Goal: Task Accomplishment & Management: Manage account settings

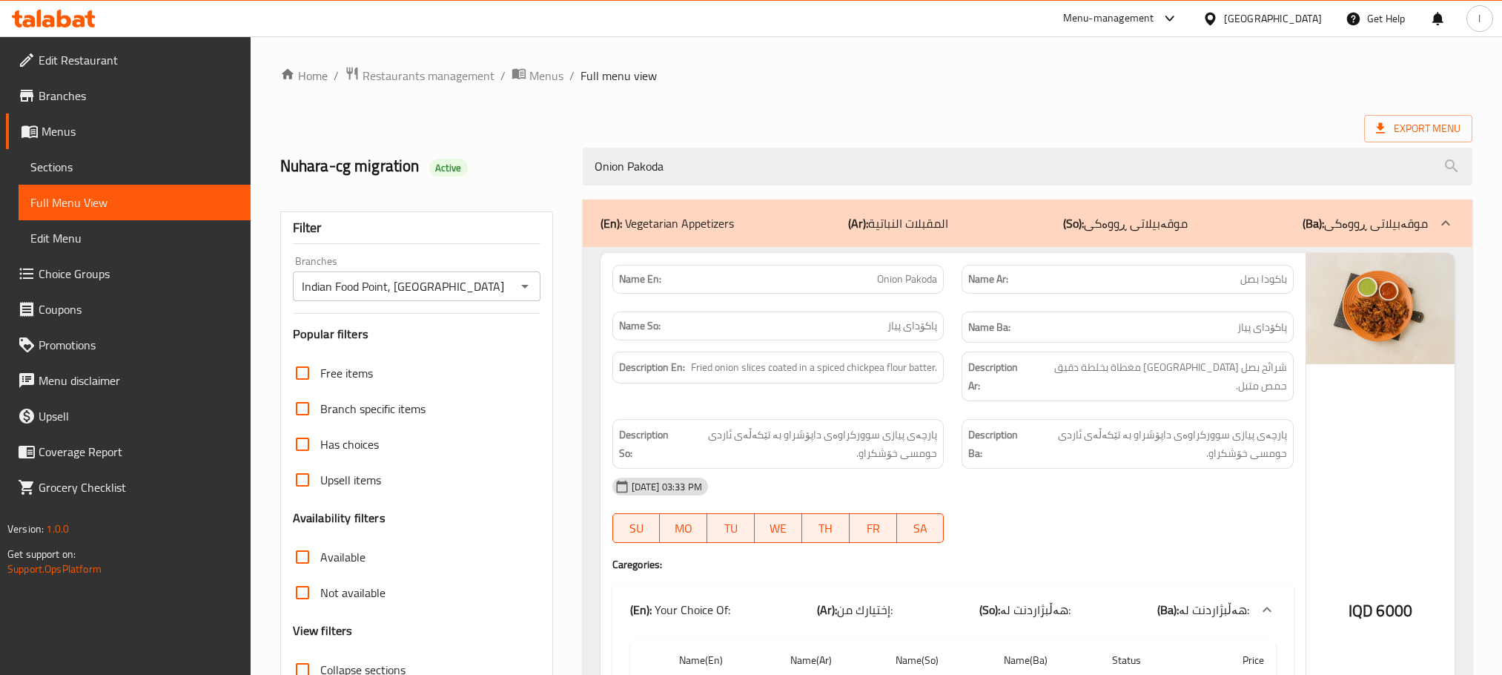
scroll to position [265, 0]
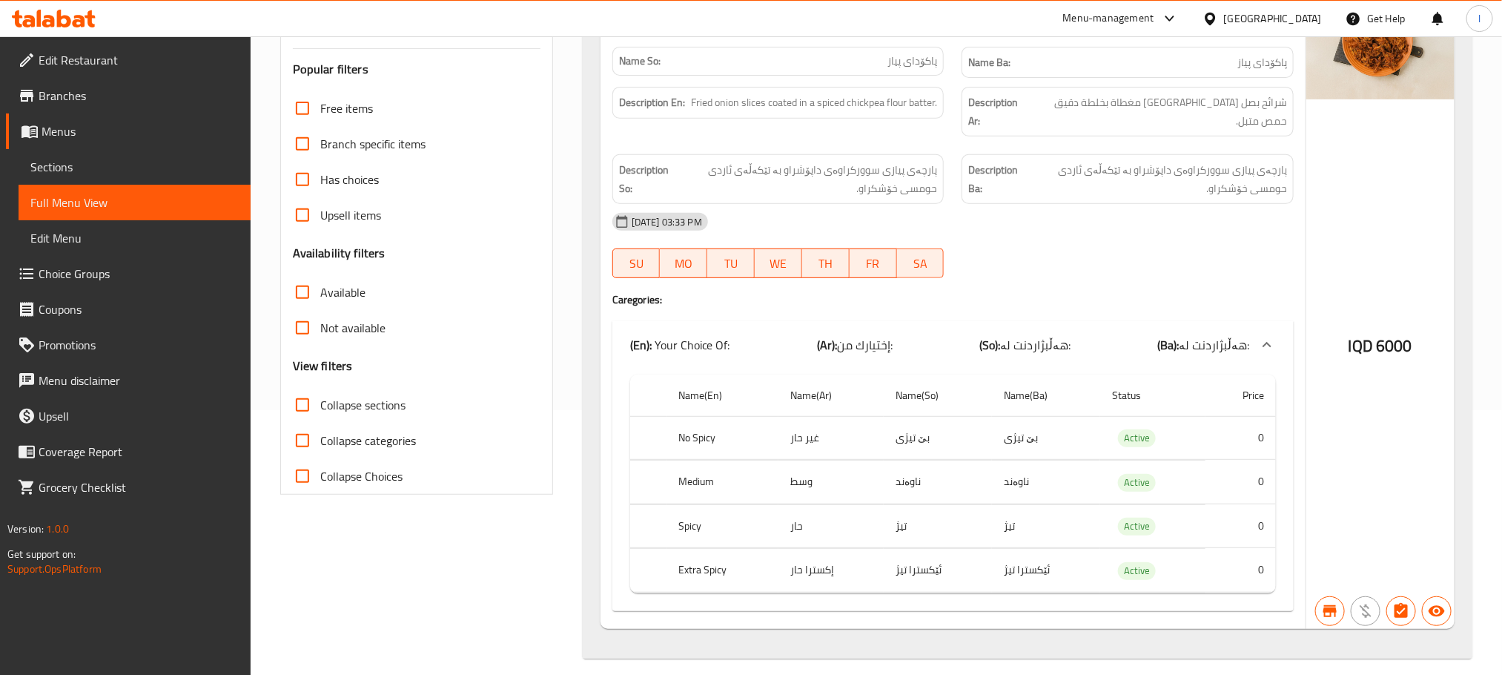
click at [80, 21] on icon at bounding box center [79, 21] width 13 height 13
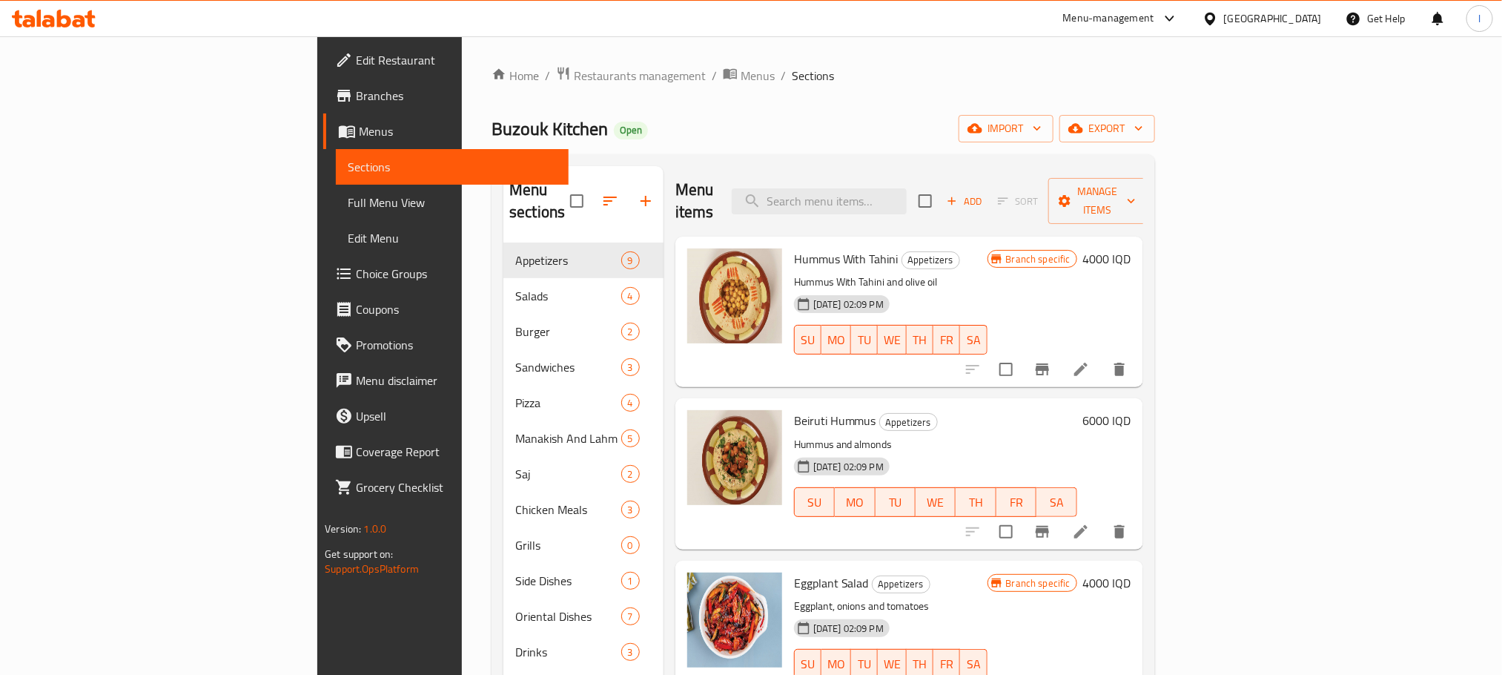
click at [43, 21] on icon at bounding box center [48, 21] width 13 height 13
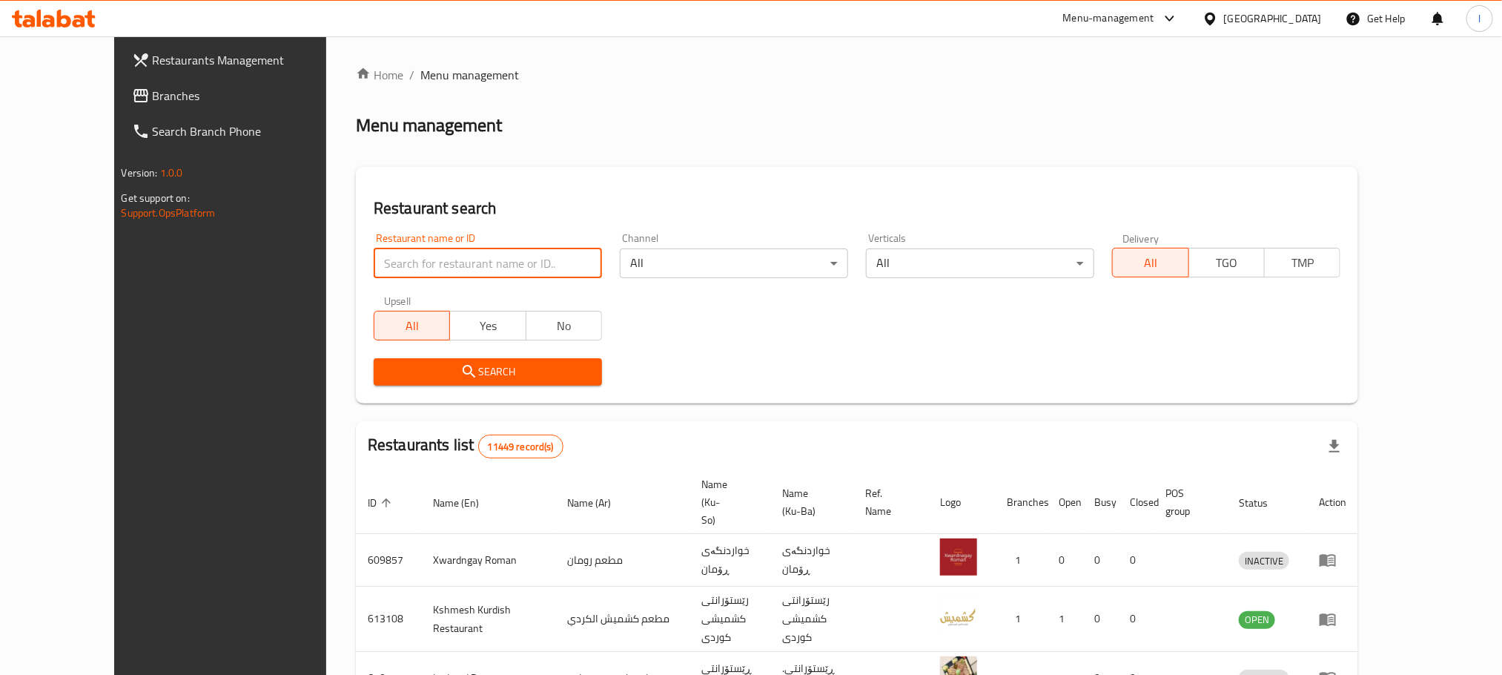
click at [374, 265] on input "search" at bounding box center [488, 263] width 228 height 30
paste input "Pinkberry"
type input "Pinkberry"
click button "Search" at bounding box center [488, 371] width 228 height 27
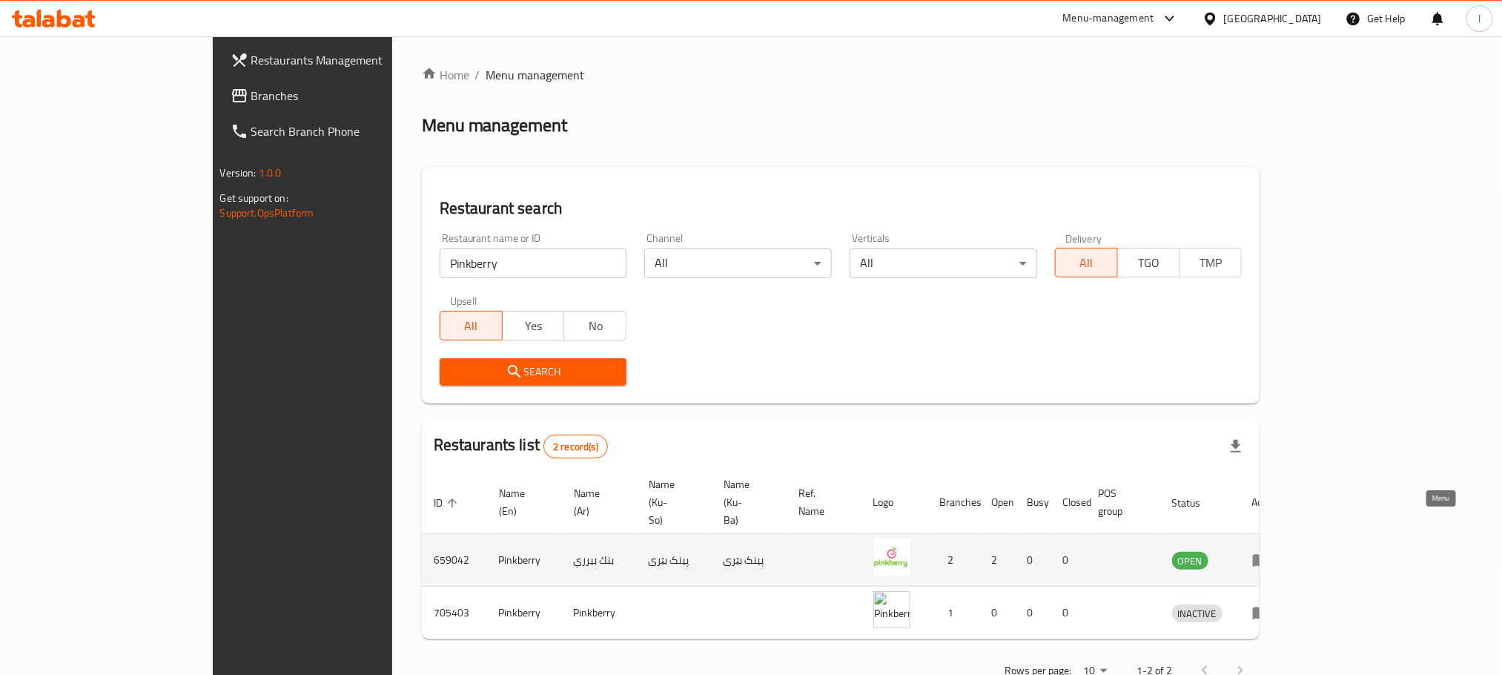
click at [1267, 557] on icon "enhanced table" at bounding box center [1264, 560] width 5 height 6
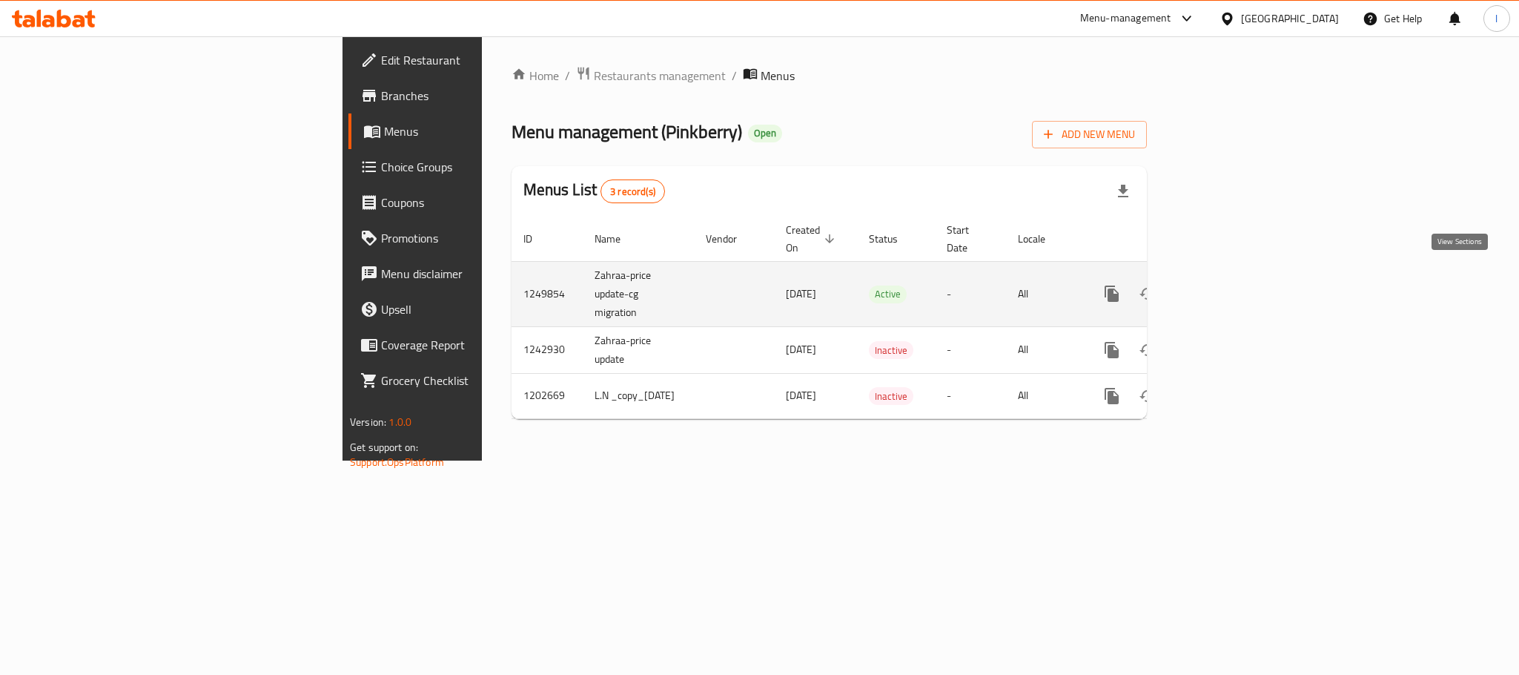
click at [1237, 276] on link "enhanced table" at bounding box center [1219, 294] width 36 height 36
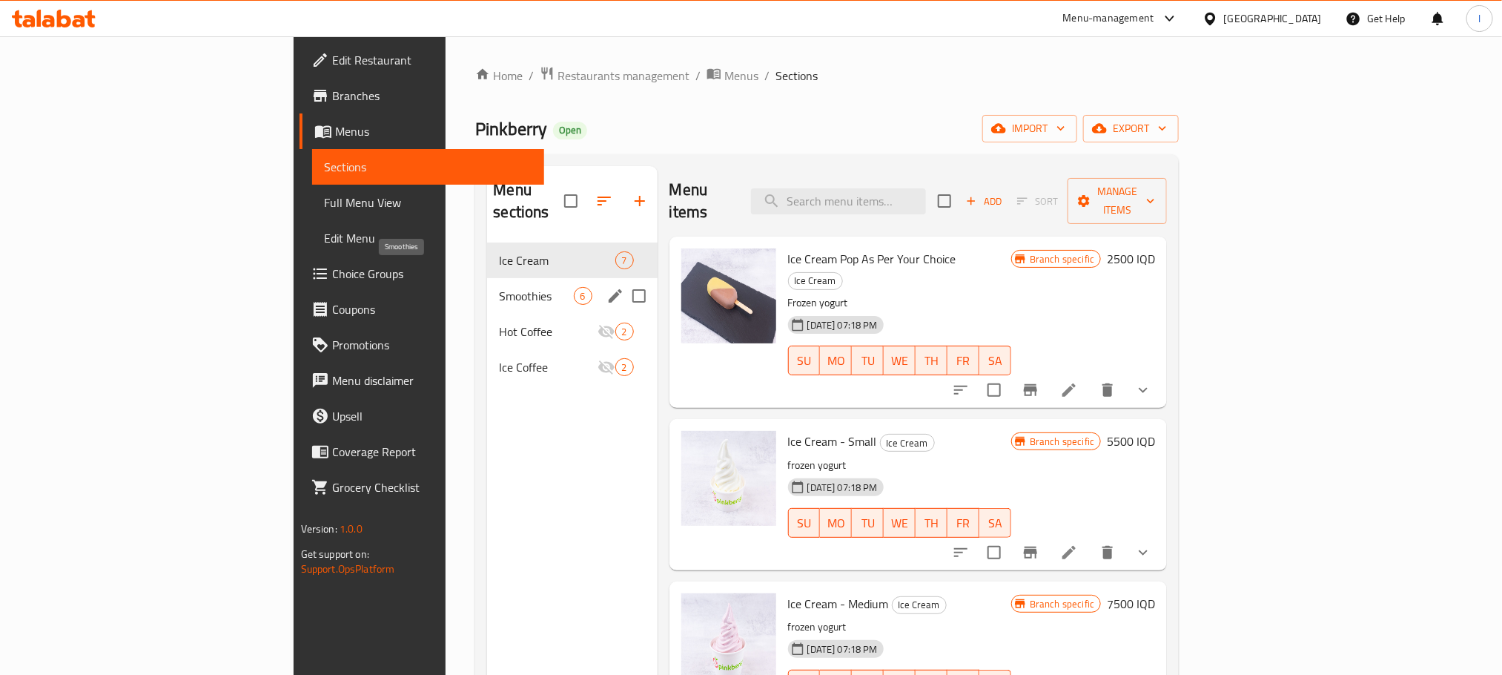
click at [499, 287] on span "Smoothies" at bounding box center [536, 296] width 74 height 18
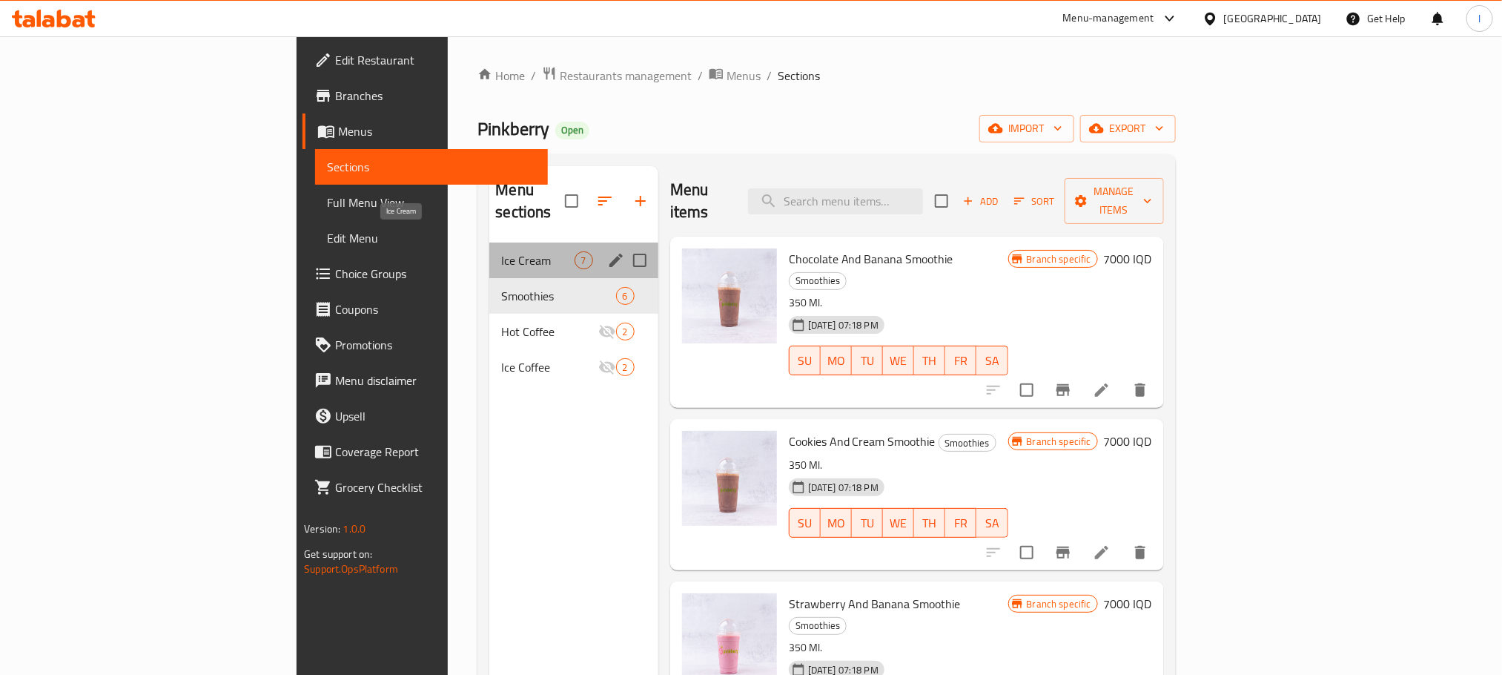
click at [501, 251] on span "Ice Cream" at bounding box center [537, 260] width 73 height 18
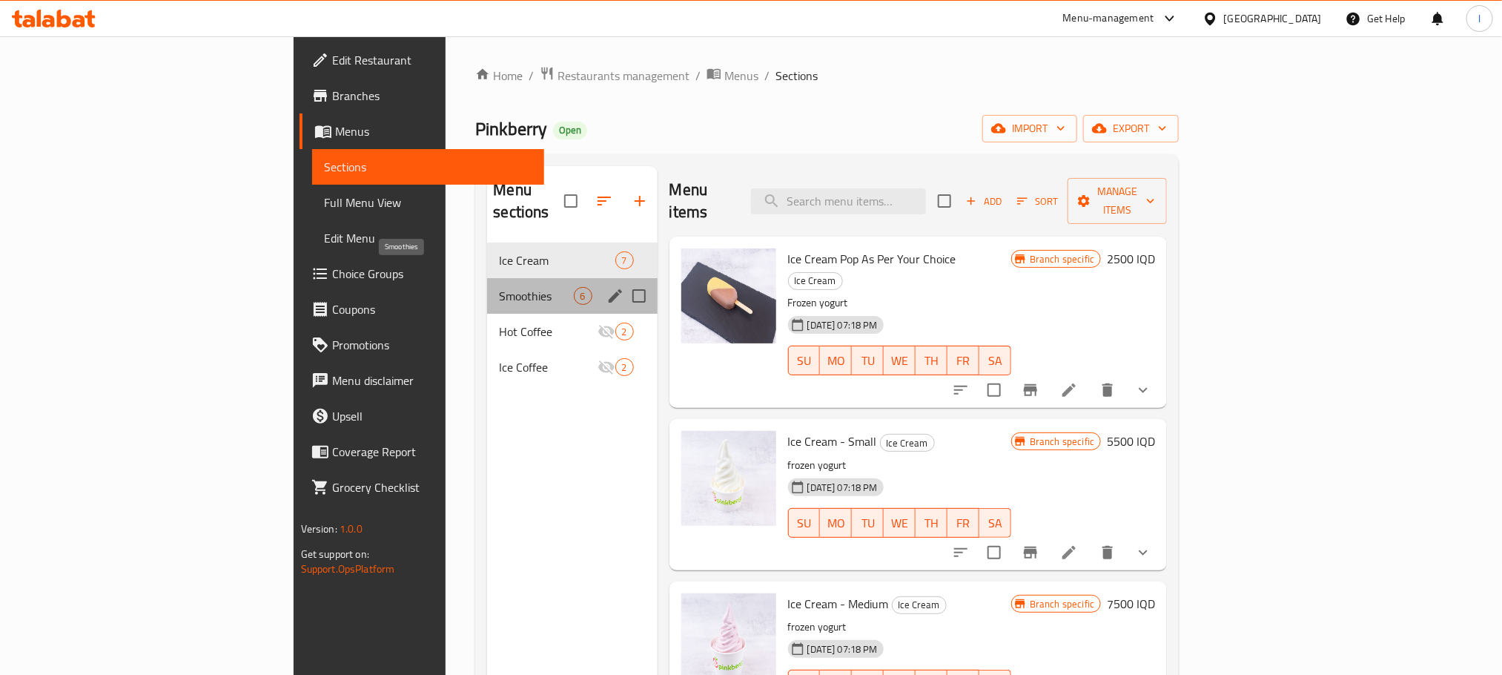
click at [499, 287] on span "Smoothies" at bounding box center [536, 296] width 74 height 18
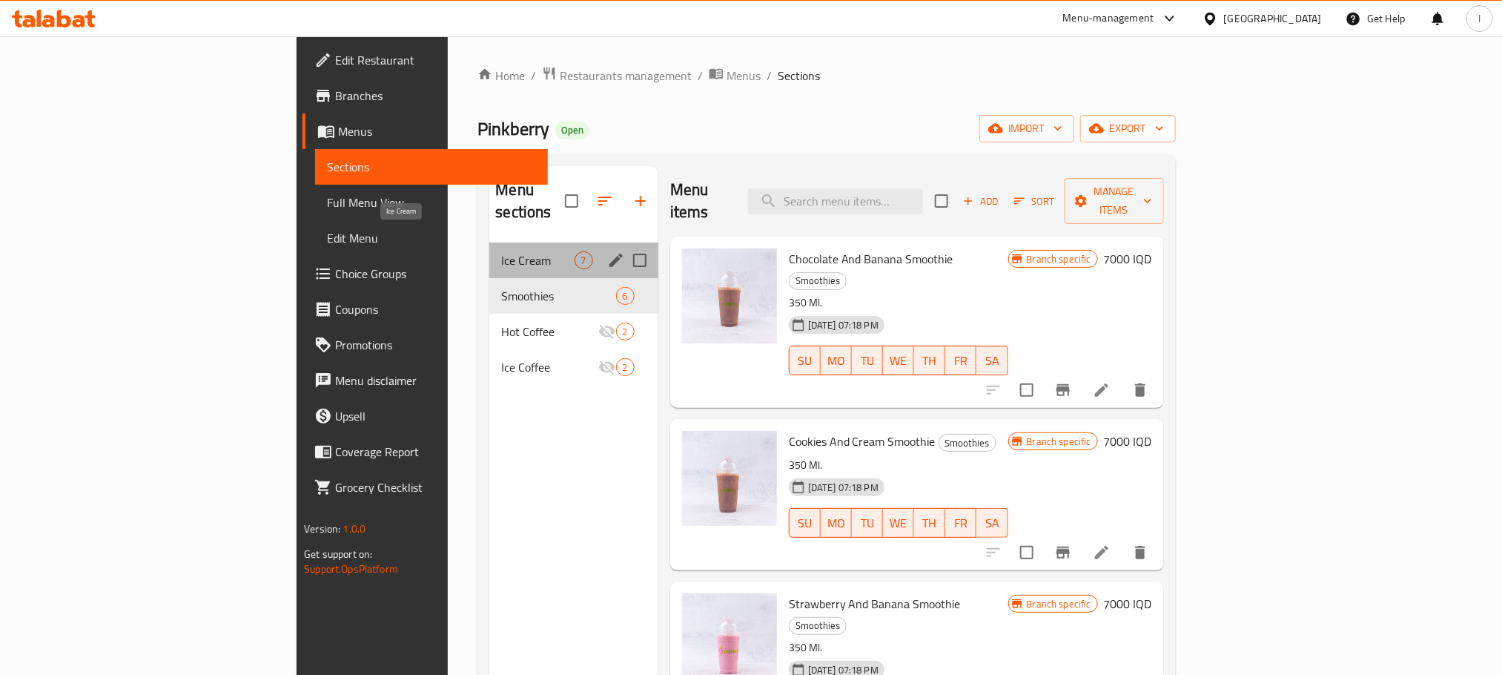
click at [501, 251] on span "Ice Cream" at bounding box center [537, 260] width 73 height 18
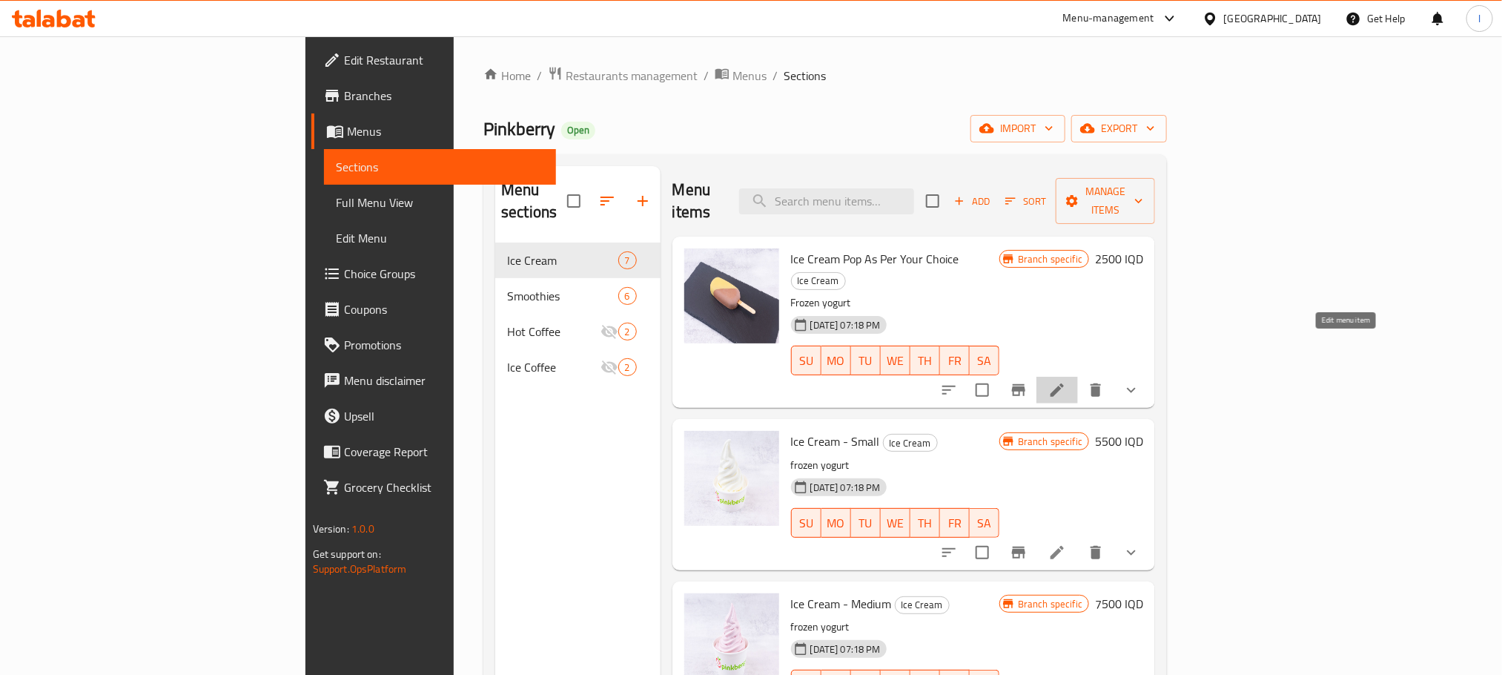
click at [1066, 381] on icon at bounding box center [1057, 390] width 18 height 18
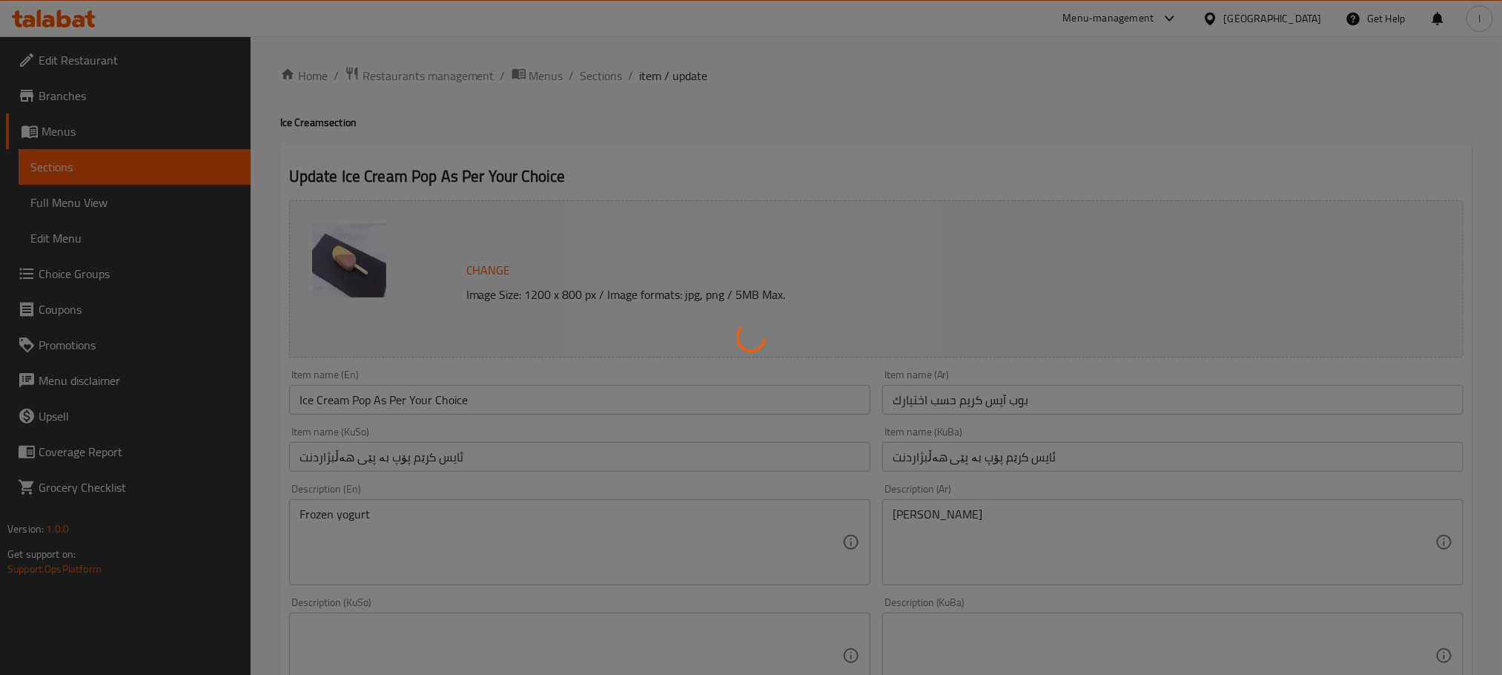
type input "إختيارك من نكهة واحدة:"
type input "هەڵبژاردنت لە یەک تام:"
type input "1"
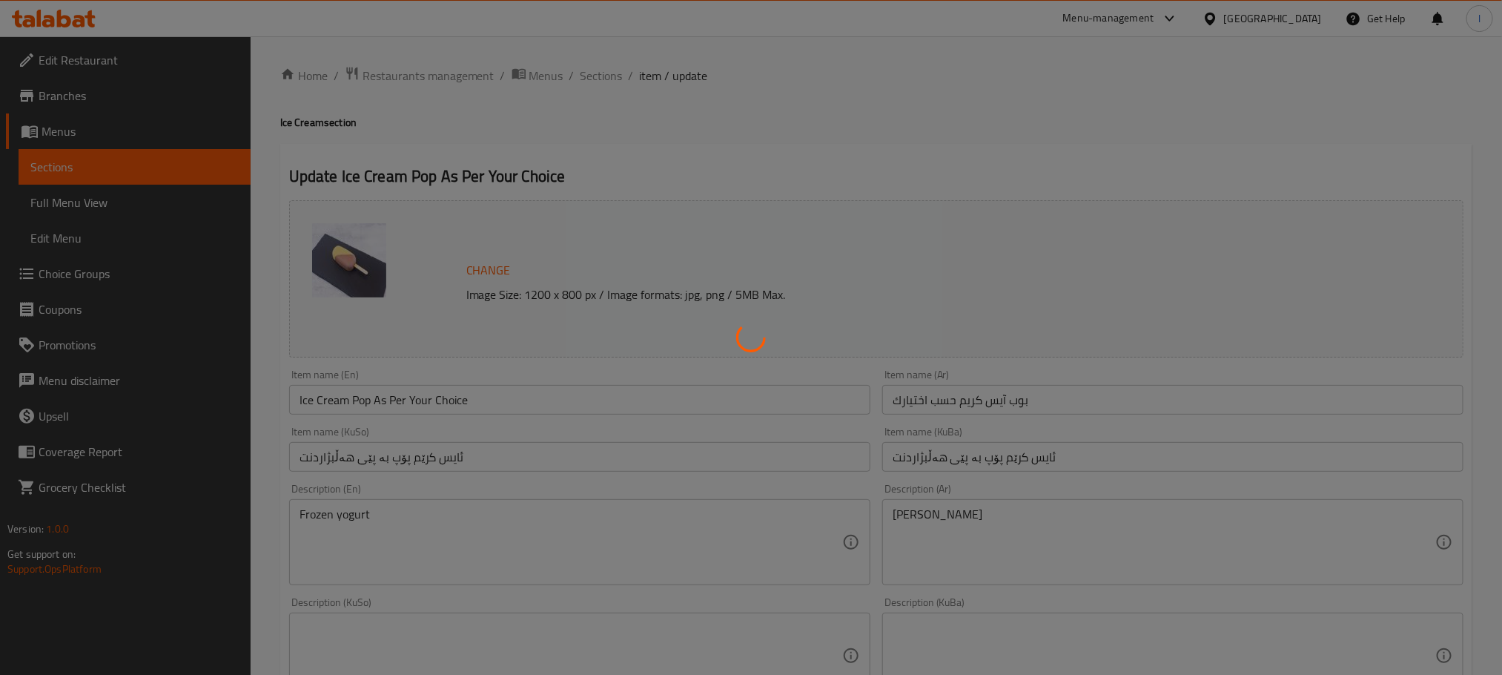
type input "إختيارك من الصلصات:"
type input "هەڵبژاردنت لە ساسەکان:"
type input "0"
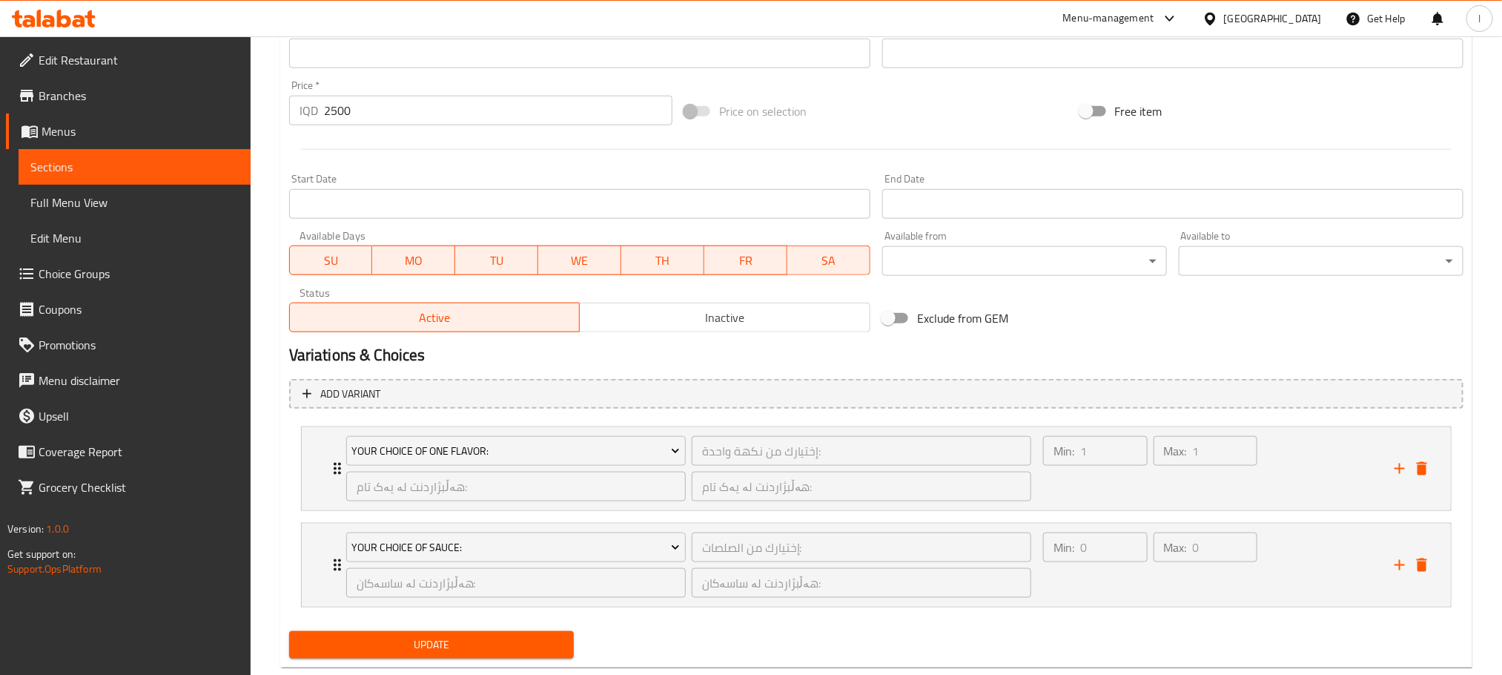
scroll to position [723, 0]
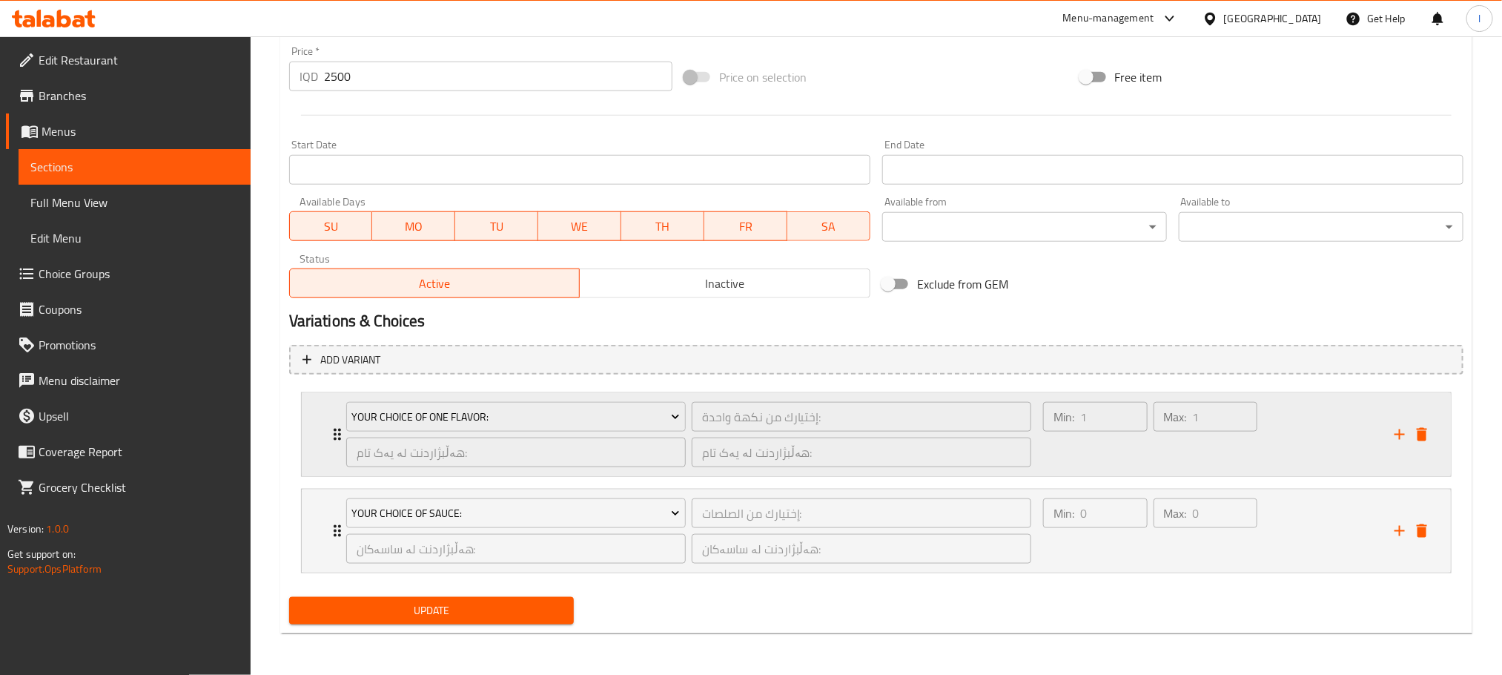
click at [1283, 457] on div "Min: 1 ​ Max: 1 ​" at bounding box center [1209, 434] width 351 height 83
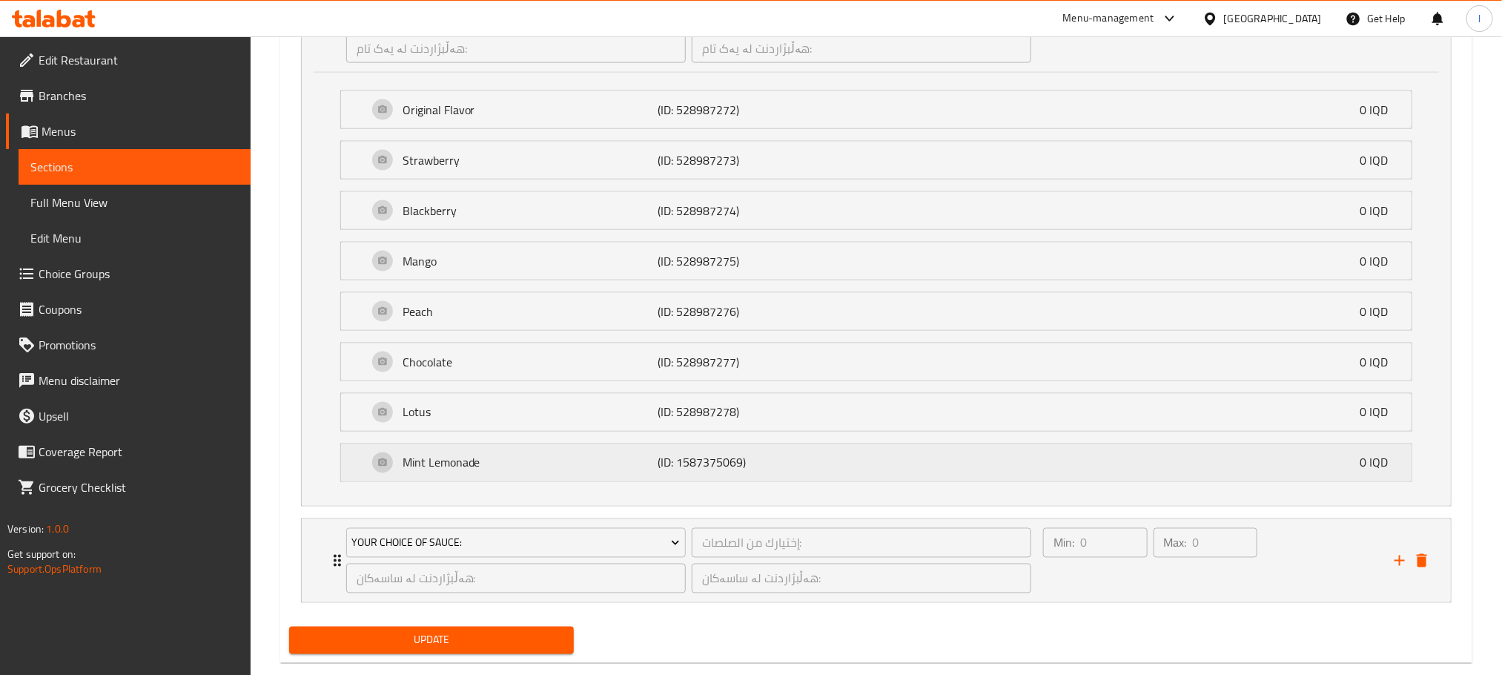
scroll to position [1131, 0]
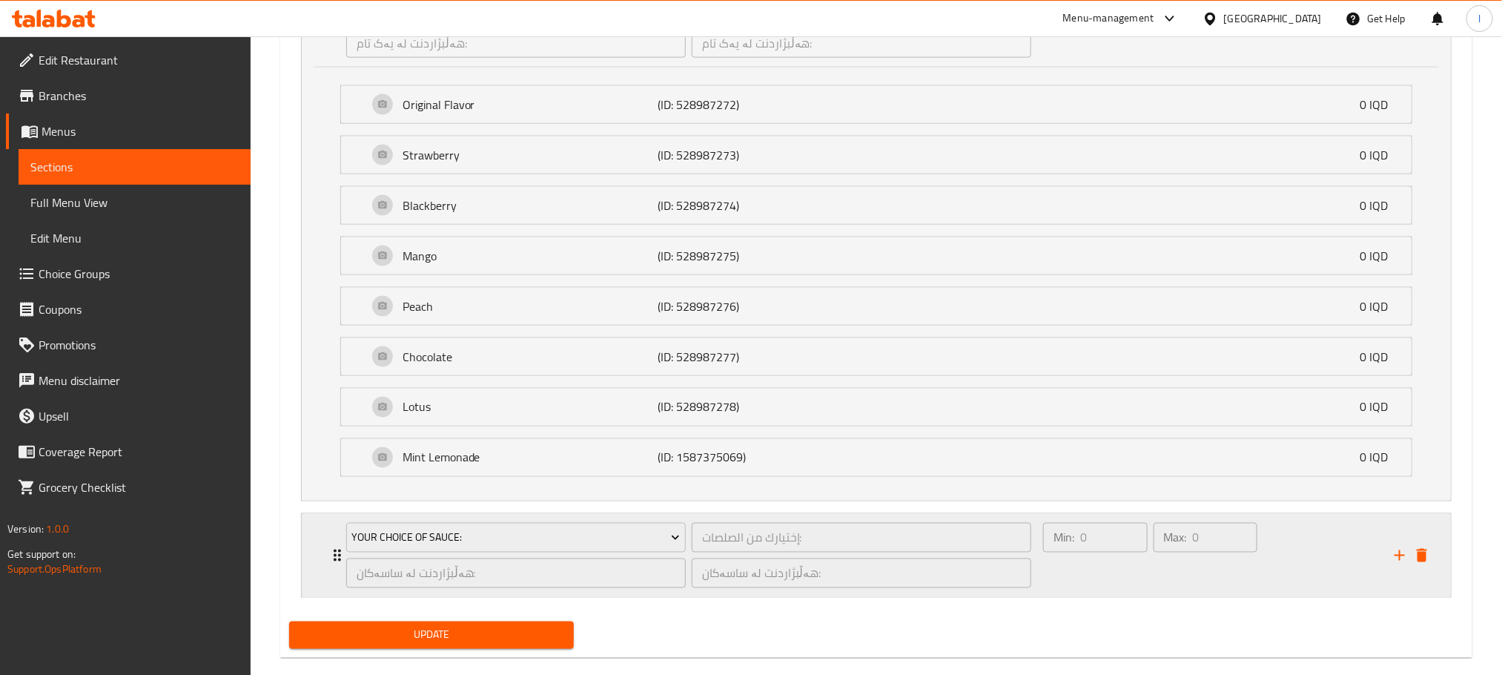
click at [1294, 574] on div "Min: 0 ​ Max: 0 ​" at bounding box center [1209, 555] width 351 height 83
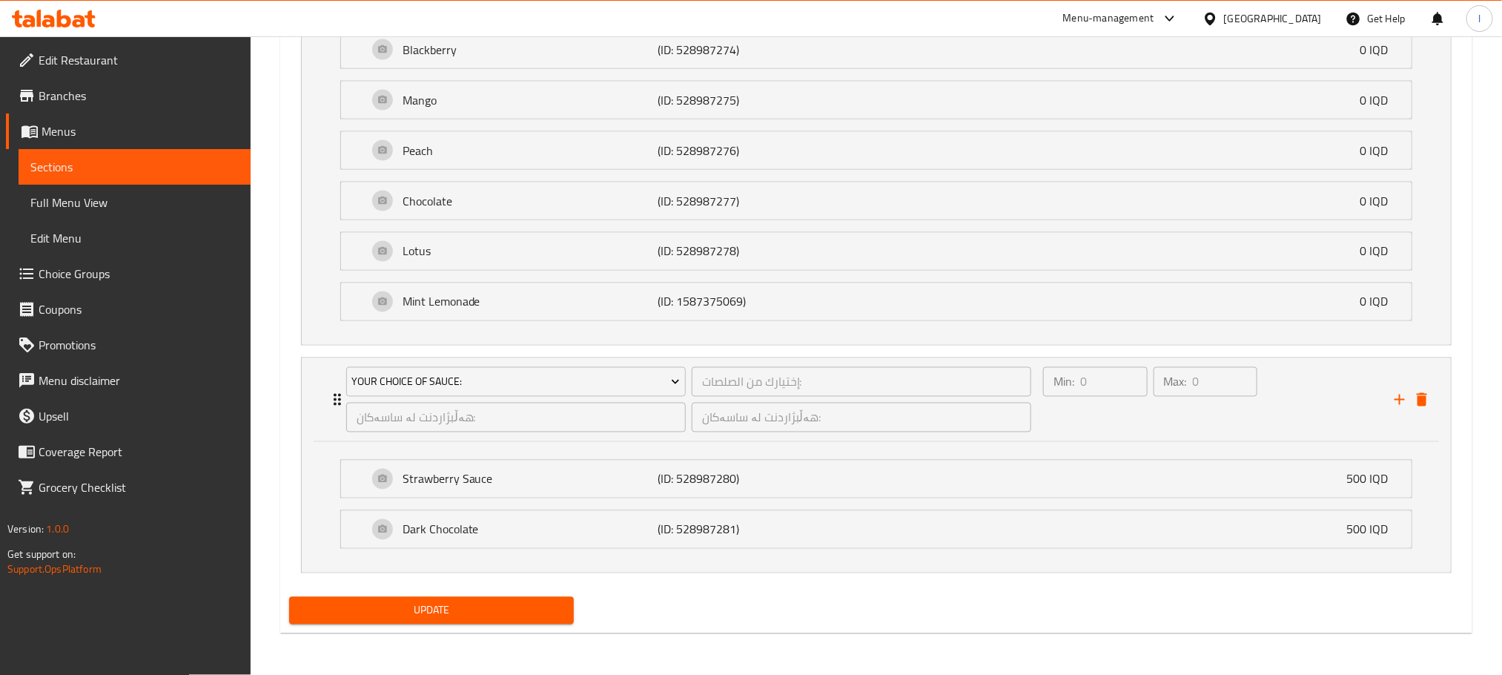
scroll to position [1295, 0]
click at [1274, 380] on div "Min: 0 ​ Max: 0 ​" at bounding box center [1209, 399] width 351 height 83
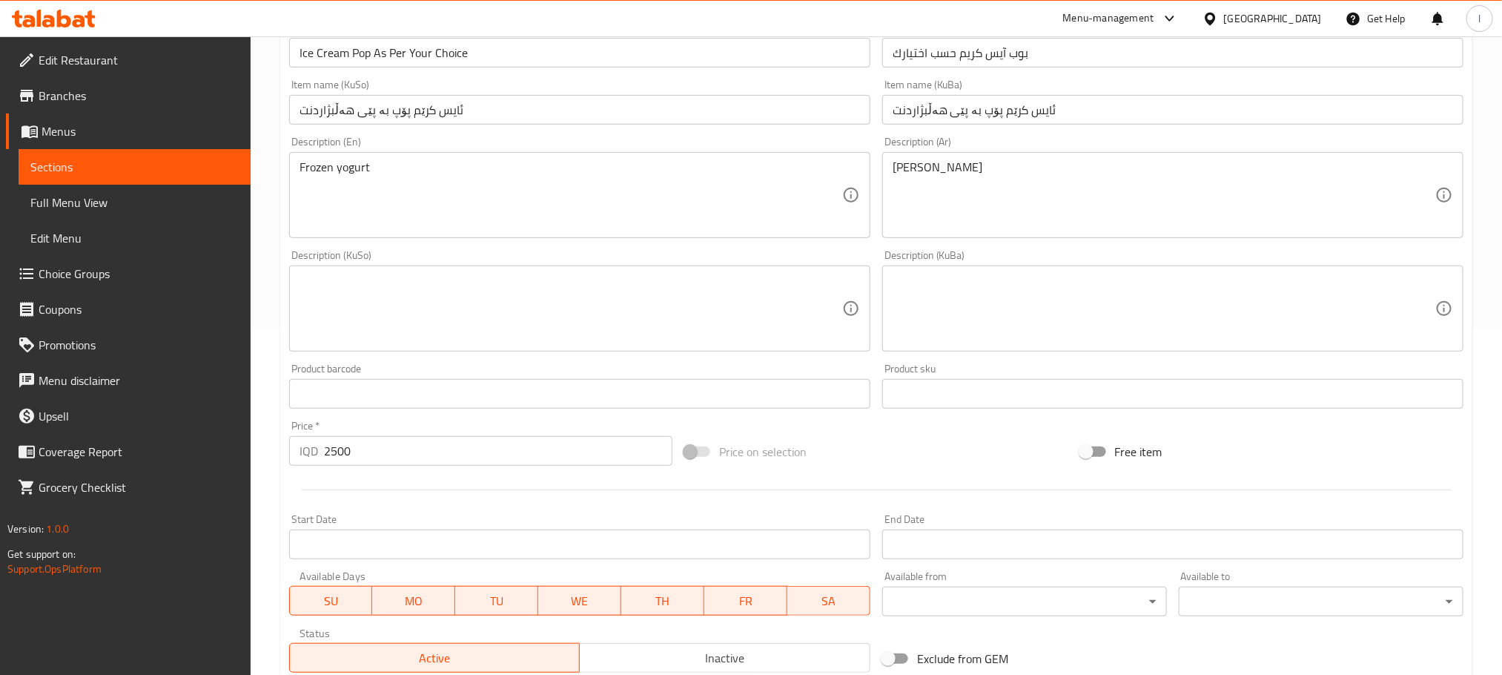
scroll to position [754, 0]
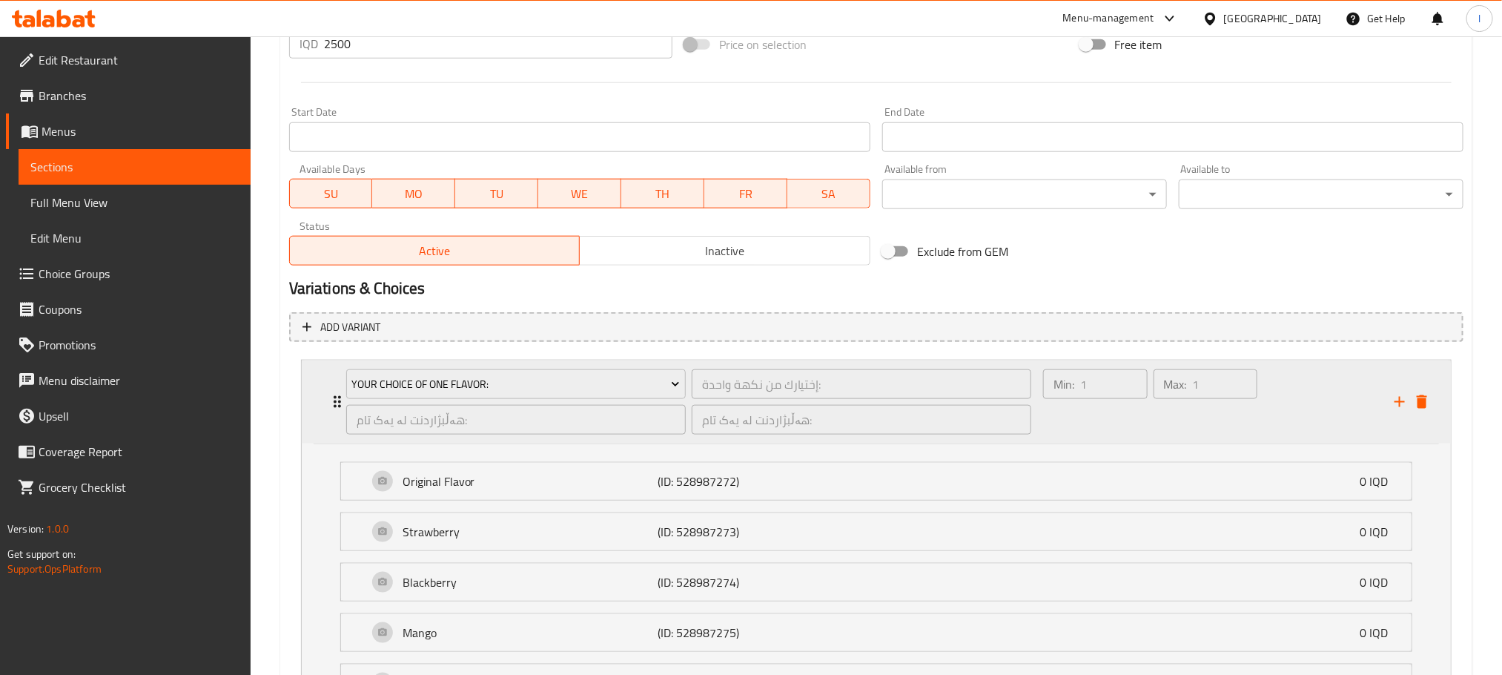
click at [1200, 410] on div "Max: 1 ​" at bounding box center [1206, 401] width 110 height 71
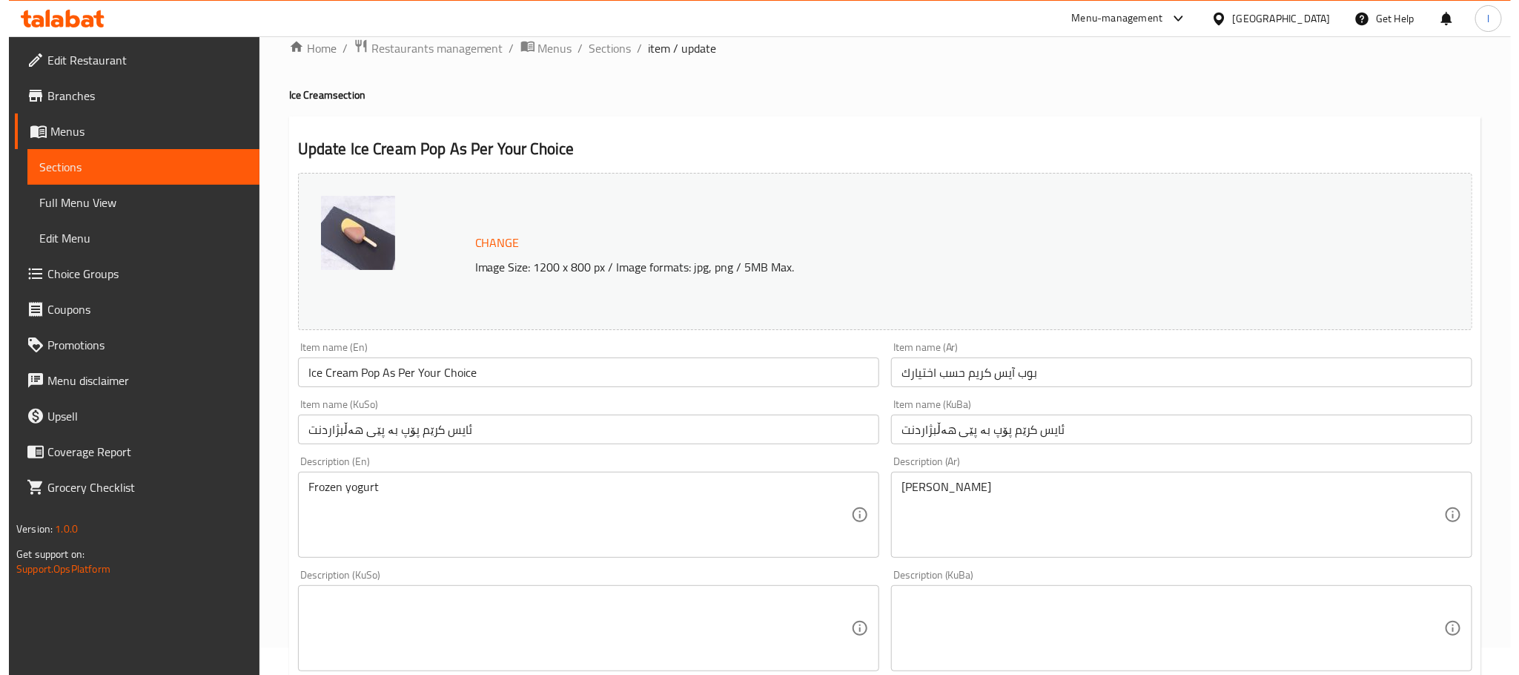
scroll to position [0, 0]
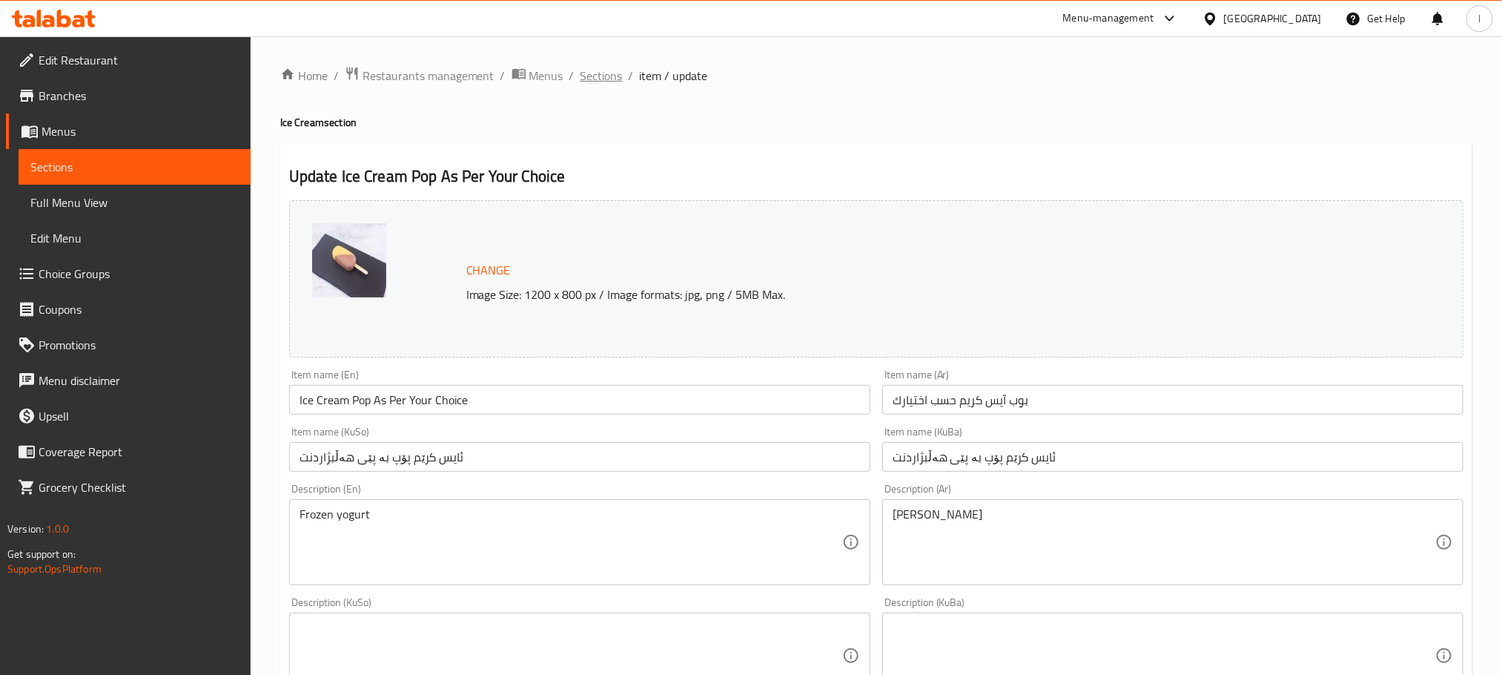
click at [606, 82] on span "Sections" at bounding box center [601, 76] width 42 height 18
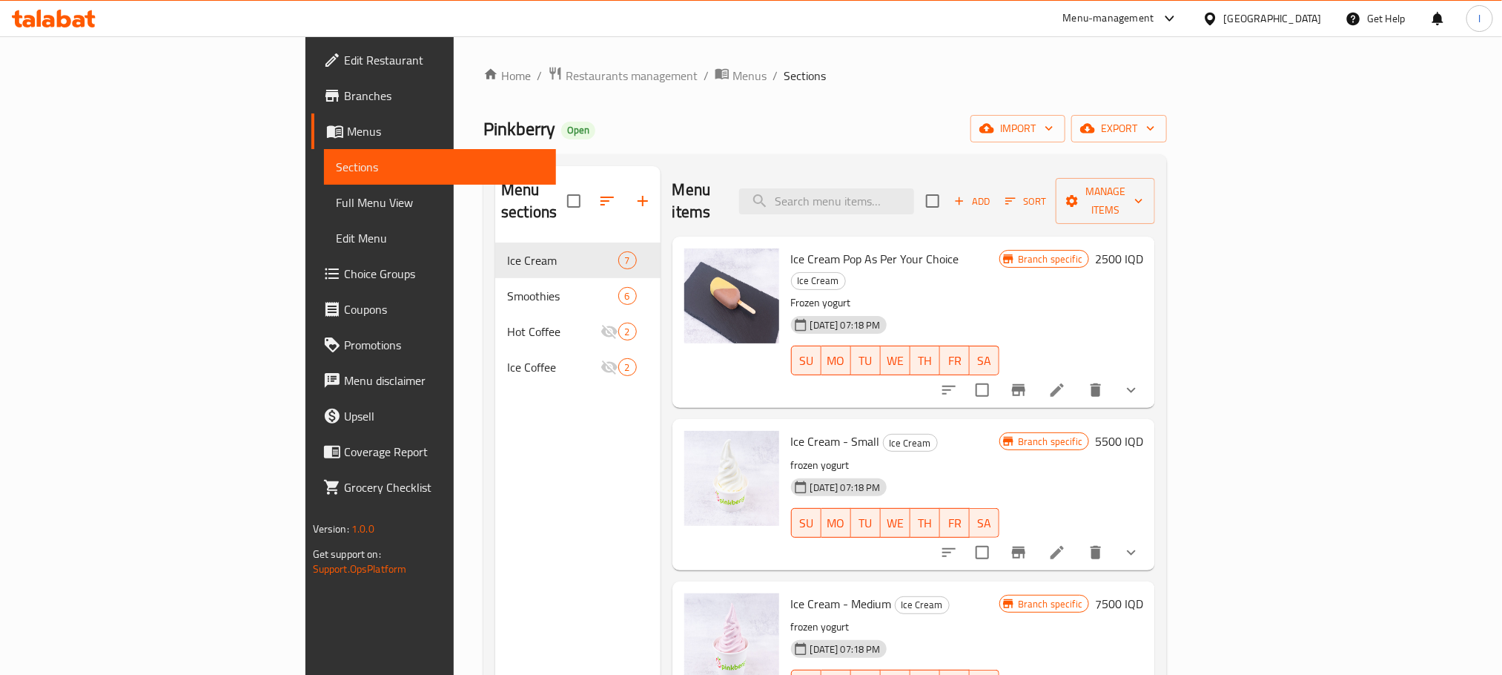
click at [1149, 535] on div at bounding box center [1040, 553] width 218 height 36
click at [1064, 546] on icon at bounding box center [1056, 552] width 13 height 13
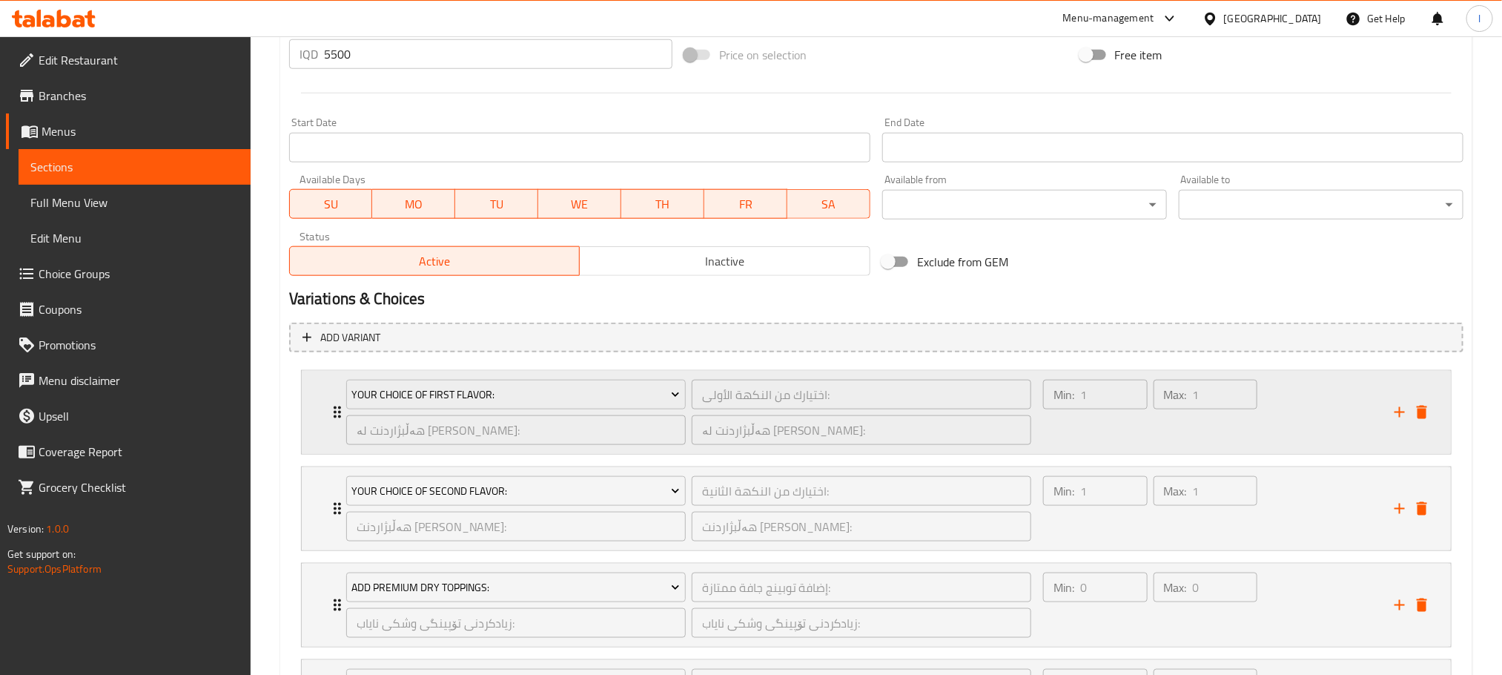
scroll to position [815, 0]
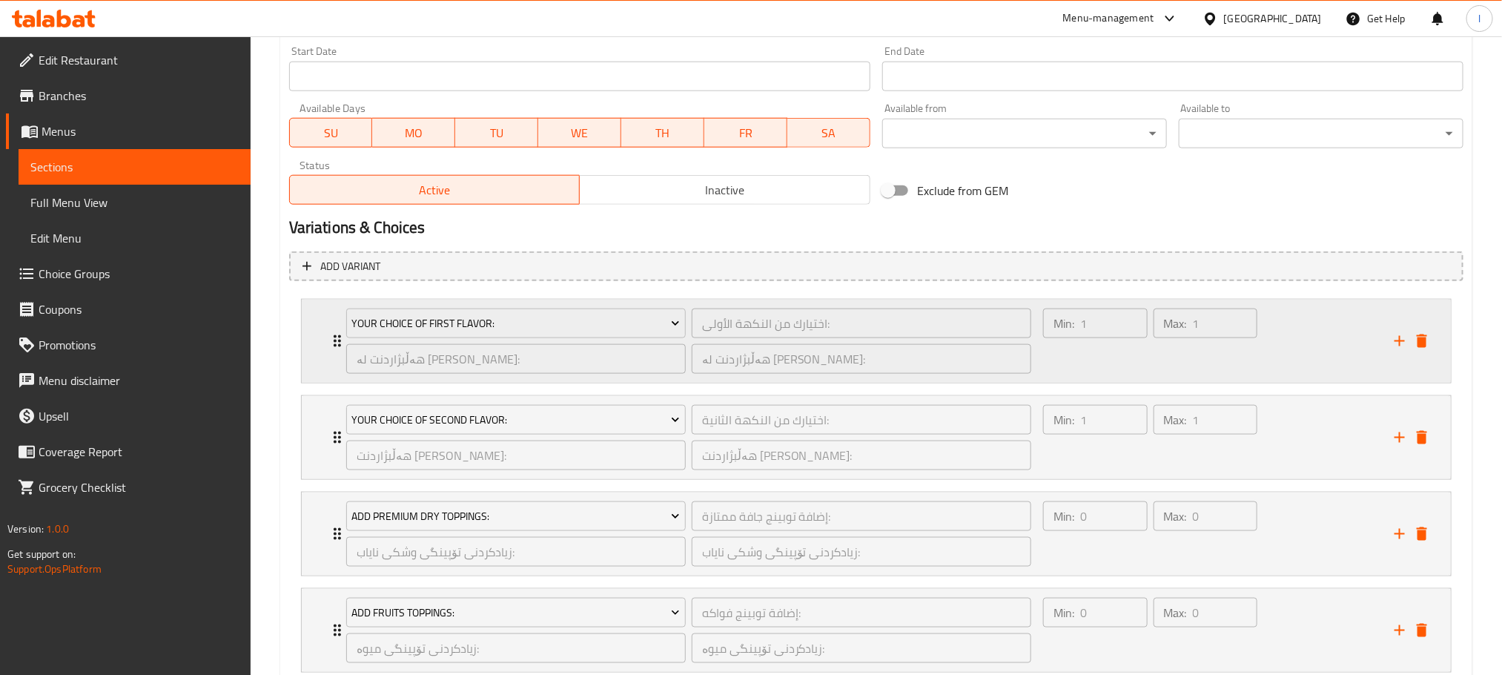
click at [1250, 347] on div "Max: 1 ​" at bounding box center [1206, 340] width 110 height 71
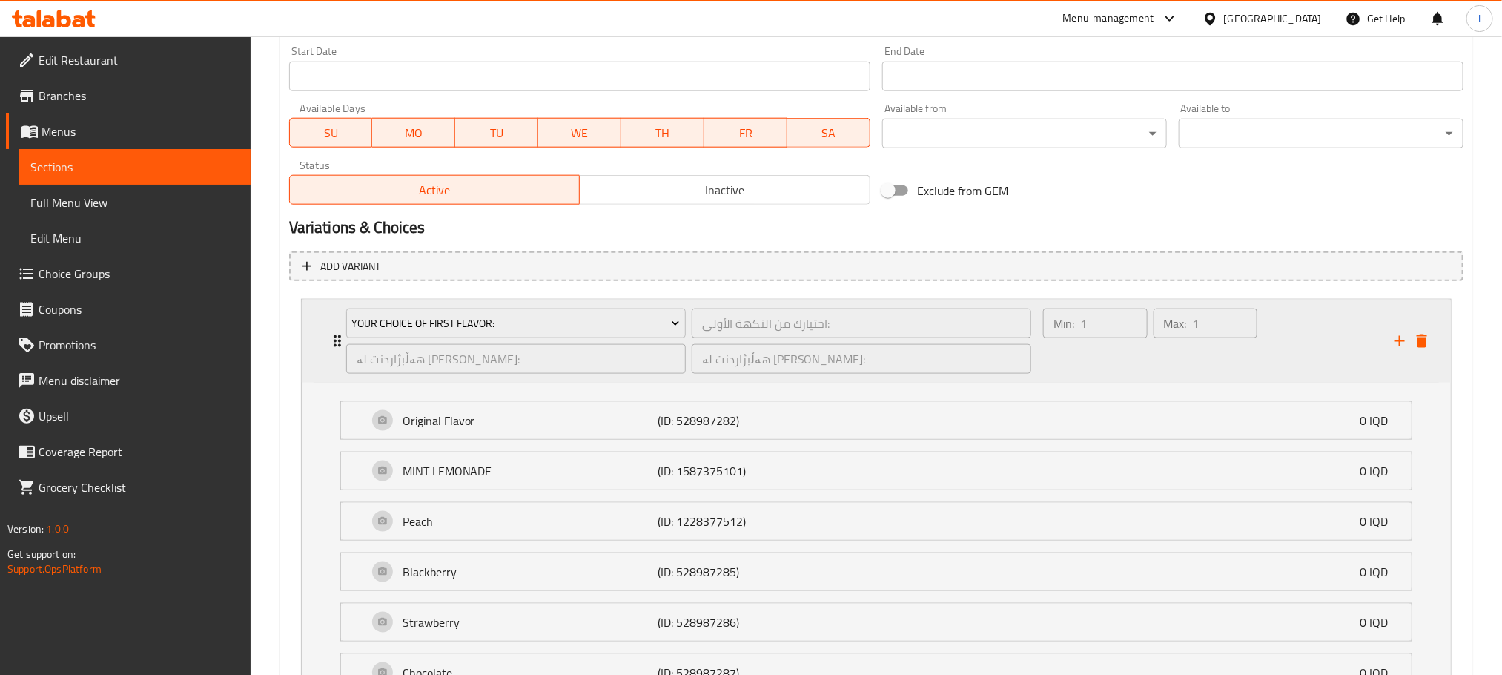
click at [1310, 354] on div "Min: 1 ​ Max: 1 ​" at bounding box center [1209, 341] width 351 height 83
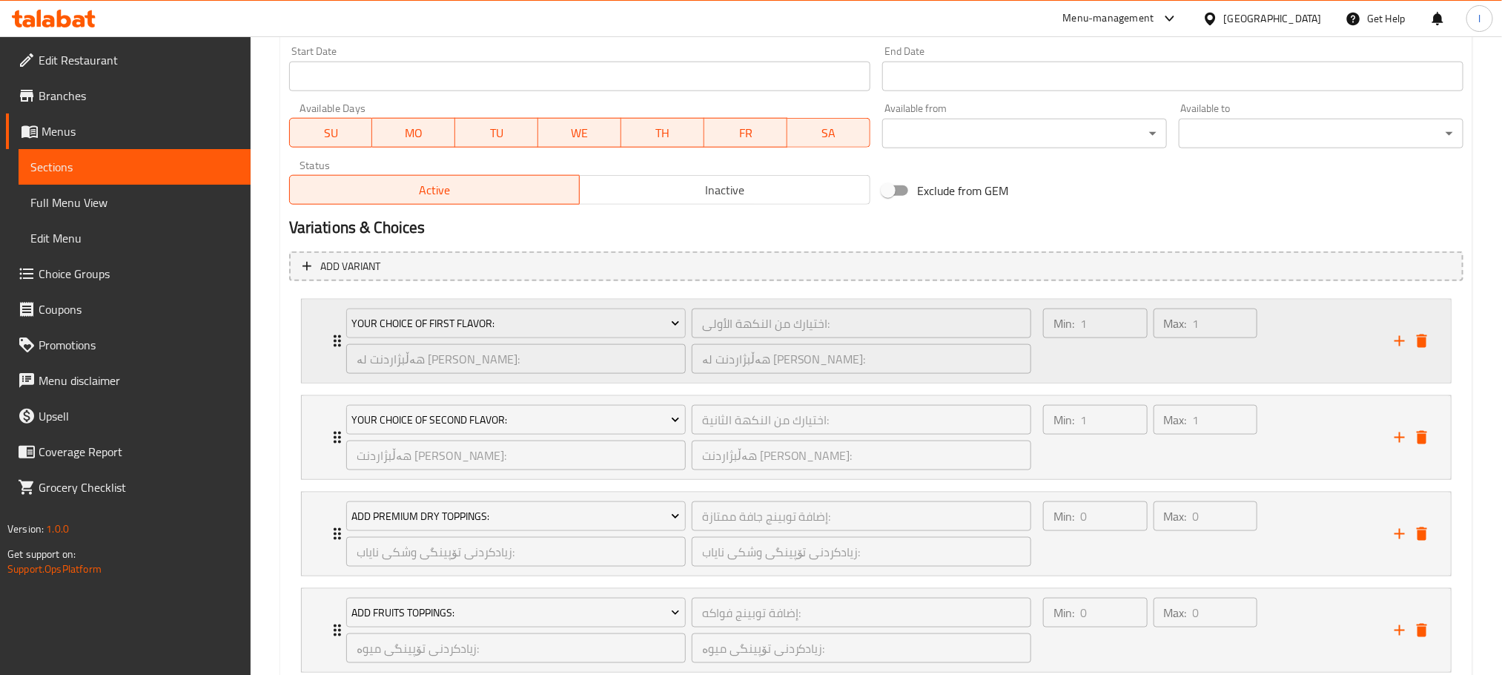
scroll to position [1114, 0]
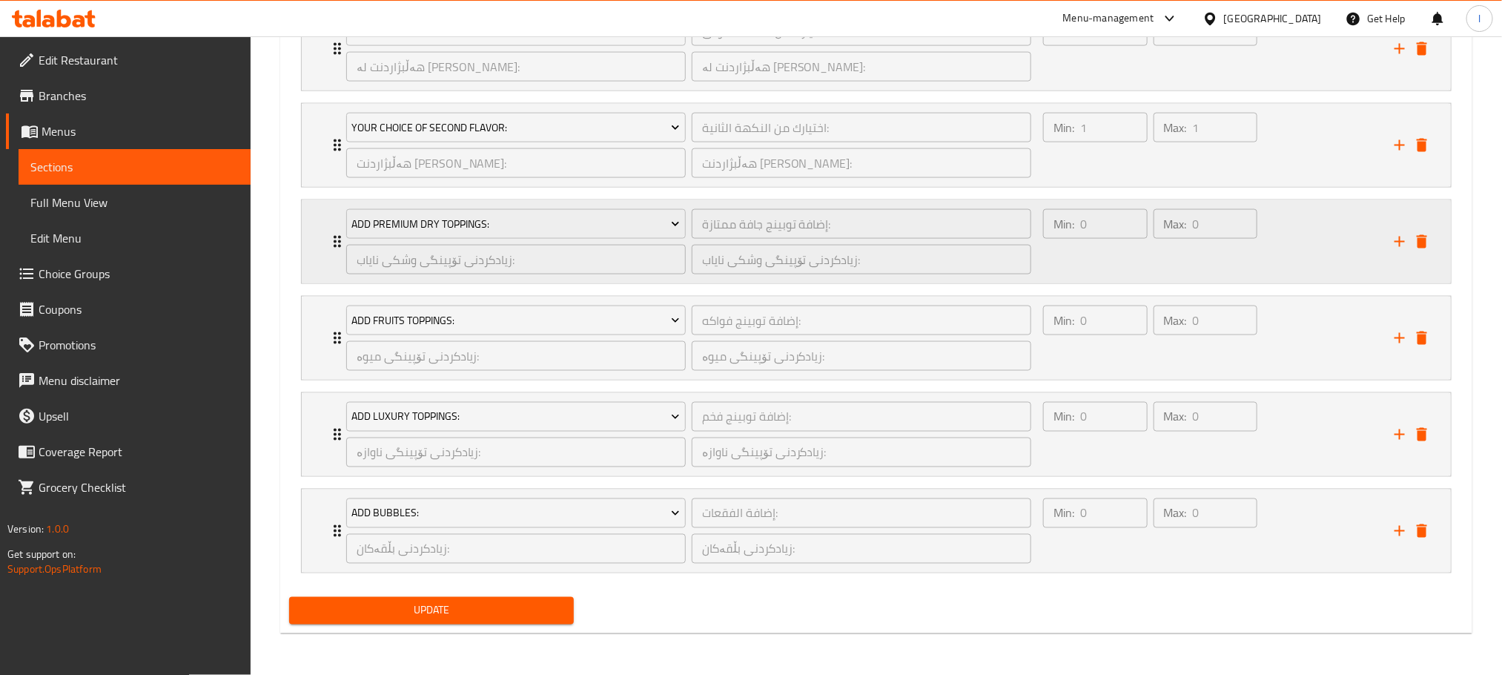
click at [1337, 258] on div "Min: 0 ​ Max: 0 ​" at bounding box center [1209, 241] width 351 height 83
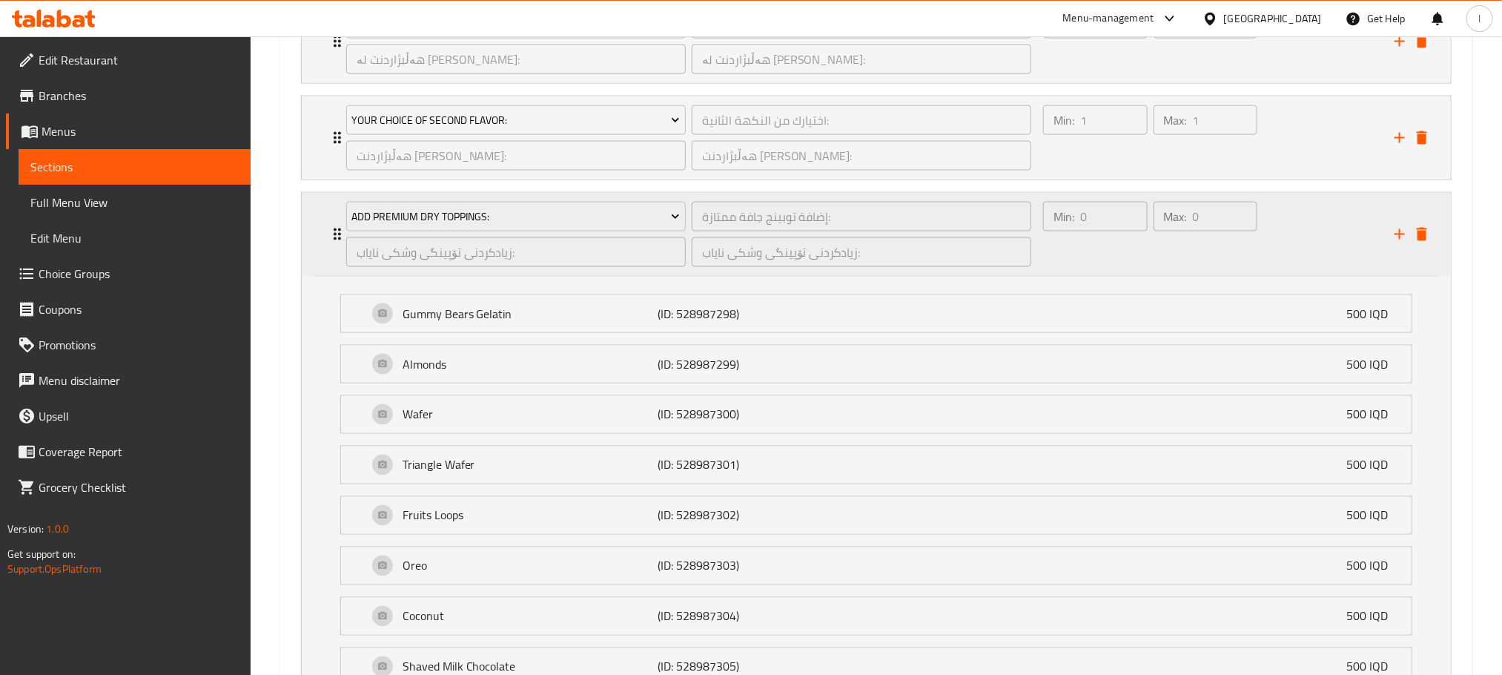
click at [1292, 263] on div "Min: 0 ​ Max: 0 ​" at bounding box center [1209, 234] width 351 height 83
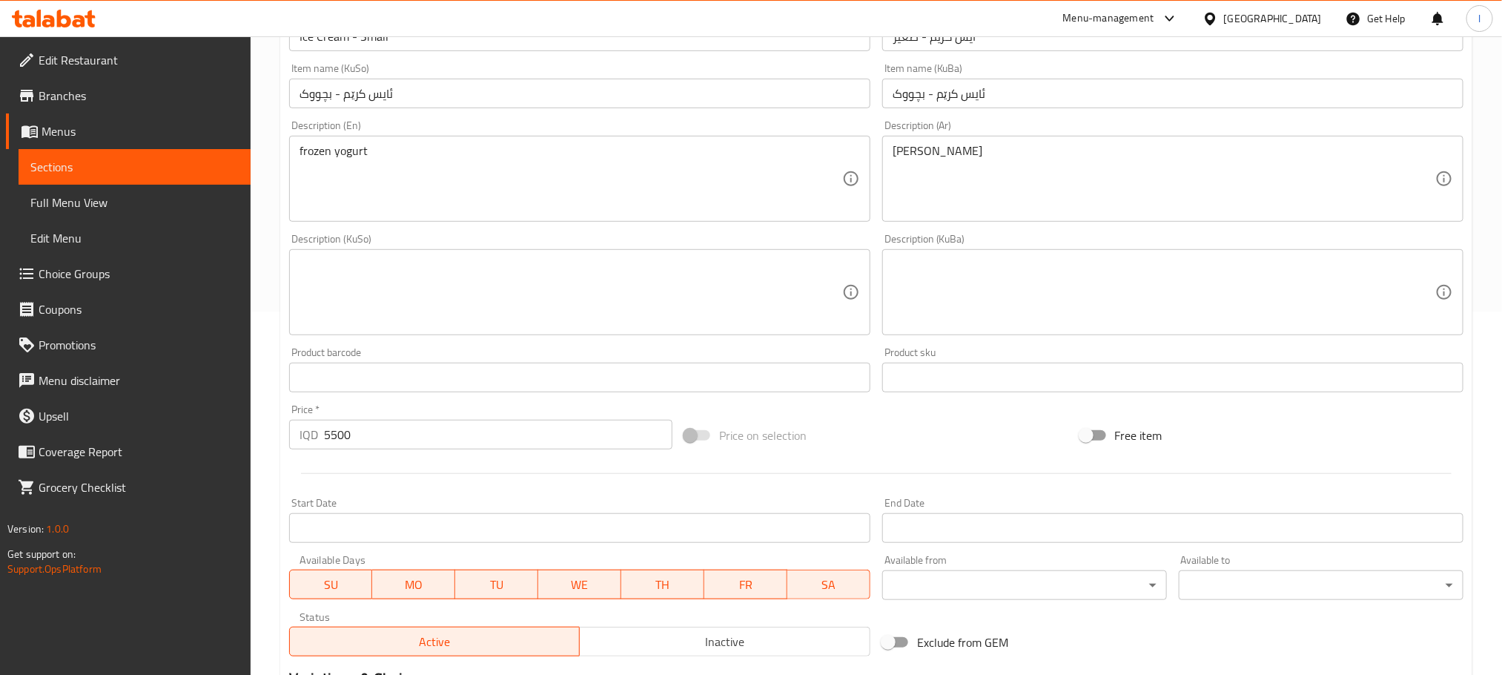
scroll to position [0, 0]
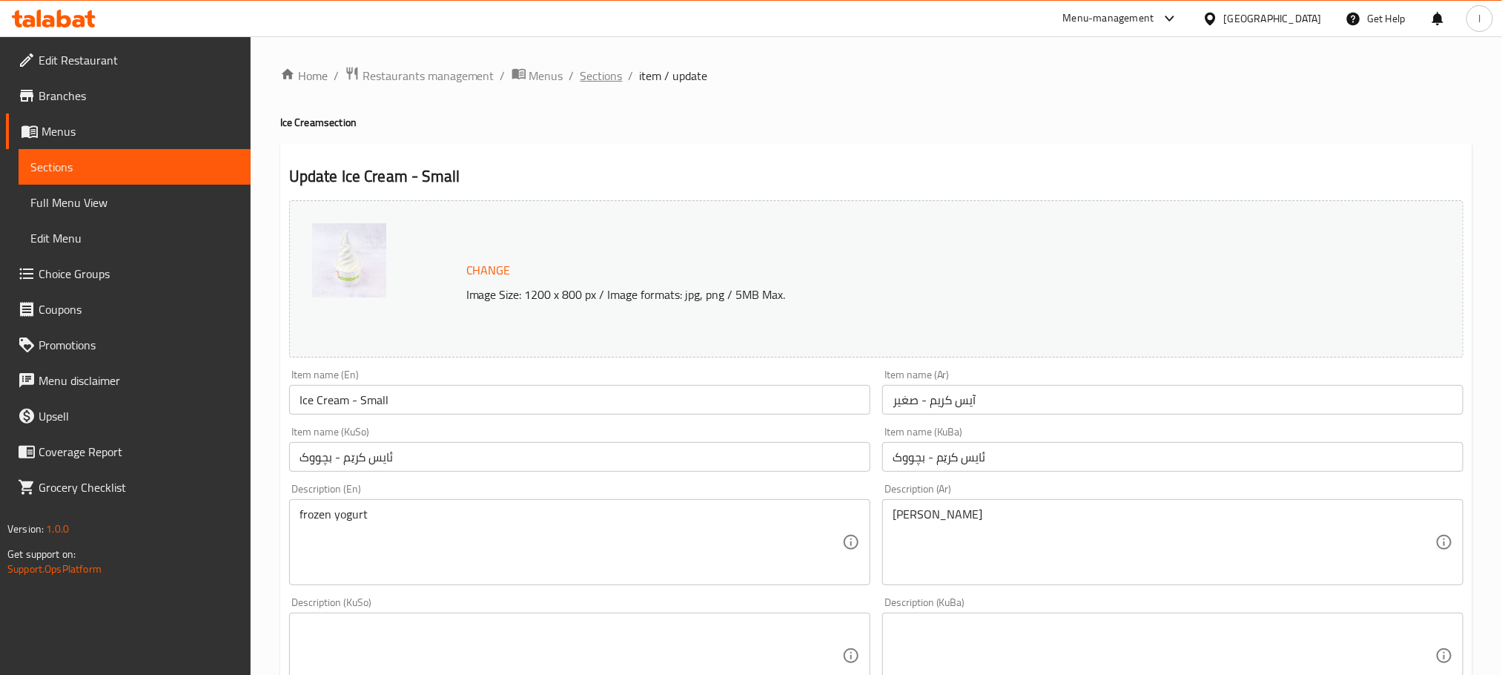
click at [581, 73] on span "Sections" at bounding box center [601, 76] width 42 height 18
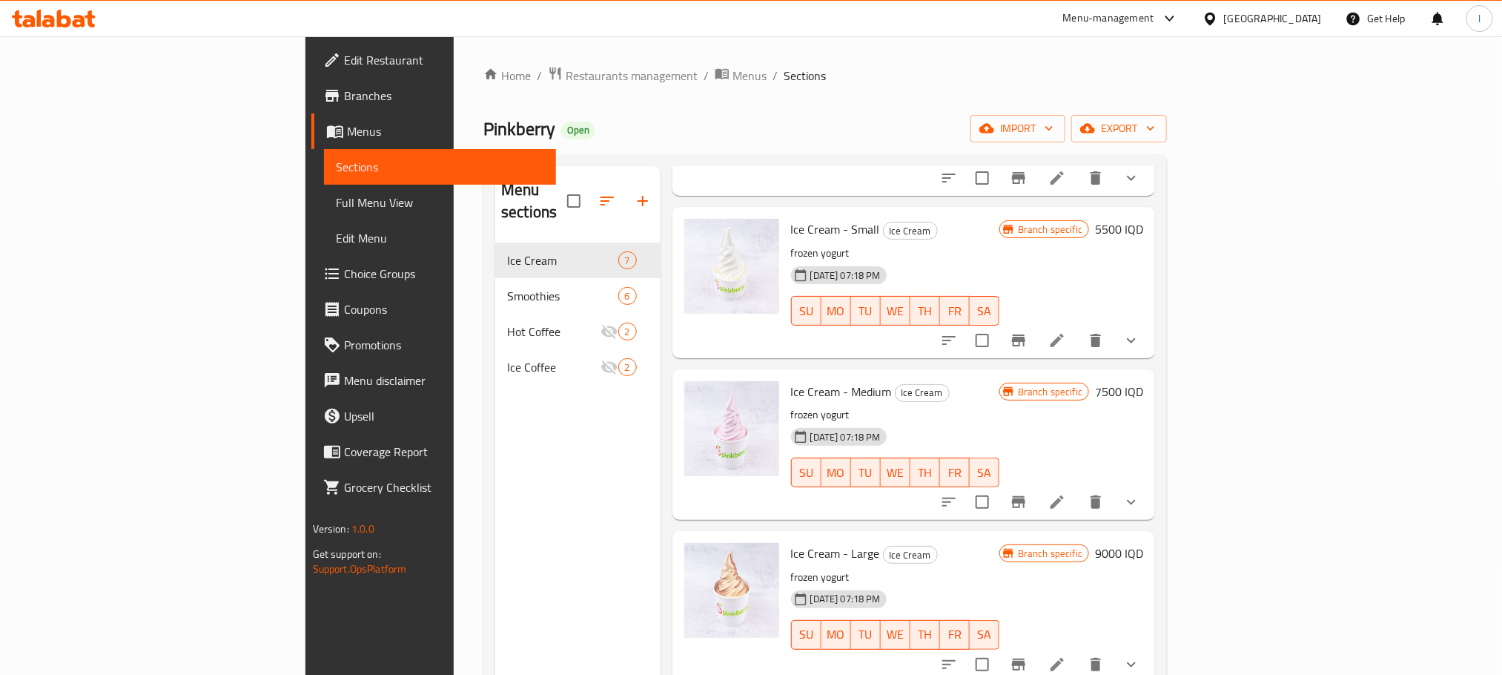
scroll to position [270, 0]
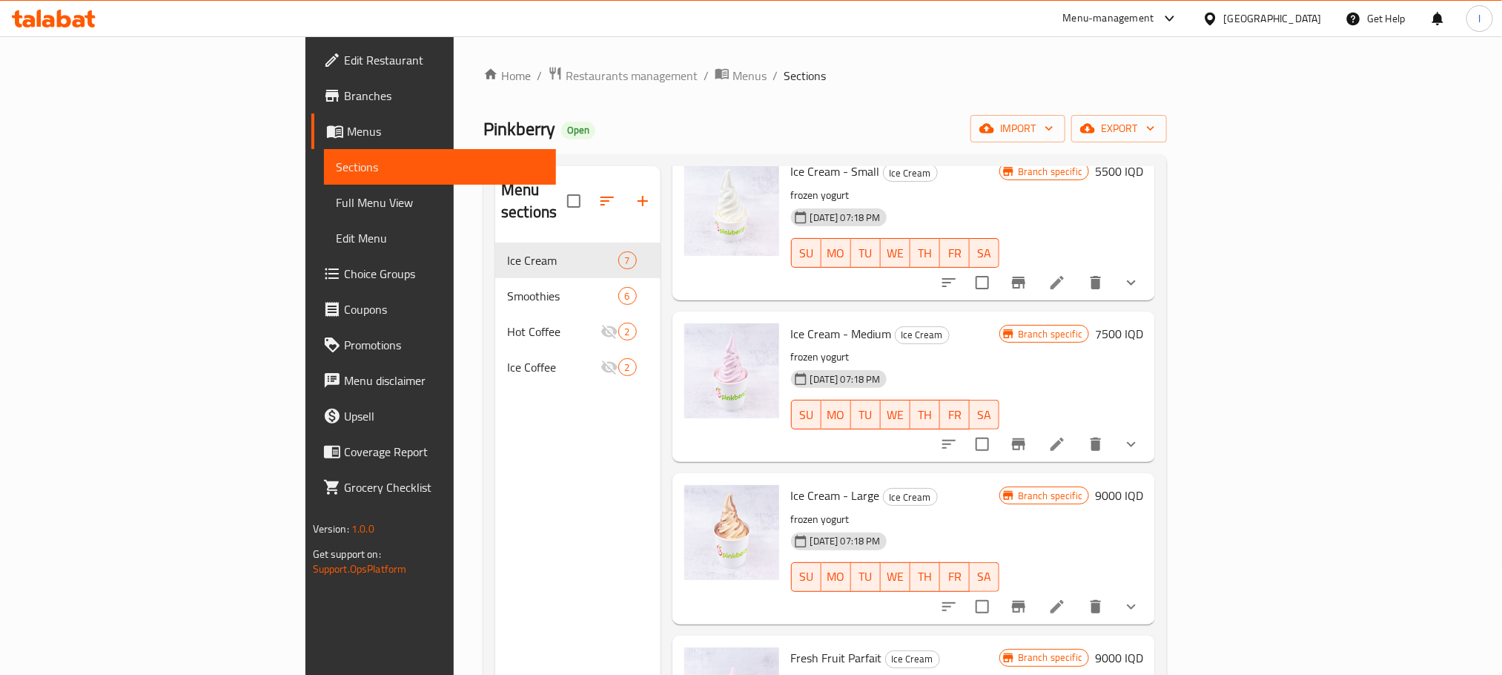
click at [1149, 589] on div at bounding box center [1040, 607] width 218 height 36
click at [1066, 598] on icon at bounding box center [1057, 607] width 18 height 18
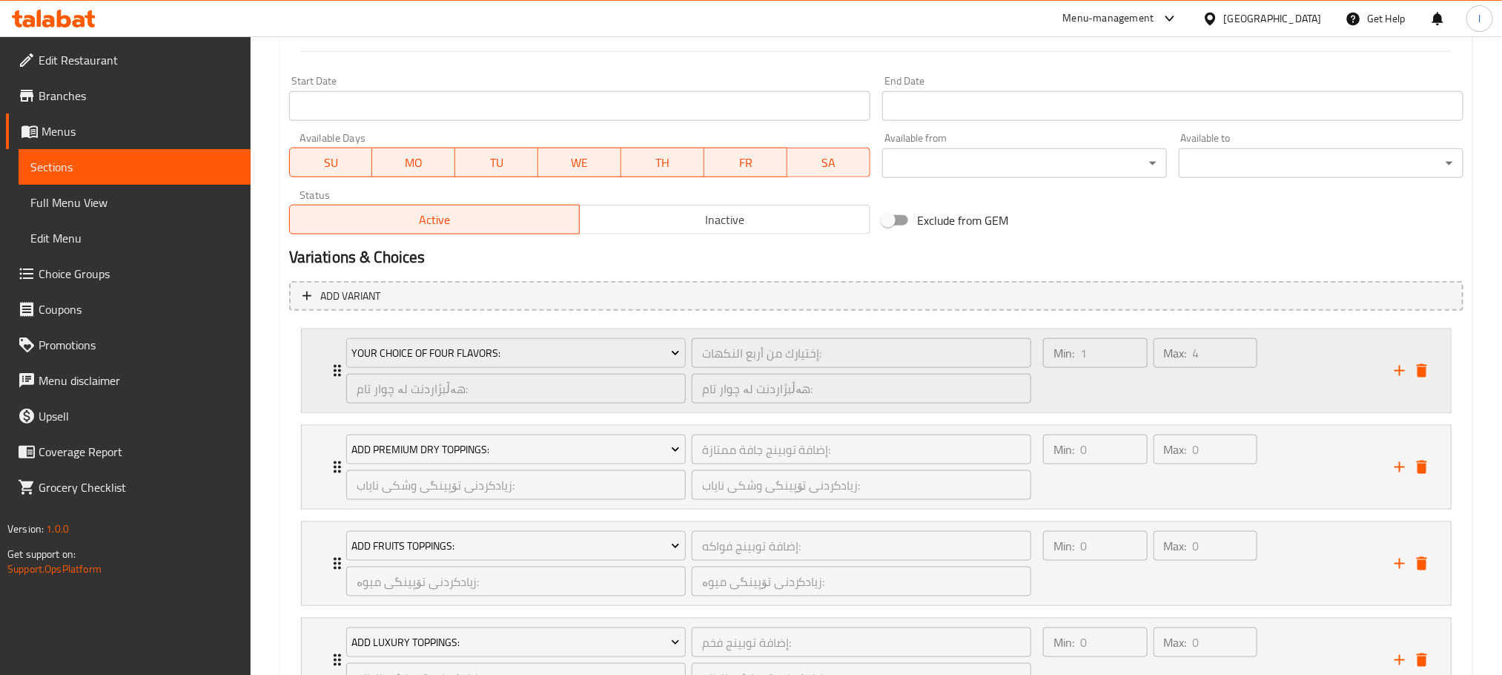
scroll to position [1016, 0]
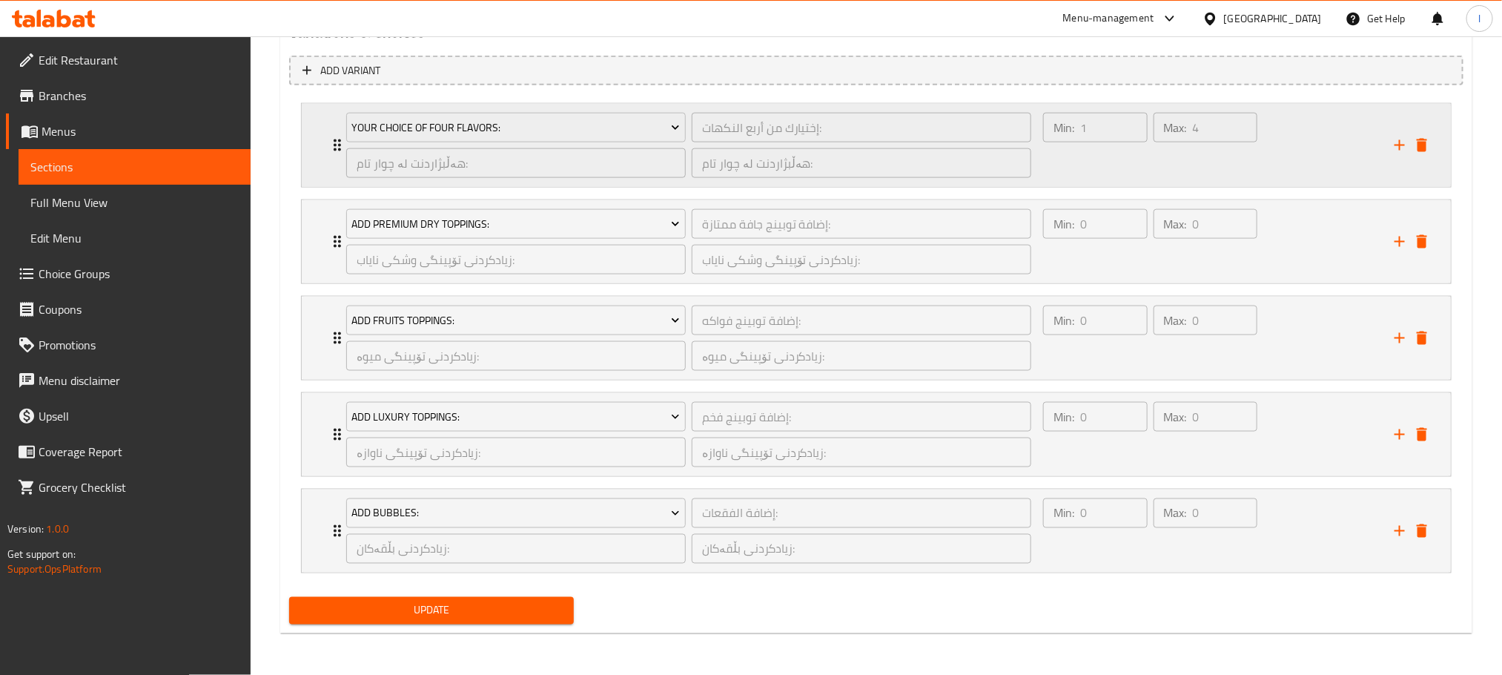
click at [1193, 151] on div "Max: 4 ​" at bounding box center [1206, 145] width 110 height 71
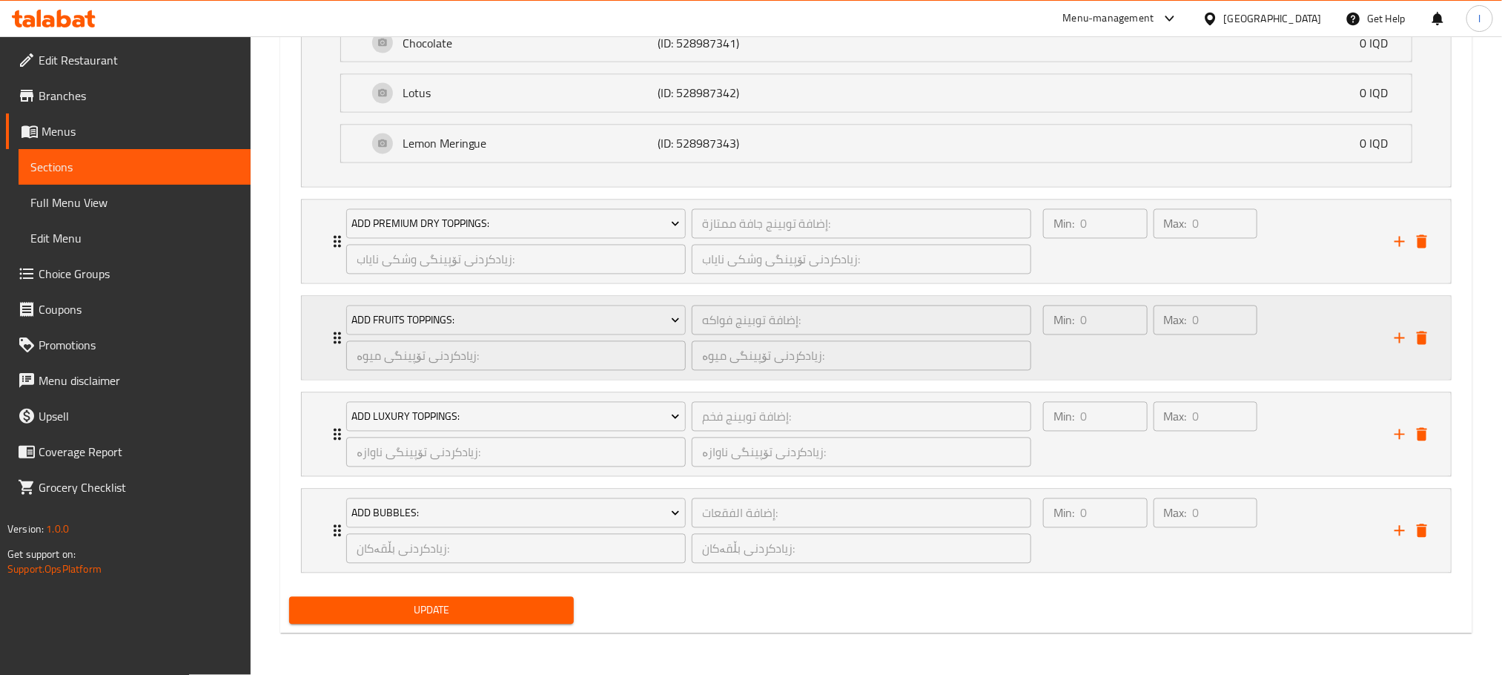
scroll to position [1455, 0]
click at [1153, 265] on div "Max: 0 ​" at bounding box center [1206, 241] width 110 height 71
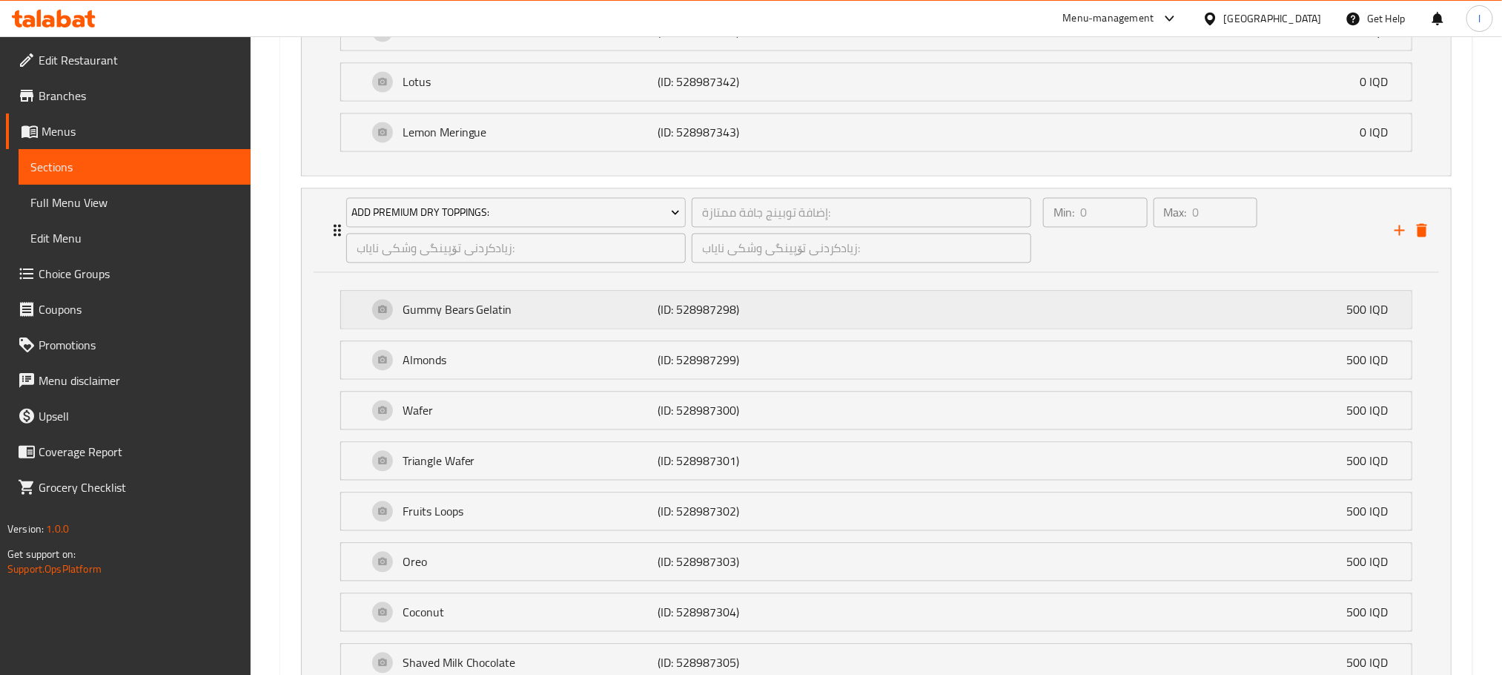
click at [850, 323] on div "Gummy Bears Gelatin (ID: 528987298) 500 IQD" at bounding box center [881, 309] width 1026 height 37
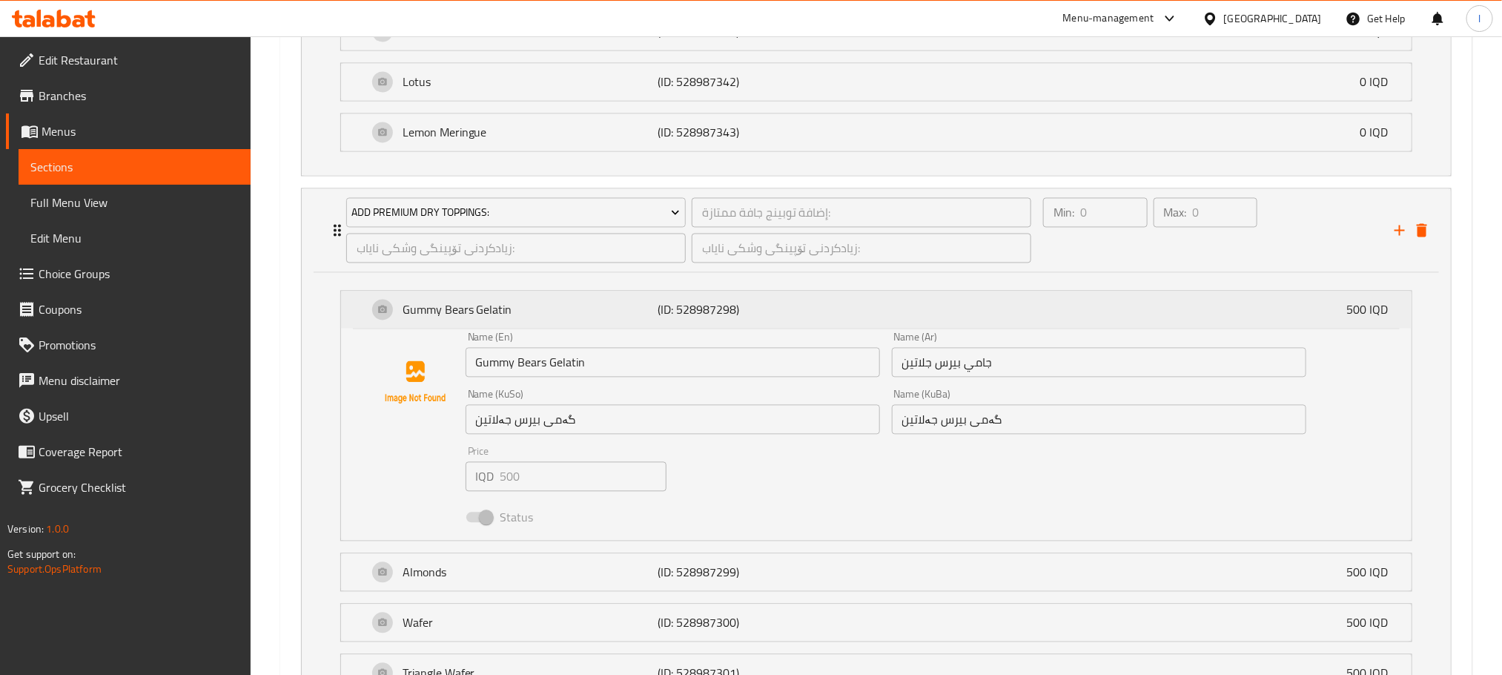
click at [879, 309] on div "Gummy Bears Gelatin (ID: 528987298) 500 IQD" at bounding box center [881, 309] width 1026 height 37
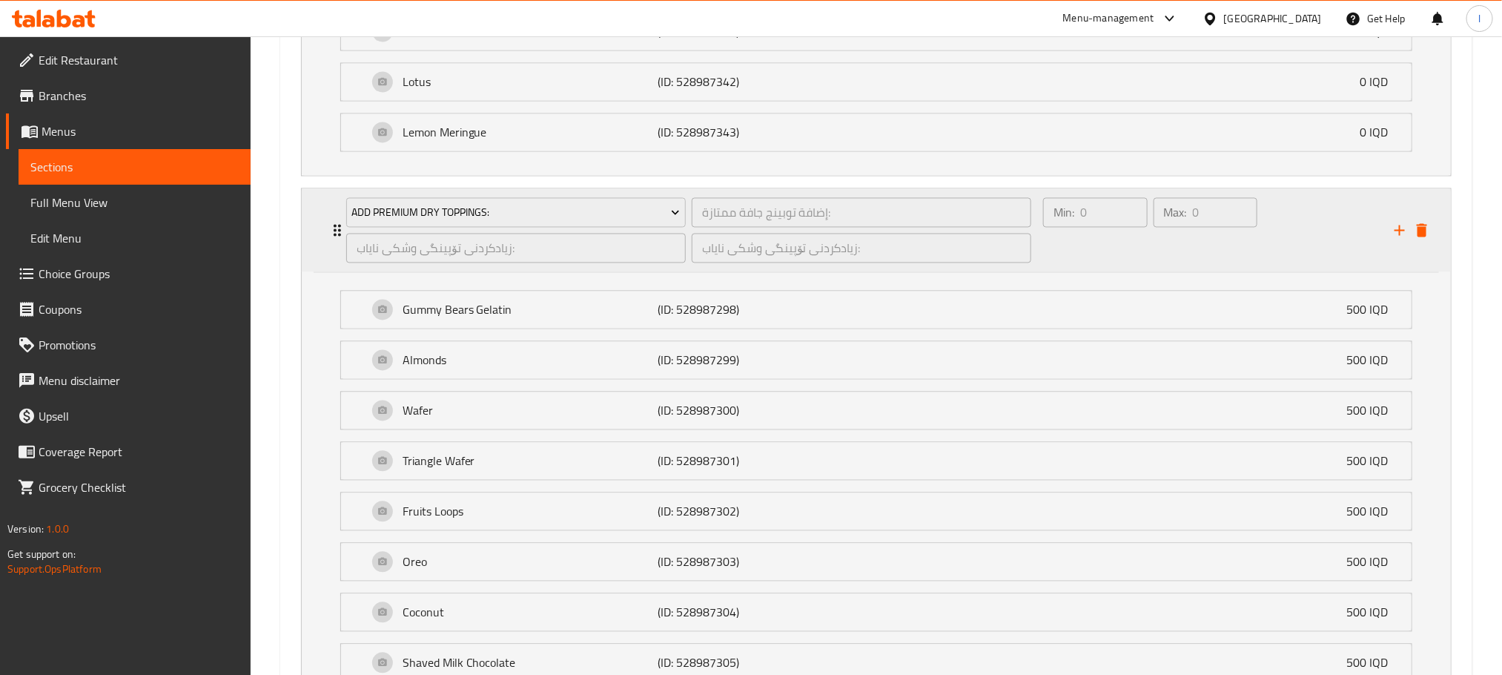
click at [1203, 258] on div "Max: 0 ​" at bounding box center [1206, 230] width 110 height 71
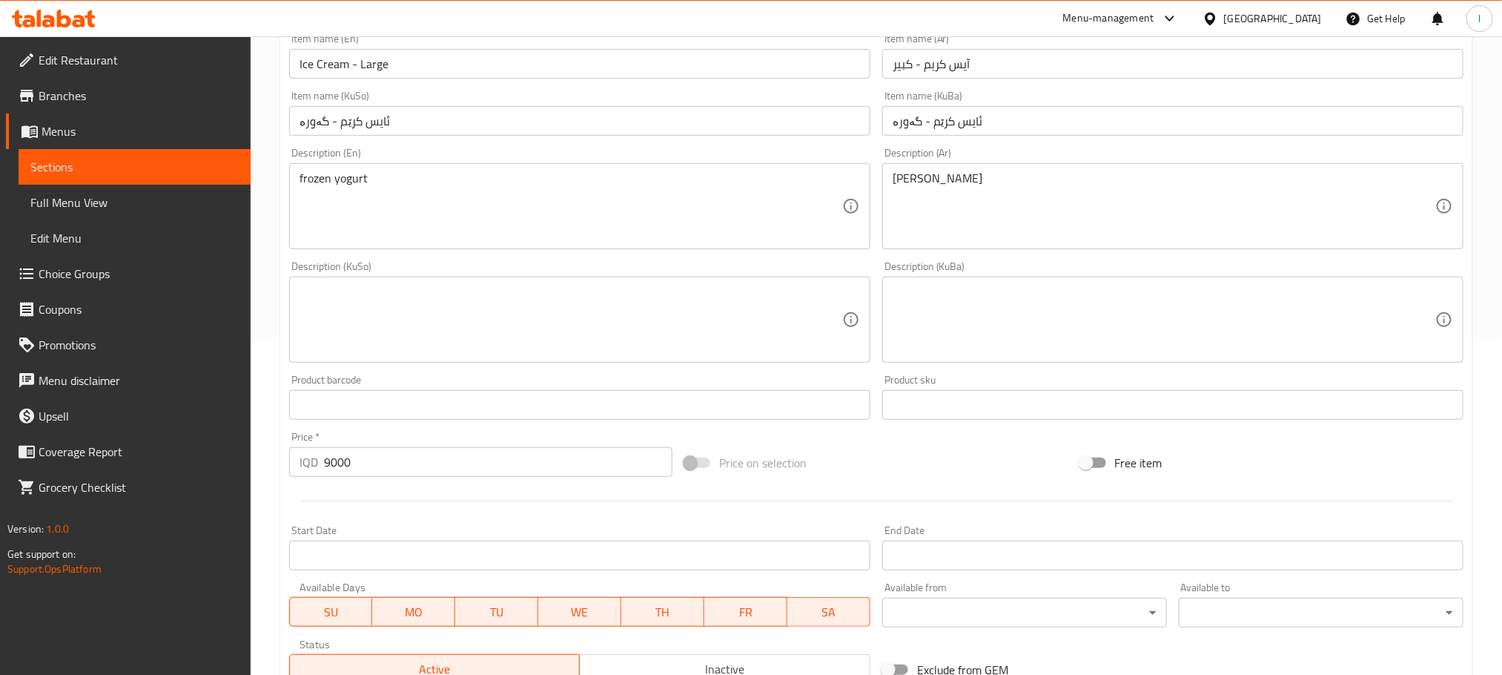
scroll to position [0, 0]
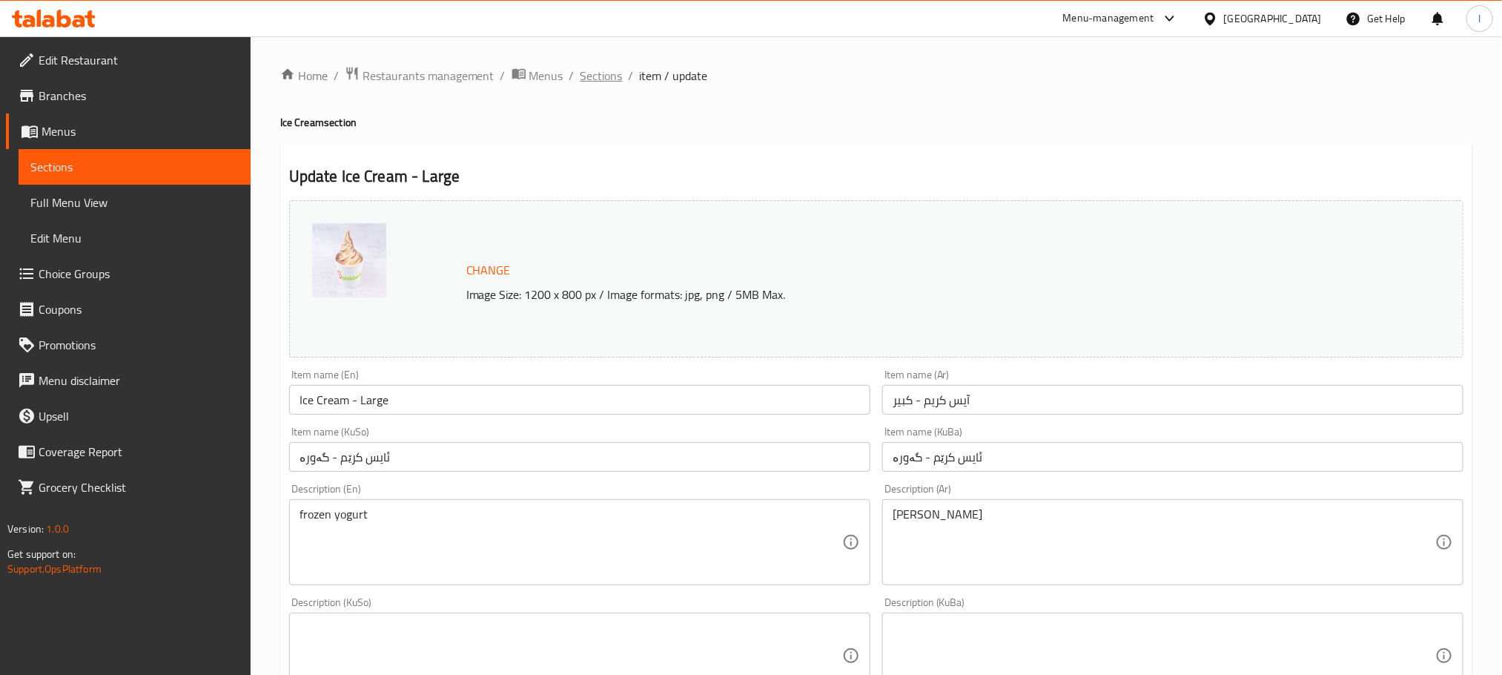
click at [601, 73] on span "Sections" at bounding box center [601, 76] width 42 height 18
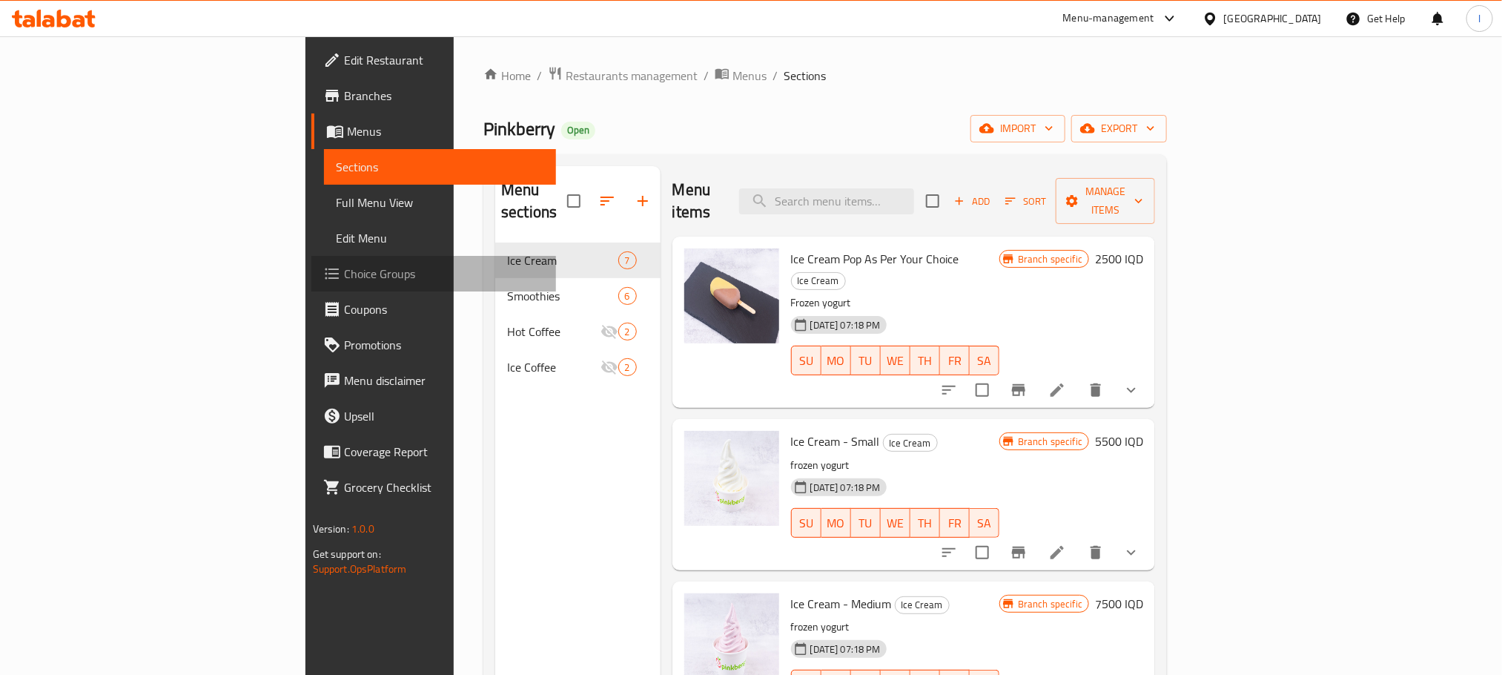
click at [344, 265] on span "Choice Groups" at bounding box center [444, 274] width 200 height 18
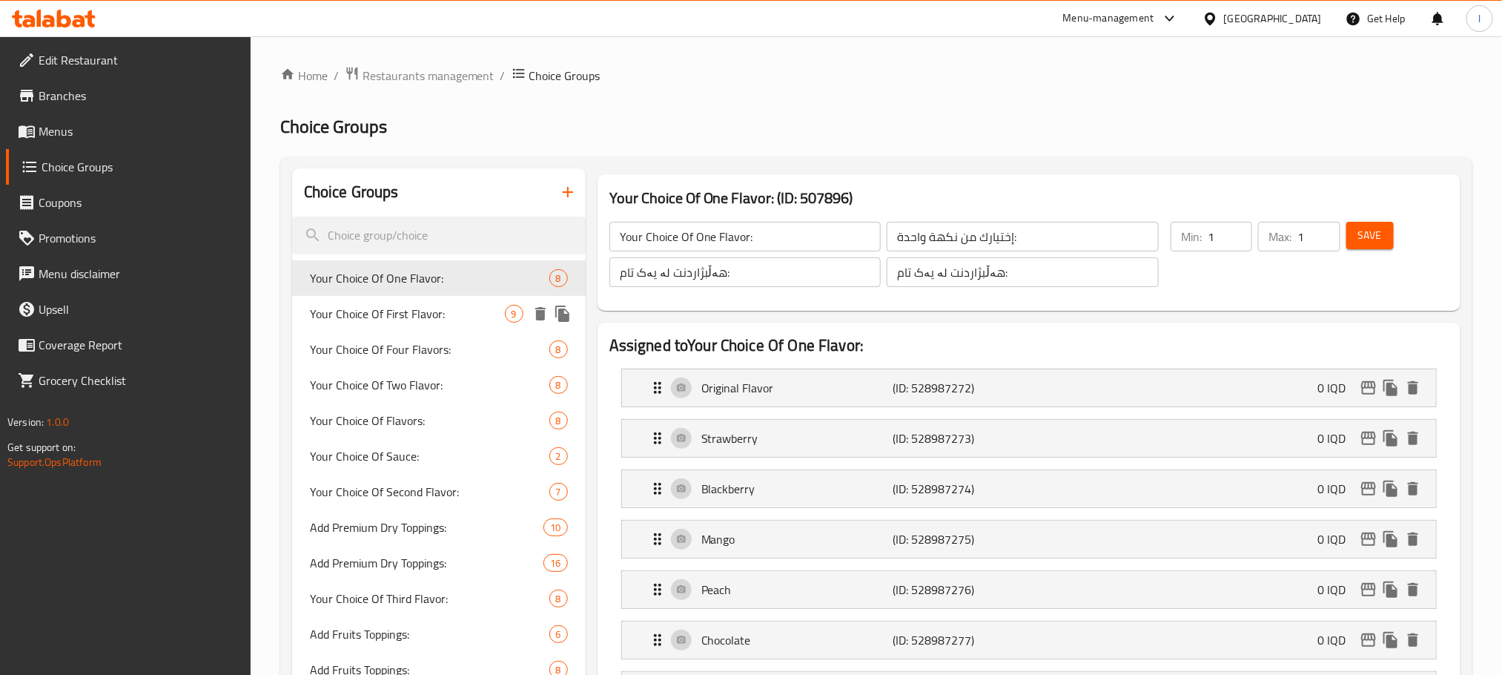
click at [572, 317] on button "duplicate" at bounding box center [563, 313] width 22 height 22
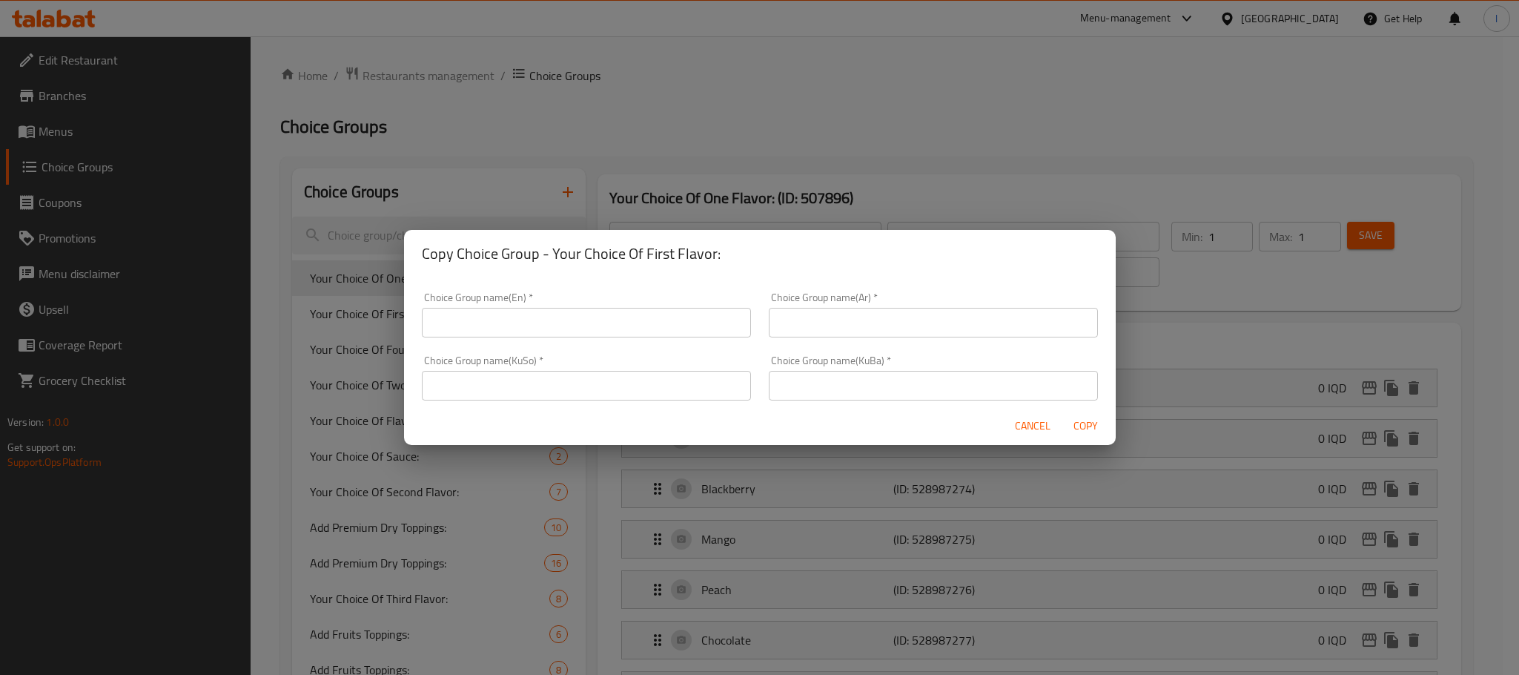
click at [1026, 418] on span "Cancel" at bounding box center [1033, 426] width 36 height 19
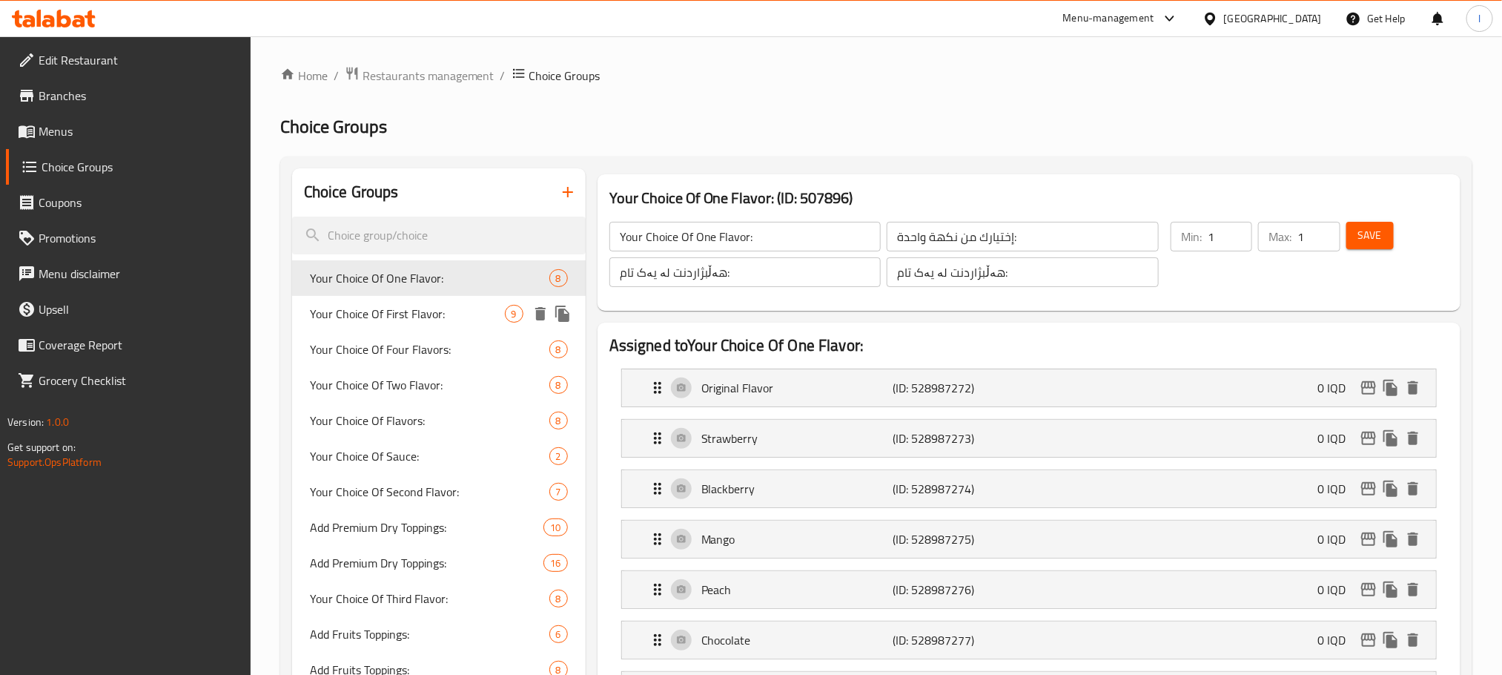
click at [431, 314] on span "Your Choice Of First Flavor:" at bounding box center [407, 314] width 195 height 18
type input "Your Choice Of First Flavor:"
type input "اختيارك من النكهة الأولى:"
type input "هەڵبژاردنت لە تامی یەکەم:"
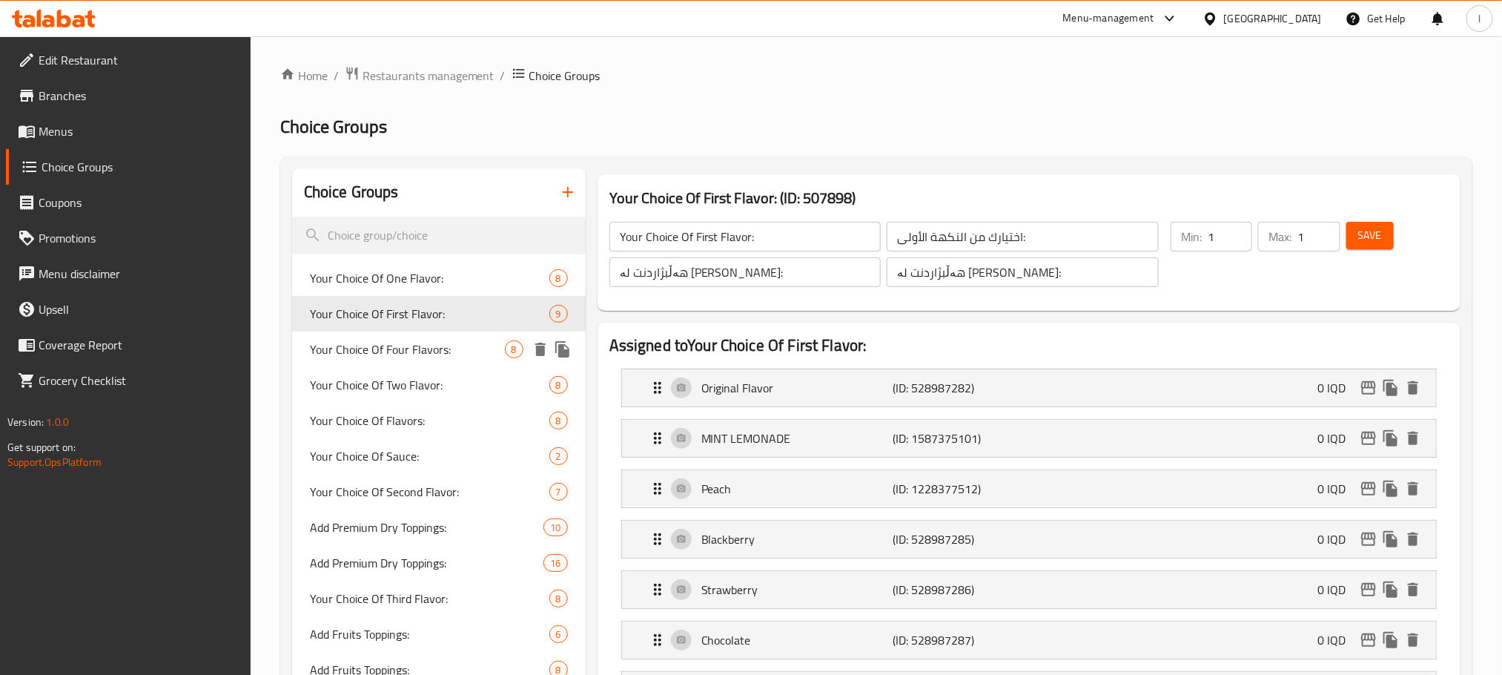
click at [434, 357] on span "Your Choice Of Four Flavors:" at bounding box center [407, 349] width 195 height 18
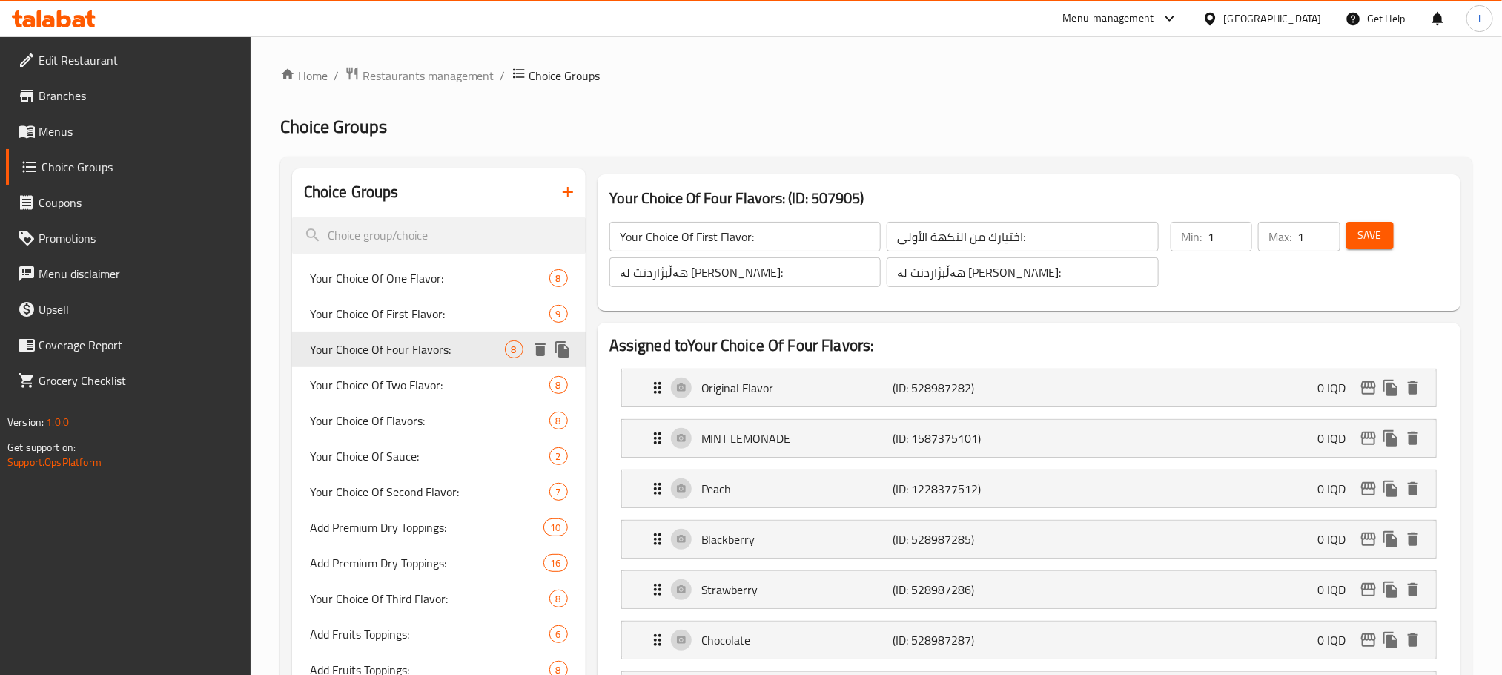
type input "Your Choice Of Four Flavors:"
type input "إختيارك من أربع النكهات:"
type input "هەڵبژاردنت لە چوار تام:"
type input "4"
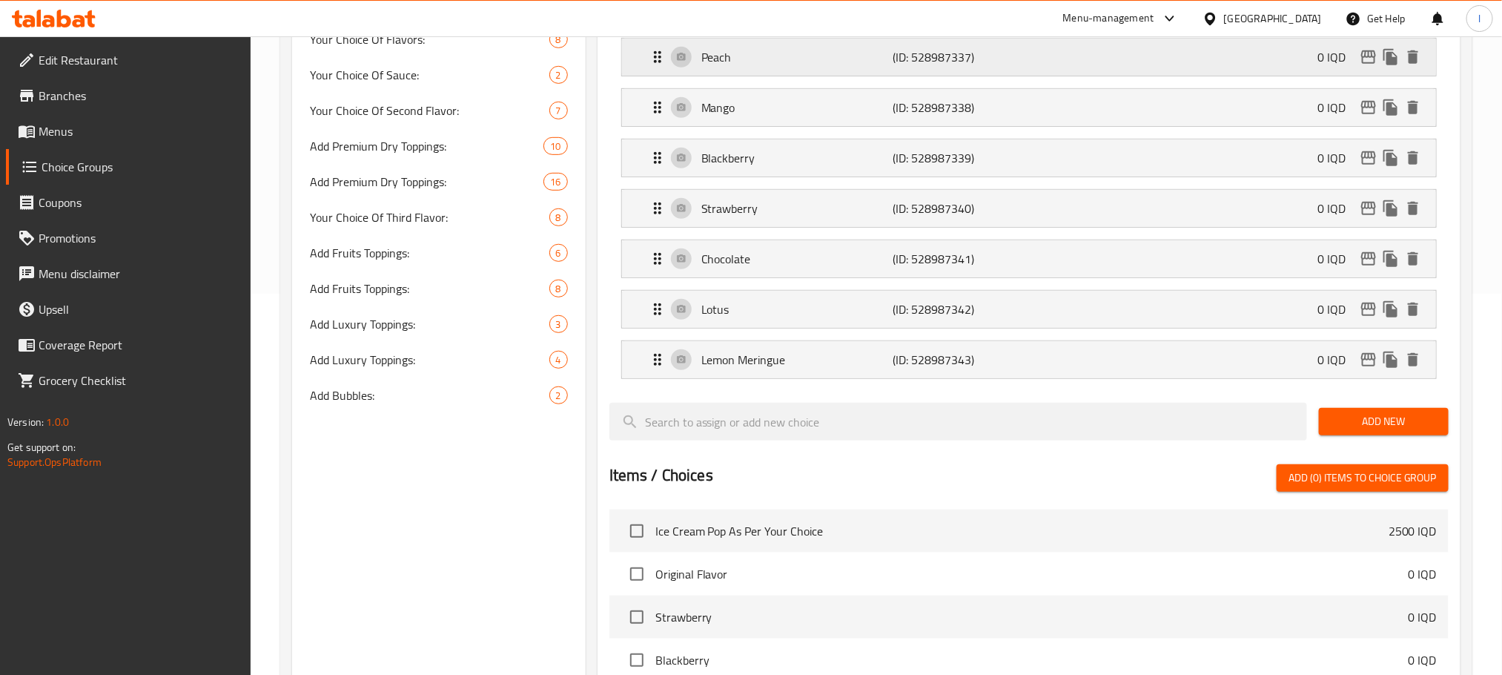
scroll to position [408, 0]
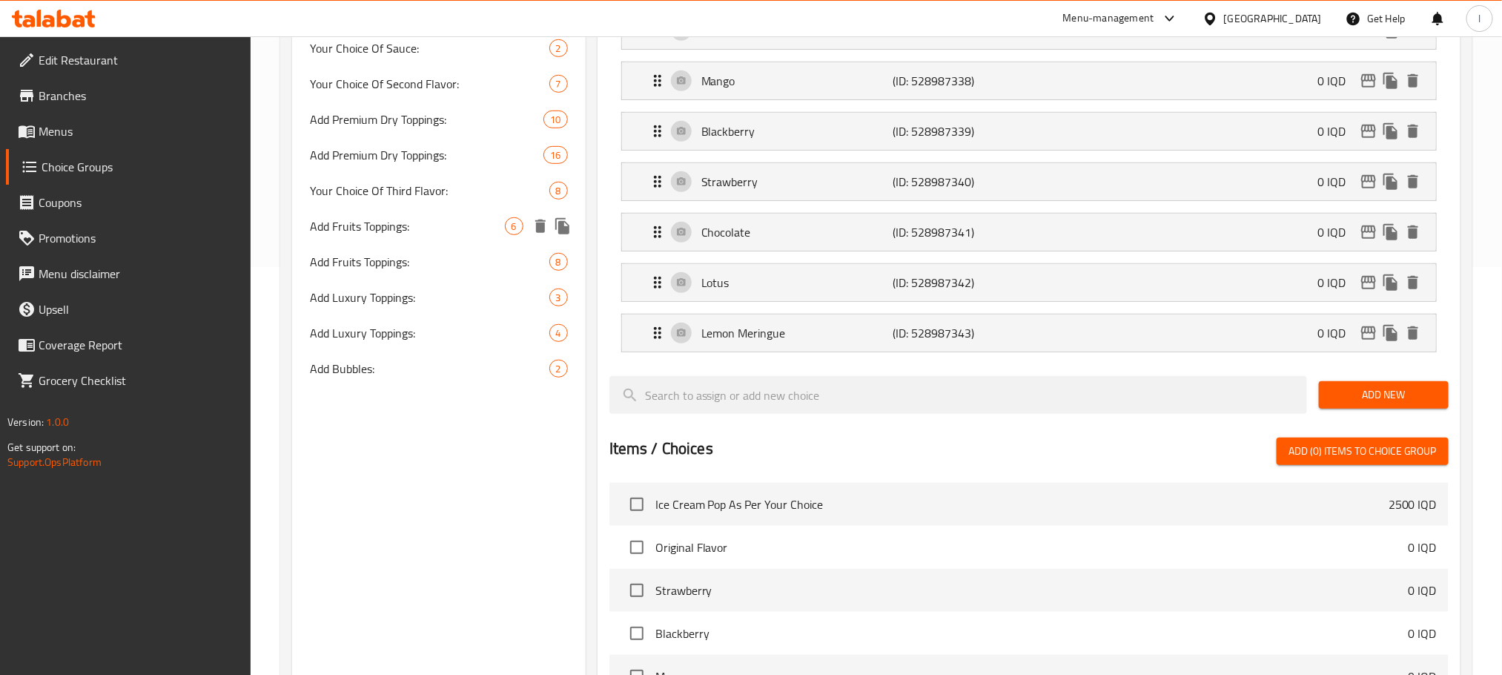
click at [420, 227] on span "Add Fruits Toppings:" at bounding box center [407, 226] width 195 height 18
type input "Add Fruits Toppings:"
type input "إضافة توبينج فواكه:"
type input "زیادکردنی تۆپینگی میوە:"
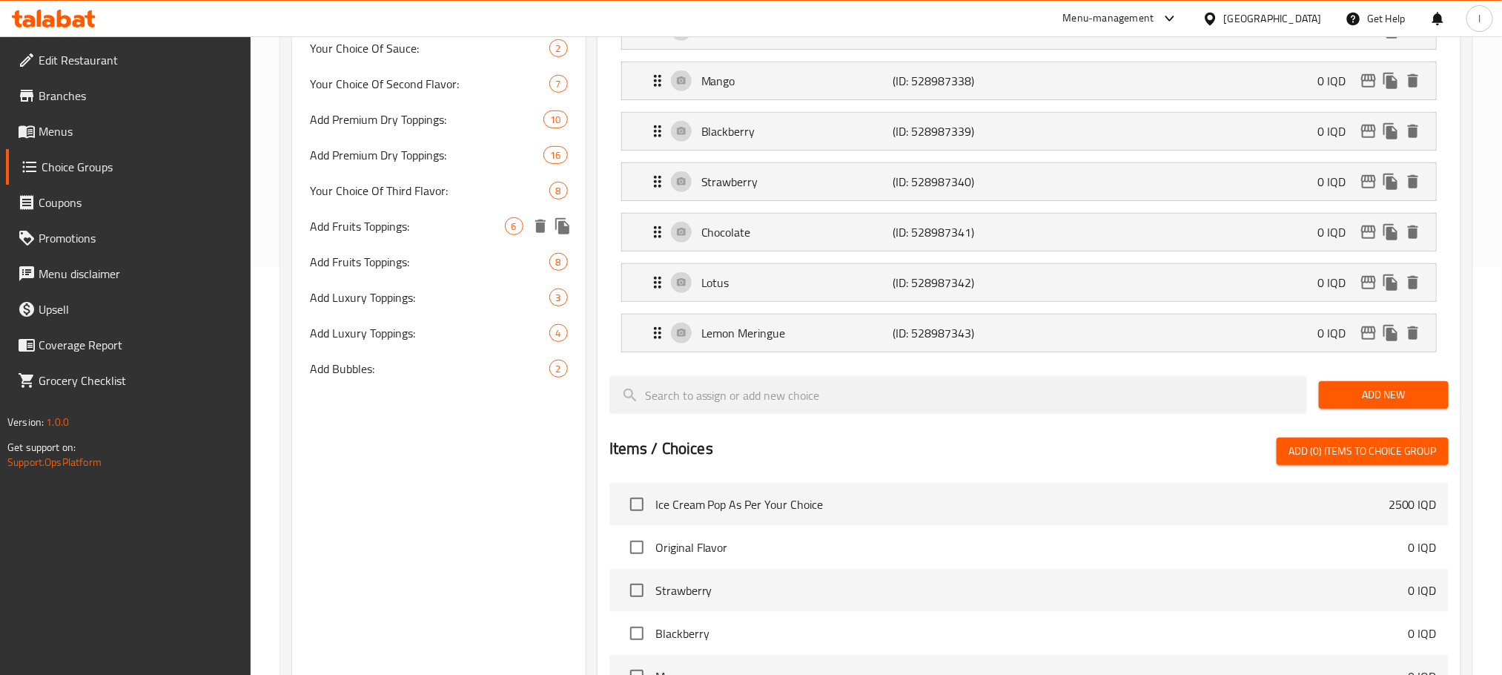
type input "0"
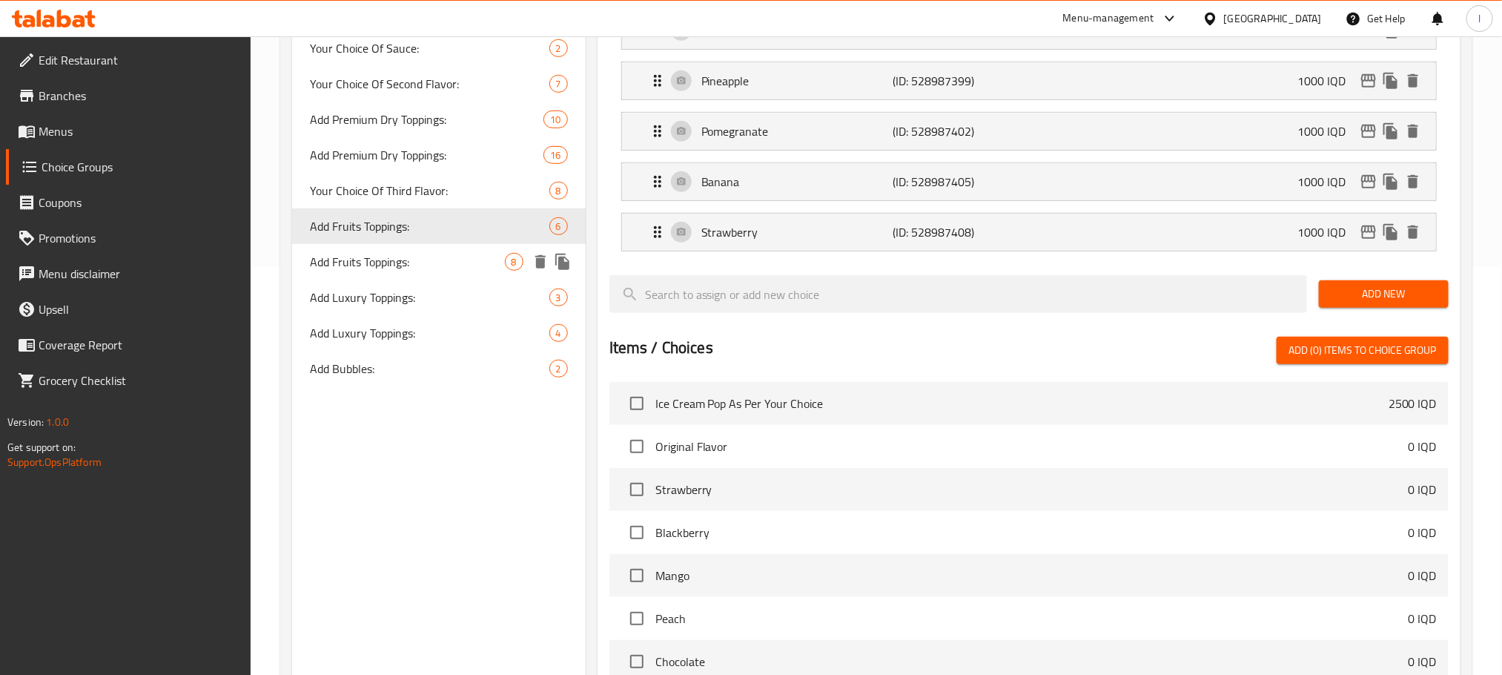
click at [429, 271] on div "Add Fruits Toppings: 8" at bounding box center [439, 262] width 294 height 36
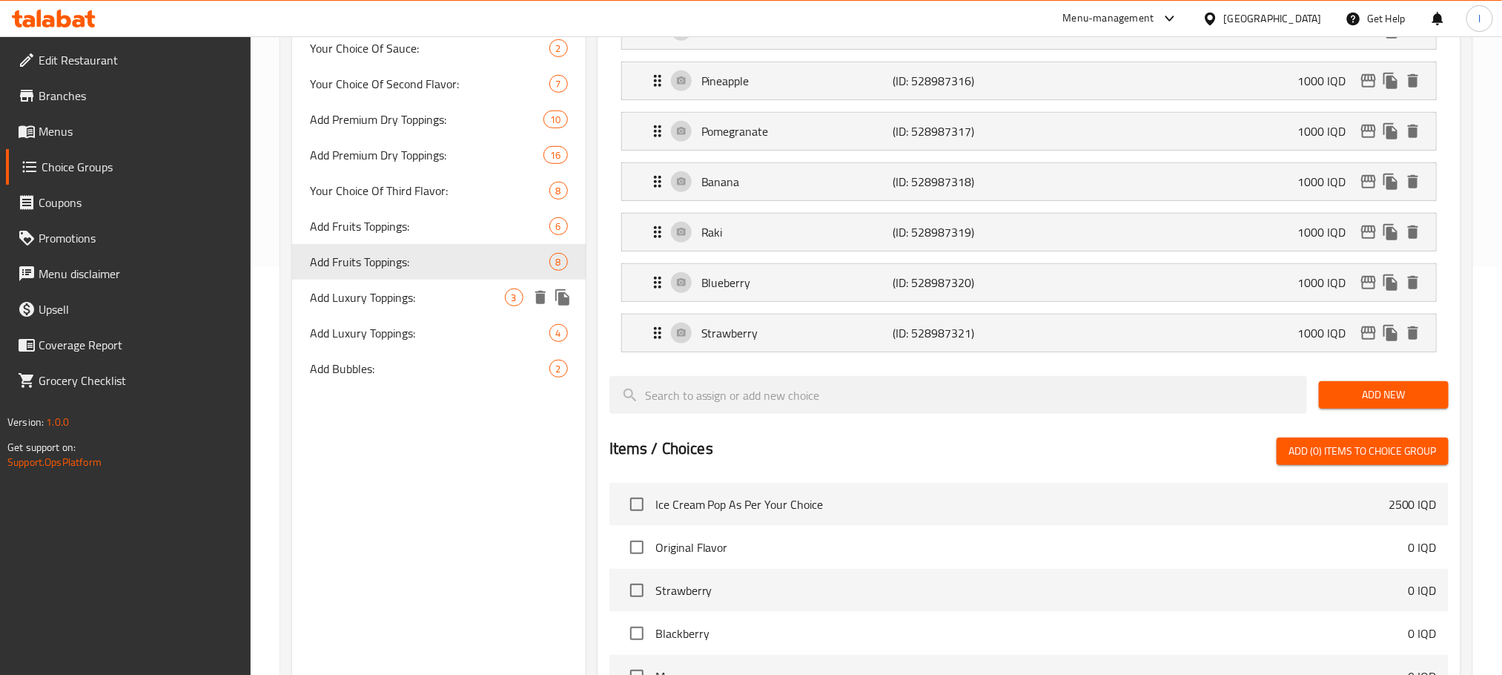
click at [434, 297] on span "Add Luxury Toppings:" at bounding box center [407, 297] width 195 height 18
type input "Add Luxury Toppings:"
type input "إضافة توبينج فخم:"
type input "زیادکردنی تۆپینگی ناوازە:"
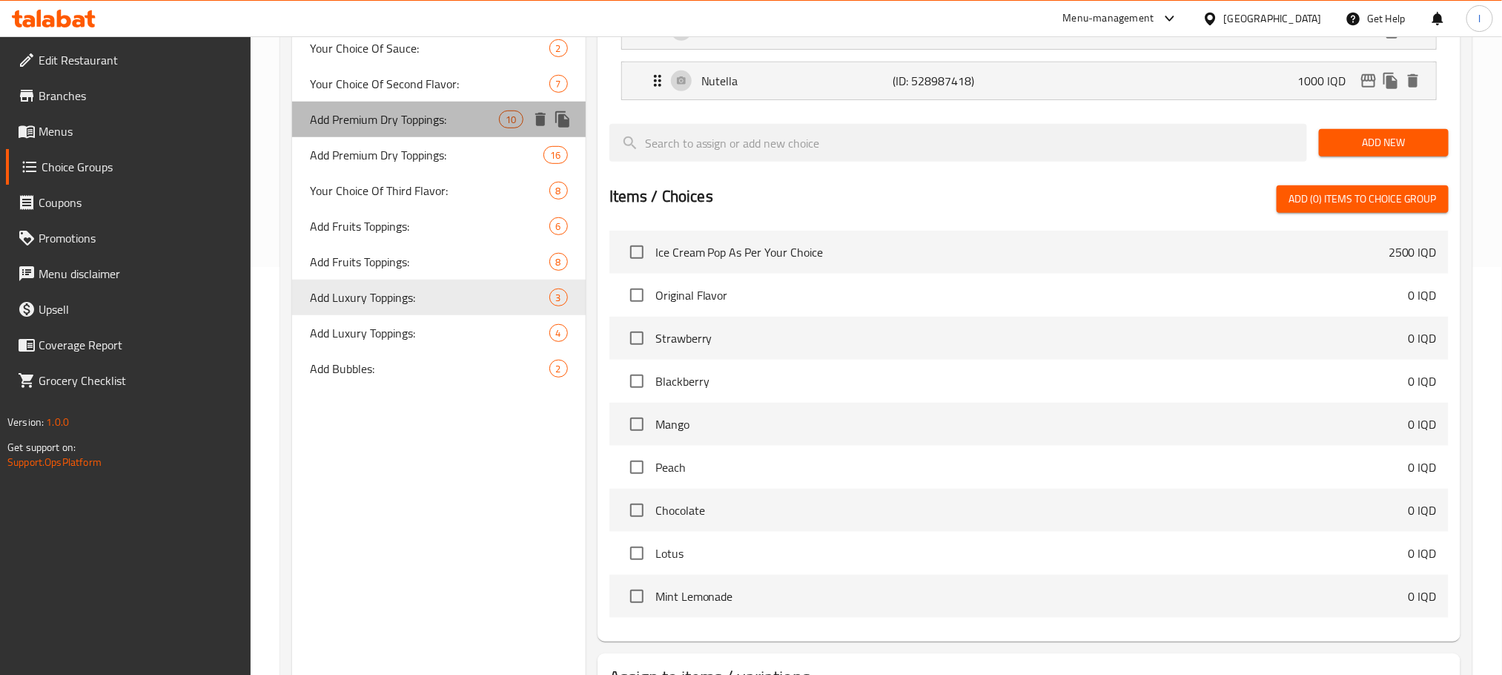
click at [428, 121] on span "Add Premium Dry Toppings:" at bounding box center [405, 119] width 190 height 18
type input "Add Premium Dry Toppings:"
type input "إضافة توبينج جافة ممتازة:"
type input "زیادکردنی تۆپینگی وشکی نایاب:"
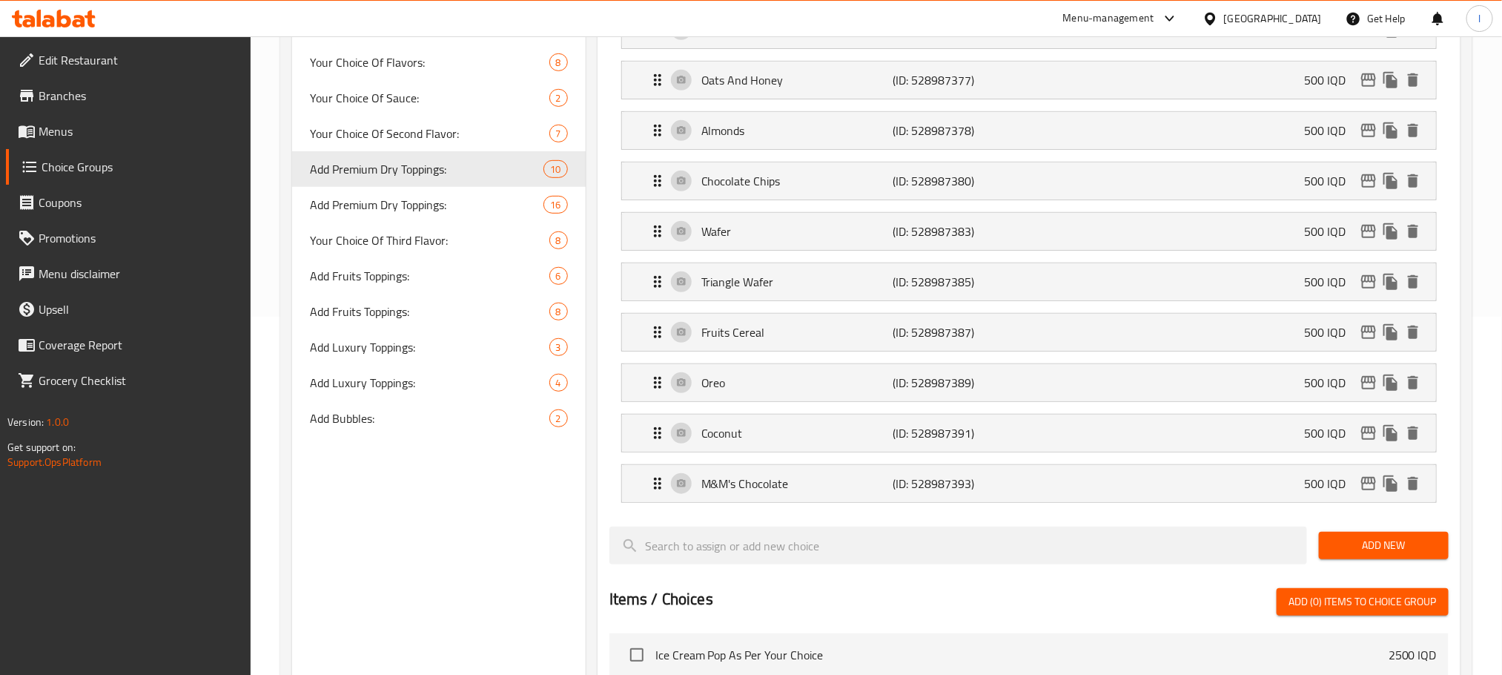
scroll to position [360, 0]
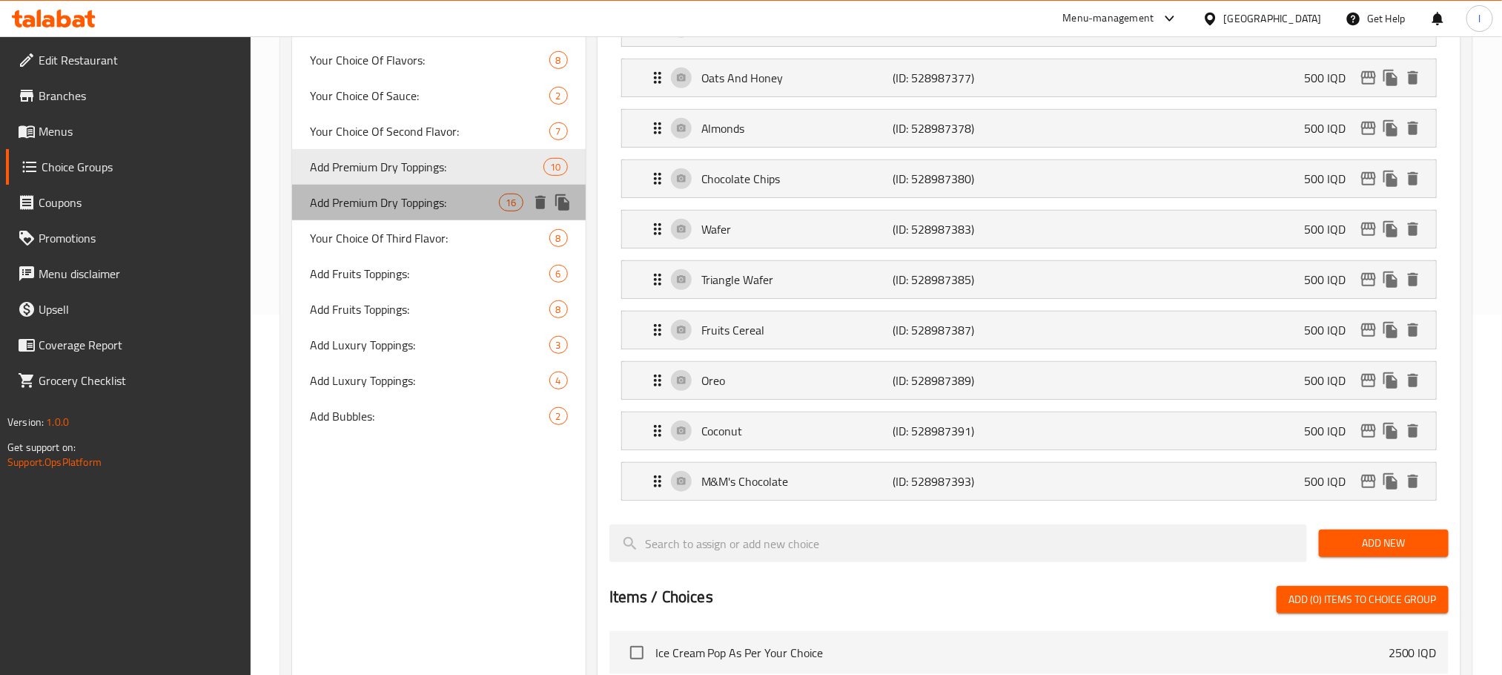
click at [428, 194] on span "Add Premium Dry Toppings:" at bounding box center [405, 202] width 190 height 18
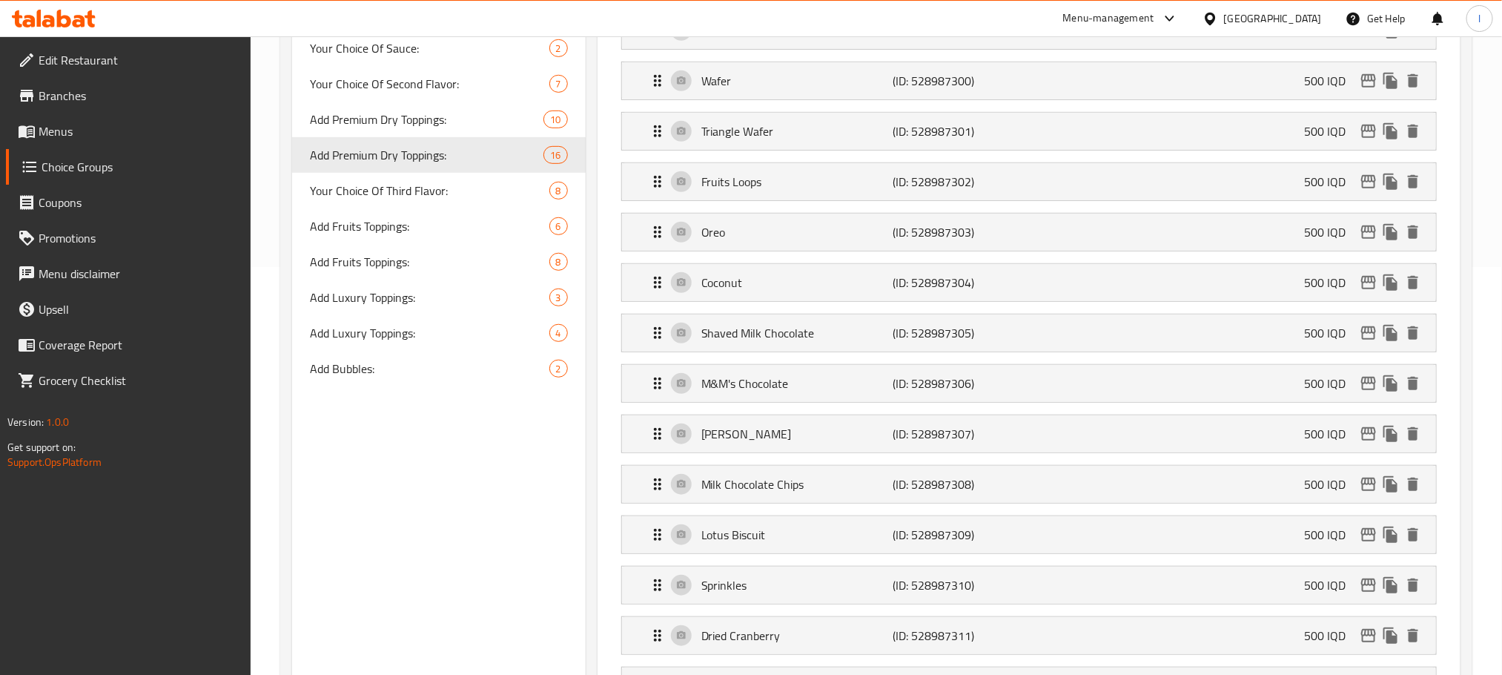
scroll to position [0, 0]
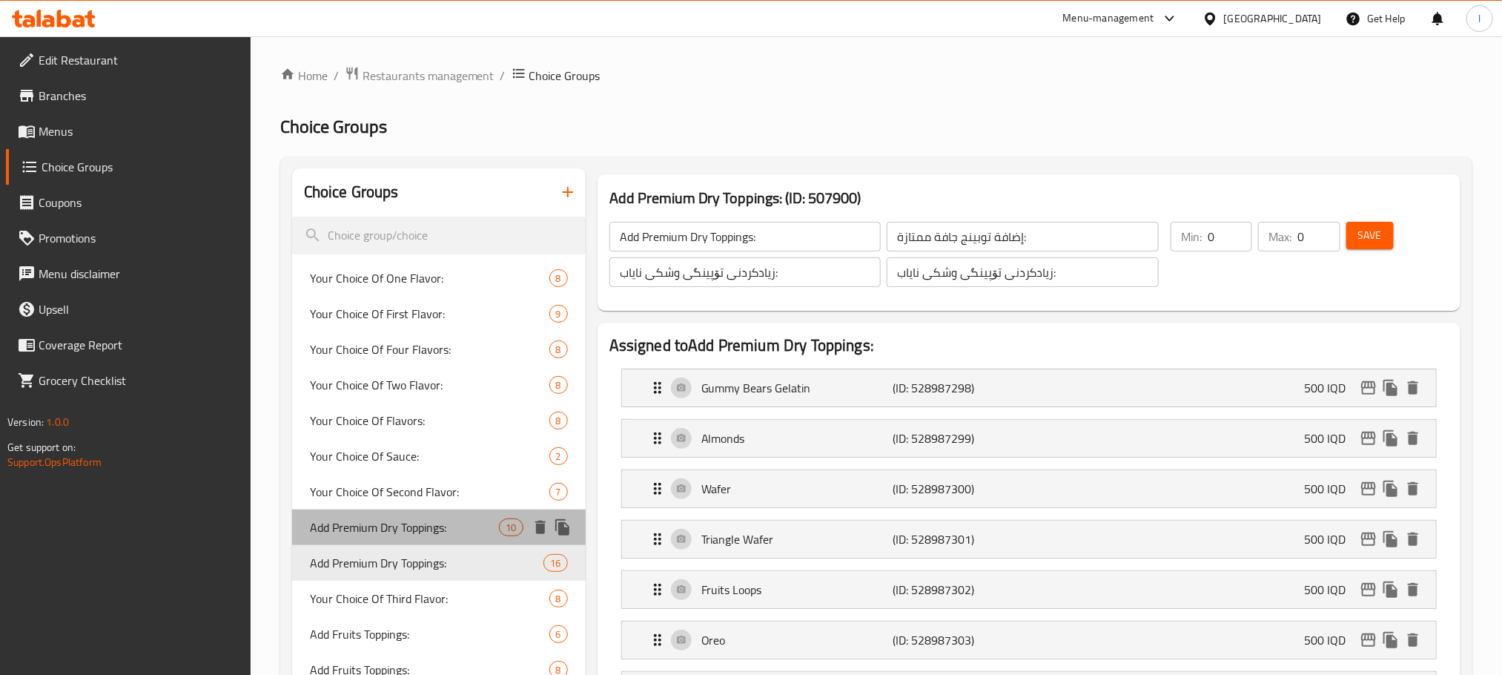
click at [408, 528] on span "Add Premium Dry Toppings:" at bounding box center [405, 527] width 190 height 18
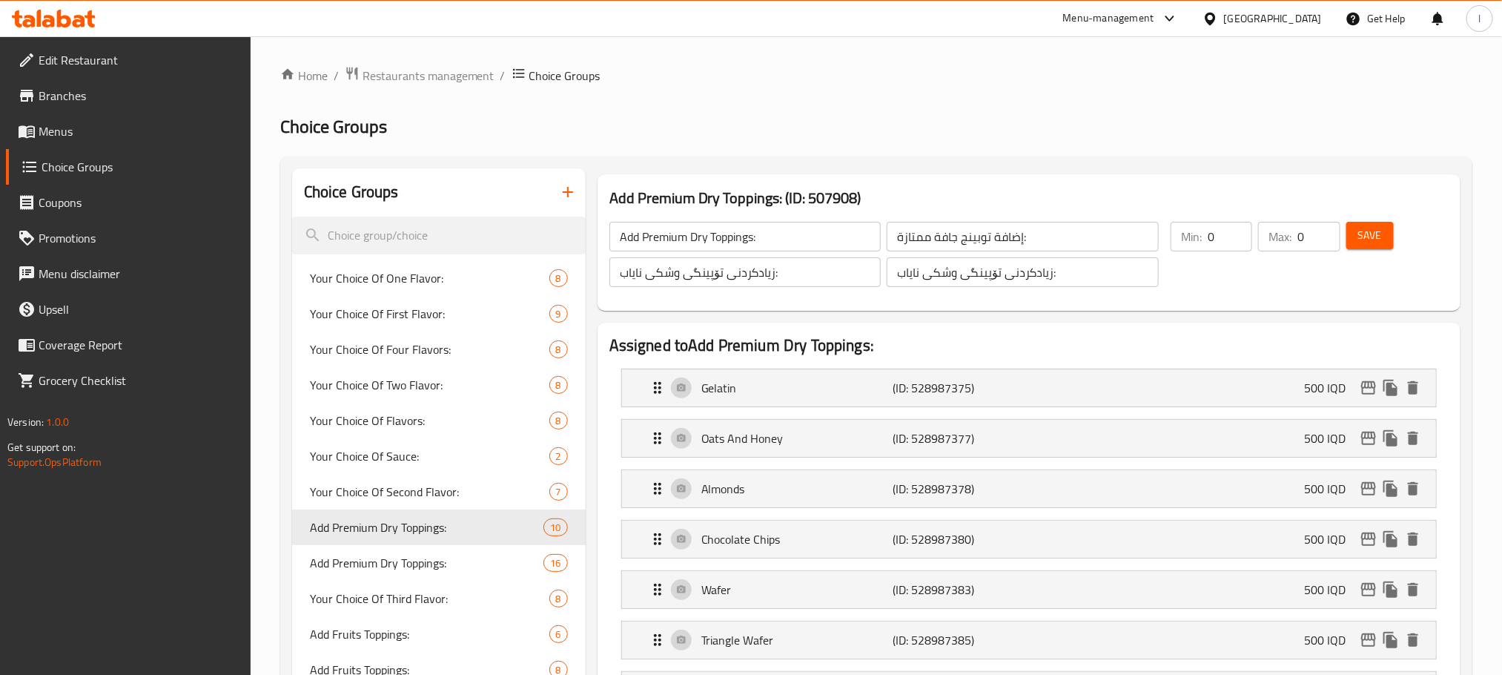
click at [30, 116] on link "Menus" at bounding box center [128, 131] width 245 height 36
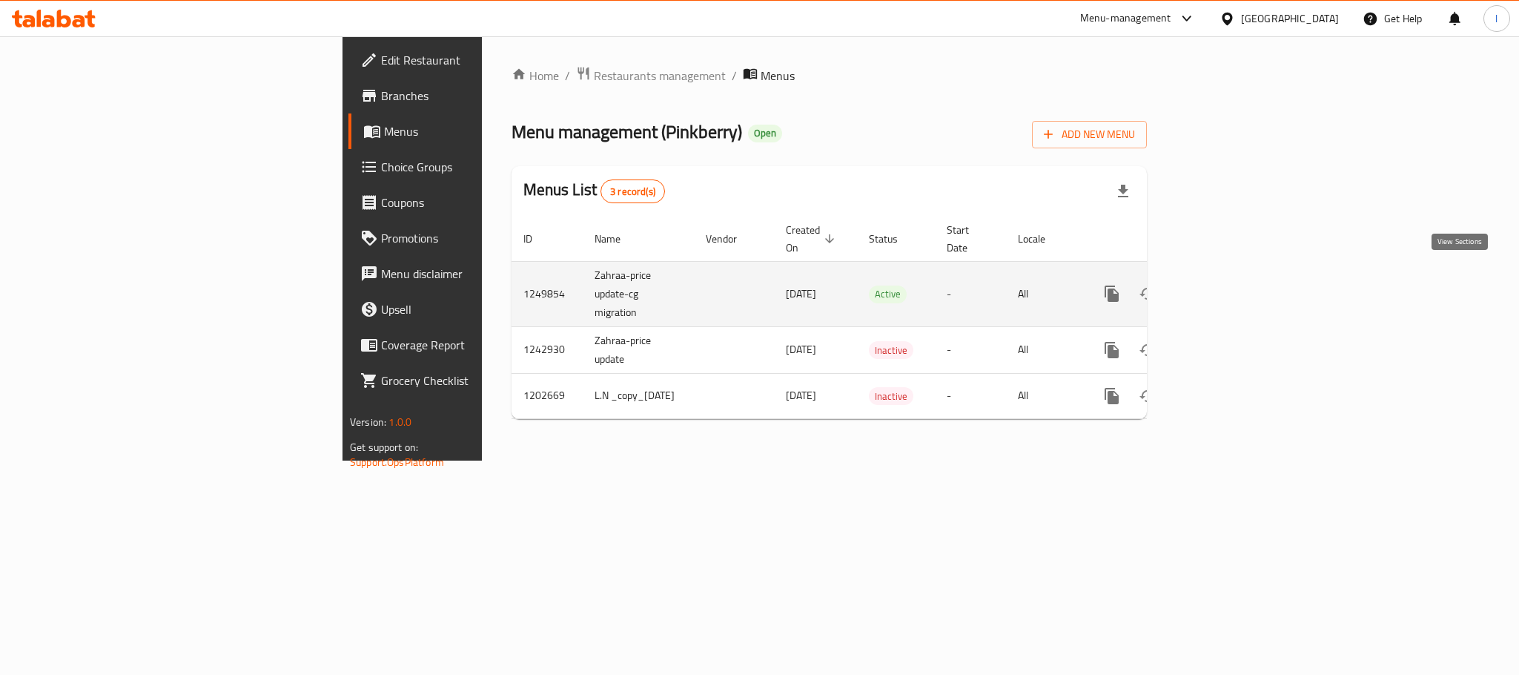
click at [1228, 285] on icon "enhanced table" at bounding box center [1219, 294] width 18 height 18
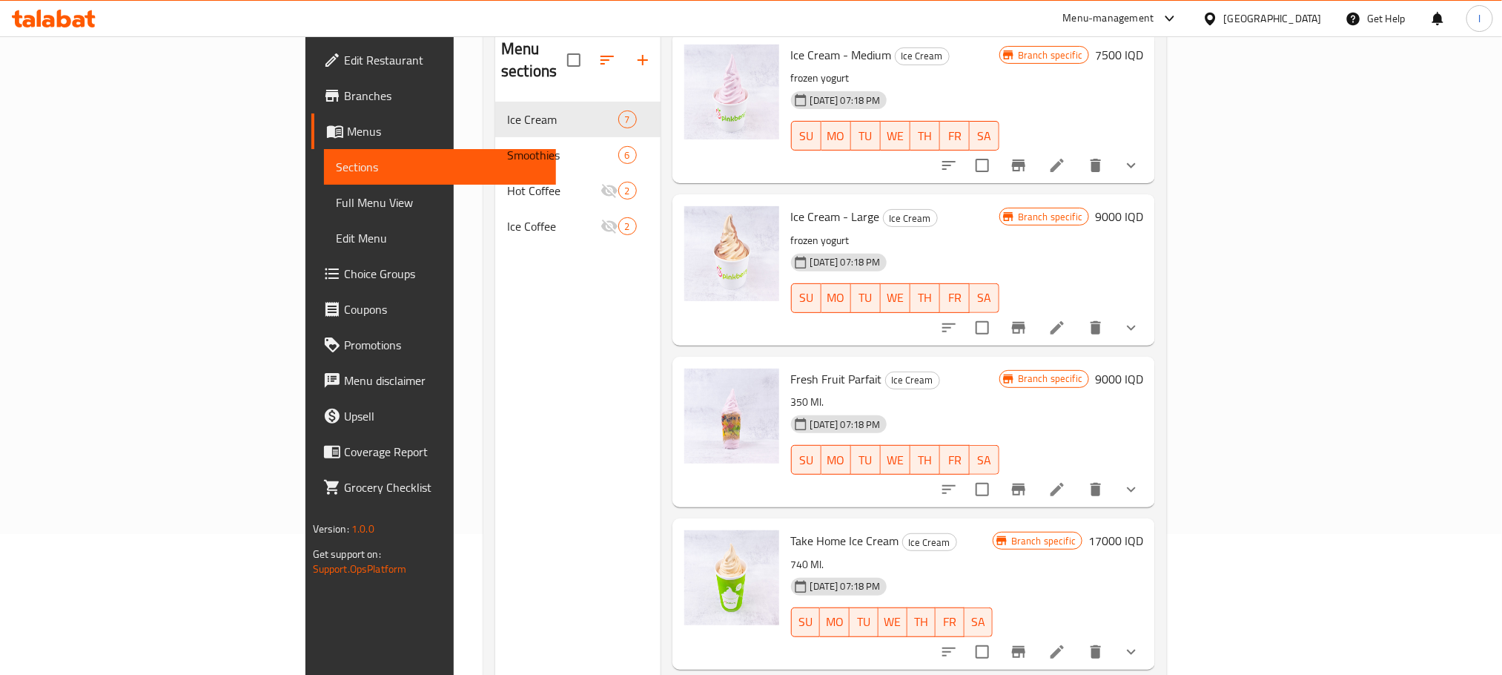
scroll to position [149, 0]
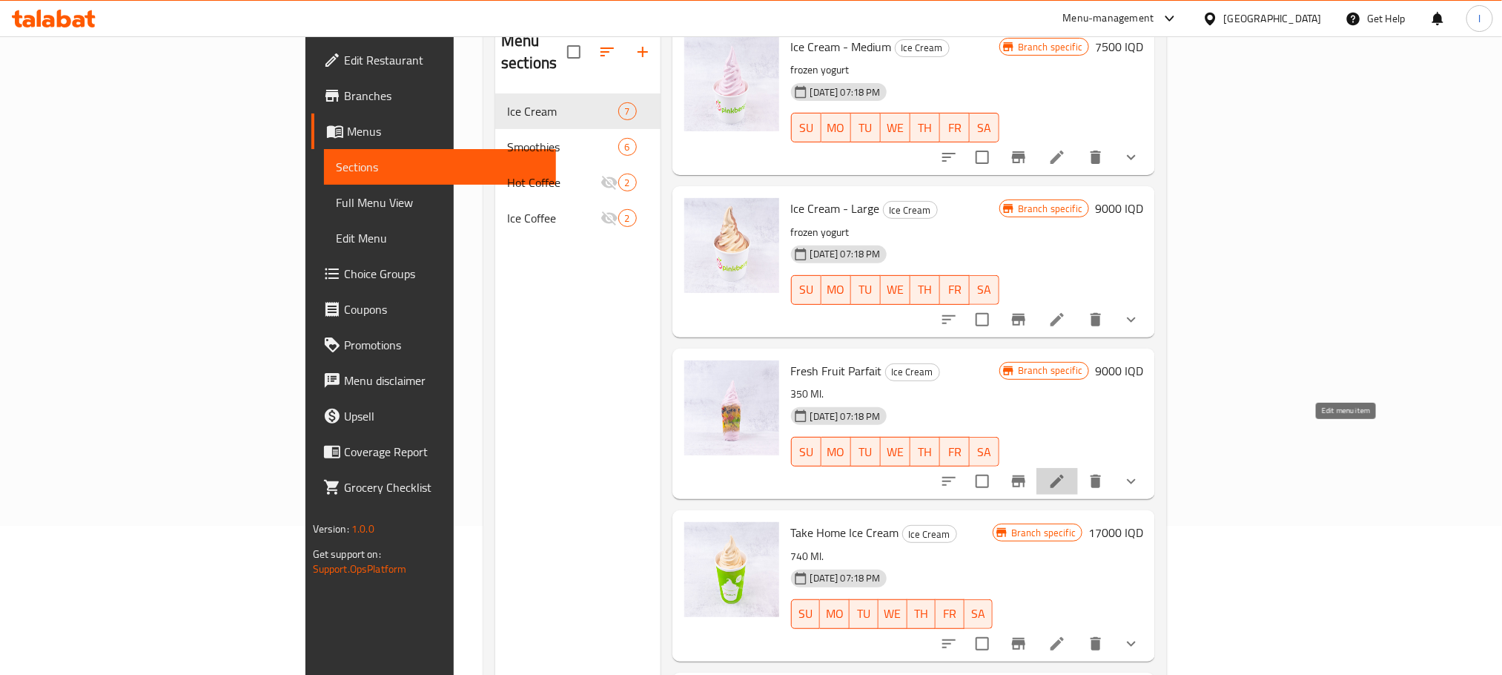
click at [1064, 474] on icon at bounding box center [1056, 480] width 13 height 13
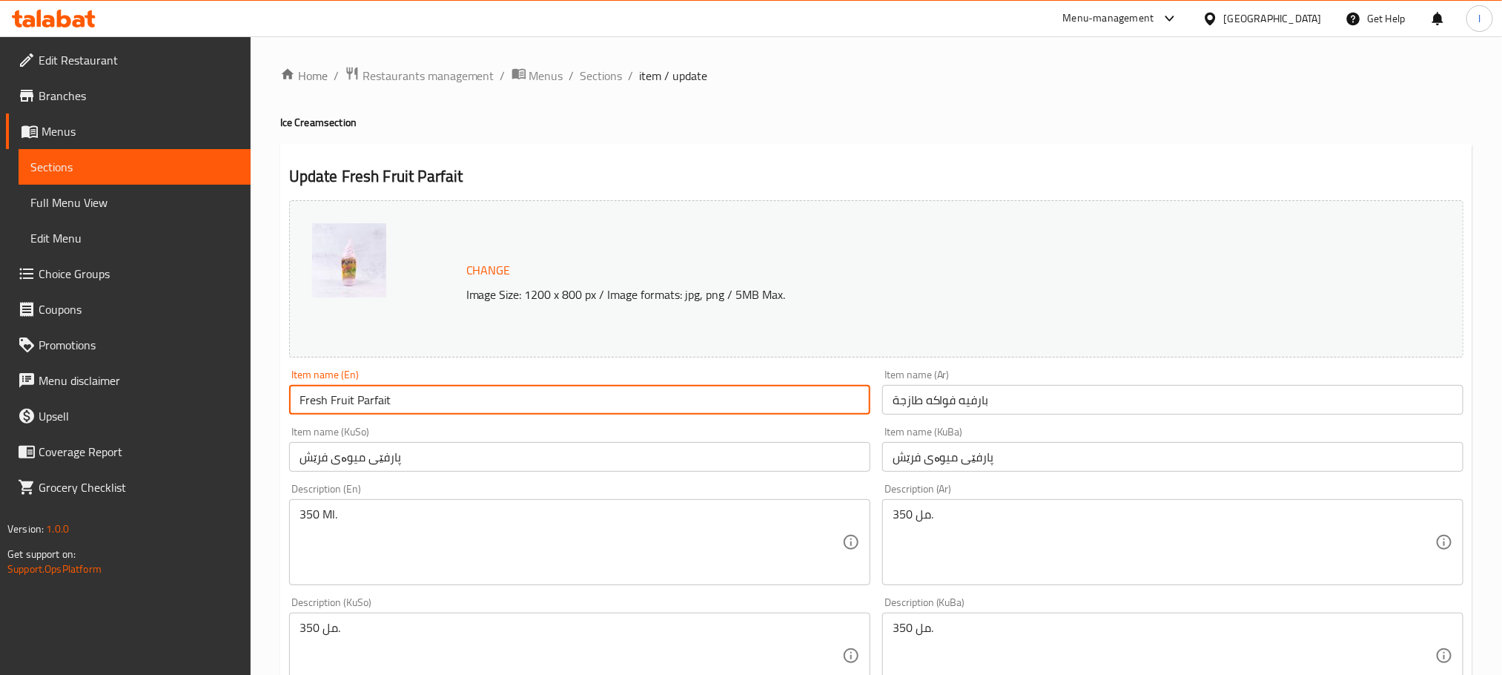
drag, startPoint x: 330, startPoint y: 400, endPoint x: 414, endPoint y: 400, distance: 84.5
click at [414, 400] on input "Fresh Fruit Parfait" at bounding box center [579, 400] width 581 height 30
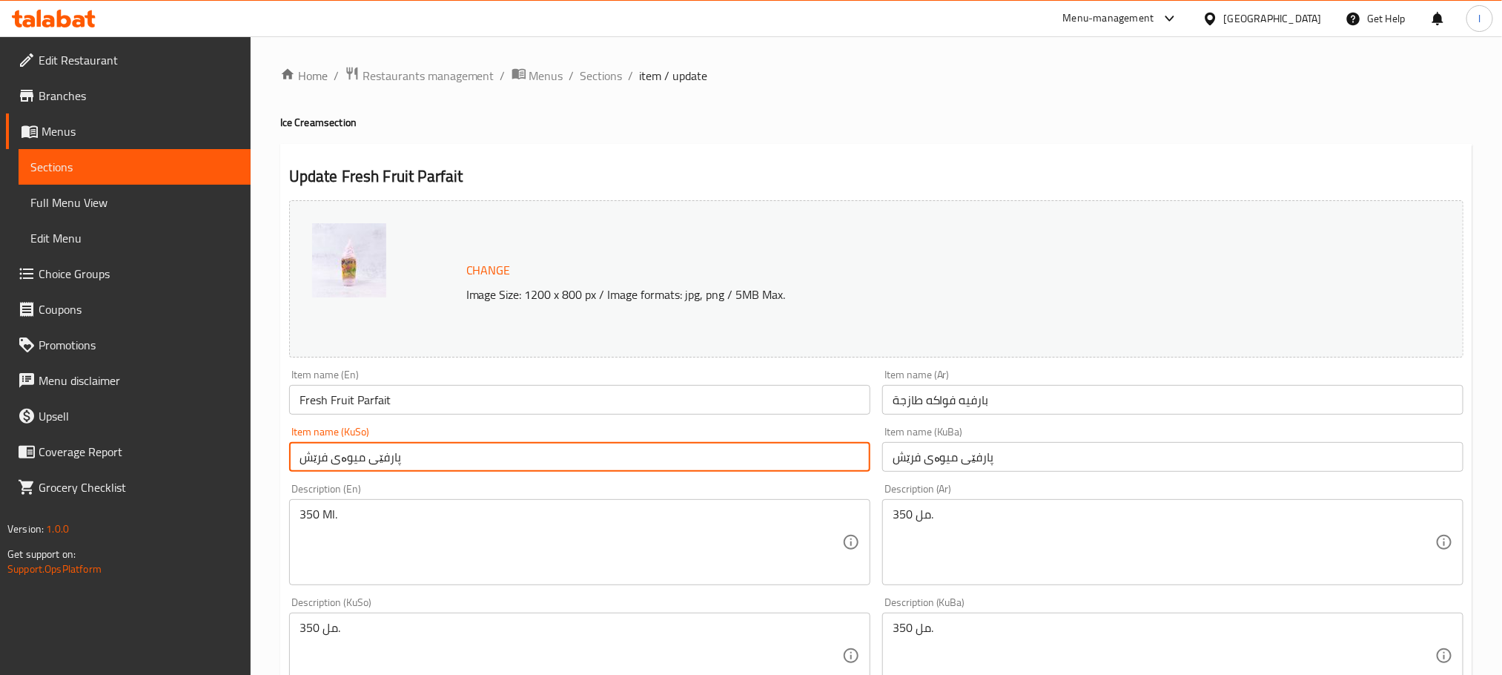
drag, startPoint x: 416, startPoint y: 456, endPoint x: 339, endPoint y: 459, distance: 77.2
click at [339, 459] on input "پارفێی میوەی فرێش" at bounding box center [579, 457] width 581 height 30
click at [601, 71] on span "Sections" at bounding box center [601, 76] width 42 height 18
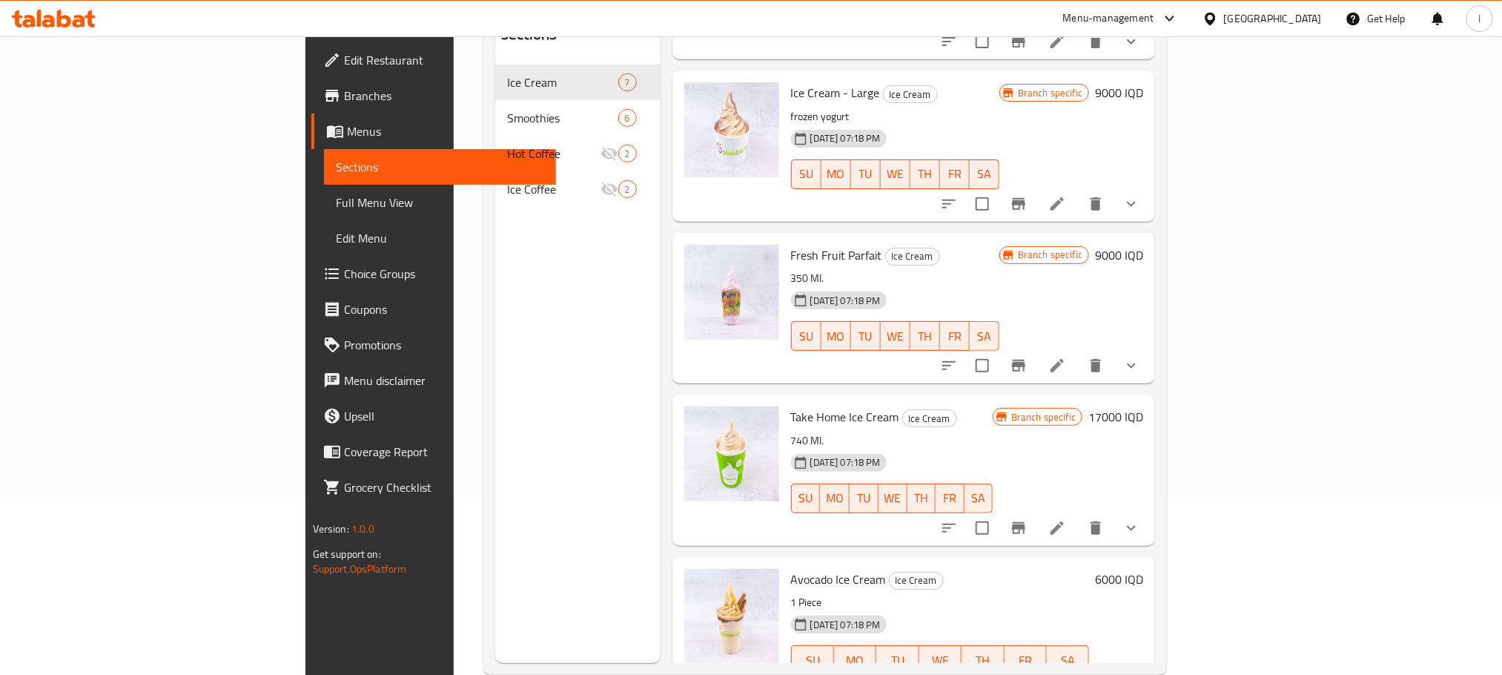
scroll to position [189, 0]
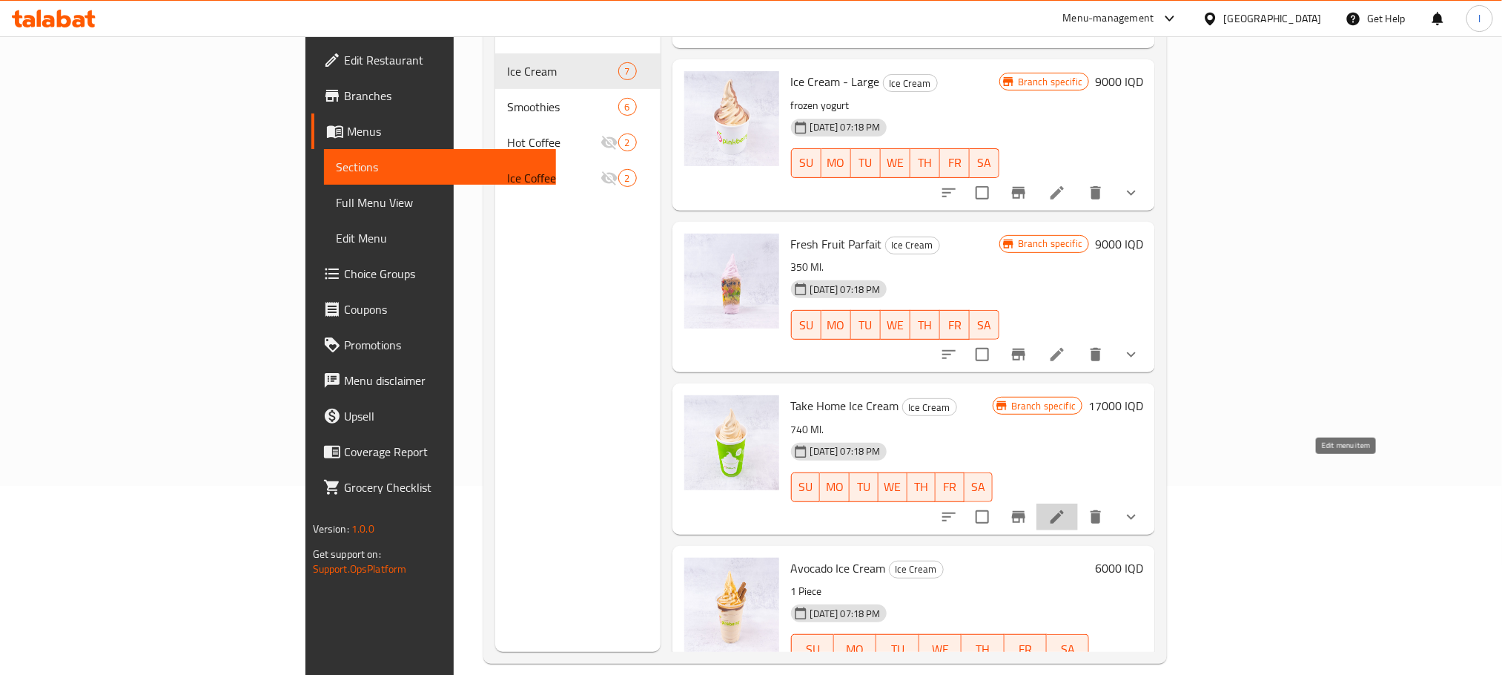
click at [1066, 508] on icon at bounding box center [1057, 517] width 18 height 18
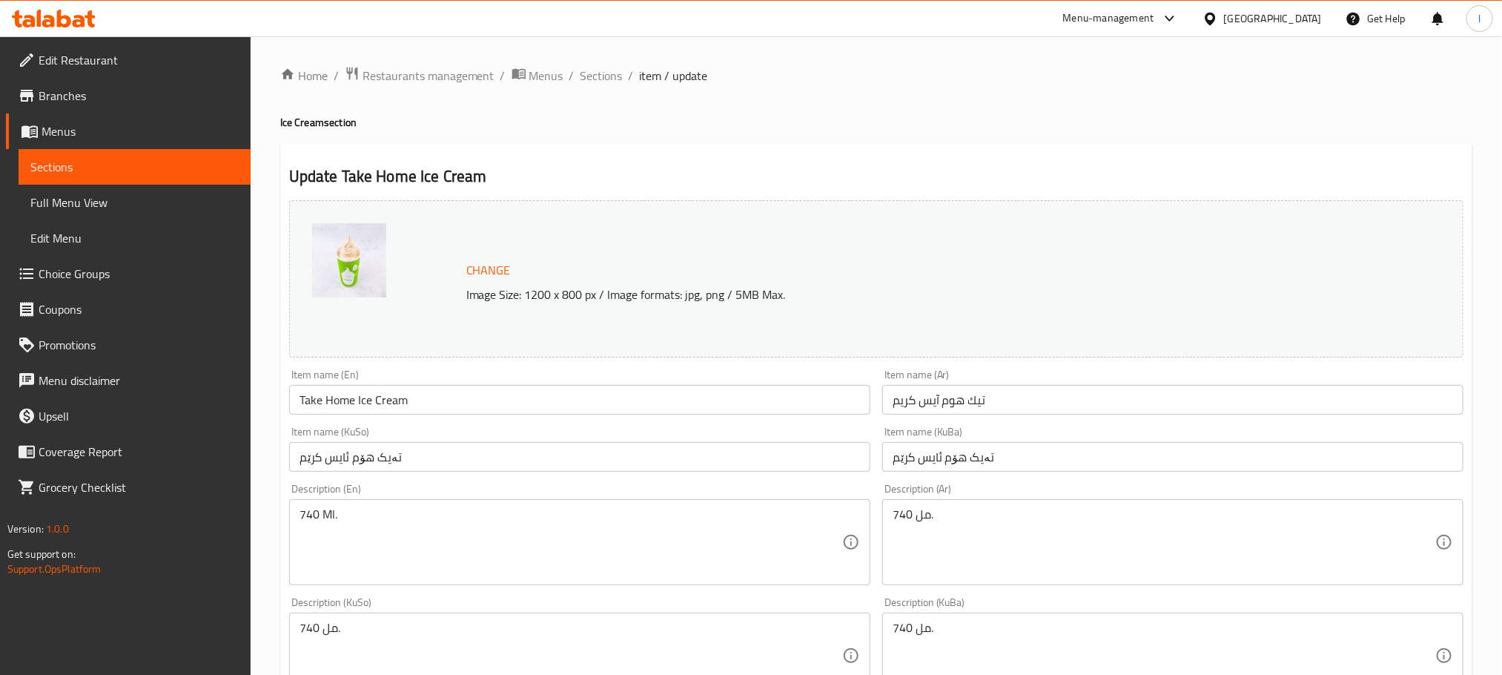
click at [358, 407] on input "Take Home Ice Cream" at bounding box center [579, 400] width 581 height 30
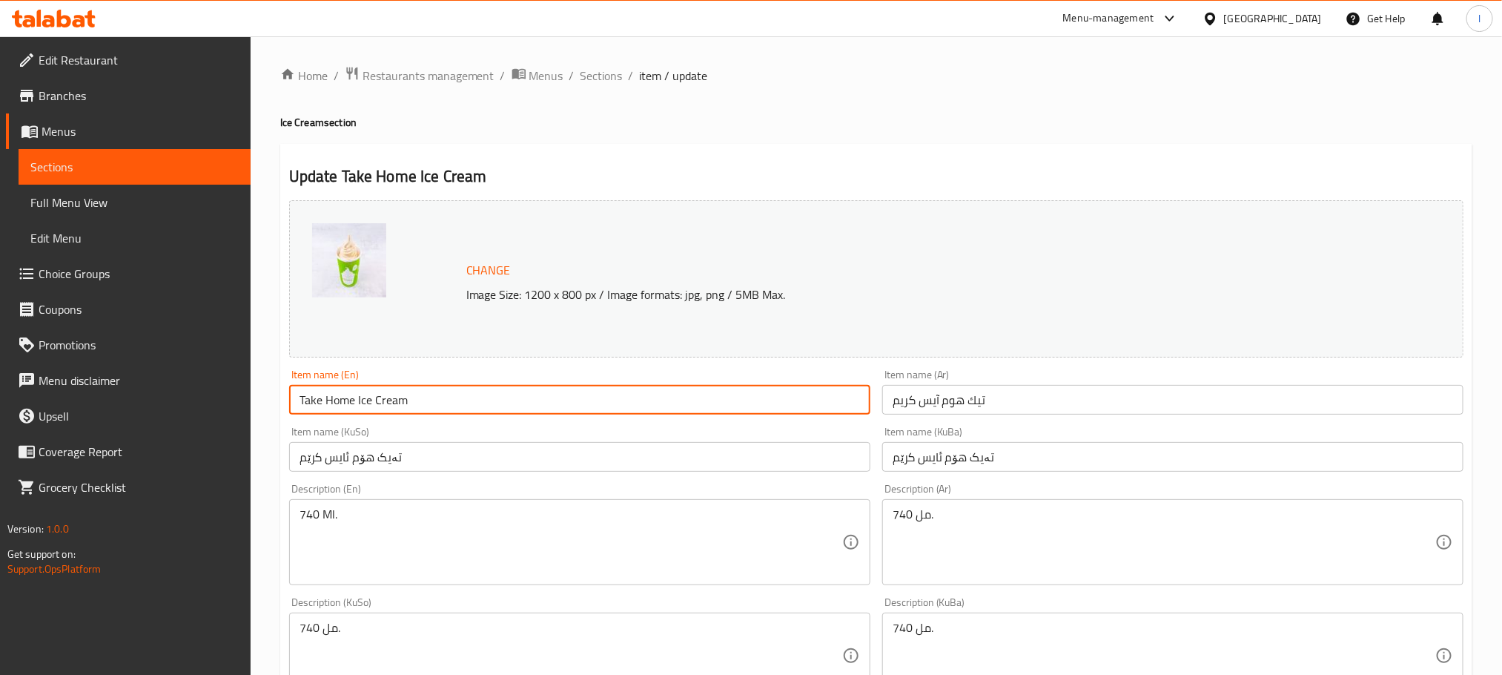
click at [358, 407] on input "Take Home Ice Cream" at bounding box center [579, 400] width 581 height 30
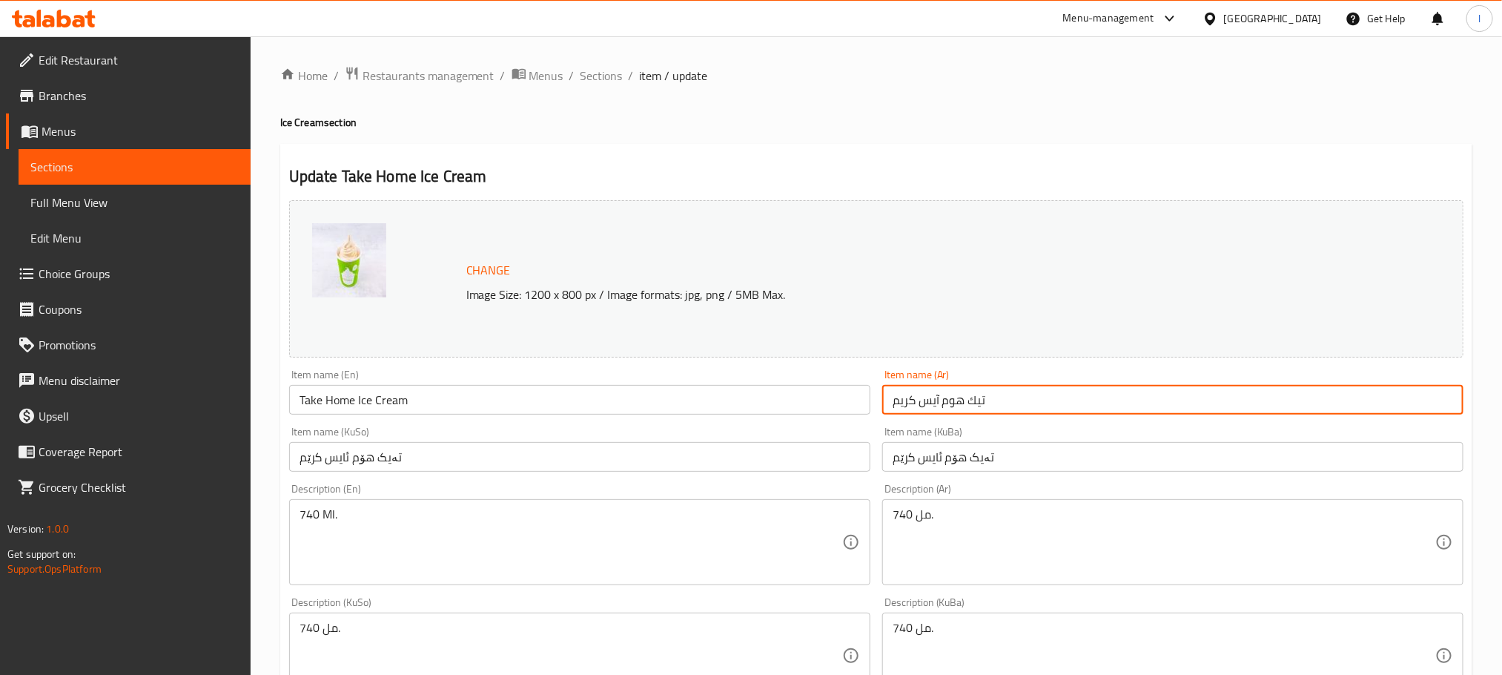
click at [913, 396] on input "تيك هوم آيس كريم" at bounding box center [1172, 400] width 581 height 30
click at [914, 398] on input "تيك هوم آيس كريم" at bounding box center [1172, 400] width 581 height 30
click at [372, 465] on input "تەیک هۆم ئایس کرێم" at bounding box center [579, 457] width 581 height 30
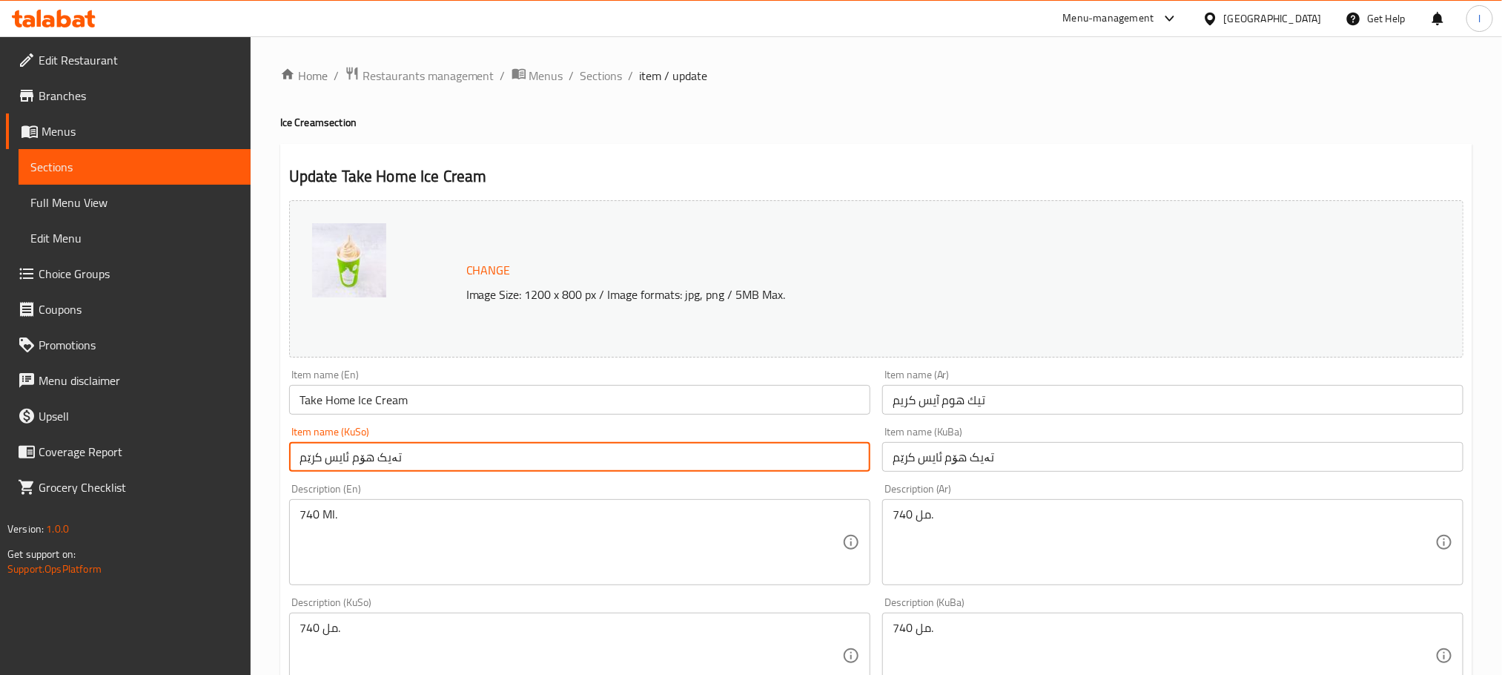
click at [372, 465] on input "تەیک هۆم ئایس کرێم" at bounding box center [579, 457] width 581 height 30
click at [100, 265] on span "Choice Groups" at bounding box center [139, 274] width 200 height 18
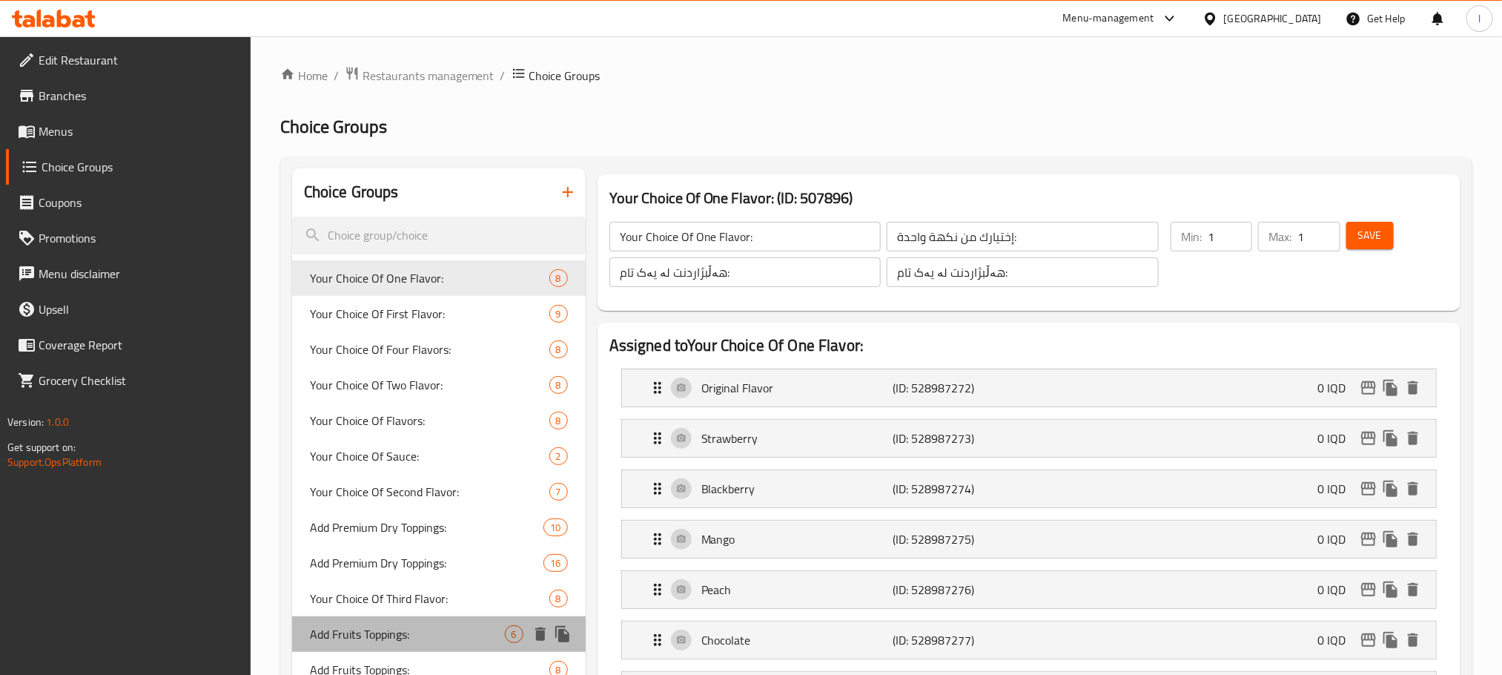
click at [379, 634] on span "Add Fruits Toppings:" at bounding box center [407, 634] width 195 height 18
type input "Add Fruits Toppings:"
type input "إضافة توبينج فواكه:"
type input "زیادکردنی تۆپینگی میوە:"
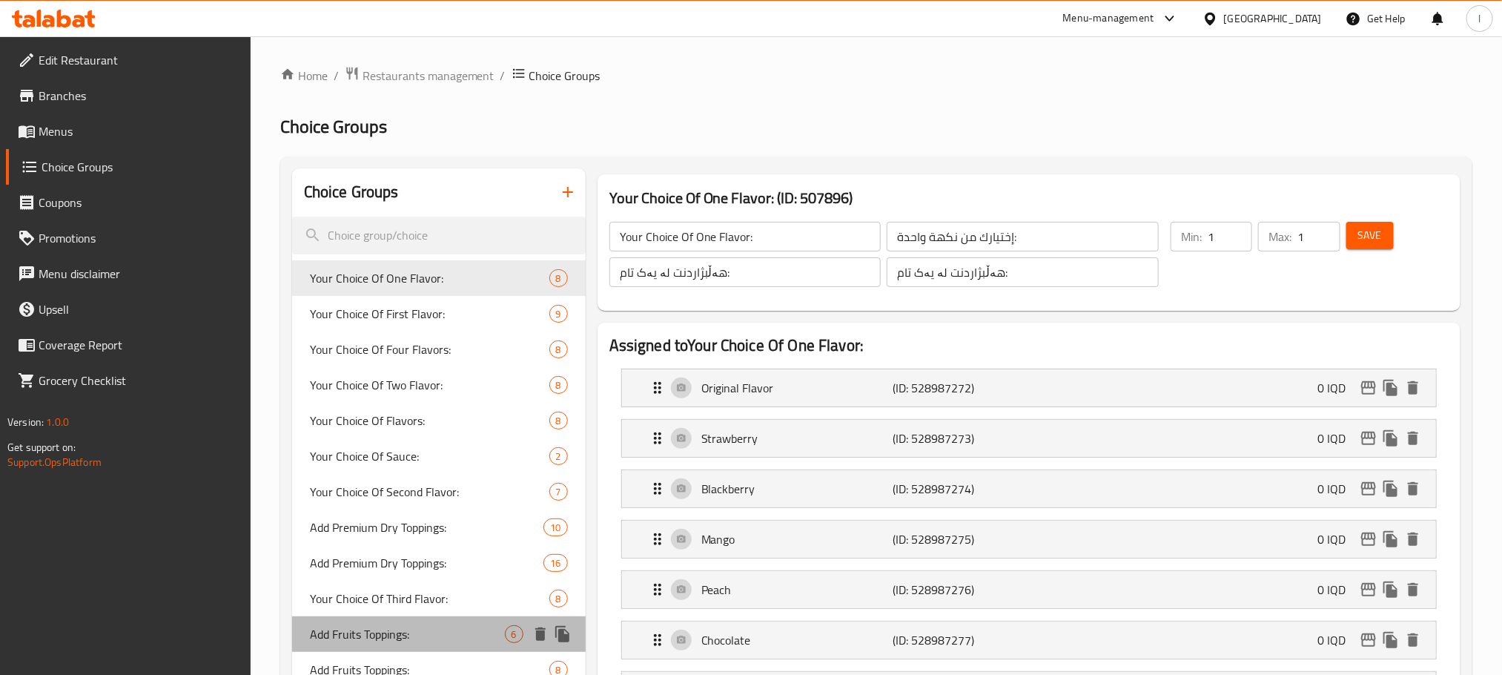
type input "0"
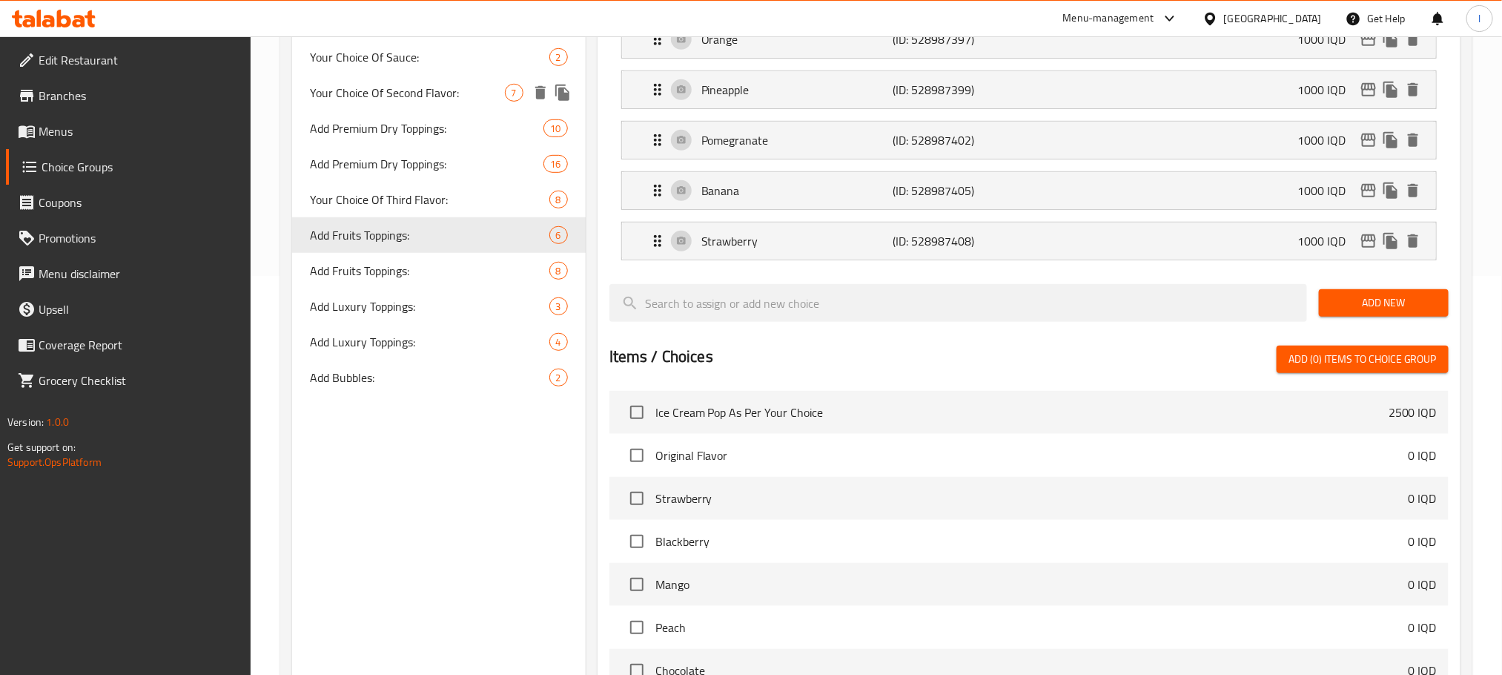
scroll to position [408, 0]
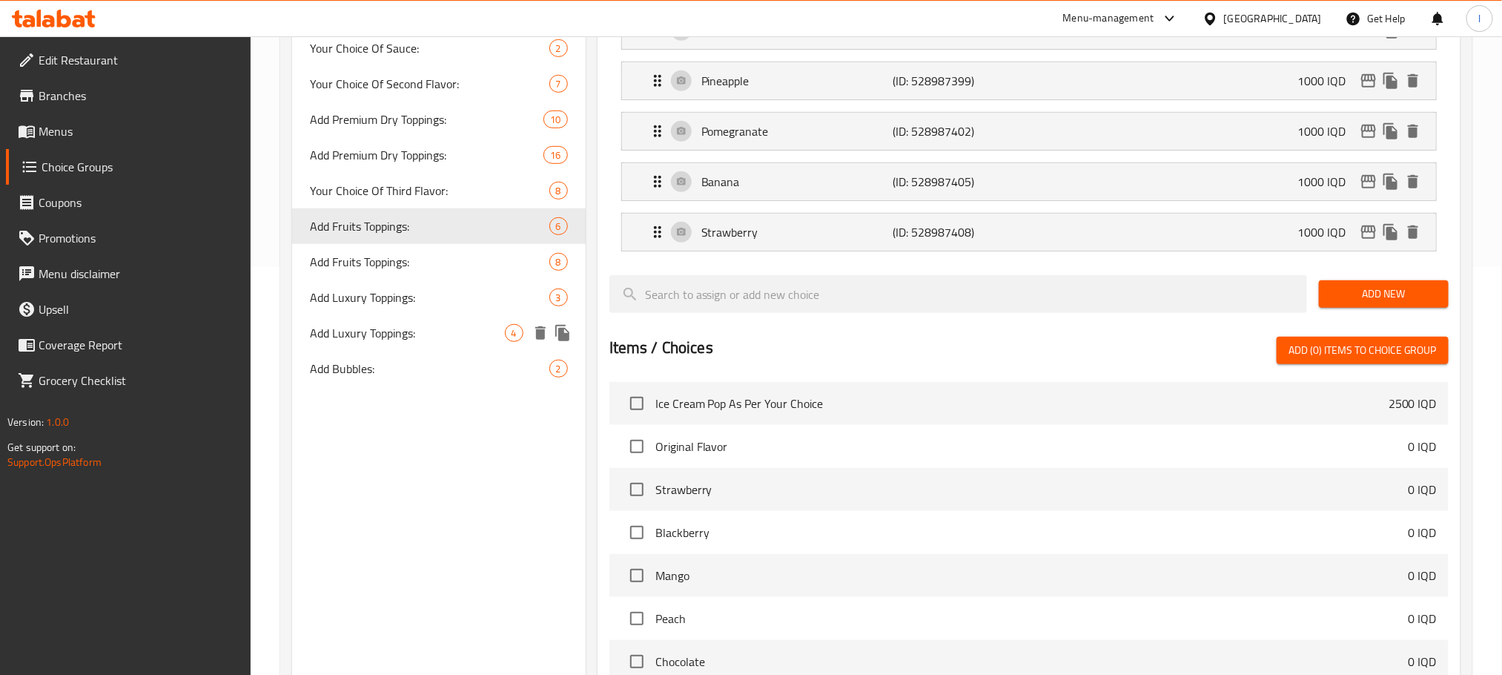
click at [386, 334] on span "Add Luxury Toppings:" at bounding box center [407, 333] width 195 height 18
type input "Add Luxury Toppings:"
type input "إضافة توبينج فخم:"
type input "زیادکردنی تۆپینگی ناوازە:"
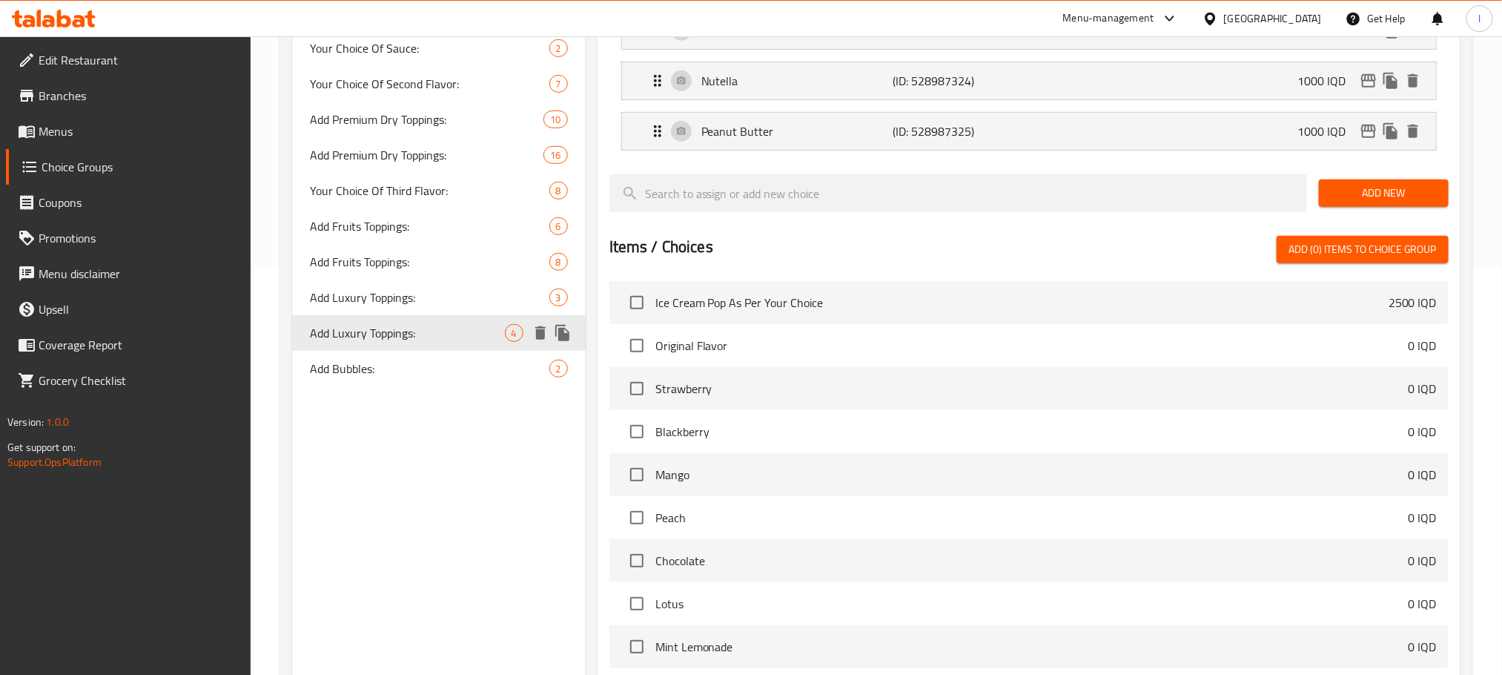
scroll to position [0, 0]
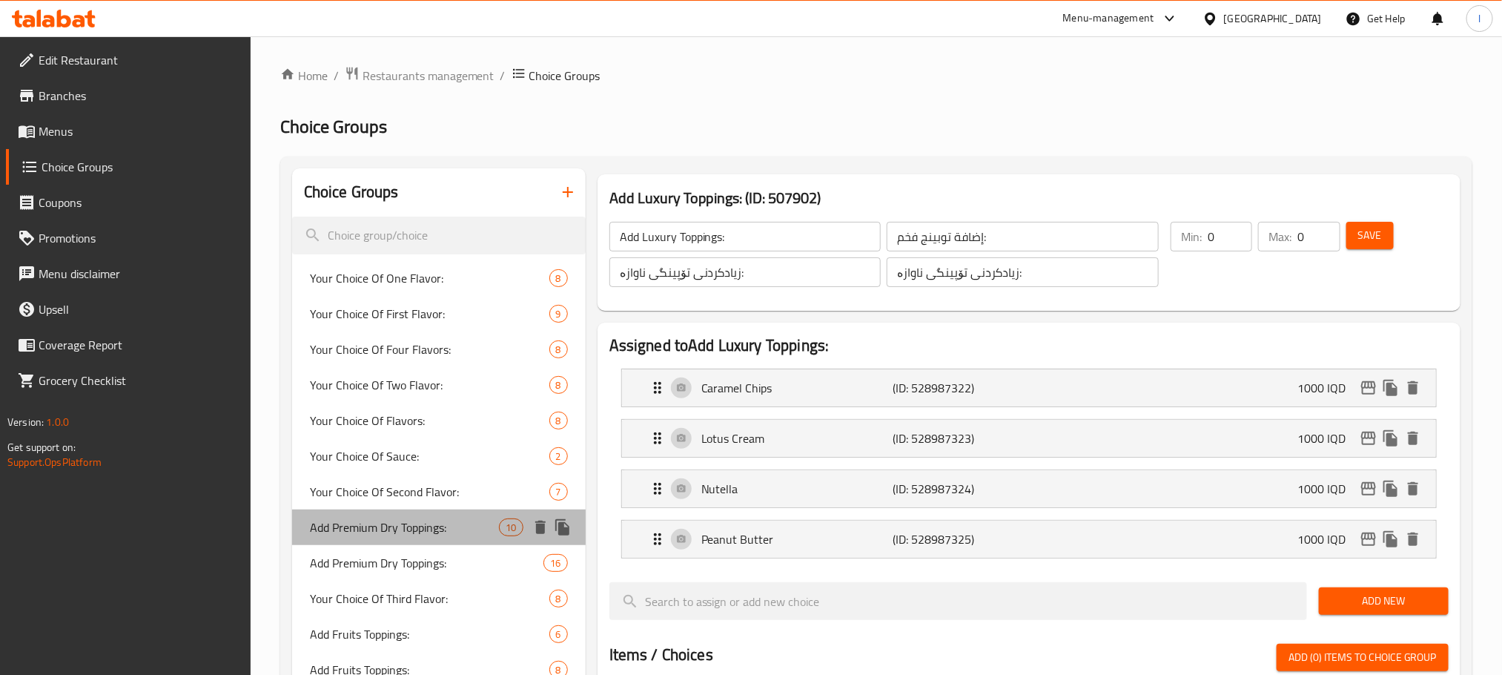
click at [456, 537] on div "Add Premium Dry Toppings: 10" at bounding box center [439, 527] width 294 height 36
type input "Add Premium Dry Toppings:"
type input "إضافة توبينج جافة ممتازة:"
type input "زیادکردنی تۆپینگی وشکی نایاب:"
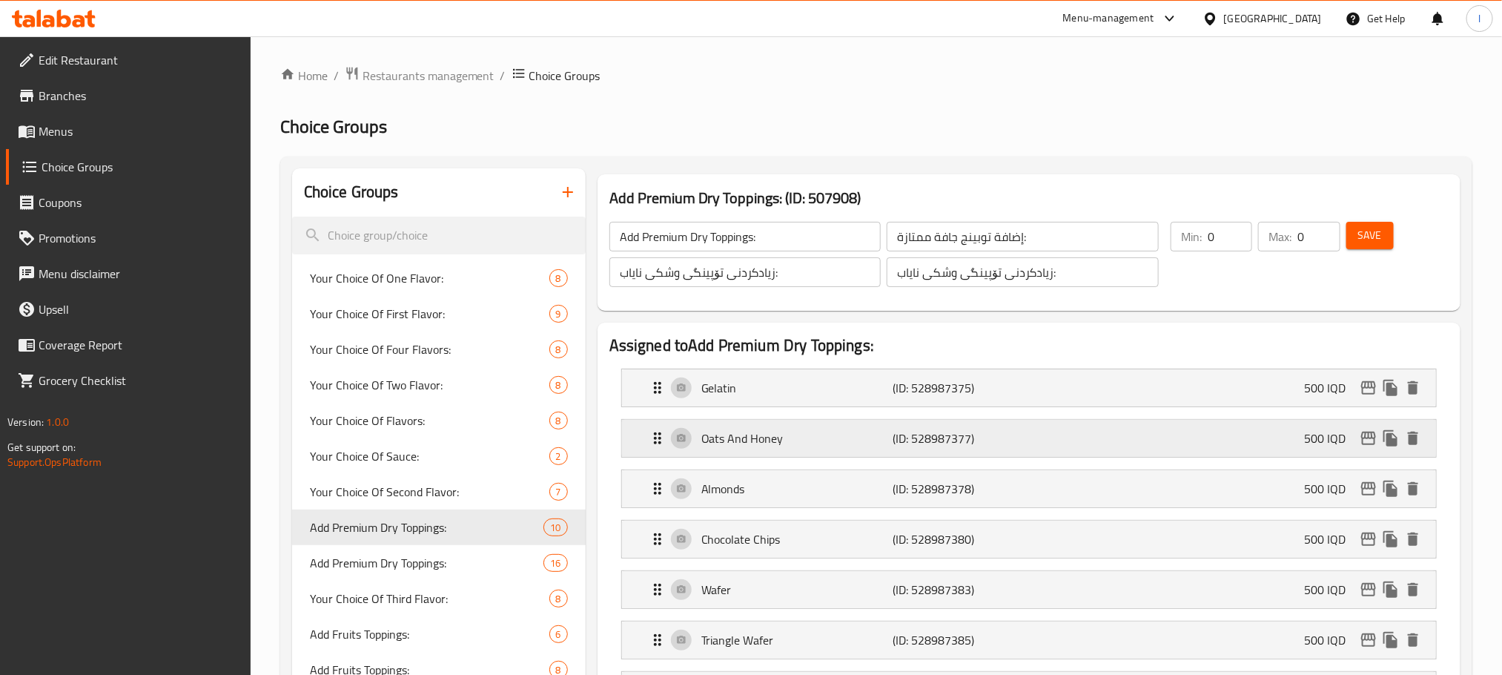
click at [905, 432] on p "(ID: 528987377)" at bounding box center [957, 438] width 128 height 18
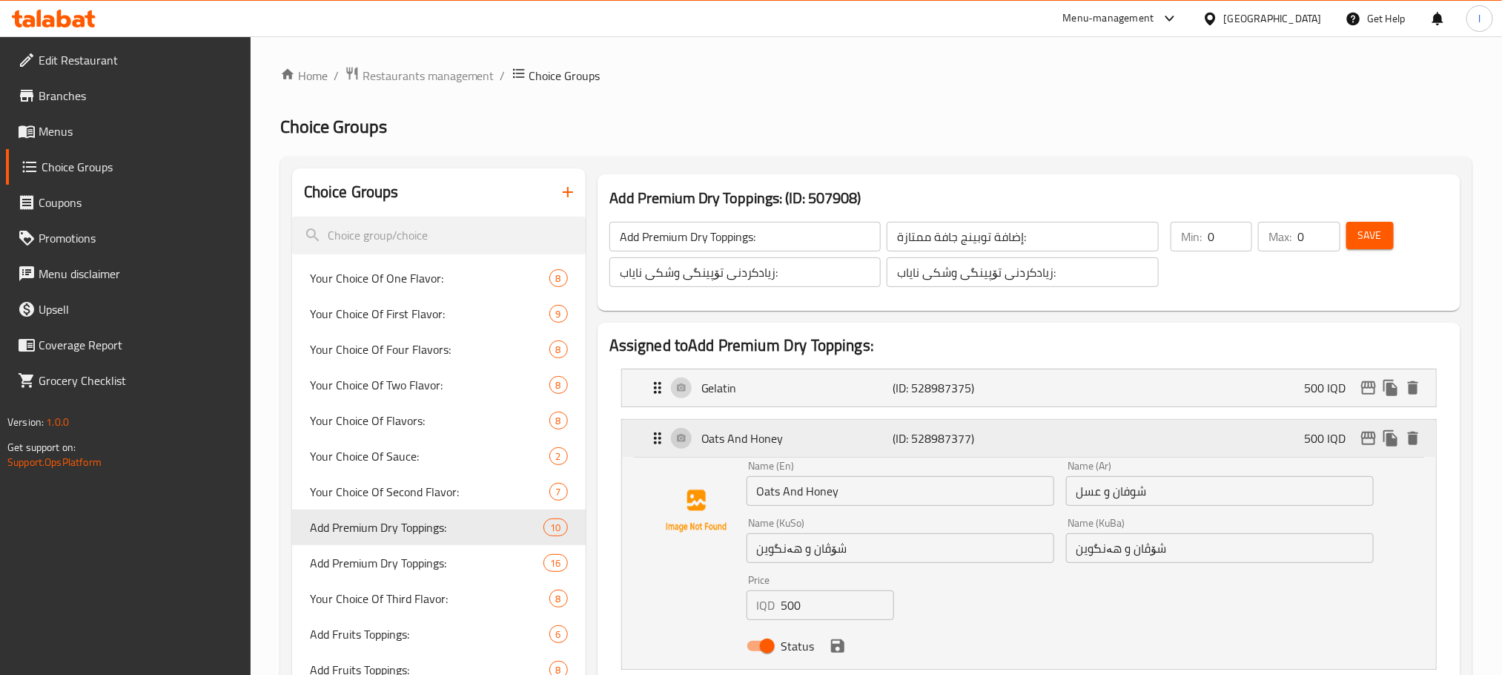
click at [905, 432] on p "(ID: 528987377)" at bounding box center [957, 438] width 128 height 18
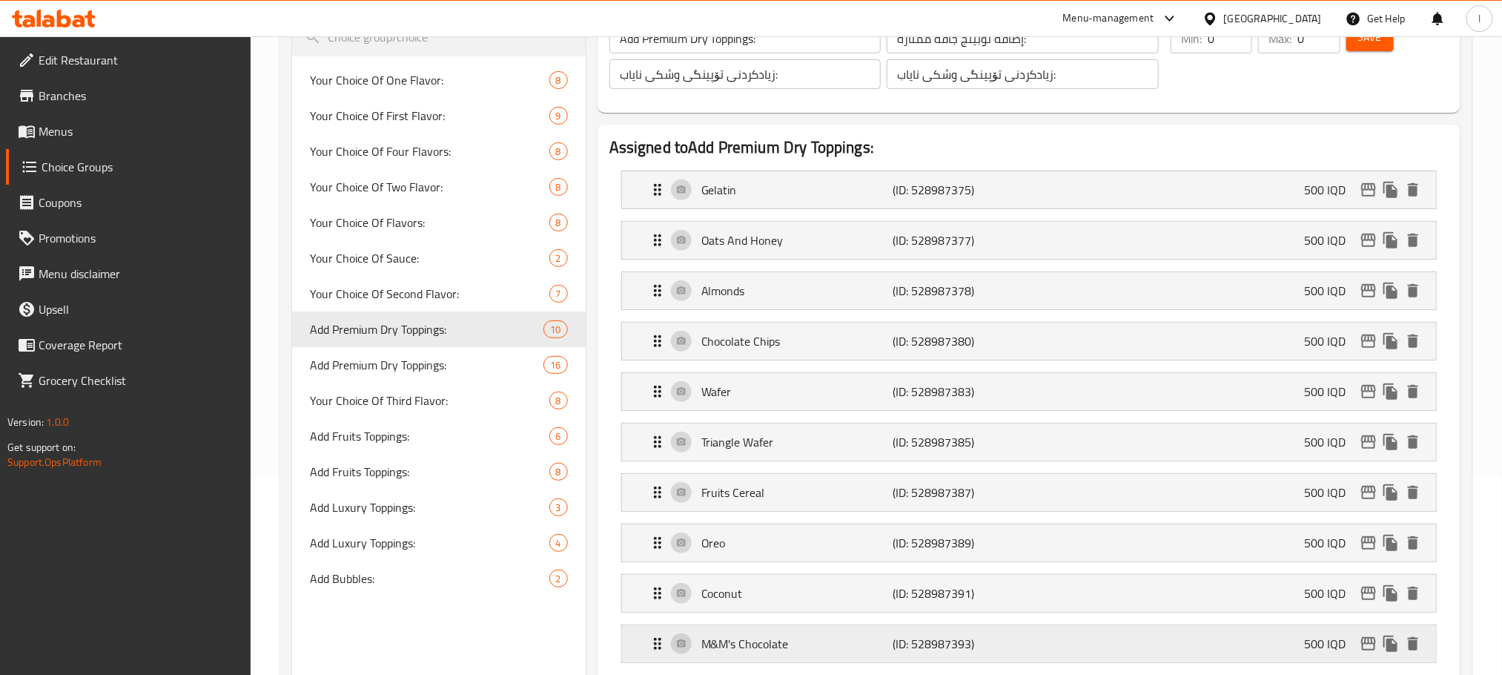
scroll to position [196, 0]
click at [807, 600] on p "Coconut" at bounding box center [796, 595] width 191 height 18
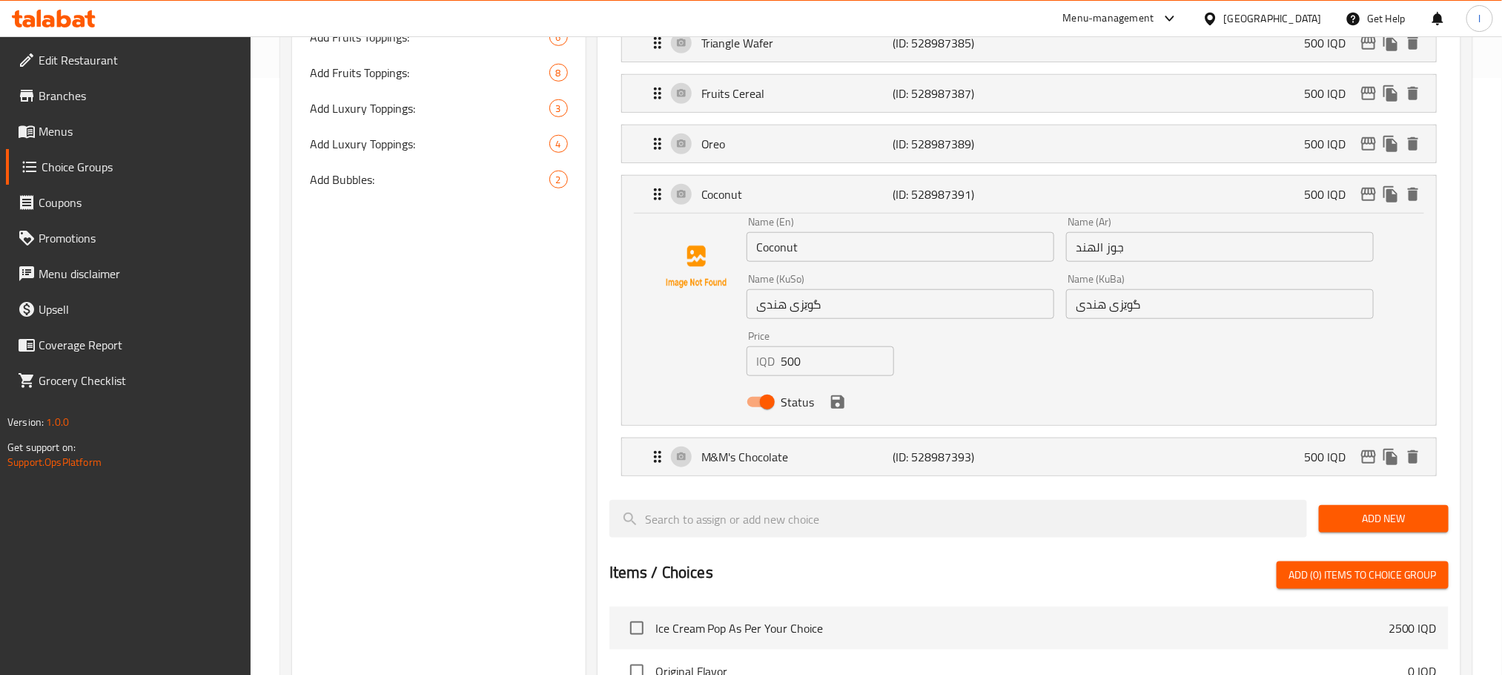
scroll to position [605, 0]
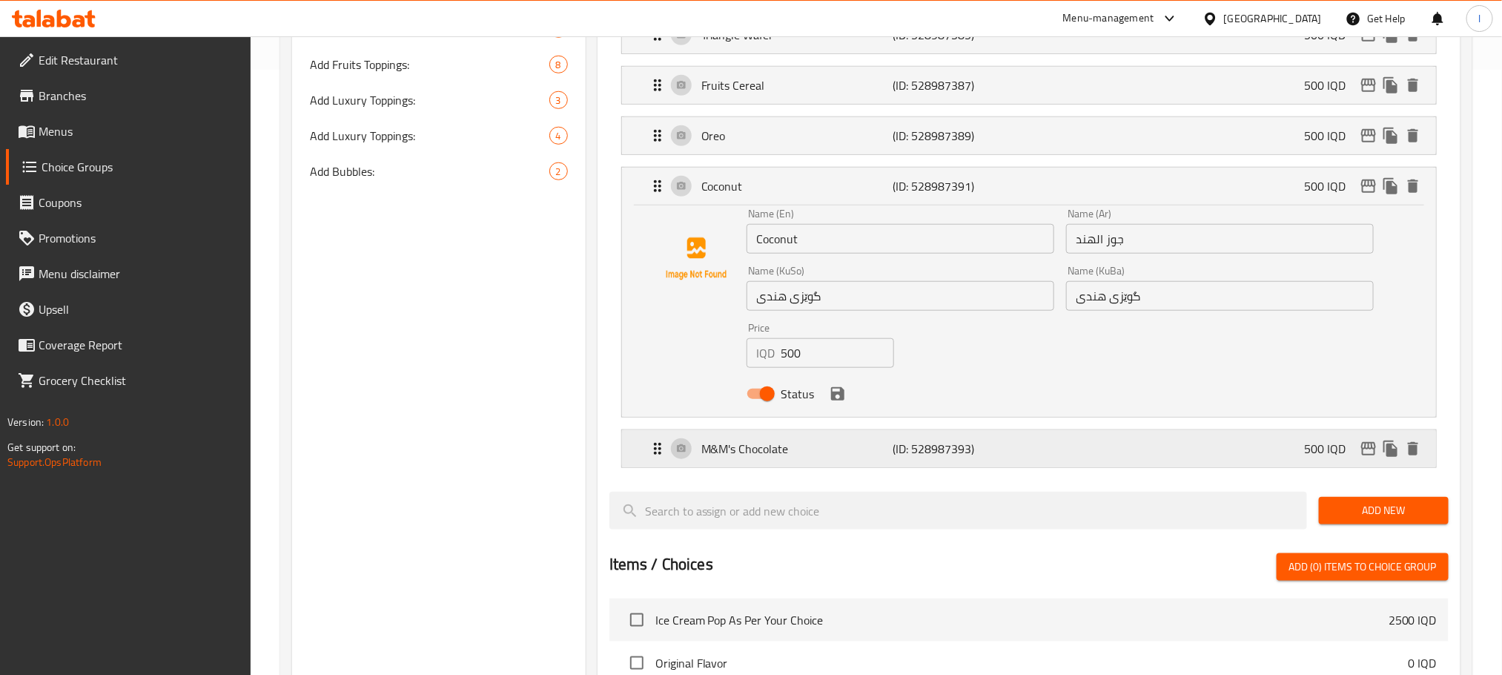
click at [838, 457] on p "M&M's Chocolate" at bounding box center [796, 449] width 191 height 18
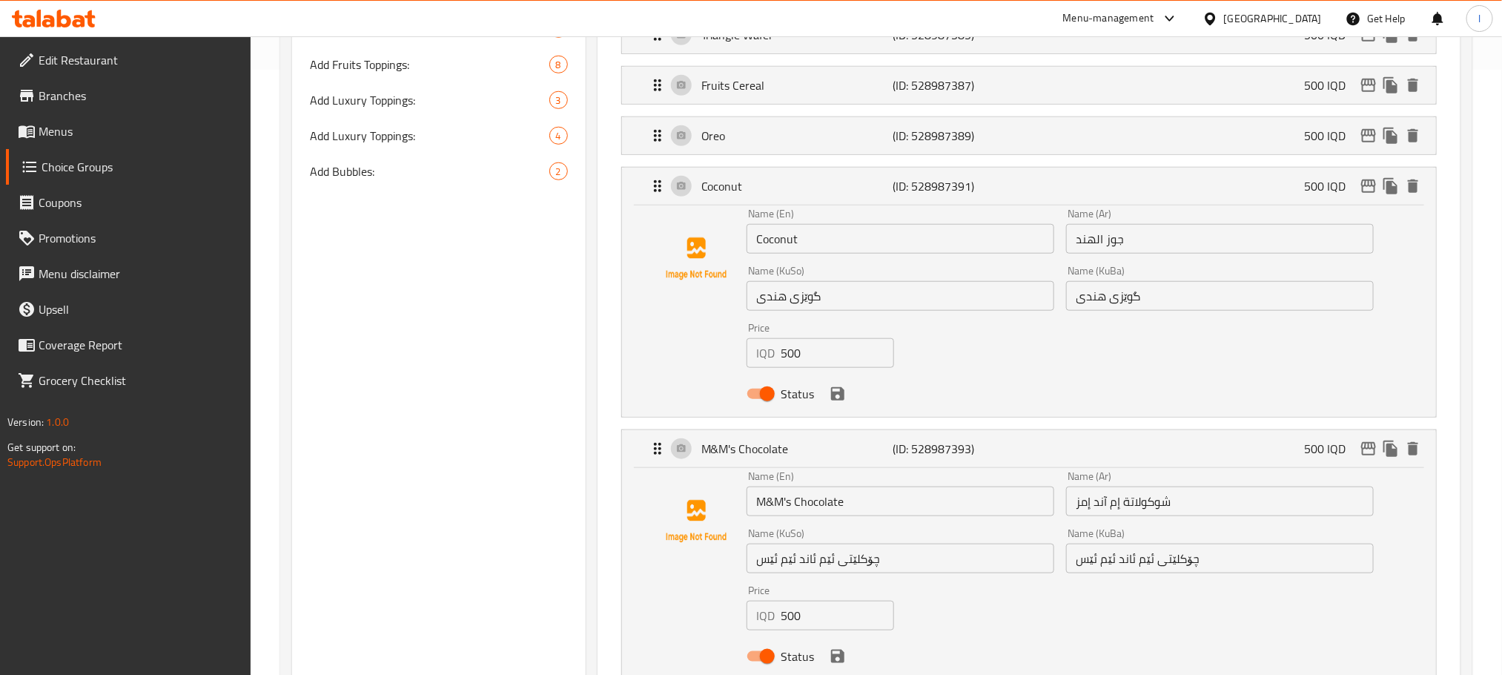
click at [857, 489] on div "Name (En) M&M's Chocolate Name (En)" at bounding box center [901, 493] width 308 height 45
click at [861, 516] on input "M&M's Chocolate" at bounding box center [901, 501] width 308 height 30
click at [1190, 522] on div "Name (Ar) شوكولاتة إم آند إمز Name (Ar)" at bounding box center [1220, 493] width 320 height 57
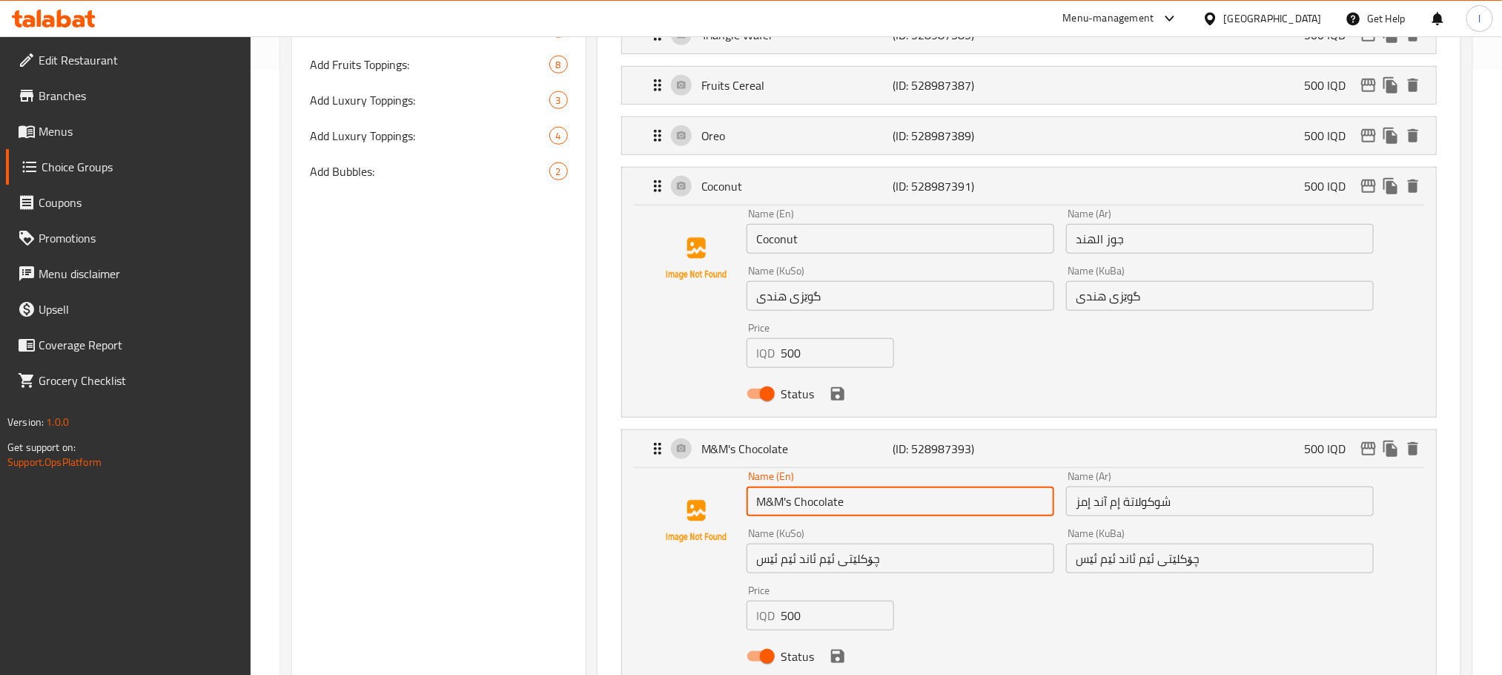
click at [1190, 522] on div "Name (Ar) شوكولاتة إم آند إمز Name (Ar)" at bounding box center [1220, 493] width 320 height 57
click at [1194, 514] on input "شوكولاتة إم آند إمز" at bounding box center [1220, 501] width 308 height 30
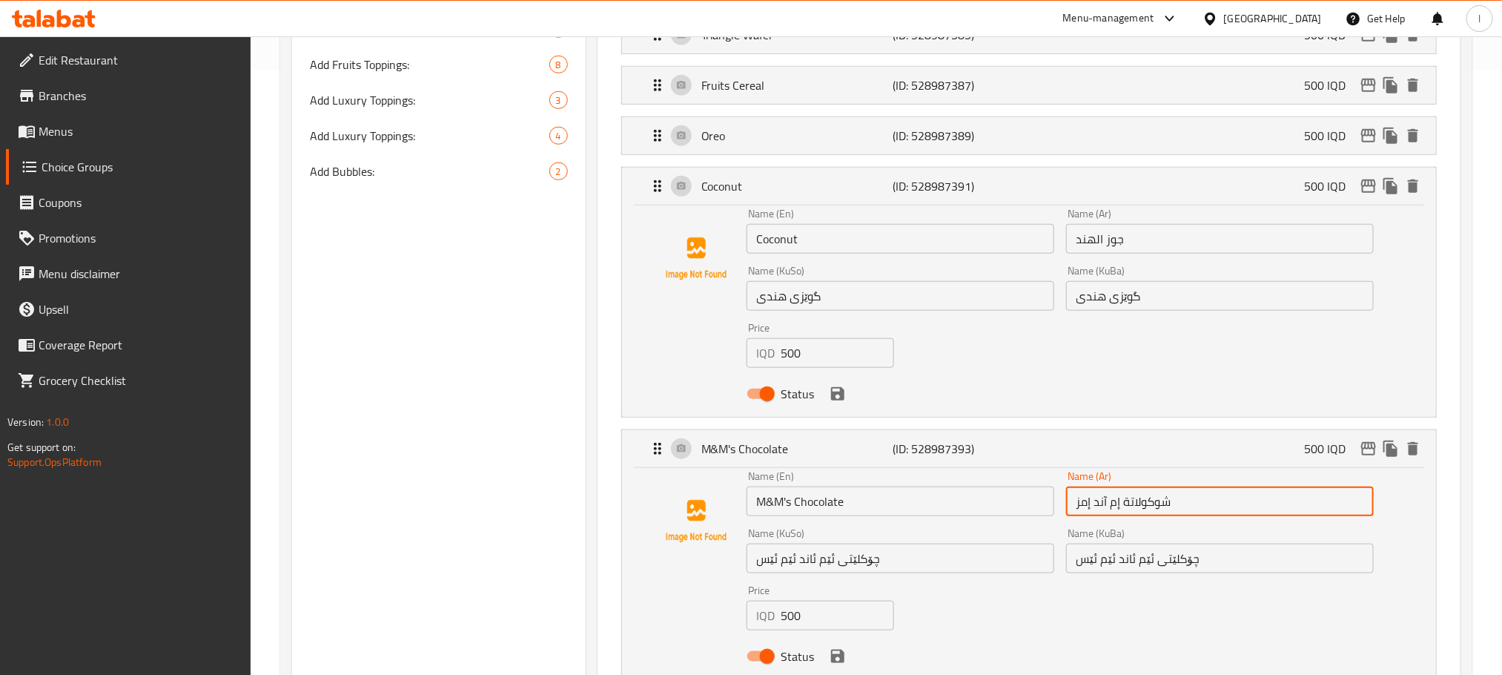
click at [1194, 514] on input "شوكولاتة إم آند إمز" at bounding box center [1220, 501] width 308 height 30
click at [881, 570] on input "چۆکلێتی ئێم ئاند ئێم ئێس" at bounding box center [901, 558] width 308 height 30
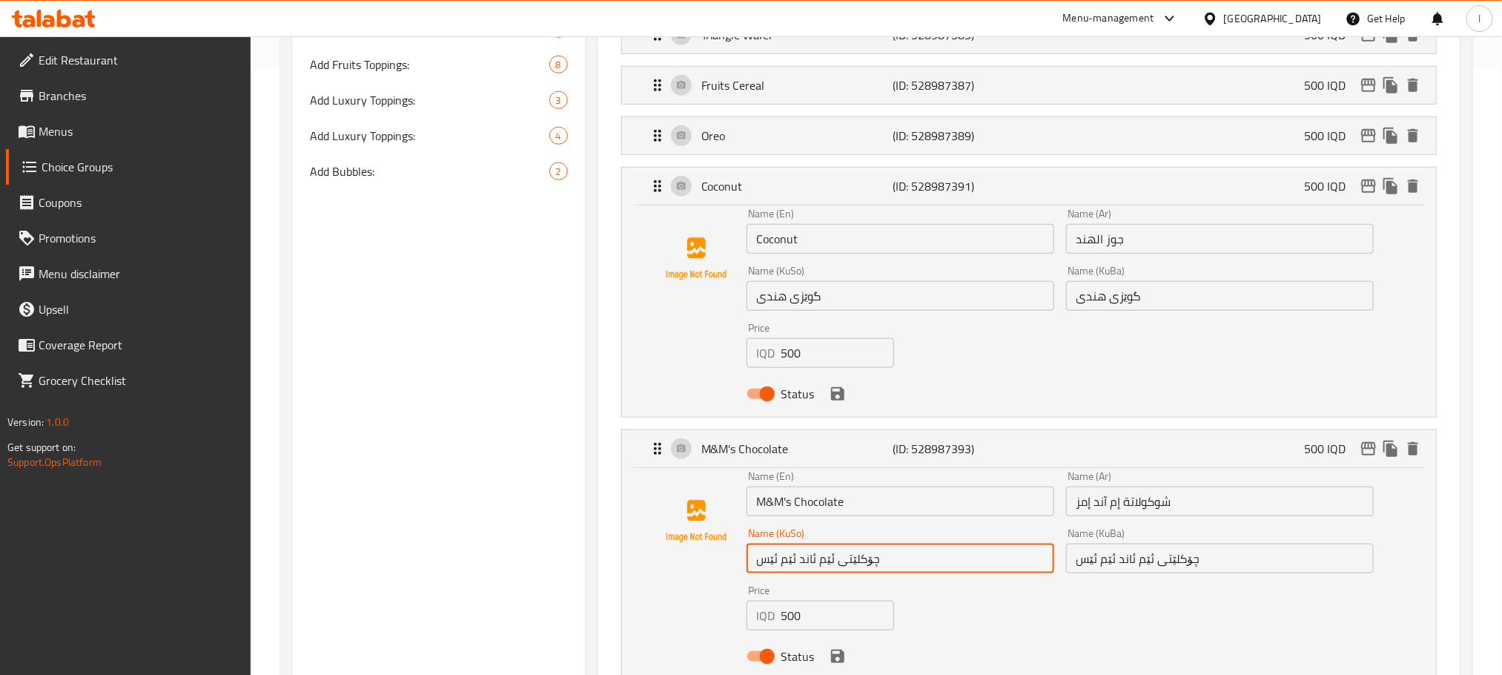
click at [881, 570] on input "چۆکلێتی ئێم ئاند ئێم ئێس" at bounding box center [901, 558] width 308 height 30
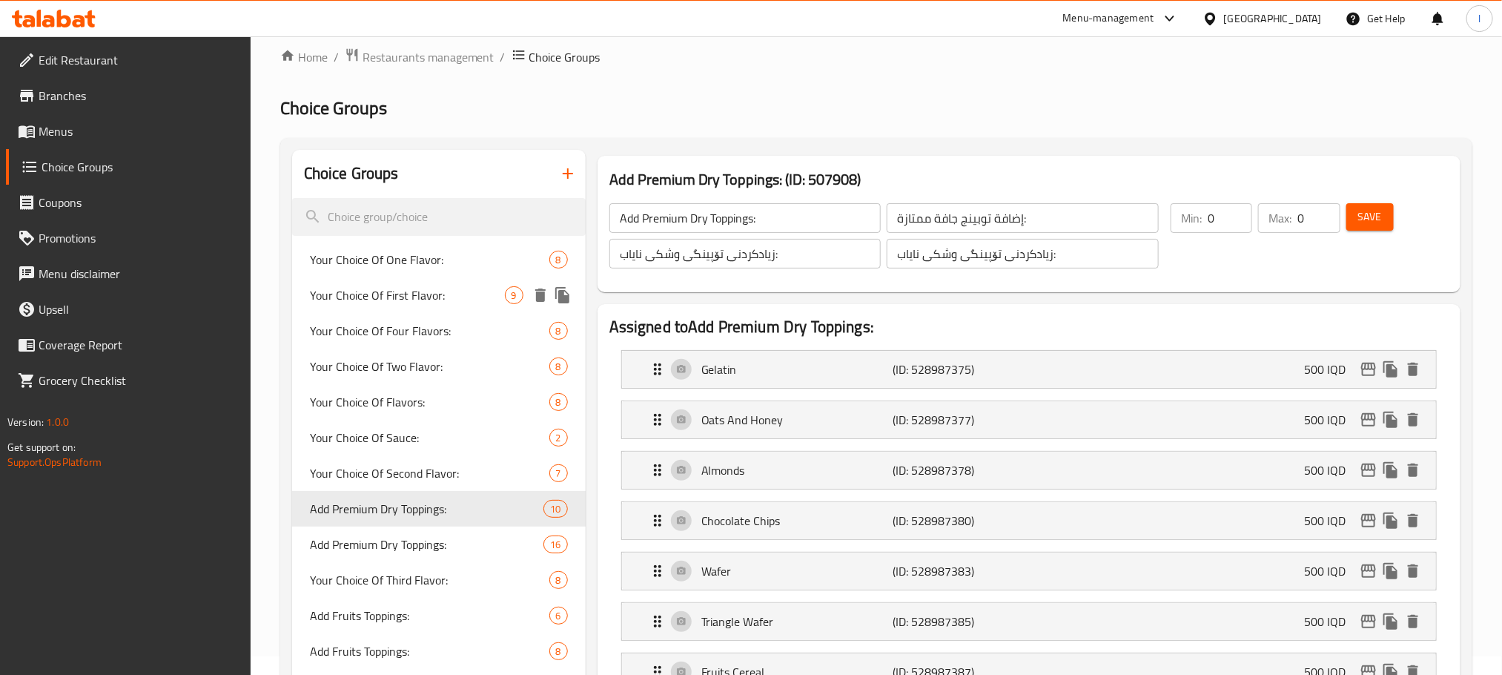
scroll to position [0, 0]
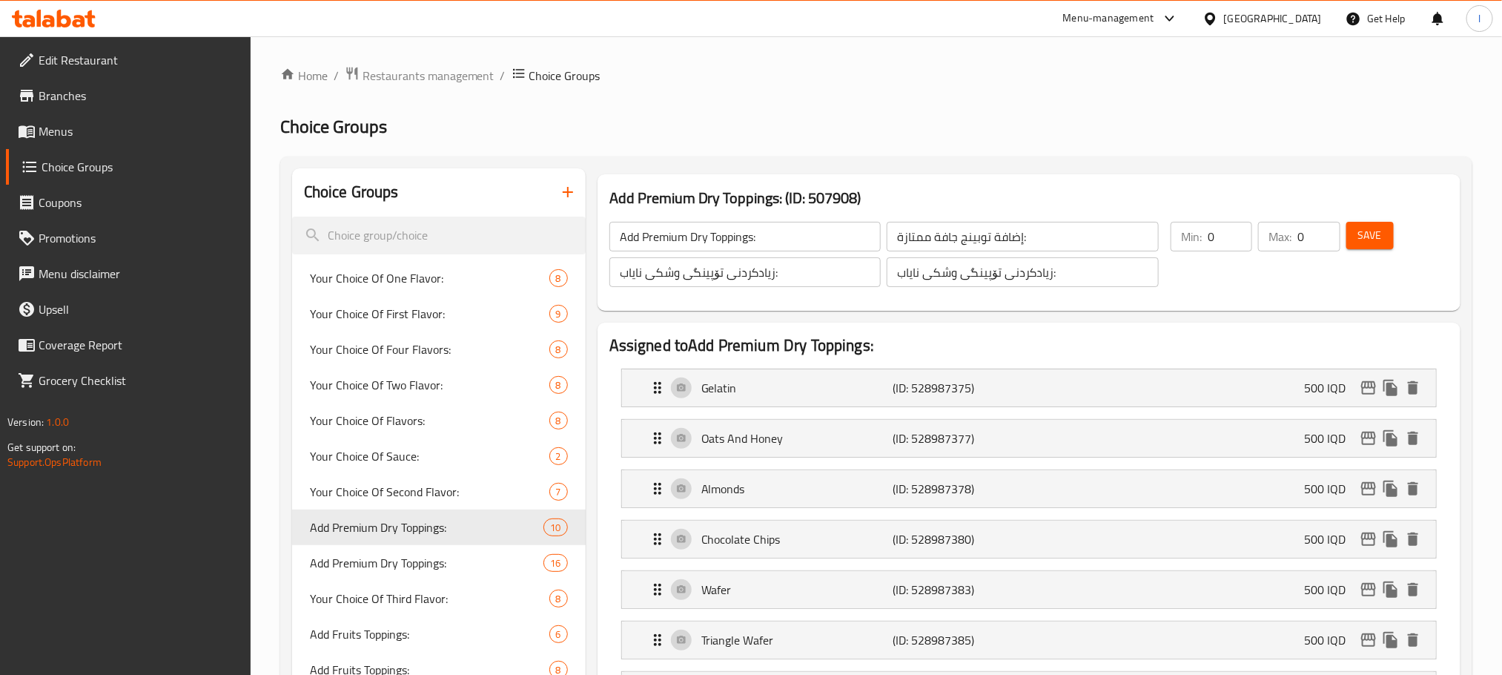
click at [112, 118] on link "Menus" at bounding box center [128, 131] width 245 height 36
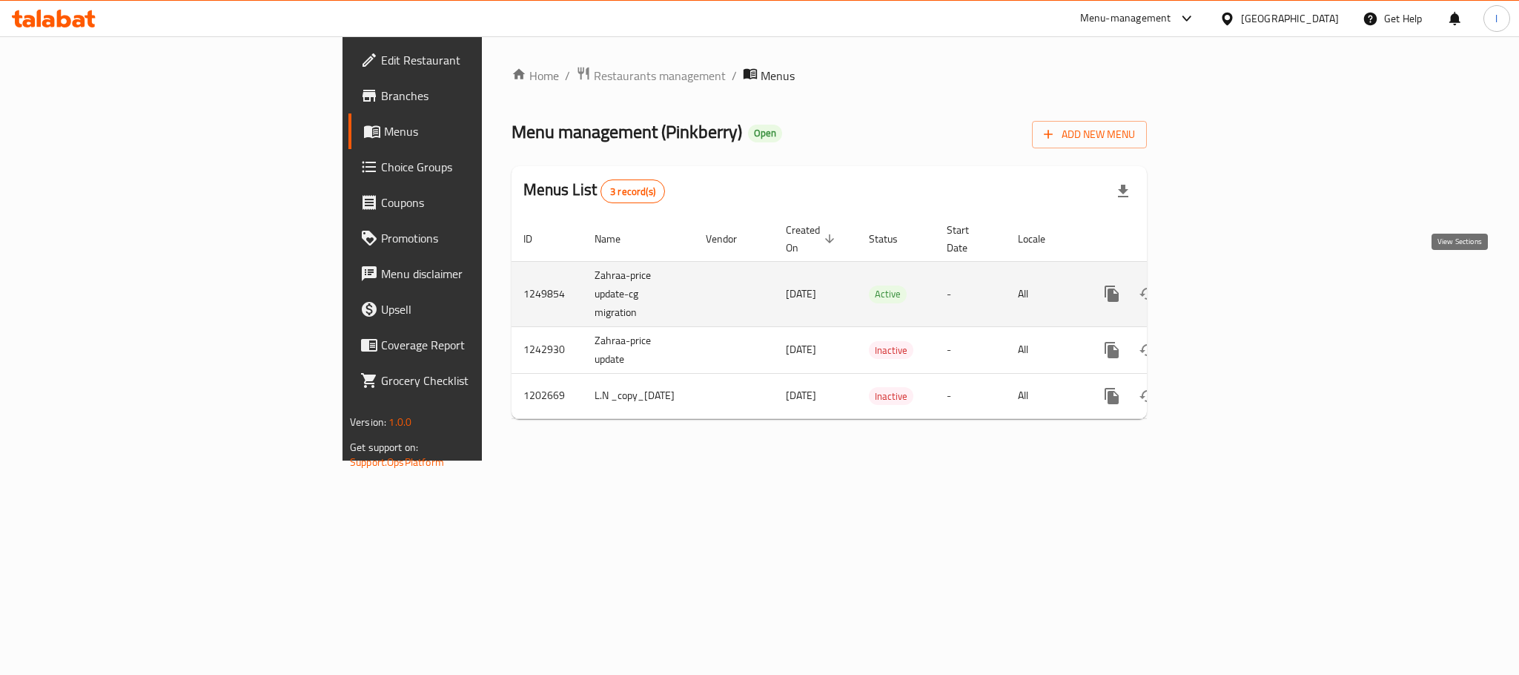
click at [1228, 285] on icon "enhanced table" at bounding box center [1219, 294] width 18 height 18
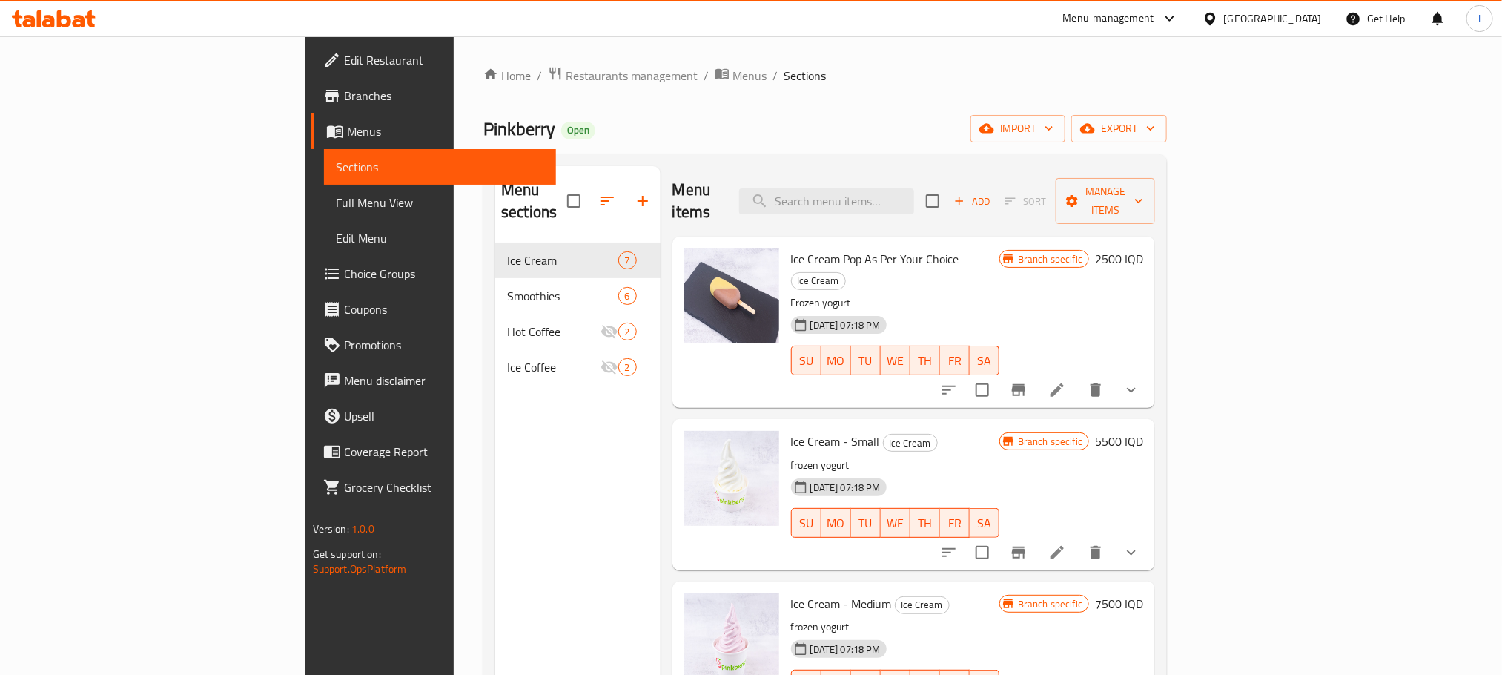
click at [344, 63] on span "Edit Restaurant" at bounding box center [444, 60] width 200 height 18
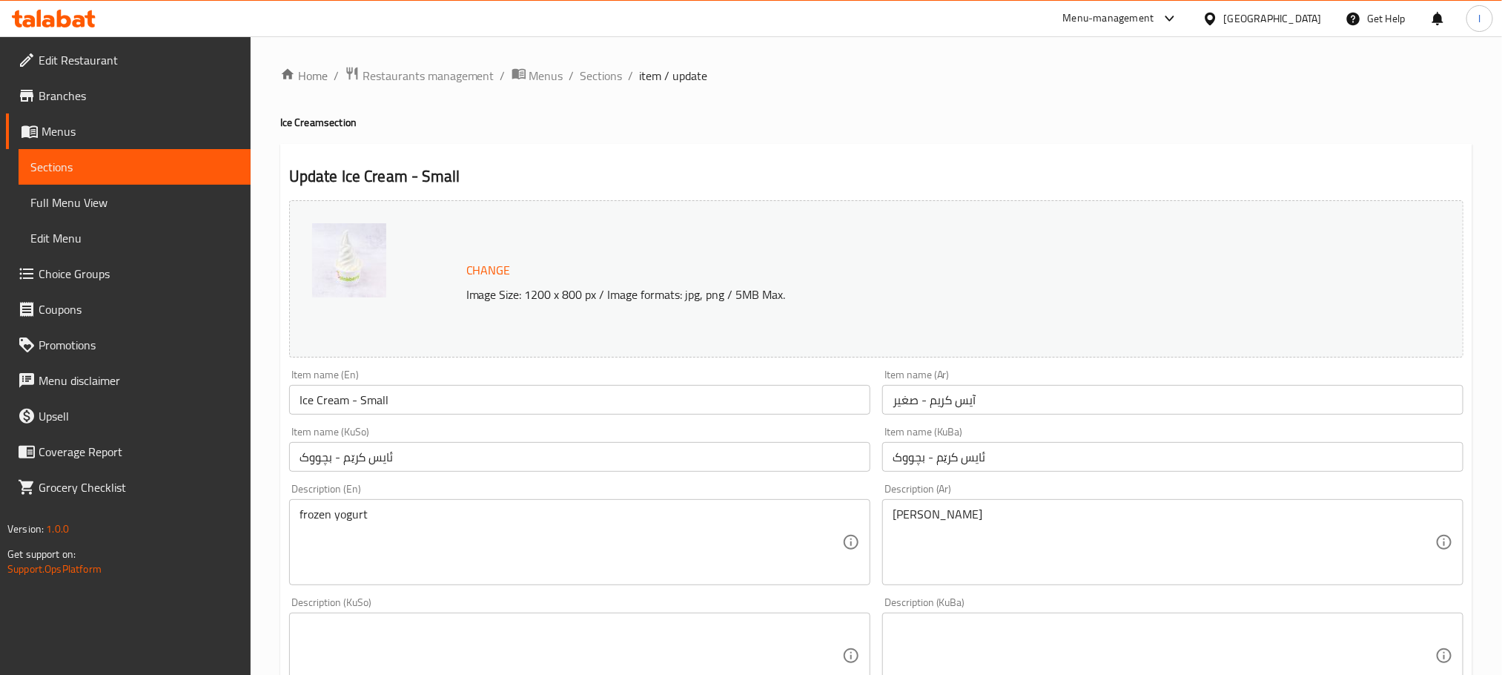
click at [76, 22] on icon at bounding box center [79, 21] width 13 height 13
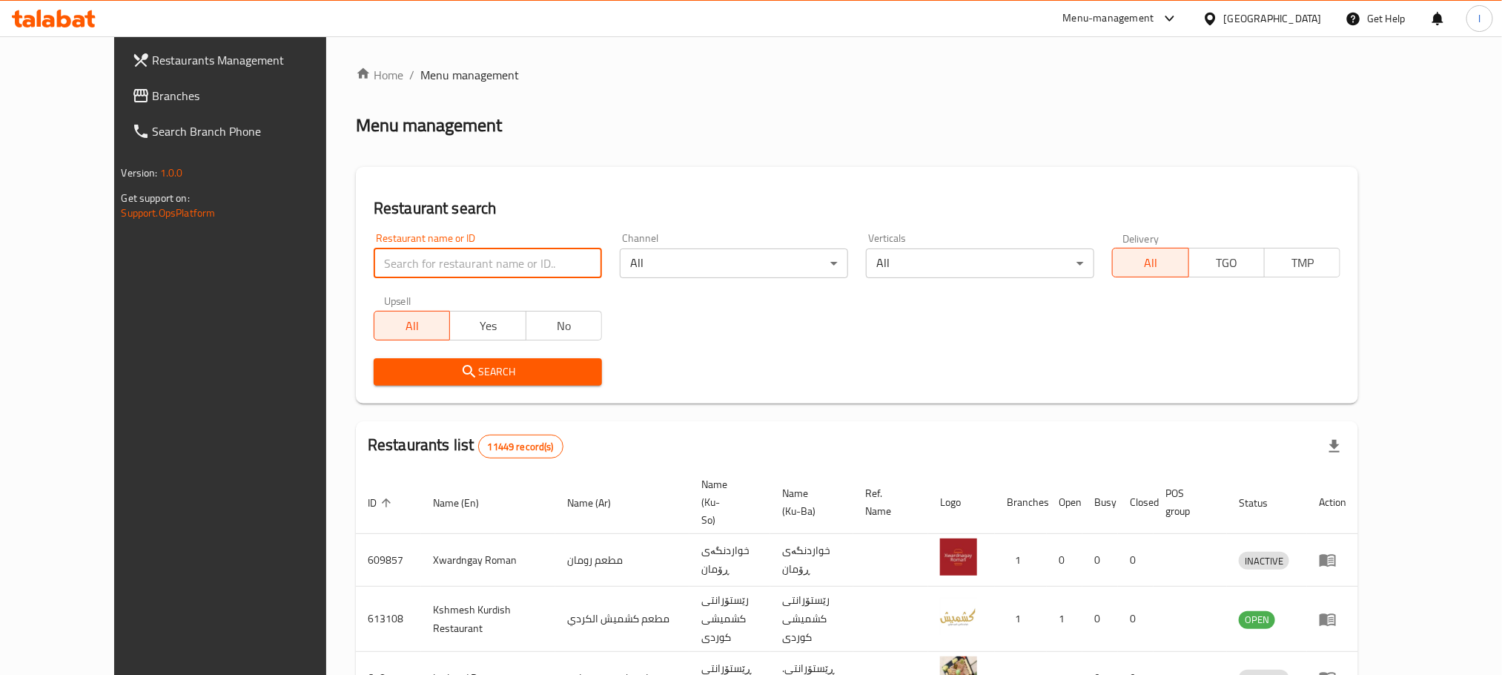
click at [374, 261] on input "search" at bounding box center [488, 263] width 228 height 30
paste input "Pinkberry"
type input "Pinkberry"
click button "Search" at bounding box center [488, 371] width 228 height 27
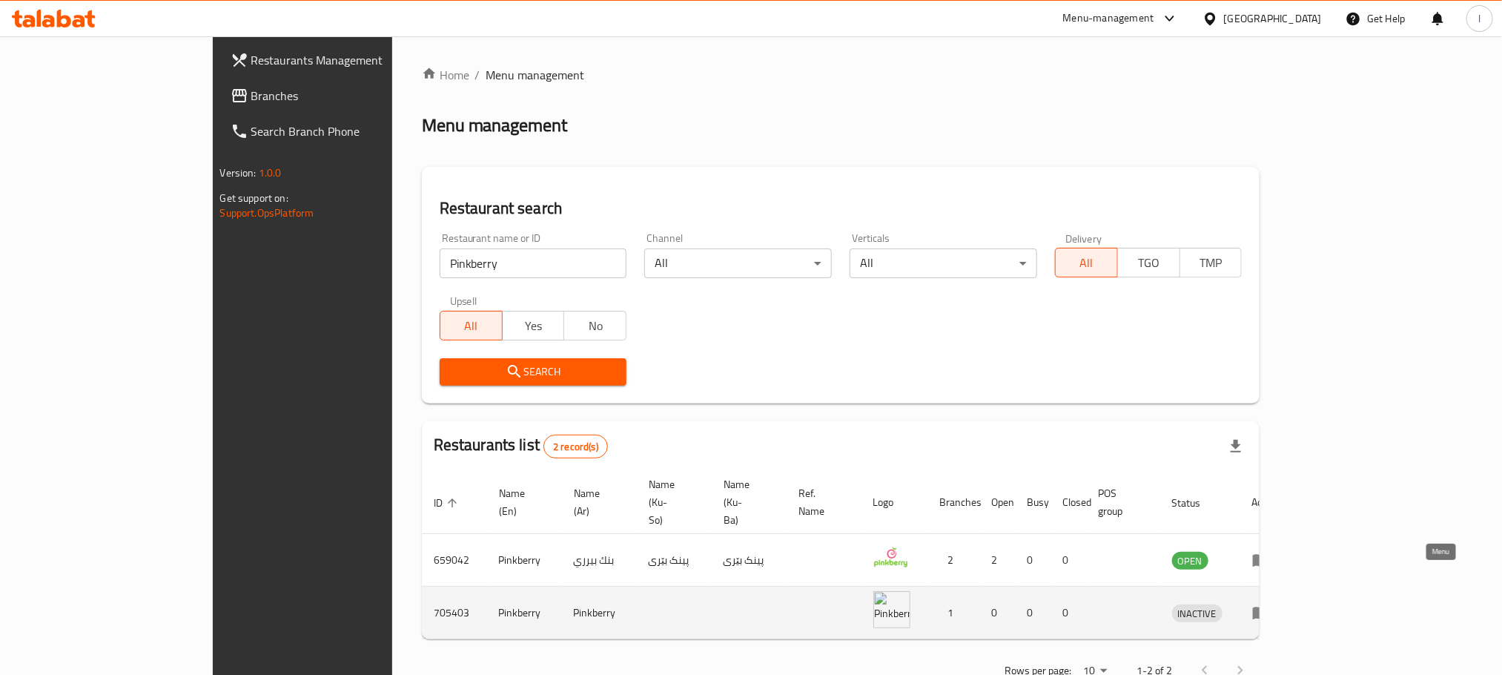
click at [1270, 603] on icon "enhanced table" at bounding box center [1261, 612] width 18 height 18
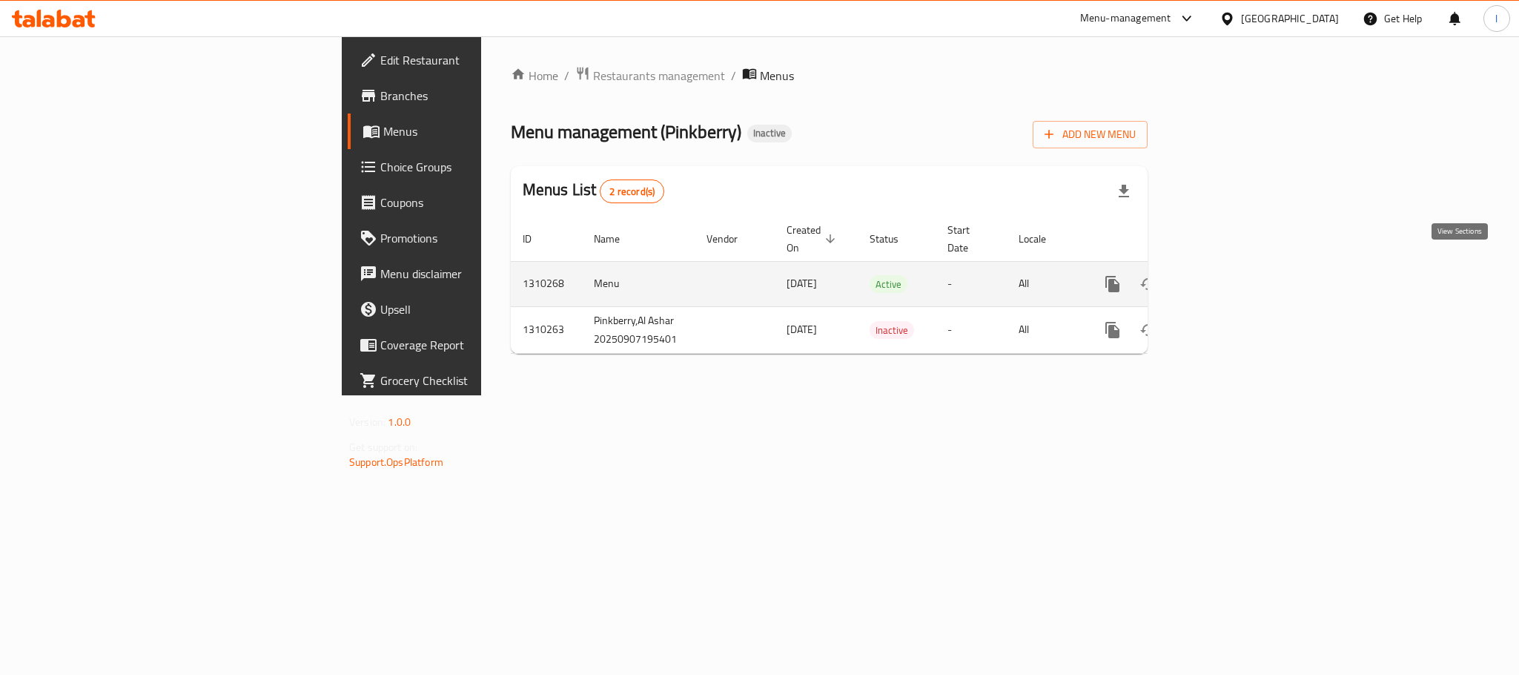
click at [1237, 266] on link "enhanced table" at bounding box center [1220, 284] width 36 height 36
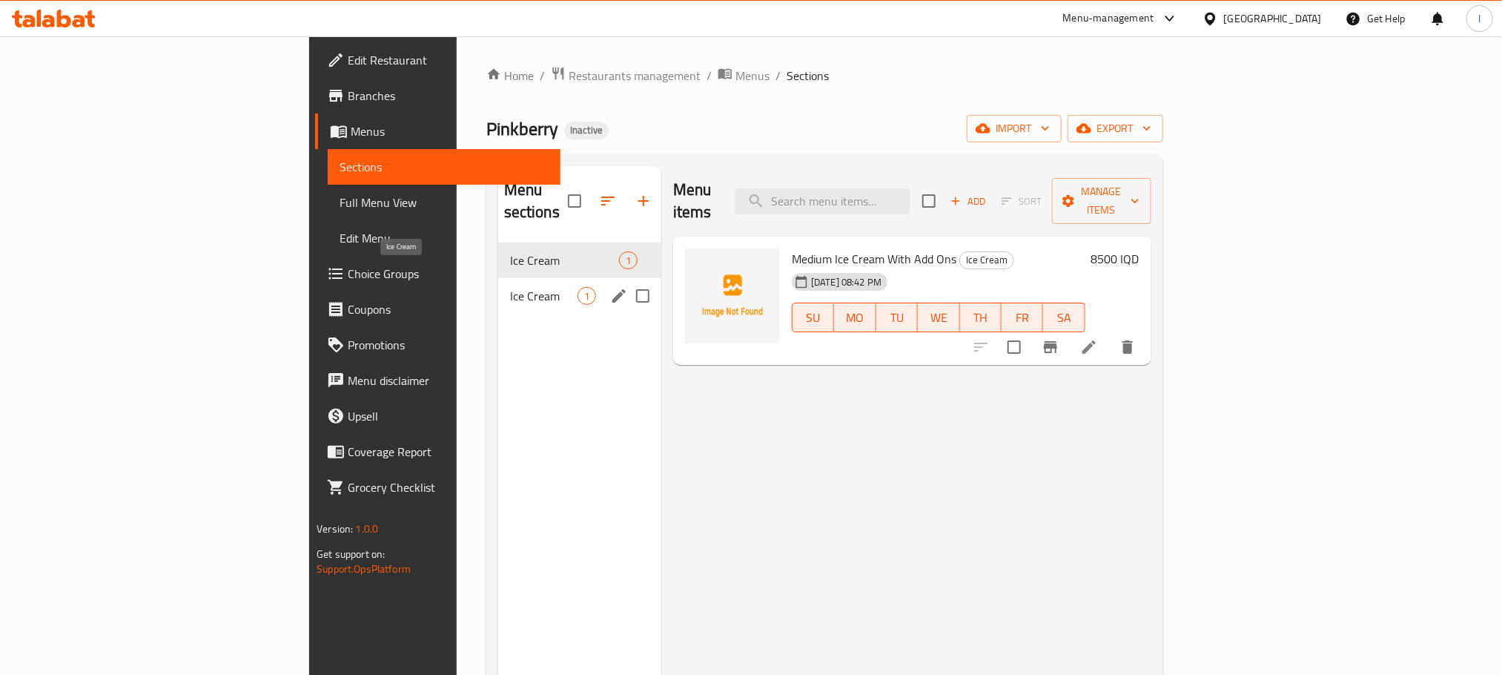
click at [510, 287] on span "Ice Cream" at bounding box center [543, 296] width 67 height 18
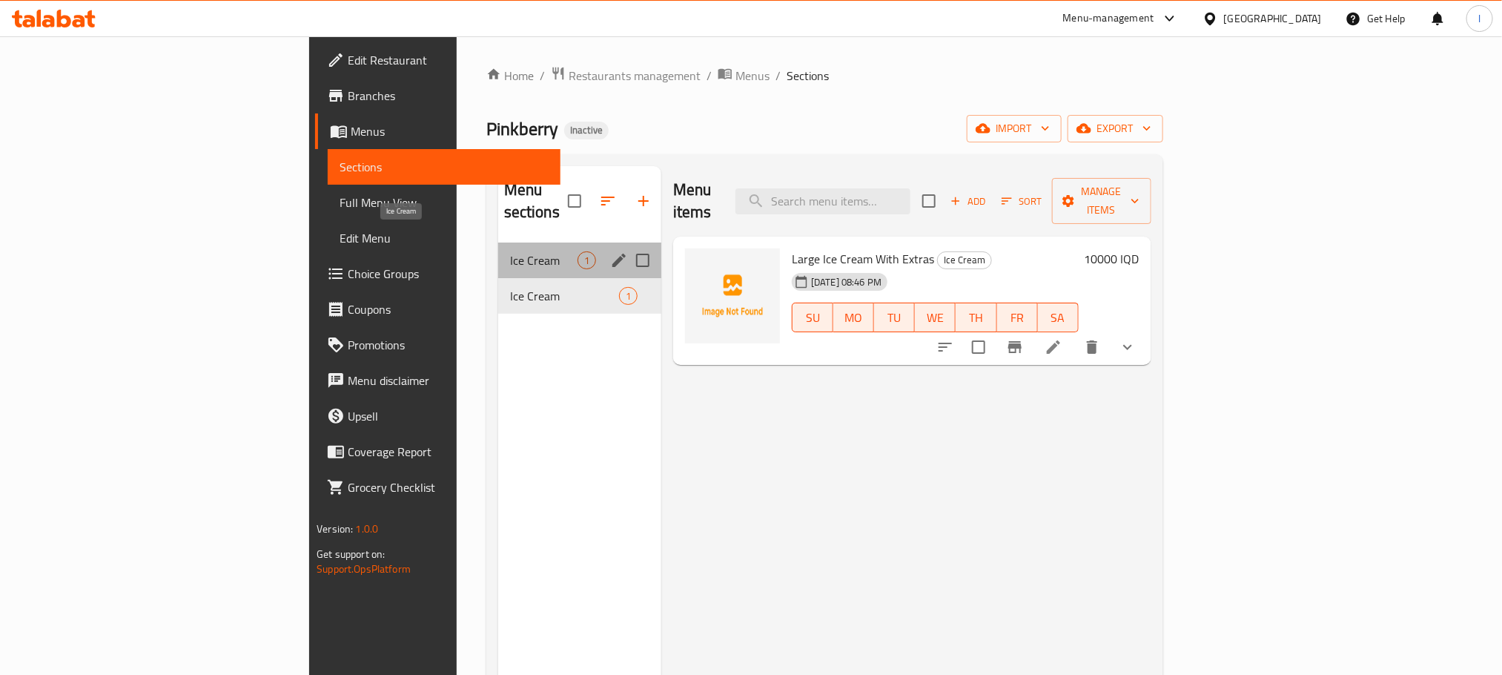
click at [510, 251] on span "Ice Cream" at bounding box center [543, 260] width 67 height 18
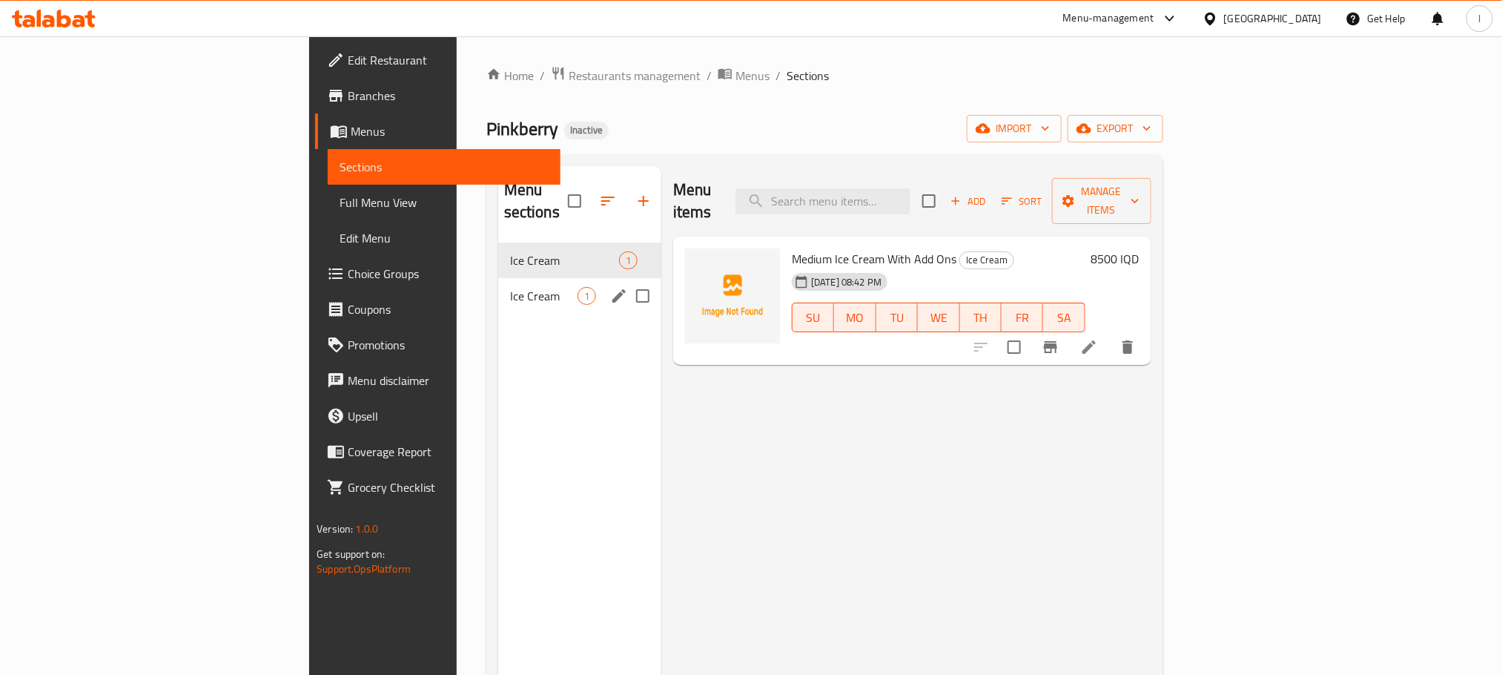
click at [498, 285] on div "Ice Cream 1" at bounding box center [579, 296] width 163 height 36
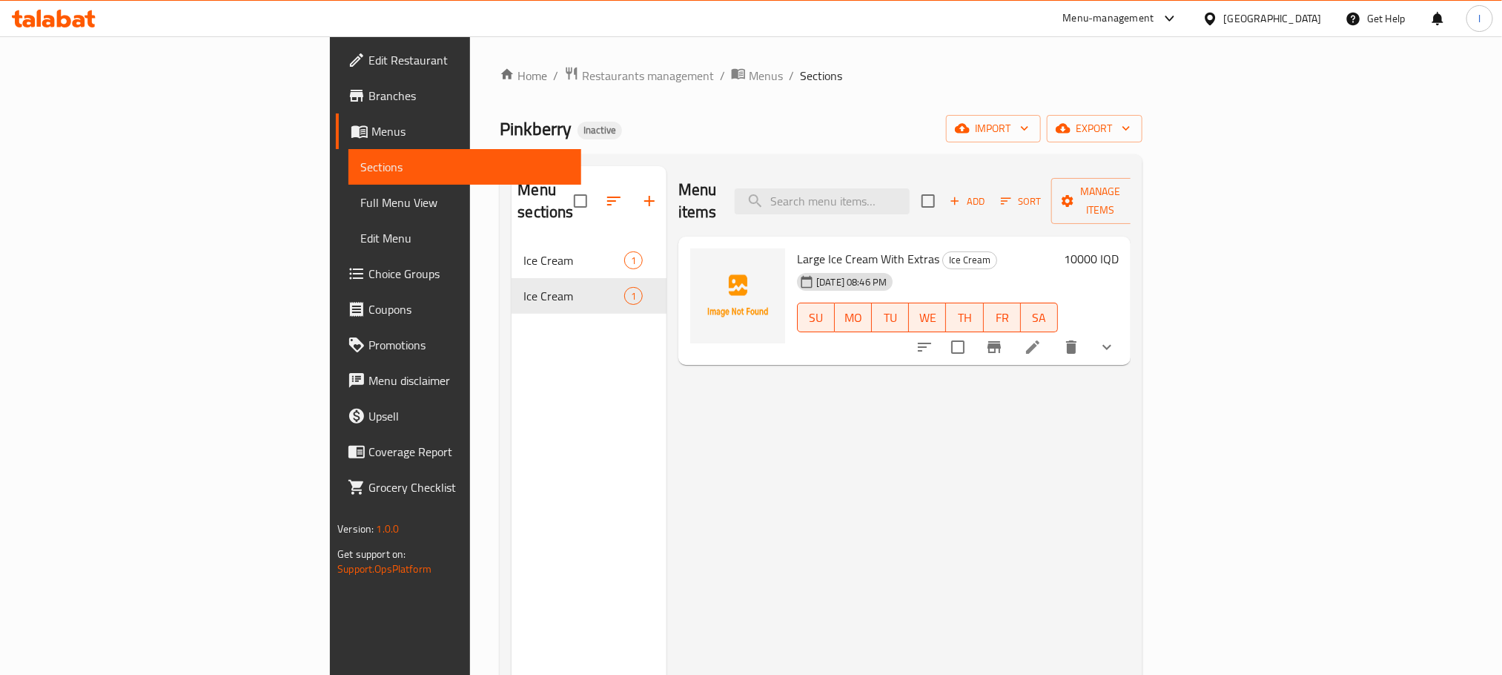
click at [1053, 334] on li at bounding box center [1033, 347] width 42 height 27
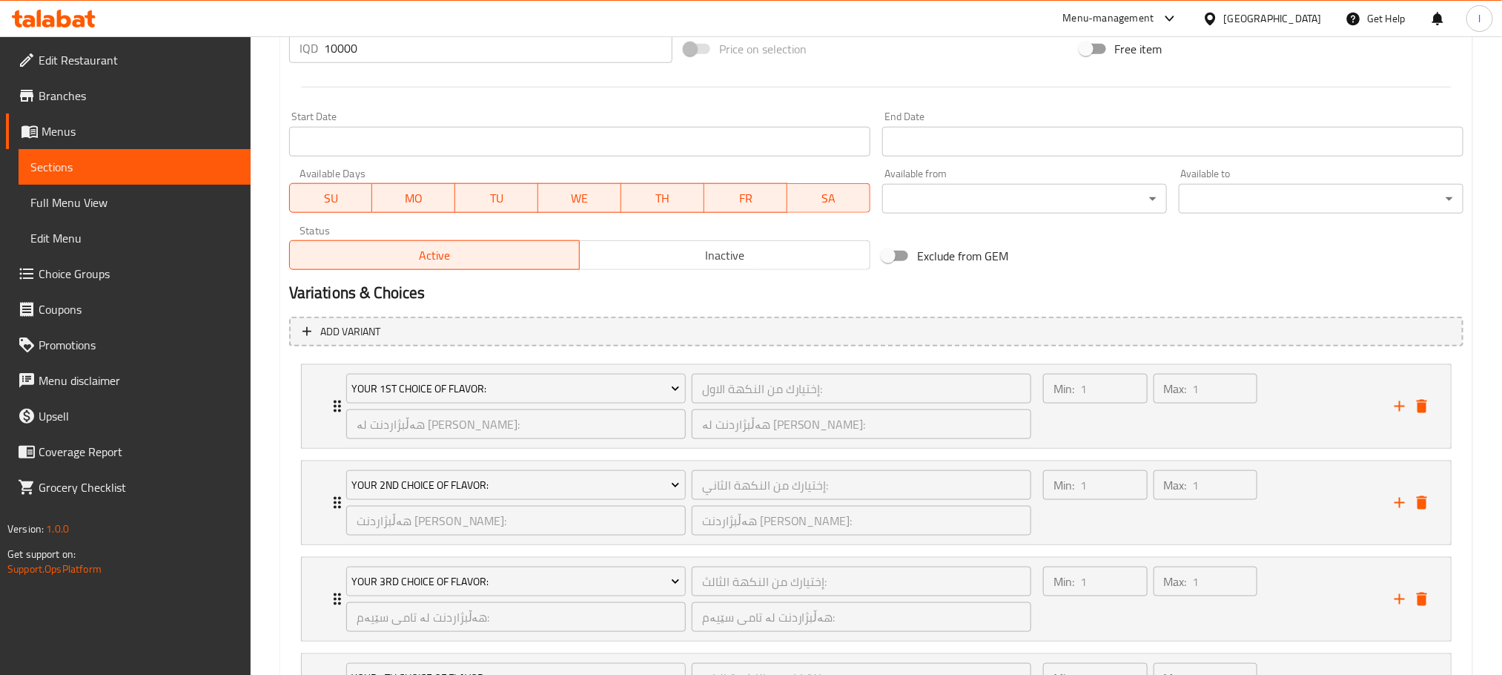
scroll to position [897, 0]
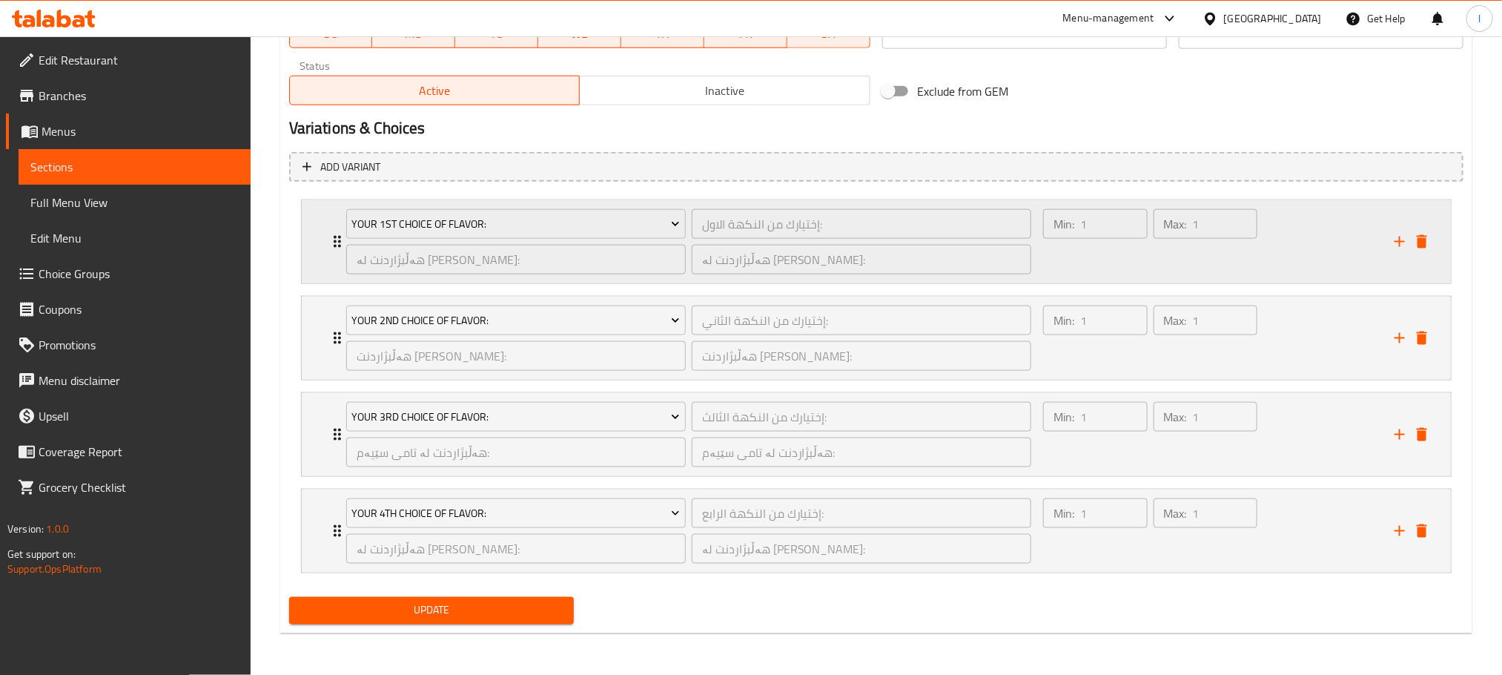
click at [1263, 249] on div "Min: 1 ​ Max: 1 ​" at bounding box center [1150, 241] width 226 height 77
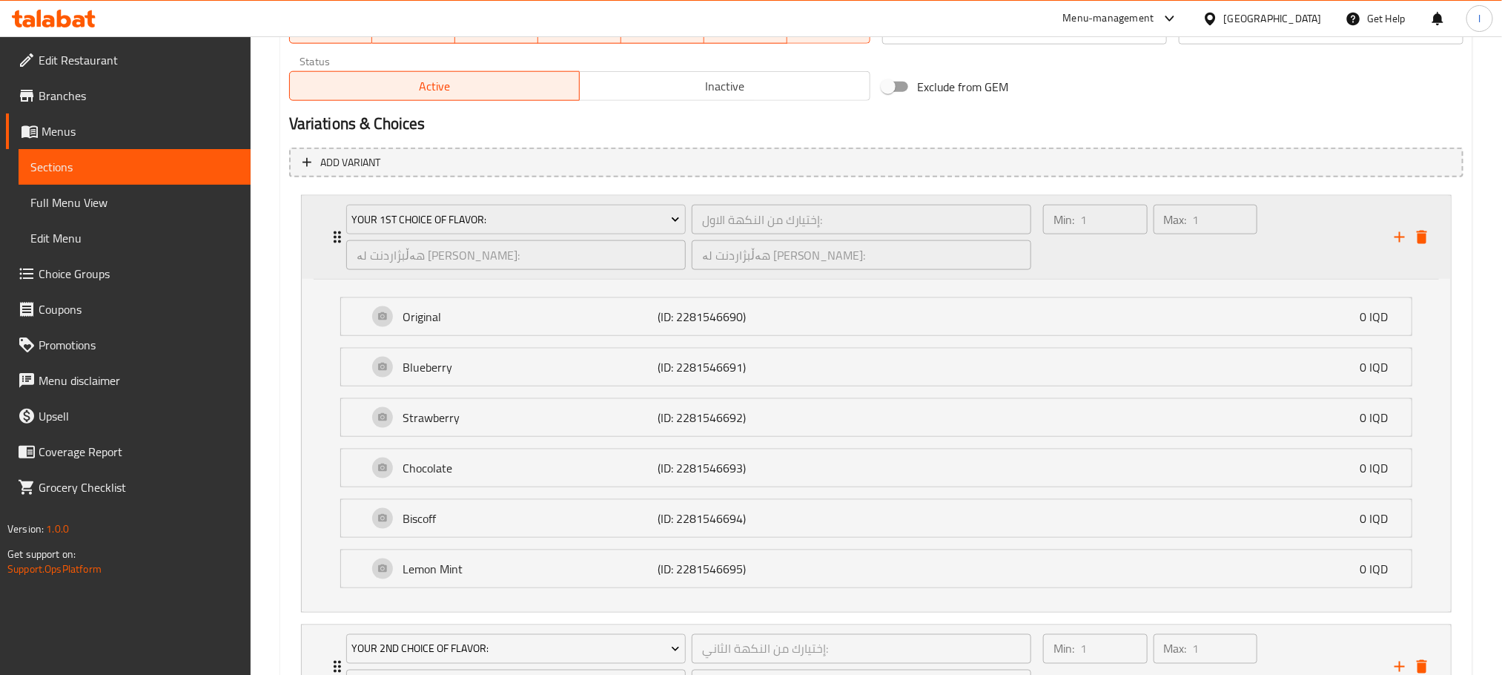
click at [1306, 243] on div "Min: 1 ​ Max: 1 ​" at bounding box center [1209, 237] width 351 height 83
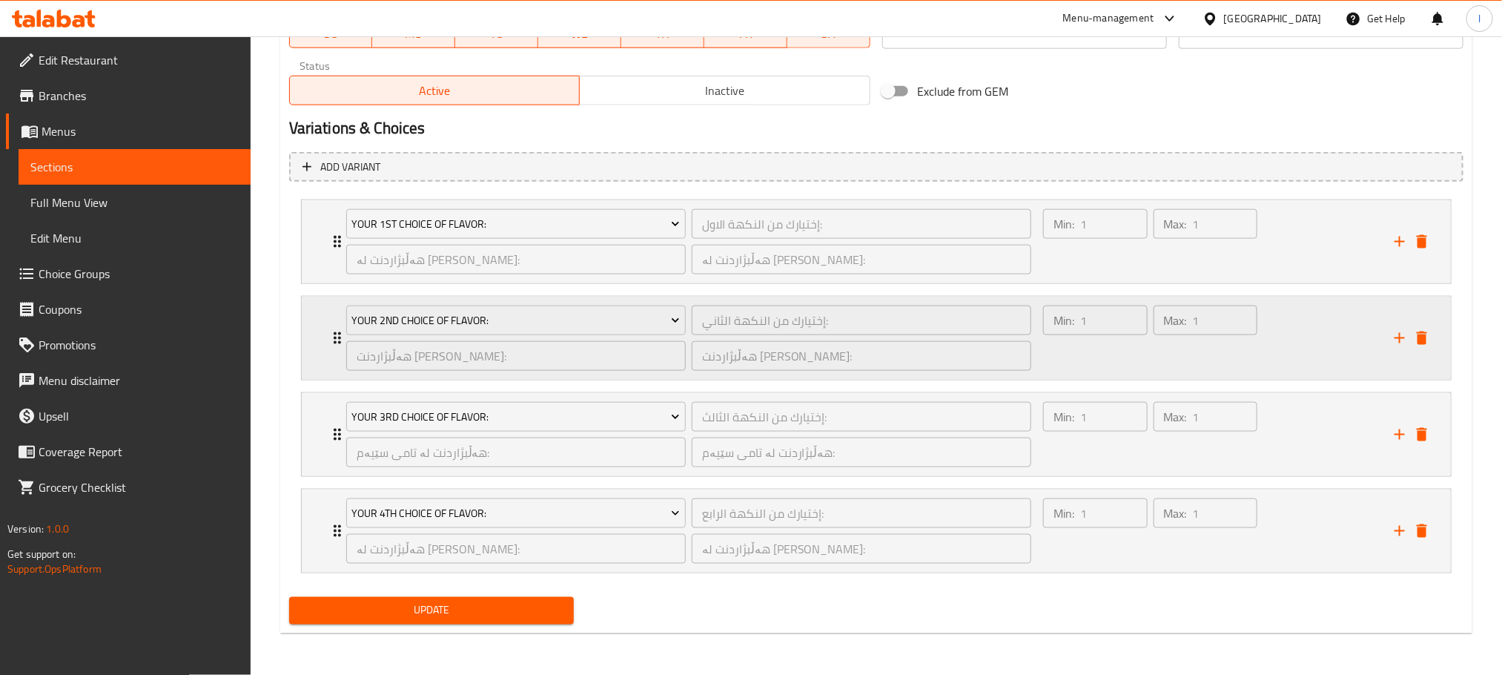
click at [1291, 349] on div "Min: 1 ​ Max: 1 ​" at bounding box center [1209, 338] width 351 height 83
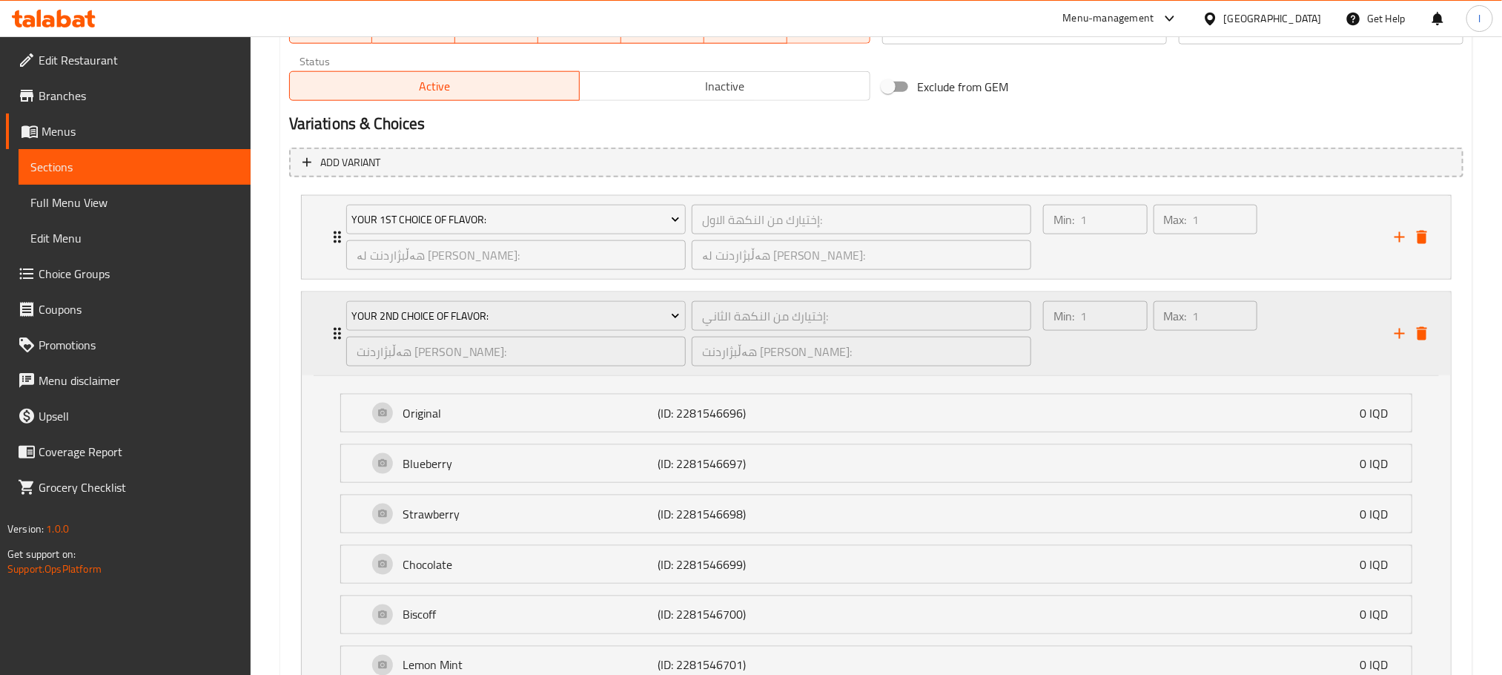
click at [1291, 349] on div "Min: 1 ​ Max: 1 ​" at bounding box center [1209, 333] width 351 height 83
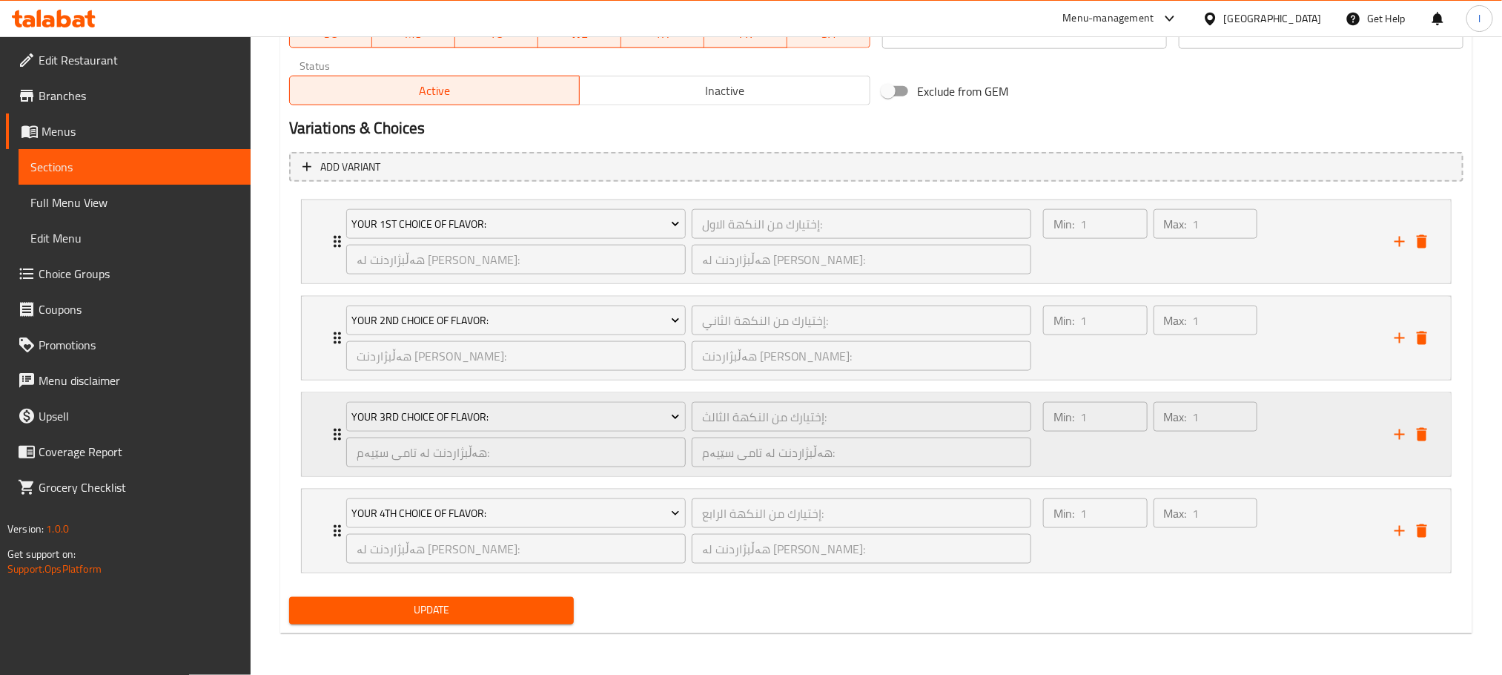
click at [1257, 452] on div "Max: 1 ​" at bounding box center [1206, 434] width 110 height 71
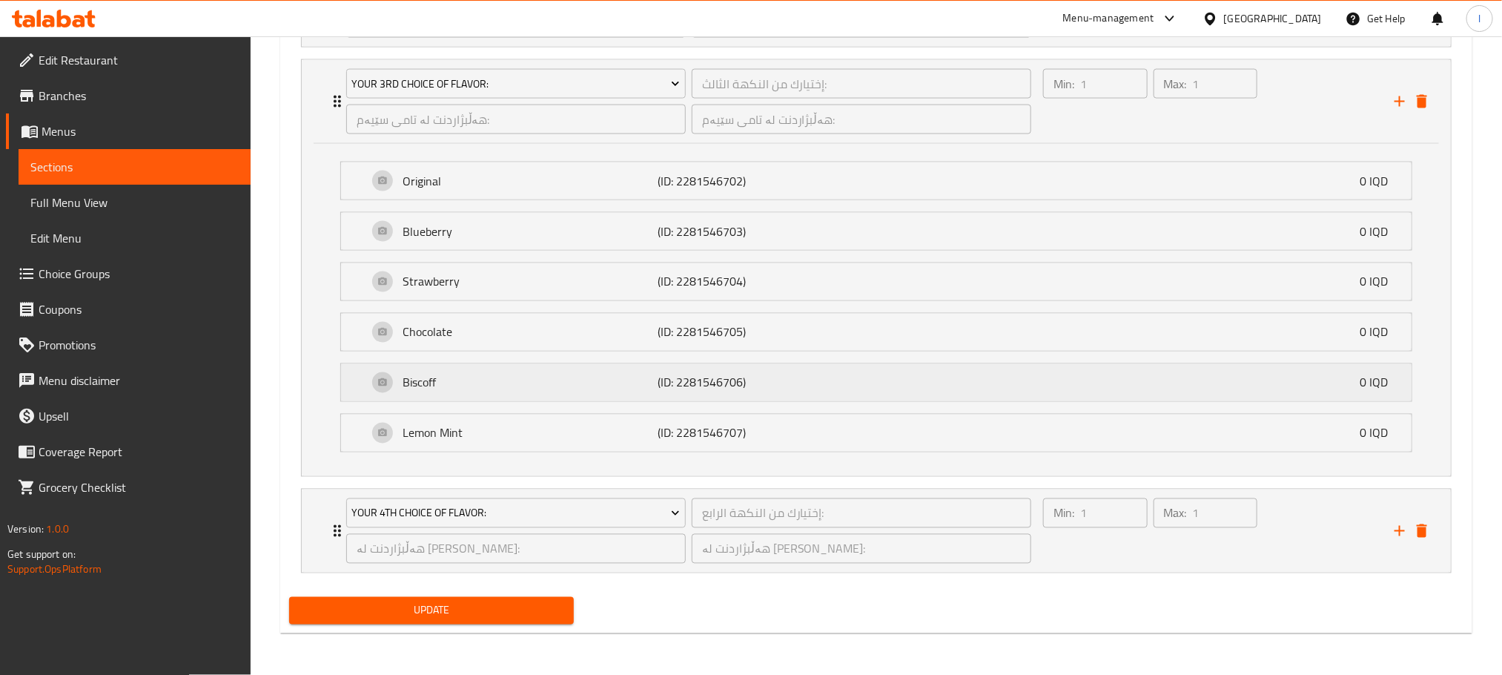
scroll to position [826, 0]
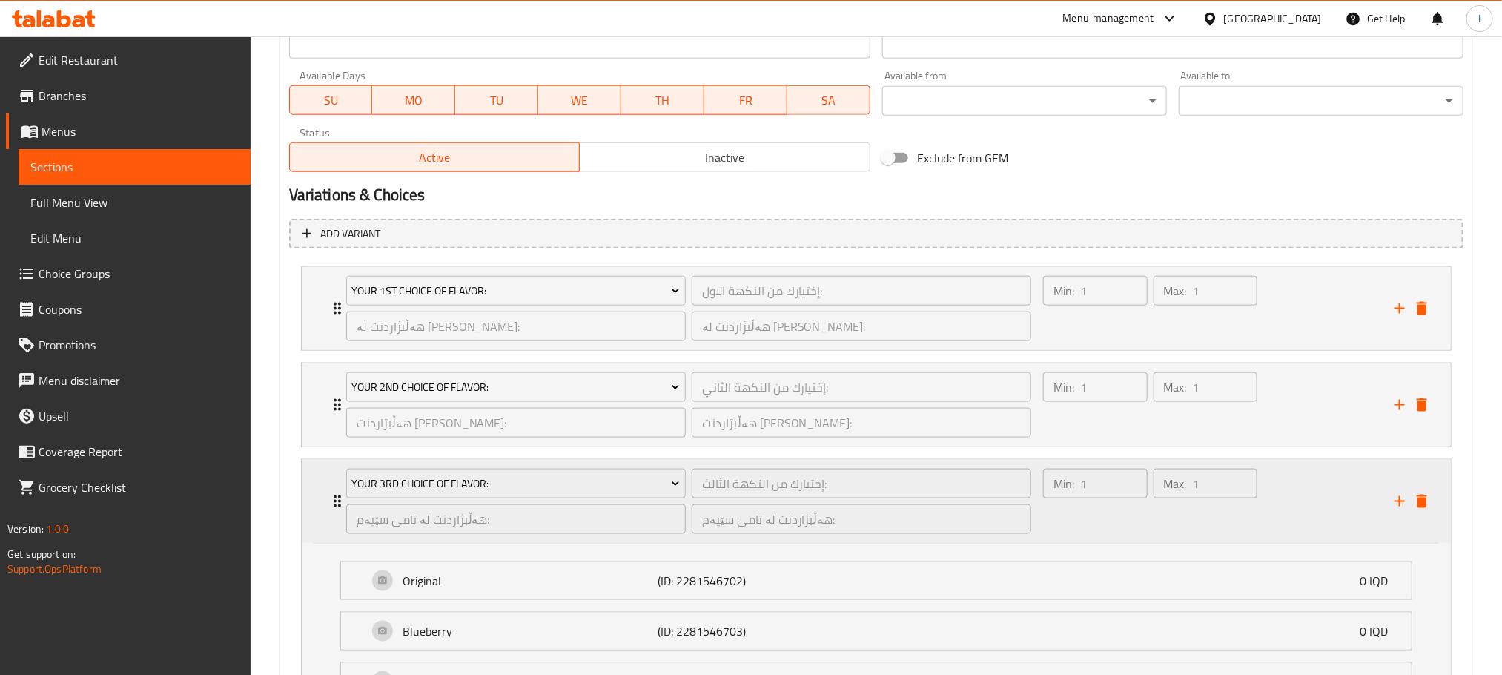
click at [1284, 494] on div "Min: 1 ​ Max: 1 ​" at bounding box center [1209, 501] width 351 height 83
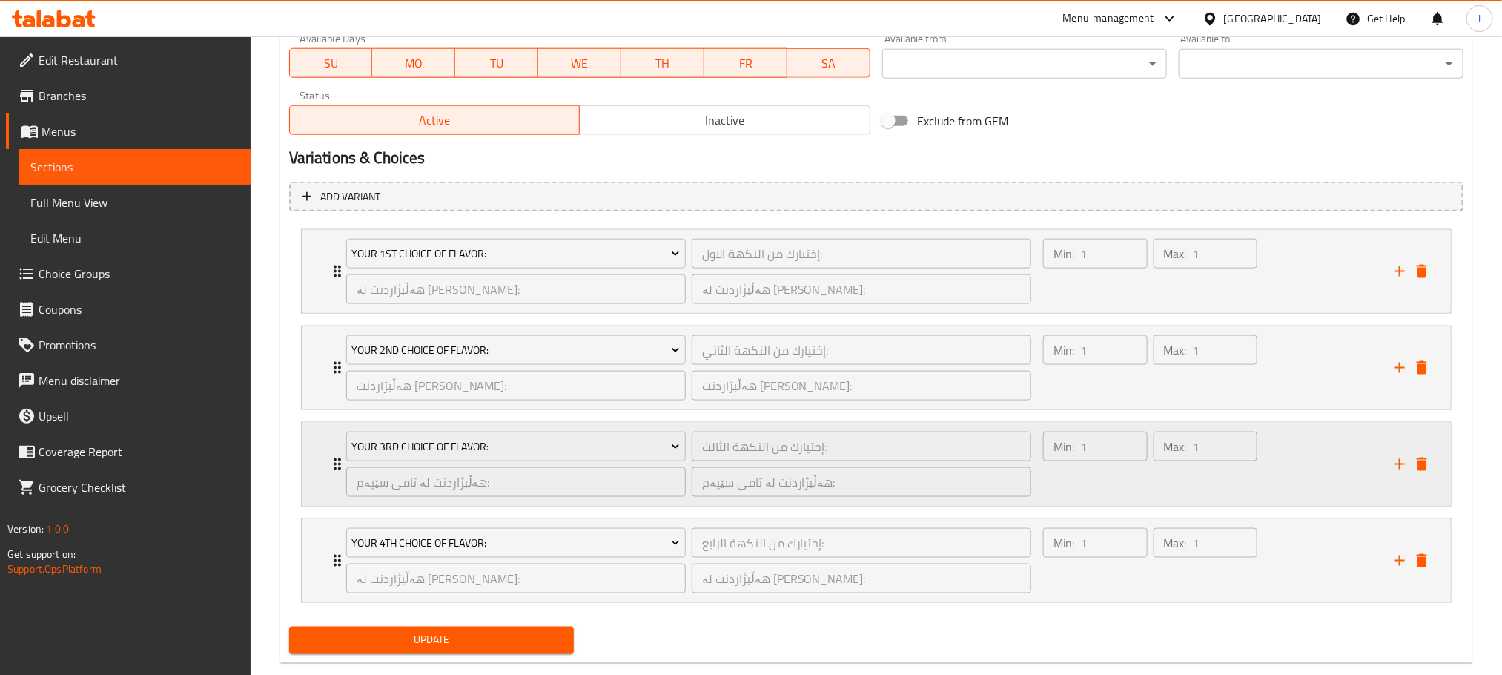
scroll to position [897, 0]
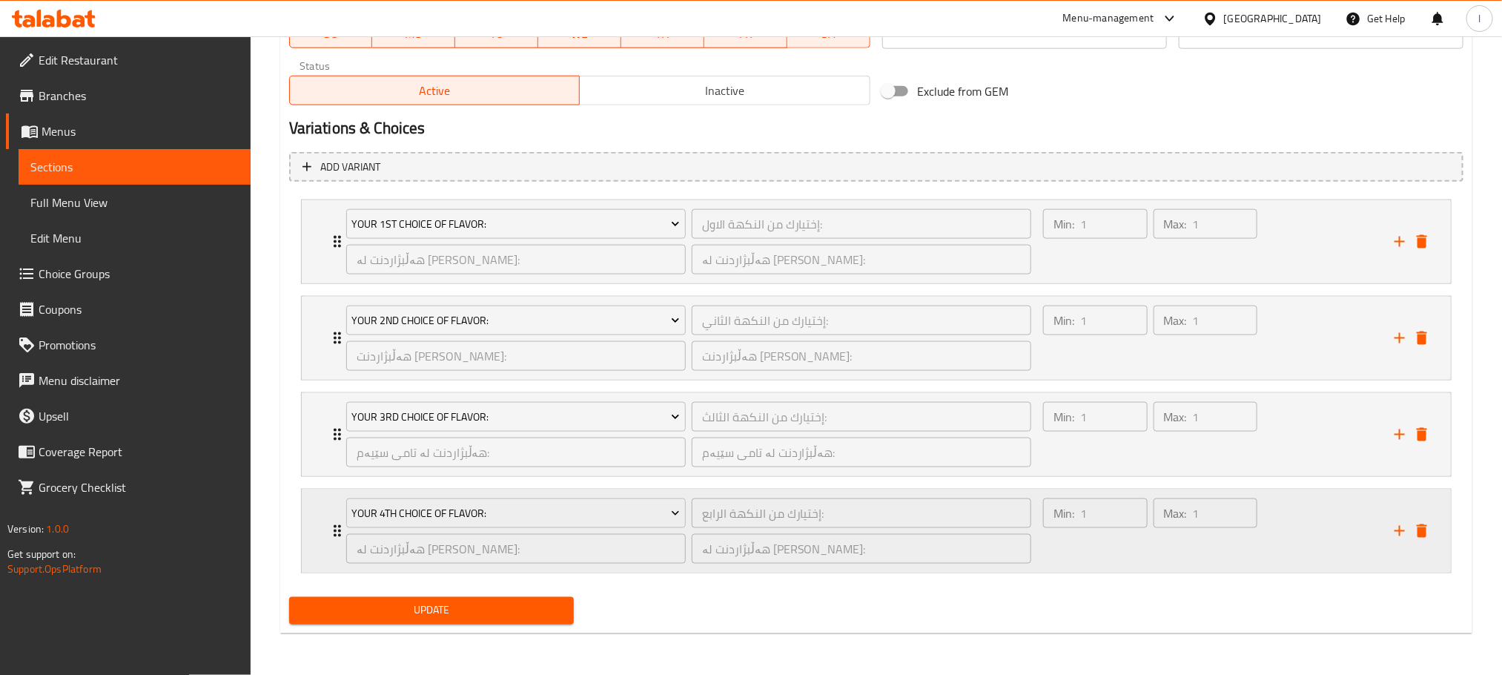
click at [1206, 534] on div "Max: 1 ​" at bounding box center [1206, 530] width 110 height 71
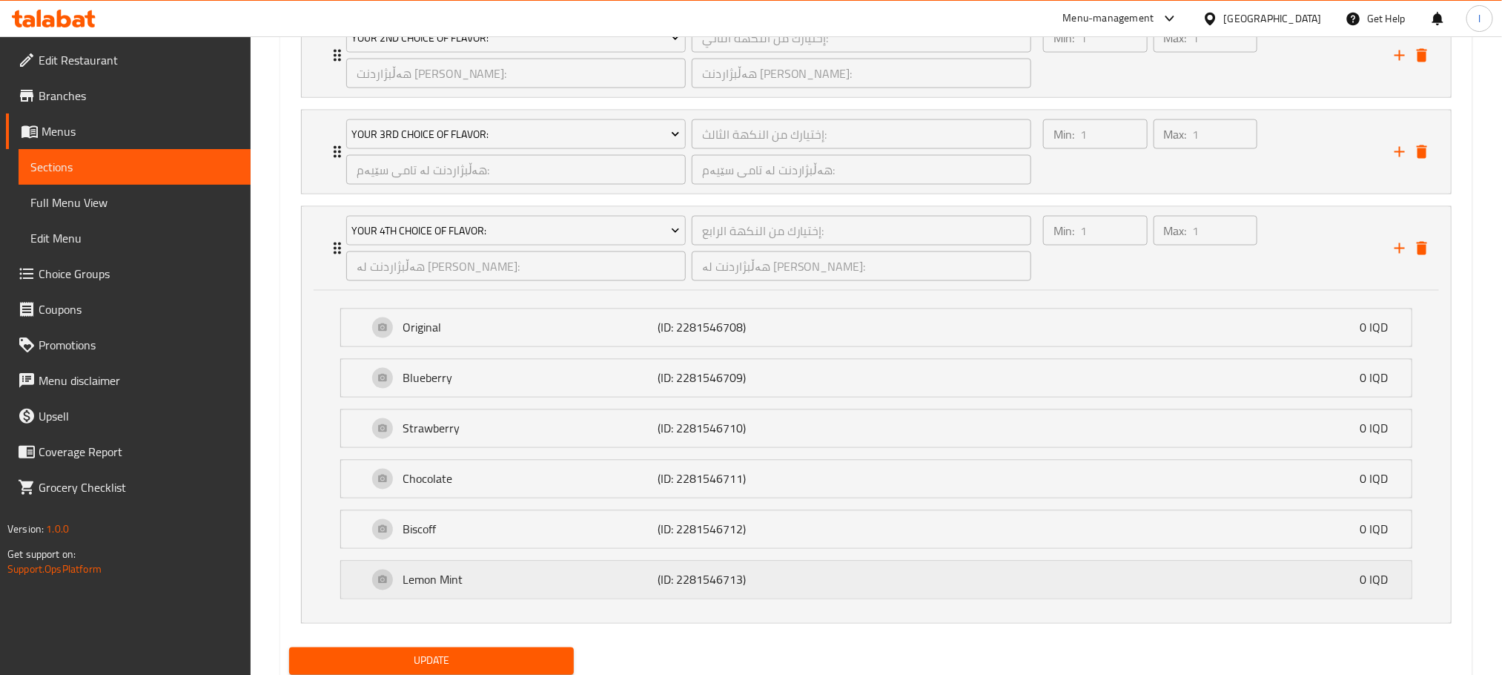
scroll to position [1234, 0]
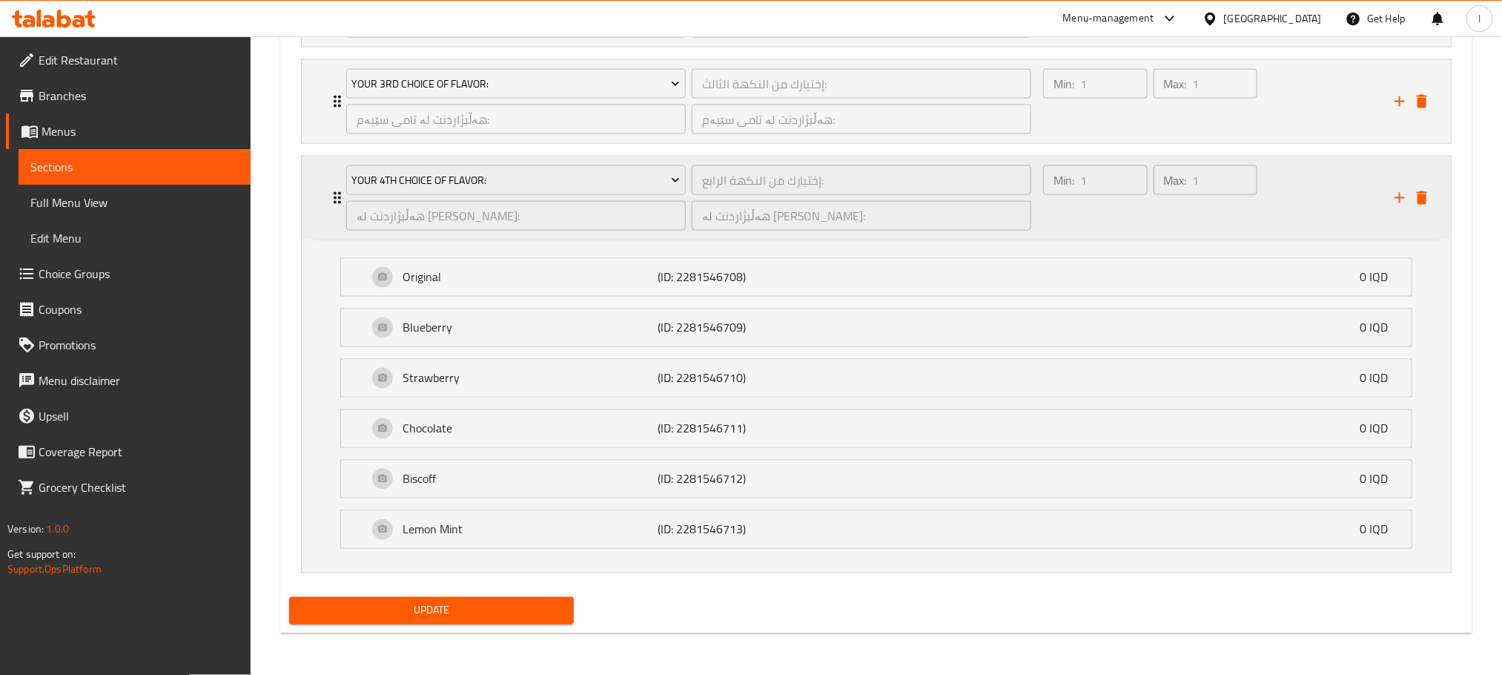
click at [1284, 198] on div "Min: 1 ​ Max: 1 ​" at bounding box center [1209, 197] width 351 height 83
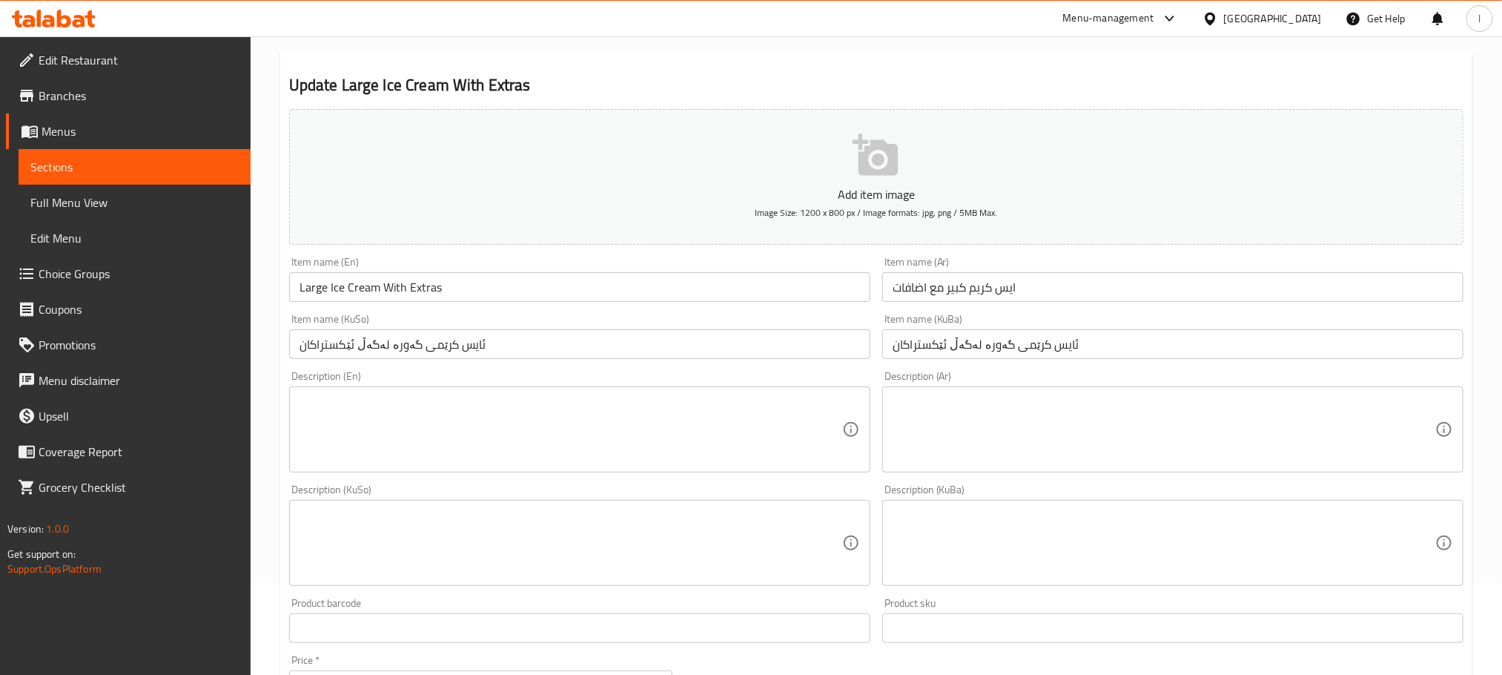
scroll to position [0, 0]
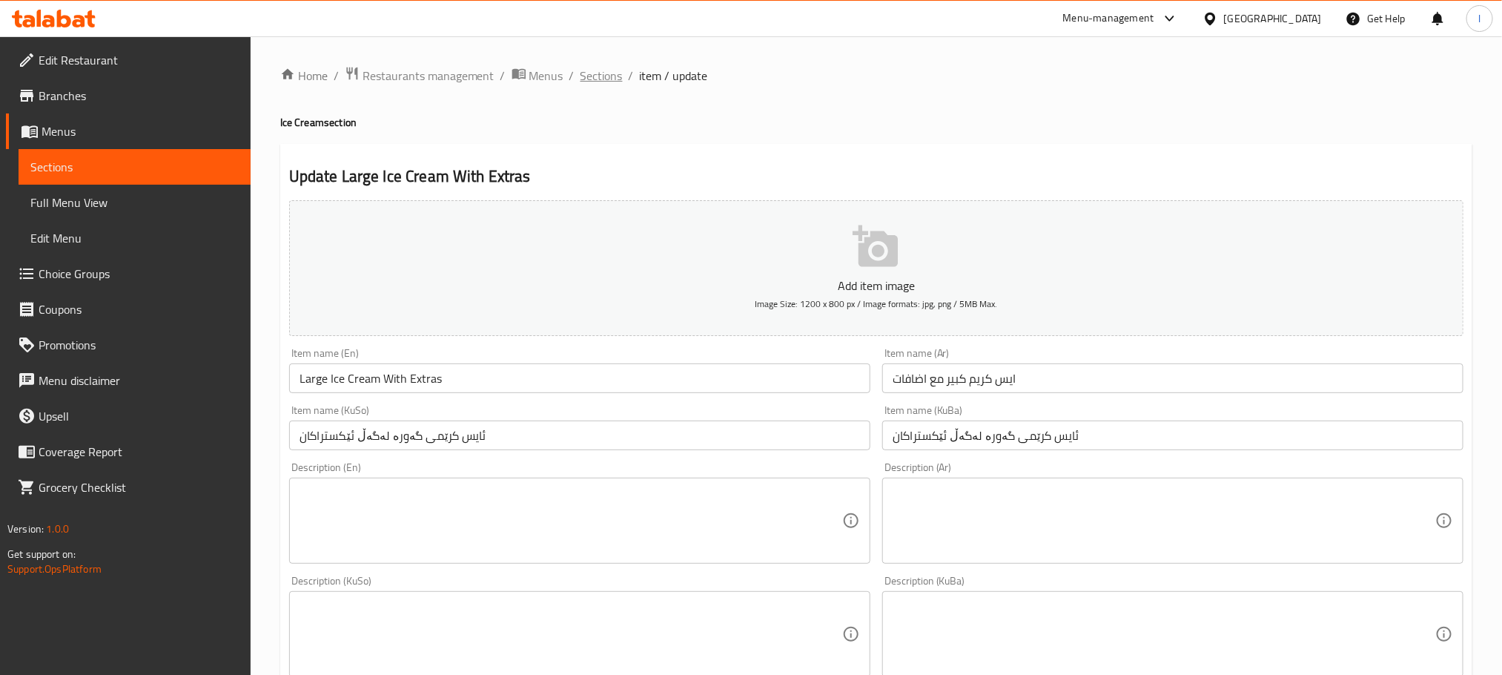
click at [595, 76] on span "Sections" at bounding box center [601, 76] width 42 height 18
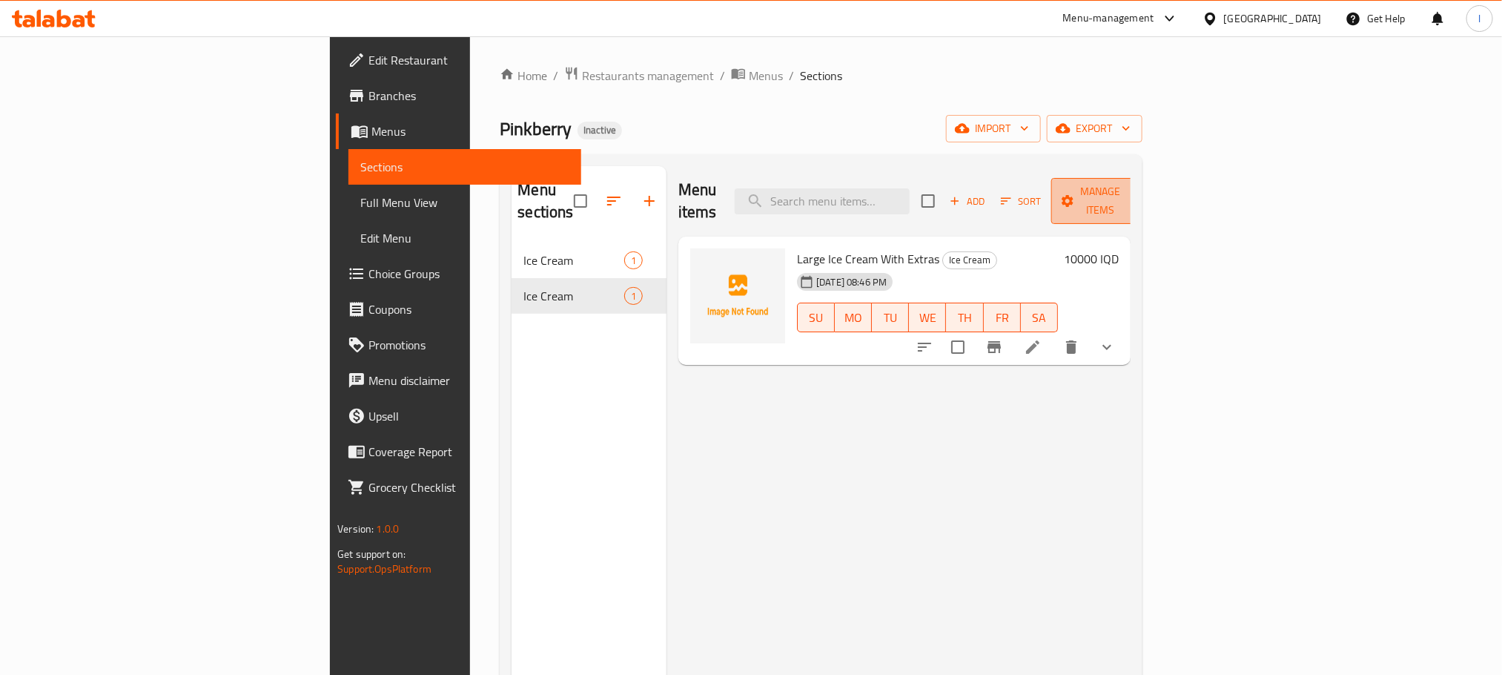
click at [1151, 179] on button "Manage items" at bounding box center [1100, 201] width 99 height 46
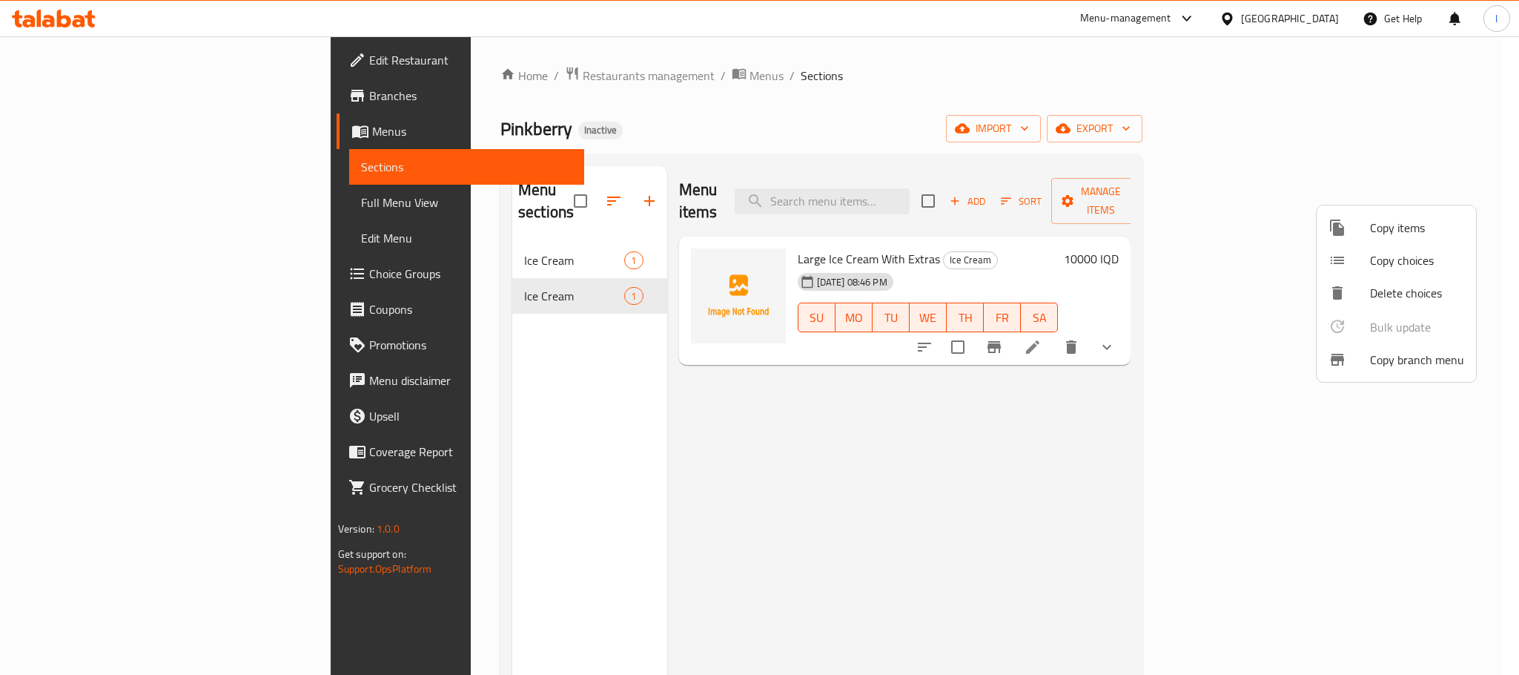
click at [1441, 229] on span "Copy items" at bounding box center [1417, 228] width 94 height 18
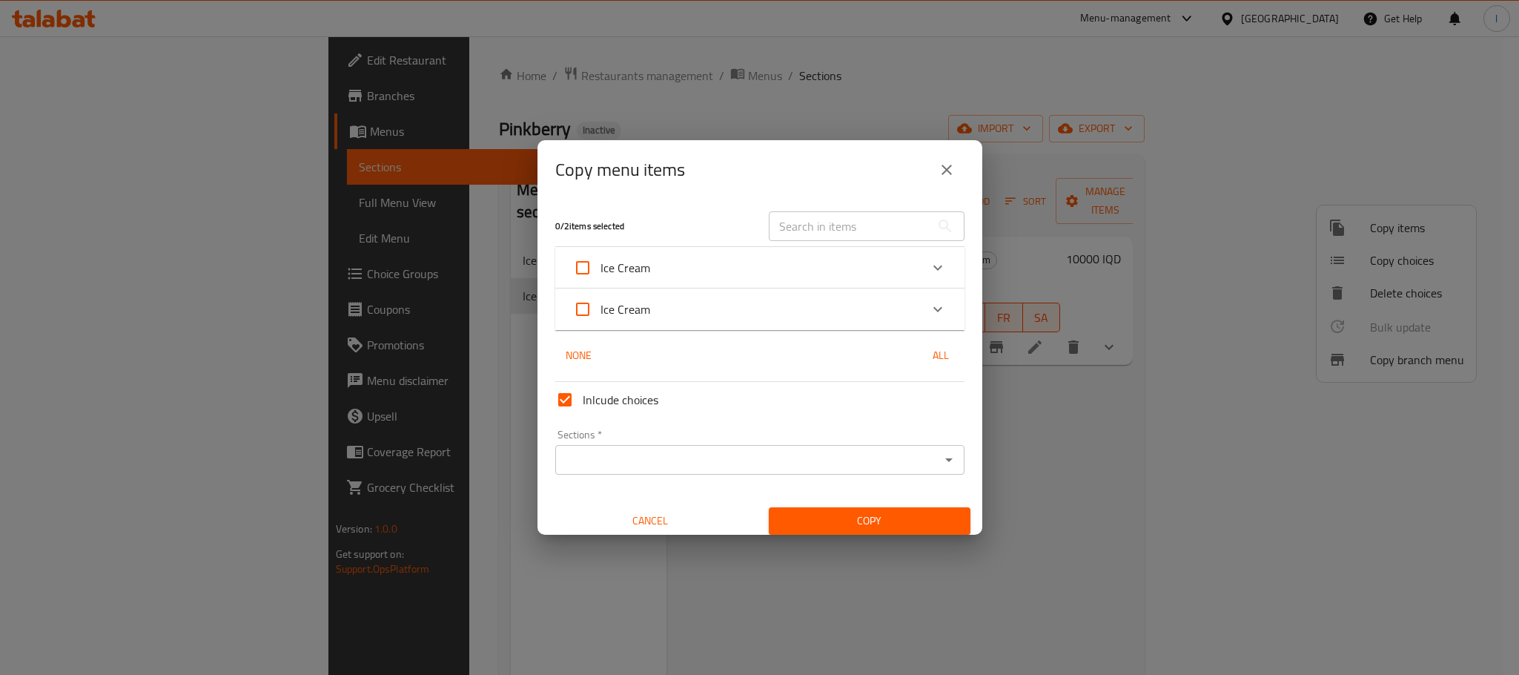
click at [574, 302] on input "Ice Cream" at bounding box center [583, 309] width 36 height 36
checkbox input "true"
click at [772, 465] on input "Sections   *" at bounding box center [748, 459] width 376 height 21
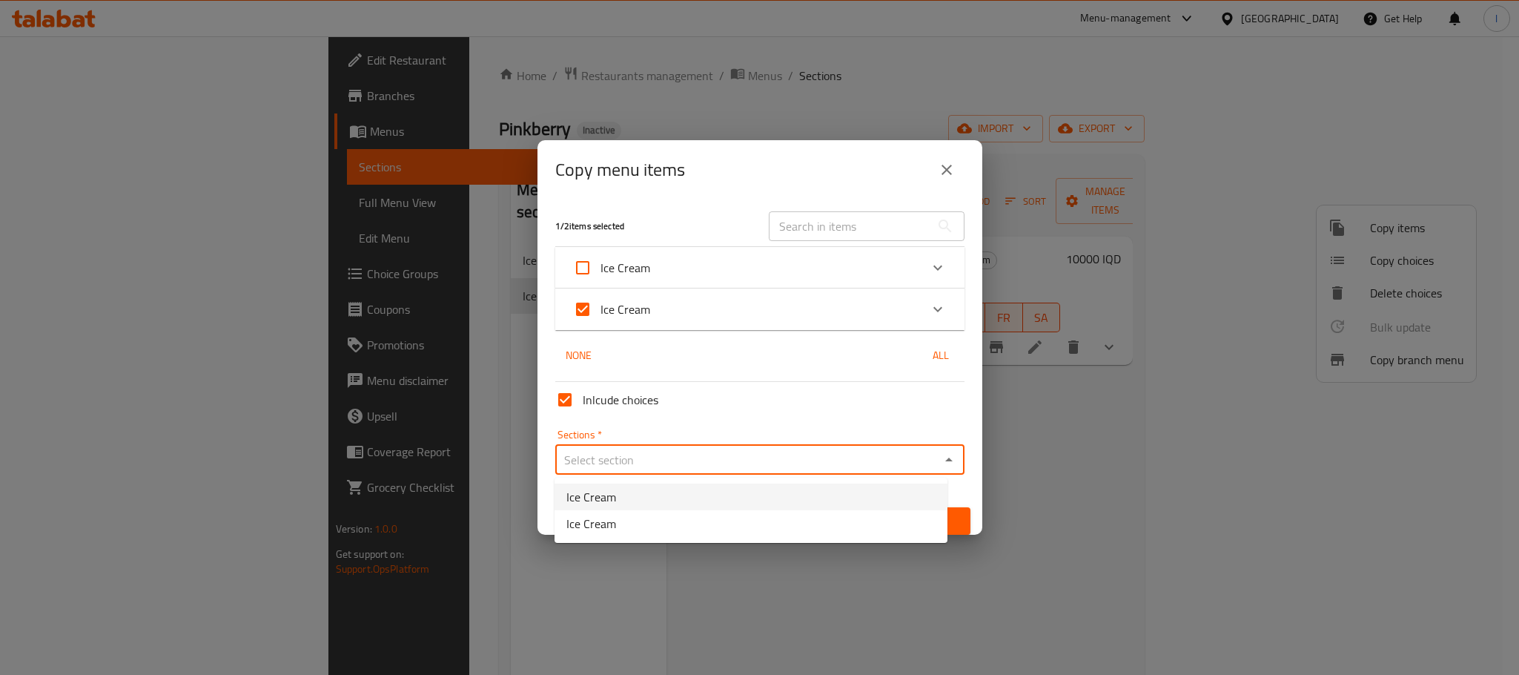
click at [696, 492] on li "Ice Cream" at bounding box center [751, 496] width 393 height 27
type input "Ice Cream"
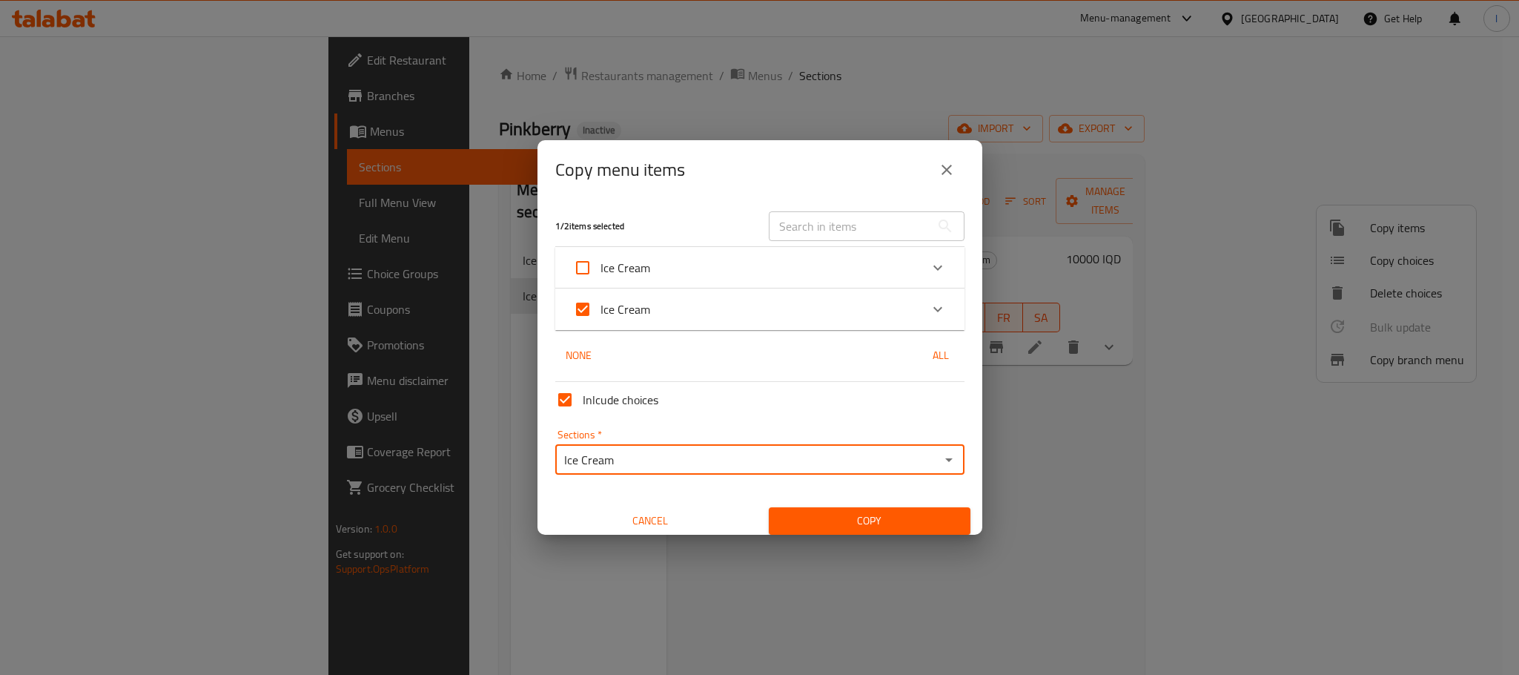
click at [832, 520] on span "Copy" at bounding box center [870, 521] width 178 height 19
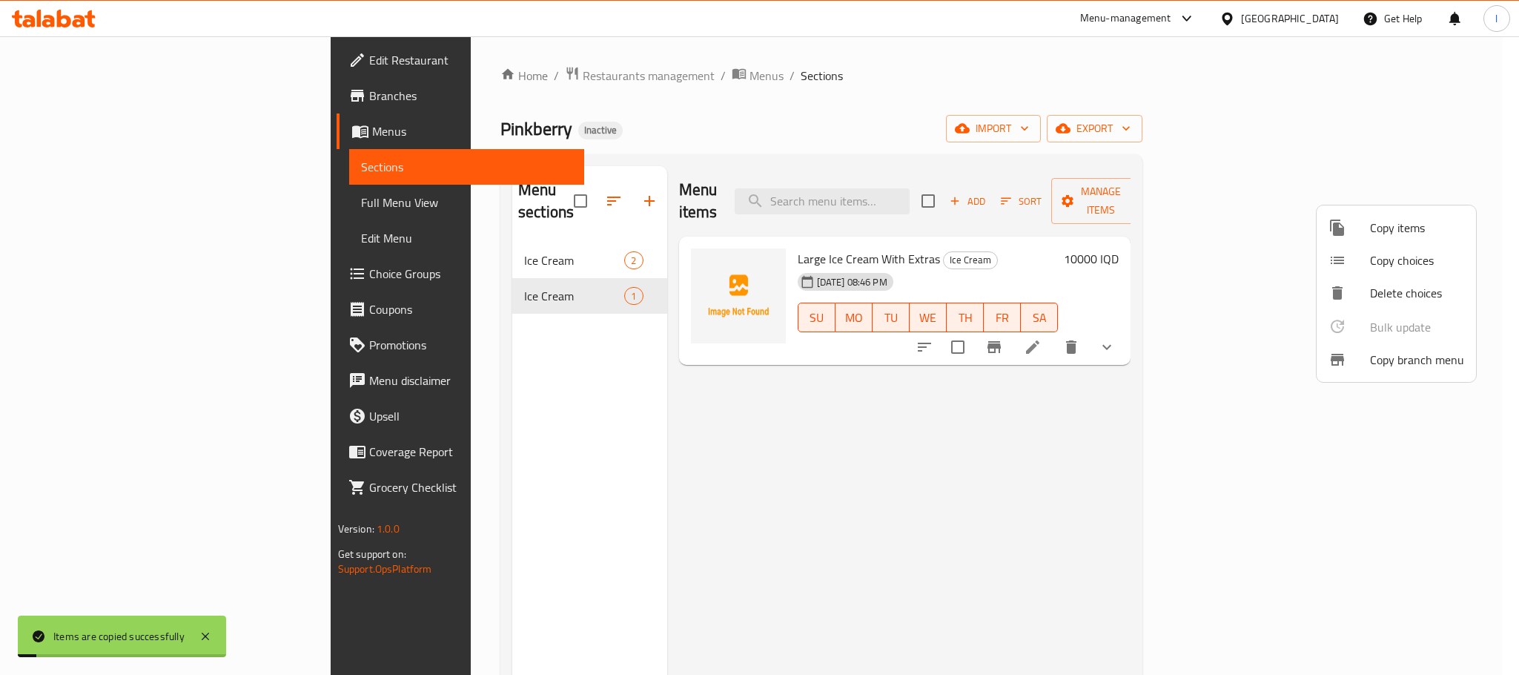
drag, startPoint x: 738, startPoint y: 437, endPoint x: 527, endPoint y: 357, distance: 225.9
click at [737, 437] on div at bounding box center [759, 337] width 1519 height 675
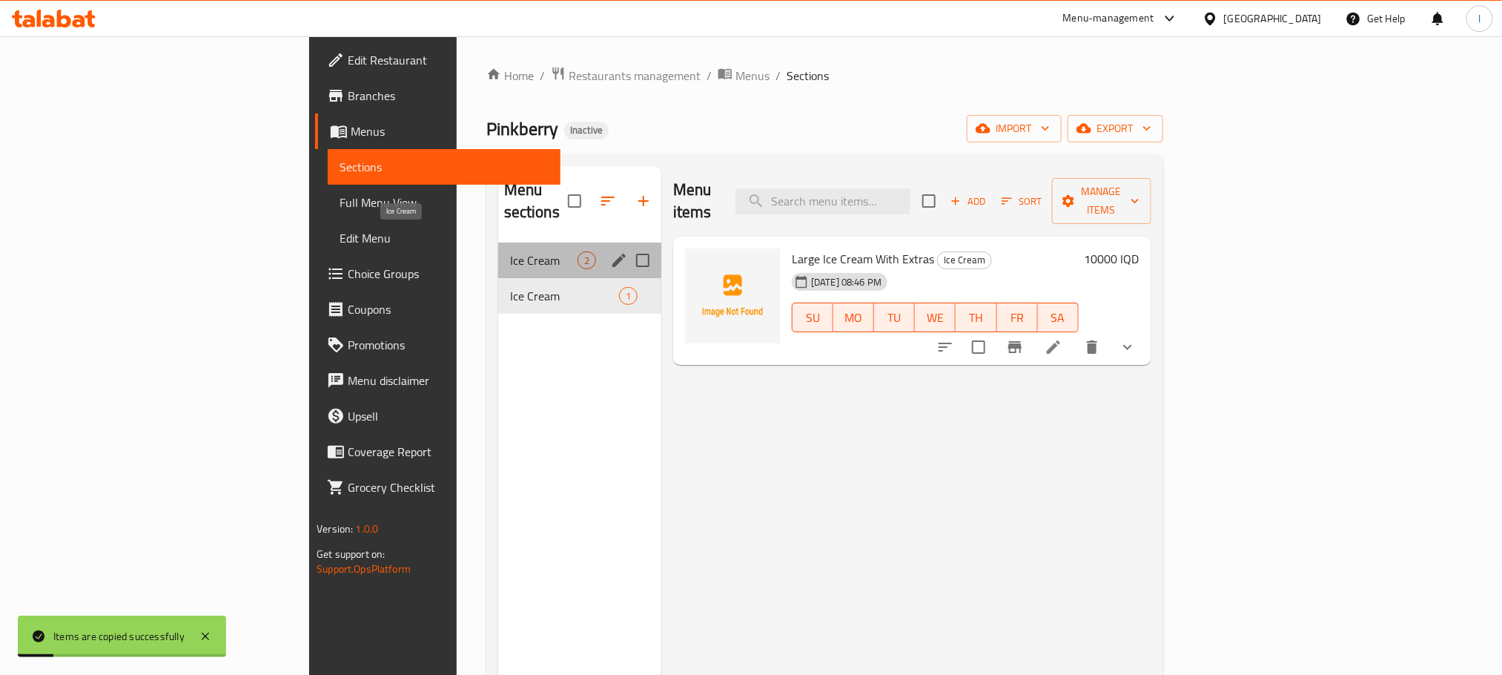
click at [510, 251] on span "Ice Cream" at bounding box center [543, 260] width 67 height 18
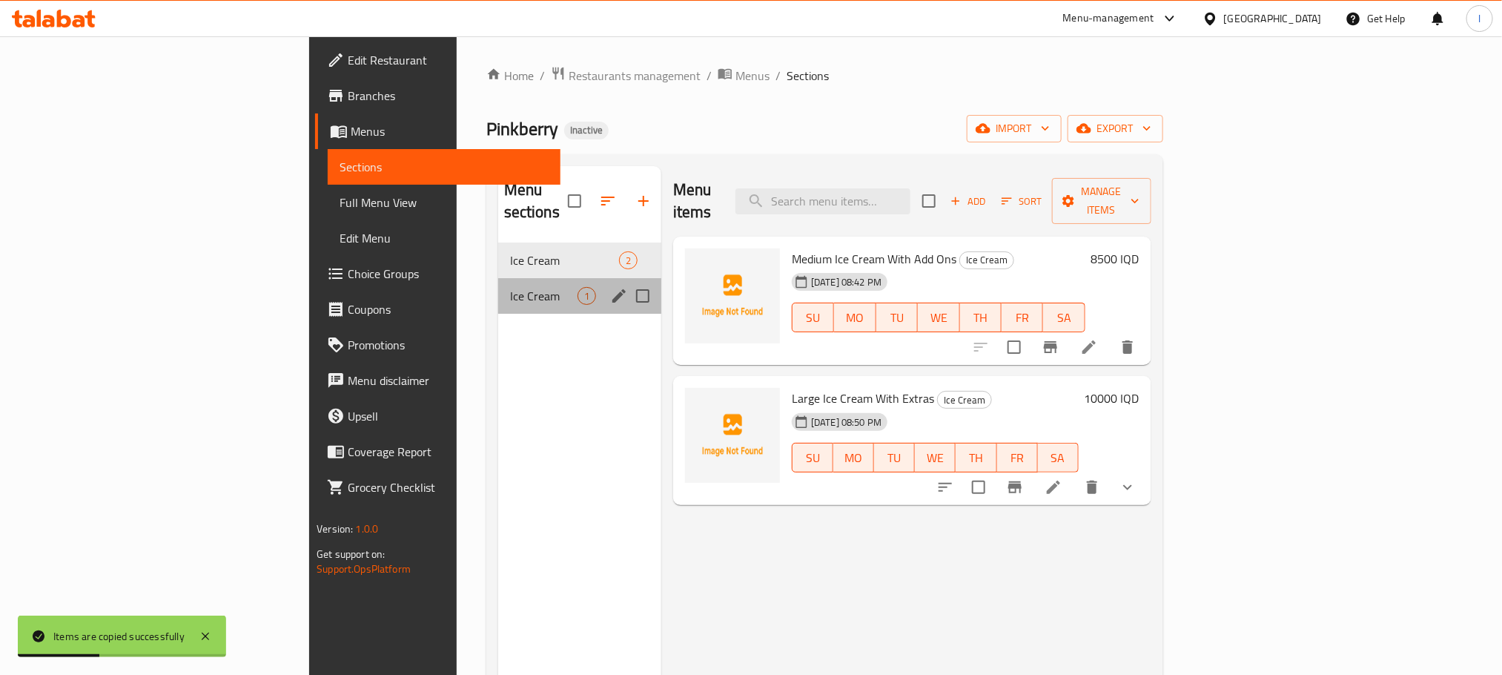
click at [498, 278] on div "Ice Cream 1" at bounding box center [579, 296] width 163 height 36
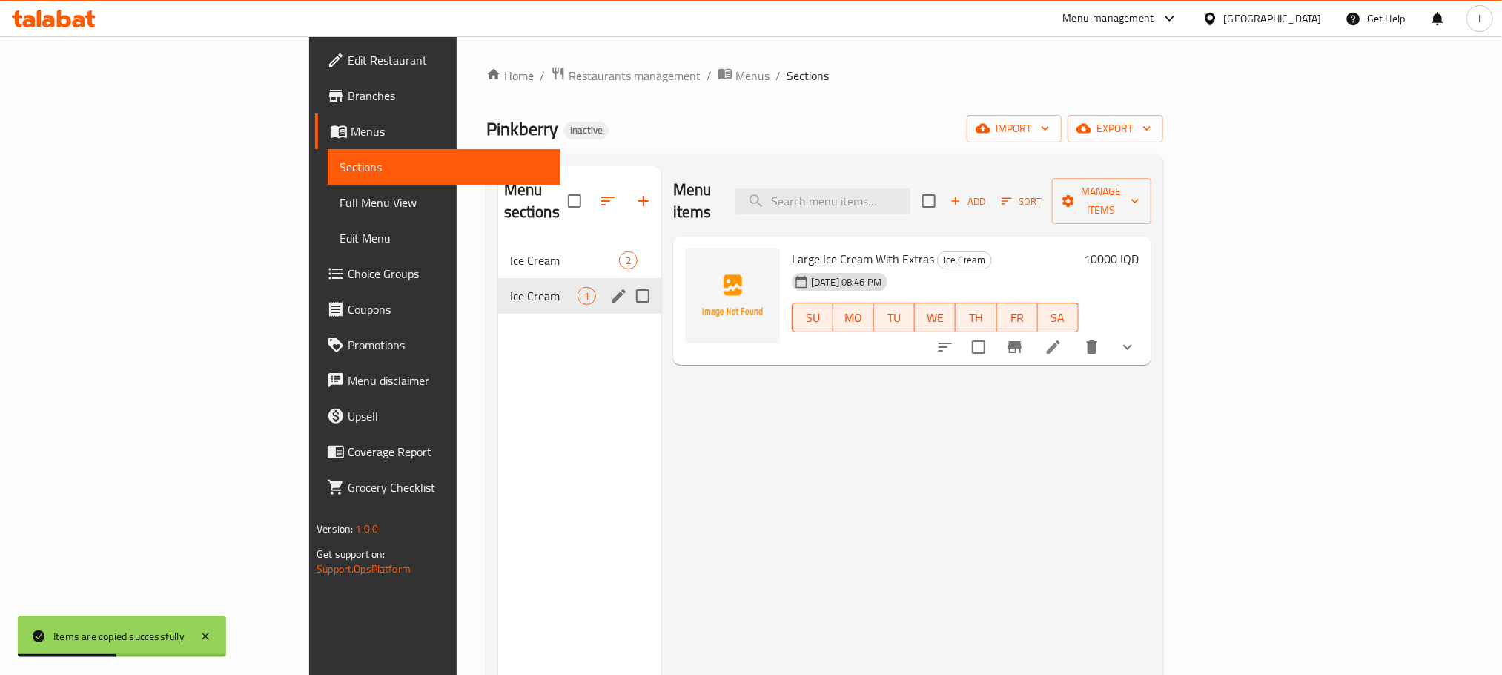
click at [627, 280] on input "Menu sections" at bounding box center [642, 295] width 31 height 31
checkbox input "true"
click at [582, 200] on button "button" at bounding box center [600, 201] width 36 height 36
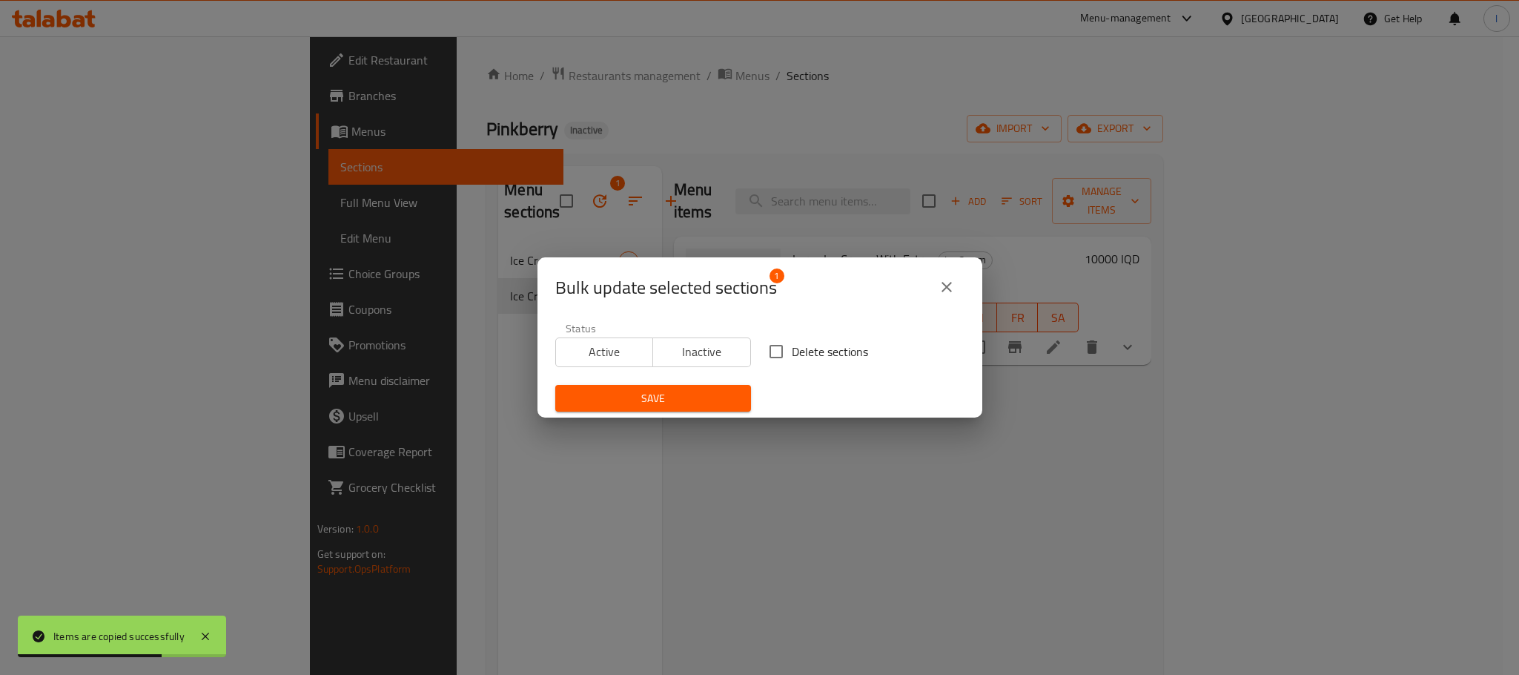
click at [770, 359] on input "Delete sections" at bounding box center [776, 351] width 31 height 31
checkbox input "true"
click at [692, 403] on span "Save" at bounding box center [653, 398] width 172 height 19
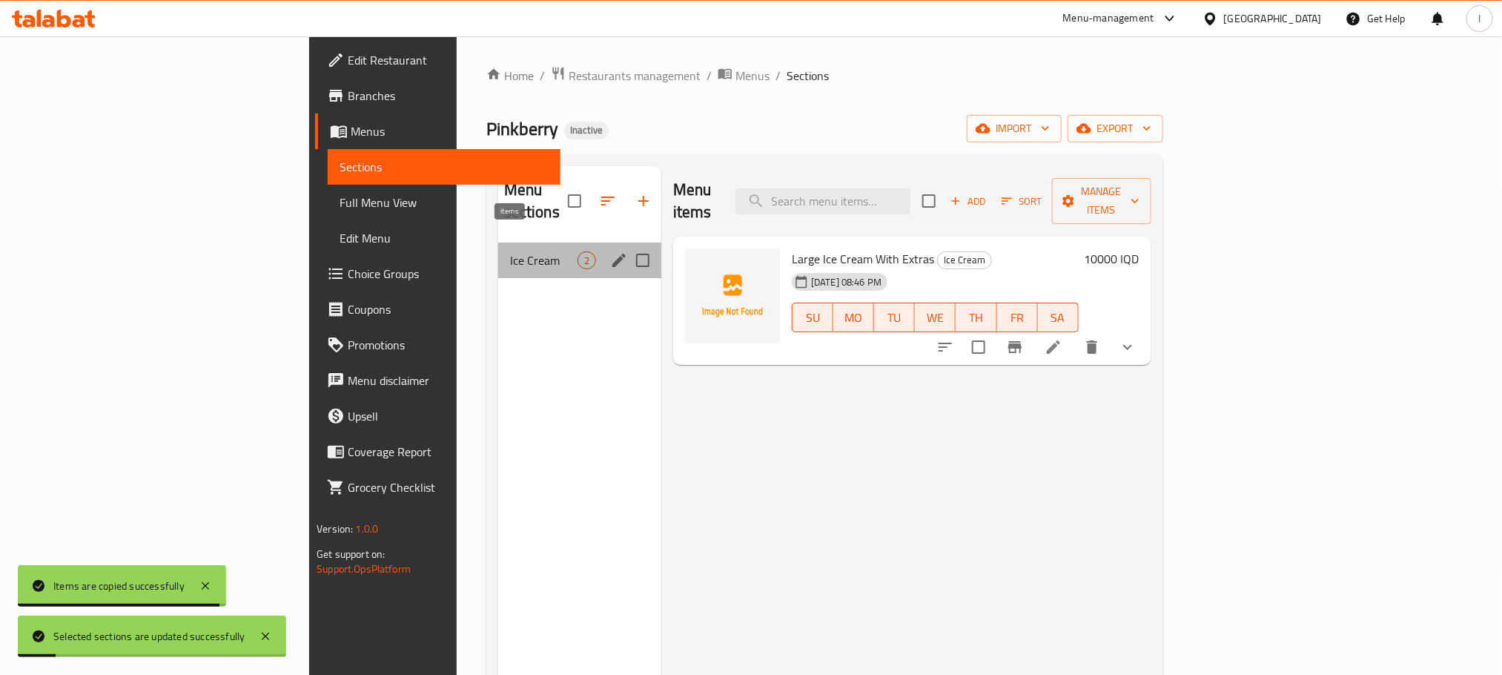
click at [578, 251] on div "2" at bounding box center [587, 260] width 19 height 18
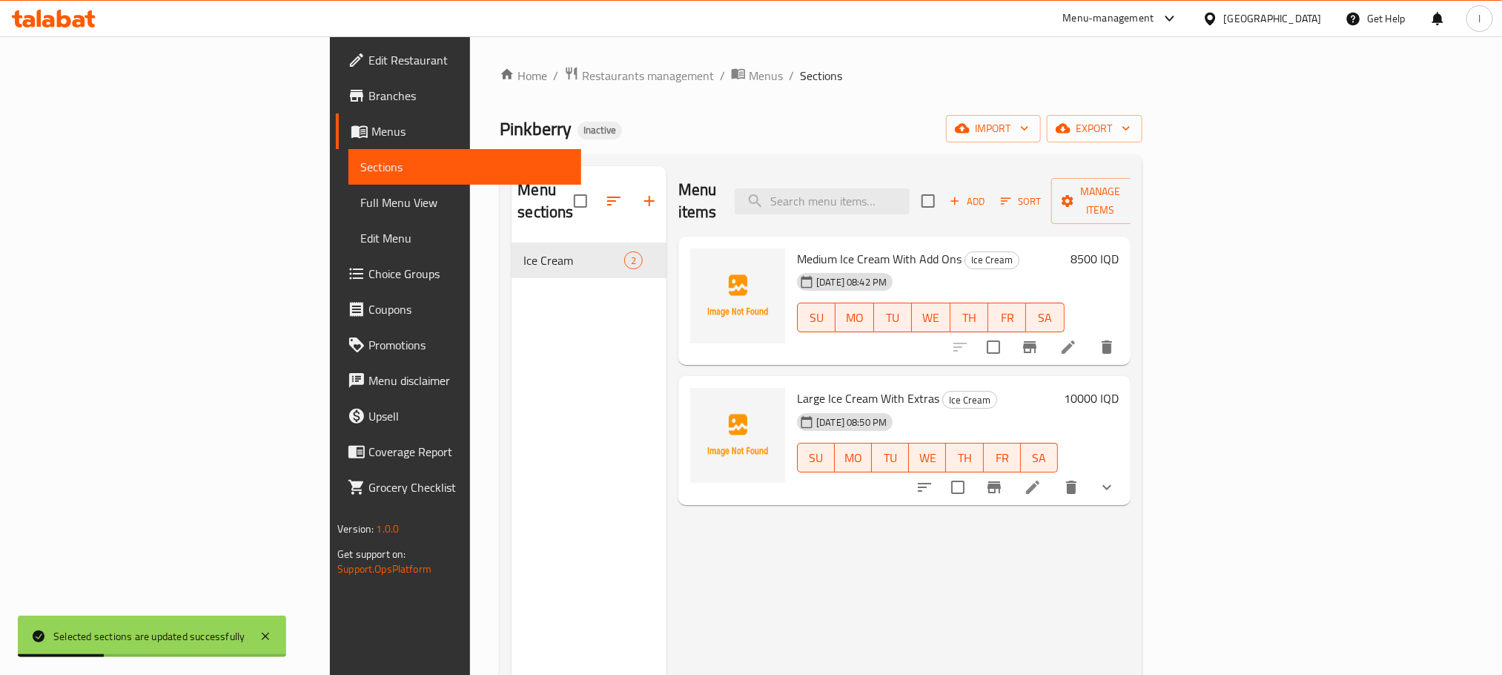
click at [1089, 334] on li at bounding box center [1069, 347] width 42 height 27
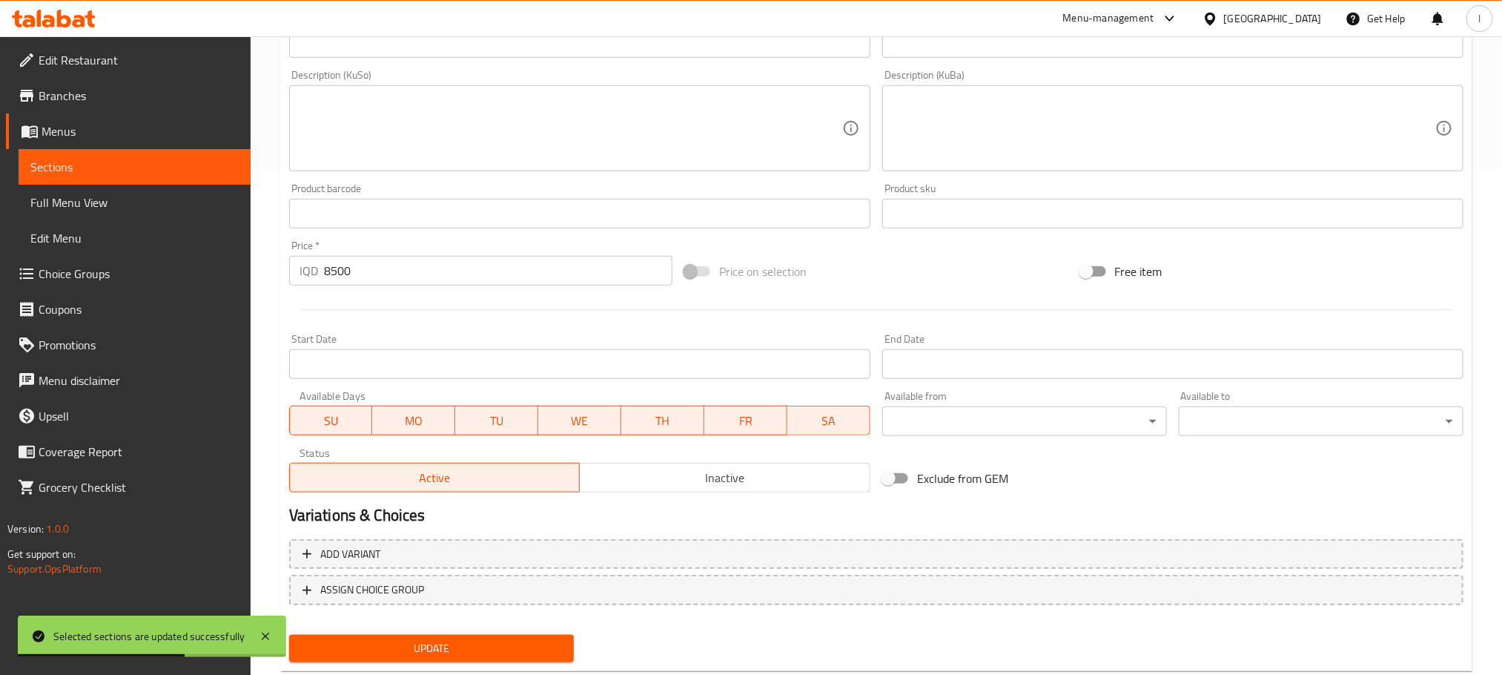
scroll to position [541, 0]
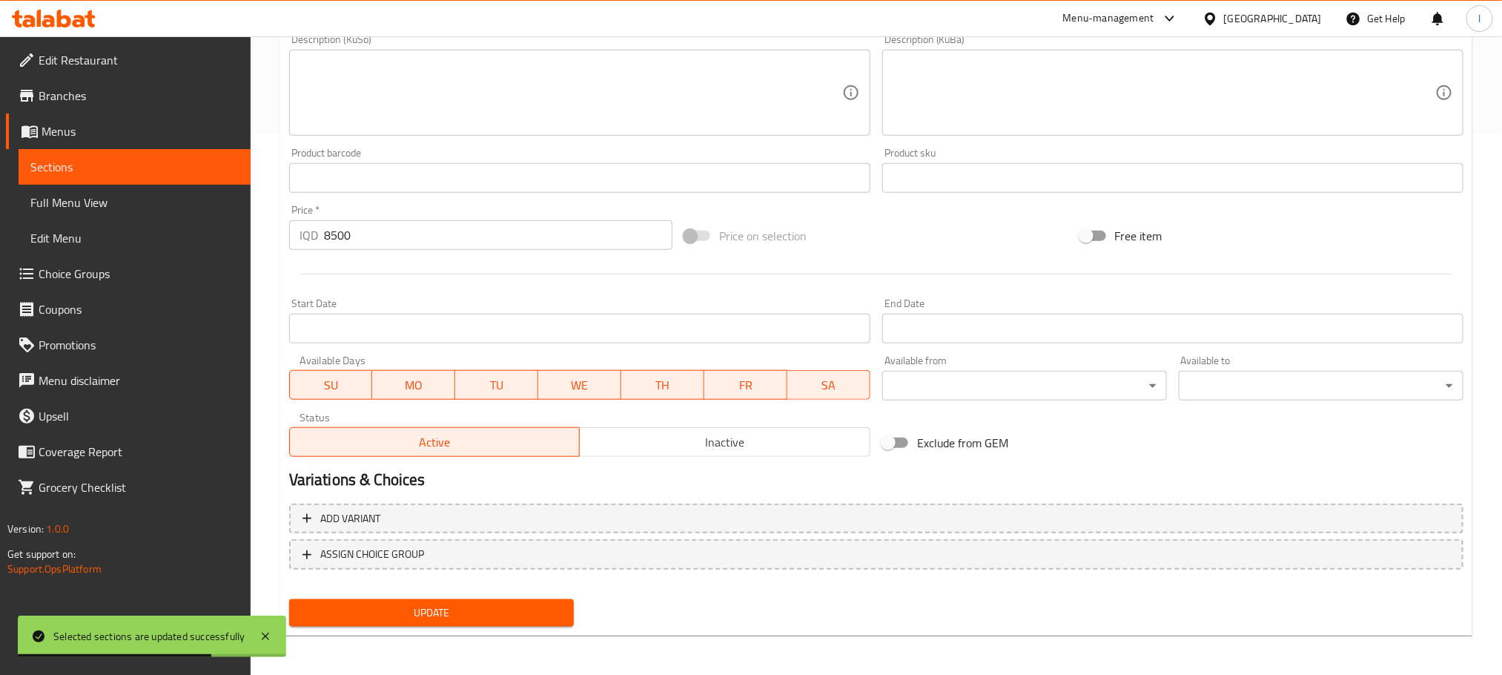
click at [130, 274] on span "Choice Groups" at bounding box center [139, 274] width 200 height 18
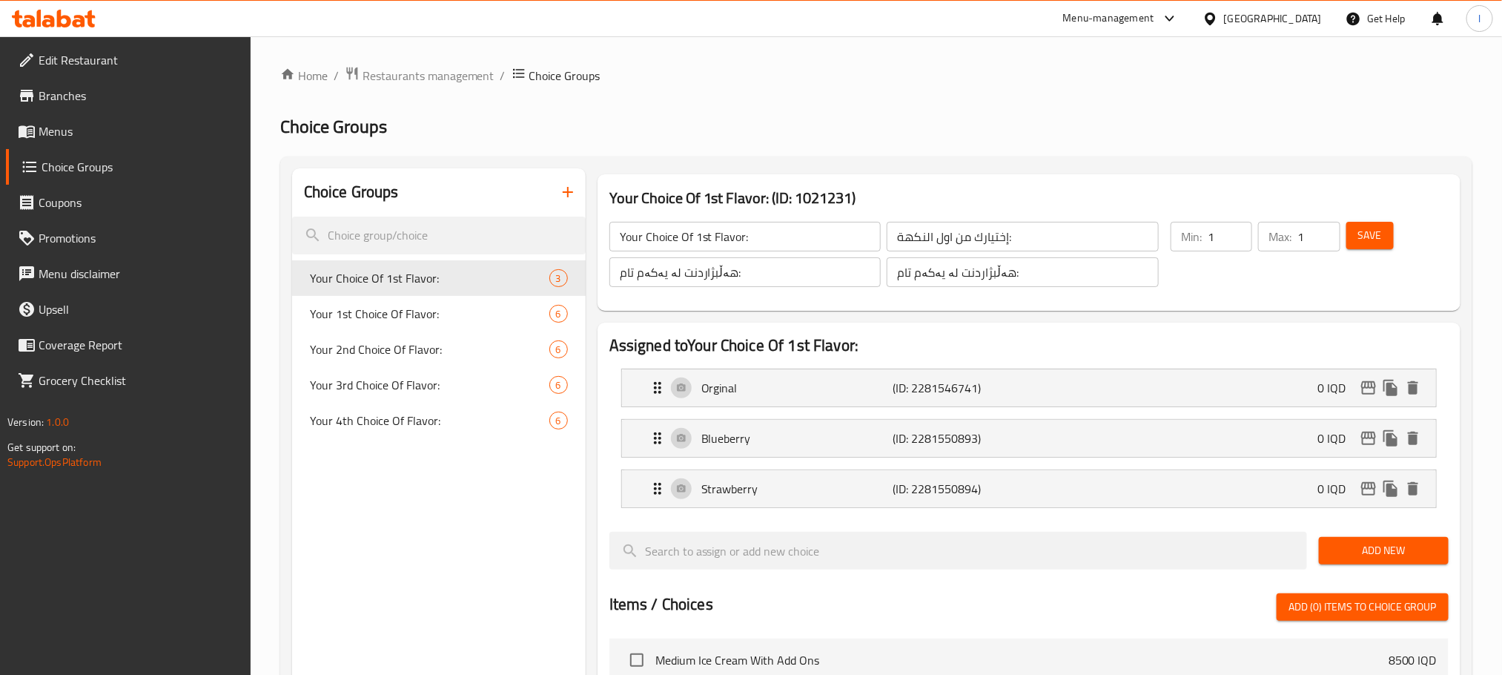
click at [71, 123] on span "Menus" at bounding box center [139, 131] width 200 height 18
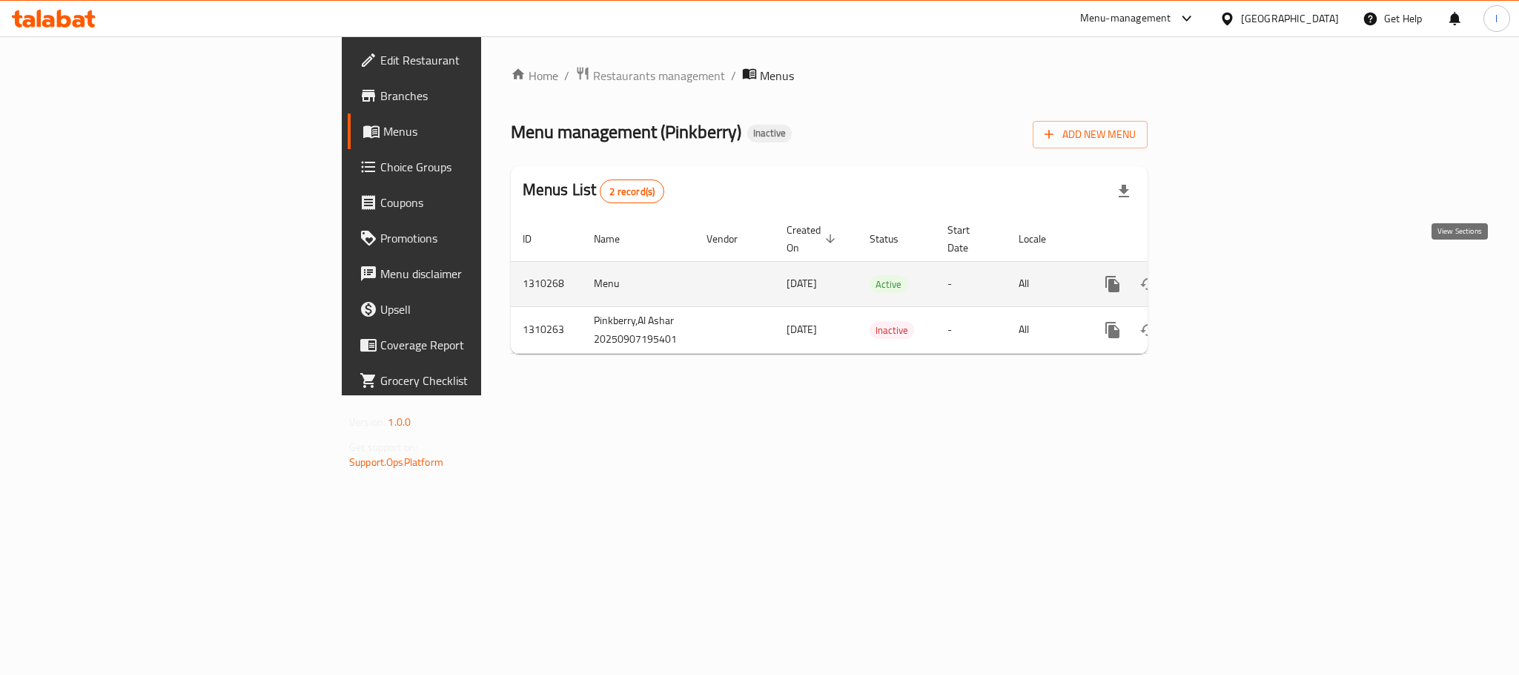
click at [1228, 275] on icon "enhanced table" at bounding box center [1220, 284] width 18 height 18
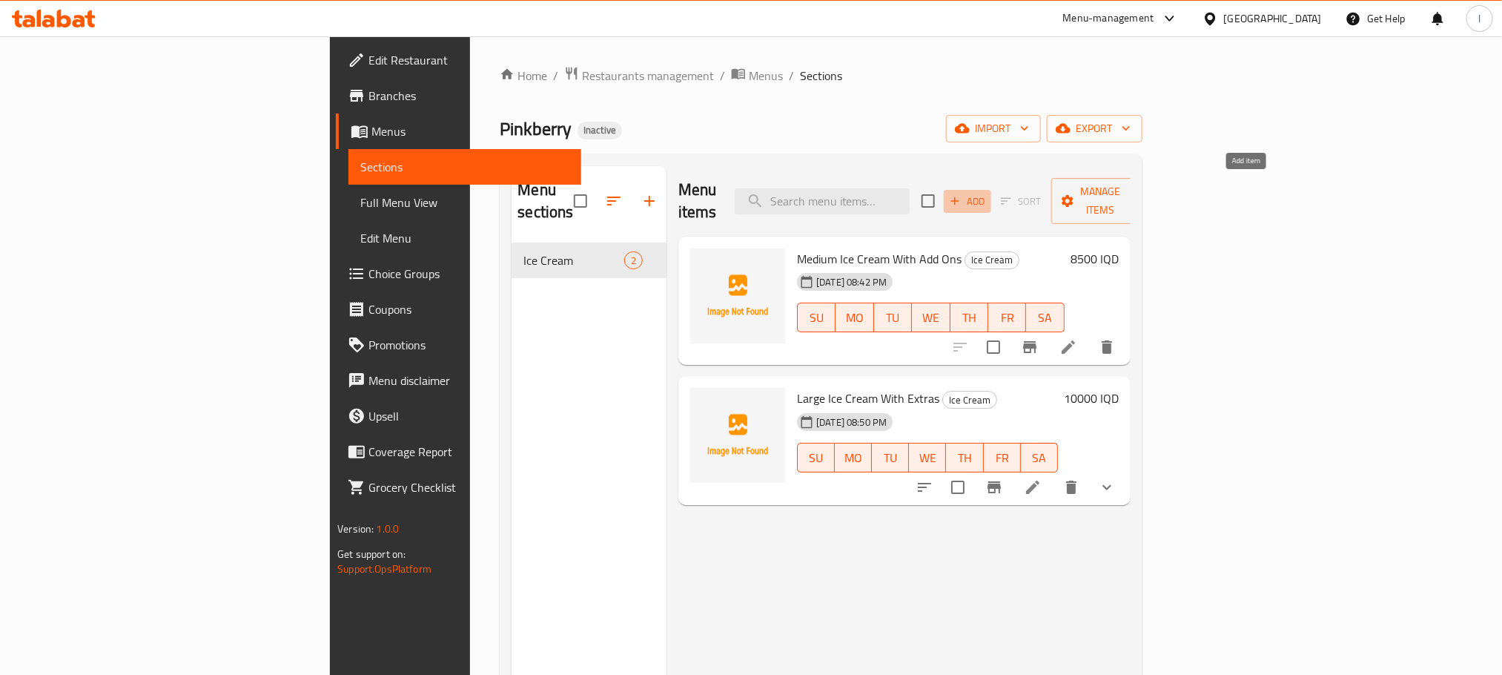
click at [962, 194] on icon "button" at bounding box center [954, 200] width 13 height 13
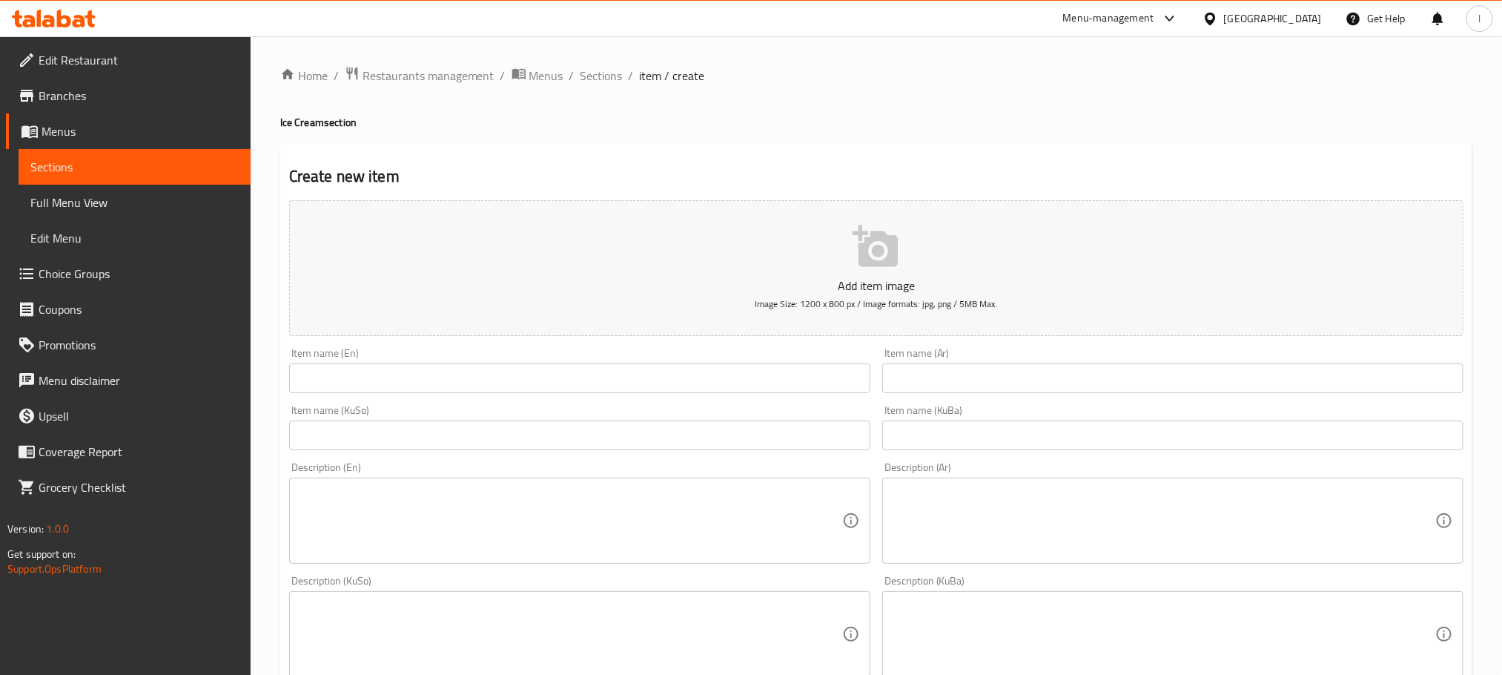
click at [890, 388] on input "text" at bounding box center [1172, 378] width 581 height 30
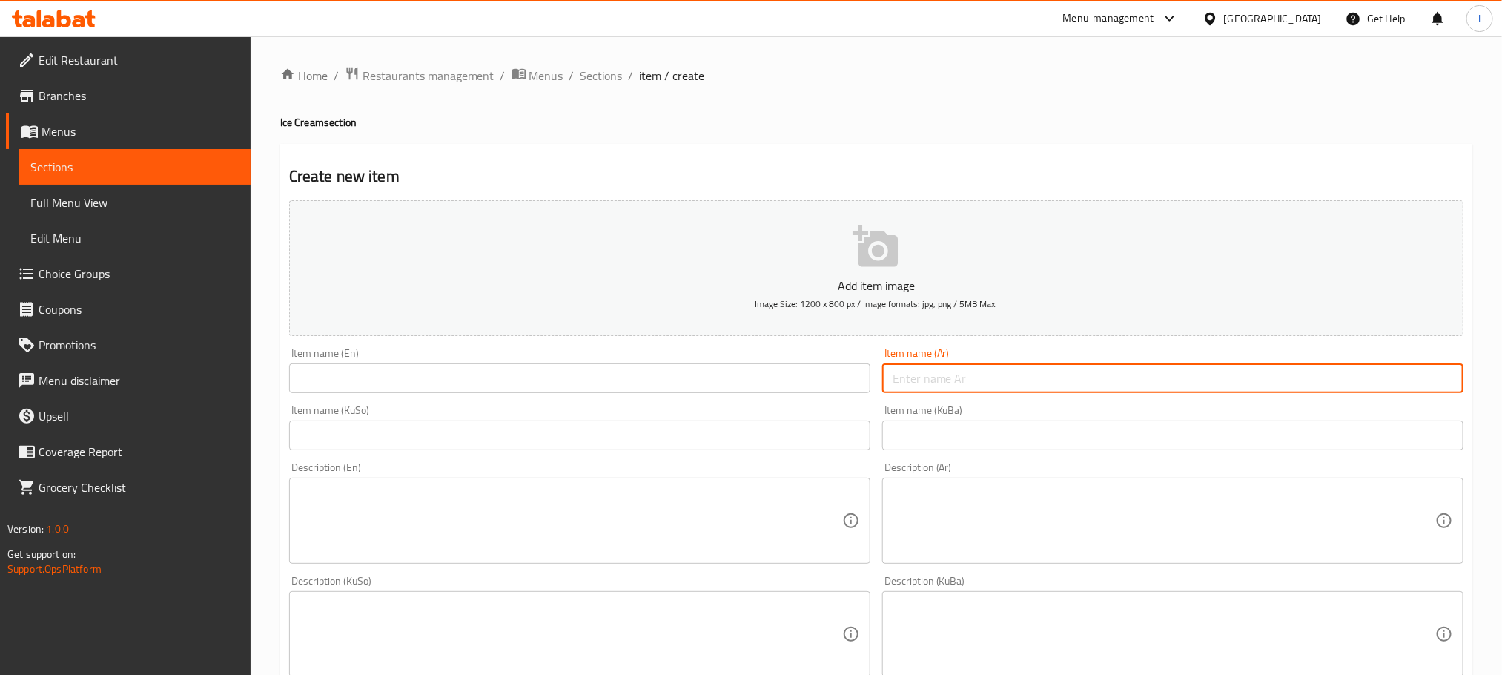
paste input "ايس كريم صغير بدون اضافات"
type input "ايس كريم صغير بدون اضافات"
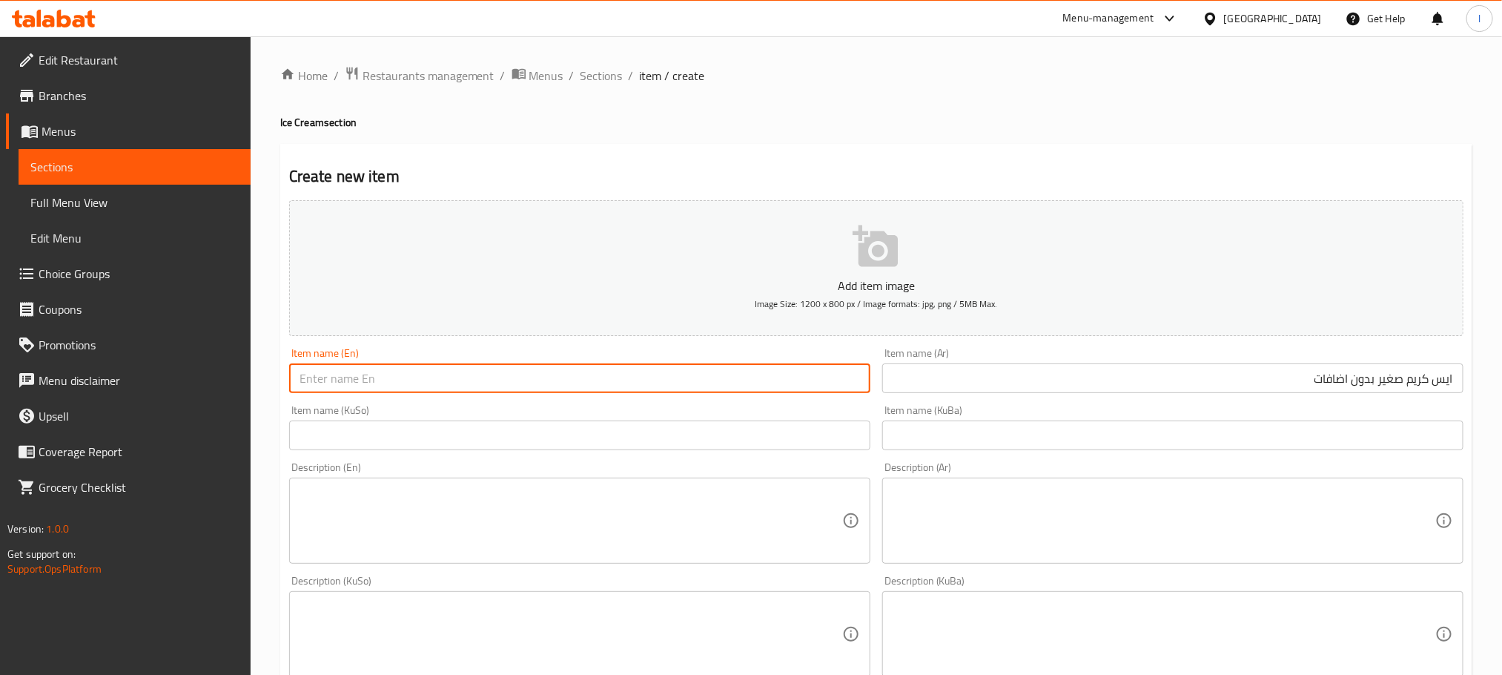
click at [365, 380] on input "text" at bounding box center [579, 378] width 581 height 30
paste input "Small ice cream without toppings"
click at [336, 377] on input "Small ice cream without toppings" at bounding box center [579, 378] width 581 height 30
click at [352, 383] on input "Small Ice cream without toppings" at bounding box center [579, 378] width 581 height 30
click at [388, 378] on input "Small Ice Cream without toppings" at bounding box center [579, 378] width 581 height 30
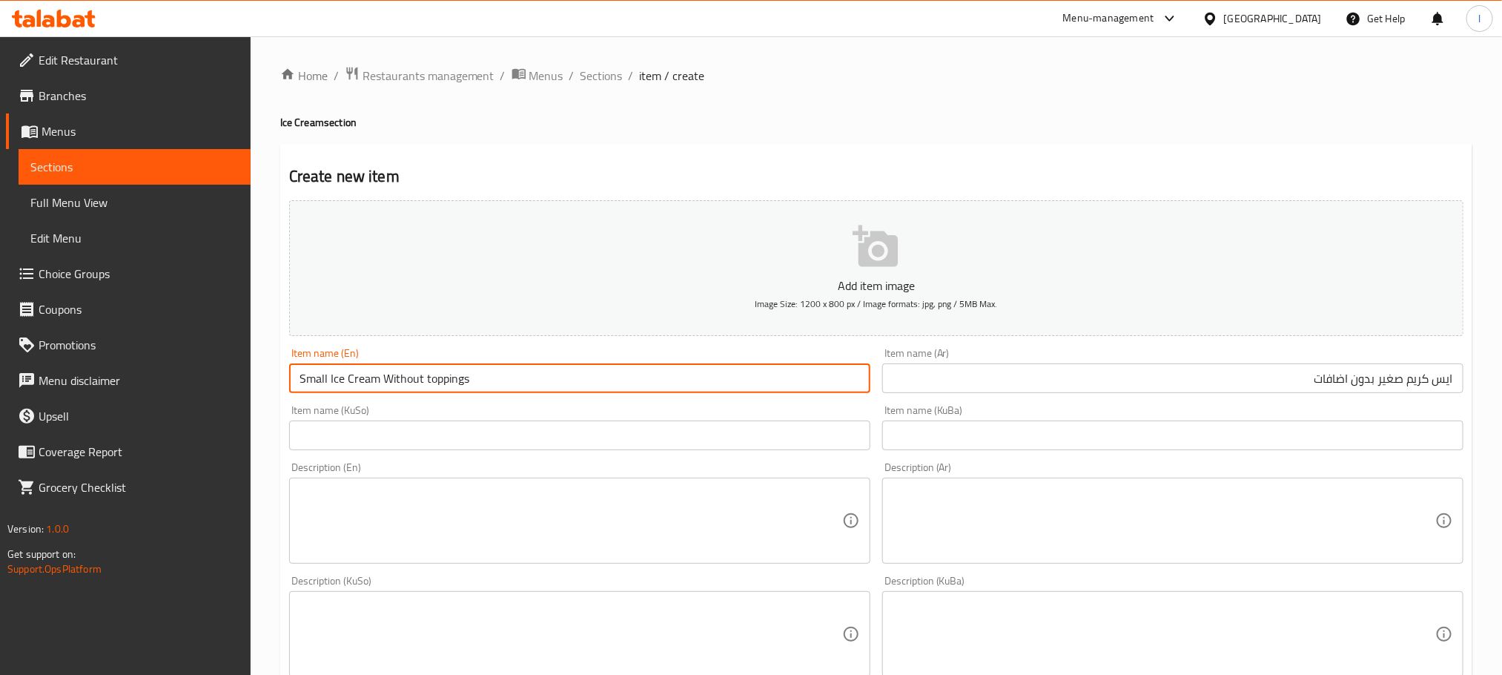
click at [426, 386] on input "Small Ice Cream Without toppings" at bounding box center [579, 378] width 581 height 30
drag, startPoint x: 426, startPoint y: 377, endPoint x: 528, endPoint y: 377, distance: 102.3
click at [528, 377] on input "Small Ice Cream Without Toppings" at bounding box center [579, 378] width 581 height 30
drag, startPoint x: 426, startPoint y: 374, endPoint x: 506, endPoint y: 374, distance: 80.1
click at [506, 374] on input "Small Ice Cream Without Addons" at bounding box center [579, 378] width 581 height 30
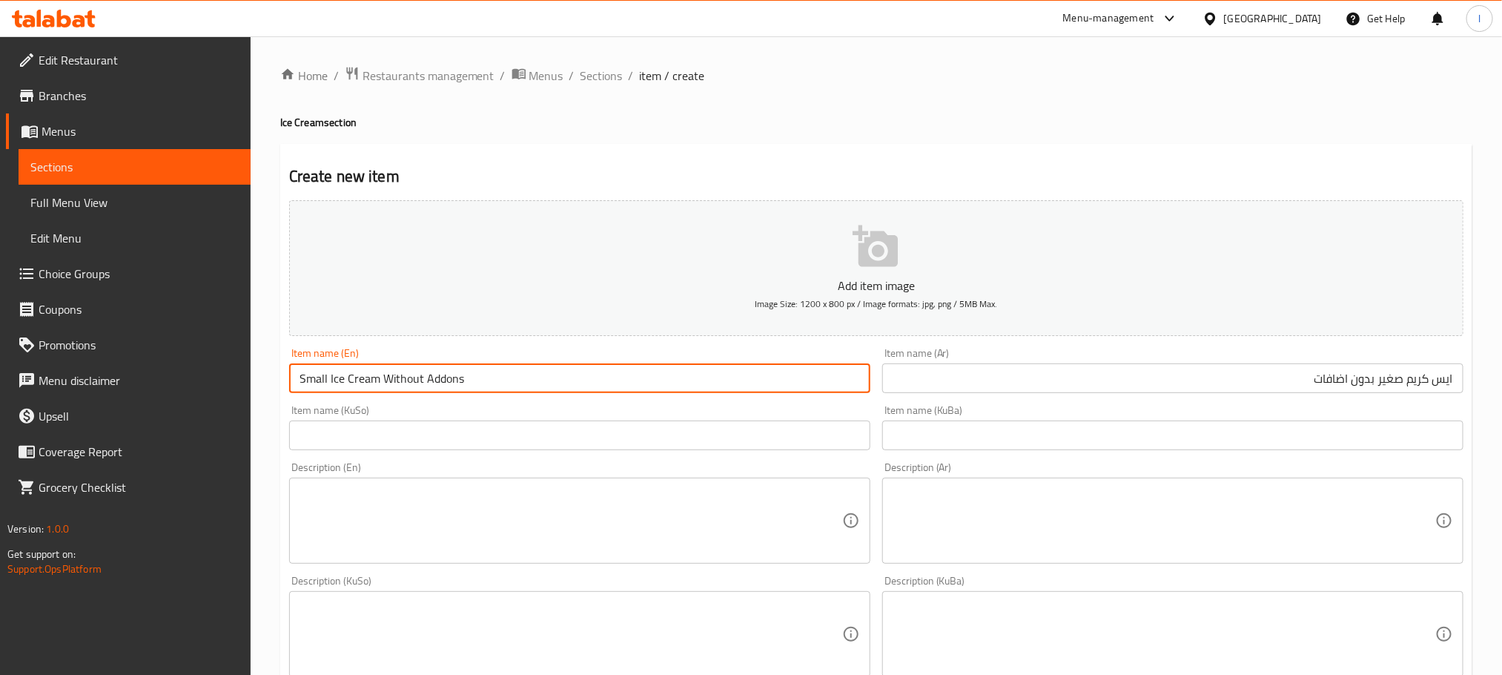
paste input "On'"
type input "Small Ice Cream Without Add On's"
click at [552, 432] on input "text" at bounding box center [579, 435] width 581 height 30
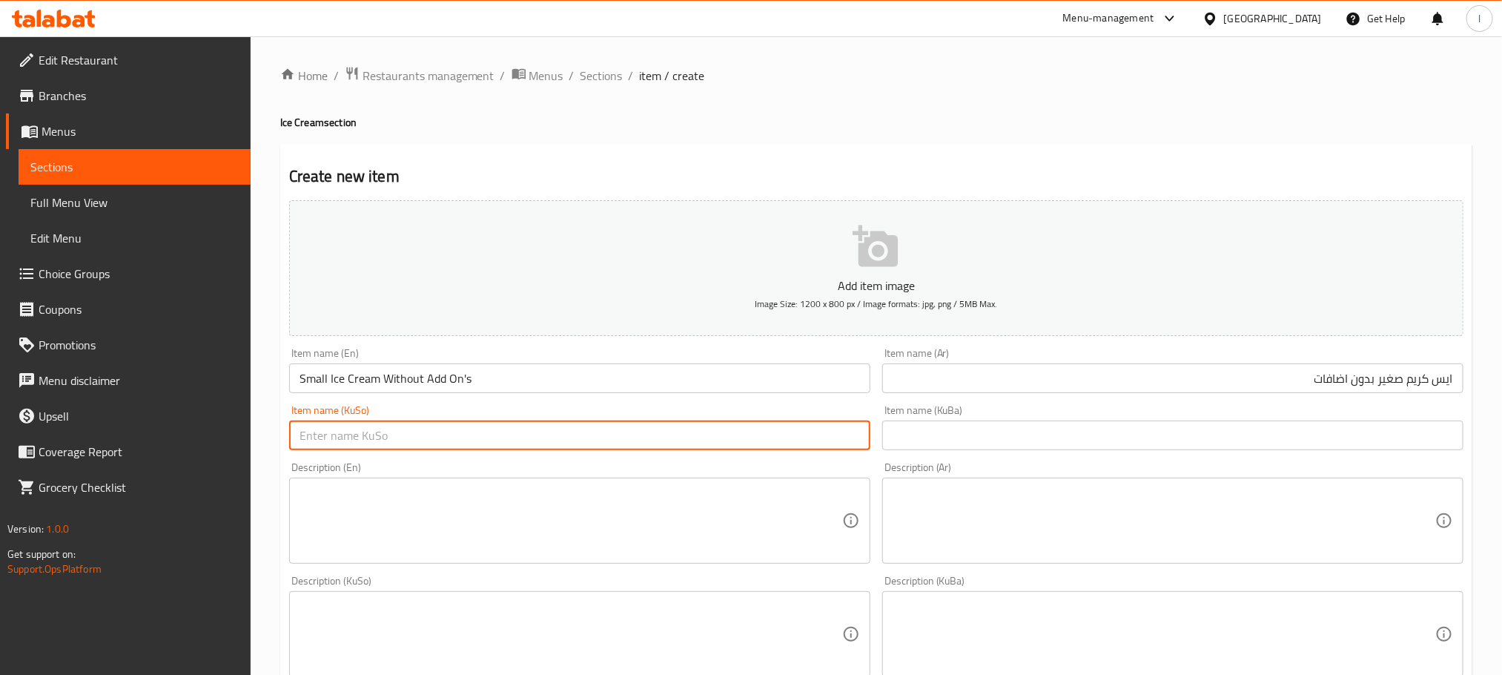
click at [574, 519] on textarea at bounding box center [571, 521] width 543 height 70
click at [609, 448] on input "text" at bounding box center [579, 435] width 581 height 30
click at [718, 431] on input "ئایس کرێمی بچووک بەبێ زیادە" at bounding box center [579, 435] width 581 height 30
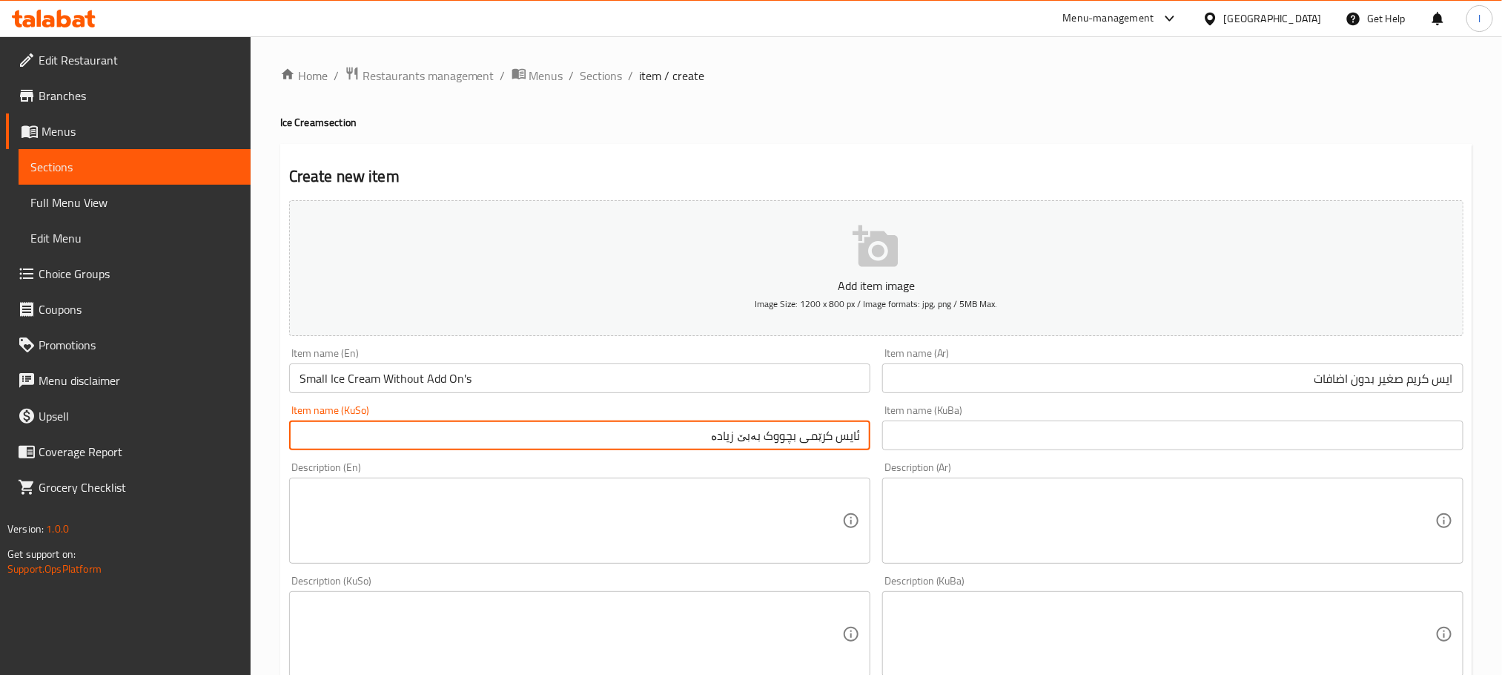
type input "ئایس کرێمی بچووک بەبێ زیادە"
click at [964, 431] on input "text" at bounding box center [1172, 435] width 581 height 30
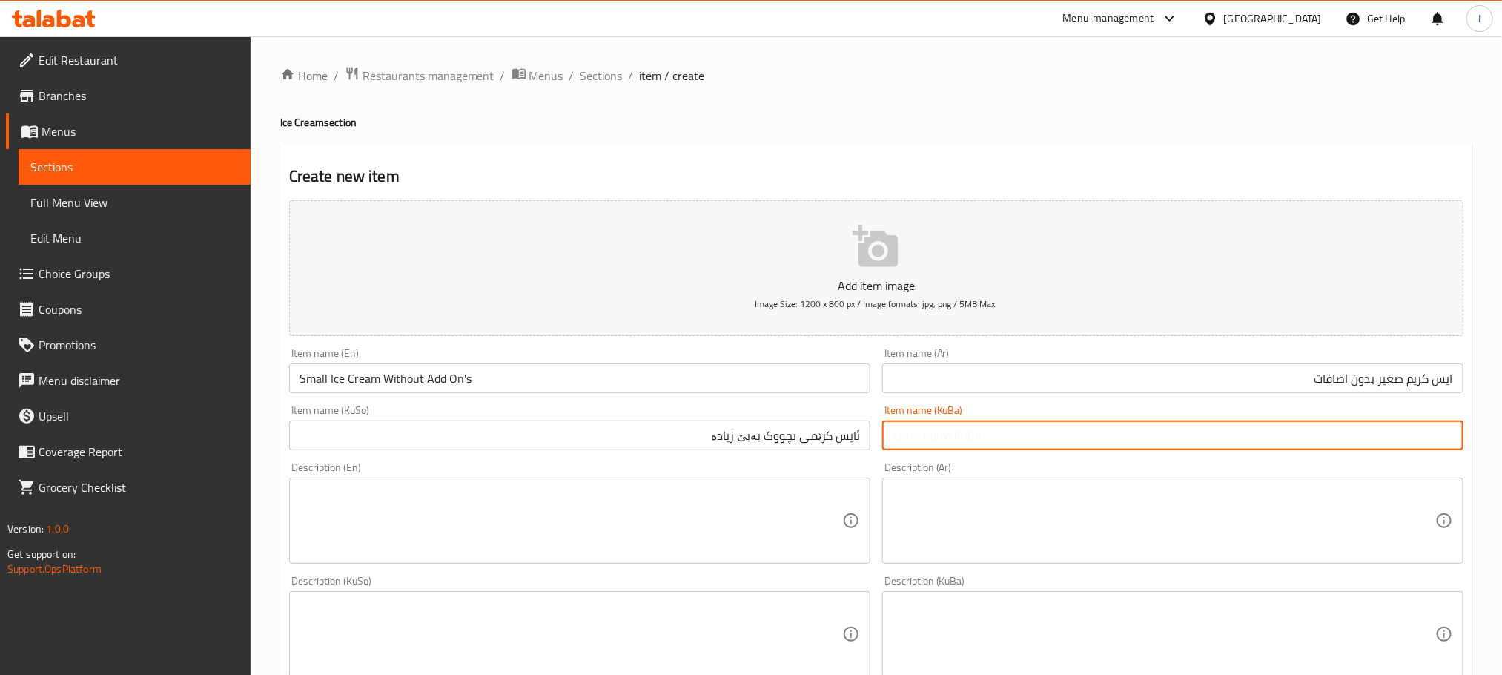
paste input "ئایس کرێمی بچووک بەبێ زیادە"
type input "ئایس کرێمی بچووک بەبێ زیادە"
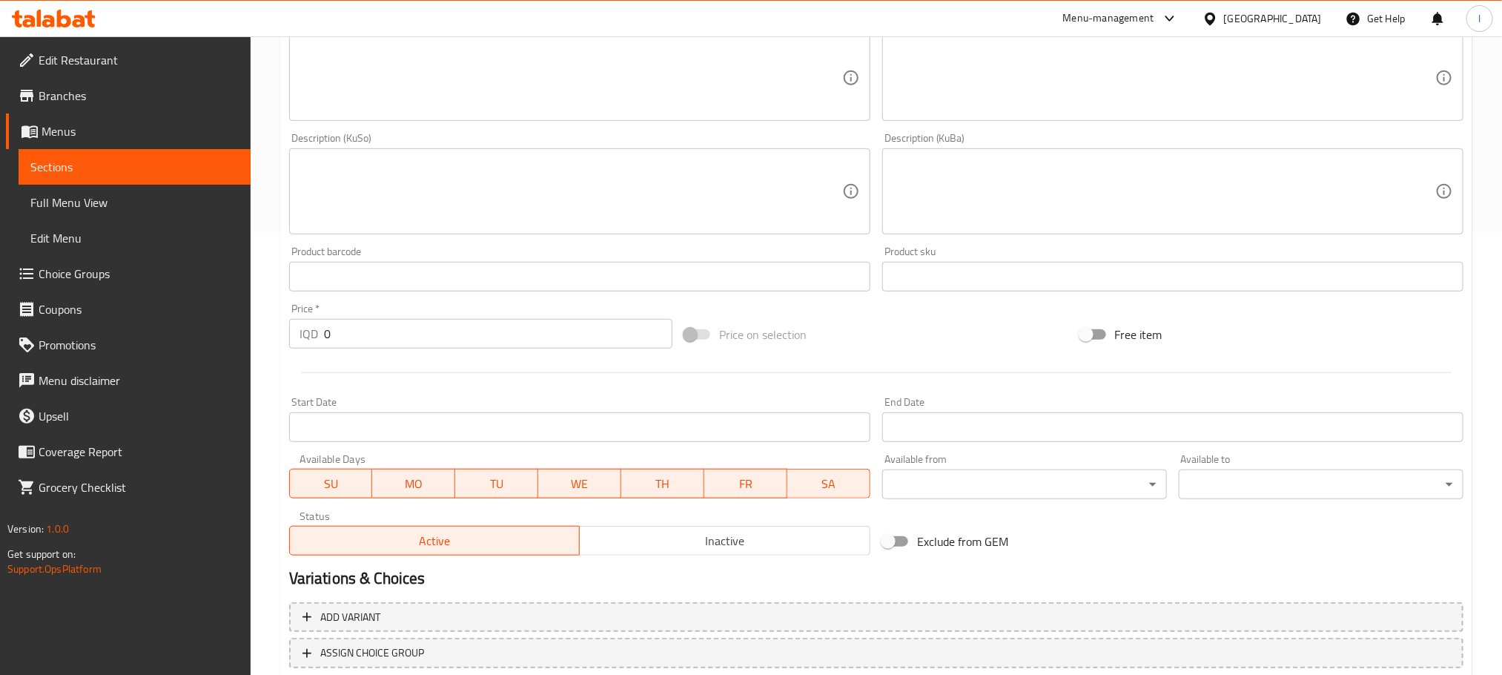
scroll to position [541, 0]
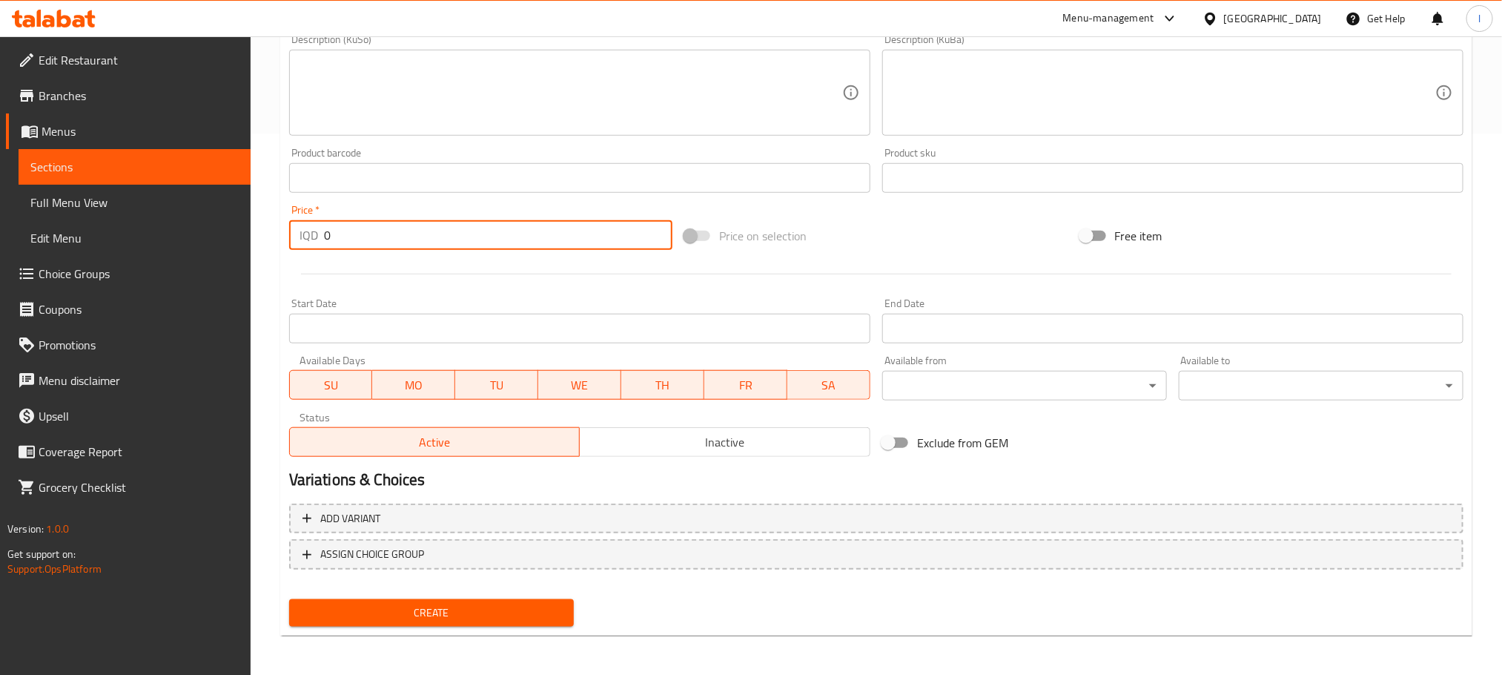
drag, startPoint x: 345, startPoint y: 236, endPoint x: 165, endPoint y: 207, distance: 182.5
click at [165, 207] on div "Edit Restaurant Branches Menus Sections Full Menu View Edit Menu Choice Groups …" at bounding box center [751, 86] width 1502 height 1182
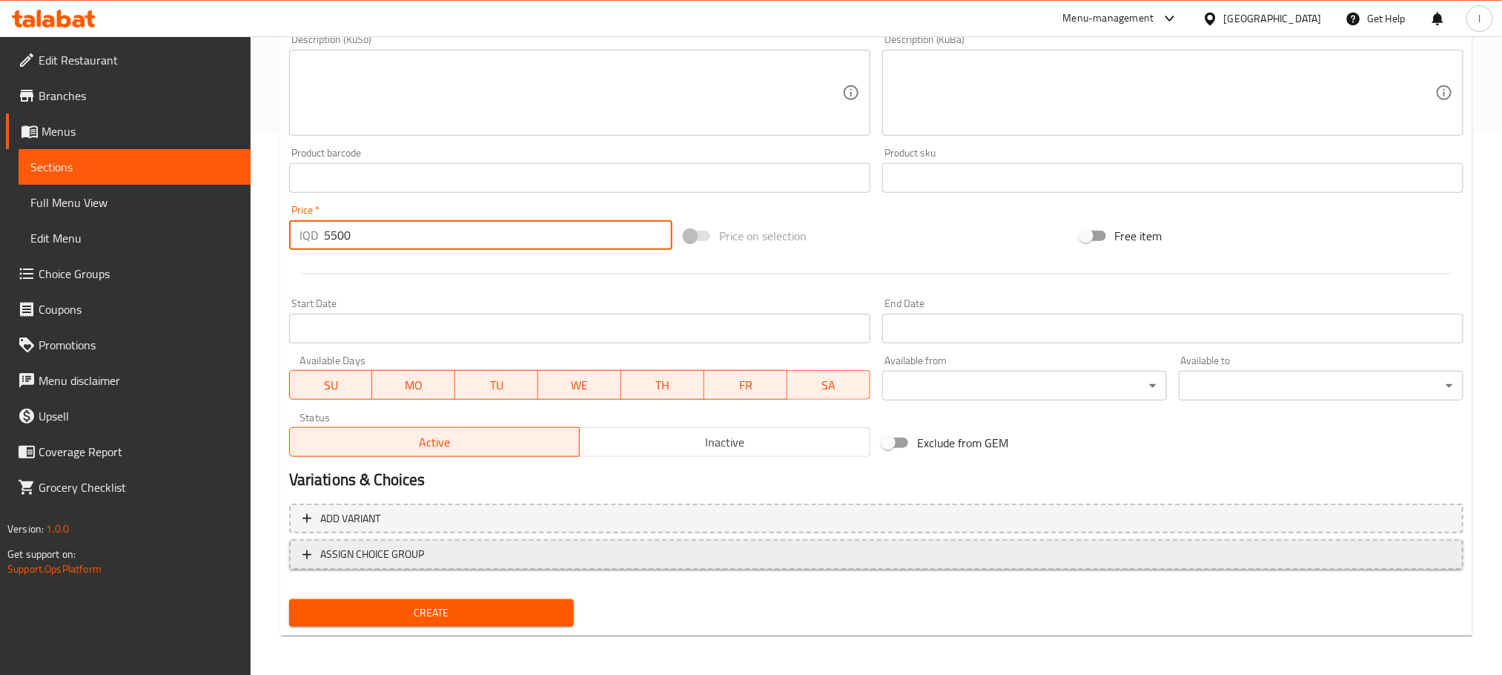
type input "5500"
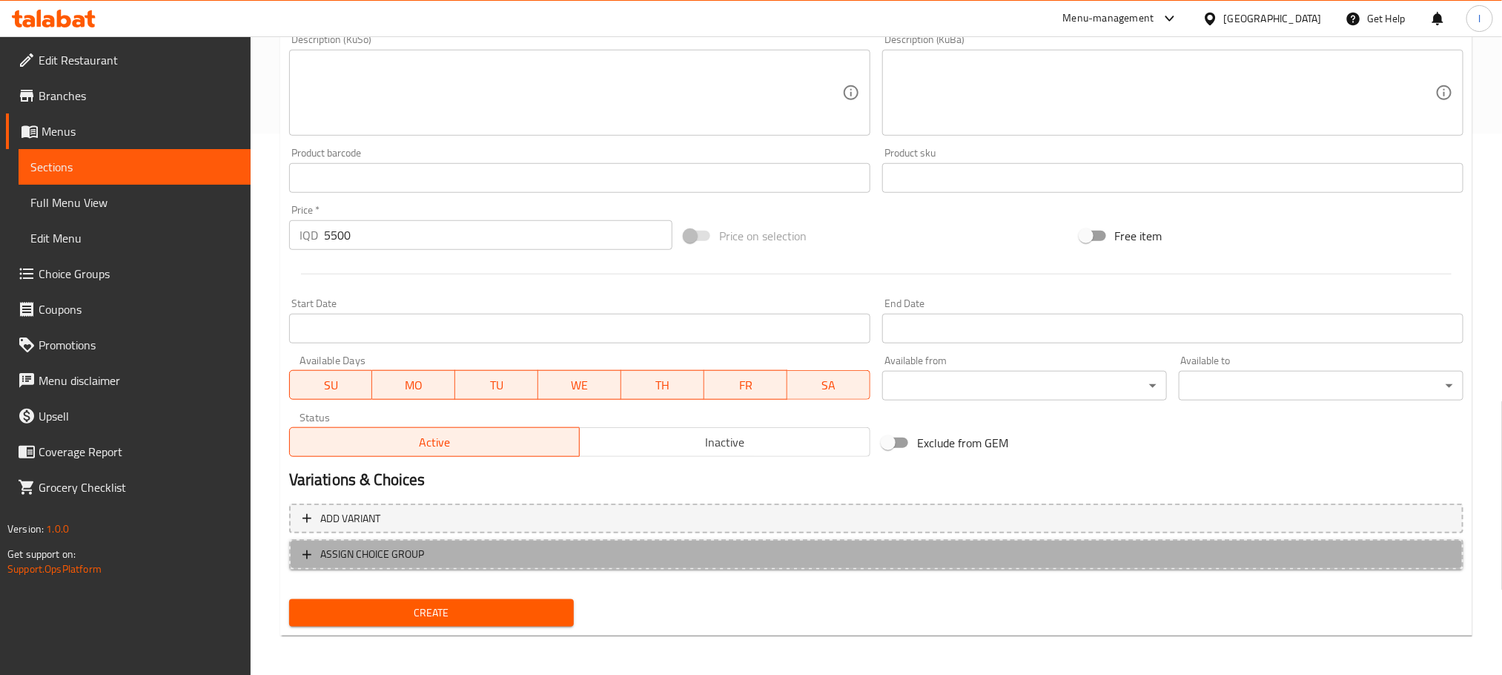
click at [794, 552] on span "ASSIGN CHOICE GROUP" at bounding box center [876, 554] width 1148 height 19
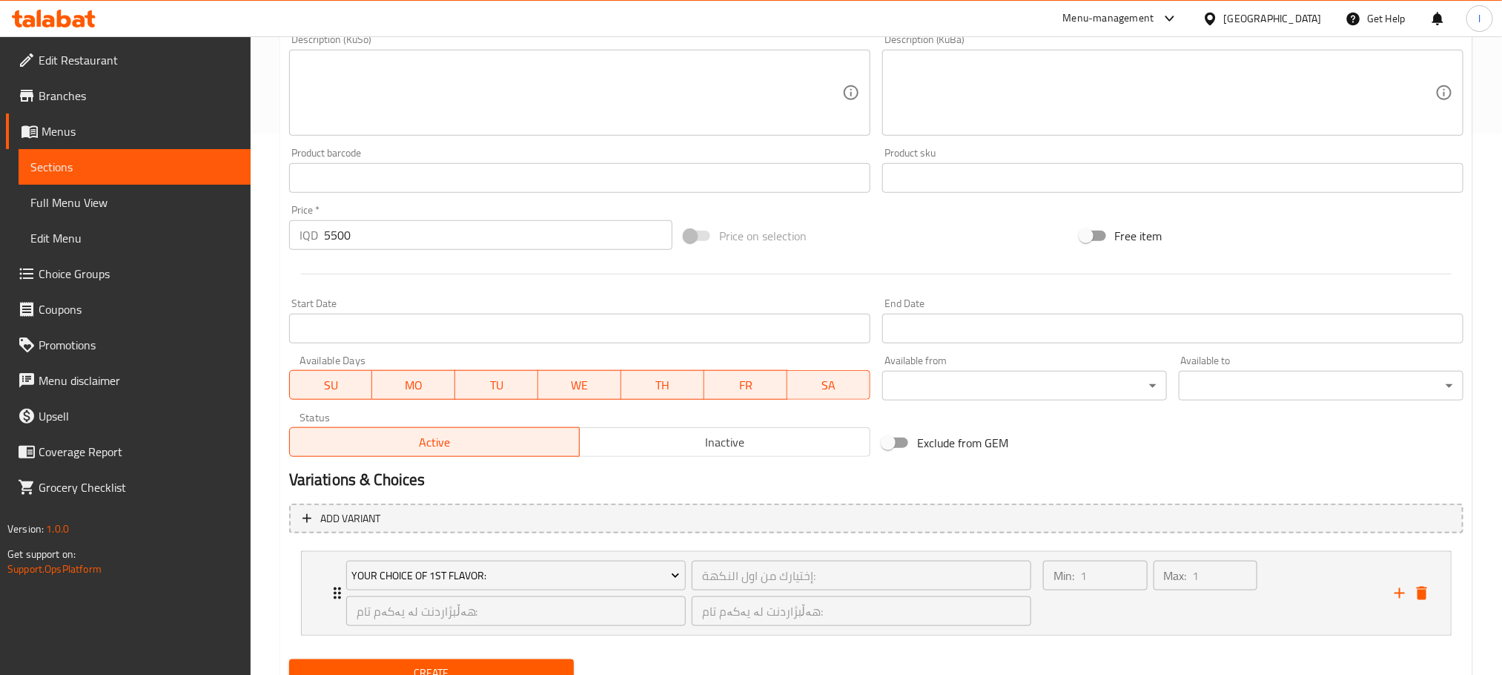
scroll to position [603, 0]
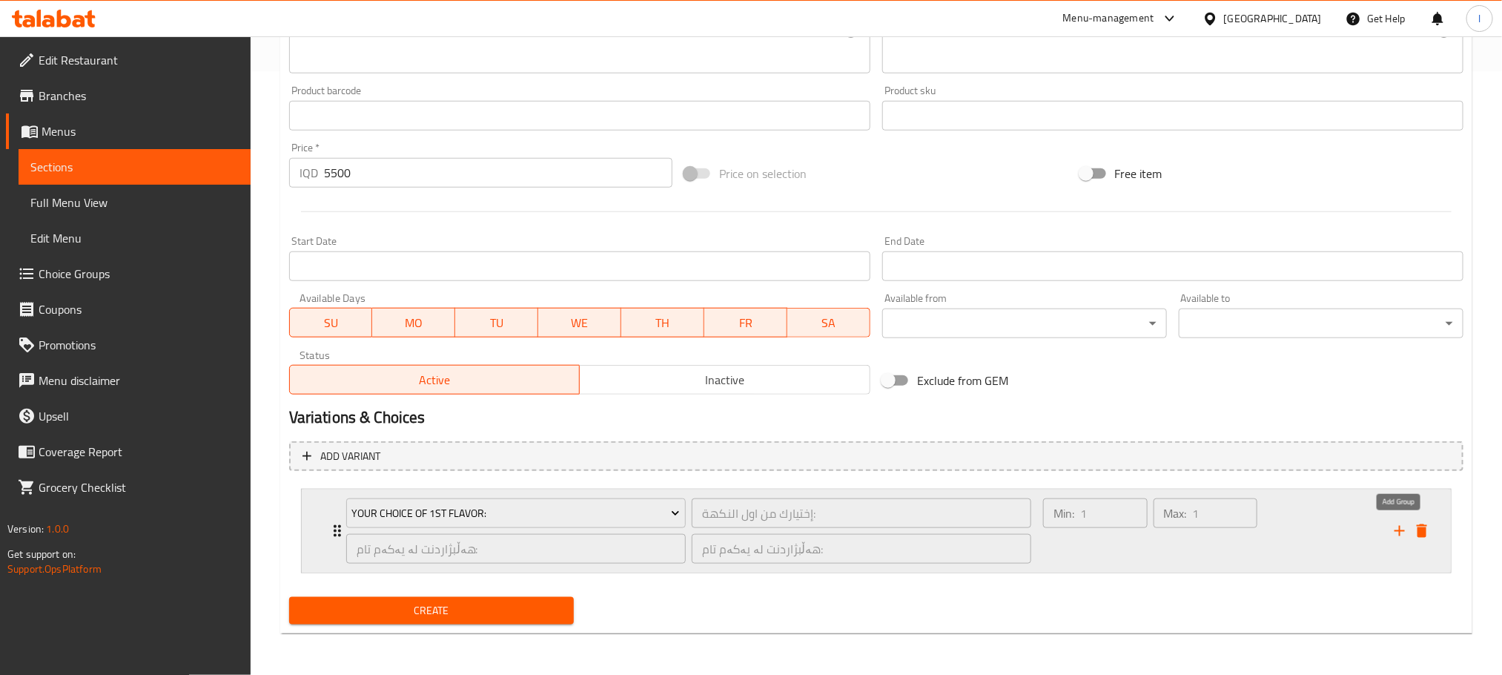
click at [1397, 526] on icon "add" at bounding box center [1400, 531] width 18 height 18
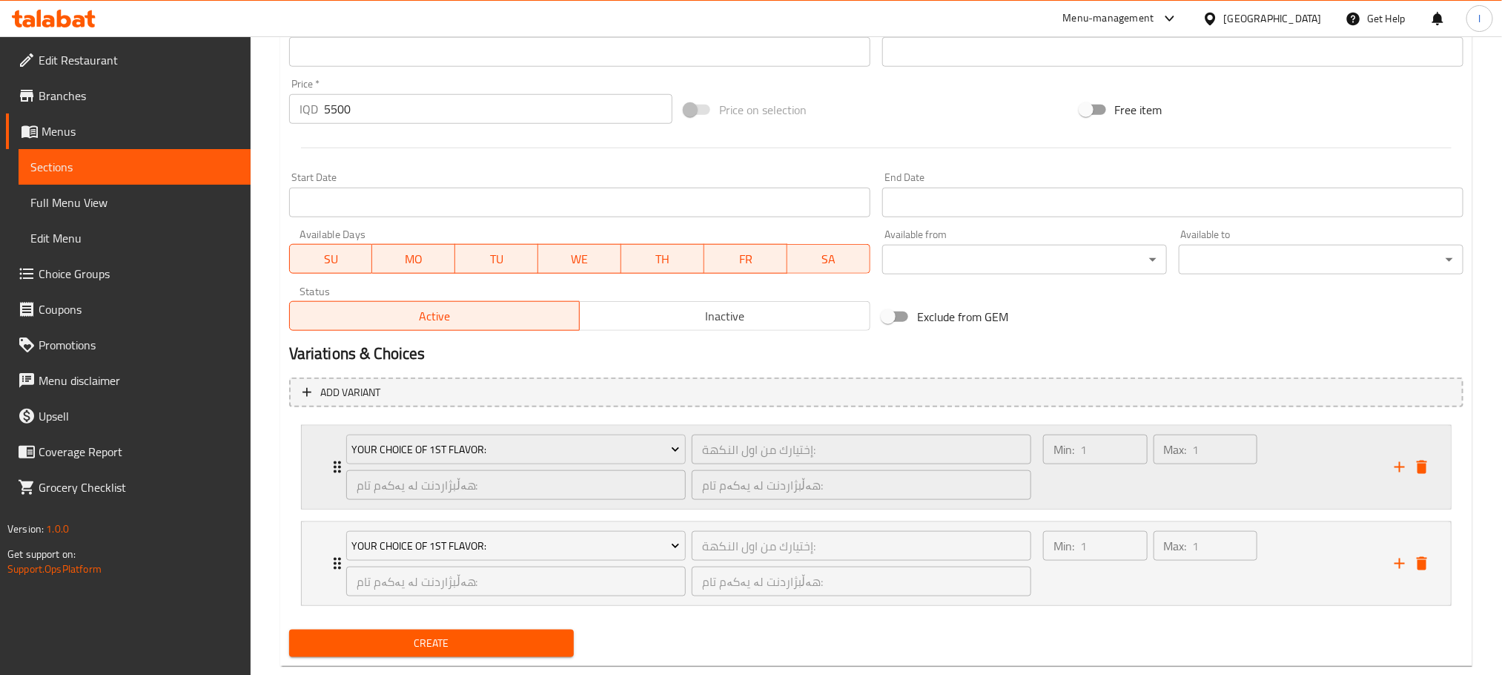
scroll to position [701, 0]
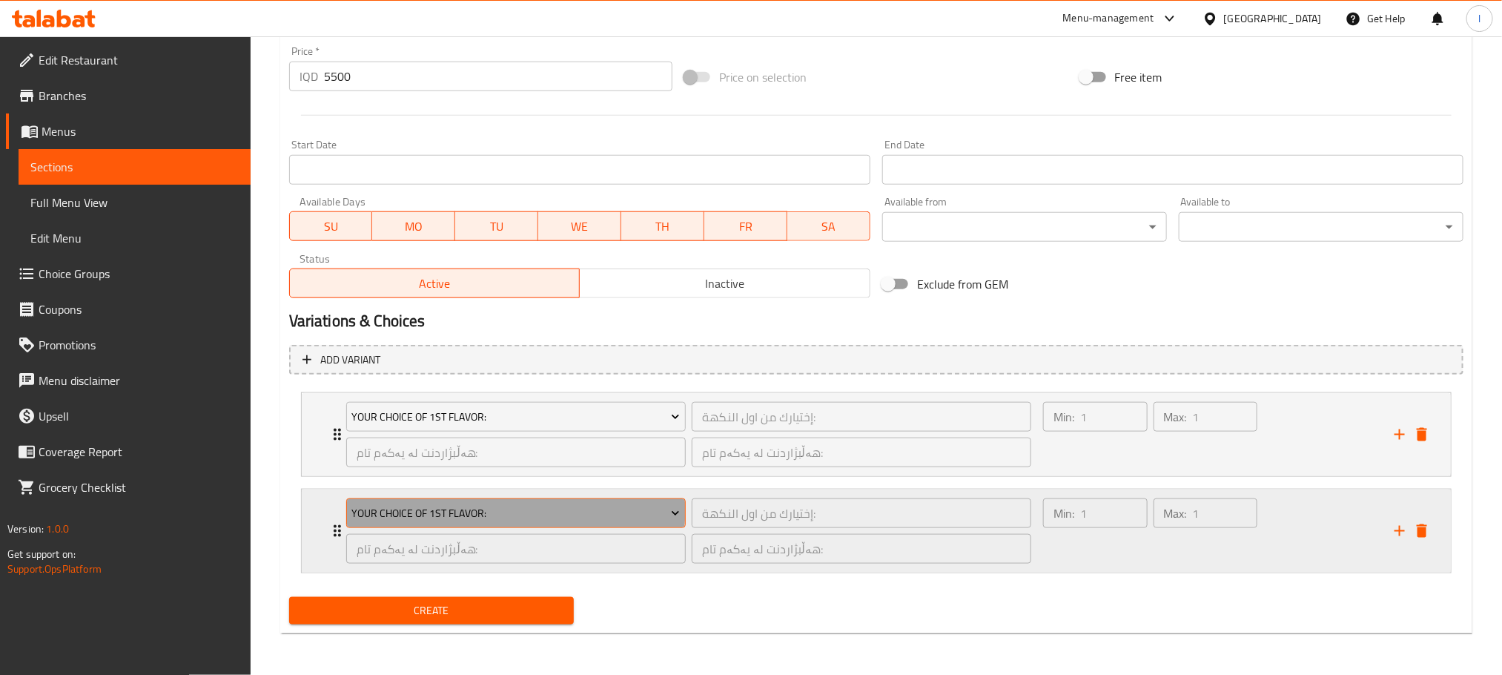
click at [454, 504] on span "Your Choice Of 1st Flavor:" at bounding box center [515, 513] width 328 height 19
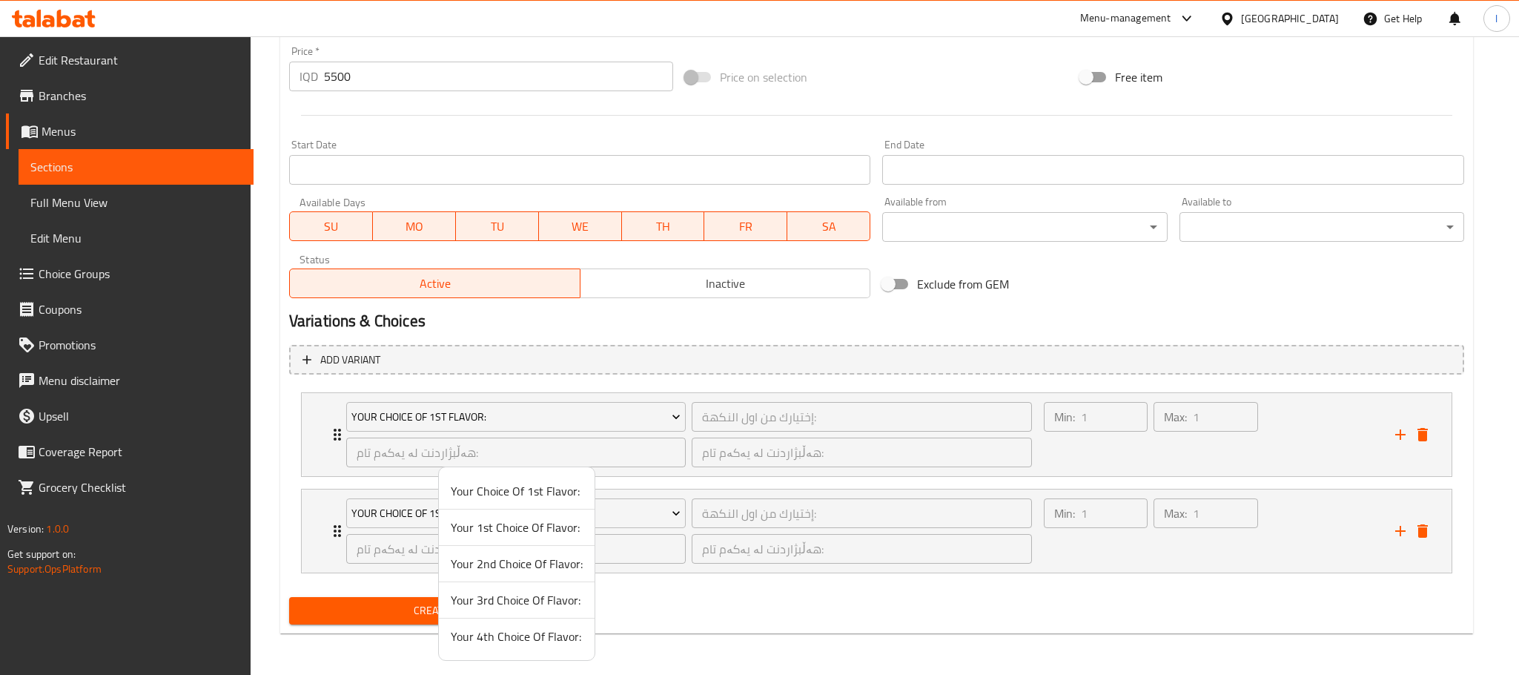
click at [532, 526] on span "Your 1st Choice Of Flavor:" at bounding box center [517, 527] width 132 height 18
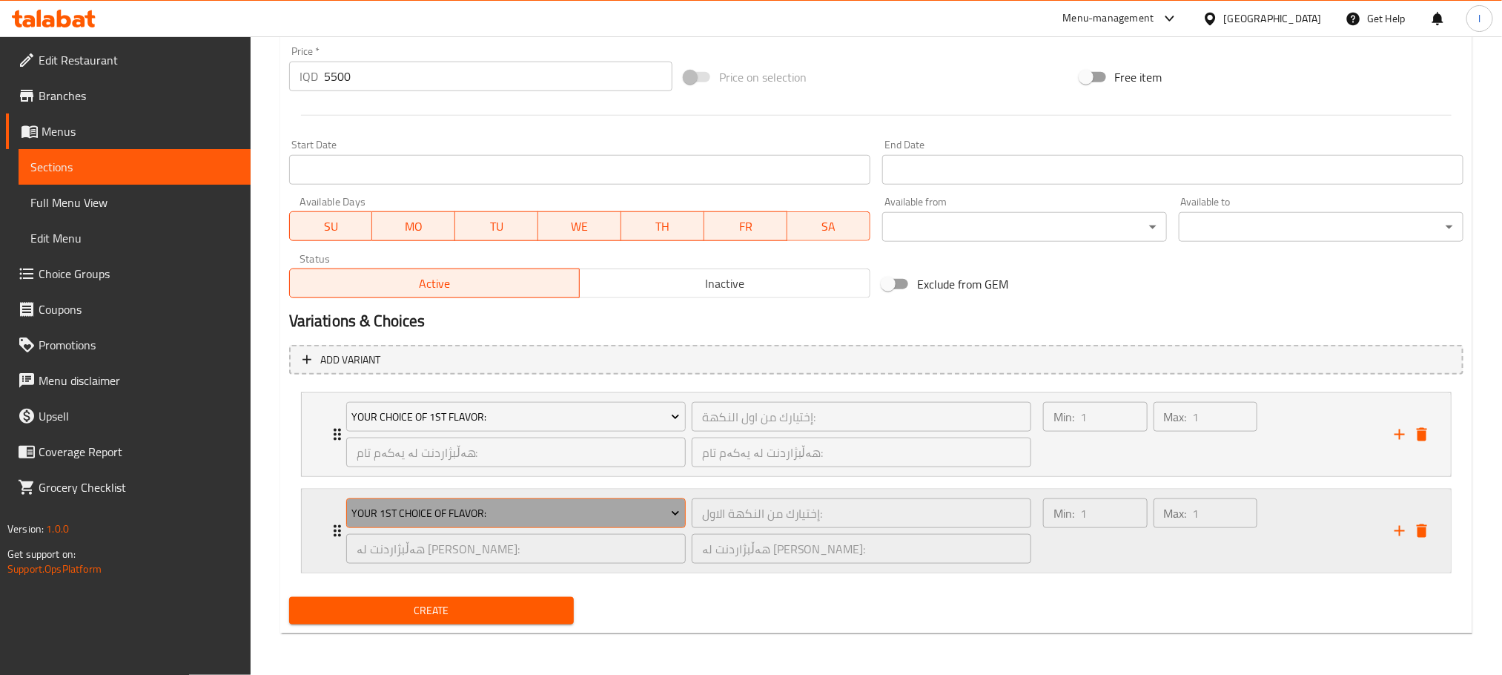
click at [536, 509] on span "Your 1st Choice Of Flavor:" at bounding box center [515, 513] width 328 height 19
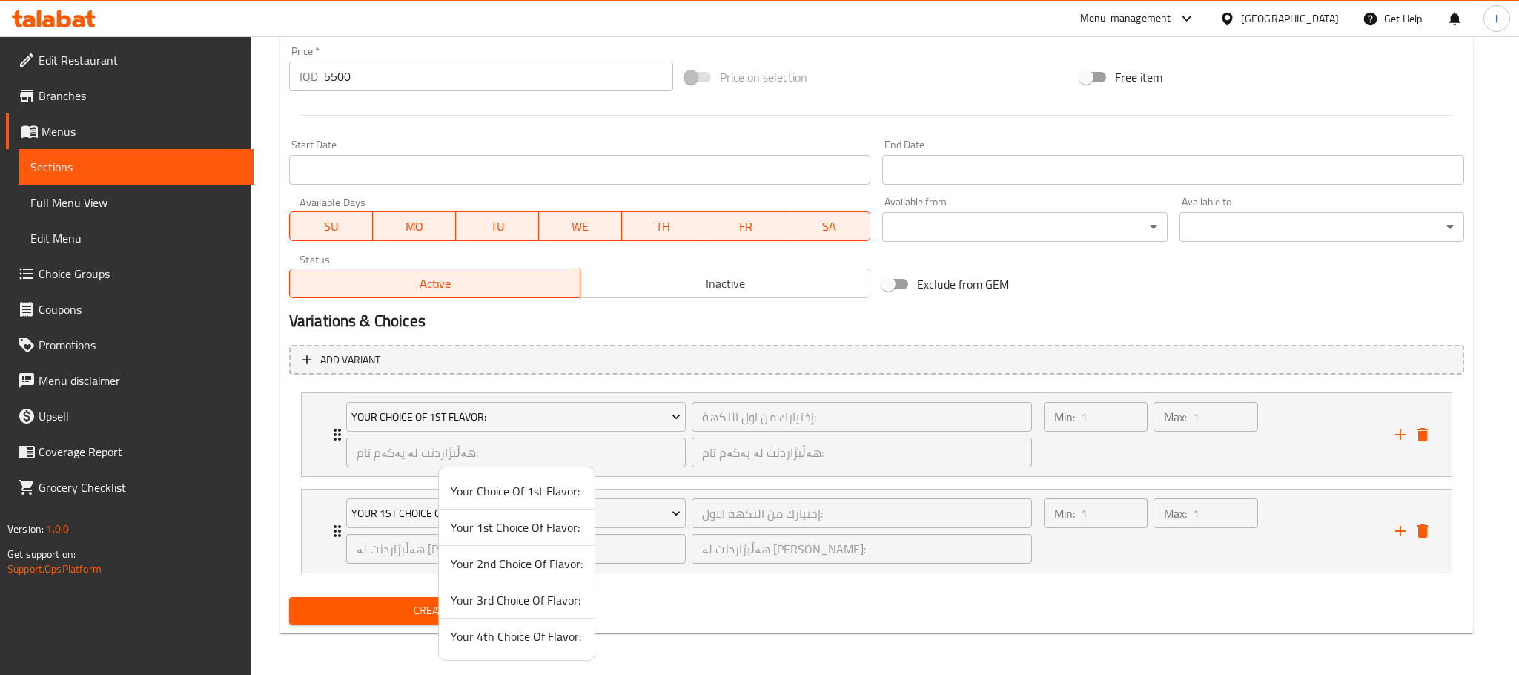
click at [535, 567] on span "Your 2nd Choice Of Flavor:" at bounding box center [517, 564] width 132 height 18
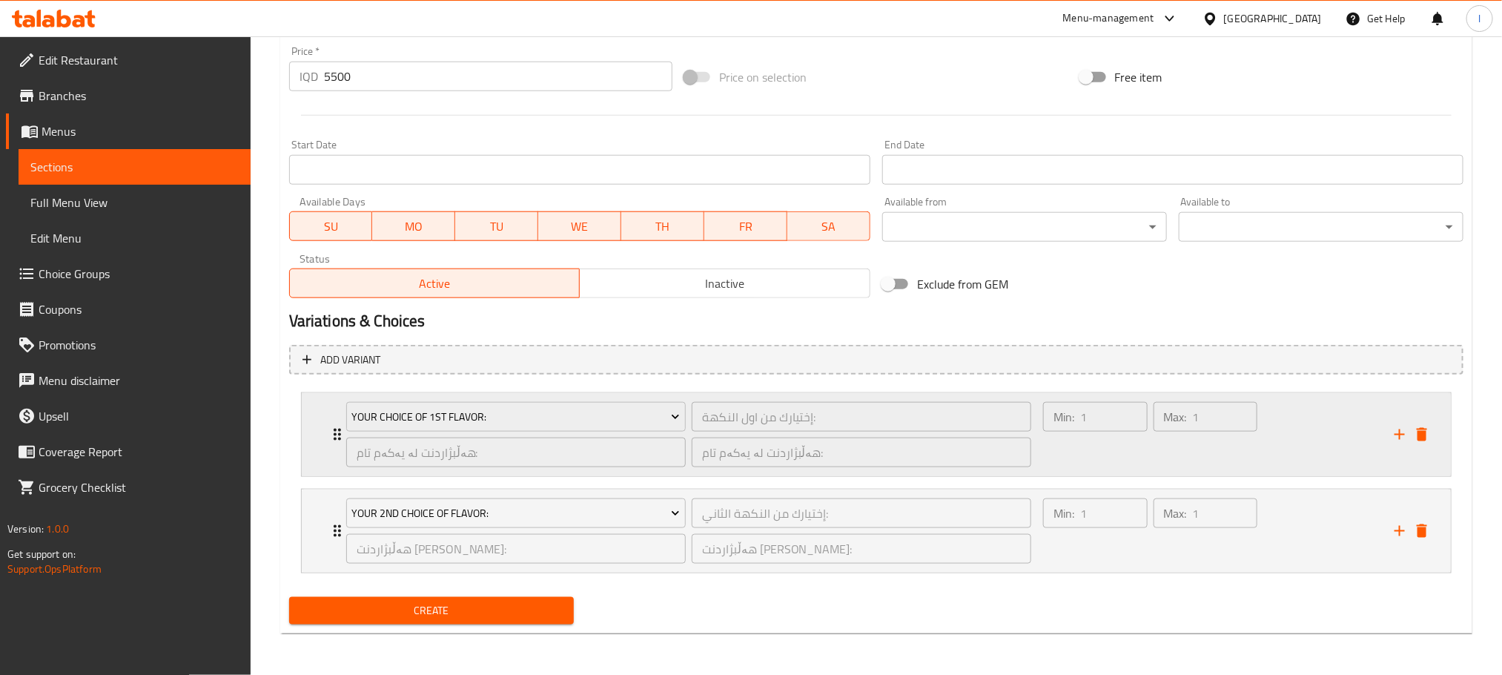
click at [1334, 456] on div "Min: 1 ​ Max: 1 ​" at bounding box center [1209, 434] width 351 height 83
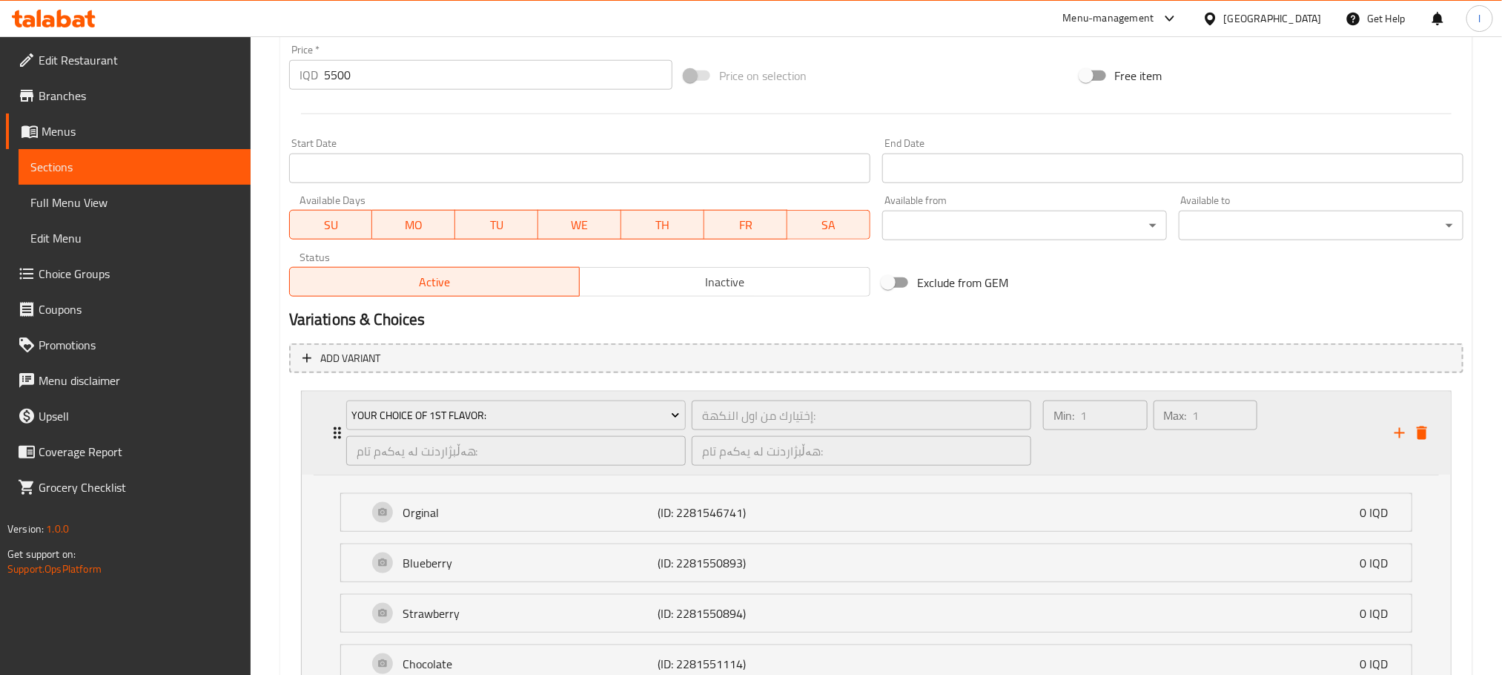
scroll to position [1039, 0]
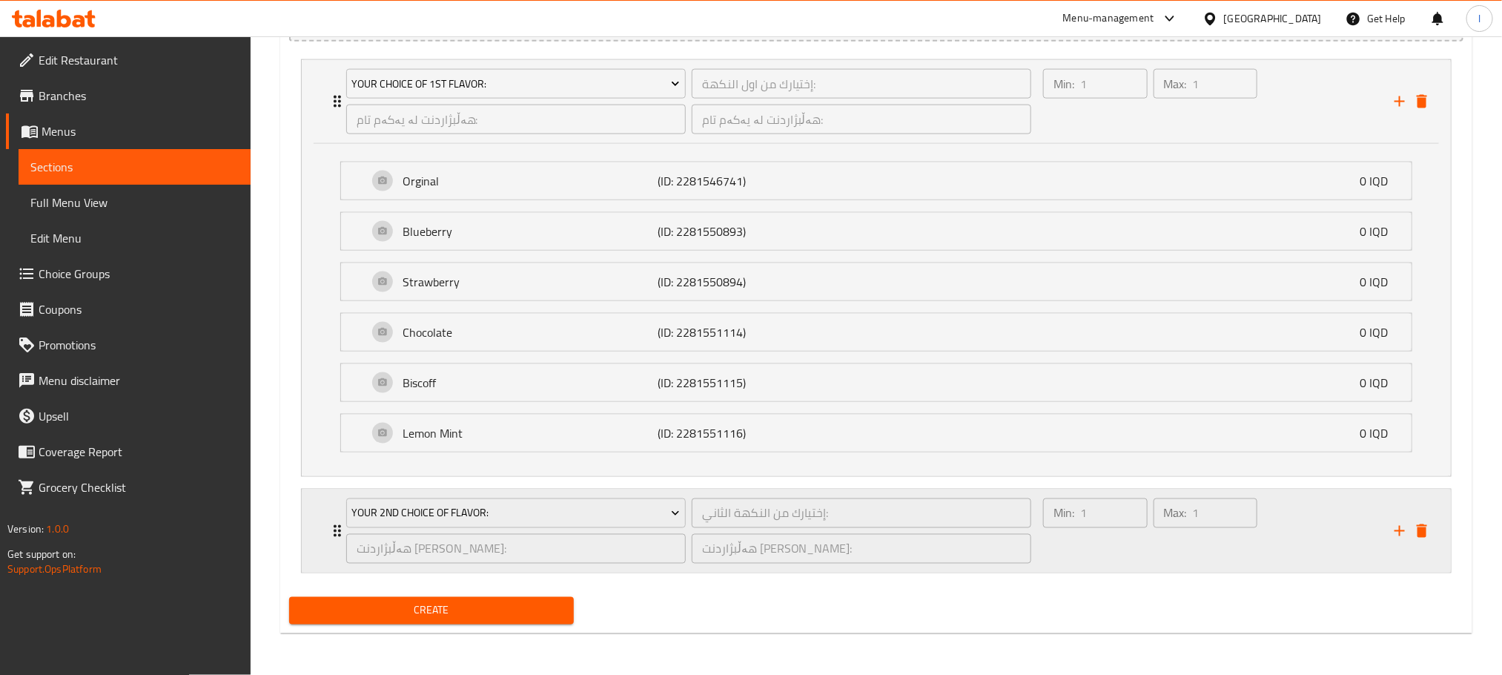
click at [1235, 532] on div "Max: 1 ​" at bounding box center [1206, 530] width 110 height 71
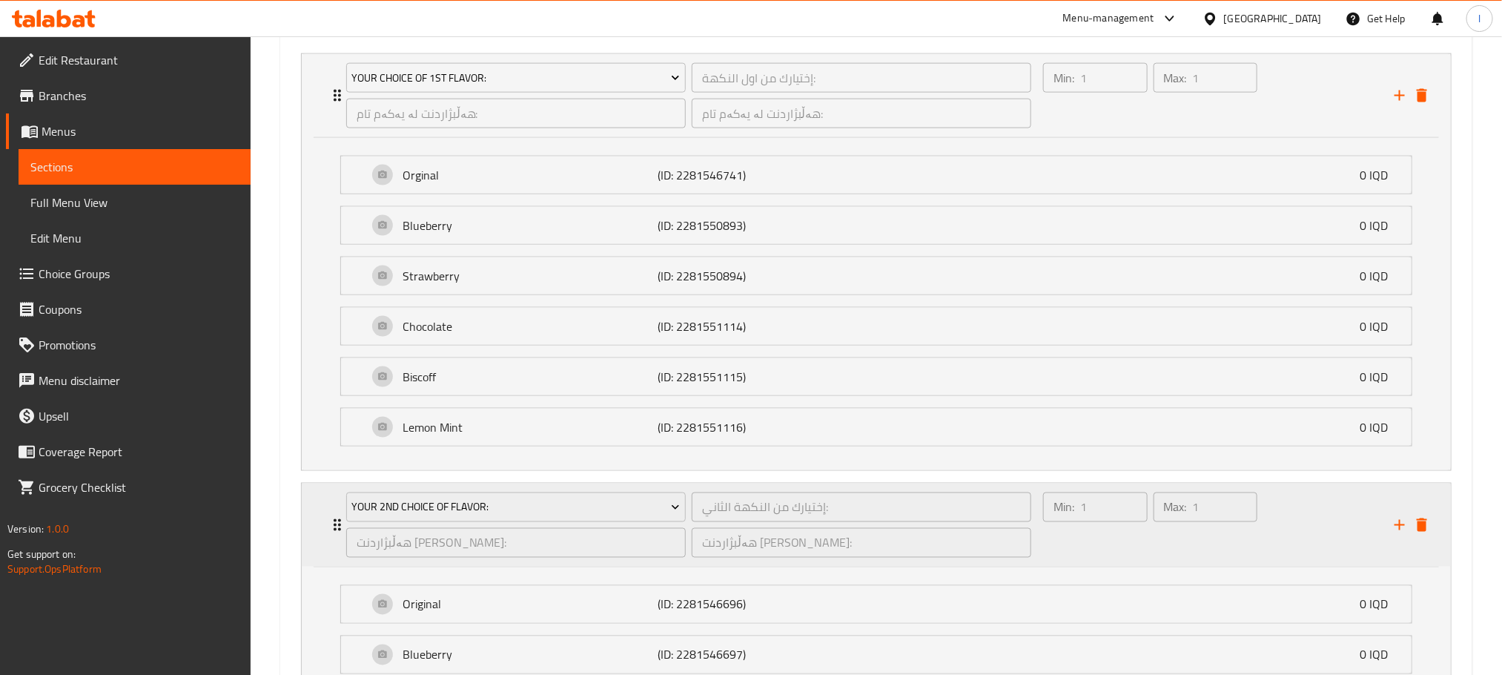
scroll to position [1375, 0]
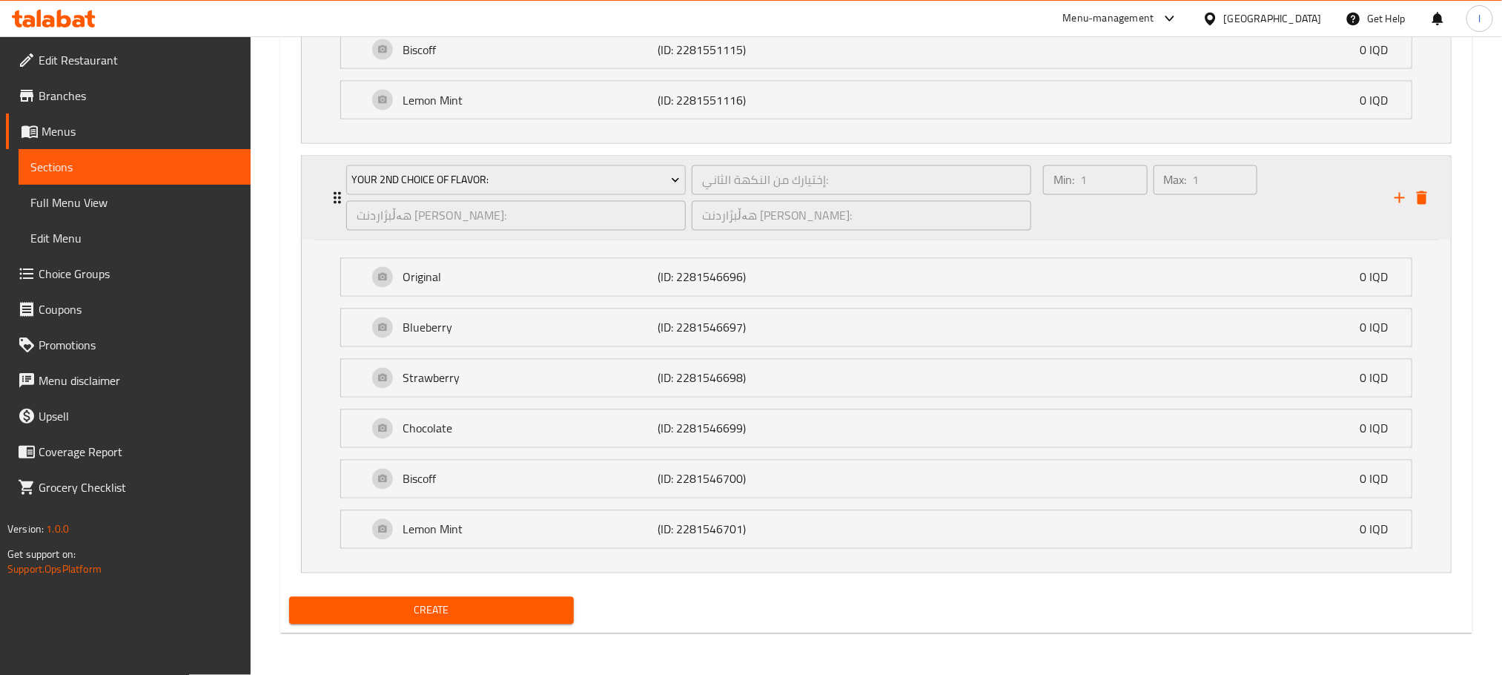
click at [1288, 211] on div "Min: 1 ​ Max: 1 ​" at bounding box center [1209, 197] width 351 height 83
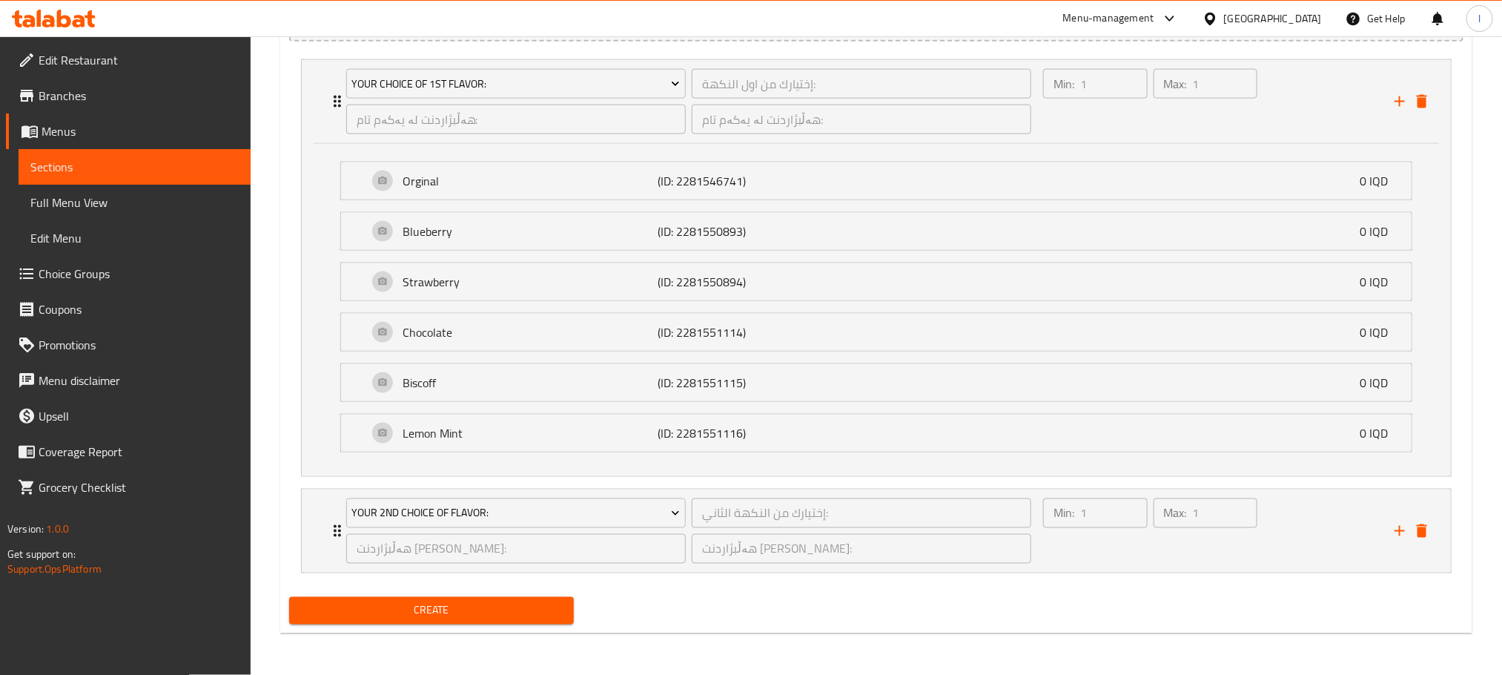
scroll to position [1039, 0]
click at [1252, 109] on div "Max: 1 ​" at bounding box center [1206, 101] width 110 height 71
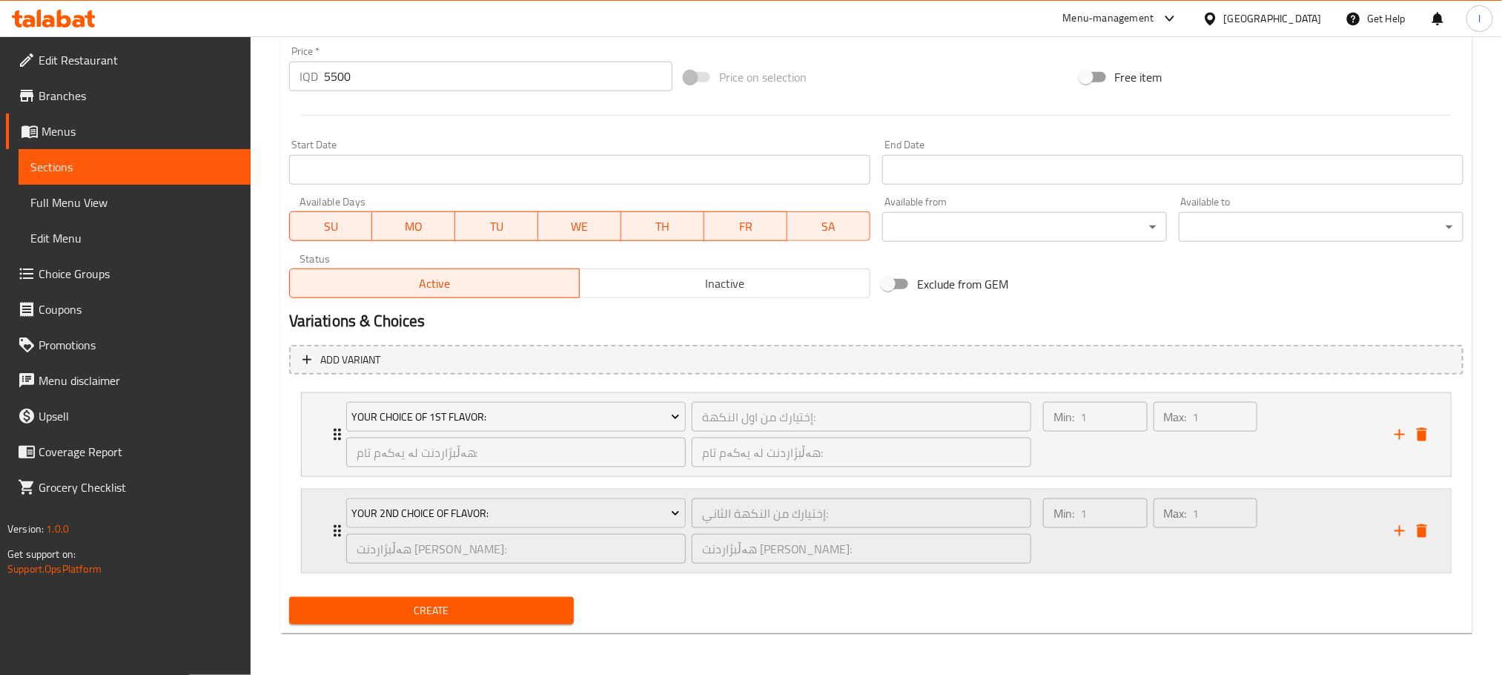
scroll to position [701, 0]
click at [492, 606] on span "Create" at bounding box center [431, 610] width 261 height 19
click at [1185, 616] on div "Create" at bounding box center [876, 610] width 1186 height 39
click at [527, 615] on span "Create" at bounding box center [431, 610] width 261 height 19
click at [432, 614] on span "Create" at bounding box center [431, 610] width 261 height 19
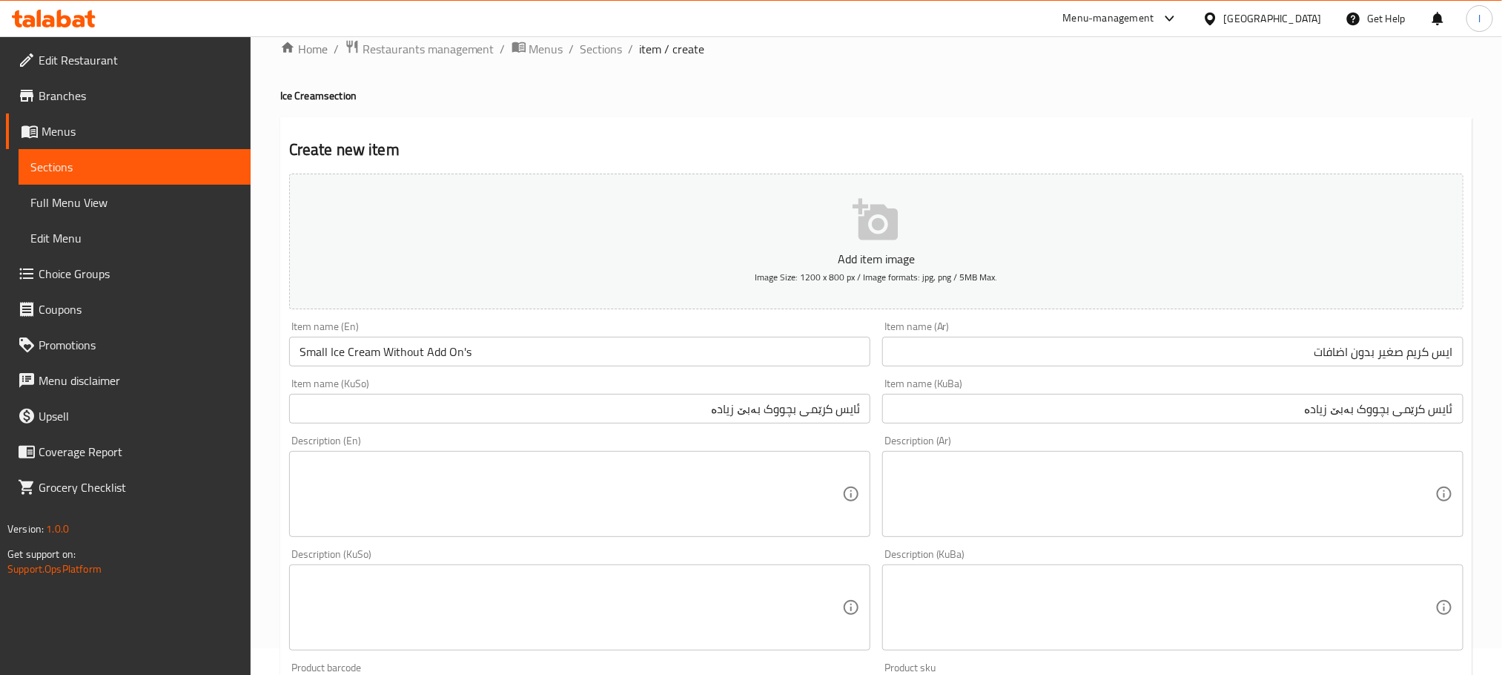
scroll to position [0, 0]
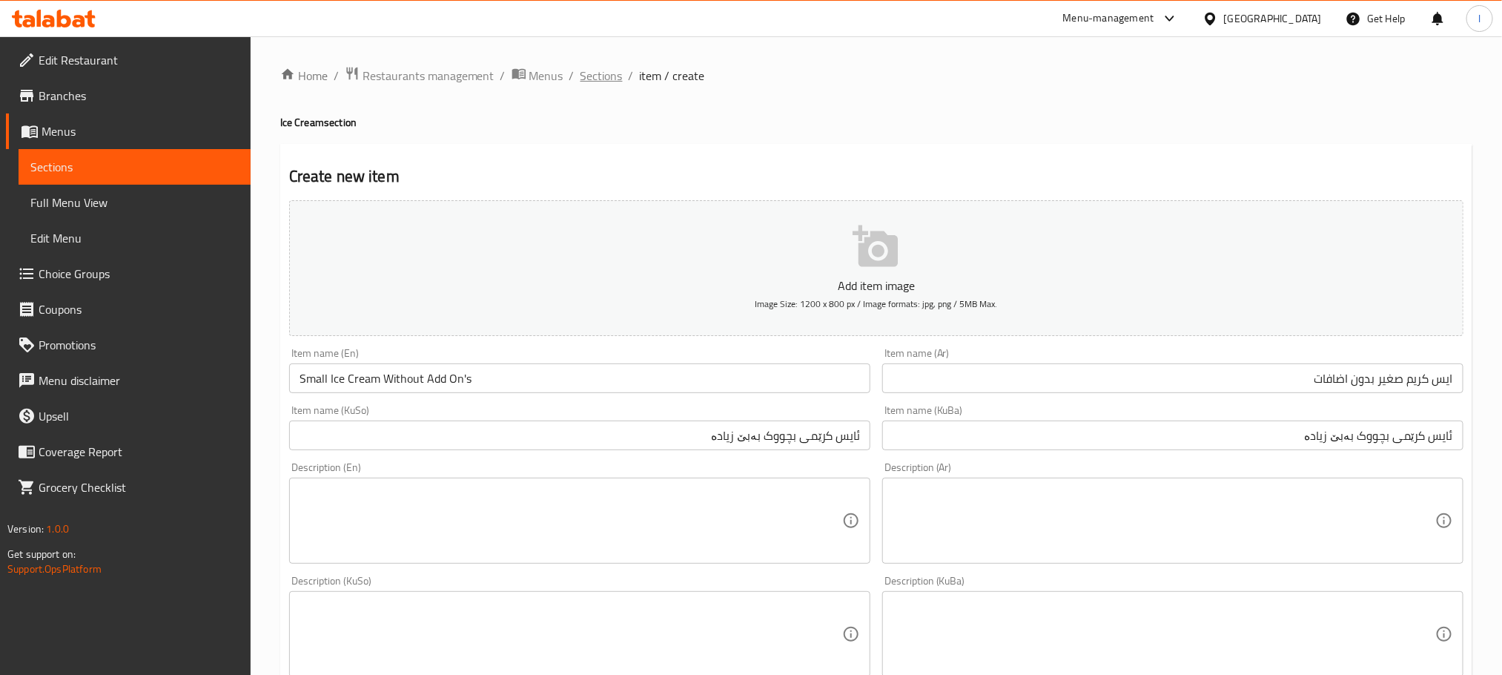
click at [605, 67] on span "Sections" at bounding box center [601, 76] width 42 height 18
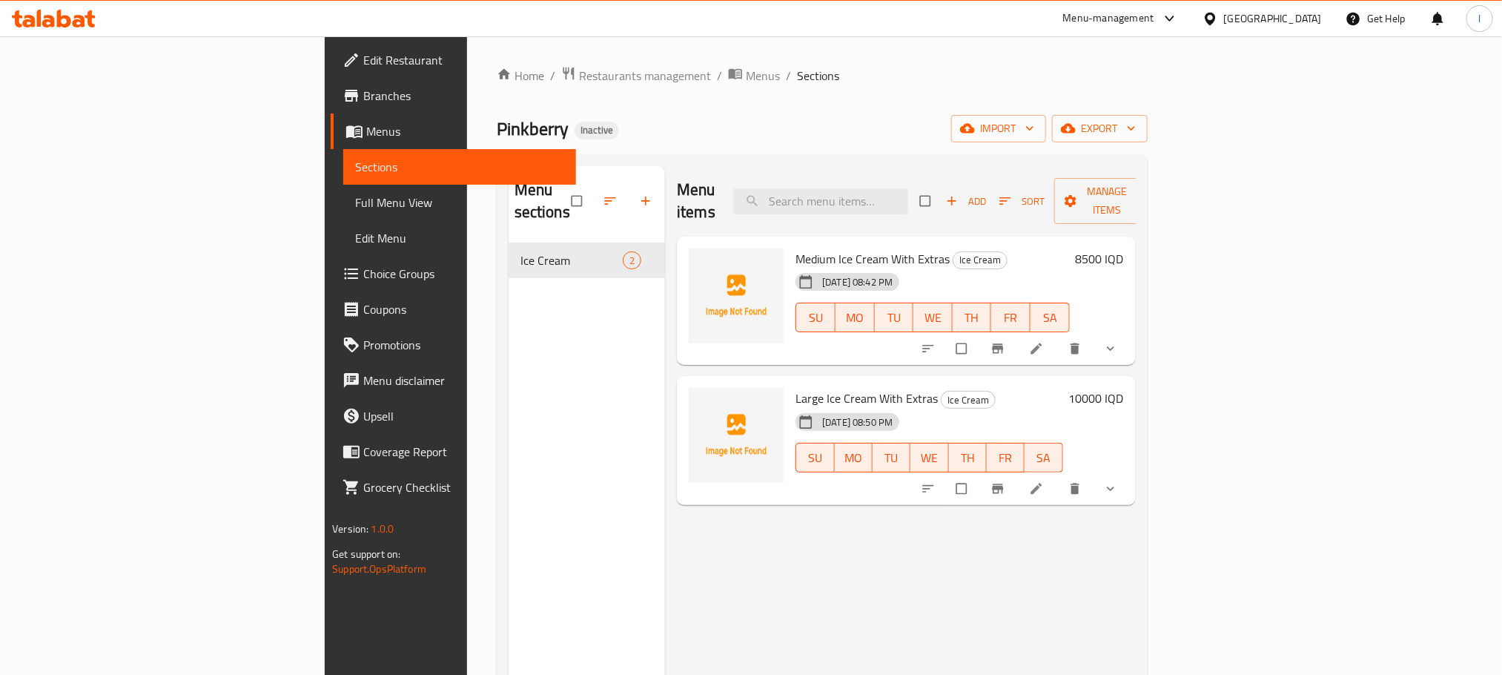
click at [959, 193] on icon "button" at bounding box center [951, 200] width 15 height 15
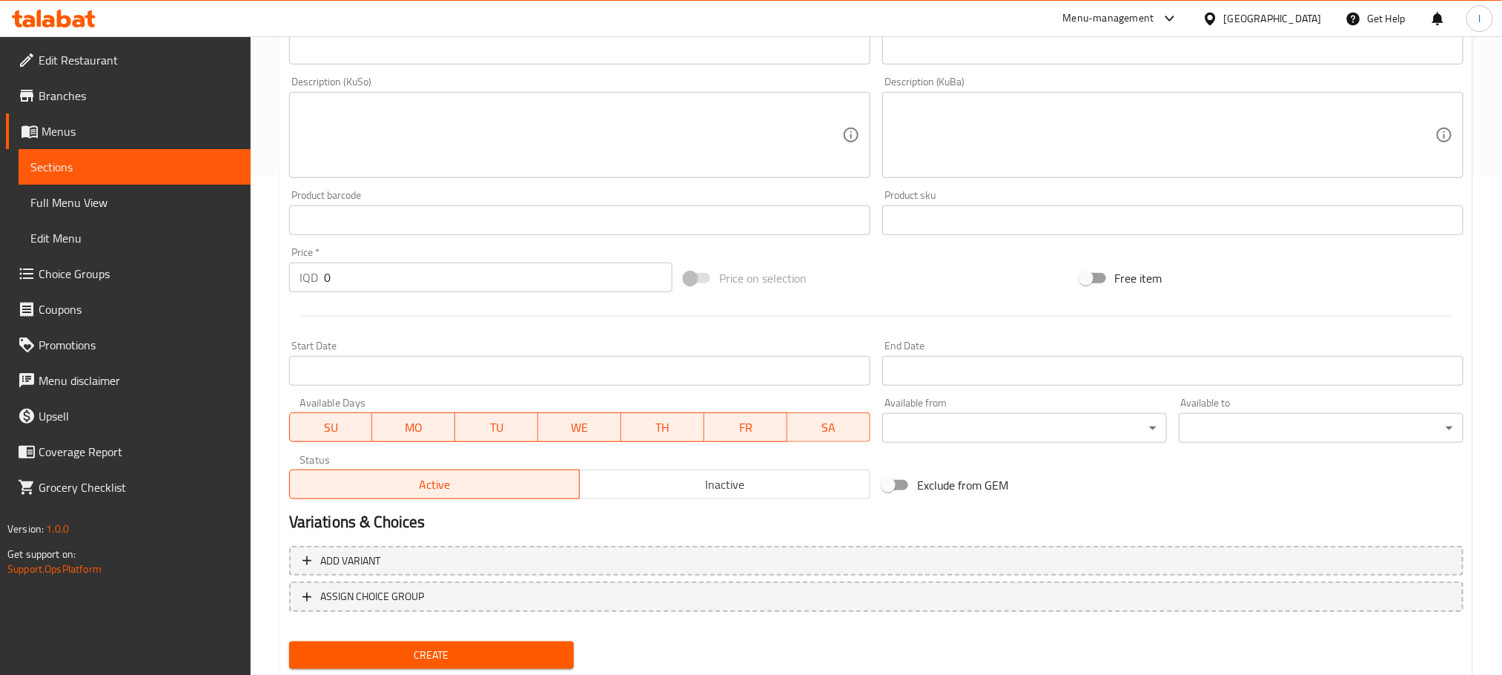
scroll to position [541, 0]
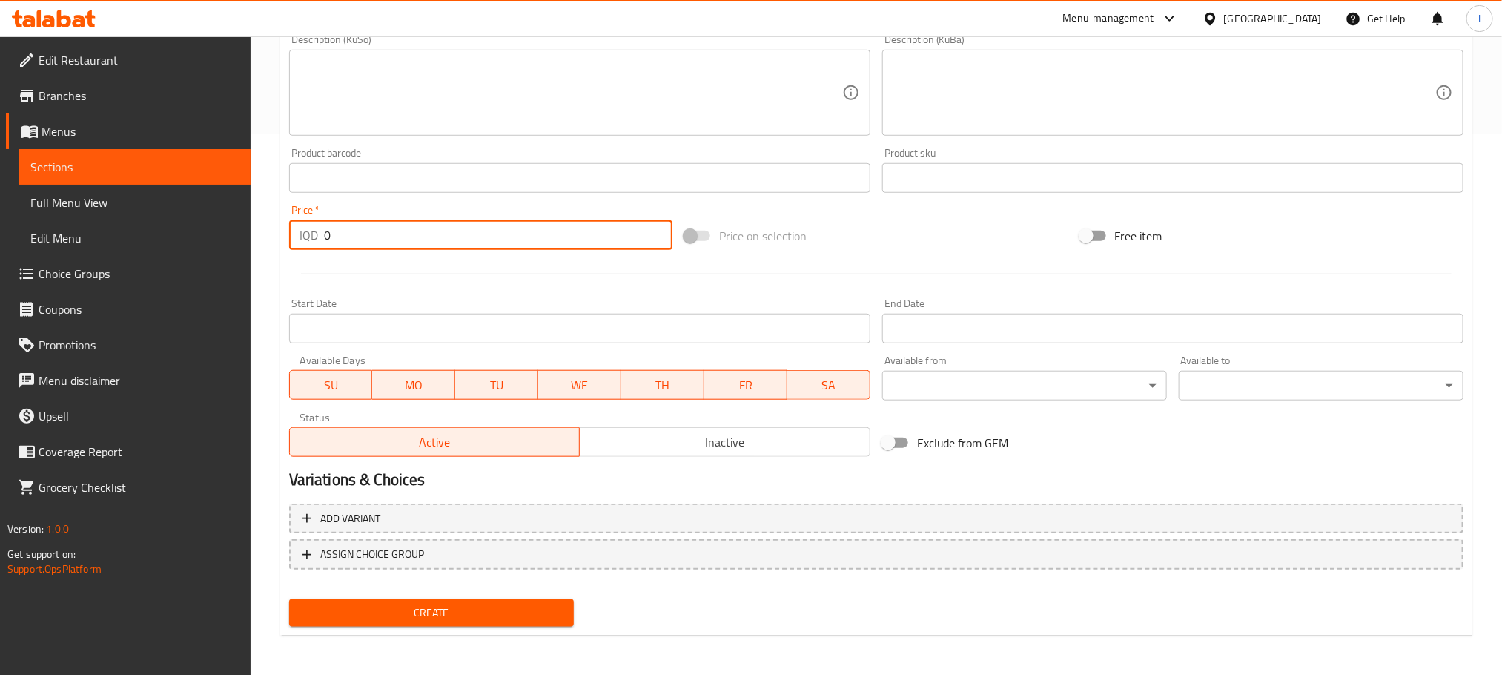
drag, startPoint x: 381, startPoint y: 234, endPoint x: 119, endPoint y: 208, distance: 263.7
click at [119, 208] on div "Edit Restaurant Branches Menus Sections Full Menu View Edit Menu Choice Groups …" at bounding box center [751, 86] width 1502 height 1182
type input "5500"
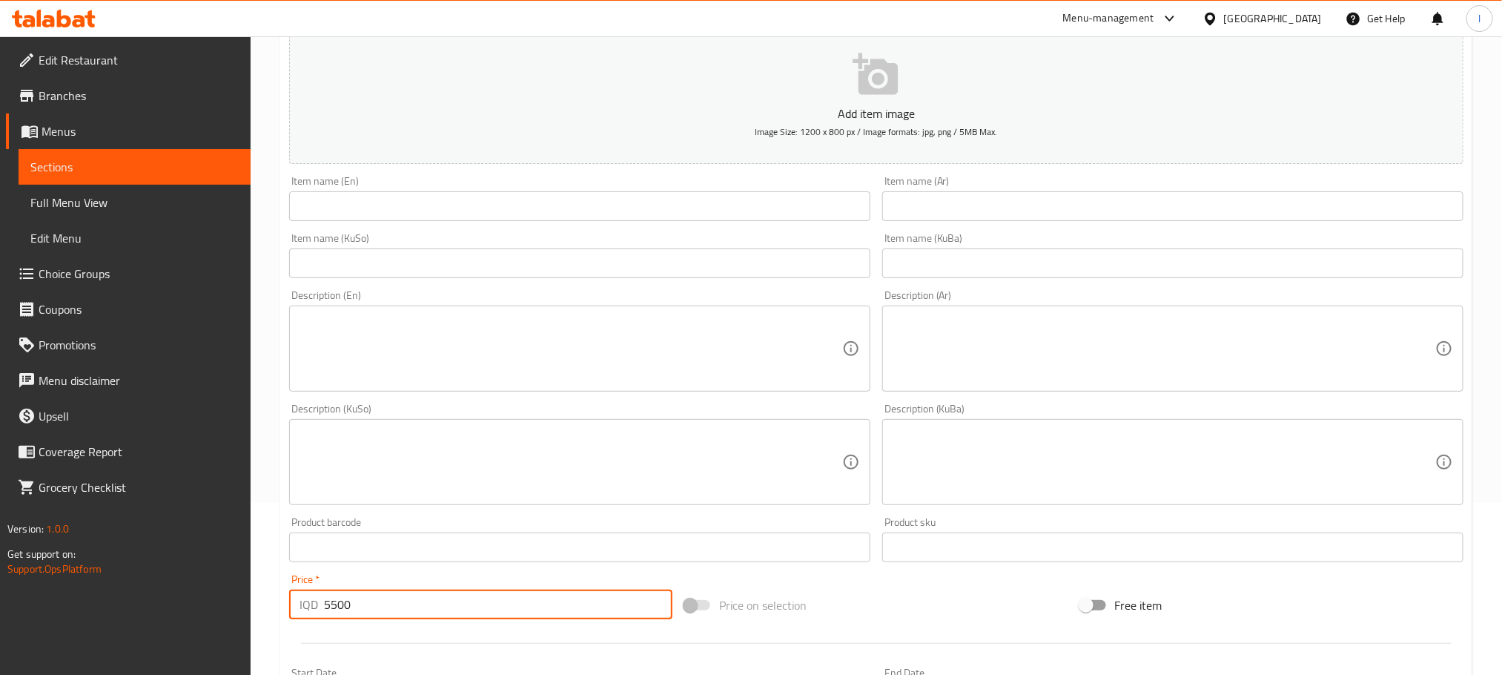
scroll to position [133, 0]
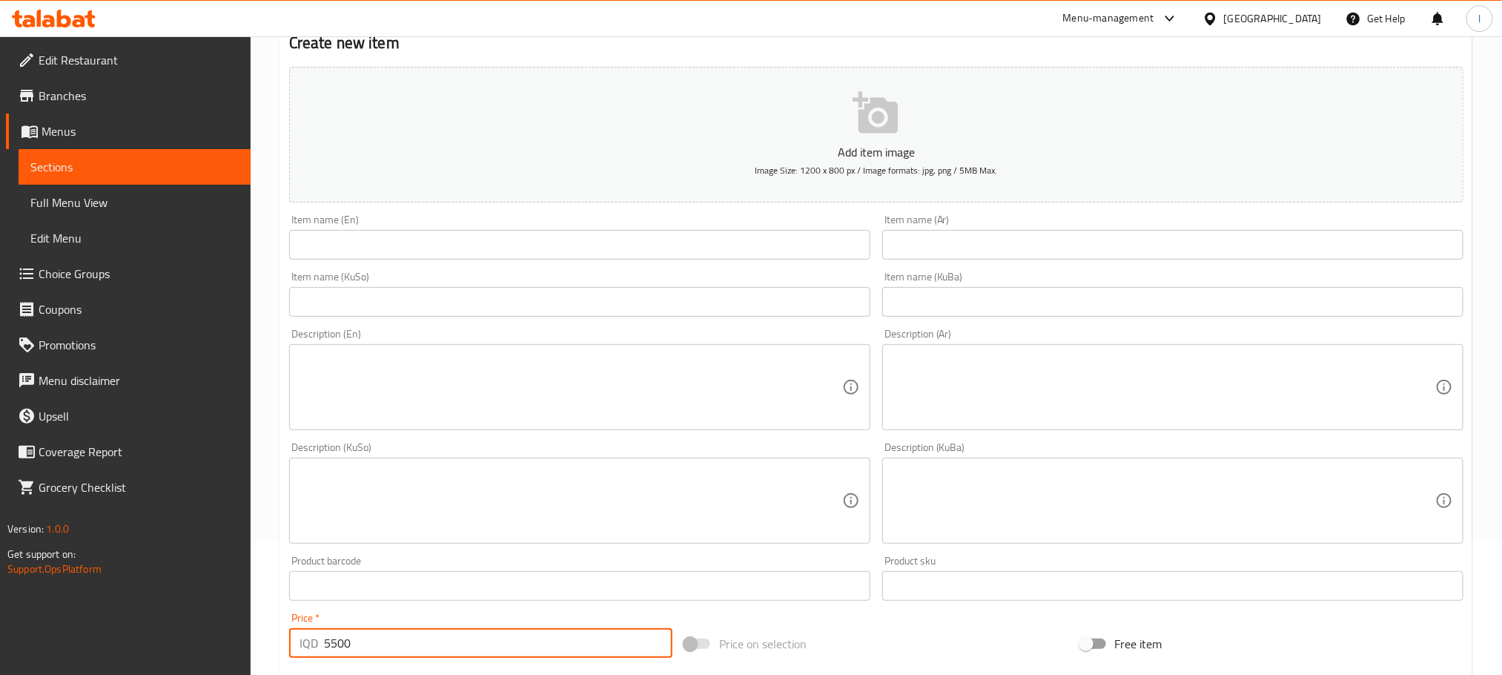
click at [329, 259] on input "text" at bounding box center [579, 245] width 581 height 30
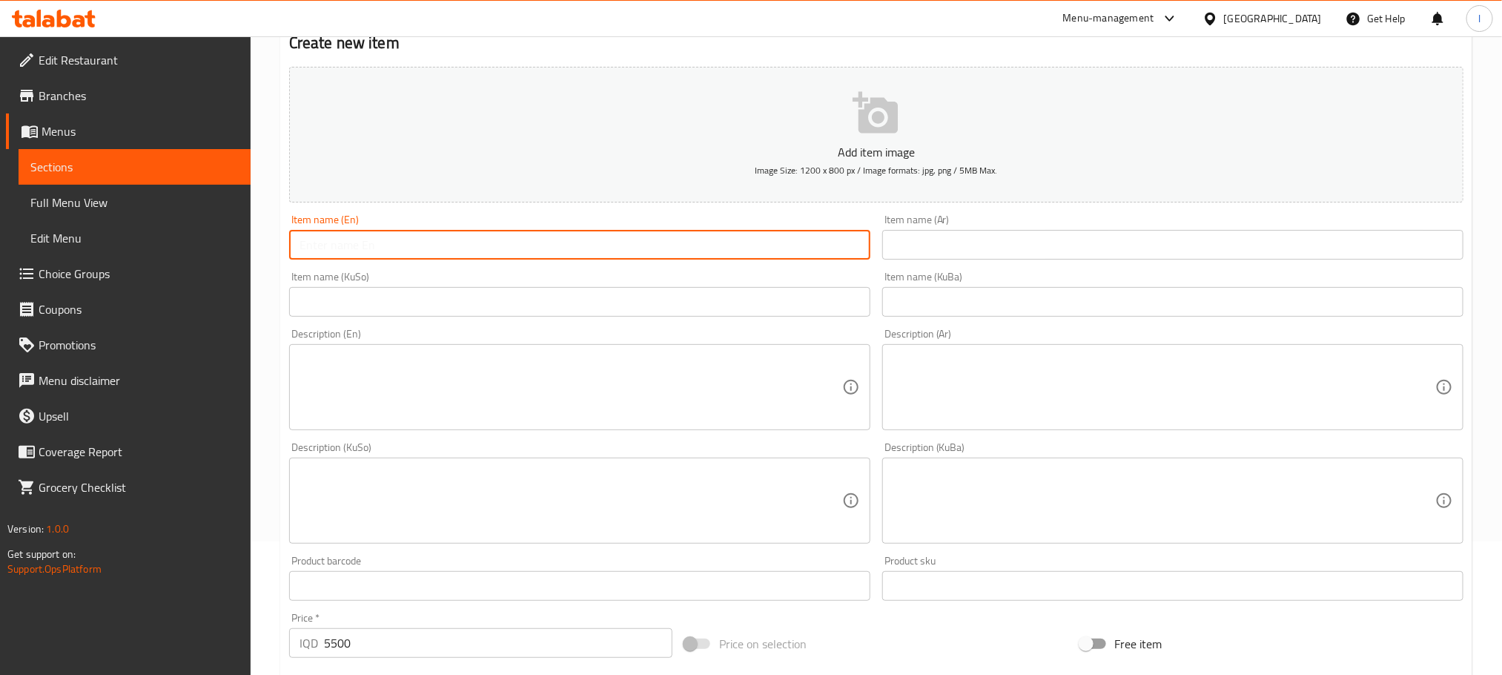
paste input "Small ice cream without toppings"
drag, startPoint x: 420, startPoint y: 239, endPoint x: 509, endPoint y: 263, distance: 92.3
click at [509, 263] on div "Item name (En) Small ice cream without toppings Item name (En)" at bounding box center [579, 236] width 593 height 57
paste input "Add On'"
type input "Small Ice Cream Without Add On's"
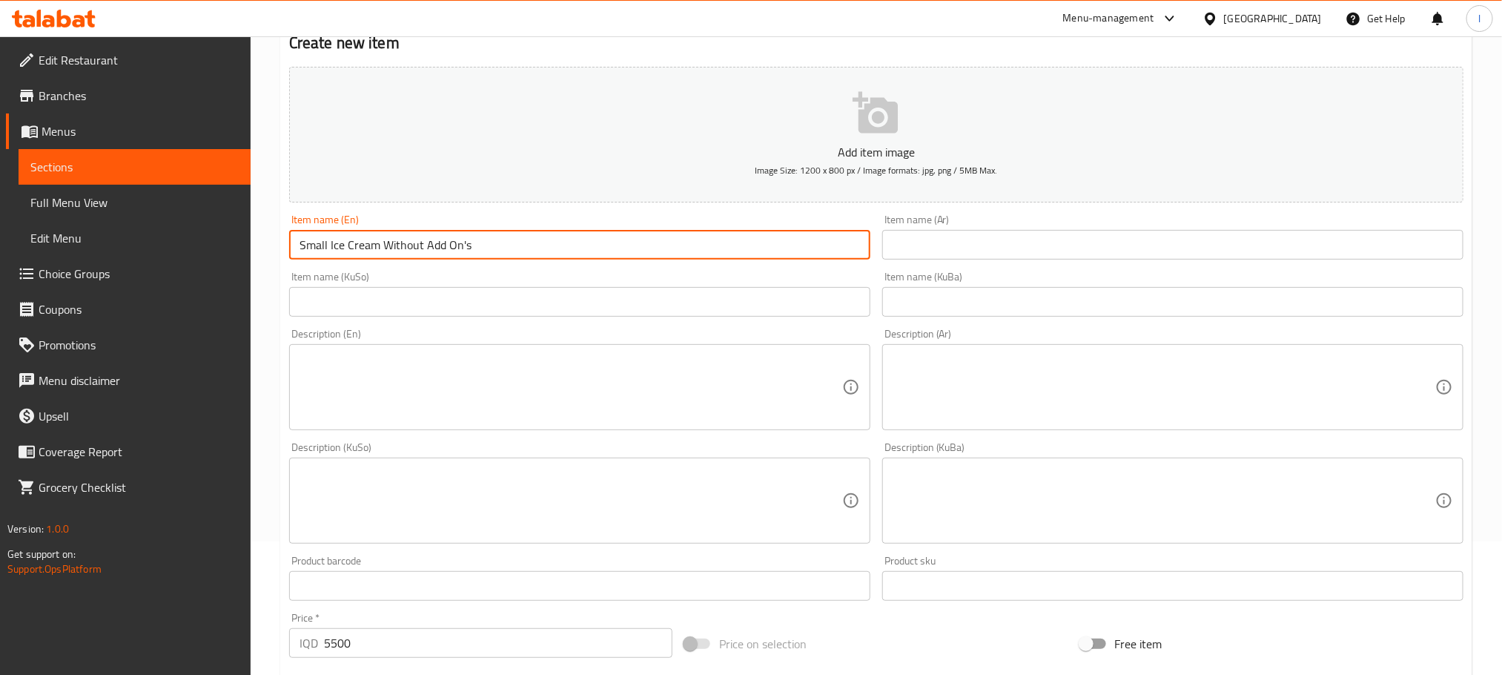
click at [984, 229] on div "Item name (Ar) Item name (Ar)" at bounding box center [1172, 236] width 581 height 45
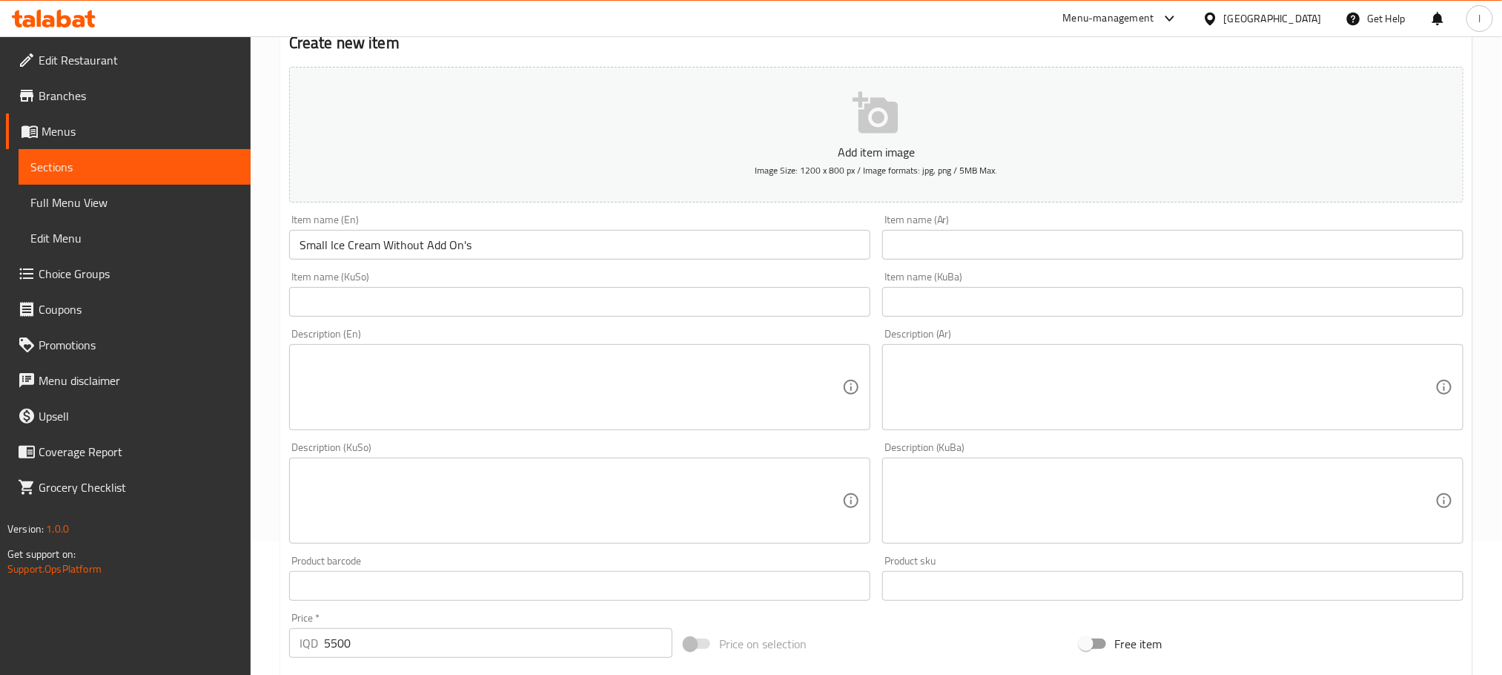
click at [974, 236] on input "text" at bounding box center [1172, 245] width 581 height 30
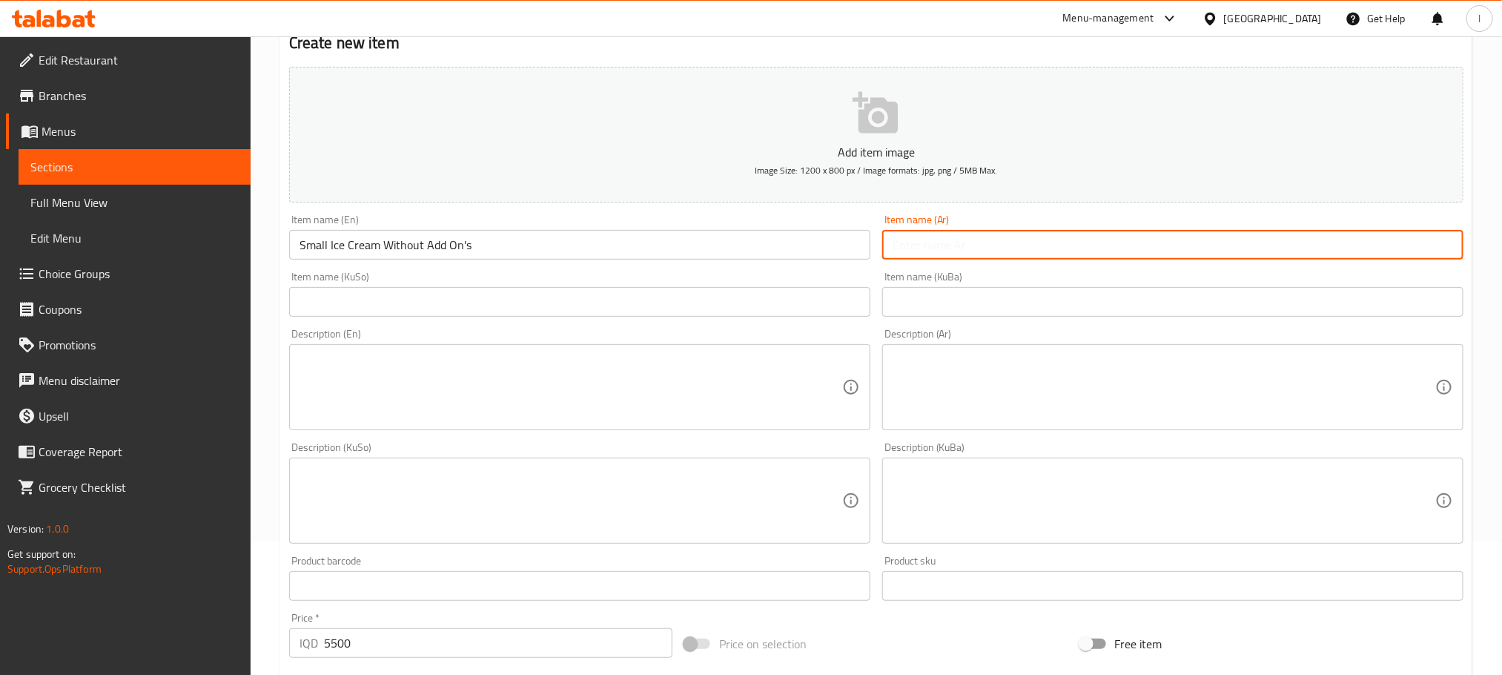
paste input "ايس كريم صغير بدون اضافات"
type input "ايس كريم صغير بدون اضافات"
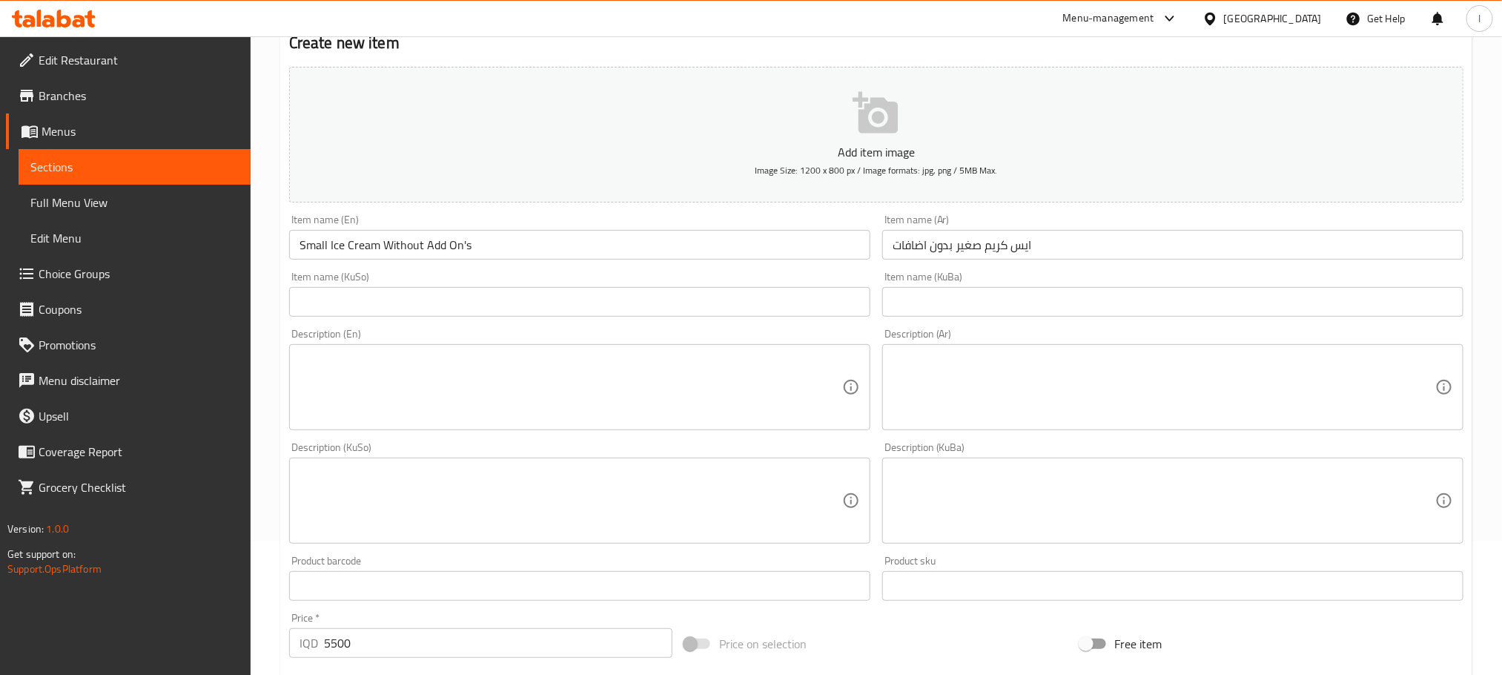
click at [636, 325] on div "Description (En) Description (En)" at bounding box center [579, 378] width 593 height 113
click at [635, 299] on input "text" at bounding box center [579, 302] width 581 height 30
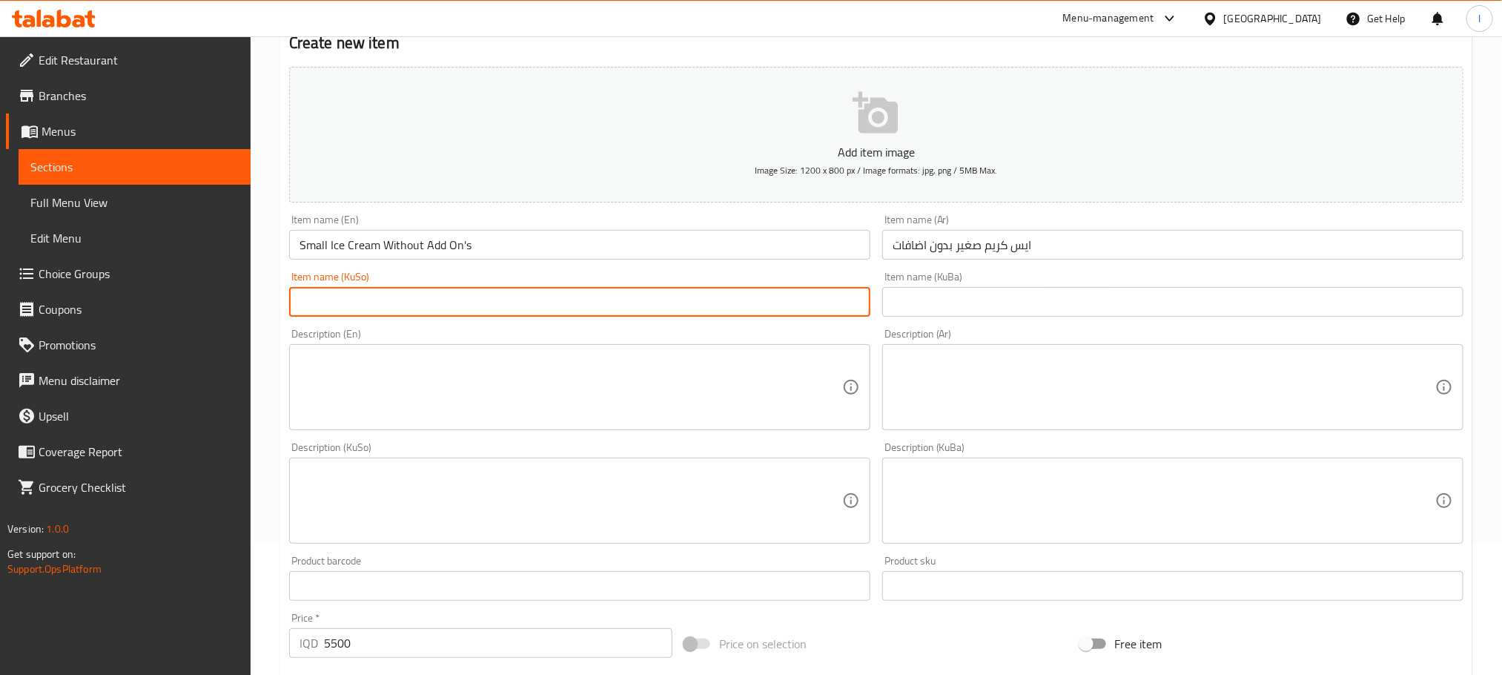
paste input "ئایس کرێمی بچووک بەبێ زیادە"
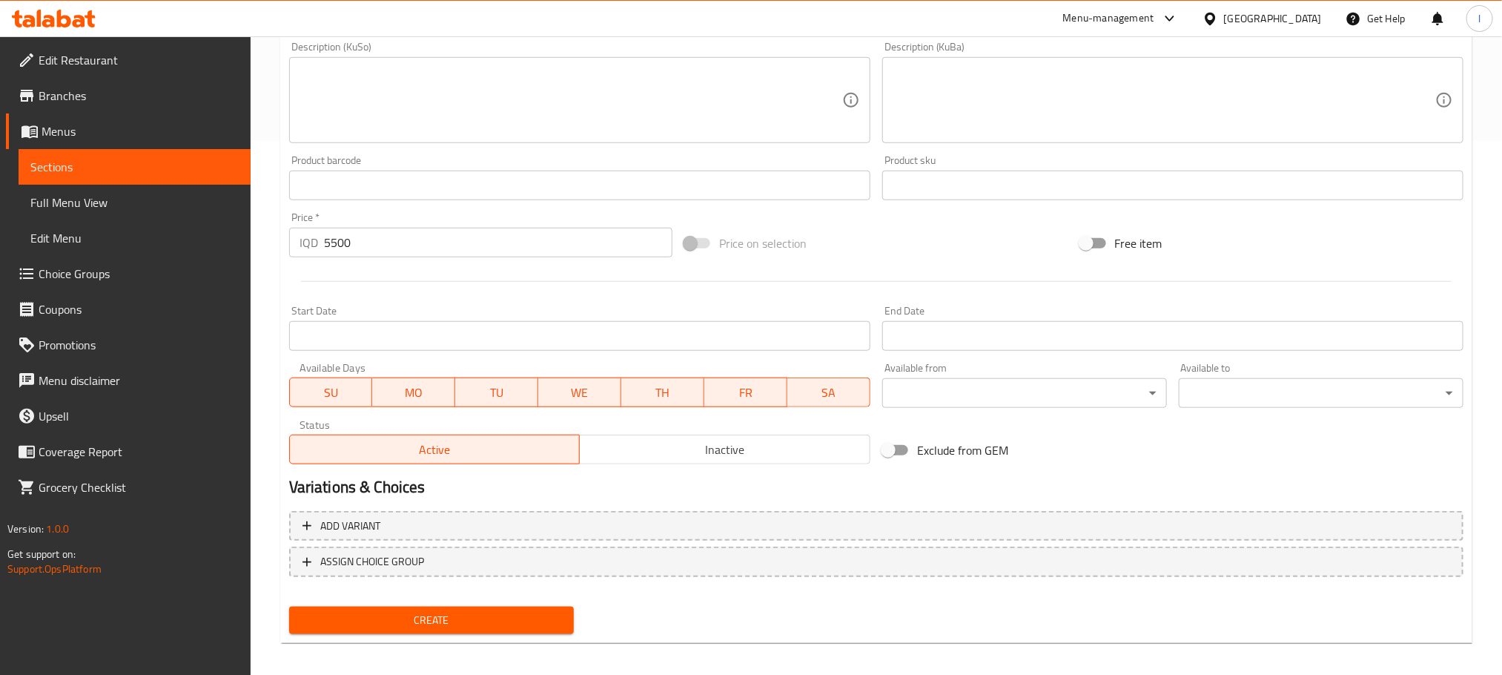
scroll to position [541, 0]
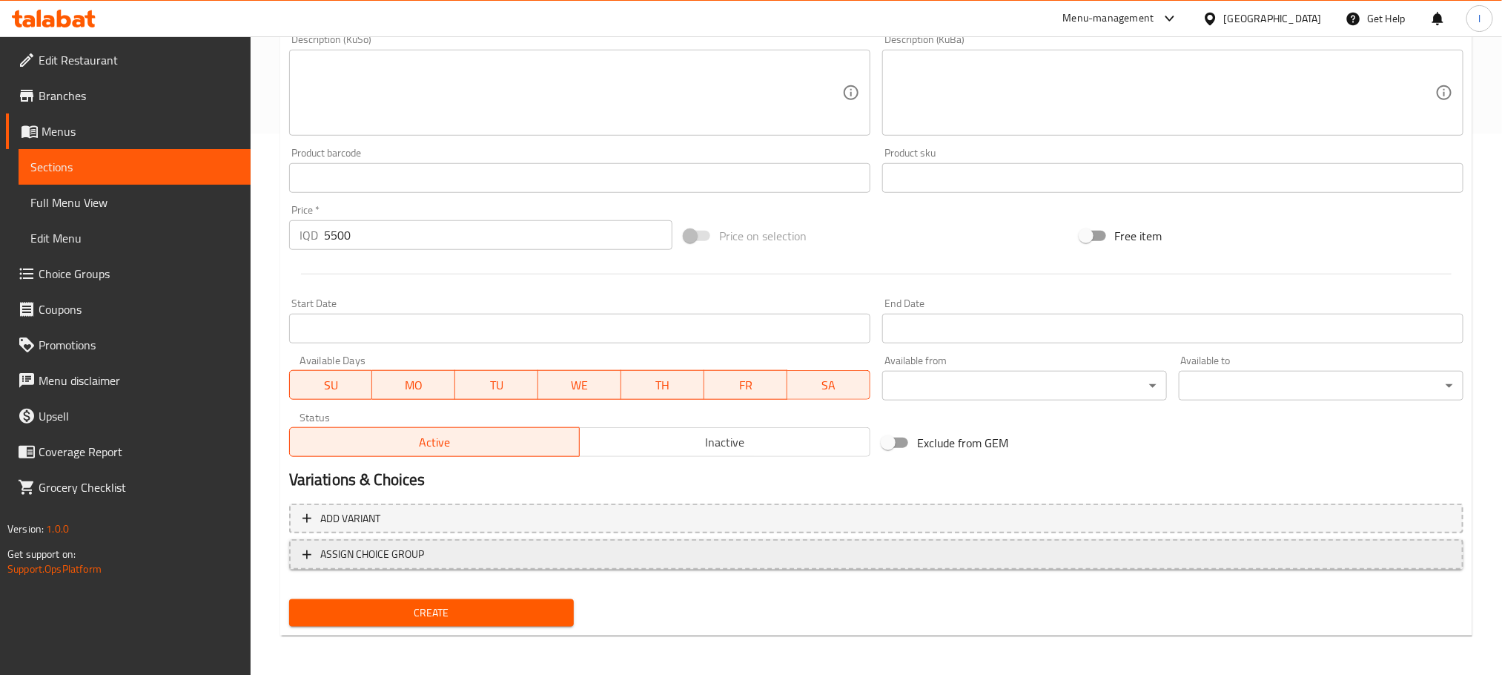
type input "ئایس کرێمی بچووک بەبێ زیادە"
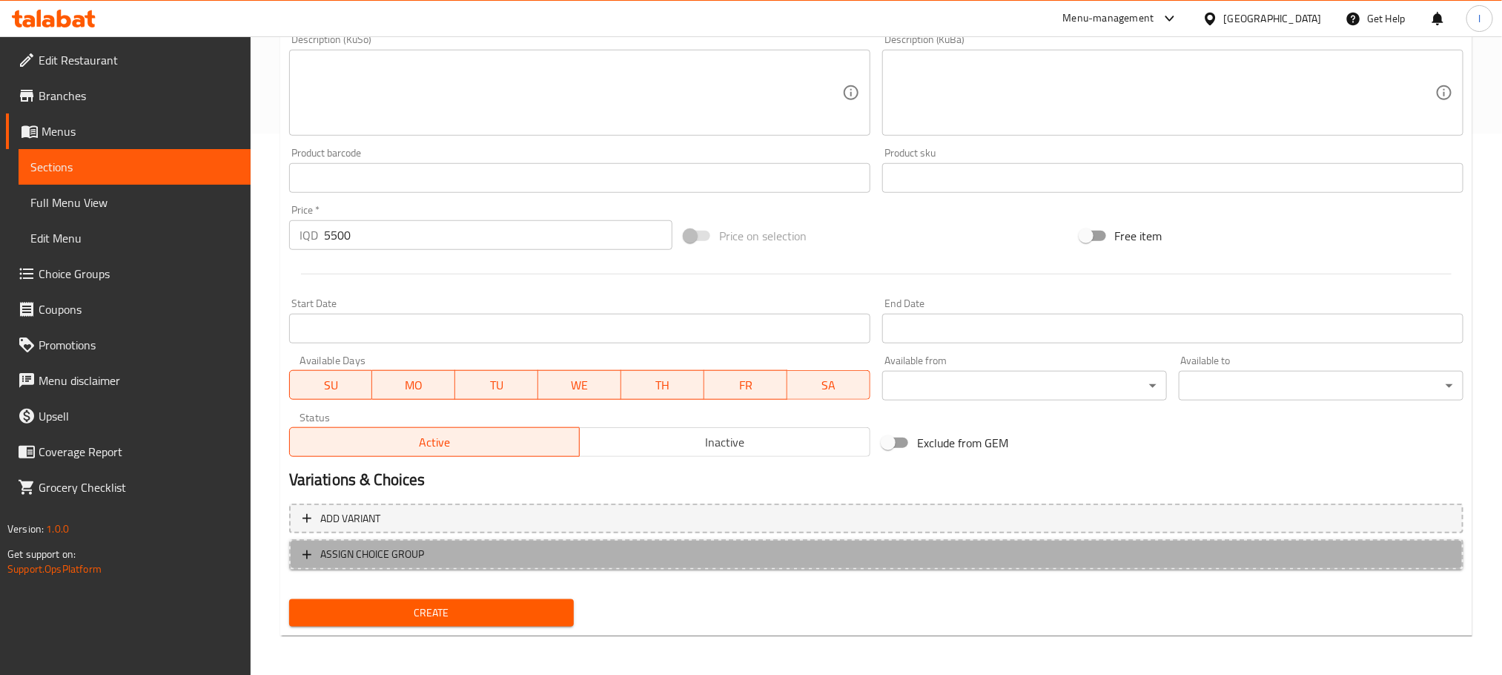
click at [468, 546] on span "ASSIGN CHOICE GROUP" at bounding box center [876, 554] width 1148 height 19
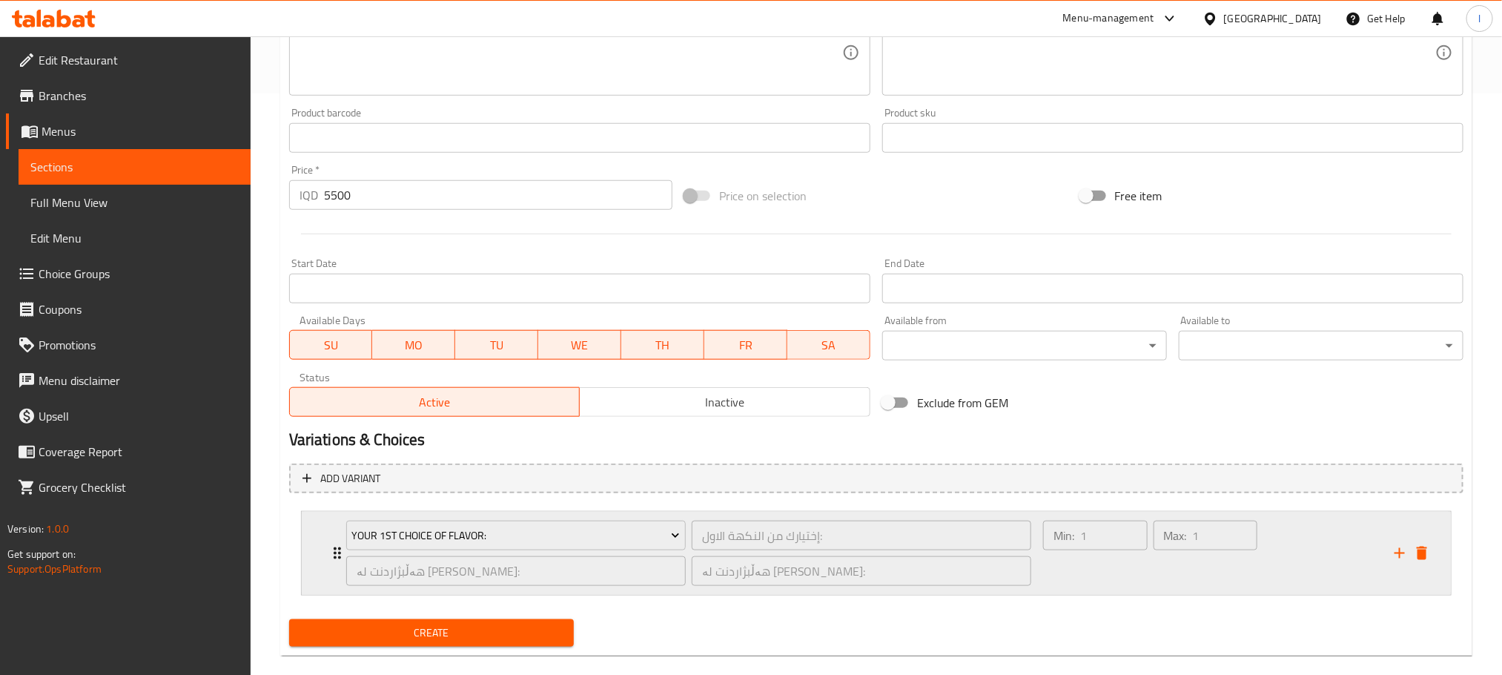
scroll to position [603, 0]
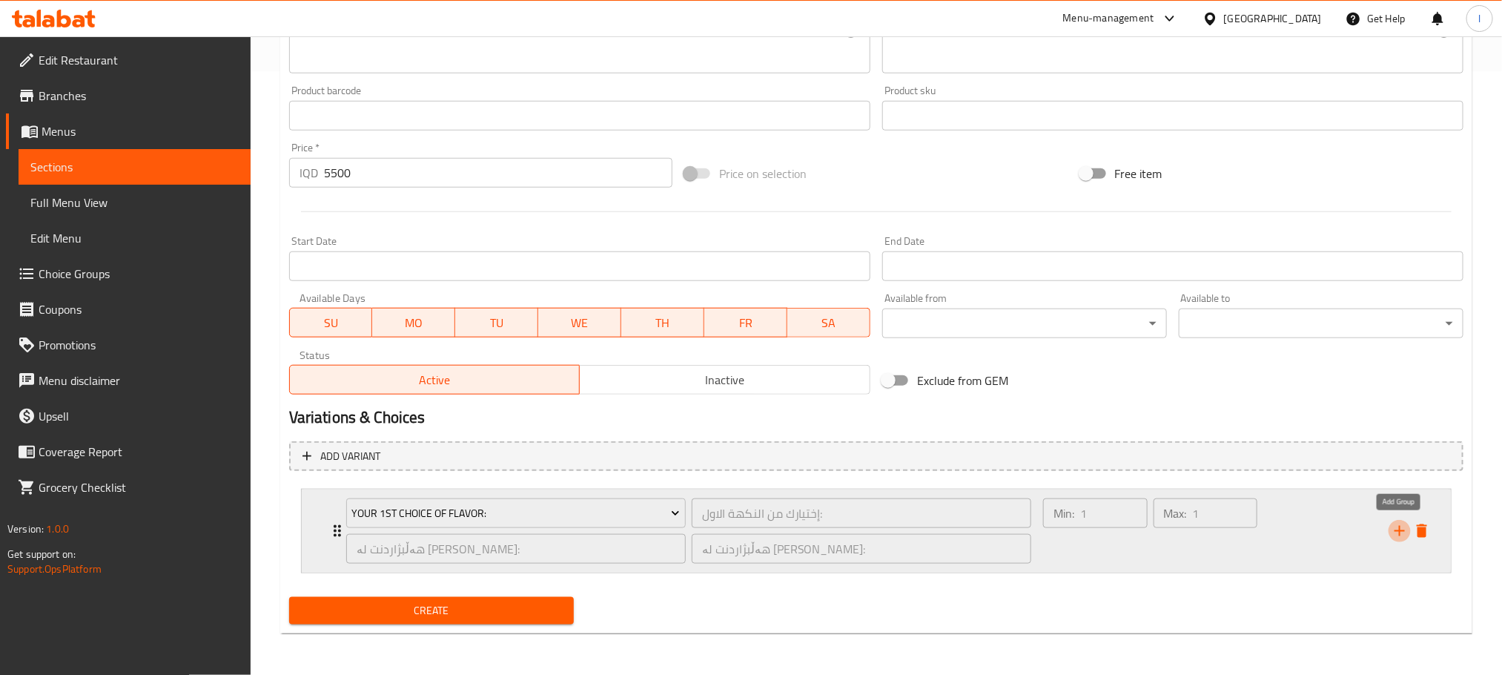
click at [1391, 528] on icon "add" at bounding box center [1400, 531] width 18 height 18
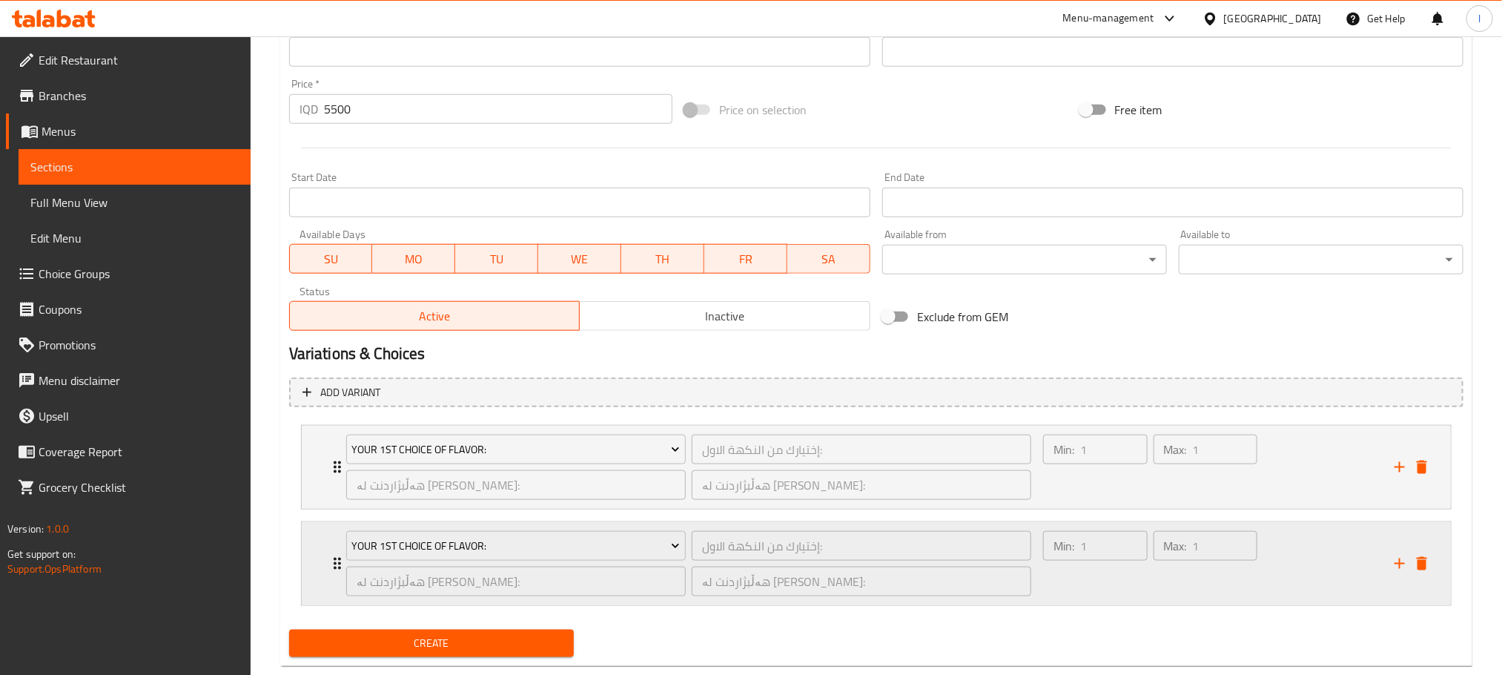
scroll to position [701, 0]
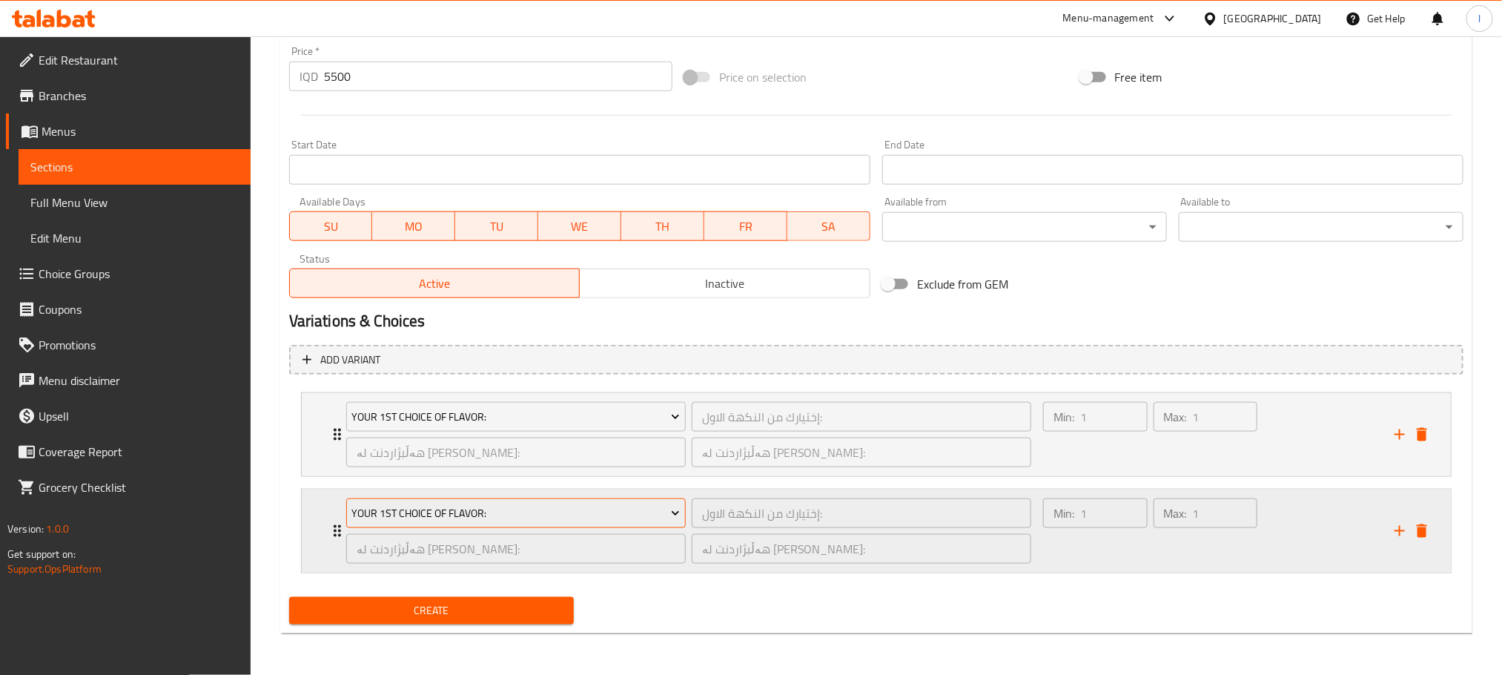
click at [510, 509] on span "Your 1st Choice Of Flavor:" at bounding box center [515, 513] width 328 height 19
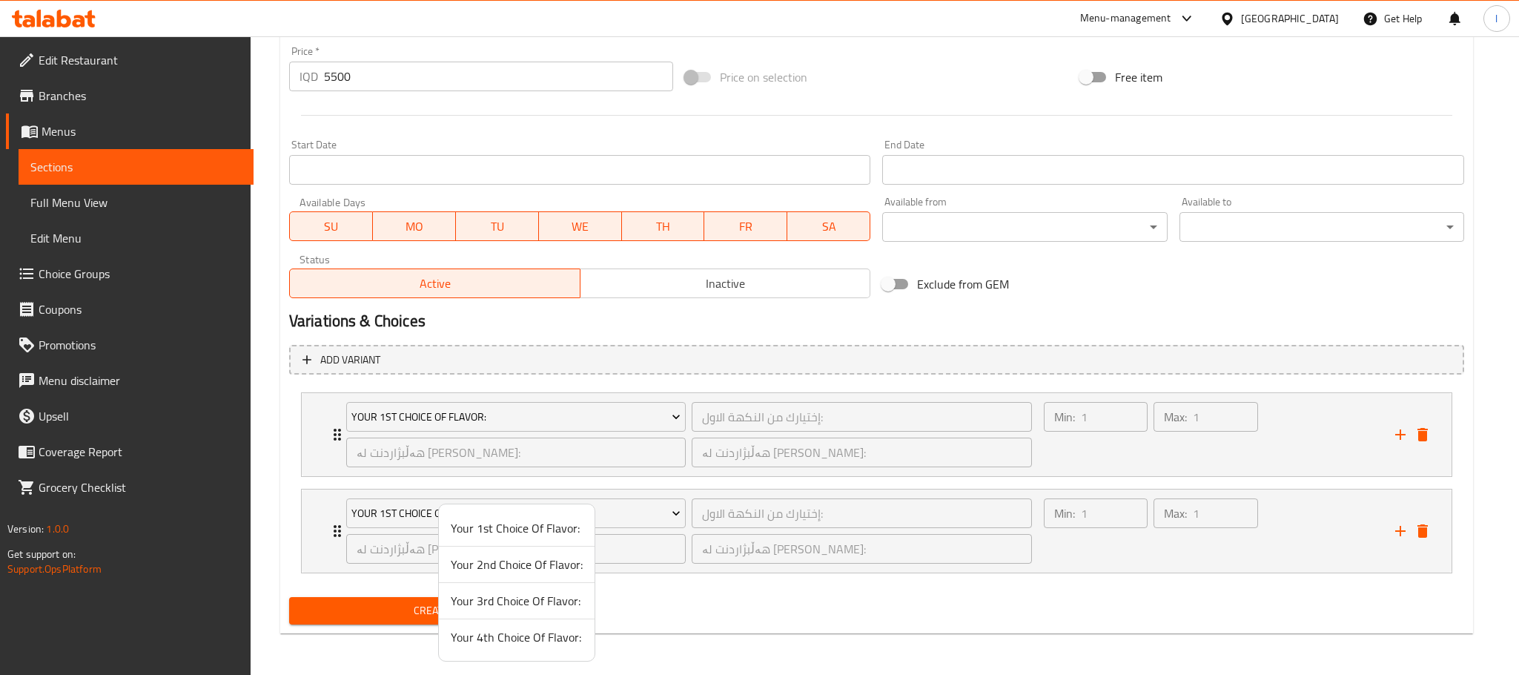
click at [541, 560] on span "Your 2nd Choice Of Flavor:" at bounding box center [517, 564] width 132 height 18
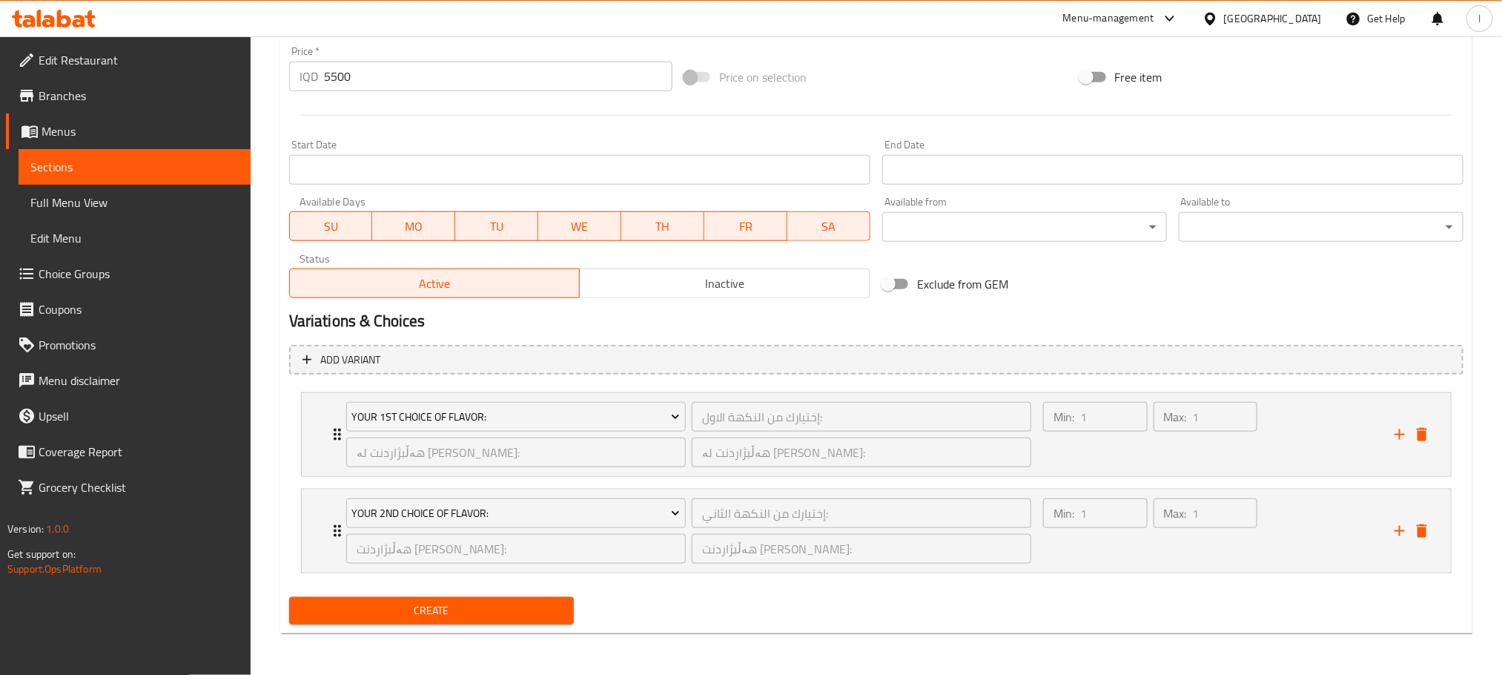
click at [483, 614] on span "Create" at bounding box center [431, 610] width 261 height 19
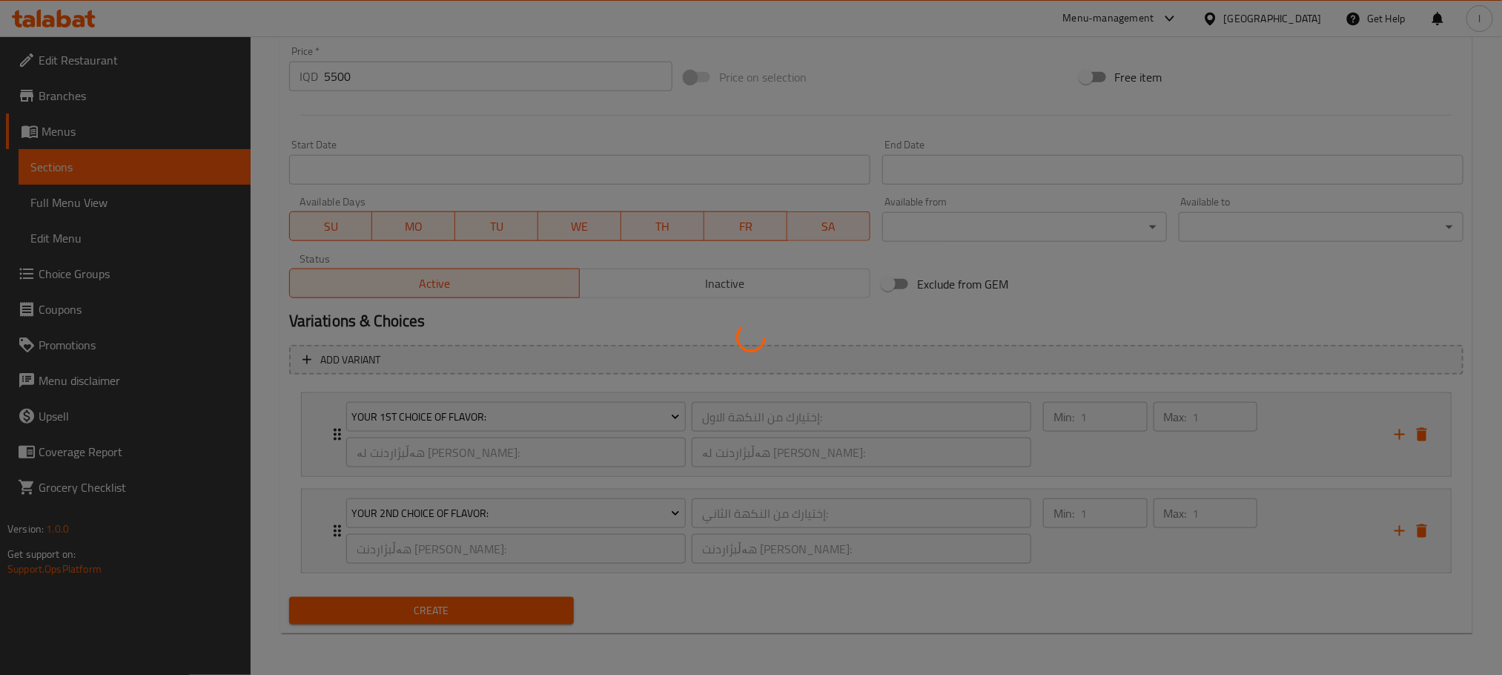
type input "0"
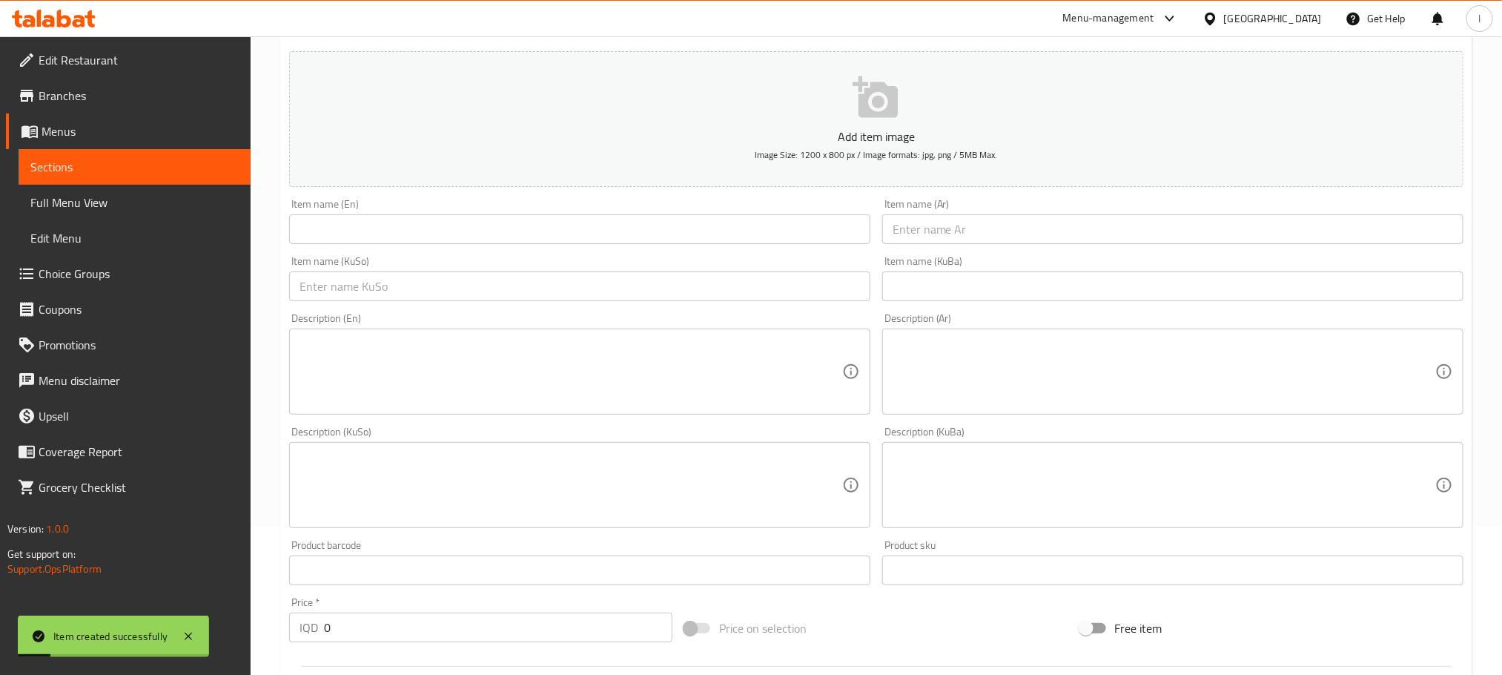
scroll to position [0, 0]
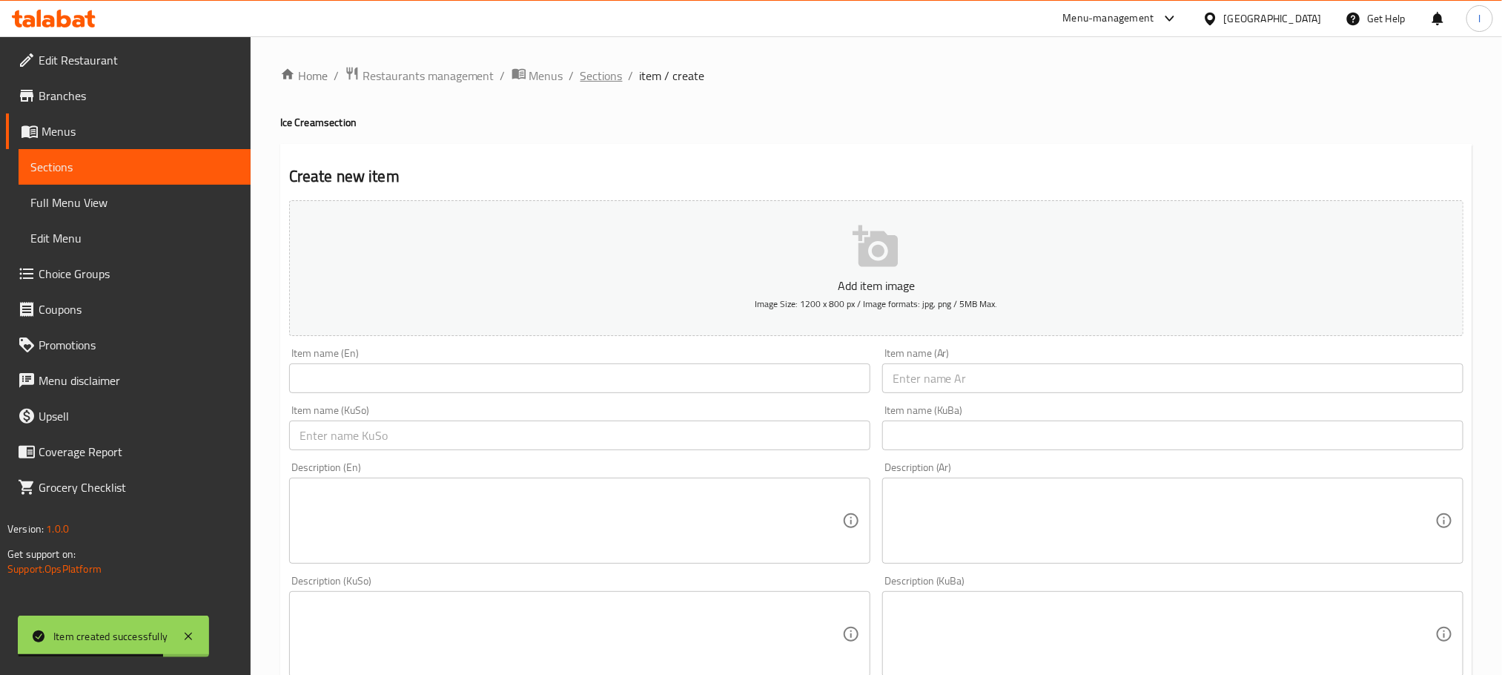
click at [588, 72] on span "Sections" at bounding box center [601, 76] width 42 height 18
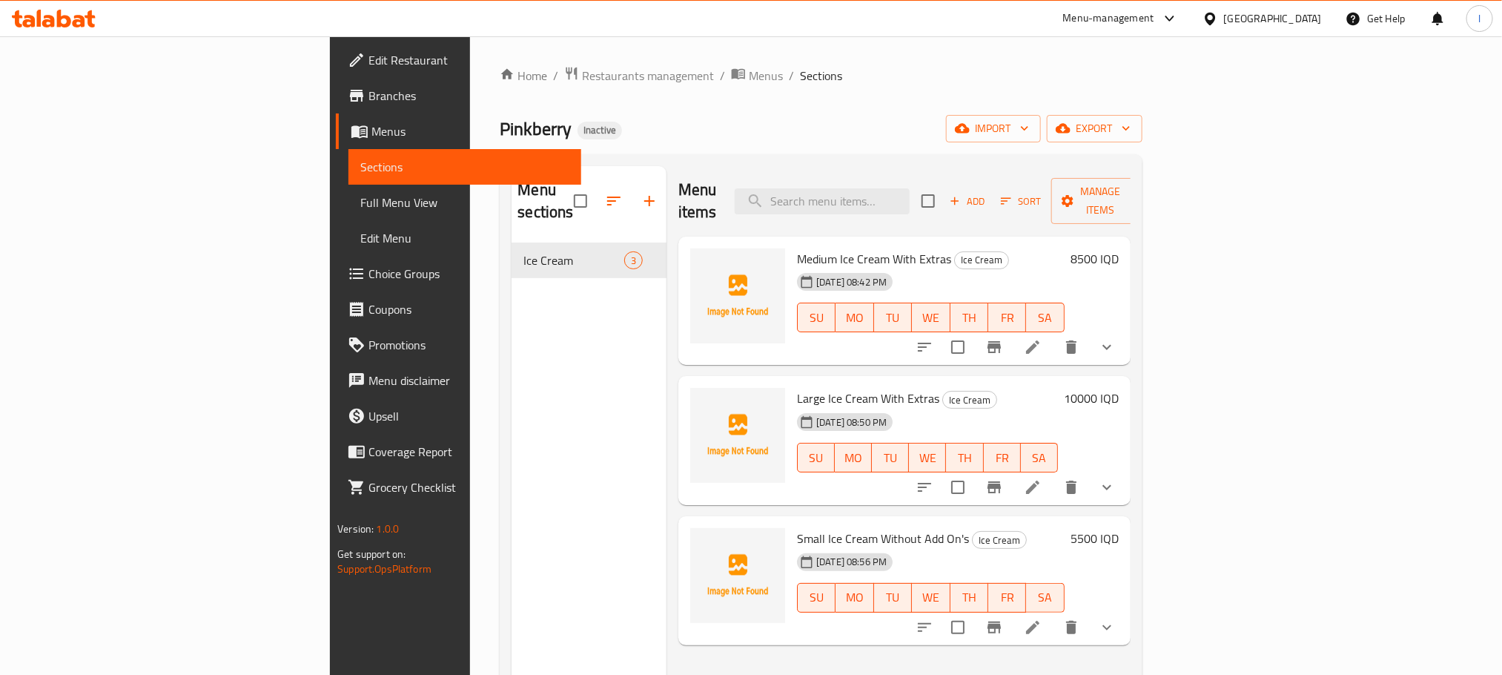
click at [336, 262] on link "Choice Groups" at bounding box center [458, 274] width 245 height 36
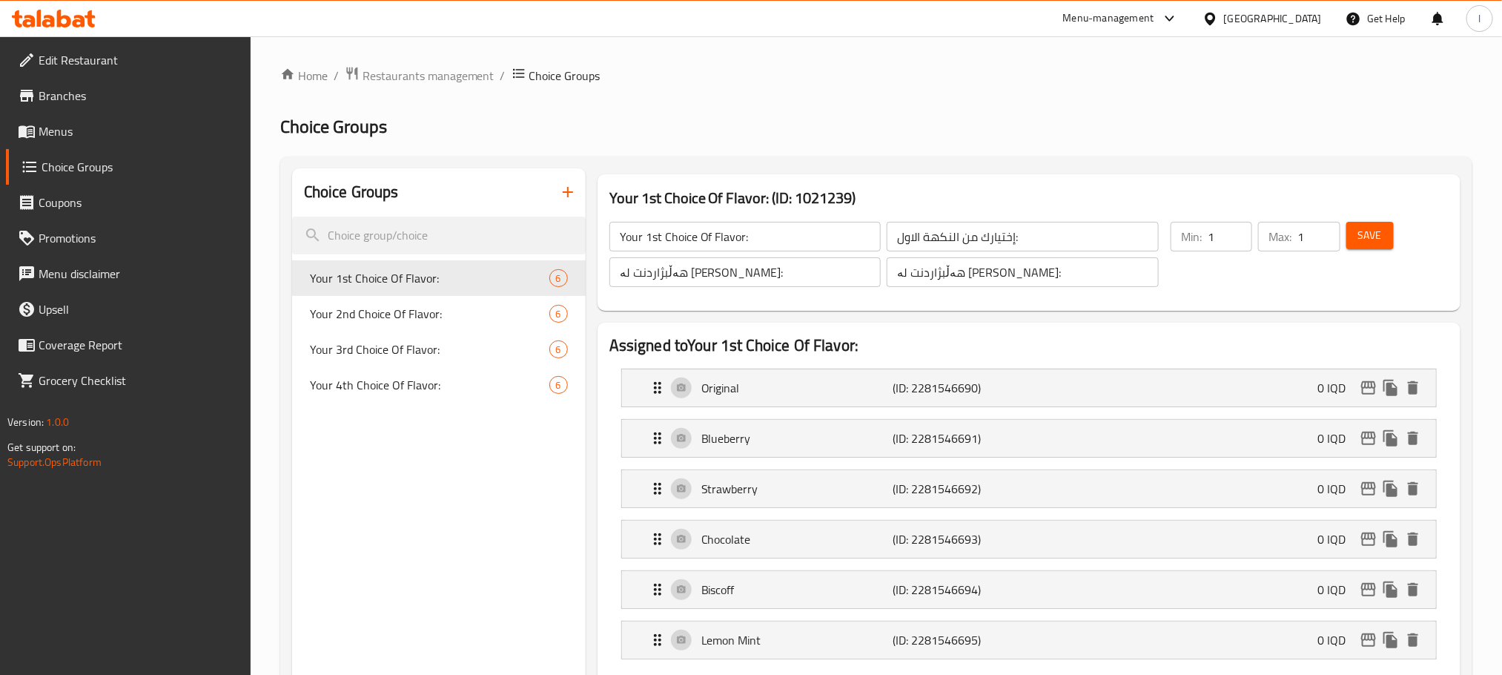
click at [79, 125] on span "Menus" at bounding box center [139, 131] width 200 height 18
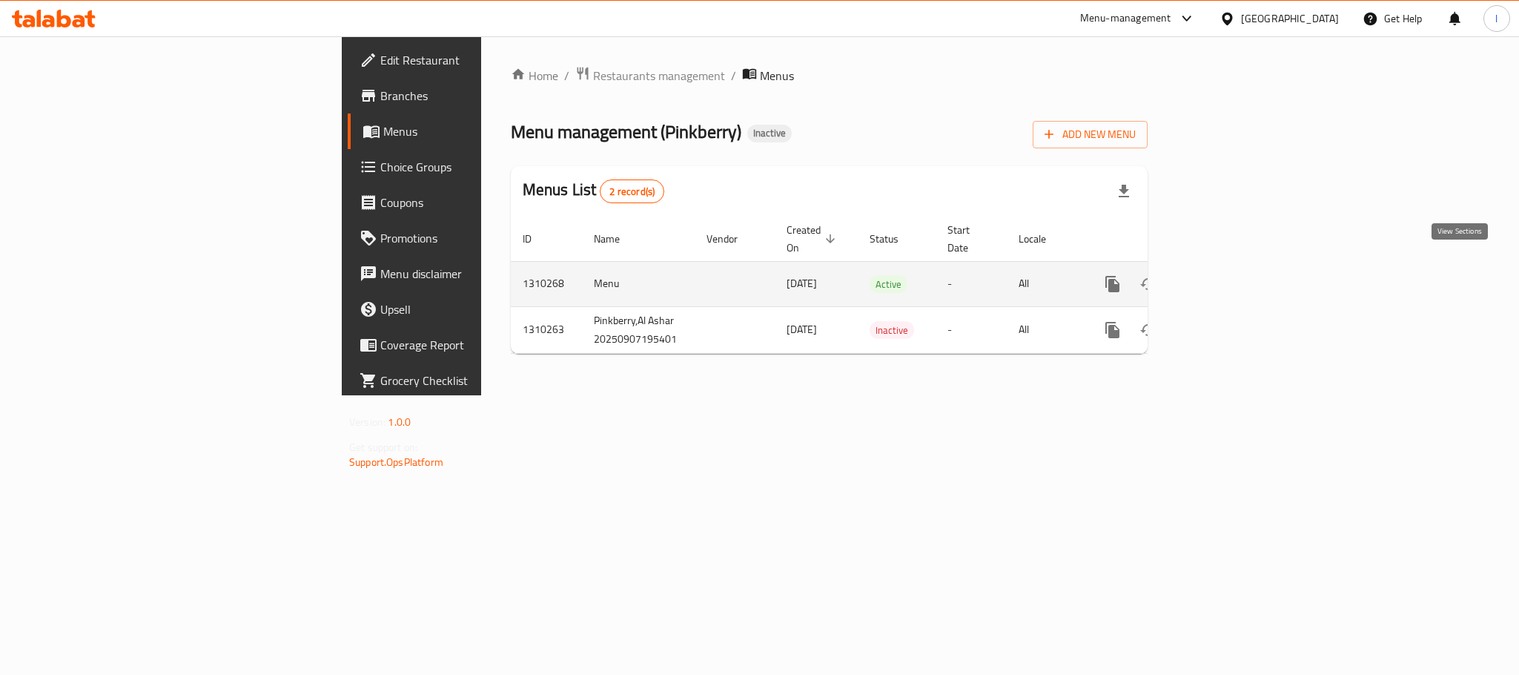
click at [1237, 270] on link "enhanced table" at bounding box center [1220, 284] width 36 height 36
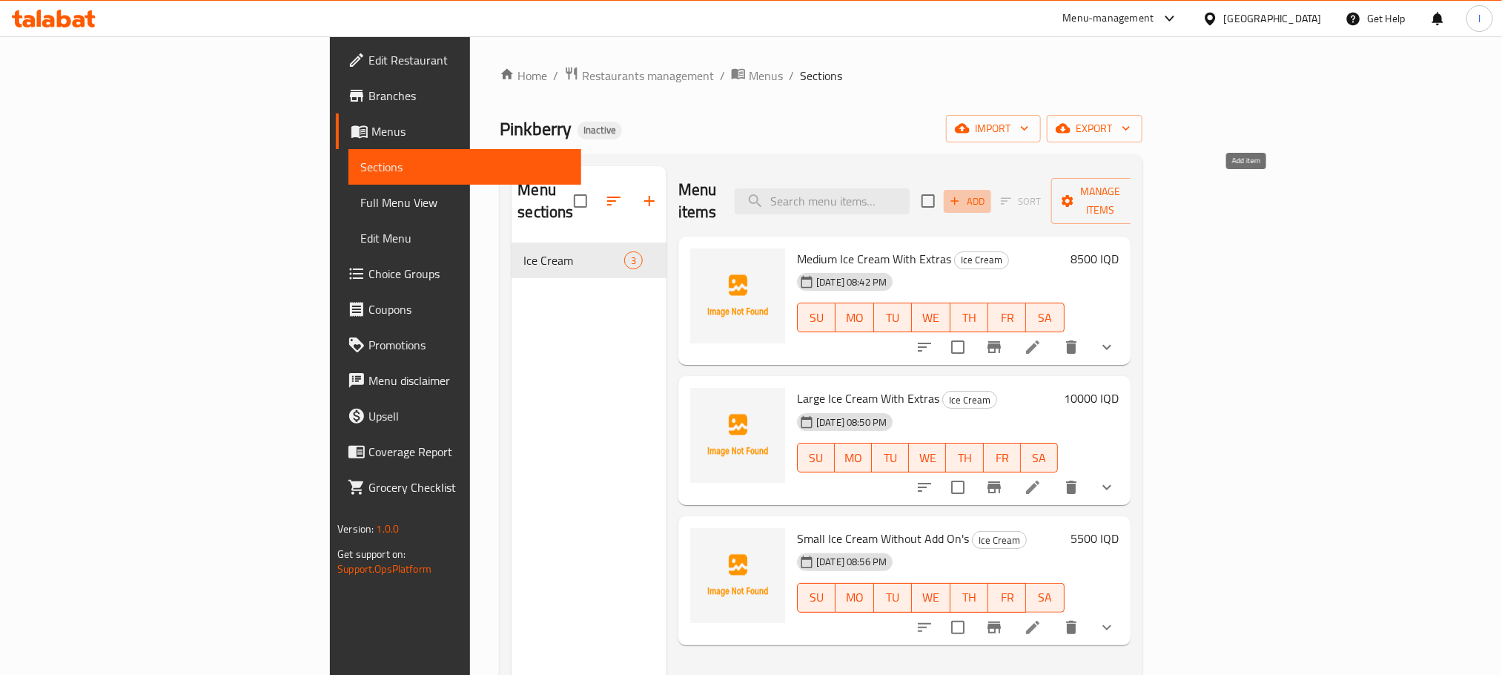
click at [987, 193] on span "Add" at bounding box center [967, 201] width 40 height 17
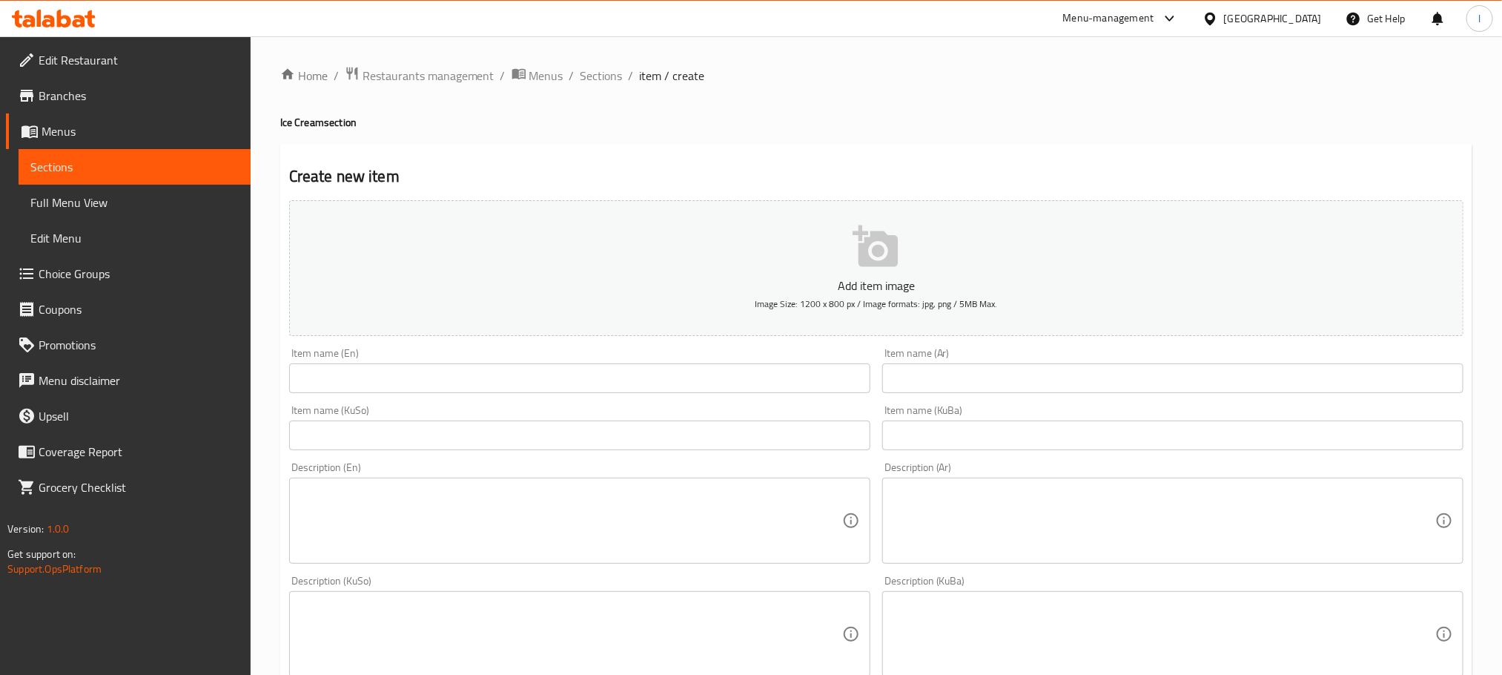
click at [953, 363] on div "Item name (Ar) Item name (Ar)" at bounding box center [1172, 370] width 581 height 45
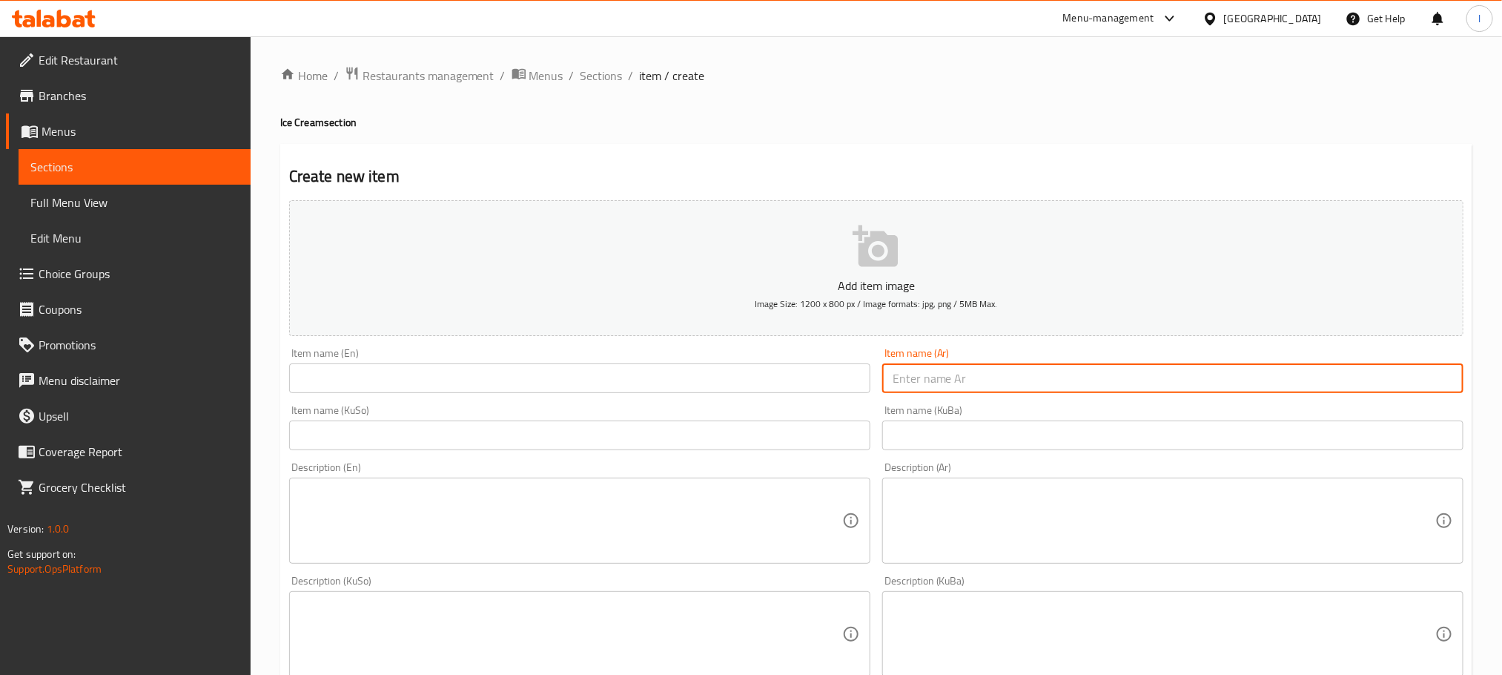
click at [926, 383] on input "text" at bounding box center [1172, 378] width 581 height 30
paste input "بارفية فواكه"
type input "بارفية فواكه"
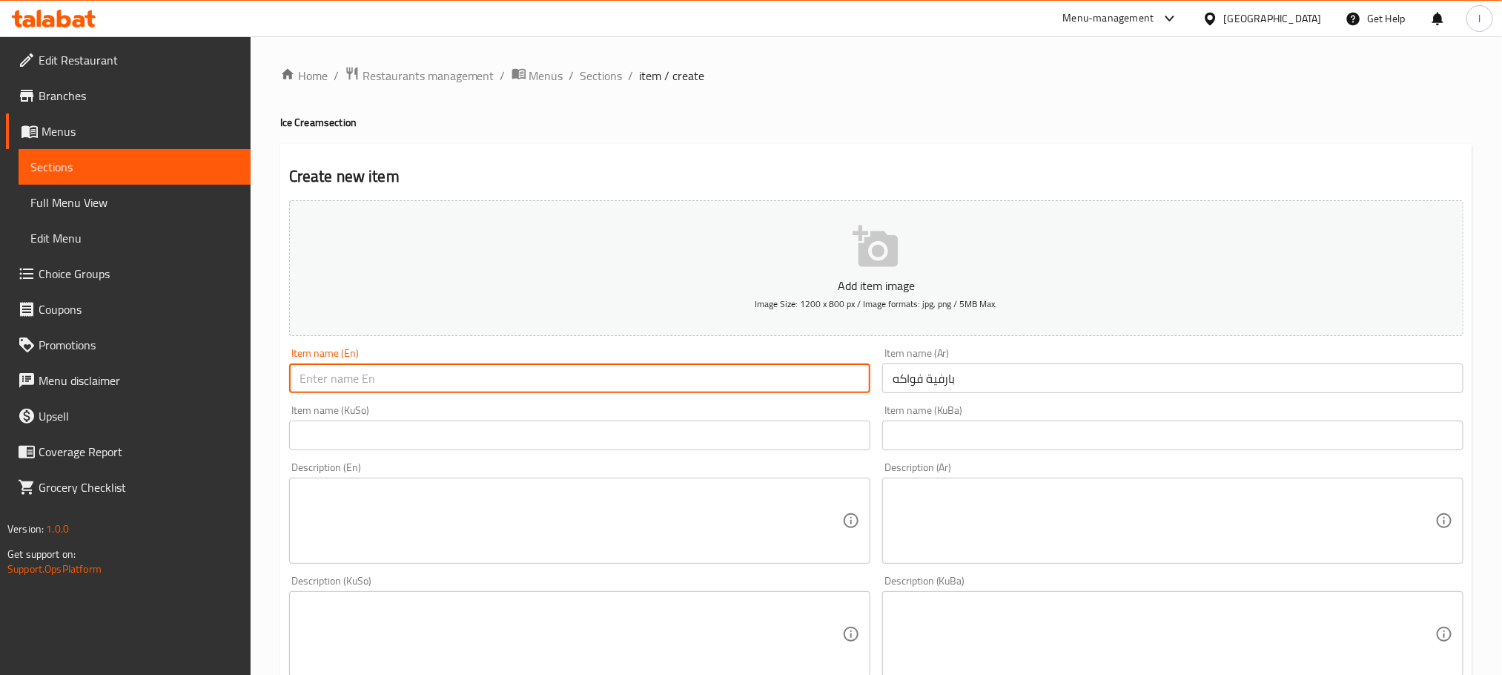
click at [554, 379] on input "text" at bounding box center [579, 378] width 581 height 30
paste input "Fruit Parfait"
type input "Fruit Parfait"
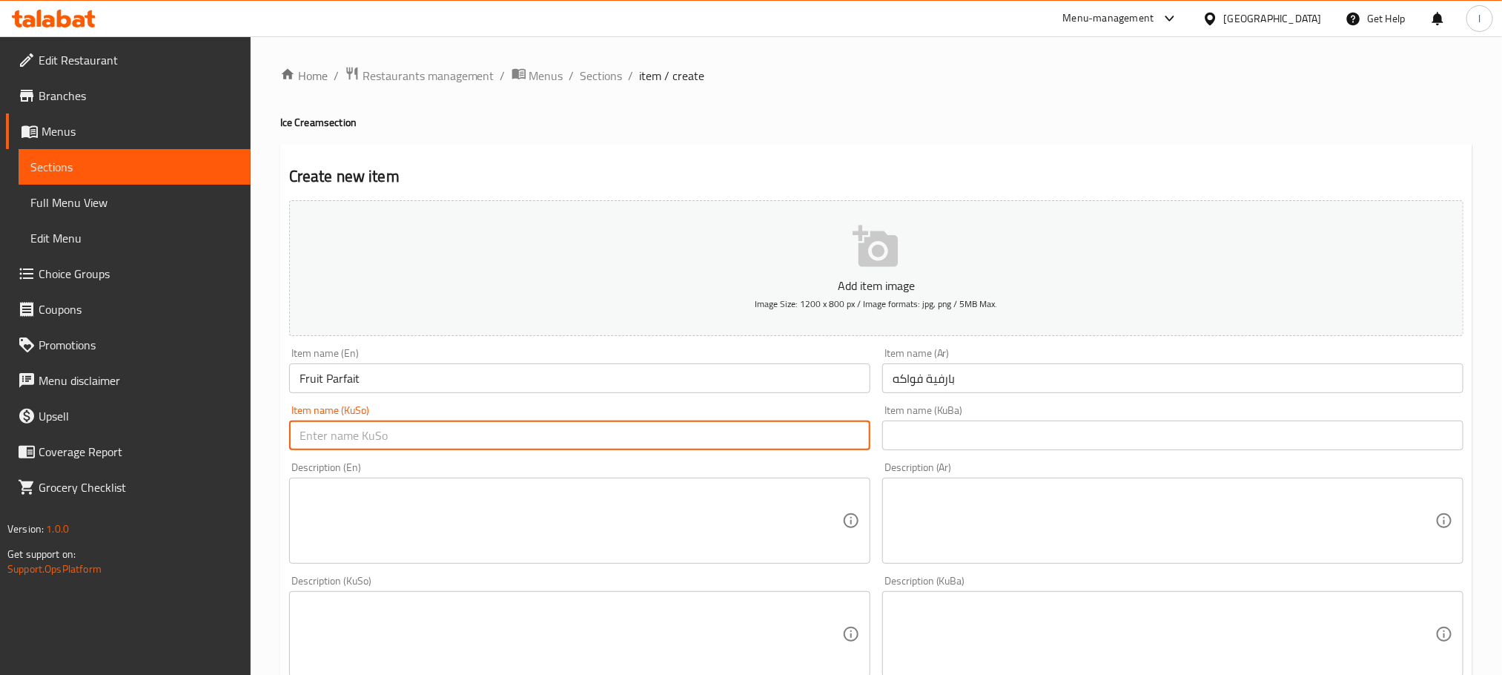
click at [343, 430] on input "text" at bounding box center [579, 435] width 581 height 30
paste input "پارفێی میوە"
type input "پارفێی میوە"
click at [965, 449] on input "text" at bounding box center [1172, 435] width 581 height 30
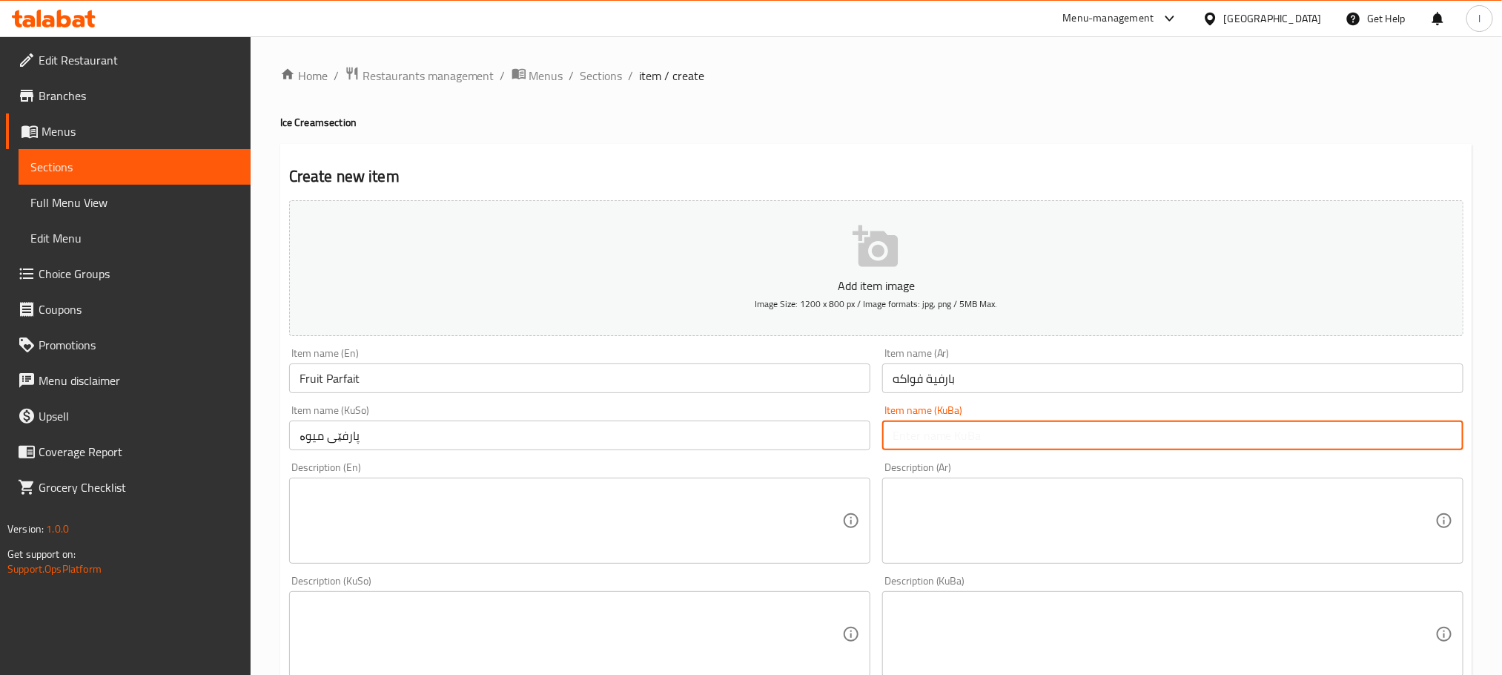
paste input "پارفێی میوە"
type input "پارفێی میوە"
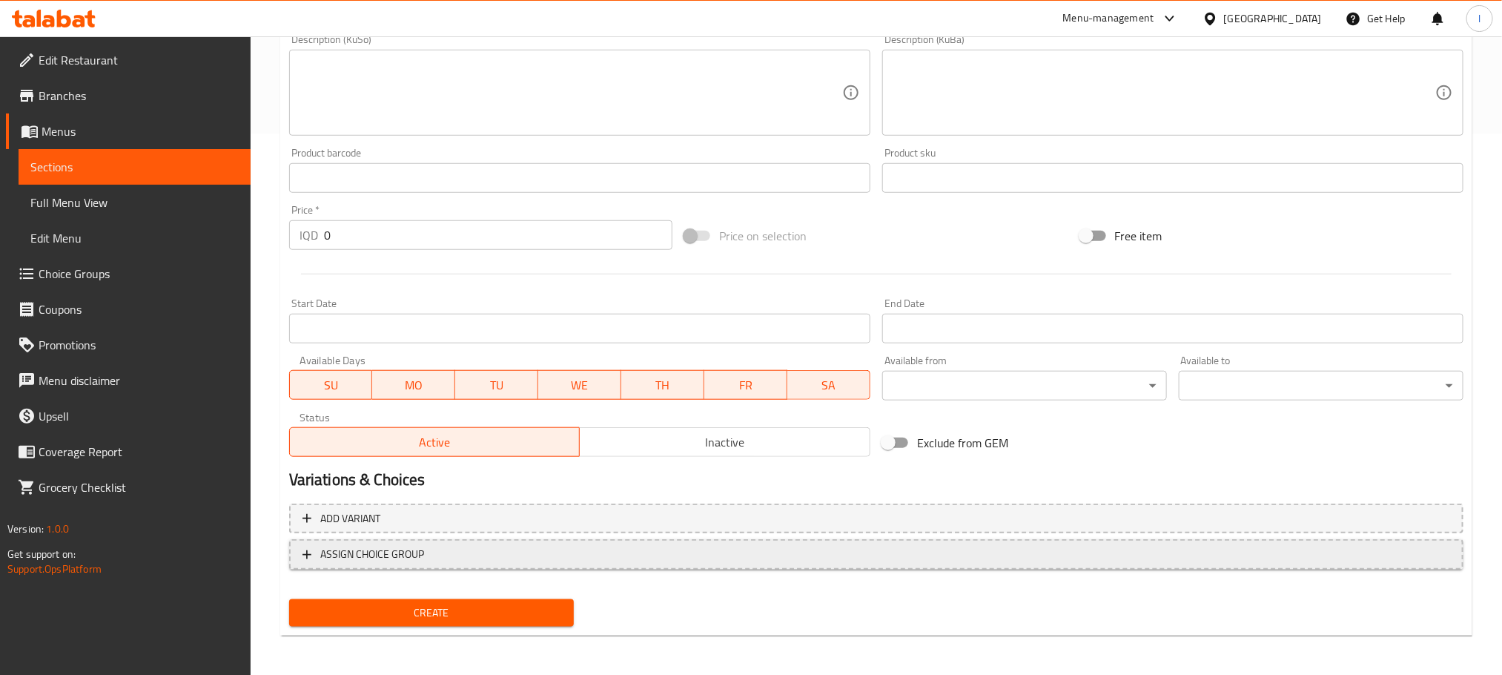
click at [745, 561] on span "ASSIGN CHOICE GROUP" at bounding box center [876, 554] width 1148 height 19
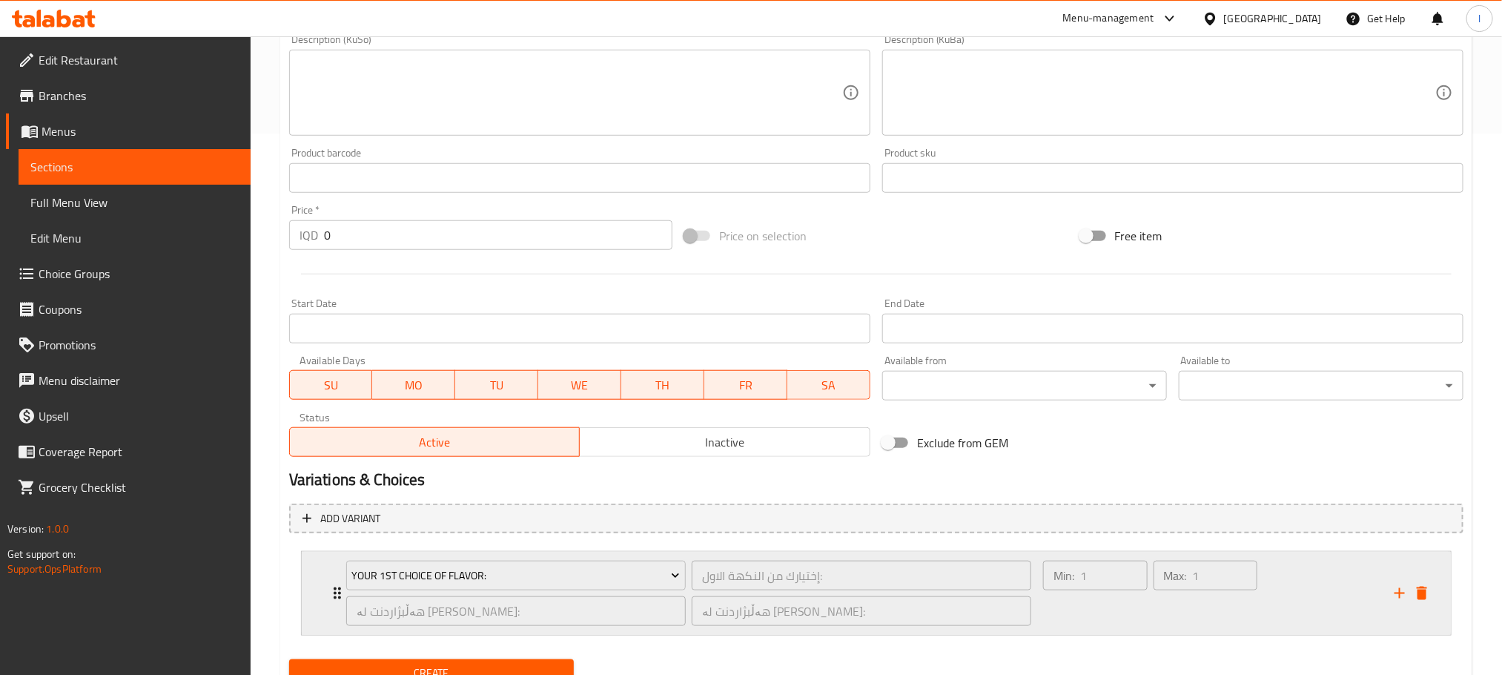
scroll to position [603, 0]
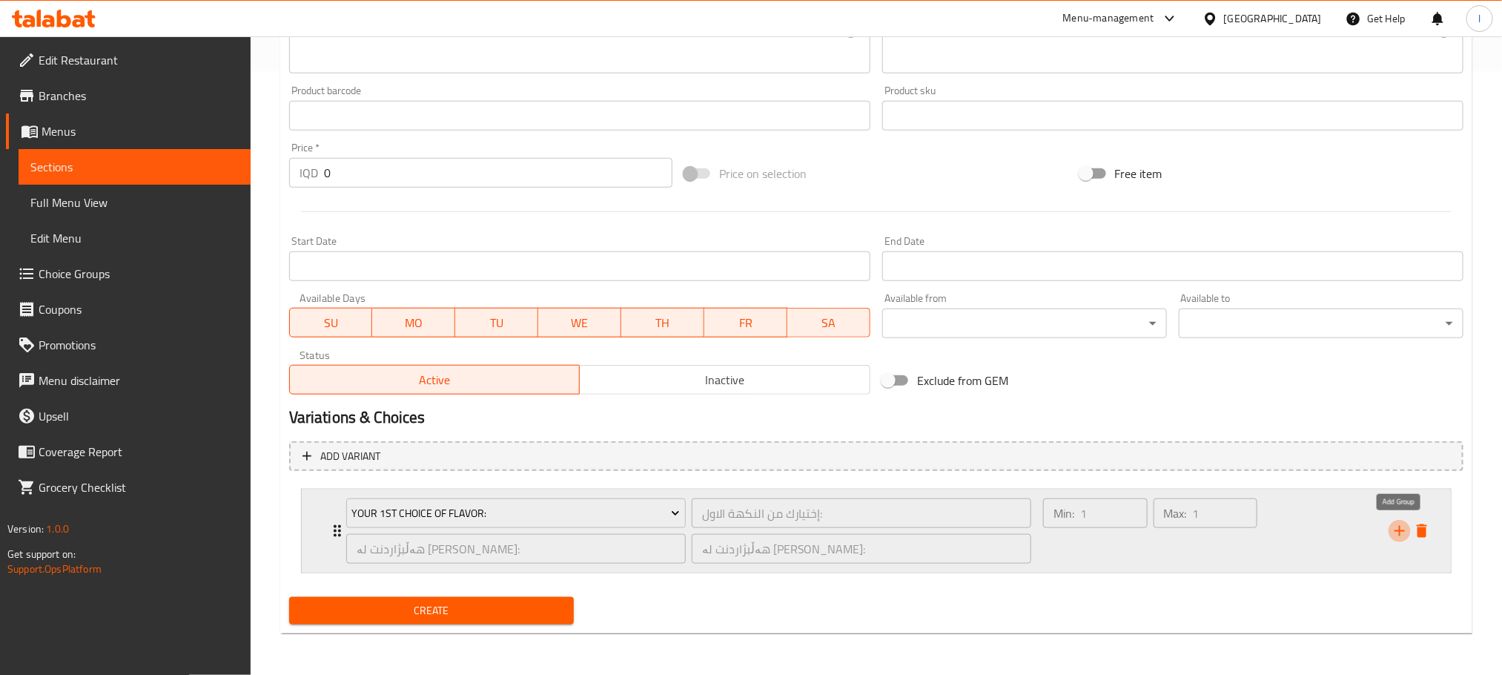
click at [1399, 522] on icon "add" at bounding box center [1400, 531] width 18 height 18
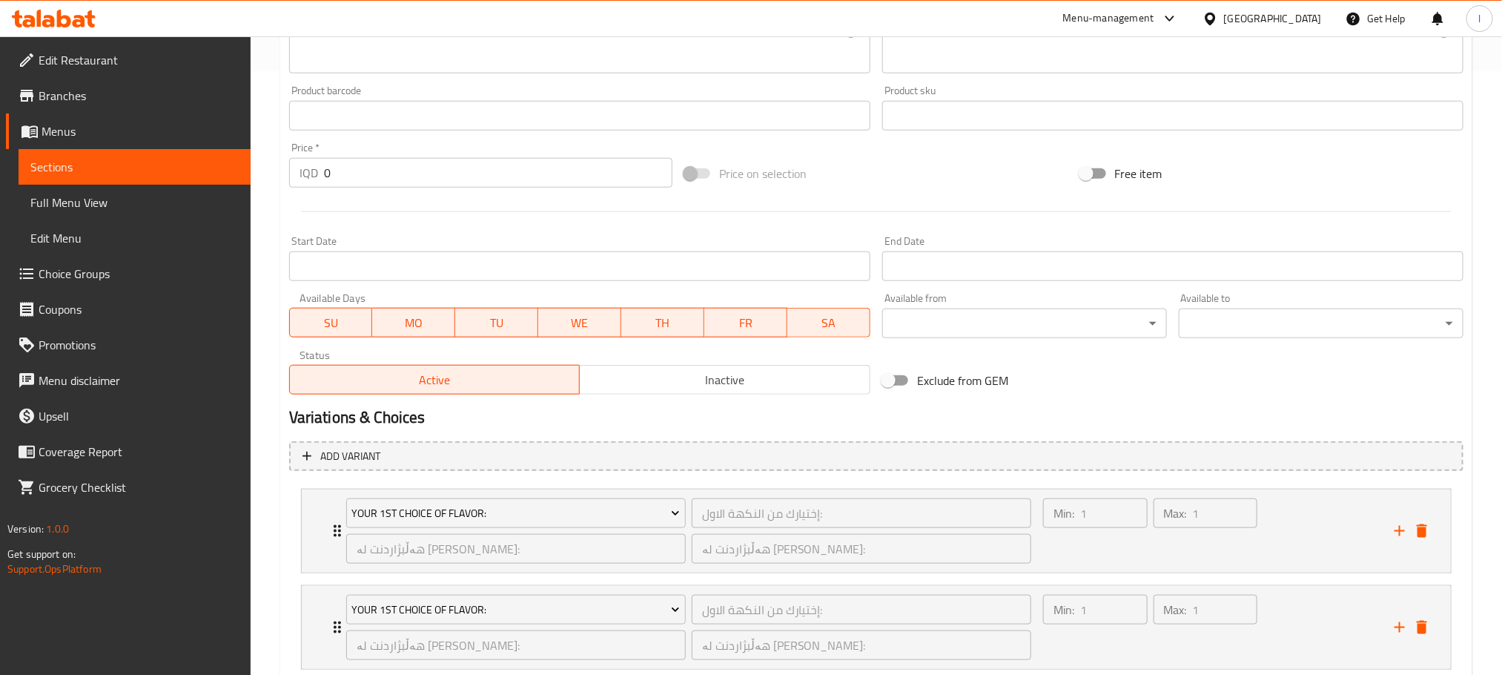
scroll to position [701, 0]
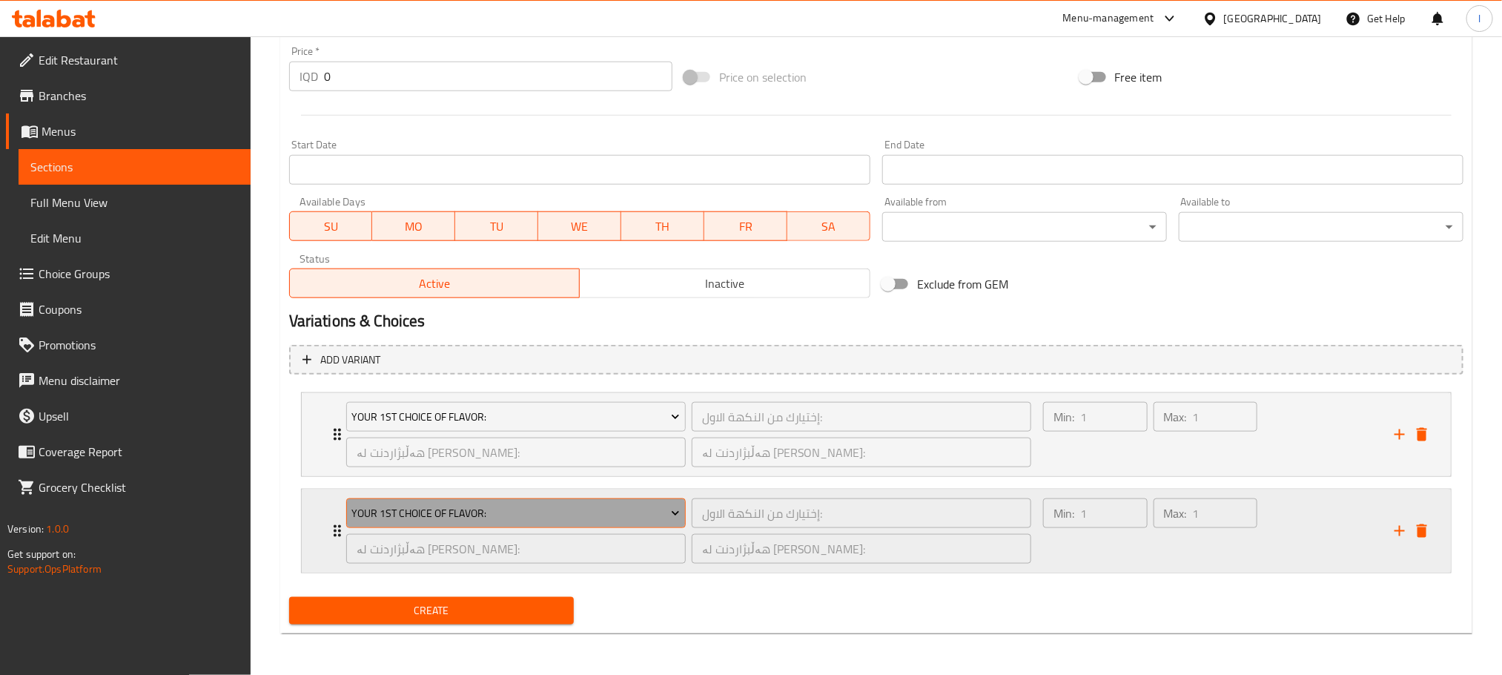
click at [540, 504] on span "Your 1st Choice Of Flavor:" at bounding box center [515, 513] width 328 height 19
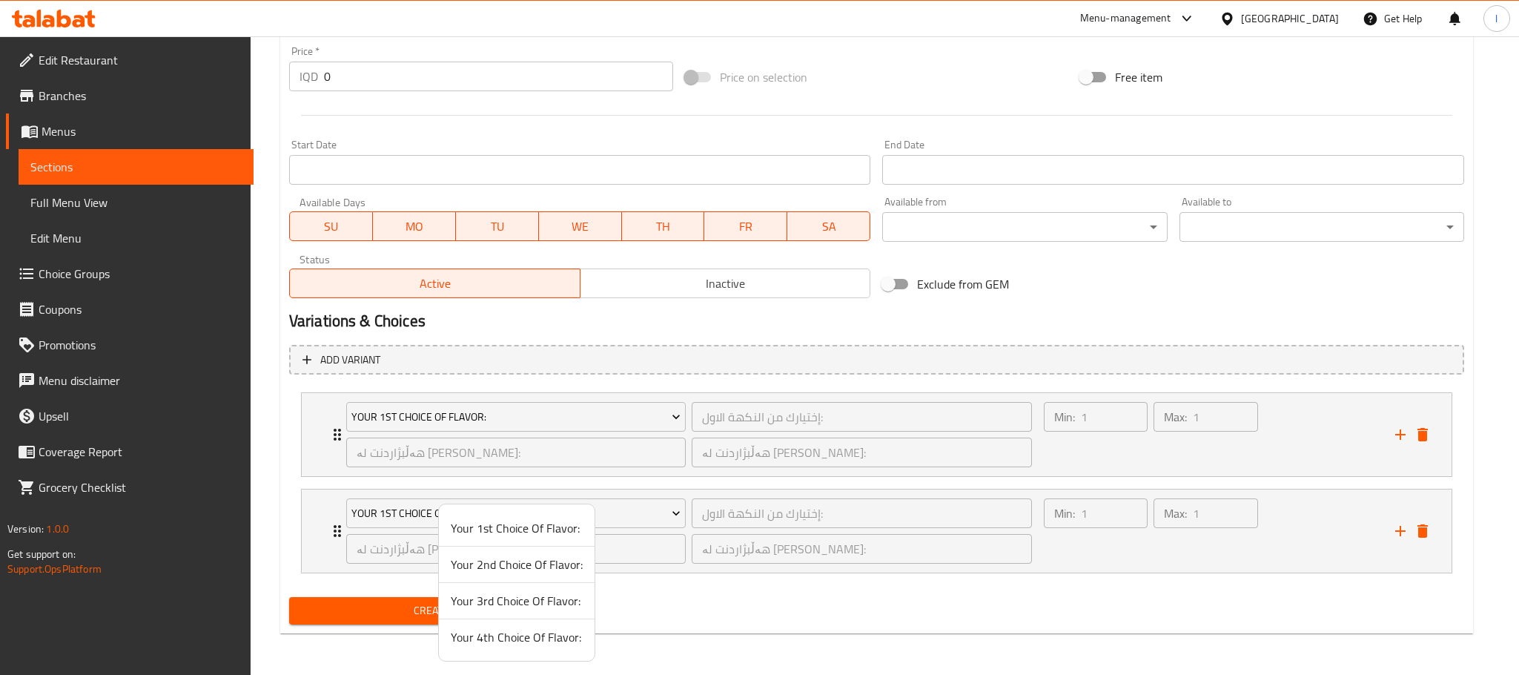
click at [528, 555] on span "Your 2nd Choice Of Flavor:" at bounding box center [517, 564] width 132 height 18
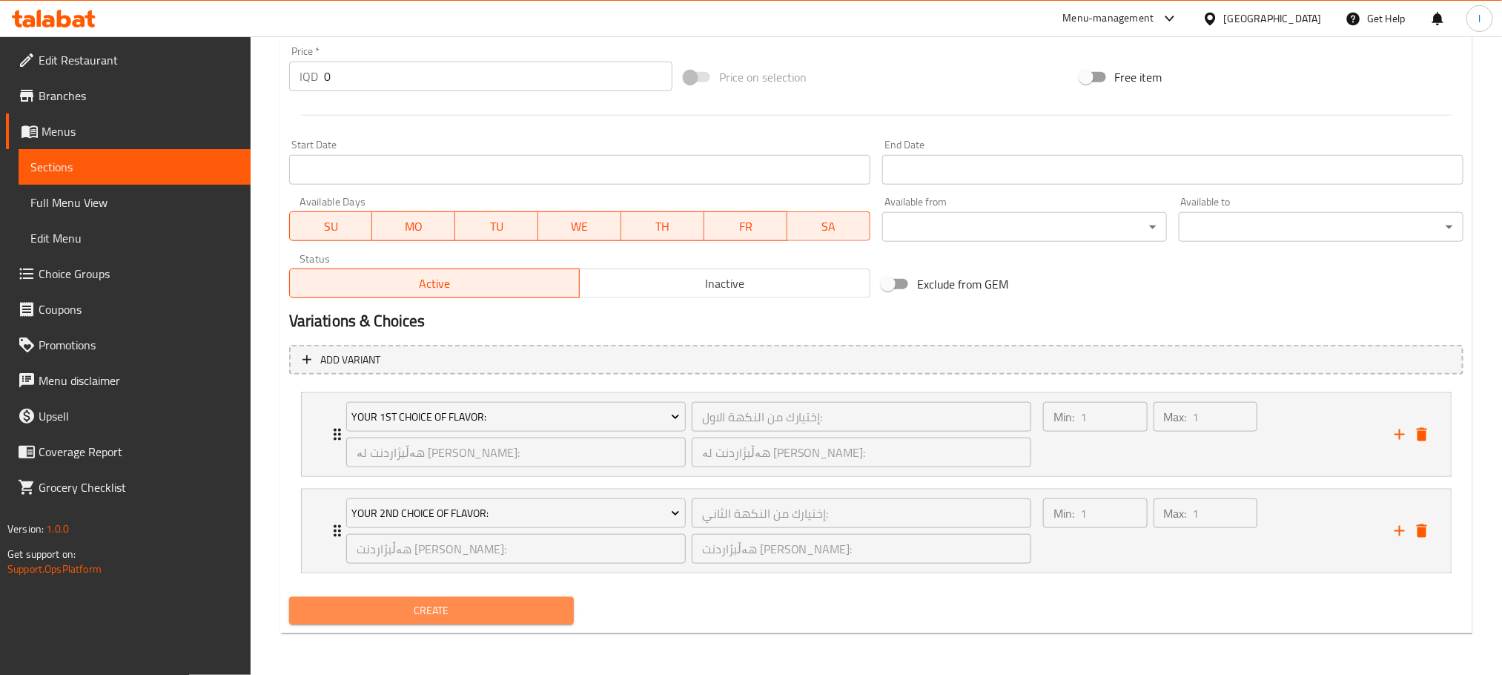
click at [561, 609] on span "Create" at bounding box center [431, 610] width 261 height 19
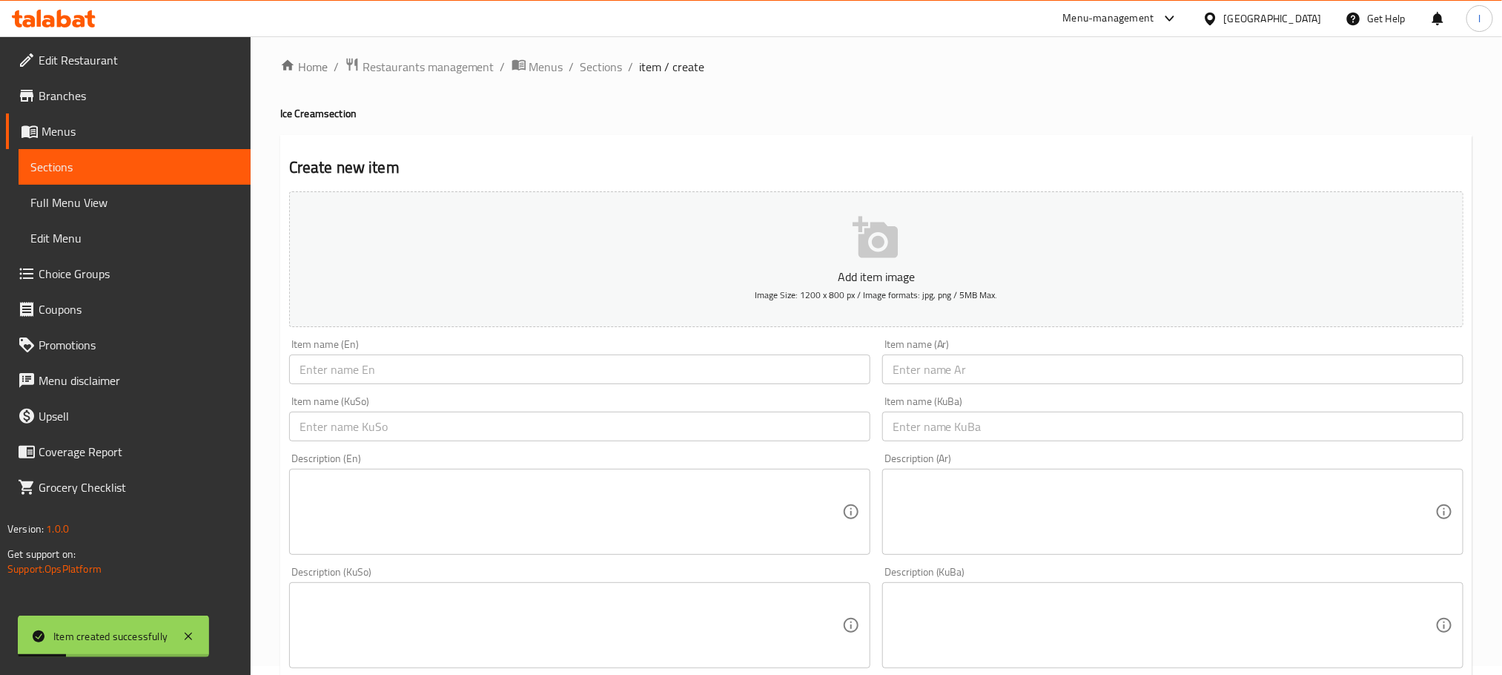
scroll to position [0, 0]
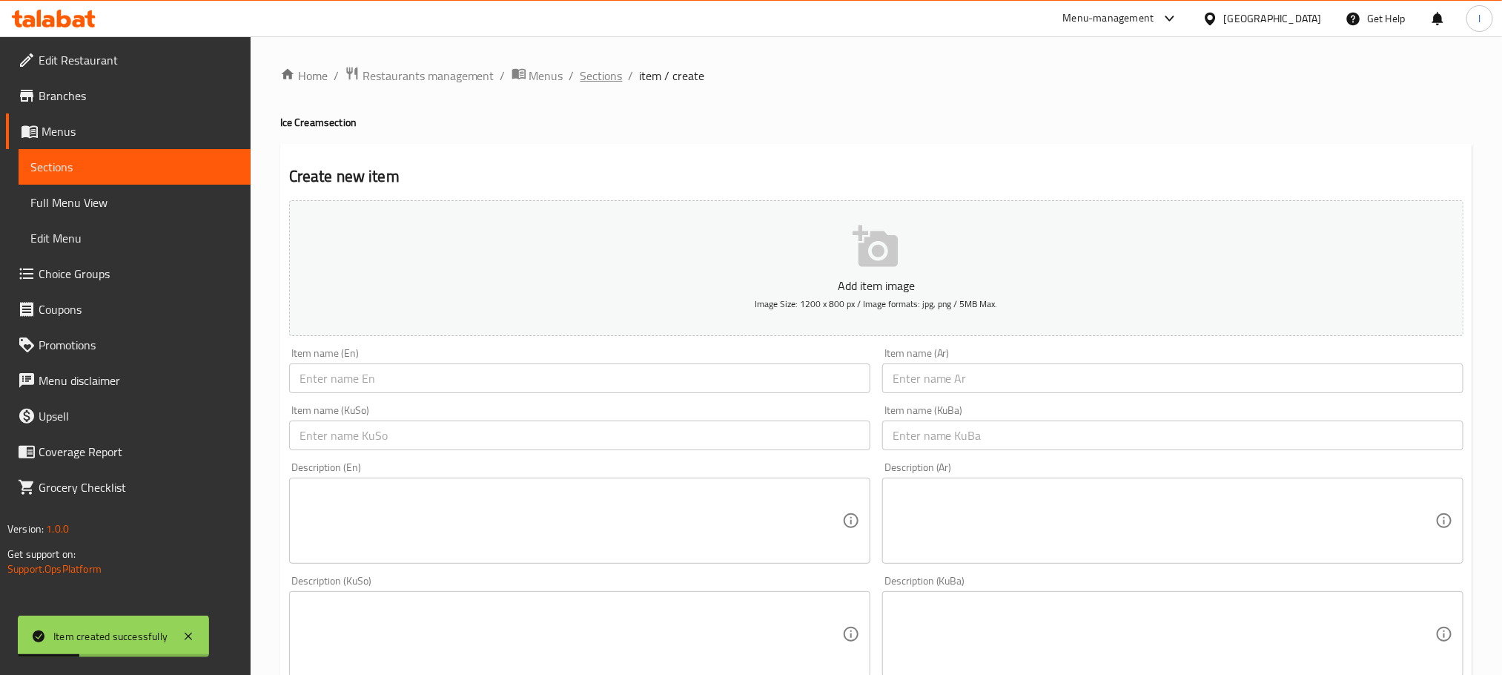
click at [603, 76] on span "Sections" at bounding box center [601, 76] width 42 height 18
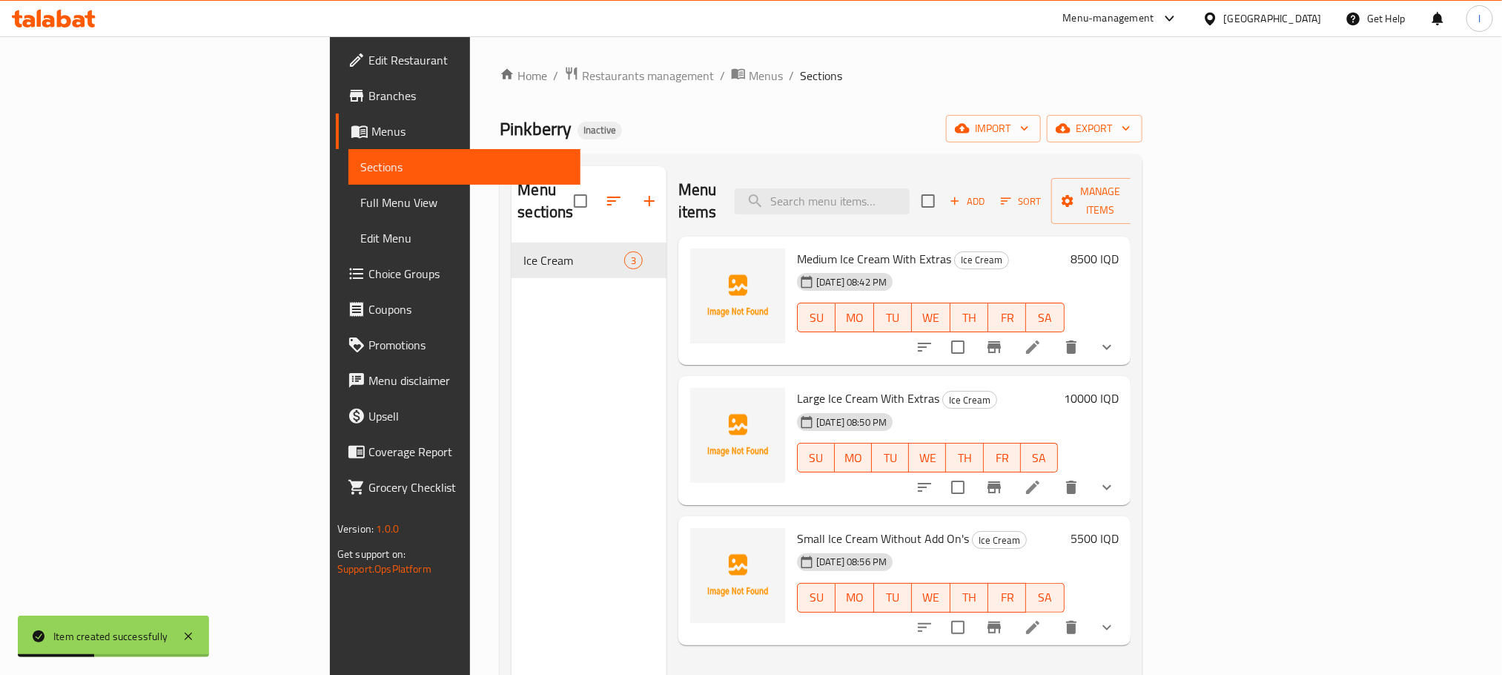
scroll to position [208, 0]
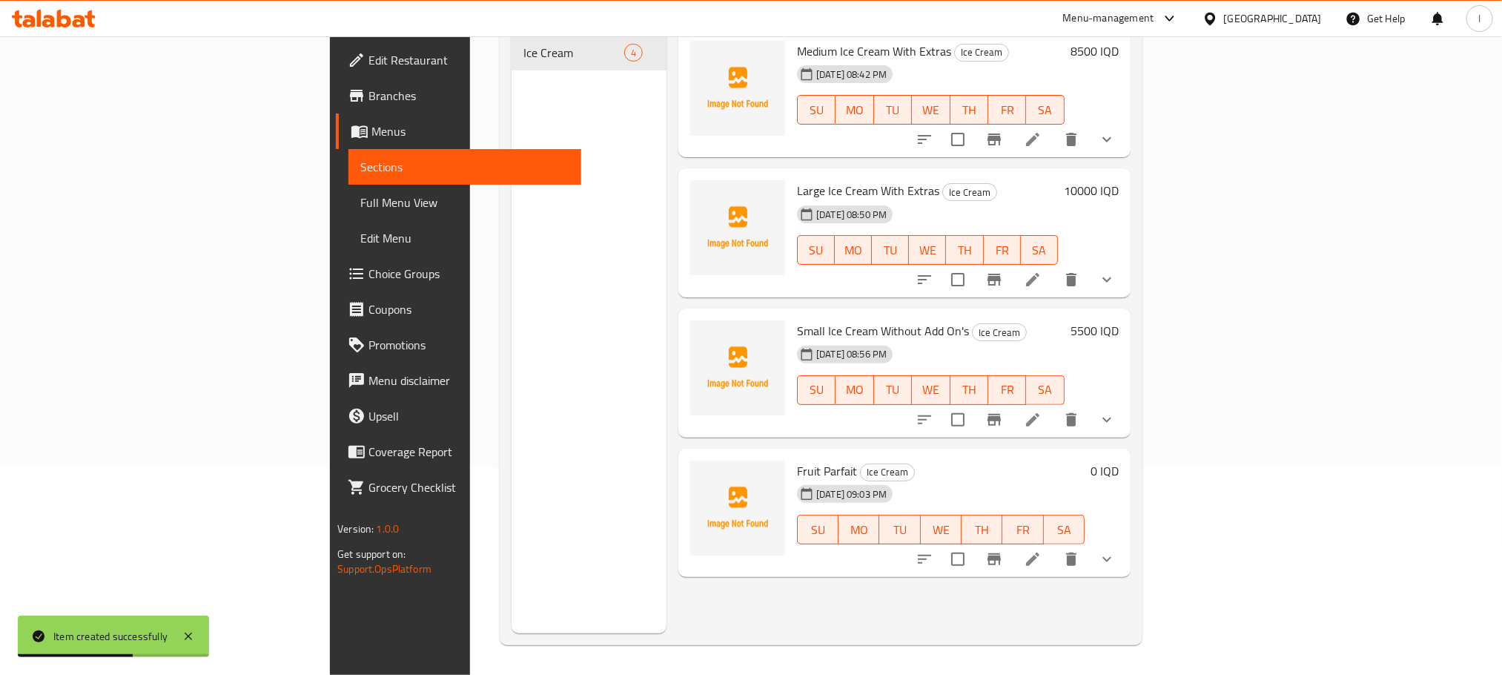
click at [1119, 460] on h6 "0 IQD" at bounding box center [1105, 470] width 28 height 21
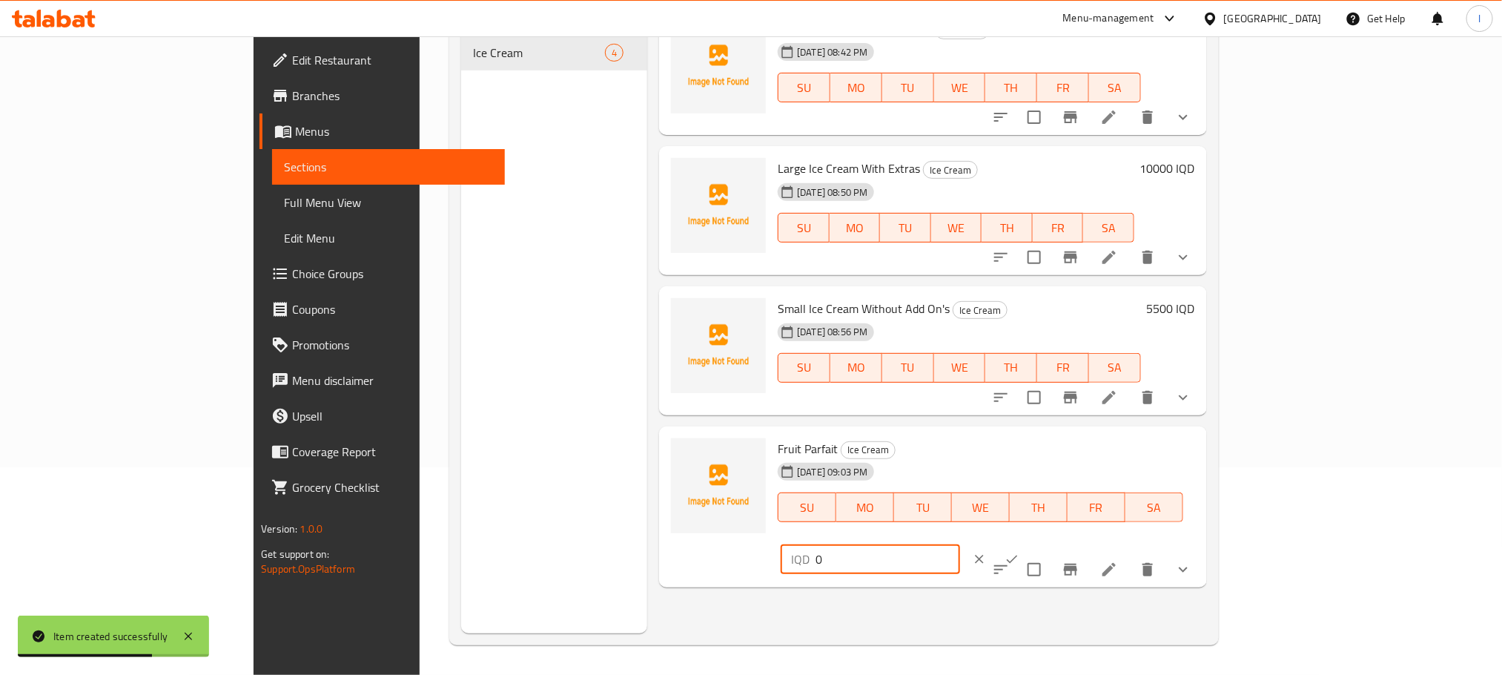
drag, startPoint x: 1284, startPoint y: 447, endPoint x: 1050, endPoint y: 428, distance: 235.1
click at [1050, 428] on div "Fruit Parfait Ice Cream 07-09-2025 09:03 PM SU MO TU WE TH FR SA IQD 0 ​" at bounding box center [932, 507] width 547 height 162
type input "9000"
click at [1028, 543] on button "ok" at bounding box center [1012, 559] width 33 height 33
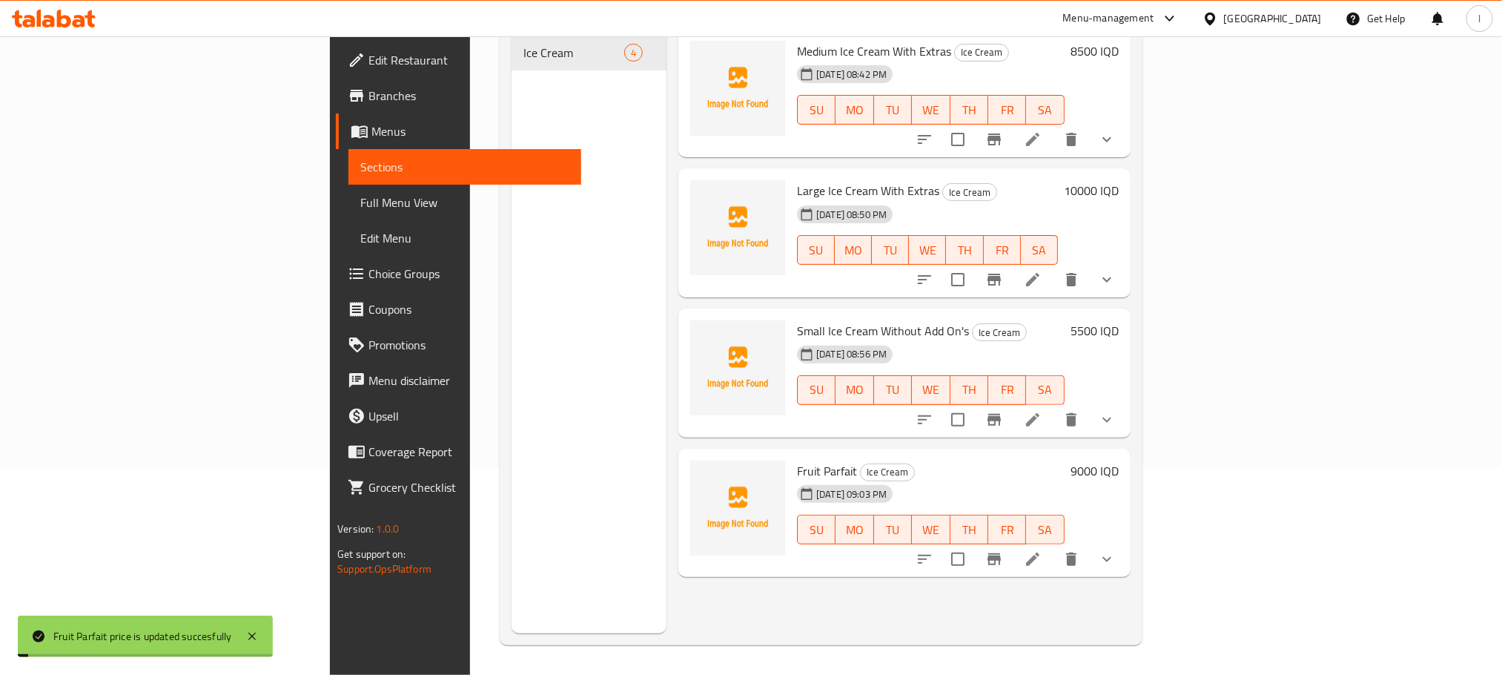
click at [1003, 550] on icon "Branch-specific-item" at bounding box center [994, 559] width 18 height 18
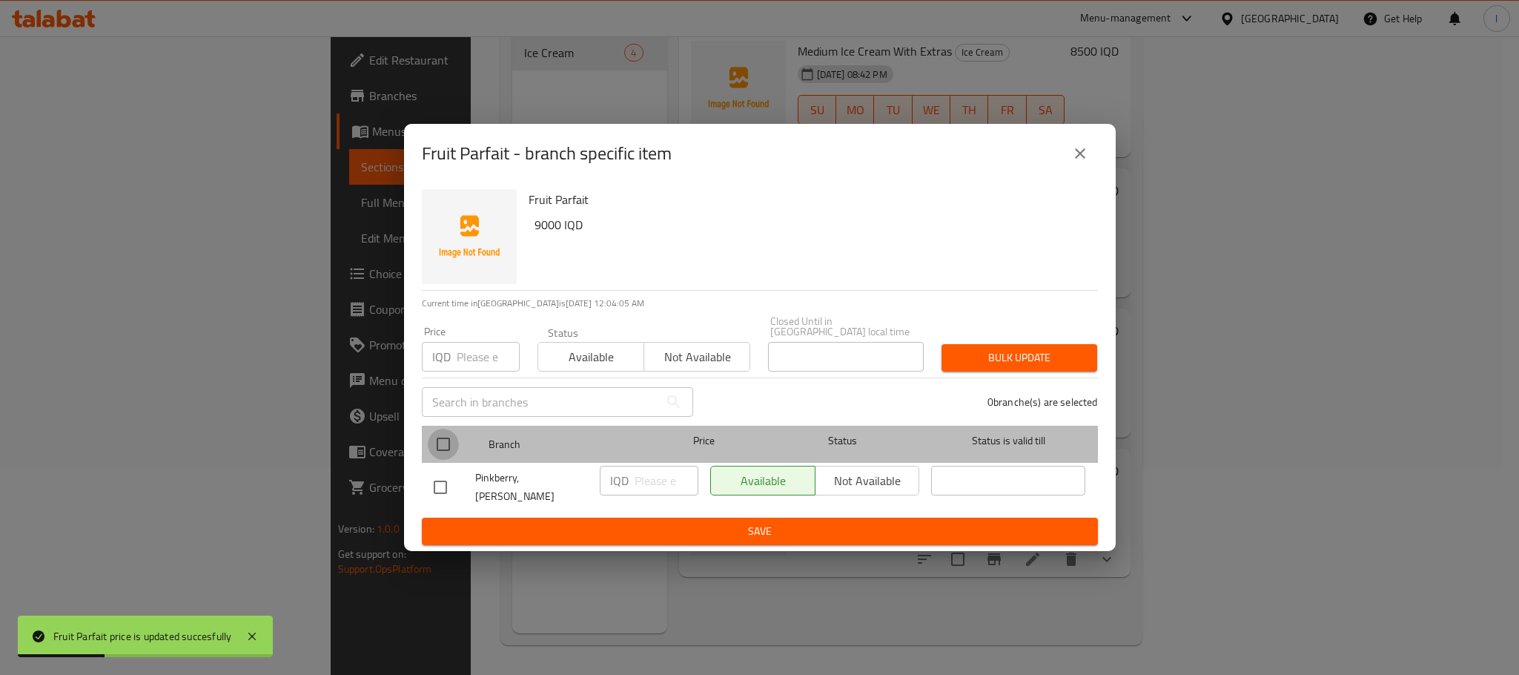
click at [454, 450] on input "checkbox" at bounding box center [443, 444] width 31 height 31
checkbox input "true"
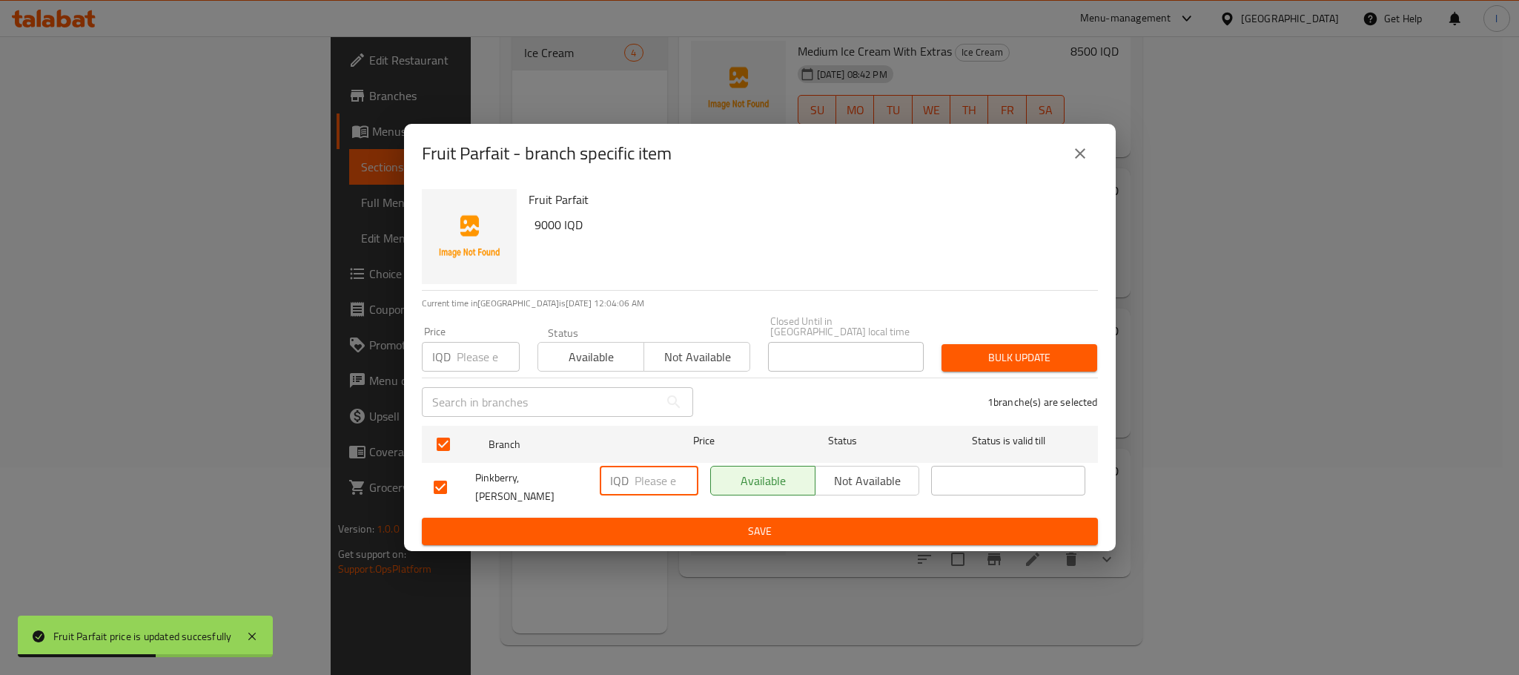
click at [657, 483] on input "number" at bounding box center [667, 481] width 64 height 30
type input "9000"
click at [744, 526] on span "Save" at bounding box center [760, 531] width 652 height 19
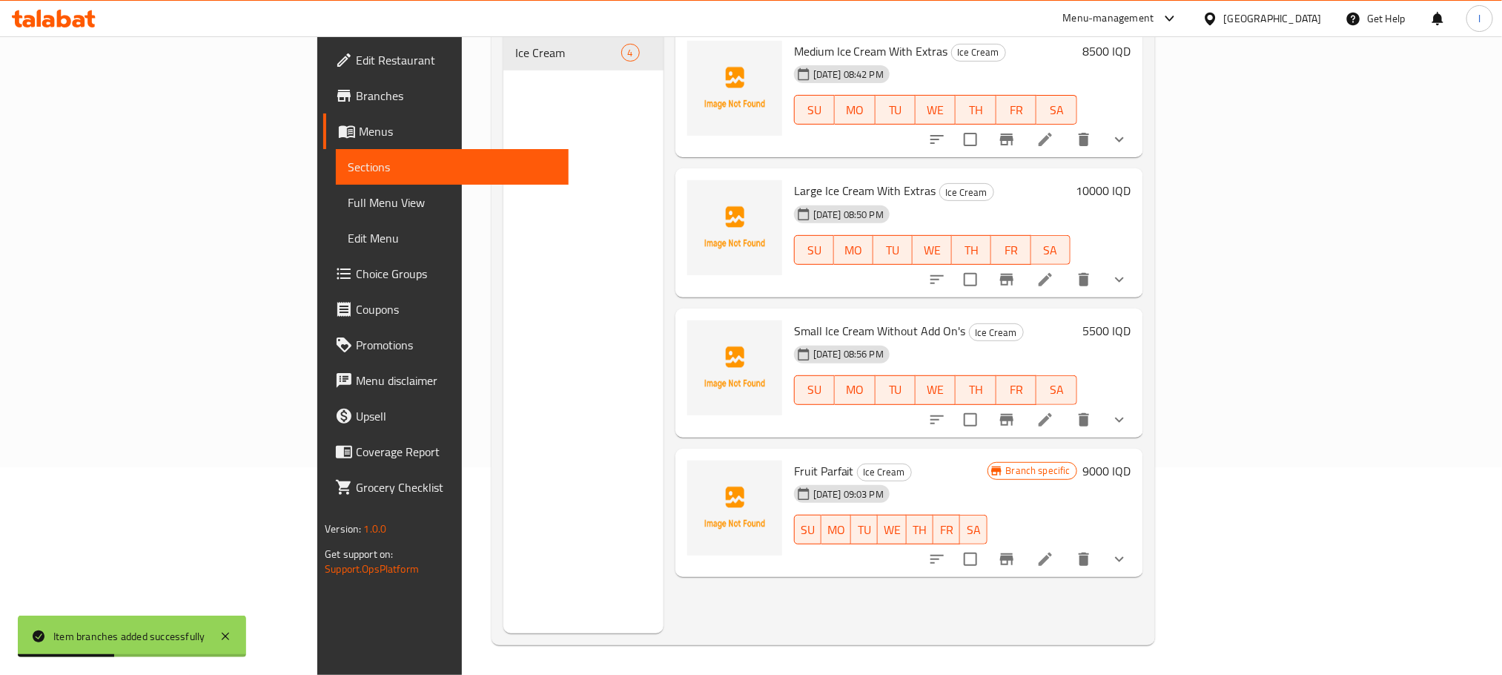
click at [1066, 546] on li at bounding box center [1046, 559] width 42 height 27
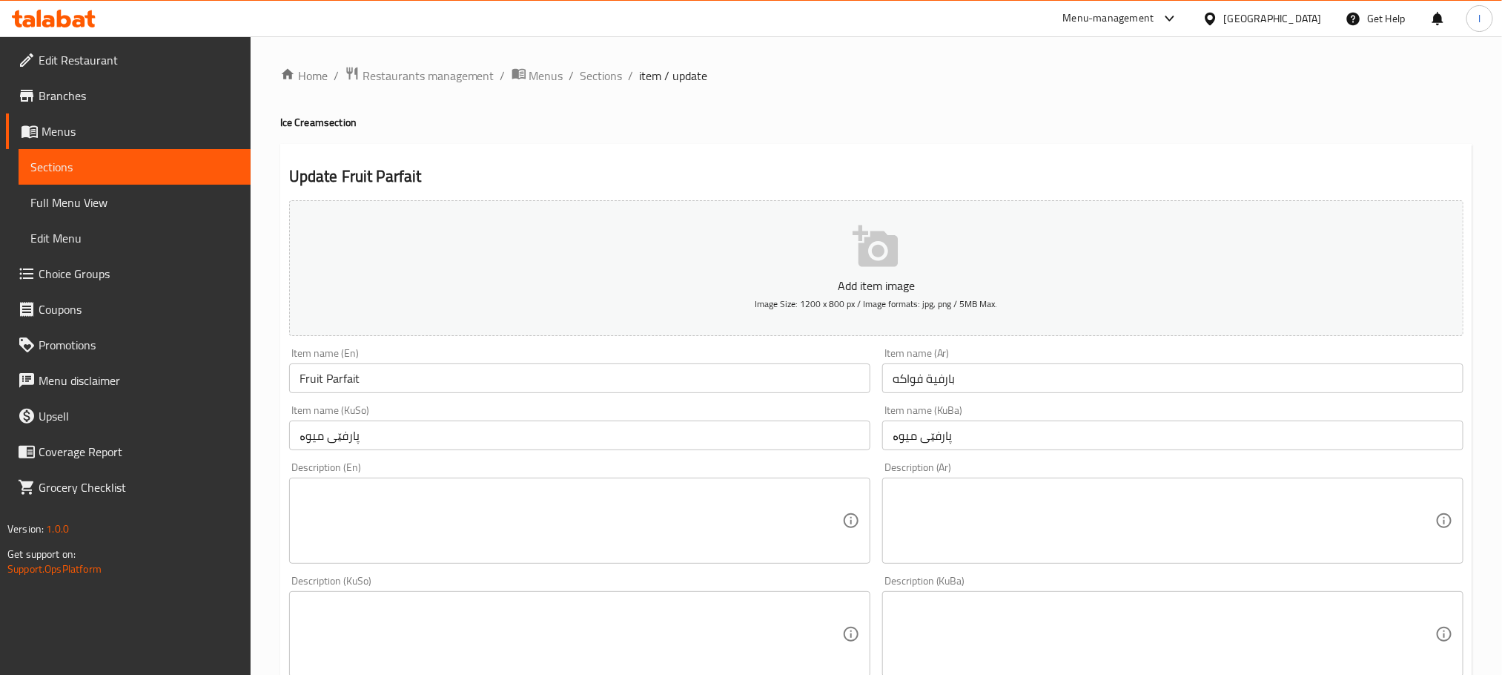
click at [514, 534] on textarea at bounding box center [571, 521] width 543 height 70
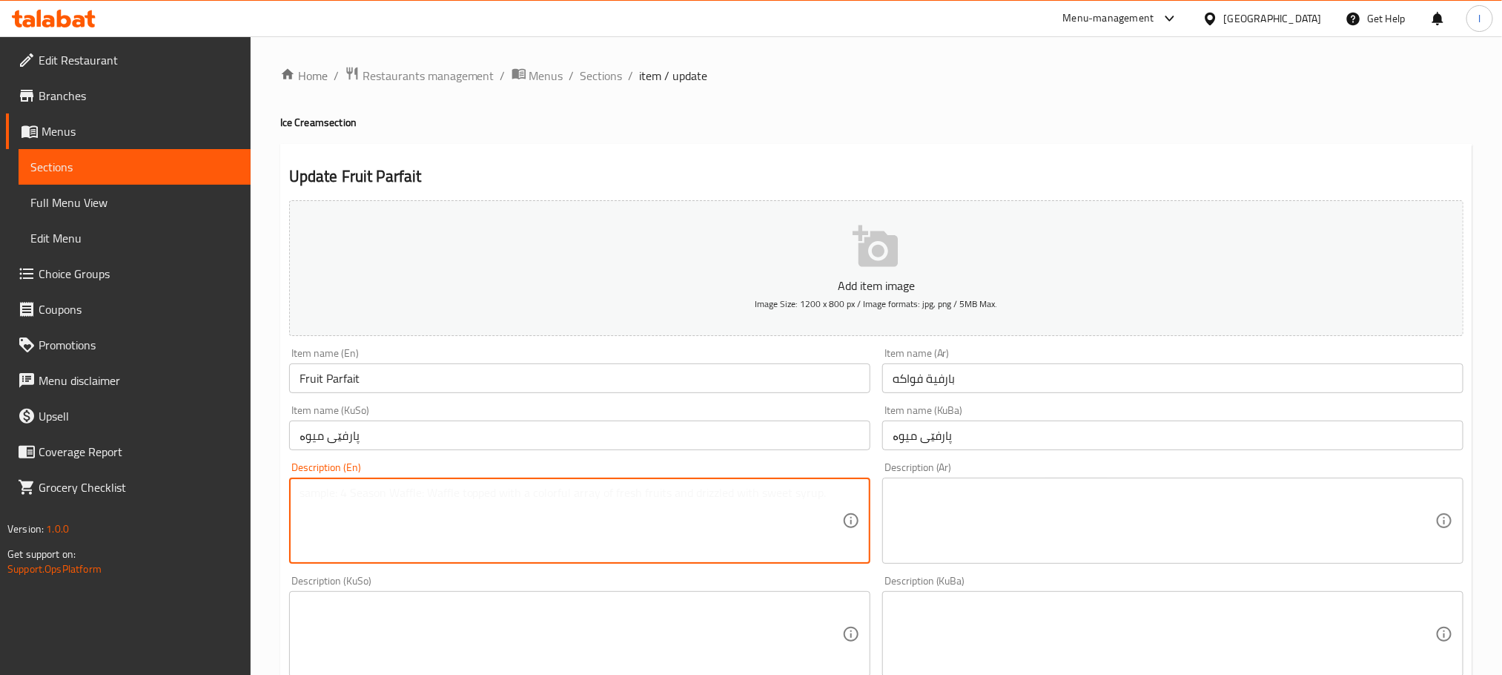
paste textarea "Ice cream flavor with fresh fruits"
type textarea "Ice cream flavor with fresh fruits"
click at [1033, 497] on textarea at bounding box center [1164, 521] width 543 height 70
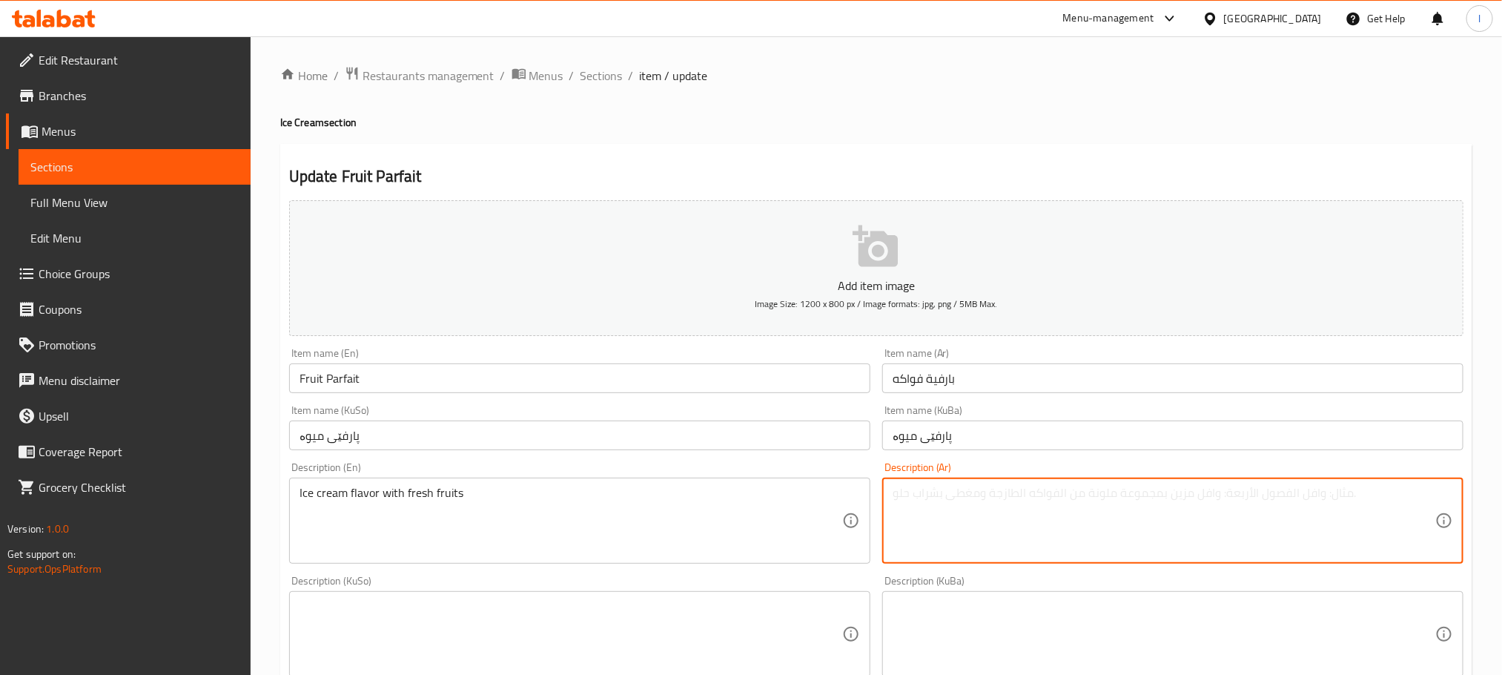
paste textarea "نكهة ايس كريم مع فواكه طازجة"
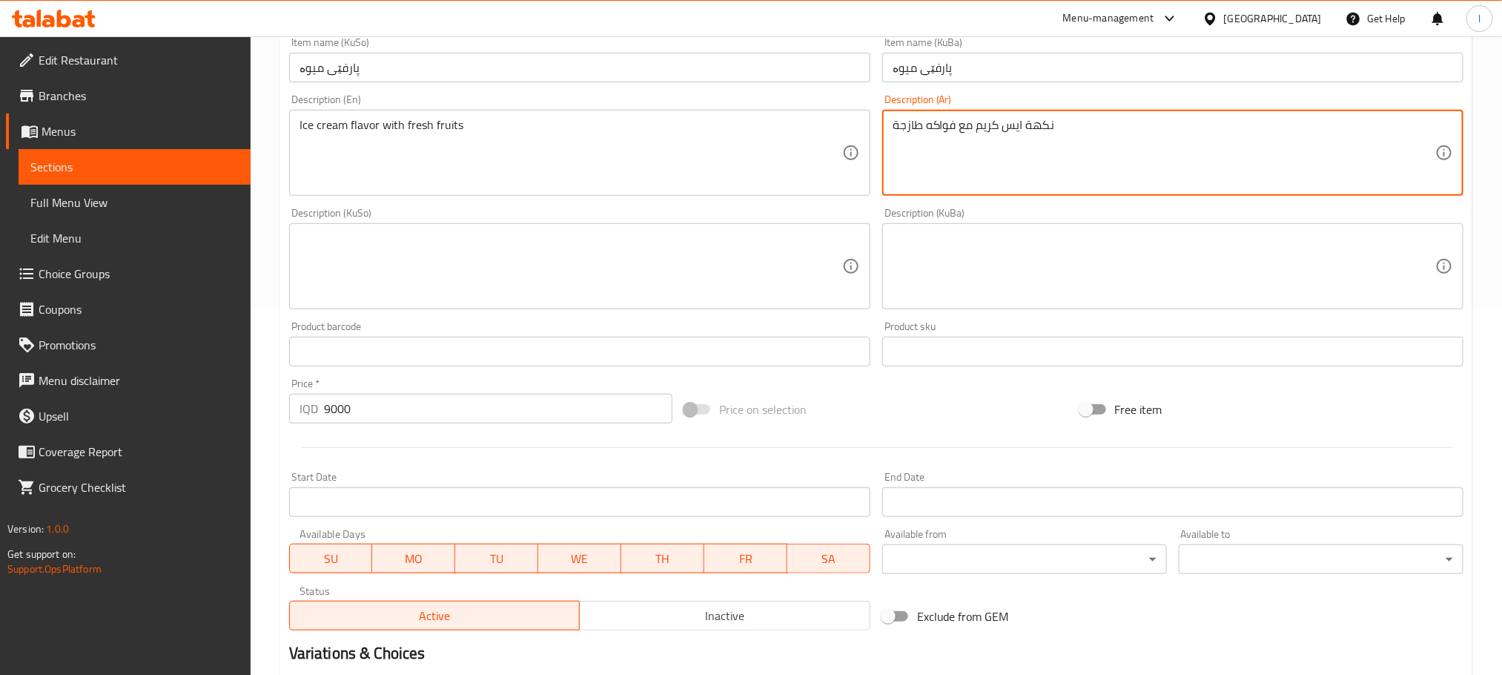
scroll to position [408, 0]
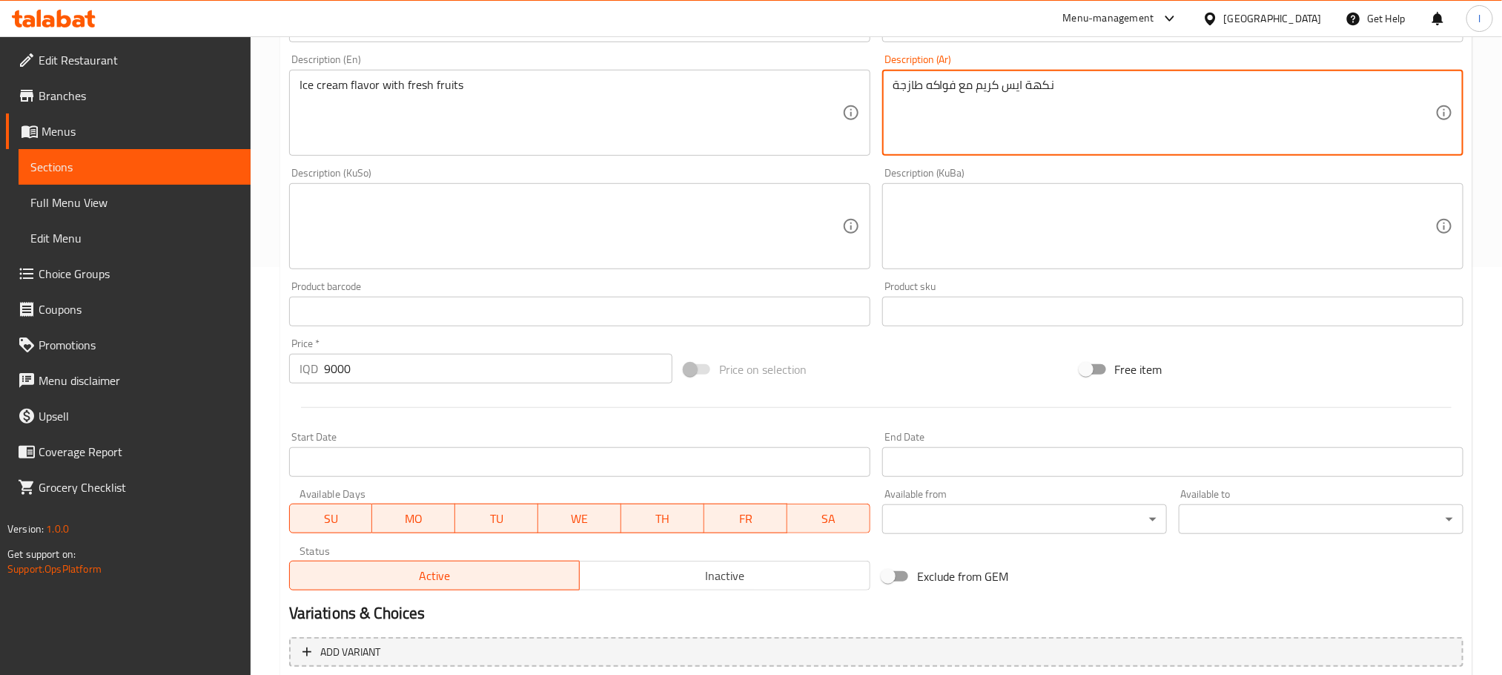
type textarea "نكهة ايس كريم مع فواكه طازجة"
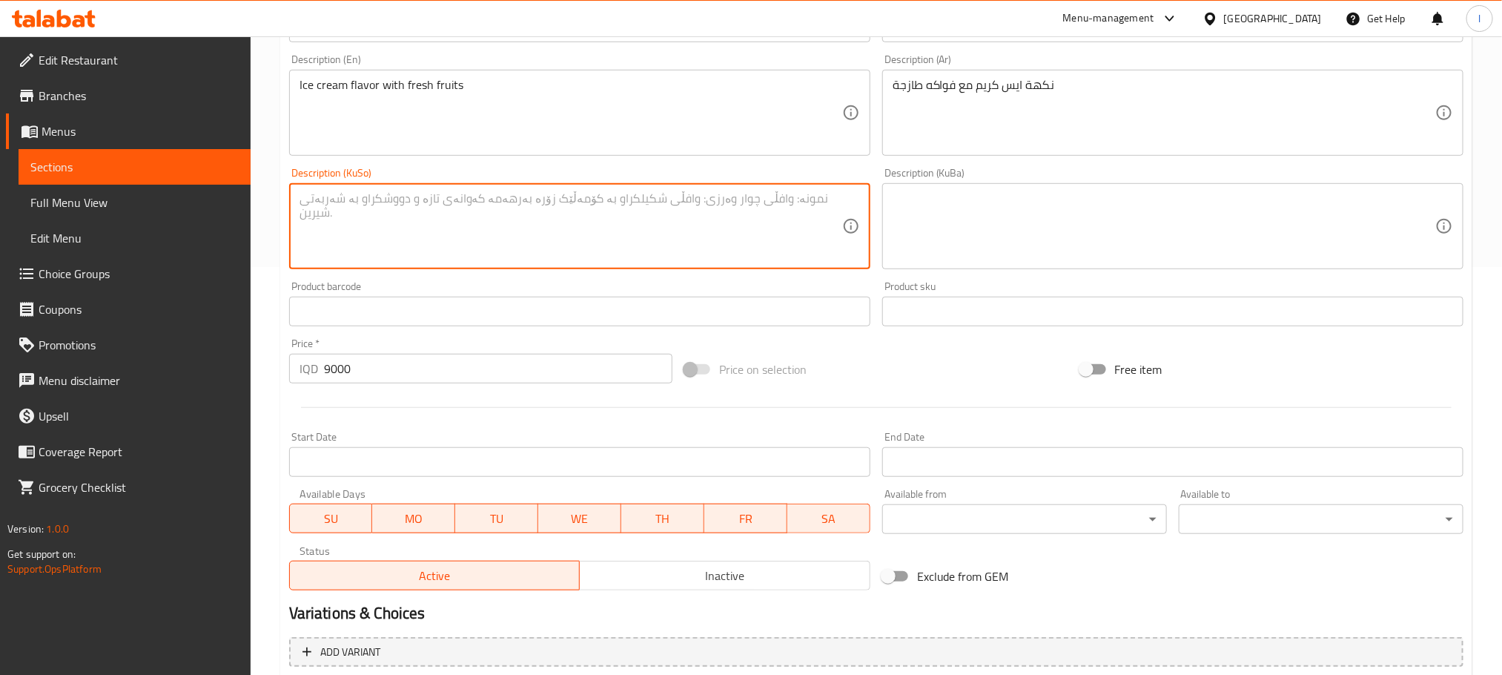
click at [521, 221] on textarea at bounding box center [571, 226] width 543 height 70
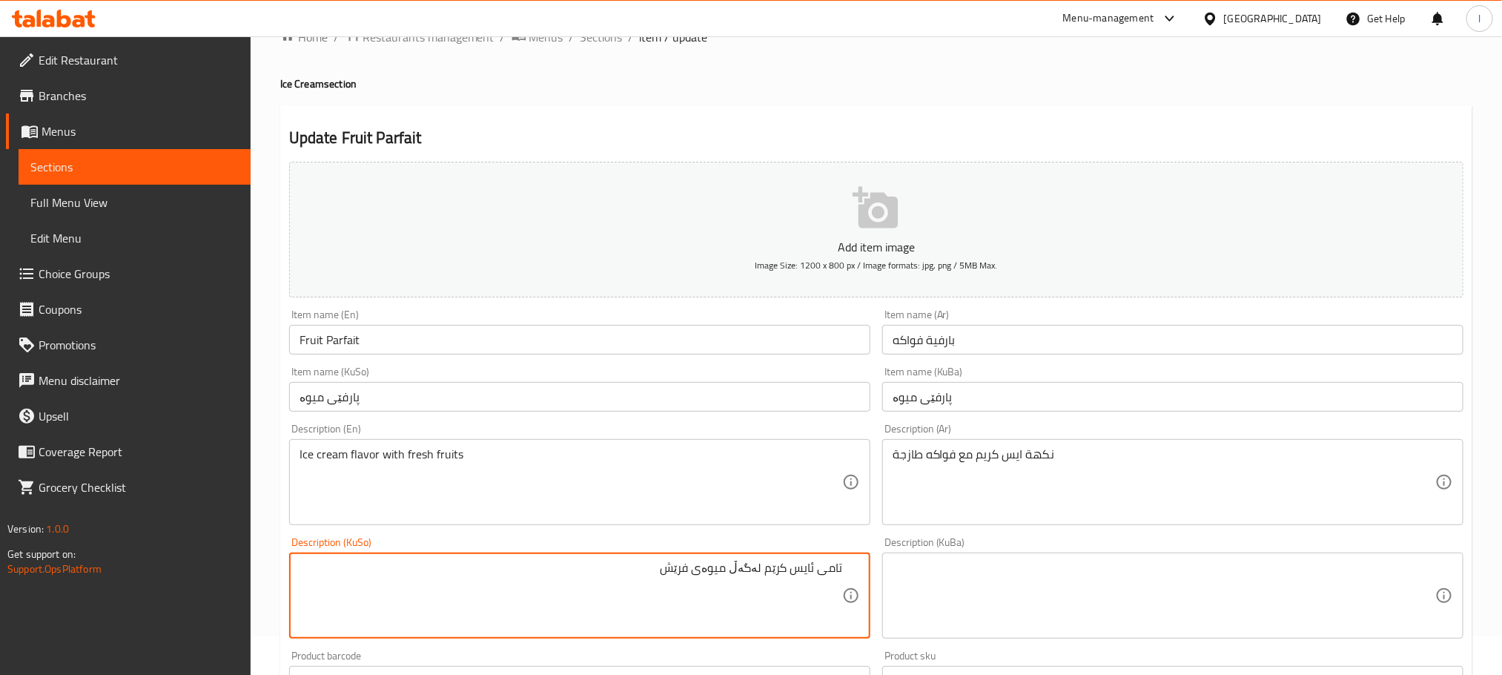
scroll to position [0, 0]
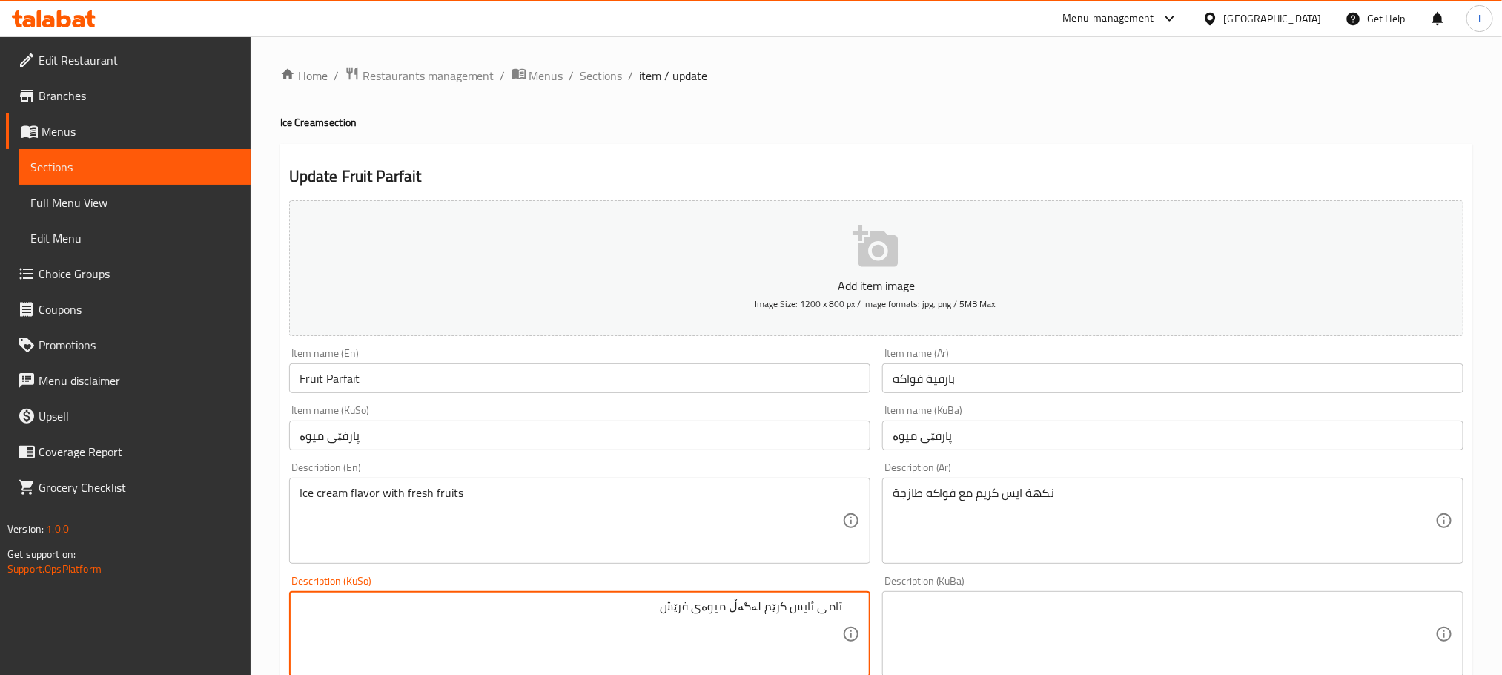
click at [735, 614] on textarea "تامی ئایس کرێم لەگەڵ میوەی فرێش" at bounding box center [571, 634] width 543 height 70
type textarea "تامی ئایس کرێم لەگەڵ میوەی فرێش"
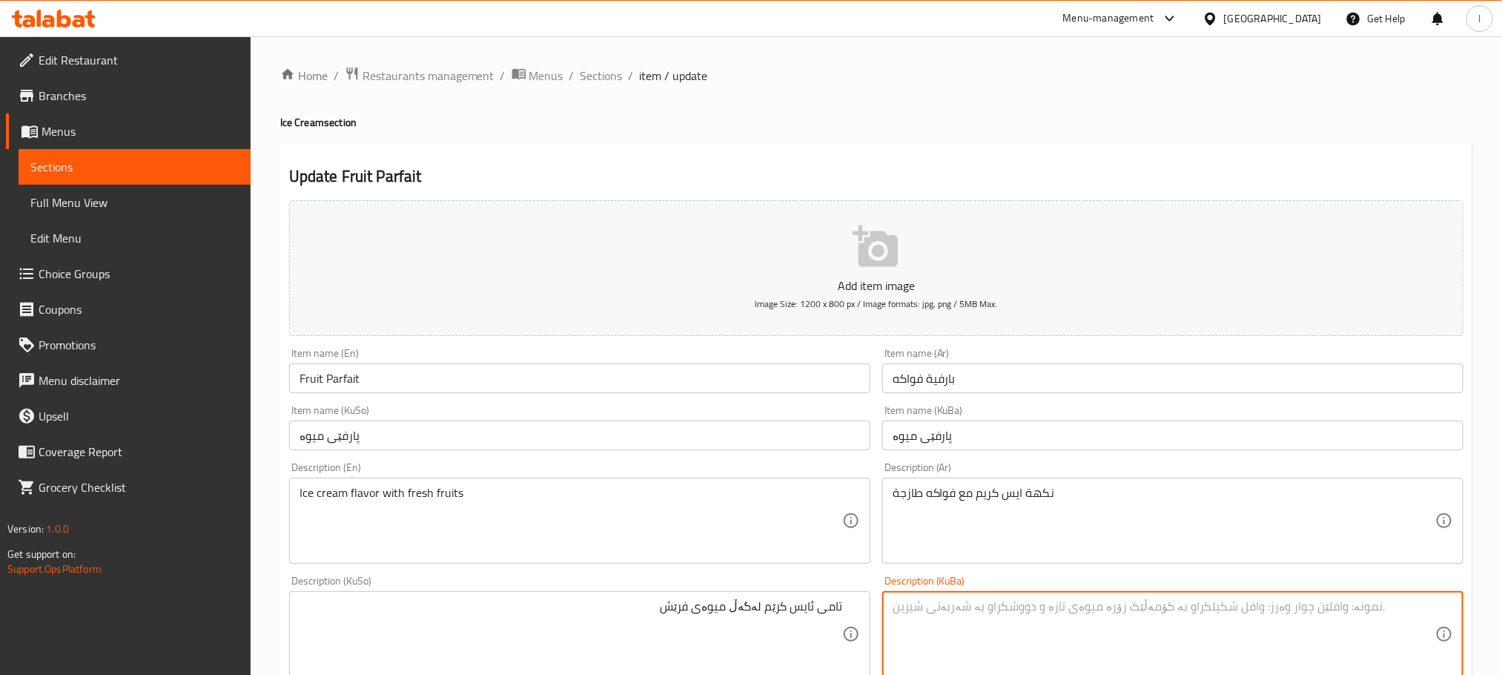
click at [952, 621] on textarea at bounding box center [1164, 634] width 543 height 70
paste textarea "تامی ئایس کرێم لەگەڵ میوەی فرێش"
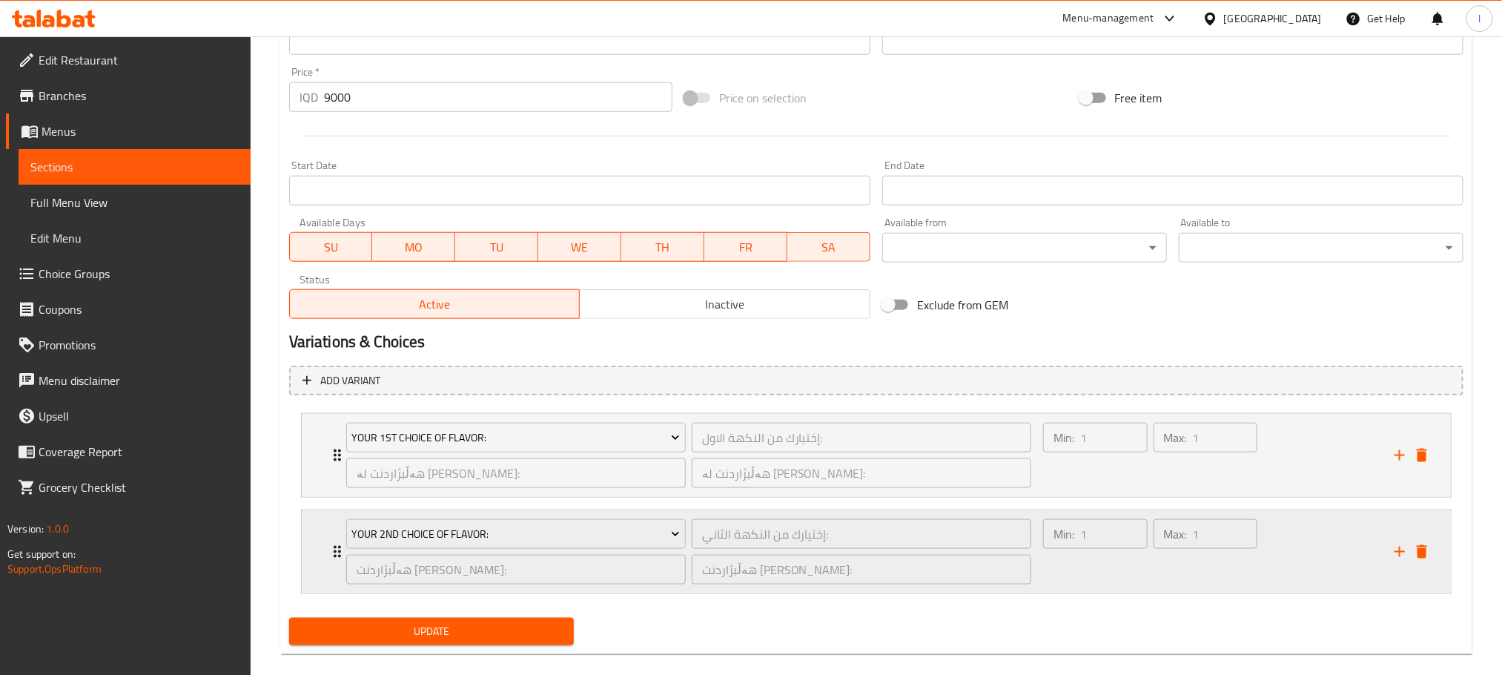
scroll to position [701, 0]
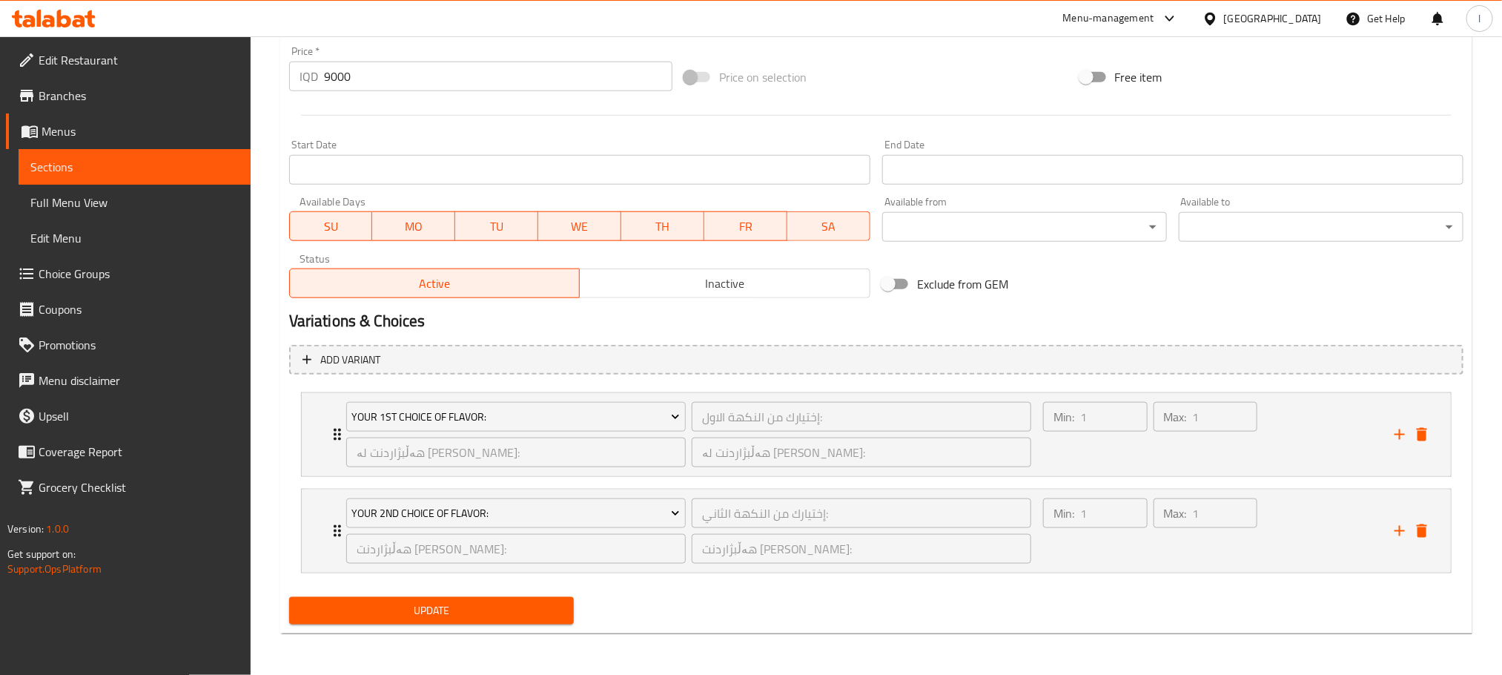
type textarea "تامی ئایس کرێم لەگەڵ میوەی فرێش"
click at [467, 605] on span "Update" at bounding box center [431, 610] width 261 height 19
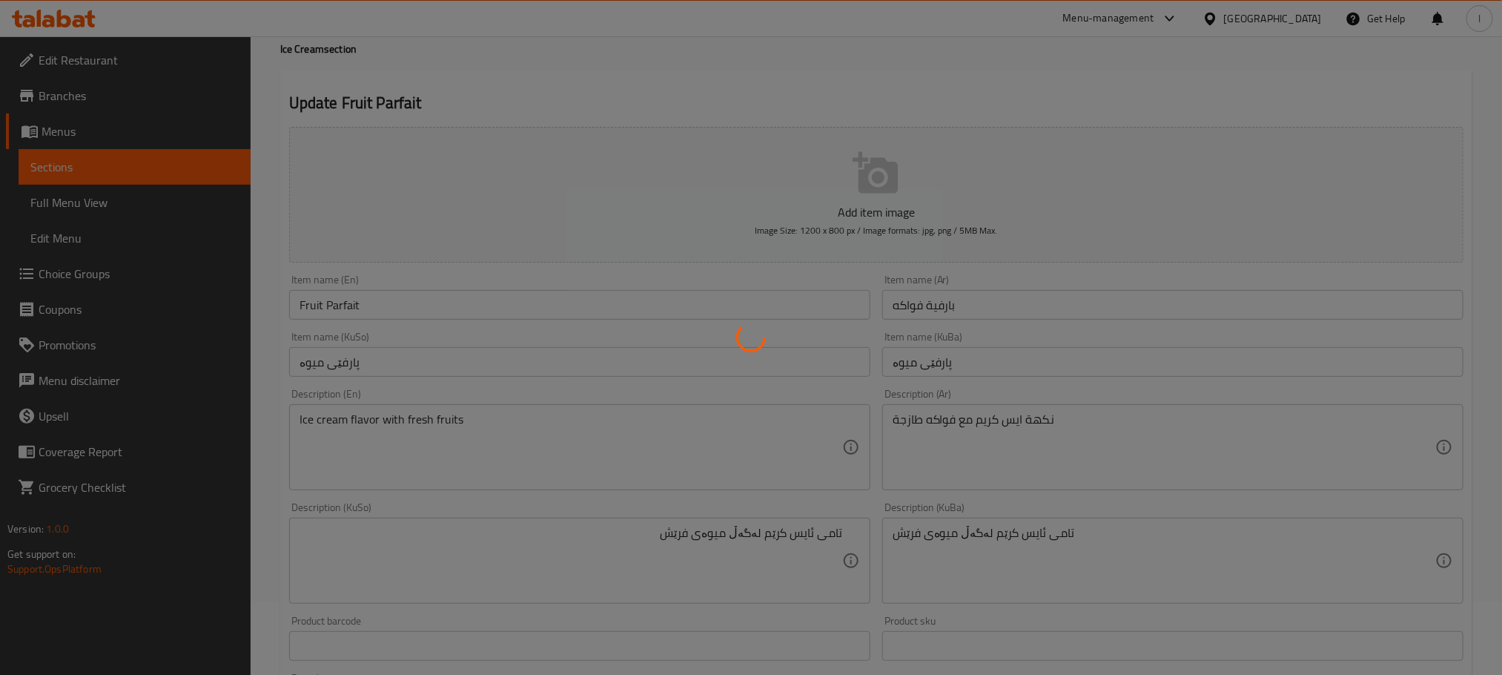
scroll to position [0, 0]
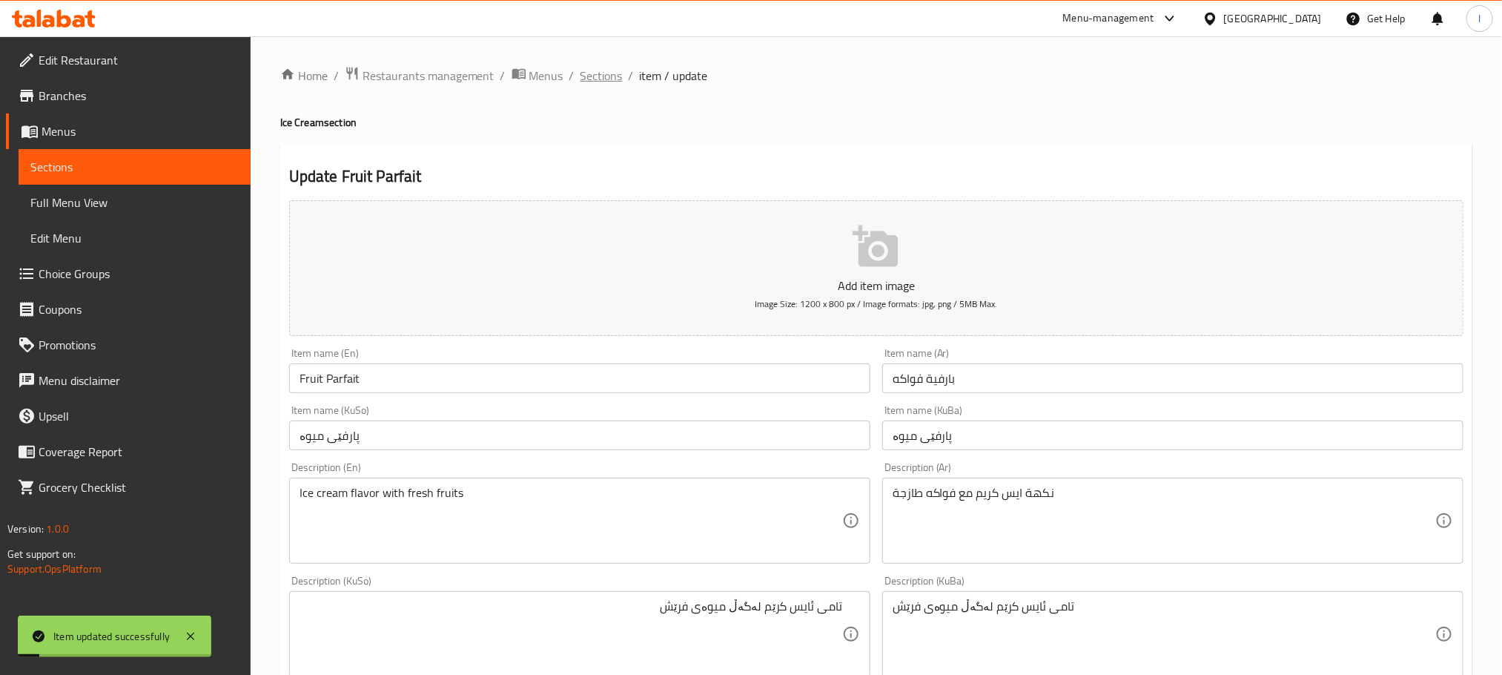
click at [610, 85] on span "Sections" at bounding box center [601, 76] width 42 height 18
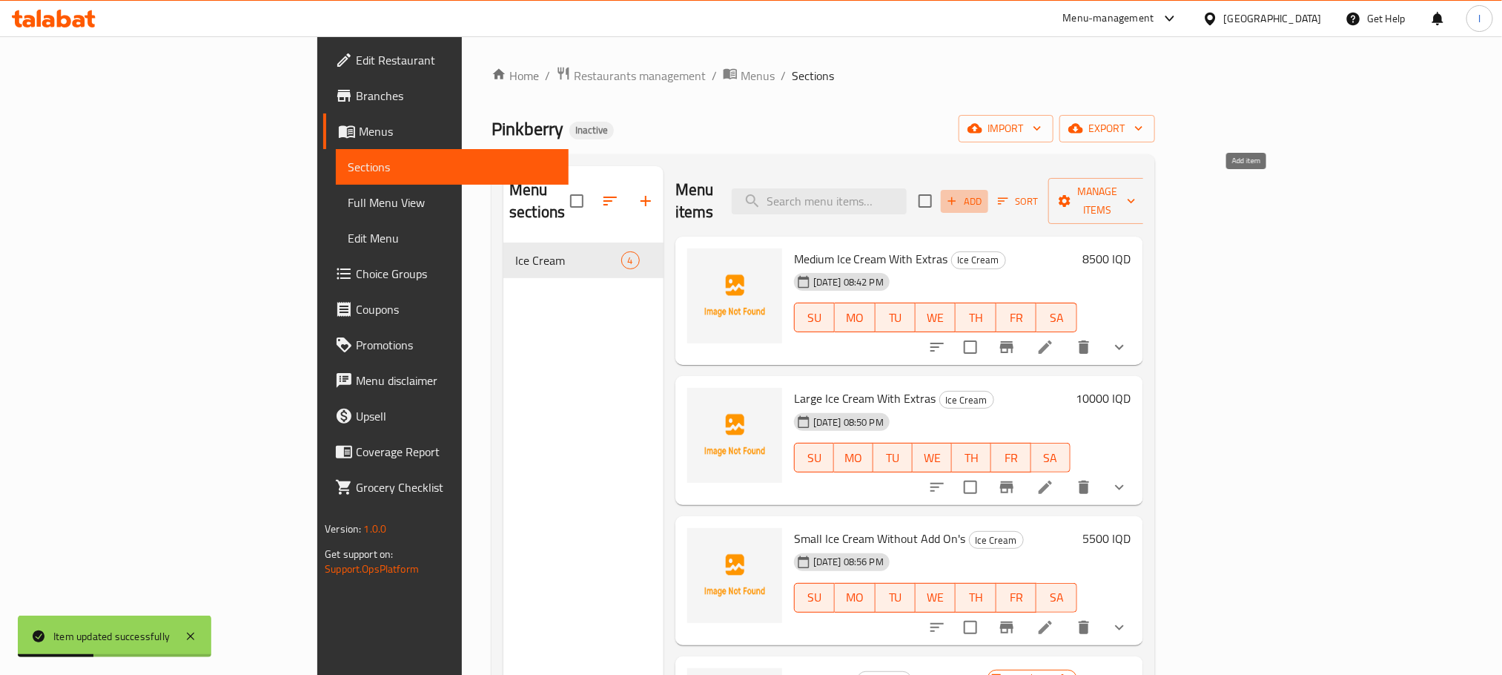
click at [985, 193] on span "Add" at bounding box center [964, 201] width 40 height 17
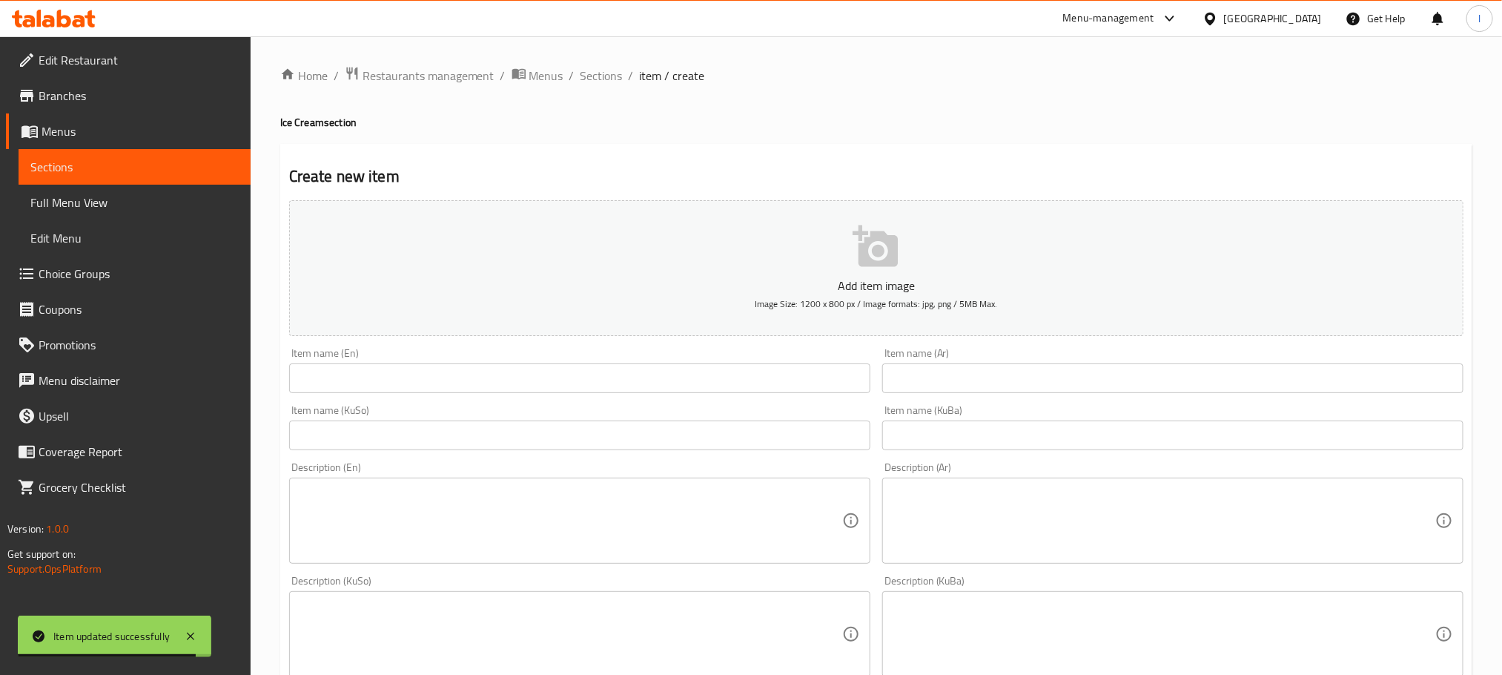
click at [396, 379] on input "text" at bounding box center [579, 378] width 581 height 30
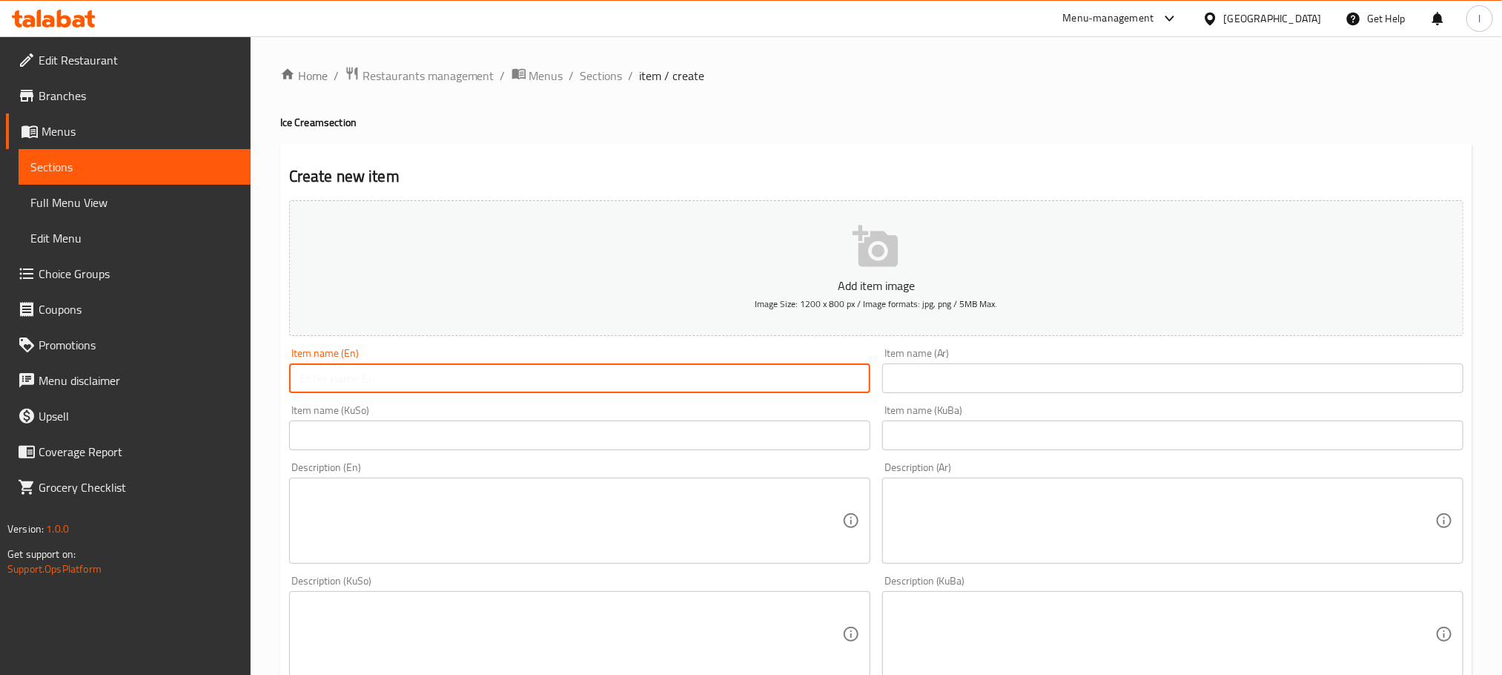
paste input "Take Home Ice Cream"
type input "Take Home Ice Cream"
click at [974, 389] on input "text" at bounding box center [1172, 378] width 581 height 30
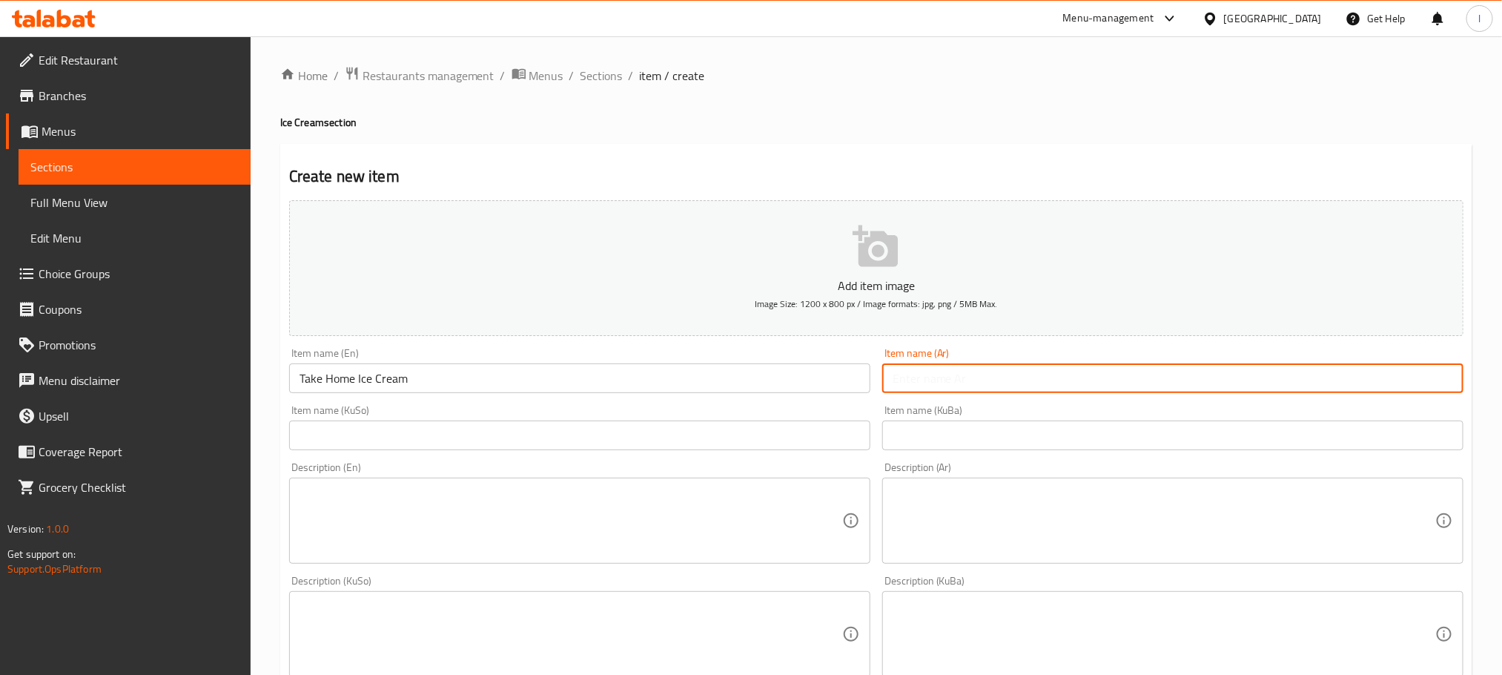
paste input "تيك هوم آيس كريم"
type input "تيك هوم آيس كريم"
click at [417, 430] on input "text" at bounding box center [579, 435] width 581 height 30
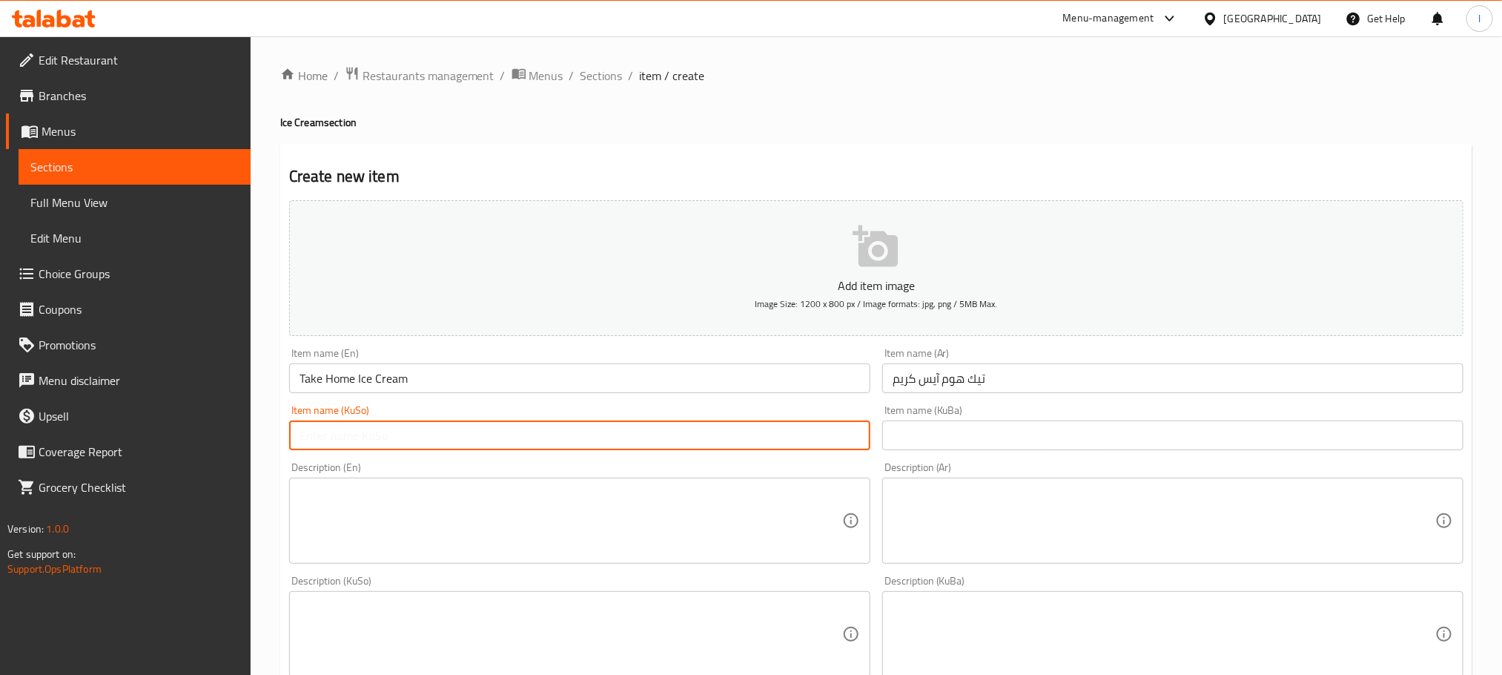
paste input "تەیک هۆم ئایس کرێم"
type input "تەیک هۆم ئایس کرێم"
click at [984, 427] on input "text" at bounding box center [1172, 435] width 581 height 30
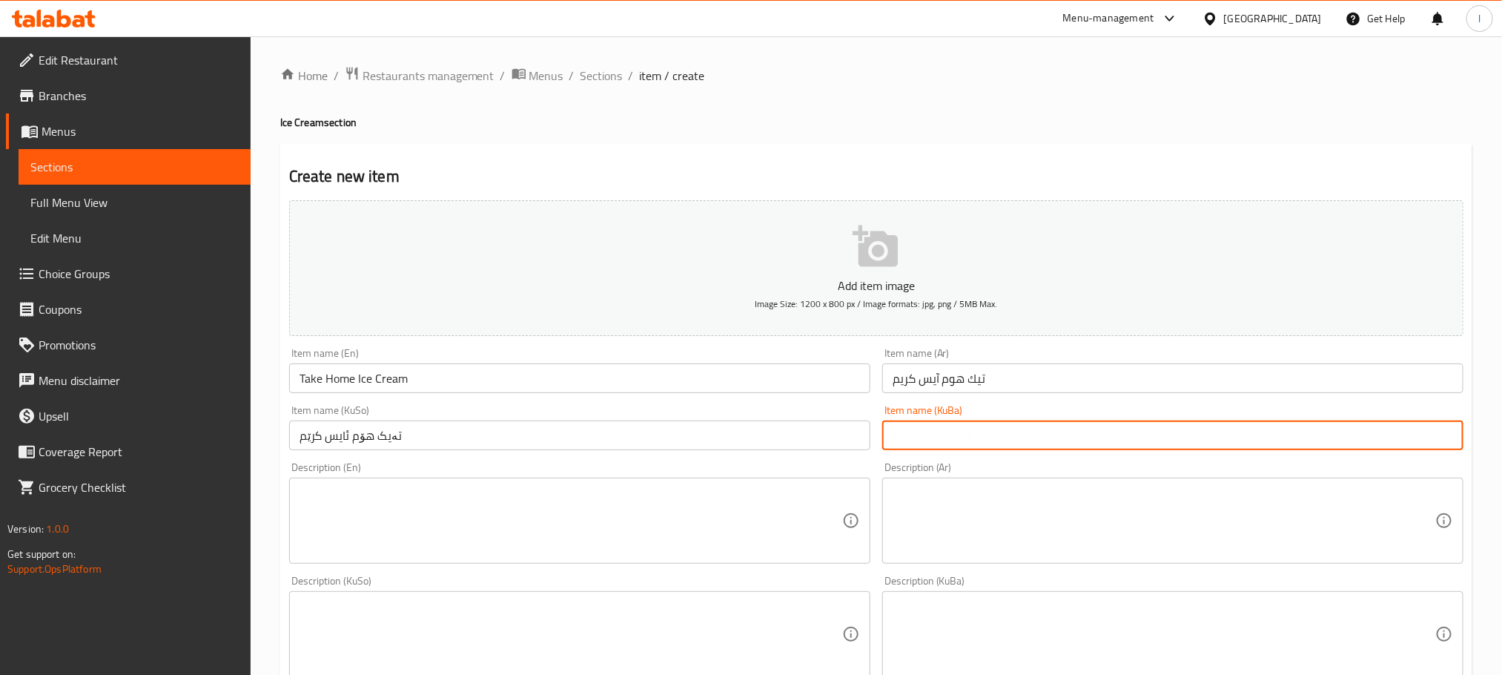
paste input "تەیک هۆم ئایس کرێم"
type input "تەیک هۆم ئایس کرێم"
click at [380, 525] on textarea at bounding box center [571, 521] width 543 height 70
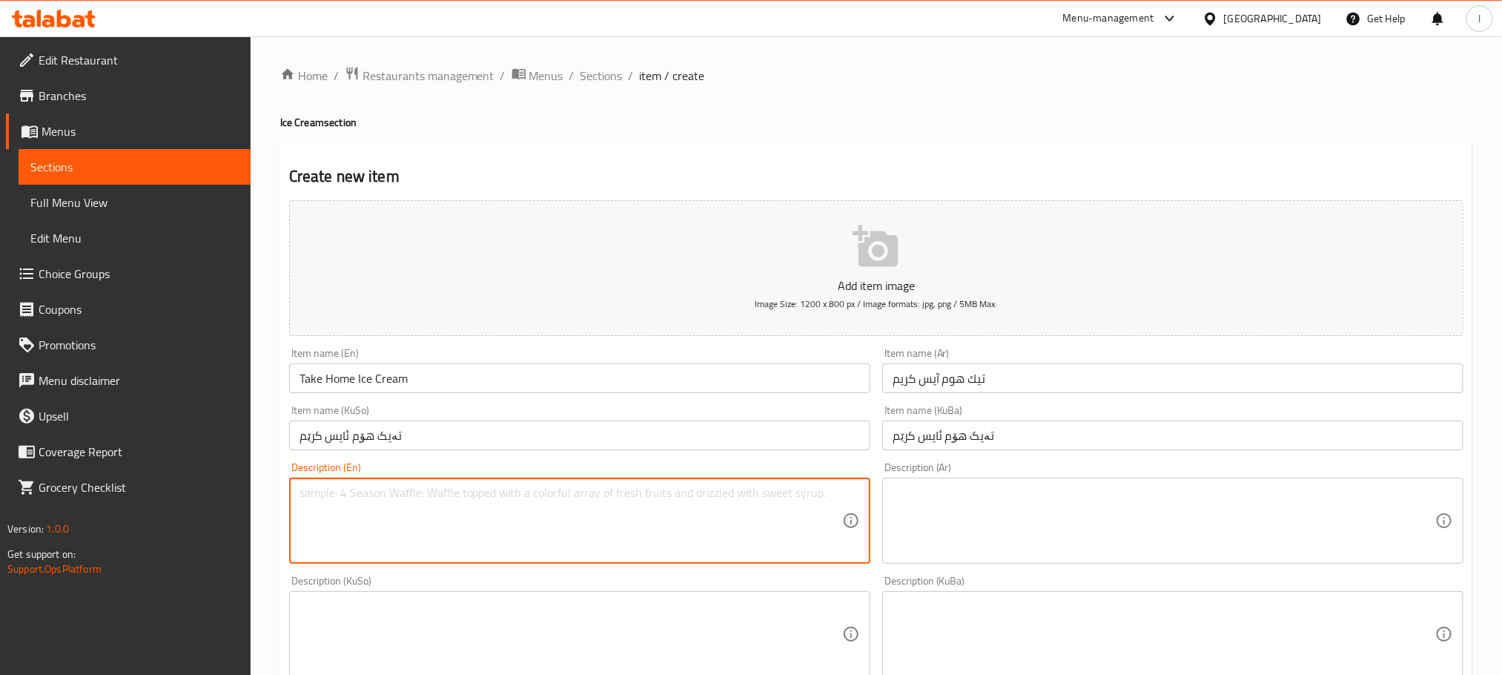
paste textarea "740ml ice cream with fresh fruits"
click at [318, 501] on textarea "740ml ice cream with fresh fruits" at bounding box center [571, 521] width 543 height 70
type textarea "740 ml ice cream with fresh fruits"
click at [1035, 514] on textarea at bounding box center [1164, 521] width 543 height 70
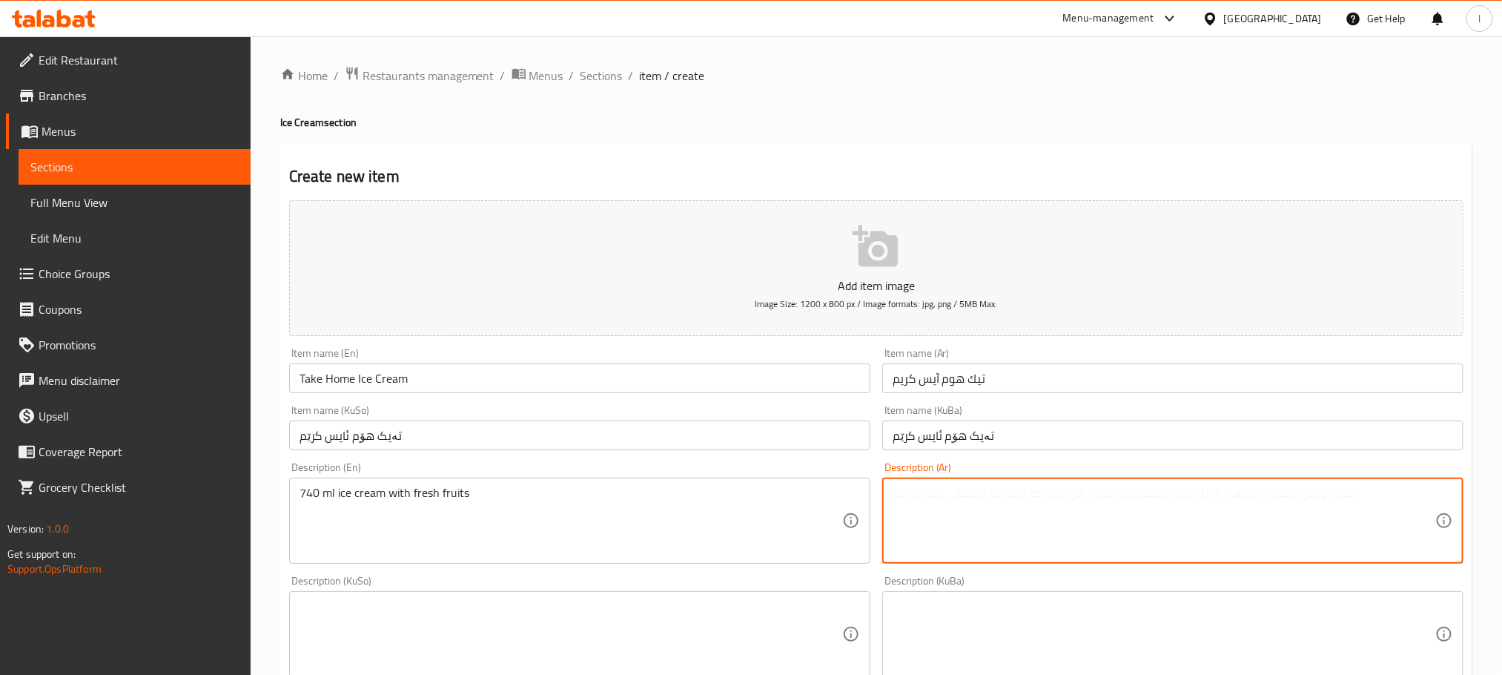
paste textarea "ايس كريم 740 مل مع فواكه طازجة"
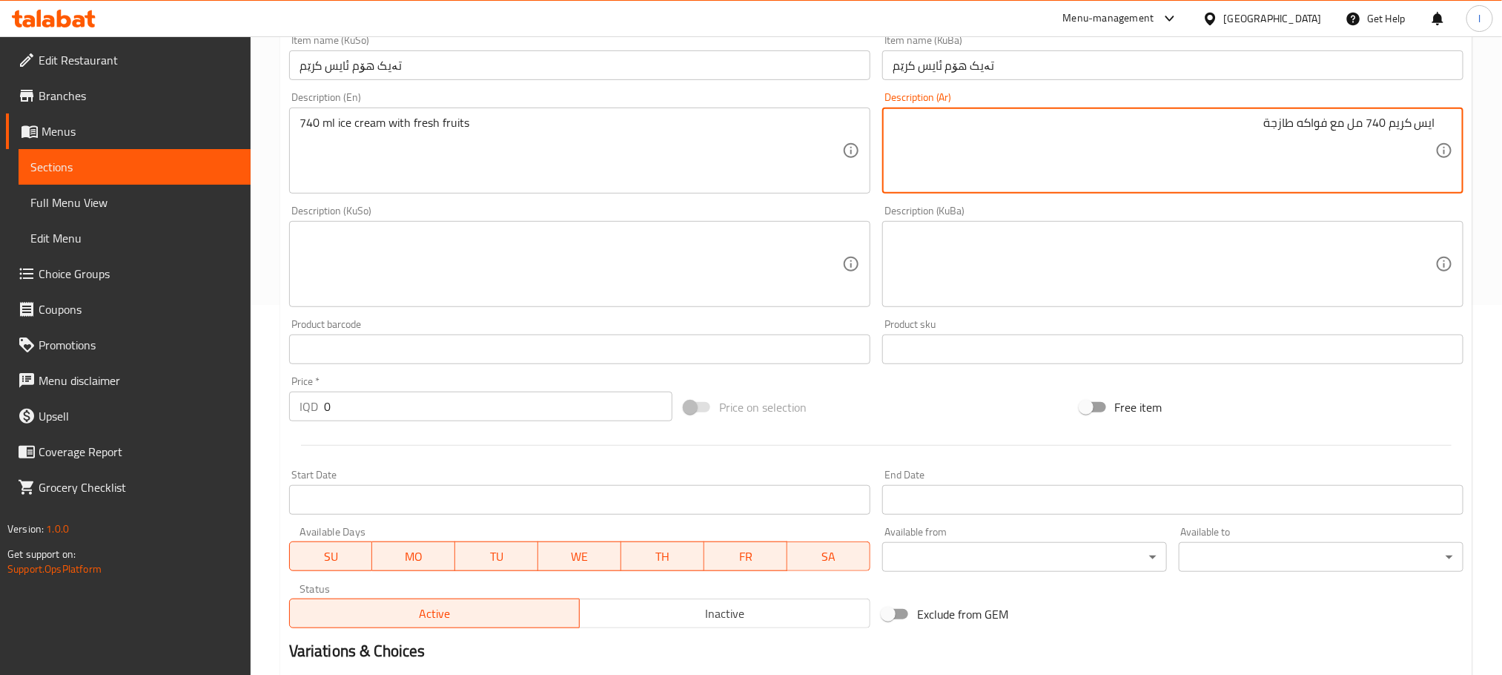
scroll to position [408, 0]
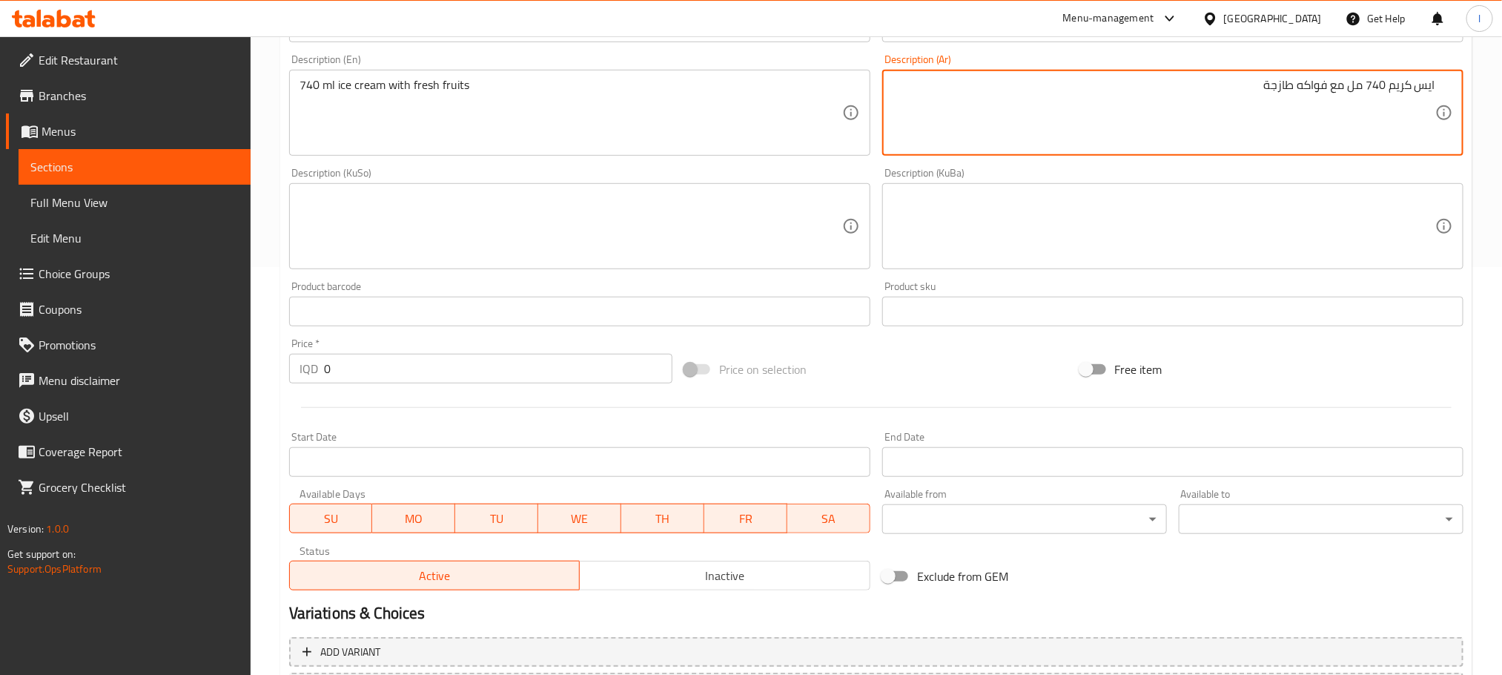
type textarea "ايس كريم 740 مل مع فواكه طازجة"
click at [498, 223] on textarea at bounding box center [571, 226] width 543 height 70
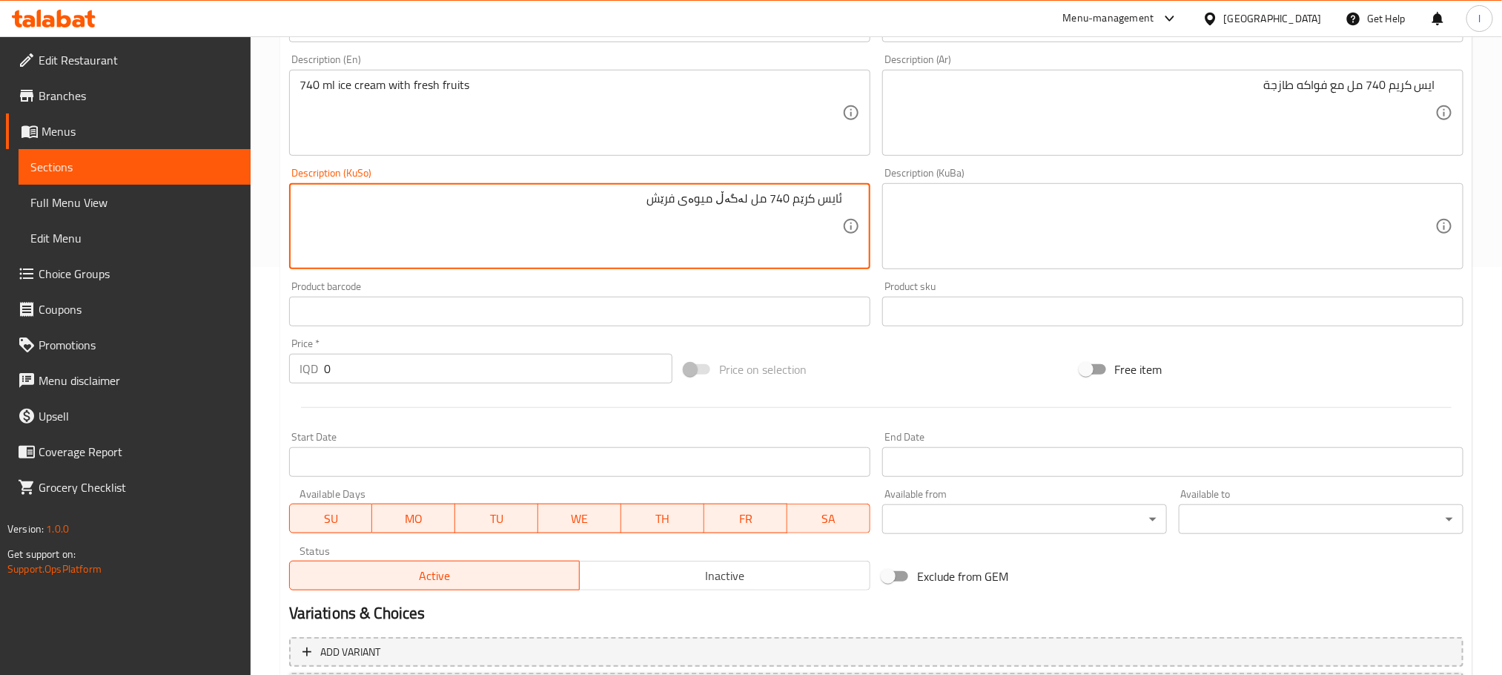
type textarea "ئایس کرێم 740 مل لەگەڵ میوەی فرێش"
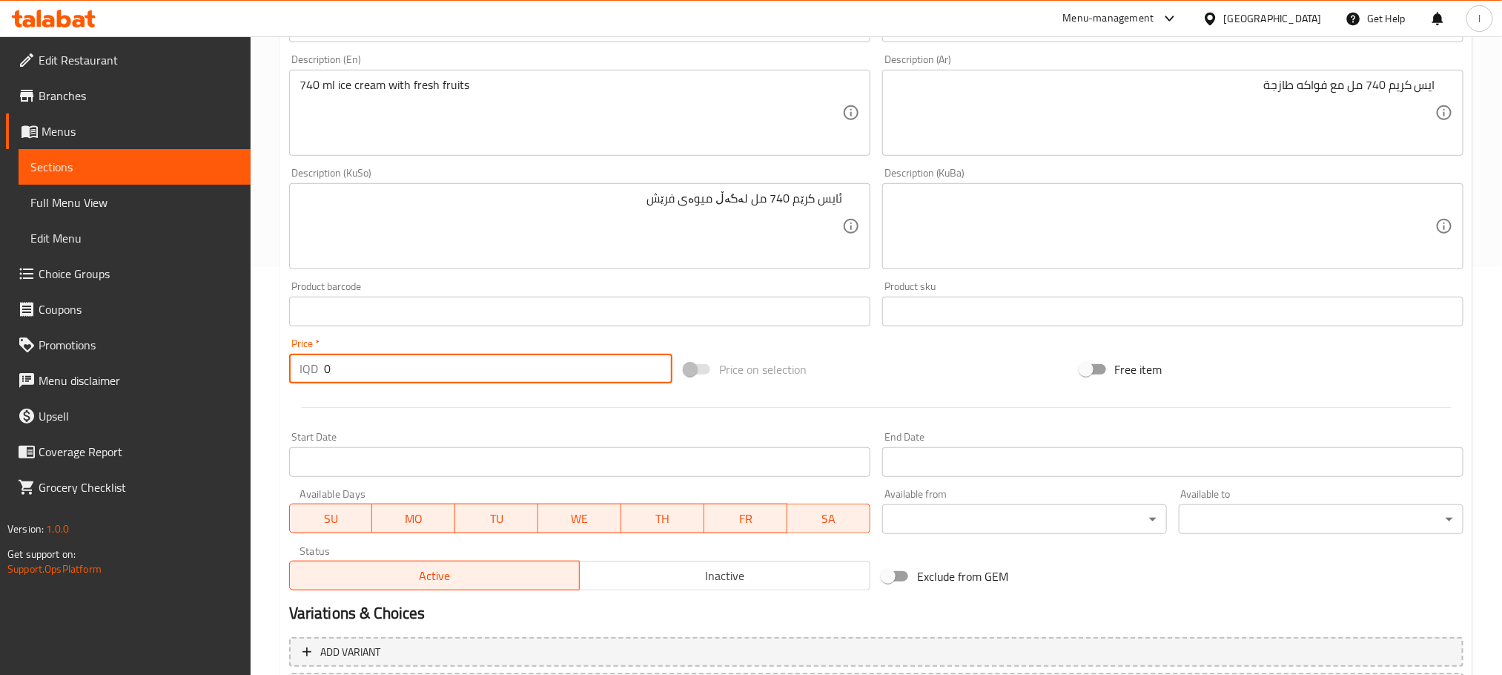
drag, startPoint x: 330, startPoint y: 370, endPoint x: 268, endPoint y: 358, distance: 63.4
click at [268, 358] on div "Home / Restaurants management / Menus / Sections / item / create Ice Cream sect…" at bounding box center [876, 220] width 1251 height 1182
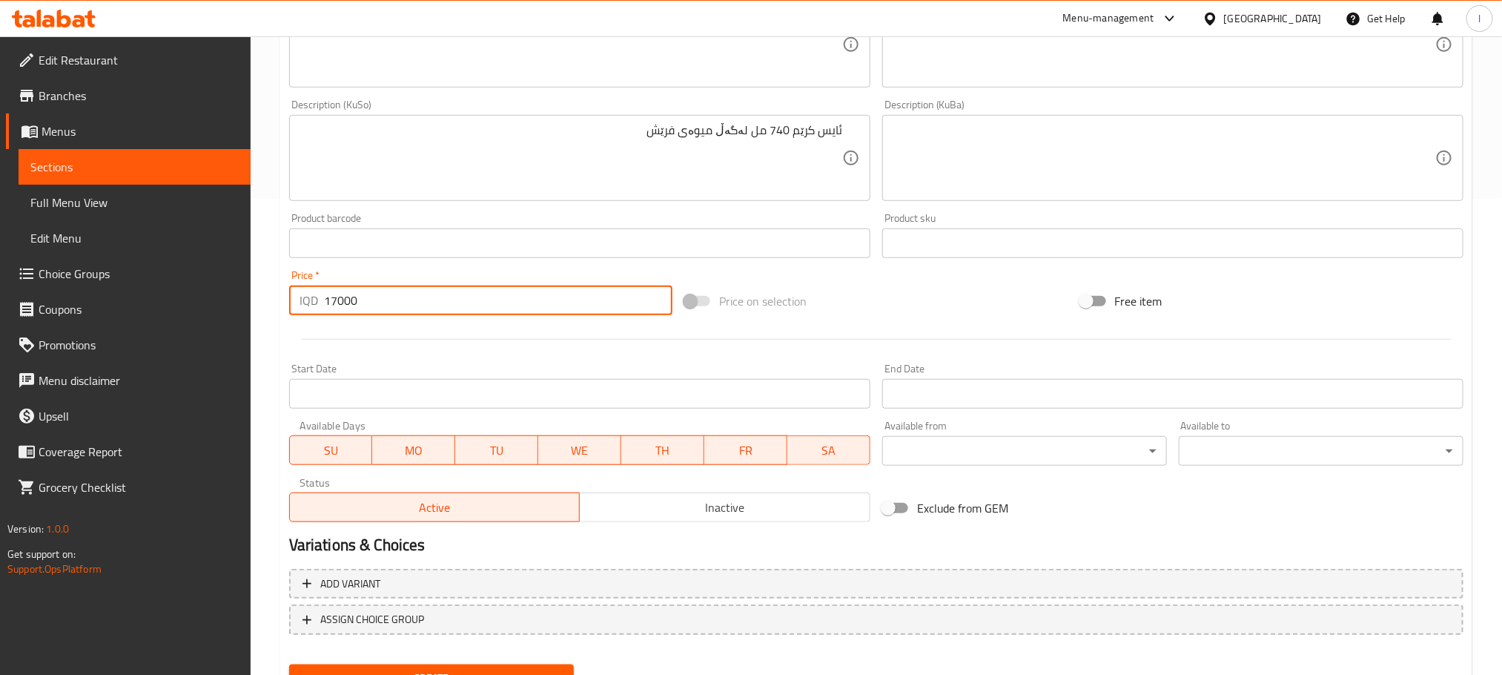
scroll to position [541, 0]
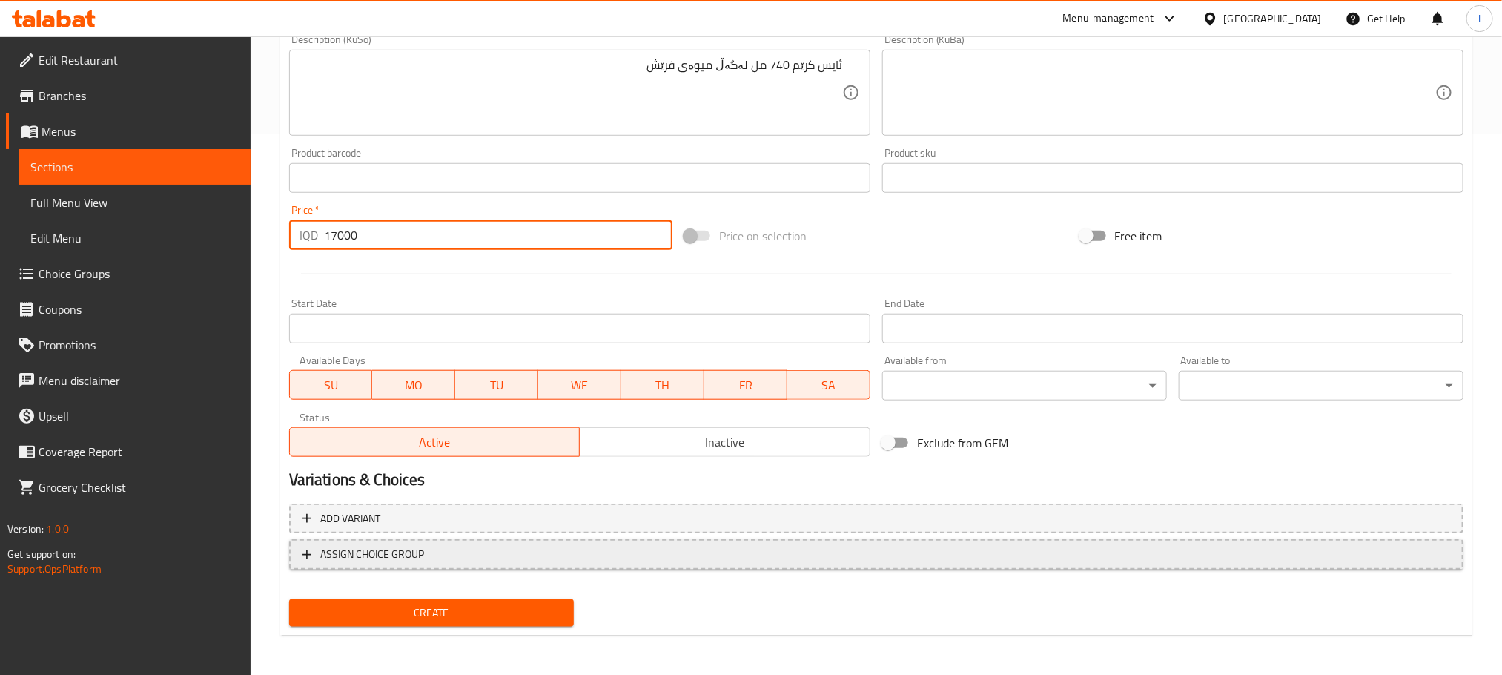
type input "17000"
click at [681, 540] on button "ASSIGN CHOICE GROUP" at bounding box center [876, 554] width 1174 height 30
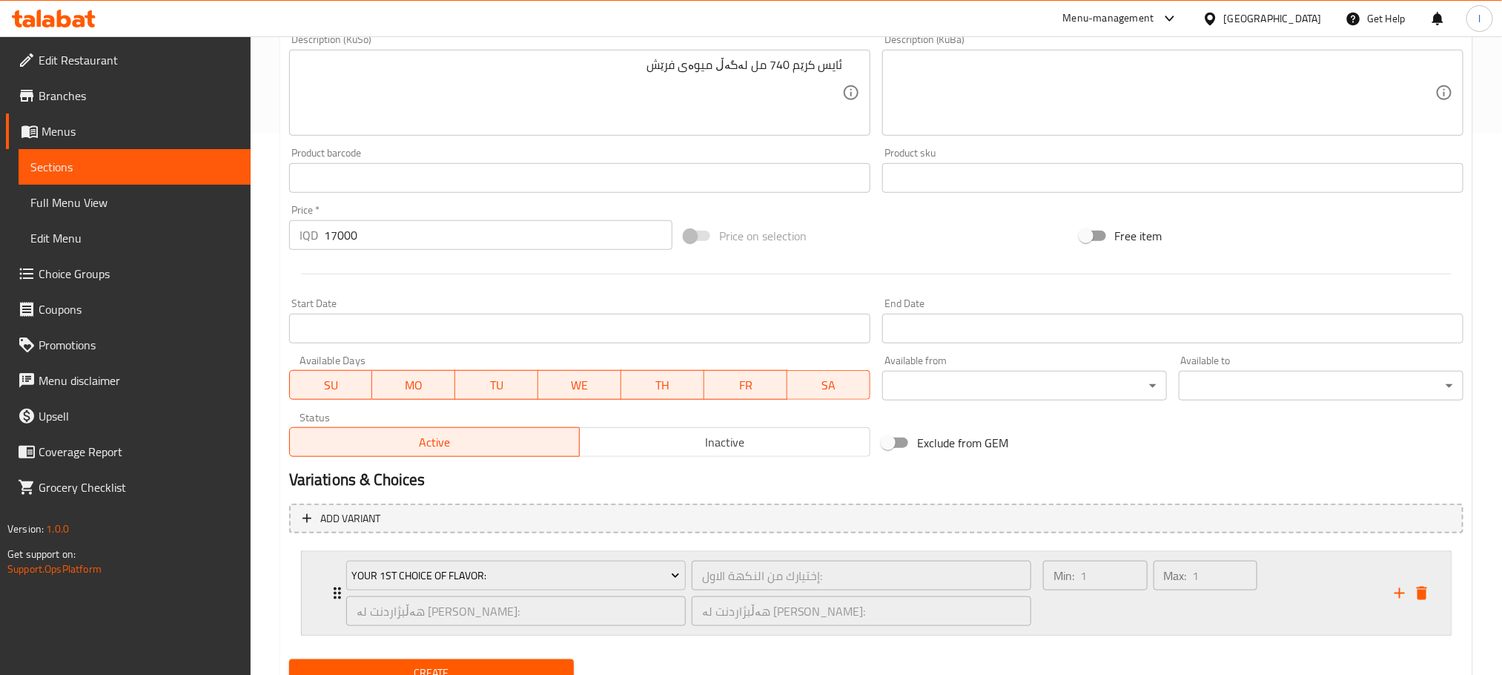
scroll to position [603, 0]
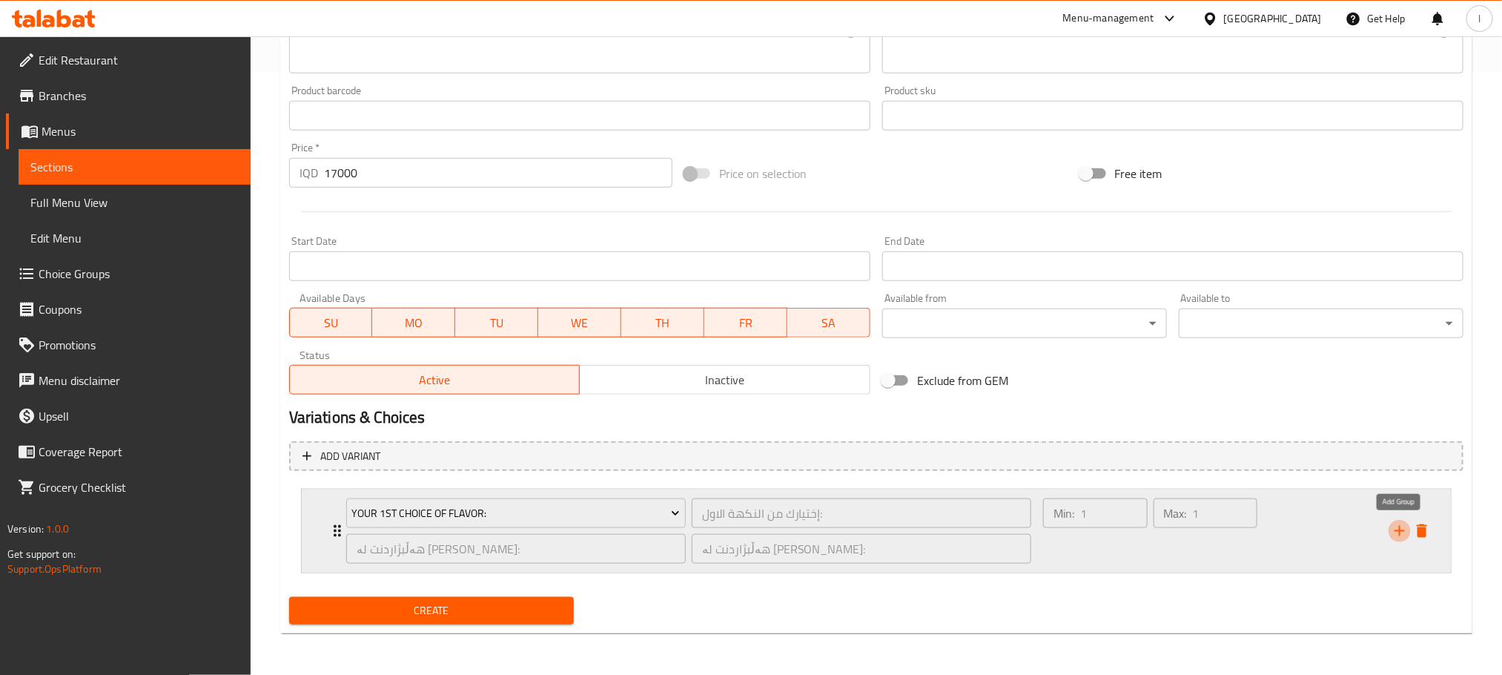
click at [1399, 536] on icon "add" at bounding box center [1400, 531] width 18 height 18
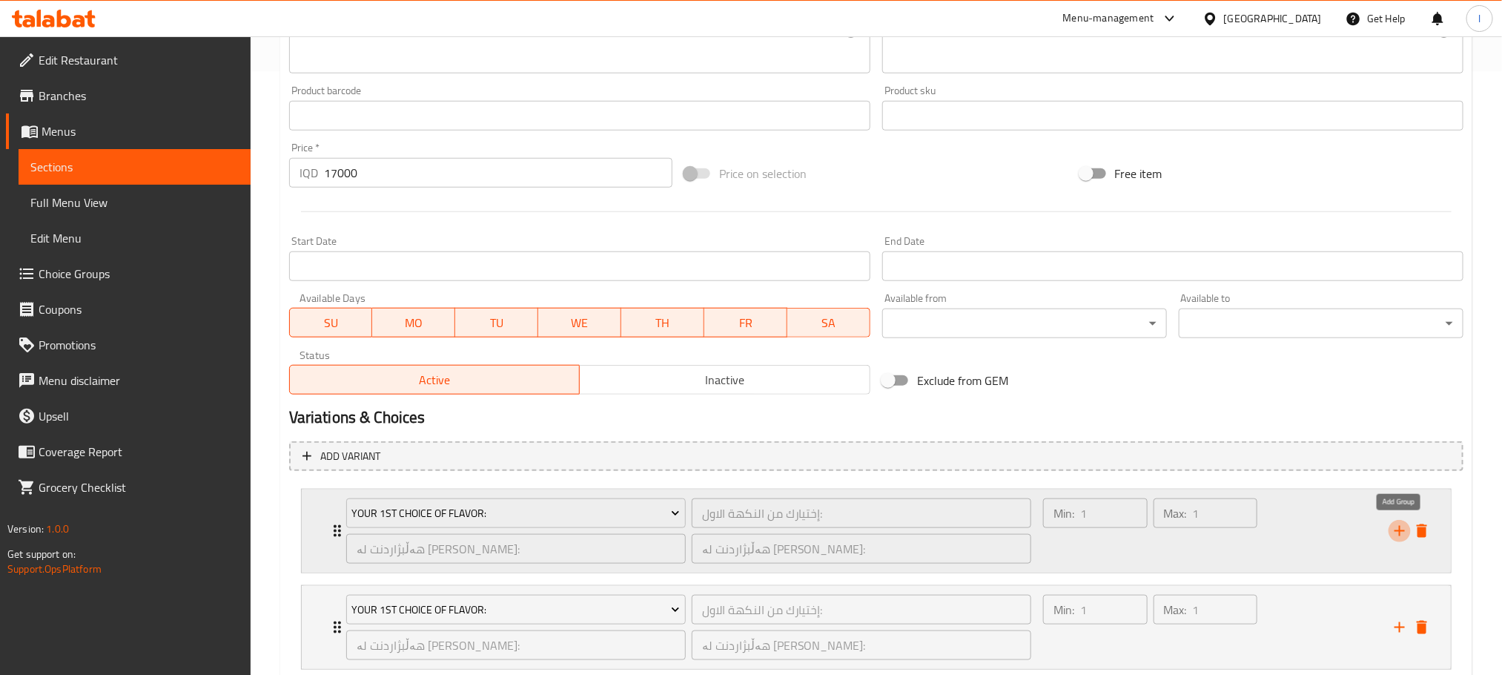
click at [1399, 536] on icon "add" at bounding box center [1400, 531] width 18 height 18
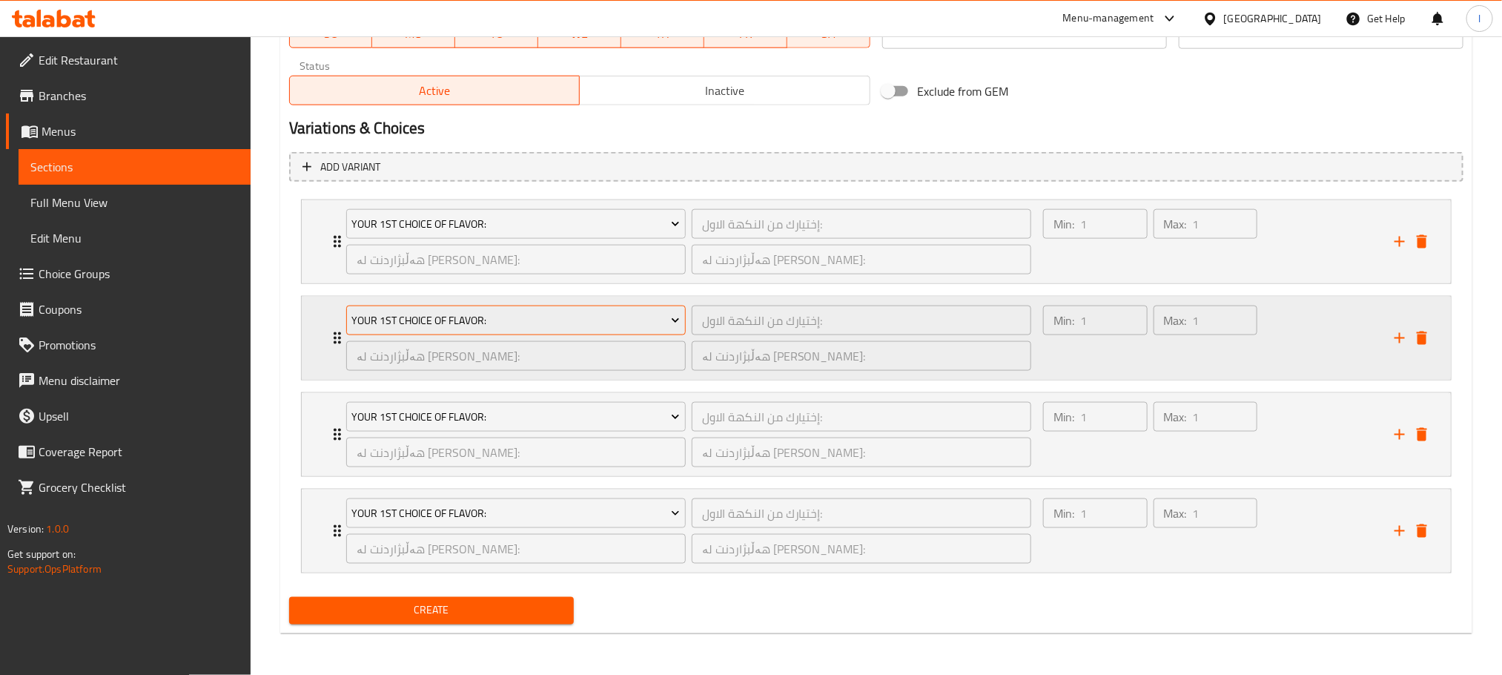
click at [570, 305] on button "Your 1st Choice Of Flavor:" at bounding box center [516, 320] width 340 height 30
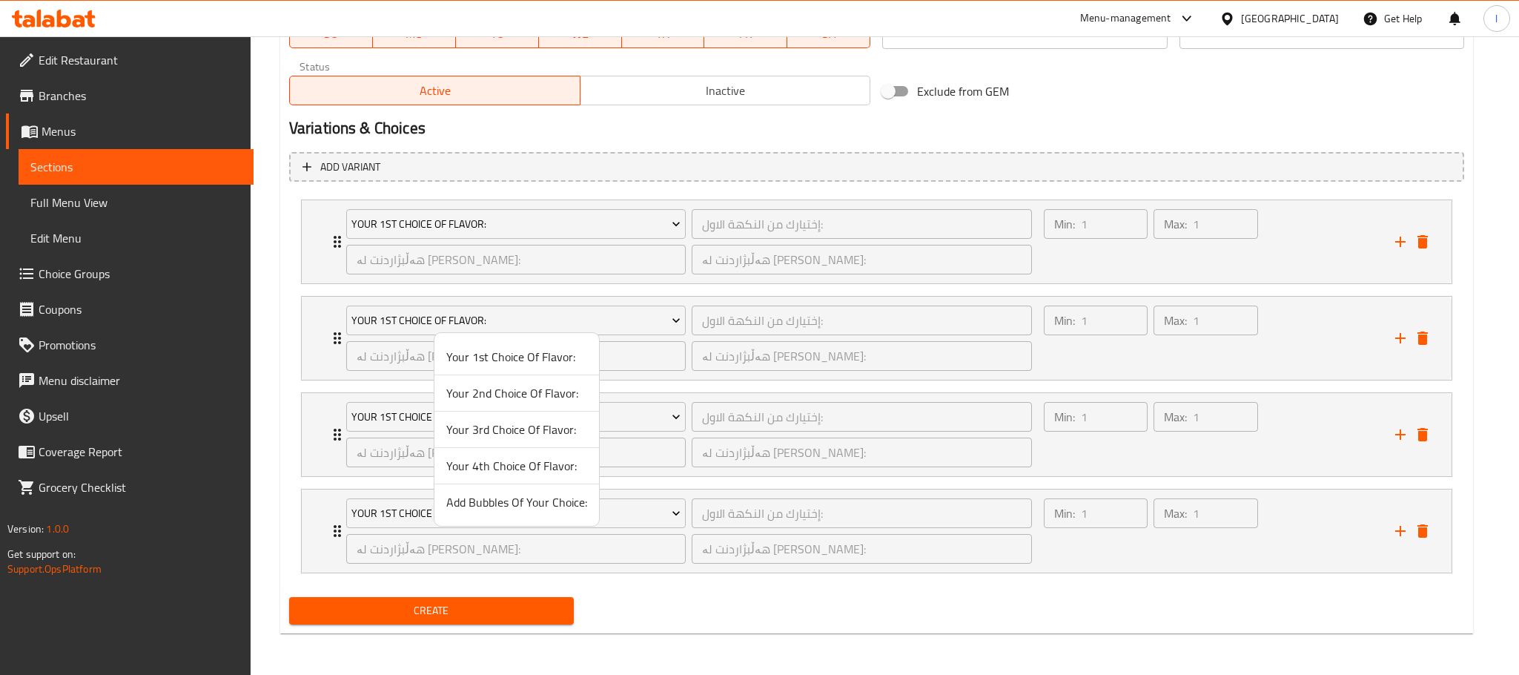
click at [543, 398] on span "Your 2nd Choice Of Flavor:" at bounding box center [516, 393] width 141 height 18
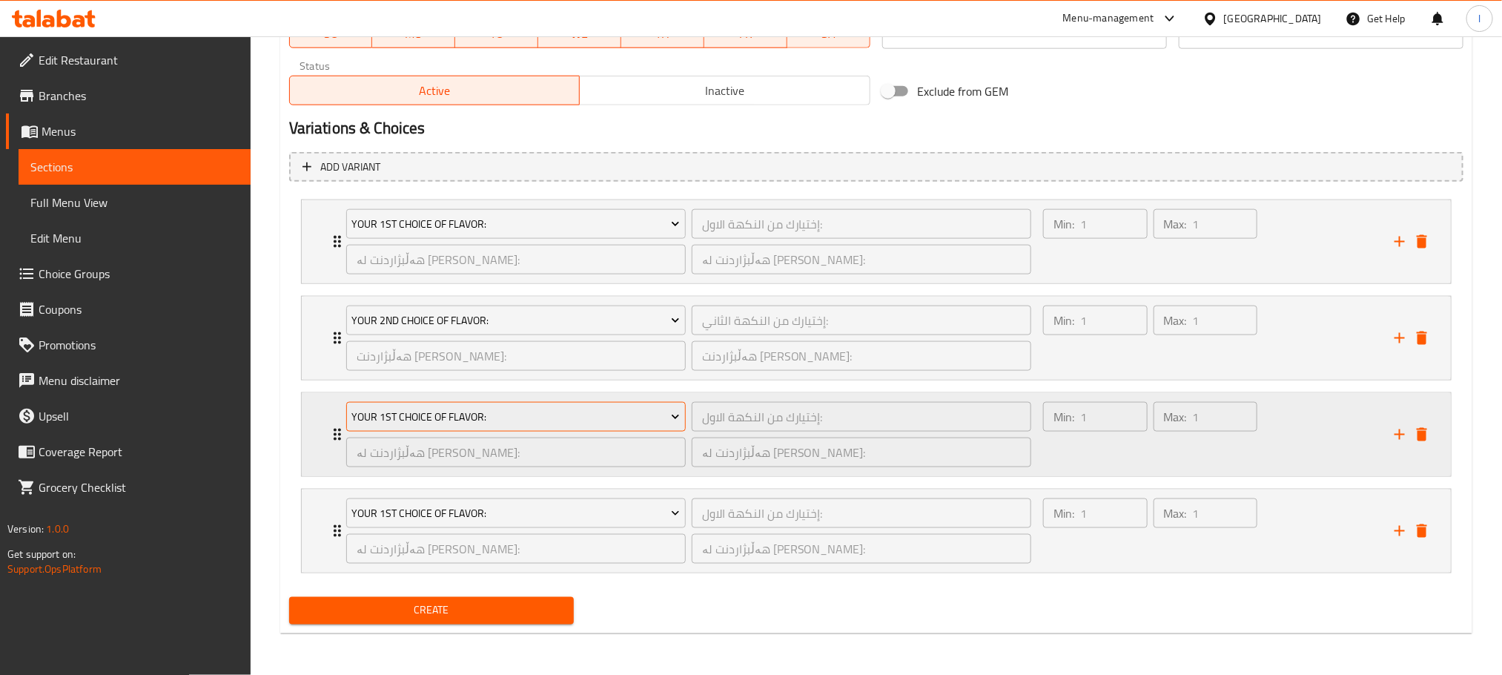
click at [572, 416] on span "Your 1st Choice Of Flavor:" at bounding box center [515, 417] width 328 height 19
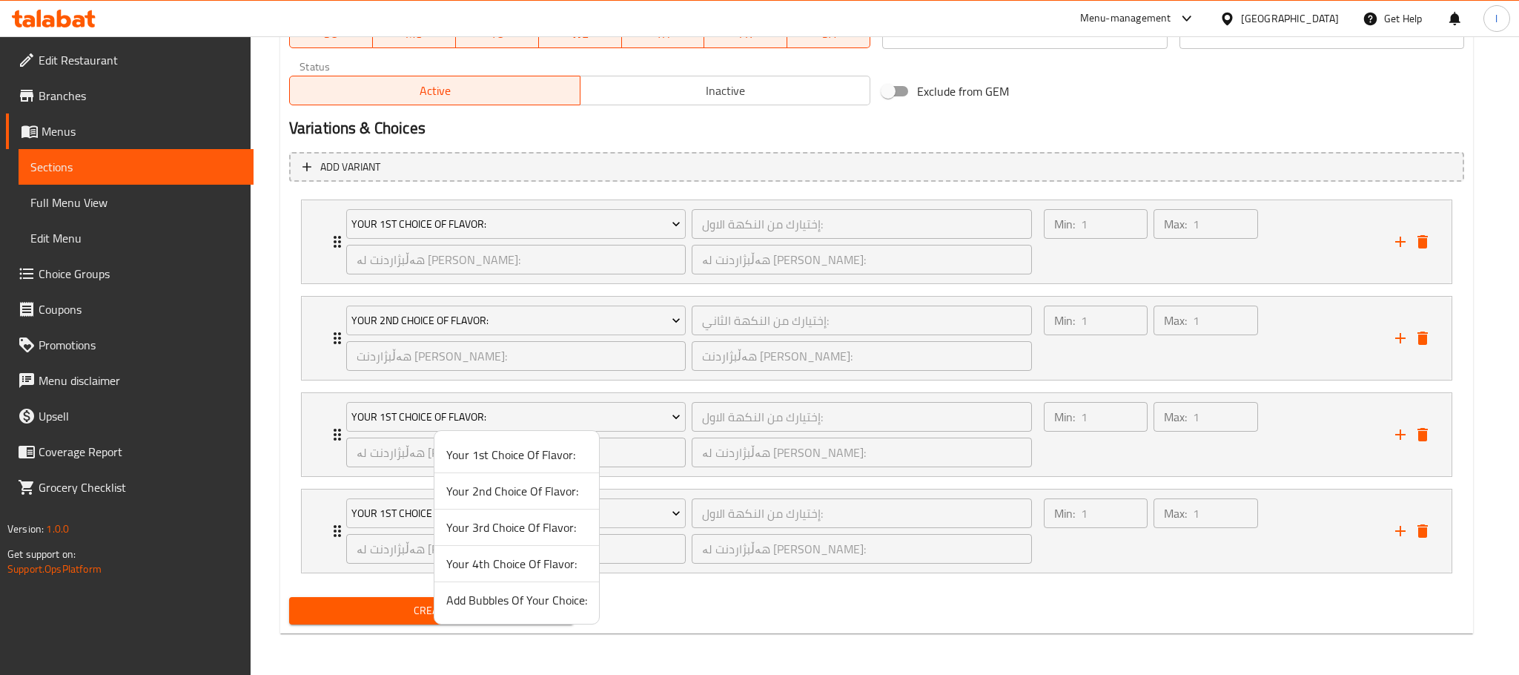
click at [535, 530] on span "Your 3rd Choice Of Flavor:" at bounding box center [516, 527] width 141 height 18
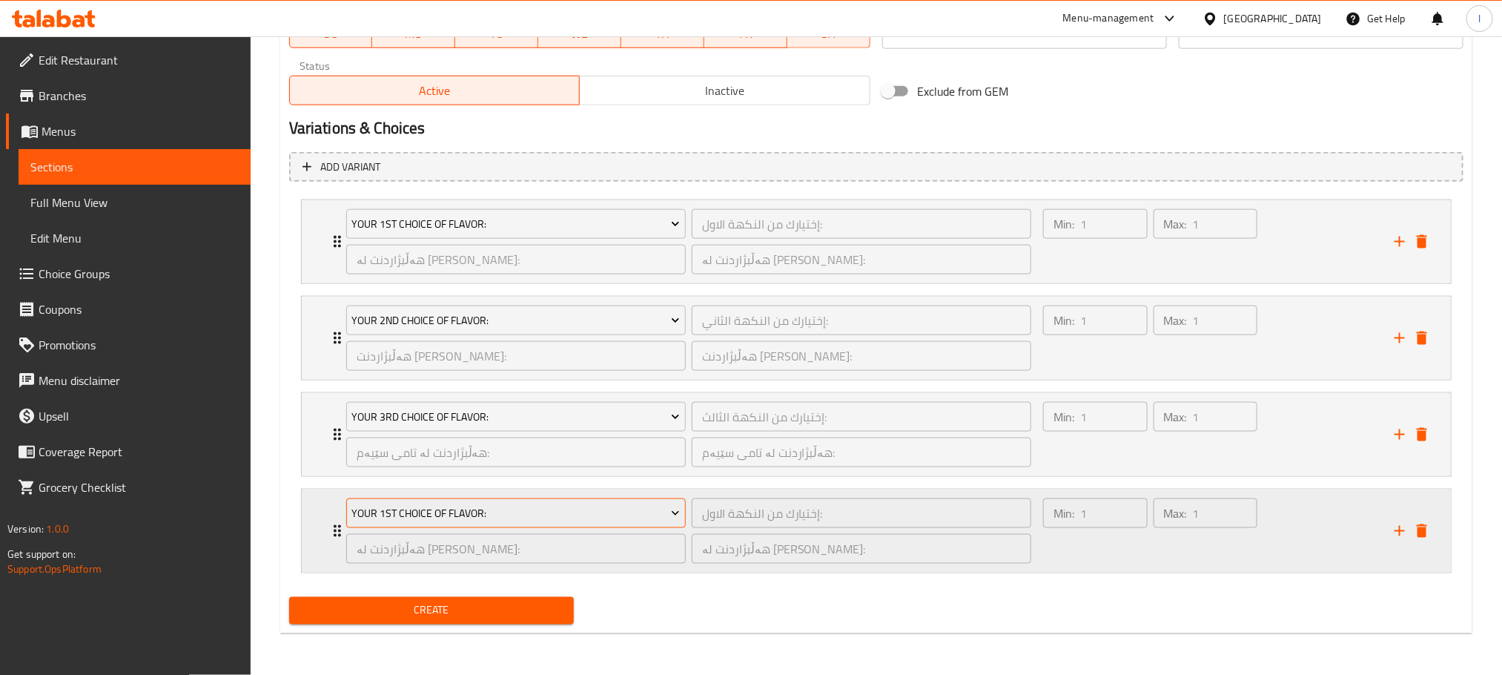
click at [577, 510] on span "Your 1st Choice Of Flavor:" at bounding box center [515, 513] width 328 height 19
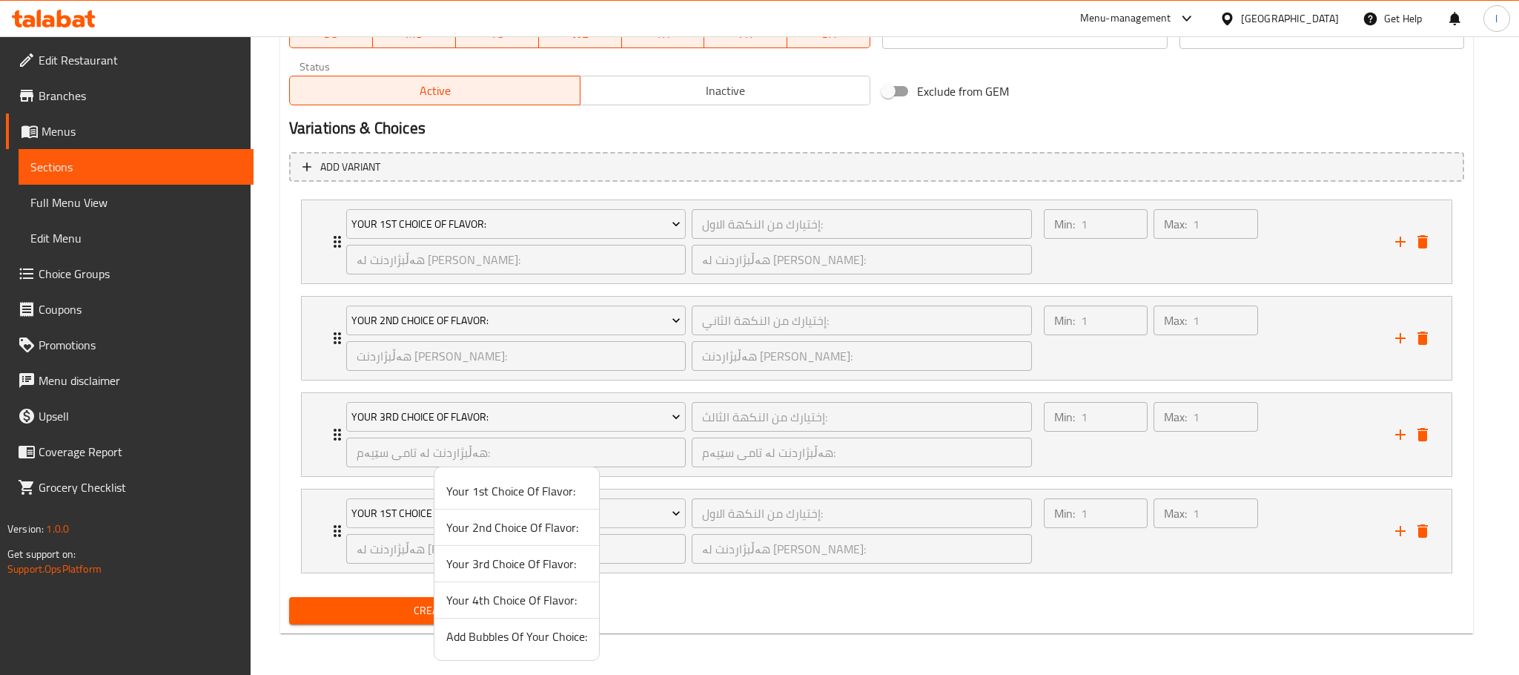
click at [546, 591] on span "Your 4th Choice Of Flavor:" at bounding box center [516, 600] width 141 height 18
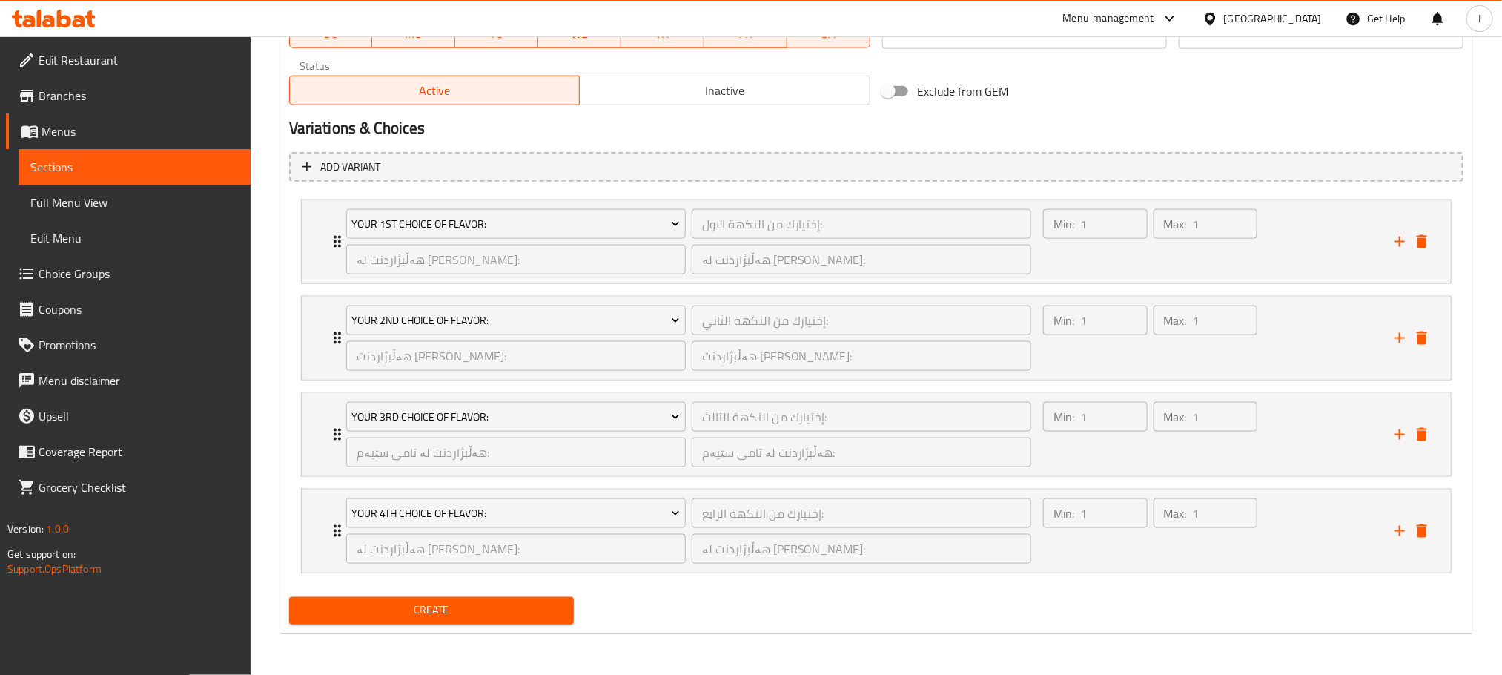
click at [559, 612] on span "Create" at bounding box center [431, 610] width 261 height 19
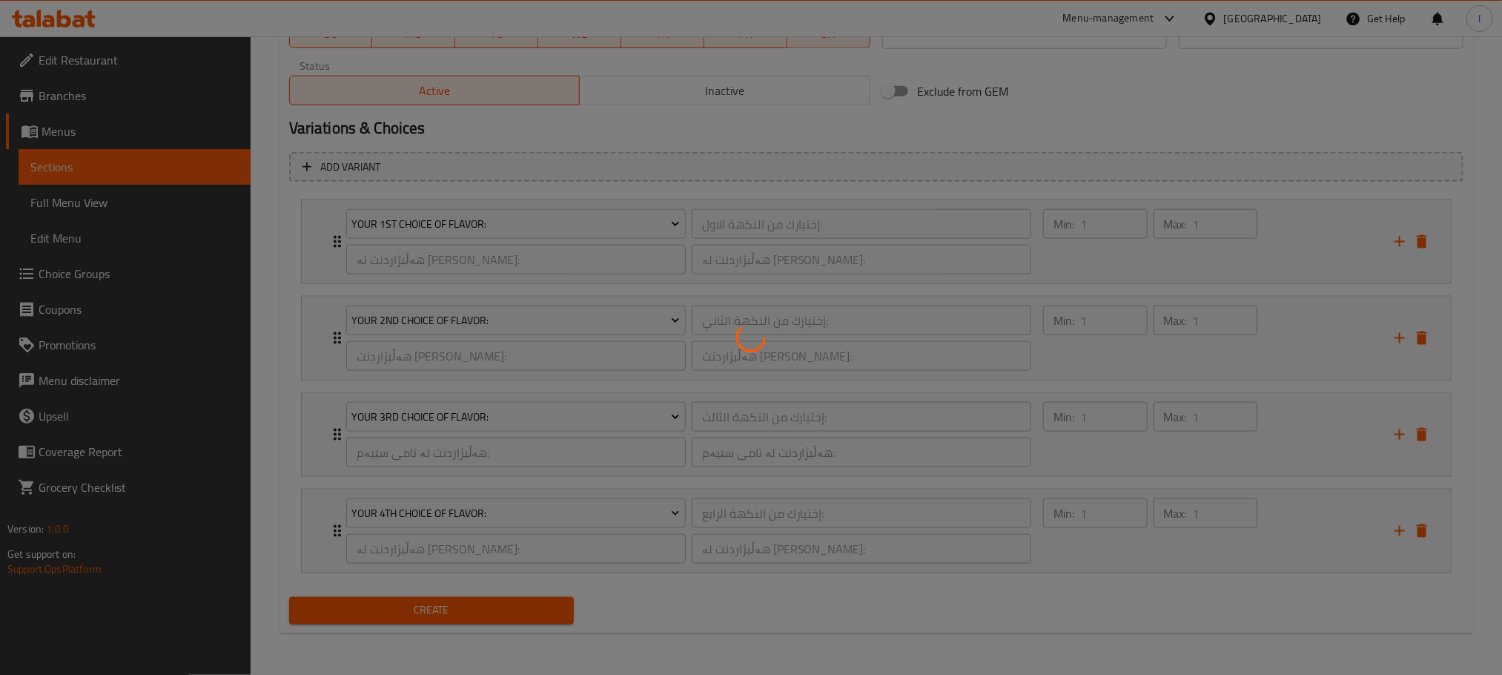
type input "0"
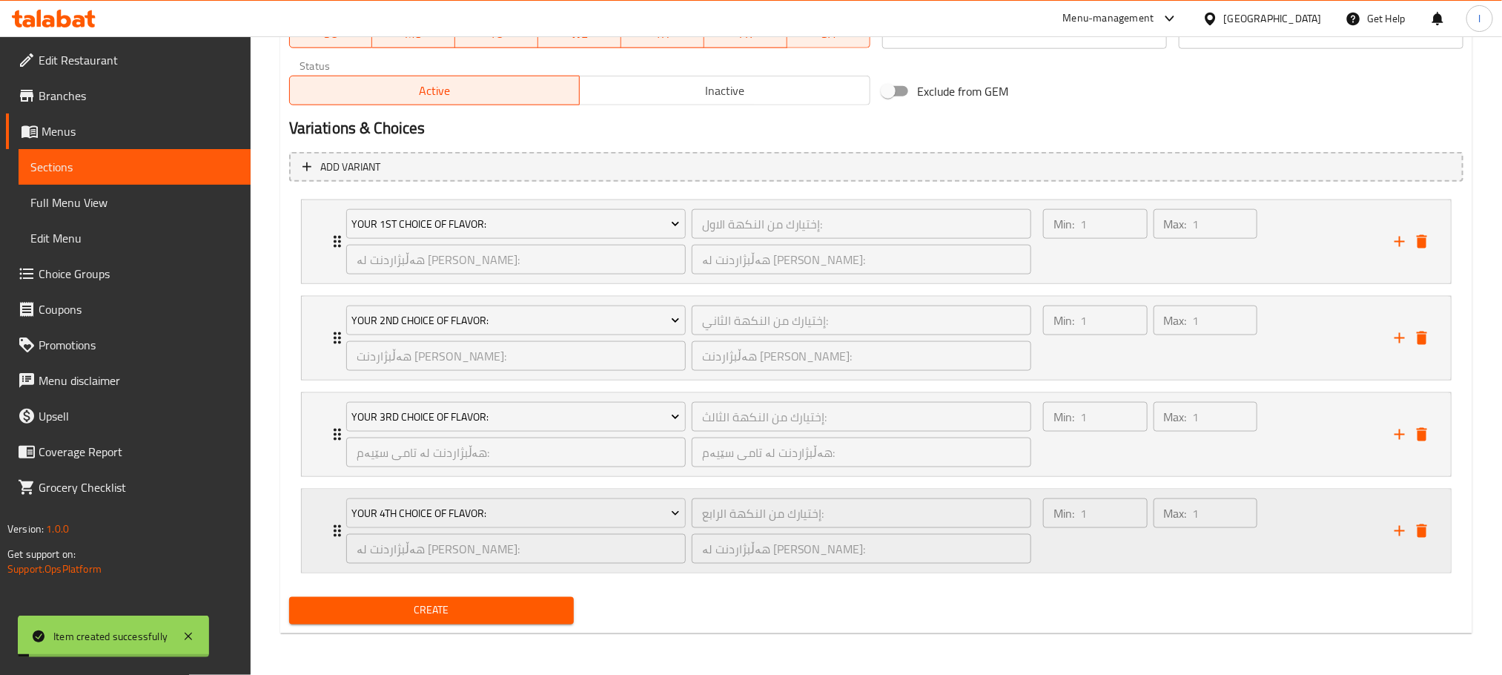
scroll to position [0, 0]
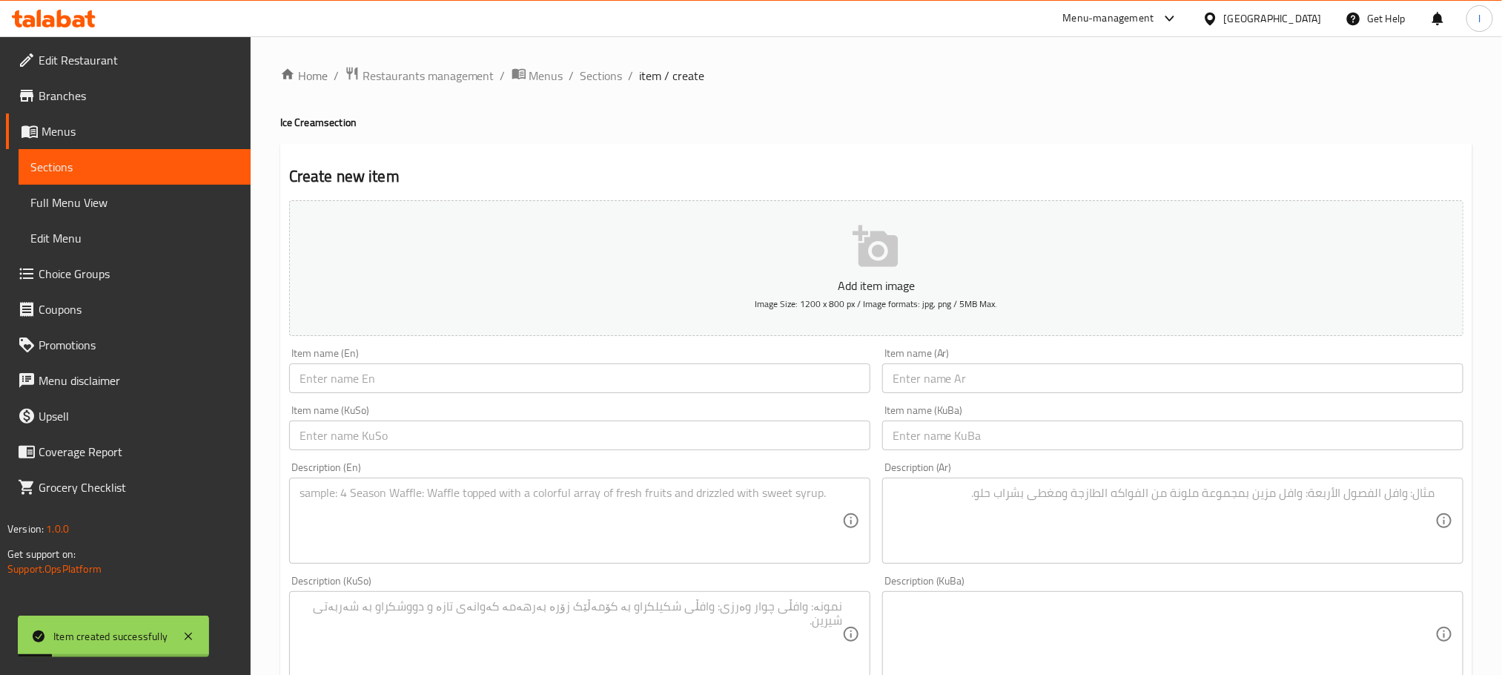
click at [600, 72] on span "Sections" at bounding box center [601, 76] width 42 height 18
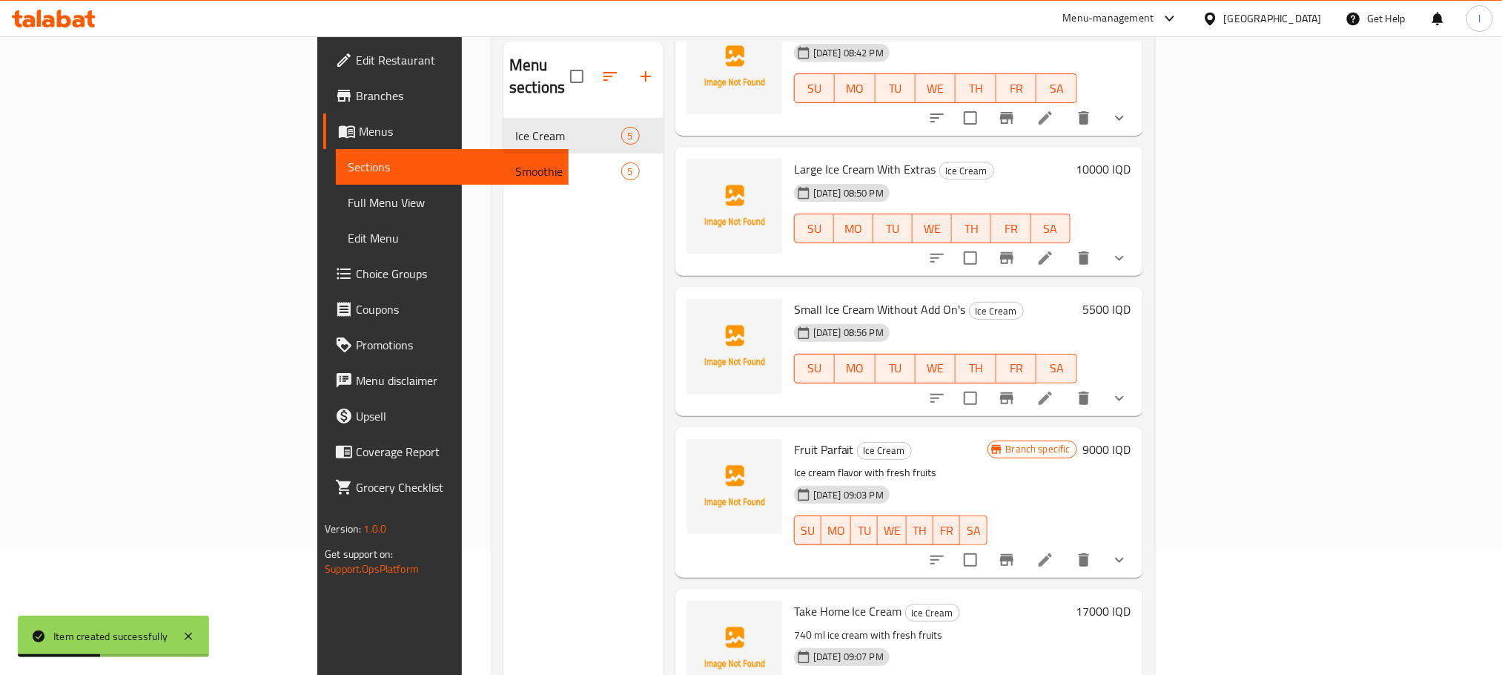
scroll to position [208, 0]
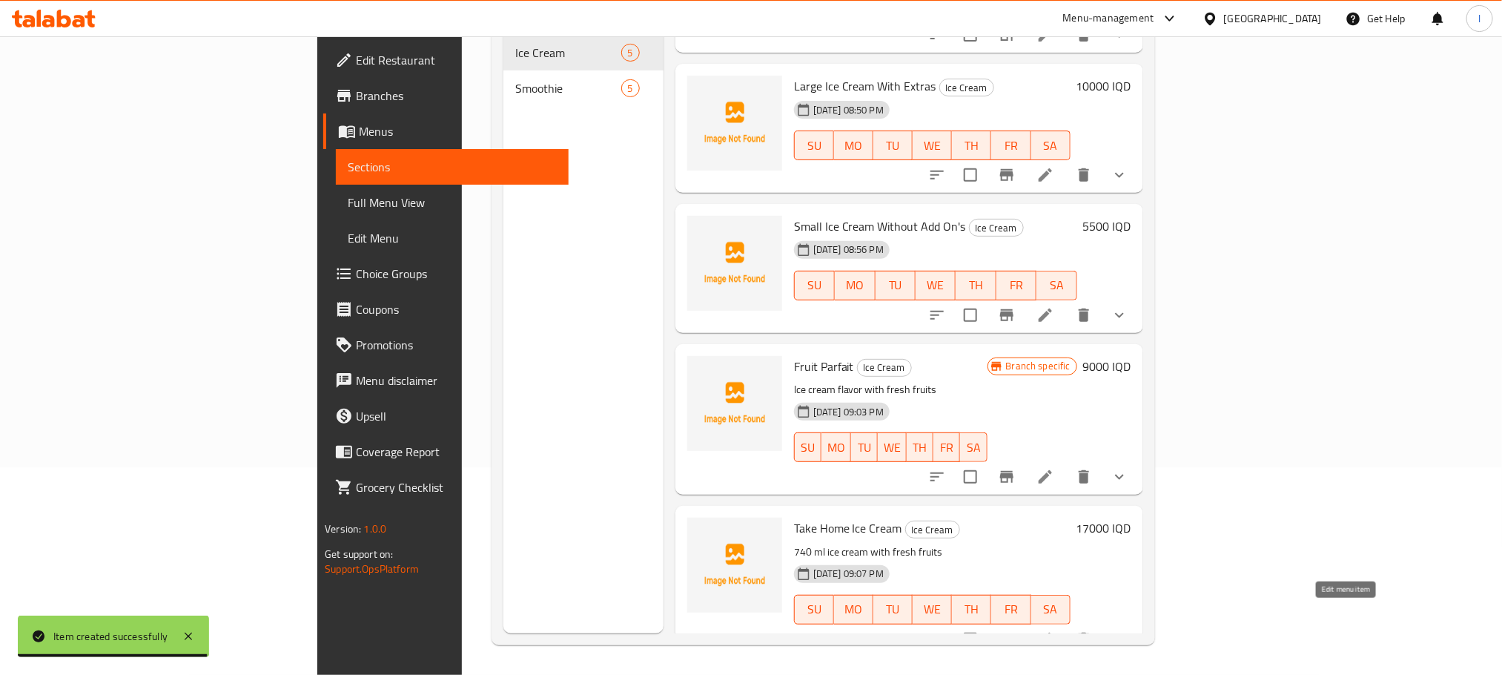
click at [1054, 630] on icon at bounding box center [1045, 639] width 18 height 18
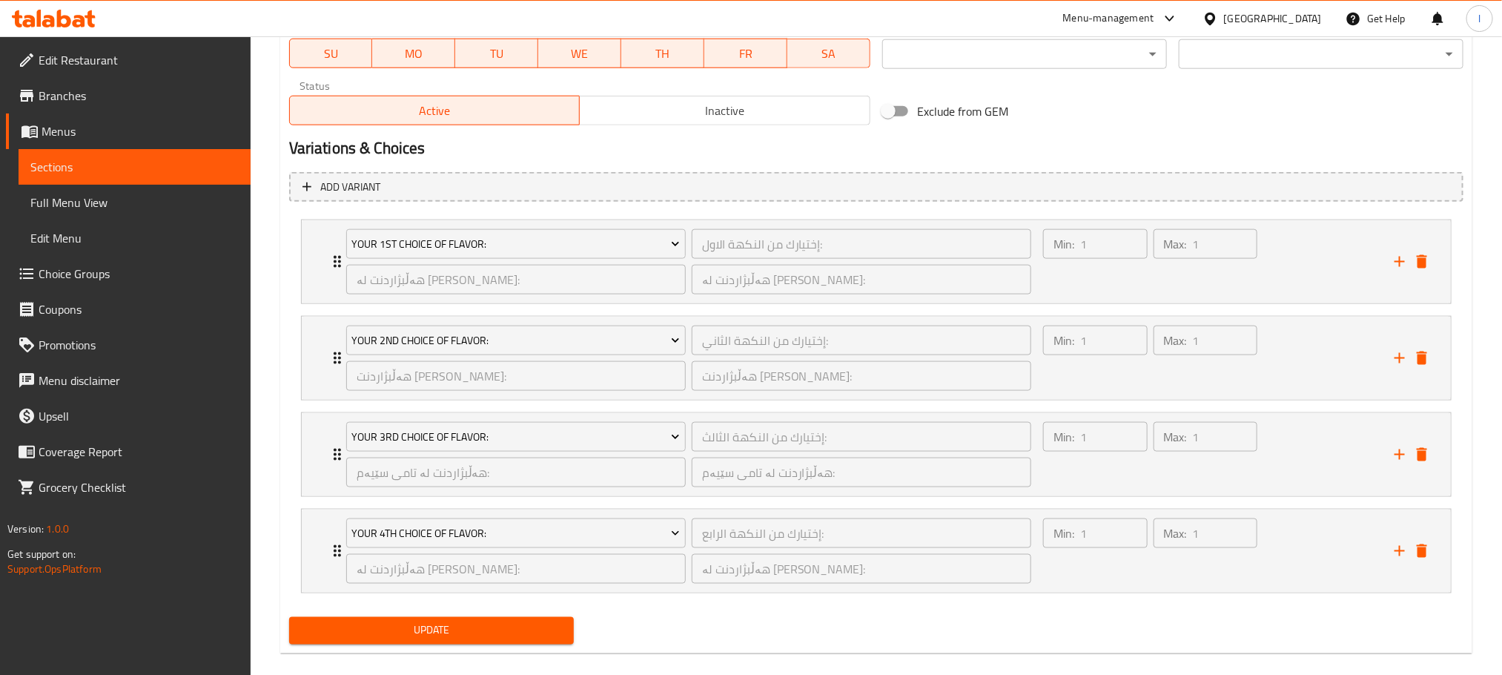
scroll to position [897, 0]
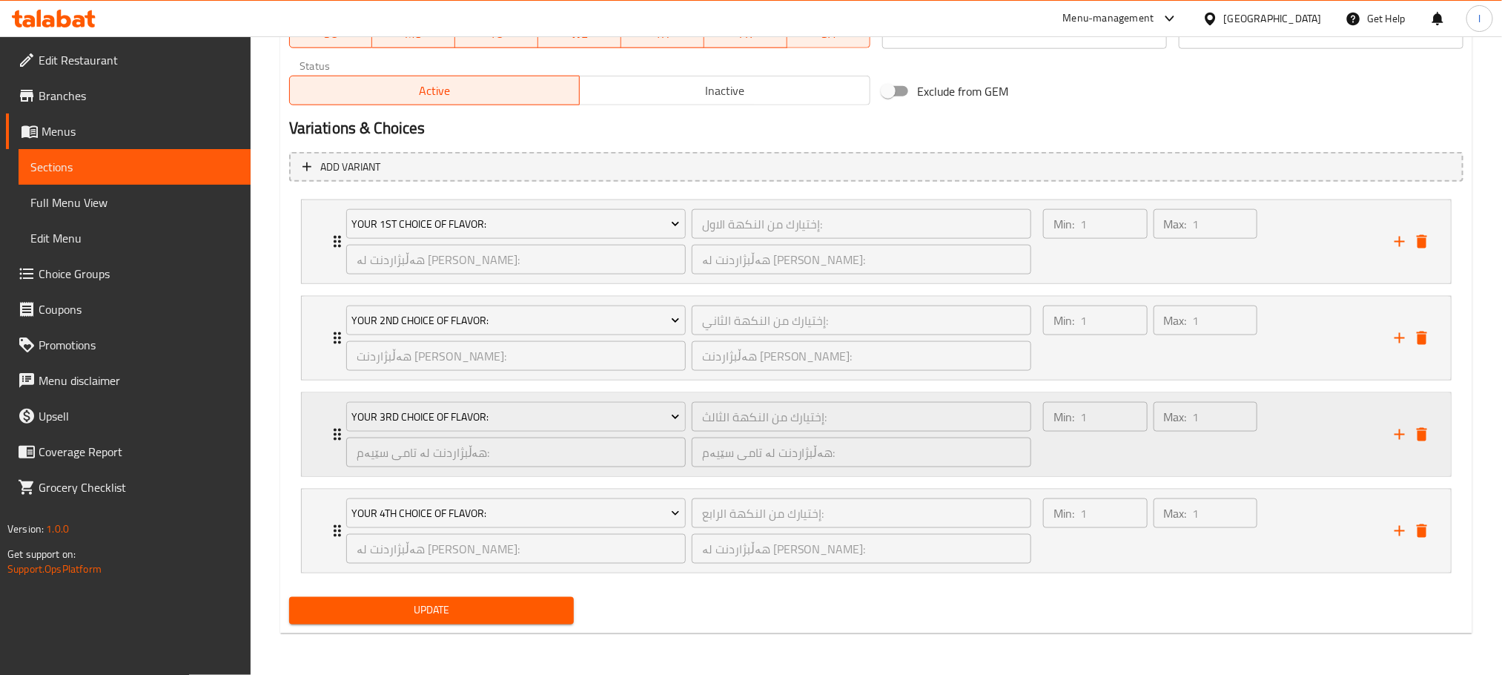
click at [1134, 443] on div "Min: 1 ​" at bounding box center [1095, 434] width 110 height 71
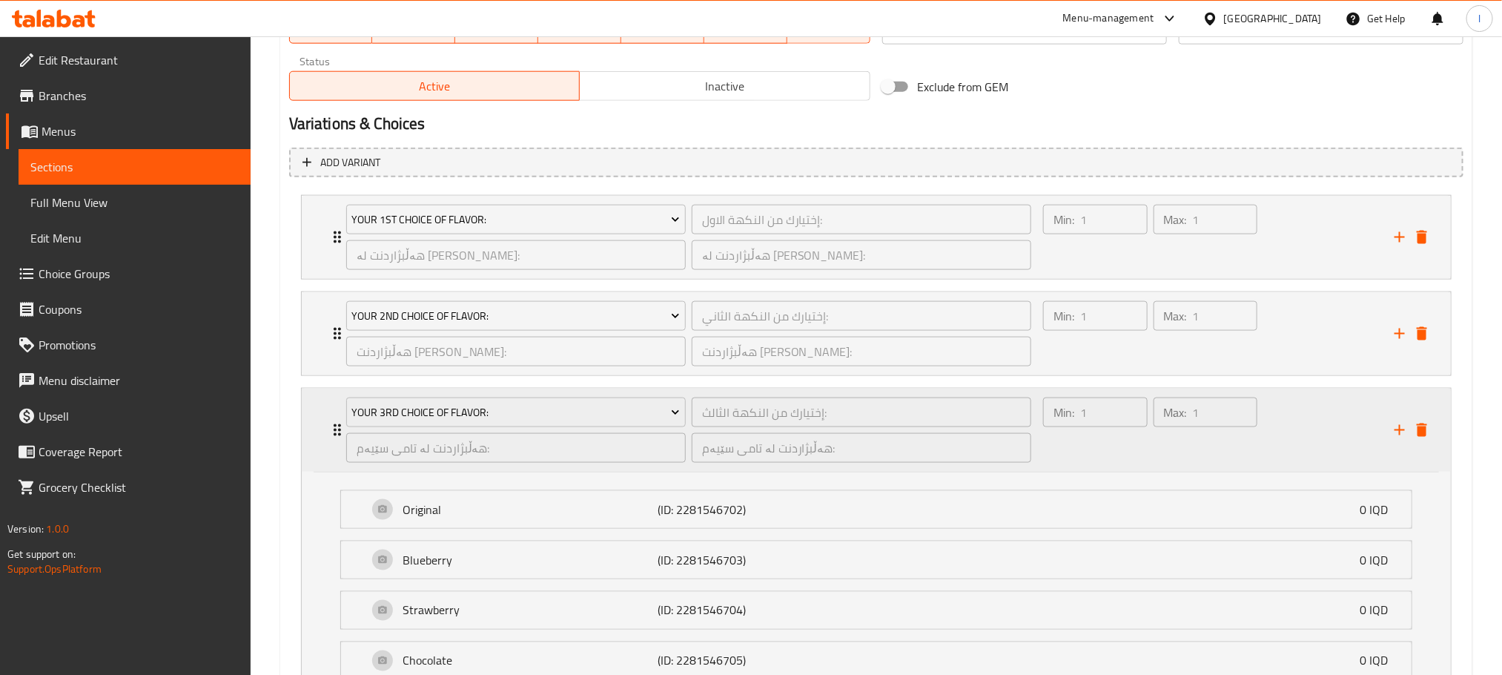
scroll to position [1234, 0]
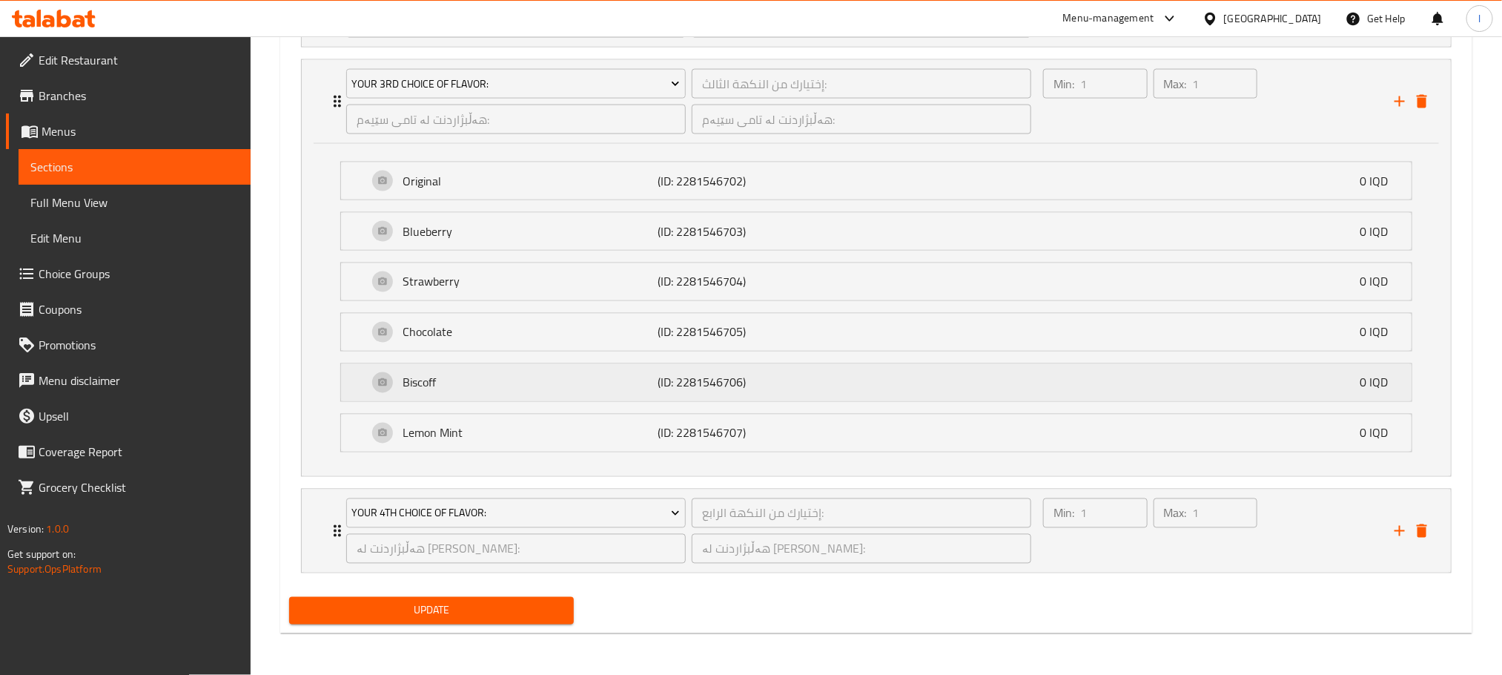
click at [986, 396] on div "Biscoff (ID: 2281546706) 0 IQD" at bounding box center [881, 382] width 1026 height 37
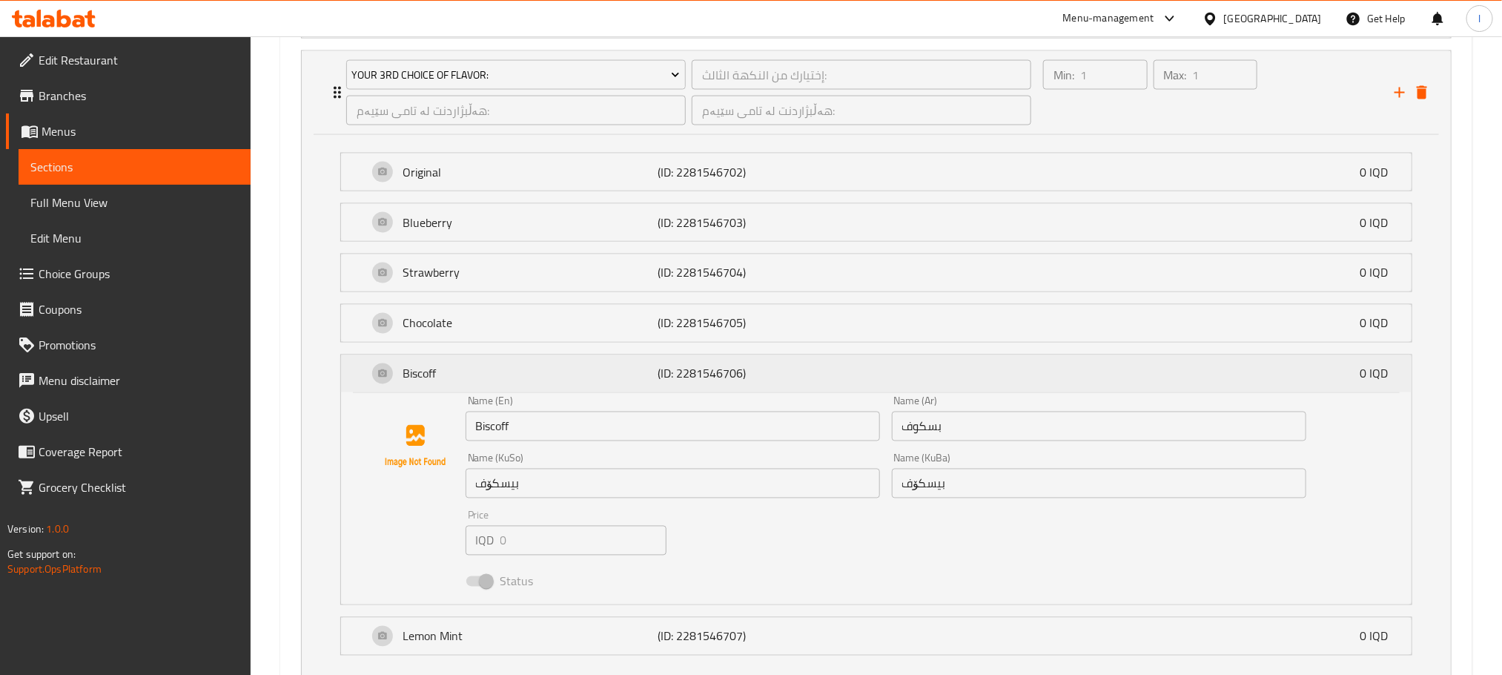
click at [993, 386] on div "Biscoff (ID: 2281546706) 0 IQD" at bounding box center [881, 373] width 1026 height 37
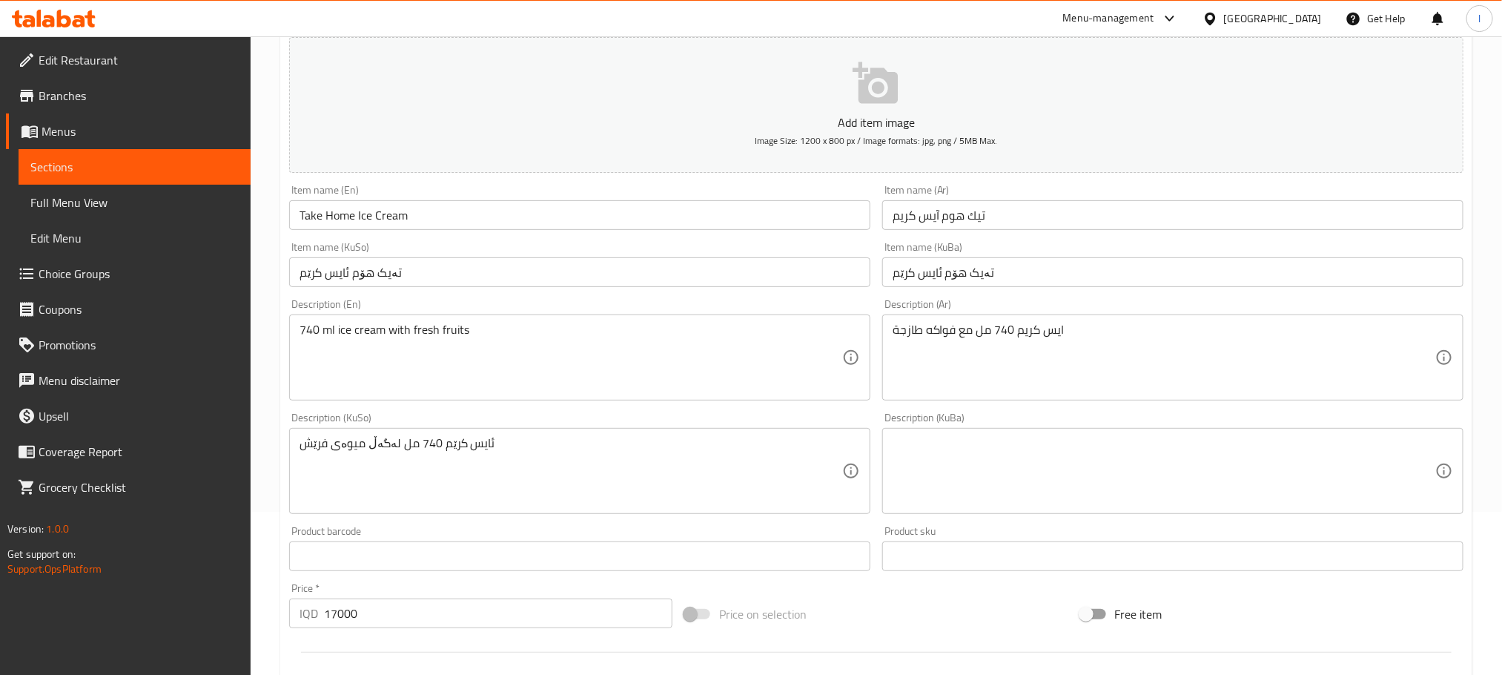
scroll to position [0, 0]
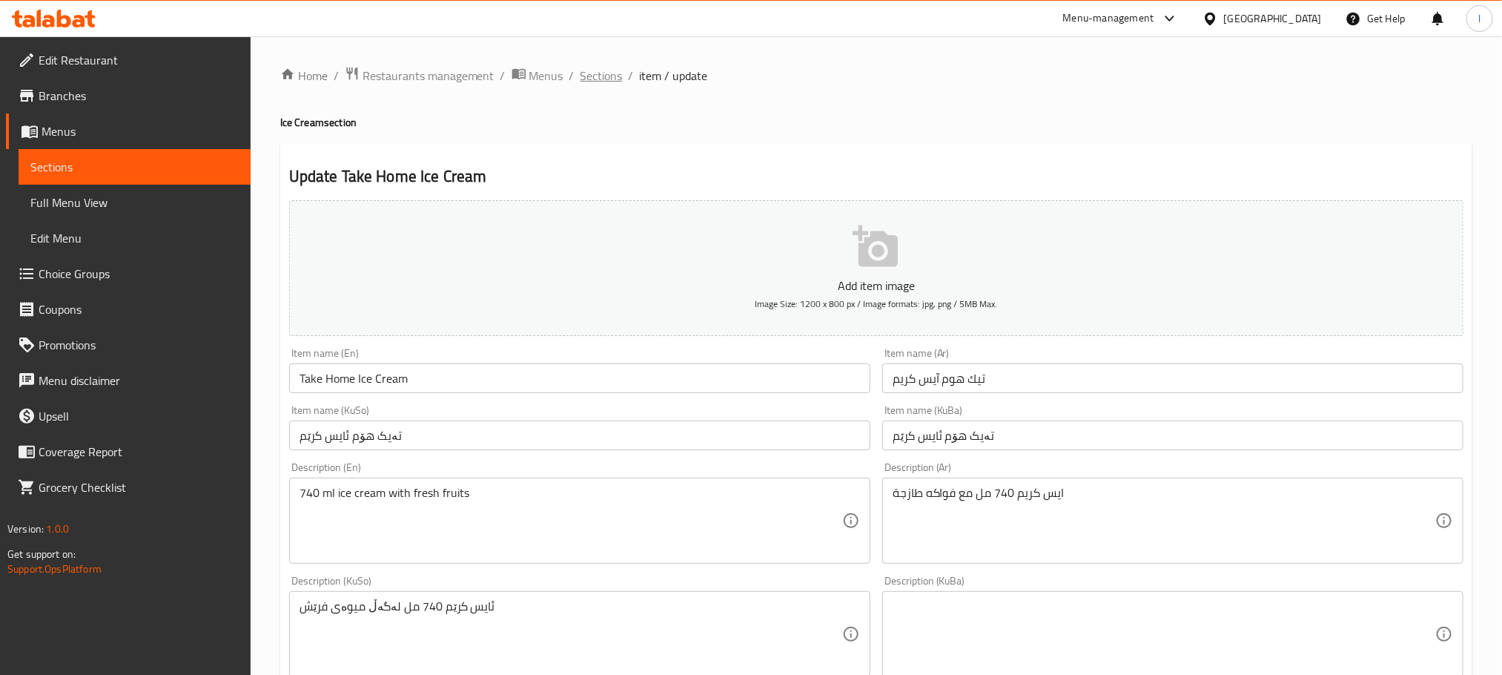
click at [603, 67] on span "Sections" at bounding box center [601, 76] width 42 height 18
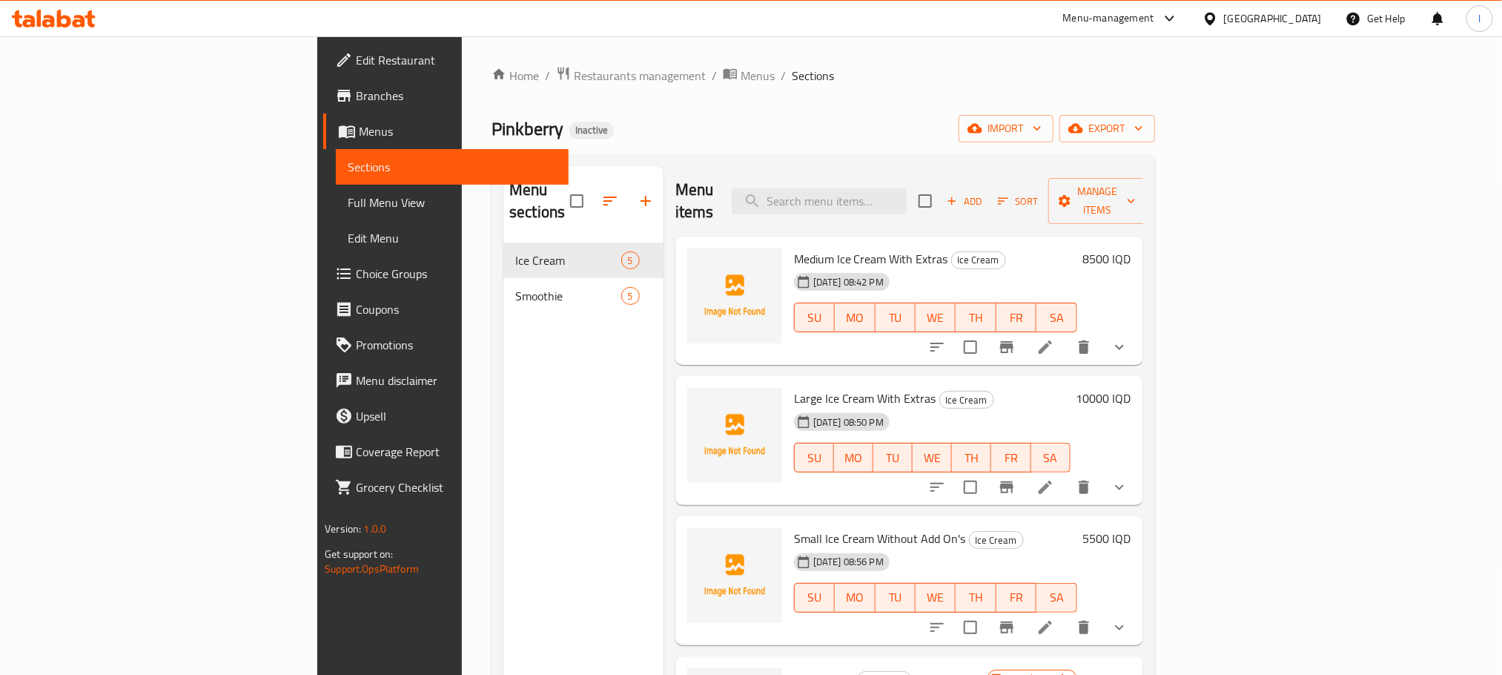
click at [356, 272] on span "Choice Groups" at bounding box center [456, 274] width 200 height 18
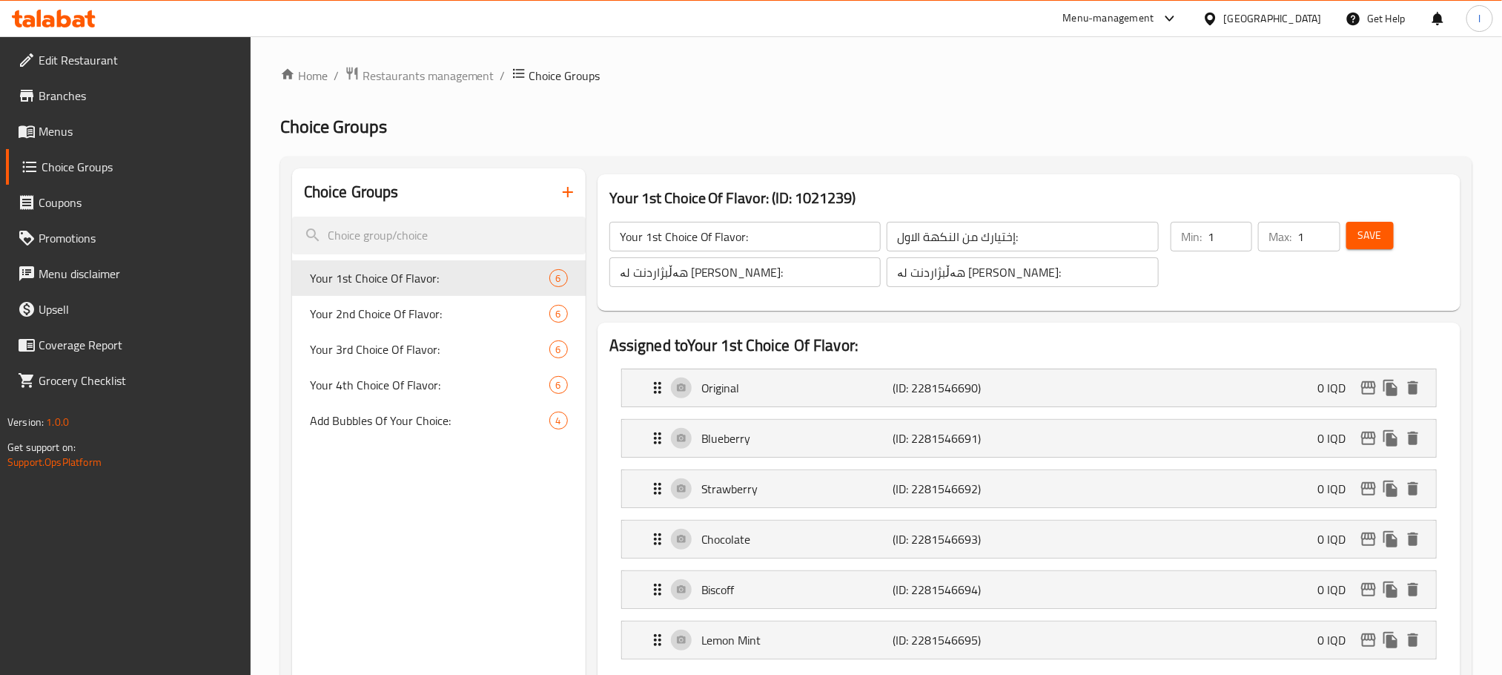
click at [554, 185] on button "button" at bounding box center [568, 192] width 36 height 36
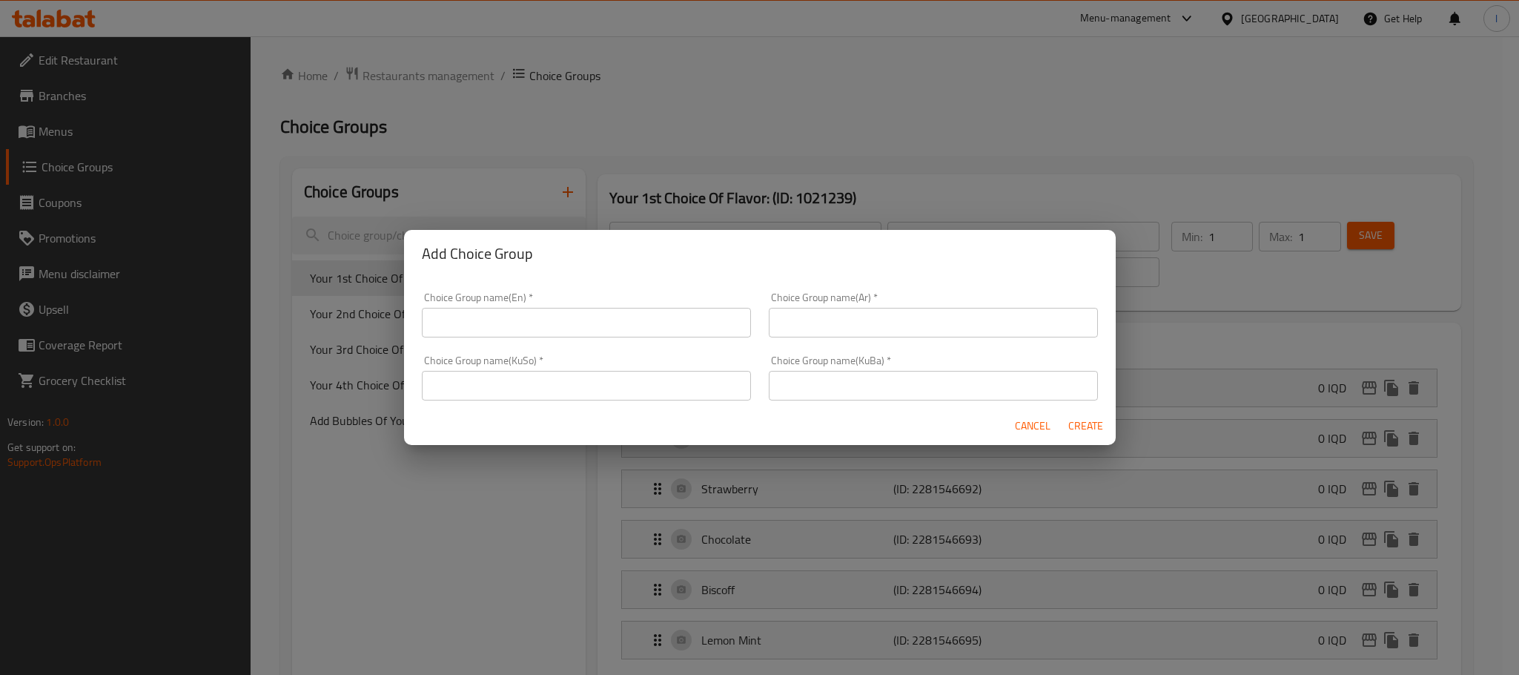
click at [518, 309] on input "text" at bounding box center [586, 323] width 329 height 30
drag, startPoint x: 443, startPoint y: 323, endPoint x: 302, endPoint y: 321, distance: 140.9
click at [302, 321] on div "Add Choice Group Choice Group name(En)   * Add On's: Choice Group name(En) * Ch…" at bounding box center [759, 337] width 1519 height 675
type input "Add On's:"
click at [810, 314] on input "text" at bounding box center [933, 323] width 329 height 30
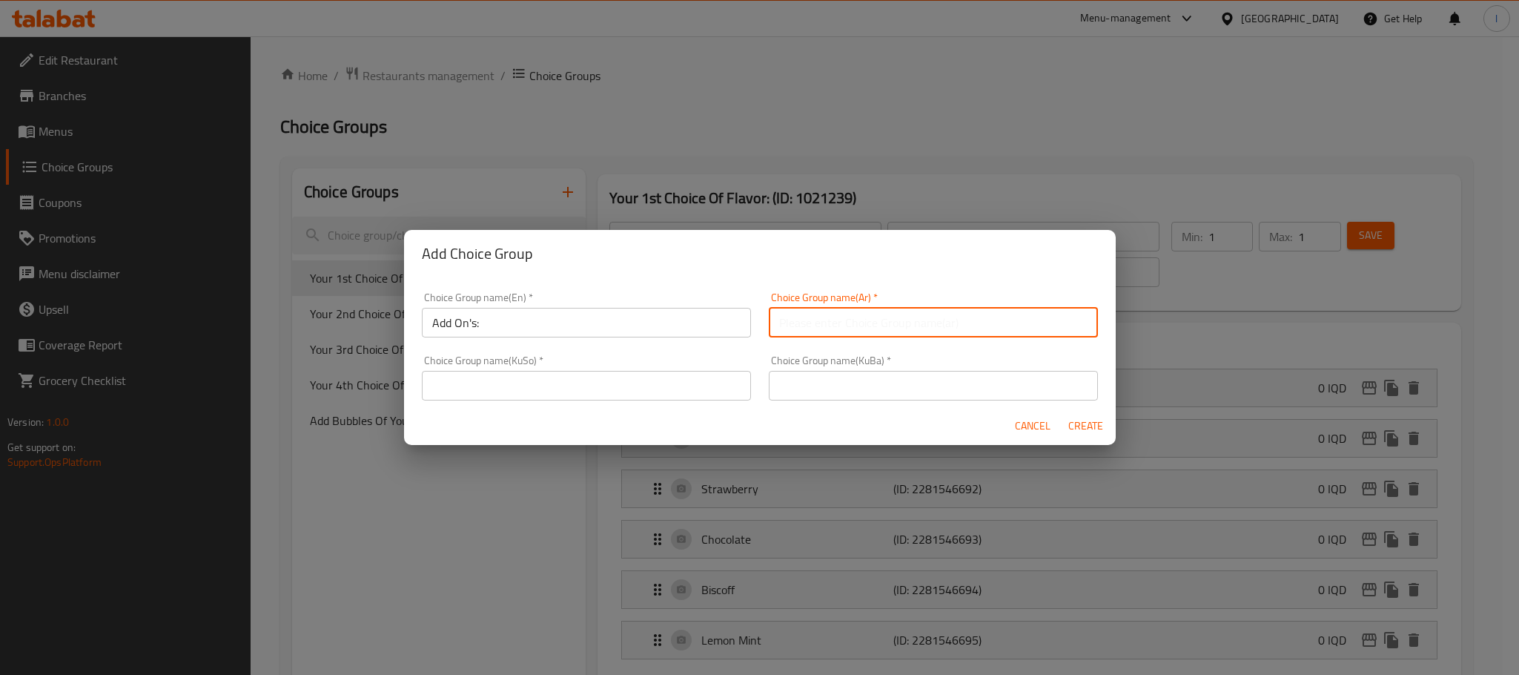
type input "الإضافات:"
click at [474, 374] on input "text" at bounding box center [586, 386] width 329 height 30
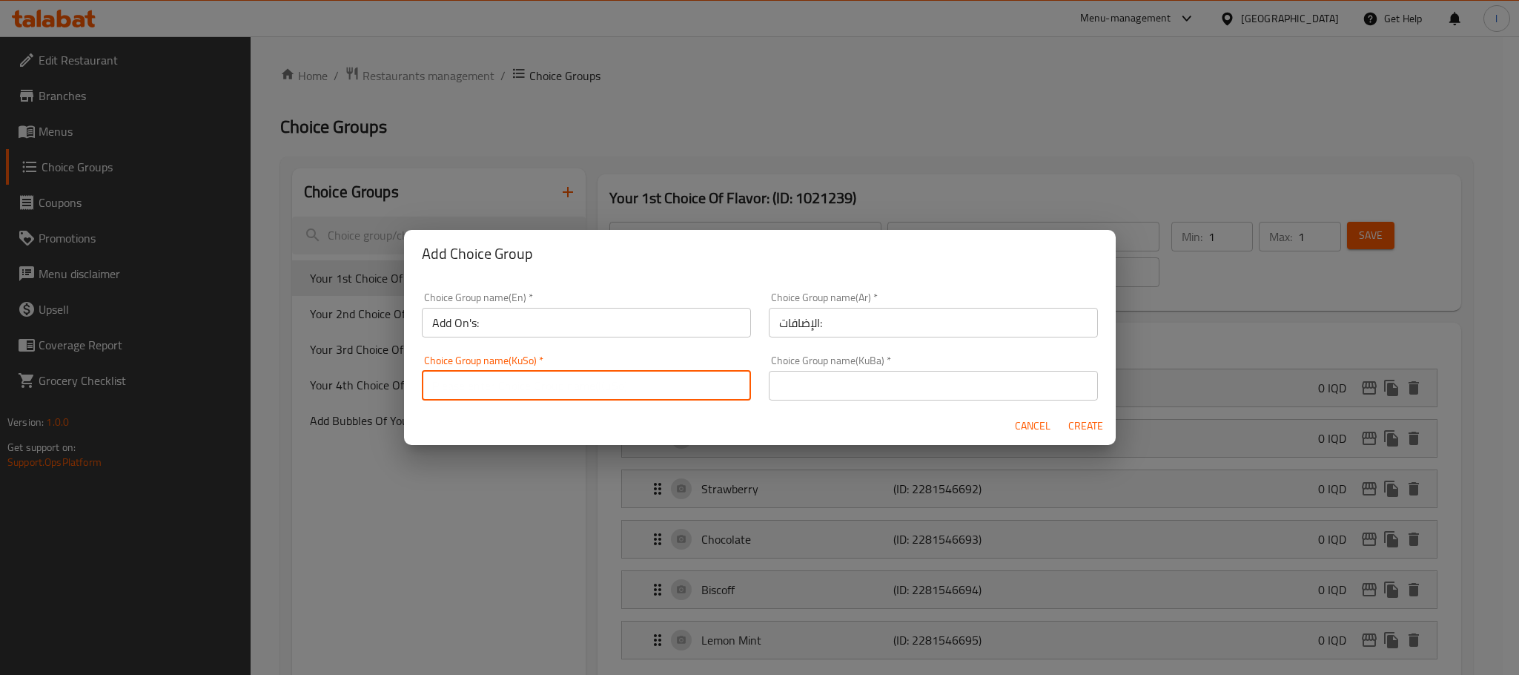
type input "زیادە:"
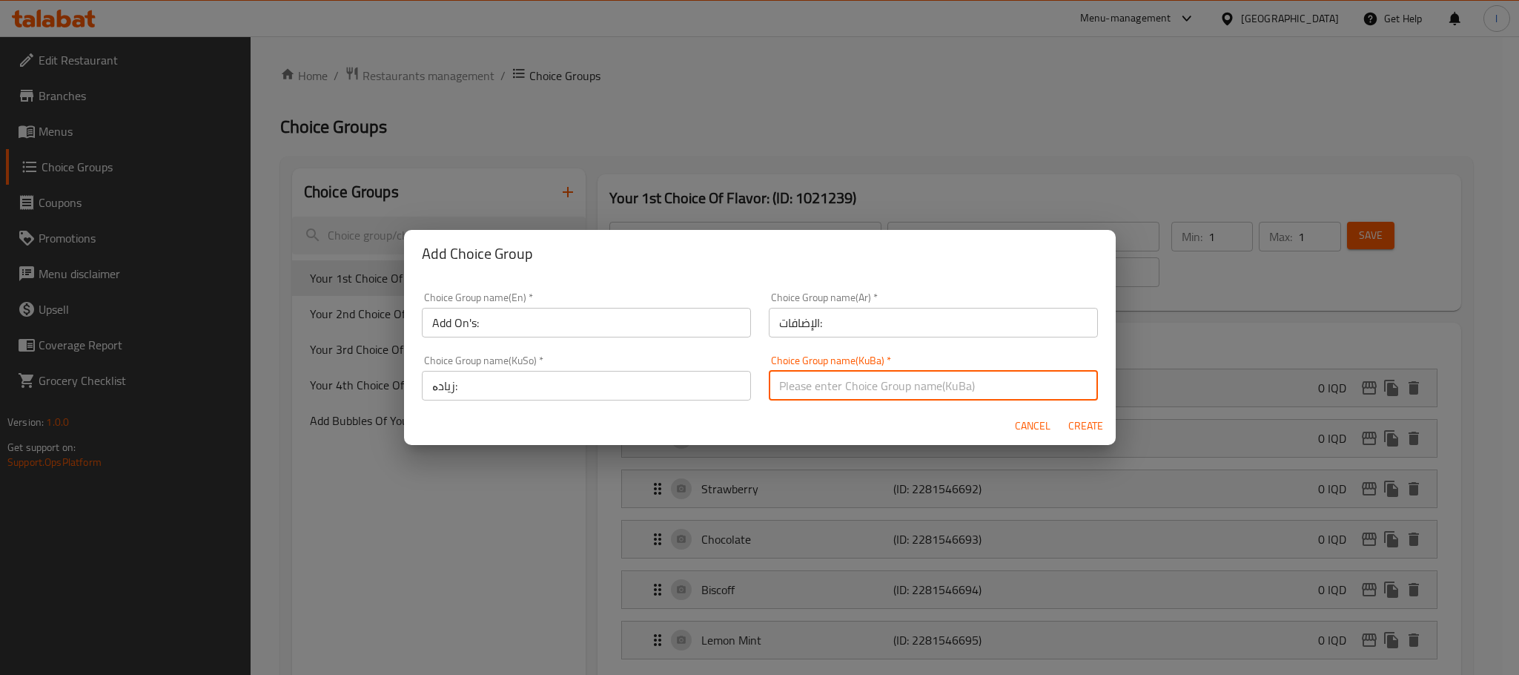
click at [903, 394] on input "text" at bounding box center [933, 386] width 329 height 30
type input "زیادە:"
click at [1081, 421] on span "Create" at bounding box center [1086, 426] width 36 height 19
type input "Add On's:"
type input "الإضافات:"
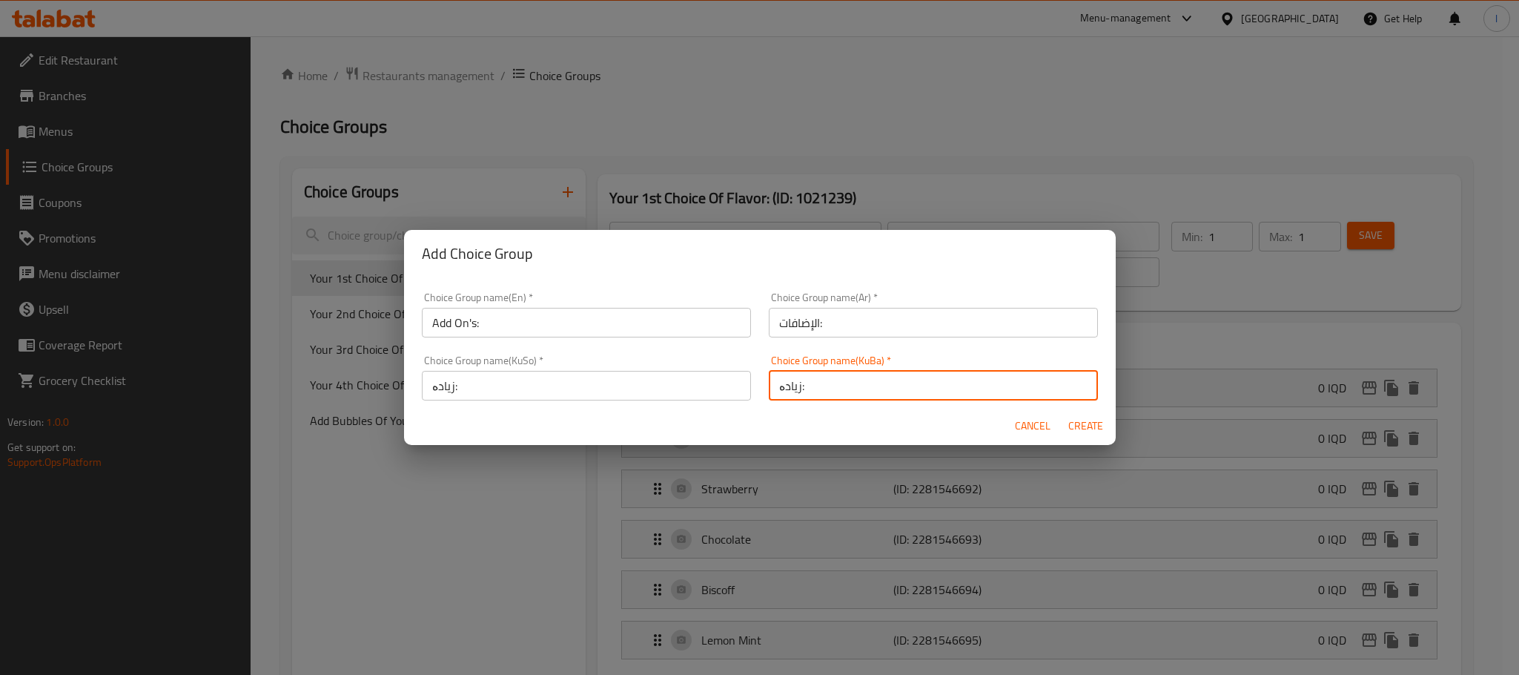
type input "زیادە:"
type input "0"
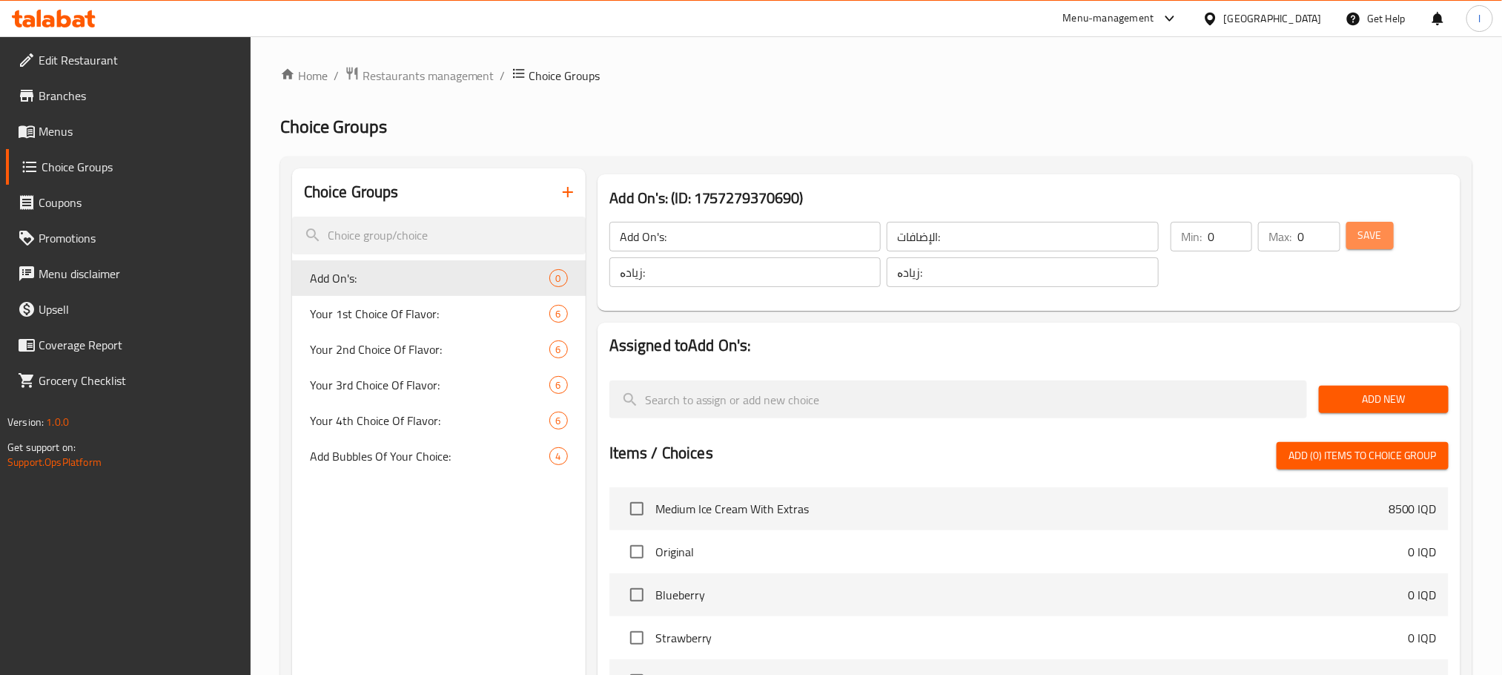
click at [1368, 240] on span "Save" at bounding box center [1370, 235] width 24 height 19
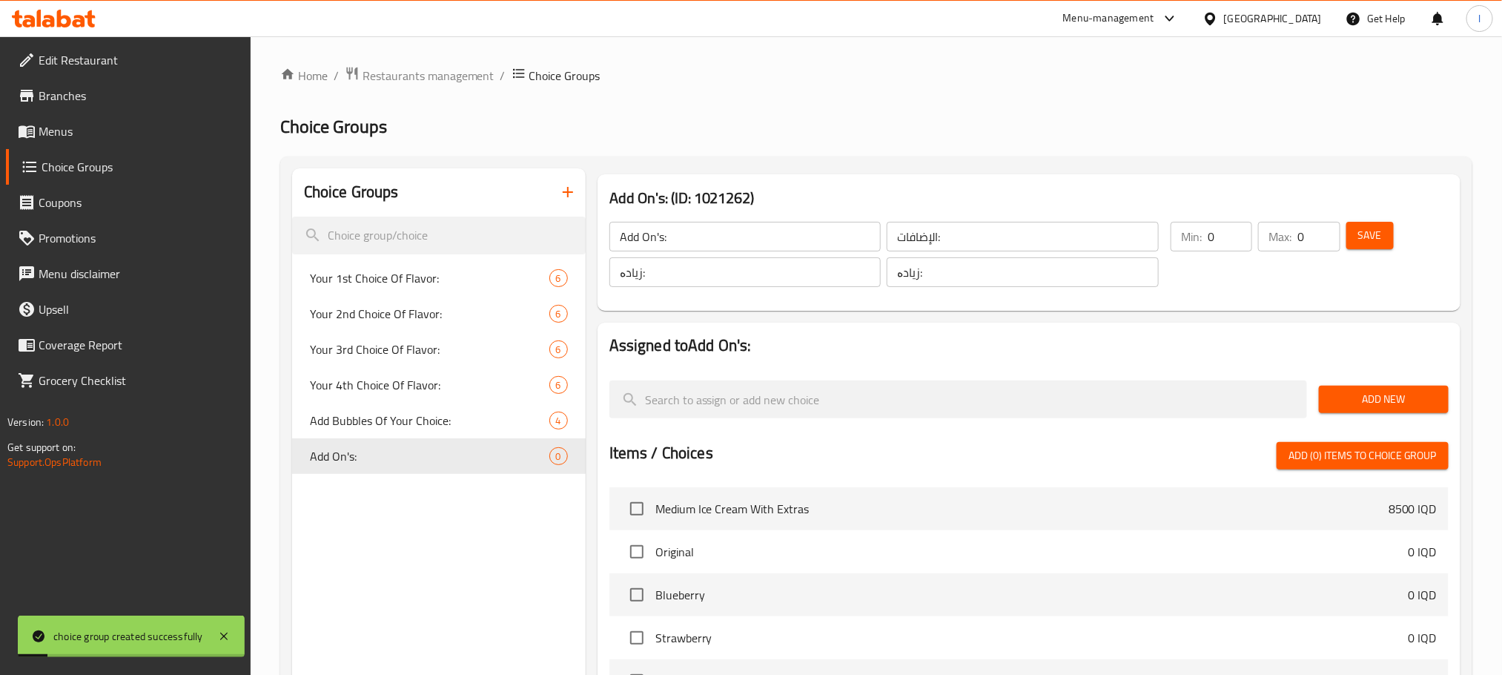
click at [1369, 418] on div "Add New" at bounding box center [1384, 399] width 142 height 50
click at [1413, 399] on span "Add New" at bounding box center [1384, 399] width 106 height 19
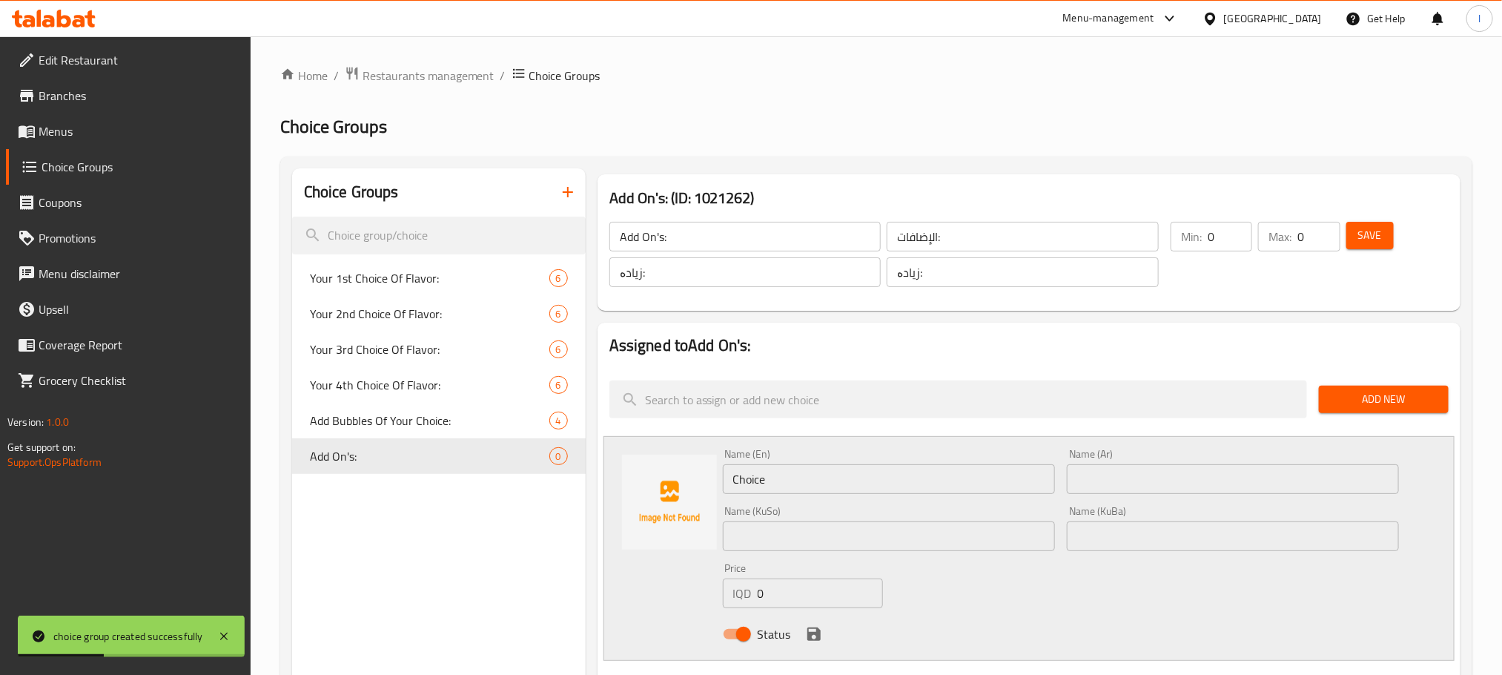
click at [777, 501] on div "Name (KuSo) Name (KuSo)" at bounding box center [889, 528] width 344 height 57
drag, startPoint x: 790, startPoint y: 486, endPoint x: 554, endPoint y: 474, distance: 236.0
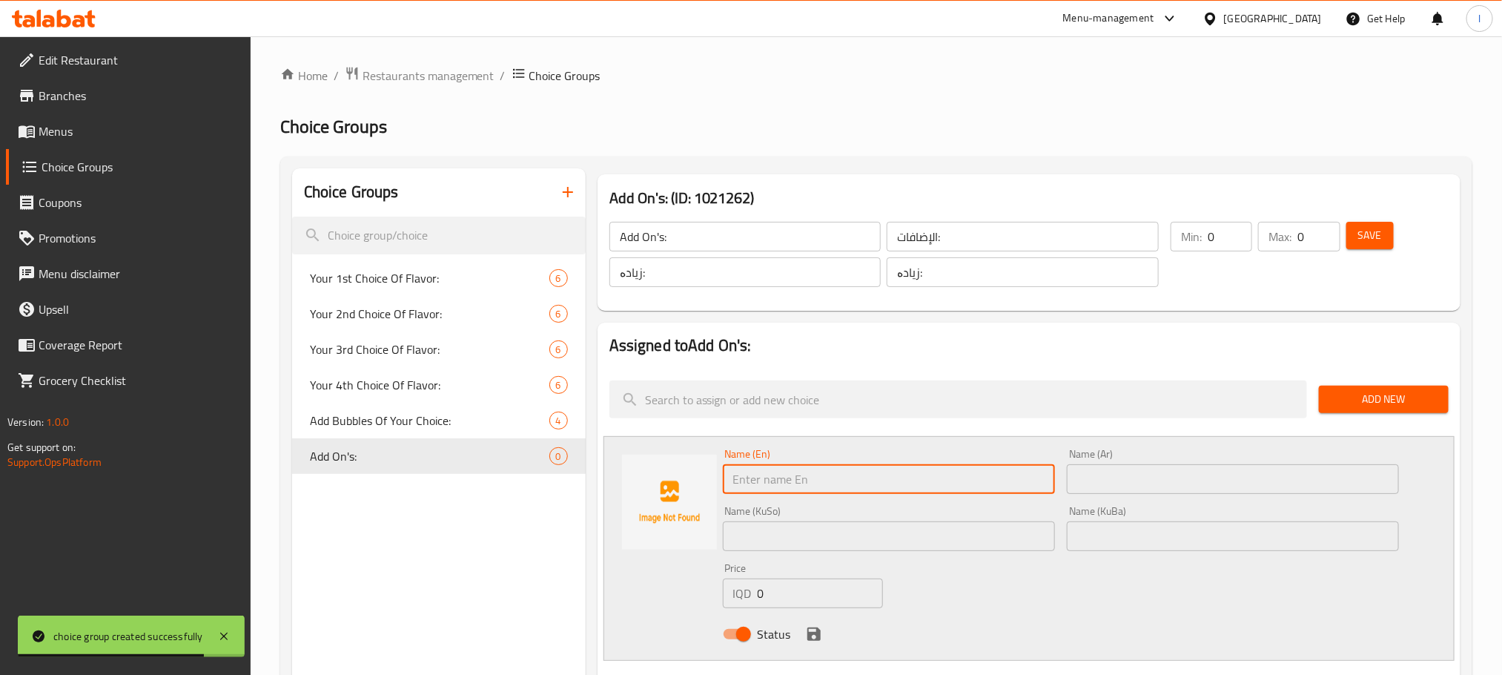
click at [1148, 481] on input "text" at bounding box center [1233, 479] width 332 height 30
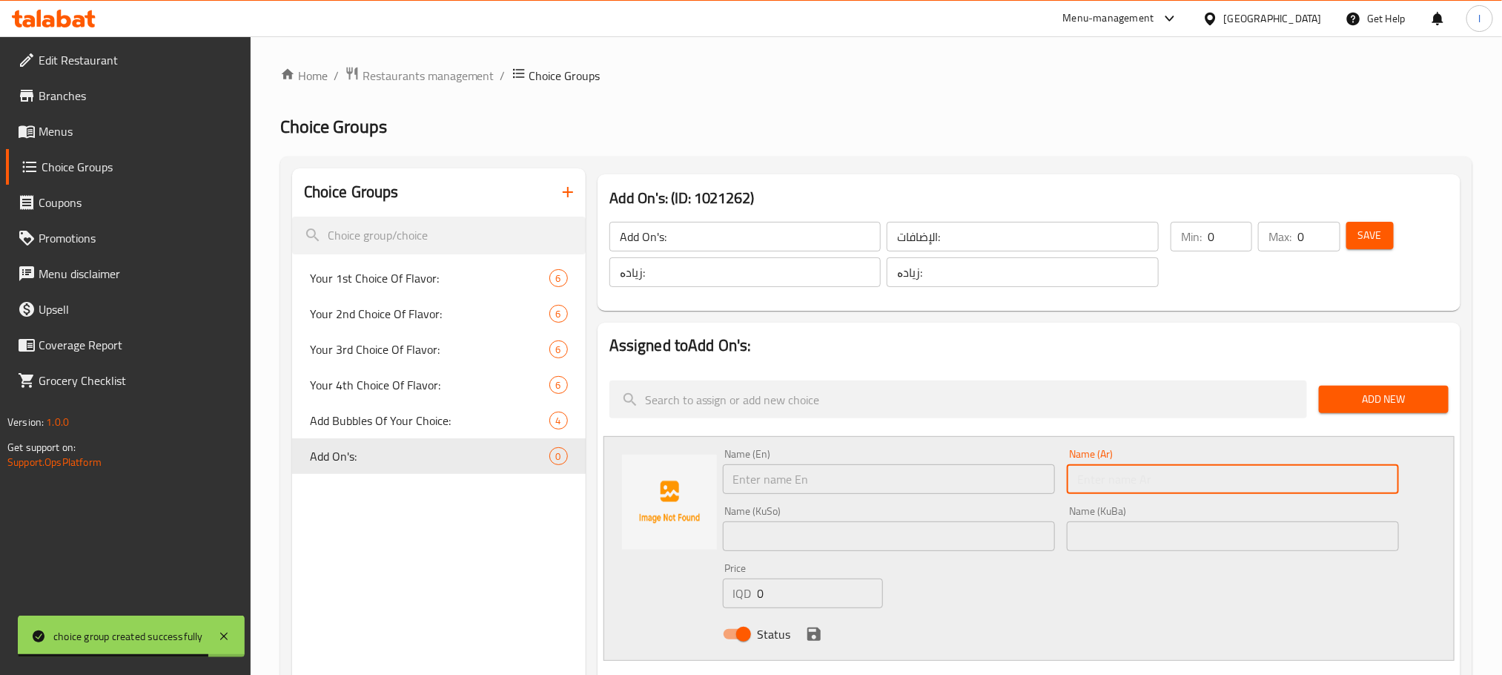
paste input "شوفان وعسل"
type input "شوفان وعسل"
click at [770, 477] on input "text" at bounding box center [889, 479] width 332 height 30
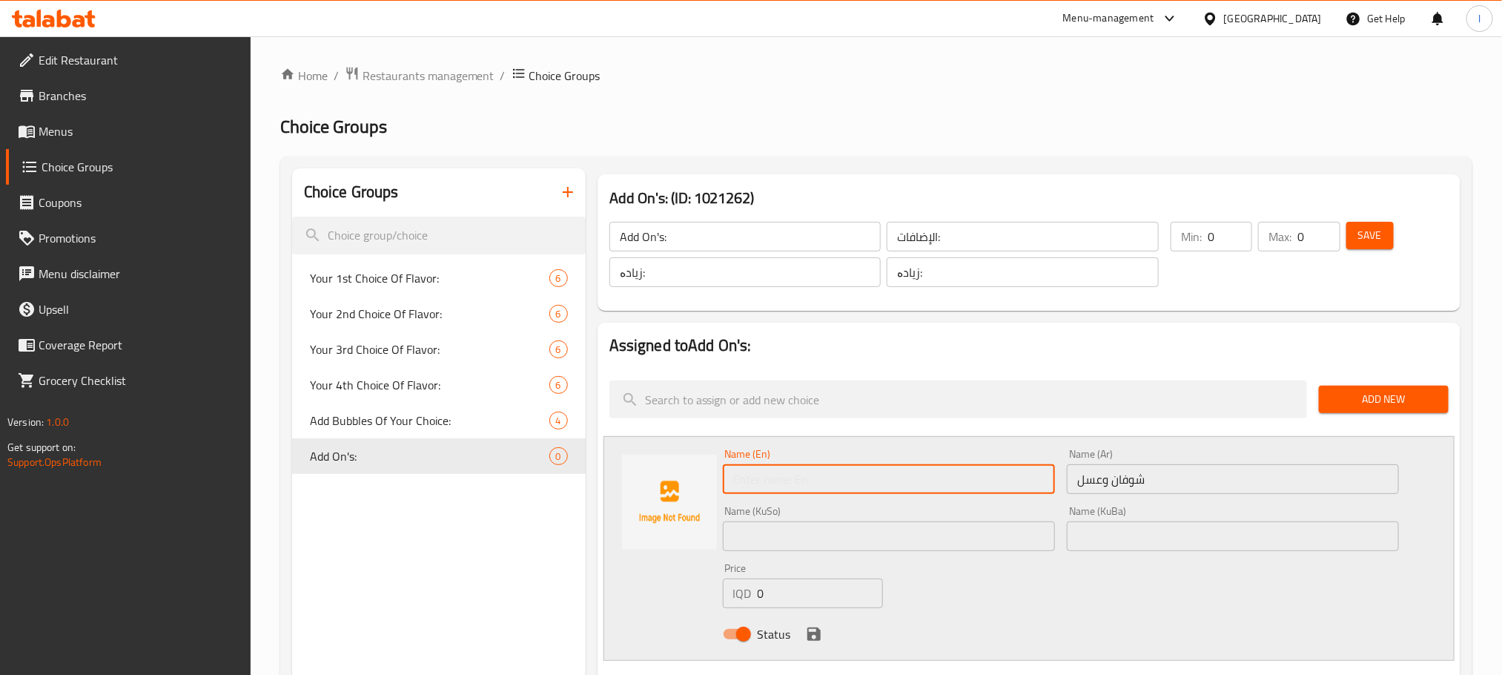
paste input "Oats and honey"
click at [767, 472] on input "Oats and honey" at bounding box center [889, 479] width 332 height 30
type input "Oats And Honey"
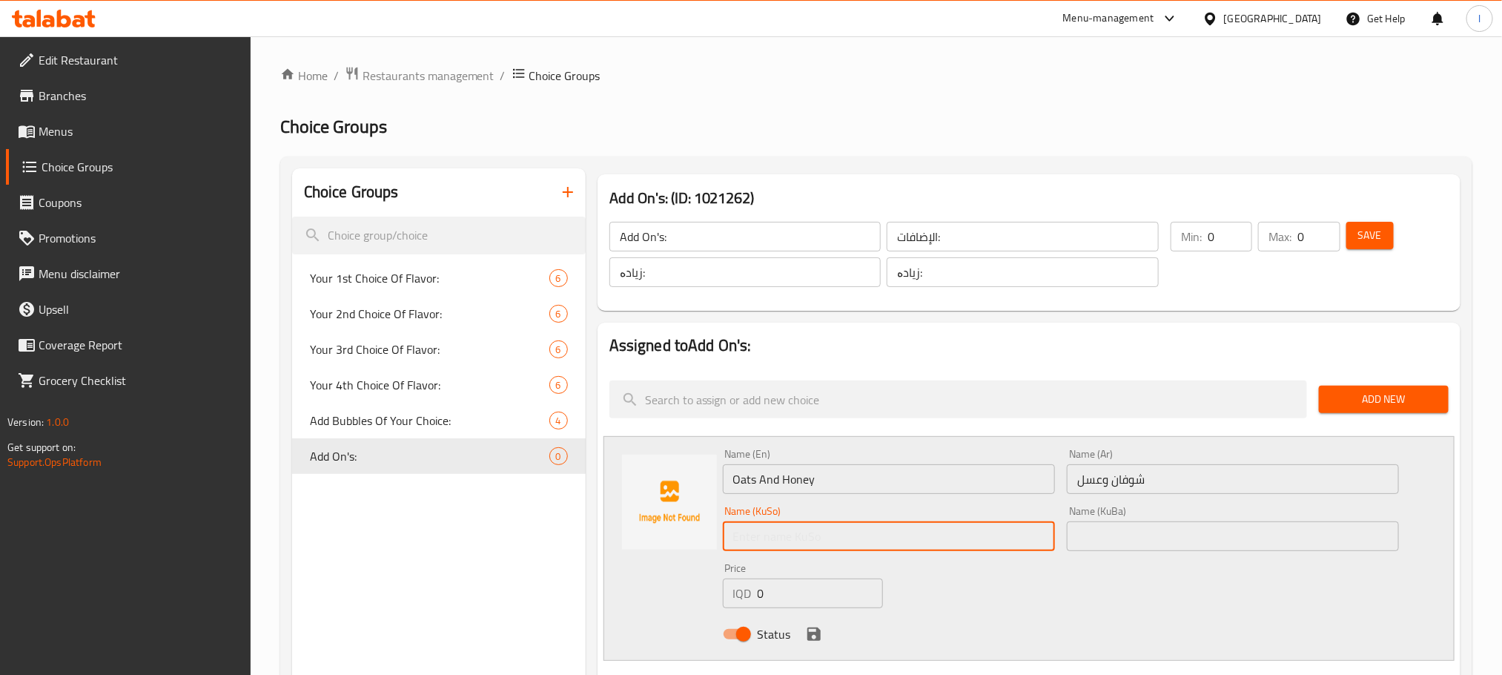
click at [798, 523] on input "text" at bounding box center [889, 536] width 332 height 30
click at [979, 529] on input "شۆفان و هەنگوین" at bounding box center [889, 536] width 332 height 30
type input "شۆفان و هەنگوین"
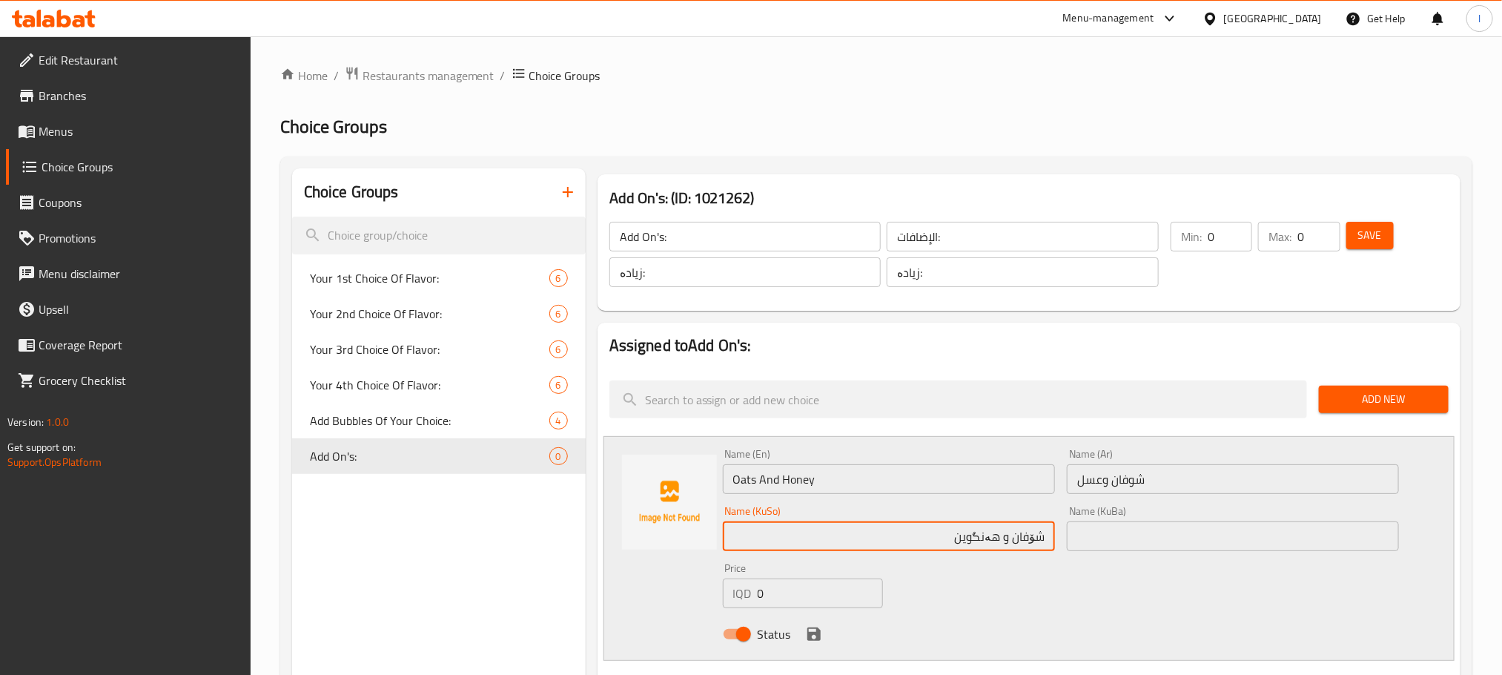
click at [1122, 532] on input "text" at bounding box center [1233, 536] width 332 height 30
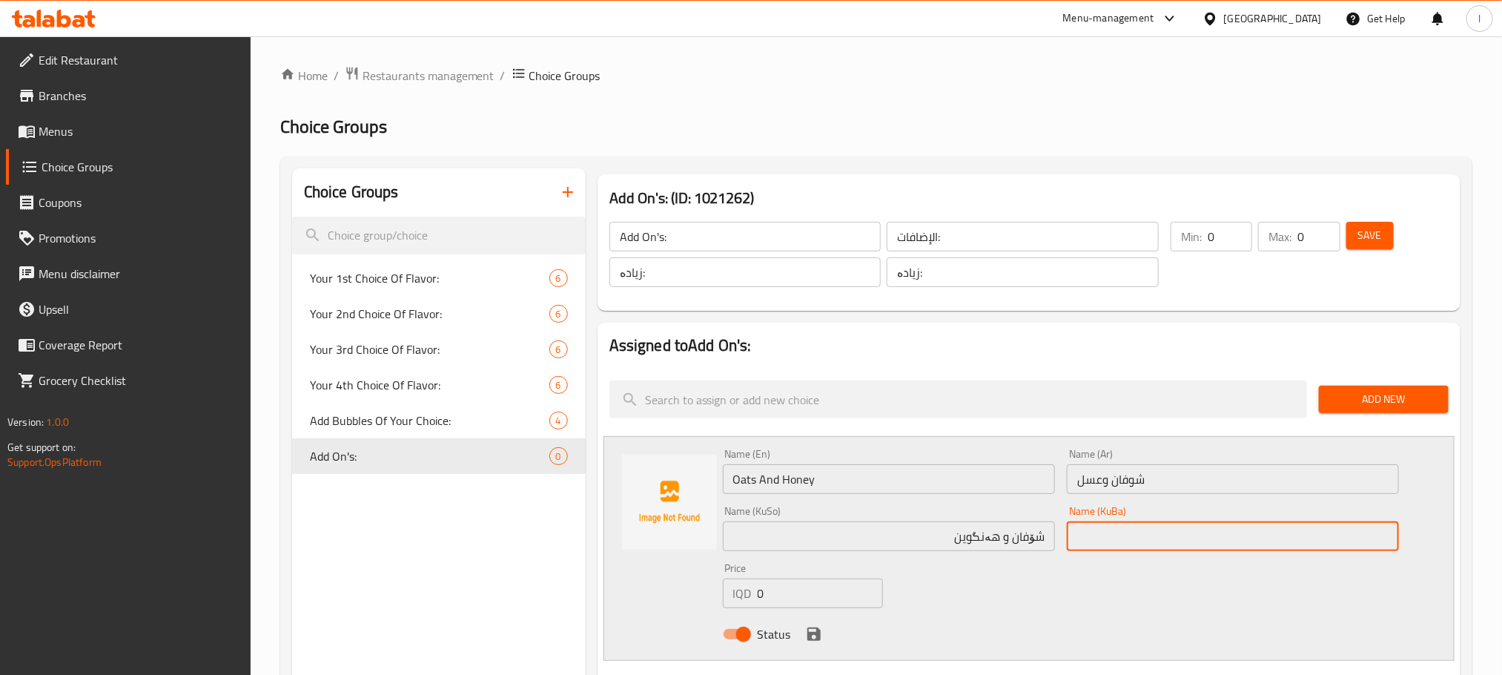
paste input "شۆفان و هەنگوین"
type input "شۆفان و هەنگوین"
click at [814, 629] on icon "save" at bounding box center [814, 634] width 18 height 18
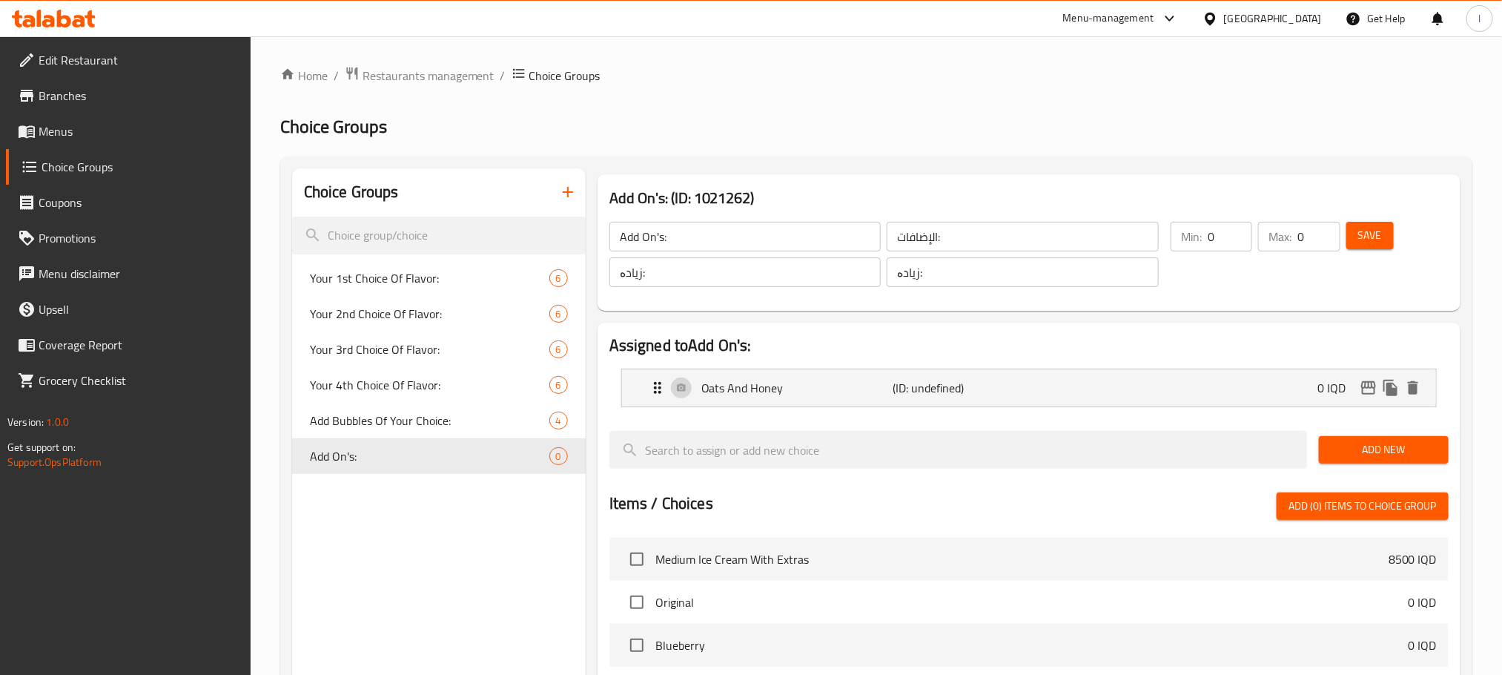
click at [1371, 227] on span "Save" at bounding box center [1370, 235] width 24 height 19
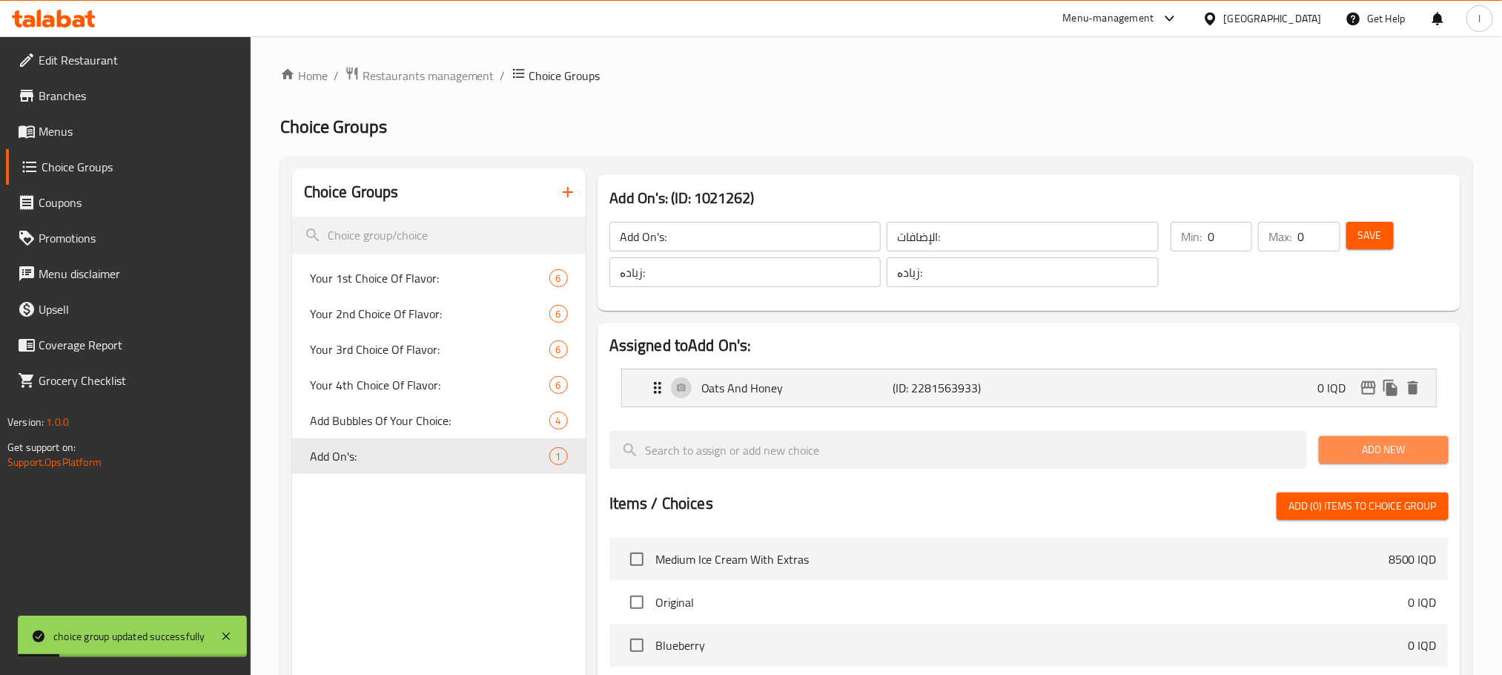
click at [1377, 443] on span "Add New" at bounding box center [1384, 449] width 106 height 19
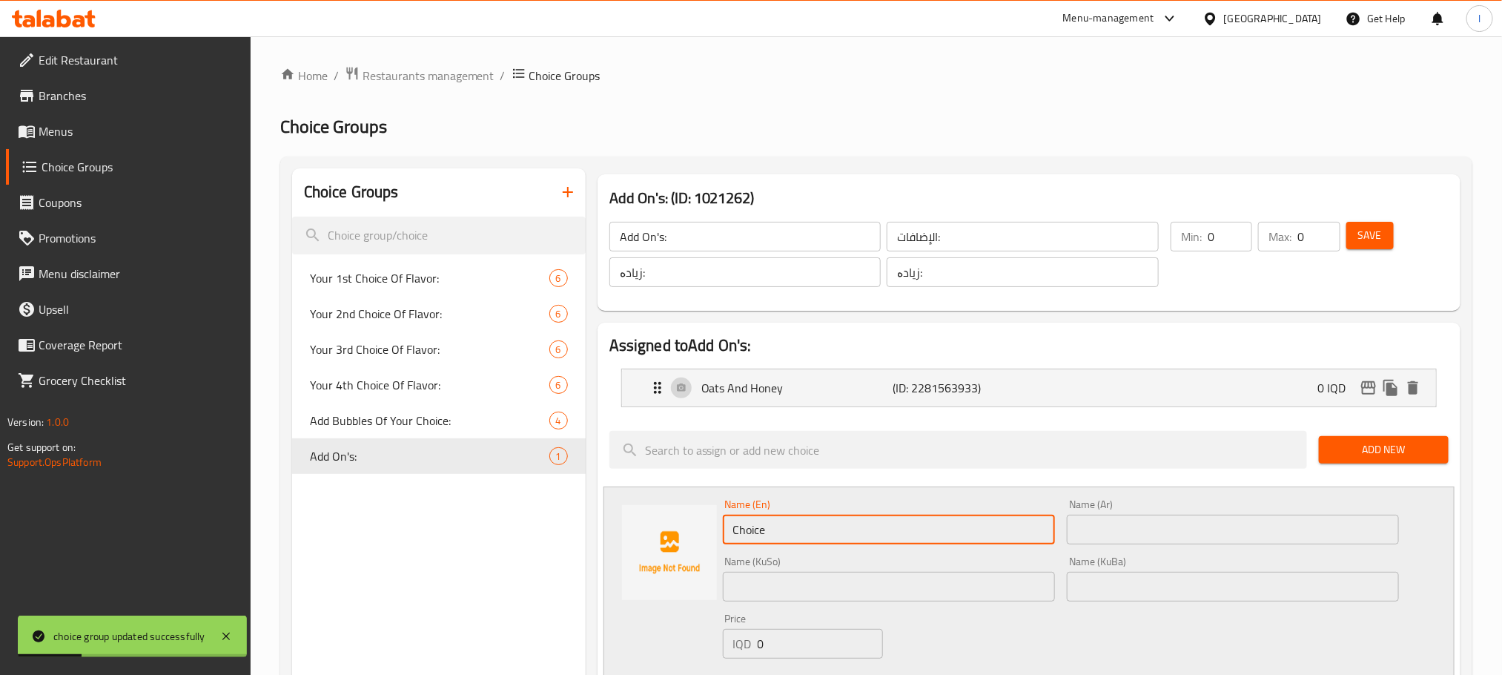
drag, startPoint x: 808, startPoint y: 532, endPoint x: 443, endPoint y: 510, distance: 365.4
click at [1139, 540] on input "text" at bounding box center [1233, 529] width 332 height 30
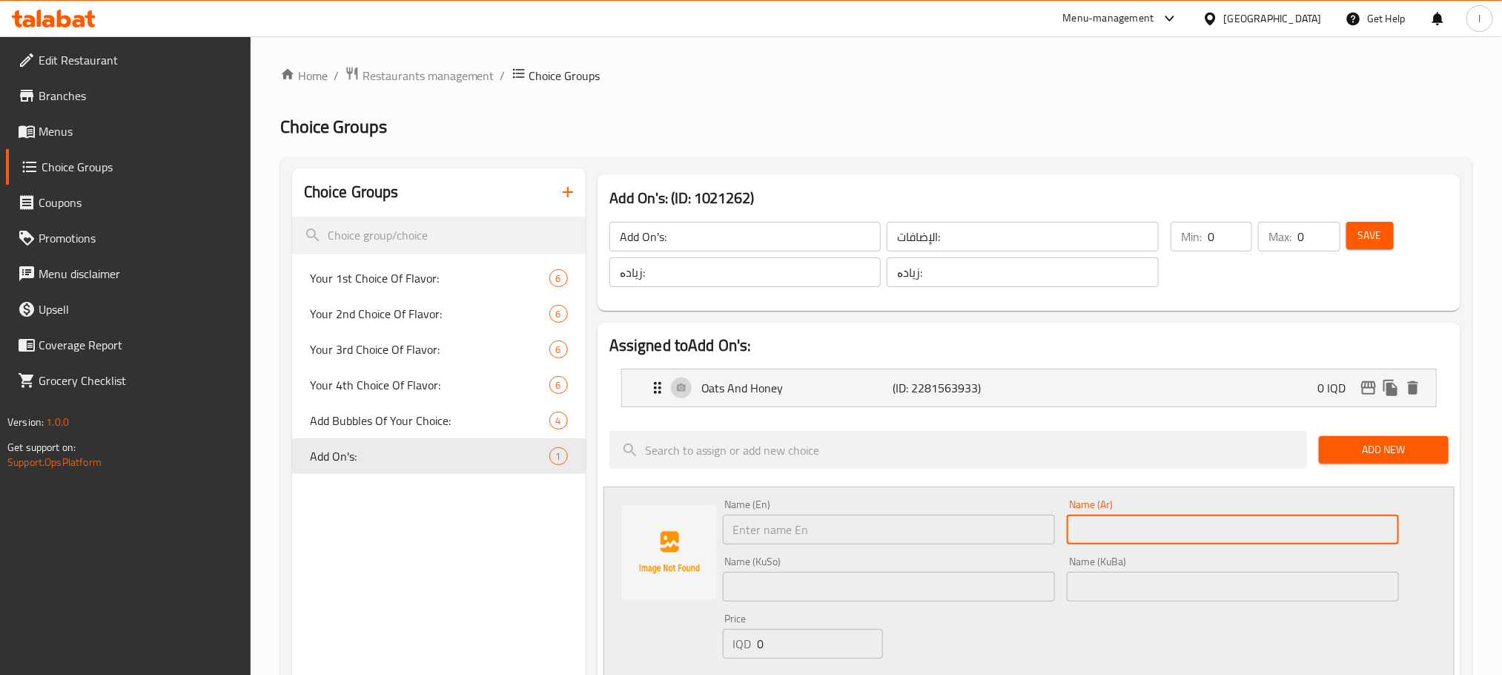
paste input "حلوى لدب"
type input "حلوى لدب"
click at [825, 523] on input "text" at bounding box center [889, 529] width 332 height 30
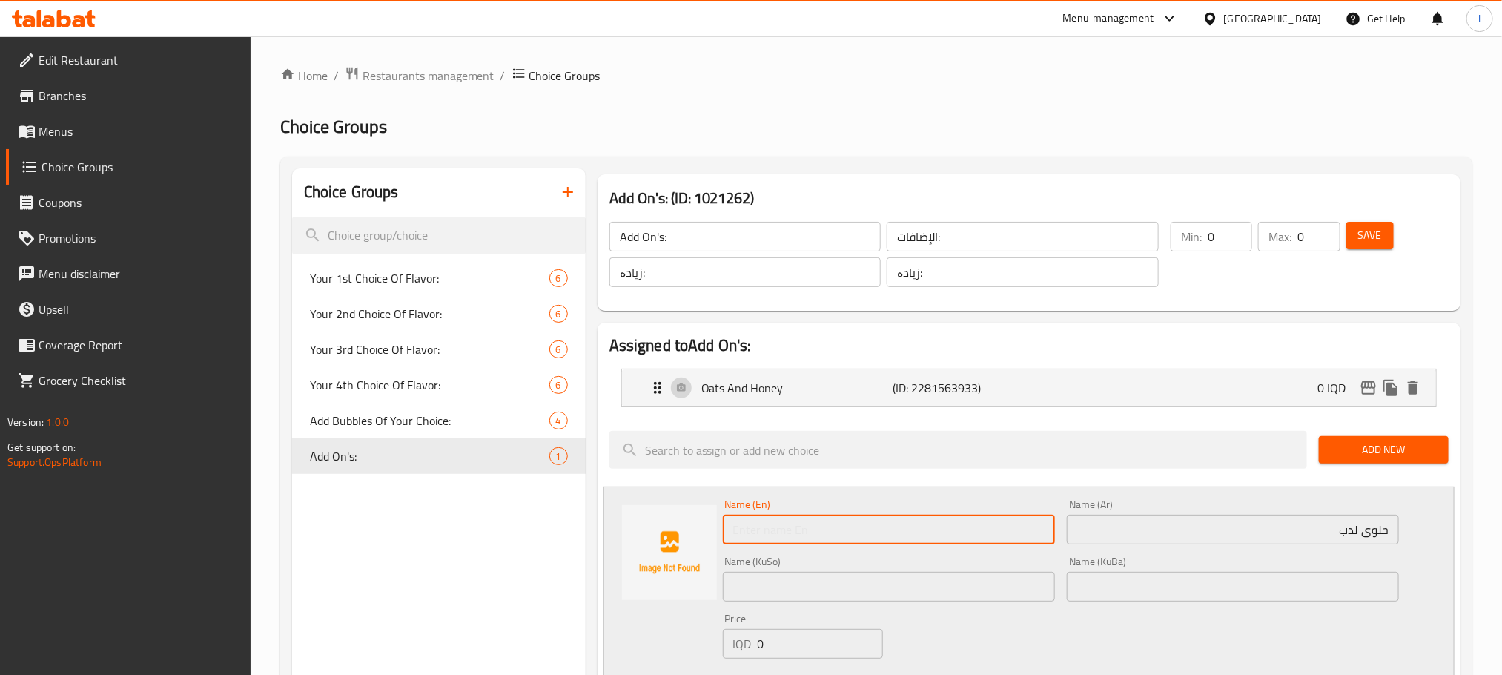
paste input "Teddy bear candy"
type input "Teddy bear candy"
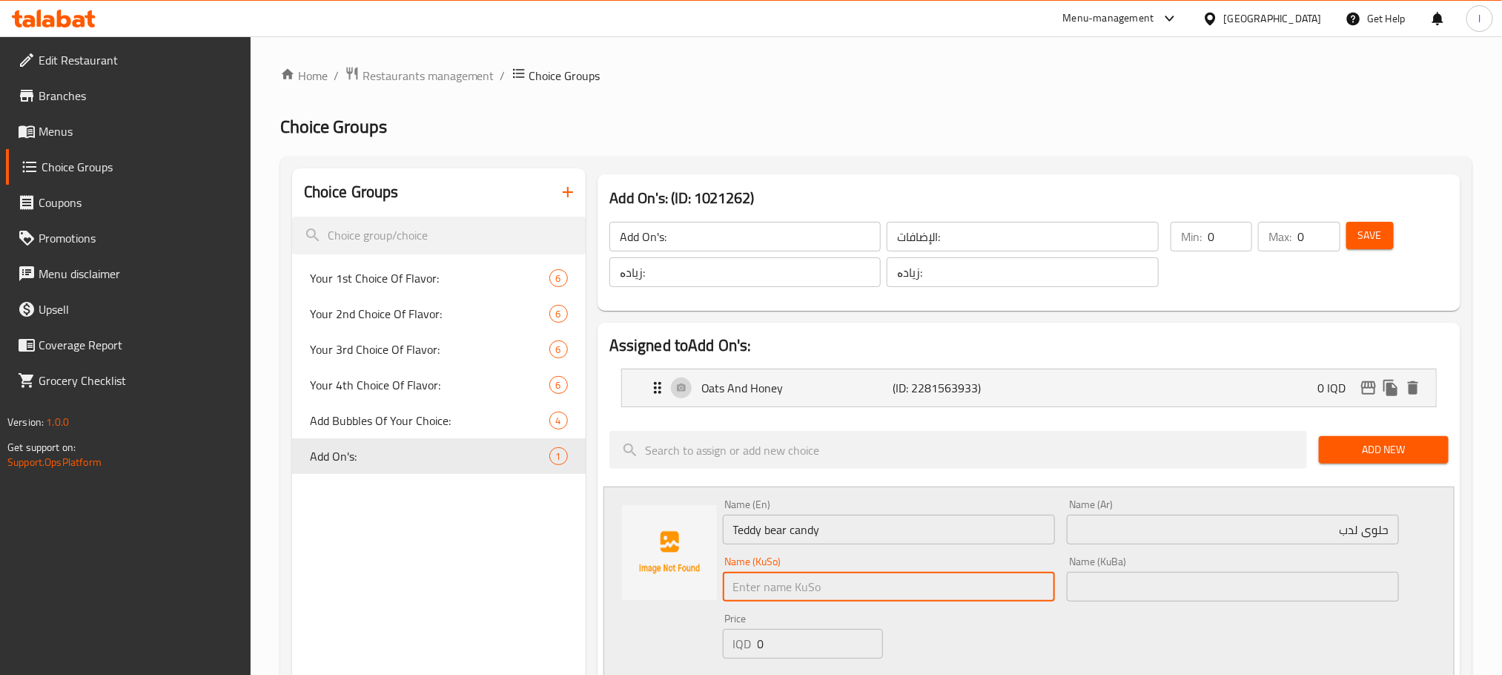
click at [785, 594] on input "text" at bounding box center [889, 587] width 332 height 30
click at [1050, 588] on input "تێدی بیر" at bounding box center [889, 587] width 332 height 30
click at [997, 579] on input "شیرینی تێدی بیر" at bounding box center [889, 587] width 332 height 30
click at [996, 579] on input "شیرینی تێدی بیر" at bounding box center [889, 587] width 332 height 30
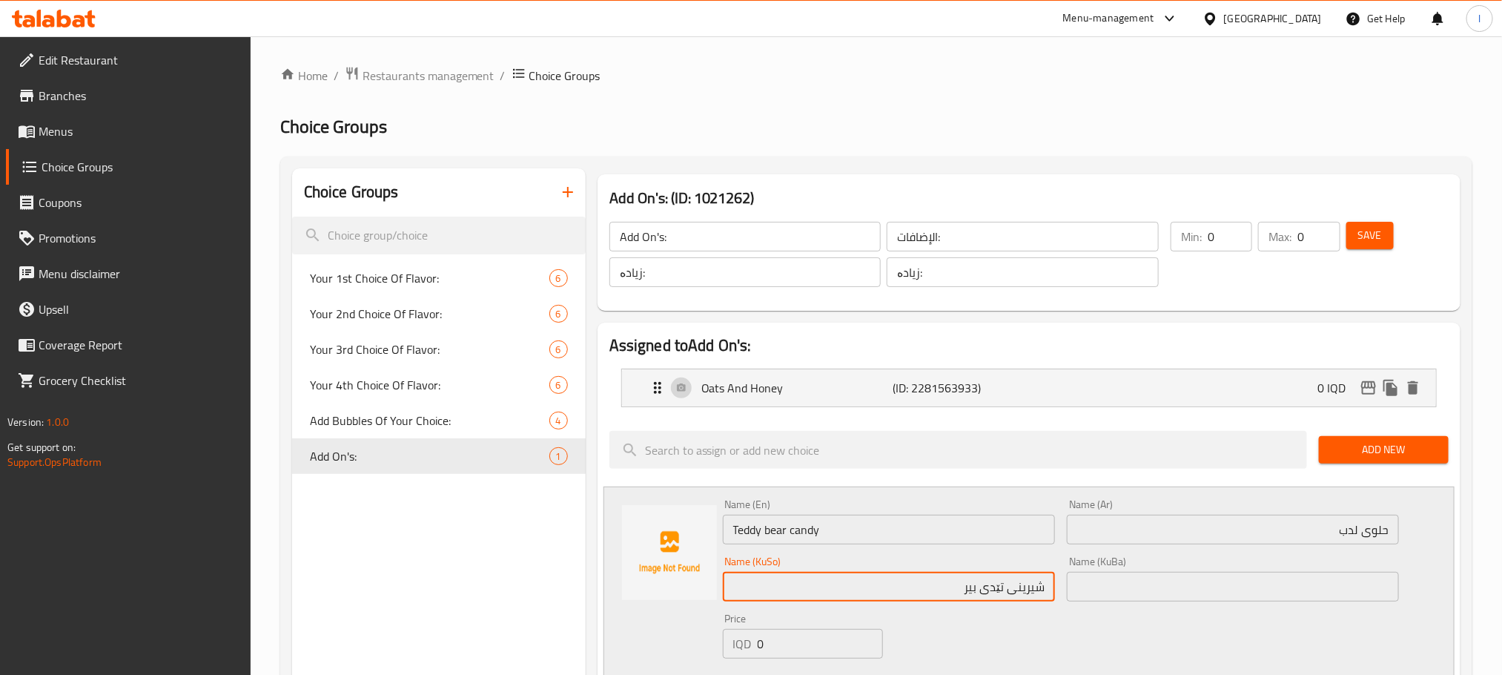
type input "شیرینی تێدی بیر"
click at [1188, 592] on input "text" at bounding box center [1233, 587] width 332 height 30
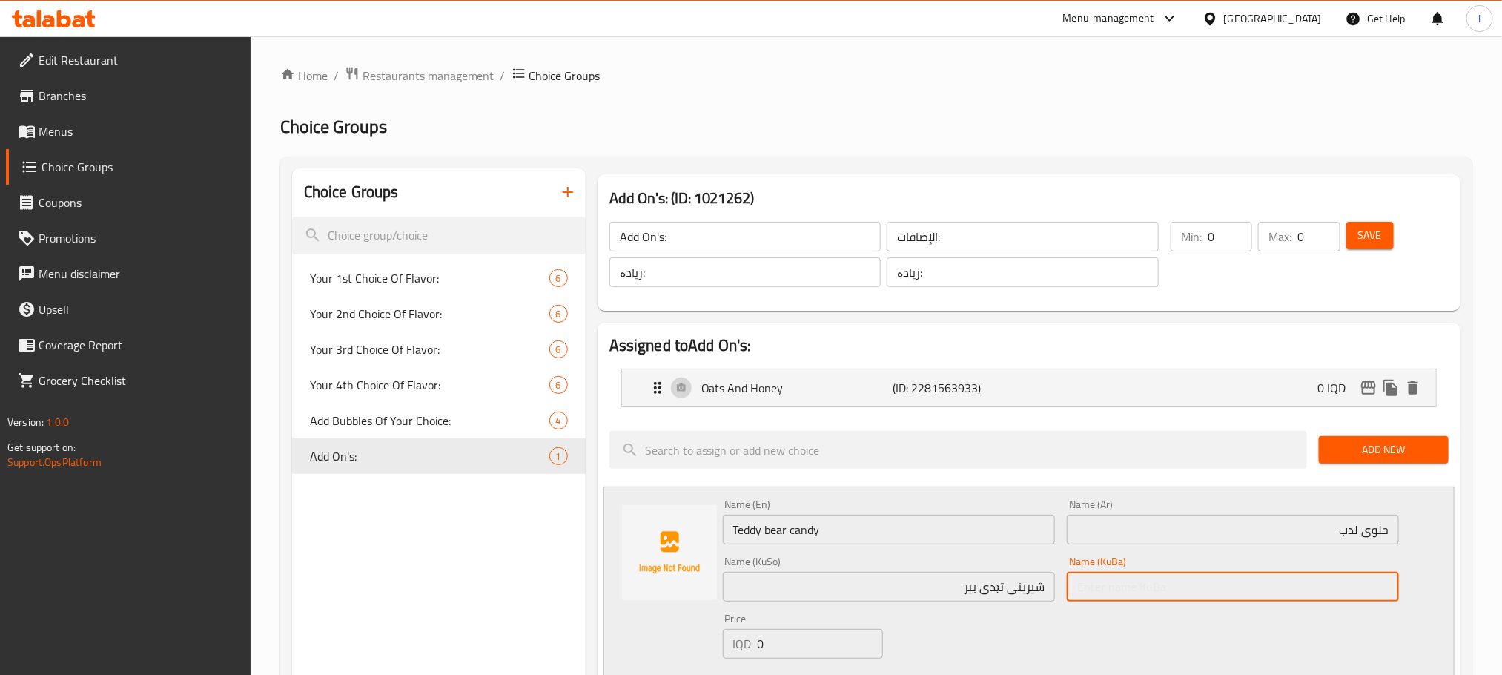
paste input "شیرینی تێدی بیر"
type input "شیرینی تێدی بیر"
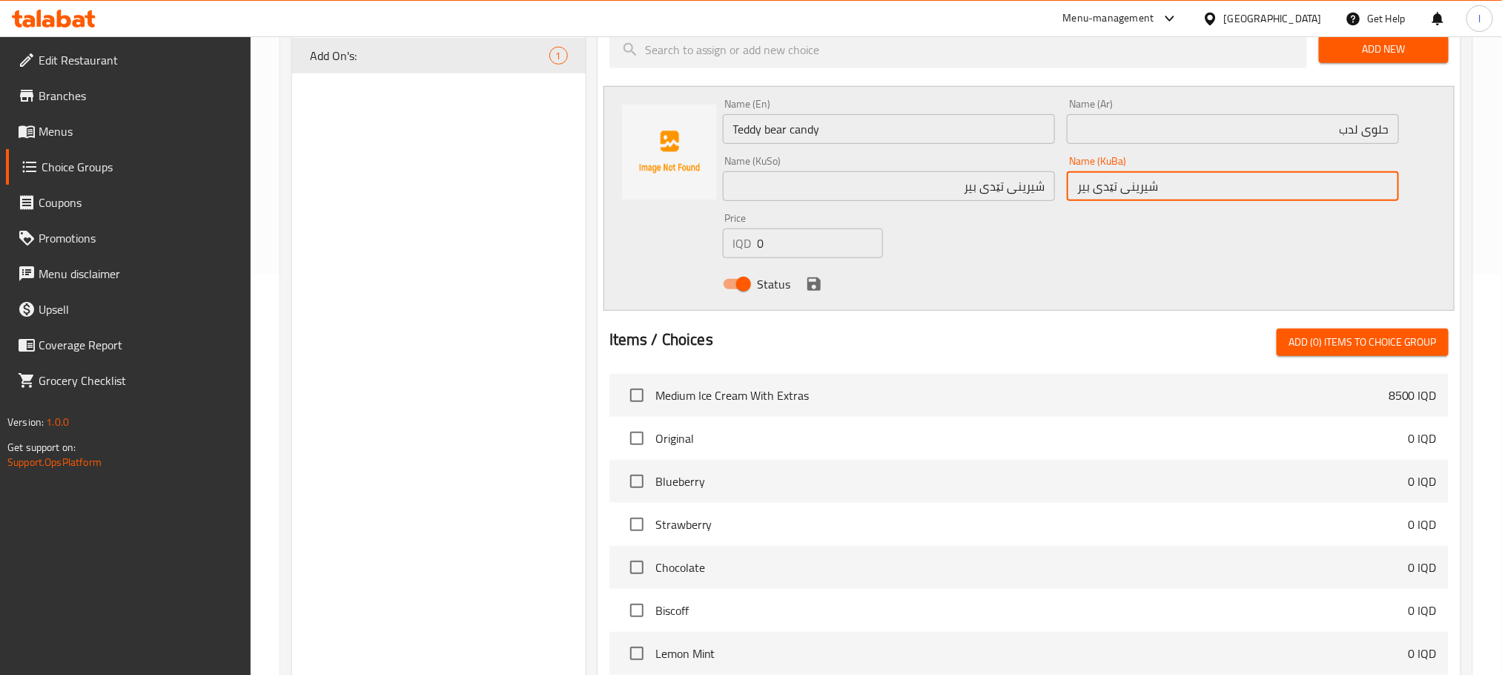
scroll to position [408, 0]
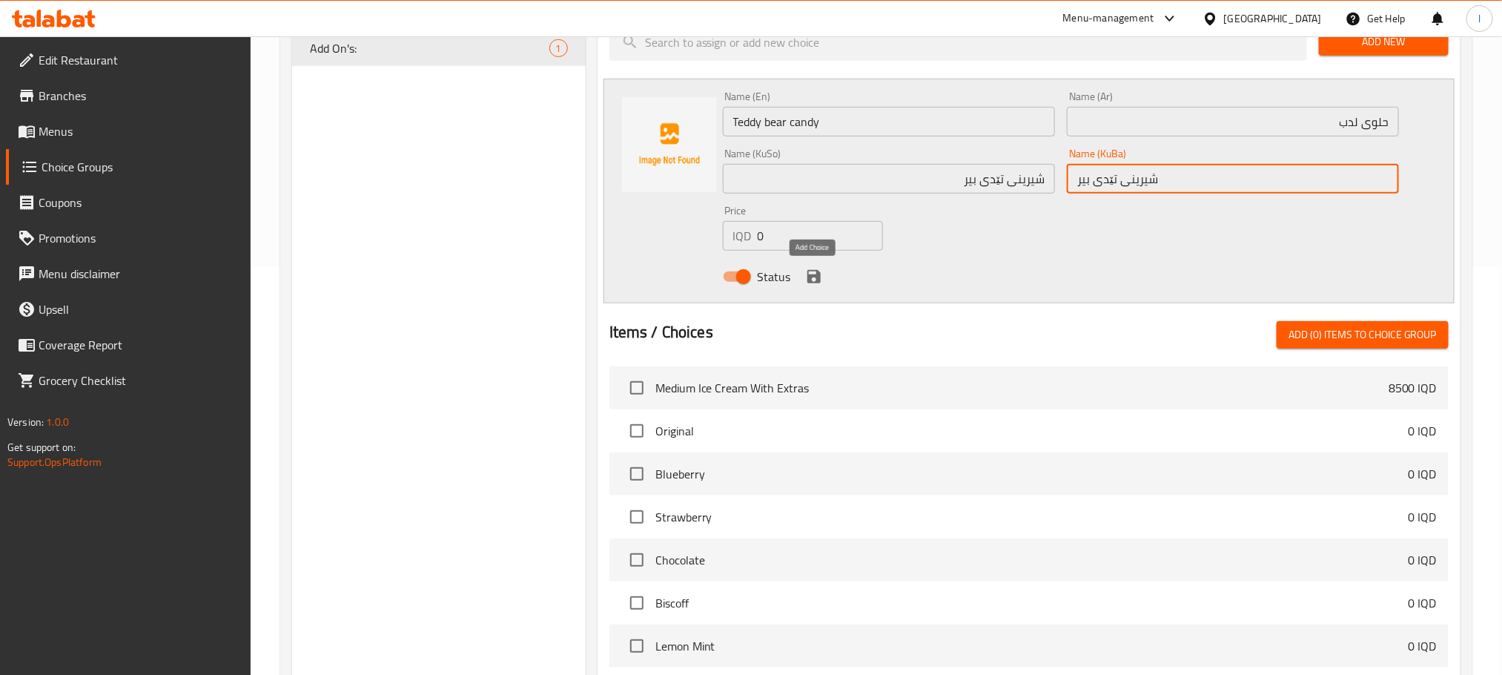
click at [816, 278] on icon "save" at bounding box center [813, 276] width 13 height 13
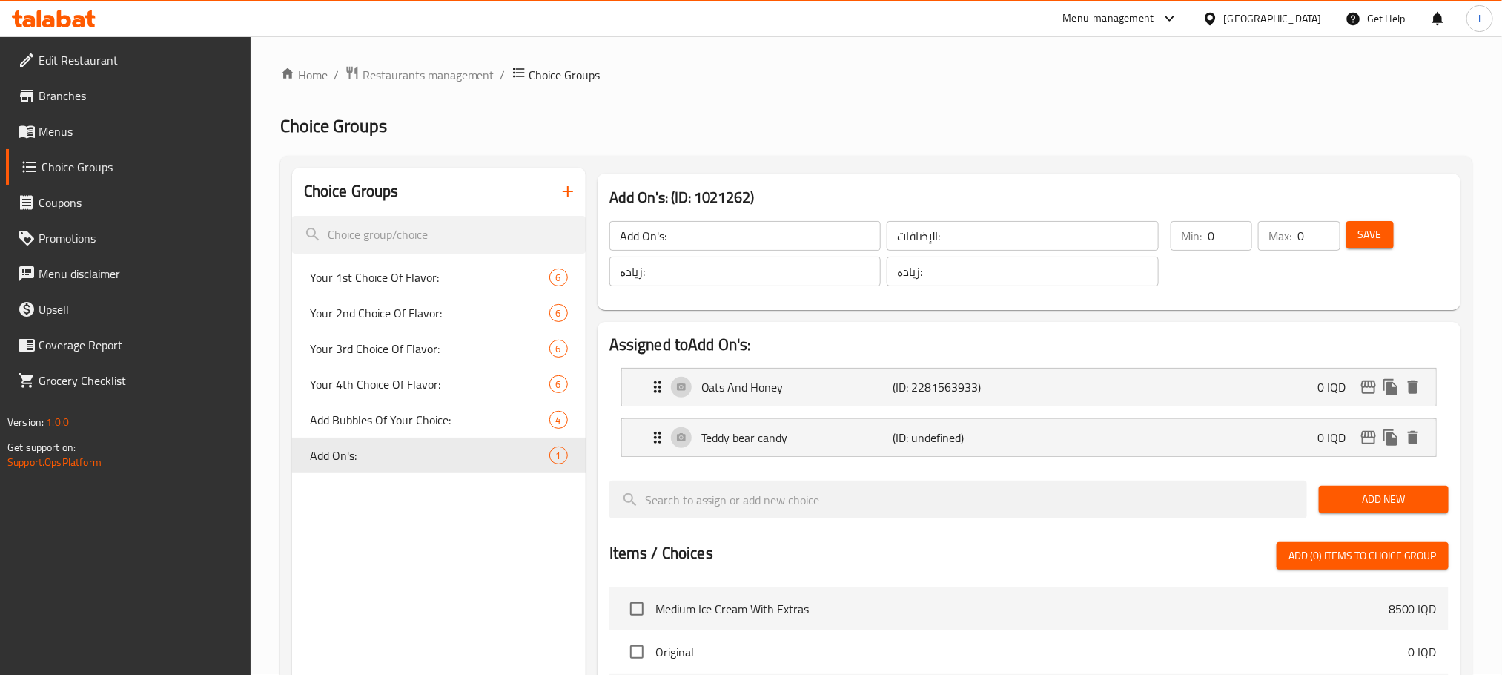
scroll to position [0, 0]
click at [1373, 236] on span "Save" at bounding box center [1370, 235] width 24 height 19
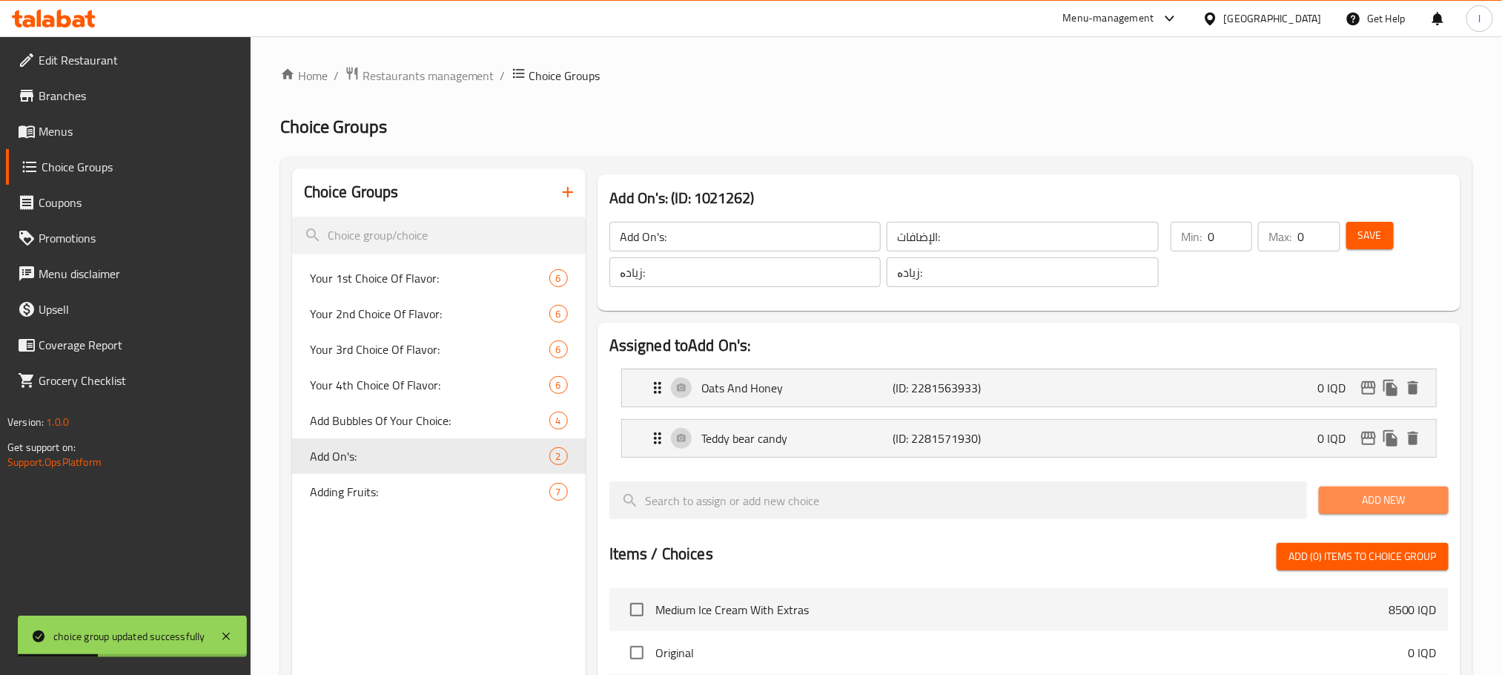
click at [1362, 494] on span "Add New" at bounding box center [1384, 500] width 106 height 19
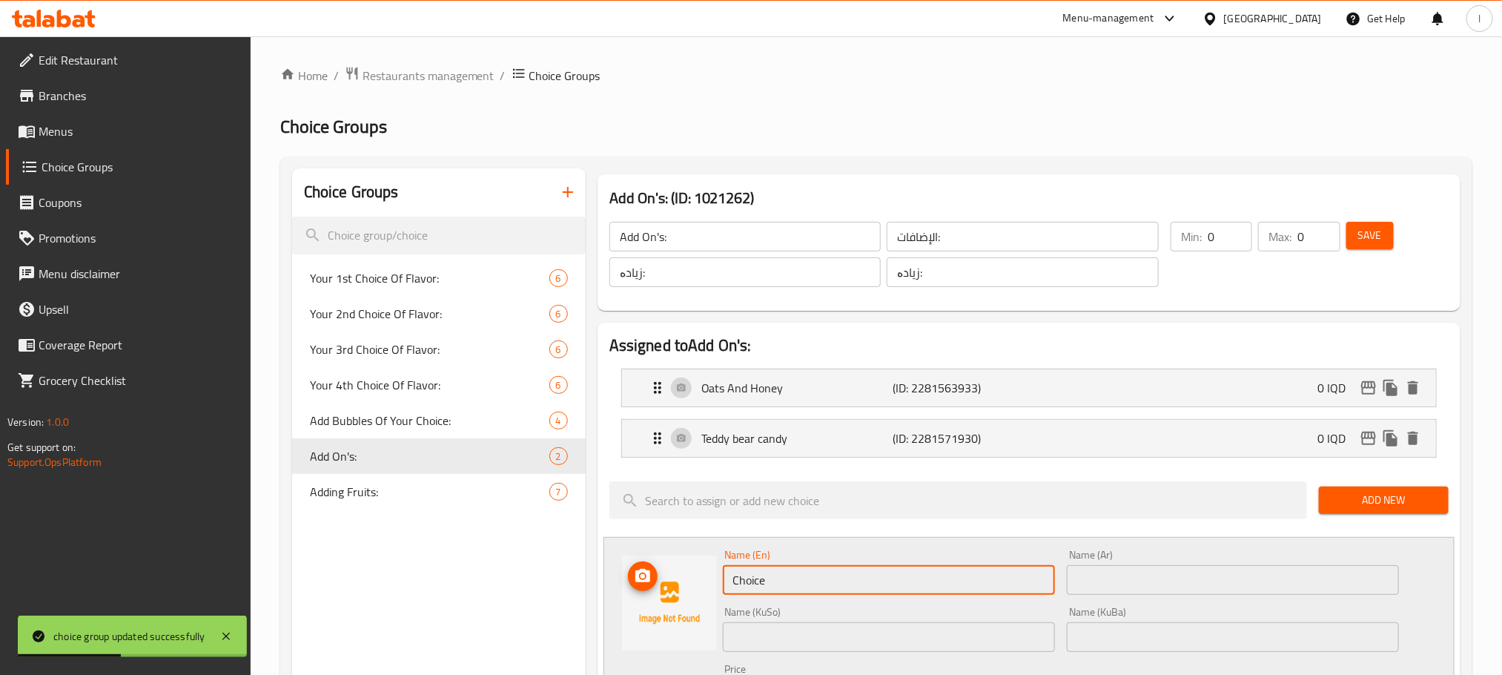
drag, startPoint x: 786, startPoint y: 579, endPoint x: 536, endPoint y: 568, distance: 250.1
paste input "rispy crep"
type input "Crispy crepe"
click at [1093, 585] on input "text" at bounding box center [1233, 580] width 332 height 30
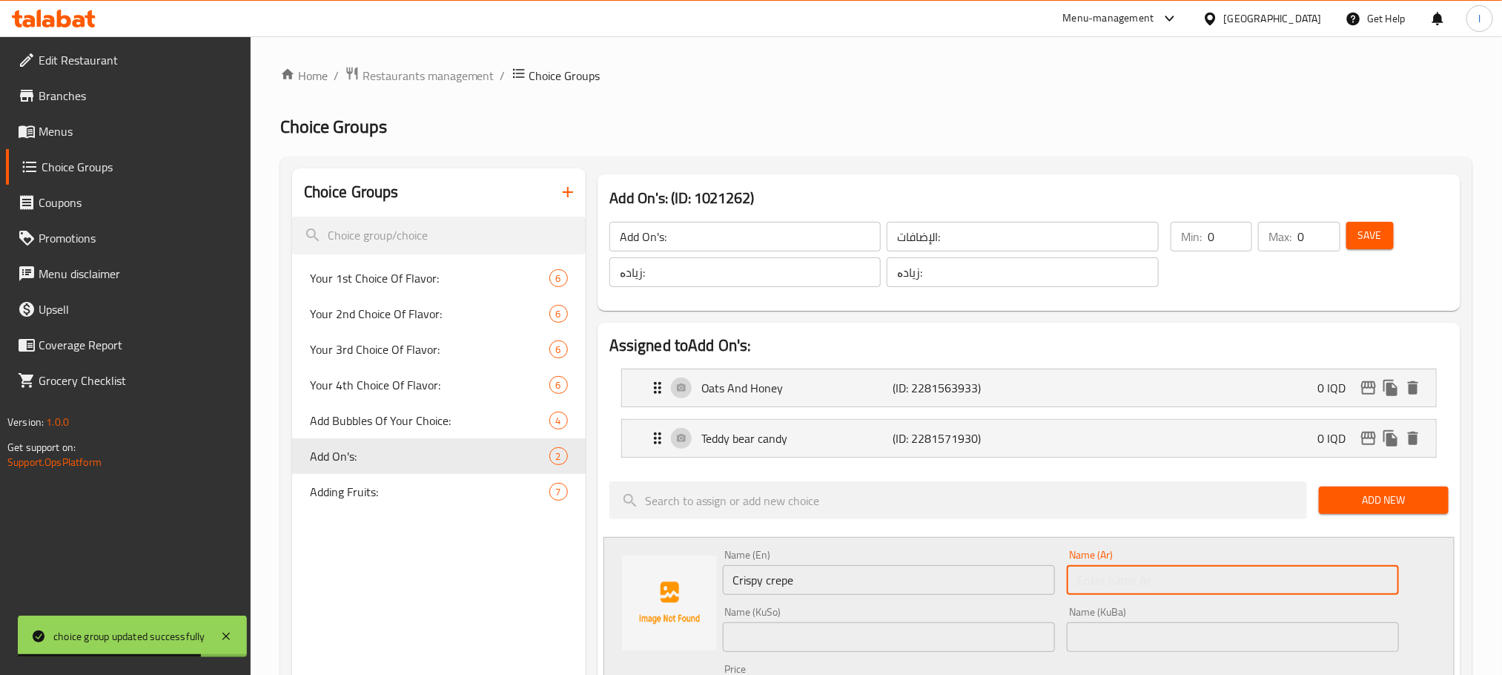
paste input "كريب مقرمش"
type input "كريب مقرمش"
click at [805, 630] on input "text" at bounding box center [889, 637] width 332 height 30
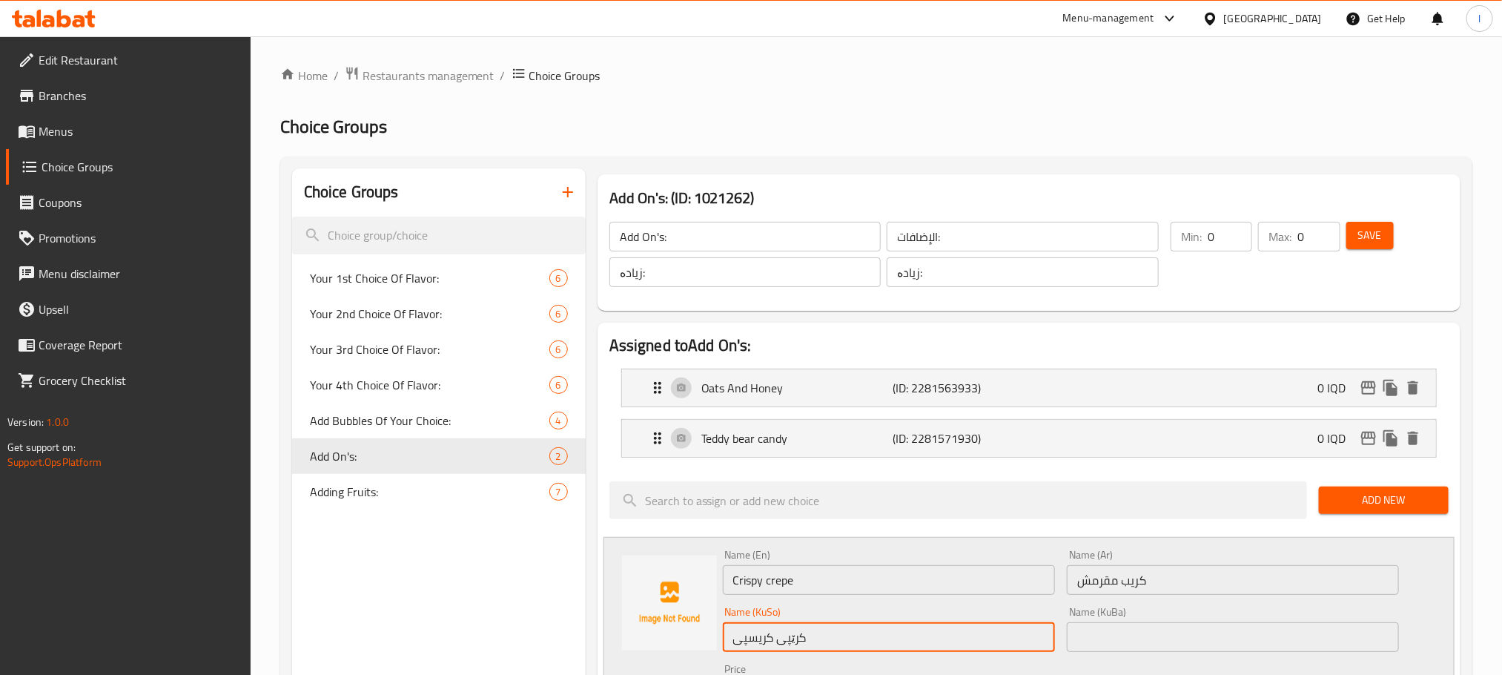
click at [806, 630] on input "کرێپی کریسپی" at bounding box center [889, 637] width 332 height 30
click at [807, 630] on input "کرێپی کریسپی" at bounding box center [889, 637] width 332 height 30
type input "کرێپی کریسپی"
click at [1121, 656] on div "Name (KuBa) Name (KuBa)" at bounding box center [1233, 628] width 344 height 57
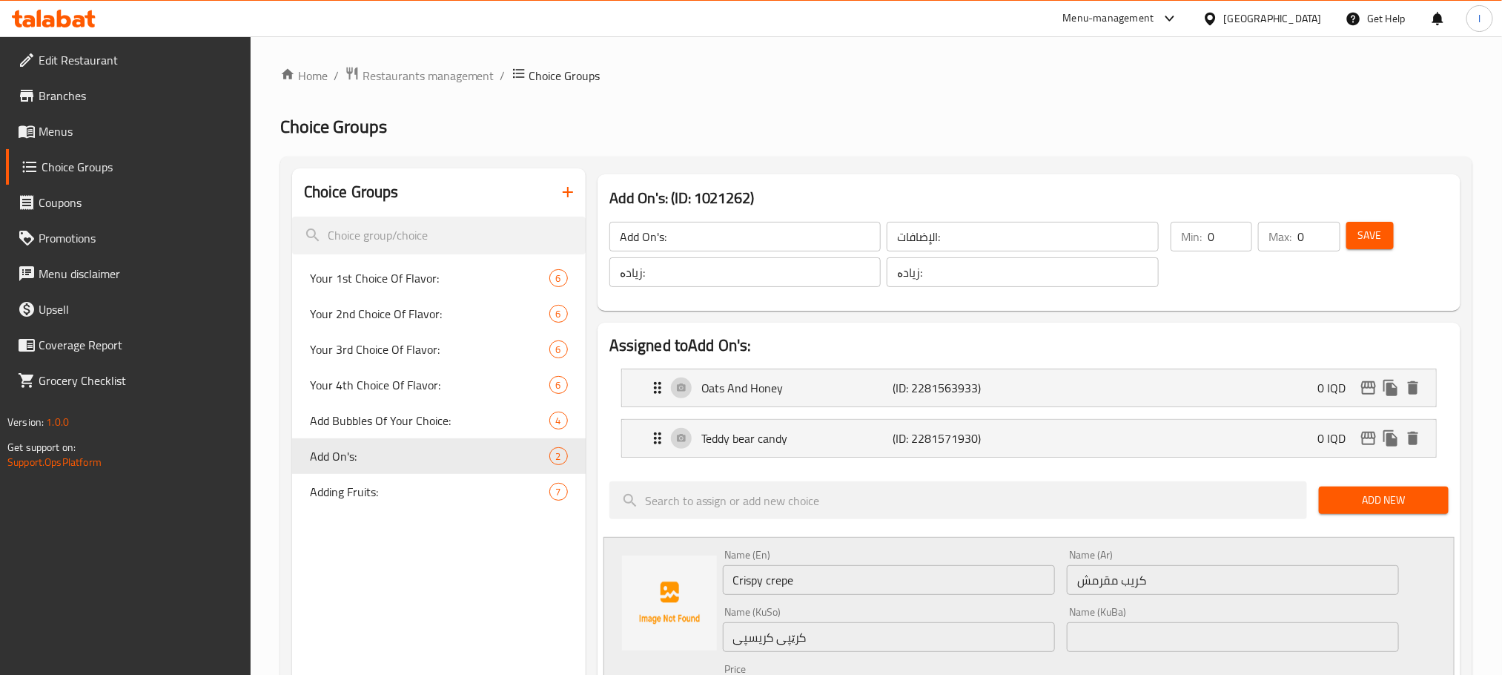
click at [1135, 648] on input "text" at bounding box center [1233, 637] width 332 height 30
paste input "کرێپی کریسپی"
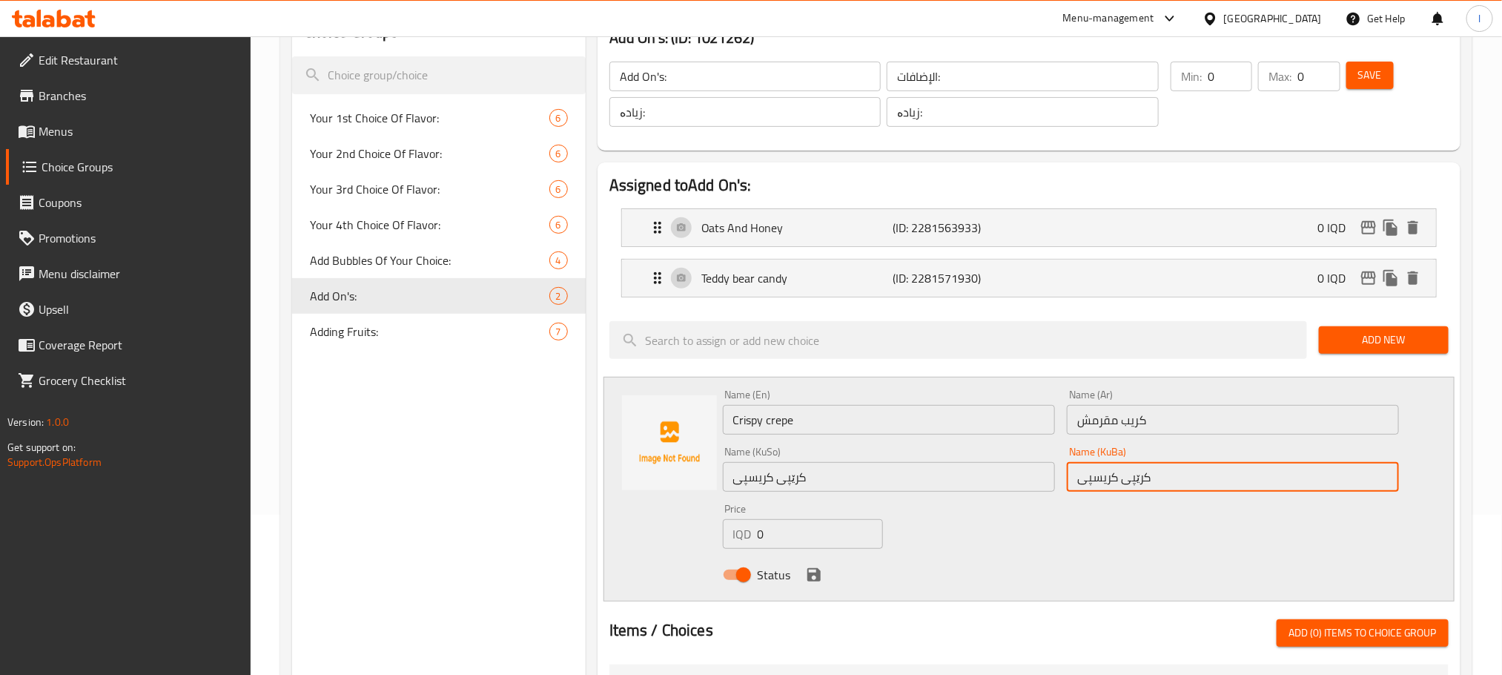
scroll to position [280, 0]
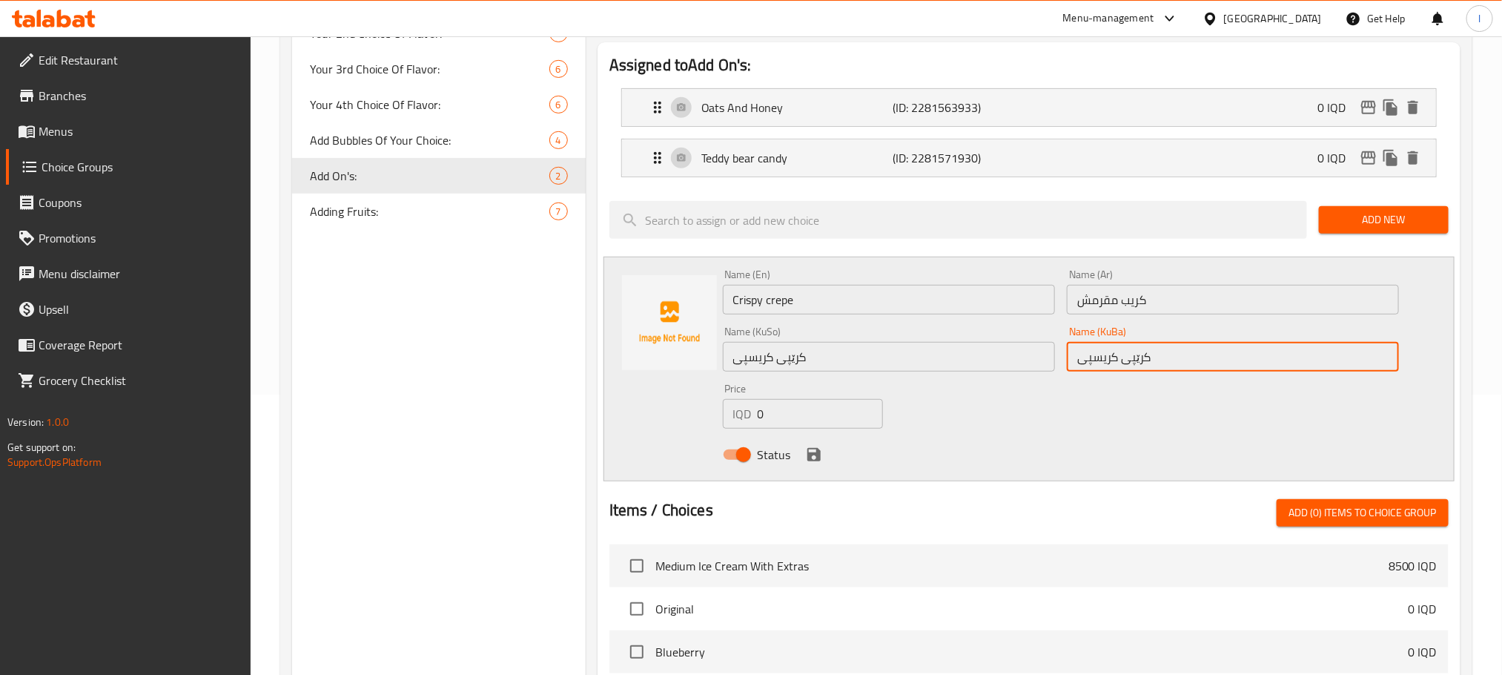
type input "کرێپی کریسپی"
click at [816, 446] on icon "save" at bounding box center [814, 455] width 18 height 18
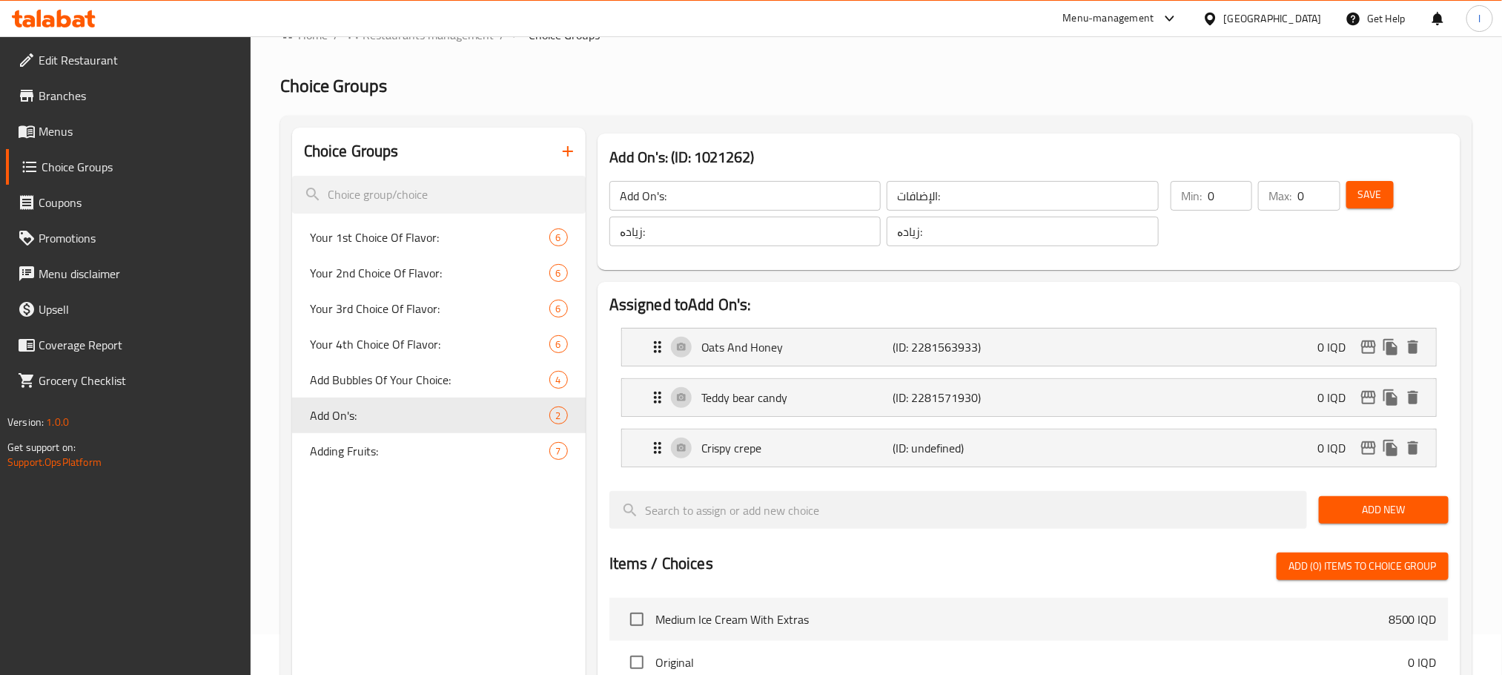
scroll to position [0, 0]
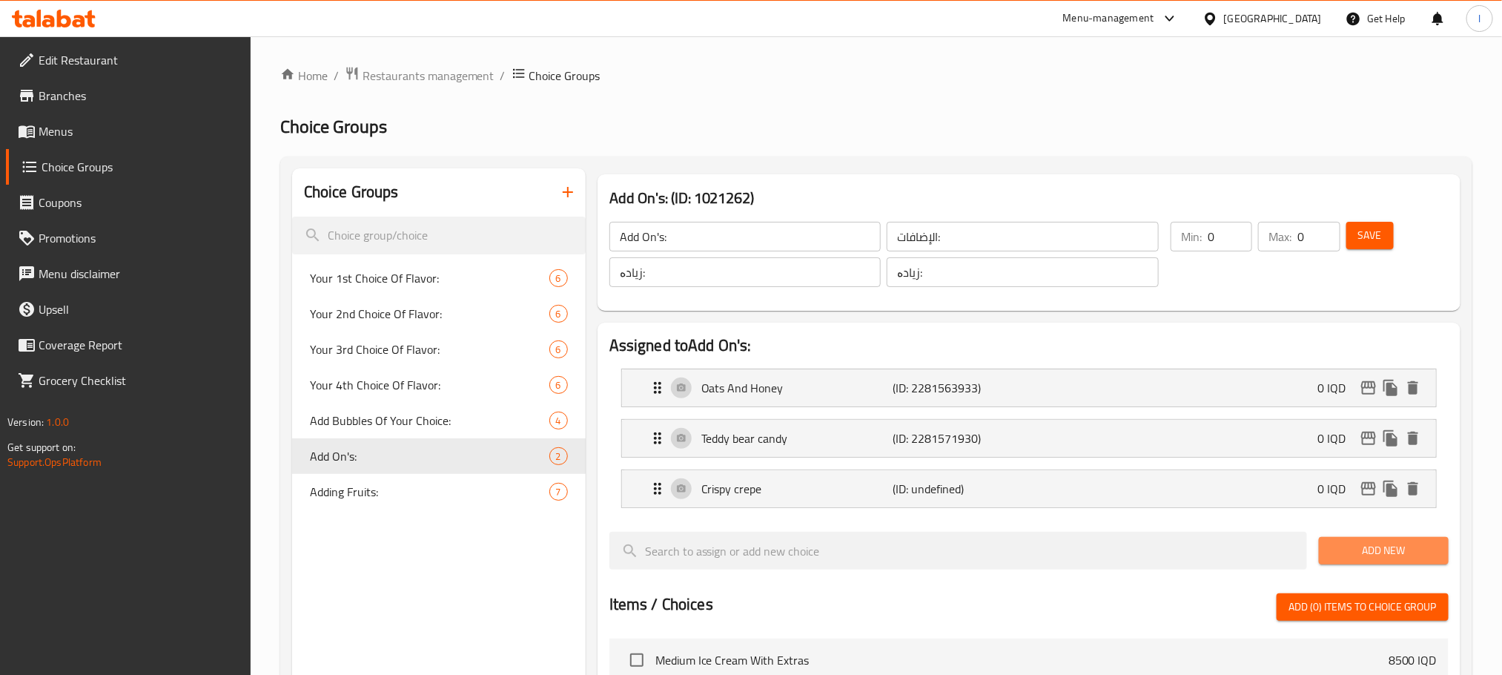
click at [1375, 556] on span "Add New" at bounding box center [1384, 550] width 106 height 19
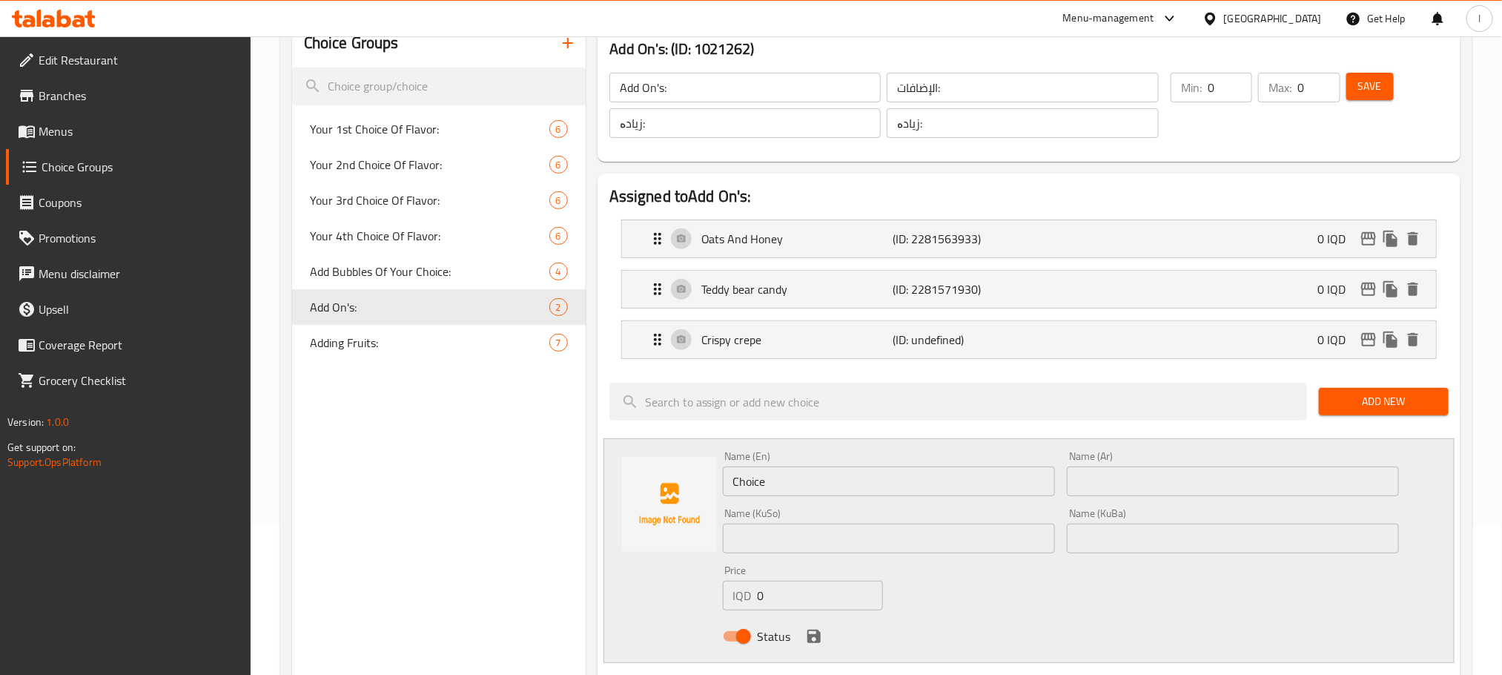
scroll to position [214, 0]
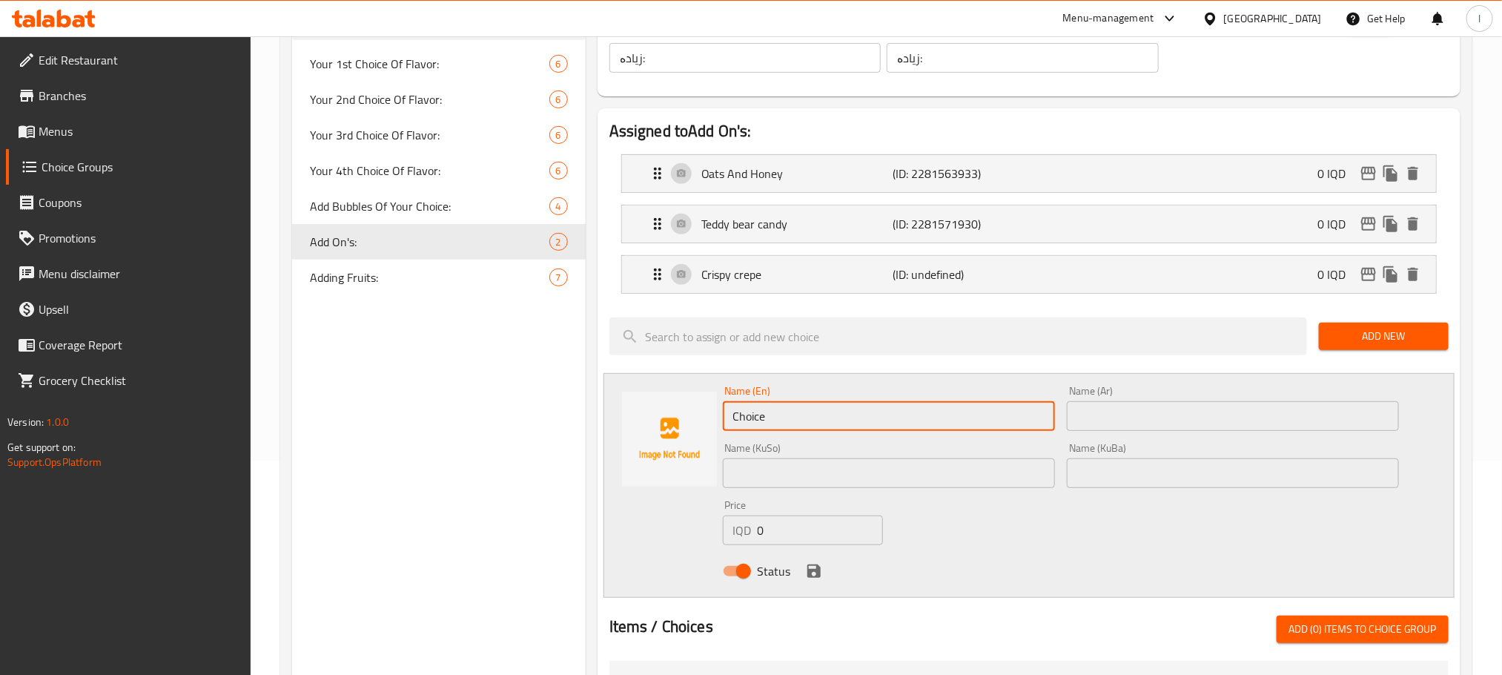
drag, startPoint x: 796, startPoint y: 405, endPoint x: 538, endPoint y: 409, distance: 258.0
click at [538, 409] on div "Choice Groups Your 1st Choice Of Flavor: 6 Your 2nd Choice Of Flavor: 6 Your 3r…" at bounding box center [879, 567] width 1174 height 1227
paste input "Rainbow sprinkles"
type input "Rainbow sprinkles"
click at [1097, 418] on input "text" at bounding box center [1233, 416] width 332 height 30
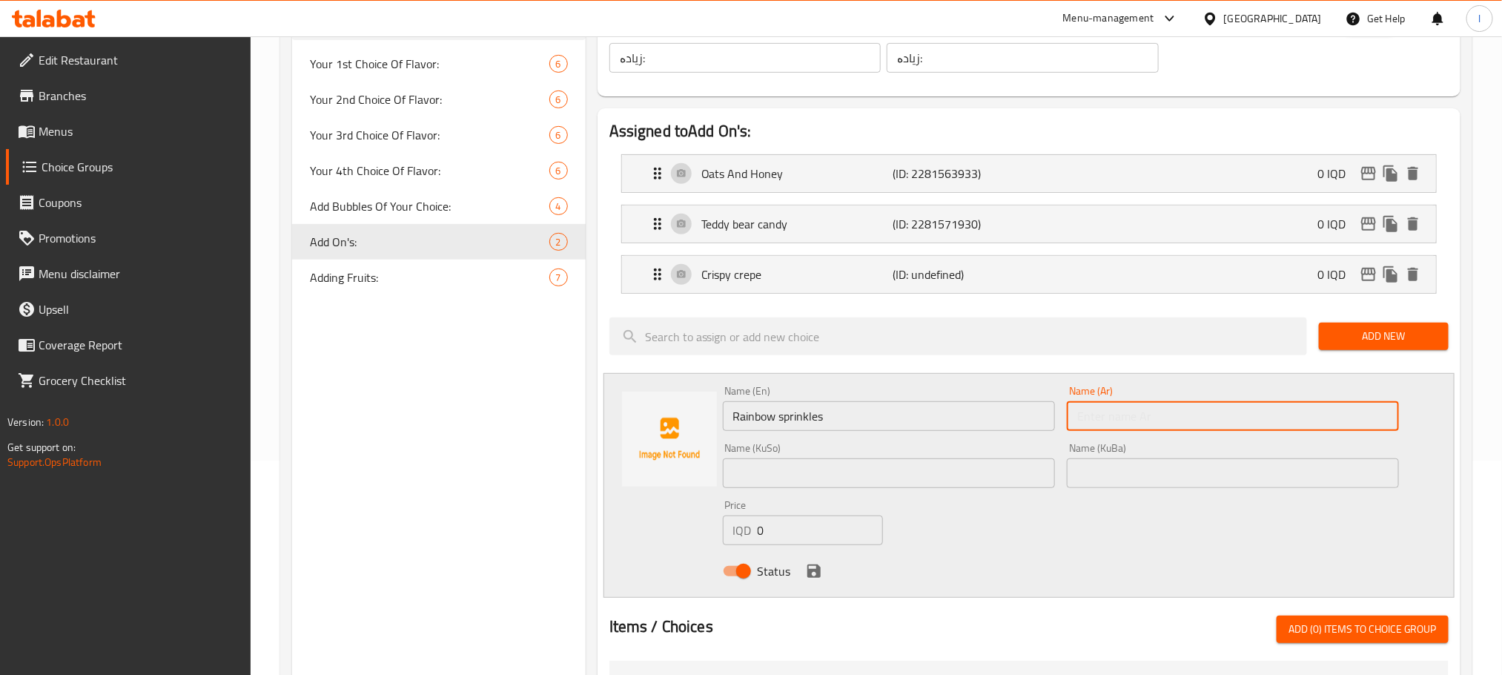
paste input "سبرينكلز قوس قزح"
type input "سبرينكلز قوس قزح"
click at [776, 458] on div "Name (KuSo) Name (KuSo)" at bounding box center [889, 465] width 332 height 45
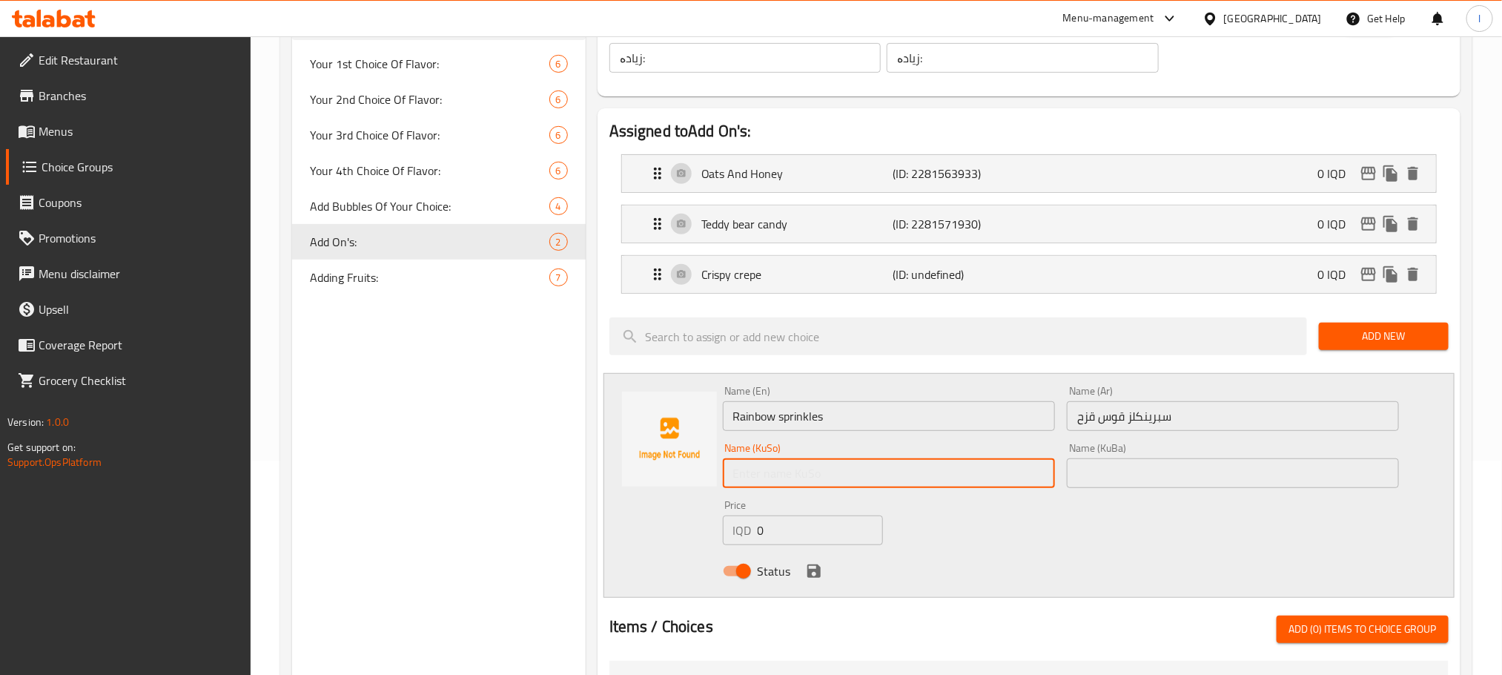
click at [787, 472] on input "text" at bounding box center [889, 473] width 332 height 30
click at [787, 472] on input "سپرینکلی پەلکەزێڕینە" at bounding box center [889, 473] width 332 height 30
type input "سپرینکلی پەلکەزێڕینە"
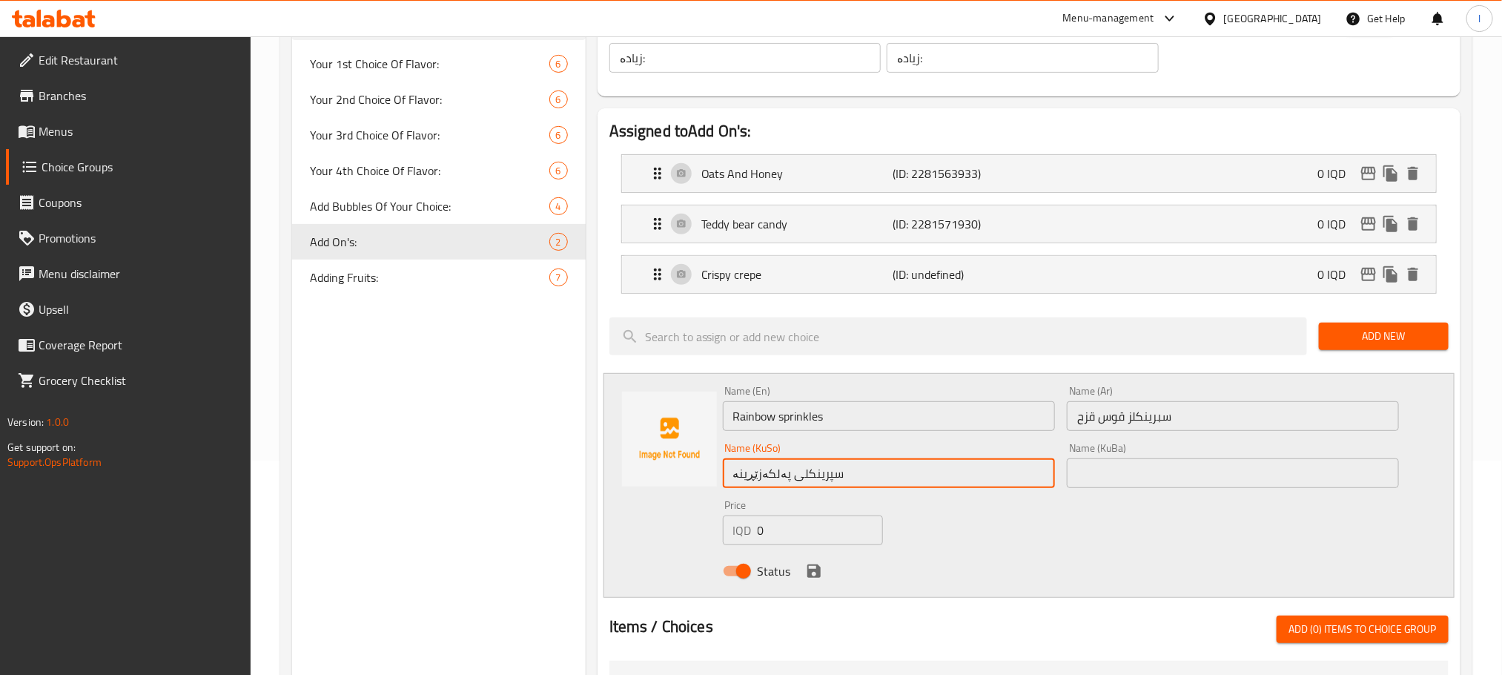
click at [1101, 456] on div "Name (KuBa) Name (KuBa)" at bounding box center [1233, 465] width 332 height 45
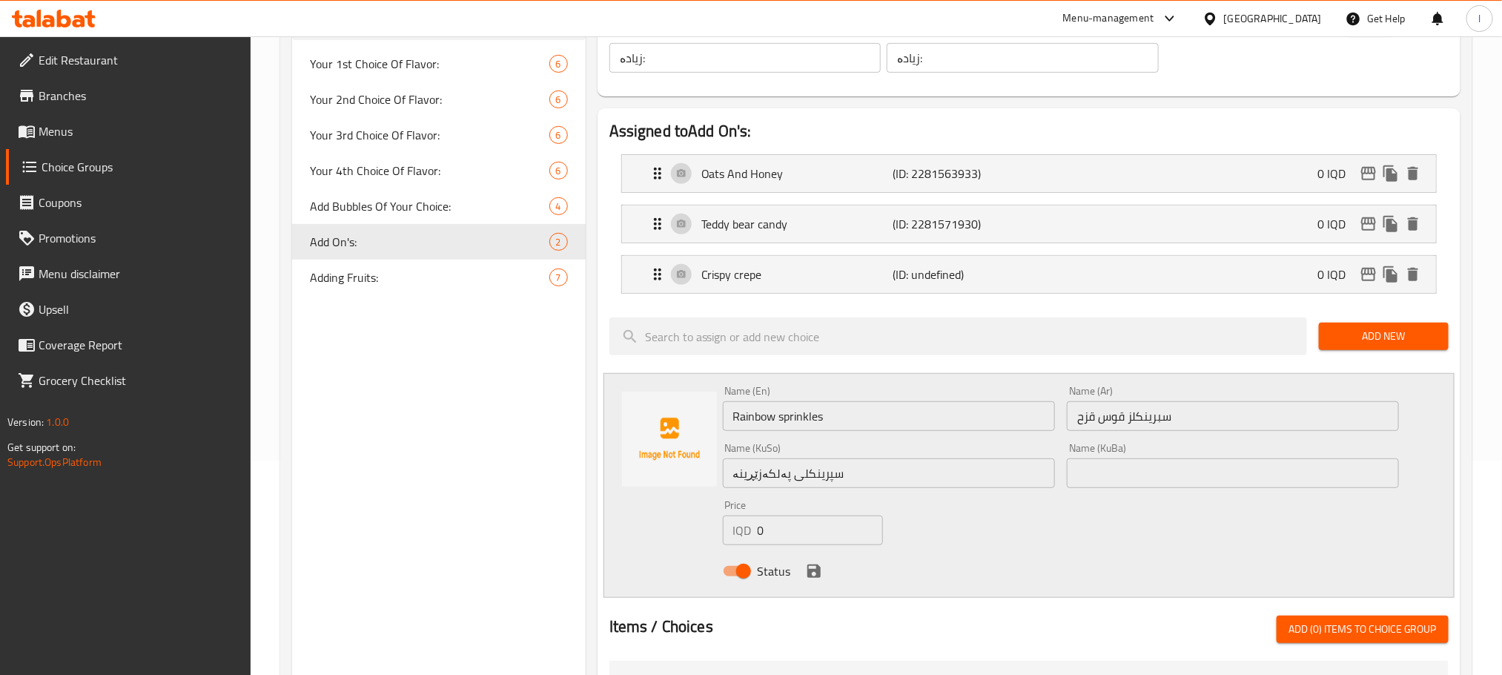
click at [1115, 463] on input "text" at bounding box center [1233, 473] width 332 height 30
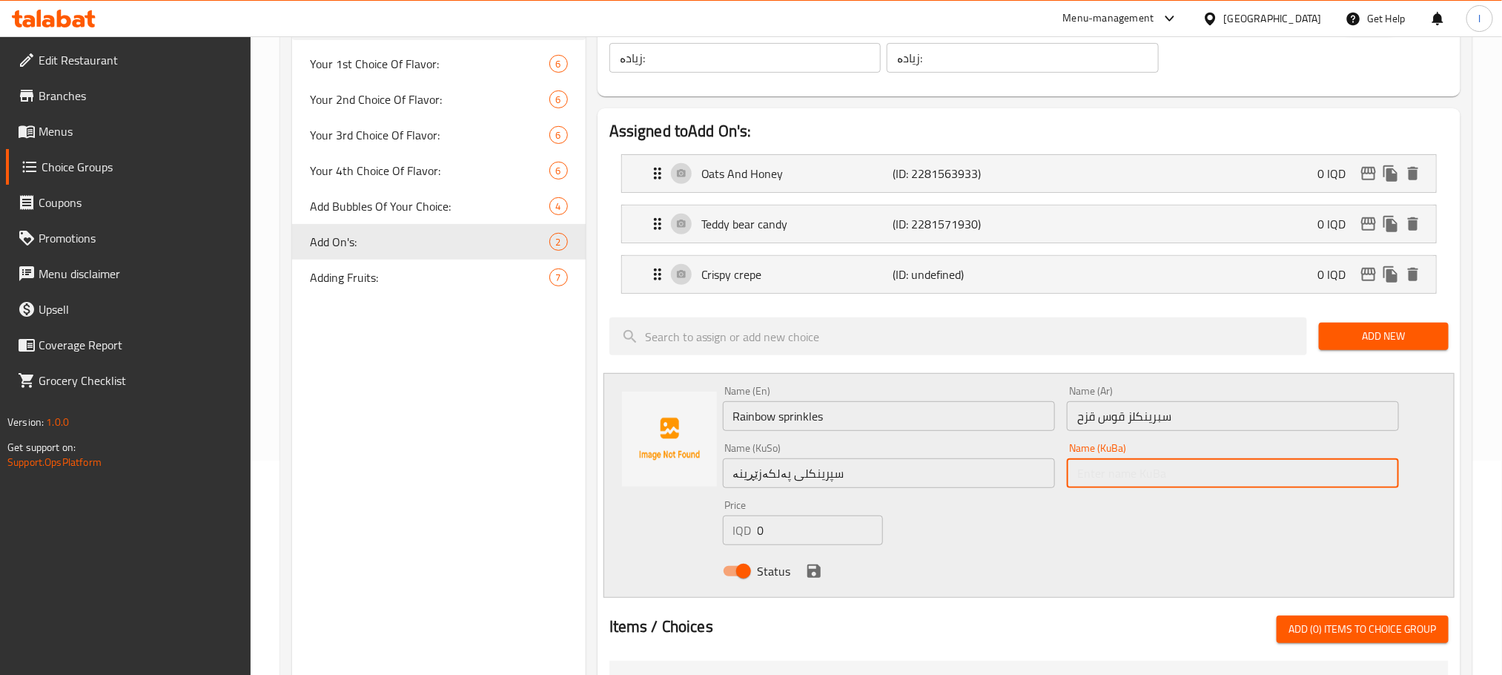
paste input "سپرینکلی پەلکەزێڕینە"
type input "سپرینکلی پەلکەزێڕینە"
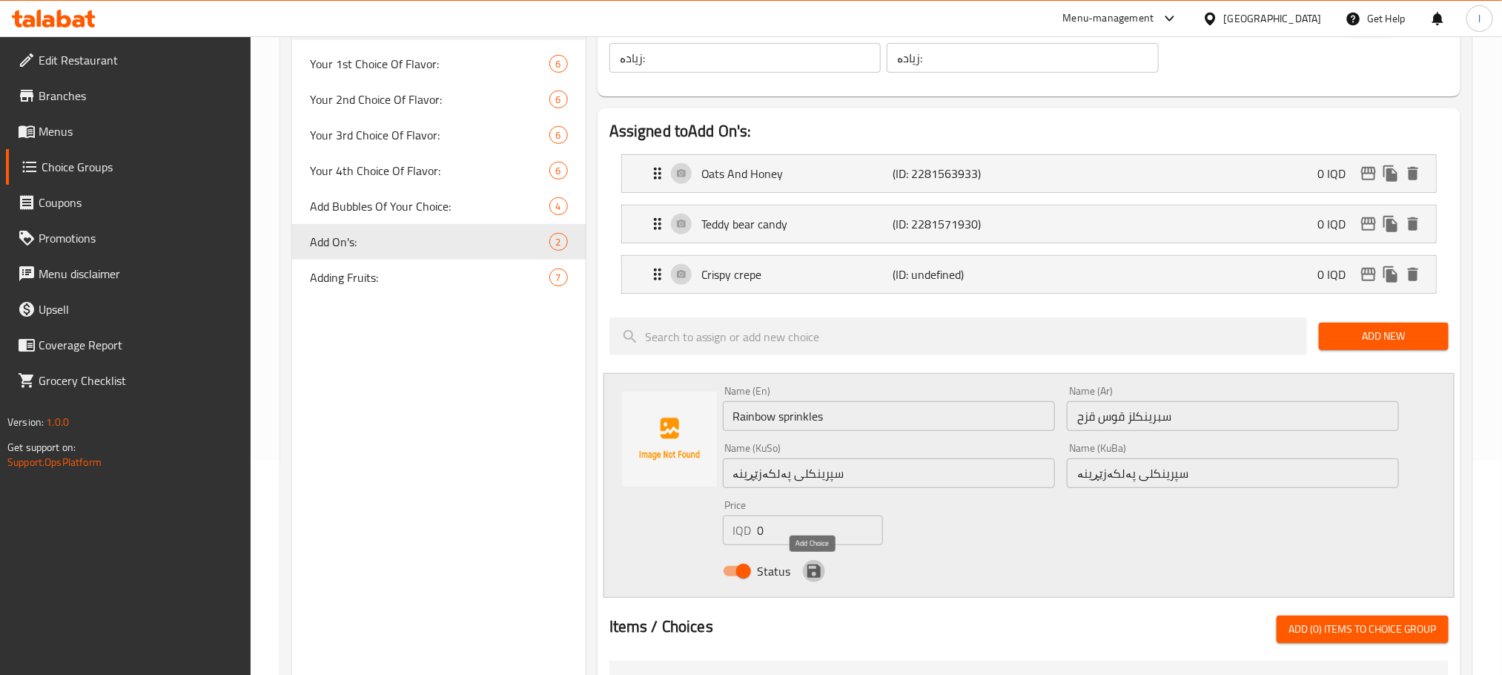
click at [810, 568] on icon "save" at bounding box center [814, 571] width 18 height 18
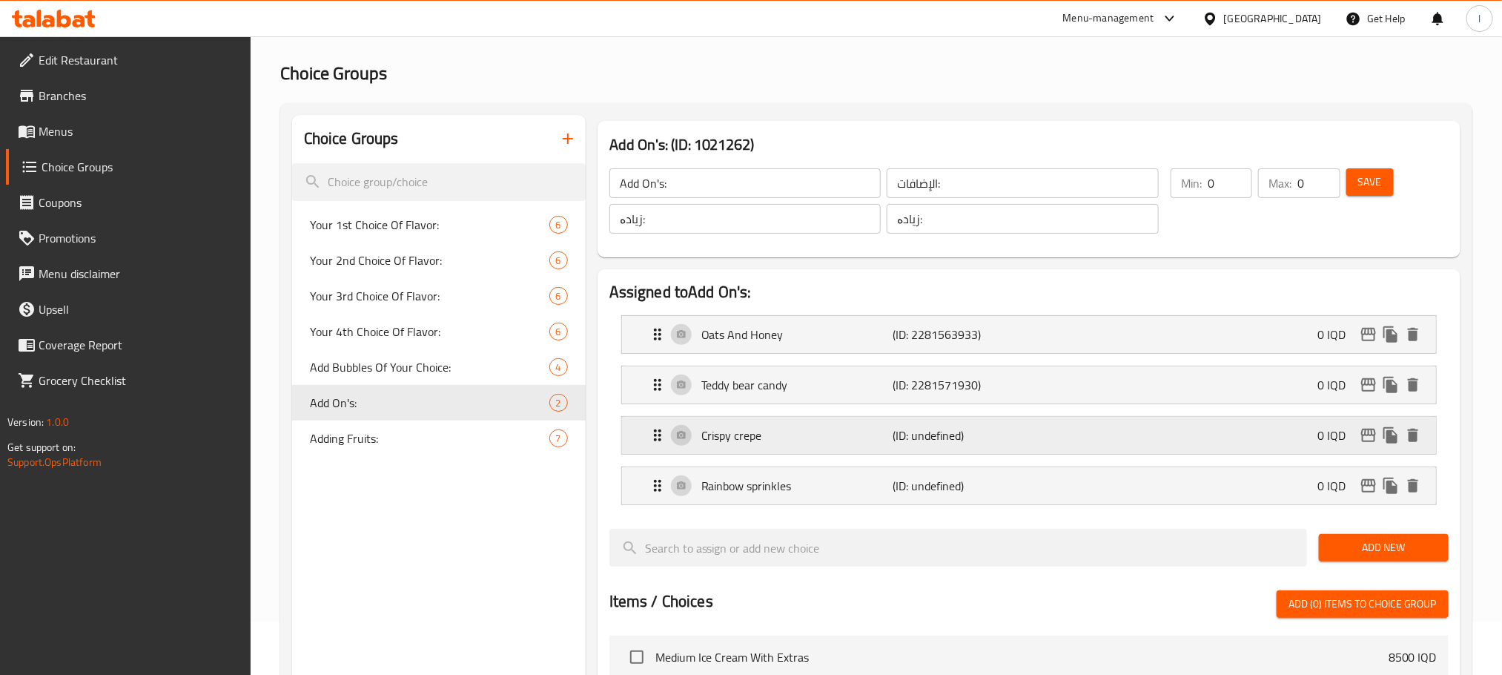
scroll to position [0, 0]
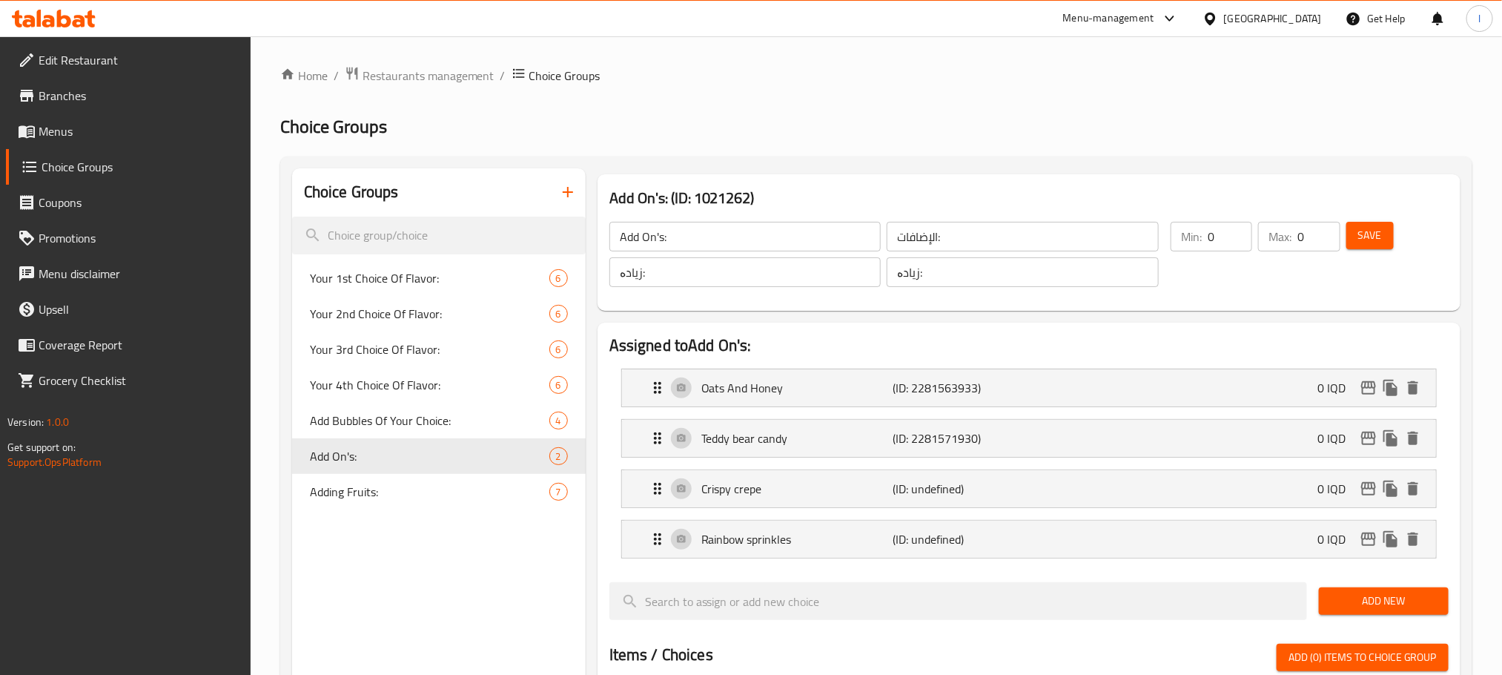
click at [1372, 226] on span "Save" at bounding box center [1370, 235] width 24 height 19
click at [1368, 597] on span "Add New" at bounding box center [1384, 601] width 106 height 19
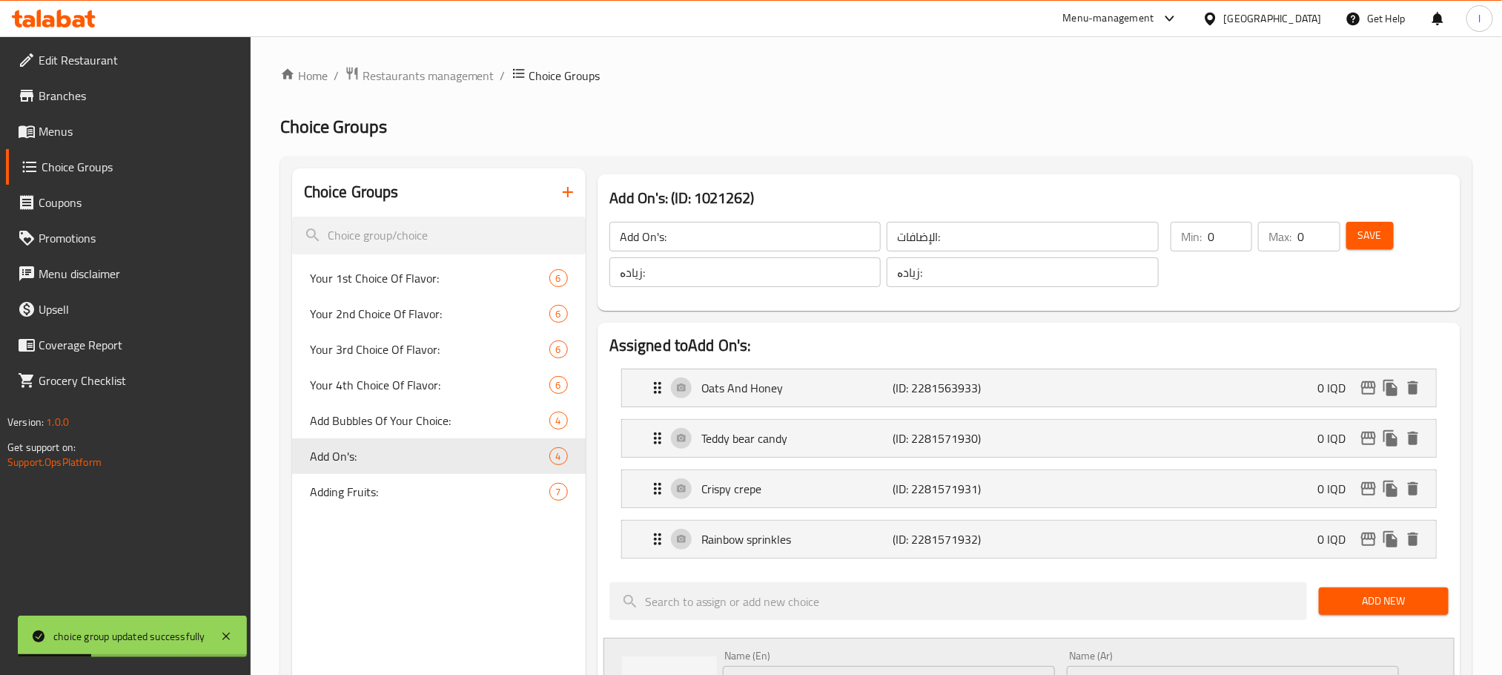
scroll to position [408, 0]
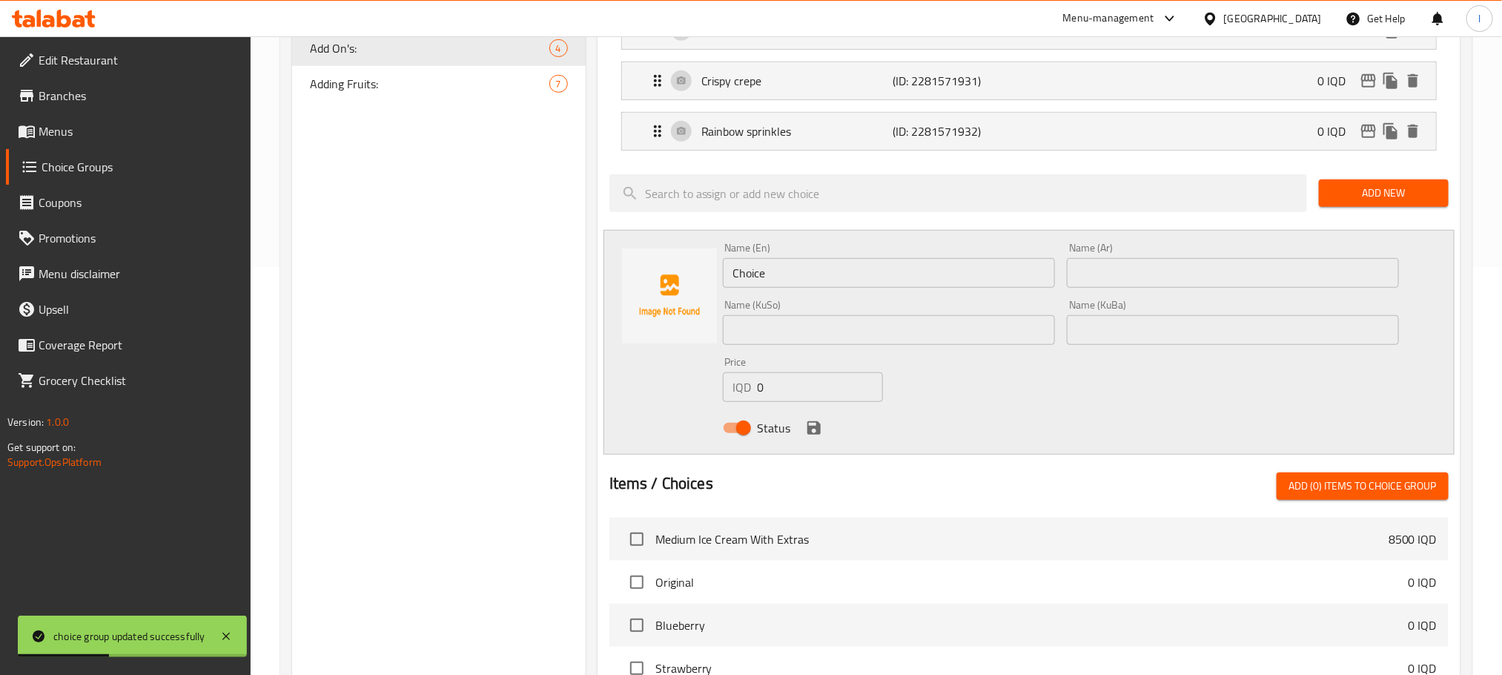
drag, startPoint x: 799, startPoint y: 288, endPoint x: 563, endPoint y: 271, distance: 236.3
click at [563, 271] on div "Choice Groups Your 1st Choice Of Flavor: 6 Your 2nd Choice Of Flavor: 6 Your 3r…" at bounding box center [879, 399] width 1174 height 1277
paste input "Wafer roll"
click at [772, 272] on input "Wafer roll" at bounding box center [889, 273] width 332 height 30
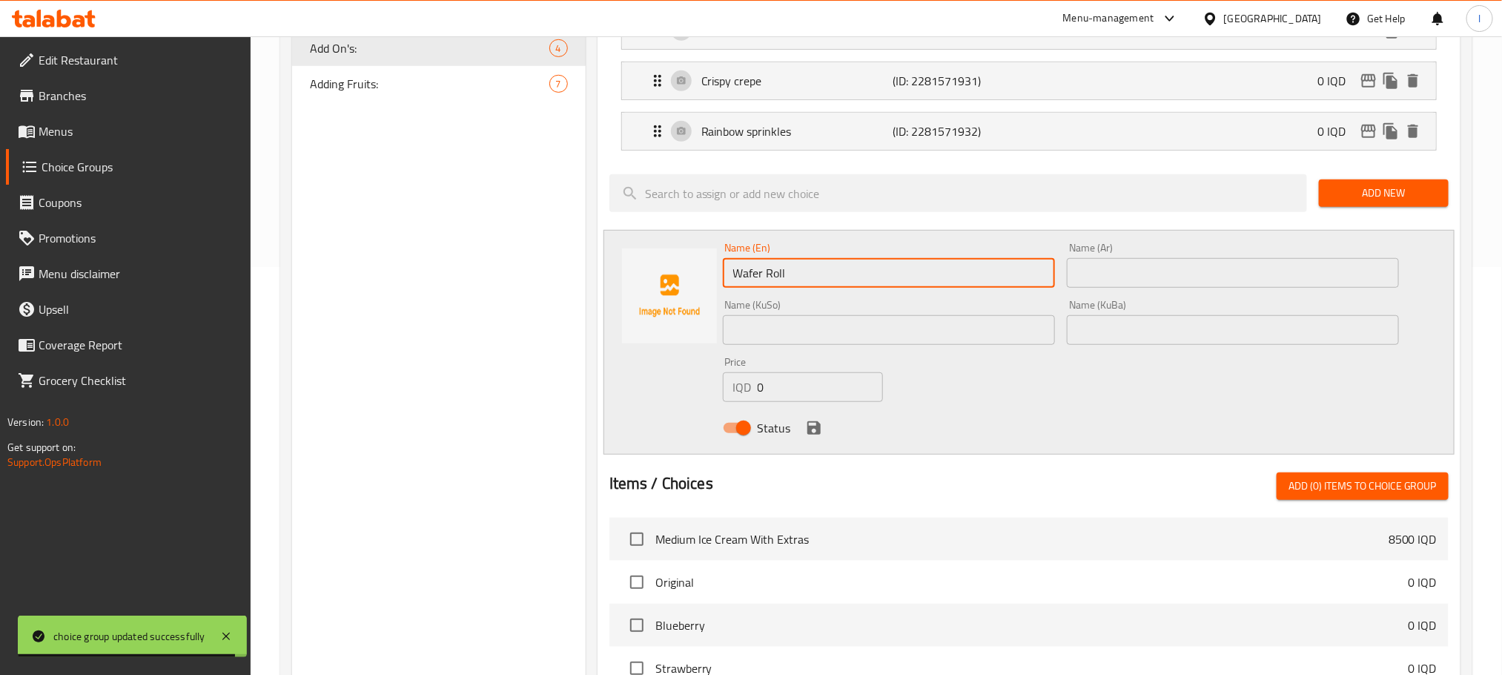
type input "Wafer Roll"
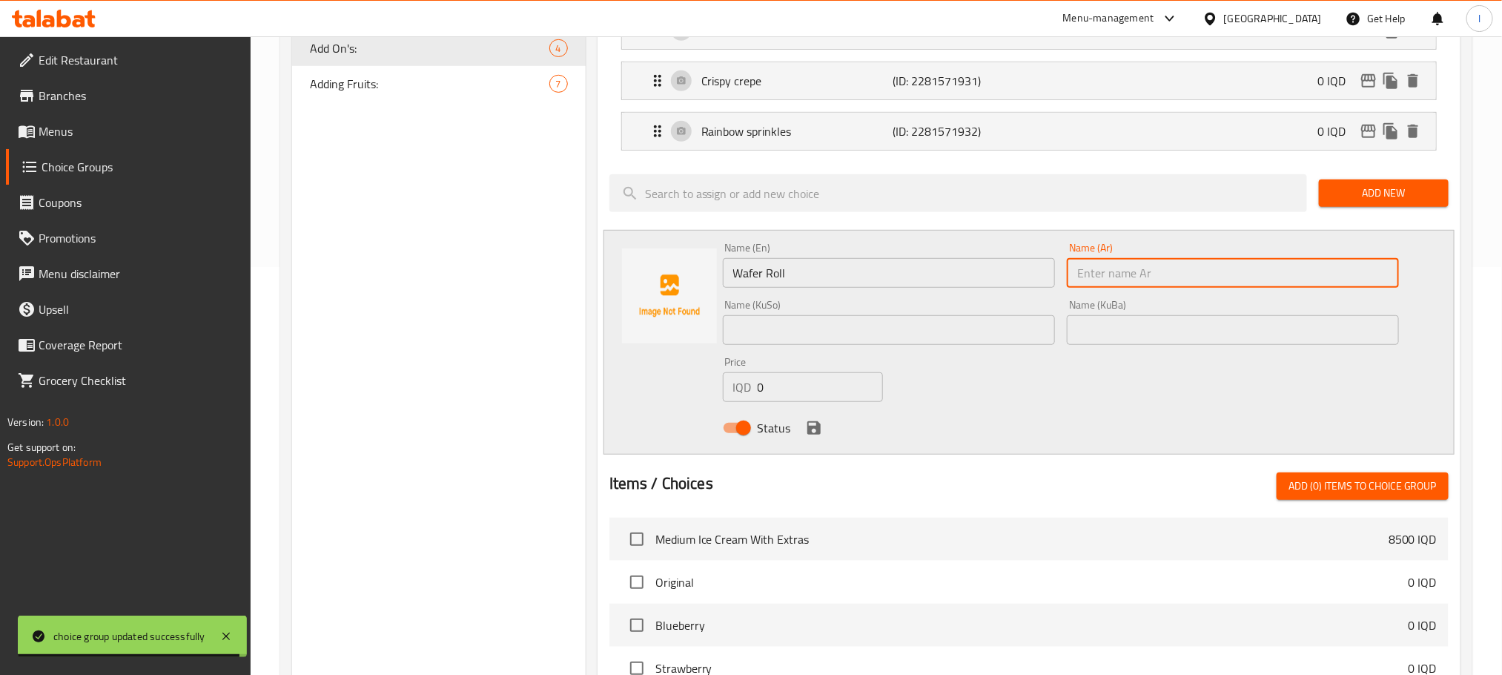
click at [1105, 280] on input "text" at bounding box center [1233, 273] width 332 height 30
paste input "رول ويفر"
type input "رول ويفر"
click at [813, 336] on input "text" at bounding box center [889, 330] width 332 height 30
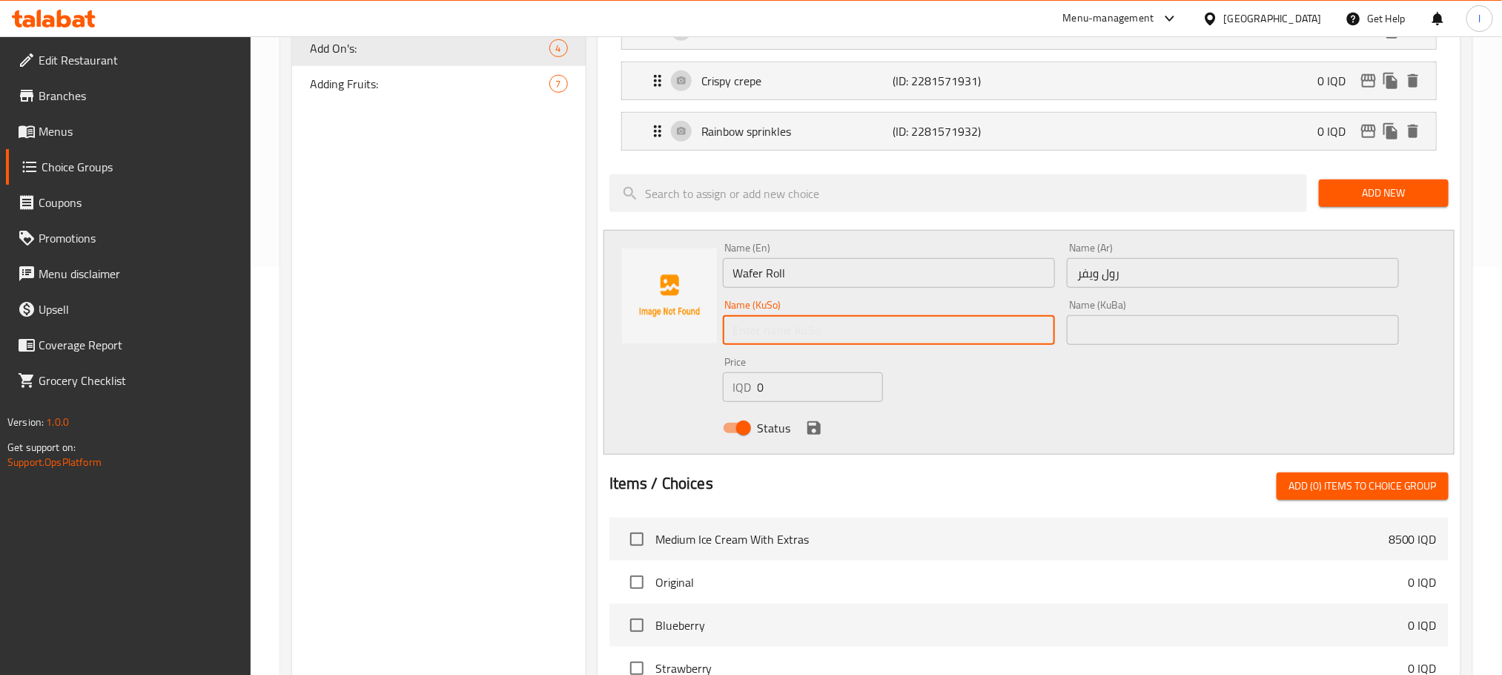
type input "r"
click at [879, 334] on input "ڕۆل وافەر" at bounding box center [889, 330] width 332 height 30
type input "ڕۆل وافەر"
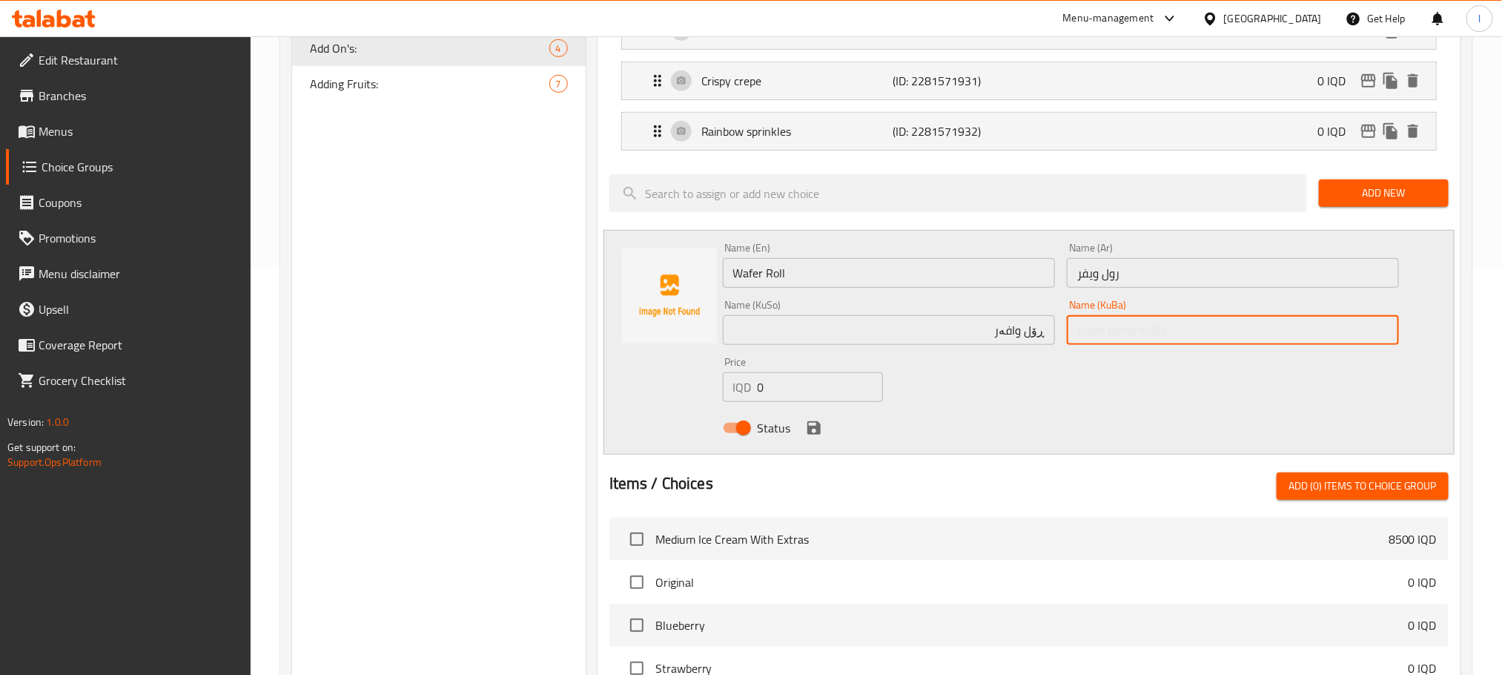
click at [1197, 334] on input "text" at bounding box center [1233, 330] width 332 height 30
paste input "ڕۆل وافەر"
type input "ڕۆل وافەر"
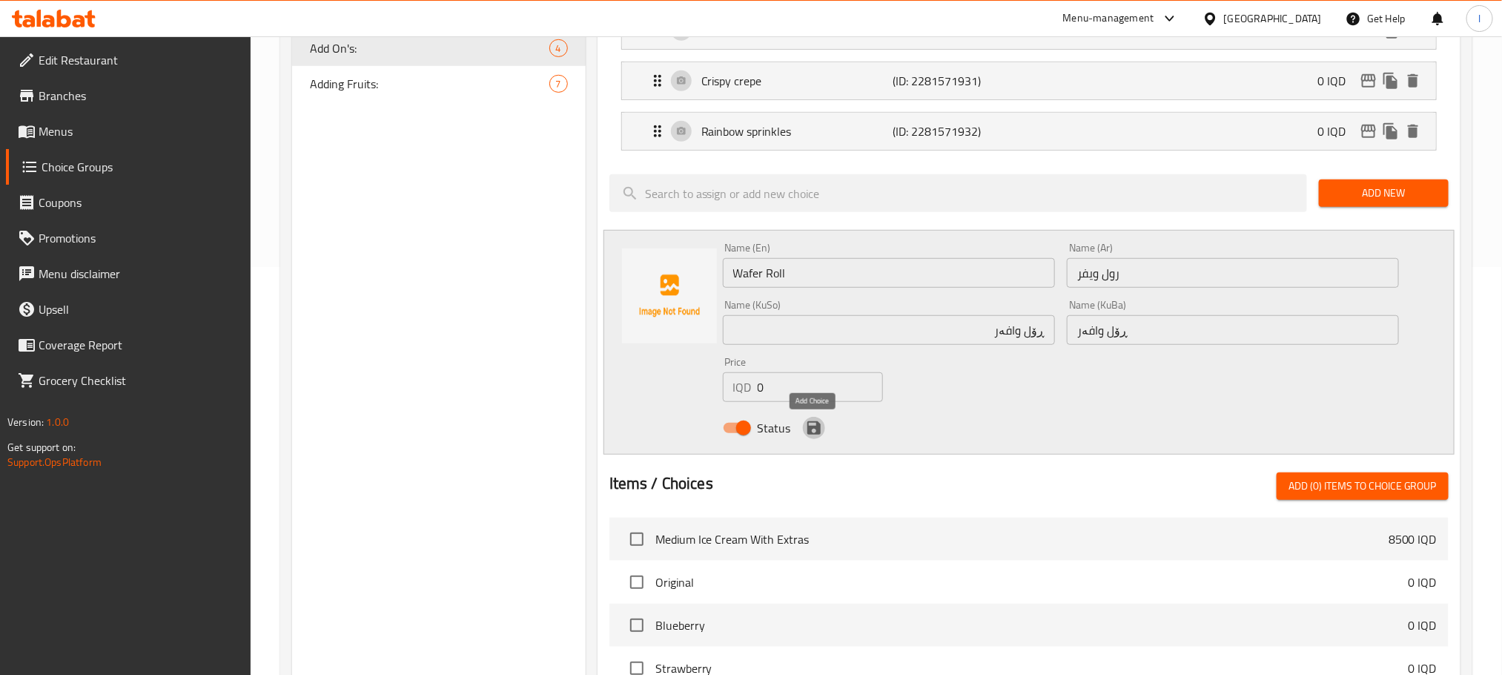
click at [810, 429] on icon "save" at bounding box center [813, 427] width 13 height 13
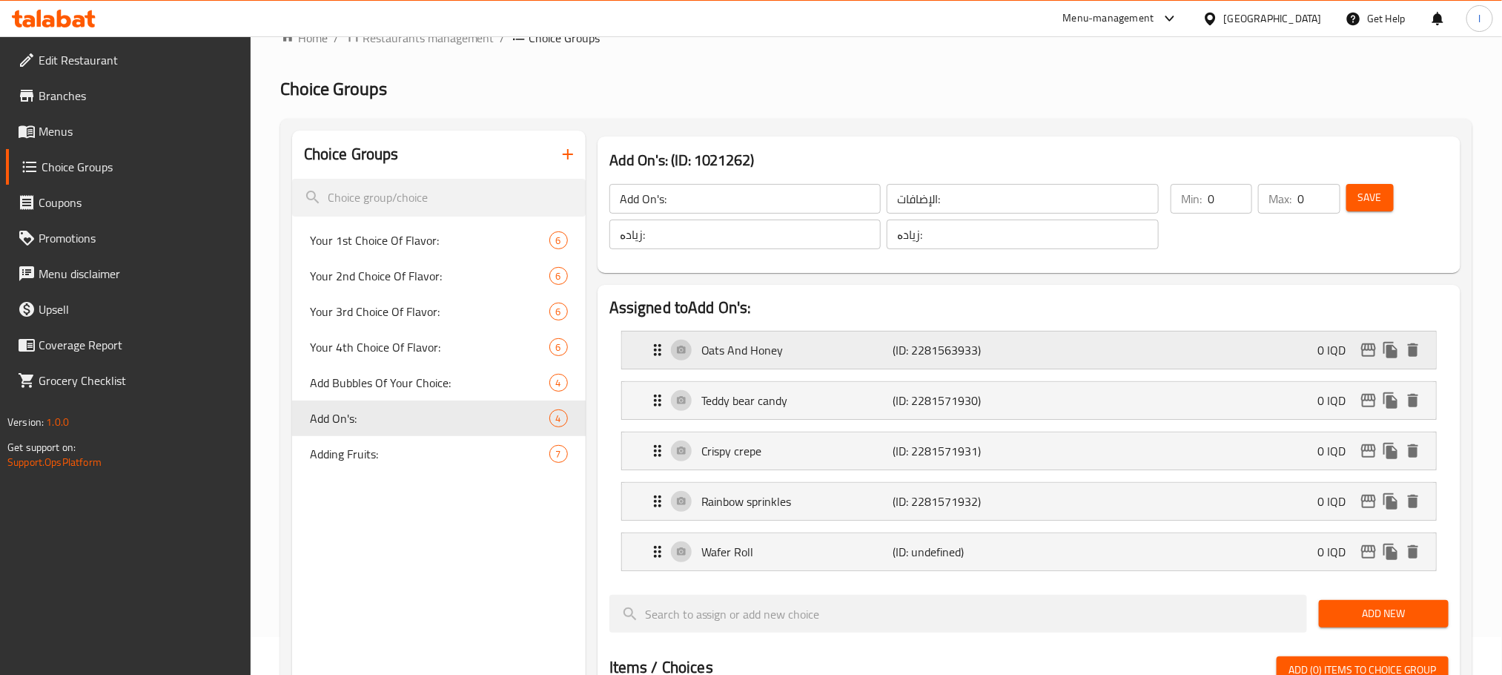
scroll to position [0, 0]
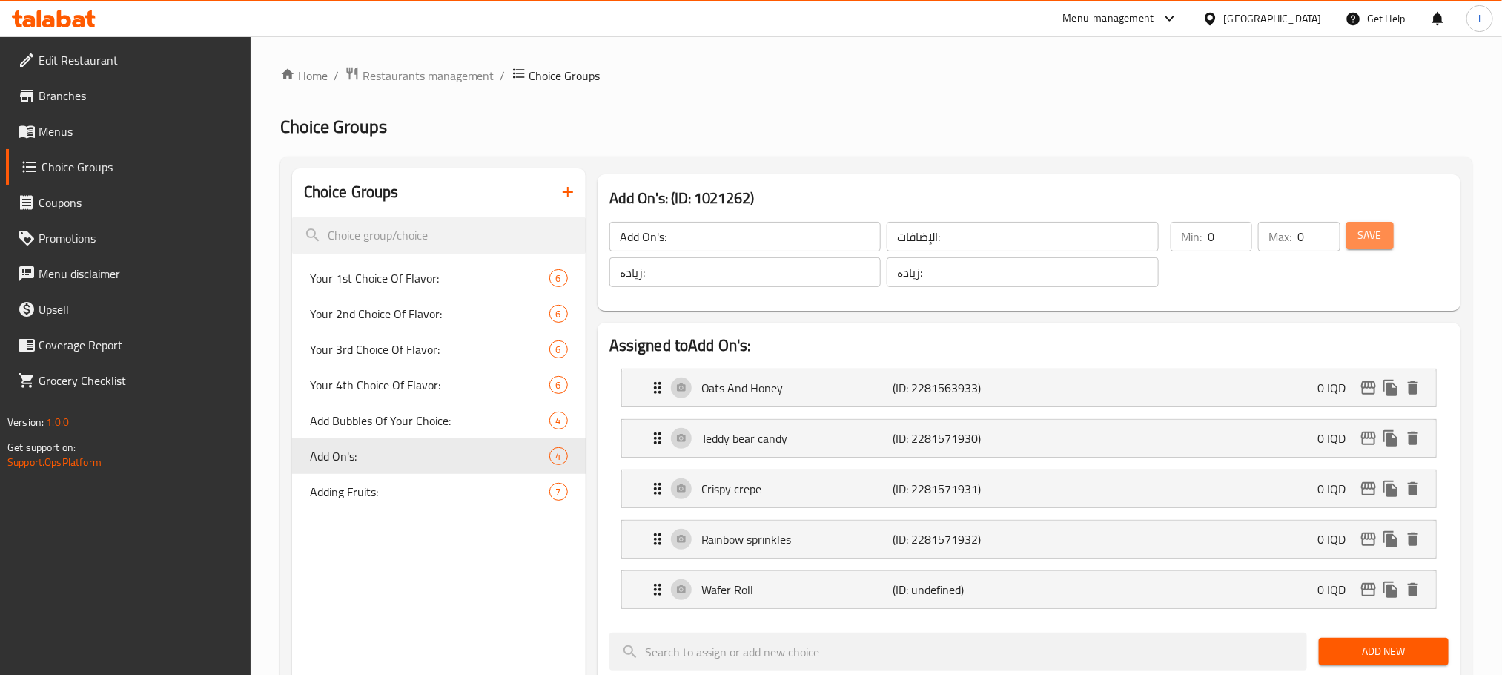
click at [1363, 232] on span "Save" at bounding box center [1370, 235] width 24 height 19
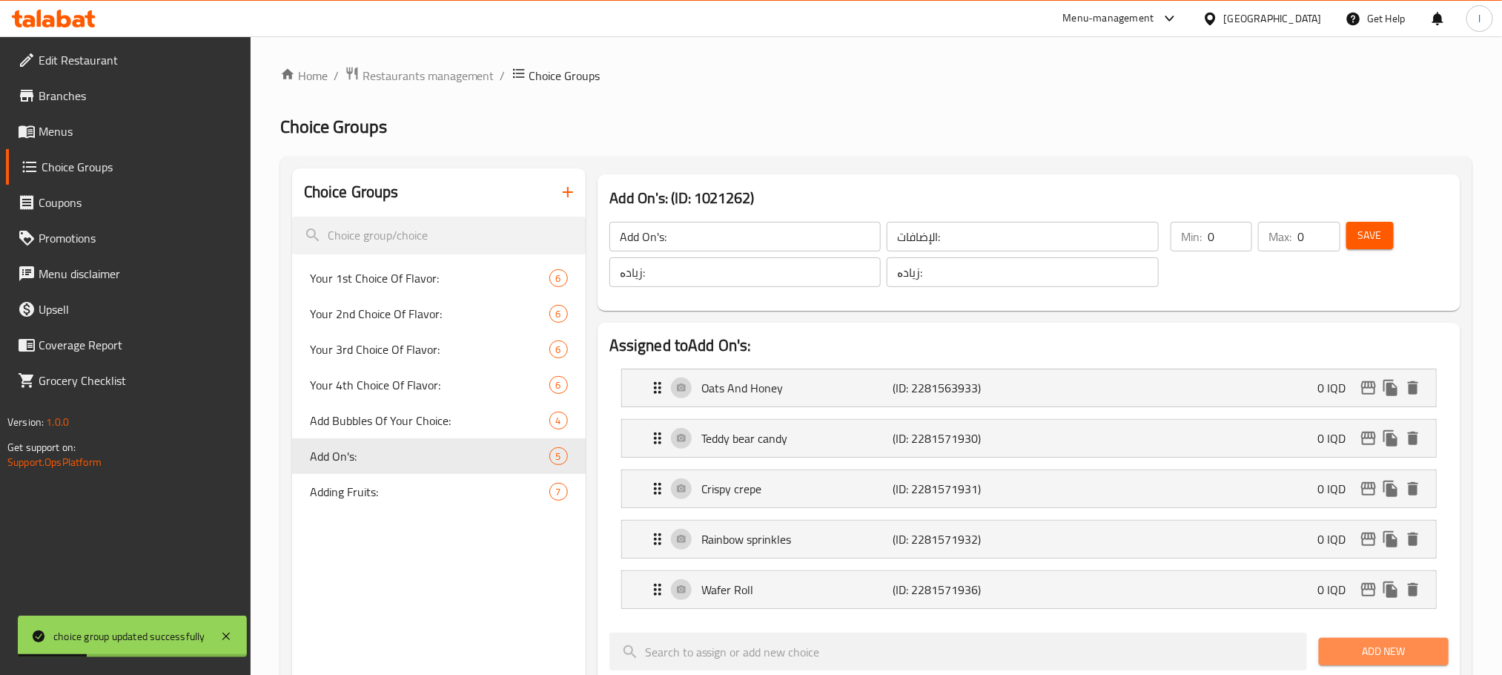
click at [1402, 646] on span "Add New" at bounding box center [1384, 651] width 106 height 19
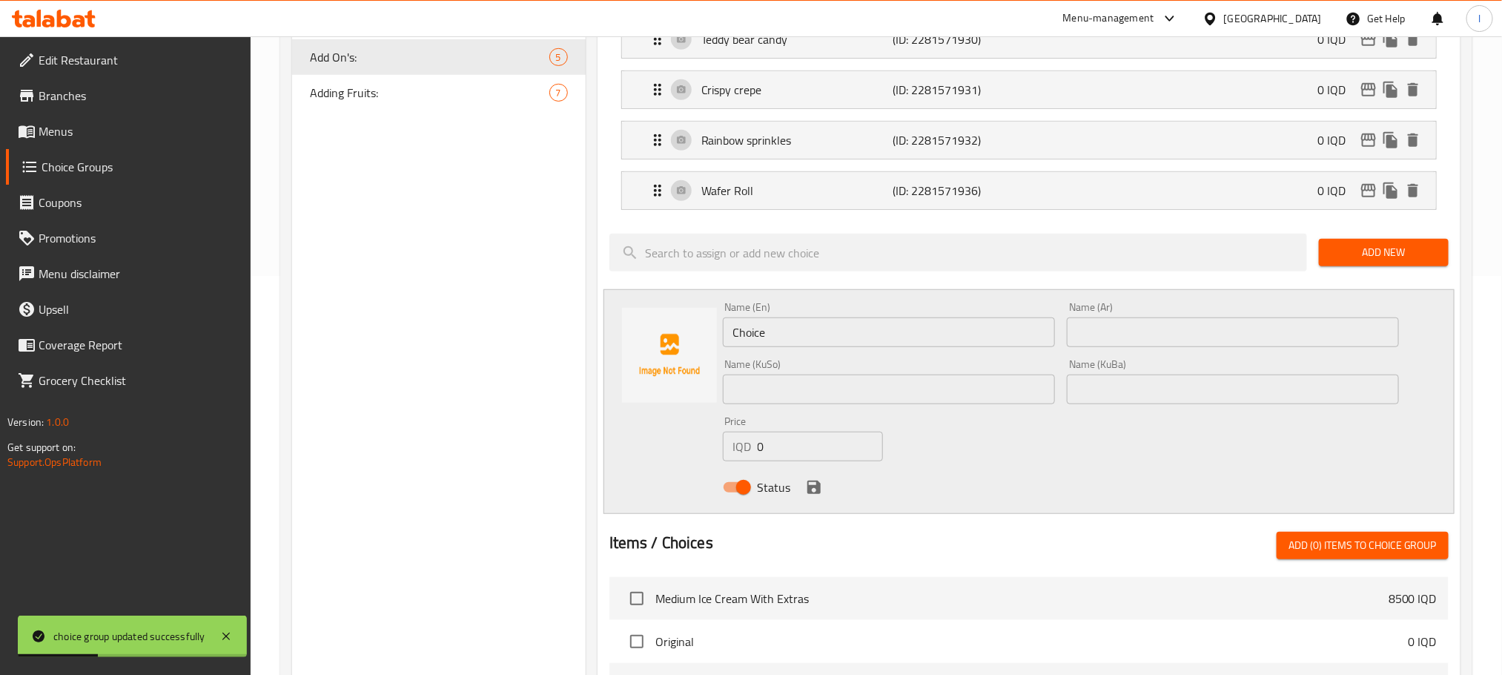
scroll to position [408, 0]
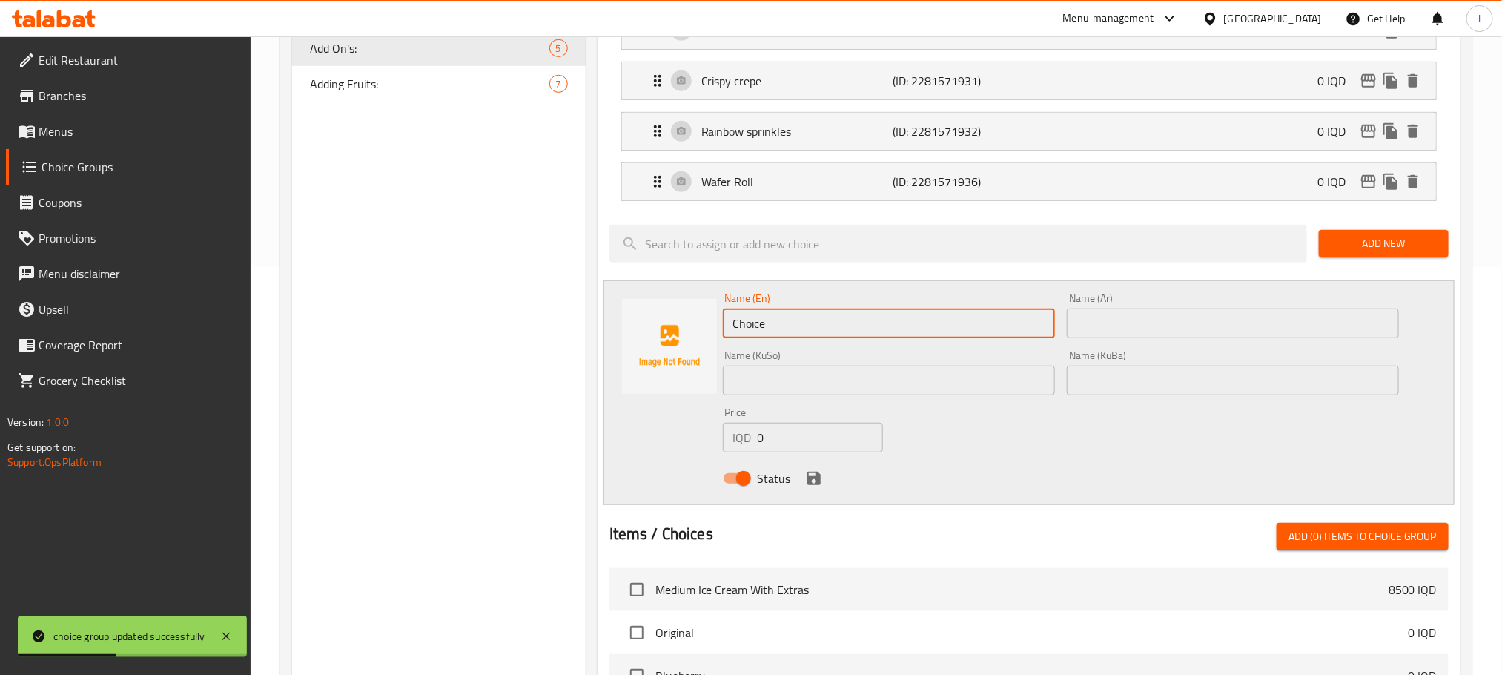
drag, startPoint x: 779, startPoint y: 331, endPoint x: 550, endPoint y: 323, distance: 229.2
click at [550, 323] on div "Choice Groups Your 1st Choice Of Flavor: 6 Your 2nd Choice Of Flavor: 6 Your 3r…" at bounding box center [879, 425] width 1174 height 1328
paste input "اوريو"
drag, startPoint x: 812, startPoint y: 332, endPoint x: 379, endPoint y: 334, distance: 433.0
click at [379, 334] on div "Choice Groups Your 1st Choice Of Flavor: 6 Your 2nd Choice Of Flavor: 6 Your 3r…" at bounding box center [879, 425] width 1174 height 1328
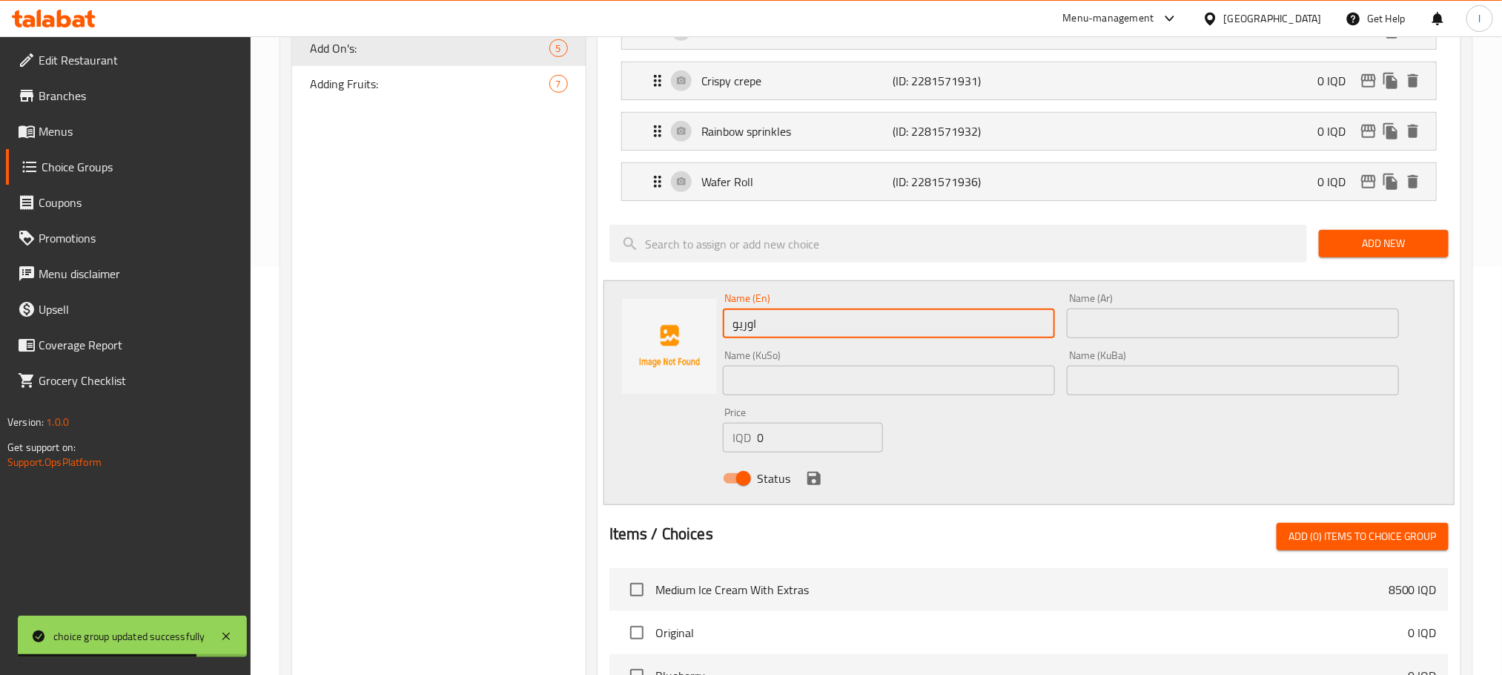
paste input "Oreo"
type input "Oreo"
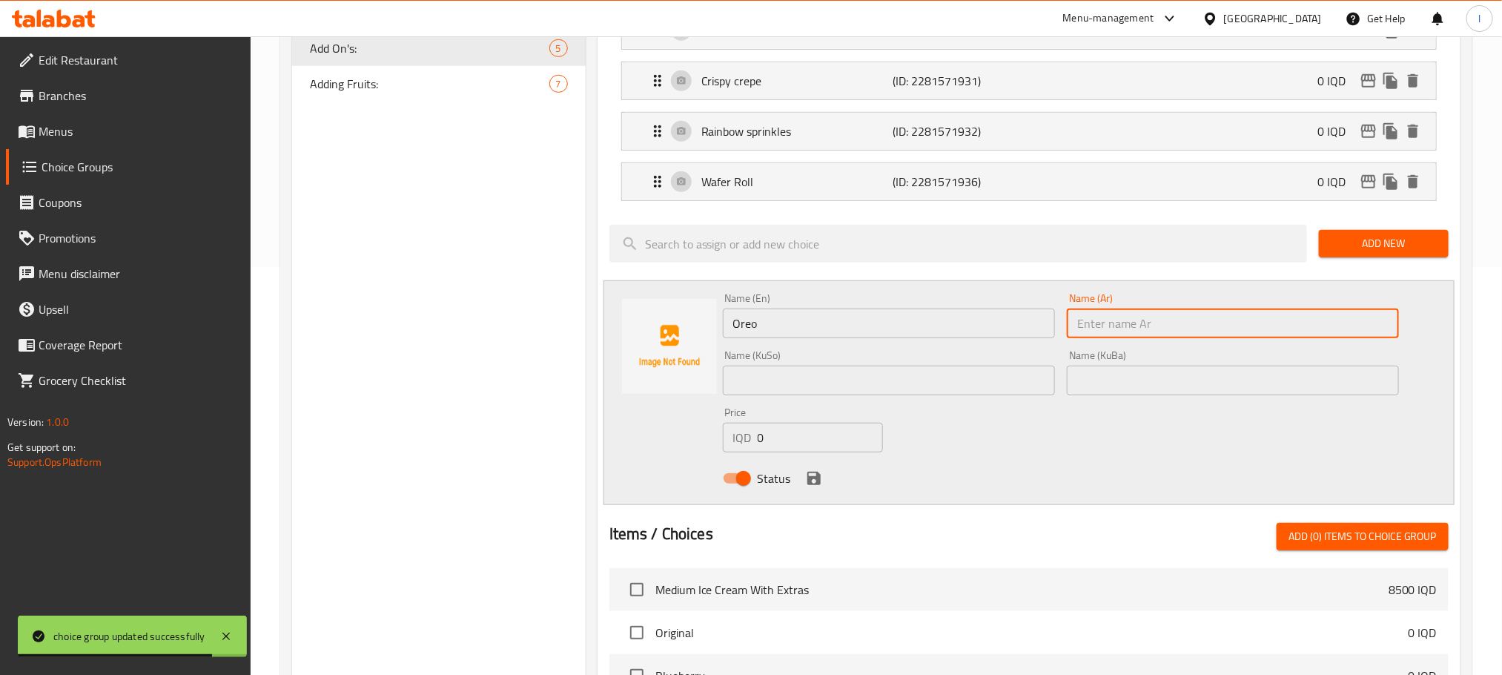
click at [1143, 323] on input "text" at bounding box center [1233, 323] width 332 height 30
paste input "اوريو"
type input "اوريو"
click at [830, 391] on input "text" at bounding box center [889, 380] width 332 height 30
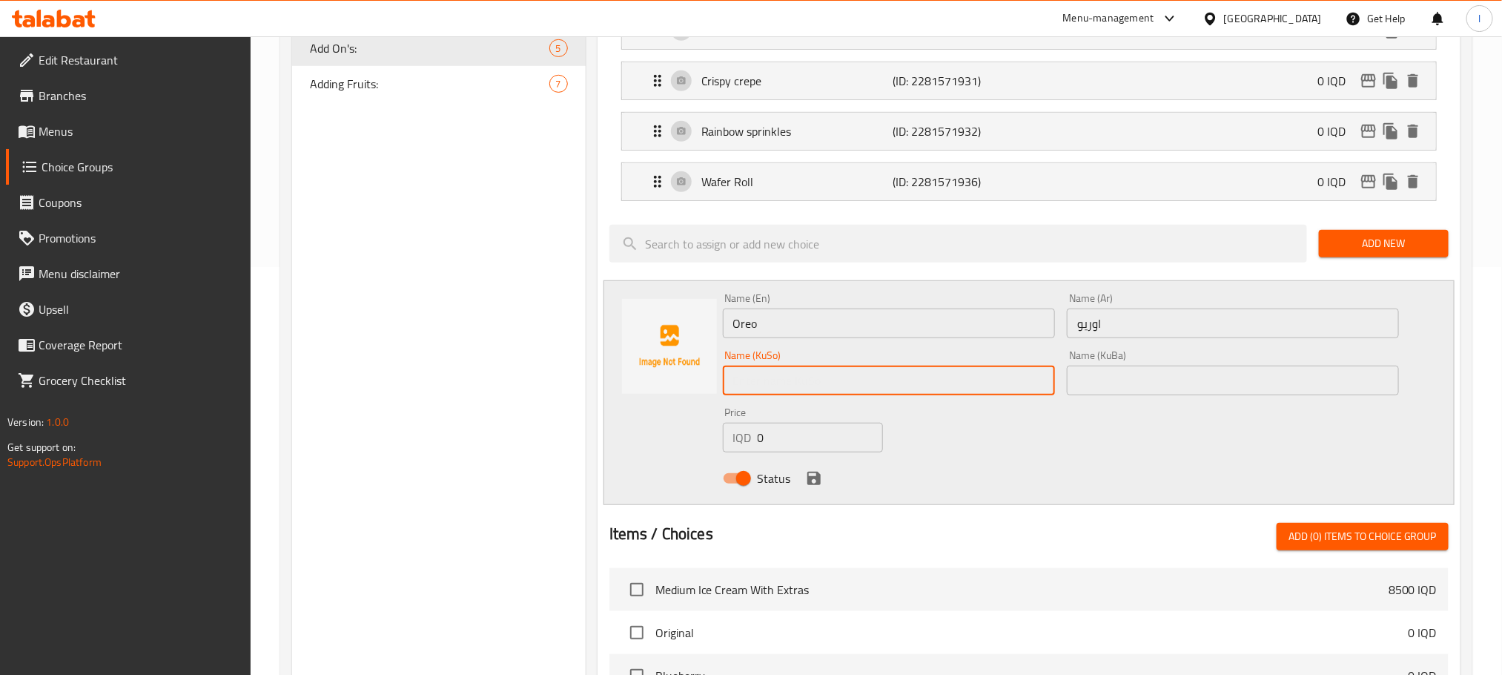
type input "ی"
click at [826, 392] on input "ئۆریۆ" at bounding box center [889, 380] width 332 height 30
type input "ئۆریۆ"
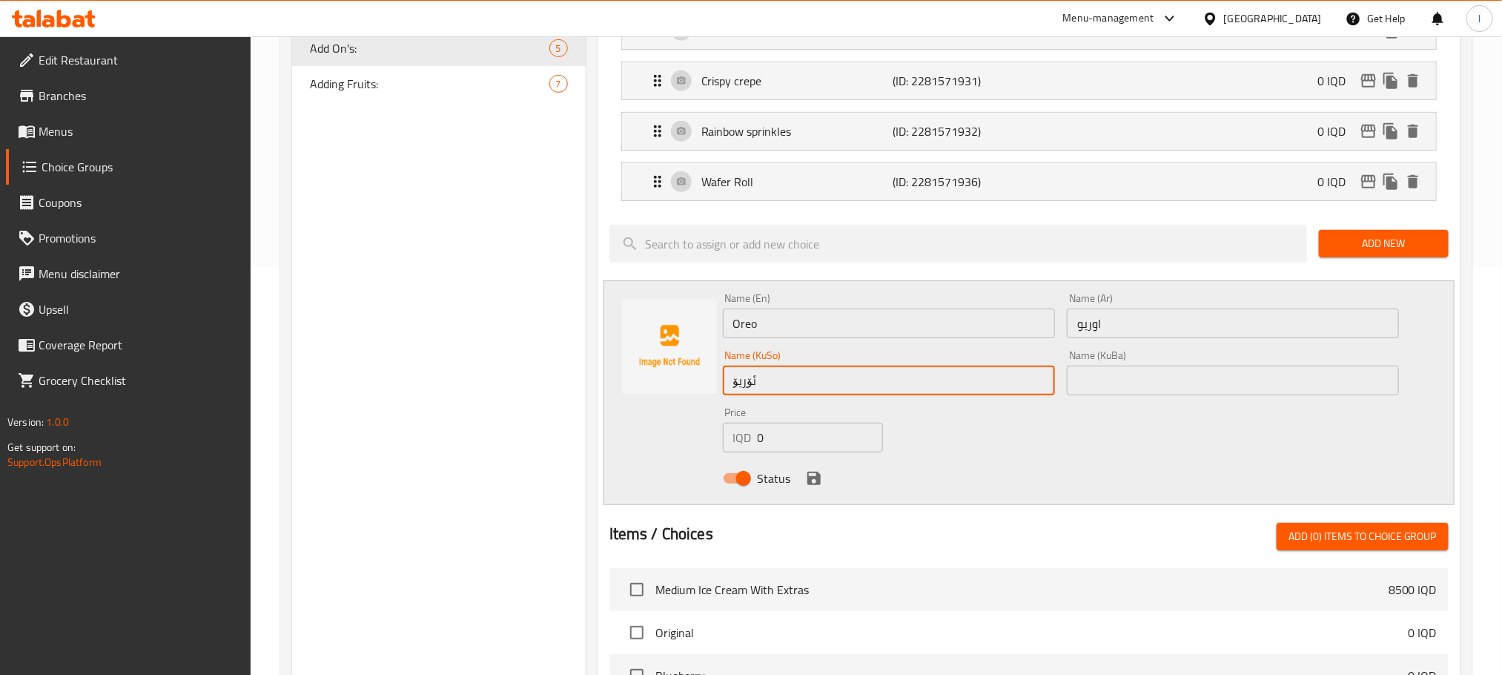
click at [1106, 386] on input "text" at bounding box center [1233, 380] width 332 height 30
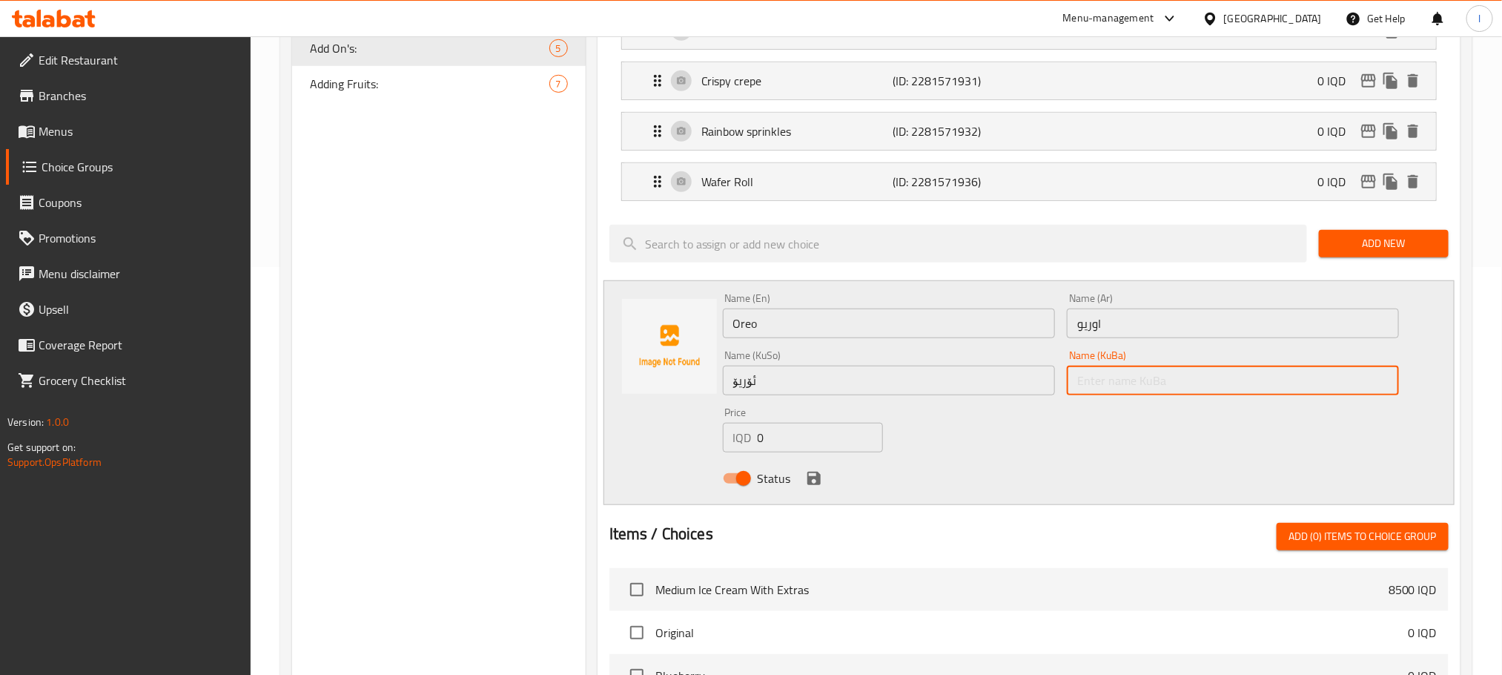
paste input "ئۆریۆ"
type input "ئۆریۆ"
click at [817, 483] on icon "save" at bounding box center [813, 477] width 13 height 13
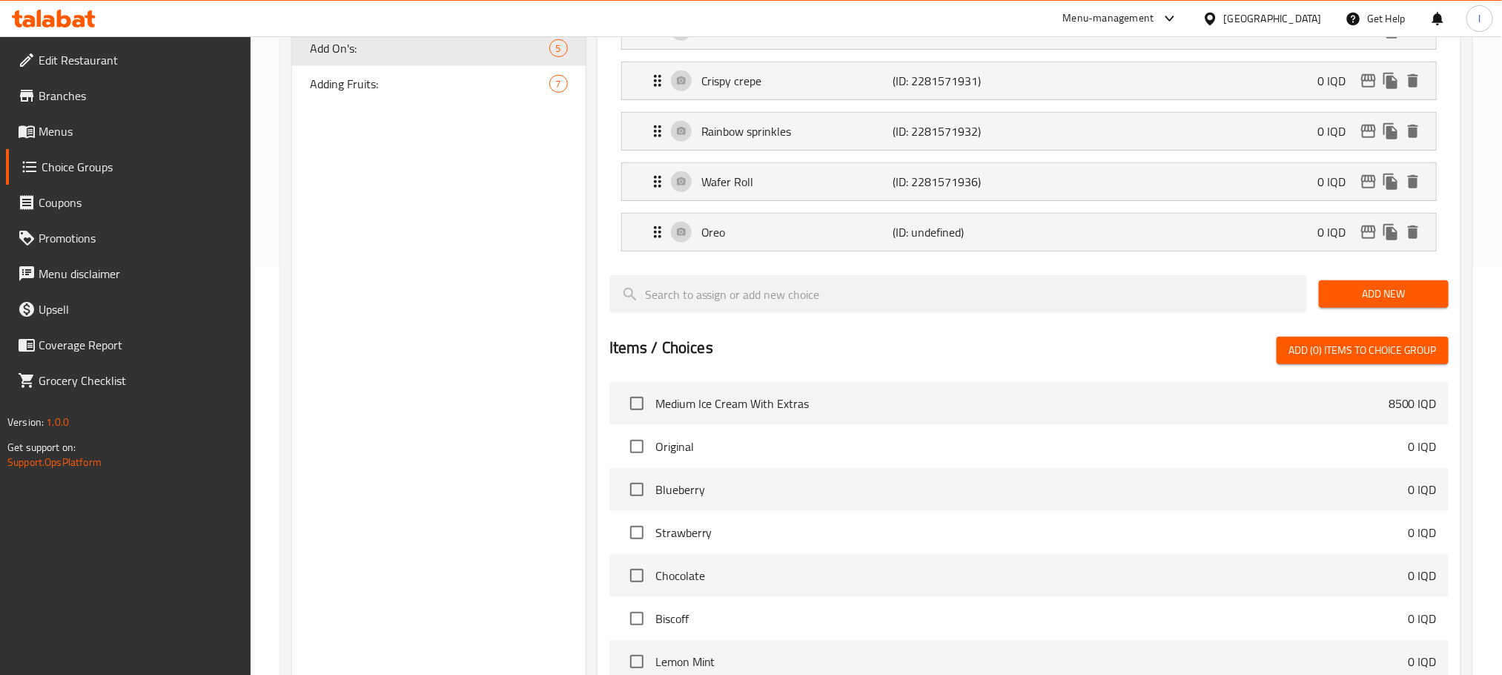
scroll to position [0, 0]
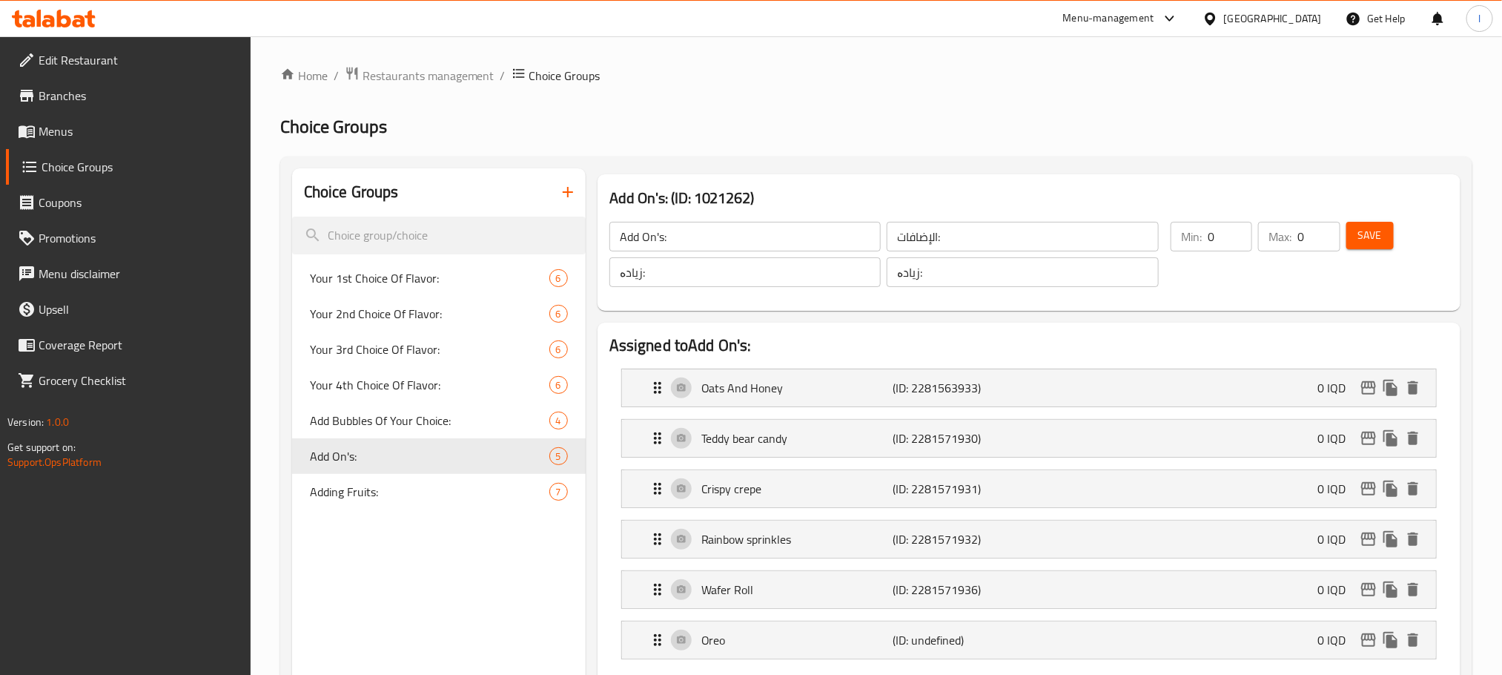
click at [1382, 229] on button "Save" at bounding box center [1369, 235] width 47 height 27
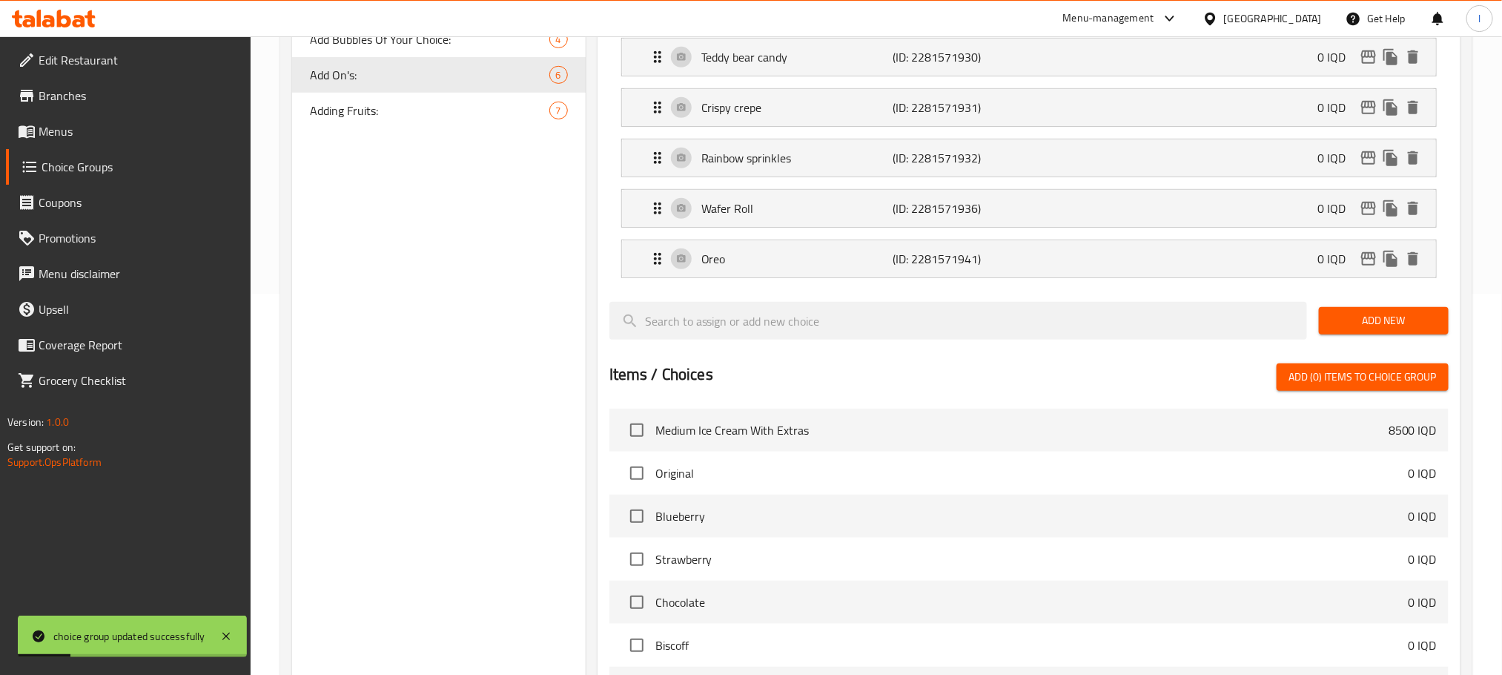
scroll to position [408, 0]
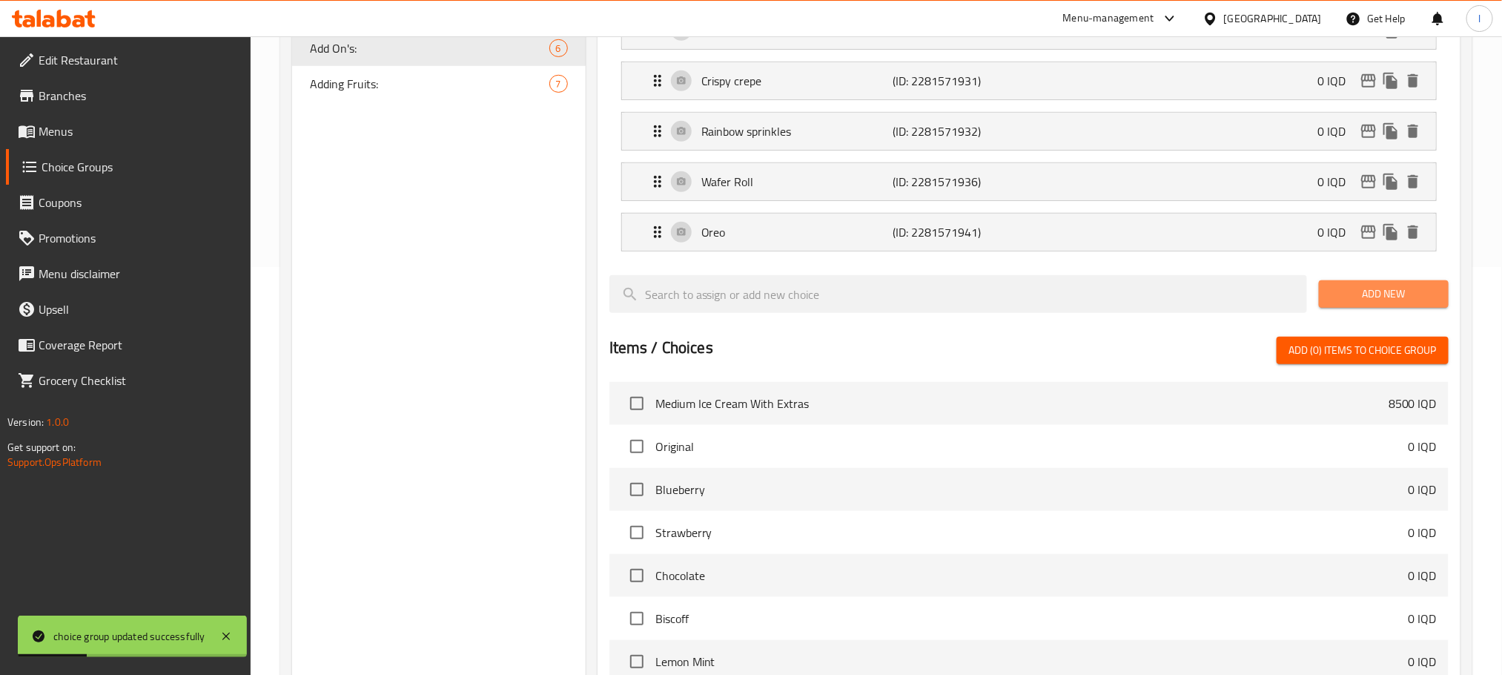
click at [1386, 308] on button "Add New" at bounding box center [1384, 293] width 130 height 27
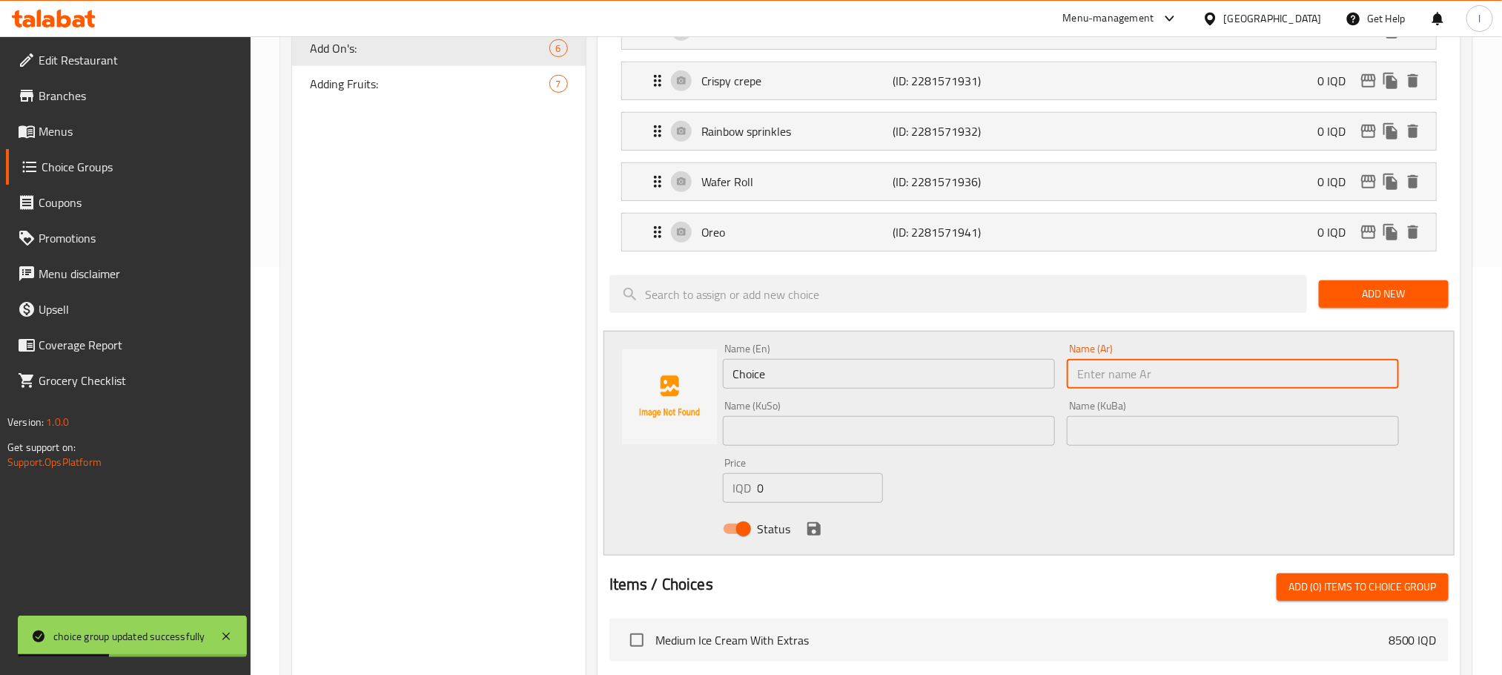
click at [1128, 377] on input "text" at bounding box center [1233, 374] width 332 height 30
paste input "جوز"
type input "جوز"
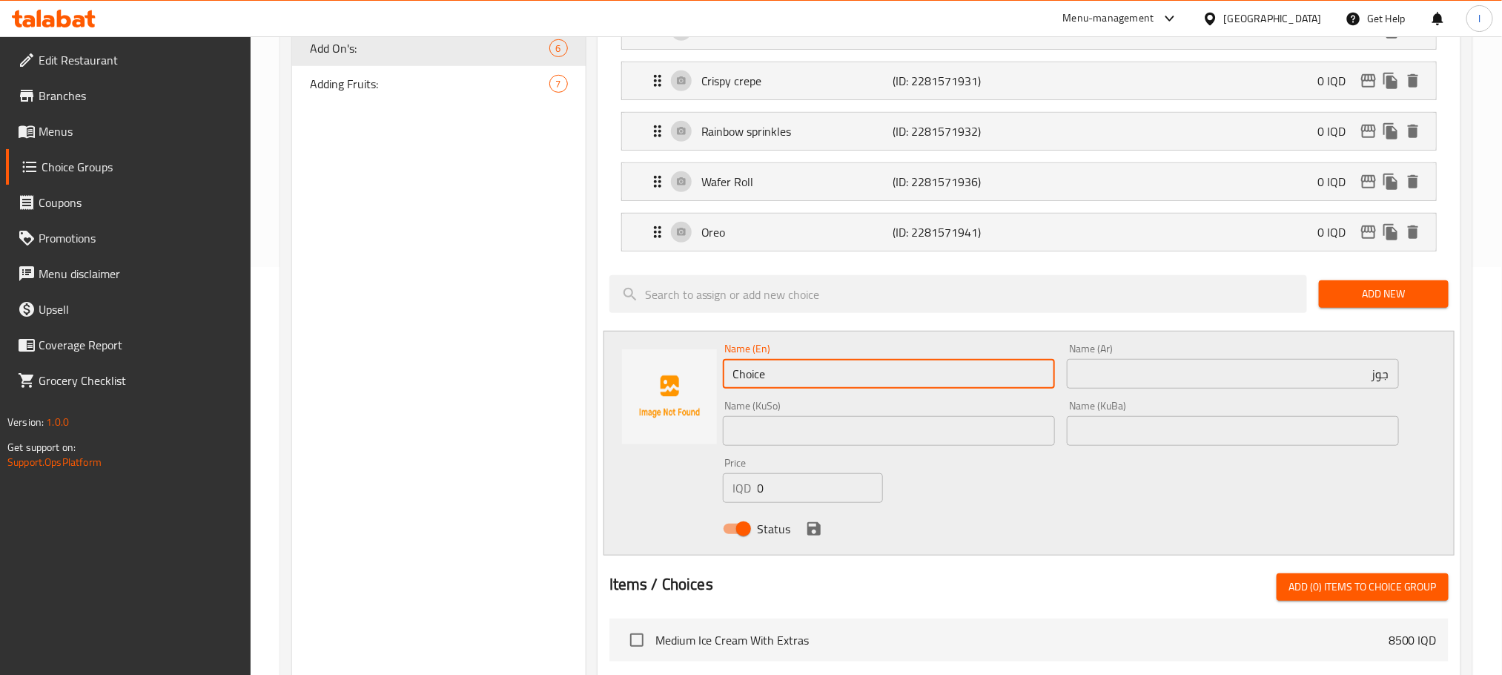
drag, startPoint x: 812, startPoint y: 374, endPoint x: 689, endPoint y: 356, distance: 123.6
click at [689, 356] on div "Name (En) Choice Name (En) Name (Ar) جوز Name (Ar) Name (KuSo) Name (KuSo) Name…" at bounding box center [1028, 443] width 851 height 225
paste input "Walnut"
type input "Walnut"
click at [787, 436] on input "text" at bounding box center [889, 431] width 332 height 30
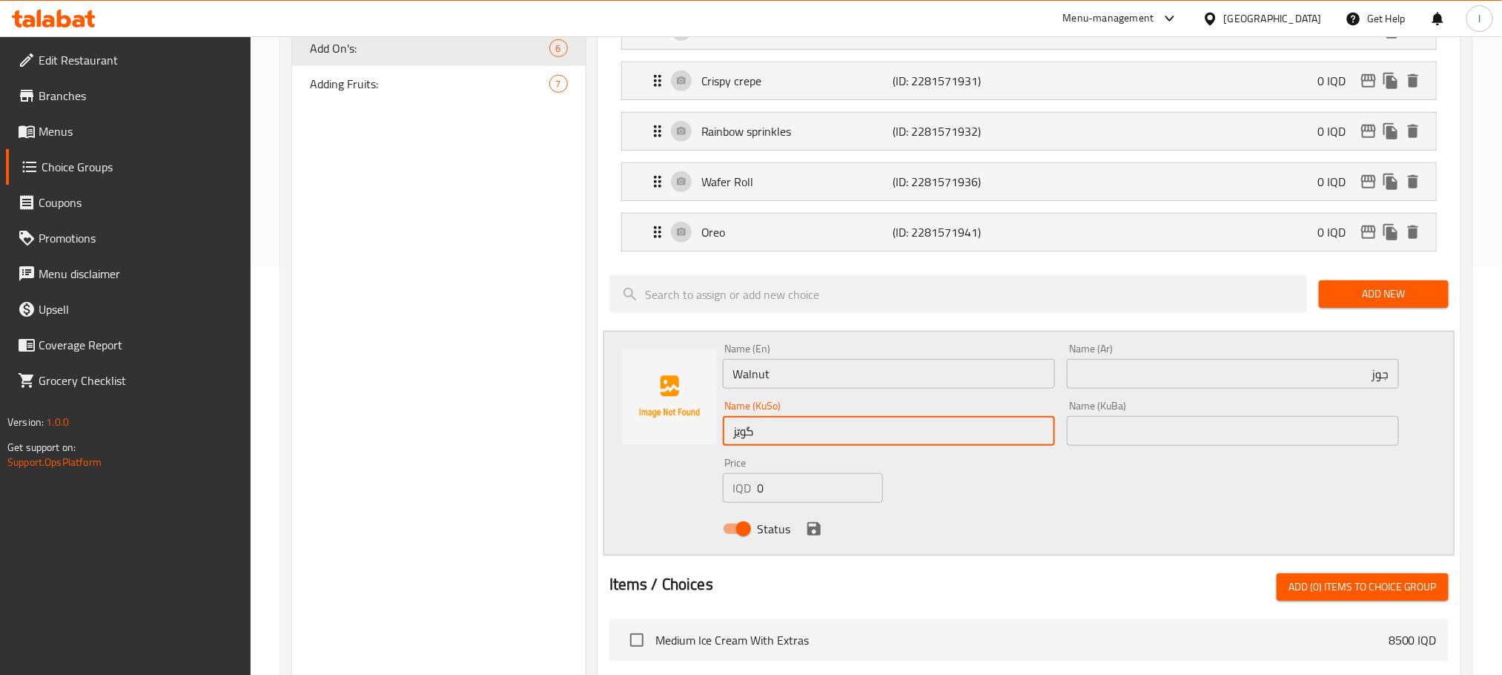
click at [790, 436] on input "گوێز" at bounding box center [889, 431] width 332 height 30
type input "گوێز"
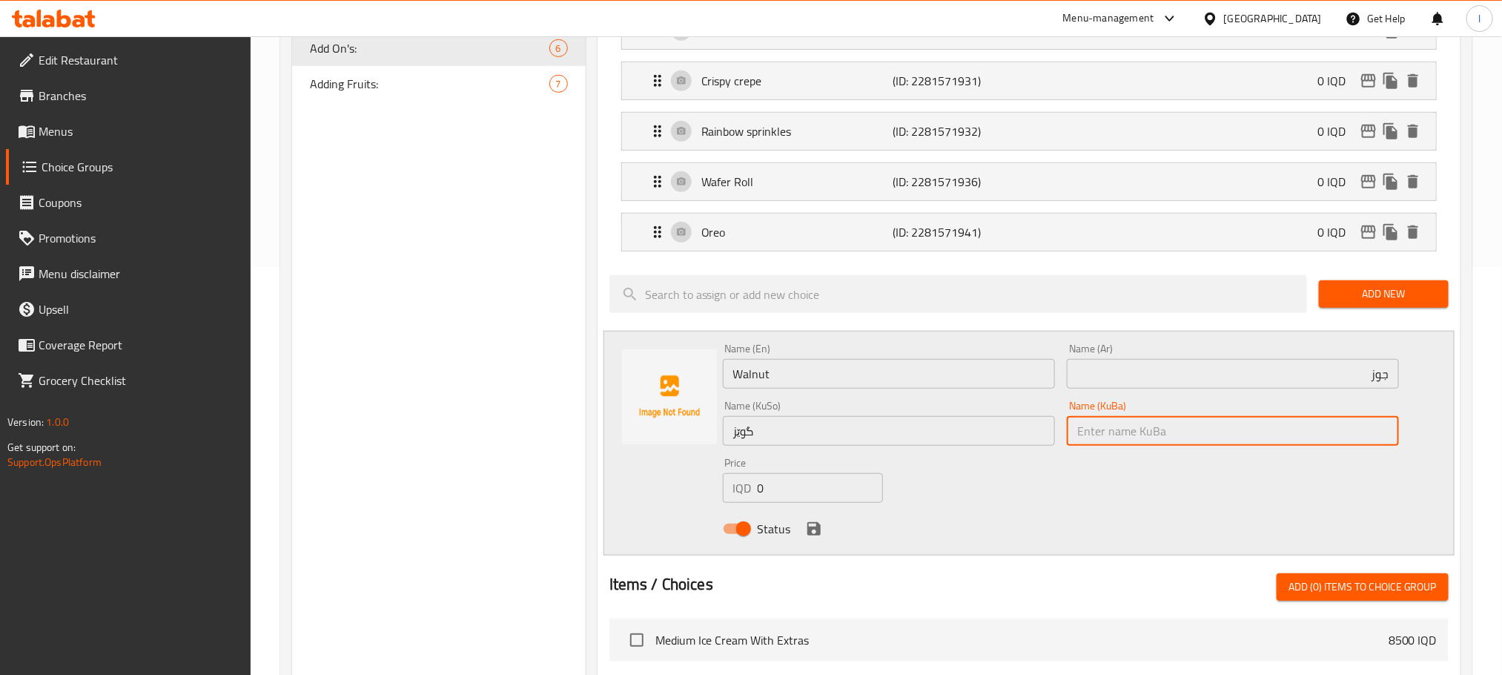
click at [1174, 434] on input "text" at bounding box center [1233, 431] width 332 height 30
paste input "گوێز"
type input "گوێز"
click at [808, 523] on icon "save" at bounding box center [814, 529] width 18 height 18
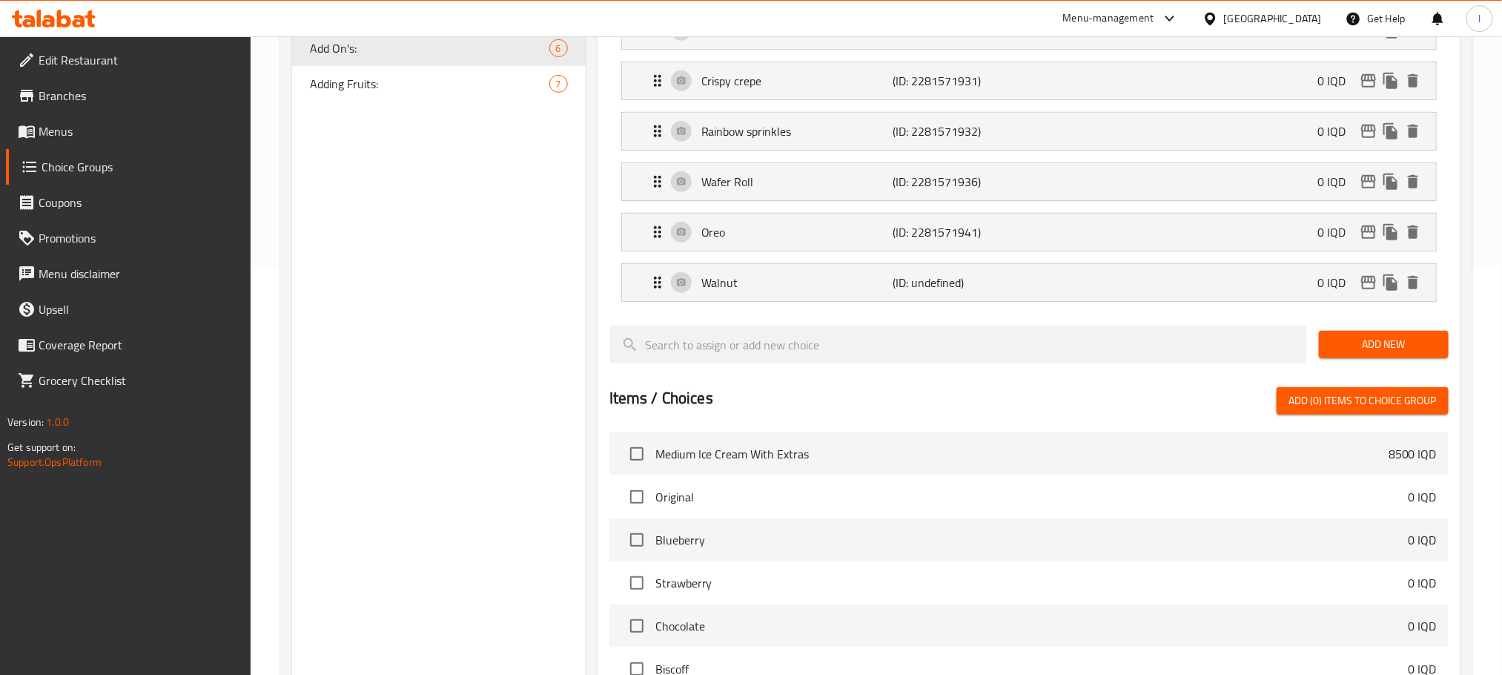
scroll to position [0, 0]
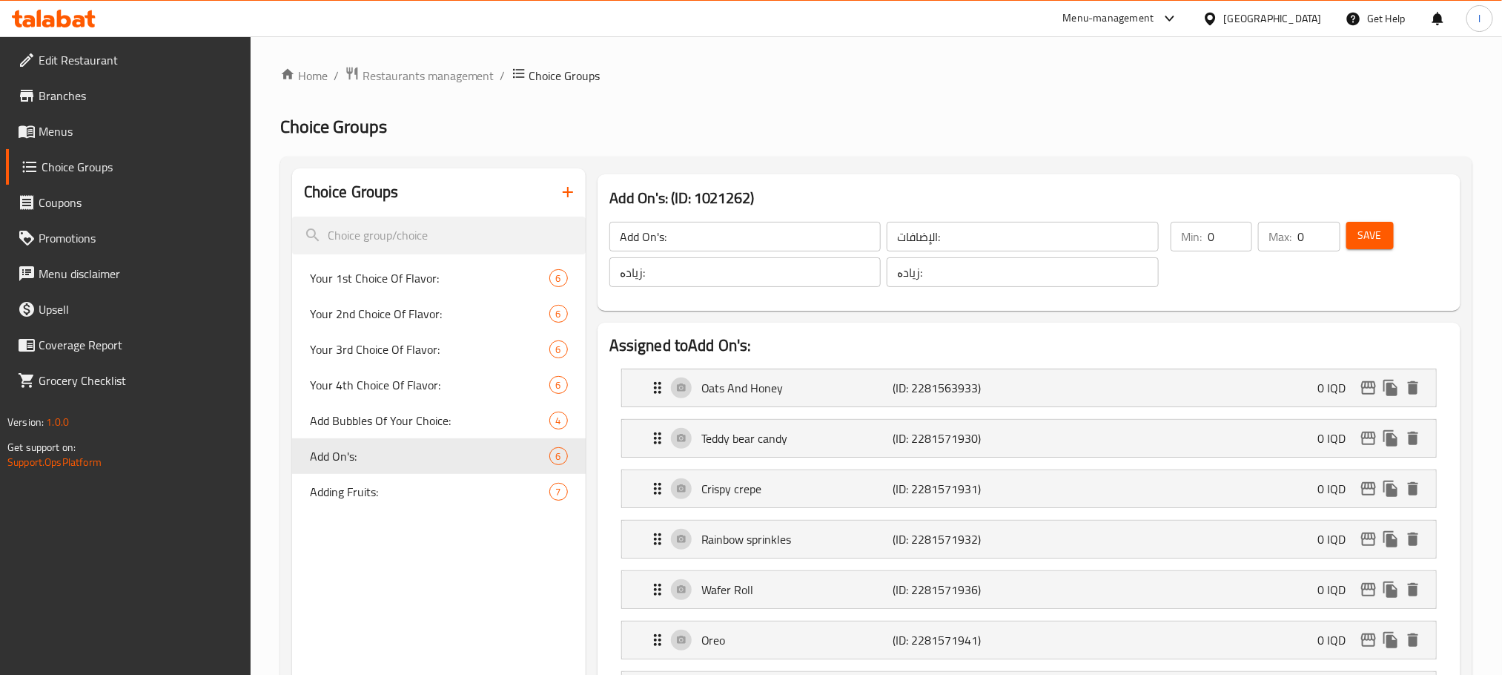
click at [1379, 226] on span "Save" at bounding box center [1370, 235] width 24 height 19
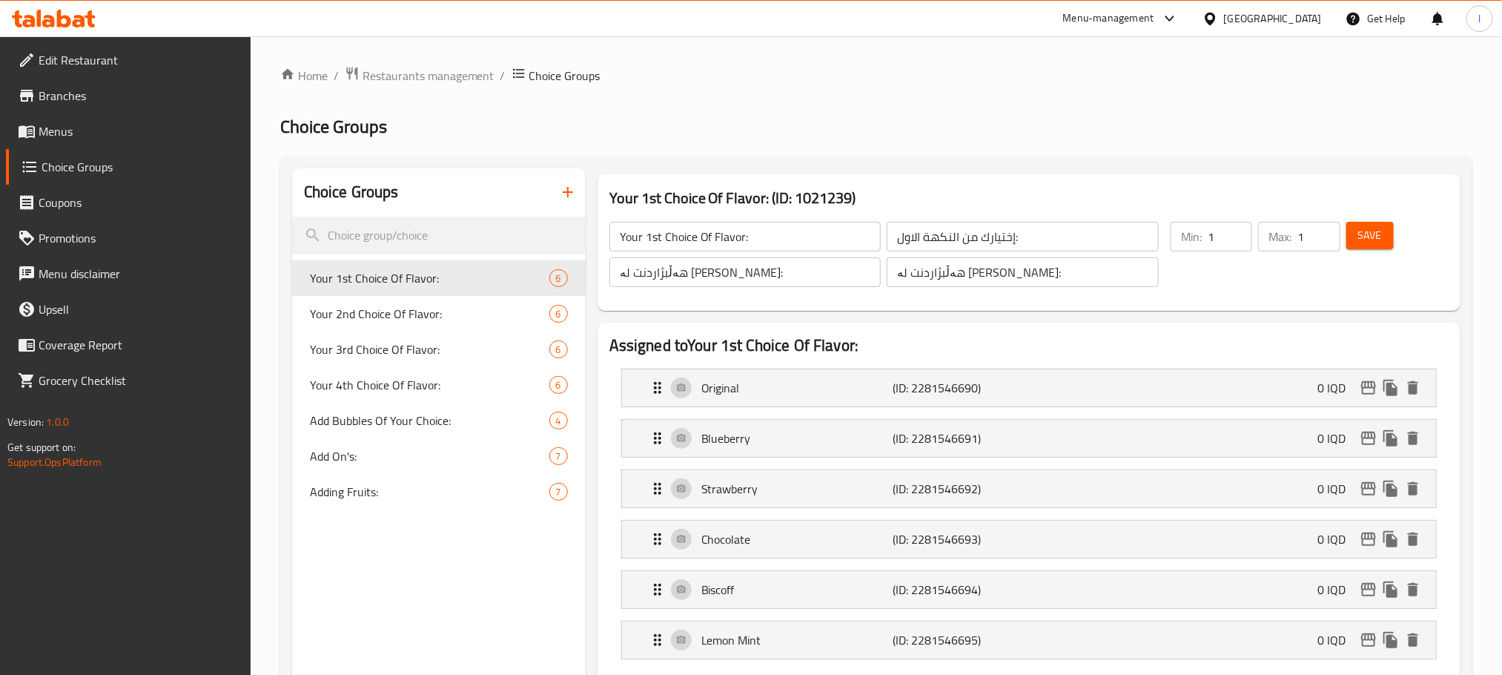
scroll to position [408, 0]
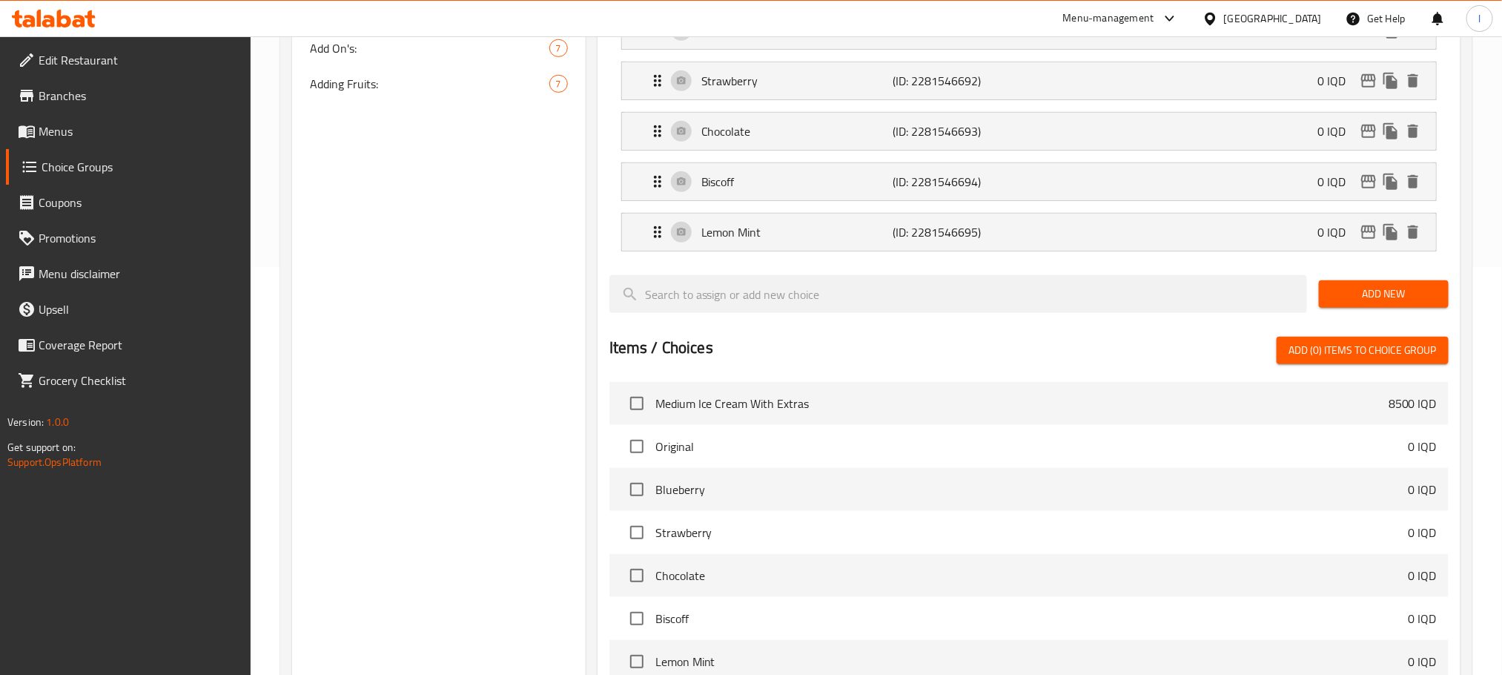
click at [1342, 283] on button "Add New" at bounding box center [1384, 293] width 130 height 27
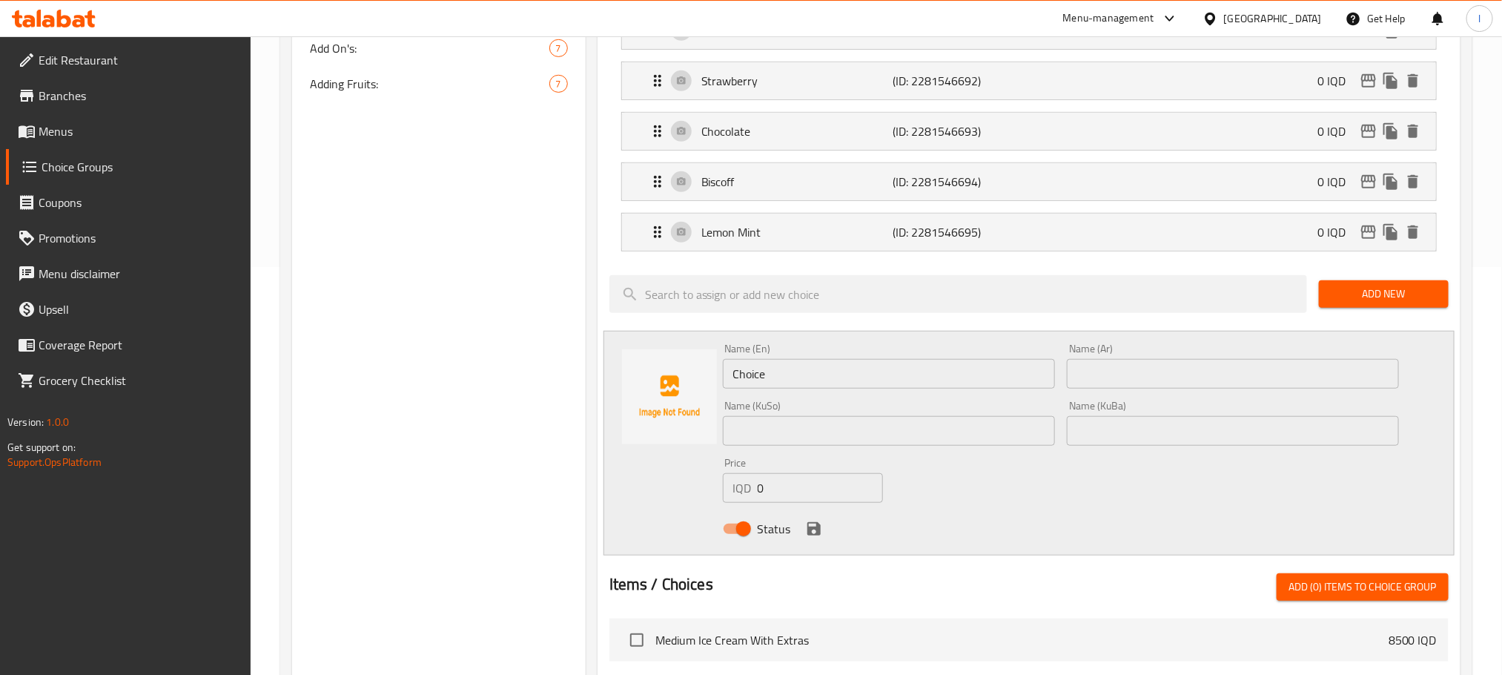
scroll to position [0, 0]
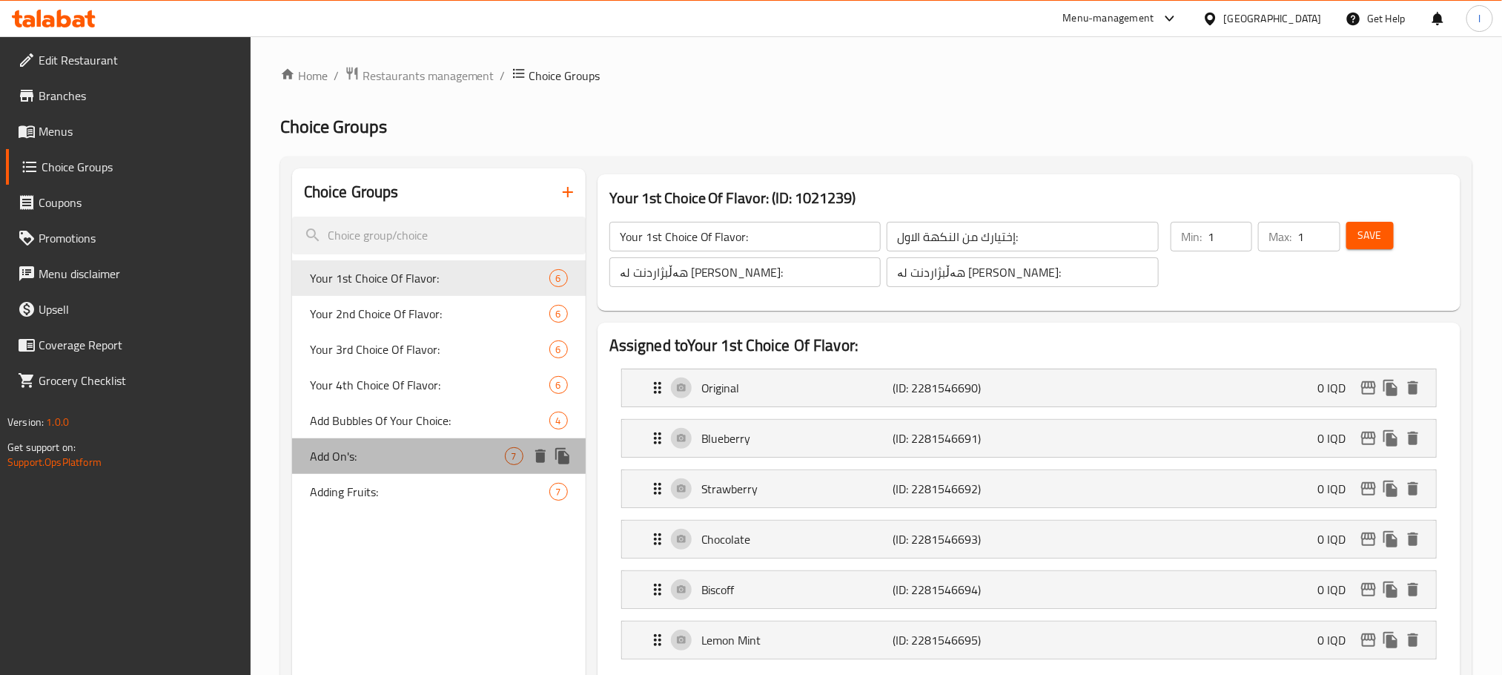
click at [423, 460] on span "Add On's:" at bounding box center [407, 456] width 195 height 18
type input "Add On's:"
type input "الإضافات:"
type input "زیادە:"
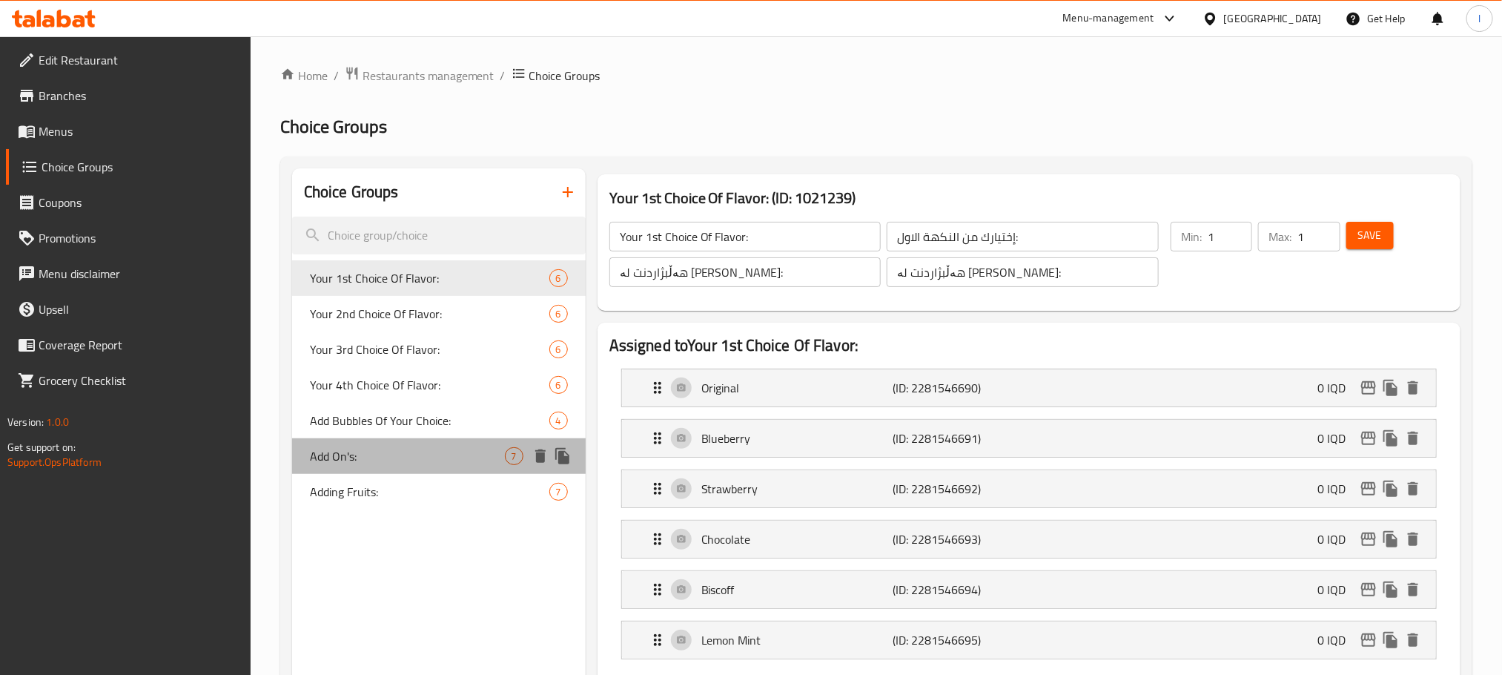
type input "0"
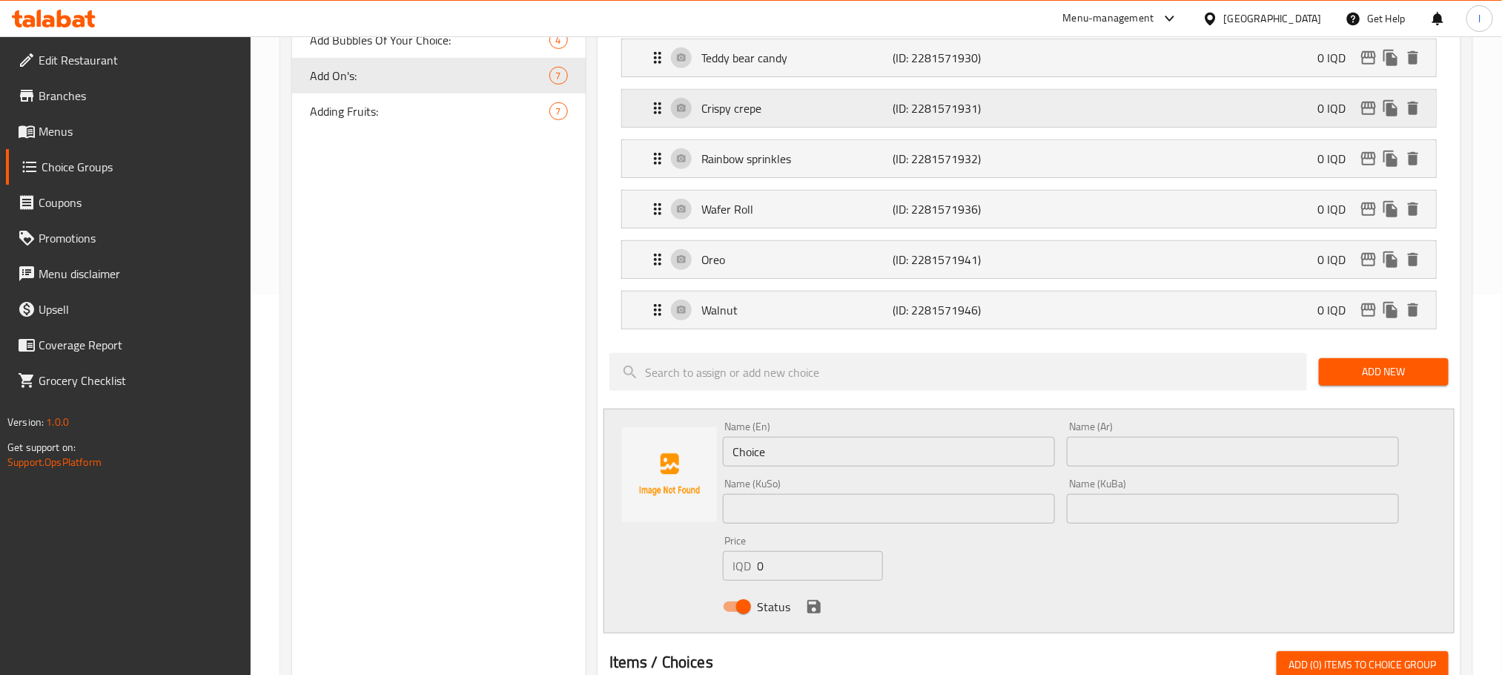
scroll to position [408, 0]
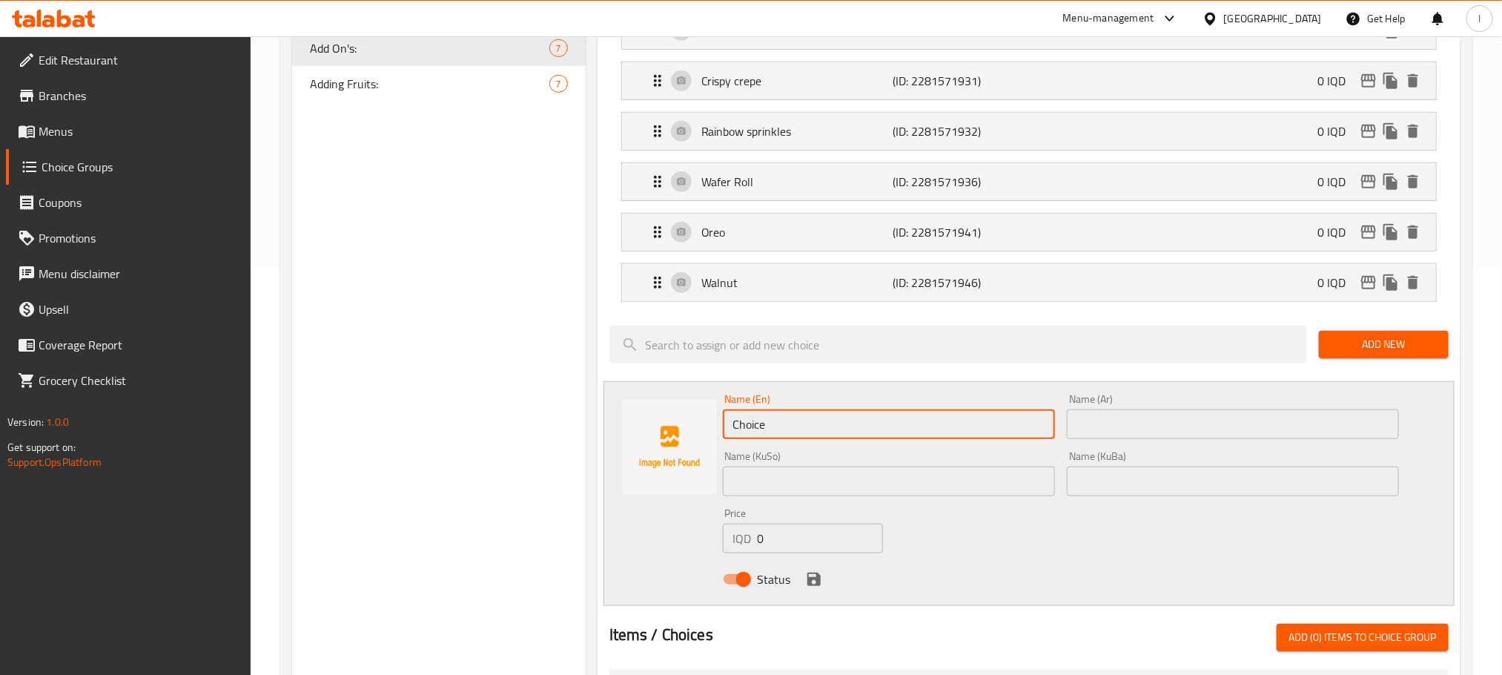
drag, startPoint x: 810, startPoint y: 428, endPoint x: 557, endPoint y: 409, distance: 253.5
click at [557, 409] on div "Choice Groups Your 1st Choice Of Flavor: 6 Your 2nd Choice Of Flavor: 6 Your 3r…" at bounding box center [879, 475] width 1174 height 1429
paste input "M&M's Chocolate"
type input "M&M's Chocolate"
click at [1165, 423] on input "text" at bounding box center [1233, 424] width 332 height 30
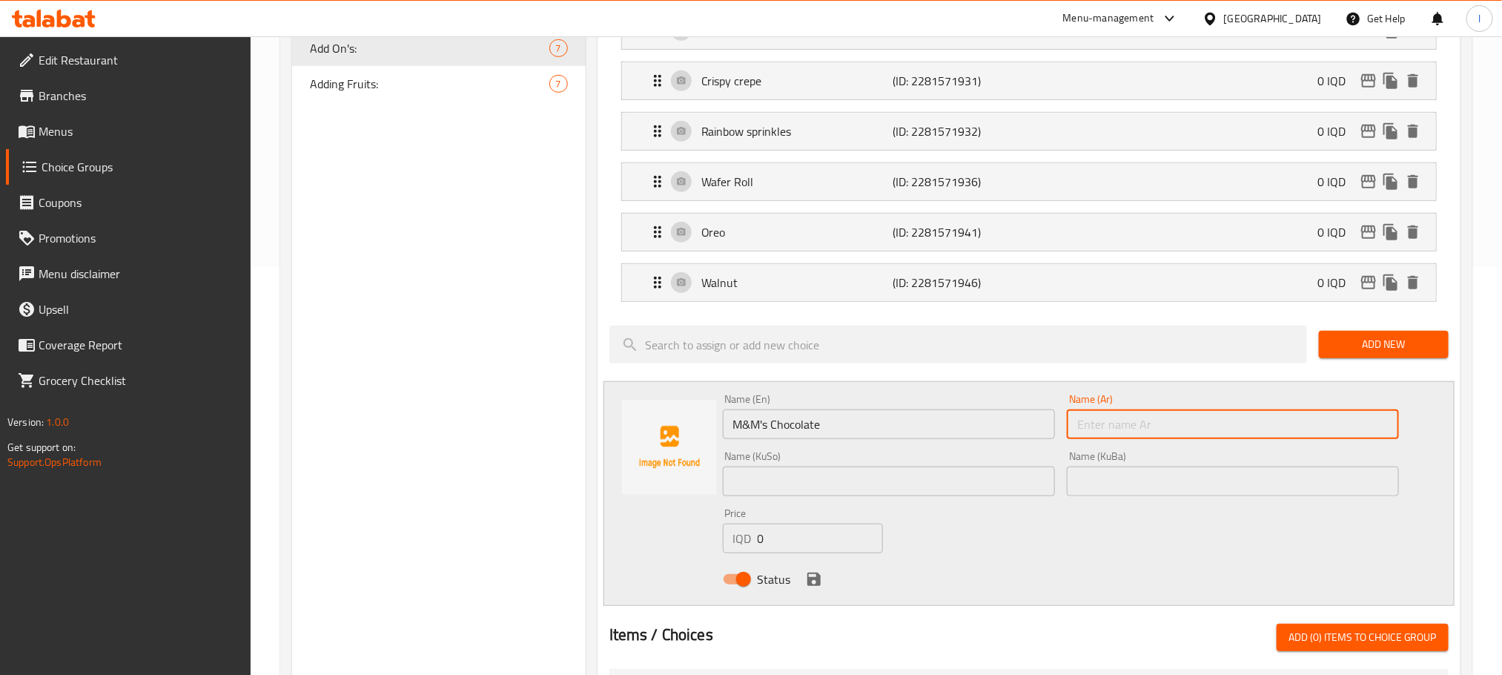
paste input "شوكولاتة إم آند إمز"
type input "شوكولاتة إم آند إمز"
click at [819, 496] on input "text" at bounding box center [889, 481] width 332 height 30
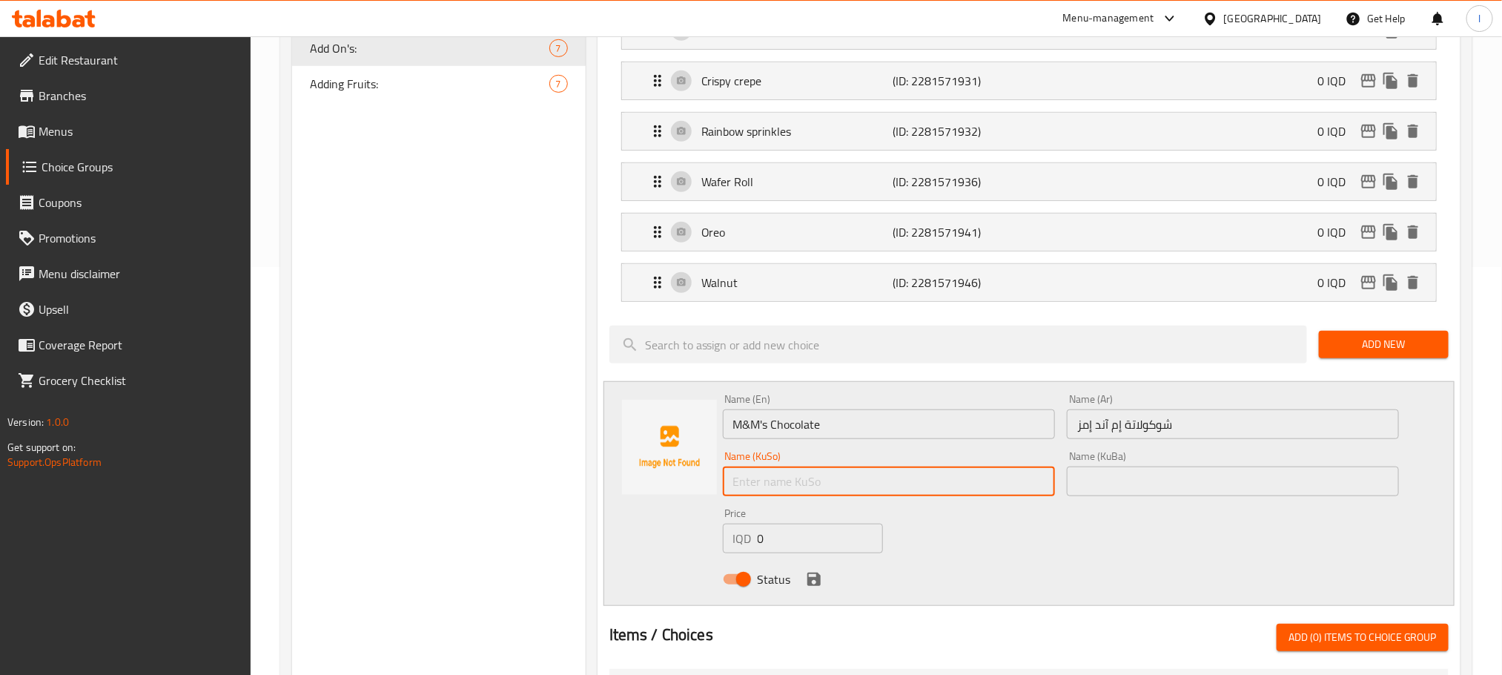
paste input "چۆکلێتی ئێم ئاند ئێم ئێس"
type input "چۆکلێتی ئێم ئاند ئێم ئێس"
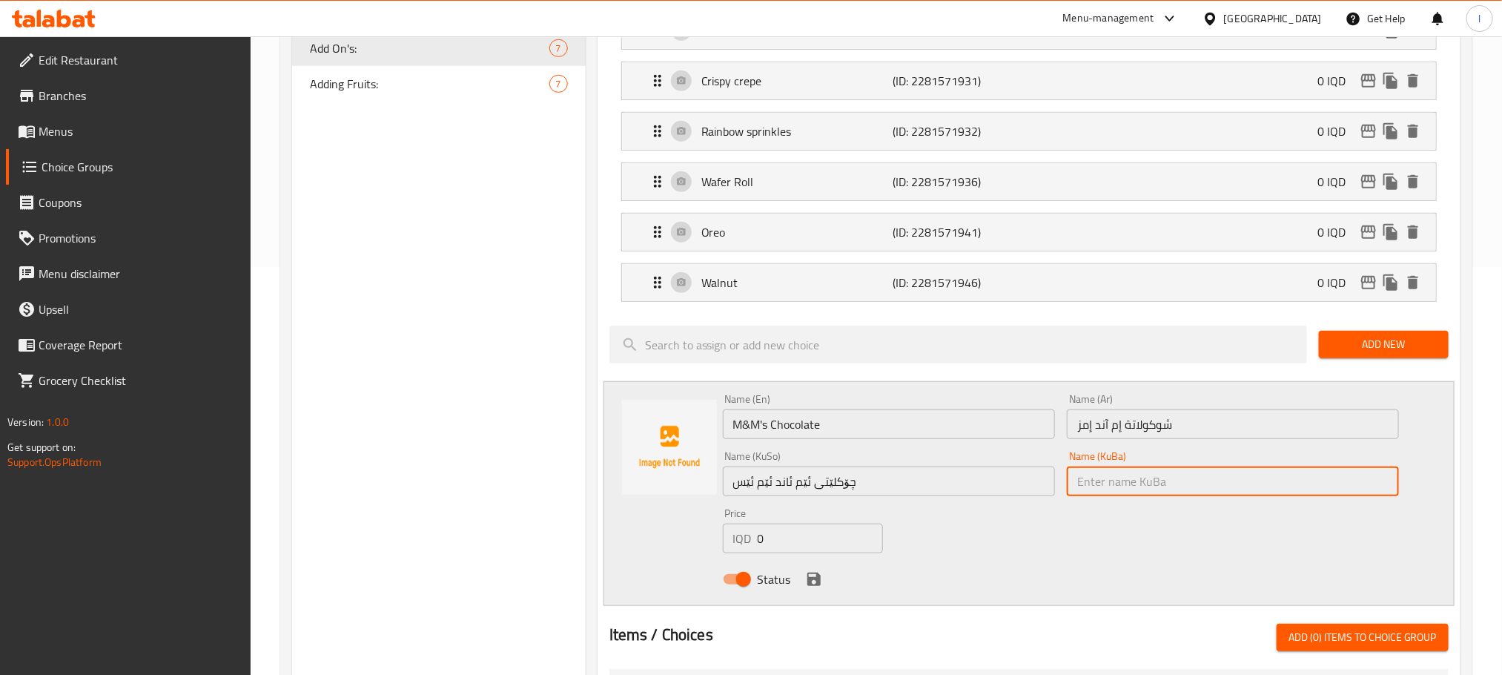
click at [1150, 481] on input "text" at bounding box center [1233, 481] width 332 height 30
paste input "چۆکلێتی ئێم ئاند ئێم ئێس"
type input "چۆکلێتی ئێم ئاند ئێم ئێس"
click at [806, 585] on icon "save" at bounding box center [814, 579] width 18 height 18
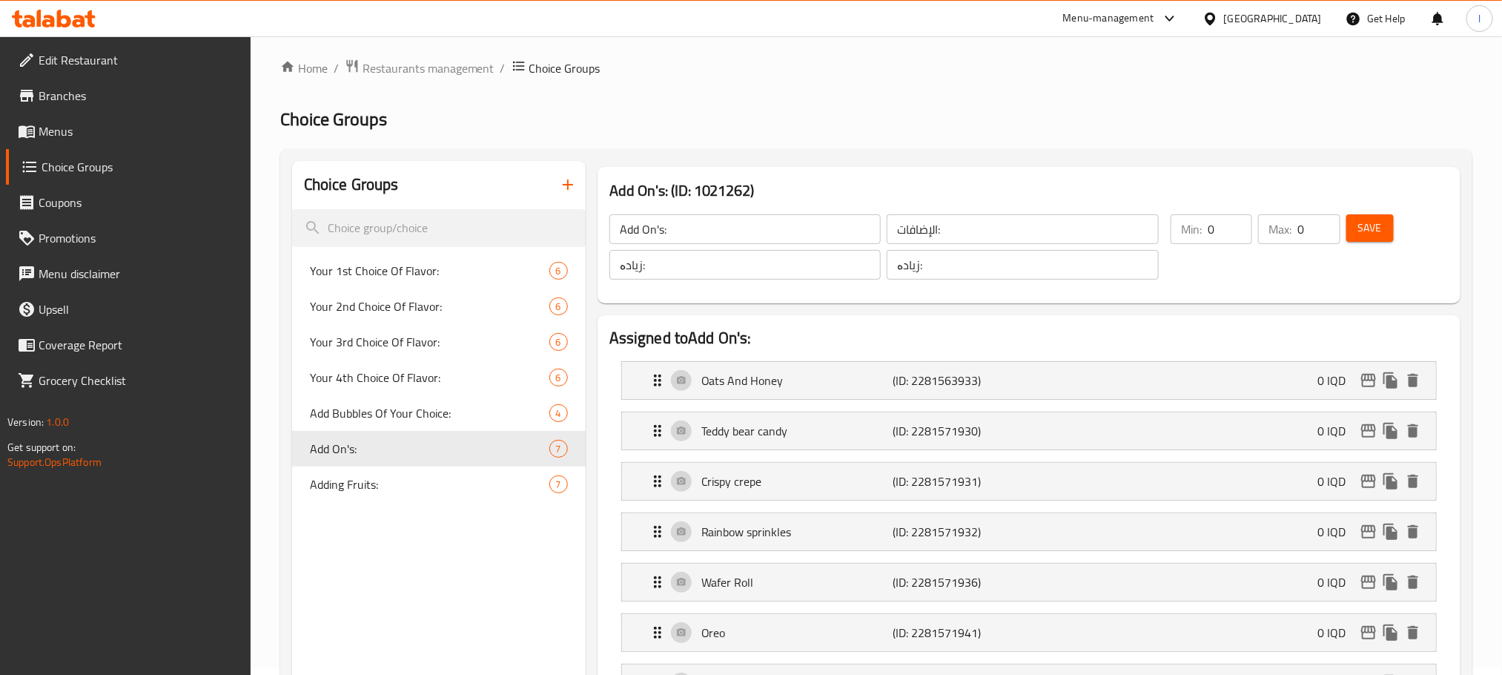
scroll to position [0, 0]
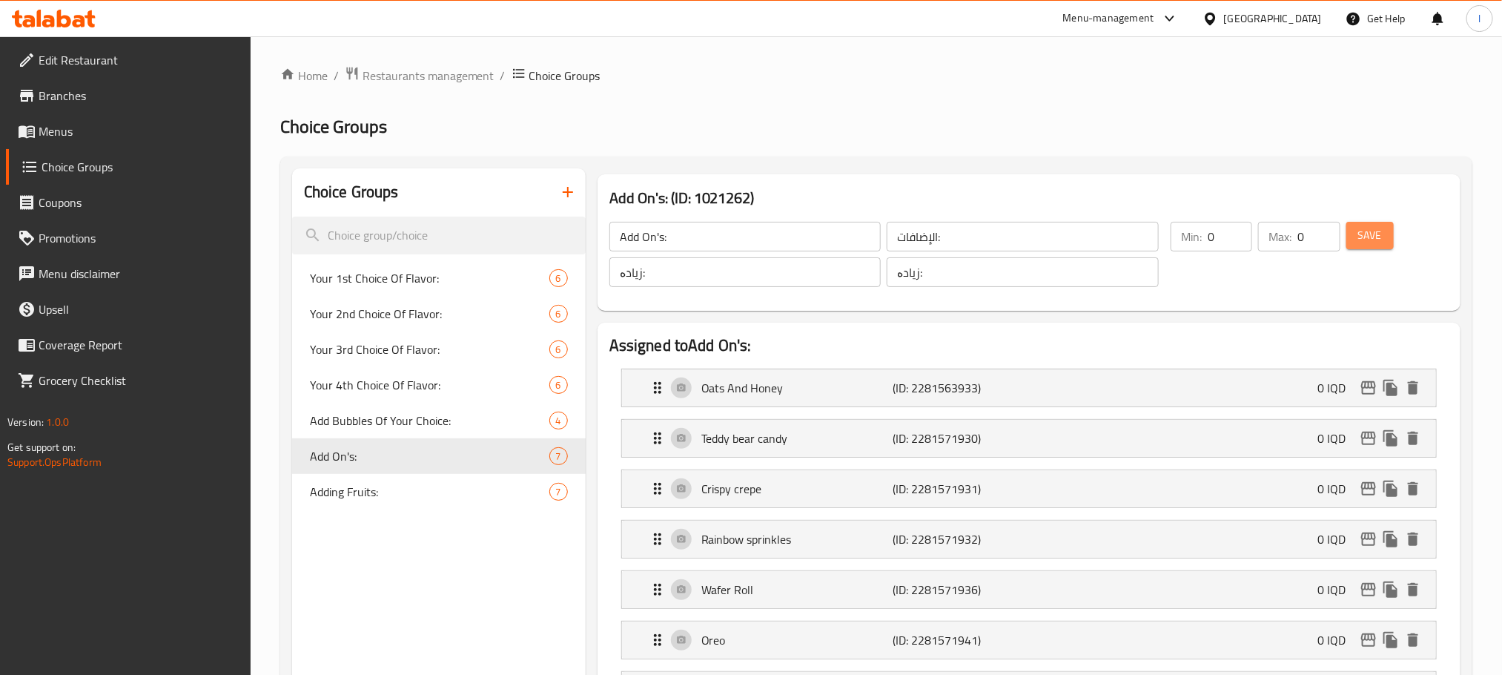
click at [1369, 232] on span "Save" at bounding box center [1370, 235] width 24 height 19
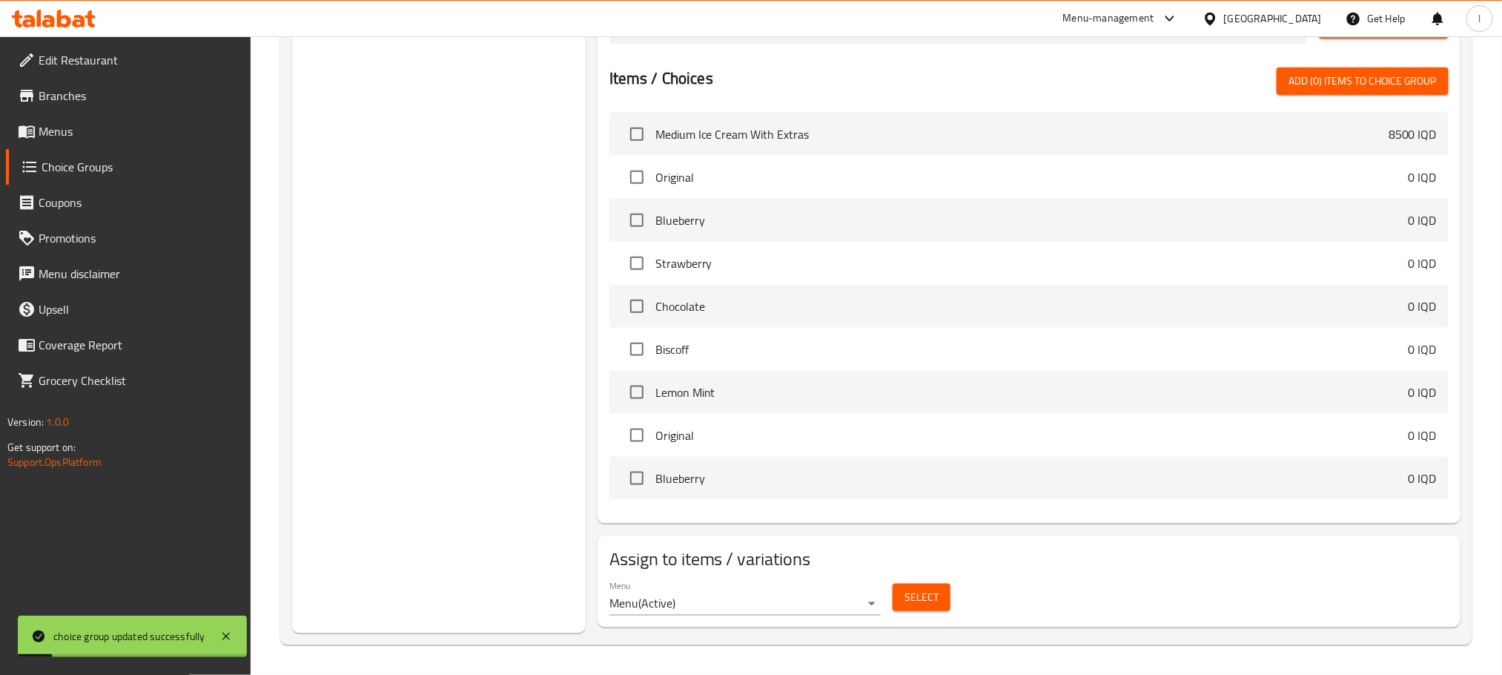
scroll to position [374, 0]
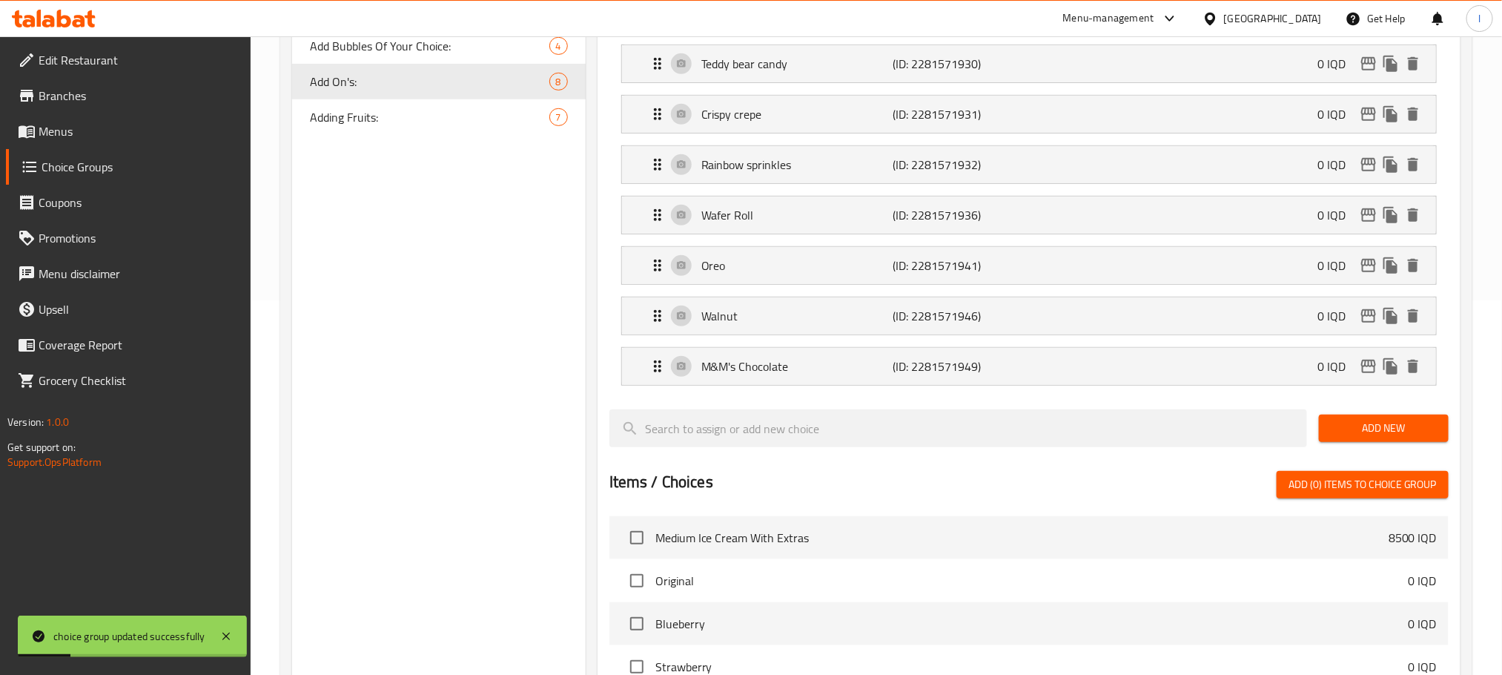
click at [1386, 437] on span "Add New" at bounding box center [1384, 428] width 106 height 19
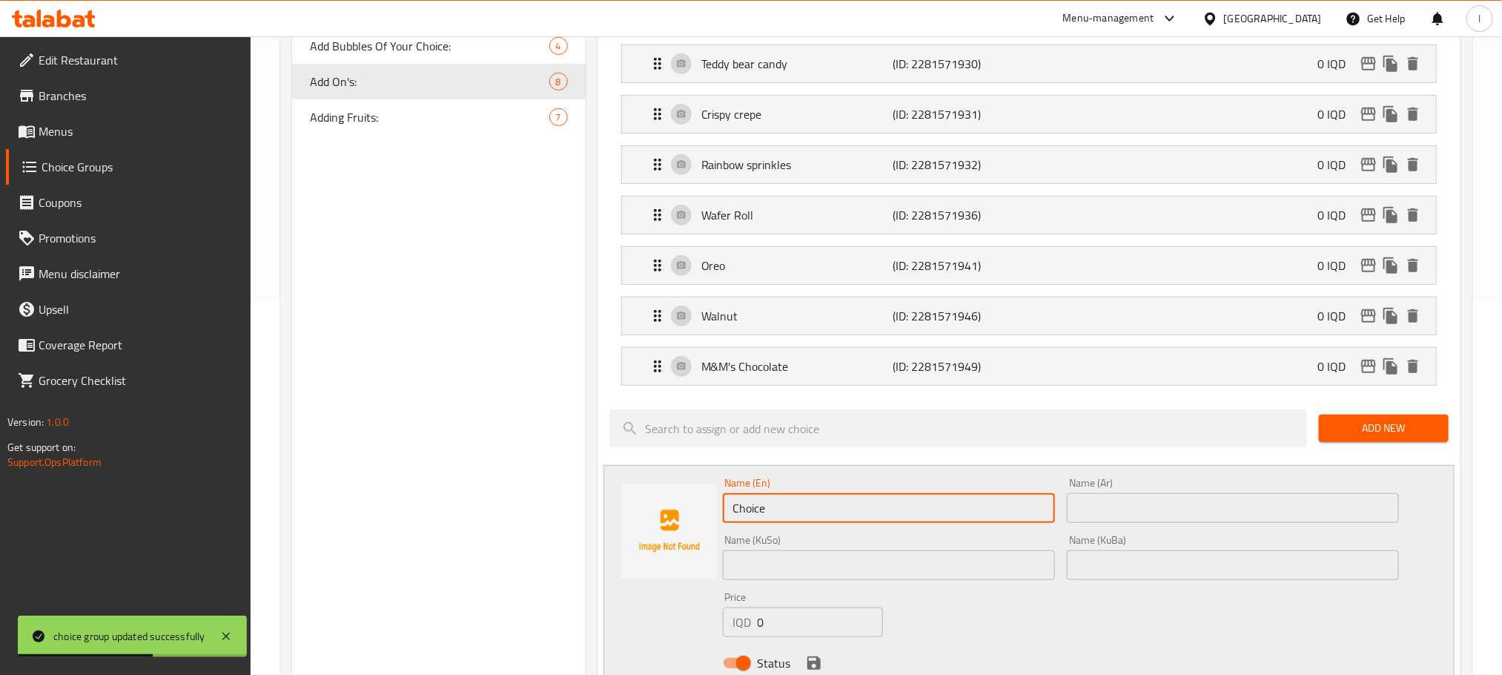
drag, startPoint x: 833, startPoint y: 514, endPoint x: 372, endPoint y: 476, distance: 461.9
click at [376, 488] on div "Choice Groups Your 1st Choice Of Flavor: 6 Your 2nd Choice Of Flavor: 6 Your 3r…" at bounding box center [879, 533] width 1174 height 1479
paste input "colate chips"
type input "Chocolate Chips"
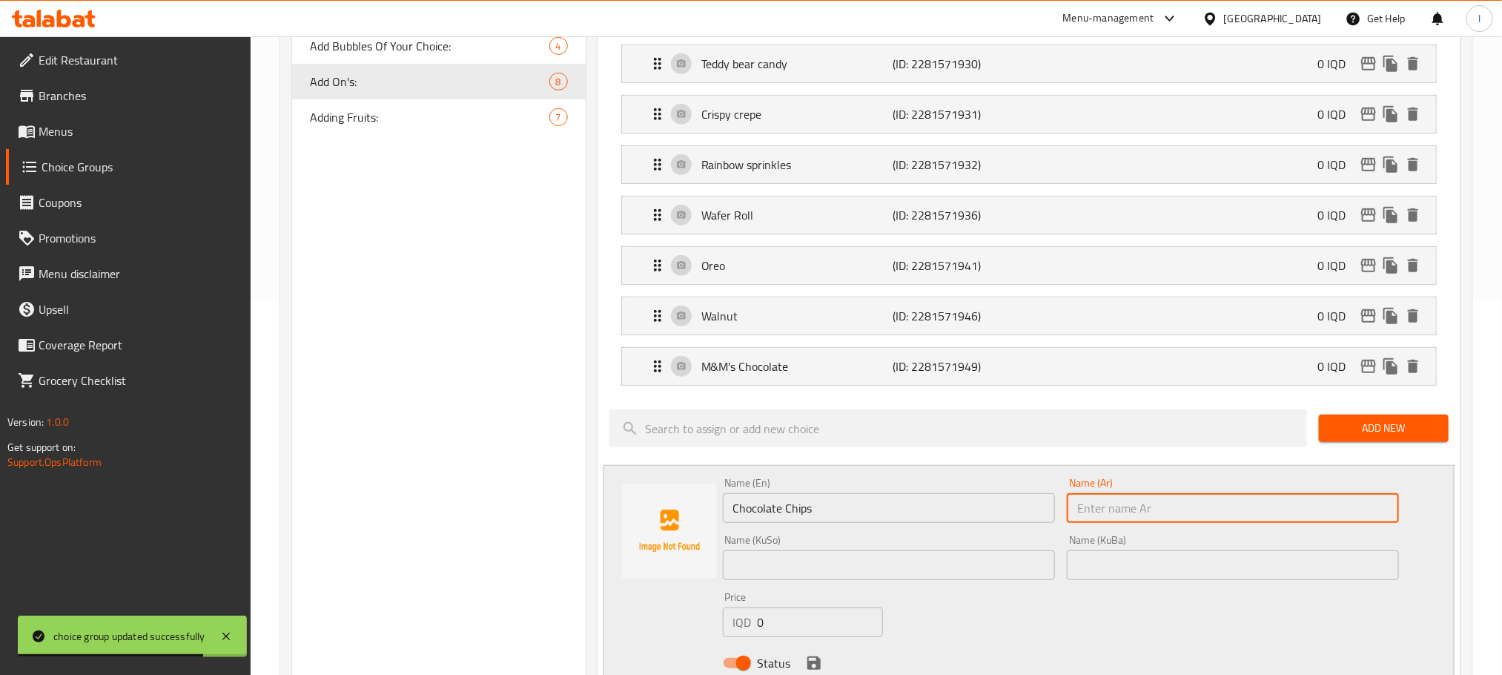
click at [1150, 521] on input "text" at bounding box center [1233, 508] width 332 height 30
paste input "رقائق شكولاتة"
type input "رقائق شكولاتة"
click at [755, 576] on input "text" at bounding box center [889, 565] width 332 height 30
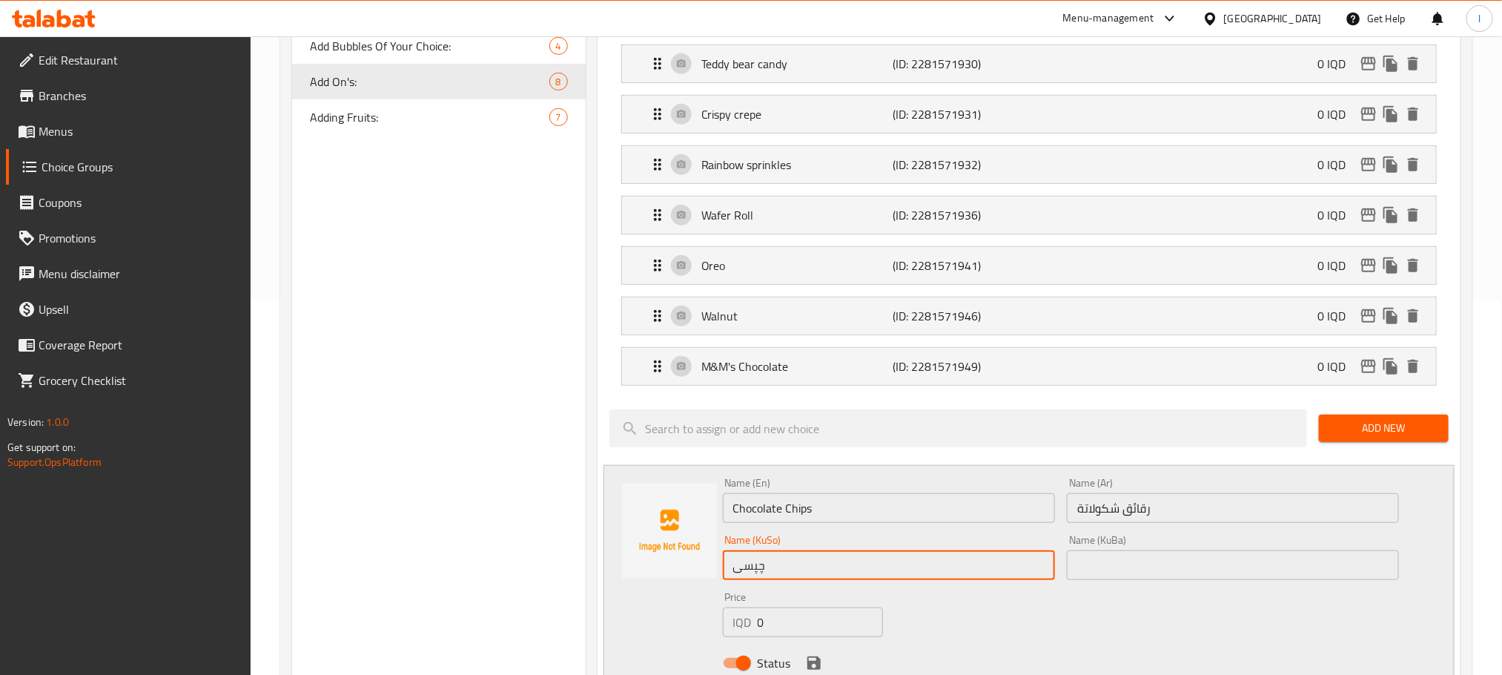
type input "چپسی چۆکلیت"
drag, startPoint x: 826, startPoint y: 581, endPoint x: 625, endPoint y: 609, distance: 202.9
click at [625, 609] on div "Name (En) Chocolate Chips Name (En) Name (Ar) رقائق شكولاتة Name (Ar) Name (KuS…" at bounding box center [1028, 577] width 851 height 225
click at [1148, 574] on input "text" at bounding box center [1233, 565] width 332 height 30
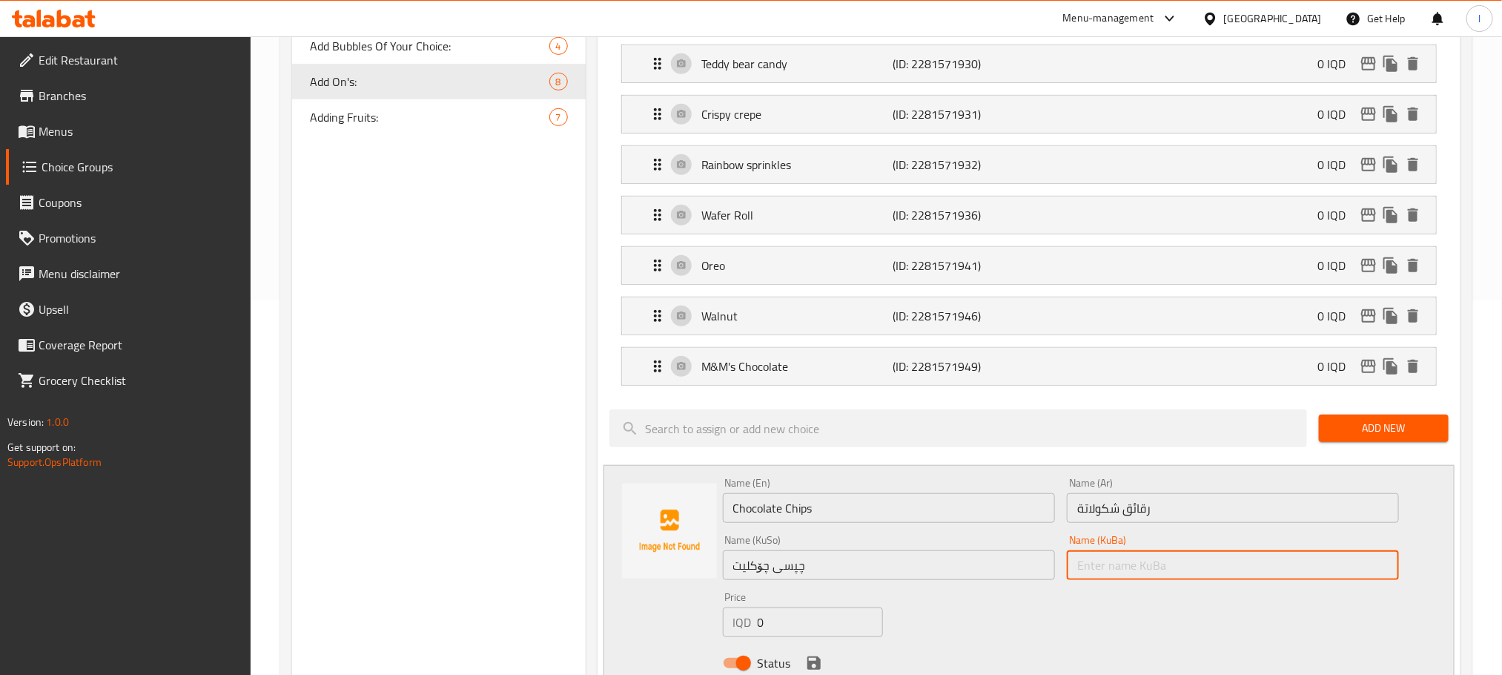
paste input "چپسی چۆکلیت"
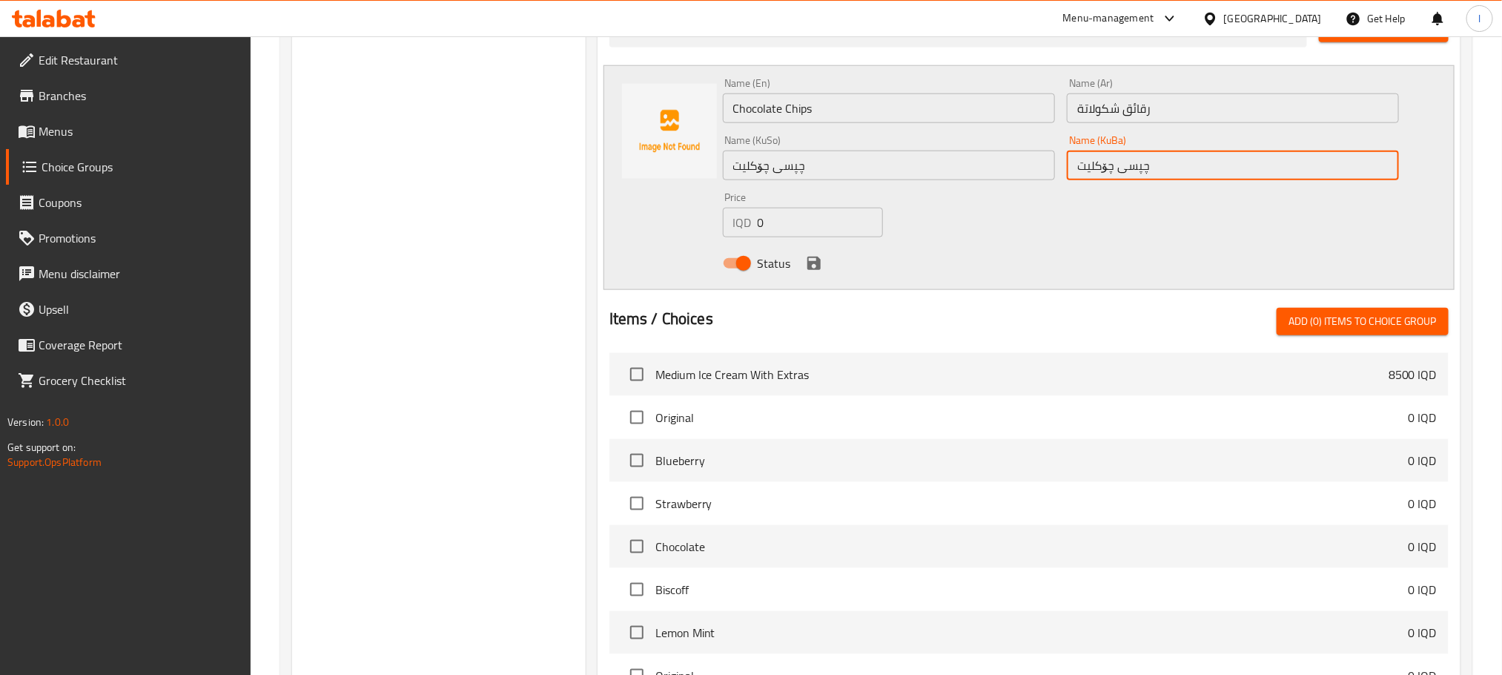
scroll to position [783, 0]
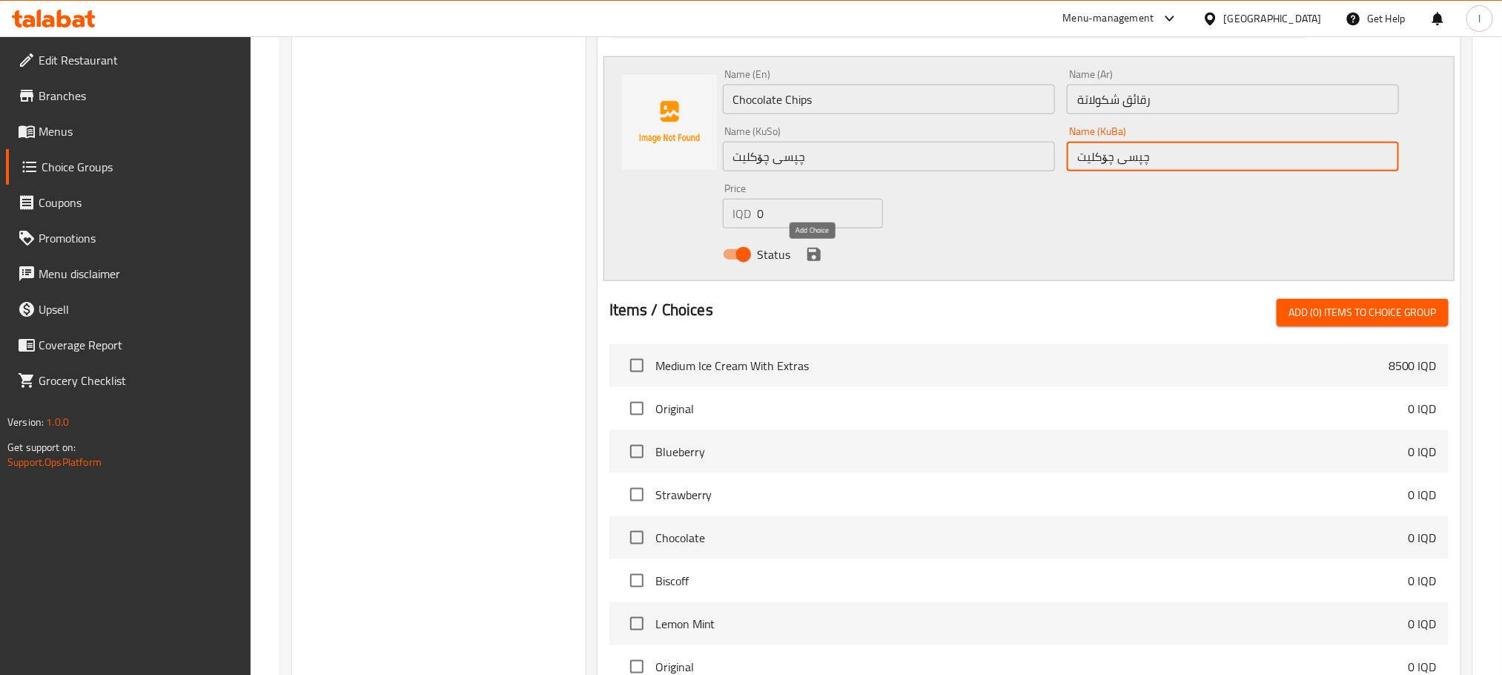
type input "چپسی چۆکلیت"
click at [819, 263] on icon "save" at bounding box center [814, 254] width 18 height 18
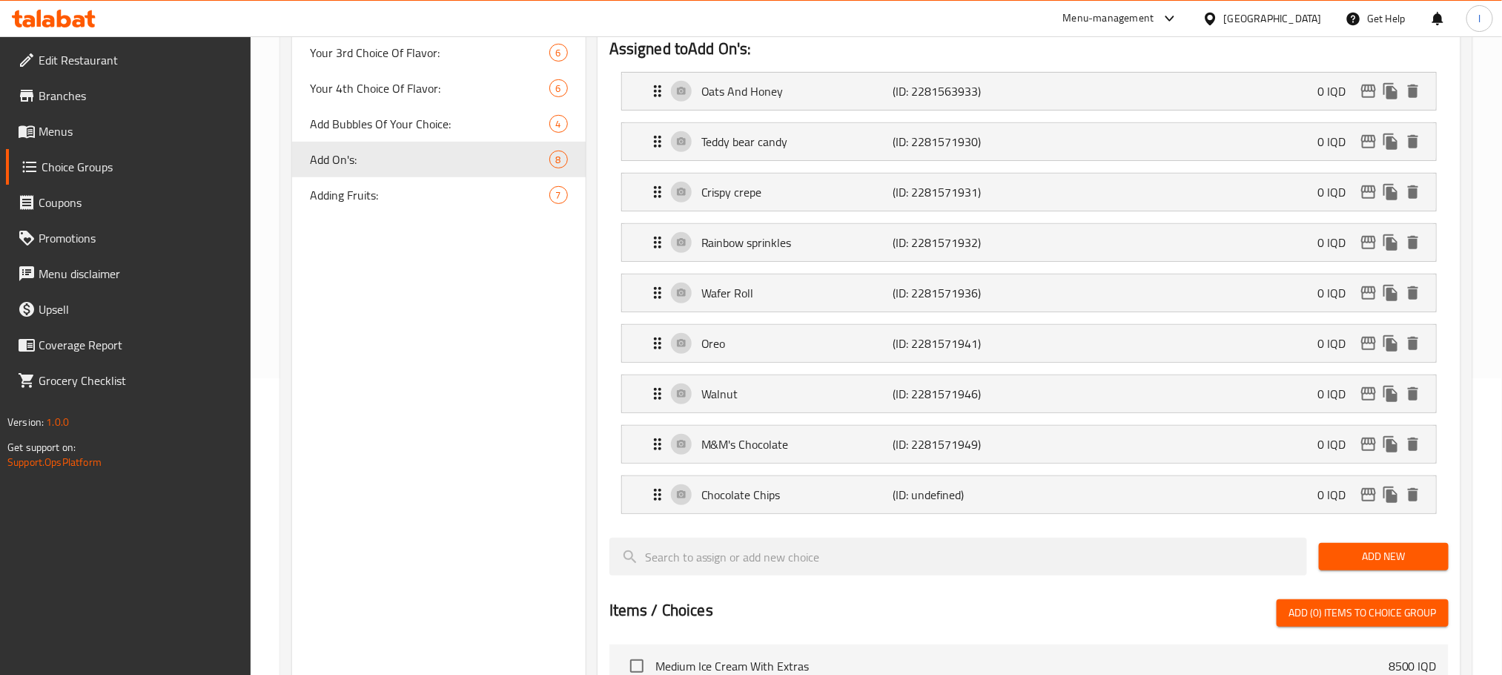
scroll to position [0, 0]
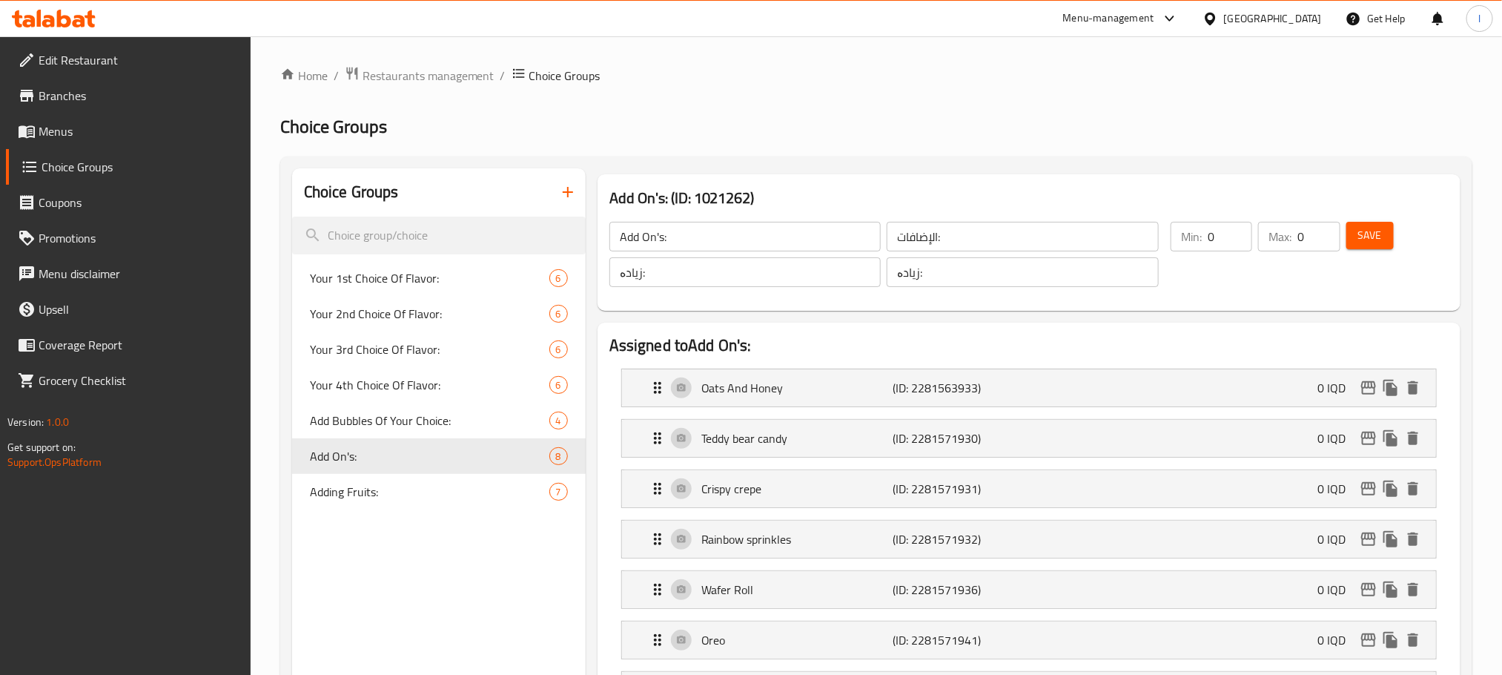
click at [1364, 242] on span "Save" at bounding box center [1370, 235] width 24 height 19
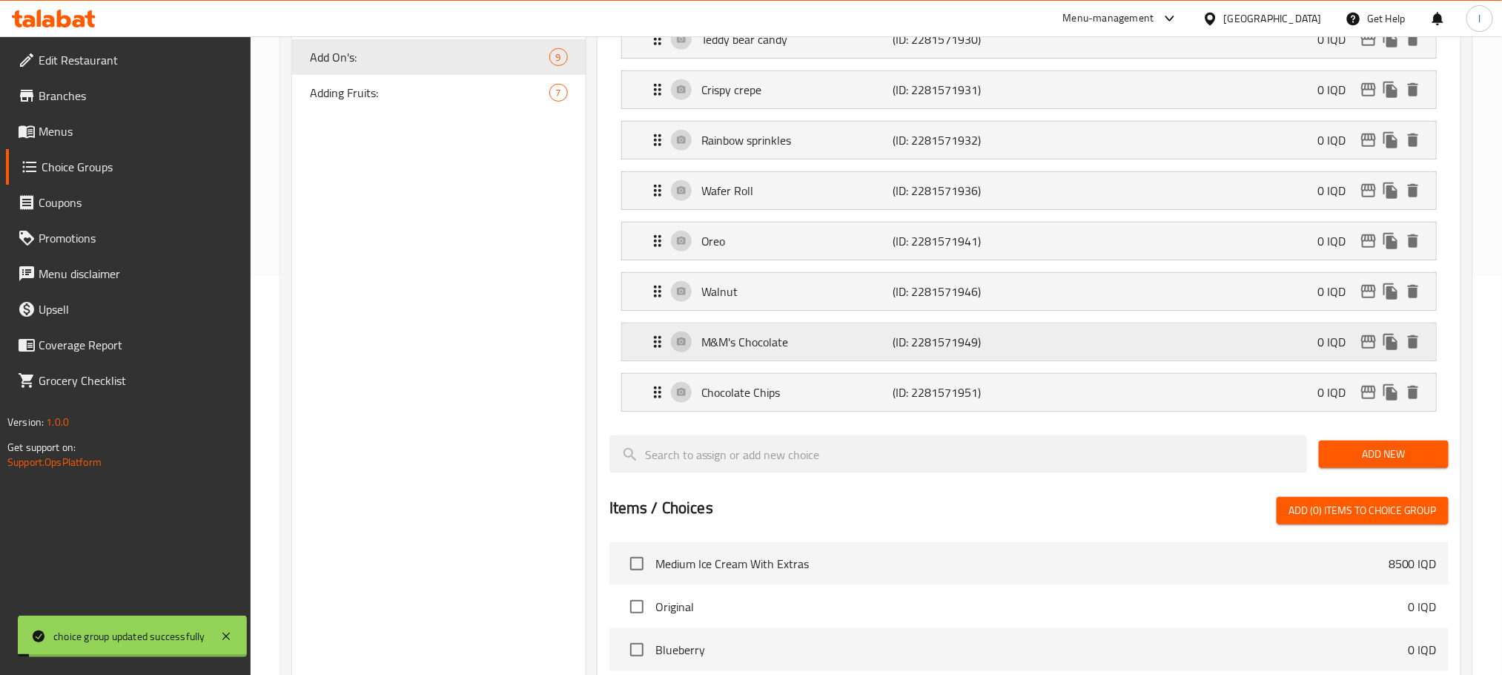
scroll to position [408, 0]
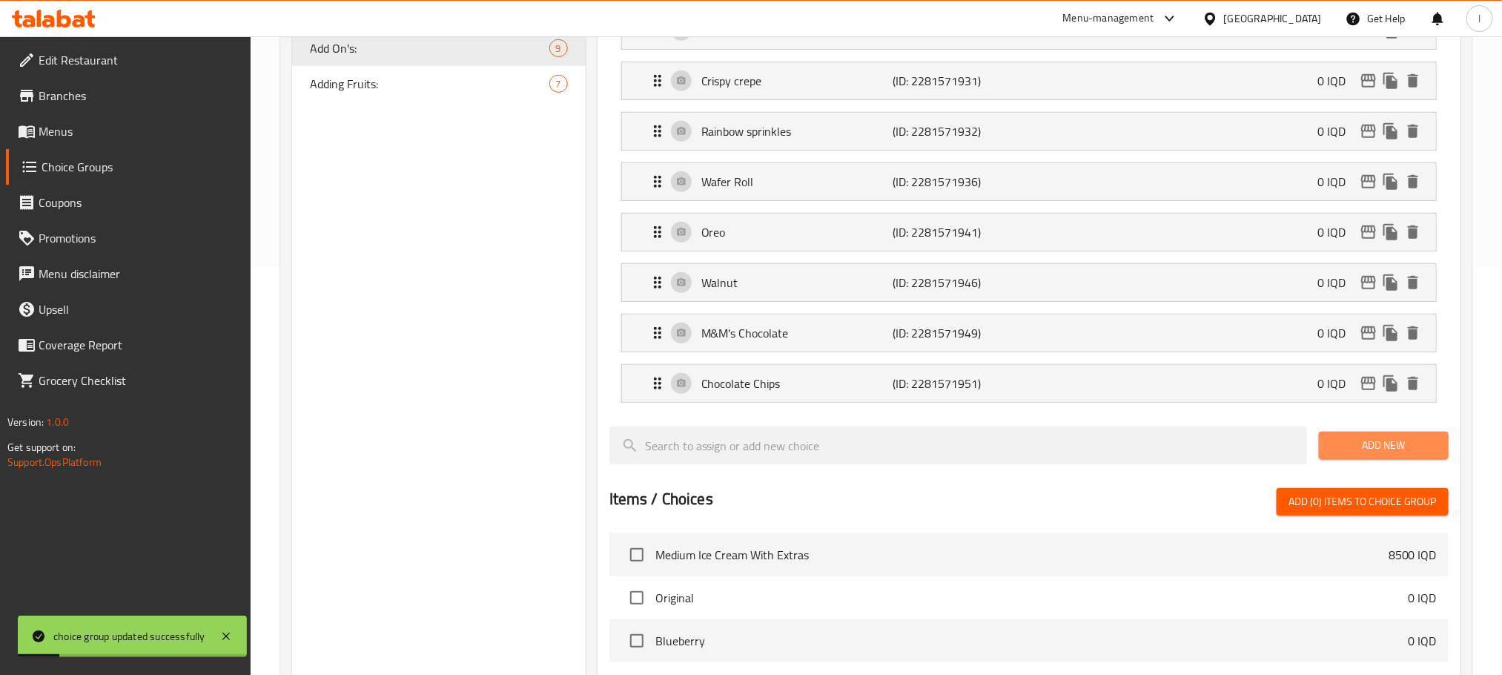
click at [1403, 454] on span "Add New" at bounding box center [1384, 445] width 106 height 19
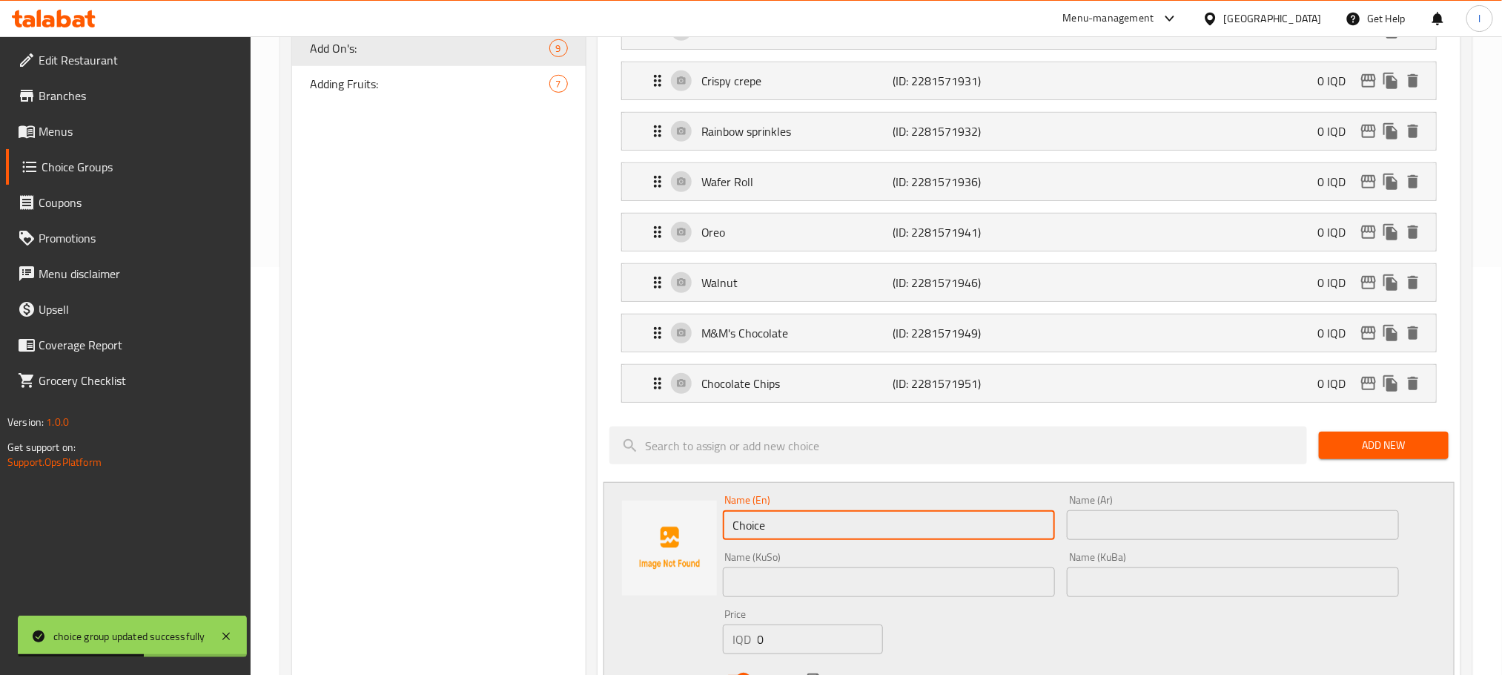
drag, startPoint x: 793, startPoint y: 521, endPoint x: 358, endPoint y: 519, distance: 434.4
click at [358, 519] on div "Choice Groups Your 1st Choice Of Flavor: 6 Your 2nd Choice Of Flavor: 6 Your 3r…" at bounding box center [879, 525] width 1174 height 1529
paste input "oconut"
type input "Coconut"
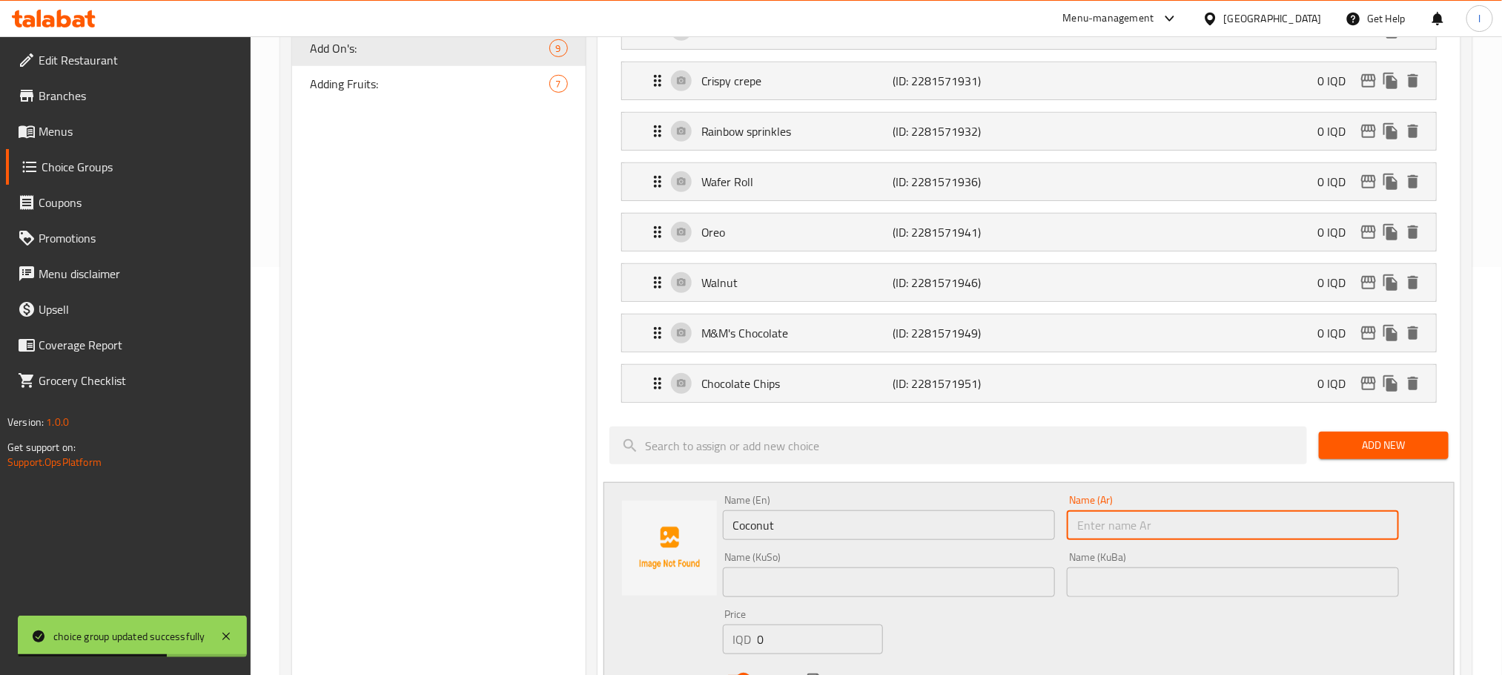
click at [1139, 538] on input "text" at bounding box center [1233, 525] width 332 height 30
paste input "جوز [GEOGRAPHIC_DATA]"
type input "جوز [GEOGRAPHIC_DATA]"
click at [787, 590] on input "text" at bounding box center [889, 582] width 332 height 30
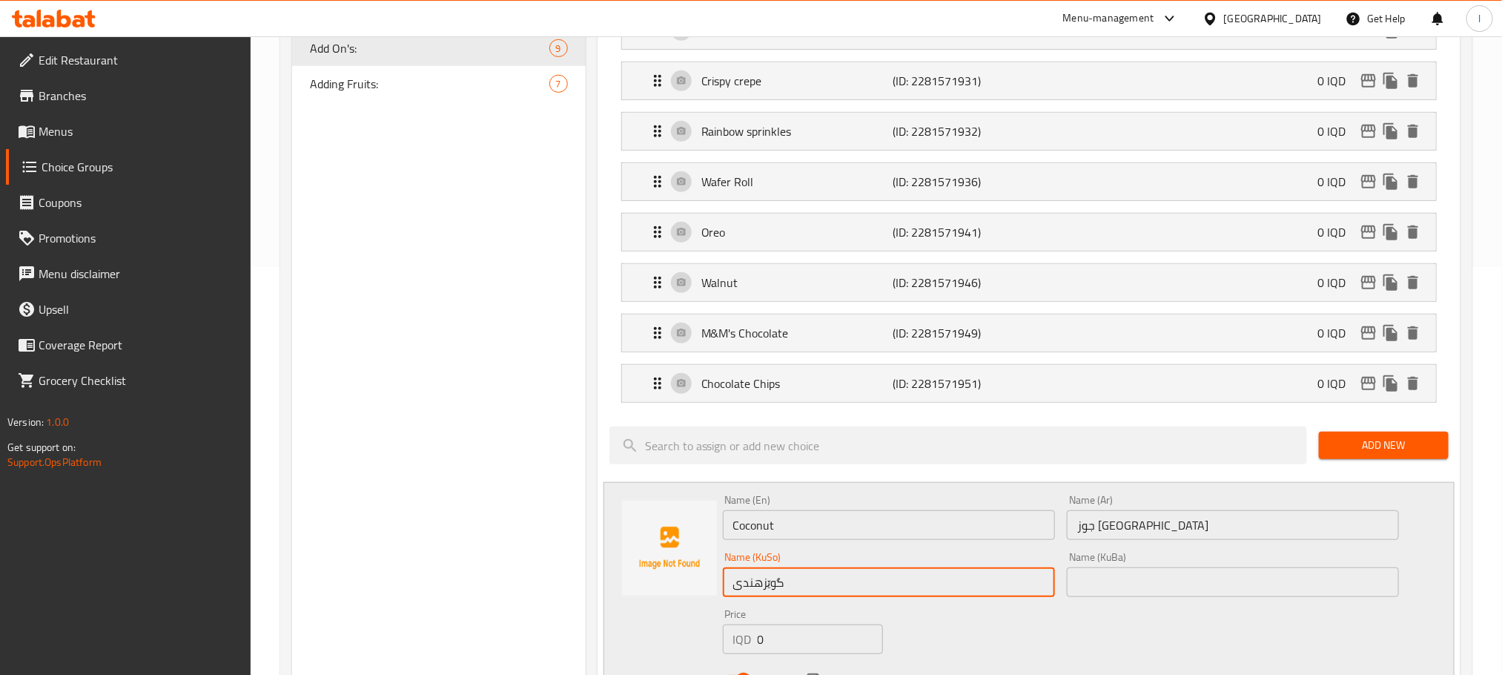
click at [787, 590] on input "گوێزهندی" at bounding box center [889, 582] width 332 height 30
type input "گوێزهندی"
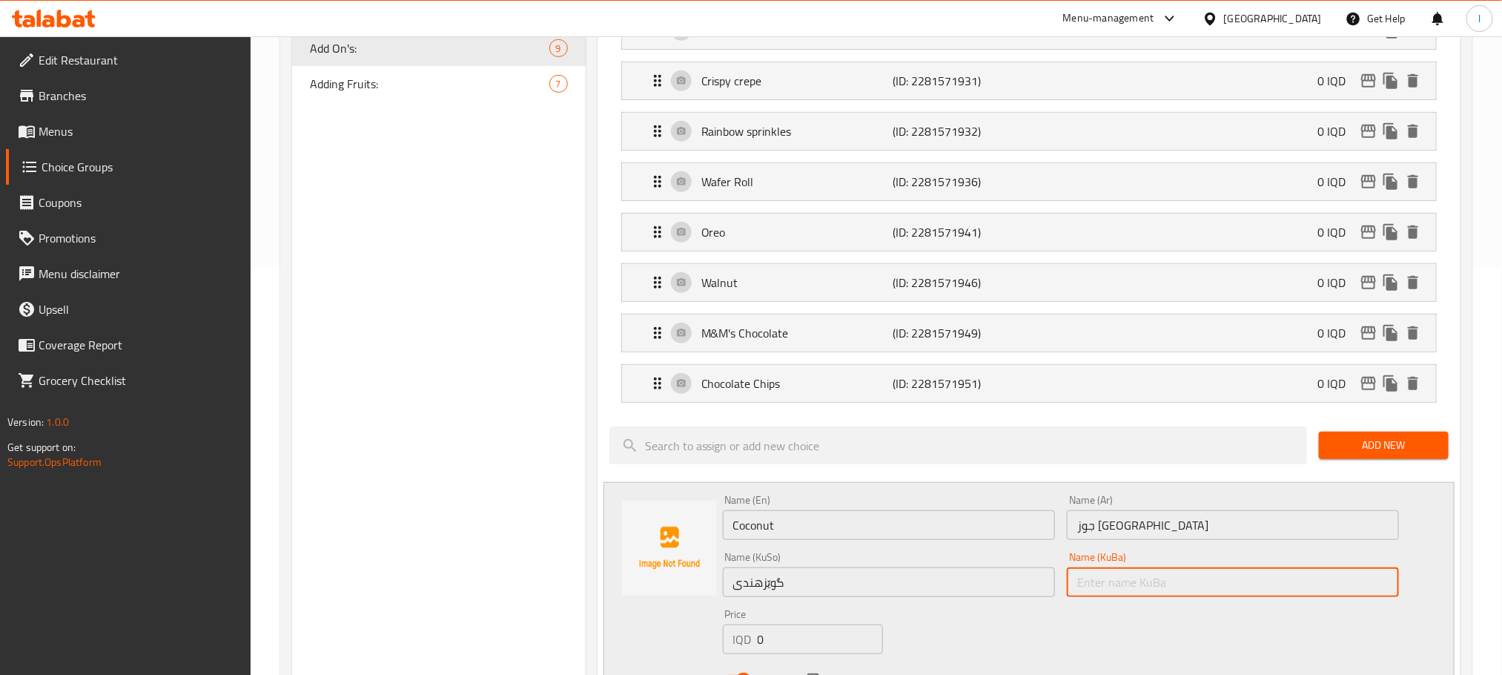
click at [1097, 586] on input "text" at bounding box center [1233, 582] width 332 height 30
paste input "گوێزهندی"
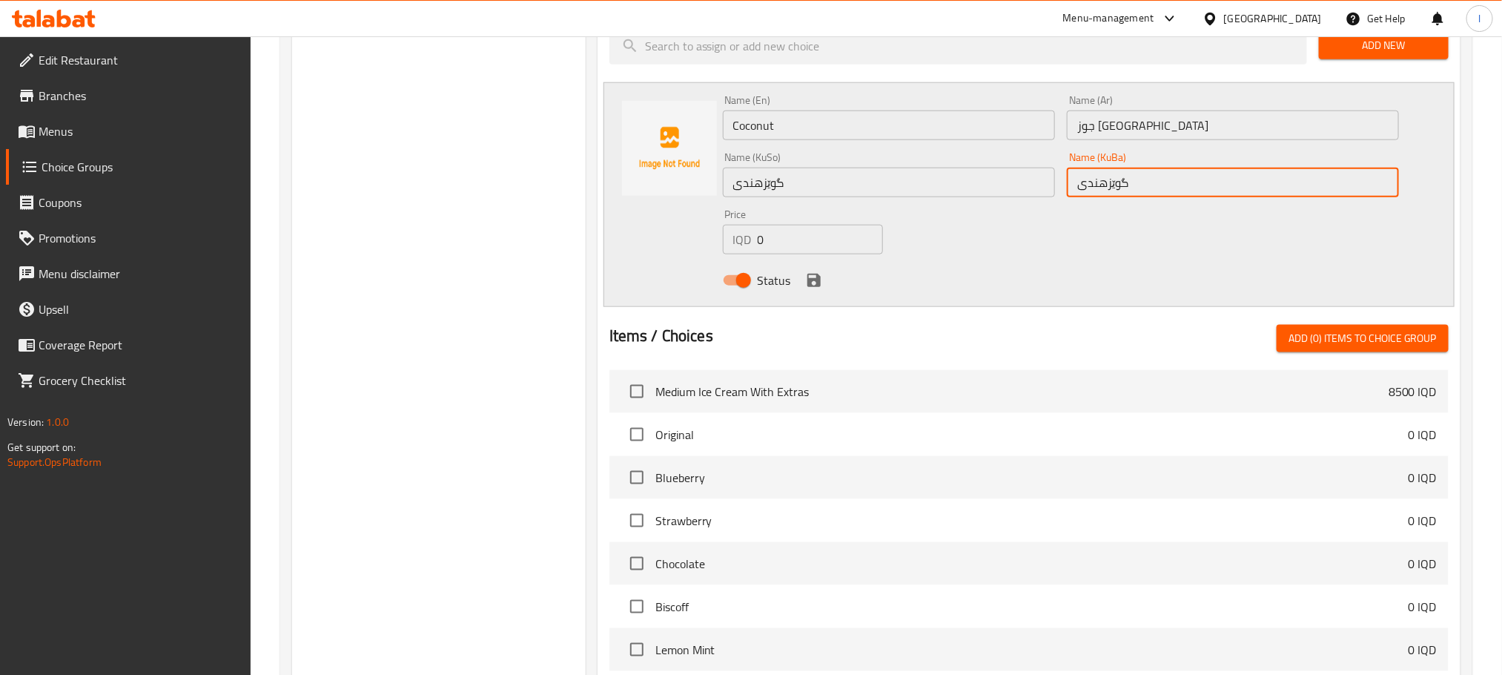
scroll to position [815, 0]
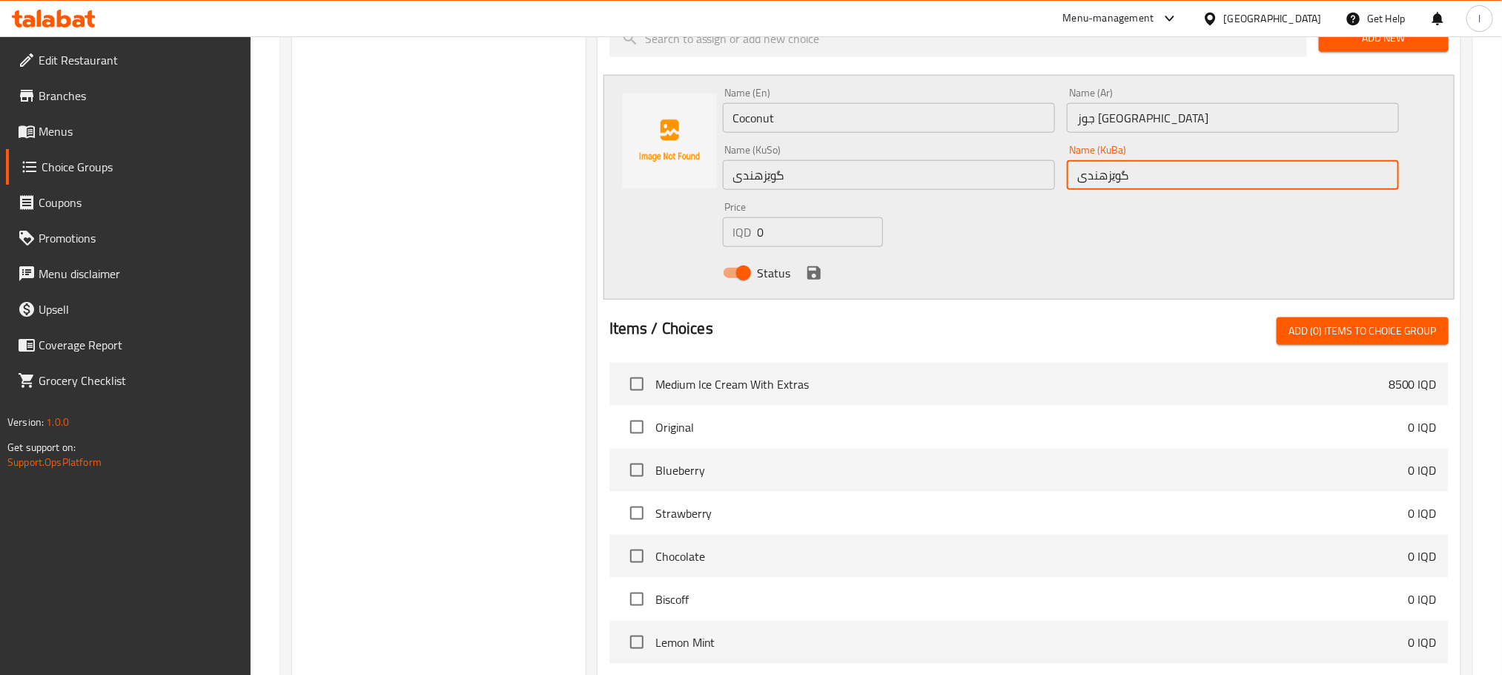
type input "گوێزهندی"
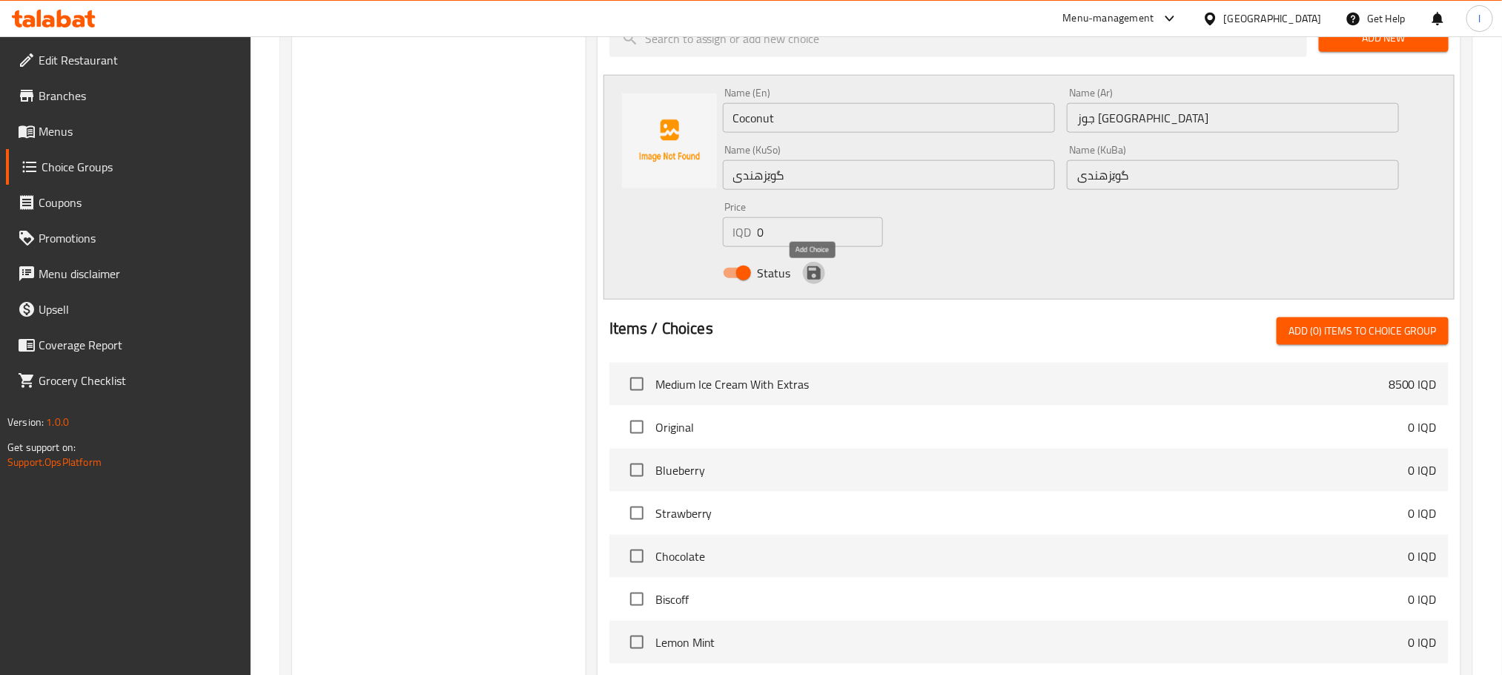
click at [805, 282] on icon "save" at bounding box center [814, 273] width 18 height 18
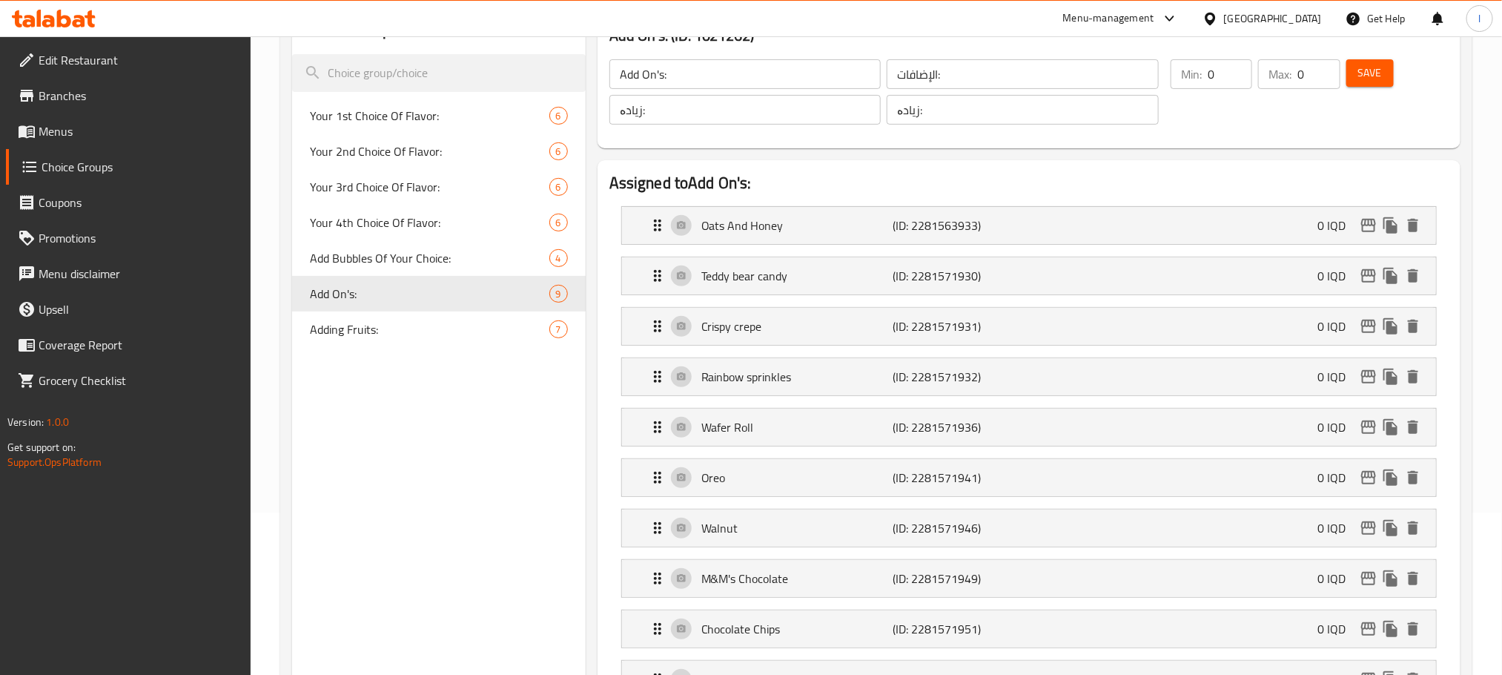
scroll to position [0, 0]
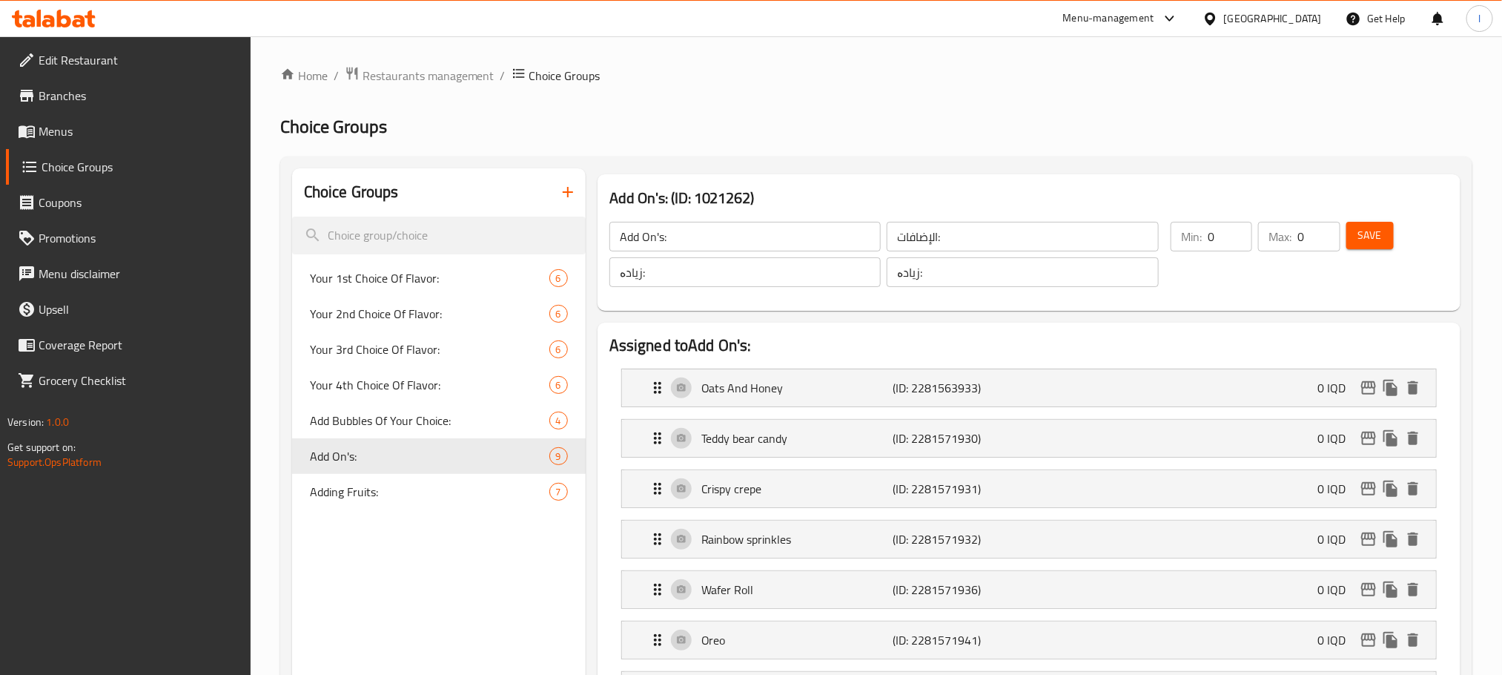
click at [1384, 219] on div "Save" at bounding box center [1388, 254] width 90 height 71
click at [1381, 222] on button "Save" at bounding box center [1369, 235] width 47 height 27
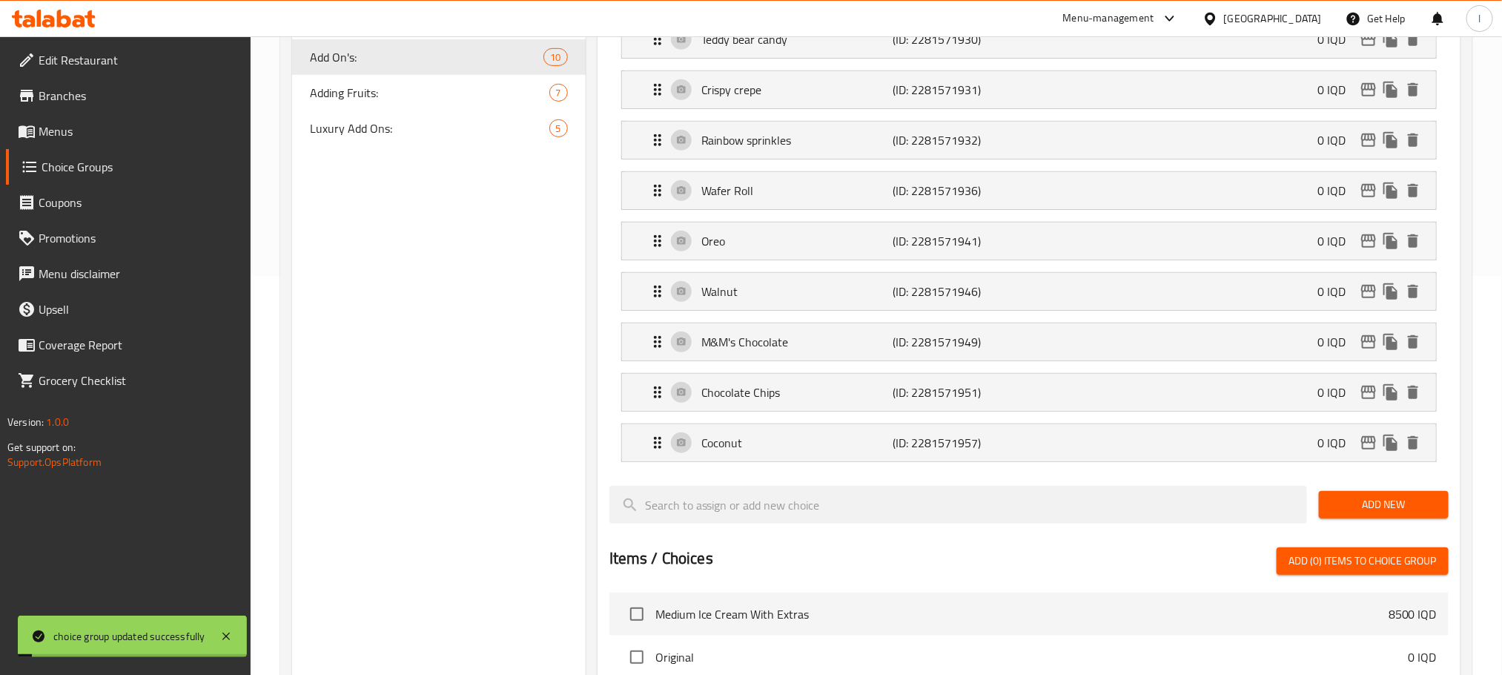
scroll to position [408, 0]
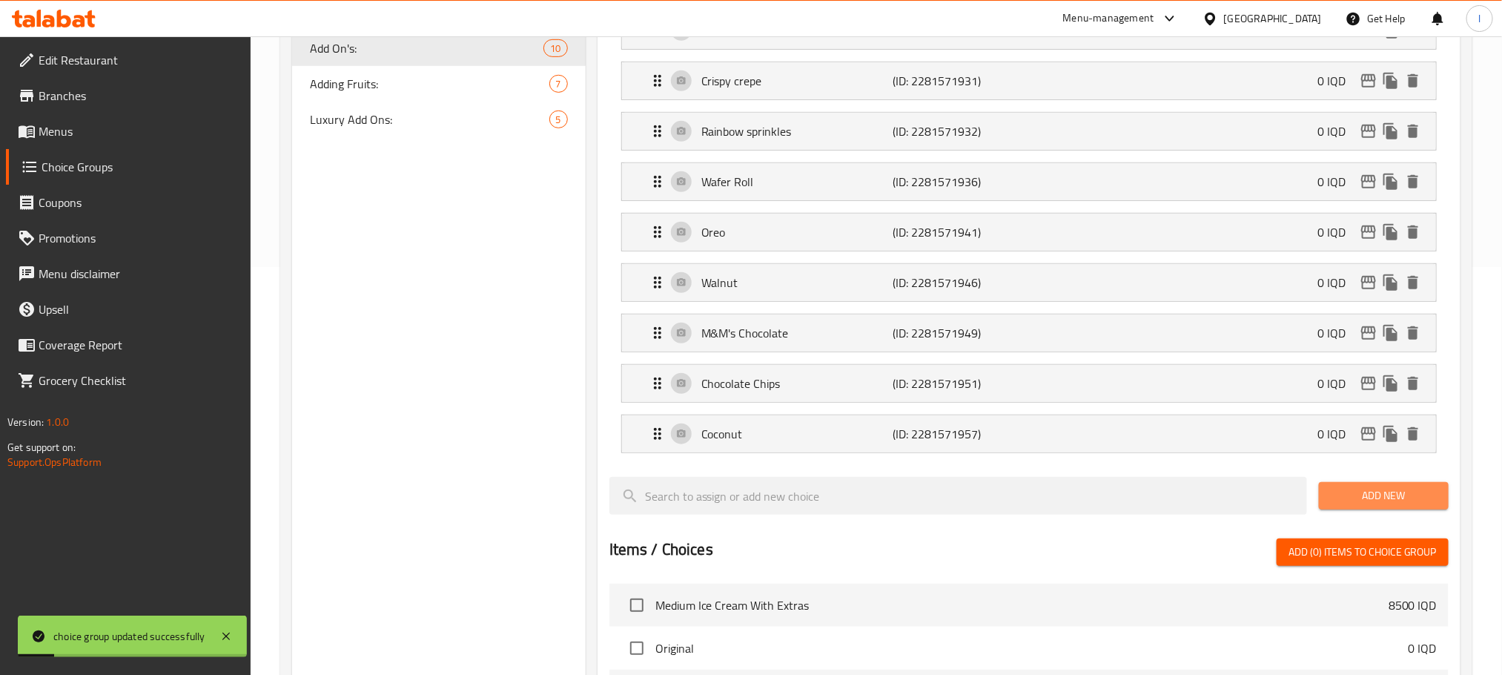
click at [1372, 505] on span "Add New" at bounding box center [1384, 495] width 106 height 19
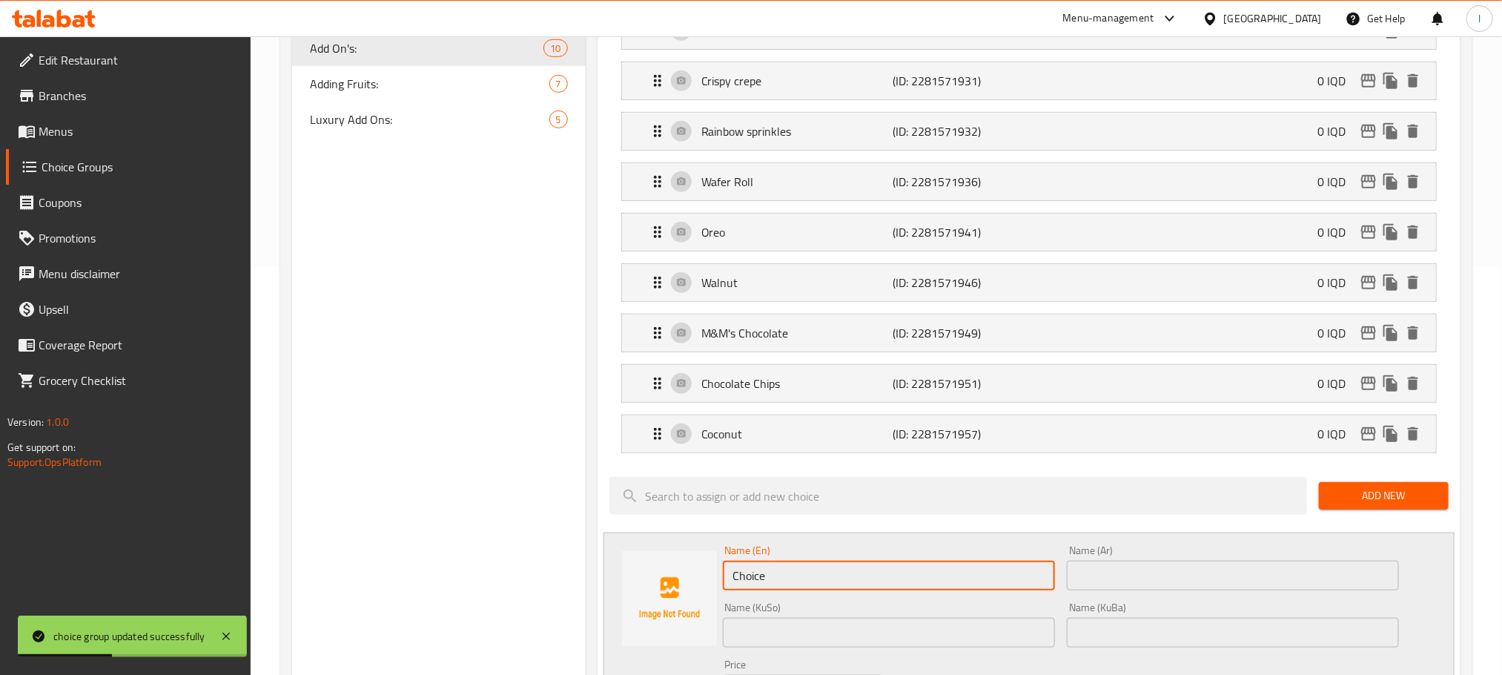
drag, startPoint x: 790, startPoint y: 585, endPoint x: 465, endPoint y: 559, distance: 325.7
click at [465, 559] on div "Choice Groups Your 1st Choice Of Flavor: 6 Your 2nd Choice Of Flavor: 6 Your 3r…" at bounding box center [879, 551] width 1174 height 1580
paste input "حبوب فواكه توت بري"
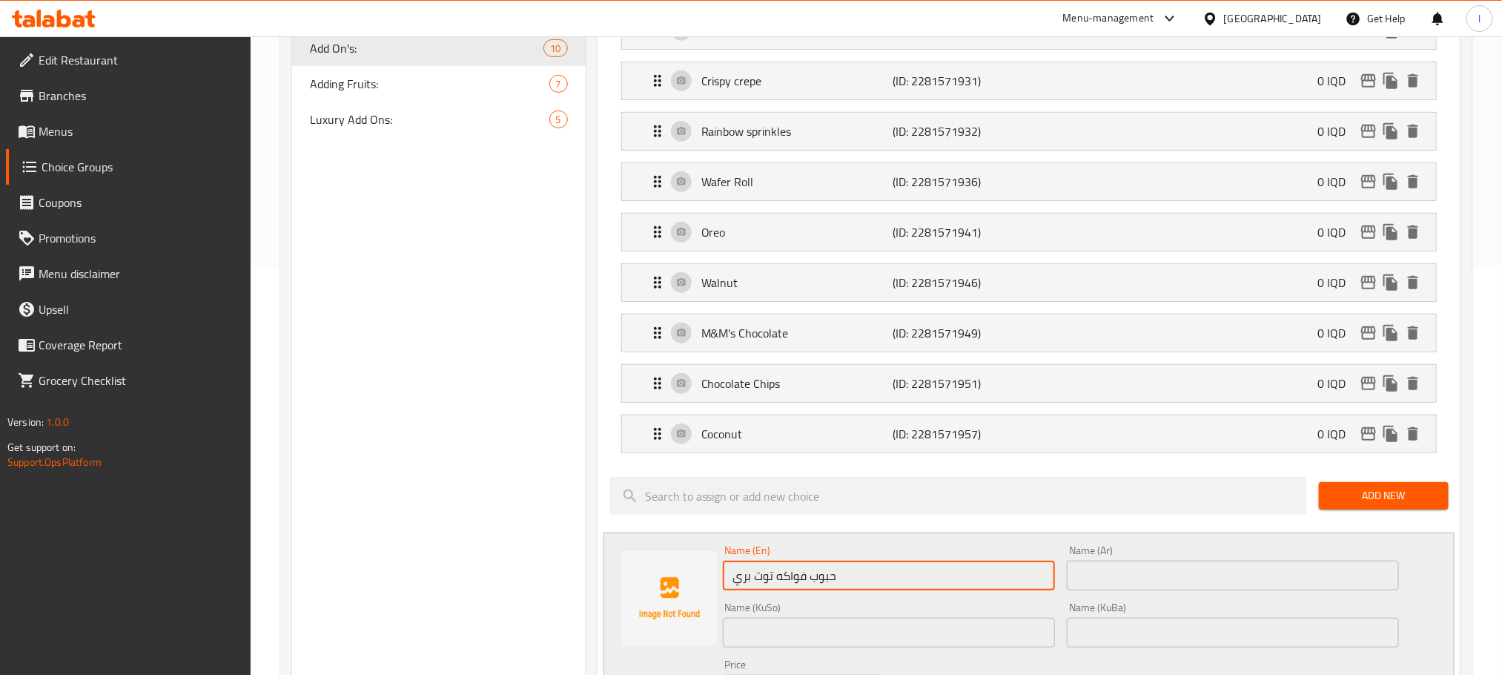
type input "حبوب فواكه توت بري"
click at [1128, 566] on div "Name (Ar) Name (Ar)" at bounding box center [1233, 567] width 332 height 45
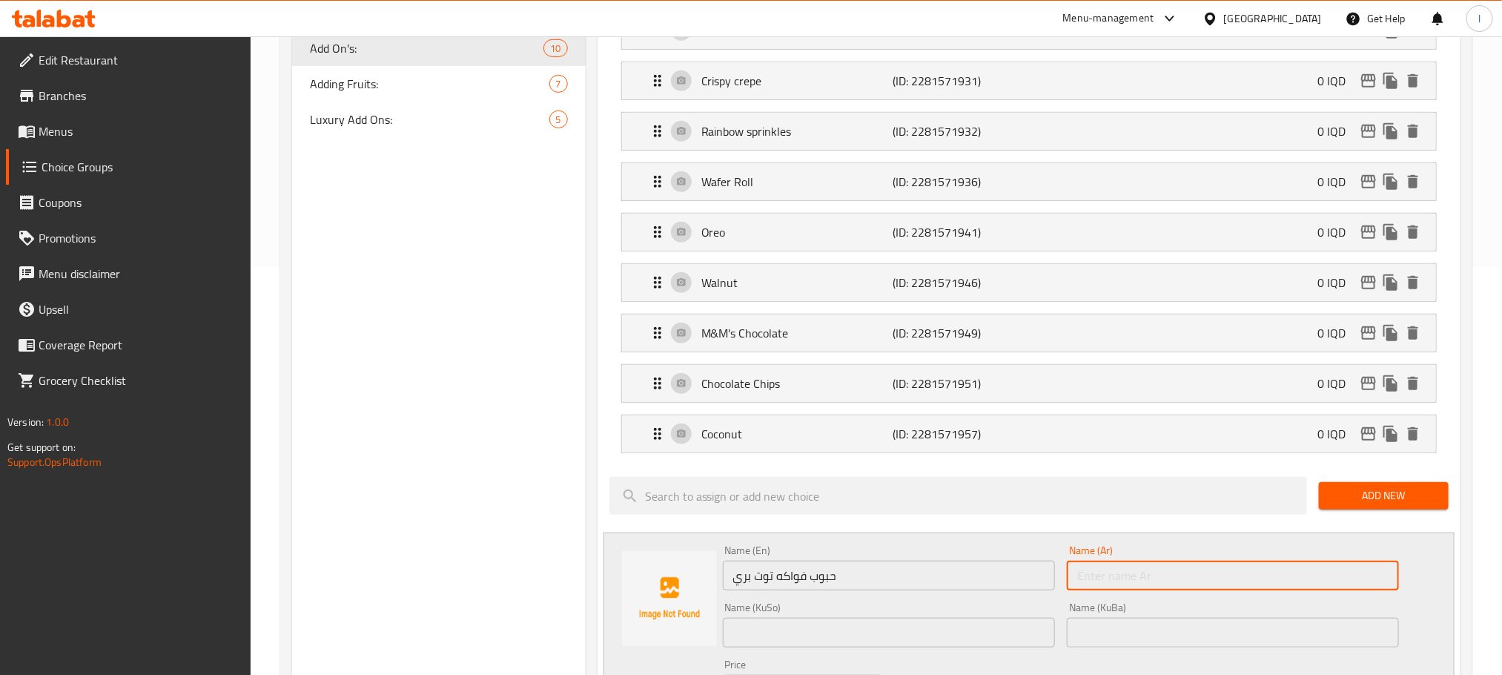
click at [1133, 569] on input "text" at bounding box center [1233, 575] width 332 height 30
paste input "حبوب فواكه توت بري"
type input "حبوب فواكه توت بري"
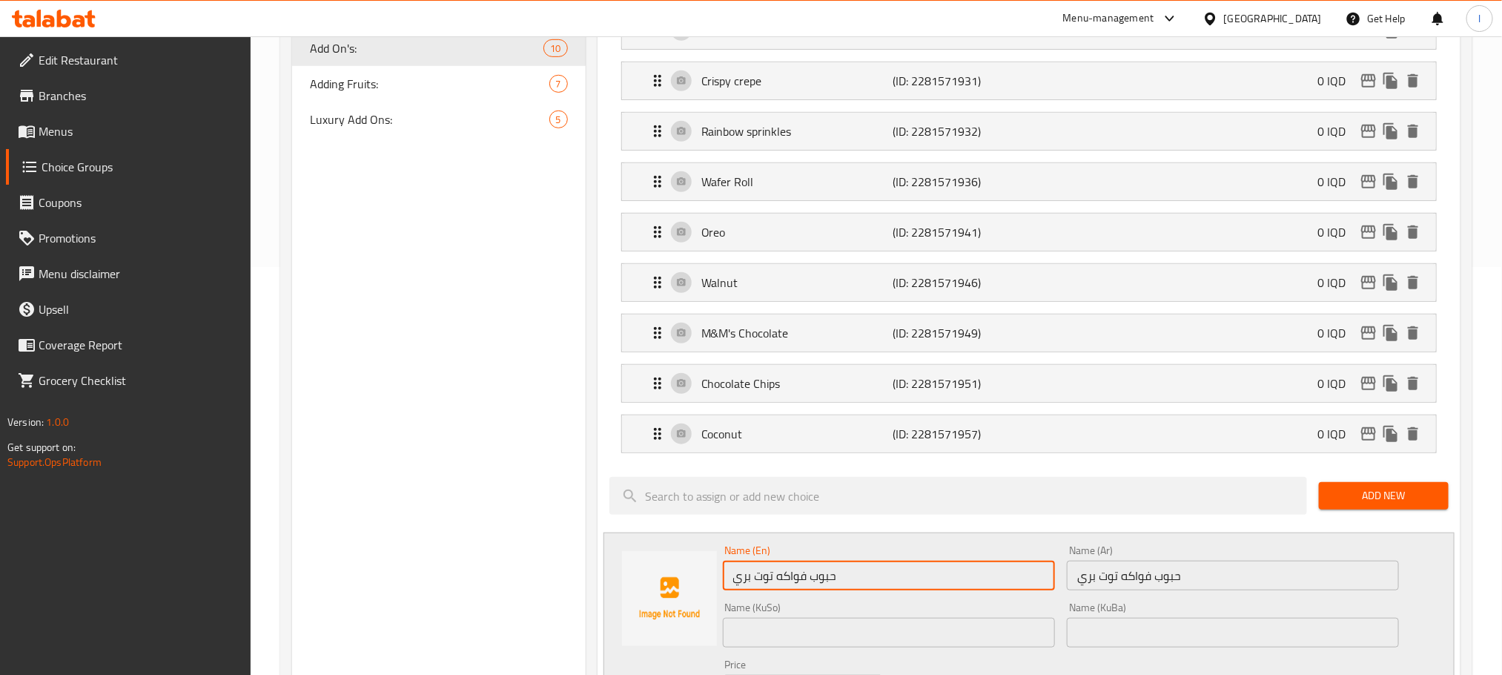
drag, startPoint x: 865, startPoint y: 576, endPoint x: 408, endPoint y: 559, distance: 457.7
click at [408, 559] on div "Choice Groups Your 1st Choice Of Flavor: 6 Your 2nd Choice Of Flavor: 6 Your 3r…" at bounding box center [879, 551] width 1174 height 1580
paste input "Fruit cereals: raspberry"
drag, startPoint x: 796, startPoint y: 581, endPoint x: 758, endPoint y: 580, distance: 37.8
click at [758, 580] on input "Fruit cereals: raspberry" at bounding box center [889, 575] width 332 height 30
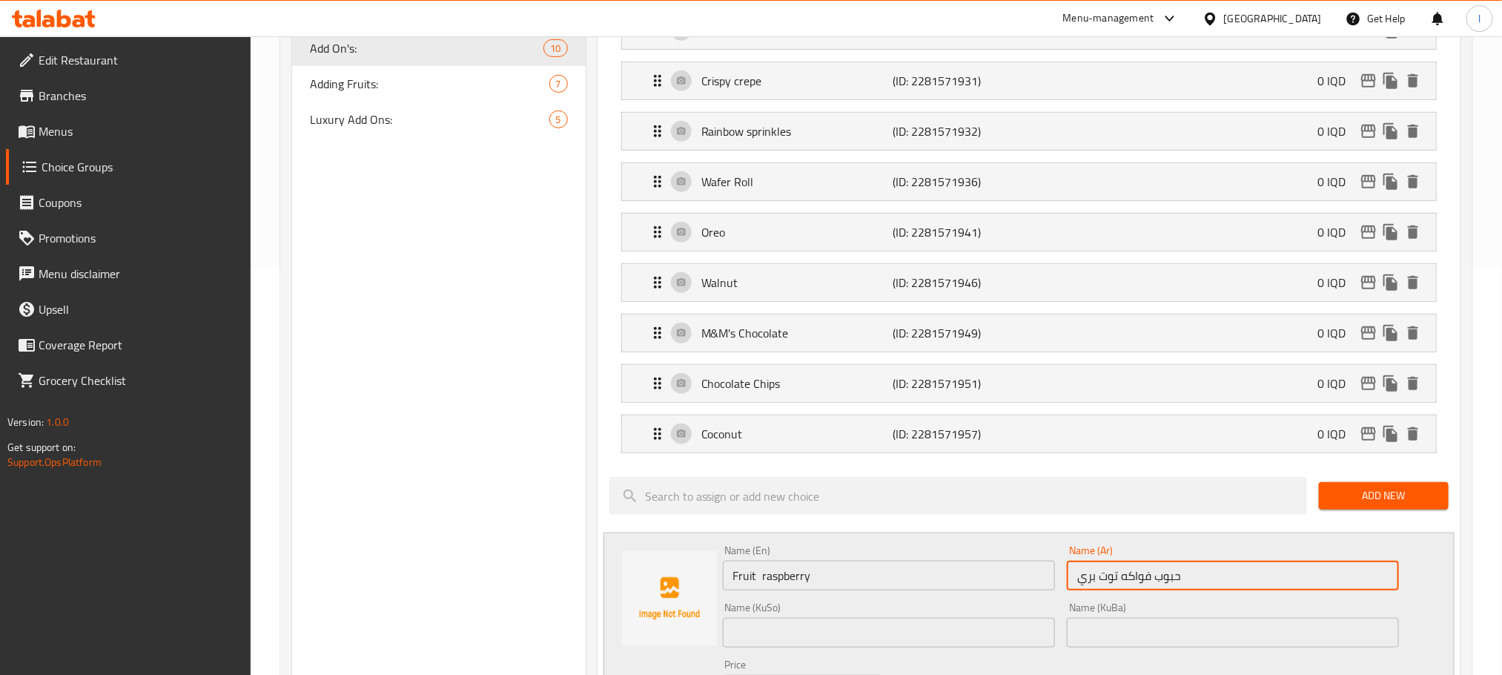
drag, startPoint x: 1186, startPoint y: 578, endPoint x: 1151, endPoint y: 577, distance: 35.6
click at [1151, 577] on input "حبوب فواكه توت بري" at bounding box center [1233, 575] width 332 height 30
click at [761, 581] on input "Fruit raspberry" at bounding box center [889, 575] width 332 height 30
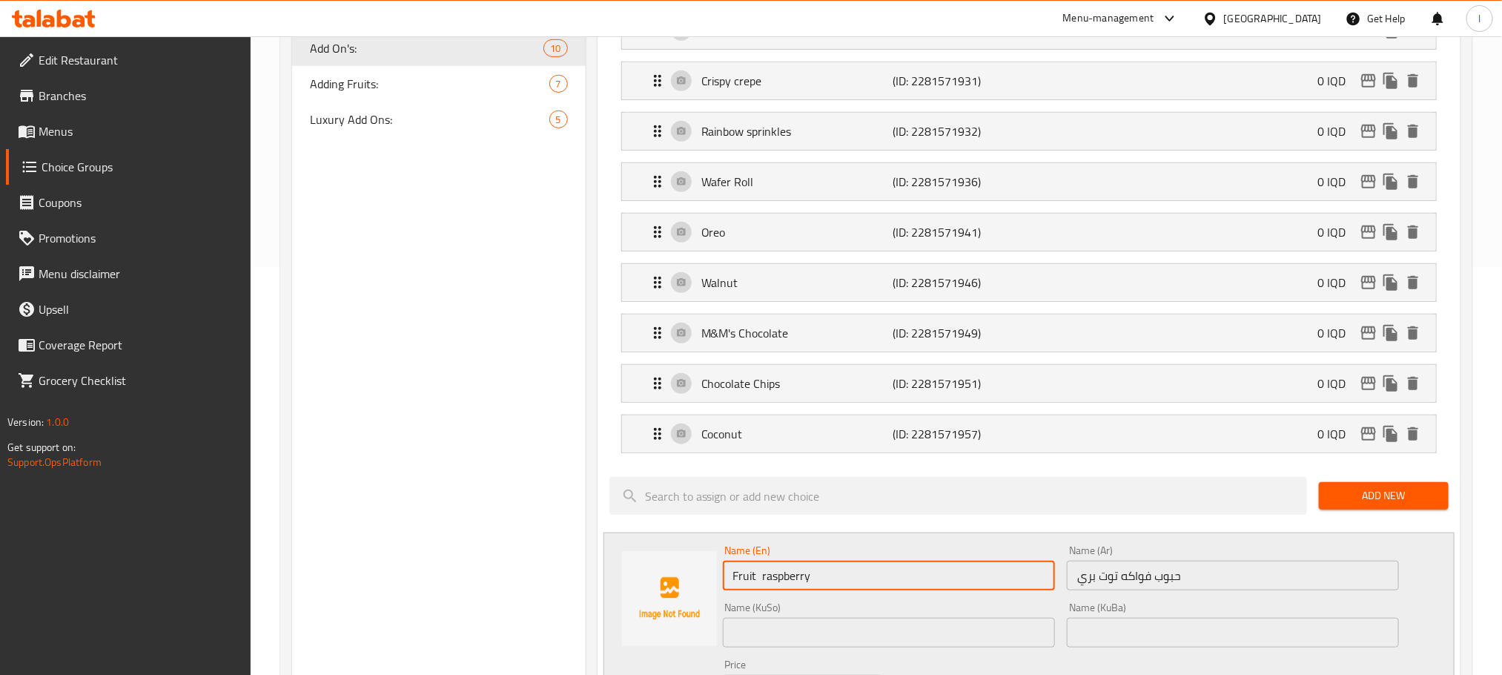
paste input "Beans"
drag, startPoint x: 797, startPoint y: 586, endPoint x: 856, endPoint y: 586, distance: 59.3
click at [856, 586] on input "Fruit Beans raspberry" at bounding box center [889, 575] width 332 height 30
click at [813, 583] on input "Fruit Beans raspberry" at bounding box center [889, 575] width 332 height 30
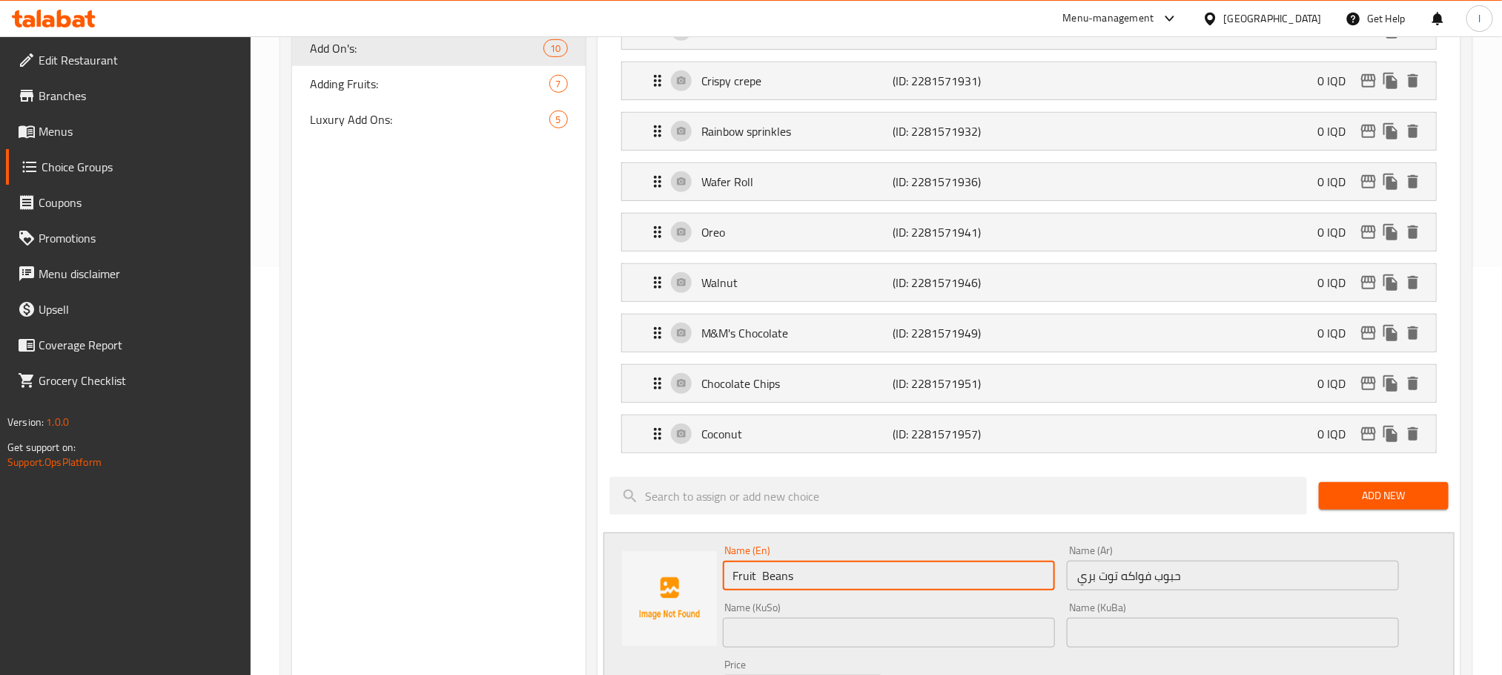
click at [758, 585] on input "Fruit Beans" at bounding box center [889, 575] width 332 height 30
paste input "raspberry"
click at [761, 581] on input "Fruit raspberry Beans" at bounding box center [889, 575] width 332 height 30
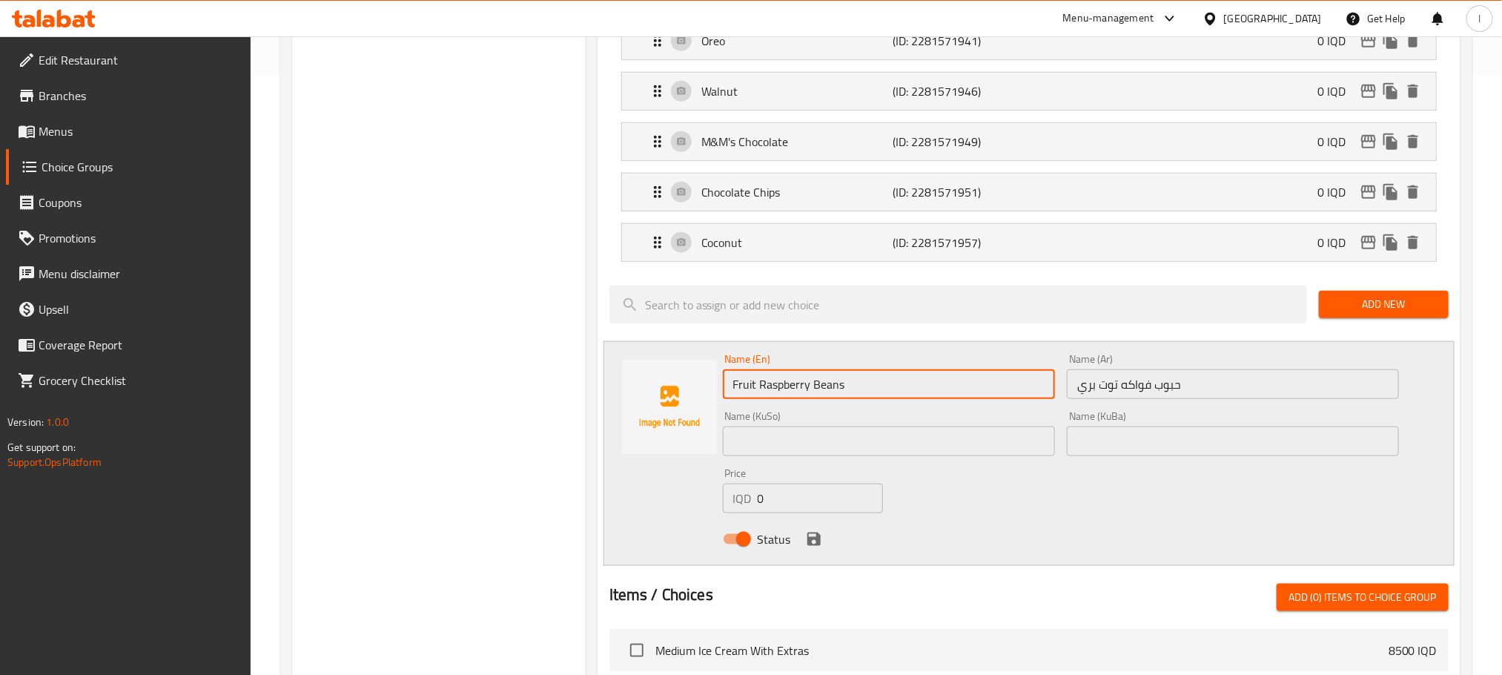
type input "Fruit Raspberry Beans"
click at [764, 448] on input "text" at bounding box center [889, 441] width 332 height 30
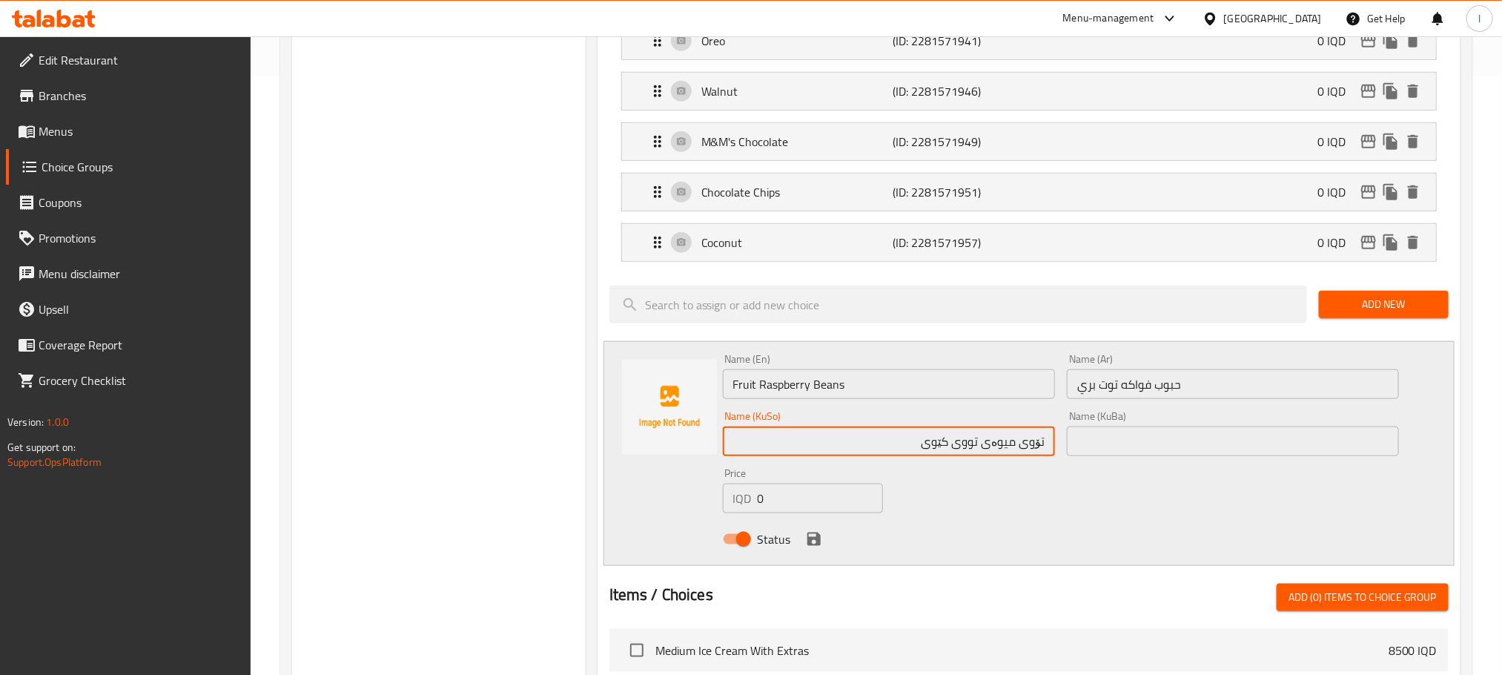
click at [901, 445] on input "تۆوی میوەی تووی کێوی" at bounding box center [889, 441] width 332 height 30
type input "تۆوی میوەی تووی کێوی"
click at [1074, 454] on input "text" at bounding box center [1233, 441] width 332 height 30
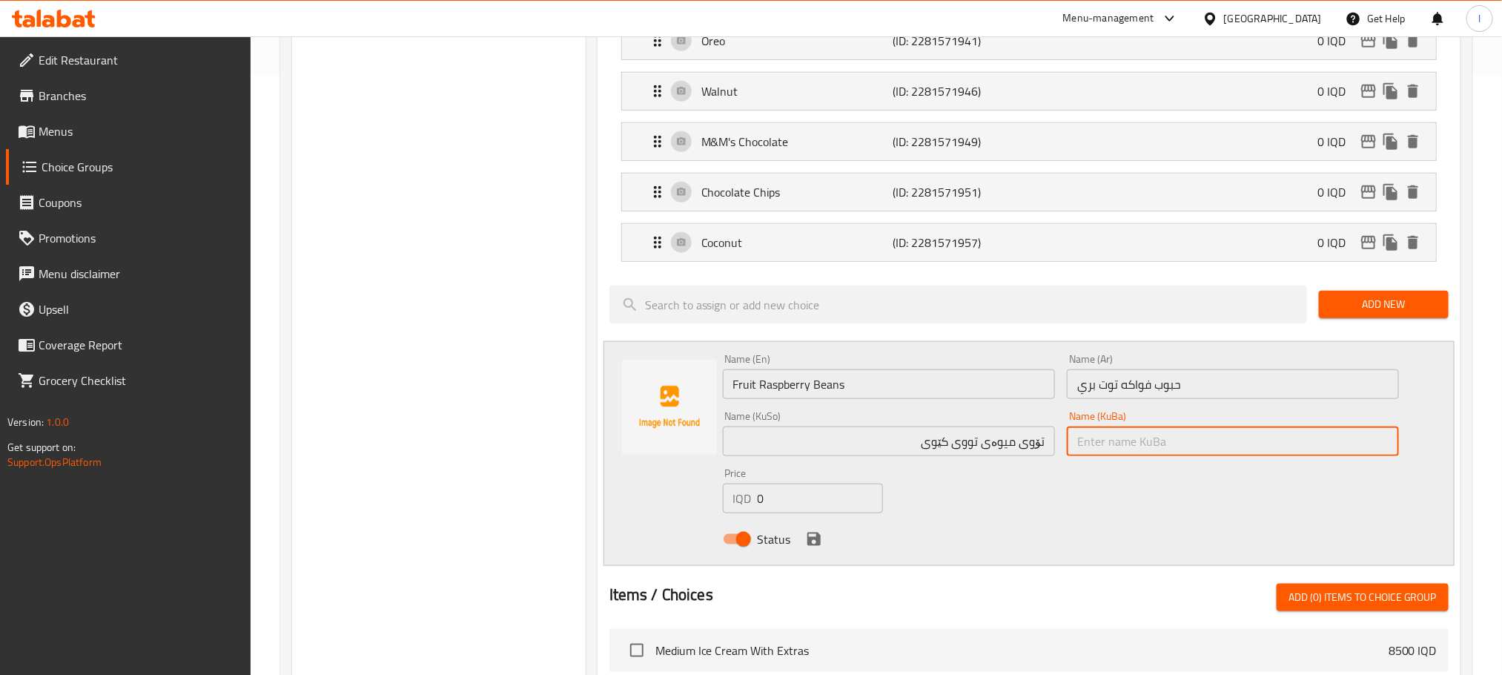
paste input "تۆوی میوەی تووی کێوی"
type input "تۆوی میوەی تووی کێوی"
click at [821, 537] on icon "save" at bounding box center [814, 539] width 18 height 18
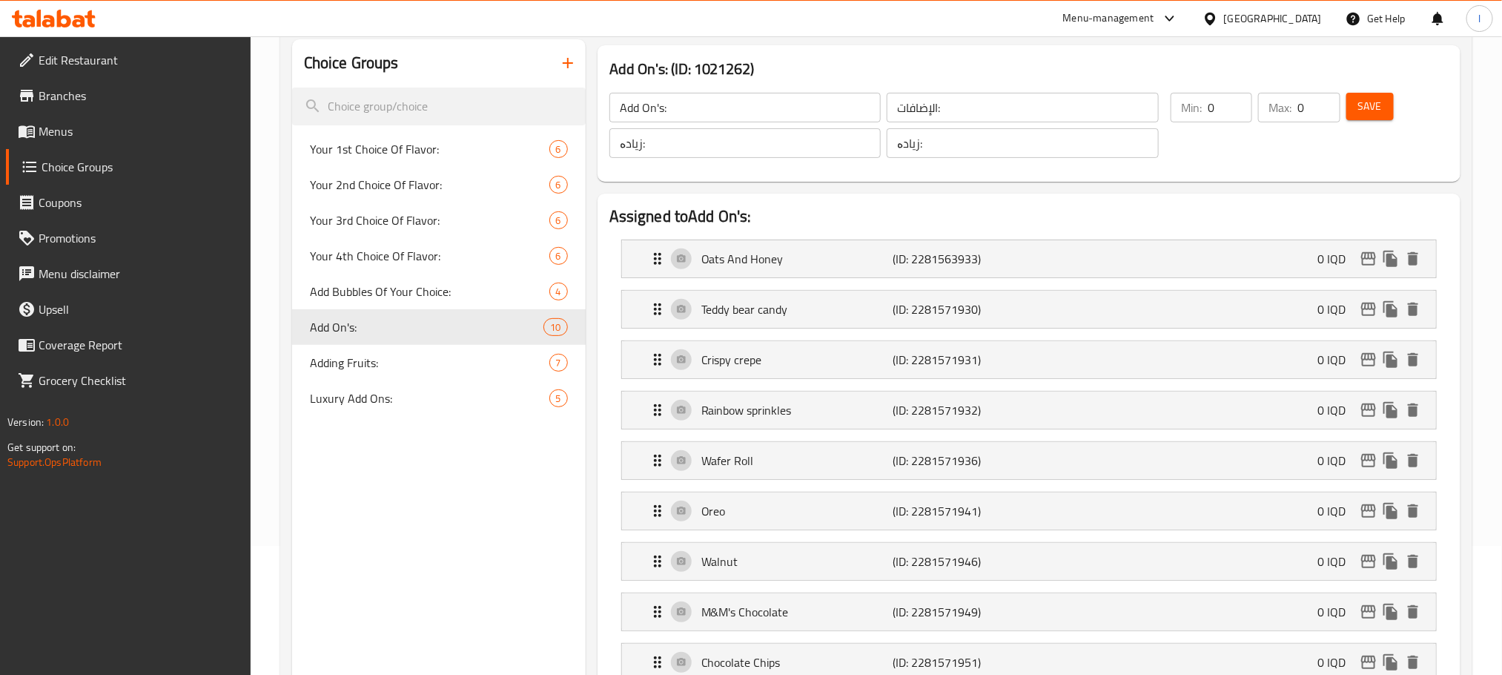
scroll to position [0, 0]
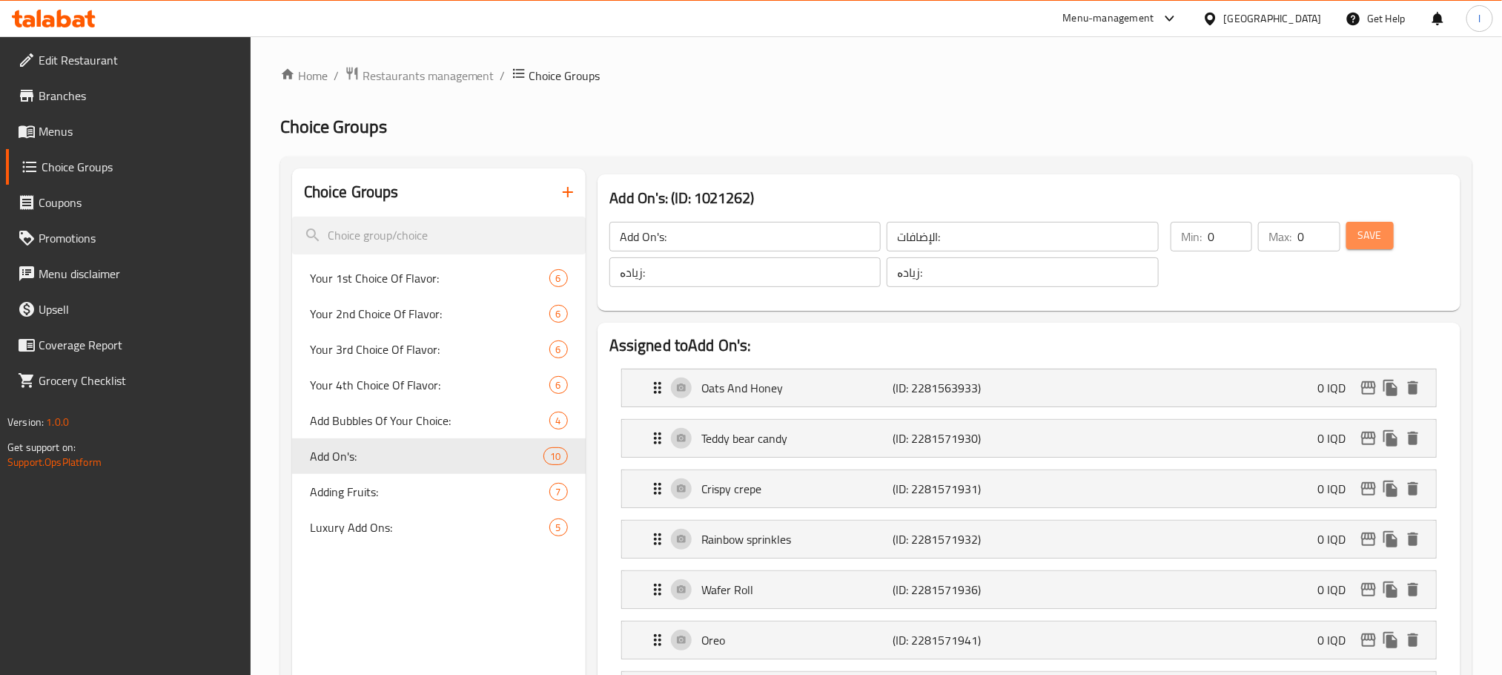
click at [1373, 229] on span "Save" at bounding box center [1370, 235] width 24 height 19
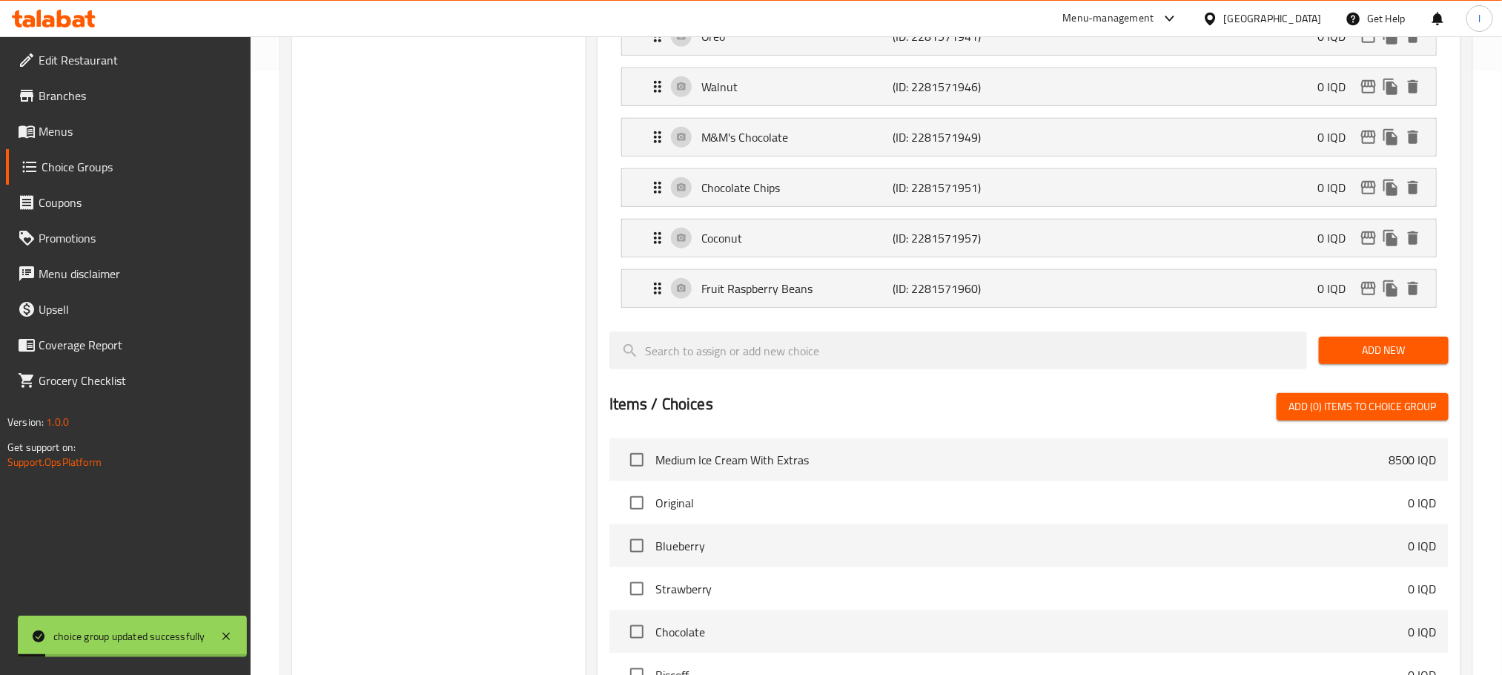
scroll to position [815, 0]
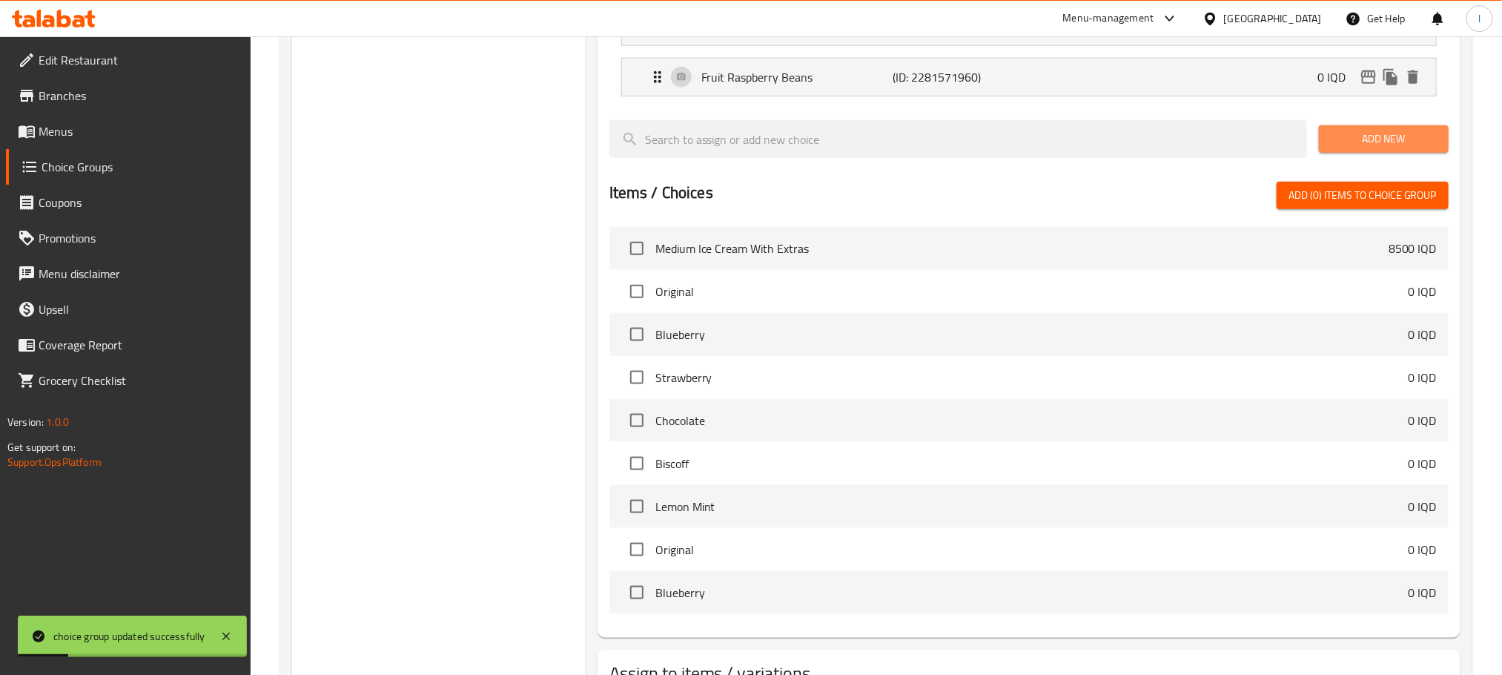
click at [1377, 148] on span "Add New" at bounding box center [1384, 139] width 106 height 19
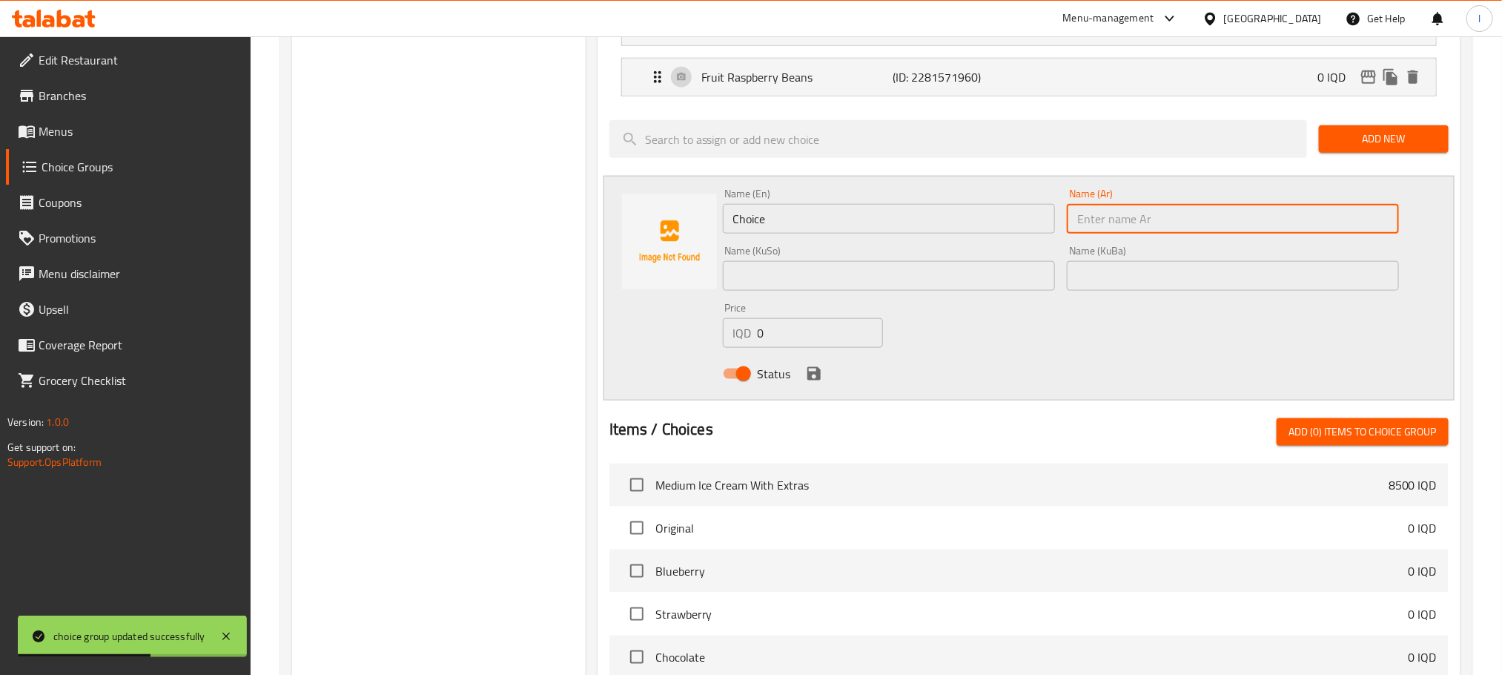
click at [1112, 234] on input "text" at bounding box center [1233, 219] width 332 height 30
paste input "مانجو"
type input "مانجو"
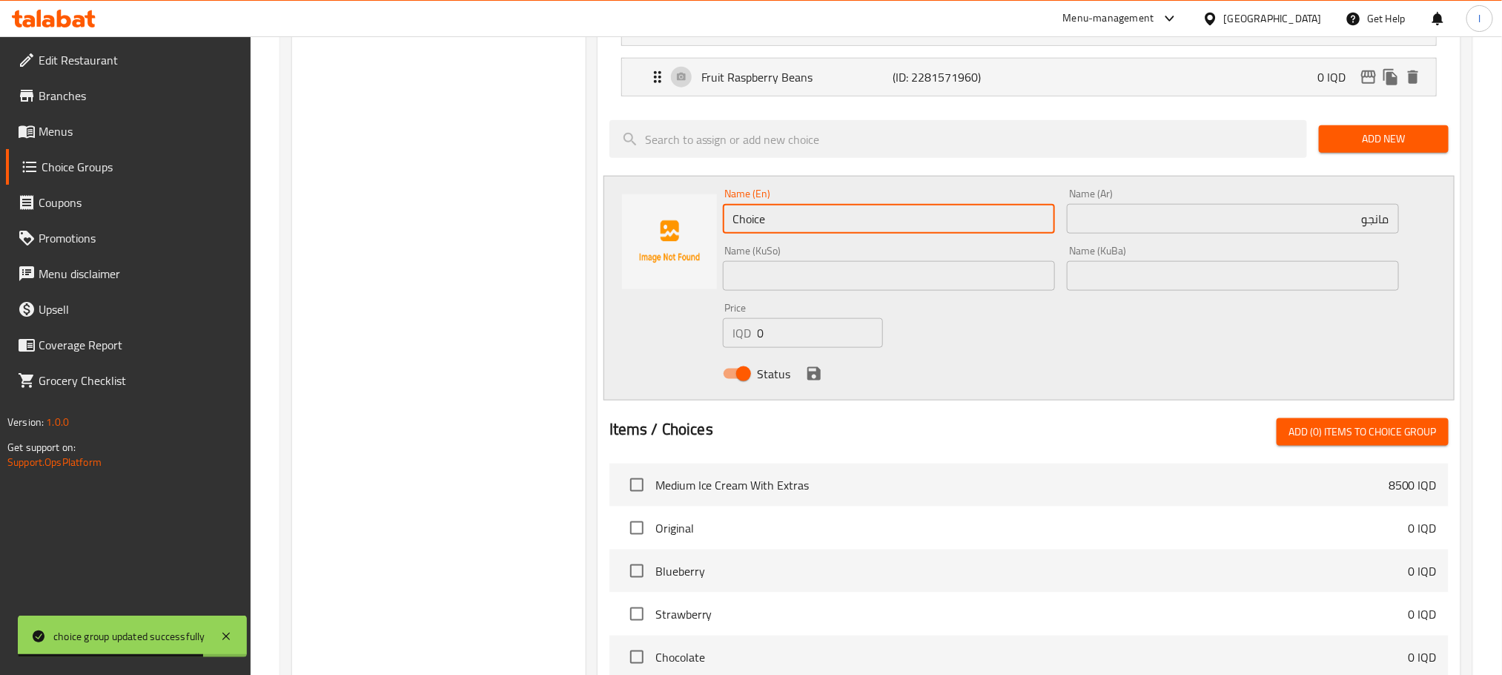
drag, startPoint x: 848, startPoint y: 239, endPoint x: 506, endPoint y: 216, distance: 343.2
click at [506, 216] on div "Choice Groups Your 1st Choice Of Flavor: 6 Your 2nd Choice Of Flavor: 6 Your 3r…" at bounding box center [879, 169] width 1174 height 1630
paste input "Mango"
type input "Mango"
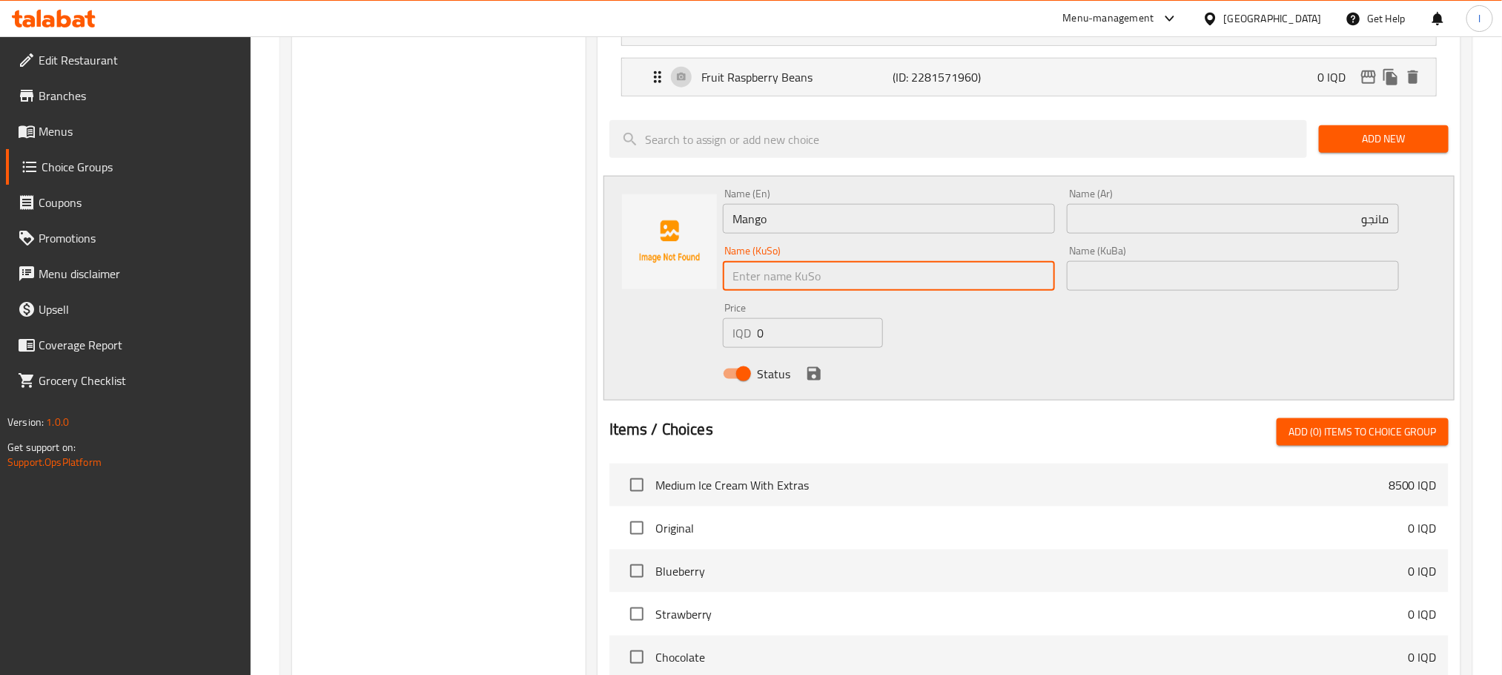
click at [774, 288] on input "text" at bounding box center [889, 276] width 332 height 30
click at [774, 288] on input "مانگۆ" at bounding box center [889, 276] width 332 height 30
type input "مانگۆ"
click at [1119, 276] on input "text" at bounding box center [1233, 276] width 332 height 30
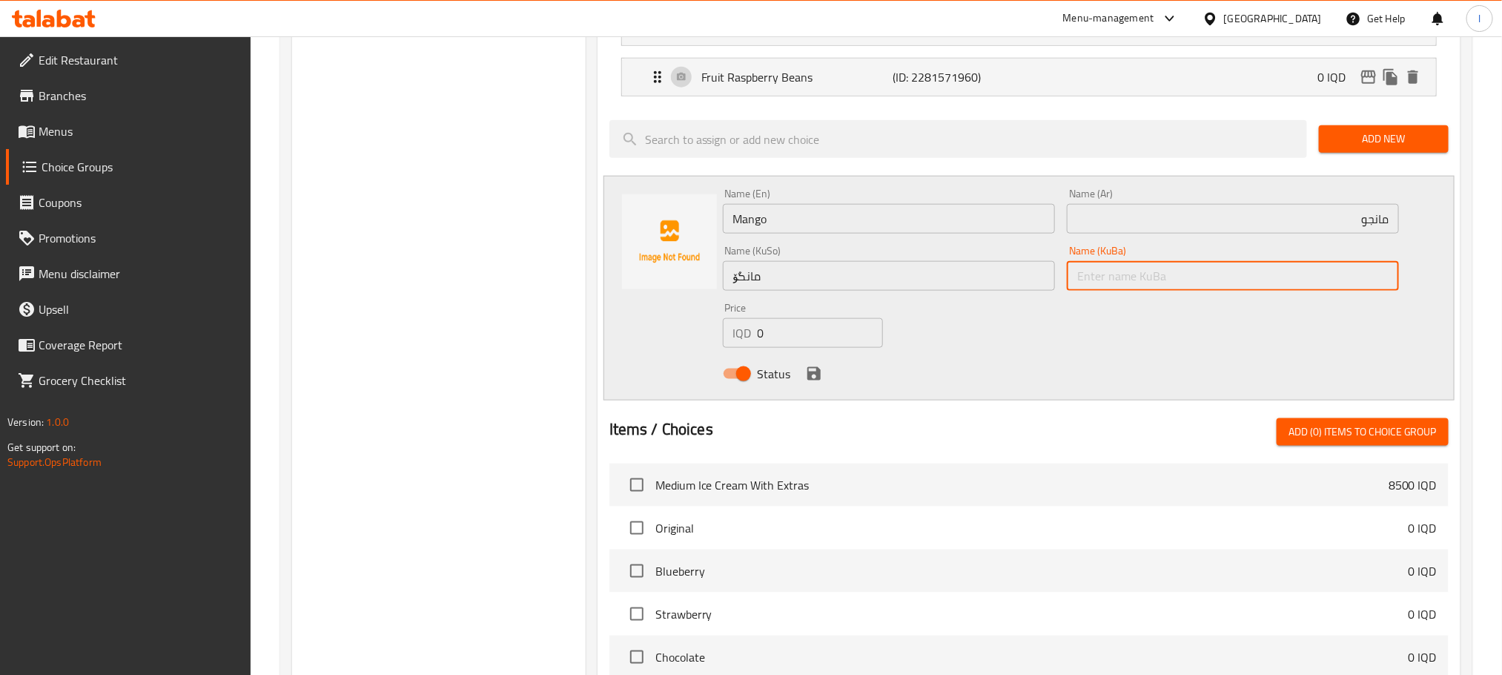
paste input "مانگۆ"
type input "مانگۆ"
drag, startPoint x: 804, startPoint y: 380, endPoint x: 861, endPoint y: 465, distance: 102.4
click at [805, 380] on icon "save" at bounding box center [814, 374] width 18 height 18
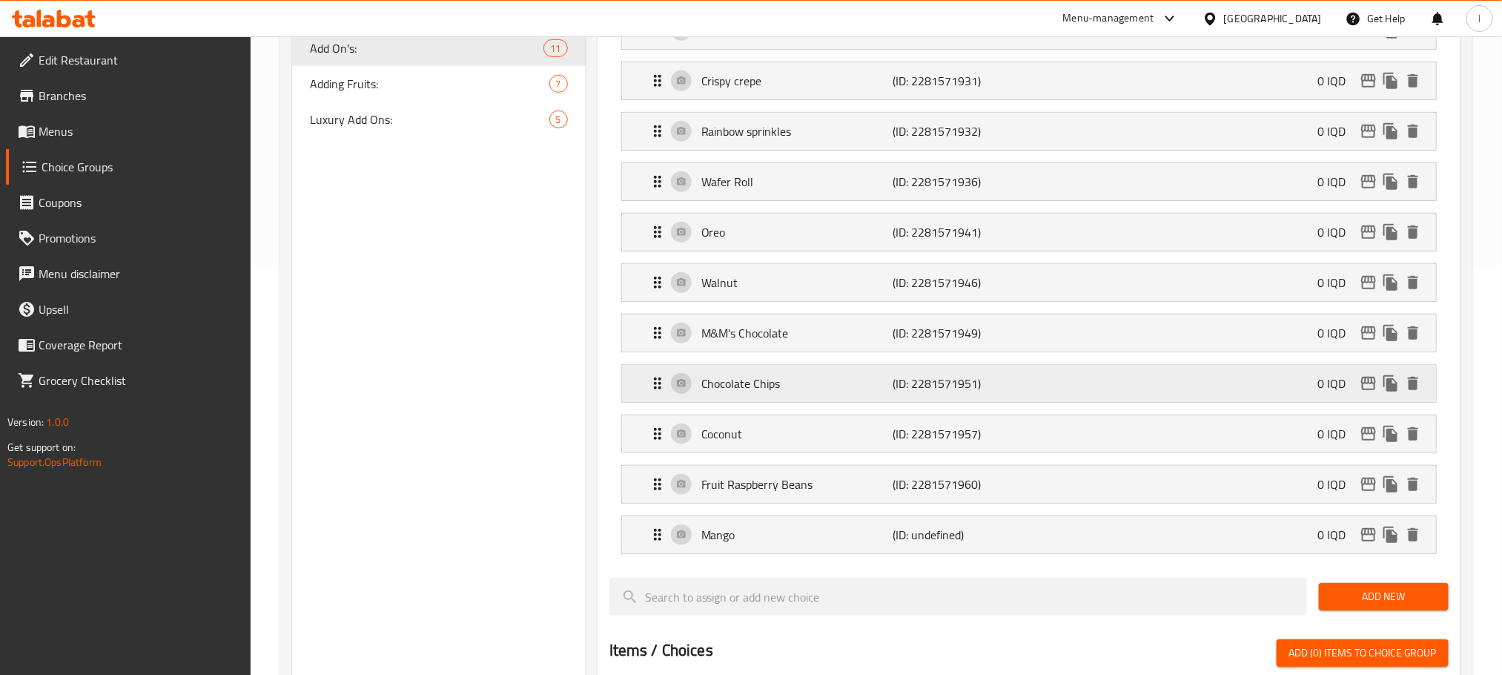
scroll to position [0, 0]
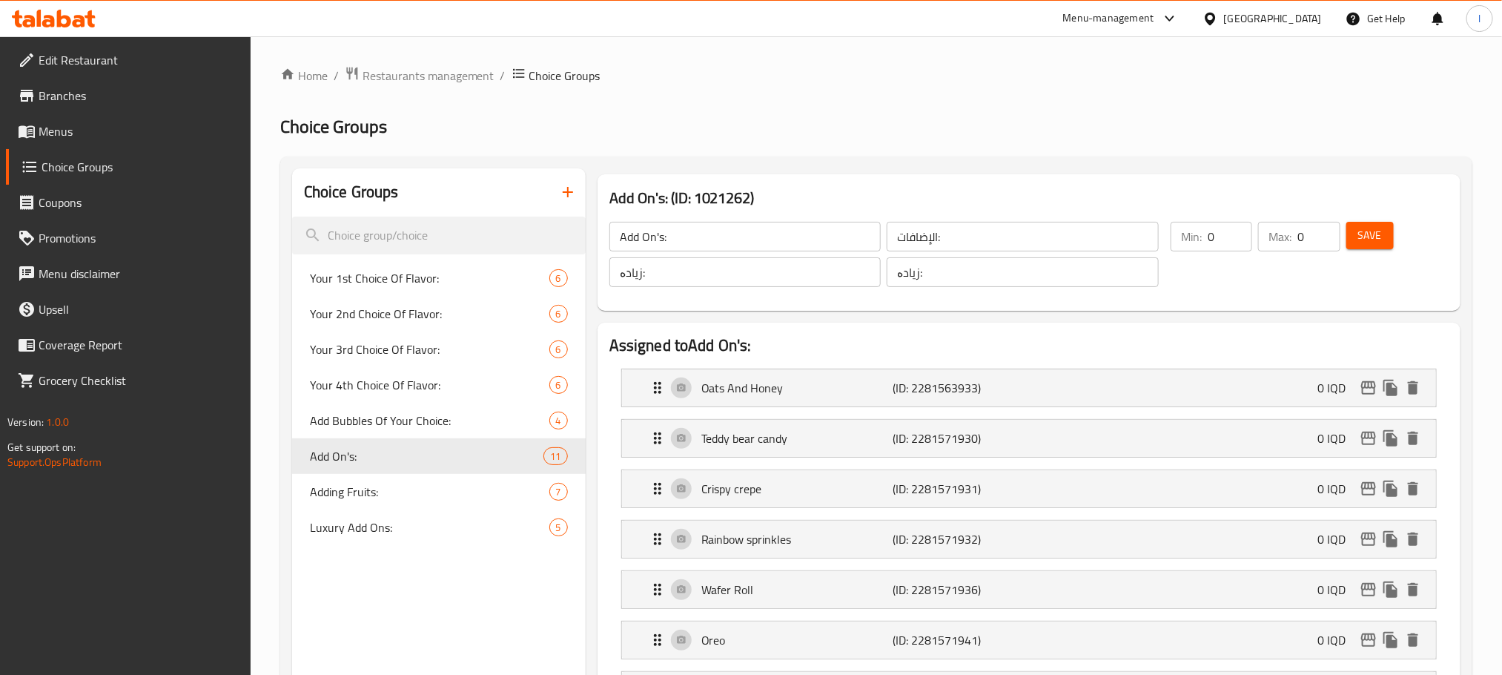
click at [85, 139] on span "Menus" at bounding box center [139, 131] width 200 height 18
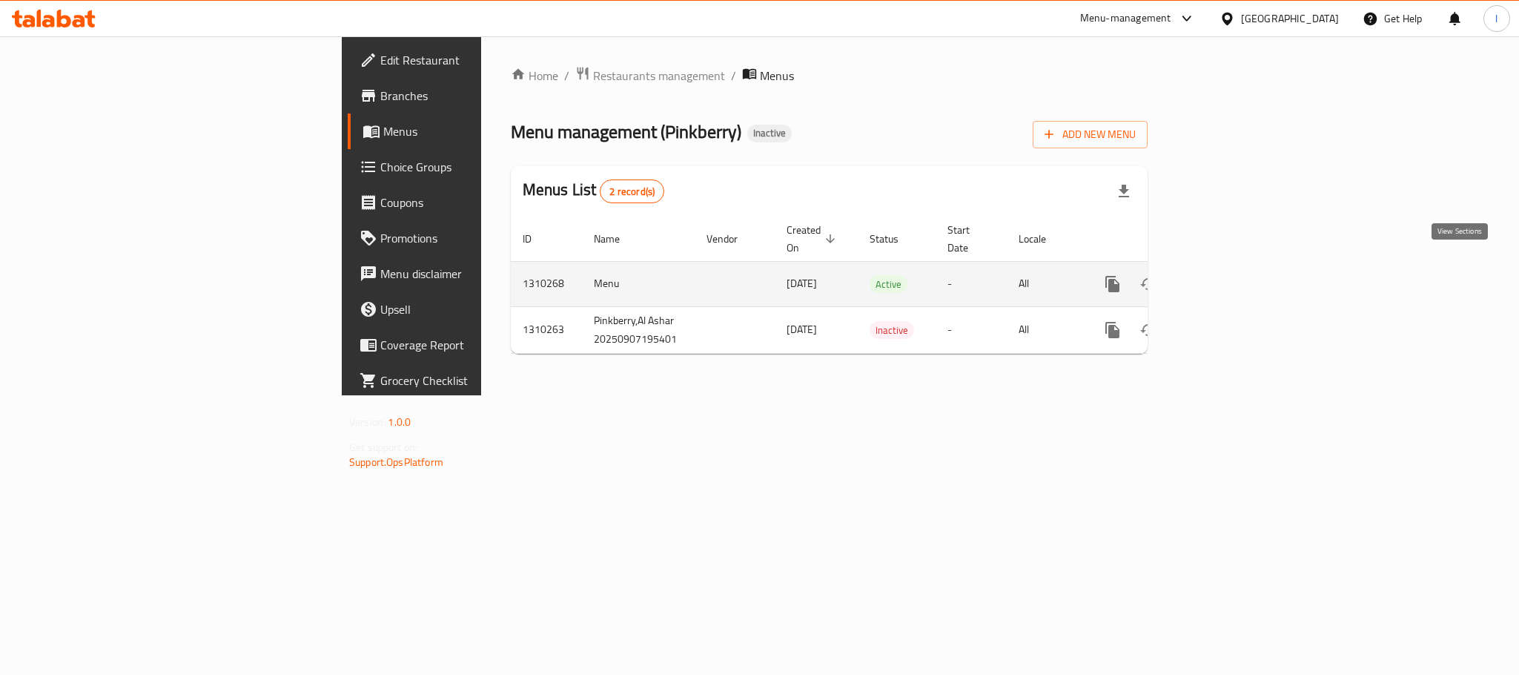
click at [1237, 280] on link "enhanced table" at bounding box center [1220, 284] width 36 height 36
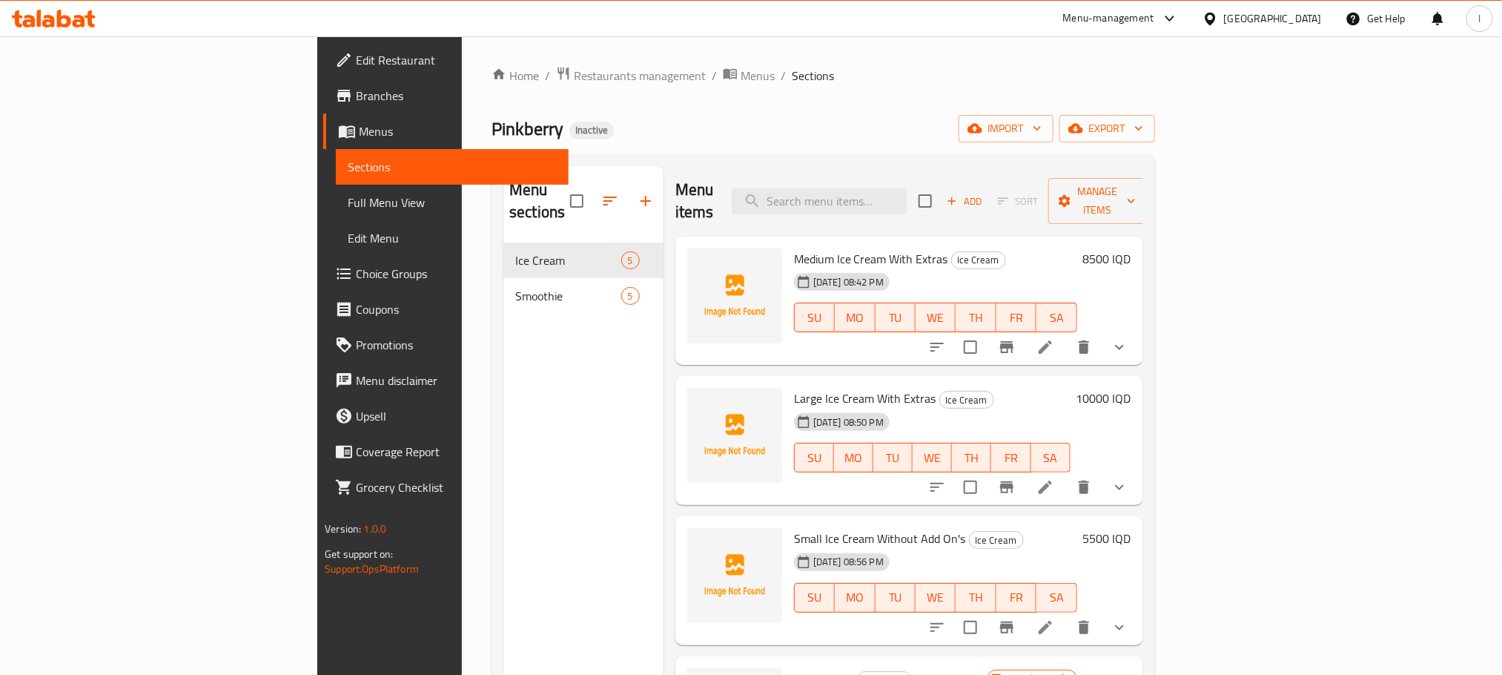
scroll to position [105, 0]
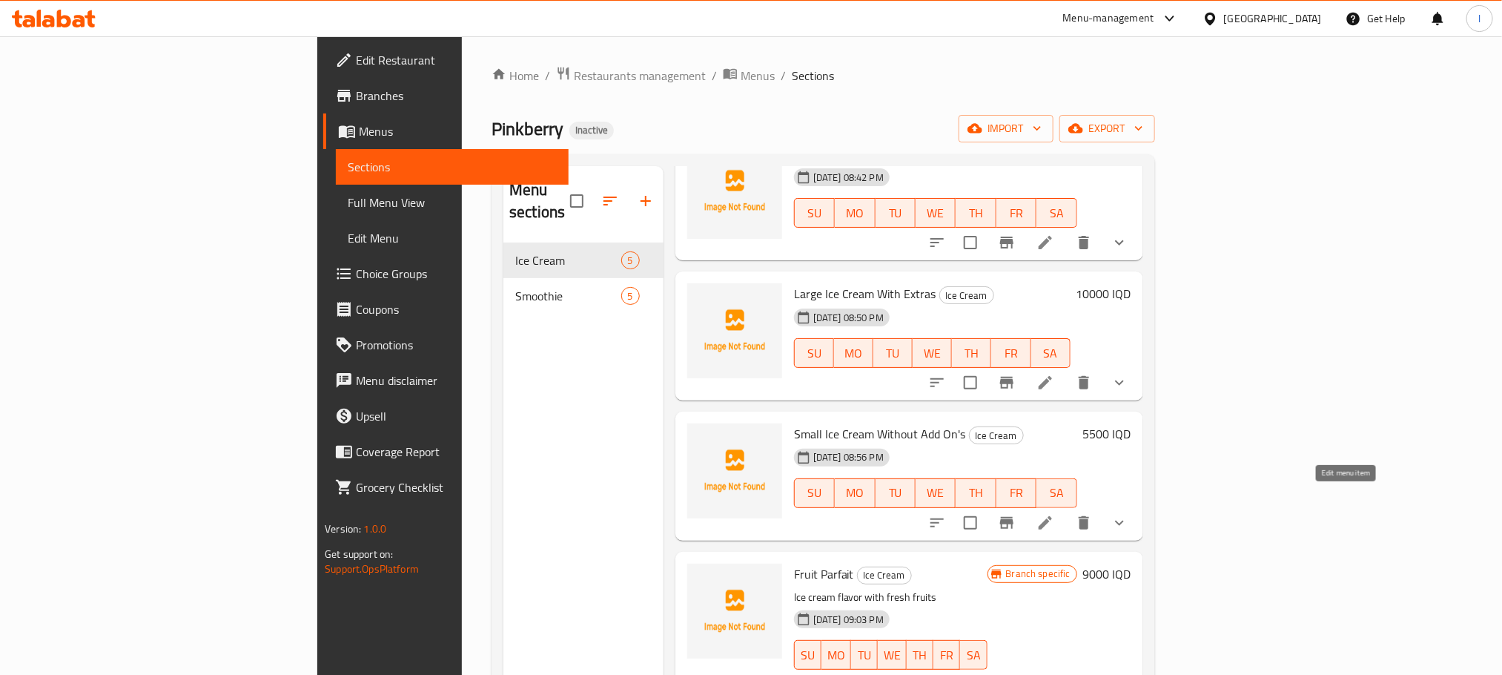
click at [1054, 514] on icon at bounding box center [1045, 523] width 18 height 18
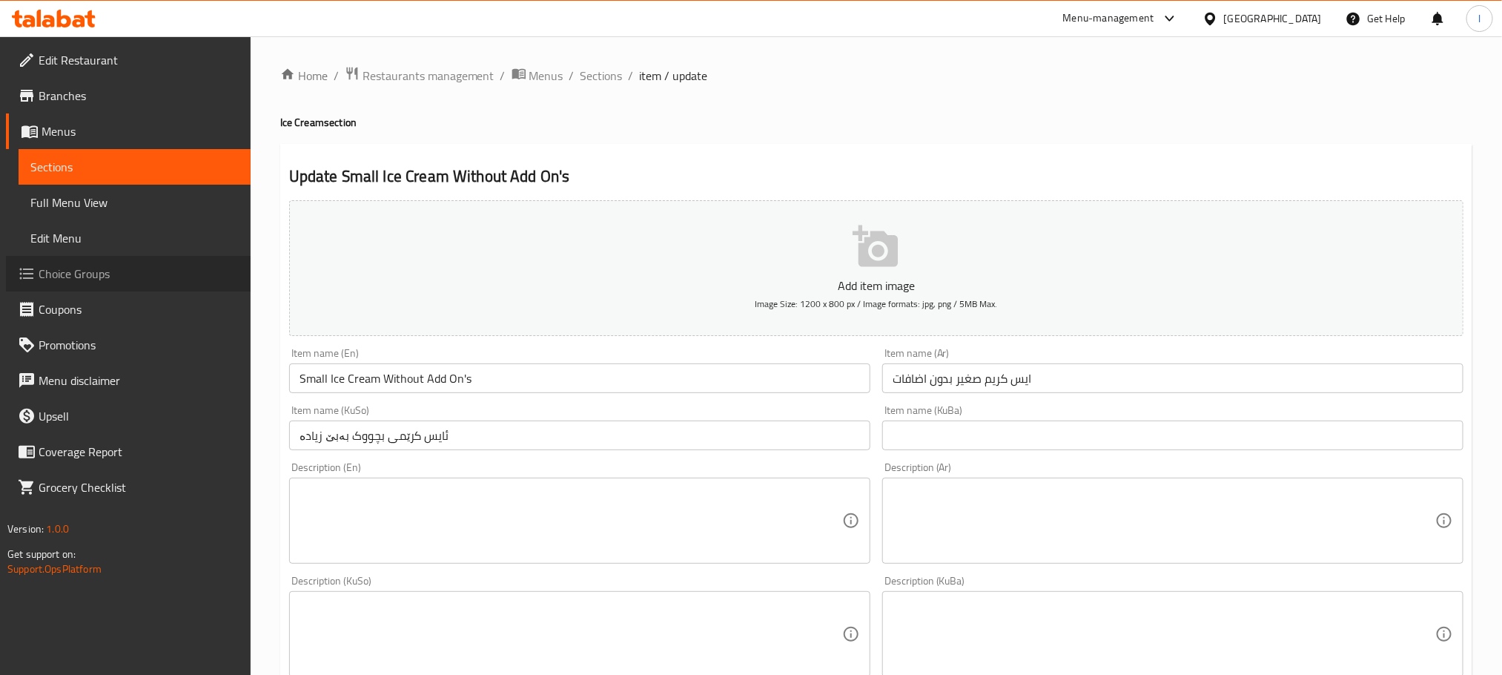
click at [93, 272] on span "Choice Groups" at bounding box center [139, 274] width 200 height 18
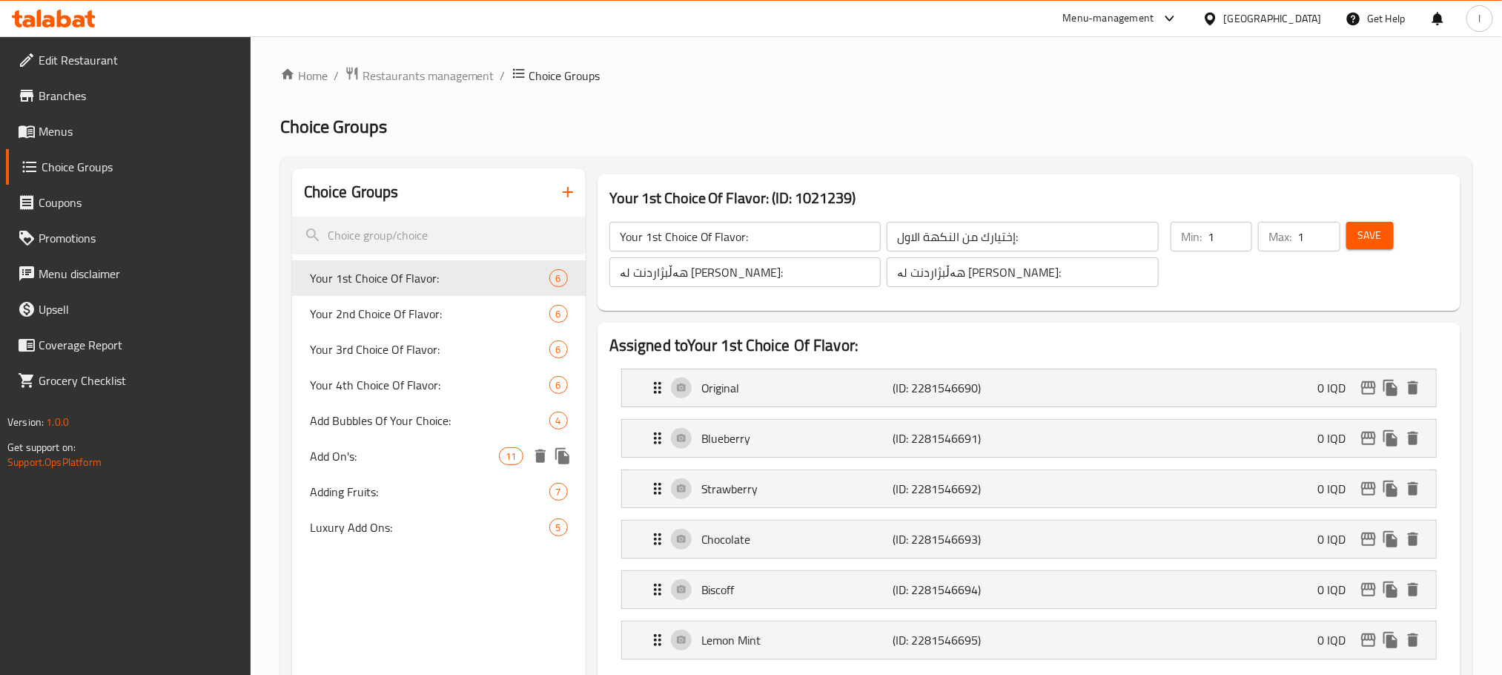
click at [380, 468] on div "Add On's: 11" at bounding box center [439, 456] width 294 height 36
type input "Add On's:"
type input "الإضافات:"
type input "زیادە:"
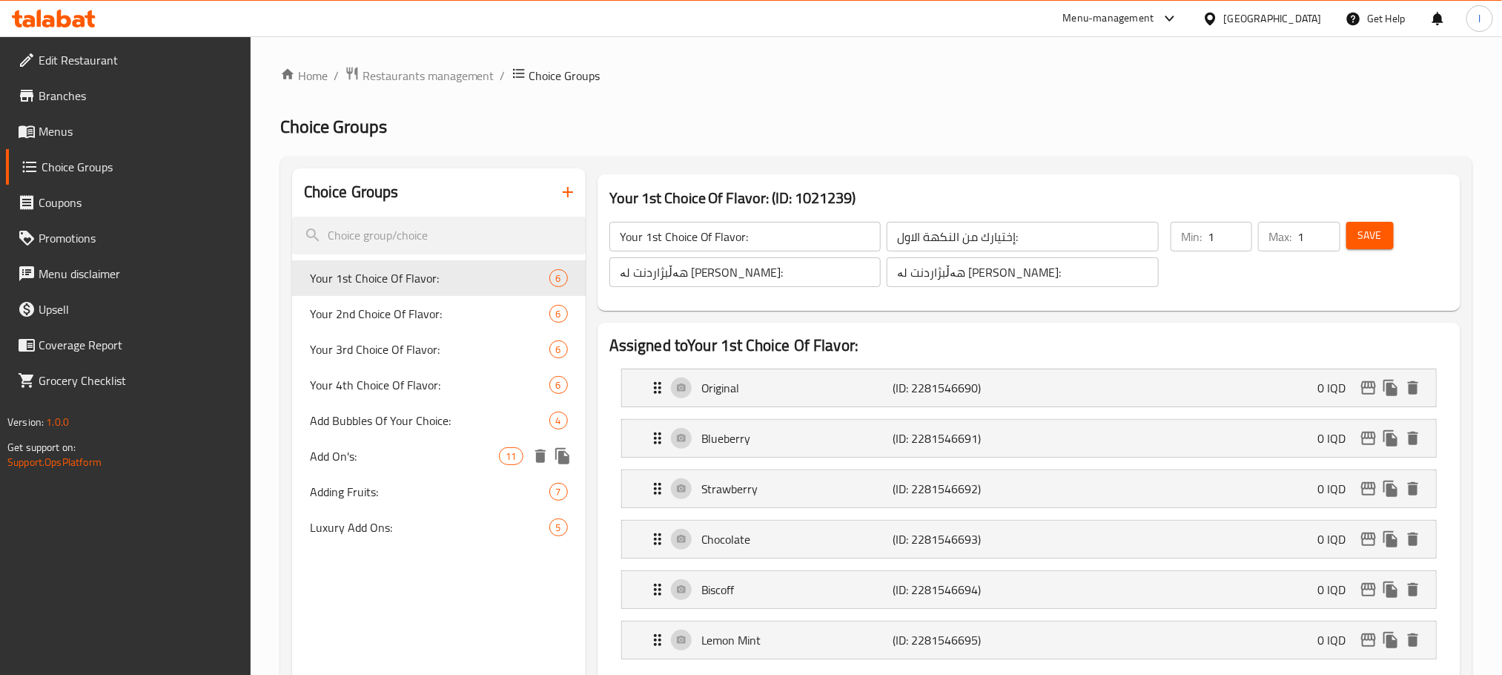
type input "0"
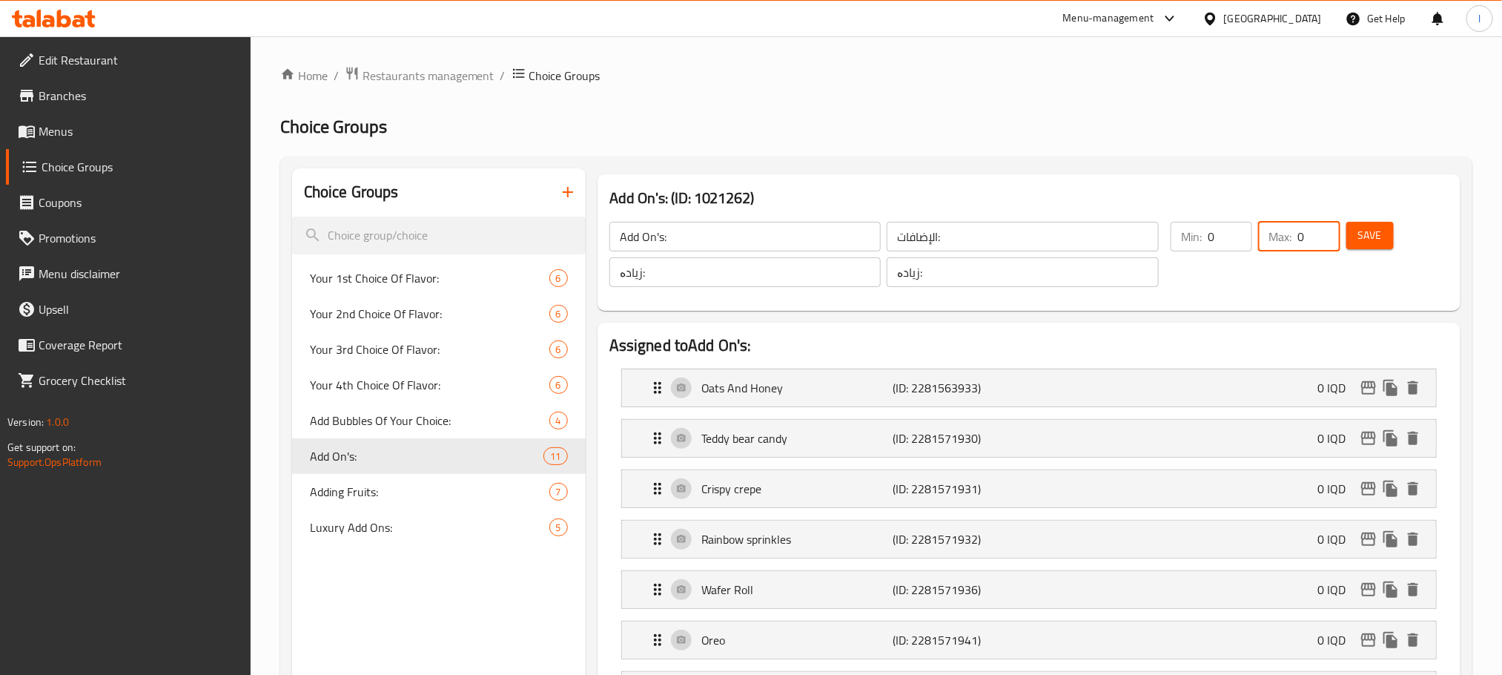
drag, startPoint x: 1306, startPoint y: 240, endPoint x: 1255, endPoint y: 248, distance: 51.7
click at [1255, 248] on div "Max: 0 ​" at bounding box center [1298, 254] width 87 height 71
type input "2"
click at [1384, 242] on button "Save" at bounding box center [1369, 235] width 47 height 27
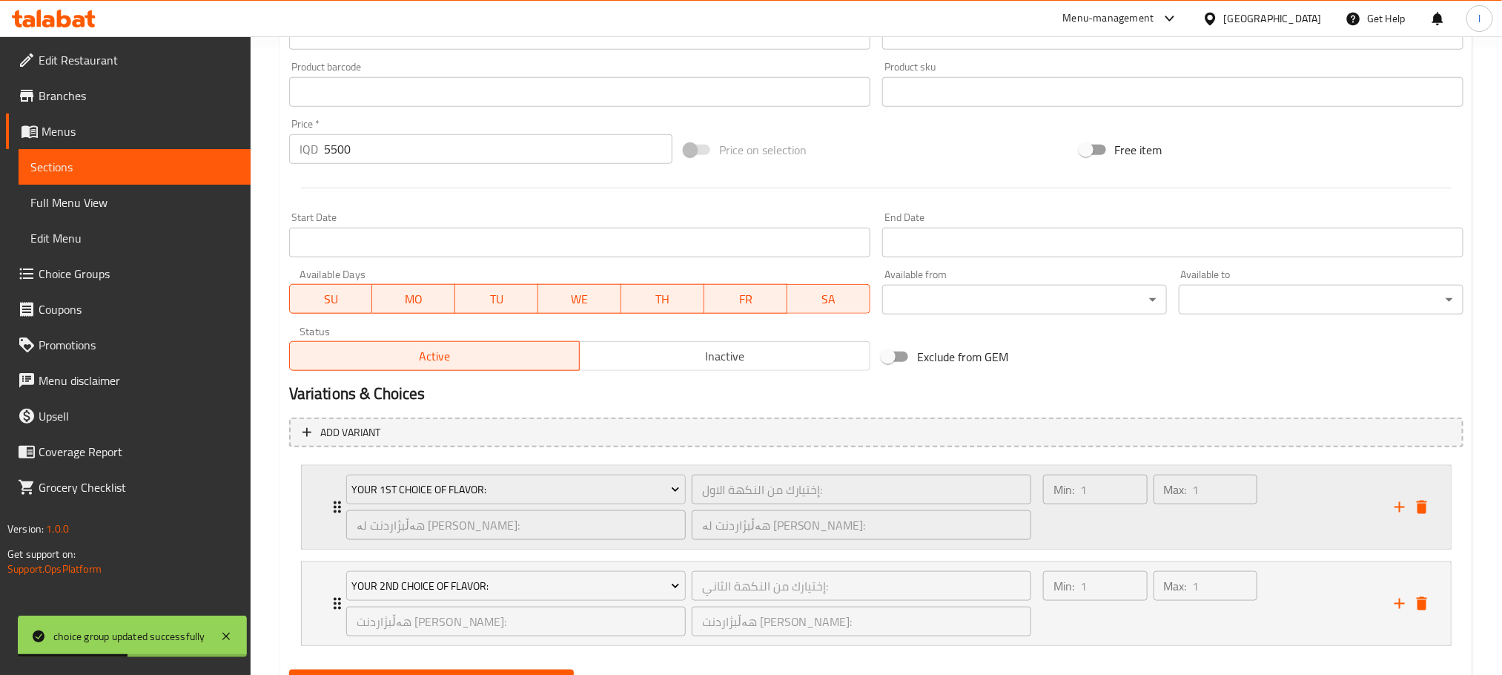
scroll to position [701, 0]
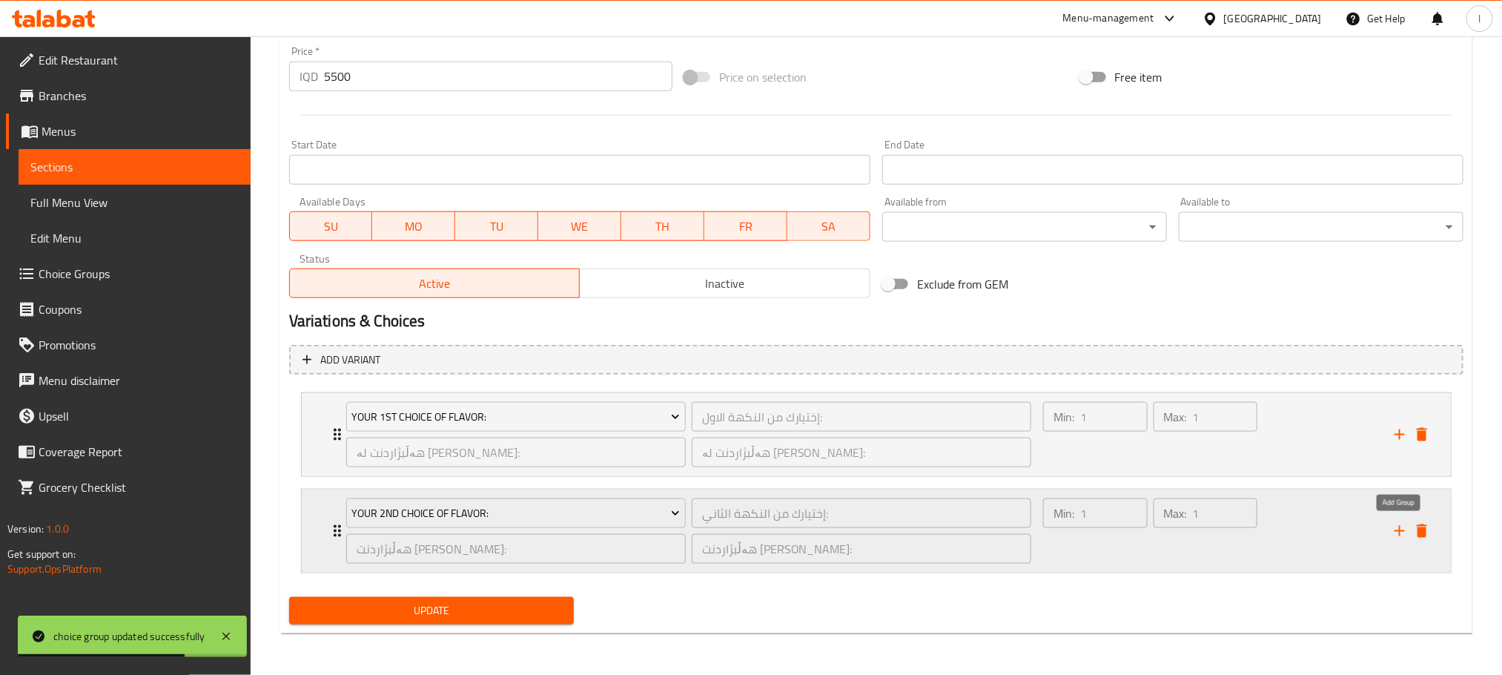
click at [1395, 535] on icon "add" at bounding box center [1400, 531] width 18 height 18
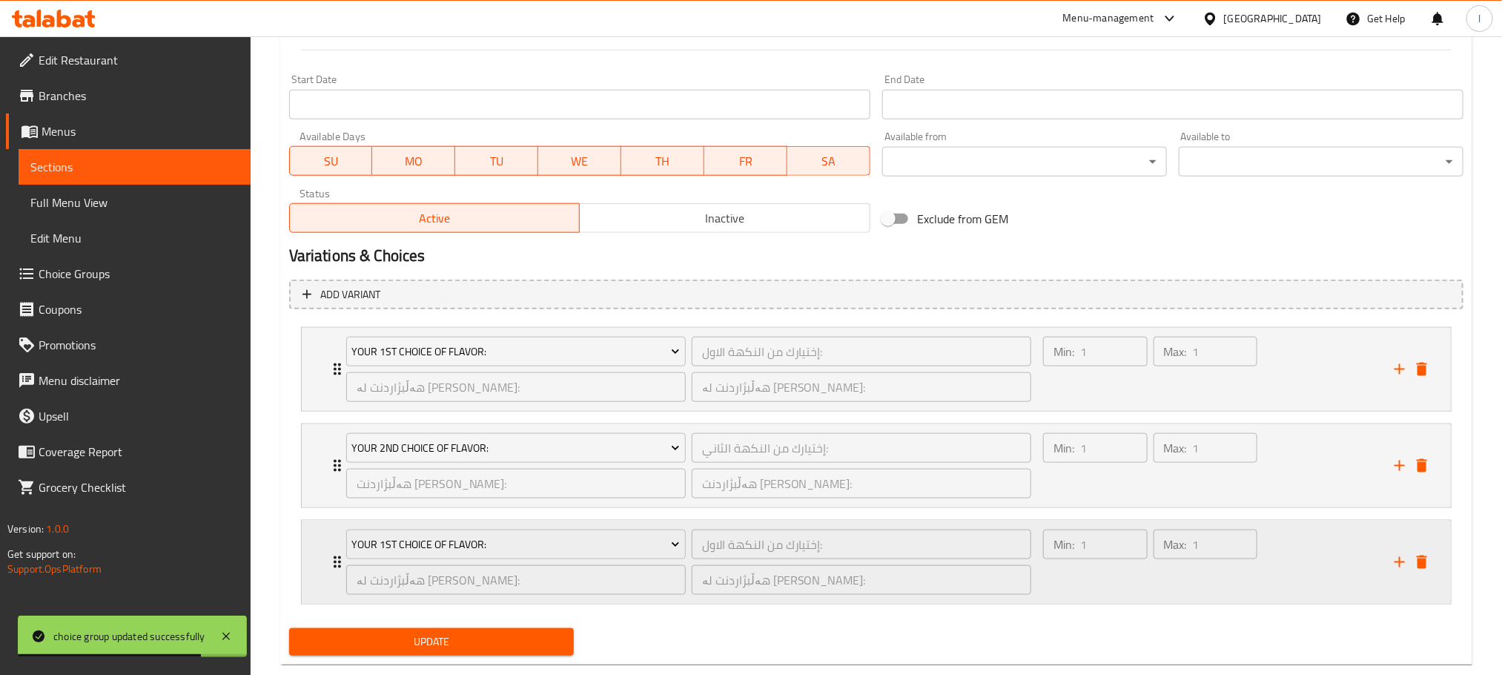
scroll to position [799, 0]
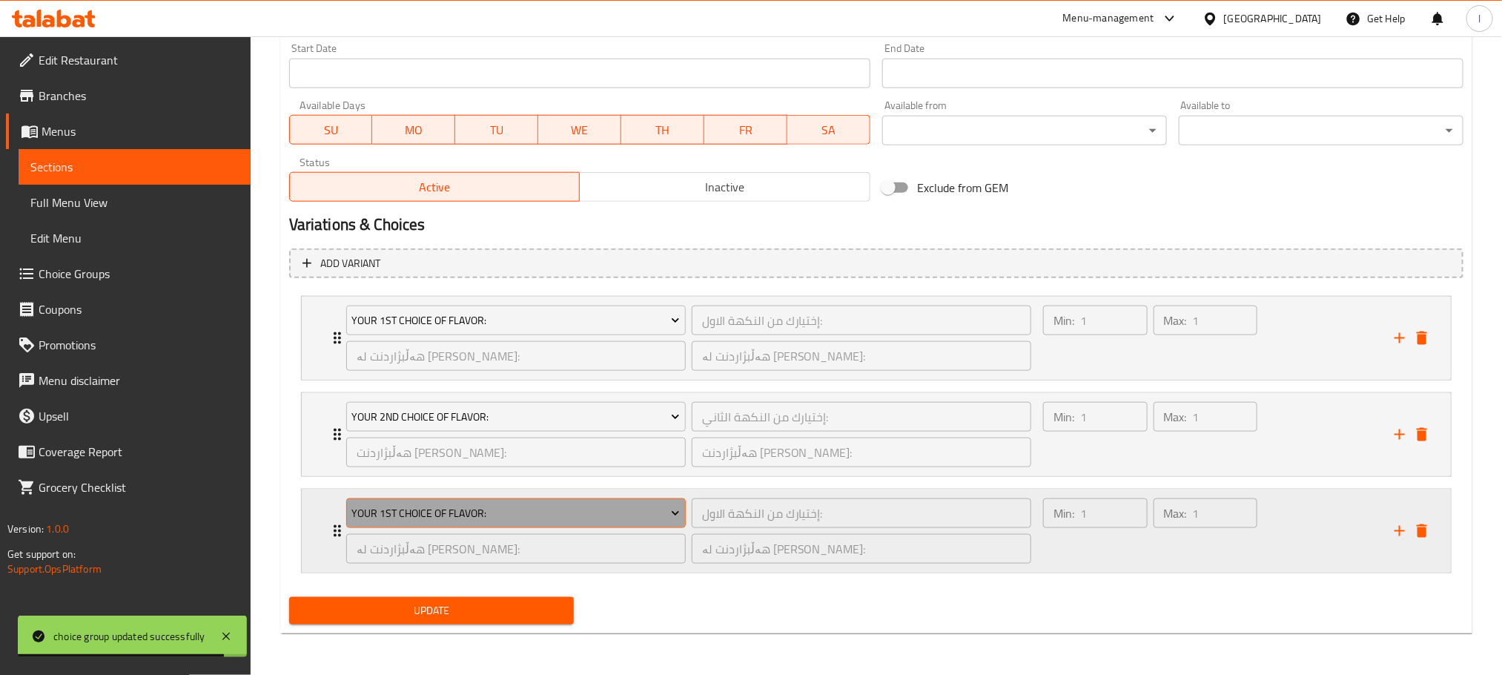
click at [545, 512] on span "Your 1st Choice Of Flavor:" at bounding box center [515, 513] width 328 height 19
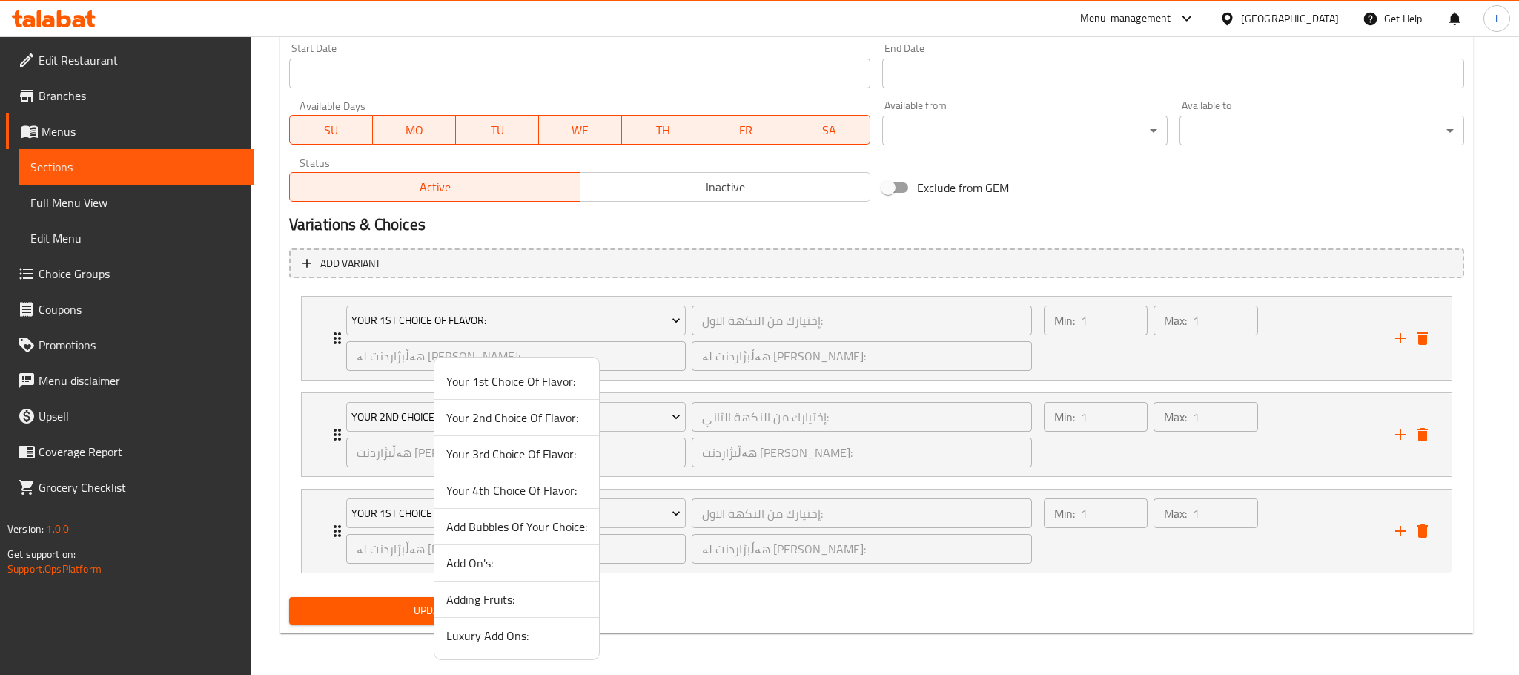
click at [523, 558] on span "Add On's:" at bounding box center [516, 563] width 141 height 18
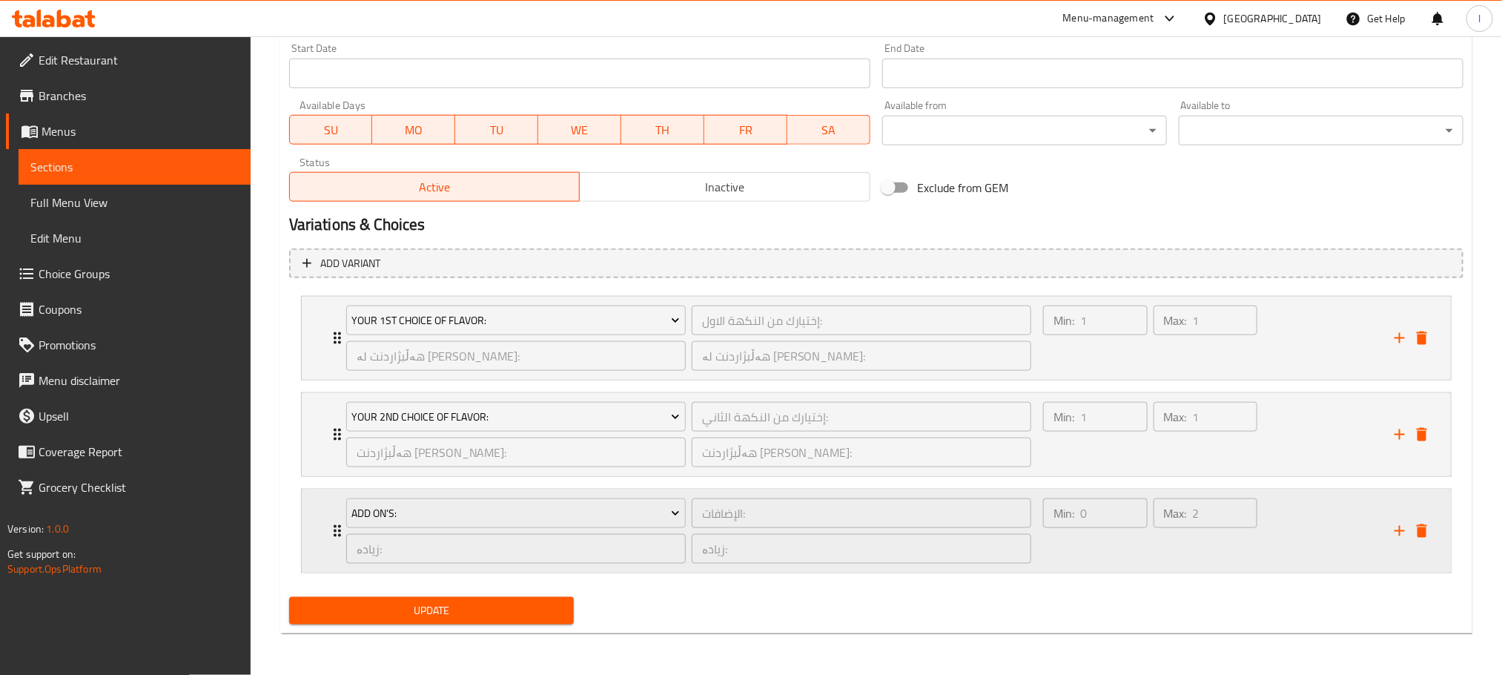
click at [1403, 517] on div "Add On's: الإضافات: ​ زیادە: ​ زیادە: ​ Min: 0 ​ Max: 2 ​" at bounding box center [880, 530] width 1105 height 83
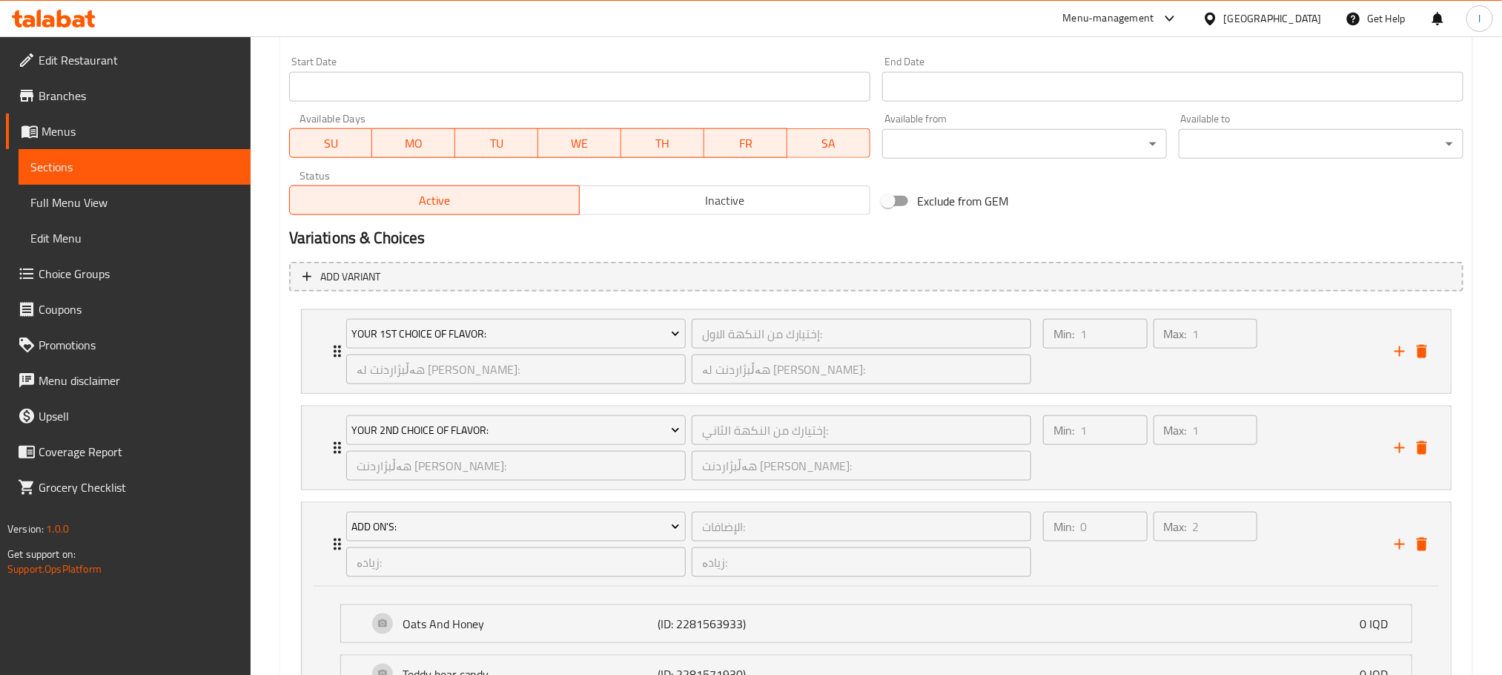
scroll to position [976, 0]
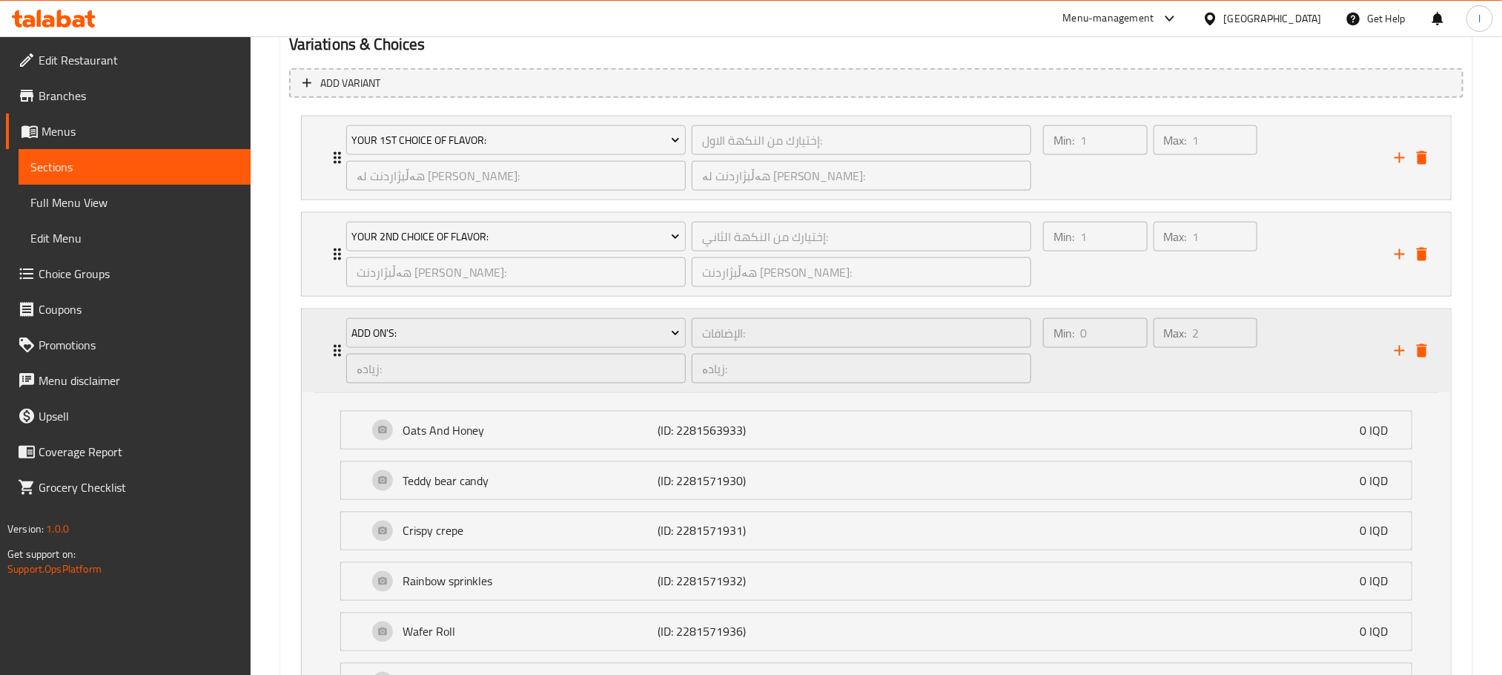
click at [1306, 367] on div "Min: 0 ​ Max: 2 ​" at bounding box center [1209, 350] width 351 height 83
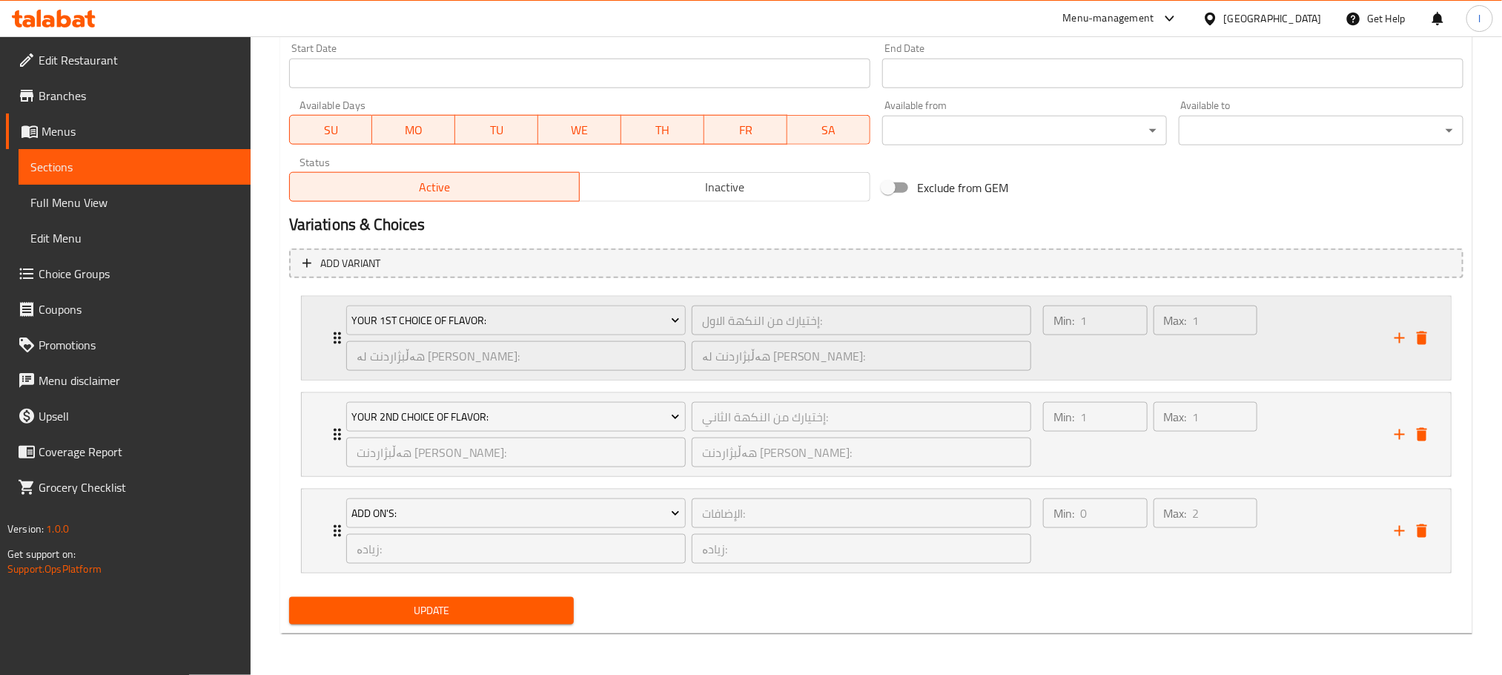
scroll to position [799, 0]
click at [1394, 532] on icon "add" at bounding box center [1400, 531] width 18 height 18
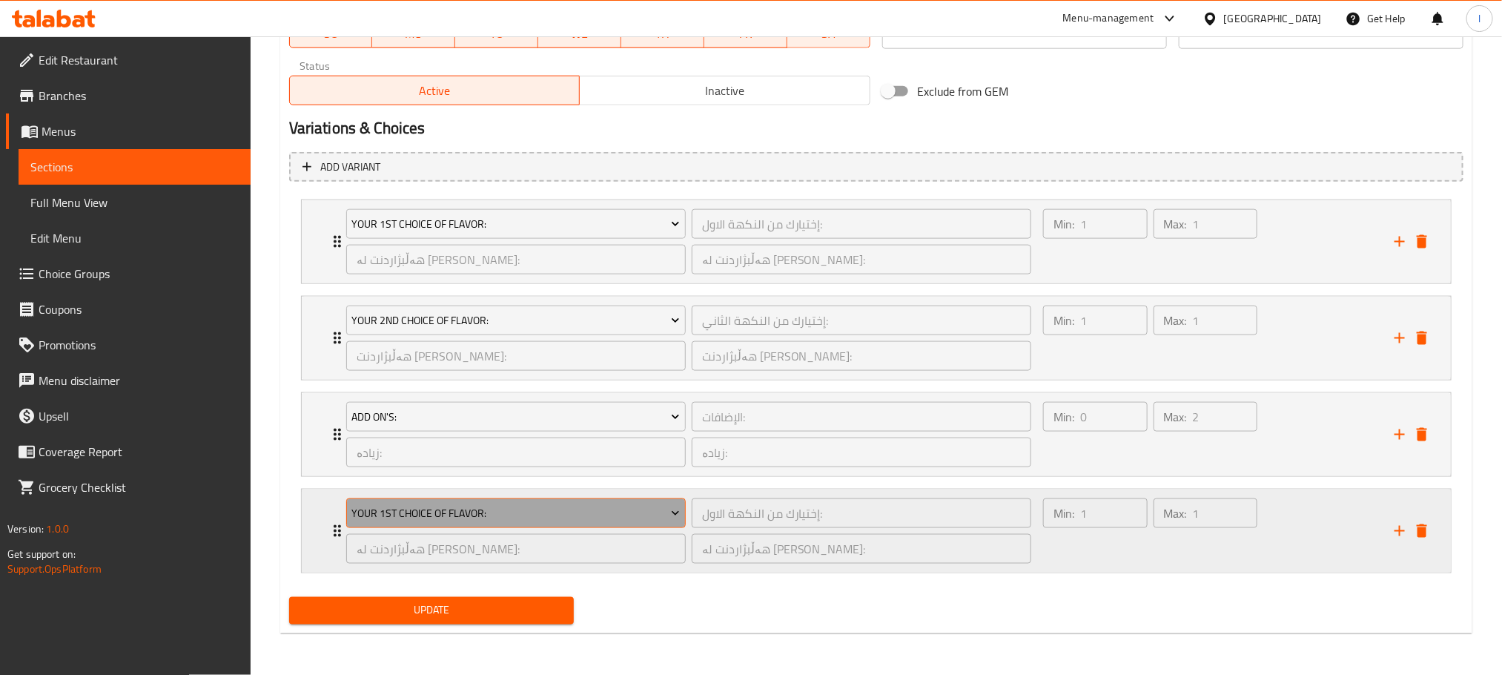
click at [592, 505] on span "Your 1st Choice Of Flavor:" at bounding box center [515, 513] width 328 height 19
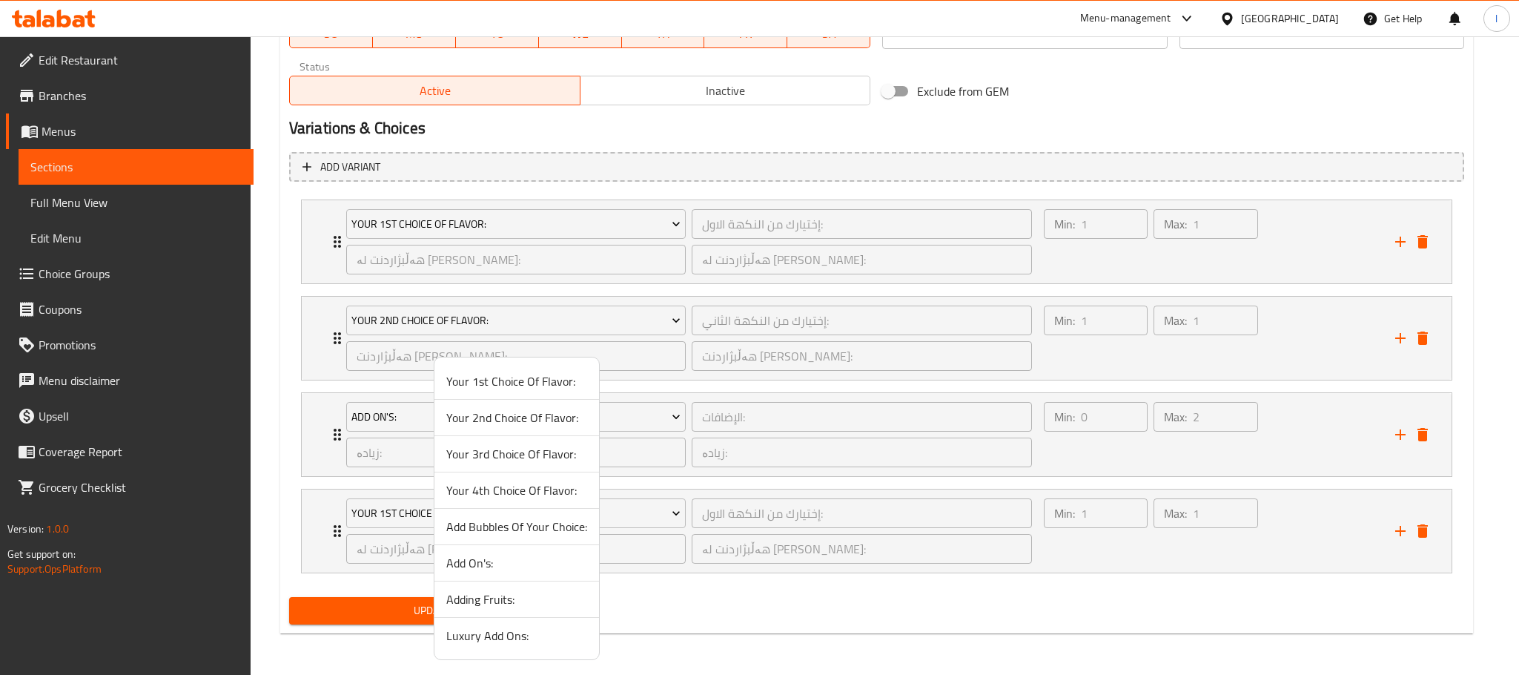
click at [526, 600] on span "Adding Fruits:" at bounding box center [516, 599] width 141 height 18
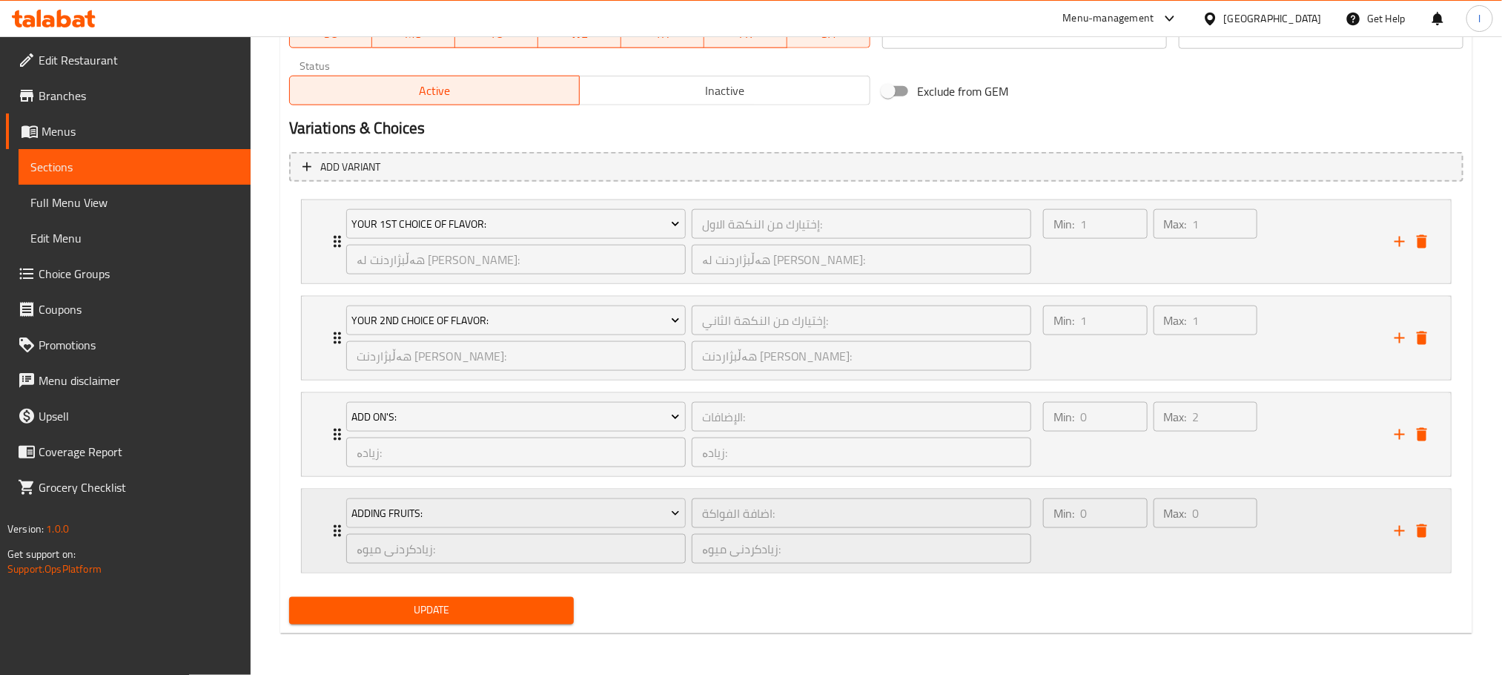
click at [1279, 546] on div "Min: 0 ​ Max: 0 ​" at bounding box center [1209, 530] width 351 height 83
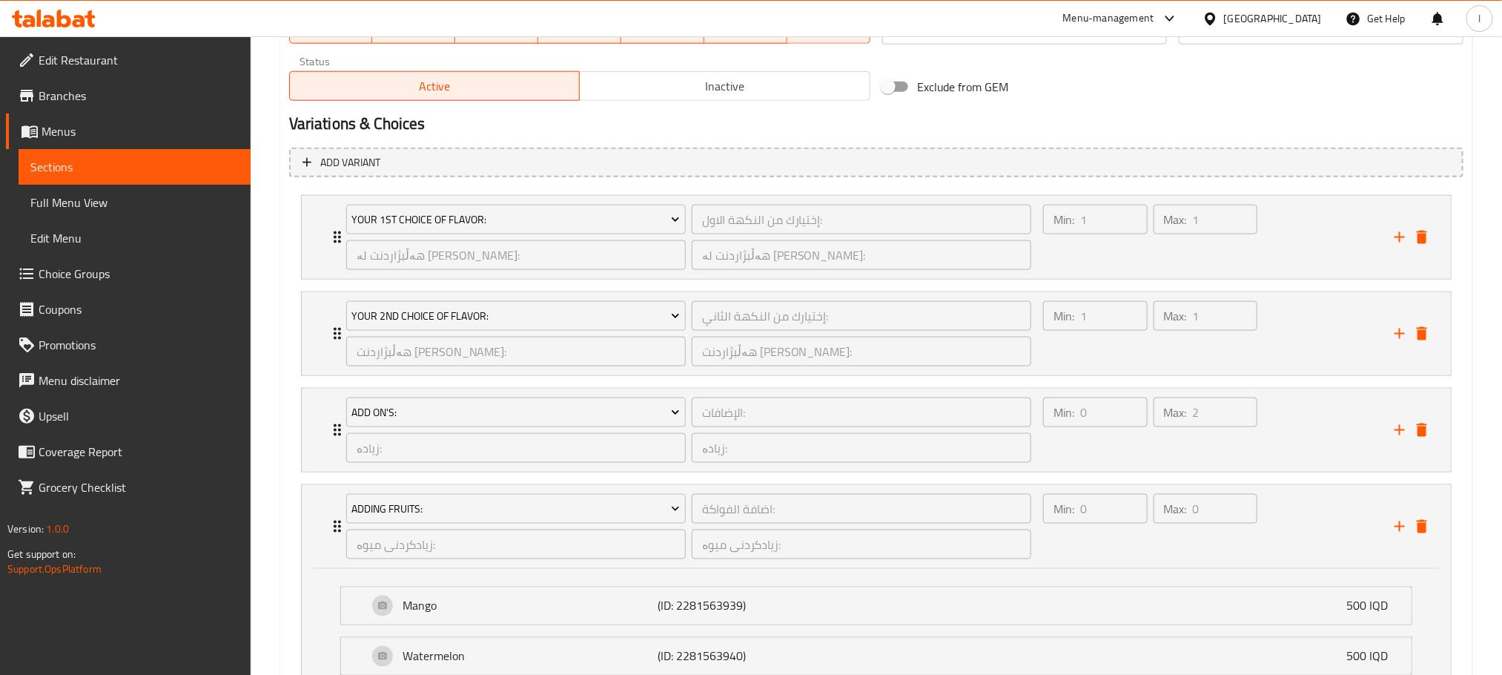
scroll to position [1260, 0]
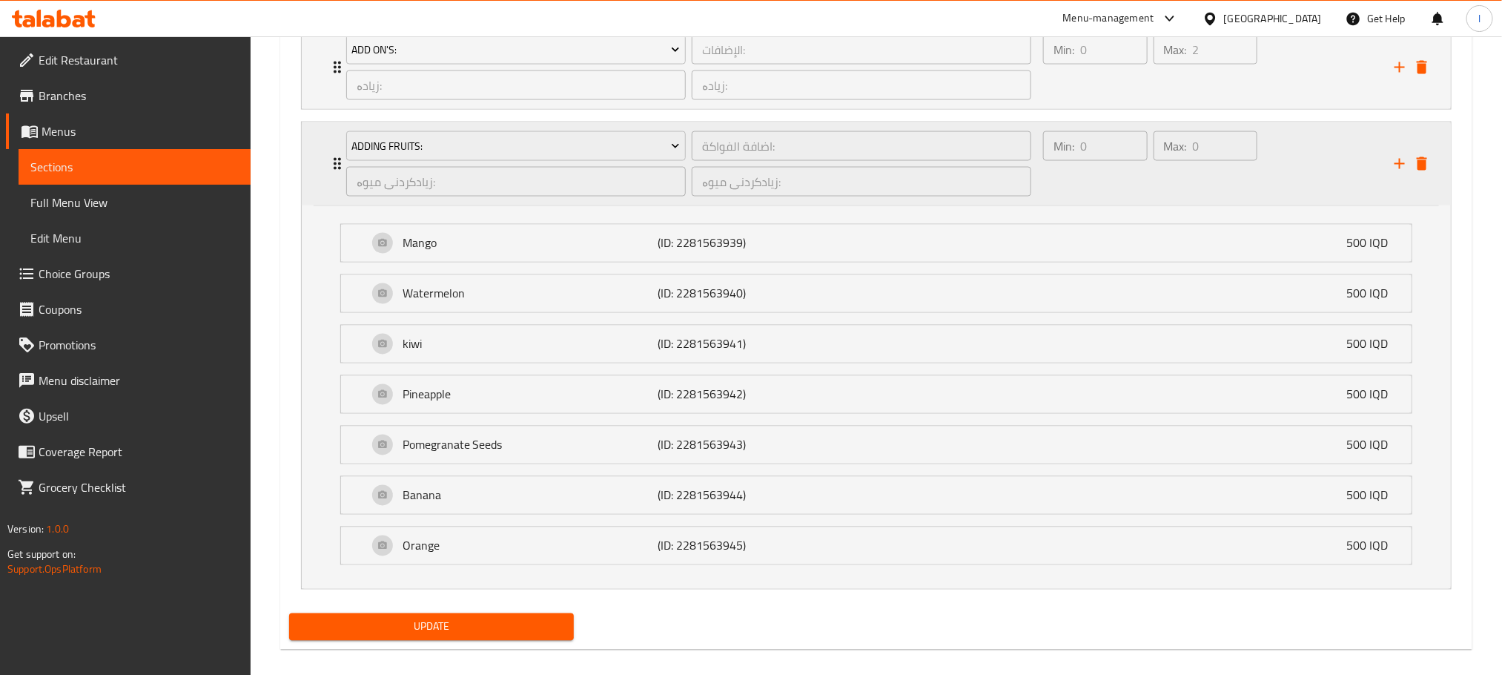
click at [1193, 189] on div "Max: 0 ​" at bounding box center [1206, 163] width 110 height 71
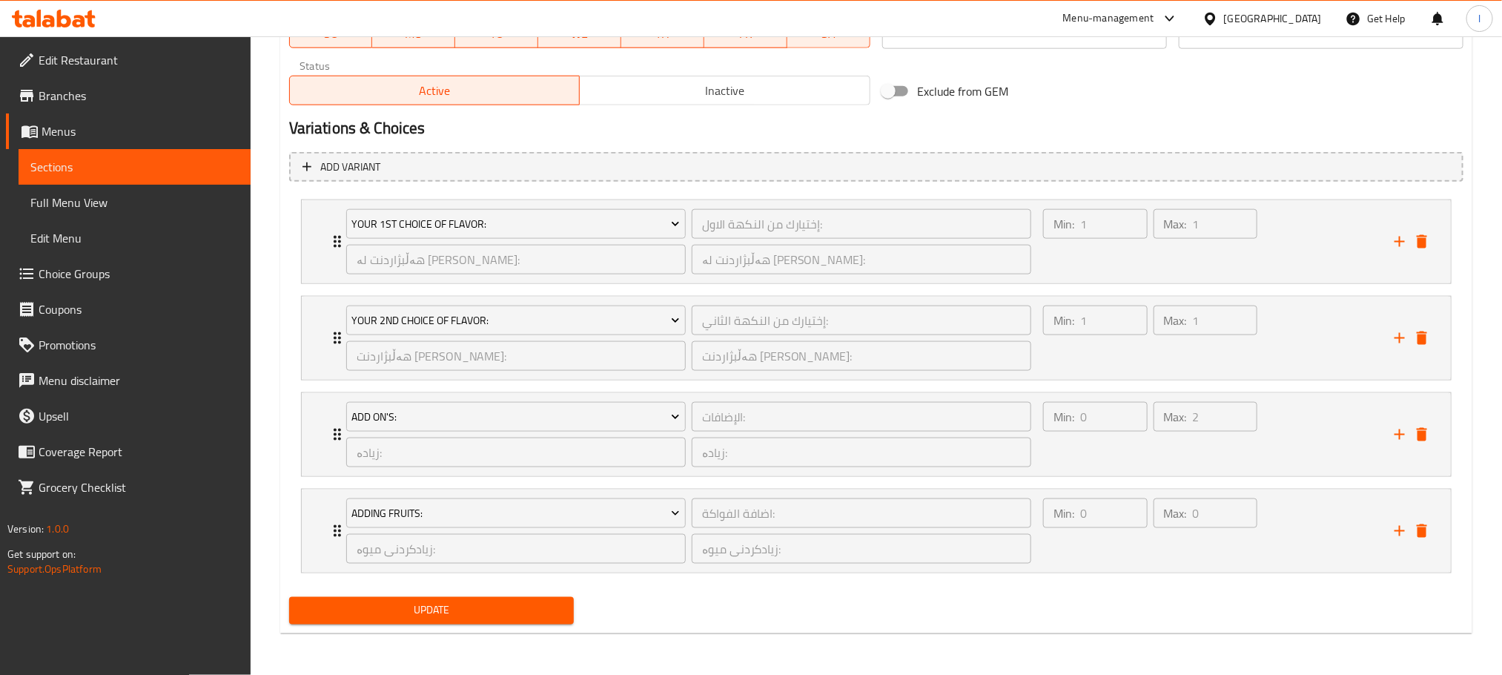
scroll to position [897, 0]
click at [1210, 541] on div "Max: 0 ​" at bounding box center [1206, 530] width 110 height 71
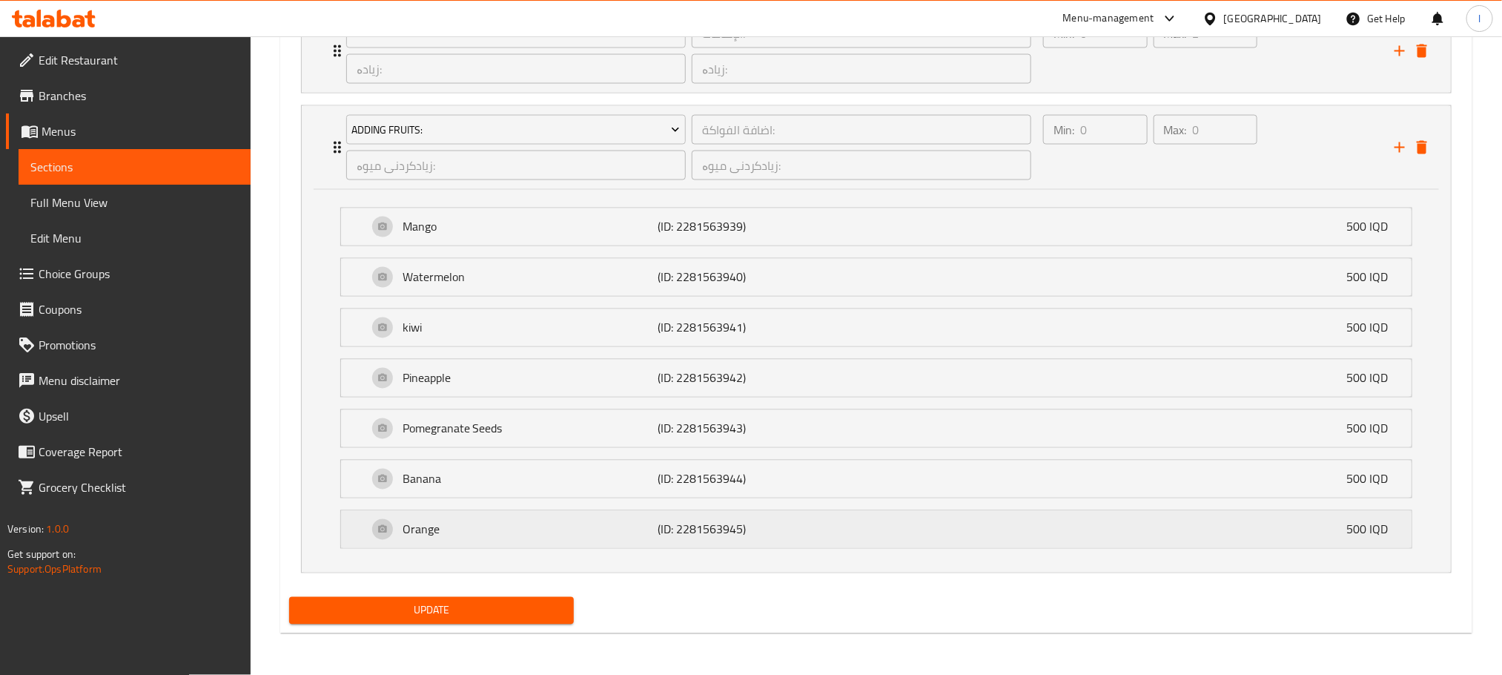
scroll to position [1286, 0]
click at [1304, 165] on div "Min: 0 ​ Max: 0 ​" at bounding box center [1209, 147] width 351 height 83
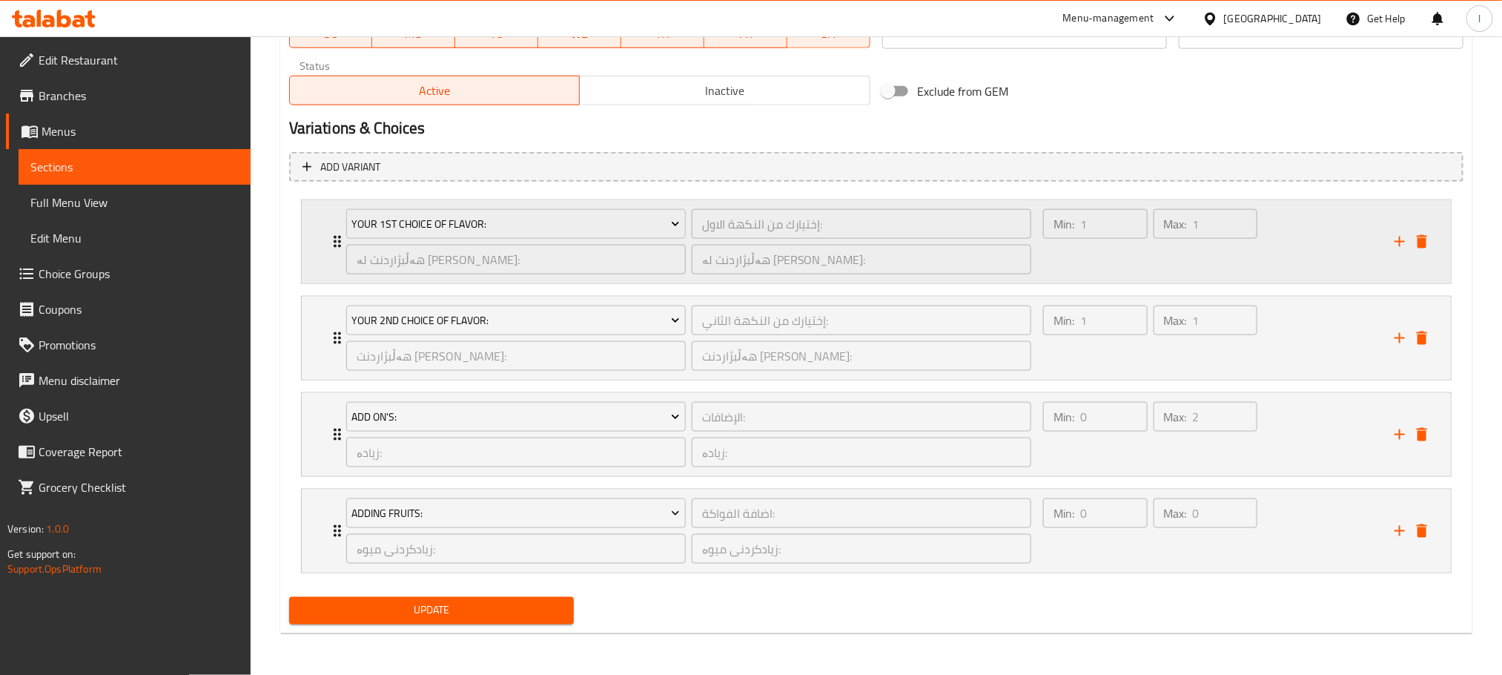
scroll to position [897, 0]
click at [1397, 534] on icon "add" at bounding box center [1400, 531] width 18 height 18
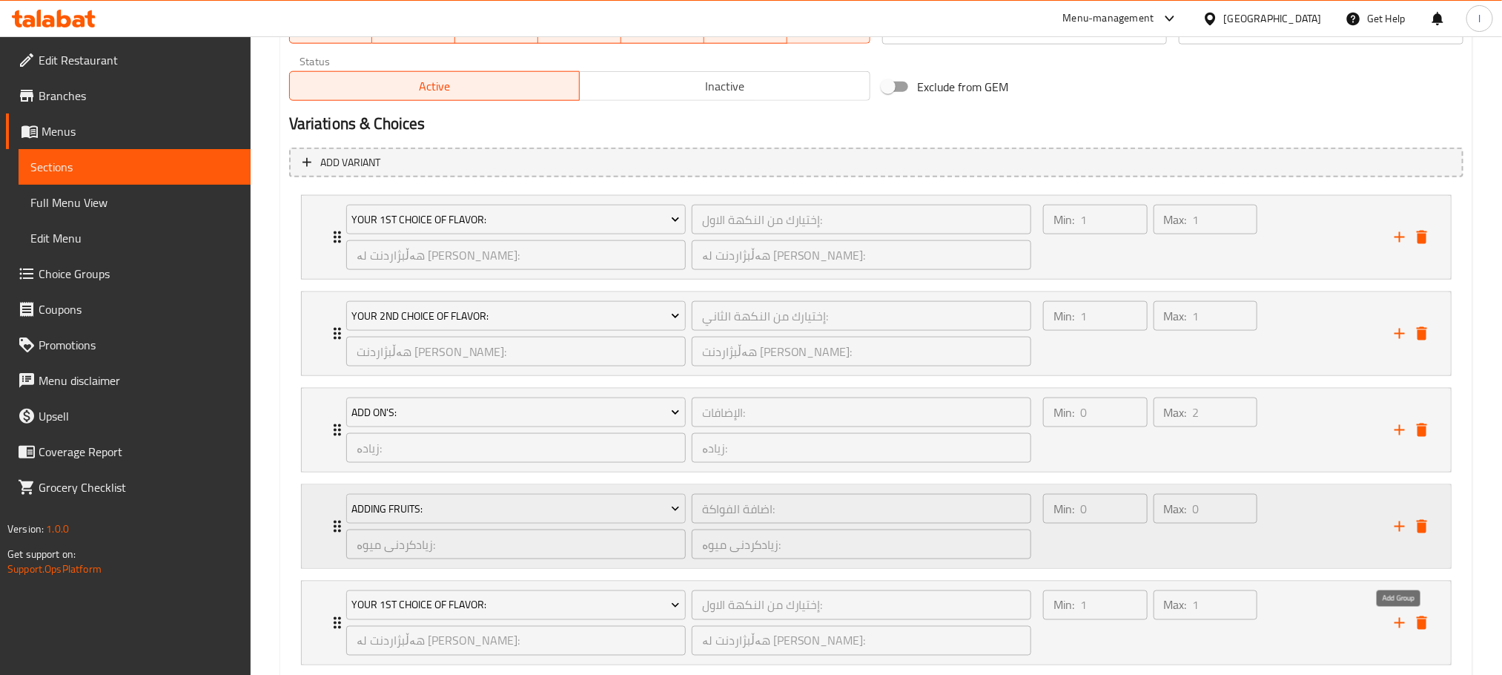
scroll to position [994, 0]
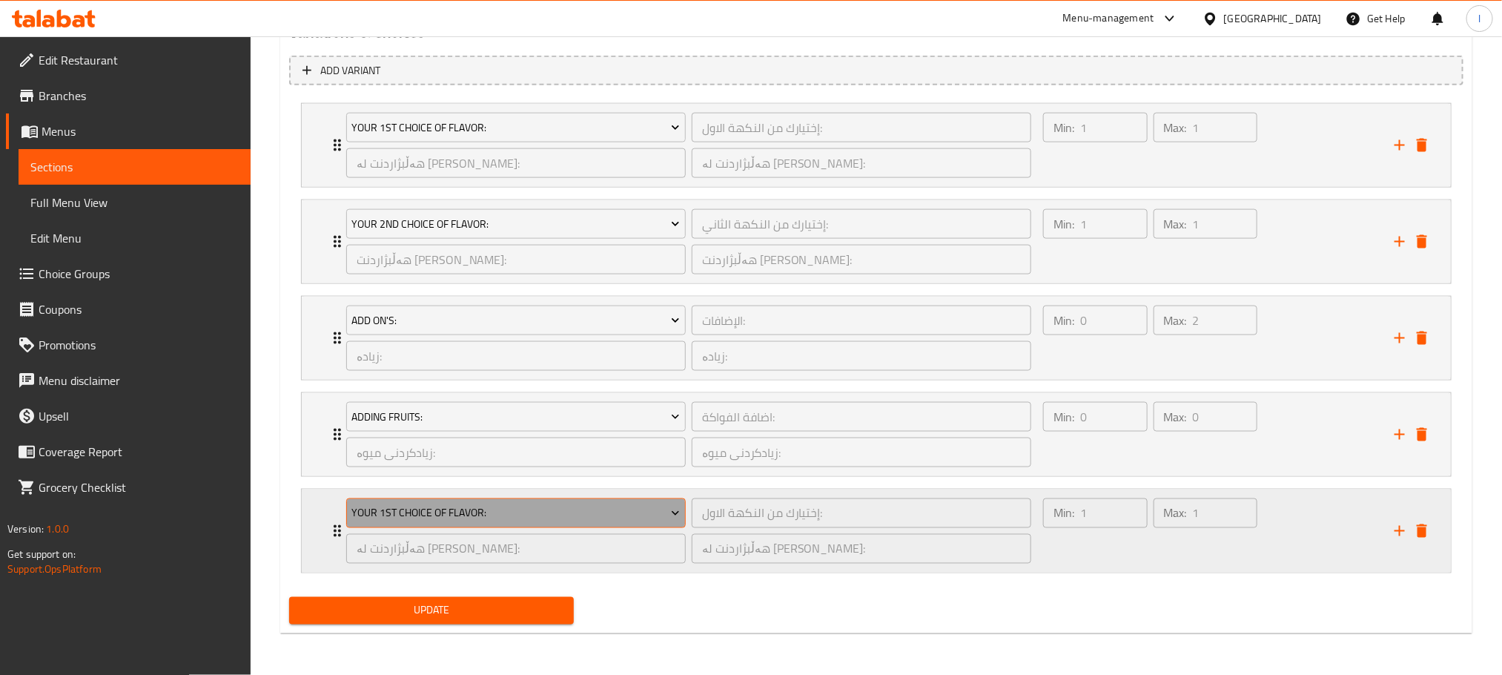
click at [559, 519] on span "Your 1st Choice Of Flavor:" at bounding box center [515, 513] width 328 height 19
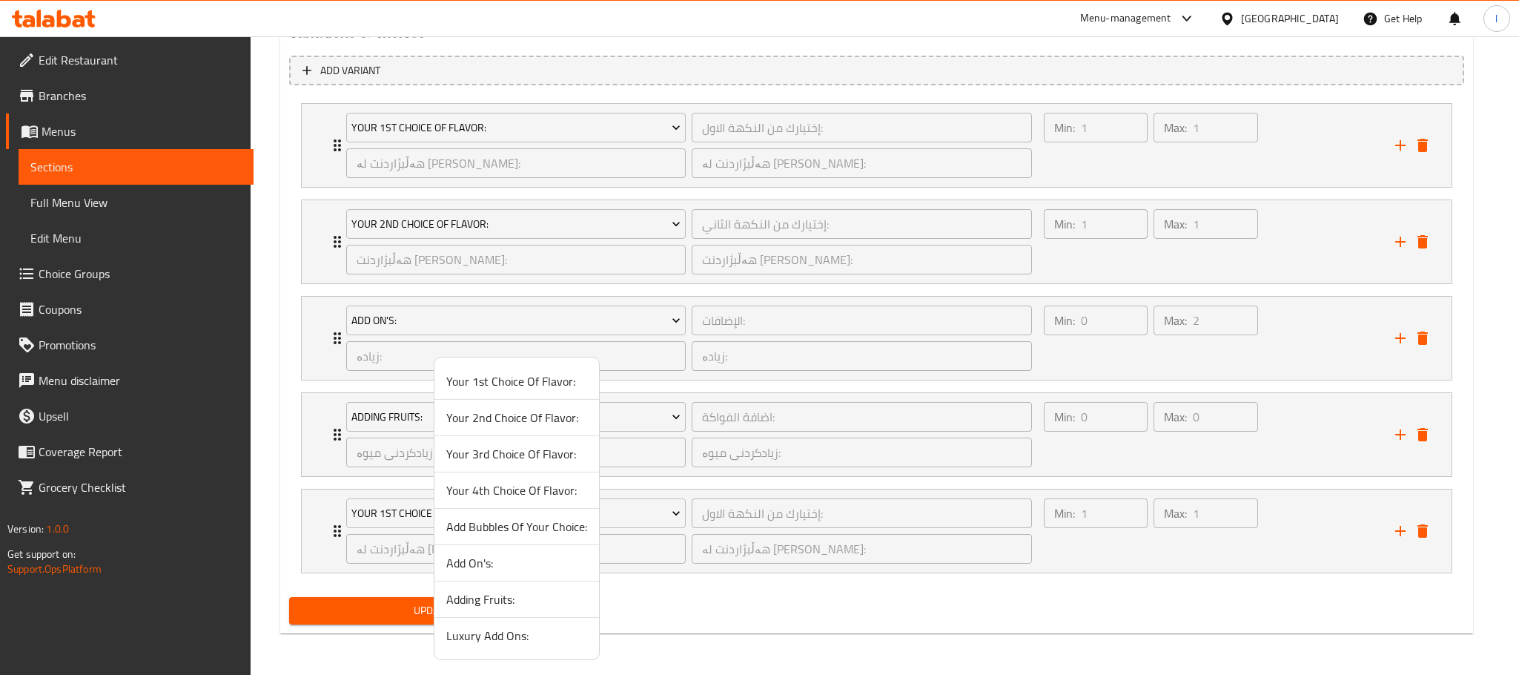
click at [543, 637] on span "Luxury Add Ons:" at bounding box center [516, 635] width 141 height 18
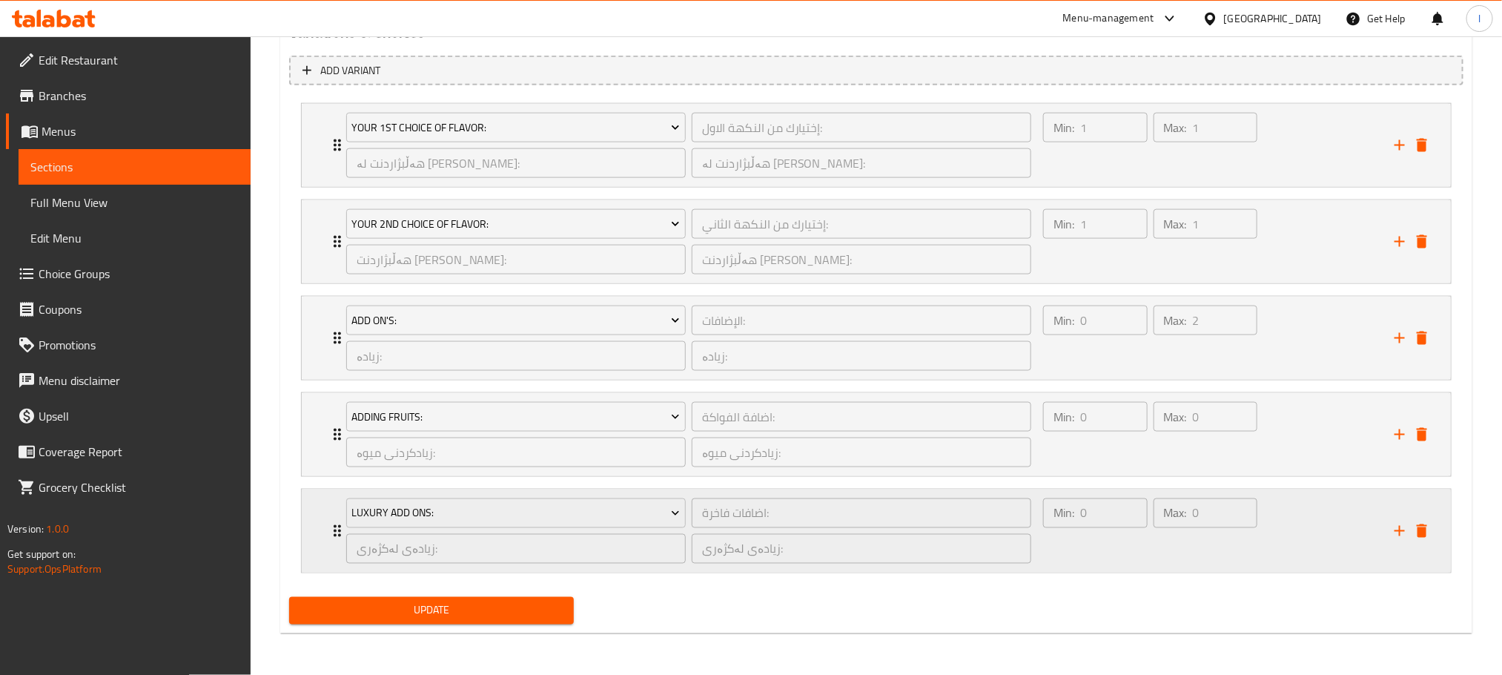
click at [1223, 550] on div "Max: 0 ​" at bounding box center [1206, 530] width 110 height 71
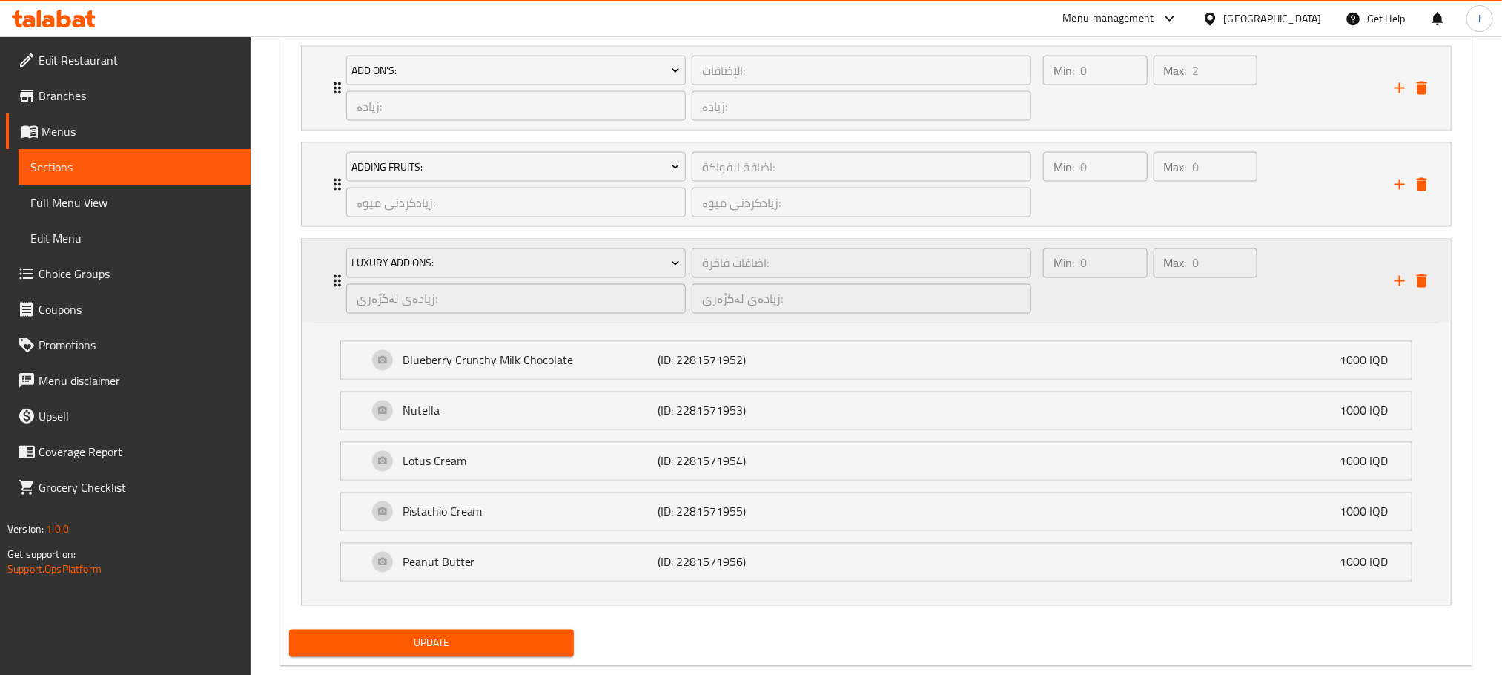
scroll to position [1281, 0]
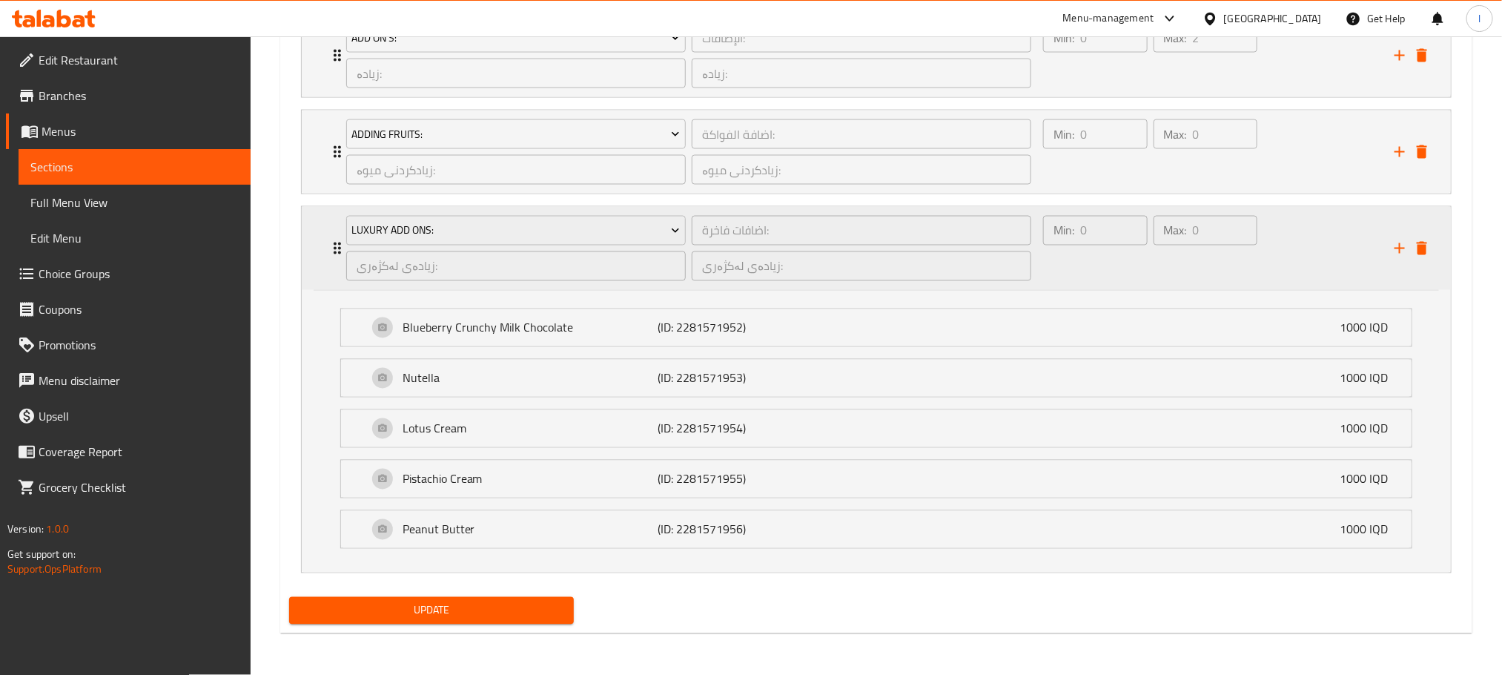
click at [1297, 259] on div "Min: 0 ​ Max: 0 ​" at bounding box center [1209, 248] width 351 height 83
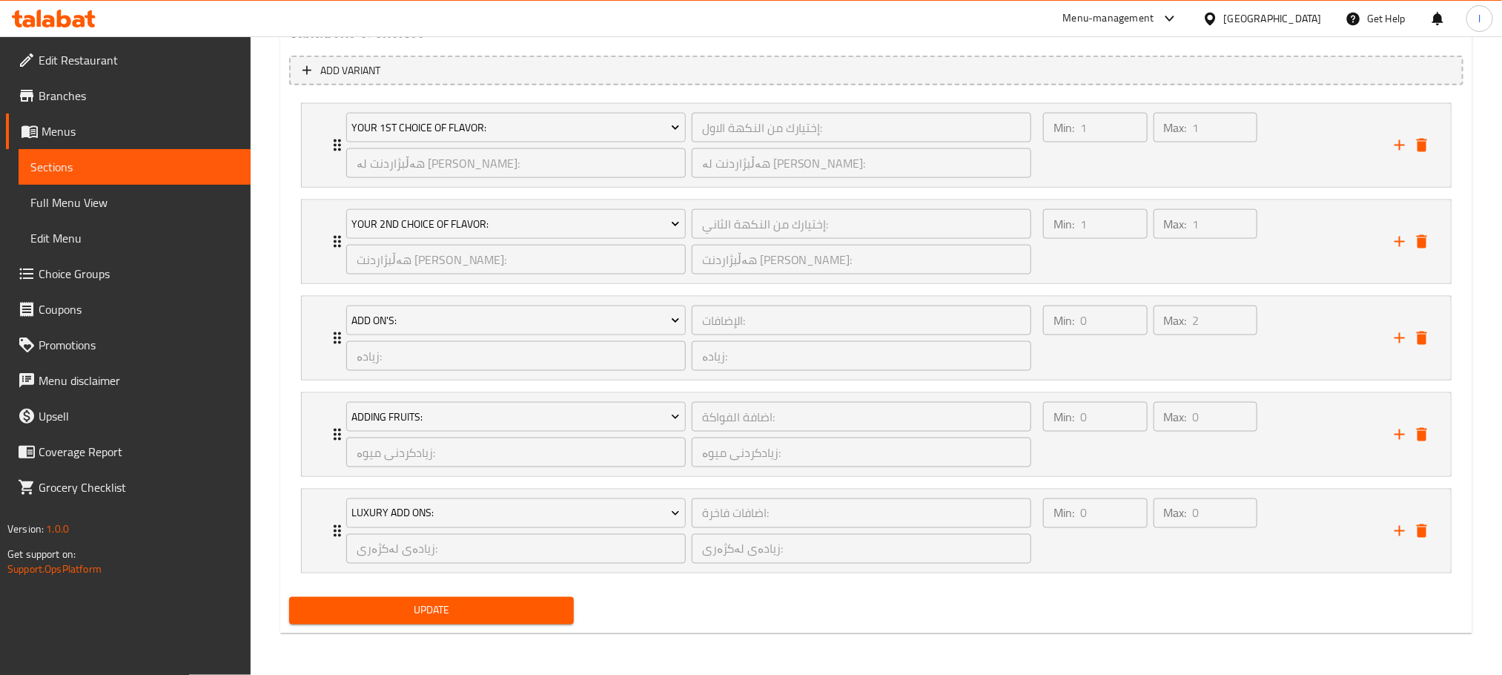
scroll to position [994, 0]
click at [1397, 530] on icon "add" at bounding box center [1399, 531] width 10 height 10
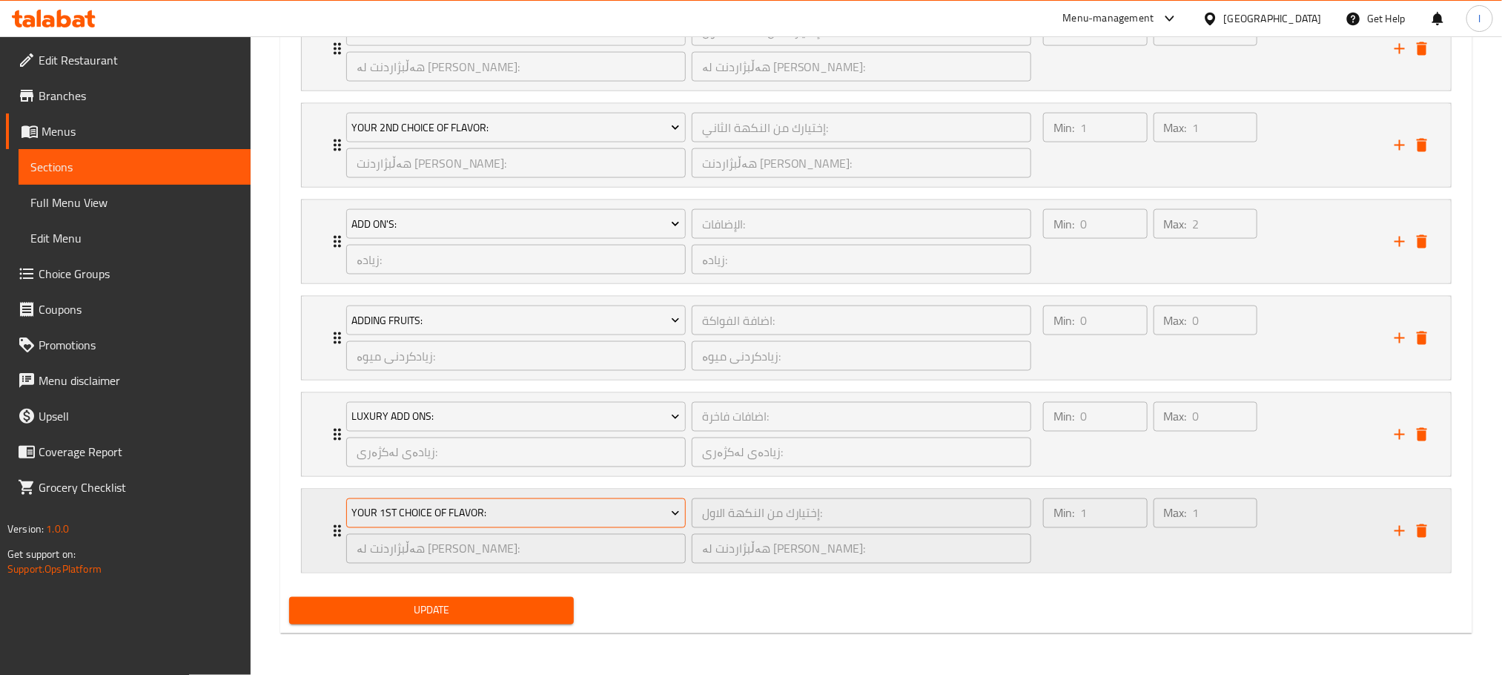
click at [635, 517] on span "Your 1st Choice Of Flavor:" at bounding box center [515, 513] width 328 height 19
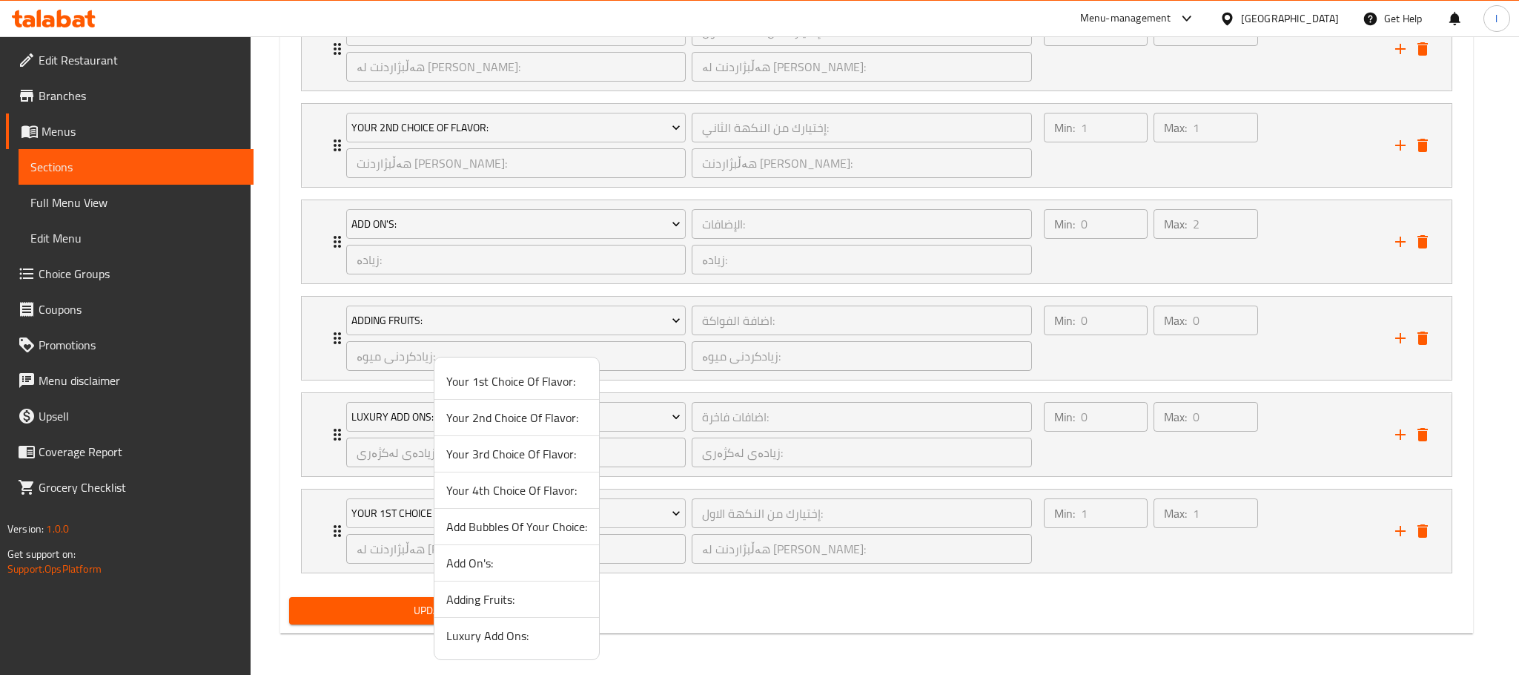
click at [569, 530] on span "Add Bubbles Of Your Choice:" at bounding box center [516, 526] width 141 height 18
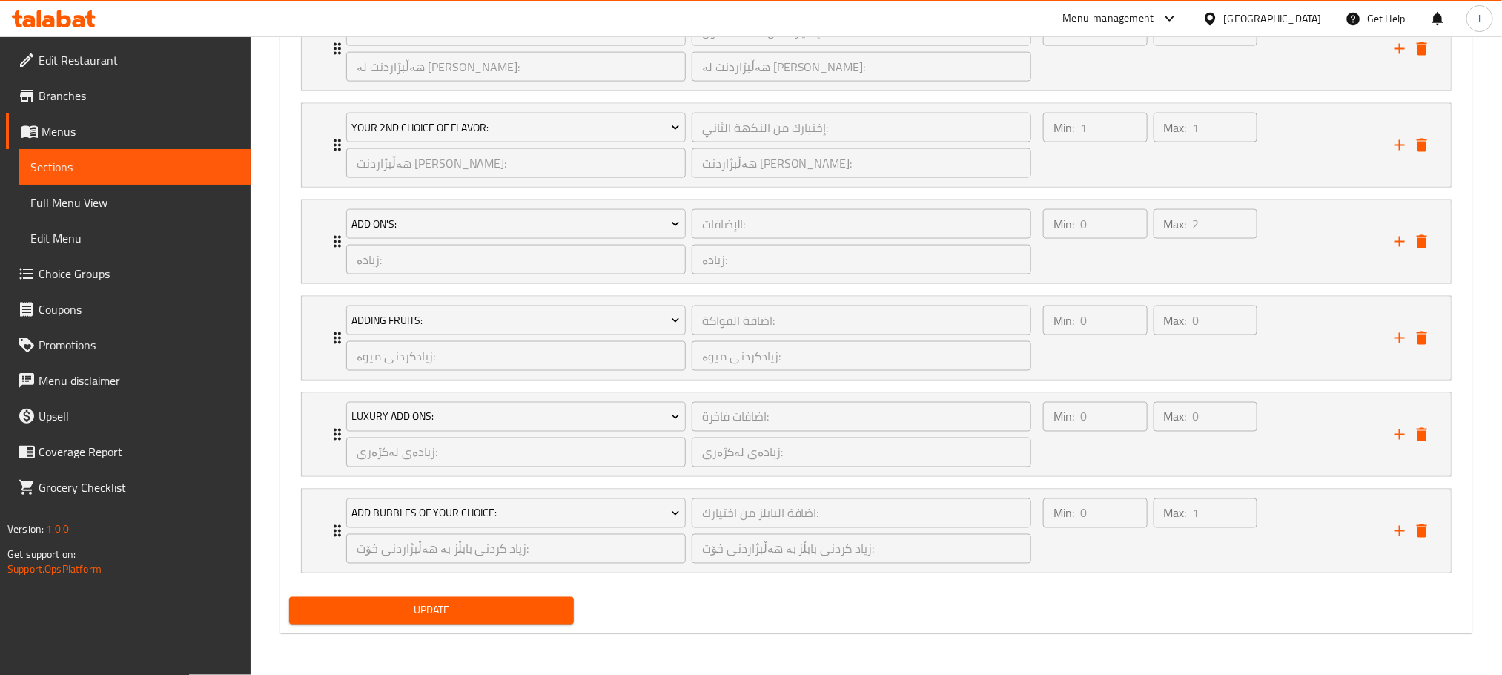
click at [507, 608] on span "Update" at bounding box center [431, 610] width 261 height 19
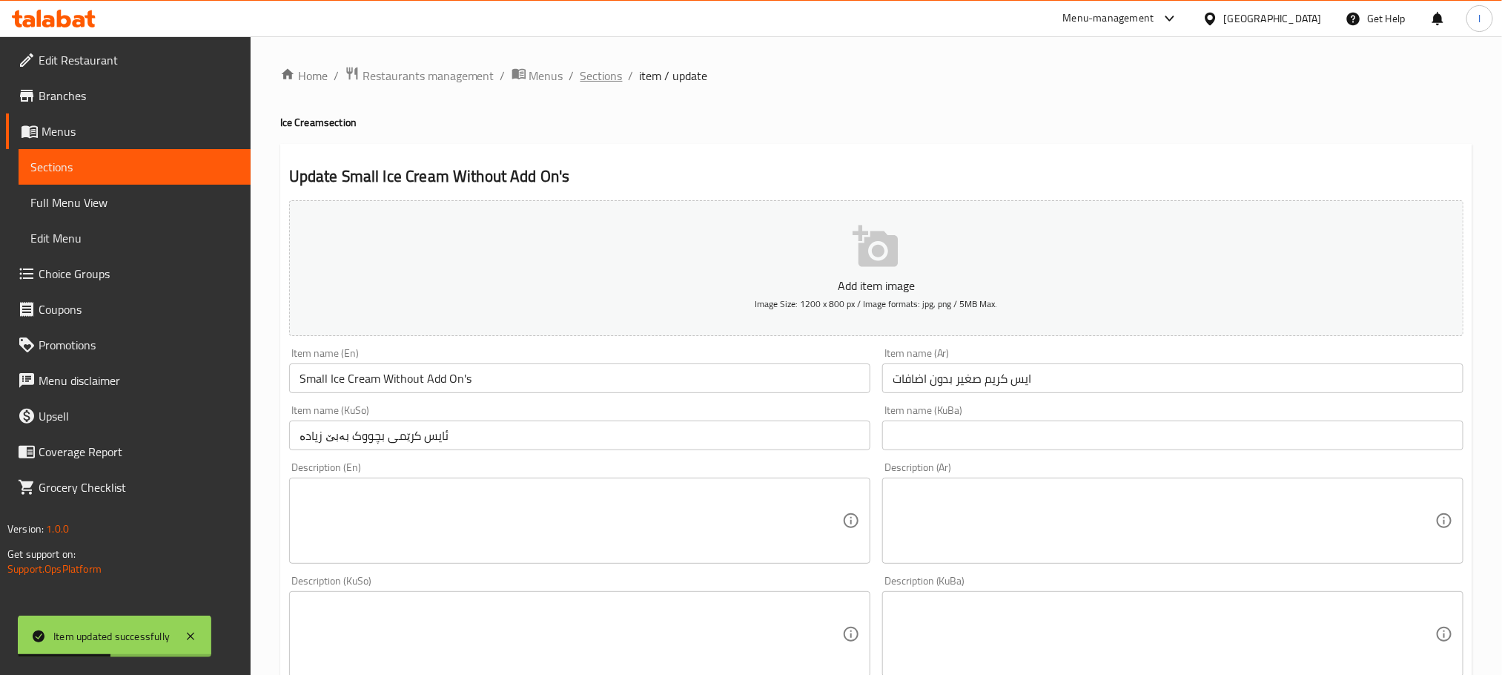
click at [609, 79] on span "Sections" at bounding box center [601, 76] width 42 height 18
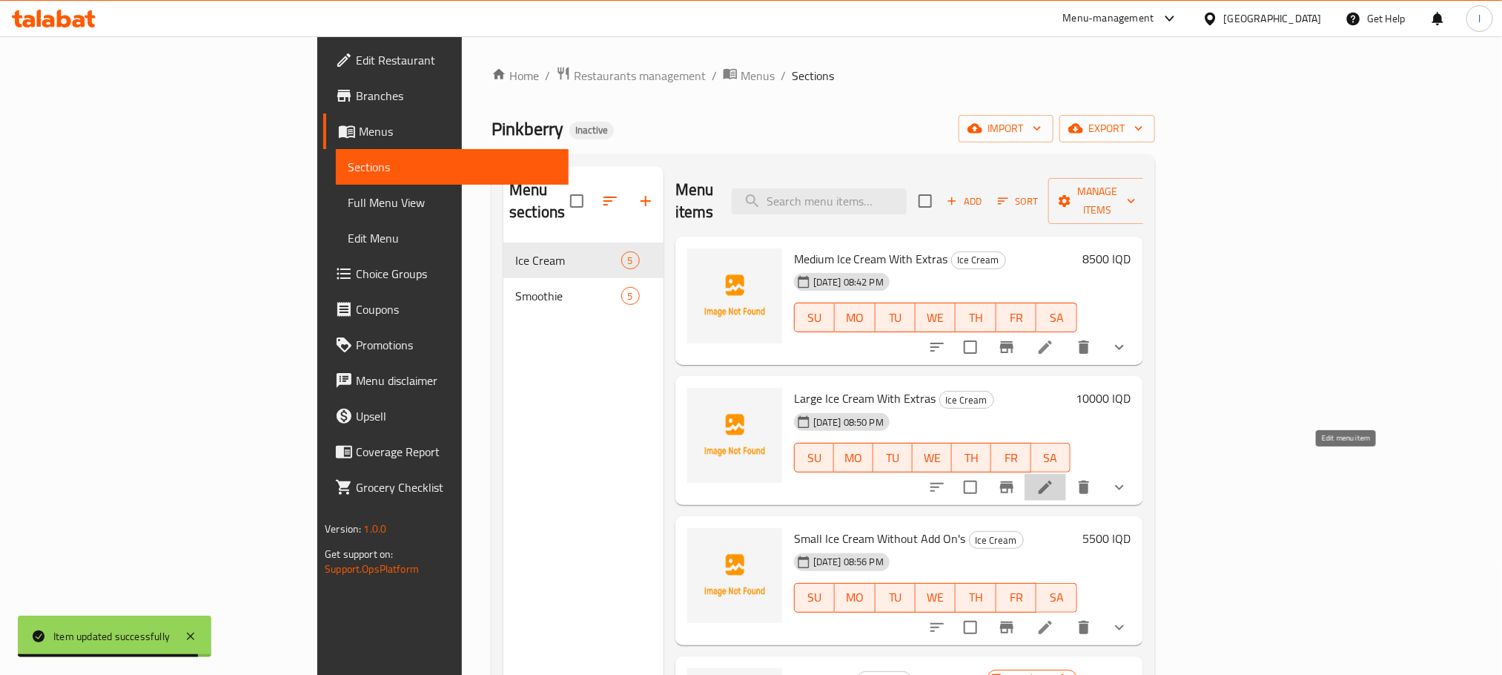
click at [1054, 478] on icon at bounding box center [1045, 487] width 18 height 18
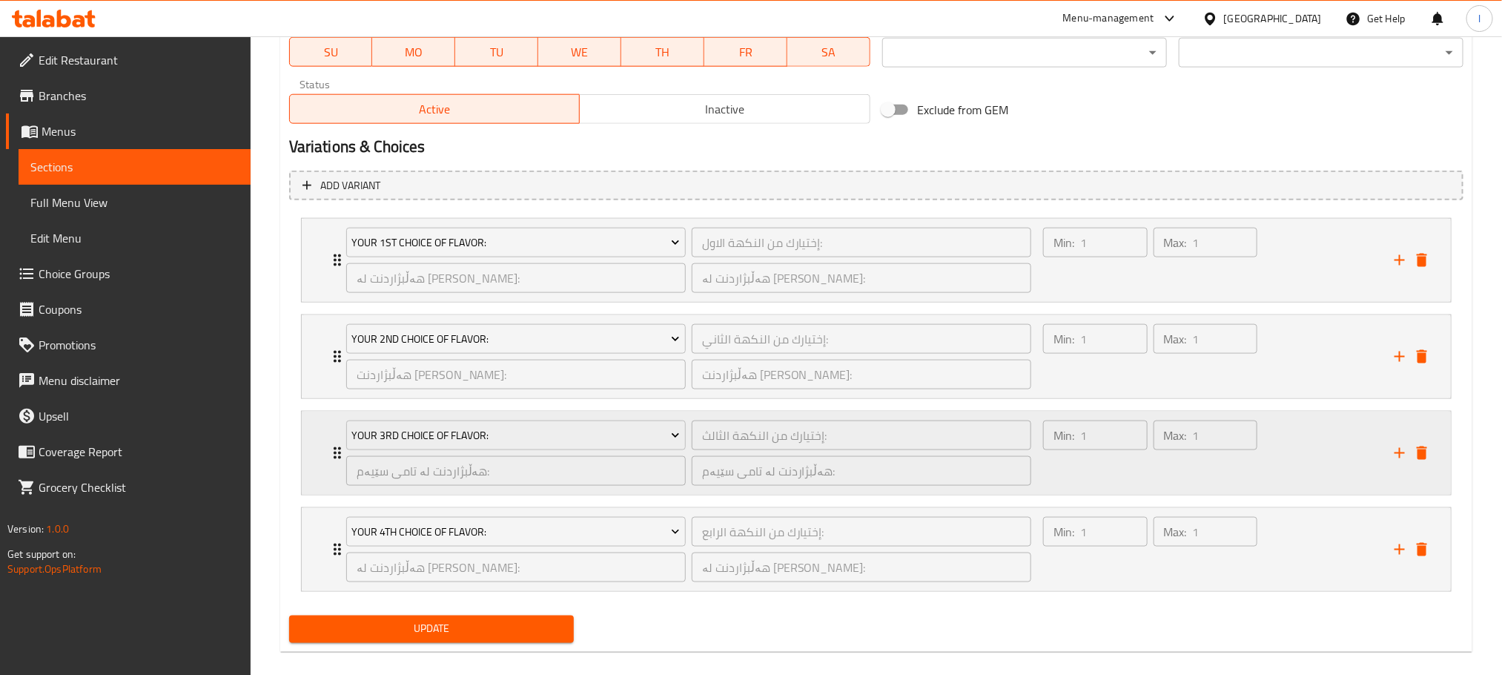
scroll to position [897, 0]
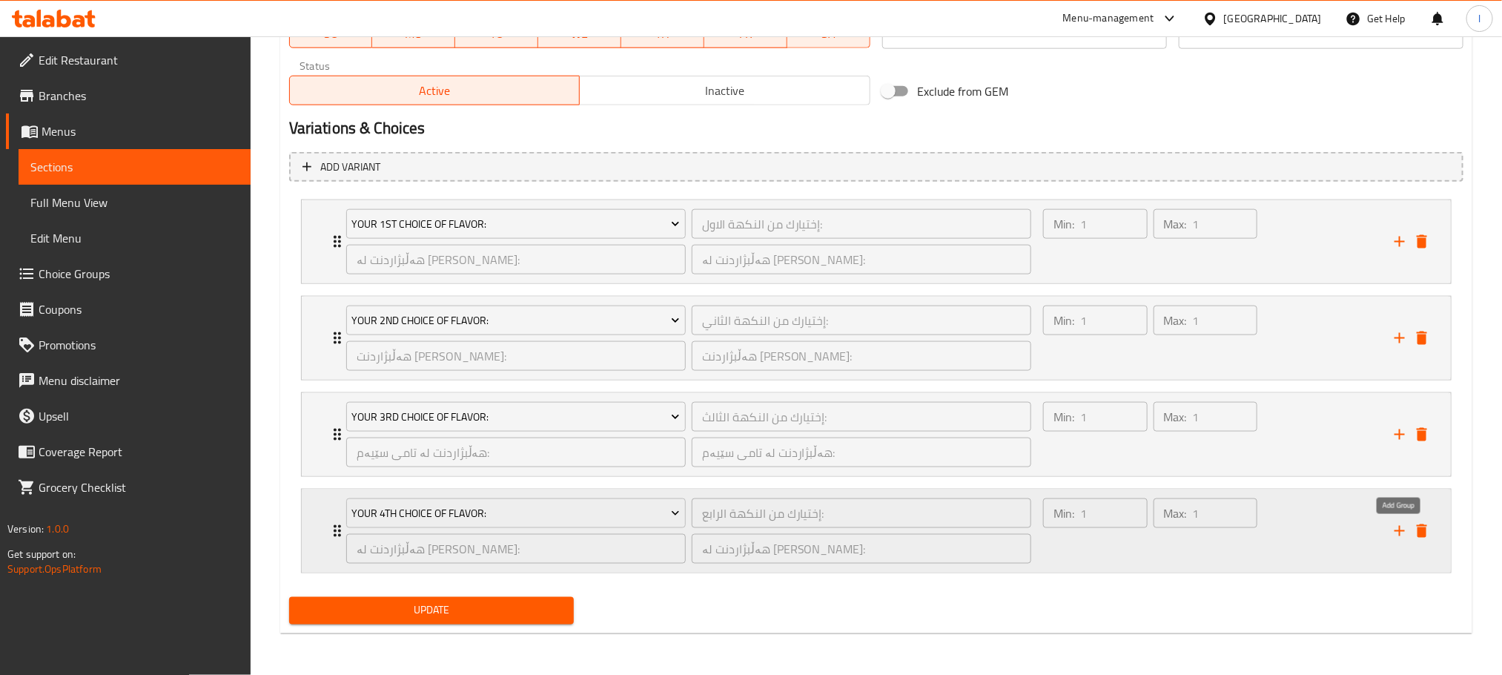
click at [1399, 525] on icon "add" at bounding box center [1400, 531] width 18 height 18
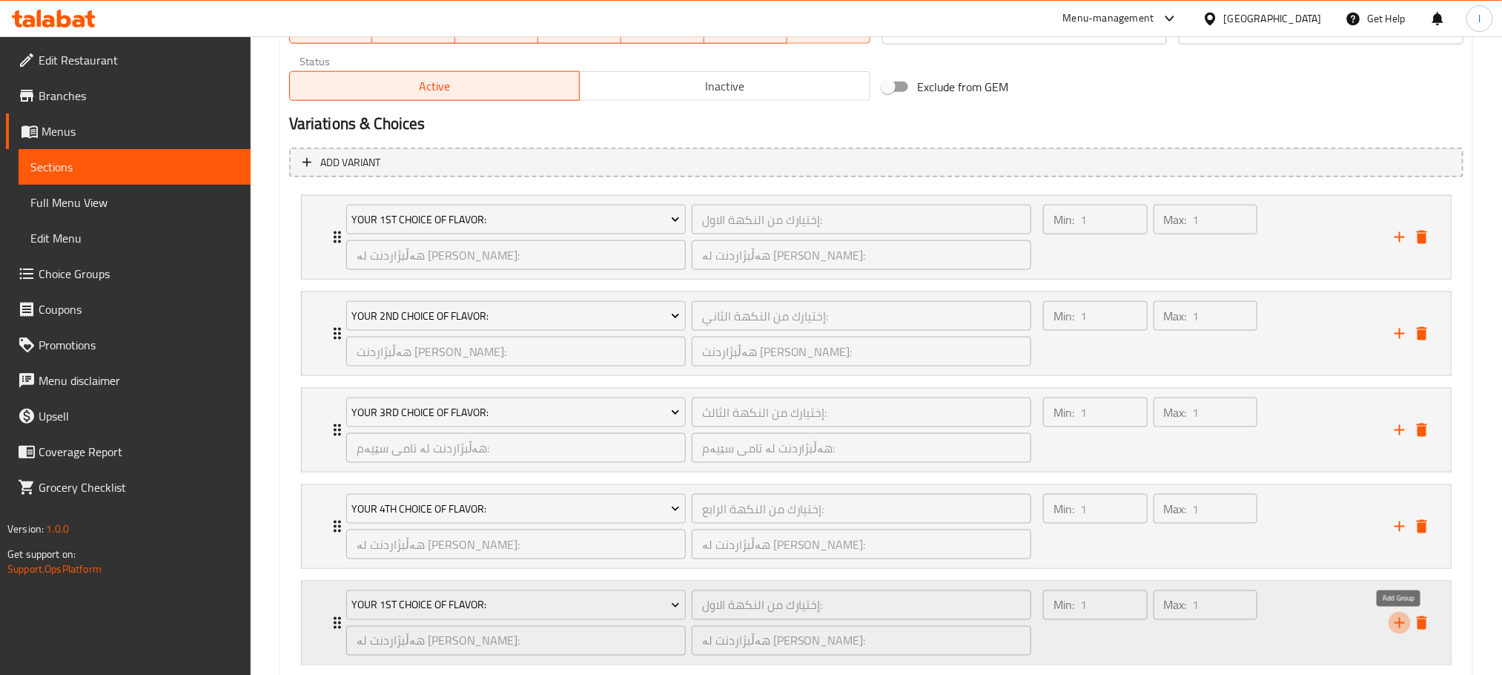
click at [1393, 628] on icon "add" at bounding box center [1400, 623] width 18 height 18
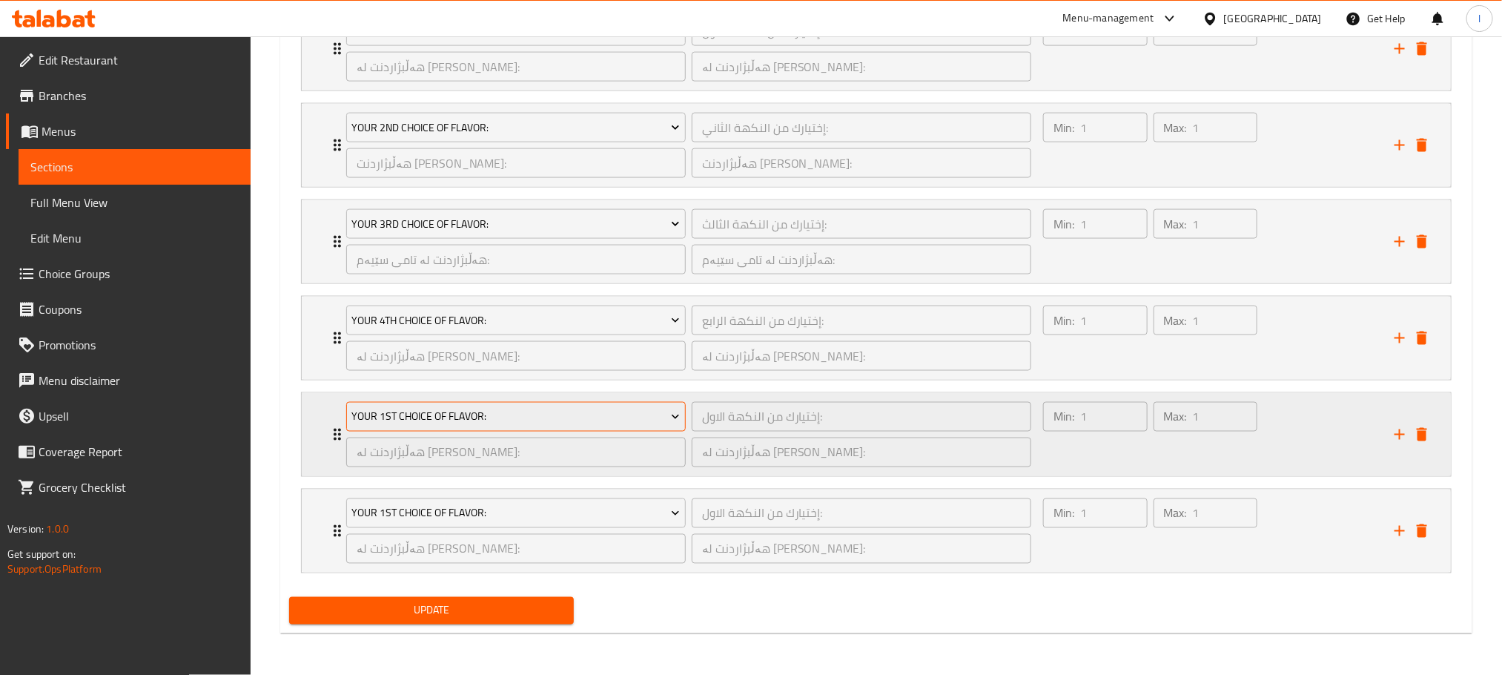
click at [550, 408] on span "Your 1st Choice Of Flavor:" at bounding box center [515, 417] width 328 height 19
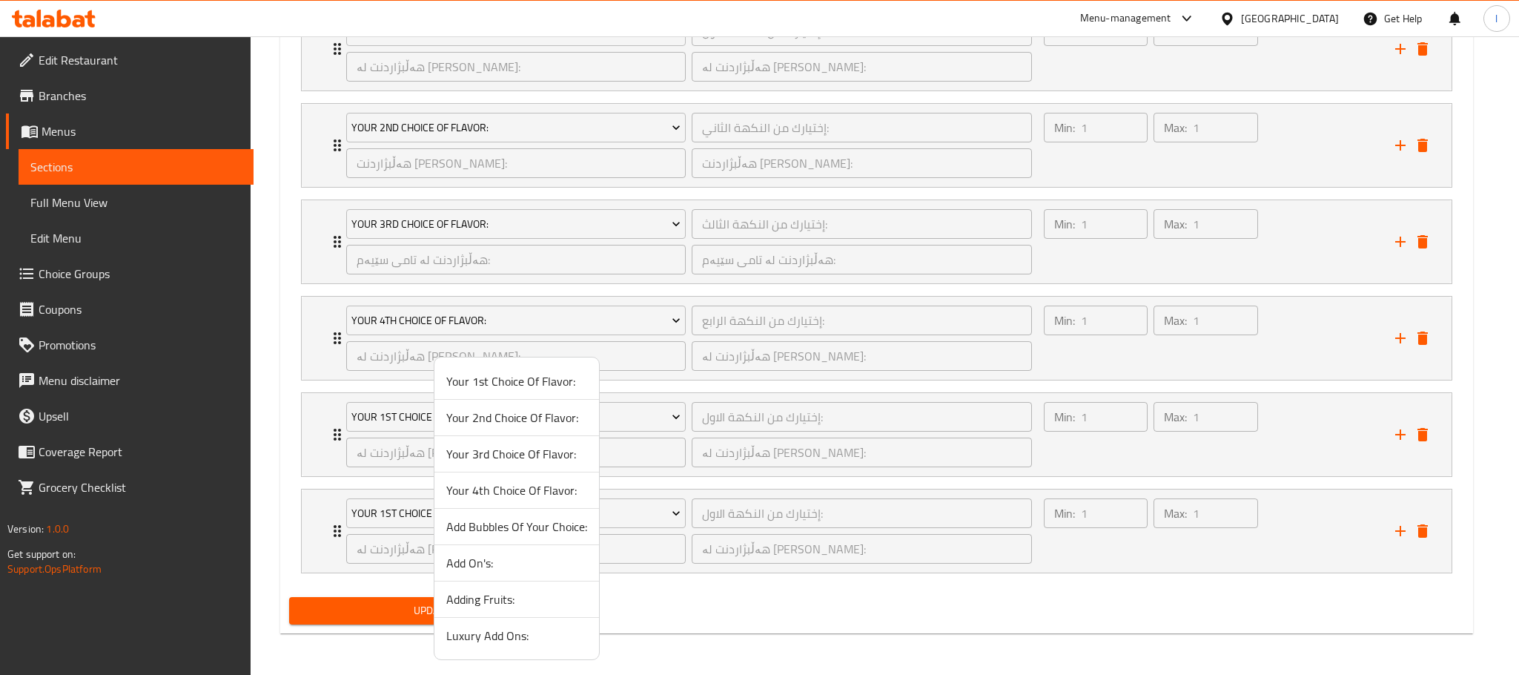
click at [577, 528] on span "Add Bubbles Of Your Choice:" at bounding box center [516, 526] width 141 height 18
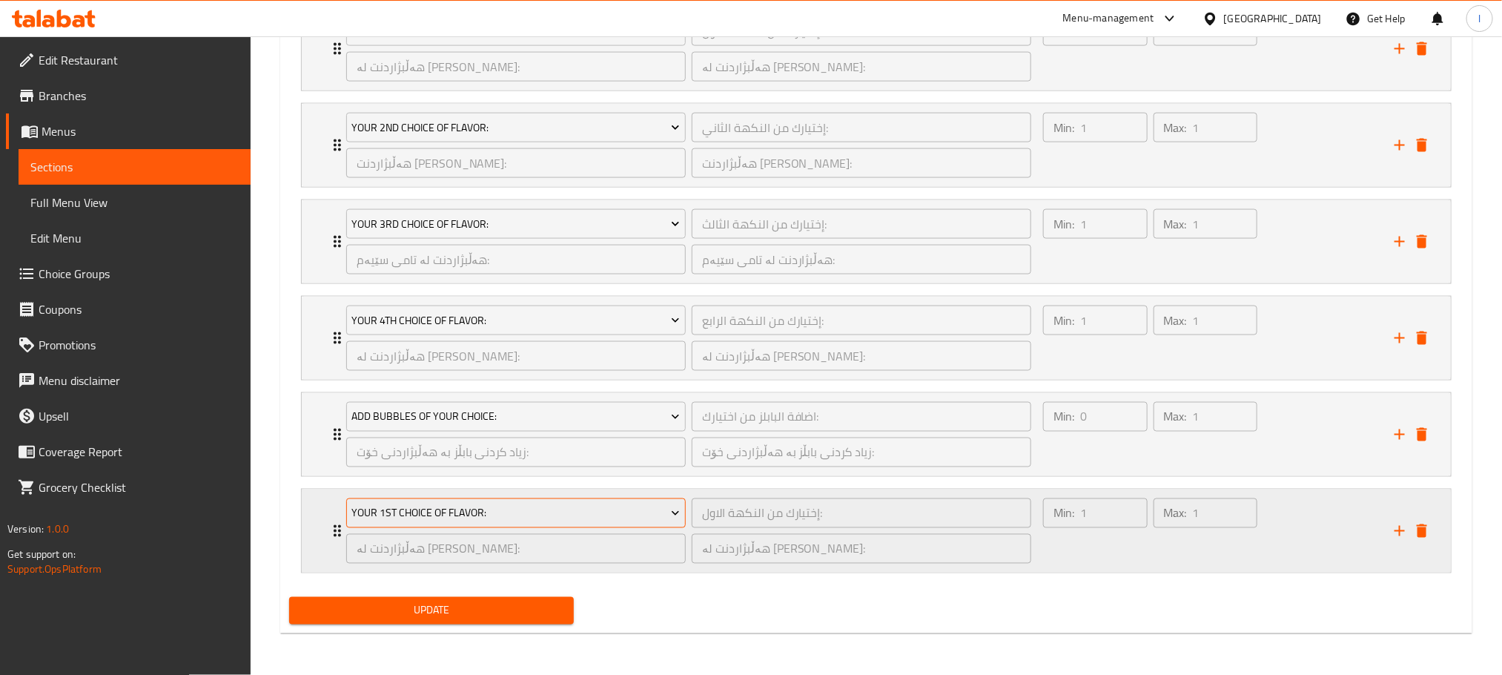
click at [652, 517] on span "Your 1st Choice Of Flavor:" at bounding box center [515, 513] width 328 height 19
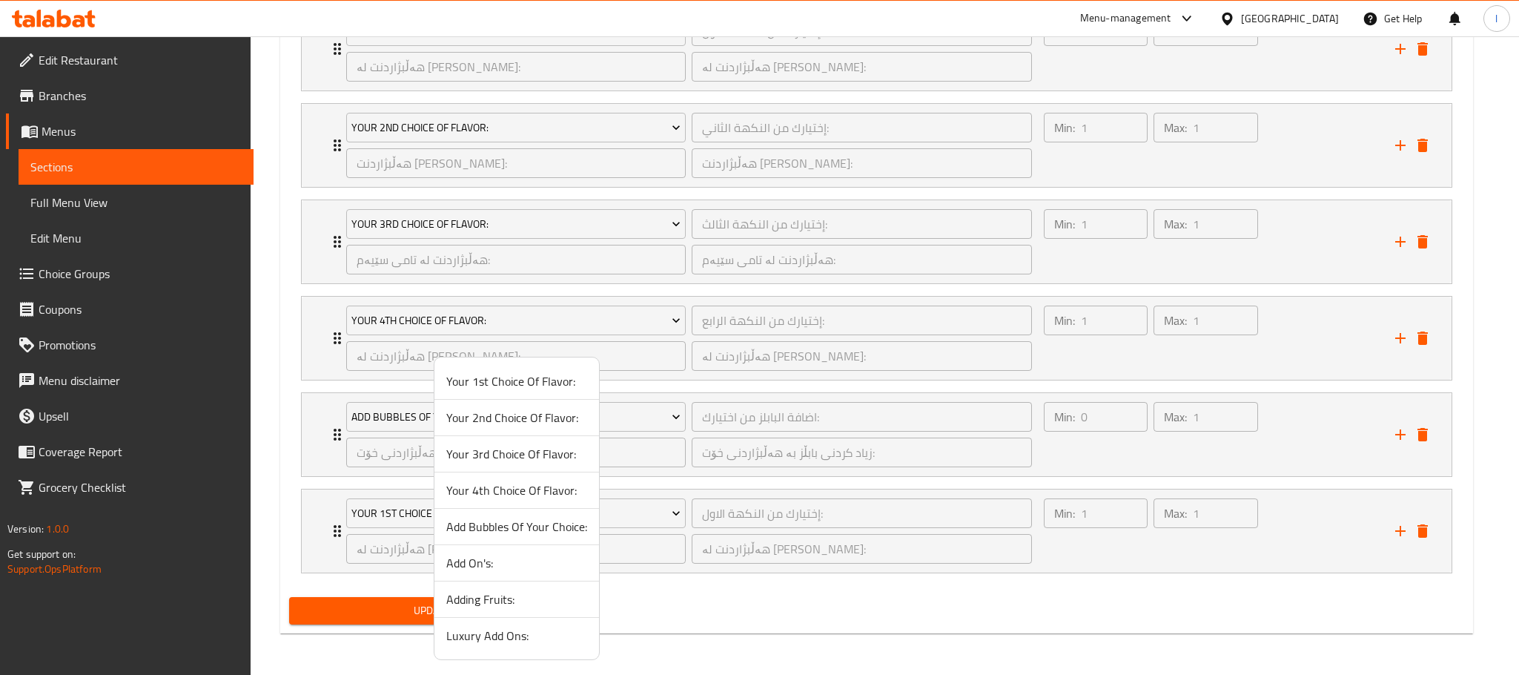
drag, startPoint x: 528, startPoint y: 603, endPoint x: 535, endPoint y: 607, distance: 7.6
click at [529, 606] on span "Adding Fruits:" at bounding box center [516, 599] width 141 height 18
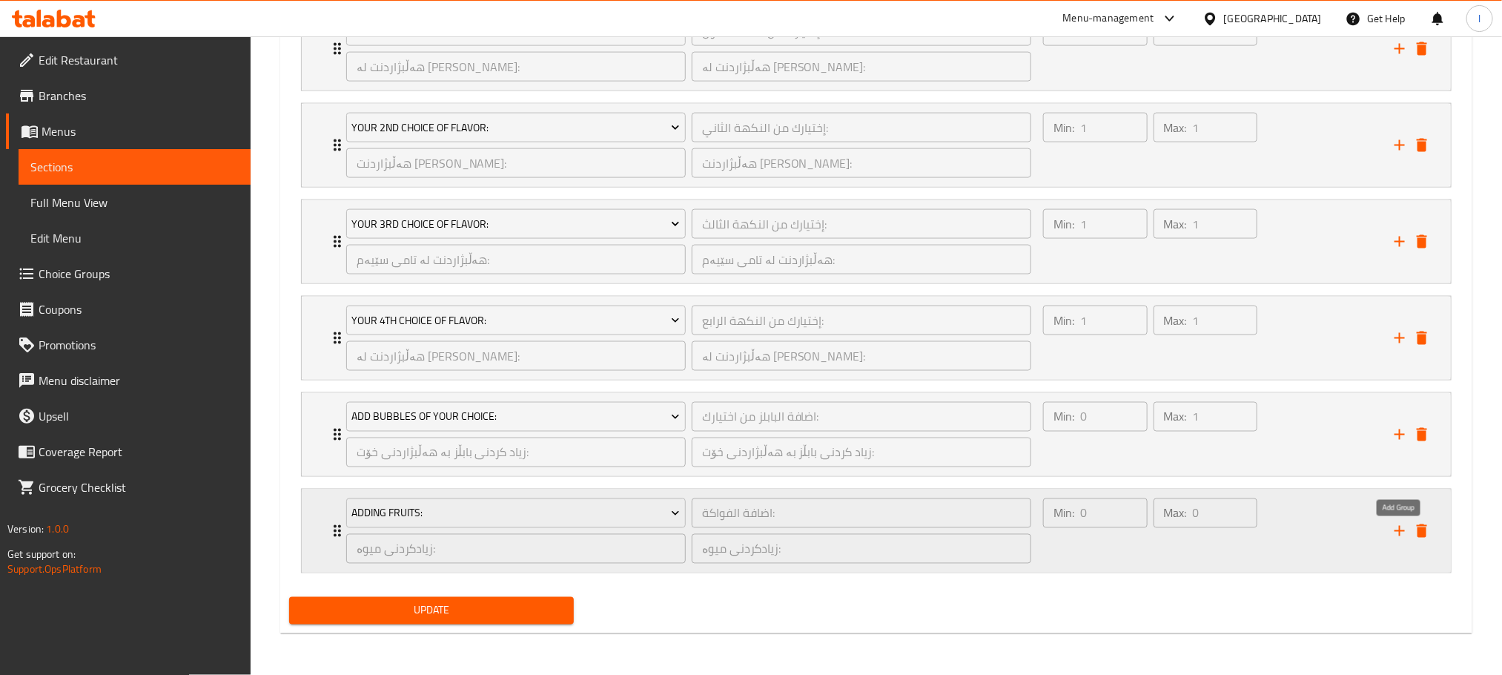
click at [1395, 536] on icon "add" at bounding box center [1400, 531] width 18 height 18
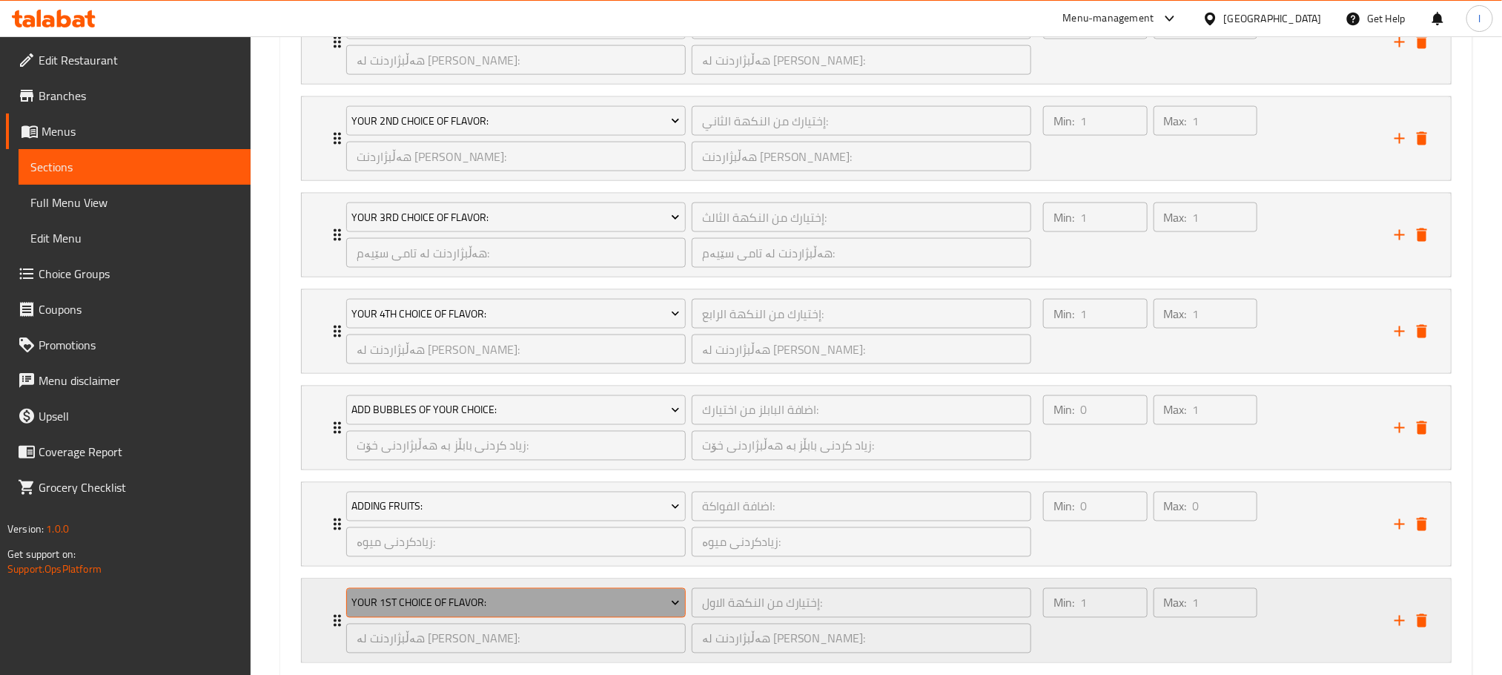
click at [607, 612] on span "Your 1st Choice Of Flavor:" at bounding box center [515, 603] width 328 height 19
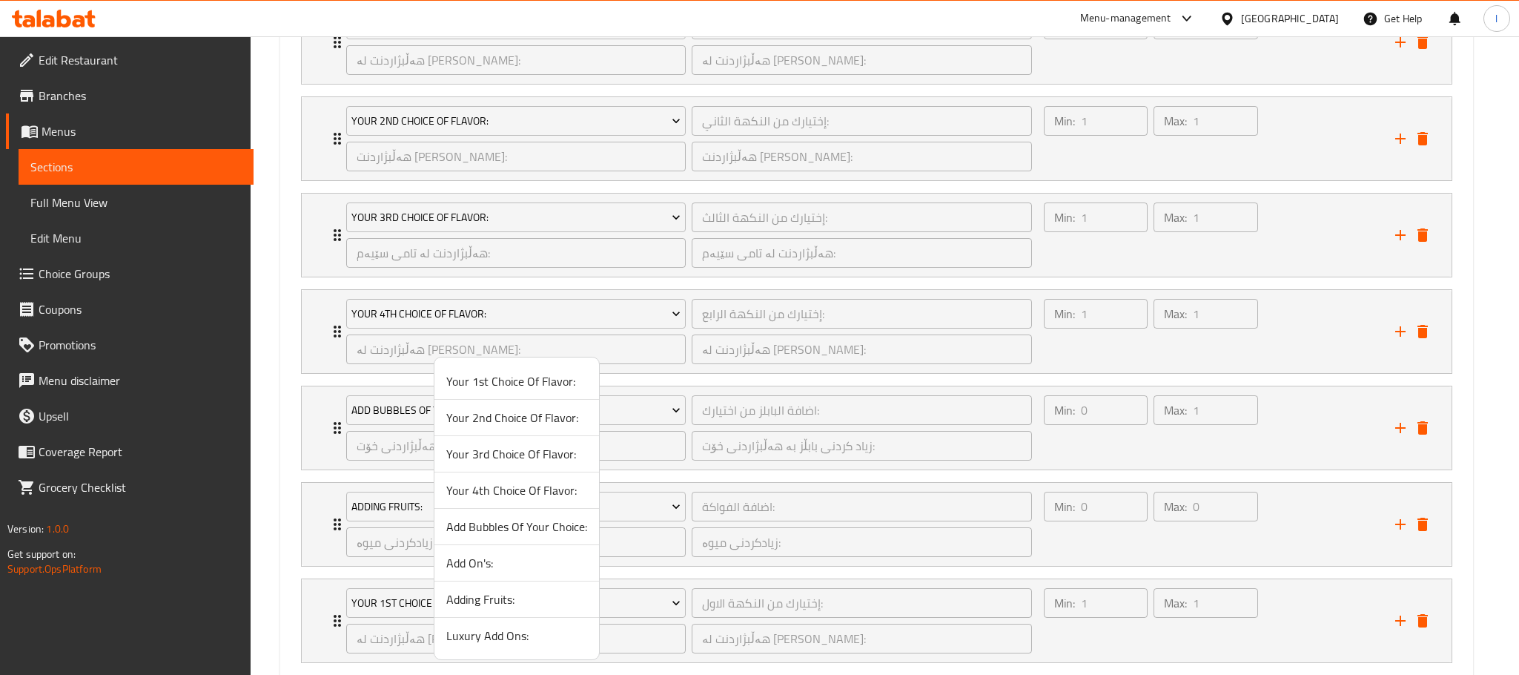
click at [532, 632] on span "Luxury Add Ons:" at bounding box center [516, 635] width 141 height 18
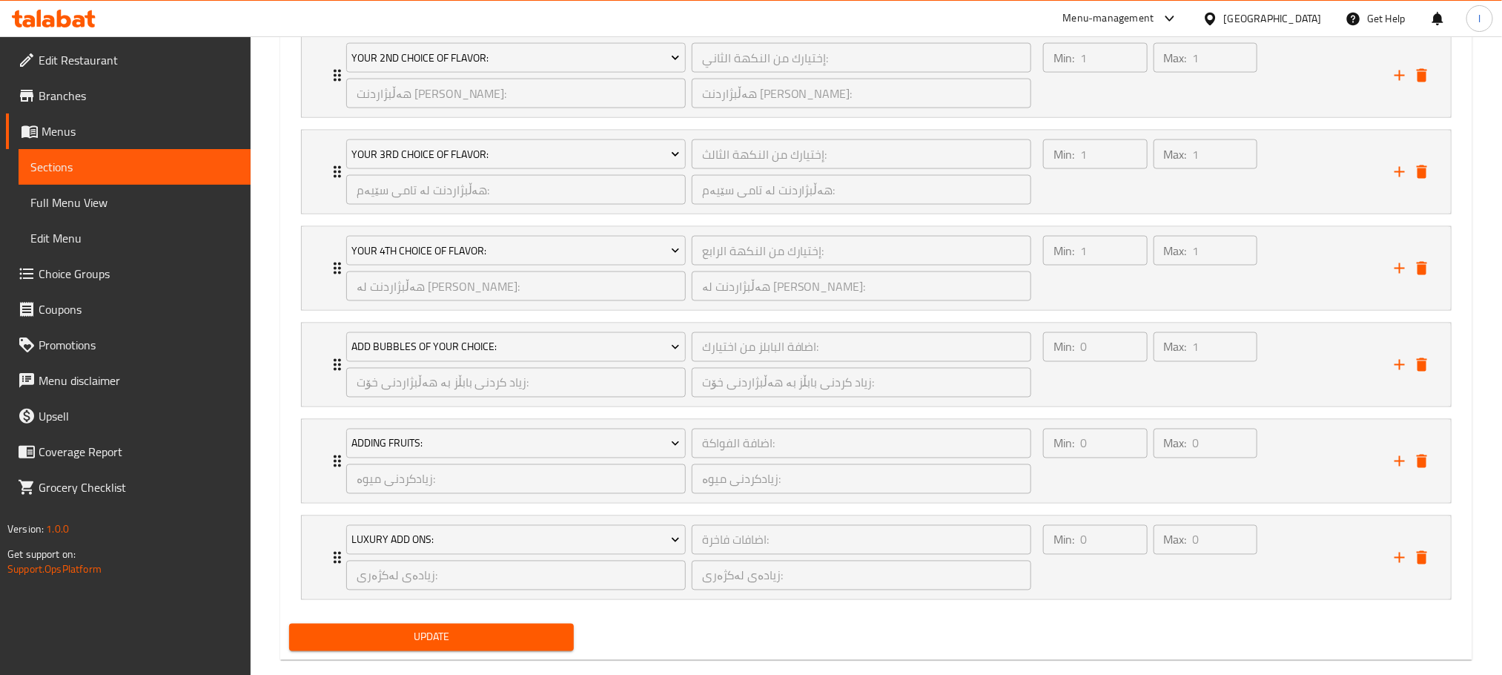
scroll to position [1190, 0]
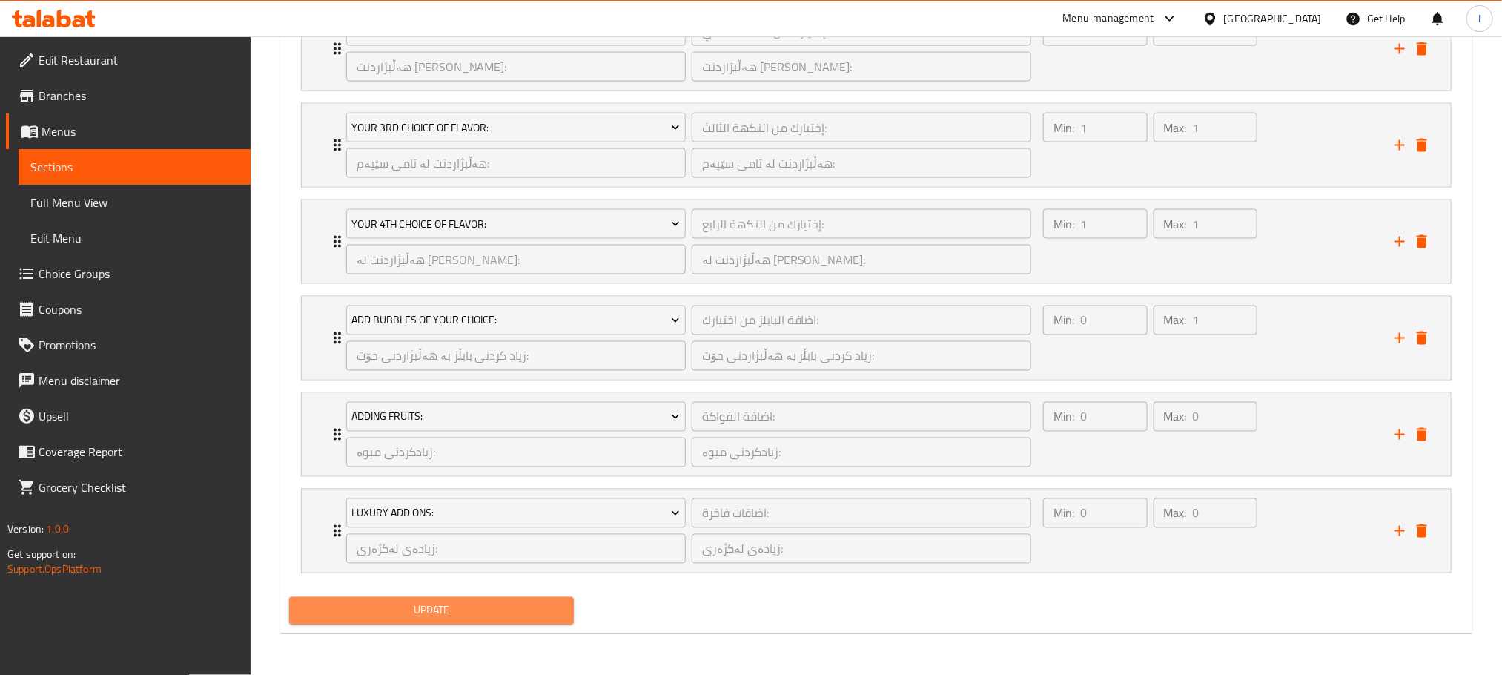
click at [528, 609] on span "Update" at bounding box center [431, 610] width 261 height 19
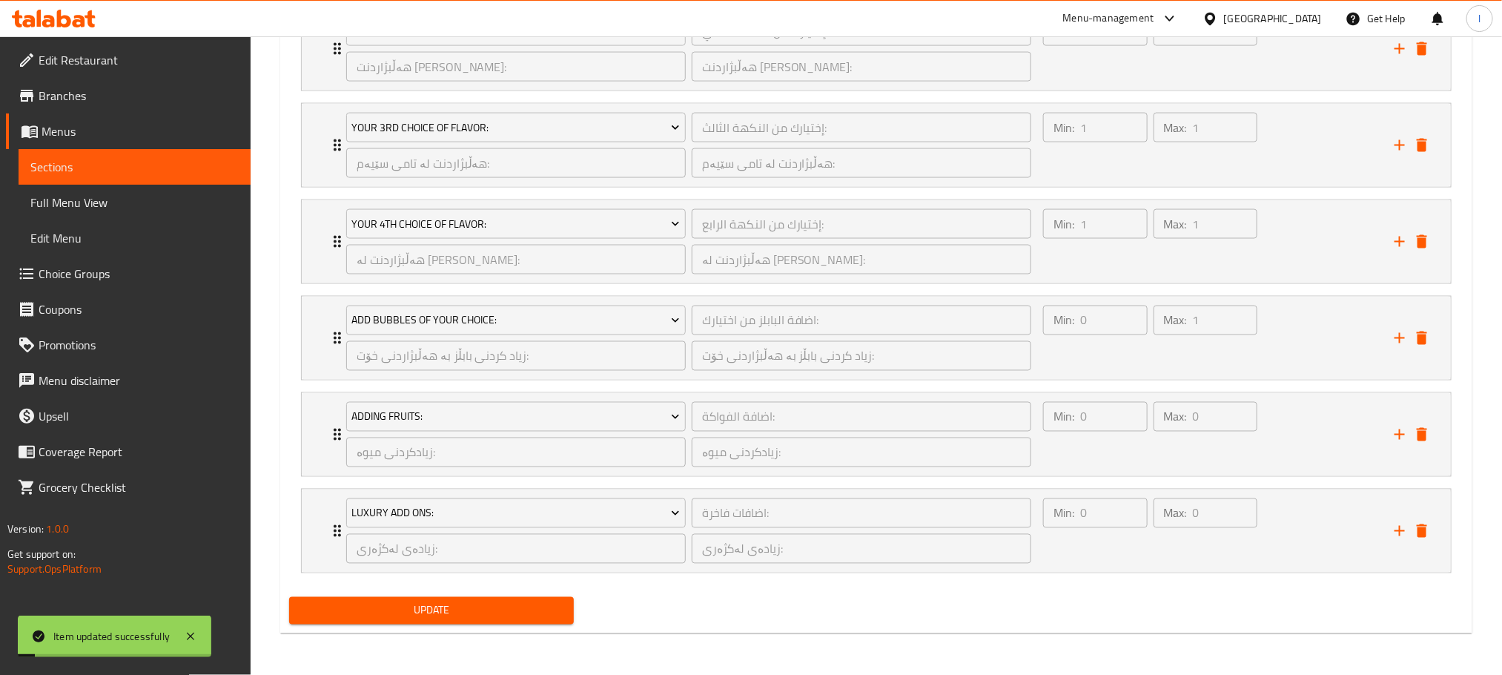
scroll to position [0, 0]
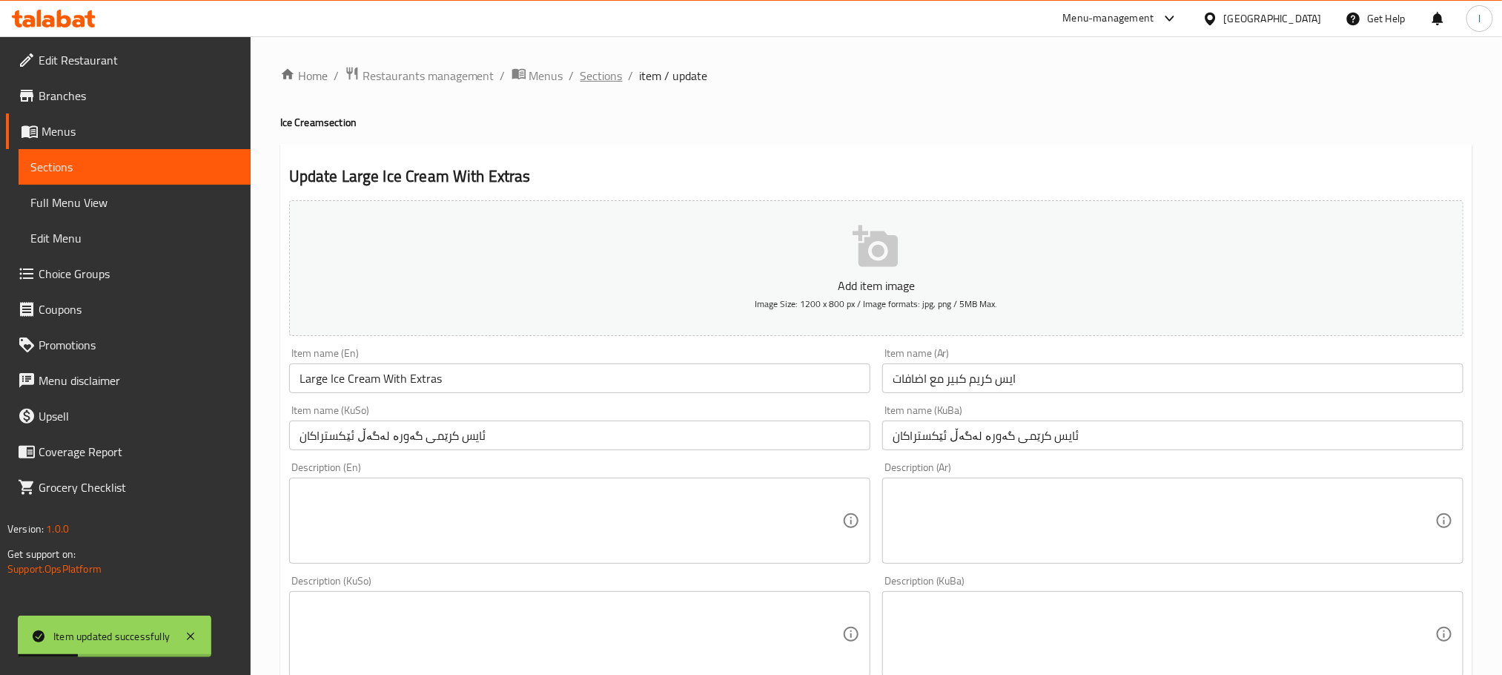
click at [609, 69] on span "Sections" at bounding box center [601, 76] width 42 height 18
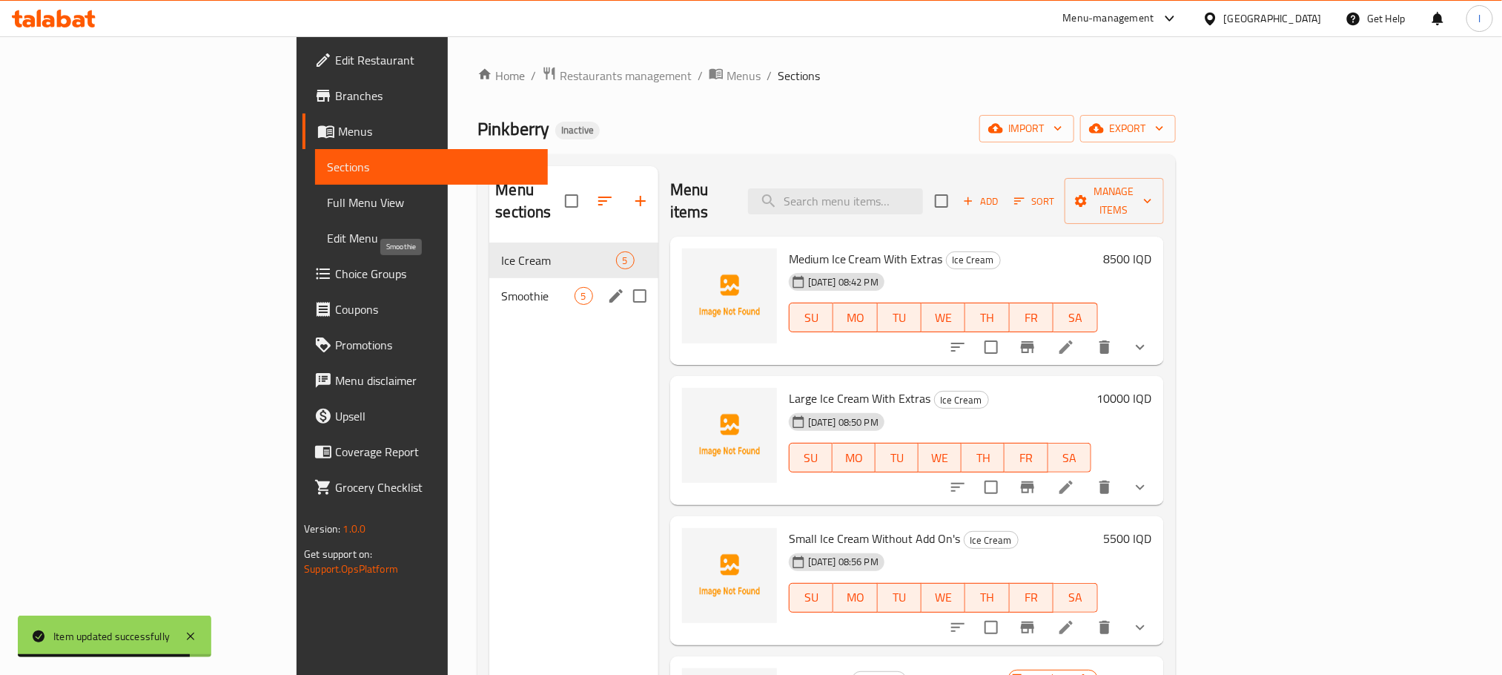
click at [501, 287] on span "Smoothie" at bounding box center [537, 296] width 73 height 18
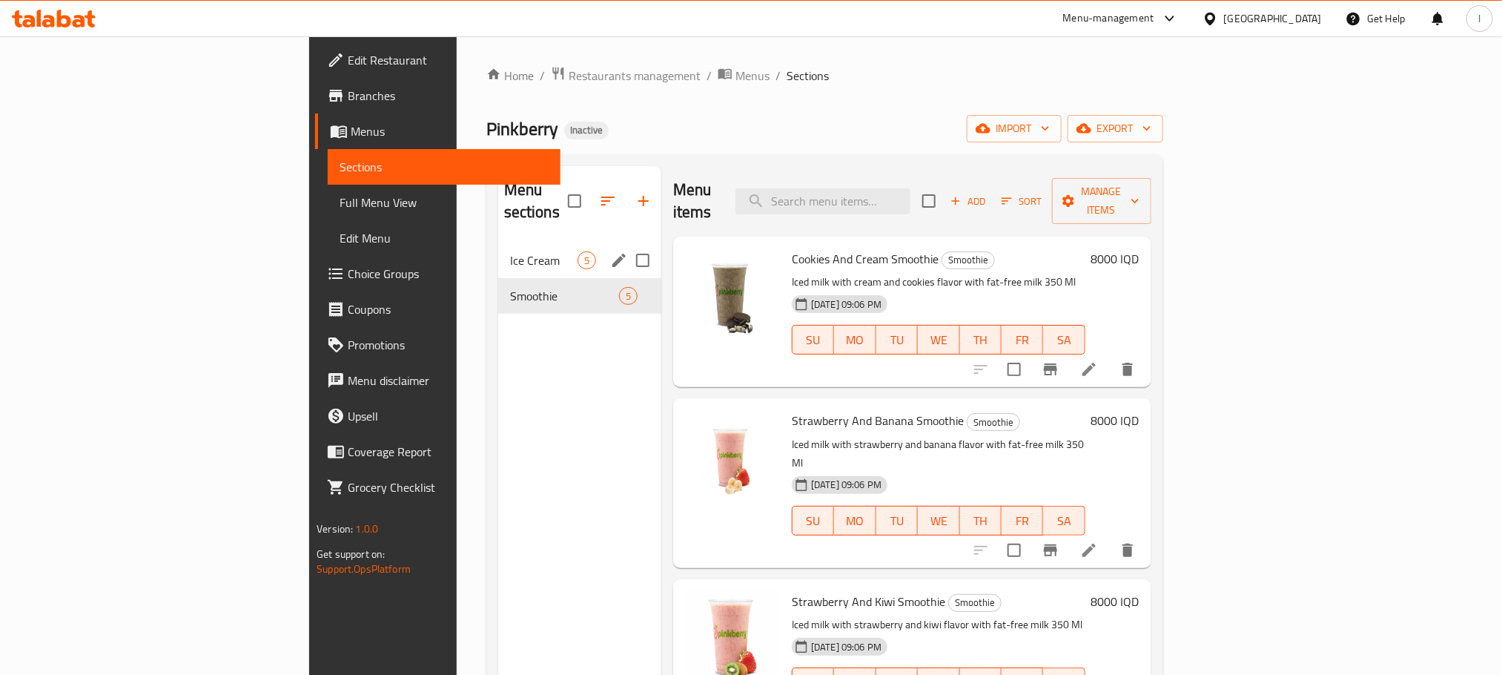
click at [498, 250] on div "Ice Cream 5" at bounding box center [579, 260] width 163 height 36
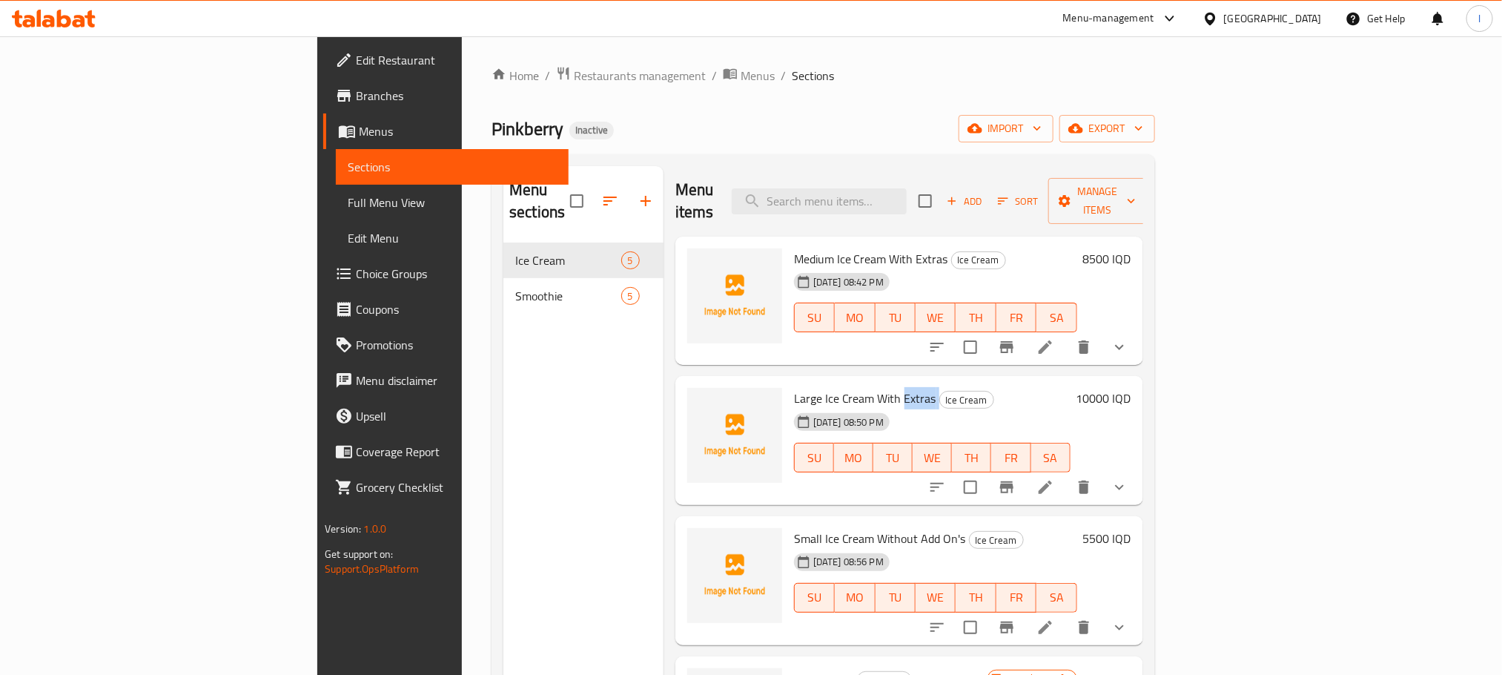
drag, startPoint x: 821, startPoint y: 369, endPoint x: 855, endPoint y: 369, distance: 33.4
click at [855, 388] on h6 "Large Ice Cream With Extras Ice Cream" at bounding box center [932, 398] width 277 height 21
copy h6 "Extras"
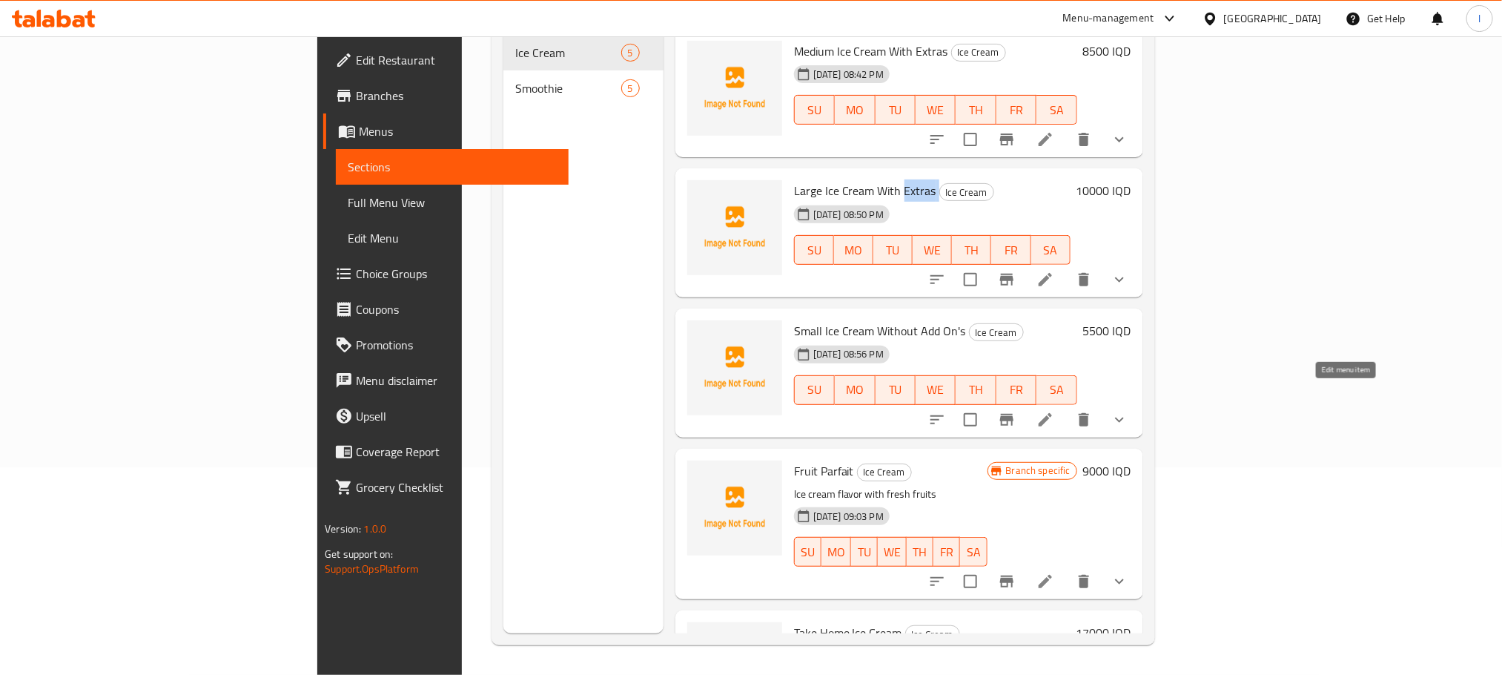
click at [1054, 411] on icon at bounding box center [1045, 420] width 18 height 18
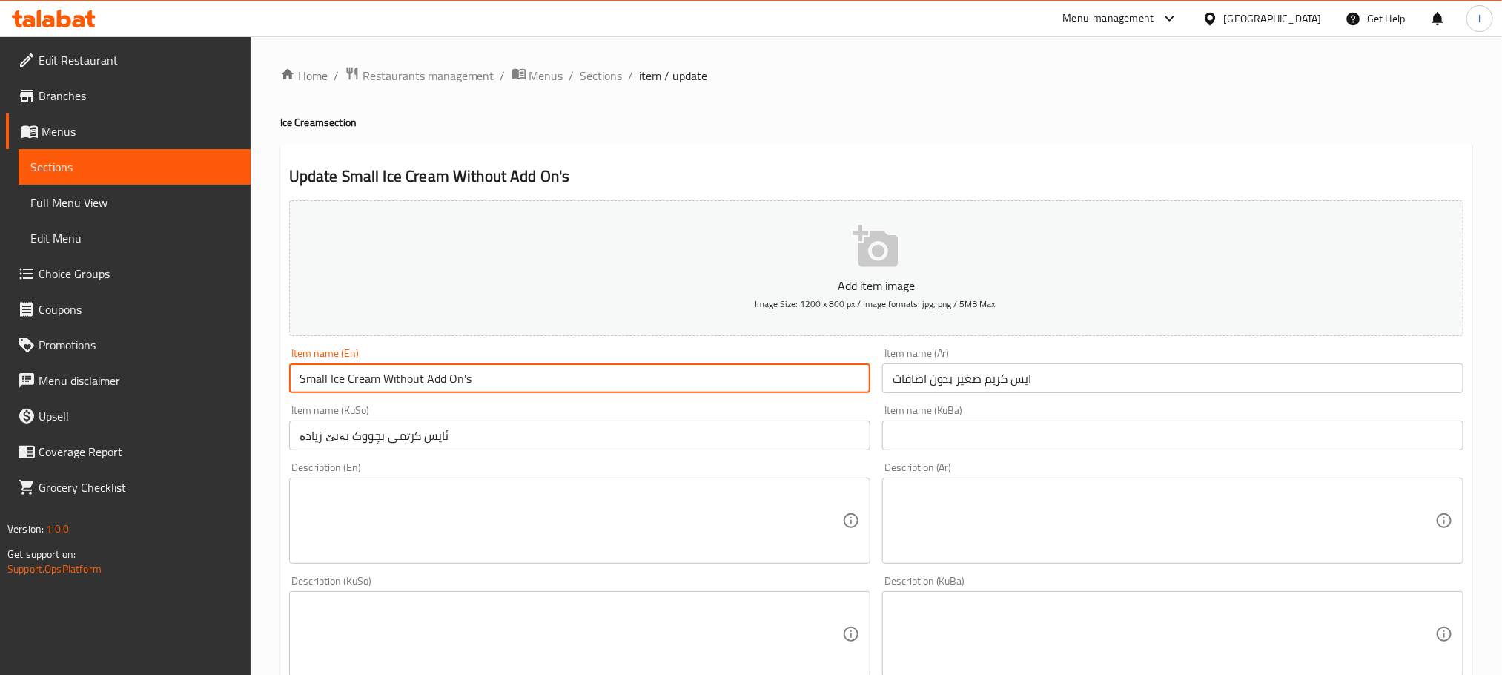
drag, startPoint x: 423, startPoint y: 381, endPoint x: 489, endPoint y: 374, distance: 66.4
click at [489, 374] on input "Small Ice Cream Without Add On's" at bounding box center [579, 378] width 581 height 30
paste input "Extras"
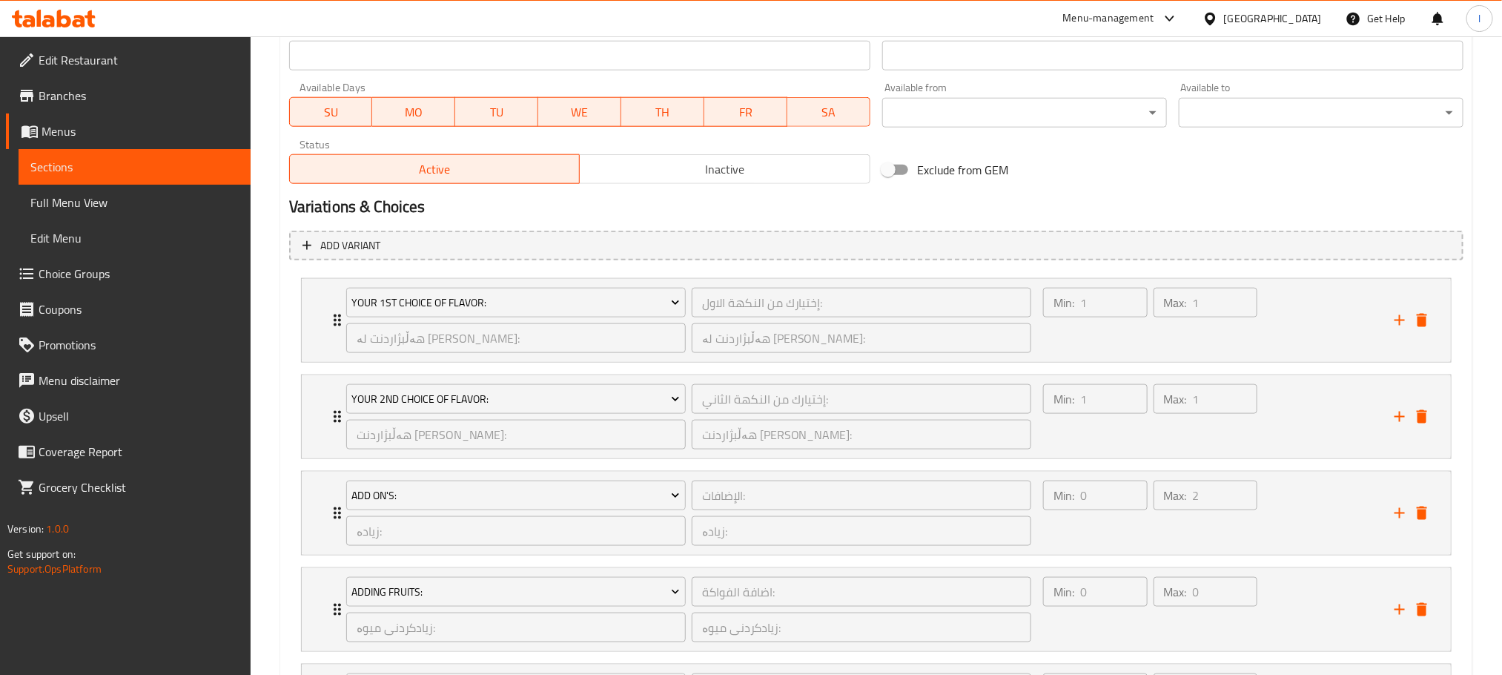
scroll to position [815, 0]
click at [1423, 512] on icon "delete" at bounding box center [1422, 512] width 10 height 13
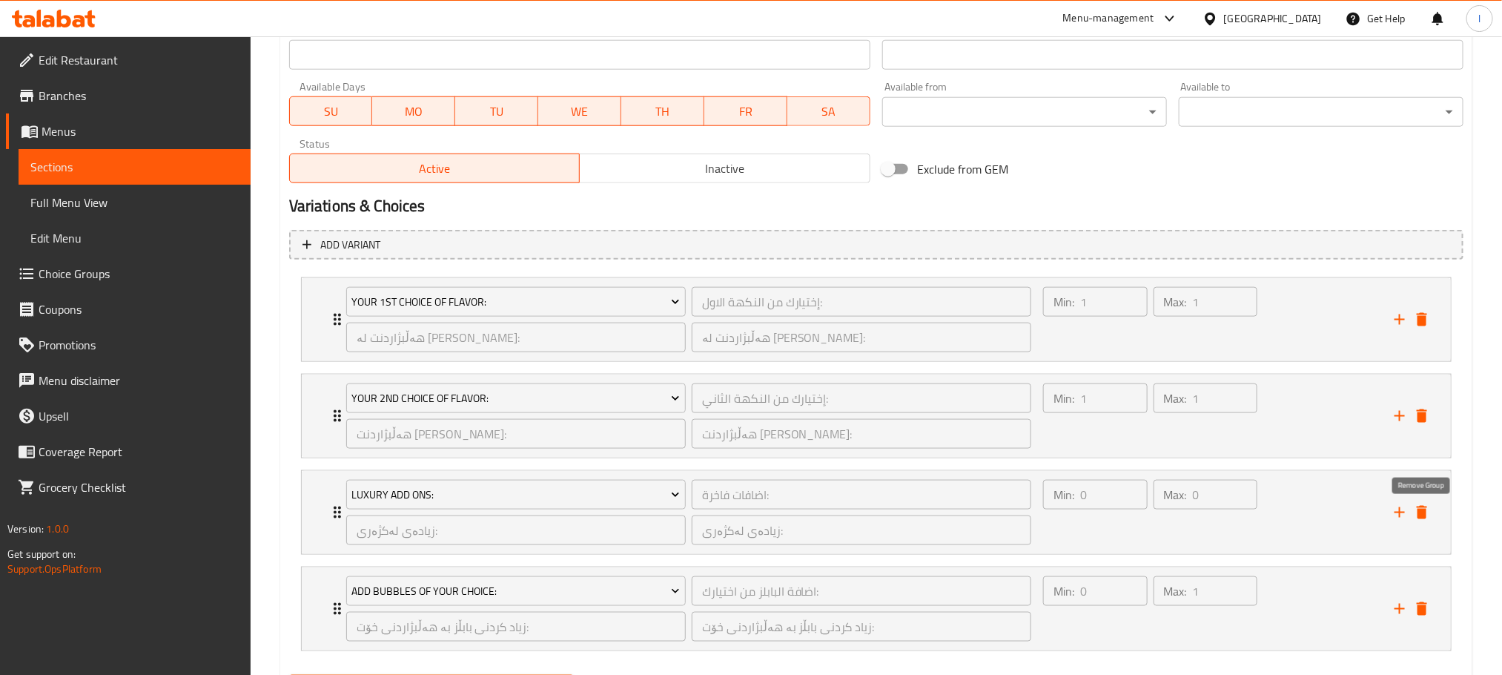
click at [1423, 512] on icon "delete" at bounding box center [1422, 512] width 10 height 13
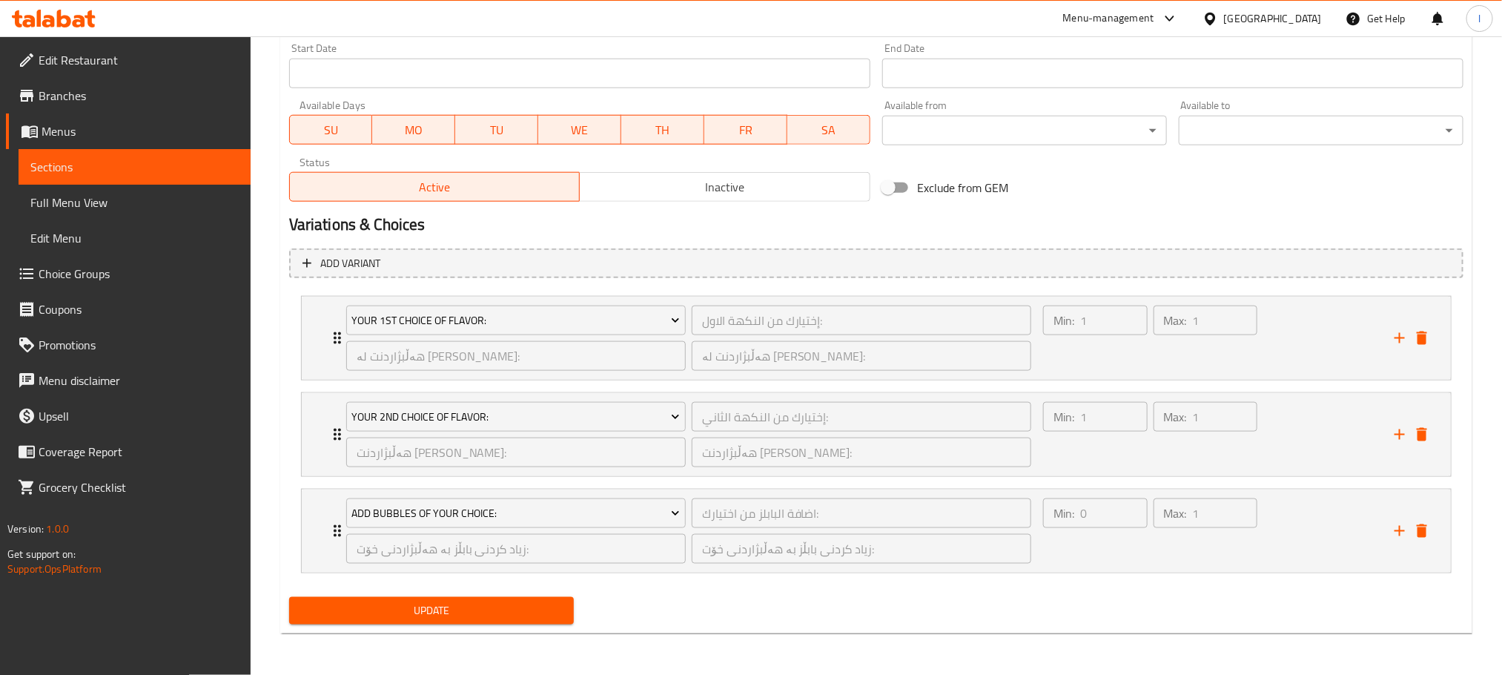
scroll to position [799, 0]
click at [1423, 512] on div "Add Bubbles Of Your Choice: اضافة البابلز من اختيارك: ​ زیاد کردنی بابڵز بە هەڵ…" at bounding box center [880, 530] width 1105 height 83
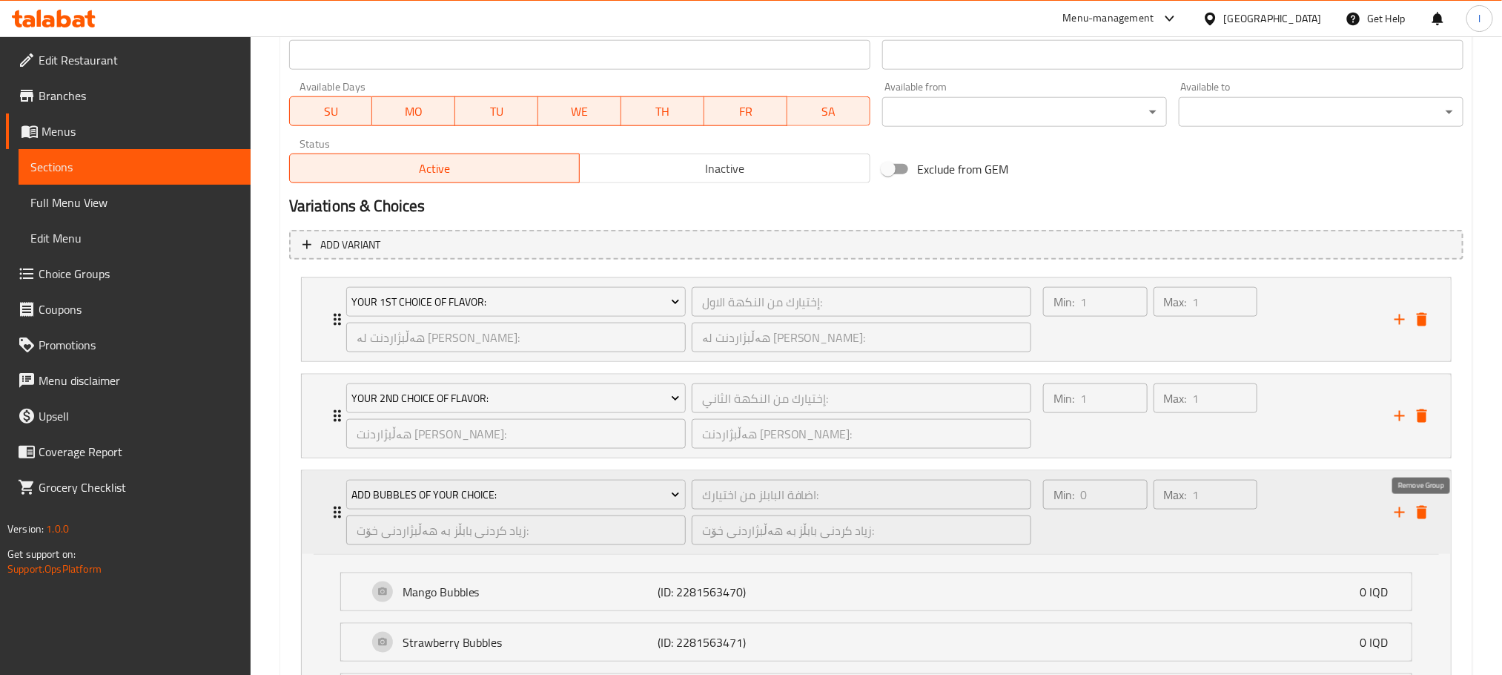
click at [1420, 521] on icon "delete" at bounding box center [1422, 512] width 18 height 18
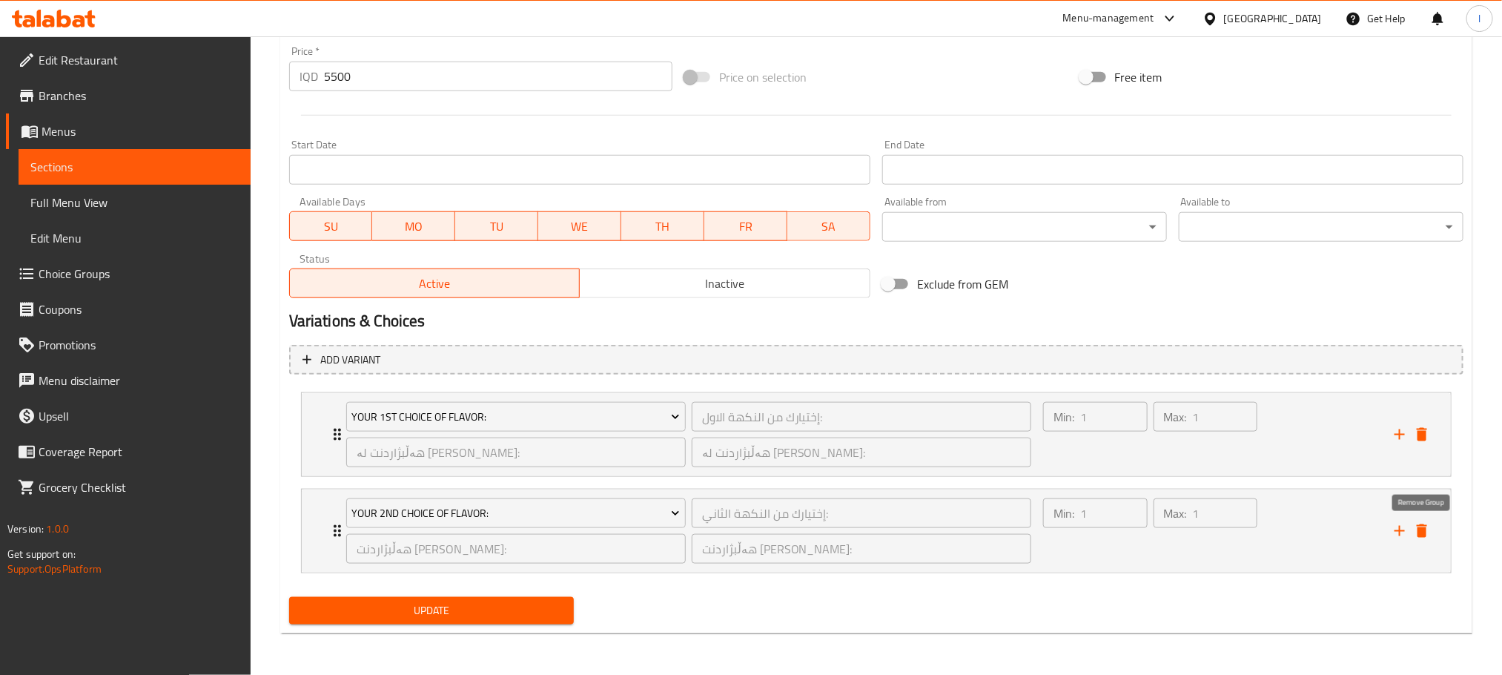
scroll to position [701, 0]
type input "Small Ice Cream Without Extras"
click at [481, 603] on span "Update" at bounding box center [431, 610] width 261 height 19
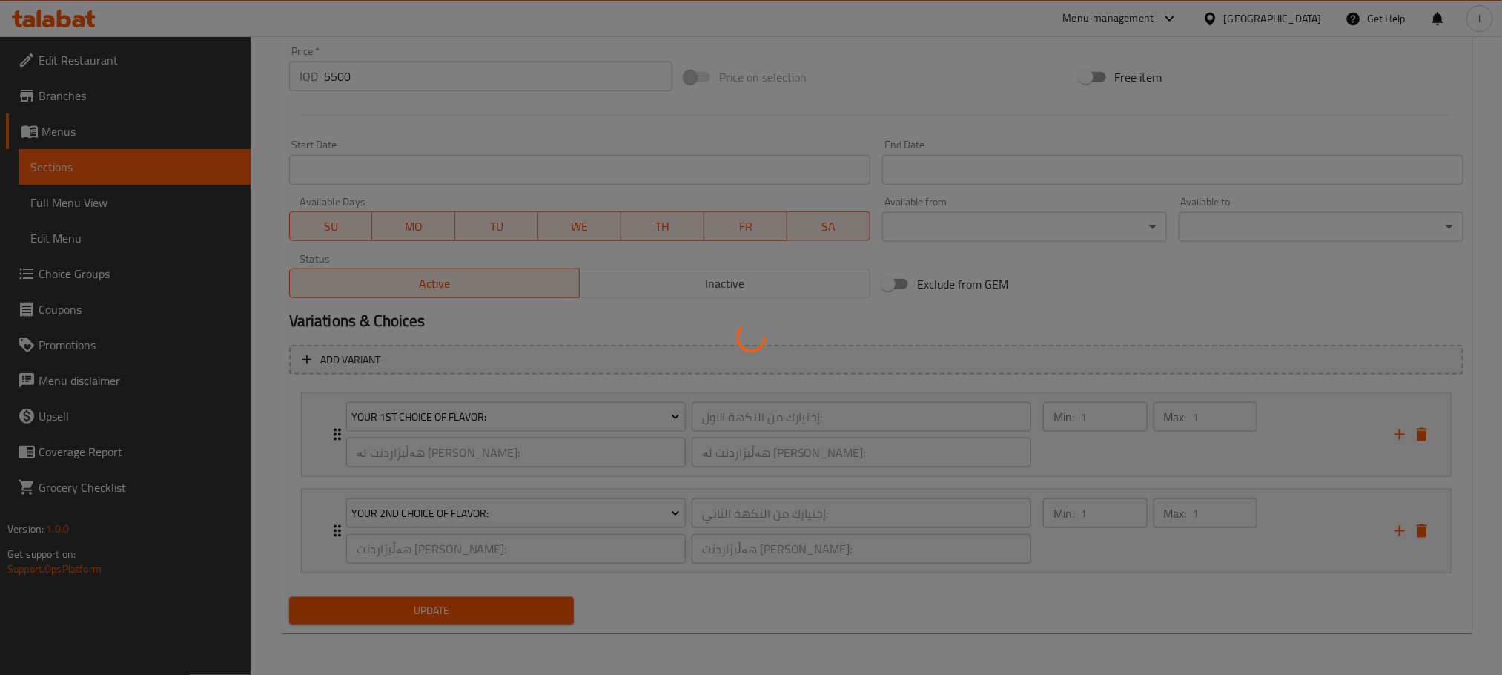
scroll to position [0, 0]
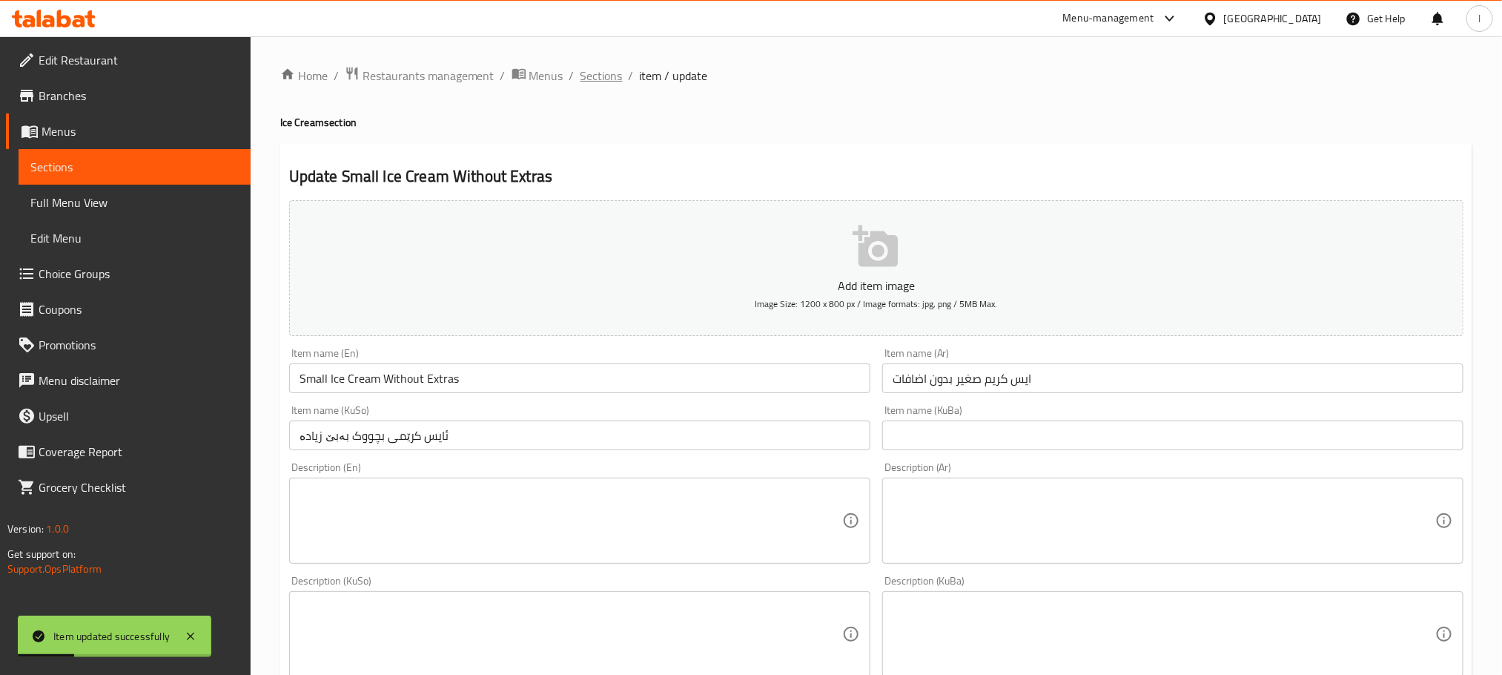
click at [589, 67] on span "Sections" at bounding box center [601, 76] width 42 height 18
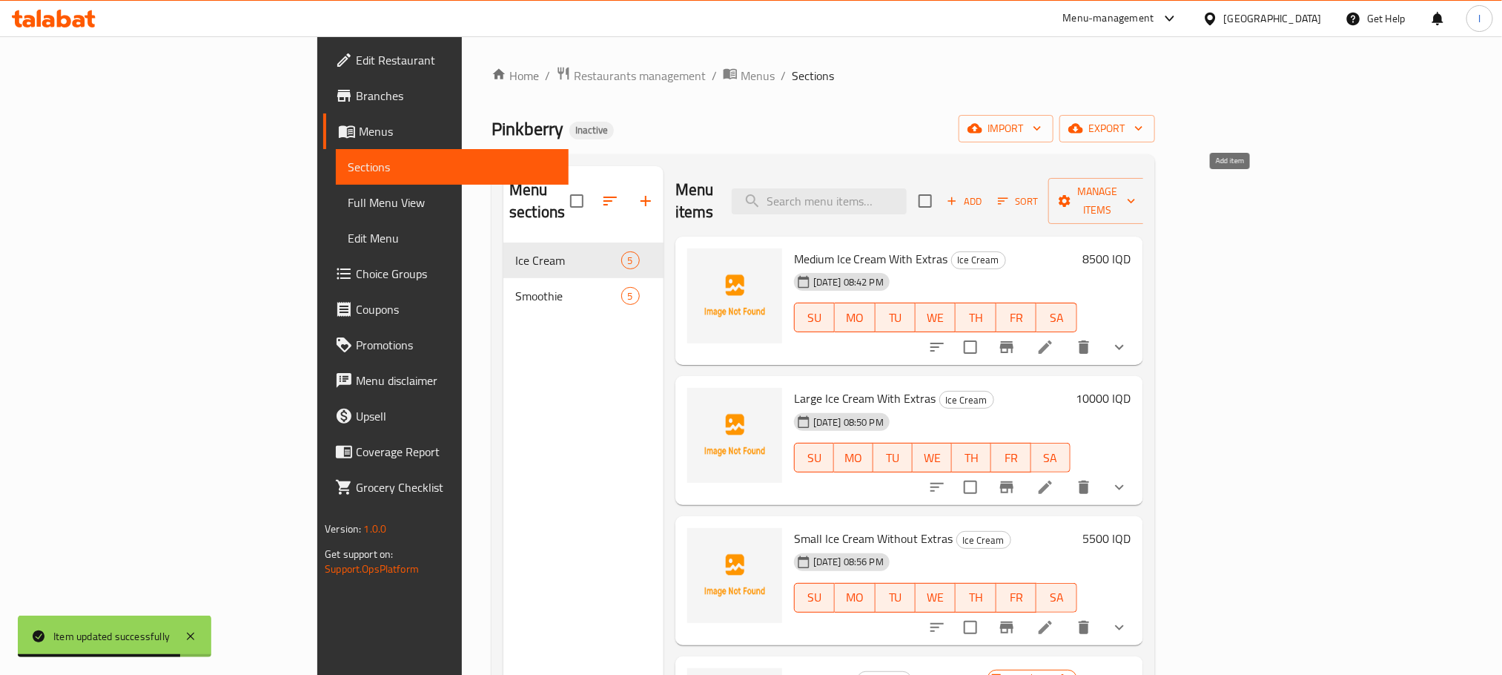
click at [985, 193] on span "Add" at bounding box center [964, 201] width 40 height 17
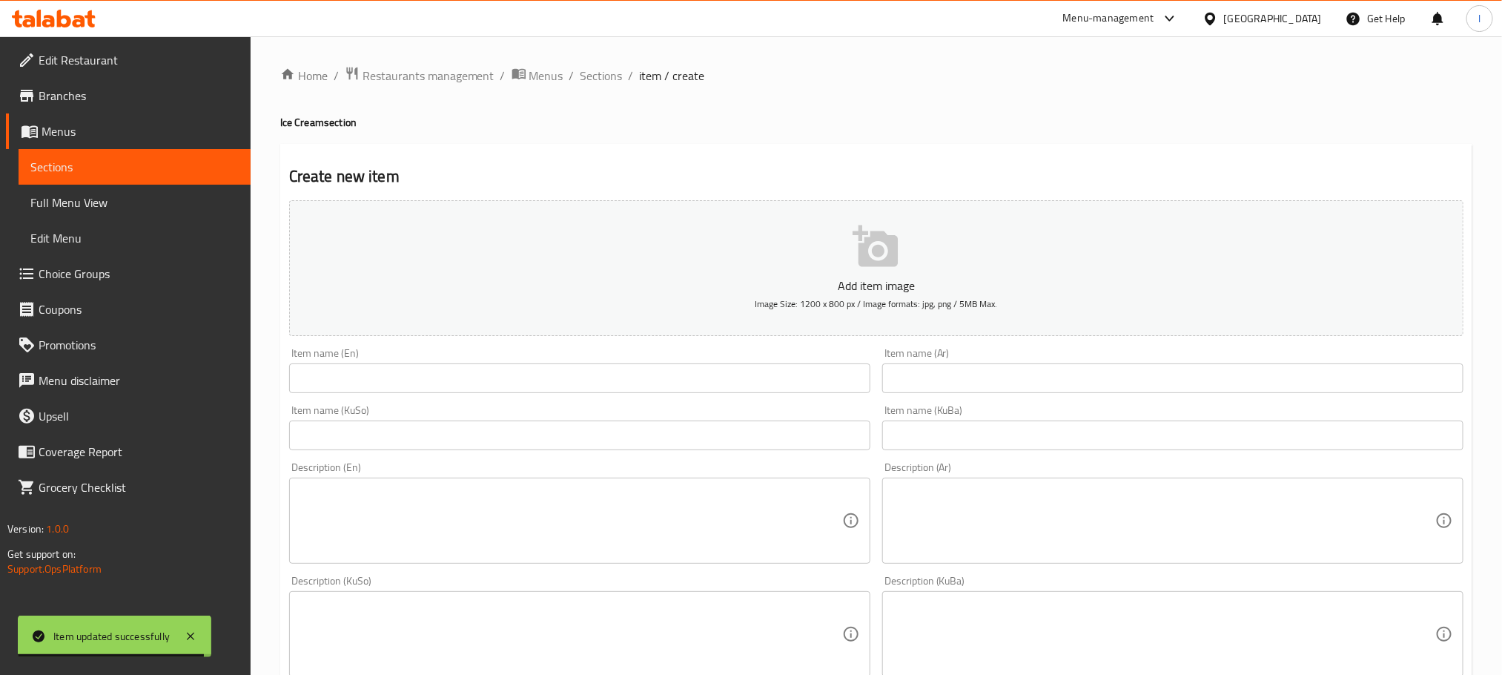
drag, startPoint x: 412, startPoint y: 381, endPoint x: 421, endPoint y: 383, distance: 9.0
click at [412, 381] on input "text" at bounding box center [579, 378] width 581 height 30
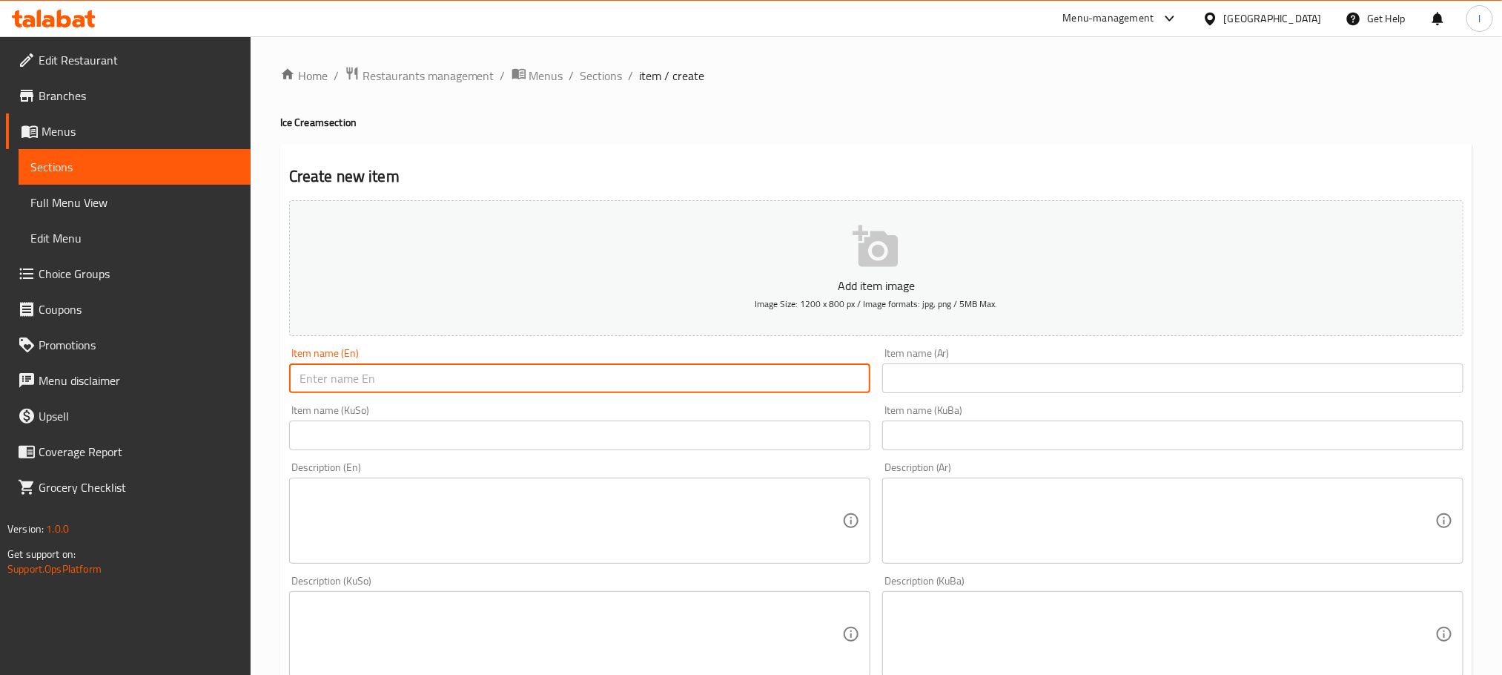
paste input "Small ice cream with toppings"
click at [381, 381] on input "Small ice cream with toppings" at bounding box center [579, 378] width 581 height 30
drag, startPoint x: 381, startPoint y: 381, endPoint x: 467, endPoint y: 381, distance: 86.0
click at [467, 381] on input "Small ice cream with toppings" at bounding box center [579, 378] width 581 height 30
click at [419, 380] on input "Small Ice Cream Without Extras" at bounding box center [579, 378] width 581 height 30
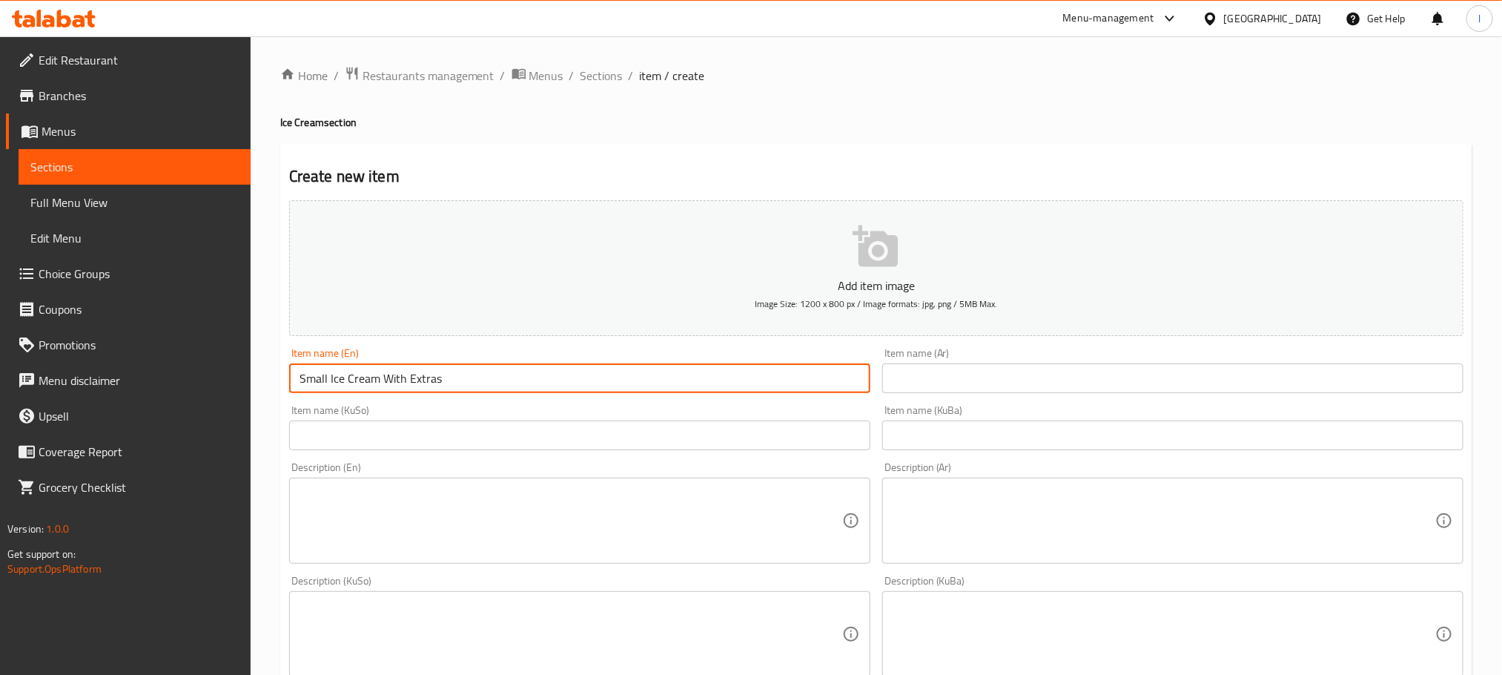
type input "Small Ice Cream With Extras"
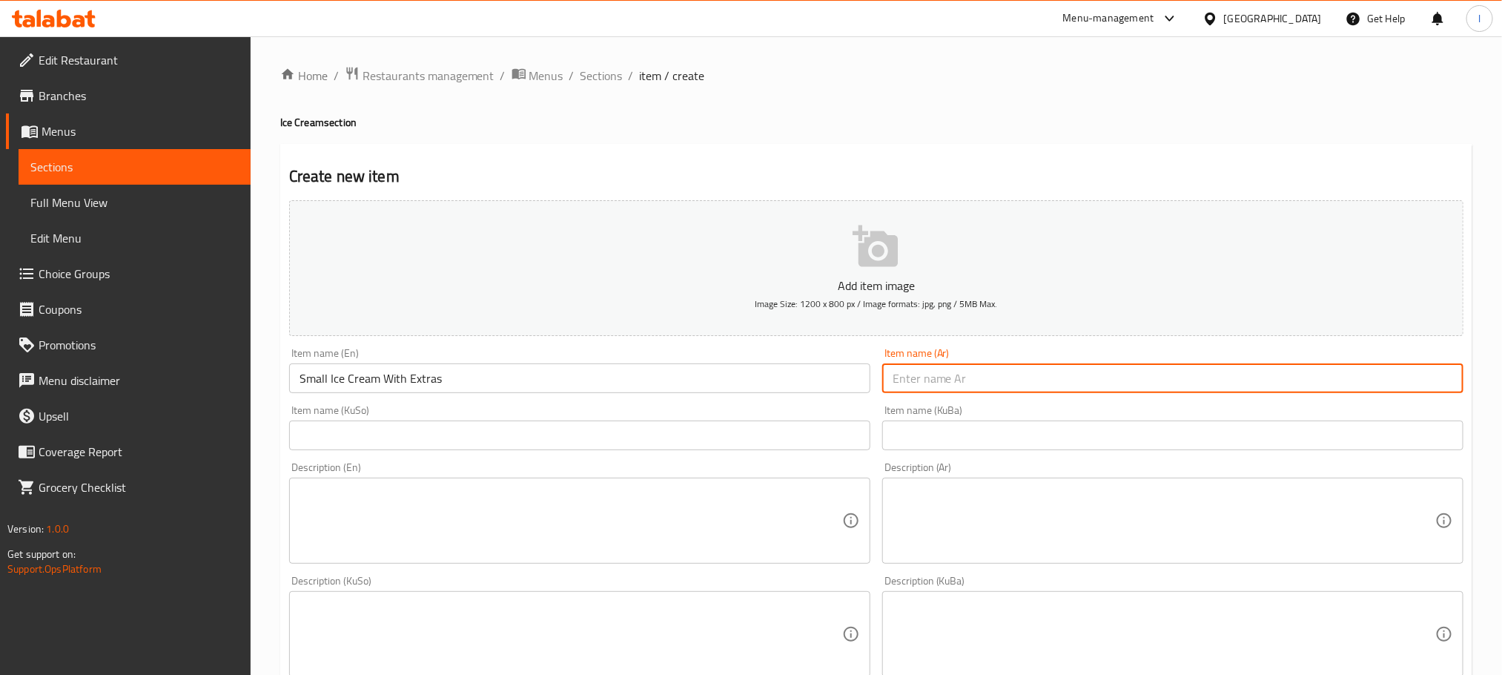
click at [903, 387] on input "text" at bounding box center [1172, 378] width 581 height 30
paste input "ايس كريم صغير مع اضافات"
type input "ايس كريم صغير مع اضافات"
click at [555, 454] on div "Item name (KuSo) Item name (KuSo)" at bounding box center [579, 427] width 593 height 57
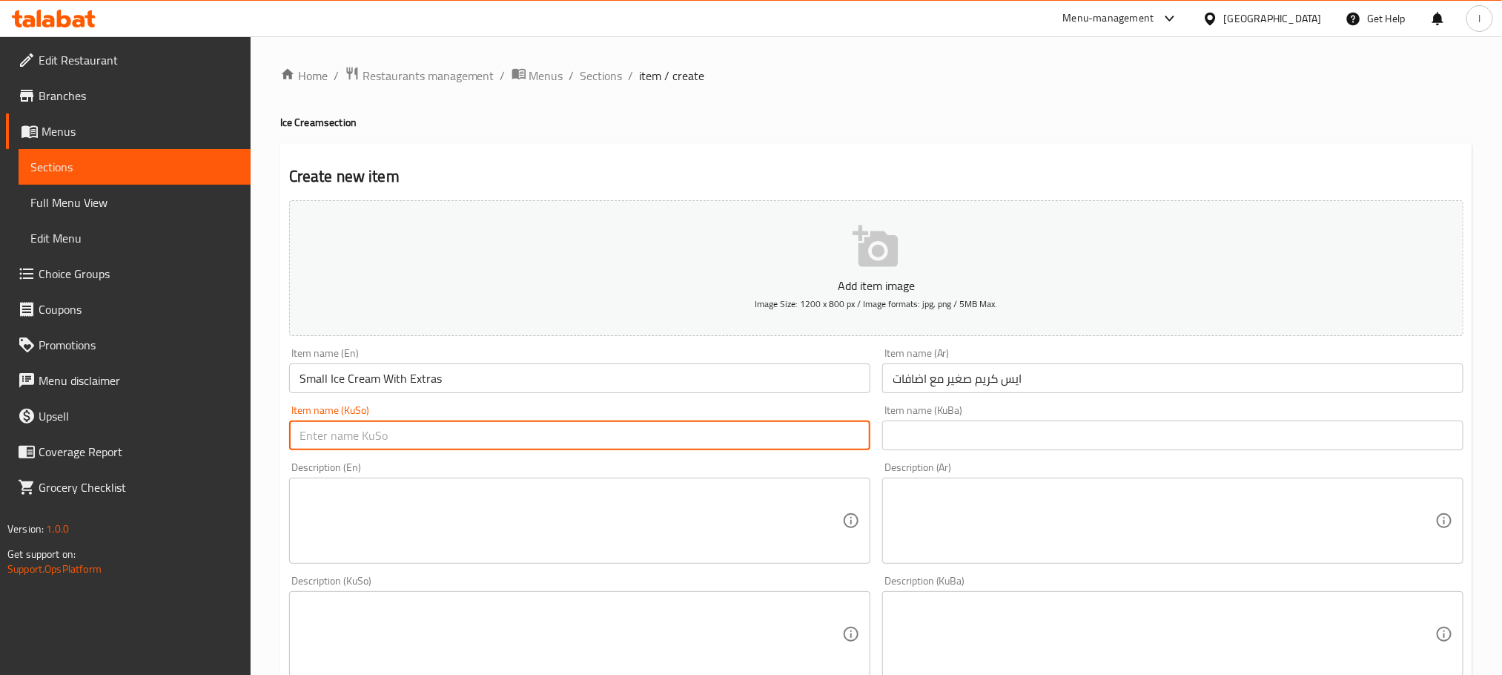
click at [563, 443] on input "text" at bounding box center [579, 435] width 581 height 30
click at [743, 436] on input "ئایس کرێمی بچووک بەبێ زیادە" at bounding box center [579, 435] width 581 height 30
click at [721, 443] on input "ئایس کرێمی بچووک بە زیادە" at bounding box center [579, 435] width 581 height 30
click at [721, 441] on input "ئایس کرێمی بچووک بە زیادە" at bounding box center [579, 435] width 581 height 30
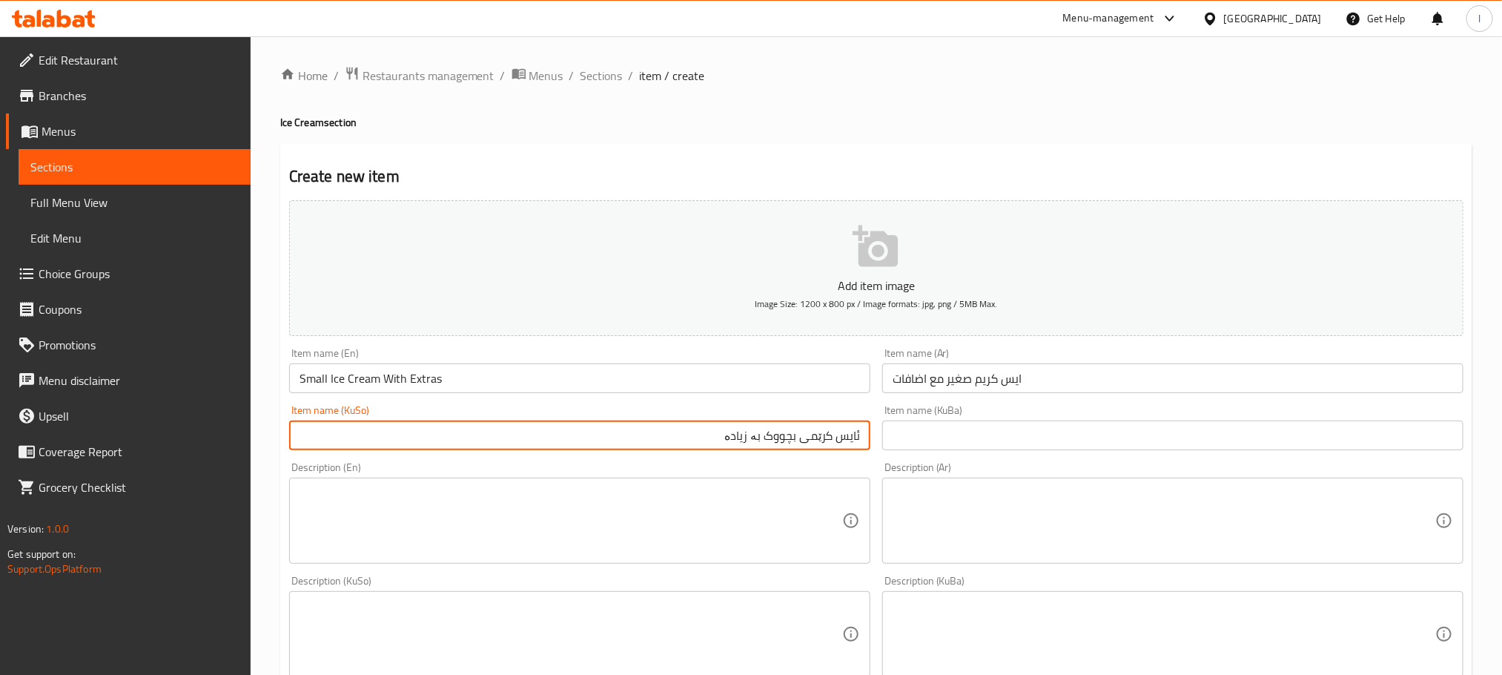
click at [721, 441] on input "ئایس کرێمی بچووک بە زیادە" at bounding box center [579, 435] width 581 height 30
type input "ئایس کرێمی بچووک بە زیادە"
click at [954, 441] on input "text" at bounding box center [1172, 435] width 581 height 30
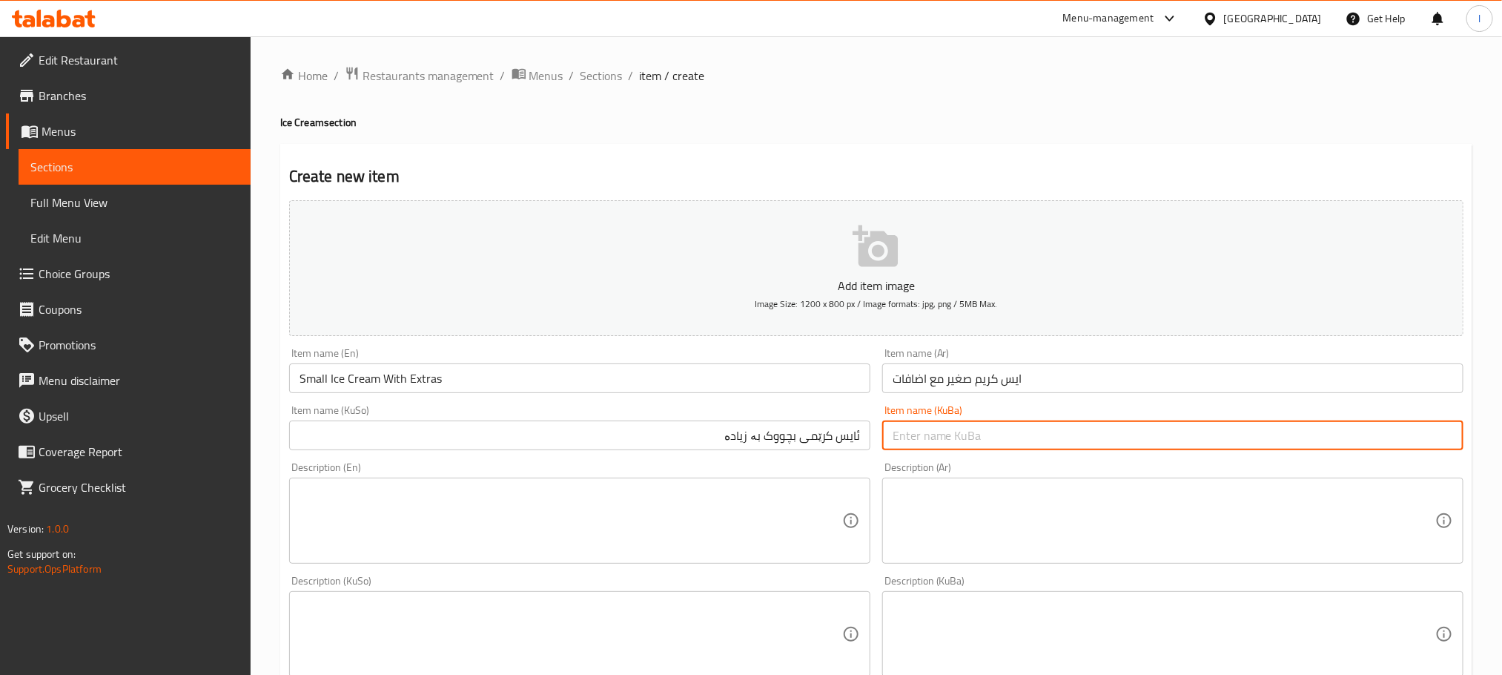
paste input "ئایس کرێمی بچووک بە زیادە"
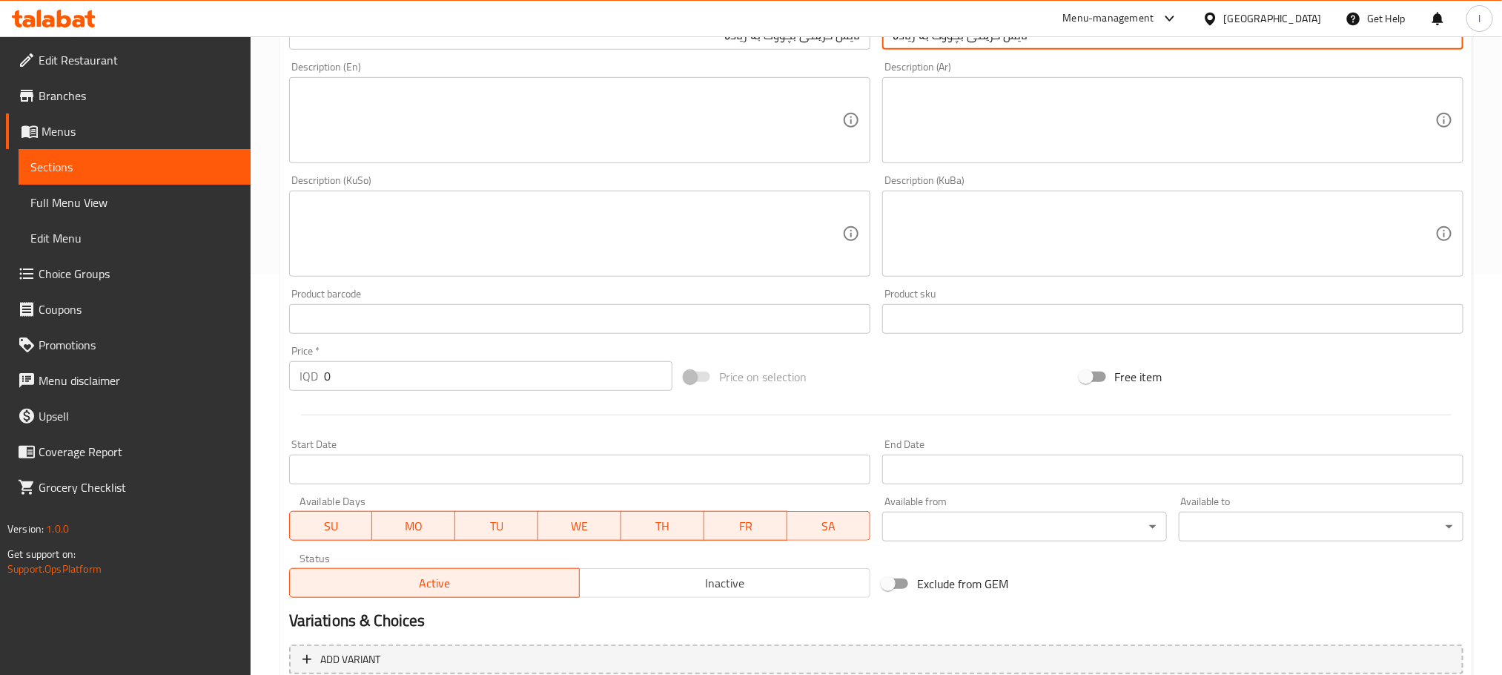
scroll to position [408, 0]
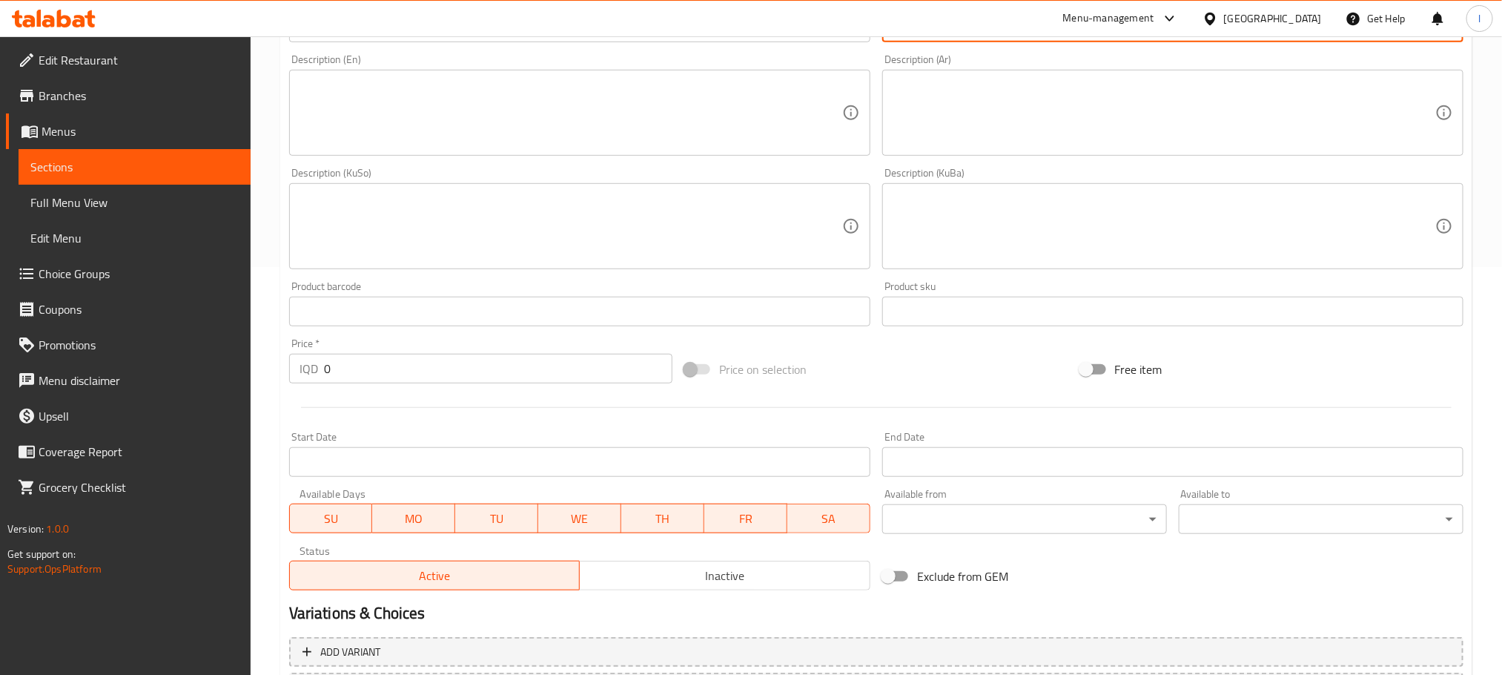
type input "ئایس کرێمی بچووک بە زیادە"
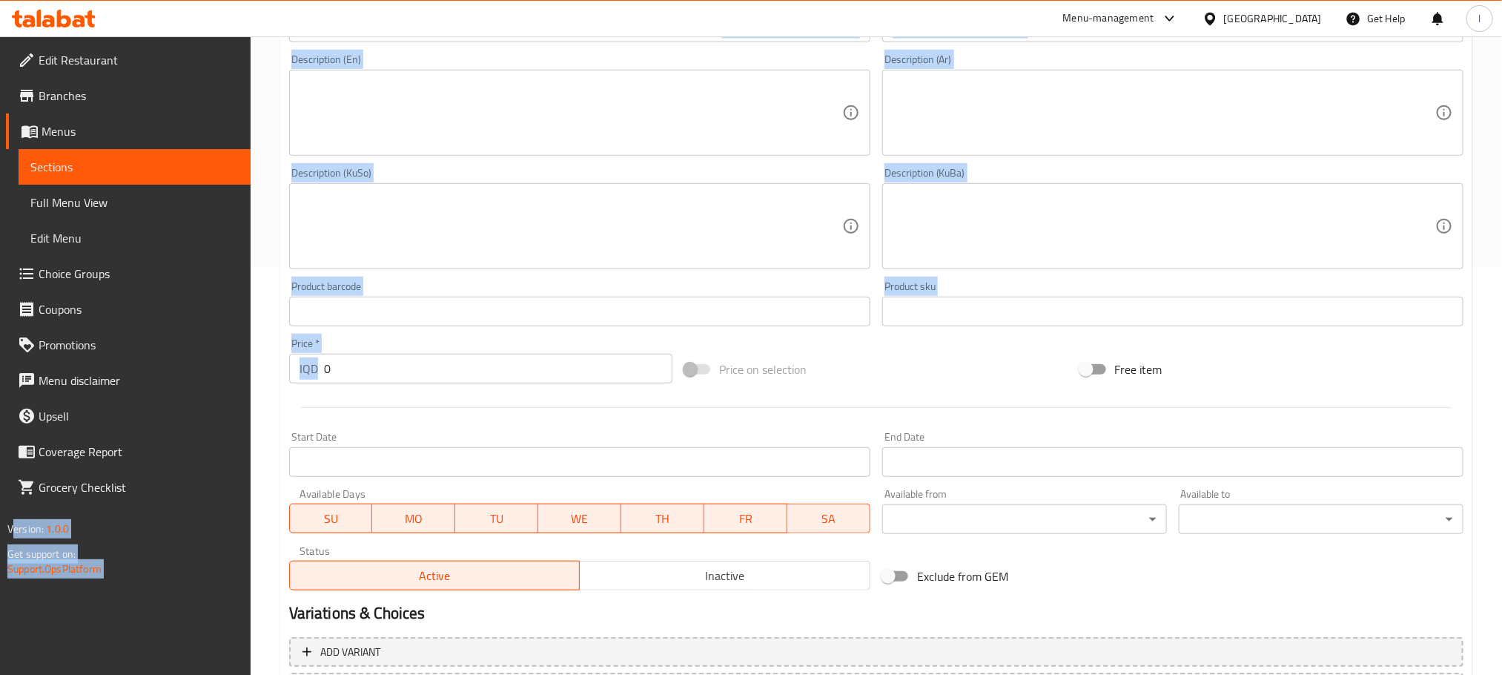
drag, startPoint x: 347, startPoint y: 383, endPoint x: 178, endPoint y: 371, distance: 169.4
click at [178, 371] on div "Edit Restaurant Branches Menus Sections Full Menu View Edit Menu Choice Groups …" at bounding box center [751, 220] width 1502 height 1182
click at [343, 370] on input "0" at bounding box center [498, 369] width 348 height 30
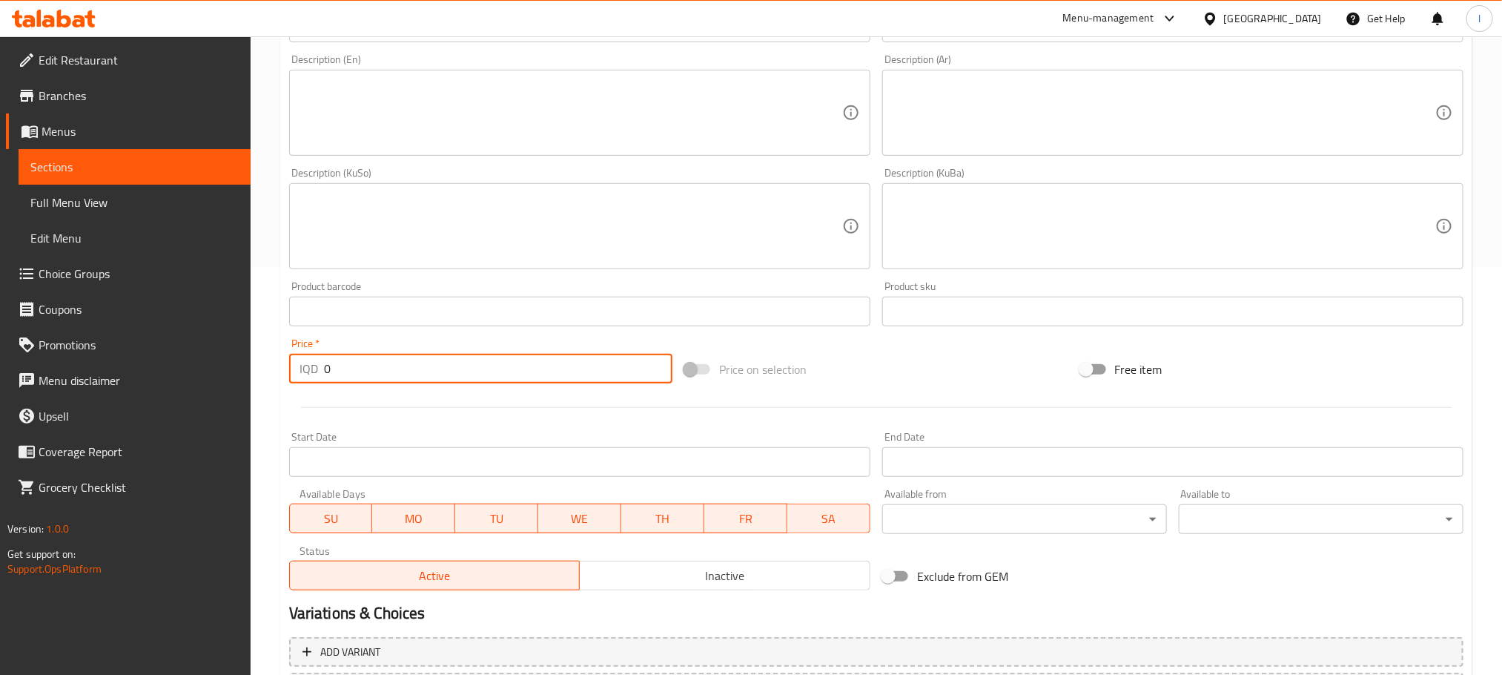
drag, startPoint x: 360, startPoint y: 363, endPoint x: 289, endPoint y: 367, distance: 71.3
click at [289, 367] on div "IQD 0 Price *" at bounding box center [480, 369] width 383 height 30
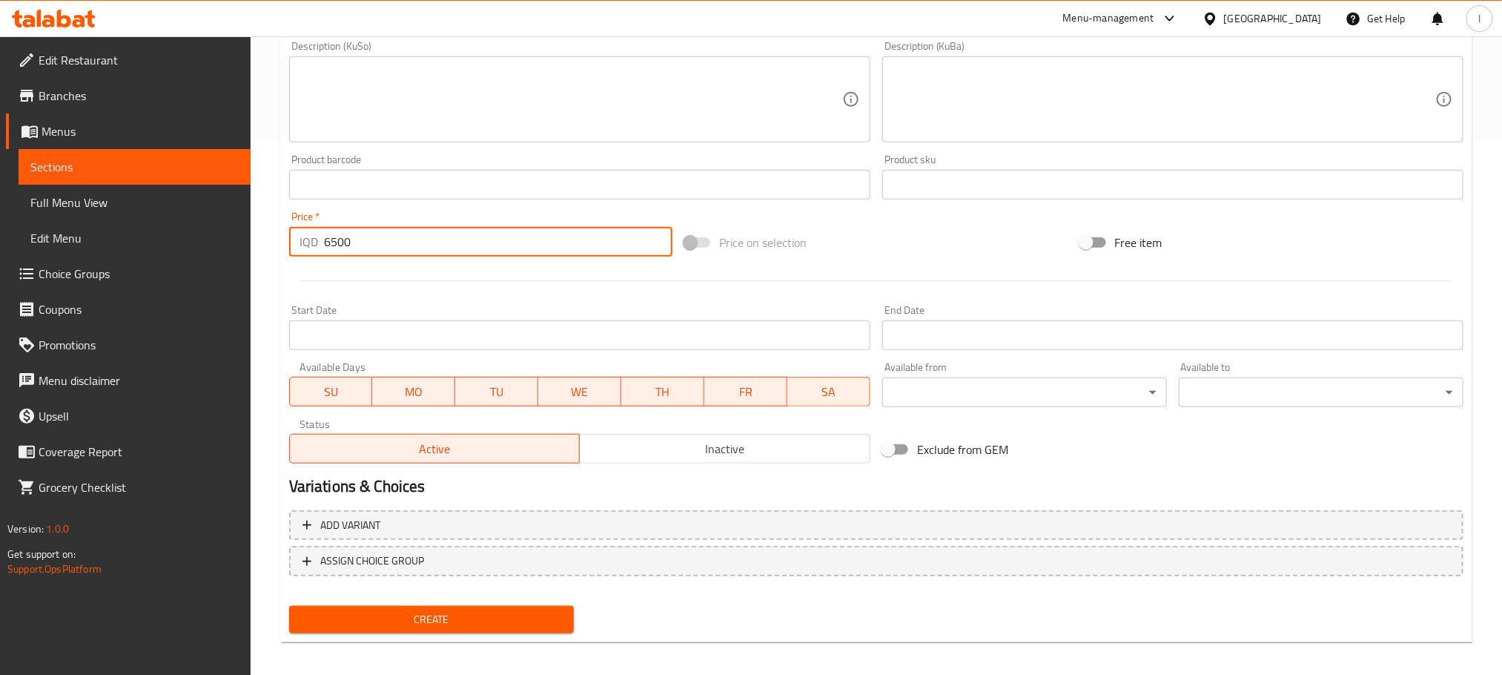
scroll to position [541, 0]
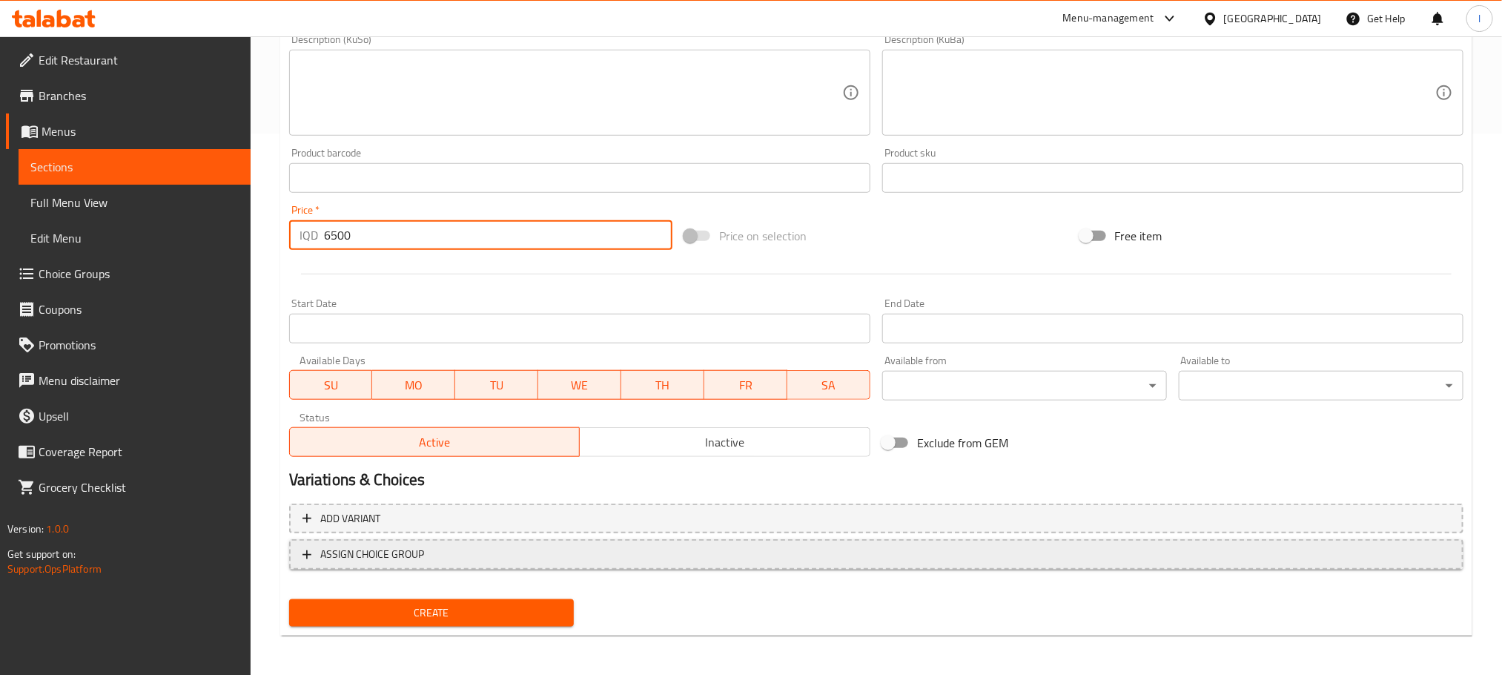
type input "6500"
click at [709, 549] on span "ASSIGN CHOICE GROUP" at bounding box center [876, 554] width 1148 height 19
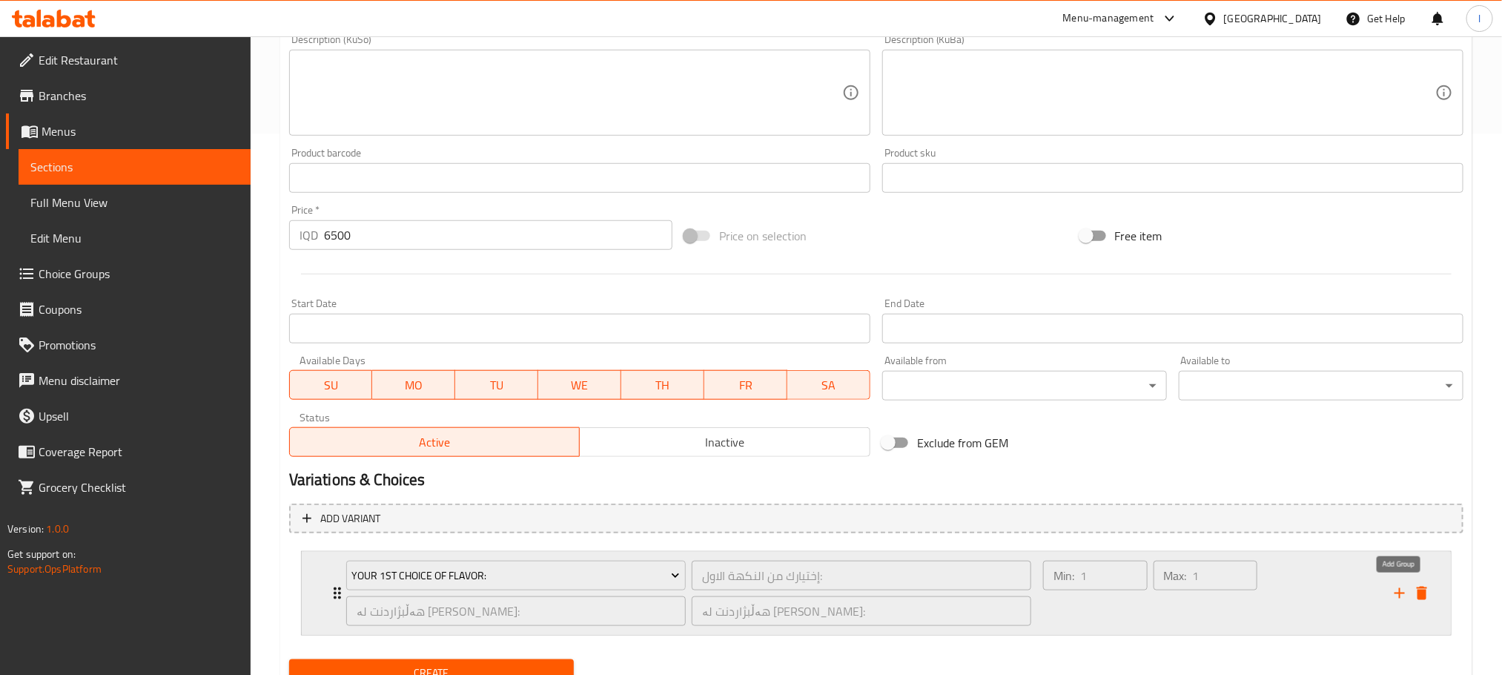
click at [1394, 590] on icon "add" at bounding box center [1400, 593] width 18 height 18
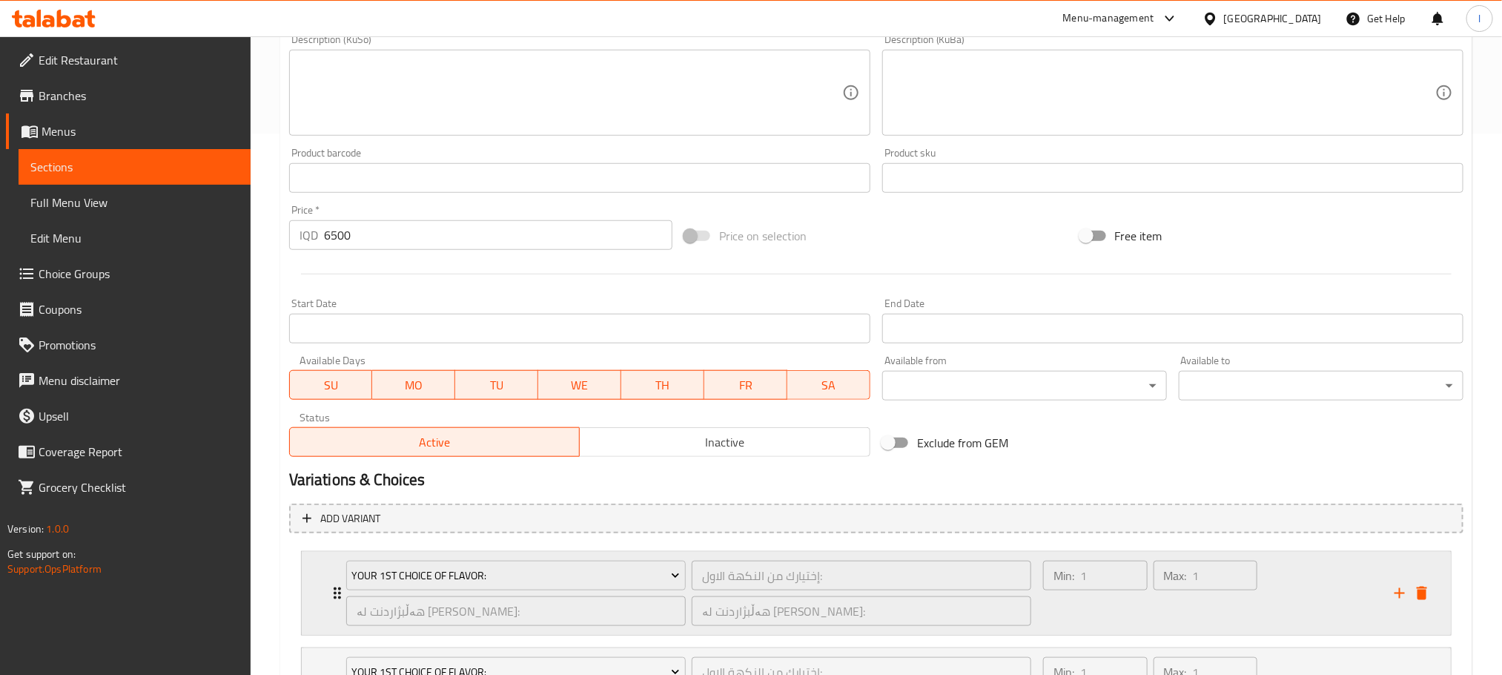
scroll to position [701, 0]
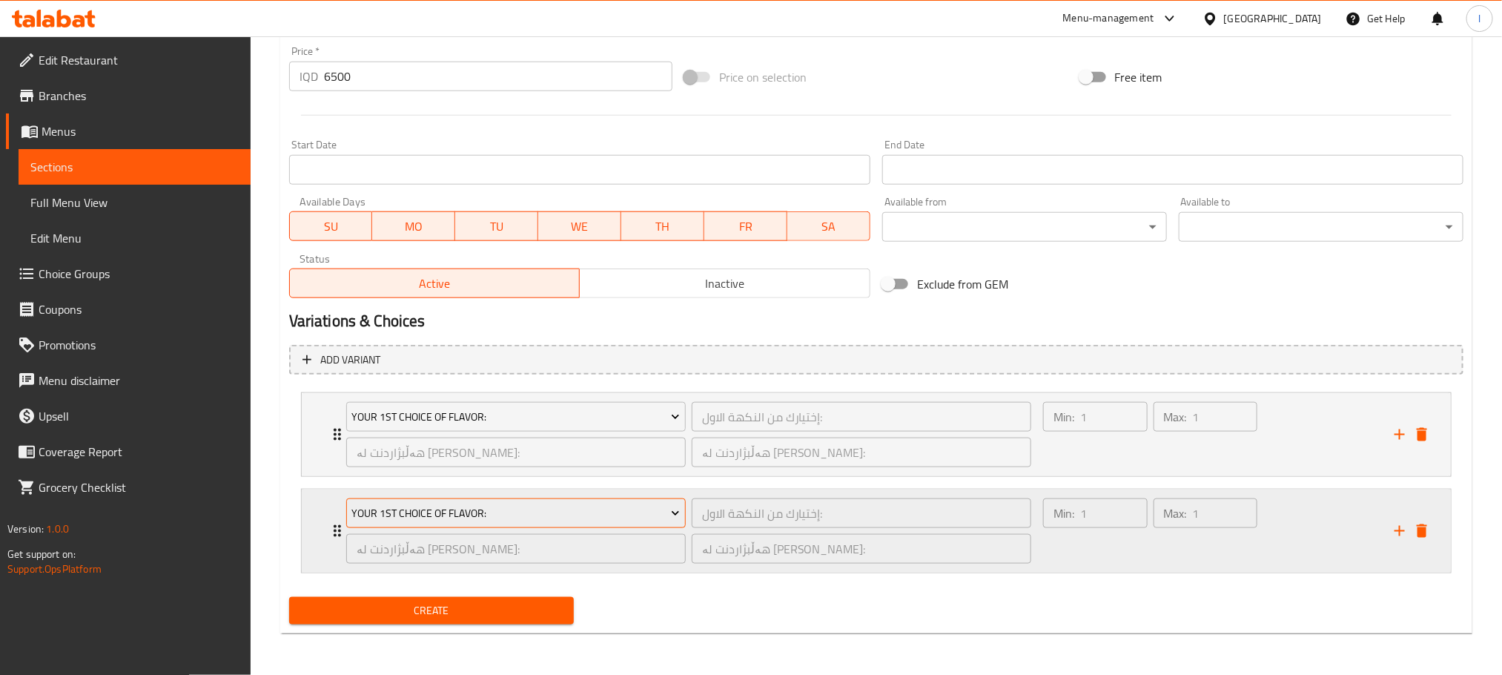
click at [527, 509] on span "Your 1st Choice Of Flavor:" at bounding box center [515, 513] width 328 height 19
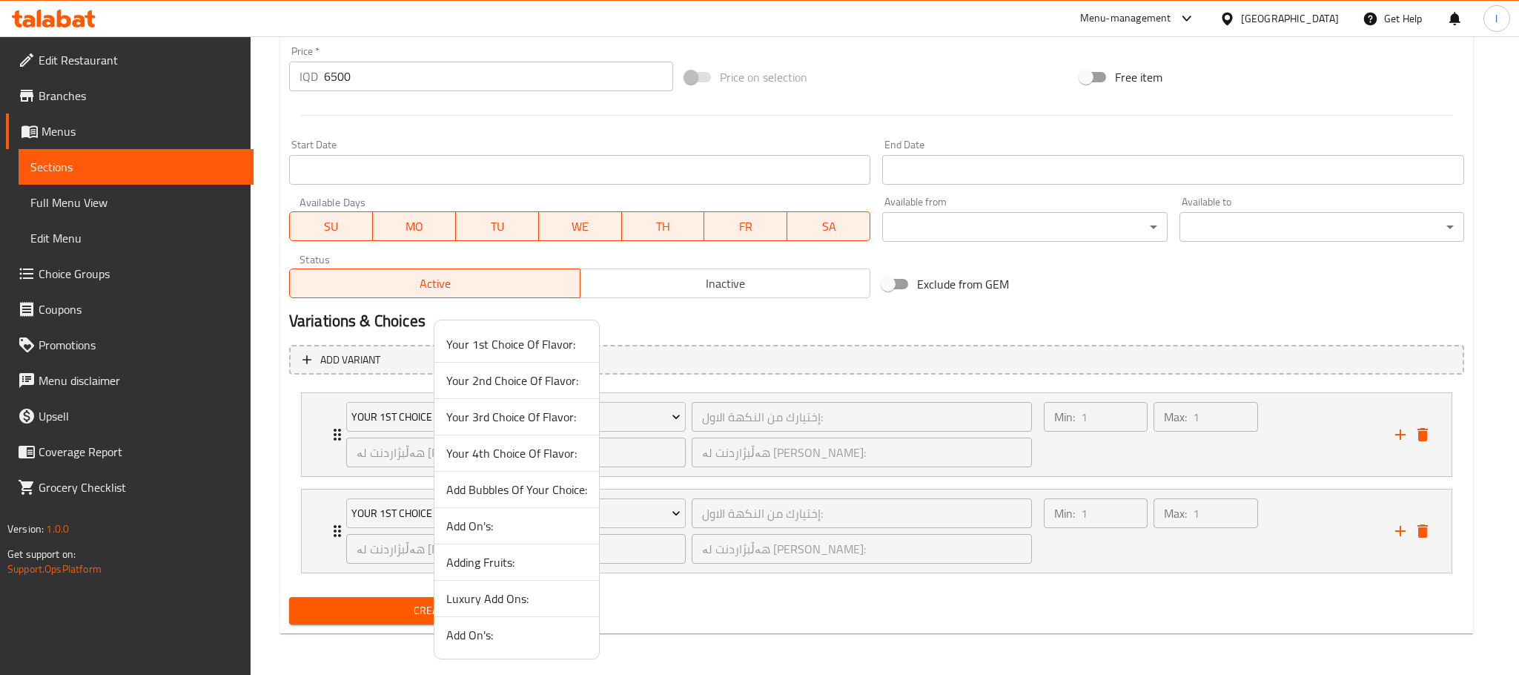
click at [539, 380] on span "Your 2nd Choice Of Flavor:" at bounding box center [516, 380] width 141 height 18
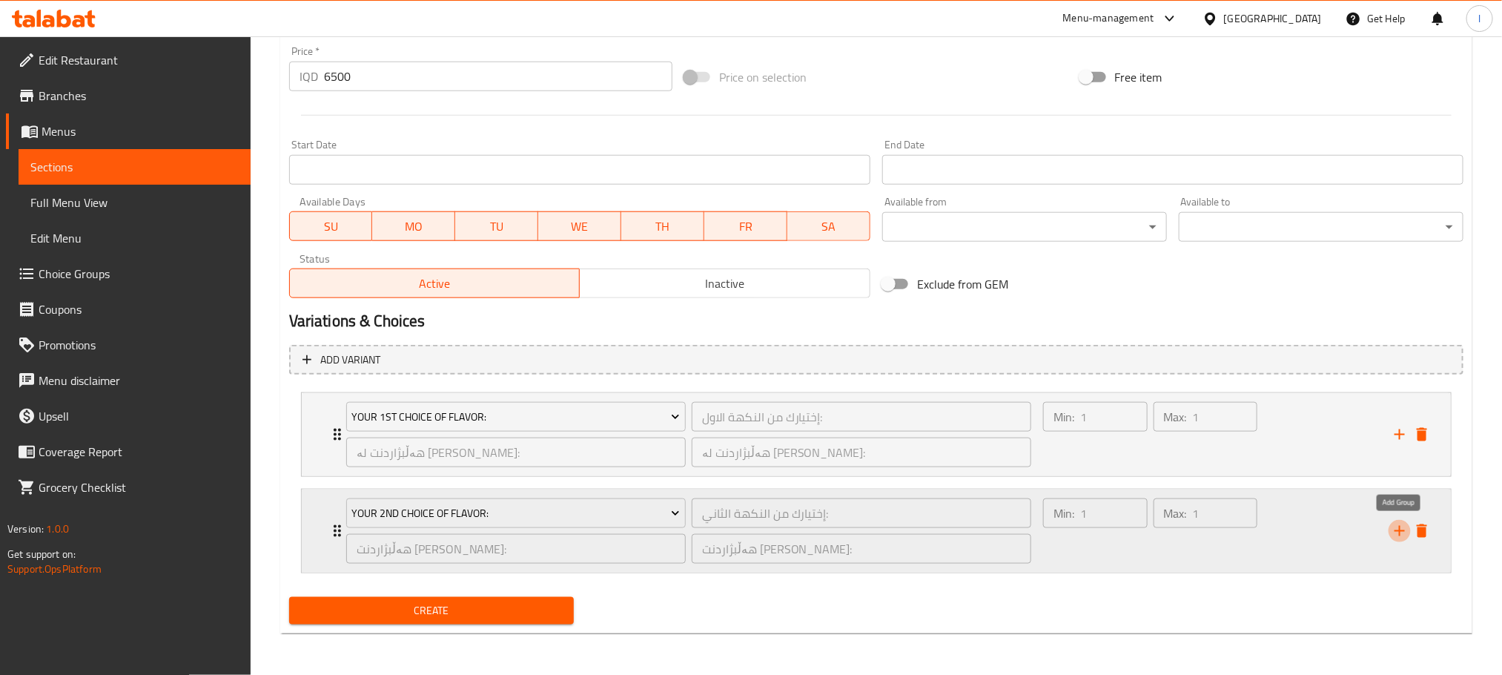
click at [1397, 525] on icon "add" at bounding box center [1400, 531] width 18 height 18
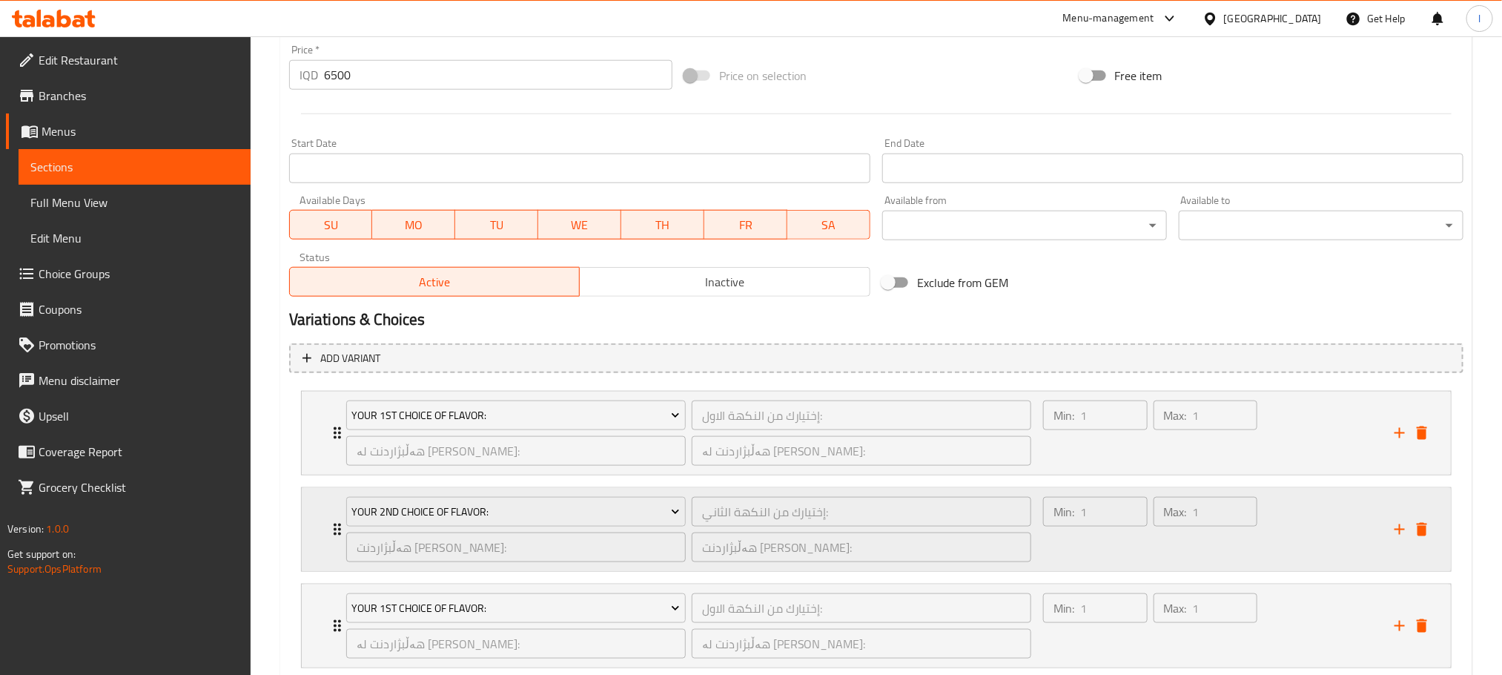
scroll to position [799, 0]
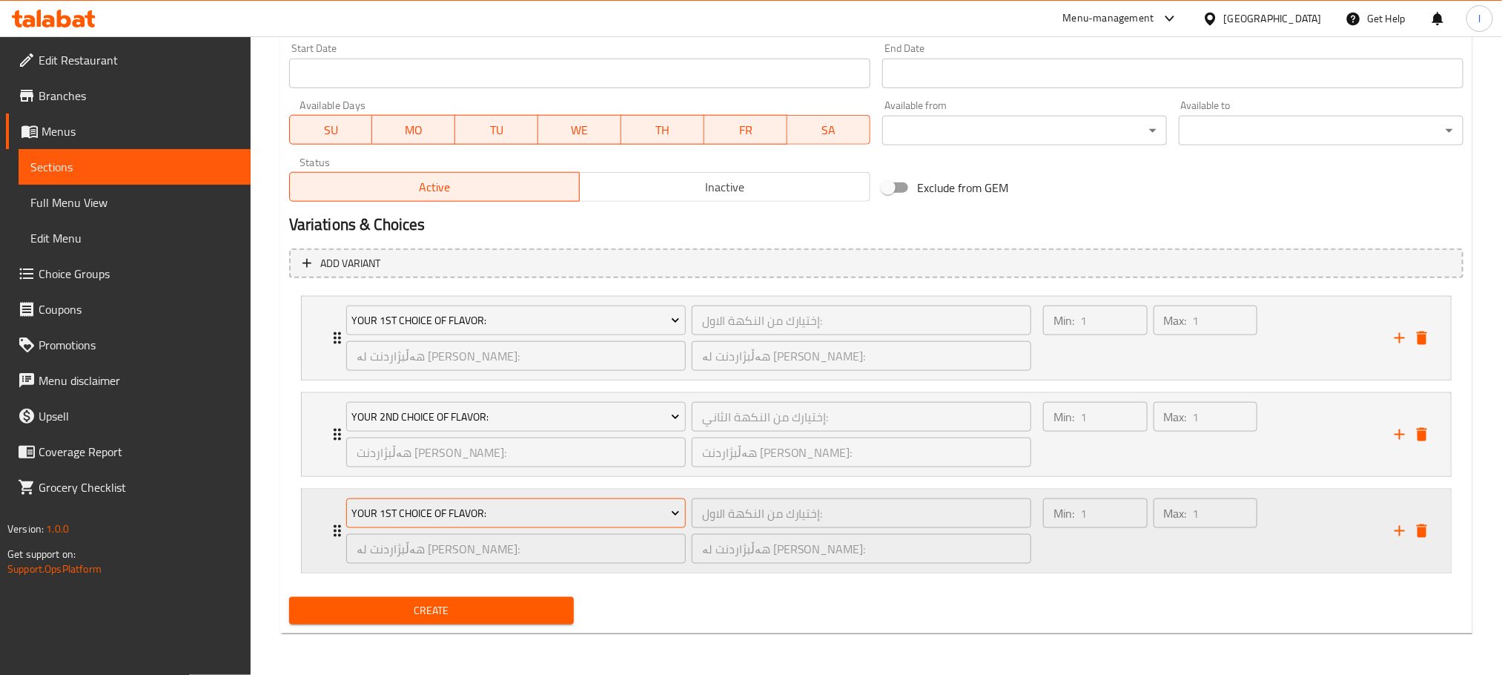
click at [437, 504] on span "Your 1st Choice Of Flavor:" at bounding box center [515, 513] width 328 height 19
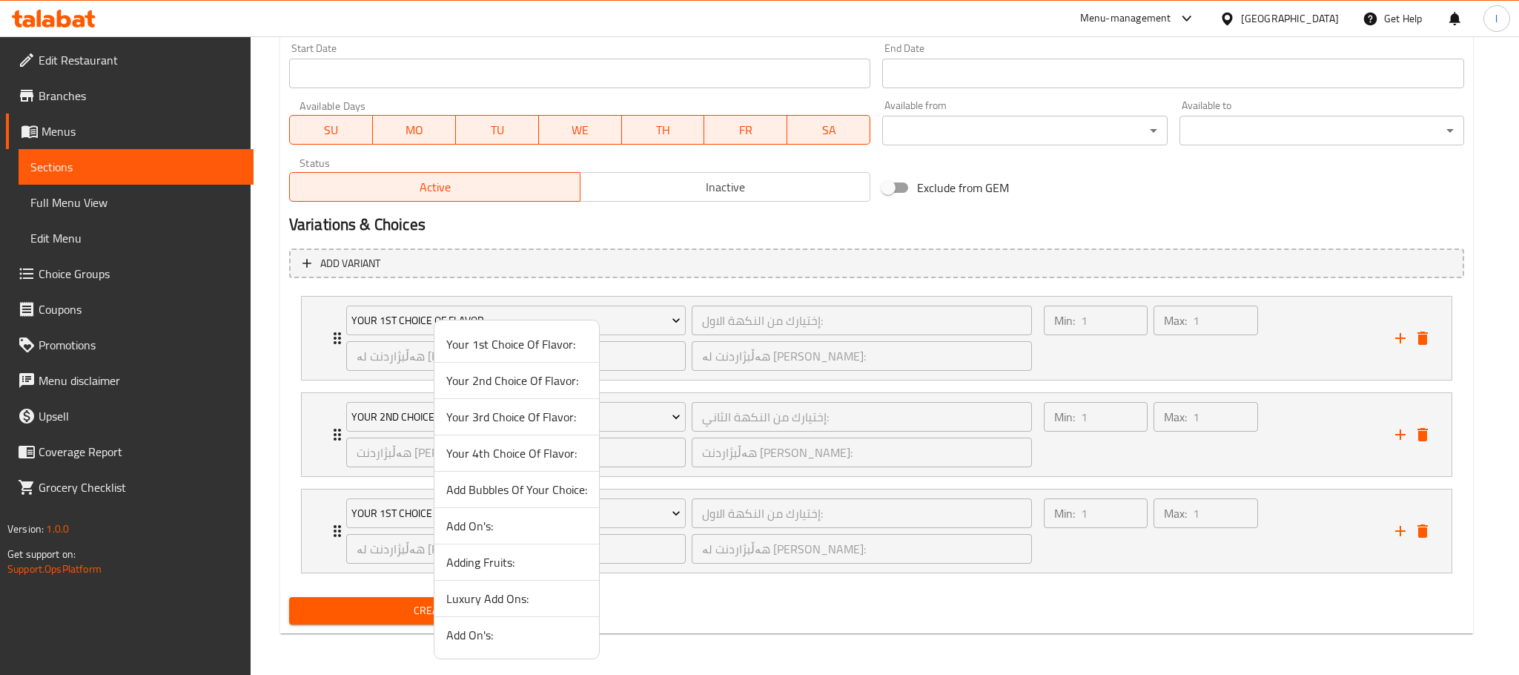
click at [559, 489] on span "Add Bubbles Of Your Choice:" at bounding box center [516, 489] width 141 height 18
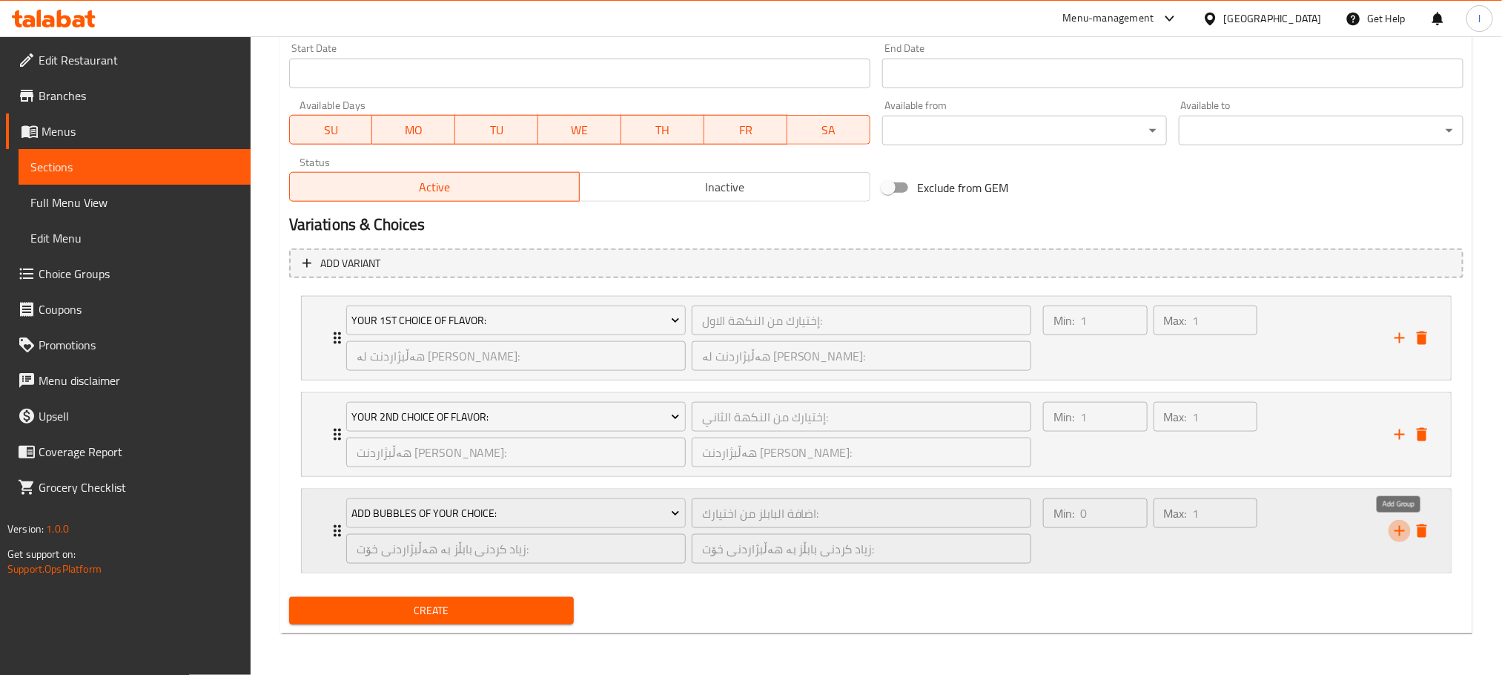
click at [1394, 527] on icon "add" at bounding box center [1400, 531] width 18 height 18
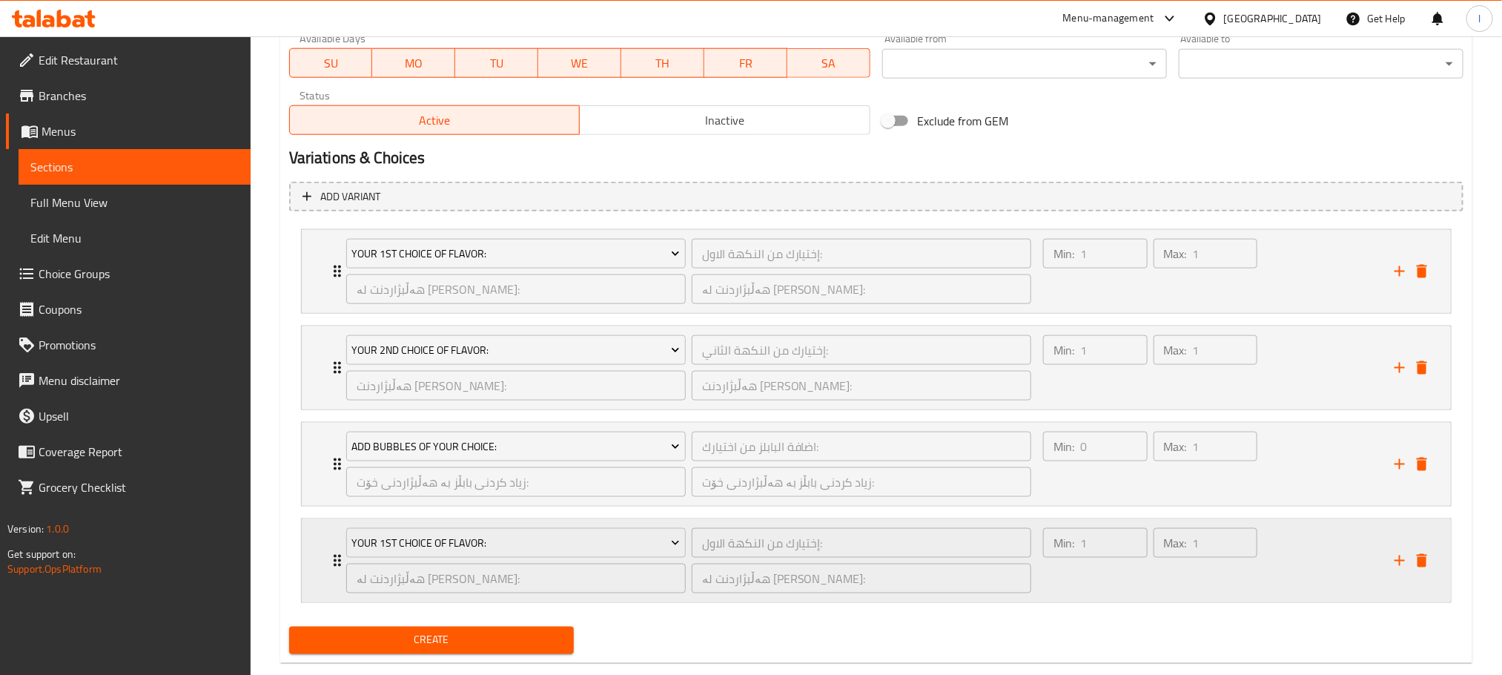
scroll to position [897, 0]
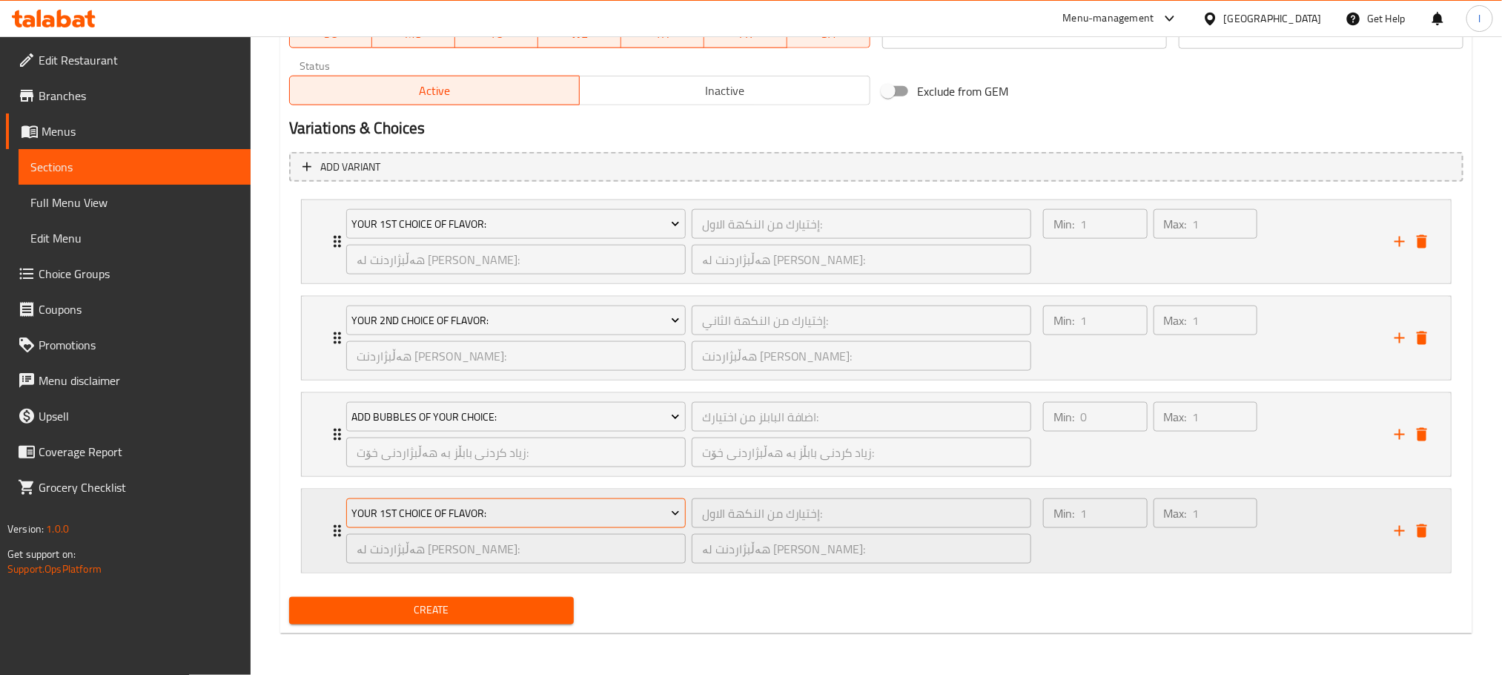
click at [556, 510] on span "Your 1st Choice Of Flavor:" at bounding box center [515, 513] width 328 height 19
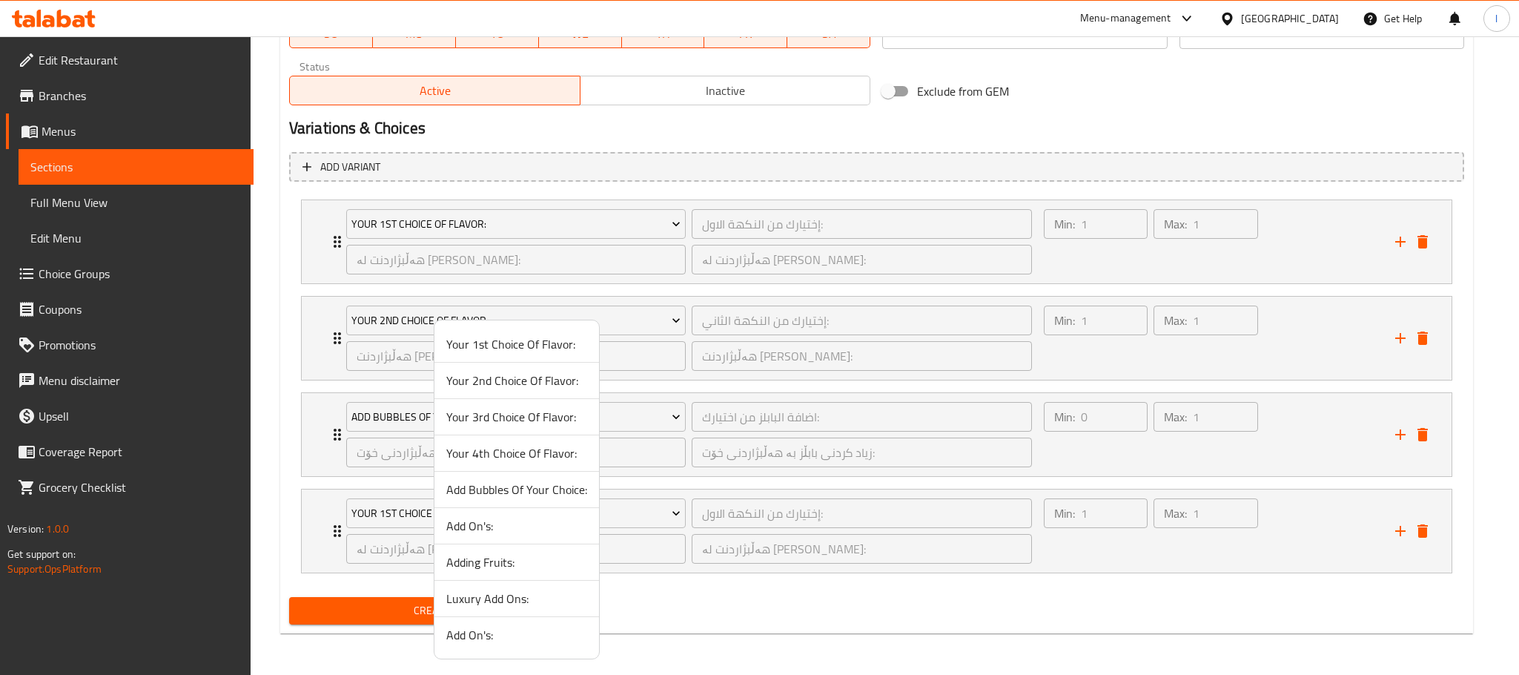
click at [532, 559] on span "Adding Fruits:" at bounding box center [516, 562] width 141 height 18
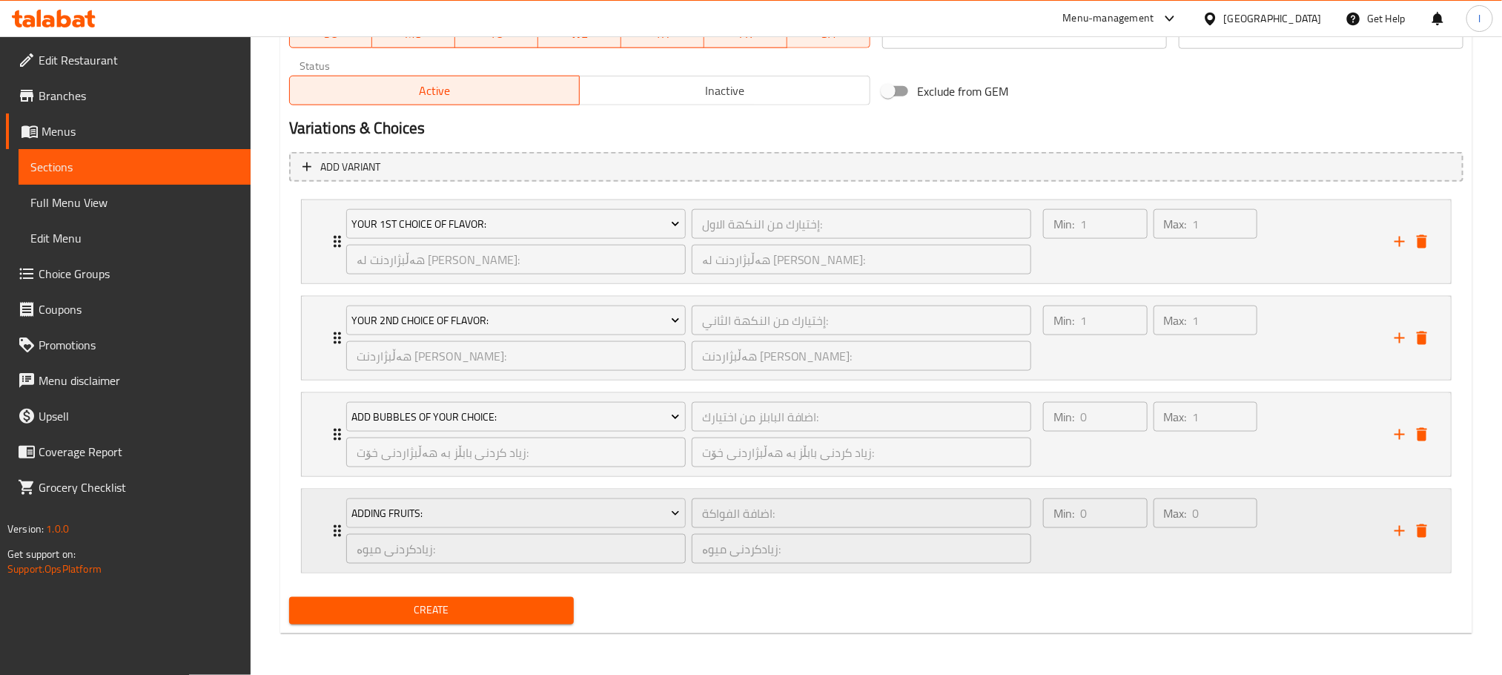
click at [1393, 520] on div "Expand" at bounding box center [1411, 531] width 44 height 22
click at [1402, 529] on icon "add" at bounding box center [1400, 531] width 18 height 18
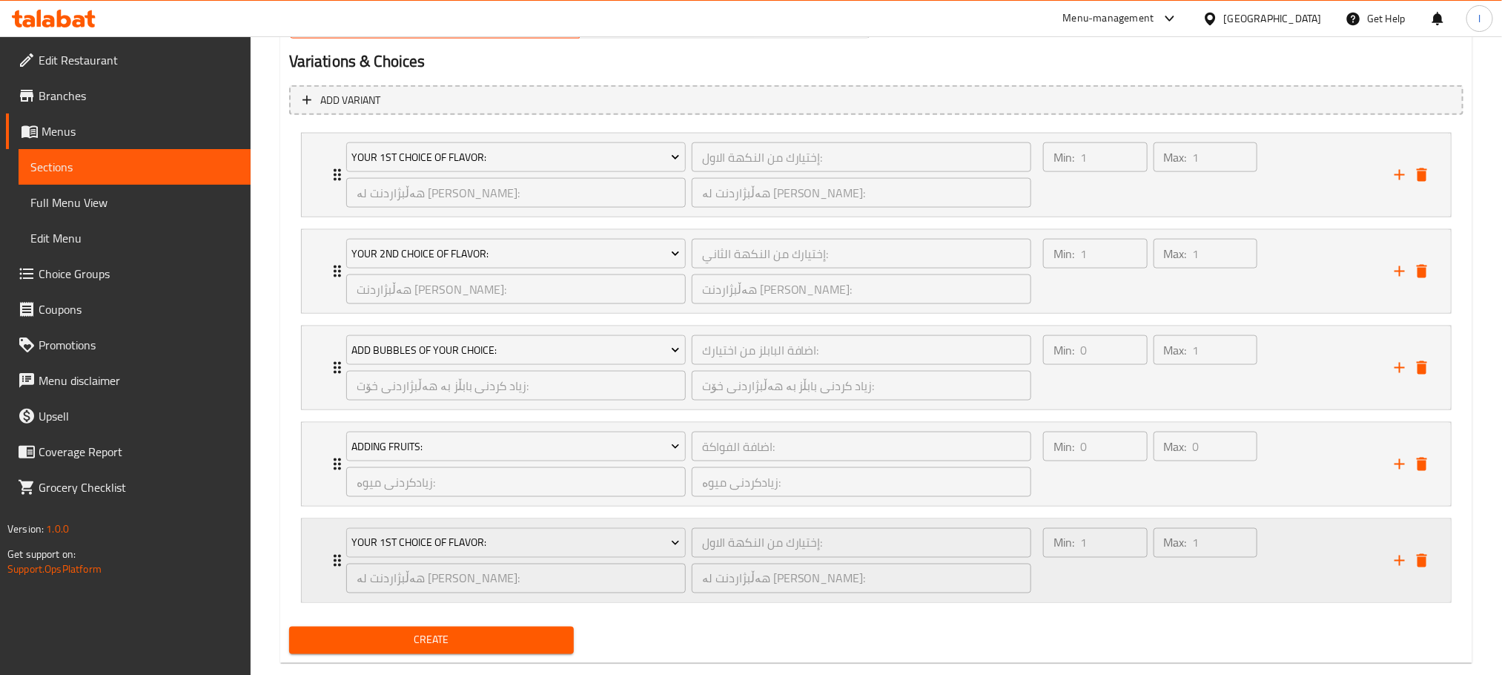
scroll to position [994, 0]
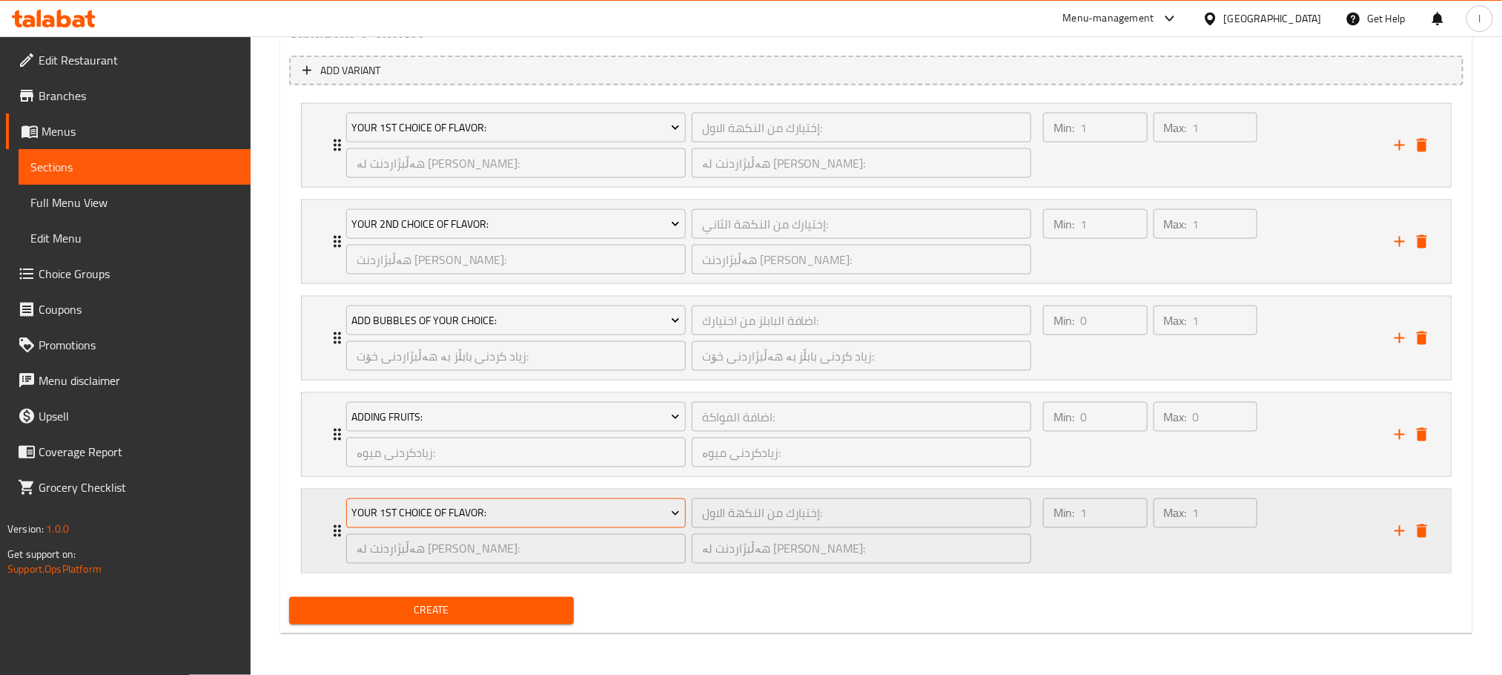
click at [532, 507] on span "Your 1st Choice Of Flavor:" at bounding box center [515, 513] width 328 height 19
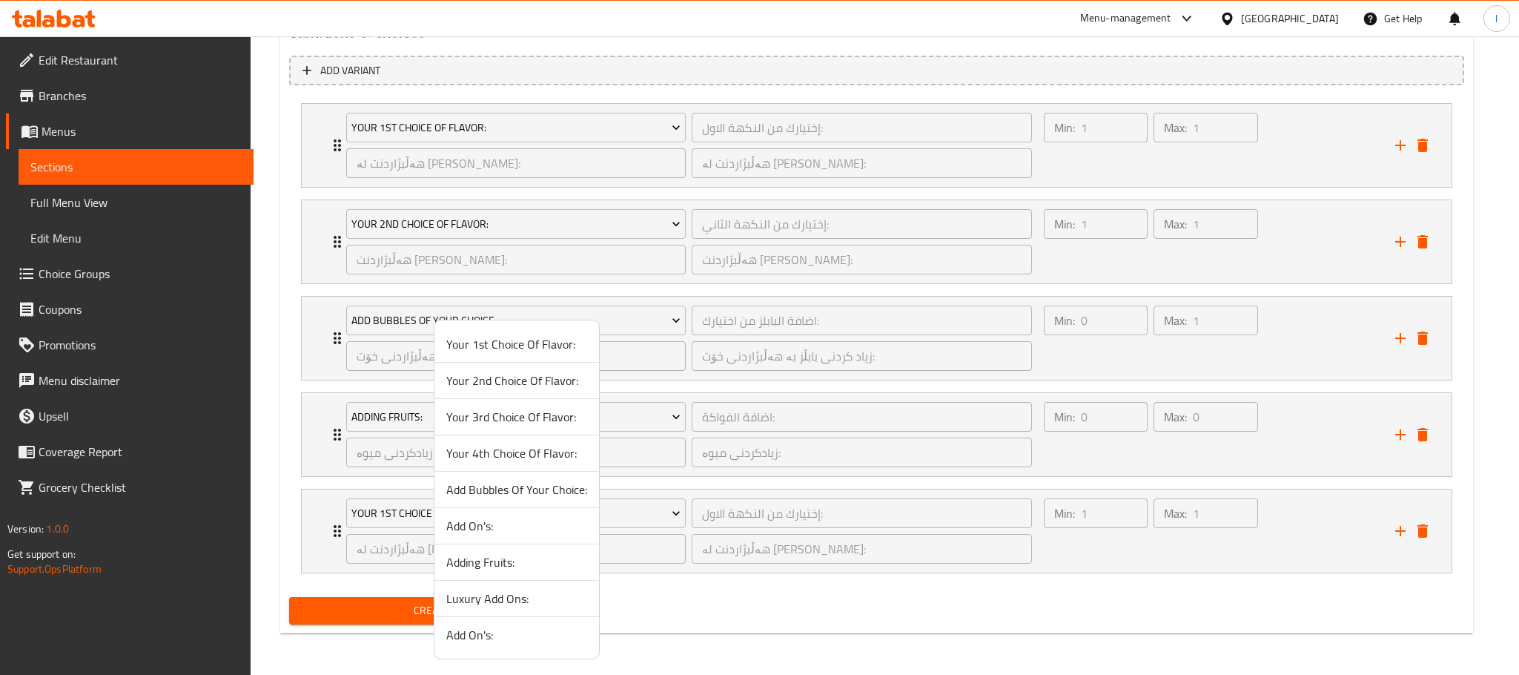
click at [529, 599] on span "Luxury Add Ons:" at bounding box center [516, 598] width 141 height 18
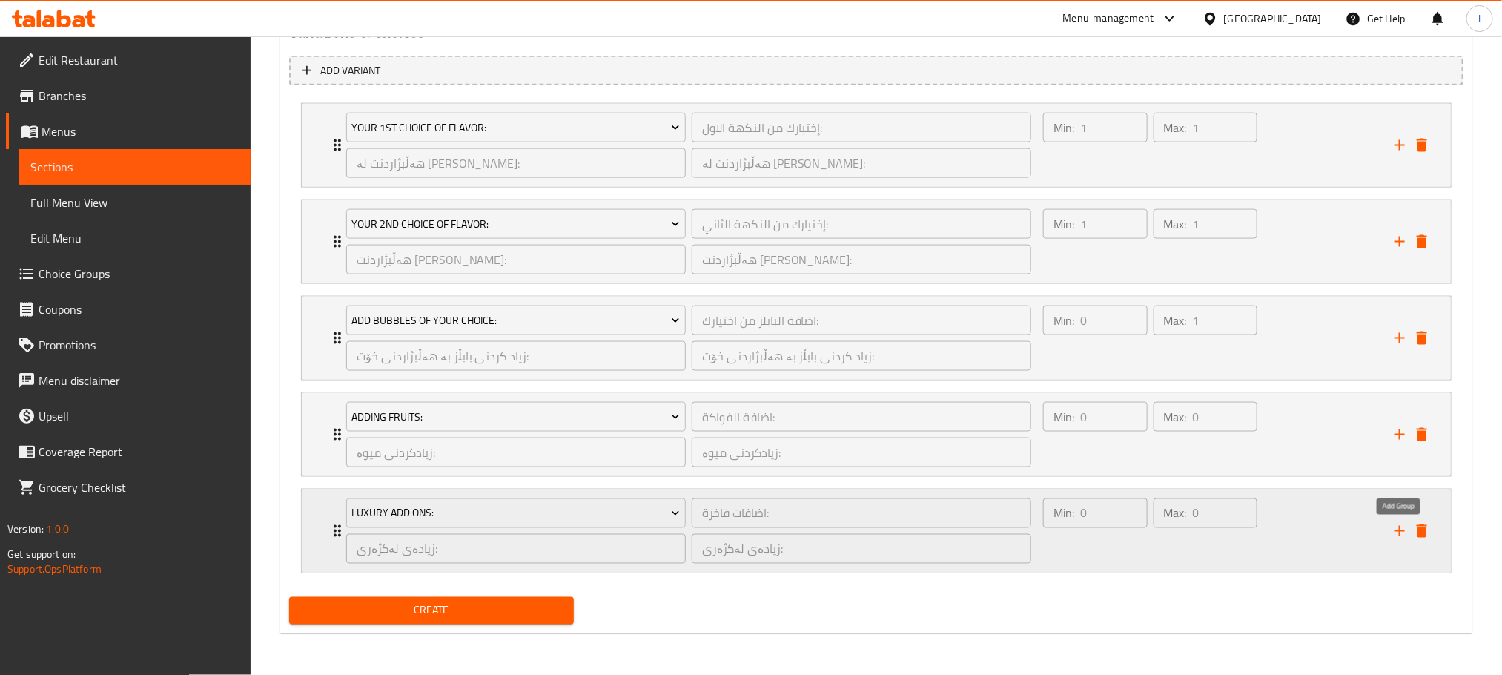
click at [1399, 530] on icon "add" at bounding box center [1399, 531] width 10 height 10
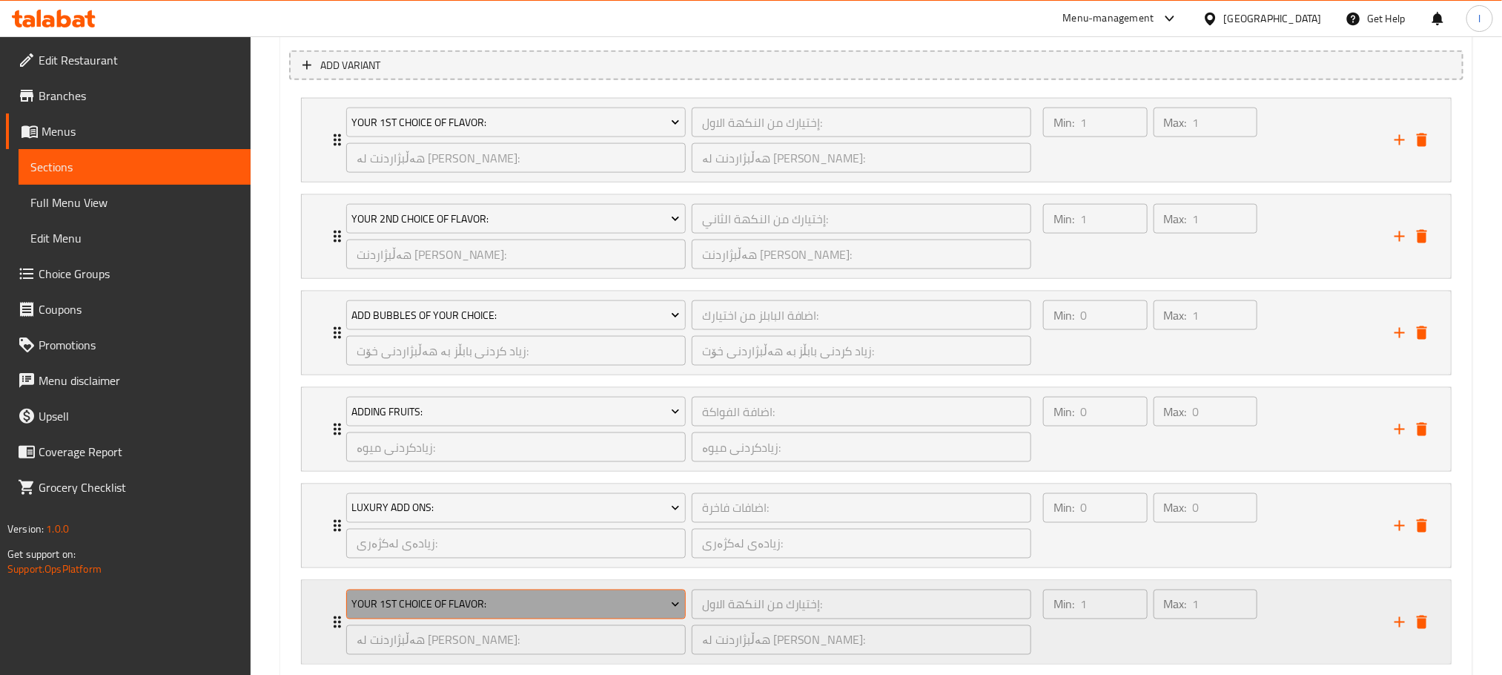
click at [600, 610] on span "Your 1st Choice Of Flavor:" at bounding box center [515, 604] width 328 height 19
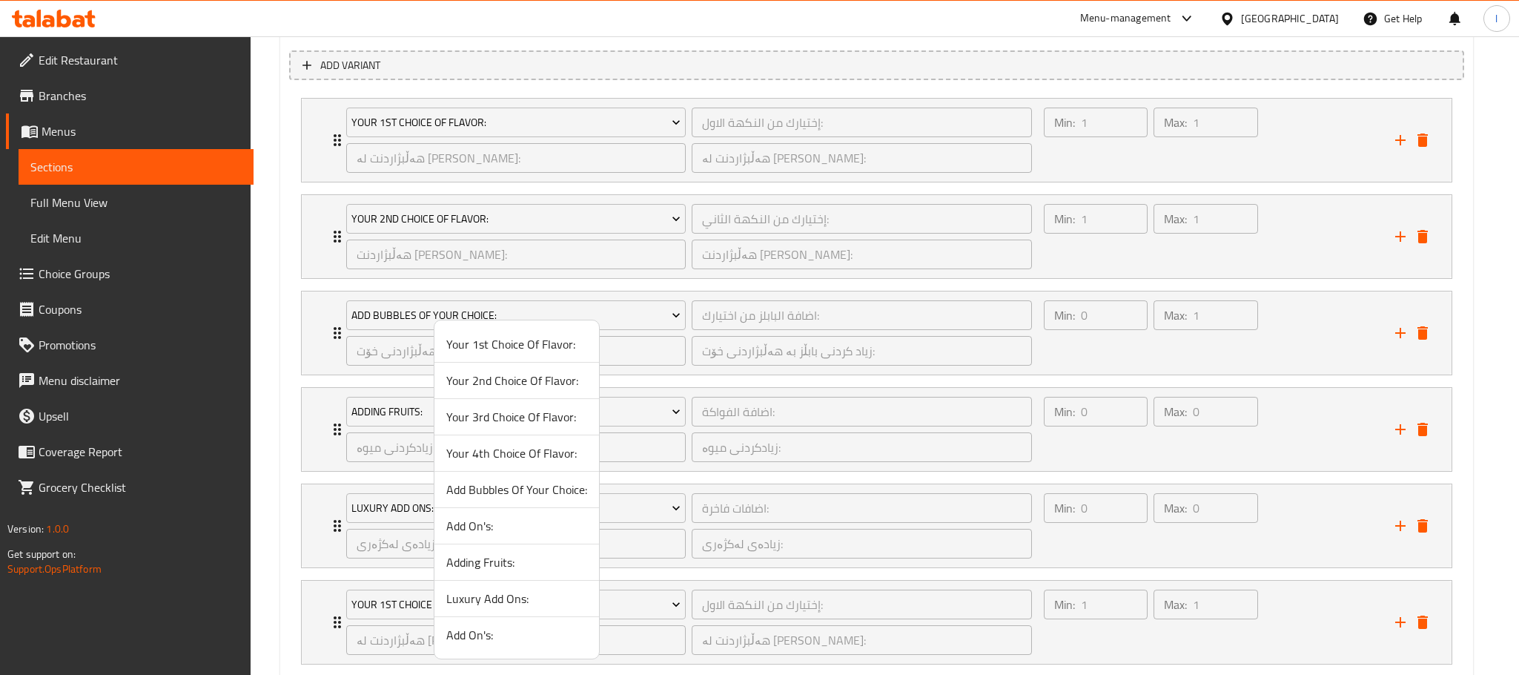
click at [500, 523] on span "Add On's:" at bounding box center [516, 526] width 141 height 18
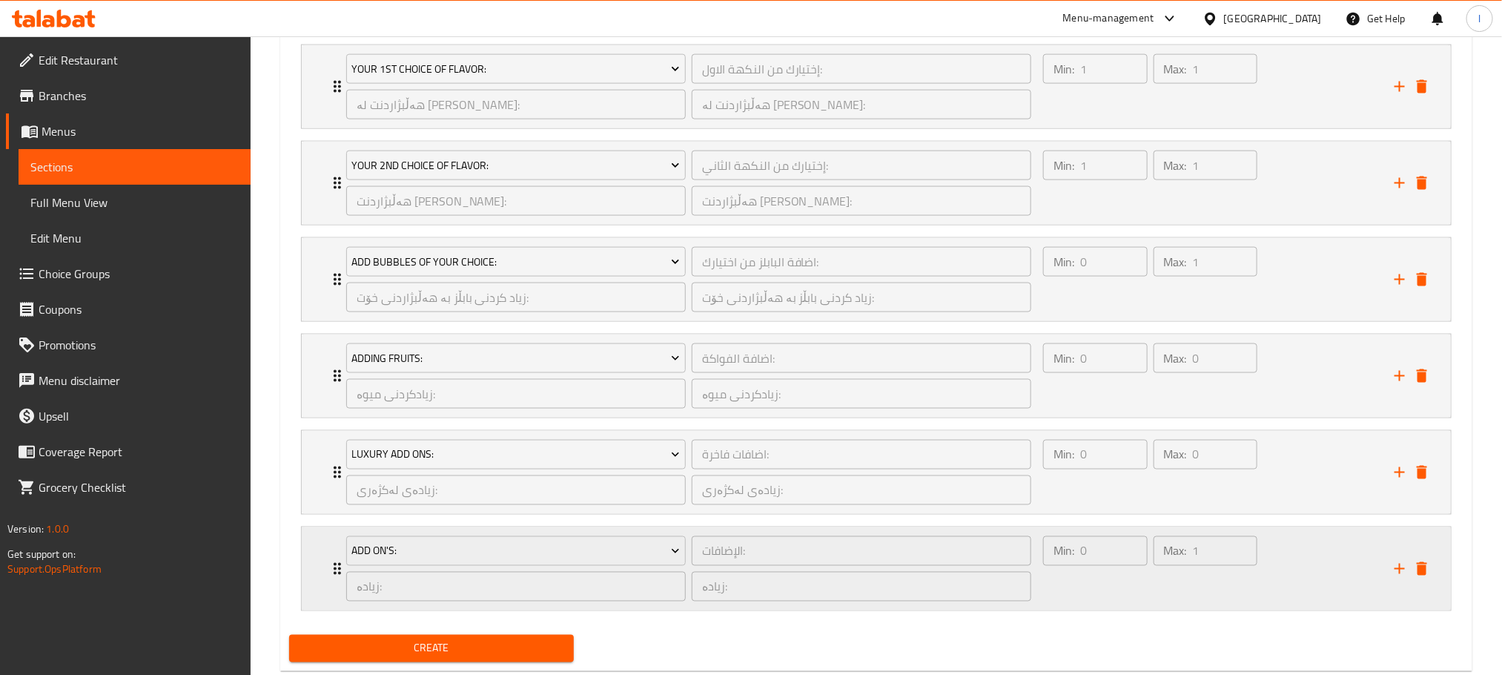
scroll to position [1092, 0]
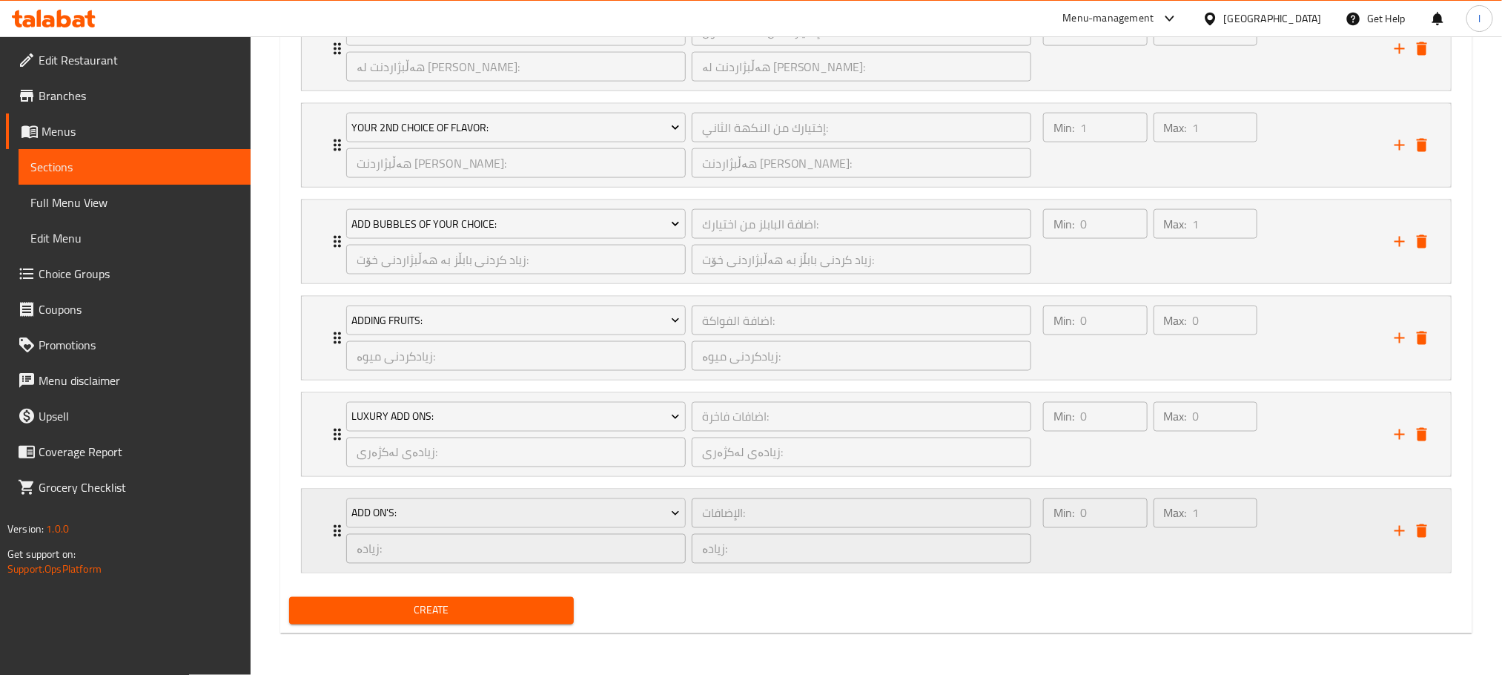
click at [1191, 534] on div "Max: 1 ​" at bounding box center [1206, 530] width 110 height 71
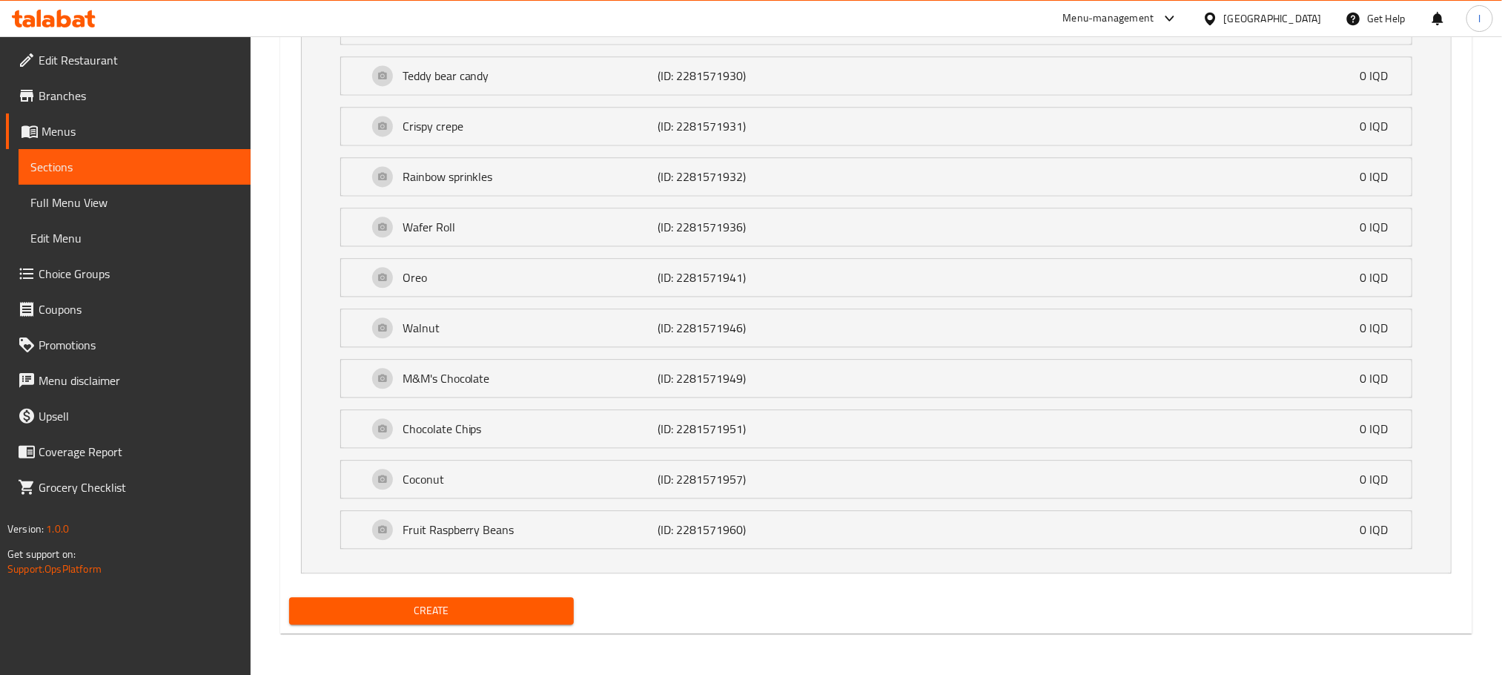
scroll to position [1277, 0]
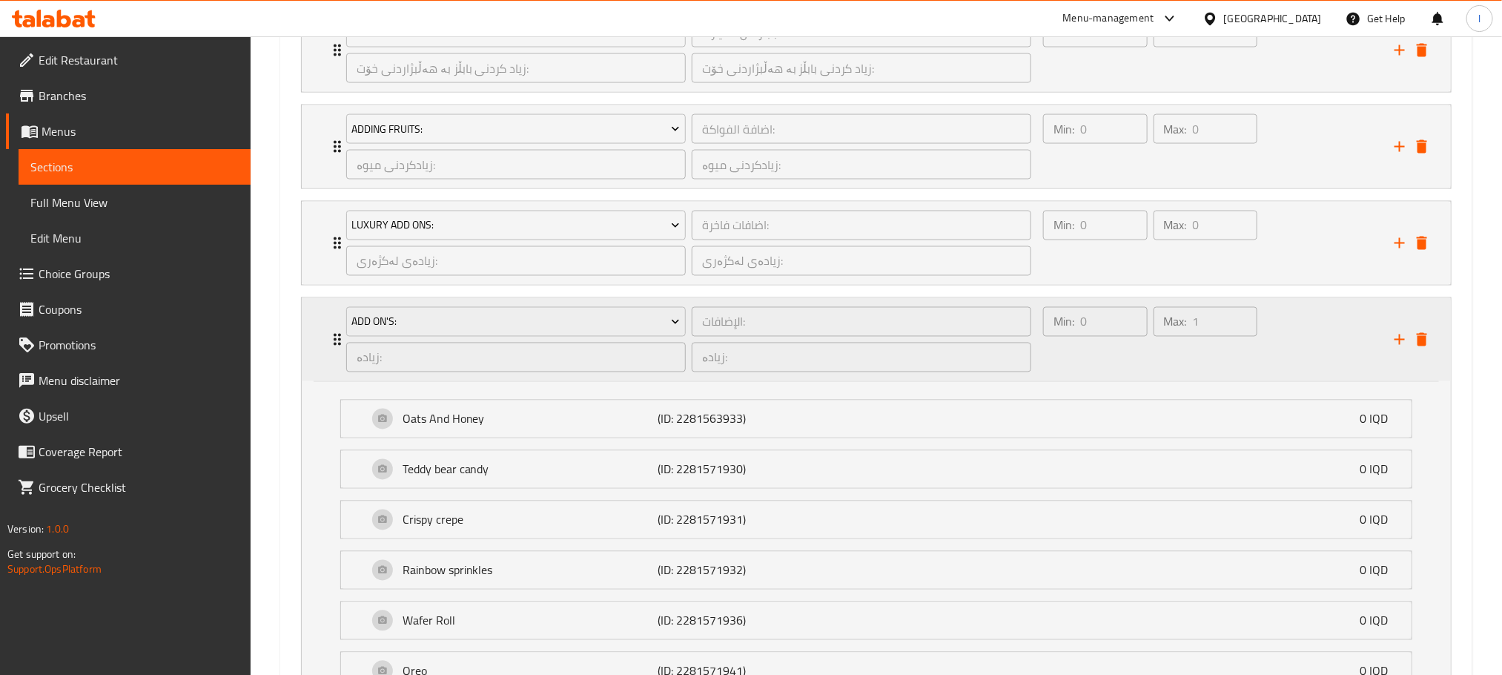
click at [1268, 374] on div "Min: 0 ​ Max: 1 ​" at bounding box center [1209, 339] width 351 height 83
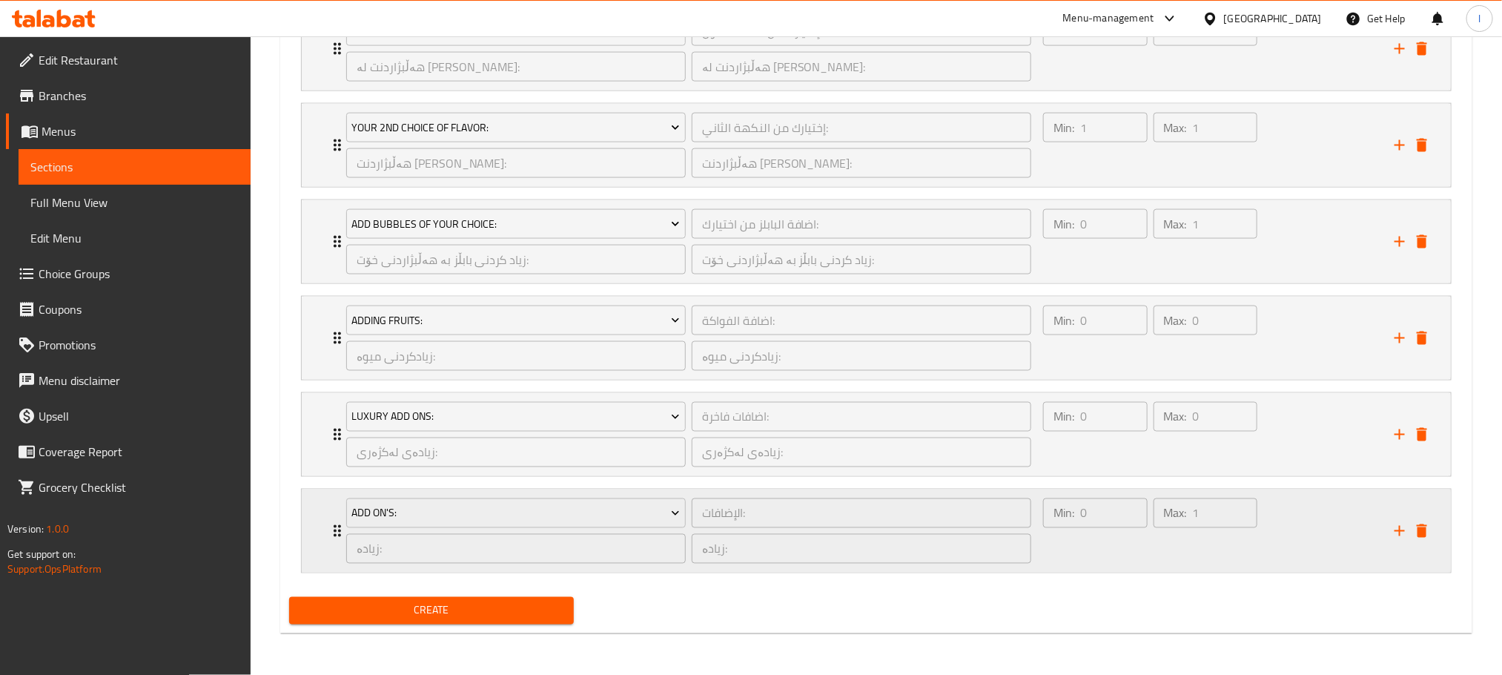
scroll to position [1092, 0]
click at [494, 615] on span "Create" at bounding box center [431, 610] width 261 height 19
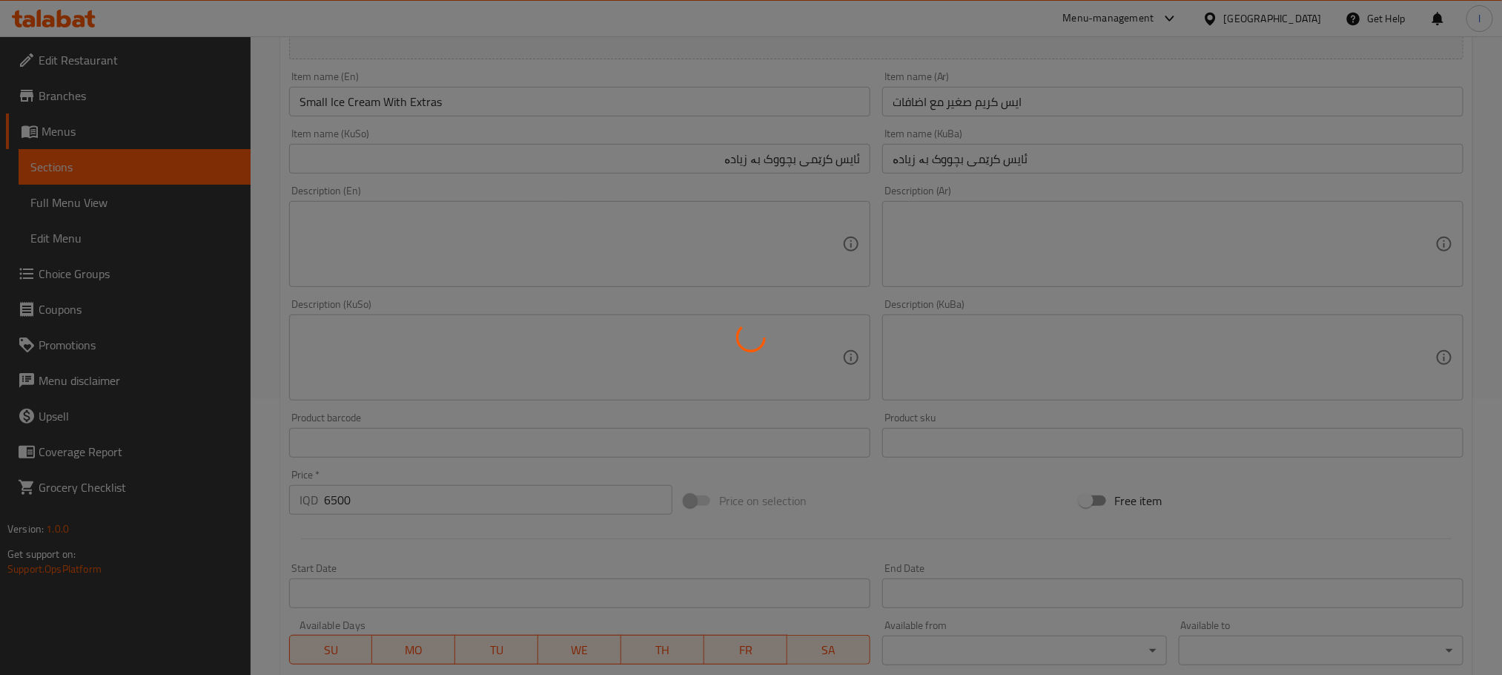
type input "0"
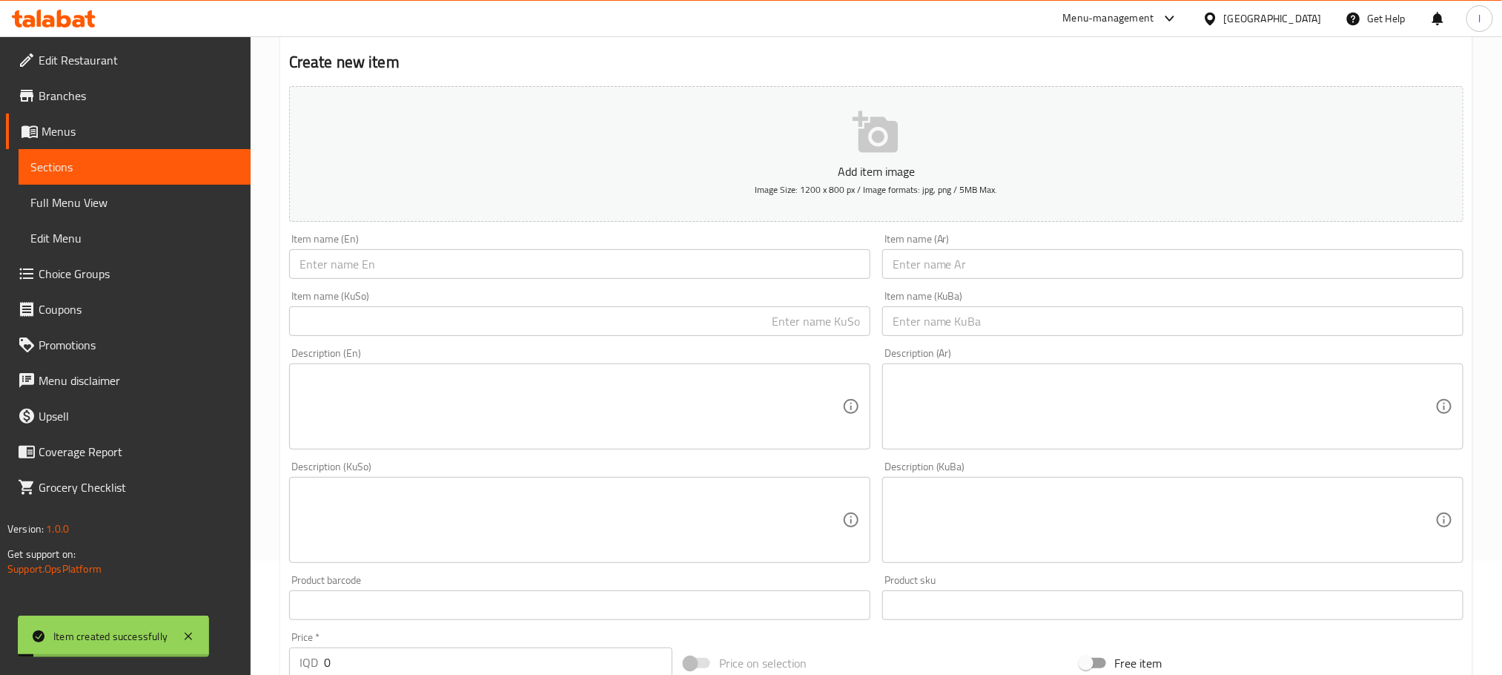
scroll to position [0, 0]
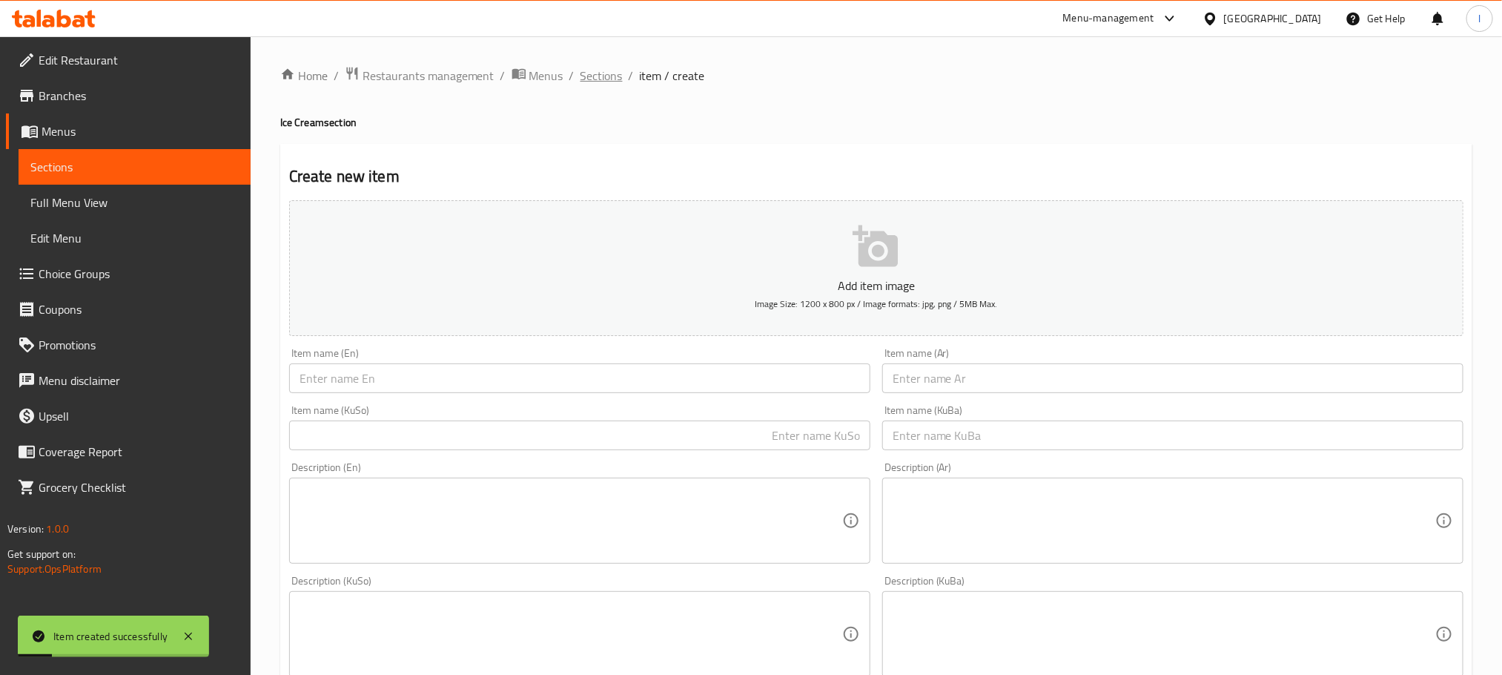
click at [580, 67] on span "Sections" at bounding box center [601, 76] width 42 height 18
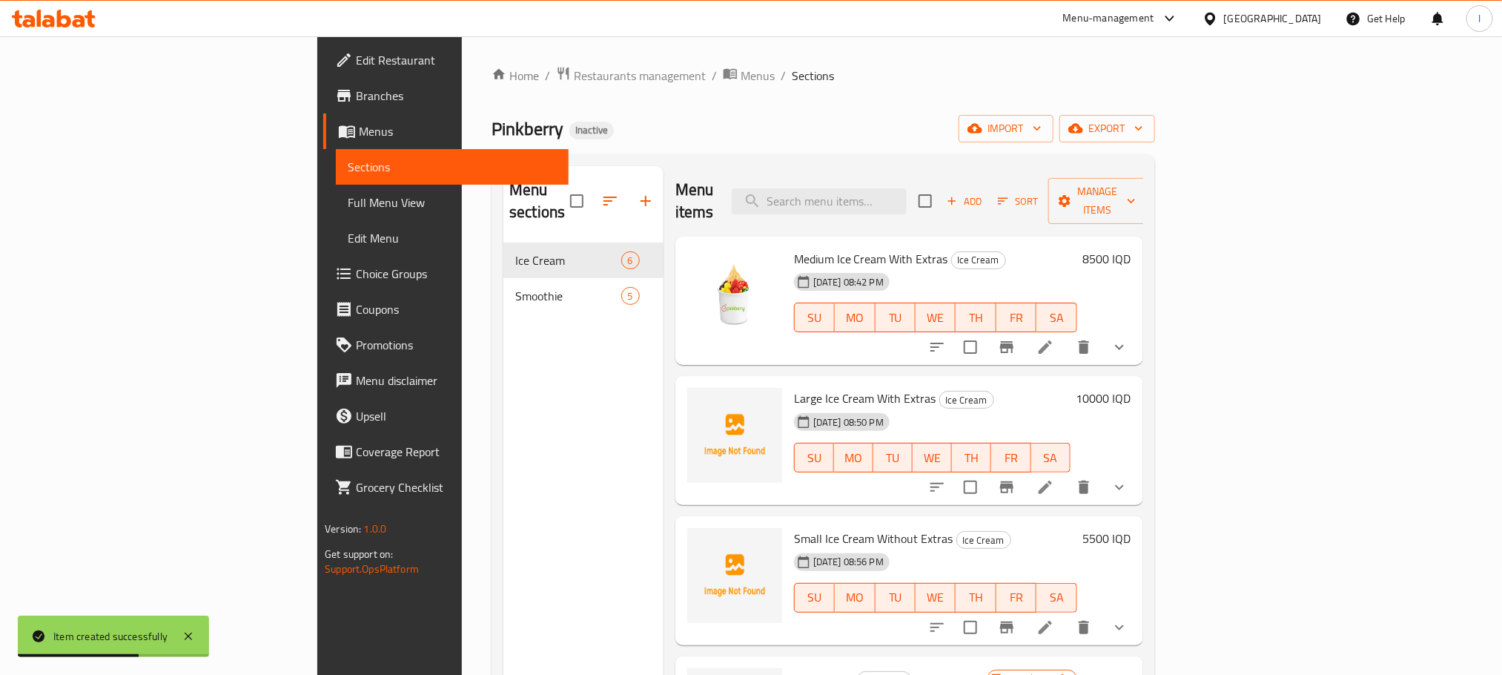
click at [356, 281] on span "Choice Groups" at bounding box center [456, 274] width 200 height 18
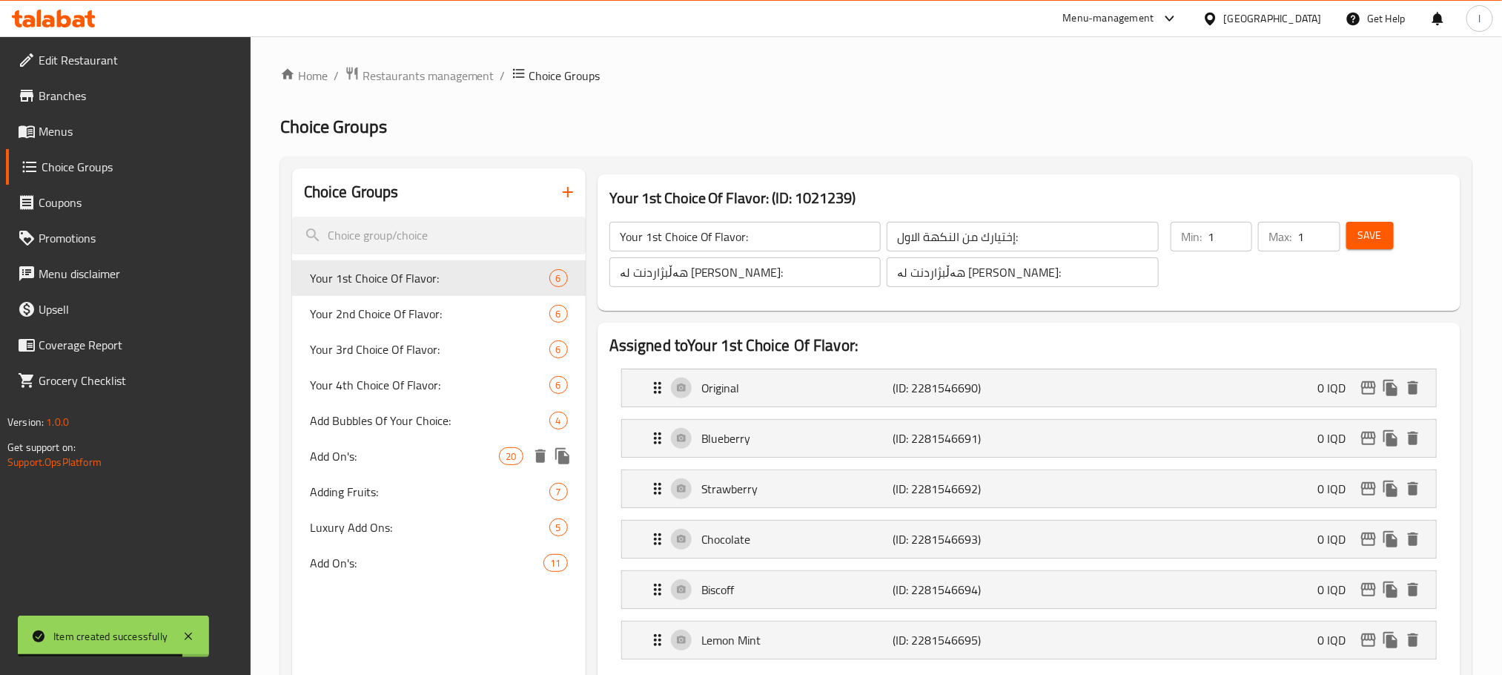
click at [441, 456] on span "Add On's:" at bounding box center [405, 456] width 190 height 18
type input "Add On's:"
type input "الإضافات:"
type input "زیادە:"
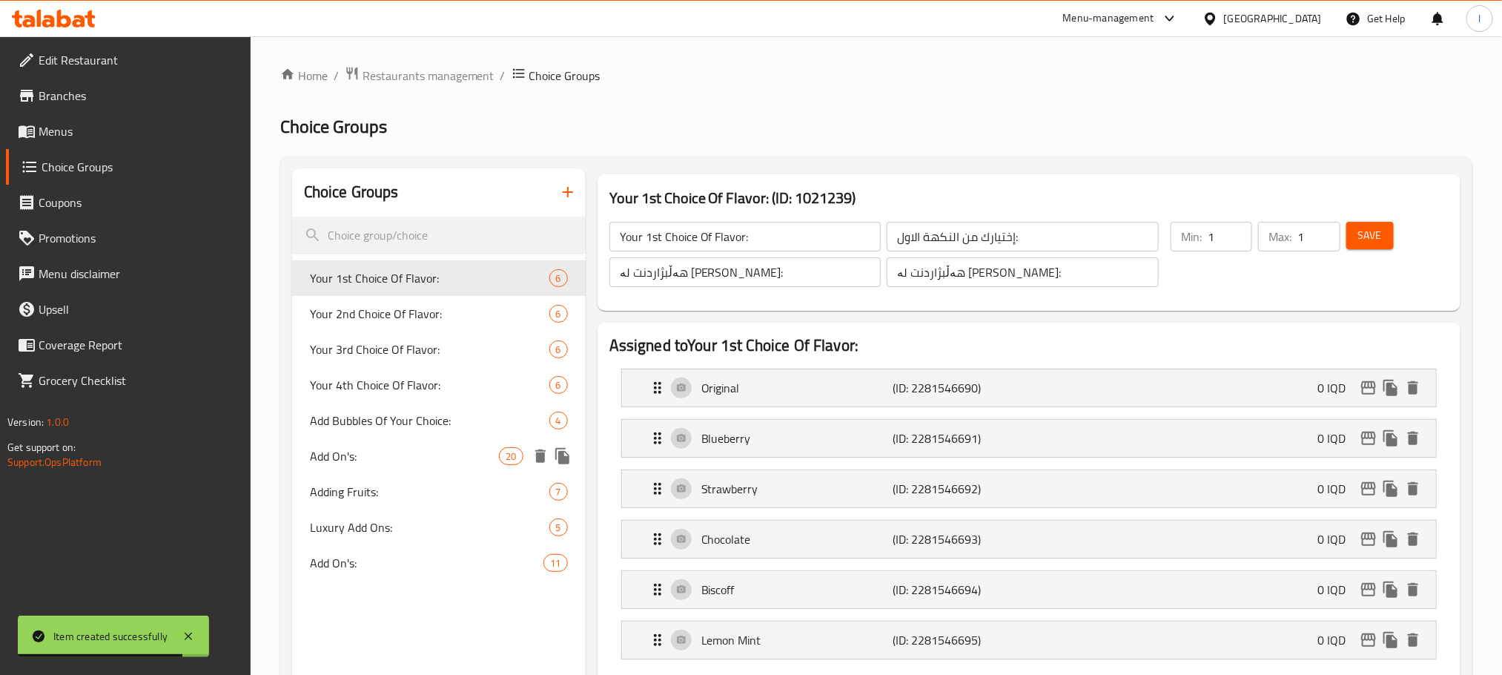
type input "0"
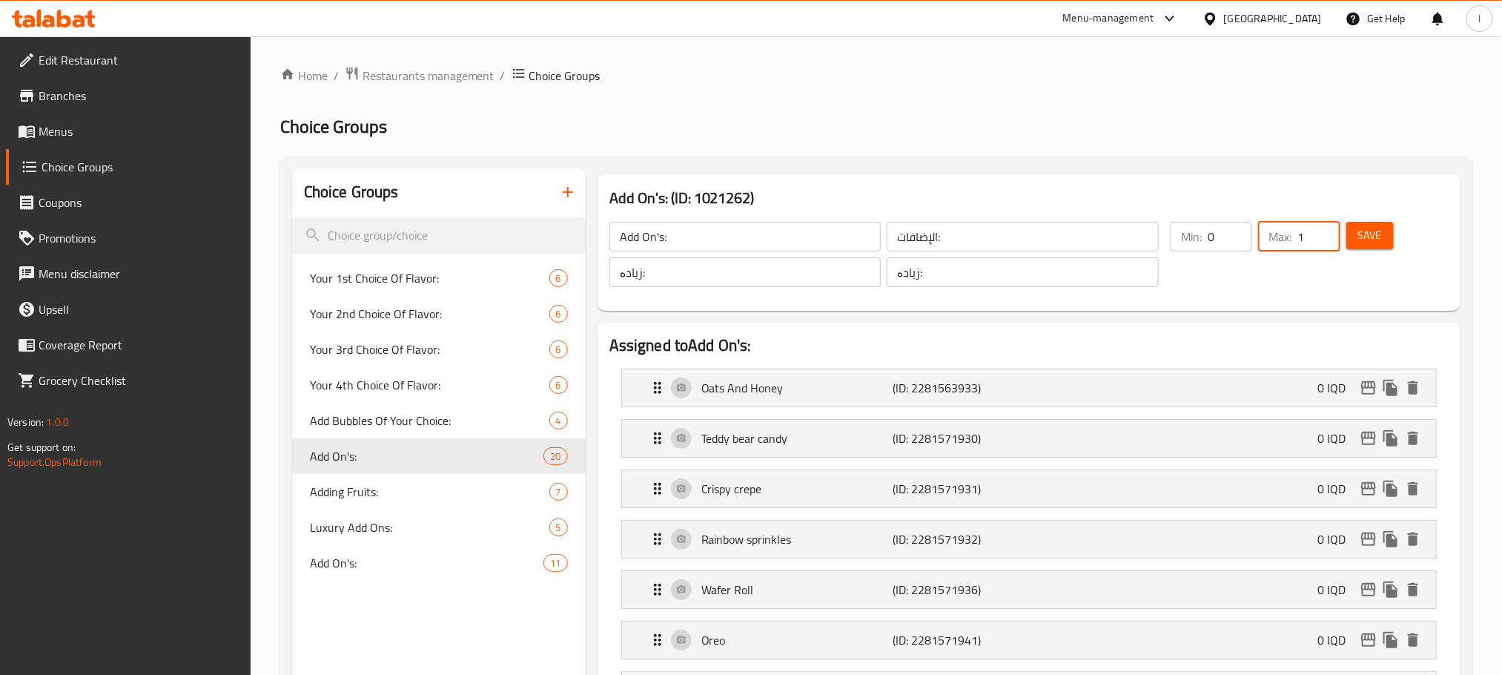
drag, startPoint x: 1310, startPoint y: 240, endPoint x: 1234, endPoint y: 239, distance: 75.6
click at [1234, 239] on div "Min: 0 ​ Max: 1 ​" at bounding box center [1255, 254] width 181 height 77
type input "2"
click at [1357, 234] on button "Save" at bounding box center [1369, 235] width 47 height 27
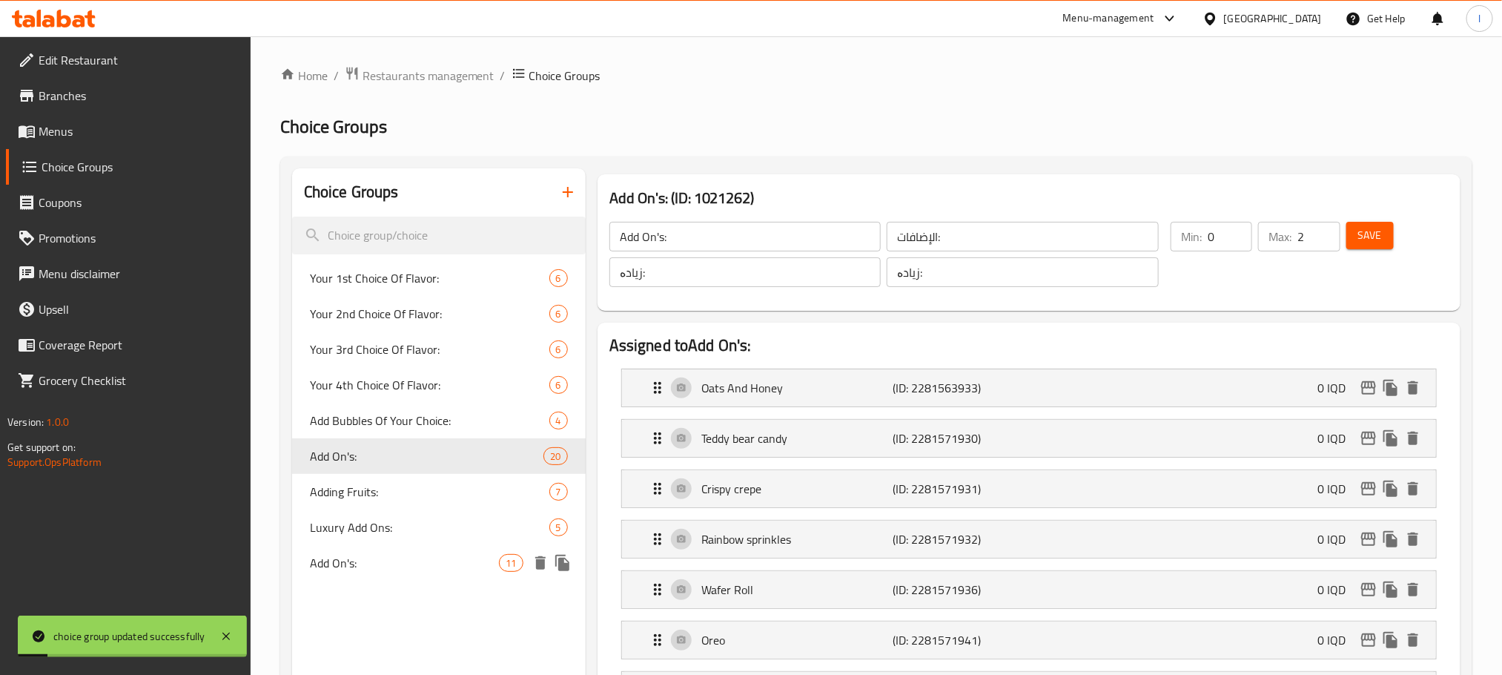
click at [406, 557] on span "Add On's:" at bounding box center [405, 563] width 190 height 18
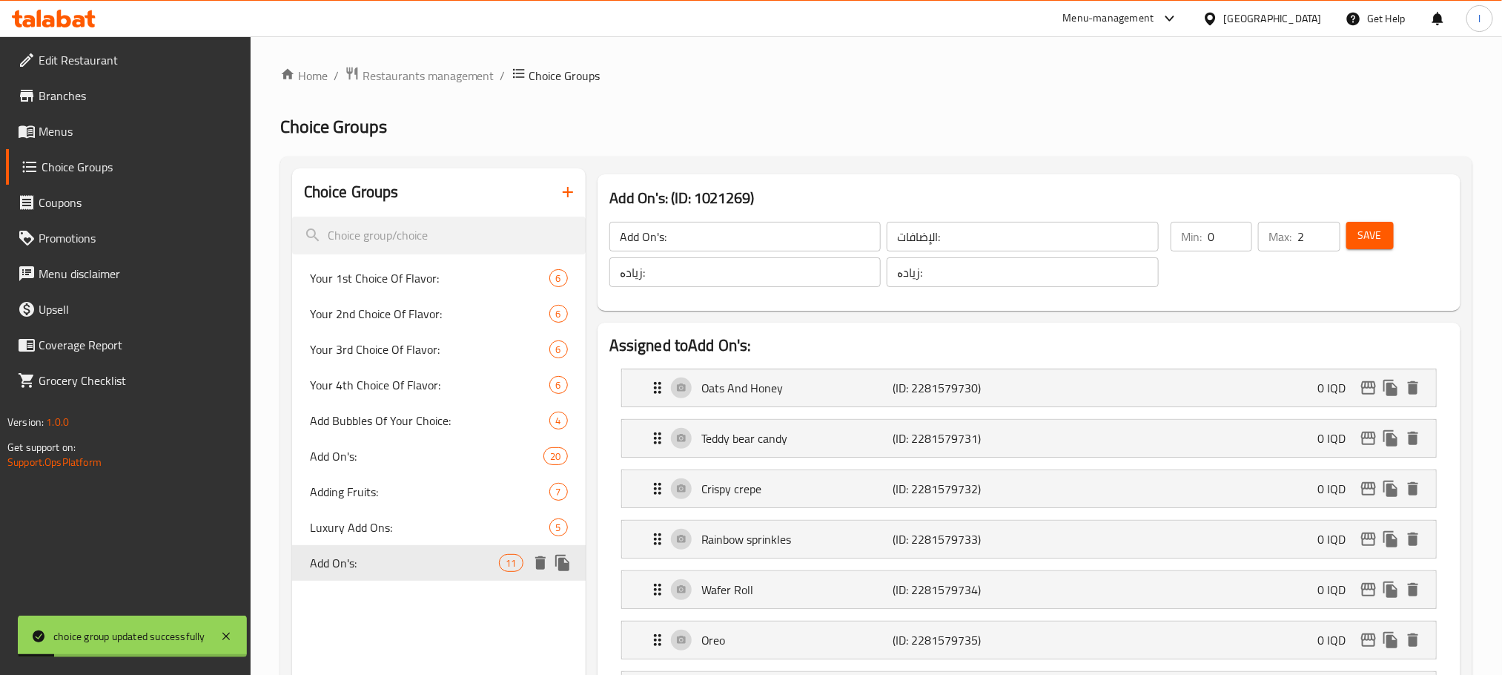
type input "Add On's:"
type input "3"
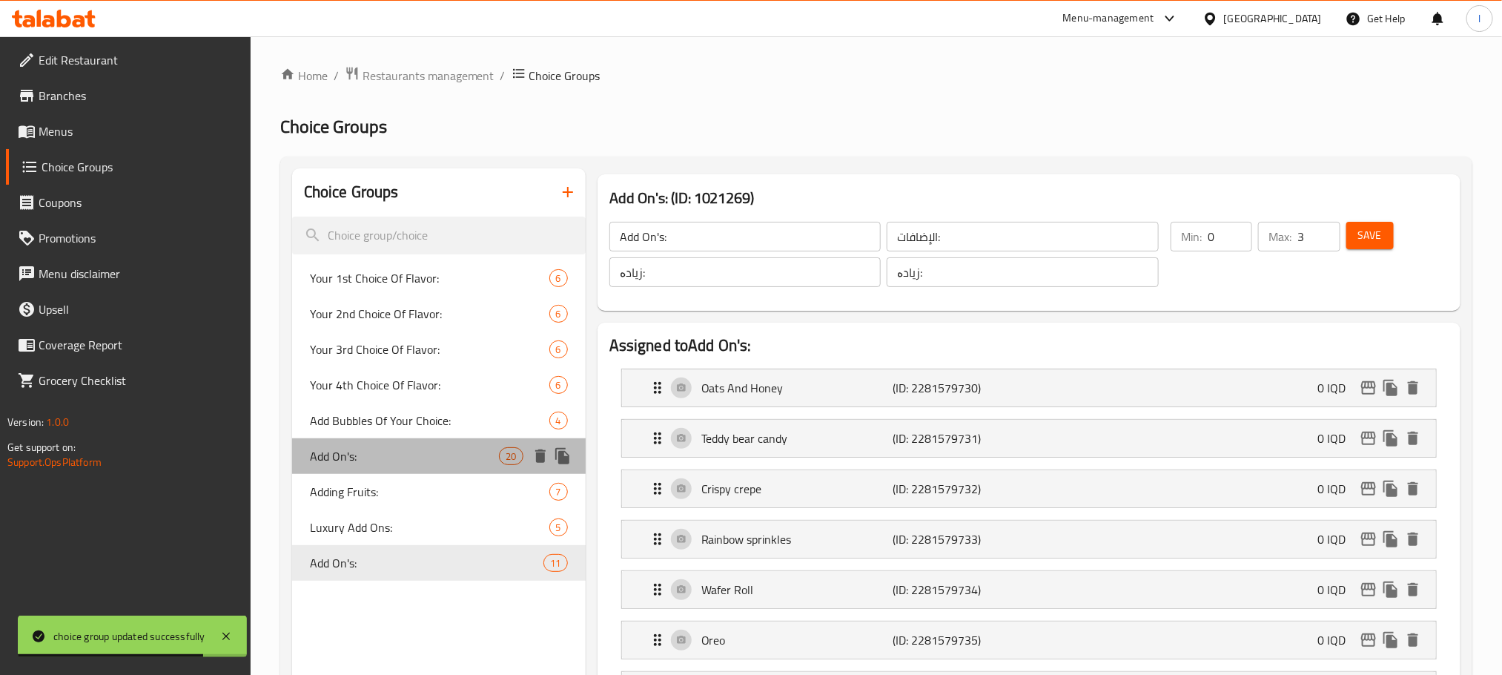
click at [420, 449] on span "Add On's:" at bounding box center [405, 456] width 190 height 18
type input "Add On's:"
type input "2"
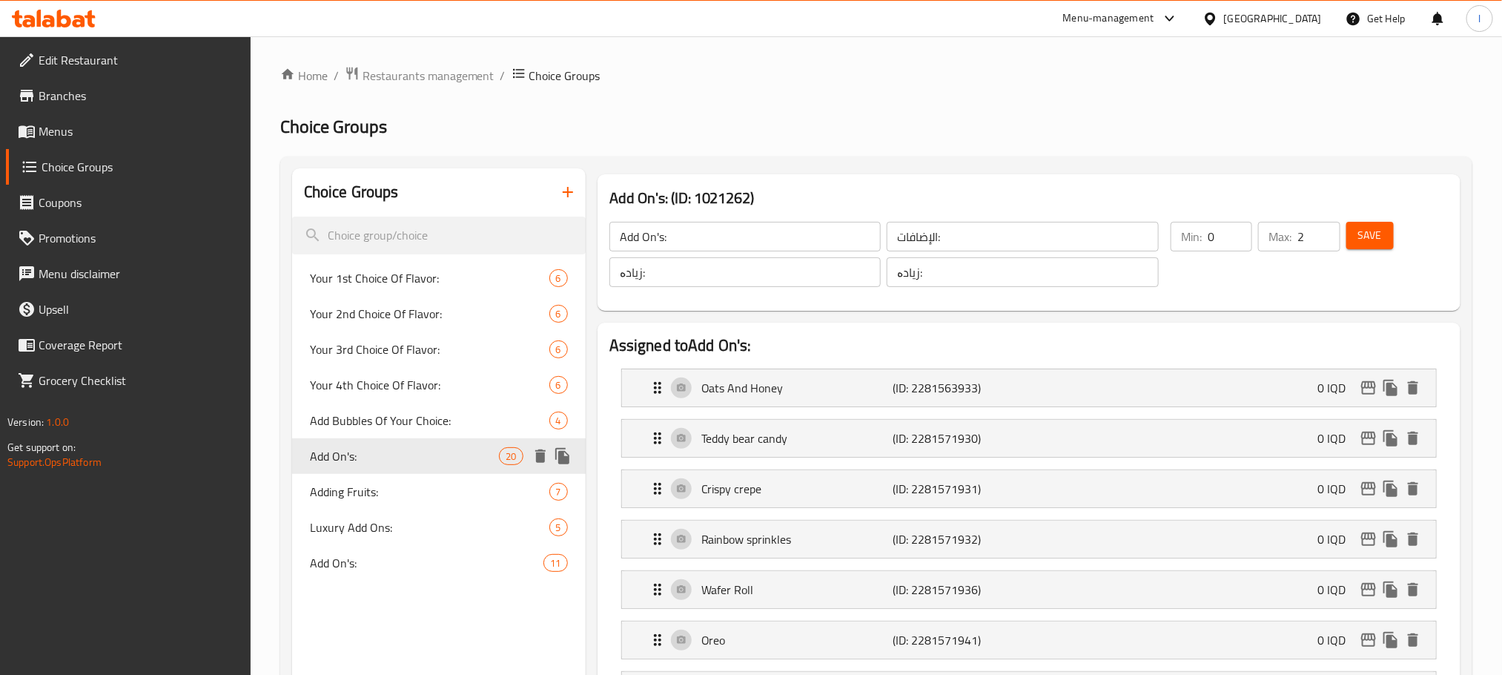
click at [563, 458] on icon "duplicate" at bounding box center [562, 456] width 14 height 16
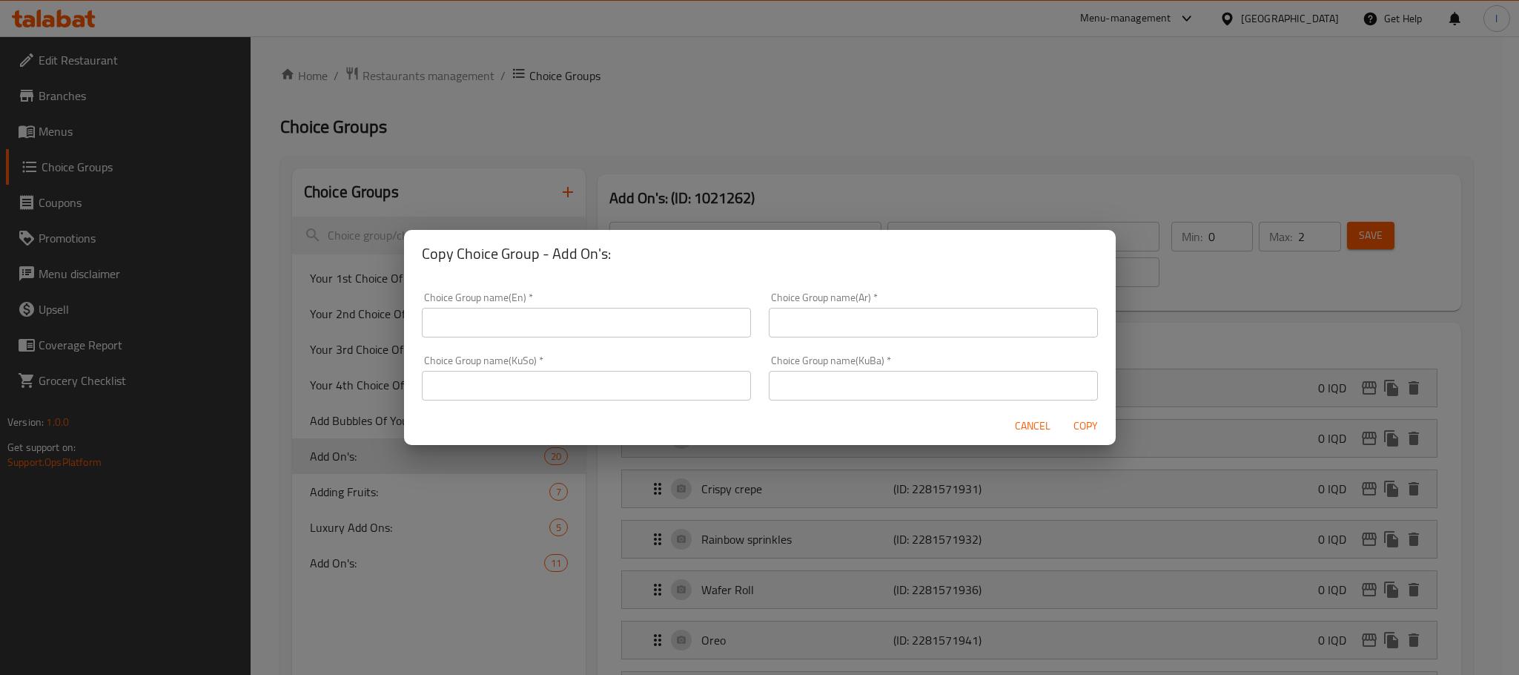
click at [438, 323] on input "text" at bounding box center [586, 323] width 329 height 30
type input "Add On's:"
click at [834, 330] on input "text" at bounding box center [933, 323] width 329 height 30
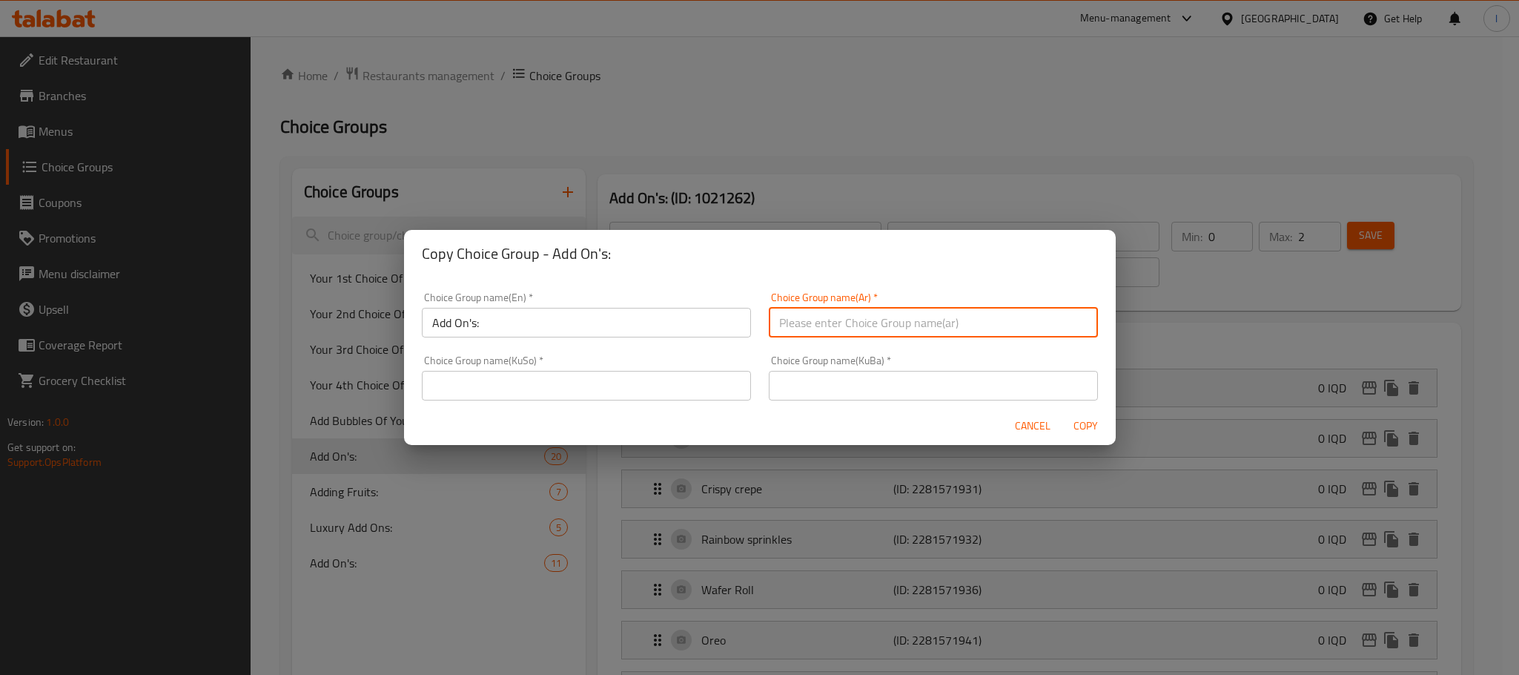
type input "الإضافات:"
click at [494, 385] on input "text" at bounding box center [586, 386] width 329 height 30
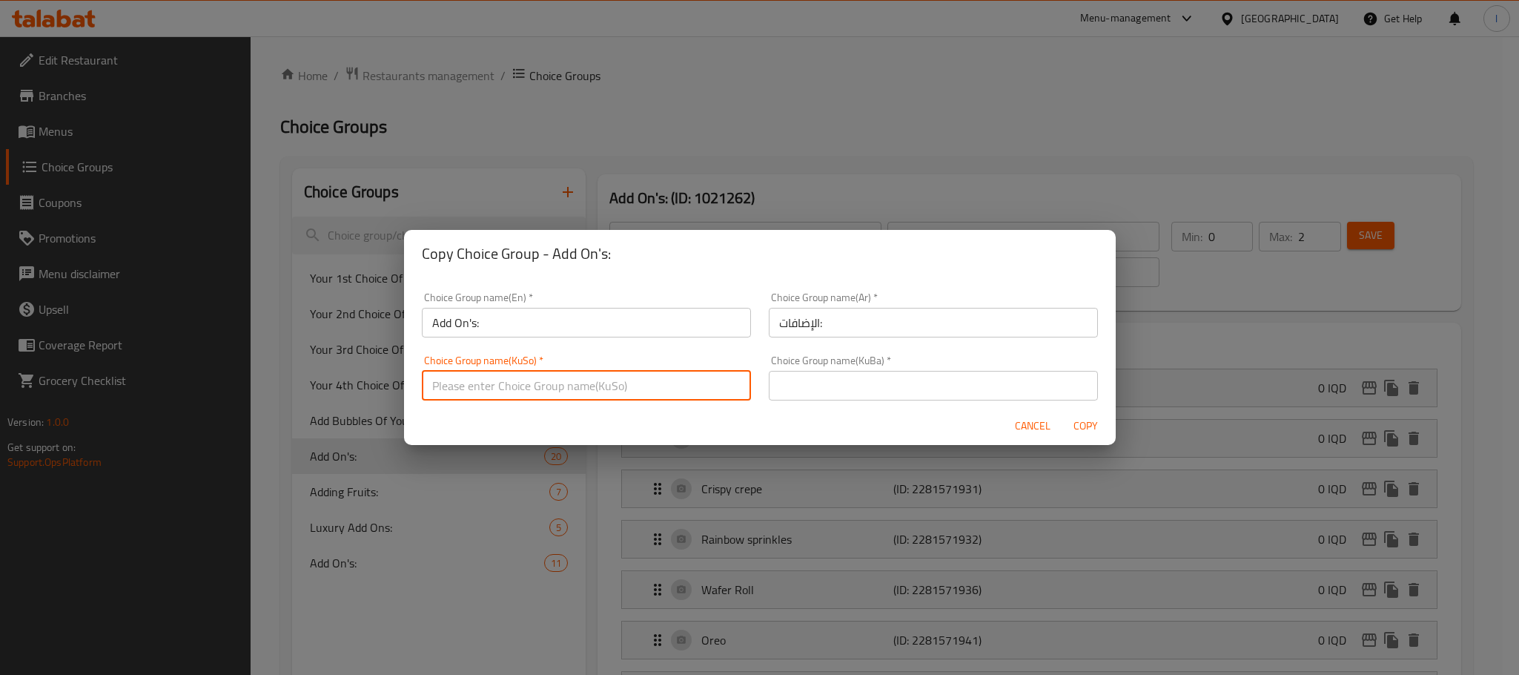
type input "زیادە:"
click at [846, 390] on input "text" at bounding box center [933, 386] width 329 height 30
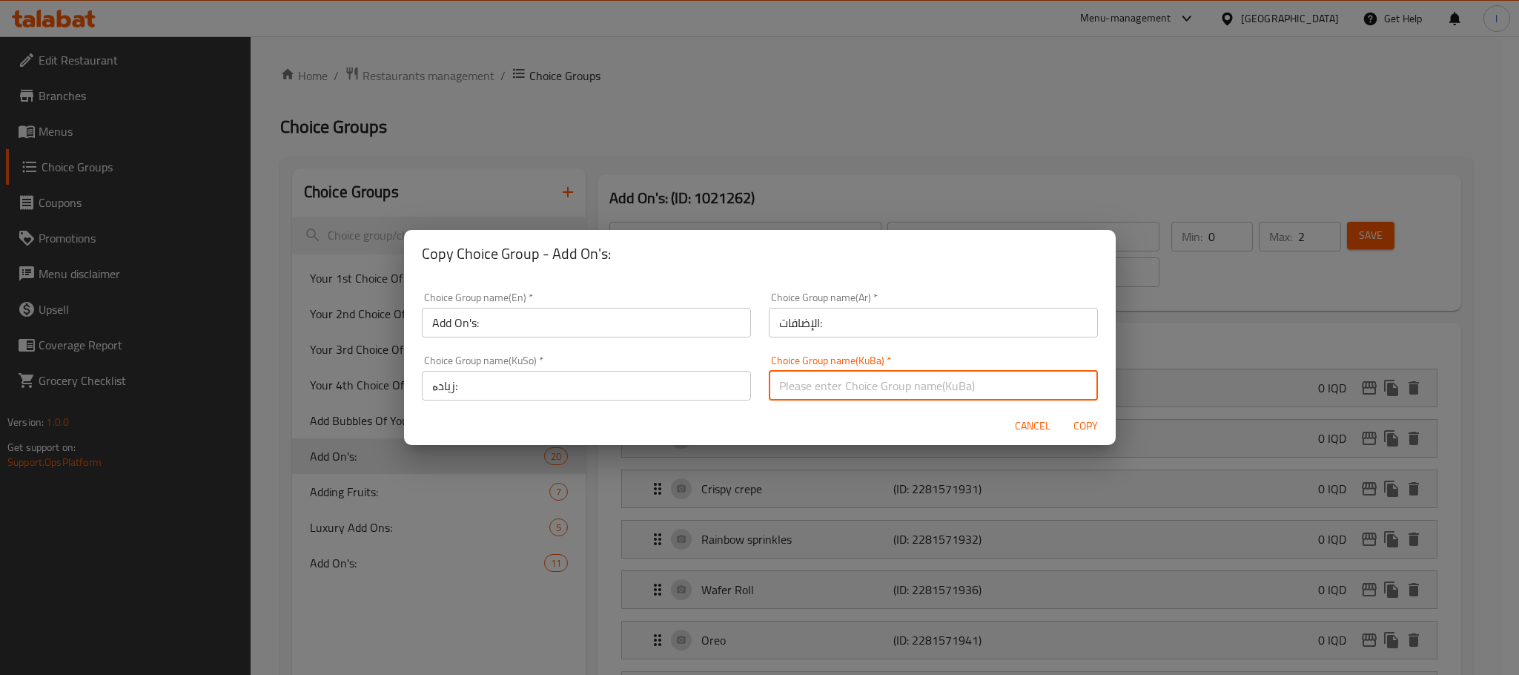
type input "زیادە:"
click at [1092, 417] on span "Copy" at bounding box center [1086, 426] width 36 height 19
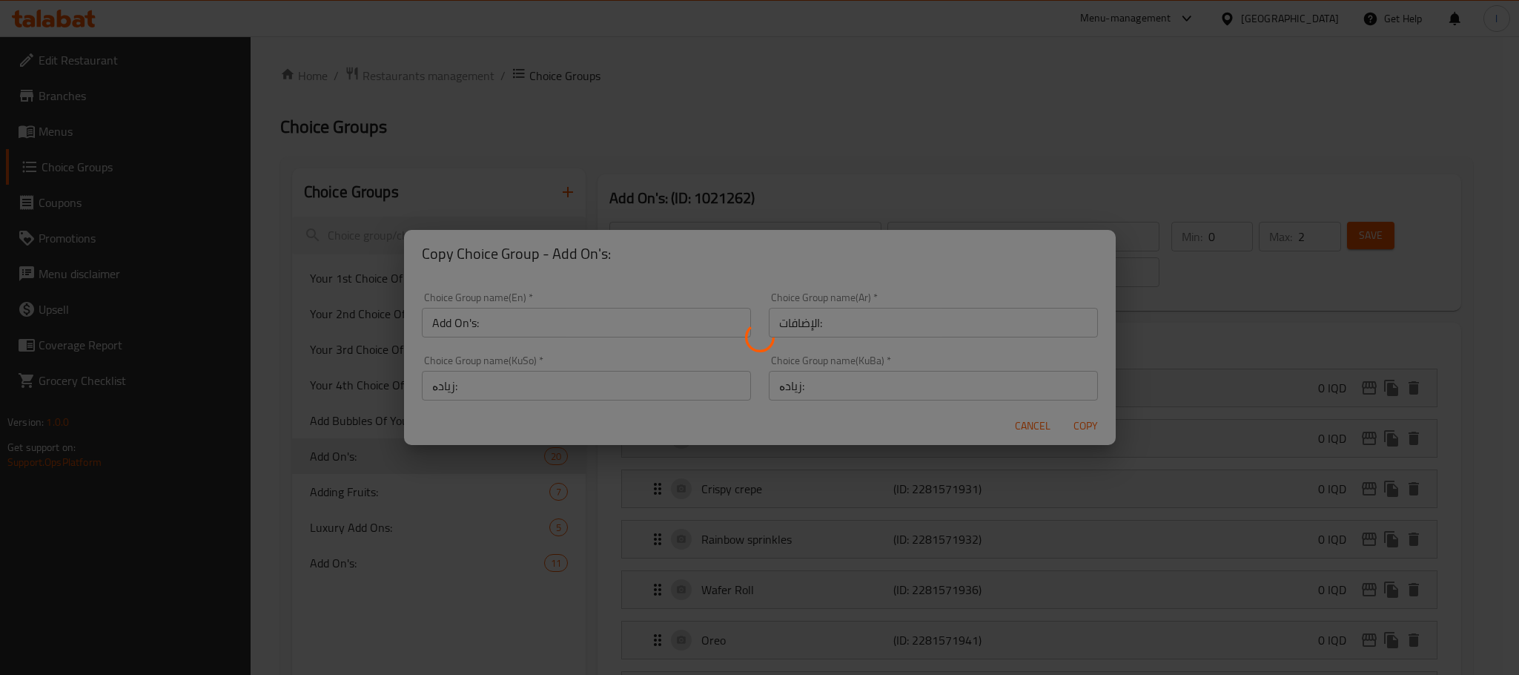
type input "Add On's:"
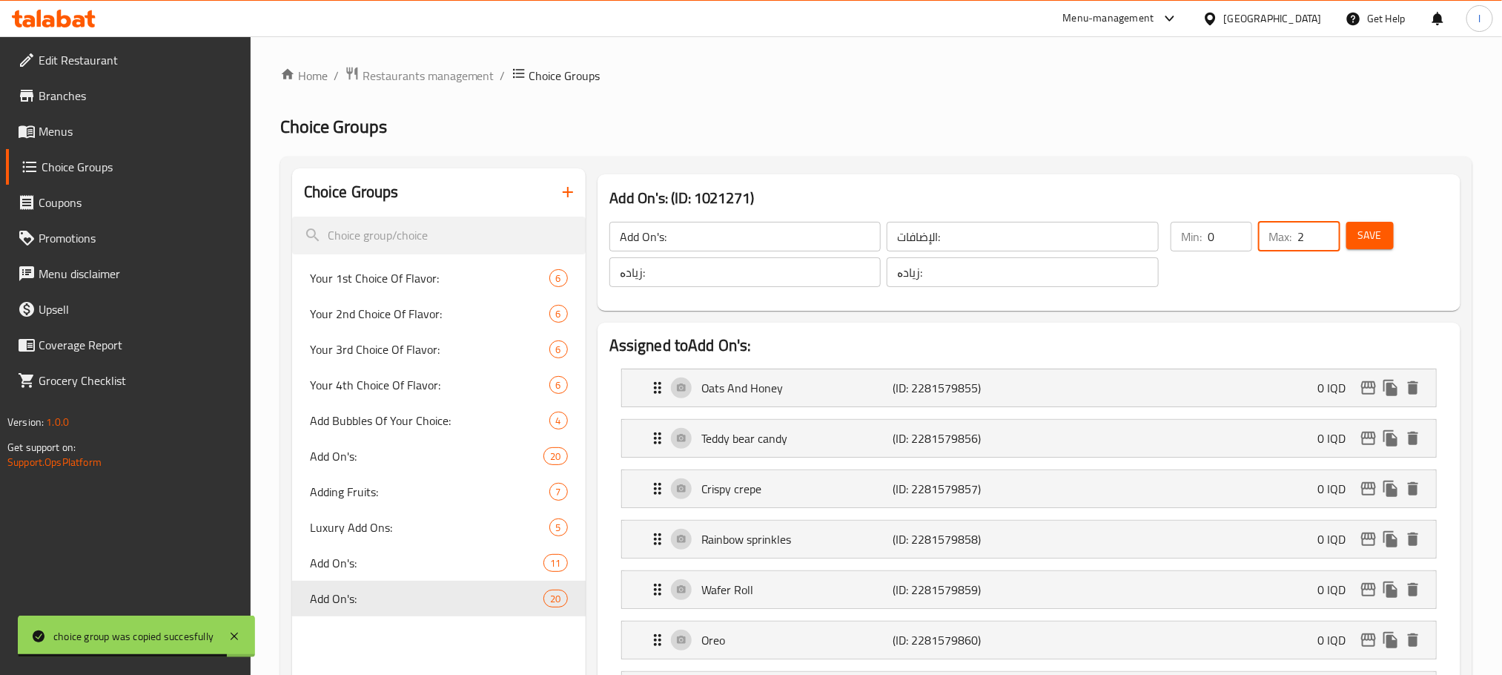
drag, startPoint x: 1306, startPoint y: 234, endPoint x: 1271, endPoint y: 234, distance: 34.8
click at [1271, 234] on div "Max: 2 ​" at bounding box center [1299, 237] width 82 height 30
type input "4"
click at [1382, 227] on button "Save" at bounding box center [1369, 235] width 47 height 27
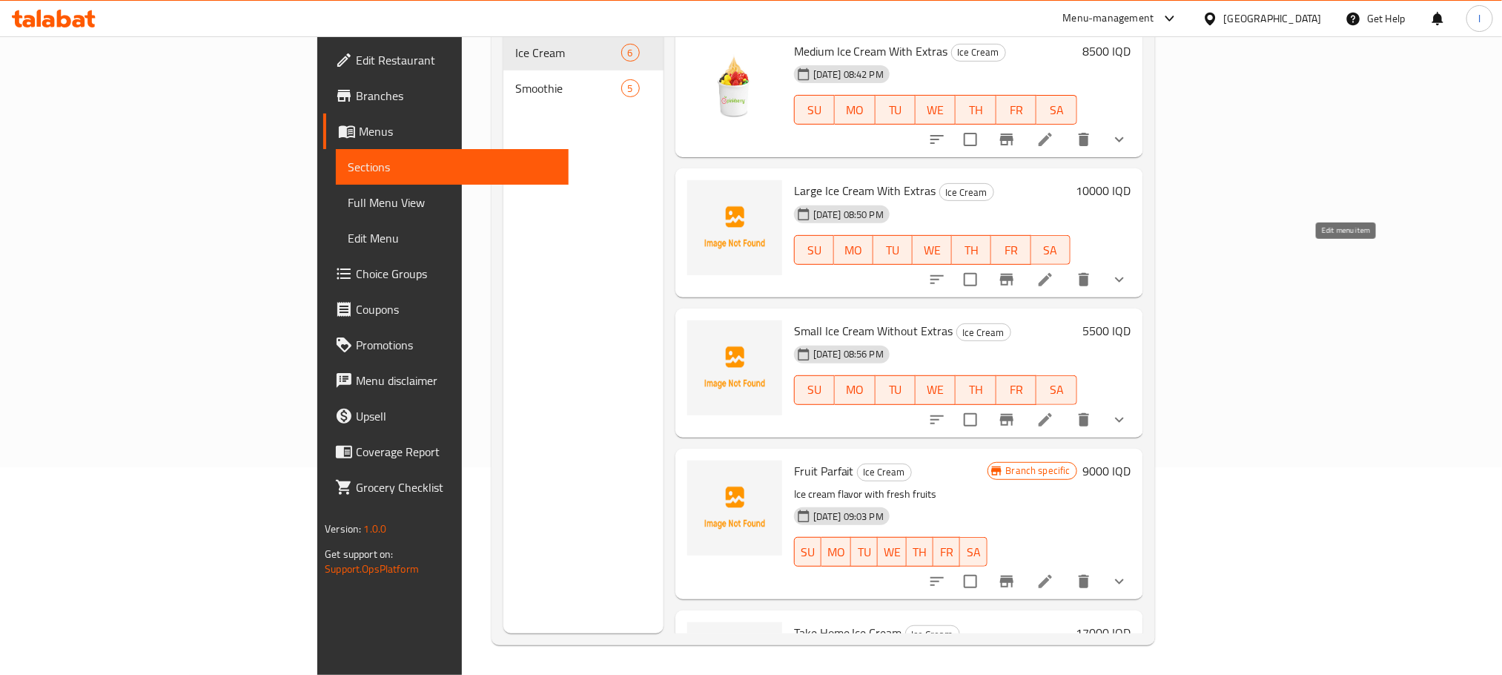
click at [1054, 271] on icon at bounding box center [1045, 280] width 18 height 18
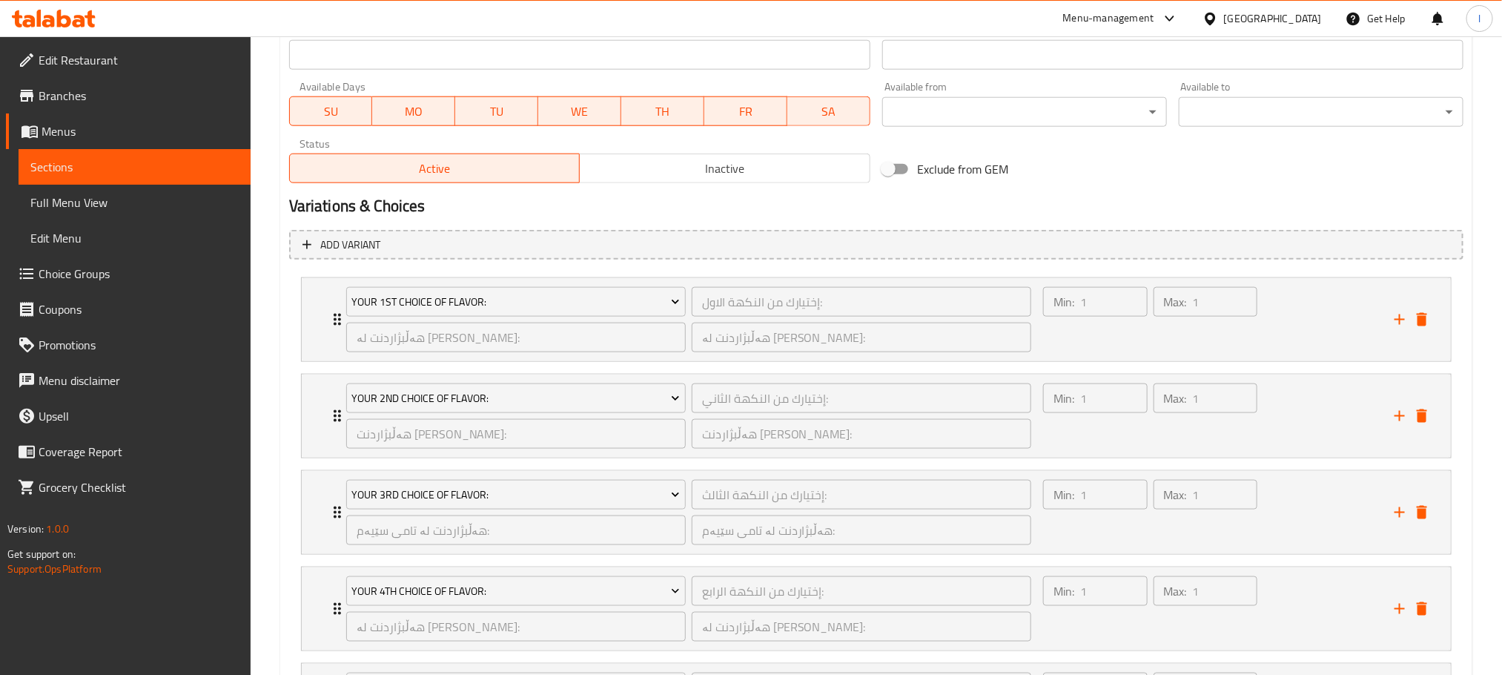
scroll to position [1190, 0]
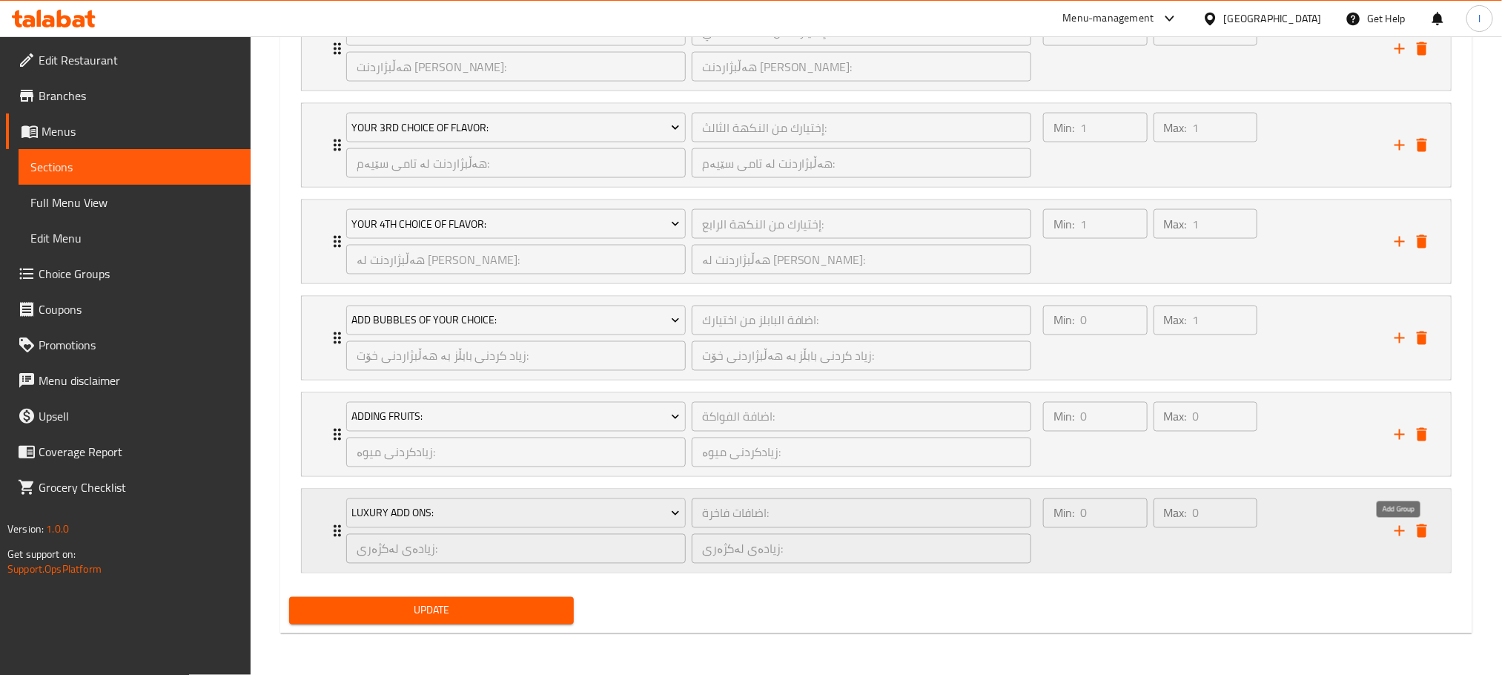
click at [1397, 526] on icon "add" at bounding box center [1400, 531] width 18 height 18
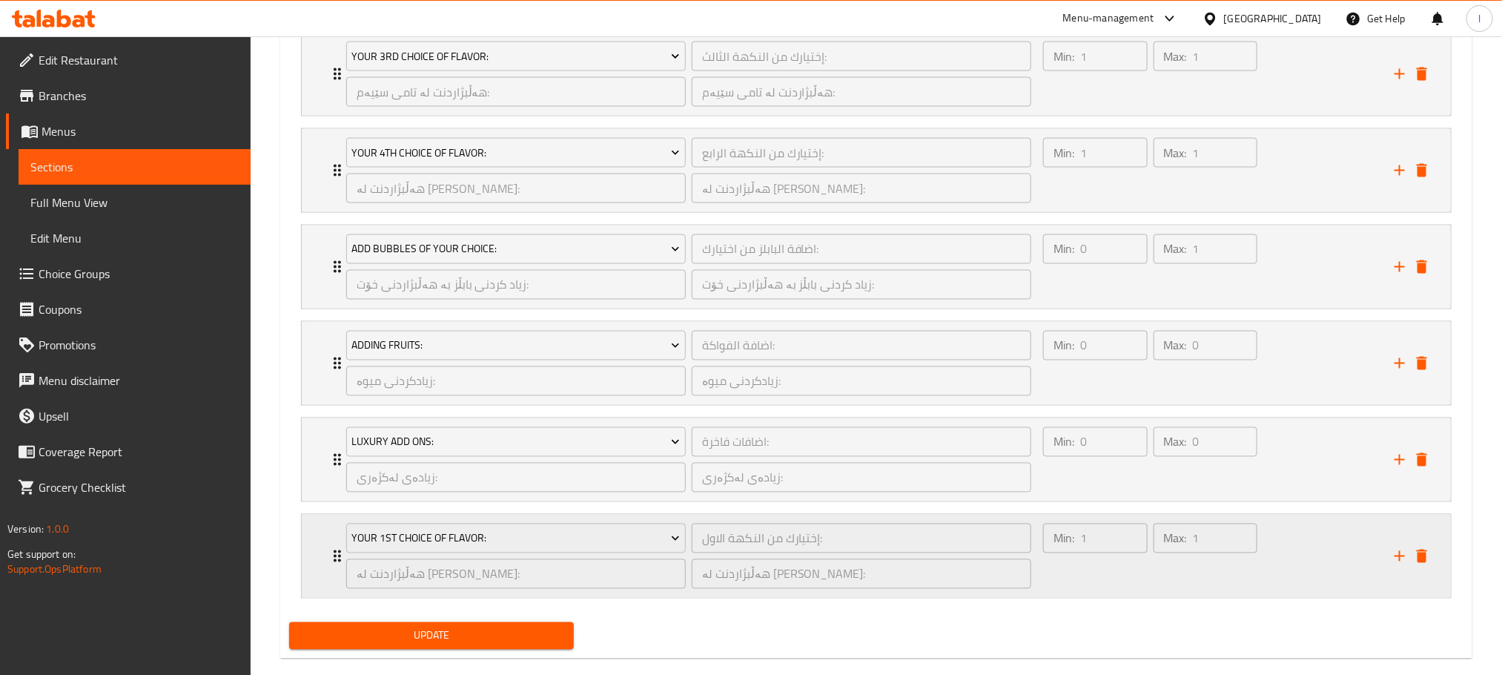
scroll to position [1288, 0]
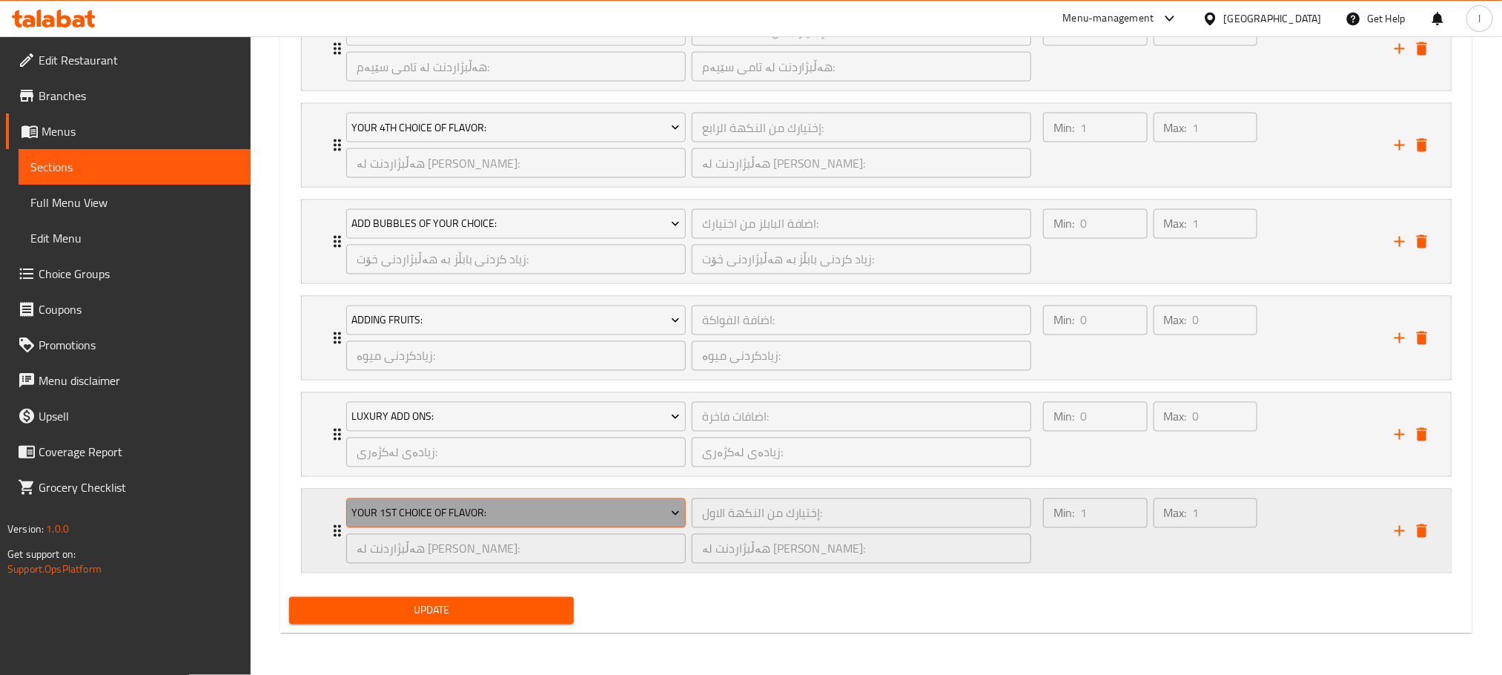
click at [580, 504] on span "Your 1st Choice Of Flavor:" at bounding box center [515, 513] width 328 height 19
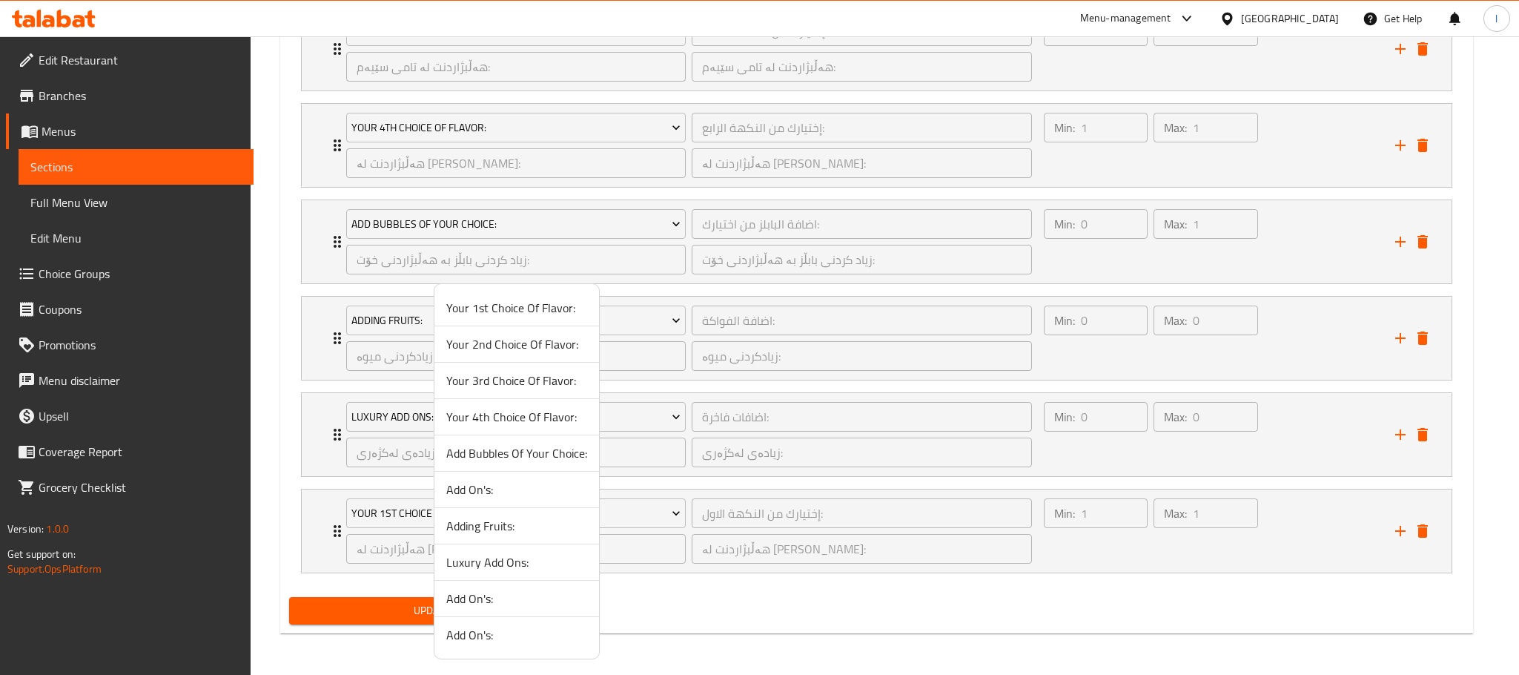
click at [499, 643] on span "Add On's:" at bounding box center [516, 635] width 141 height 18
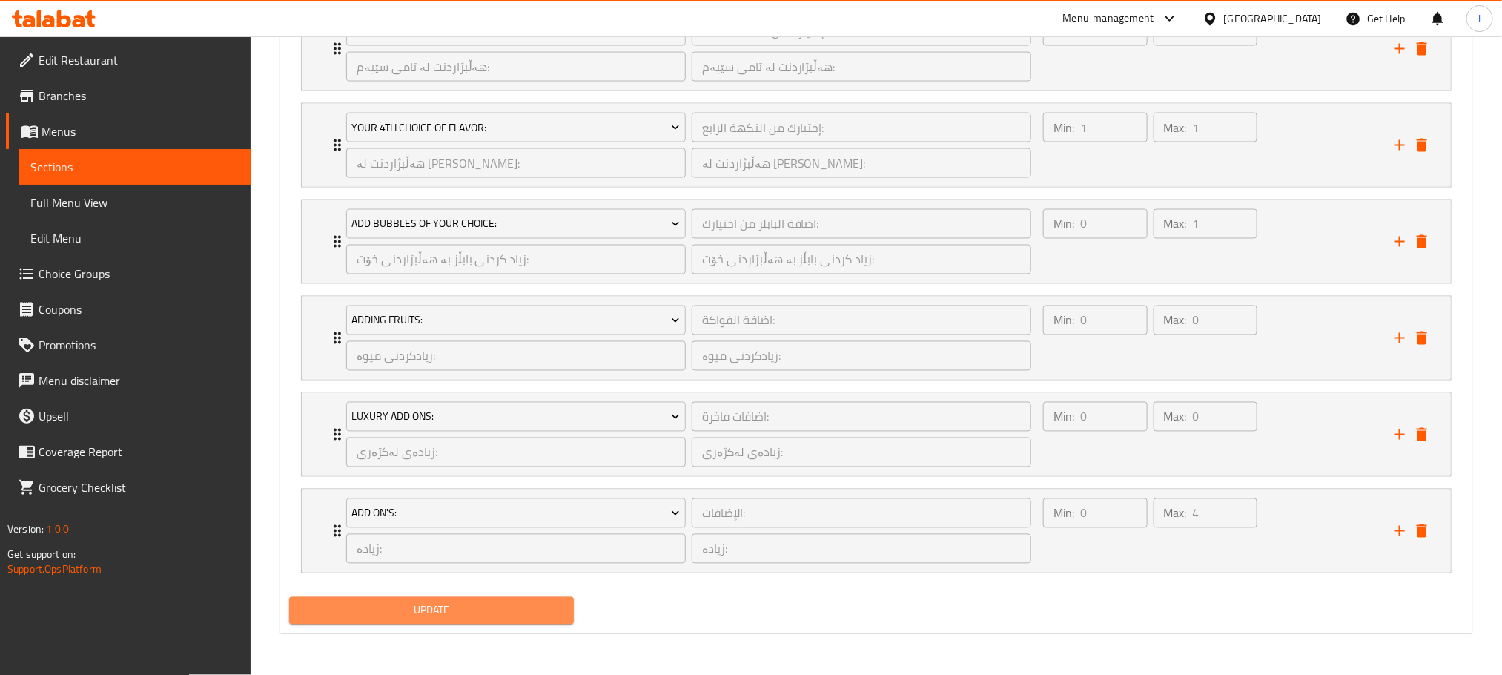
click at [530, 605] on span "Update" at bounding box center [431, 610] width 261 height 19
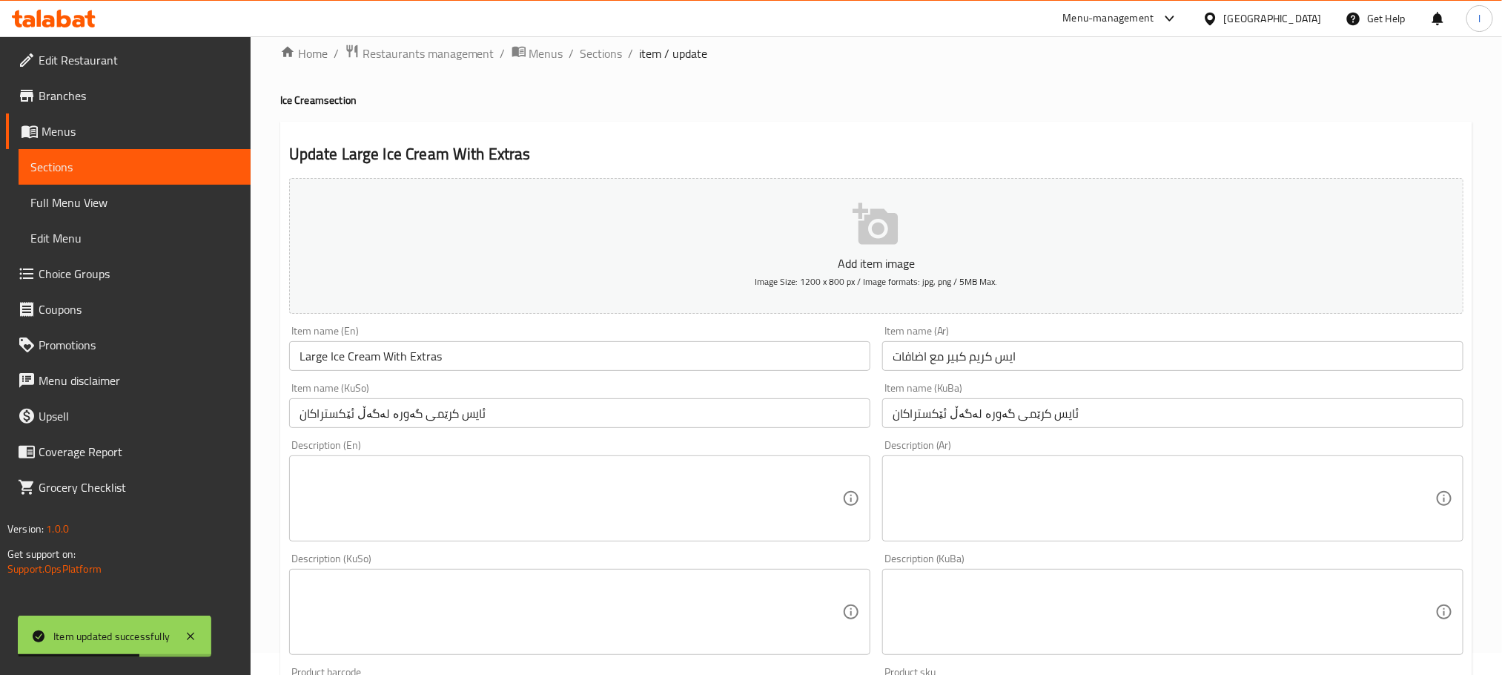
scroll to position [0, 0]
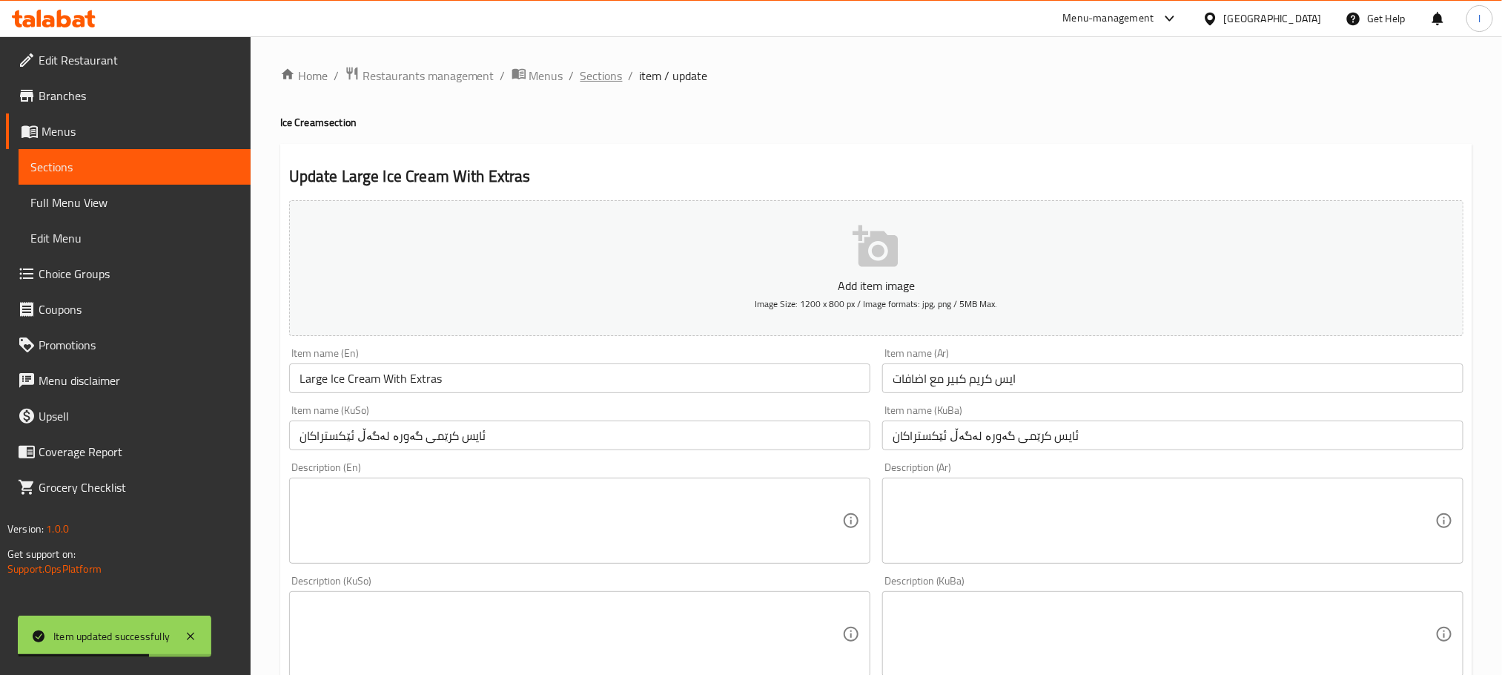
click at [600, 78] on span "Sections" at bounding box center [601, 76] width 42 height 18
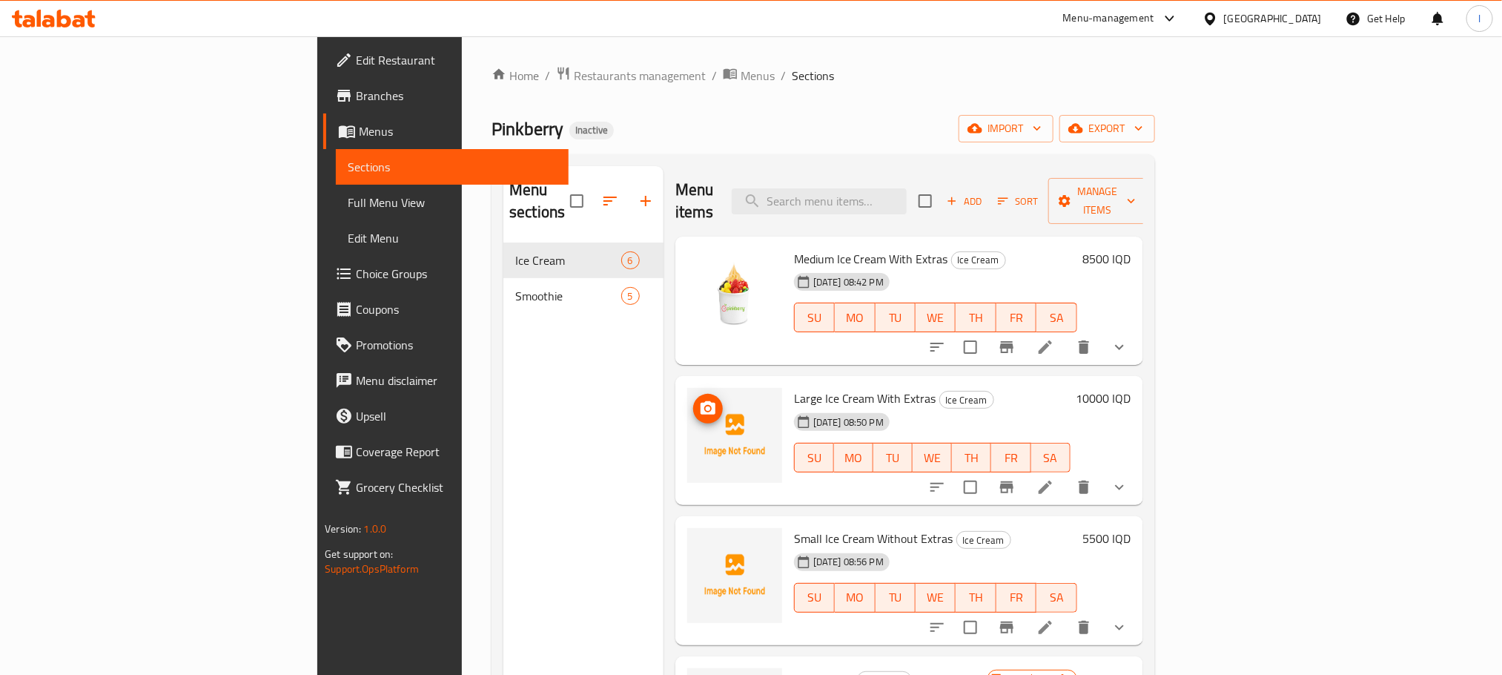
click at [693, 394] on button "upload picture" at bounding box center [708, 409] width 30 height 30
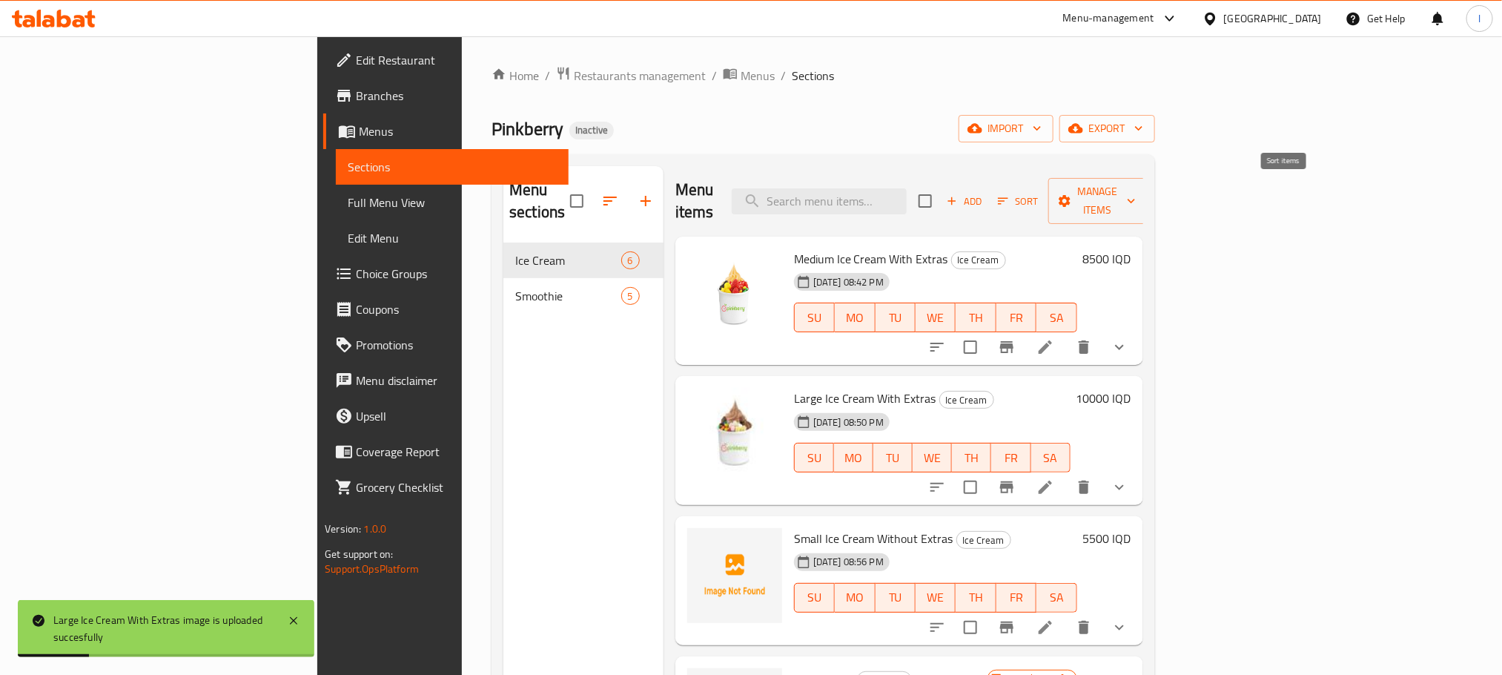
click at [1039, 193] on span "Sort" at bounding box center [1018, 201] width 41 height 17
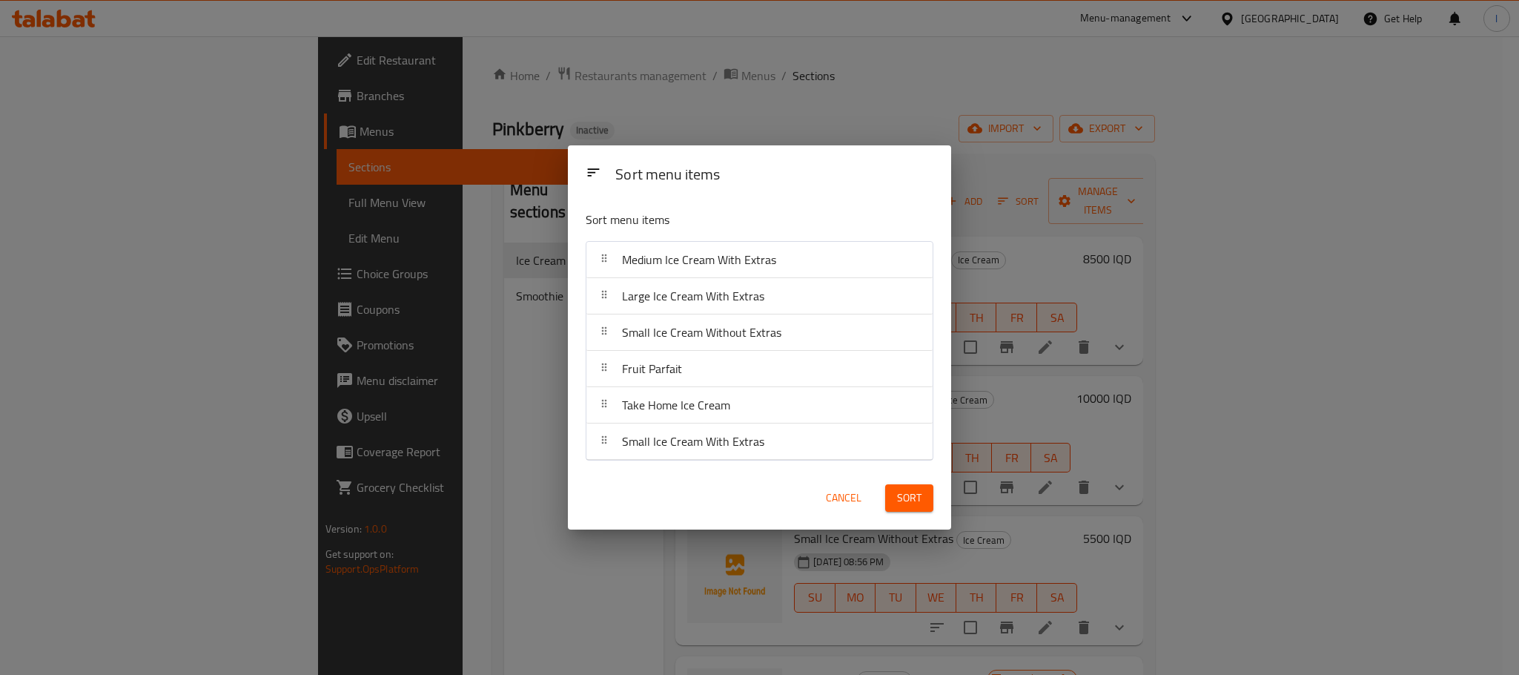
click at [833, 505] on span "Cancel" at bounding box center [844, 498] width 36 height 19
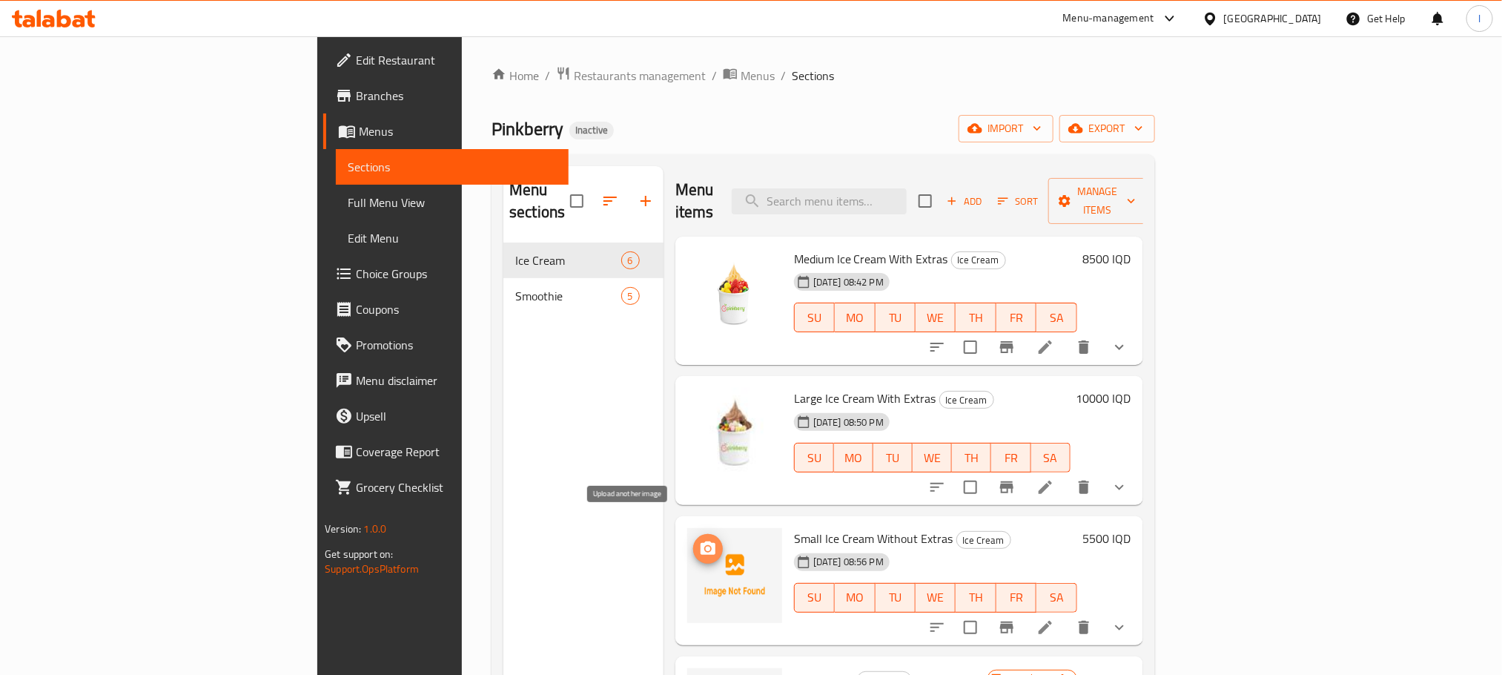
click at [701, 541] on icon "upload picture" at bounding box center [708, 547] width 15 height 13
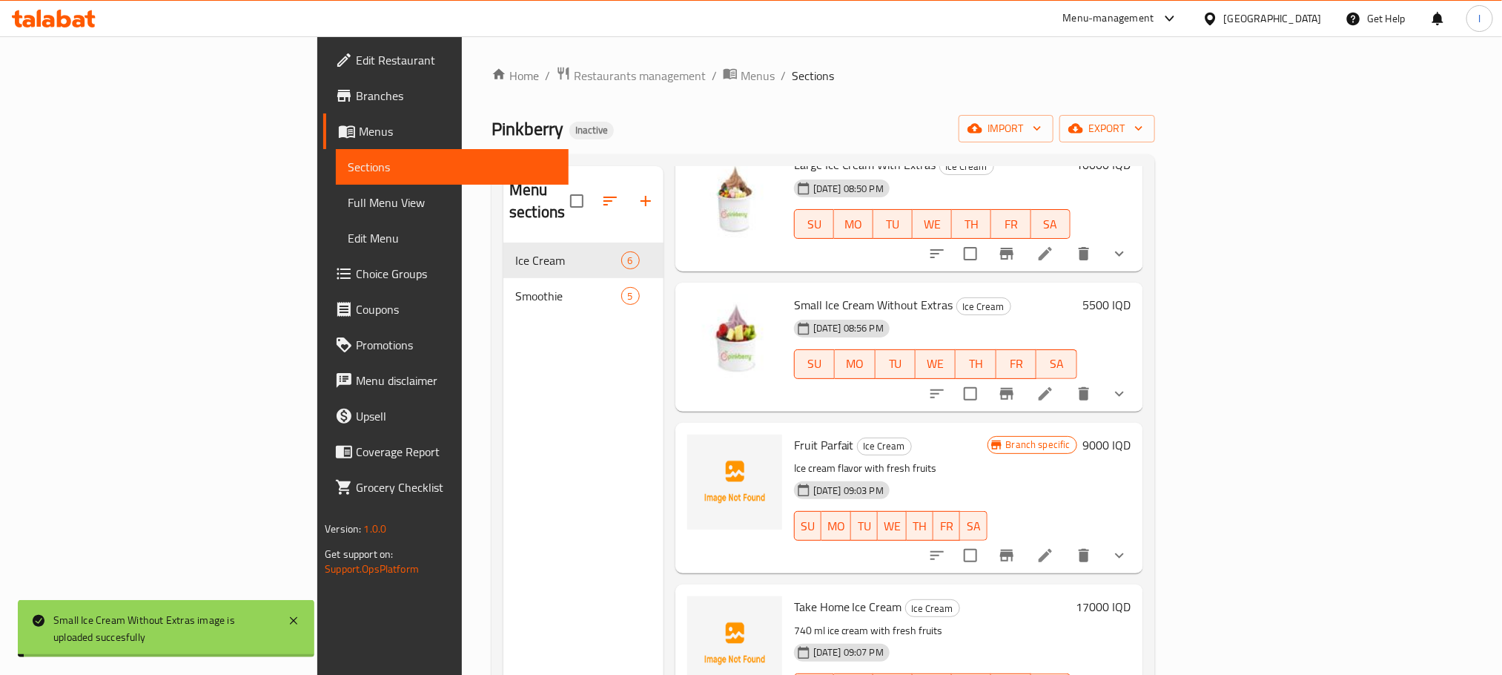
scroll to position [245, 0]
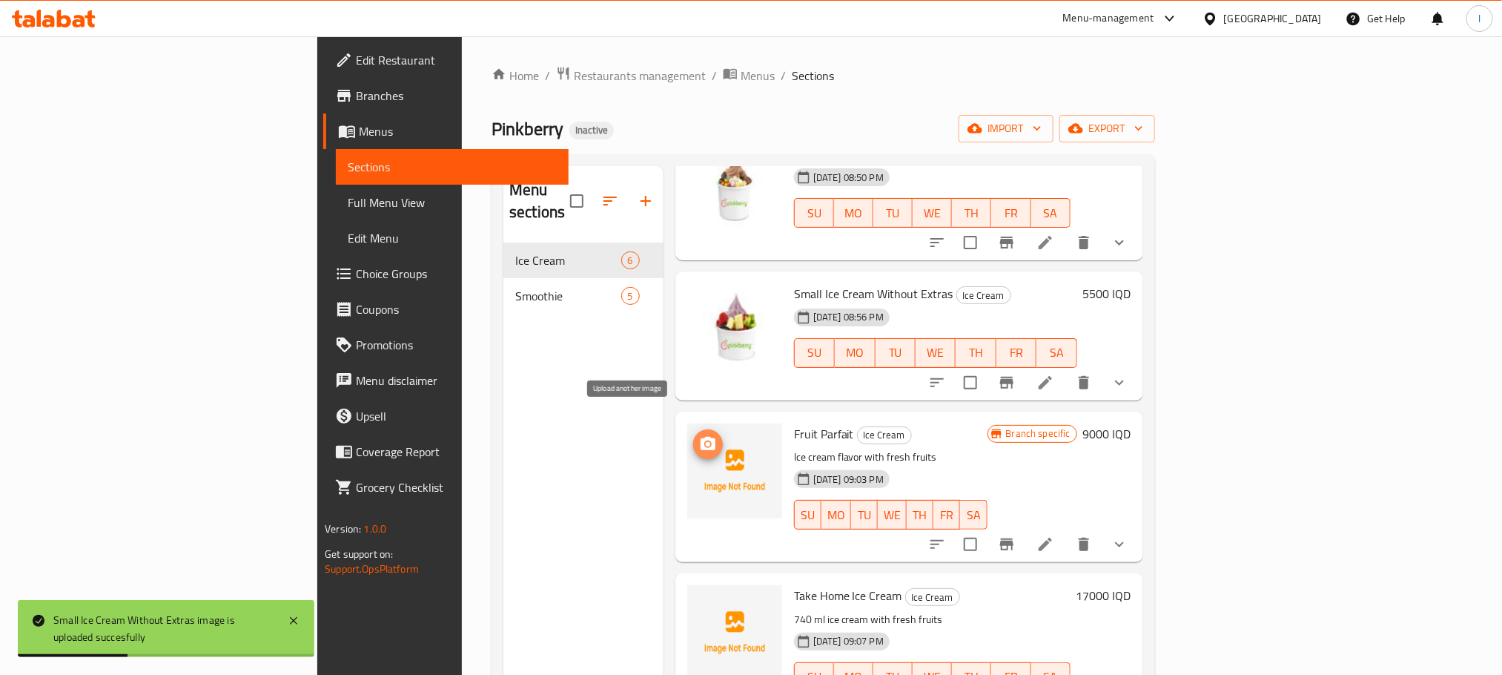
click at [699, 435] on icon "upload picture" at bounding box center [708, 444] width 18 height 18
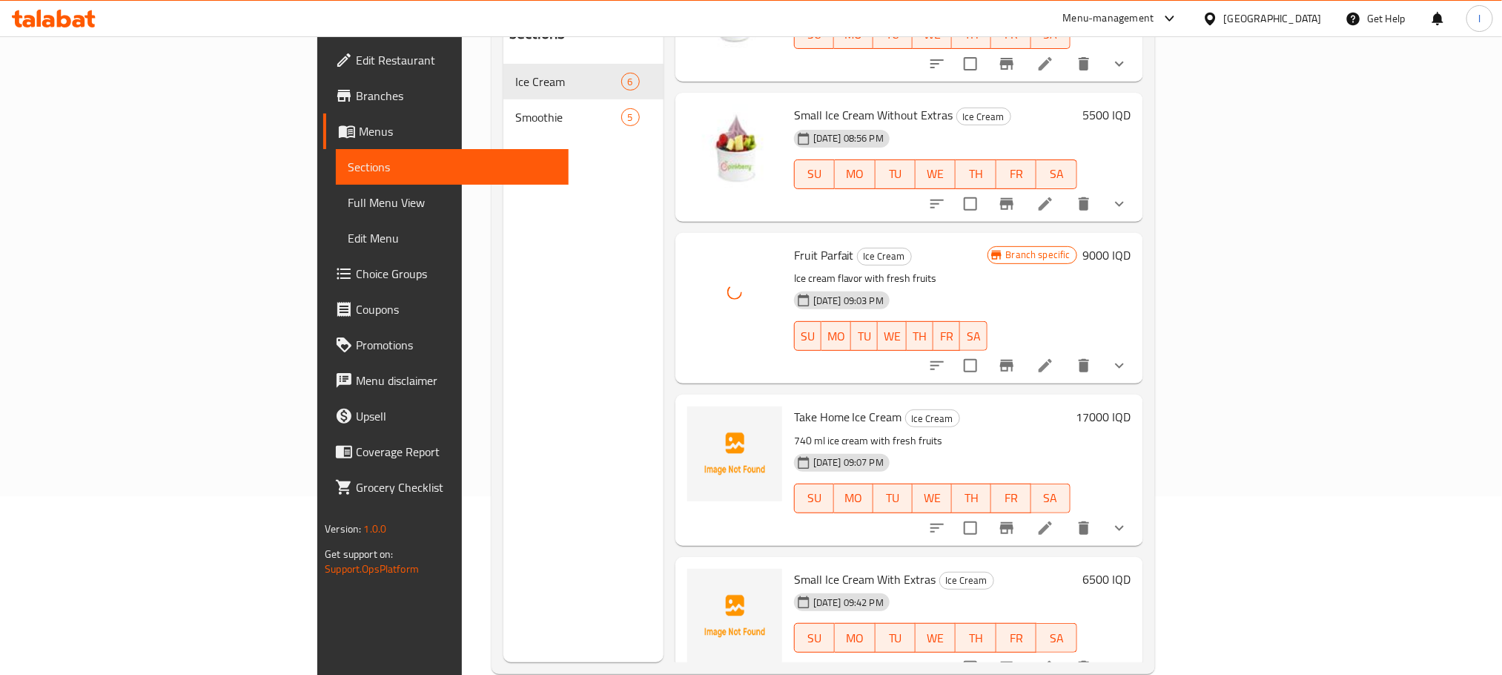
scroll to position [208, 0]
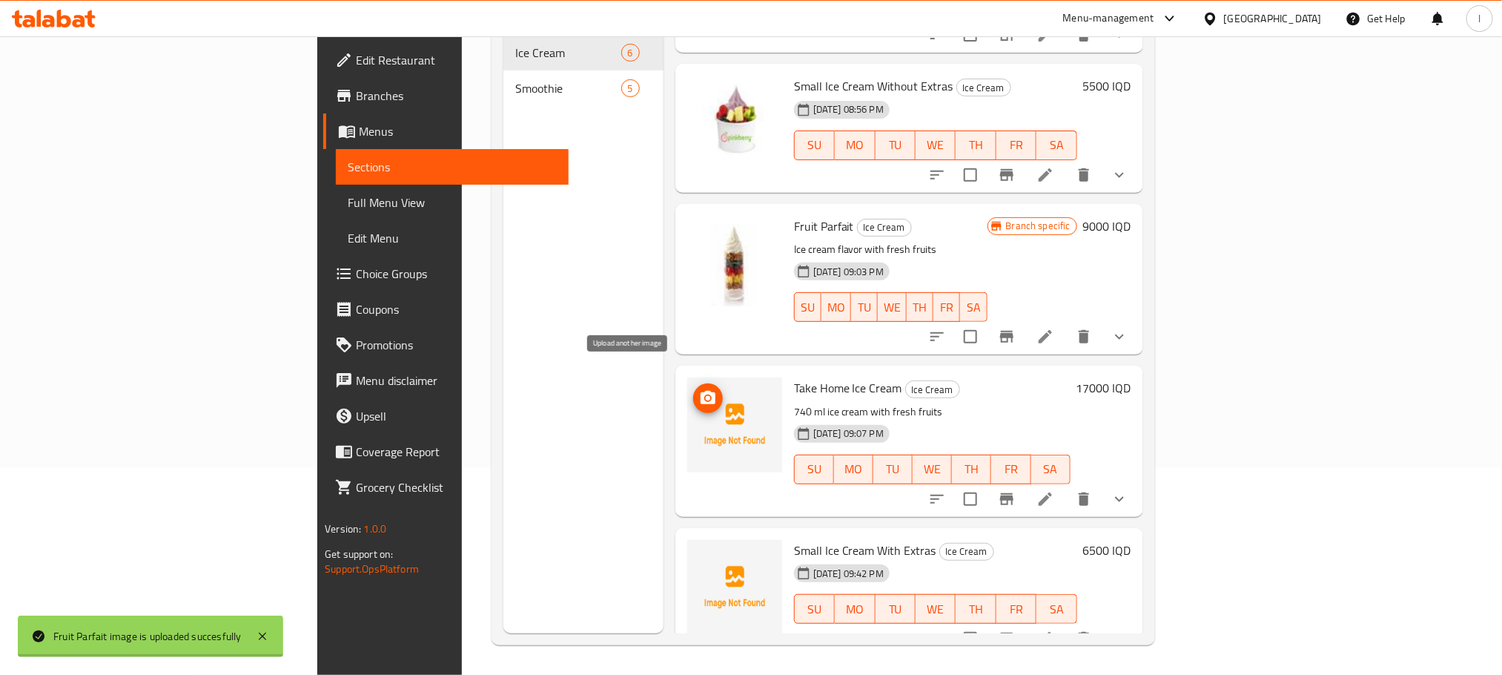
click at [699, 389] on icon "upload picture" at bounding box center [708, 398] width 18 height 18
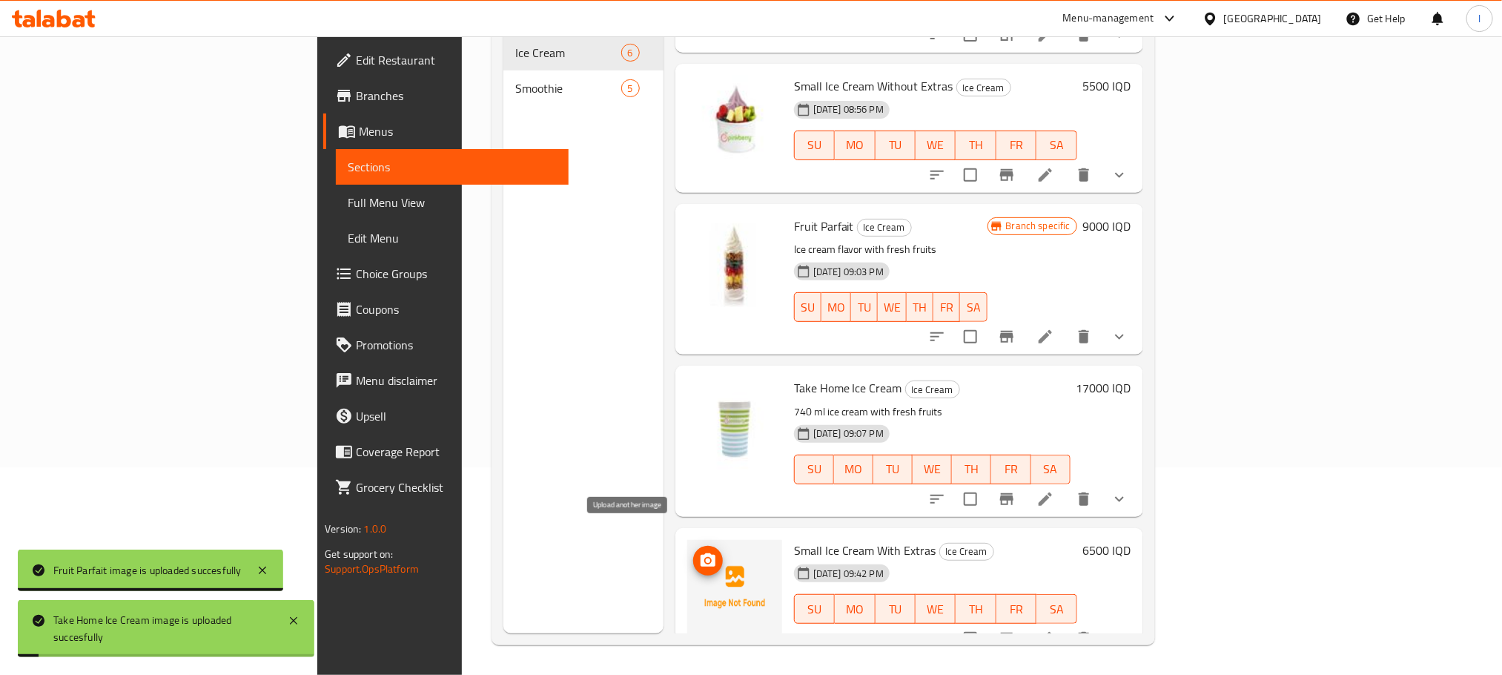
click at [693, 552] on span "upload picture" at bounding box center [708, 561] width 30 height 18
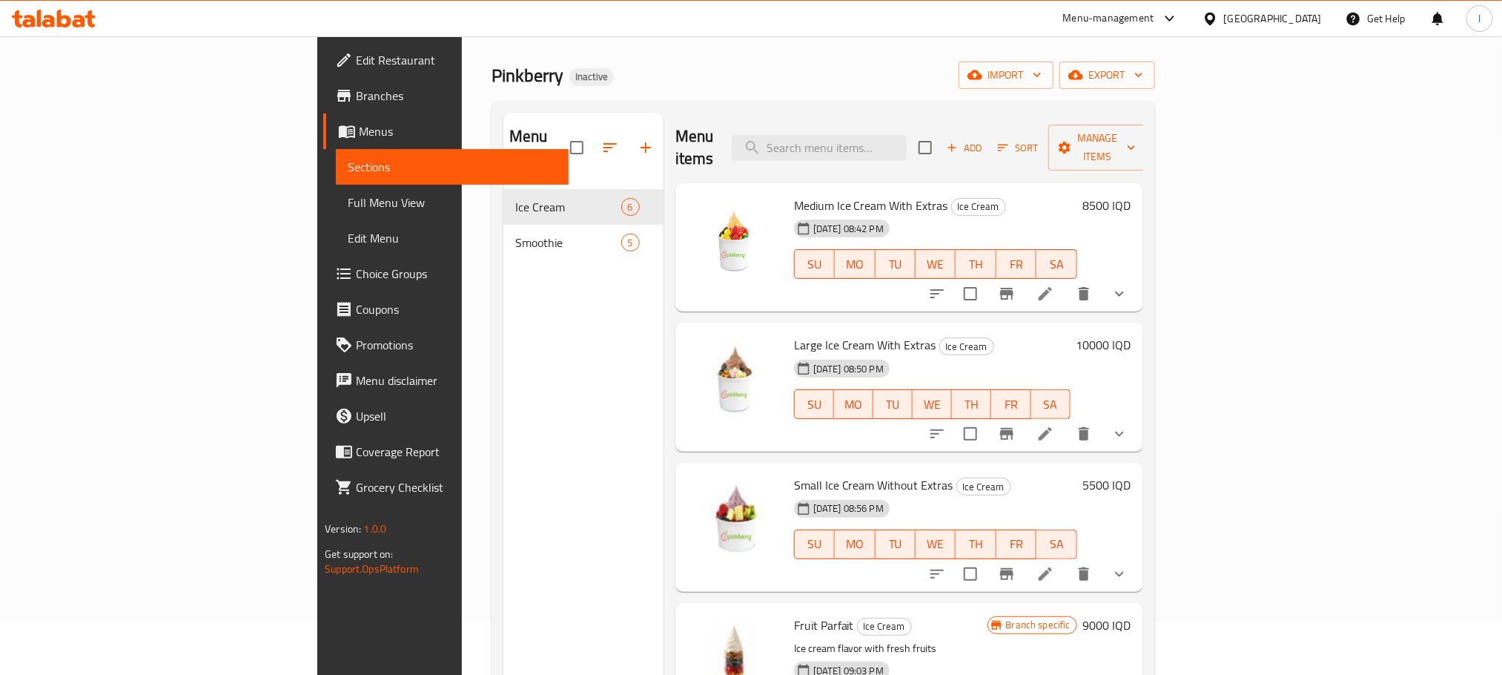
scroll to position [0, 0]
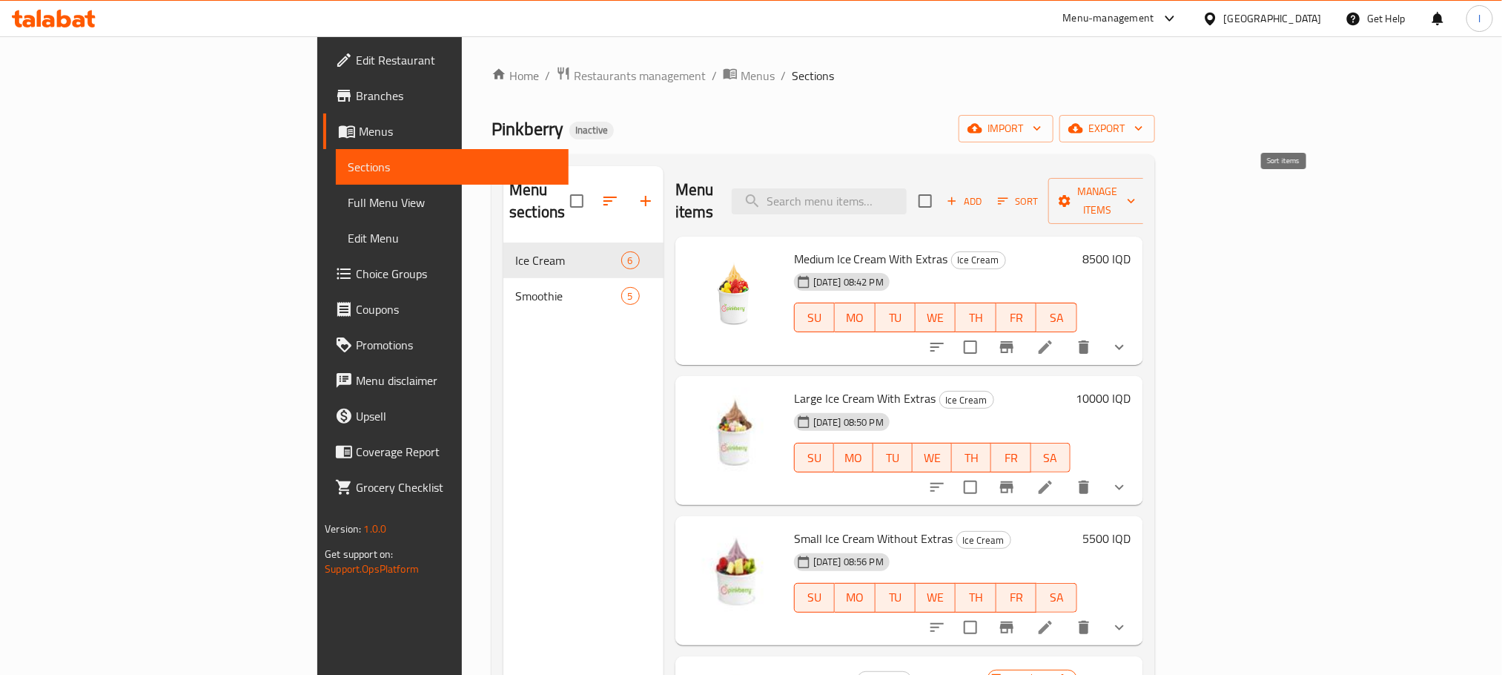
click at [1039, 193] on span "Sort" at bounding box center [1018, 201] width 41 height 17
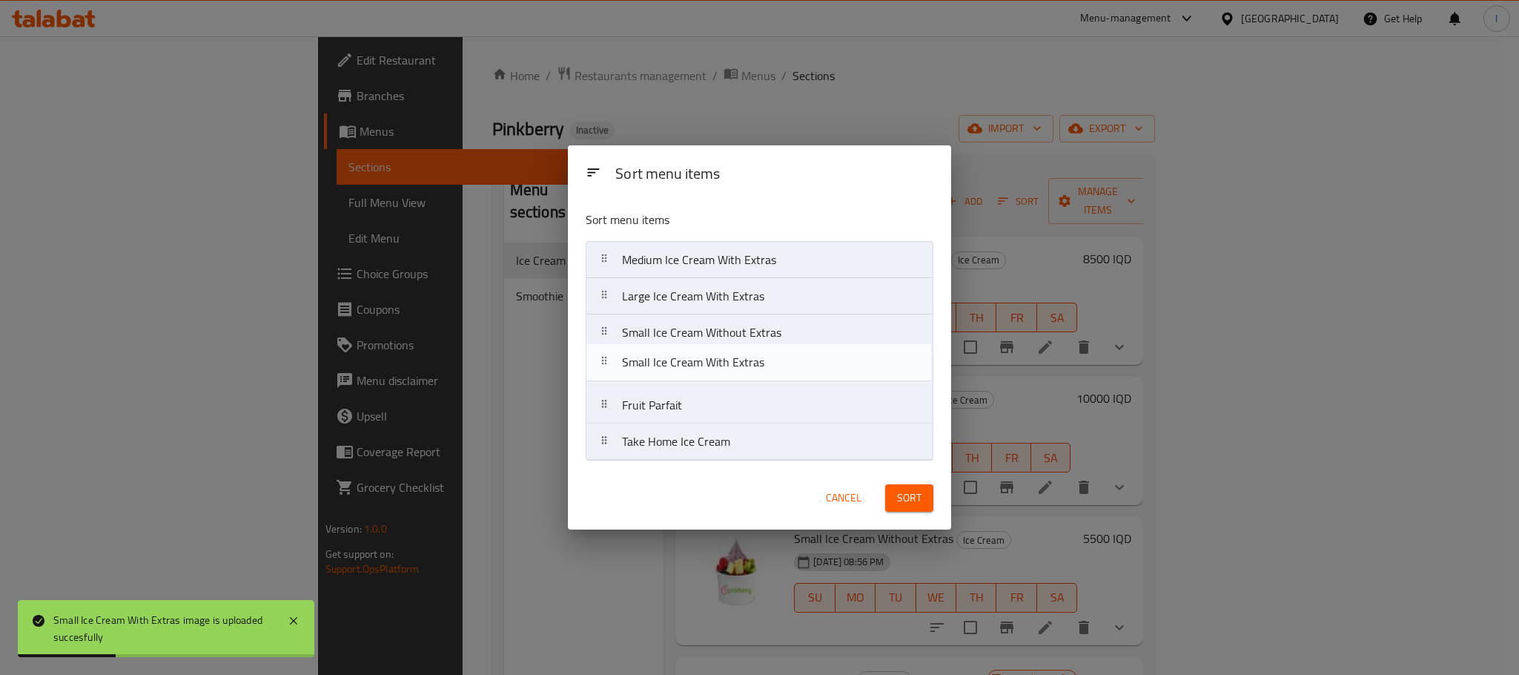
click at [696, 363] on nav "Medium Ice Cream With Extras Large Ice Cream With Extras Small Ice Cream Withou…" at bounding box center [760, 350] width 348 height 219
drag, startPoint x: 732, startPoint y: 301, endPoint x: 728, endPoint y: 380, distance: 79.4
click at [728, 380] on nav "Medium Ice Cream With Extras Large Ice Cream With Extras Small Ice Cream Withou…" at bounding box center [760, 350] width 348 height 219
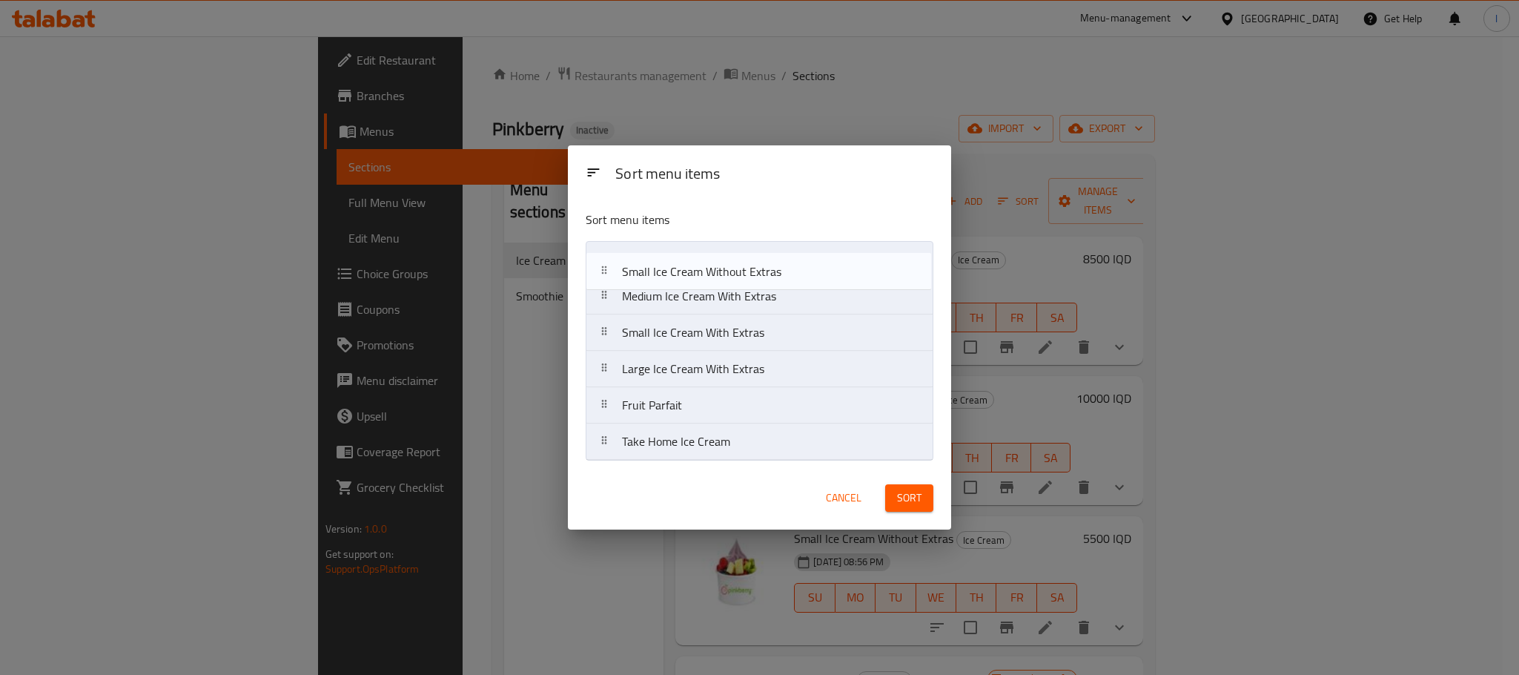
drag, startPoint x: 721, startPoint y: 301, endPoint x: 721, endPoint y: 265, distance: 36.3
click at [721, 265] on nav "Medium Ice Cream With Extras Small Ice Cream Without Extras Small Ice Cream Wit…" at bounding box center [760, 350] width 348 height 219
drag, startPoint x: 727, startPoint y: 340, endPoint x: 727, endPoint y: 305, distance: 34.8
click at [727, 305] on nav "Small Ice Cream Without Extras Medium Ice Cream With Extras Small Ice Cream Wit…" at bounding box center [760, 350] width 348 height 219
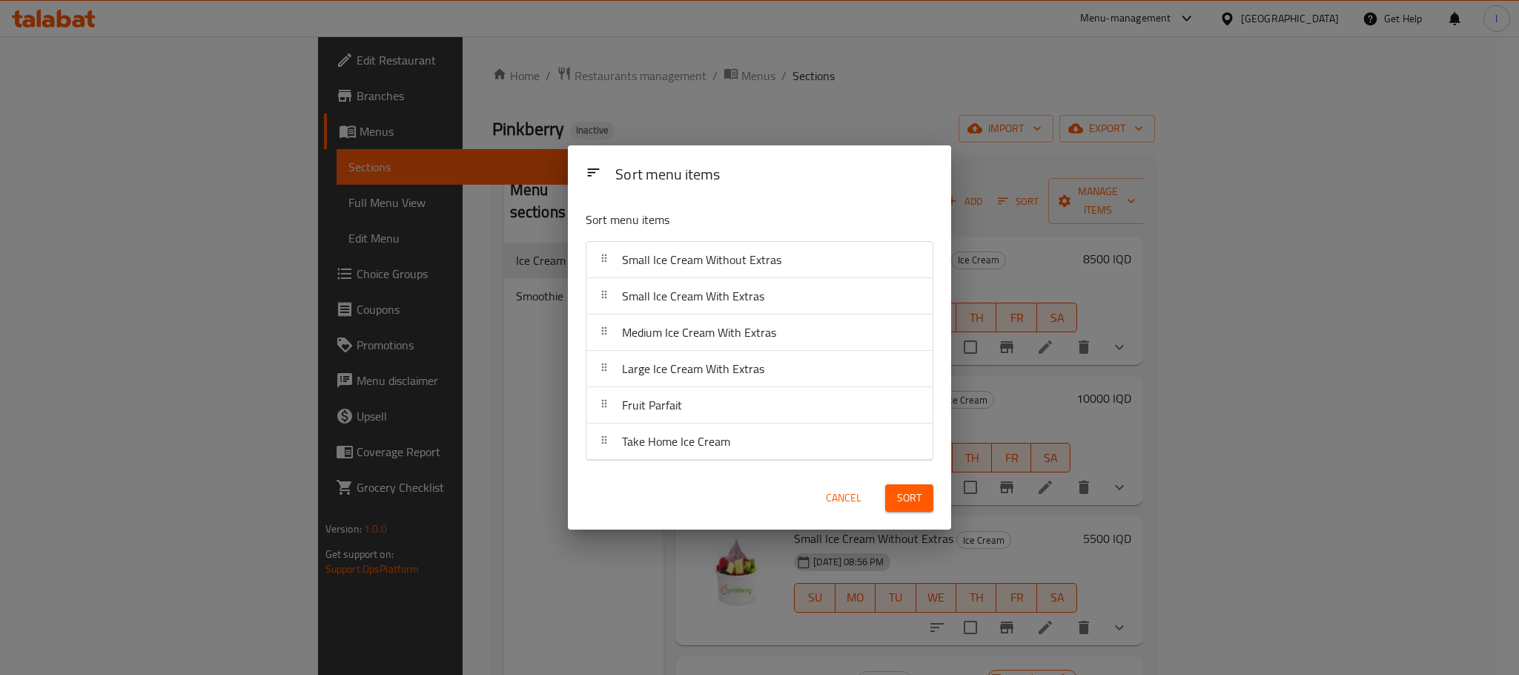
click at [919, 487] on button "Sort" at bounding box center [909, 497] width 48 height 27
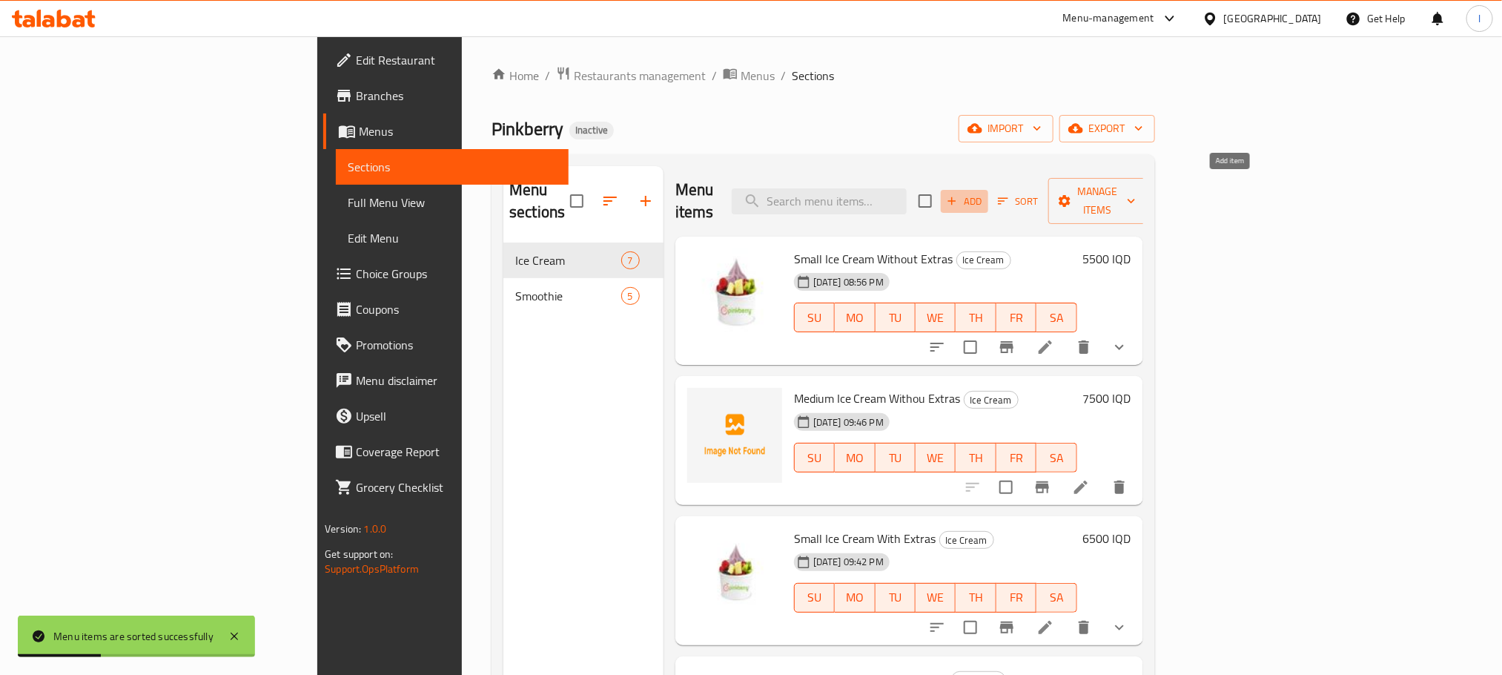
click at [959, 194] on icon "button" at bounding box center [951, 200] width 13 height 13
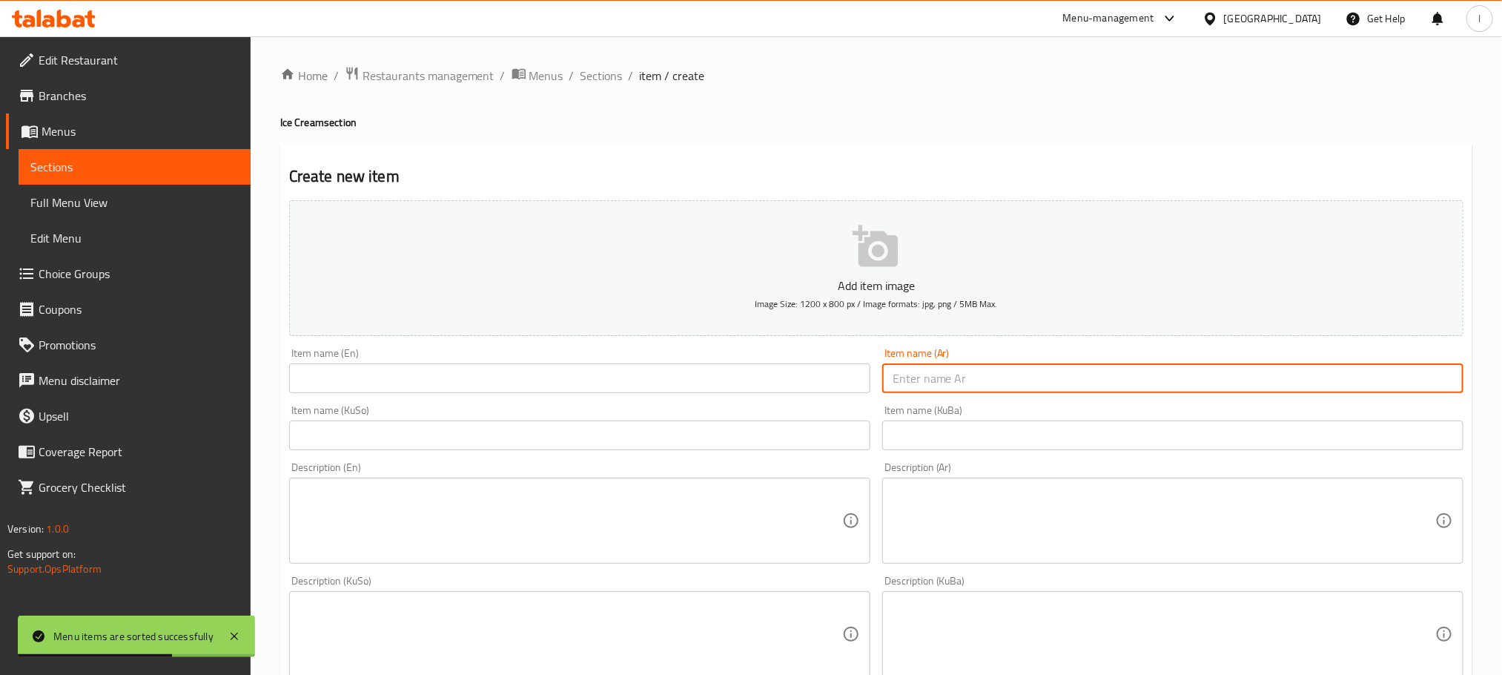
click at [995, 389] on input "text" at bounding box center [1172, 378] width 581 height 30
paste input "ايس كريم كبير بدون اضافات"
type input "ايس كريم كبير بدون اضافات"
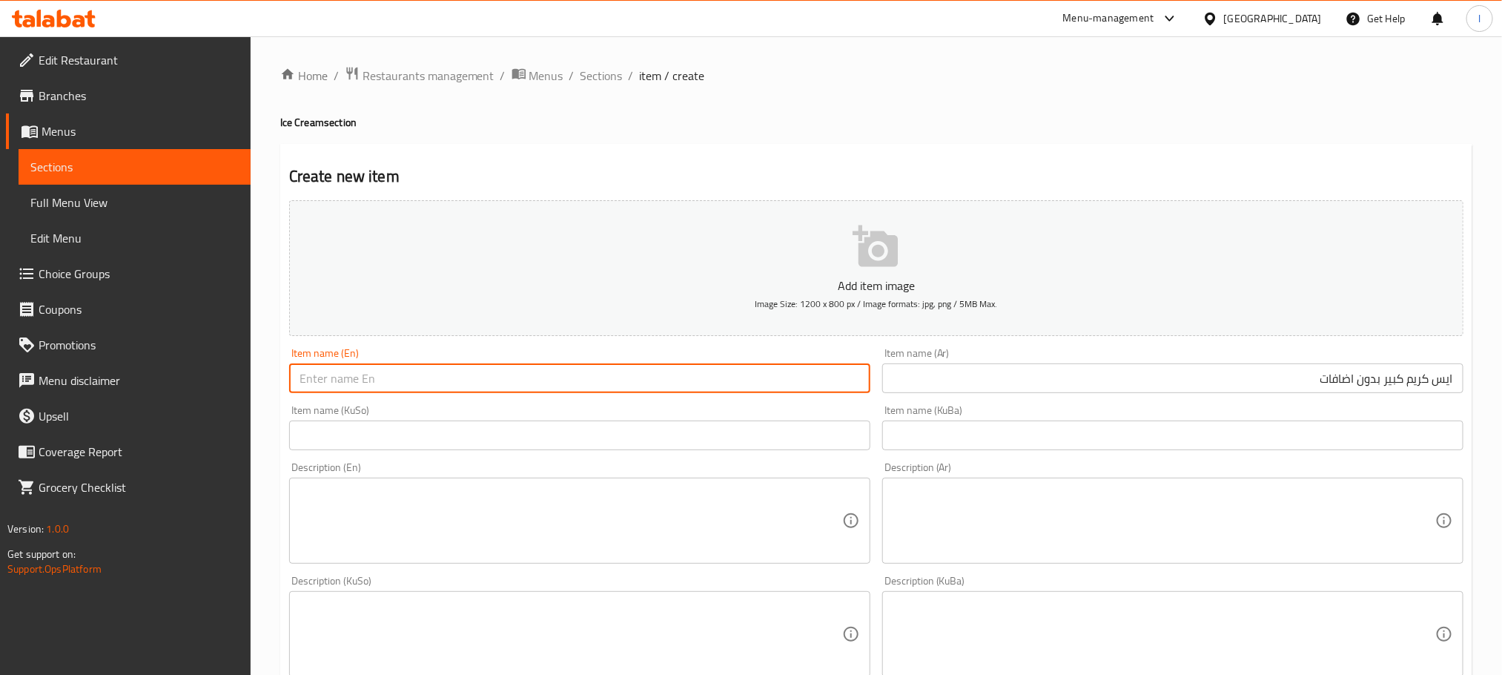
click at [410, 378] on input "text" at bounding box center [579, 378] width 581 height 30
paste input "Large ice cream without toppings"
drag, startPoint x: 414, startPoint y: 380, endPoint x: 523, endPoint y: 380, distance: 109.7
click at [523, 380] on input "Large ice cream without toppings" at bounding box center [579, 378] width 581 height 30
click at [331, 385] on input "Large ice cream with" at bounding box center [579, 378] width 581 height 30
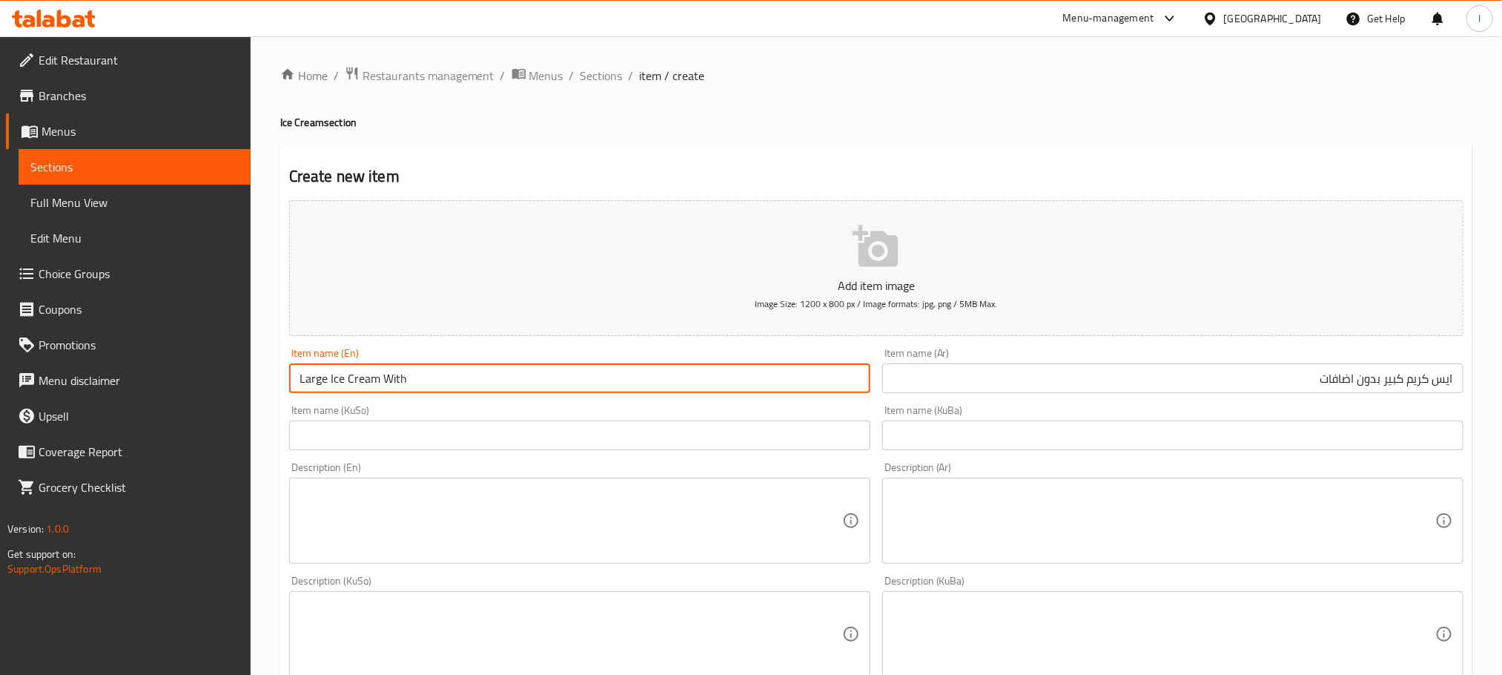
click at [426, 388] on input "Large Ice Cream With" at bounding box center [579, 378] width 581 height 30
type input "Large Ice Cream With Extras"
click at [514, 427] on input "text" at bounding box center [579, 435] width 581 height 30
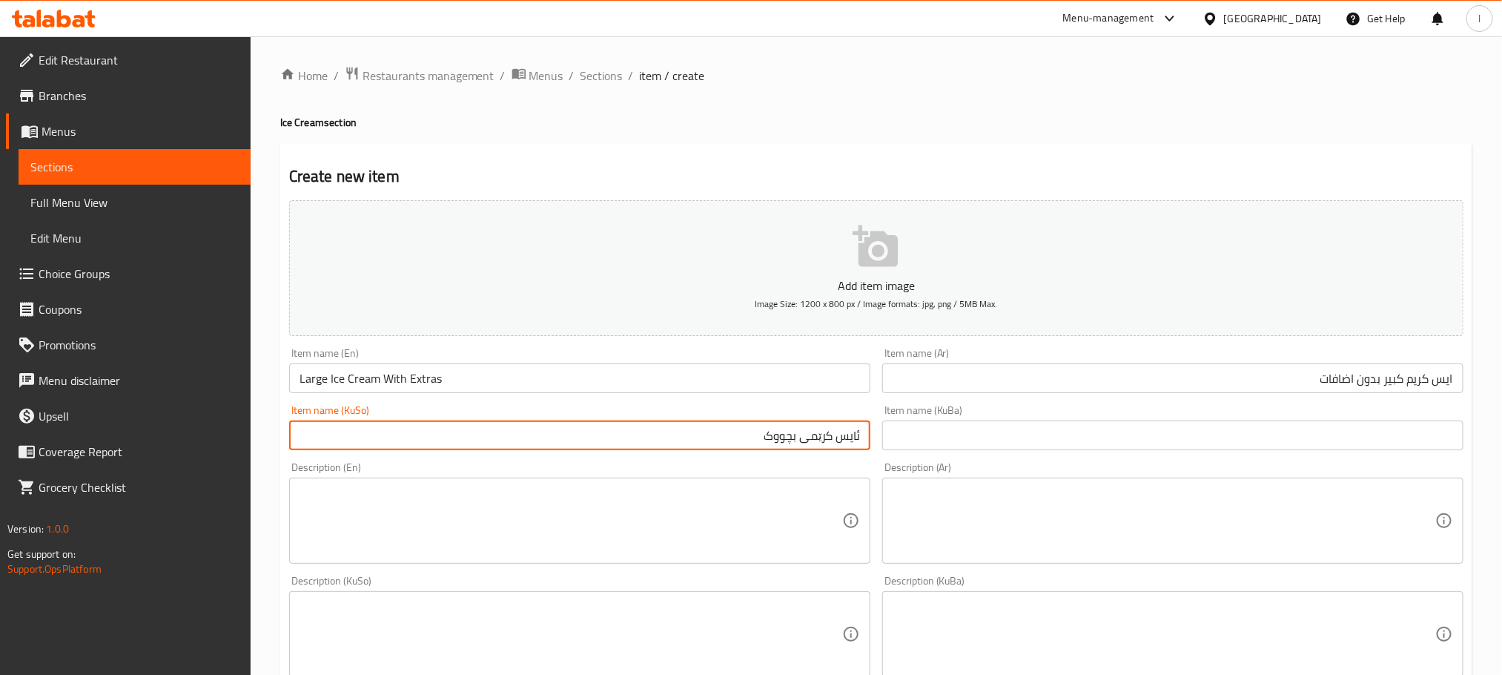
drag, startPoint x: 795, startPoint y: 438, endPoint x: 696, endPoint y: 440, distance: 98.6
click at [696, 440] on input "ئایس کرێمی بچووک" at bounding box center [579, 435] width 581 height 30
click at [783, 438] on input "ئایس کرێمی گەورە بە زیادە" at bounding box center [579, 435] width 581 height 30
click at [781, 438] on input "ئایس کرێمی گەورە بە زیادە" at bounding box center [579, 435] width 581 height 30
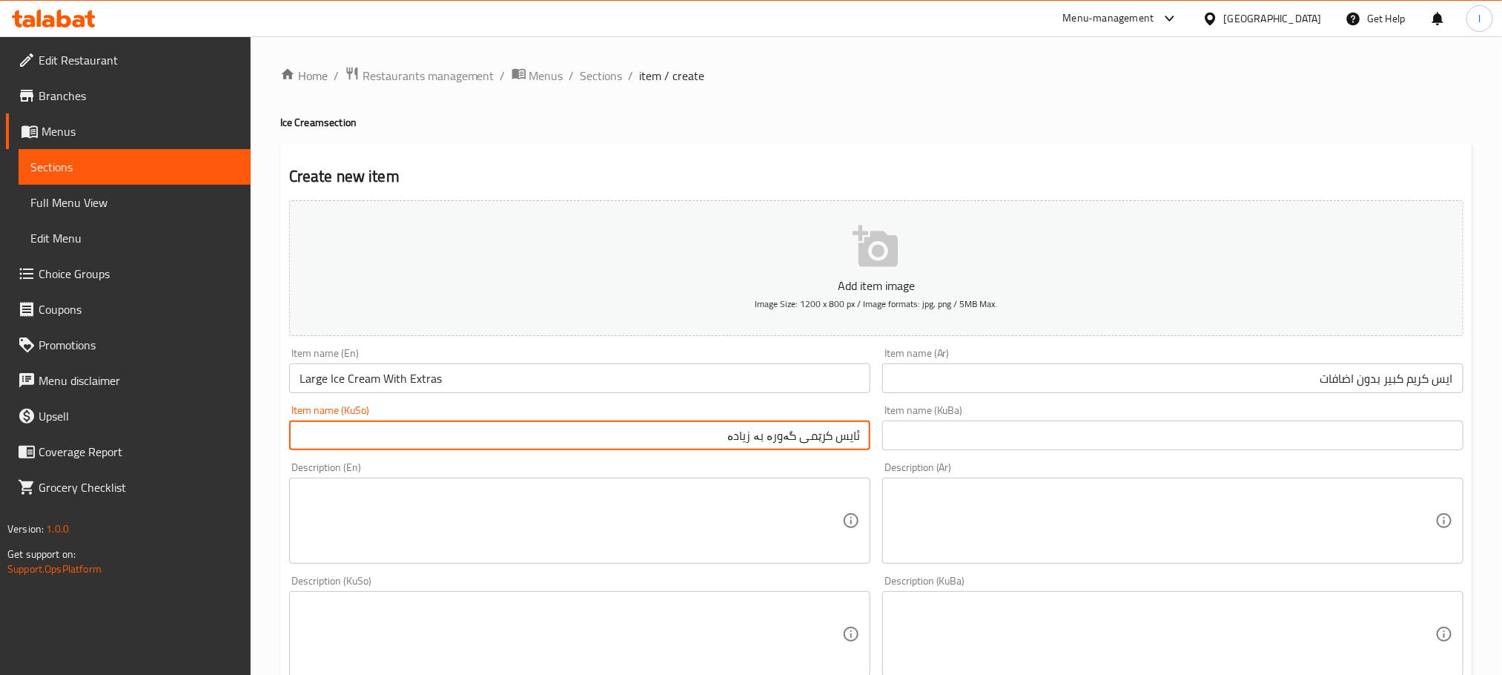
type input "ئایس کرێمی گەورە بە زیادە"
click at [932, 448] on input "text" at bounding box center [1172, 435] width 581 height 30
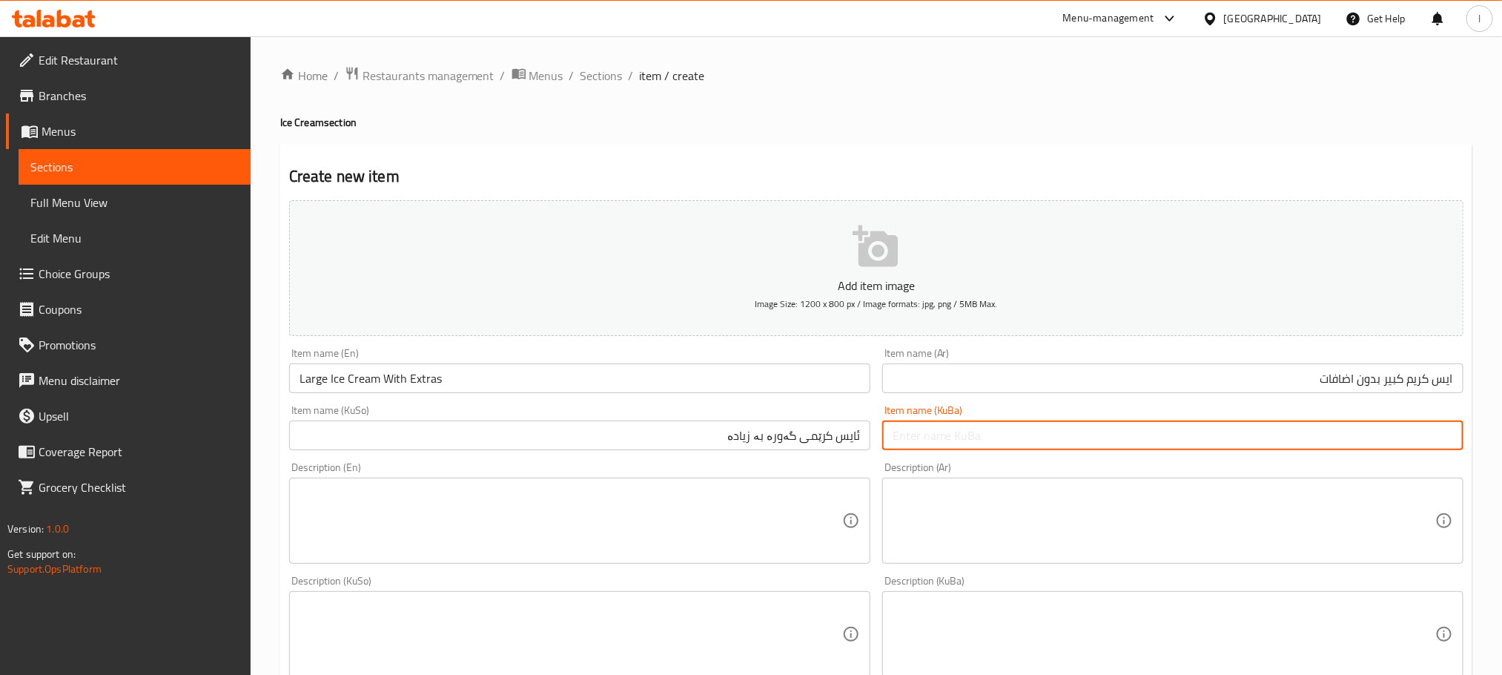
paste input "ئایس کرێمی گەورە بە زیادە"
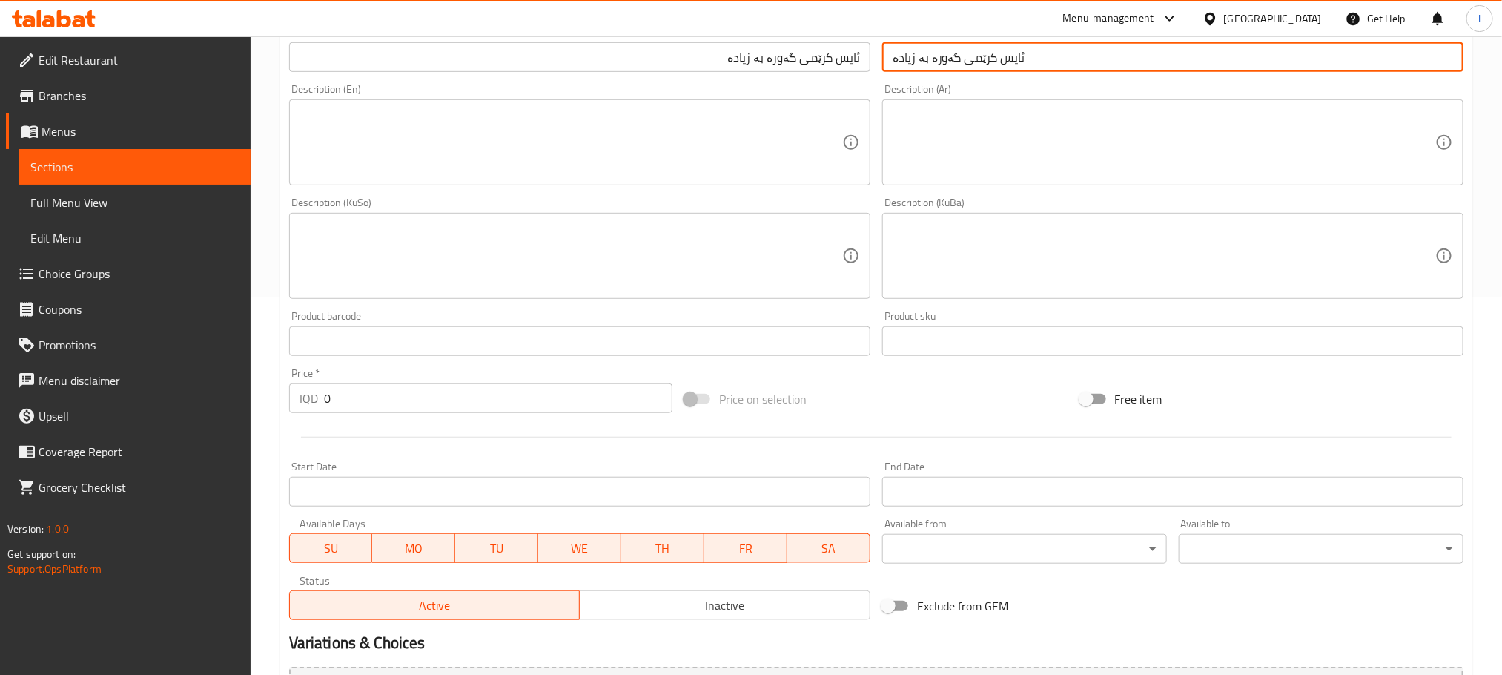
scroll to position [408, 0]
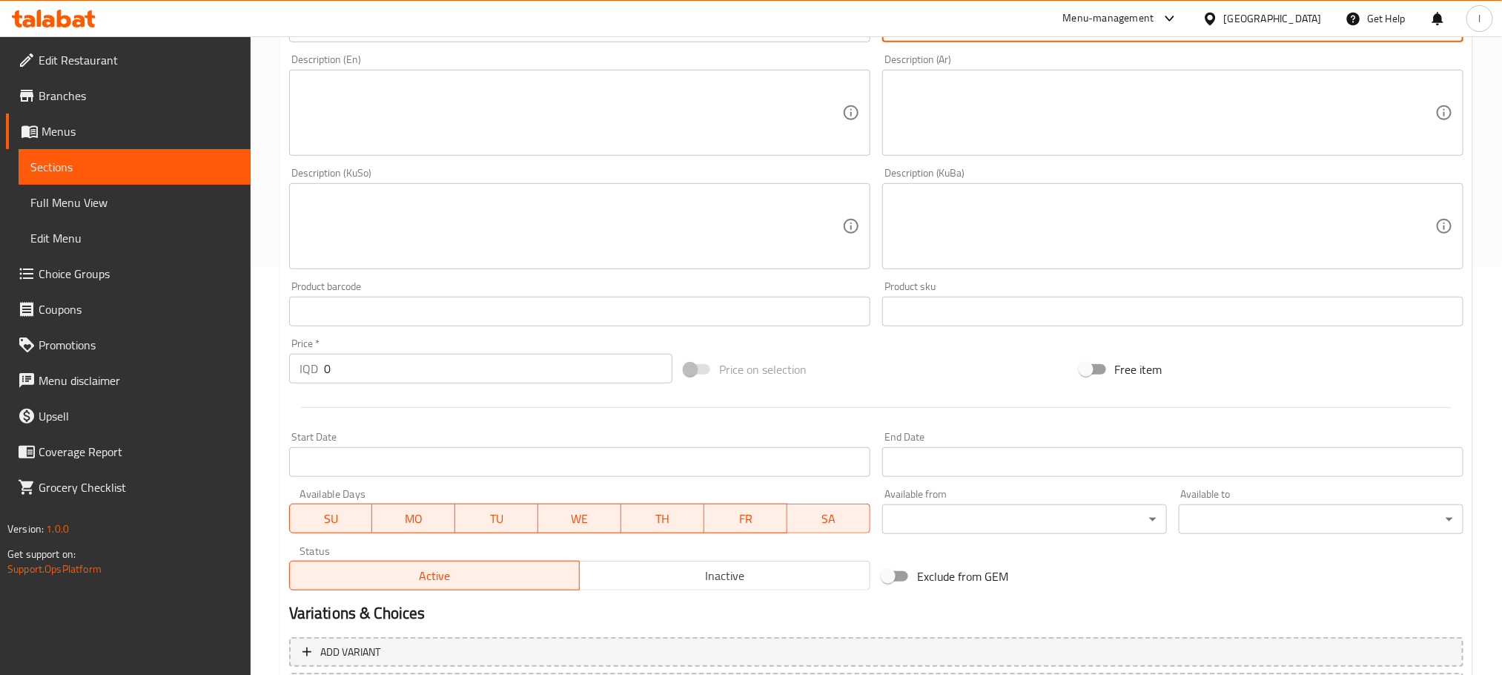
type input "ئایس کرێمی گەورە بە زیادە"
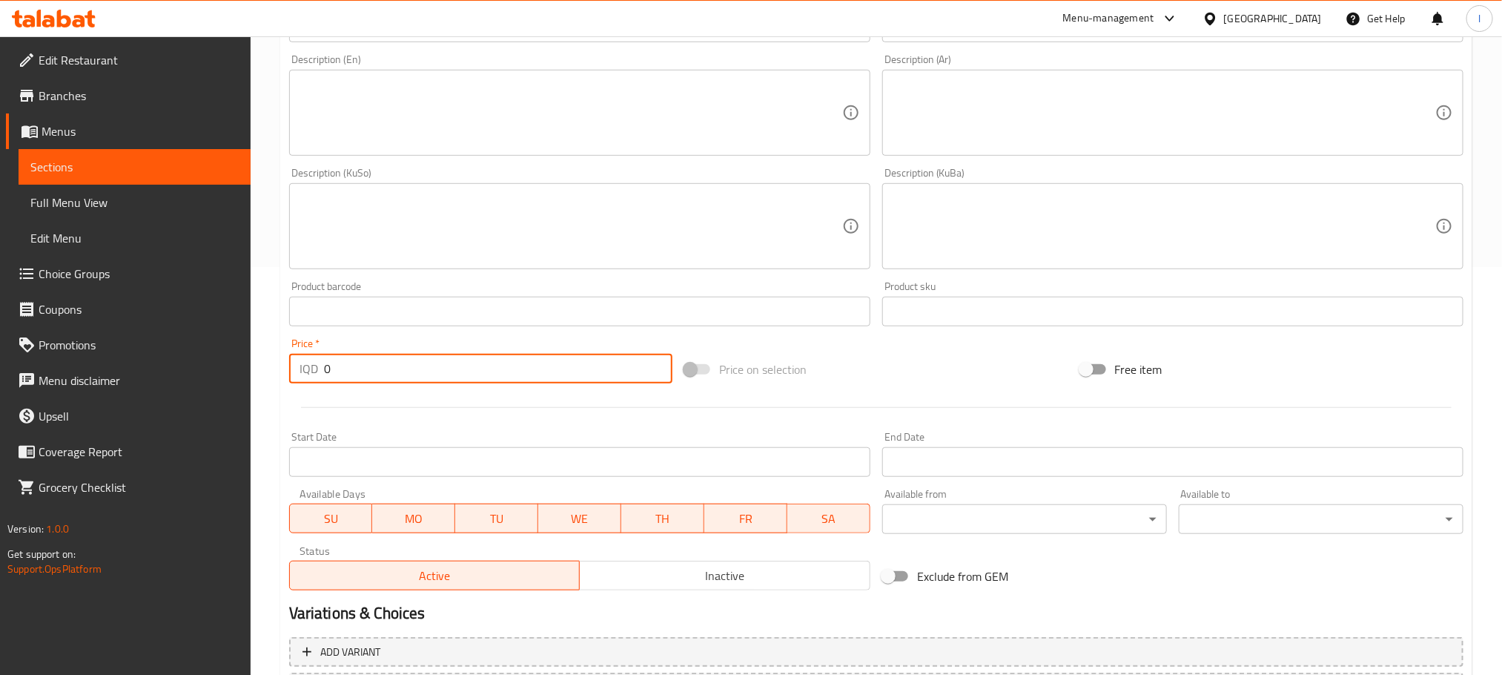
drag, startPoint x: 369, startPoint y: 369, endPoint x: 113, endPoint y: 352, distance: 256.3
click at [113, 352] on div "Edit Restaurant Branches Menus Sections Full Menu View Edit Menu Choice Groups …" at bounding box center [751, 220] width 1502 height 1182
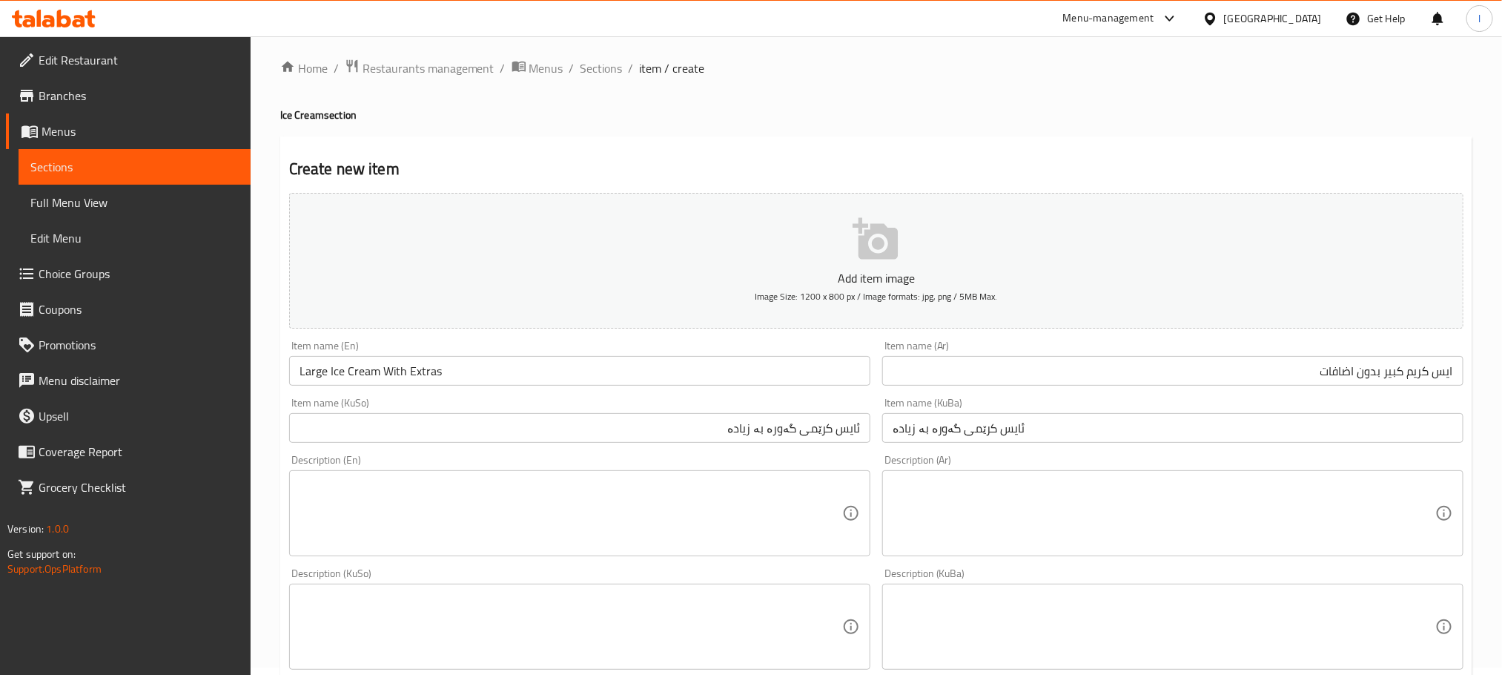
scroll to position [0, 0]
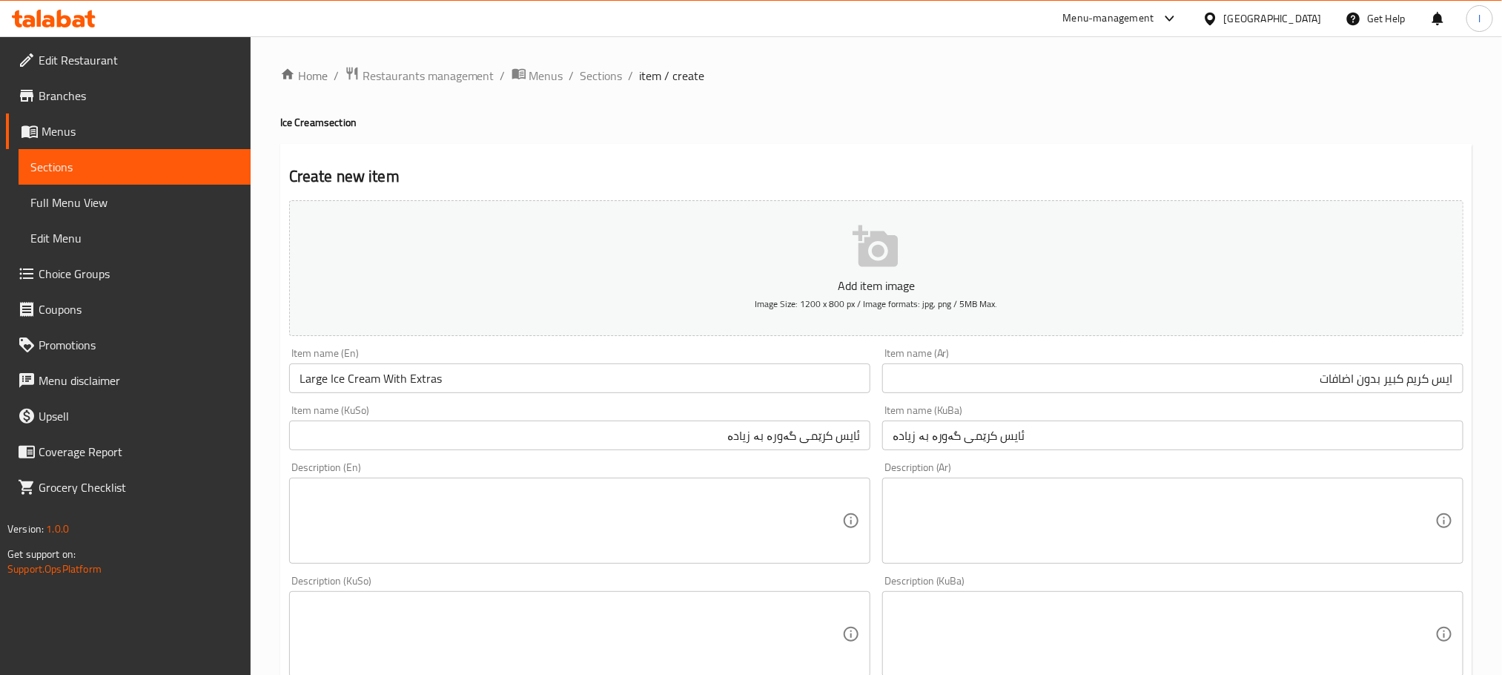
type input "9000"
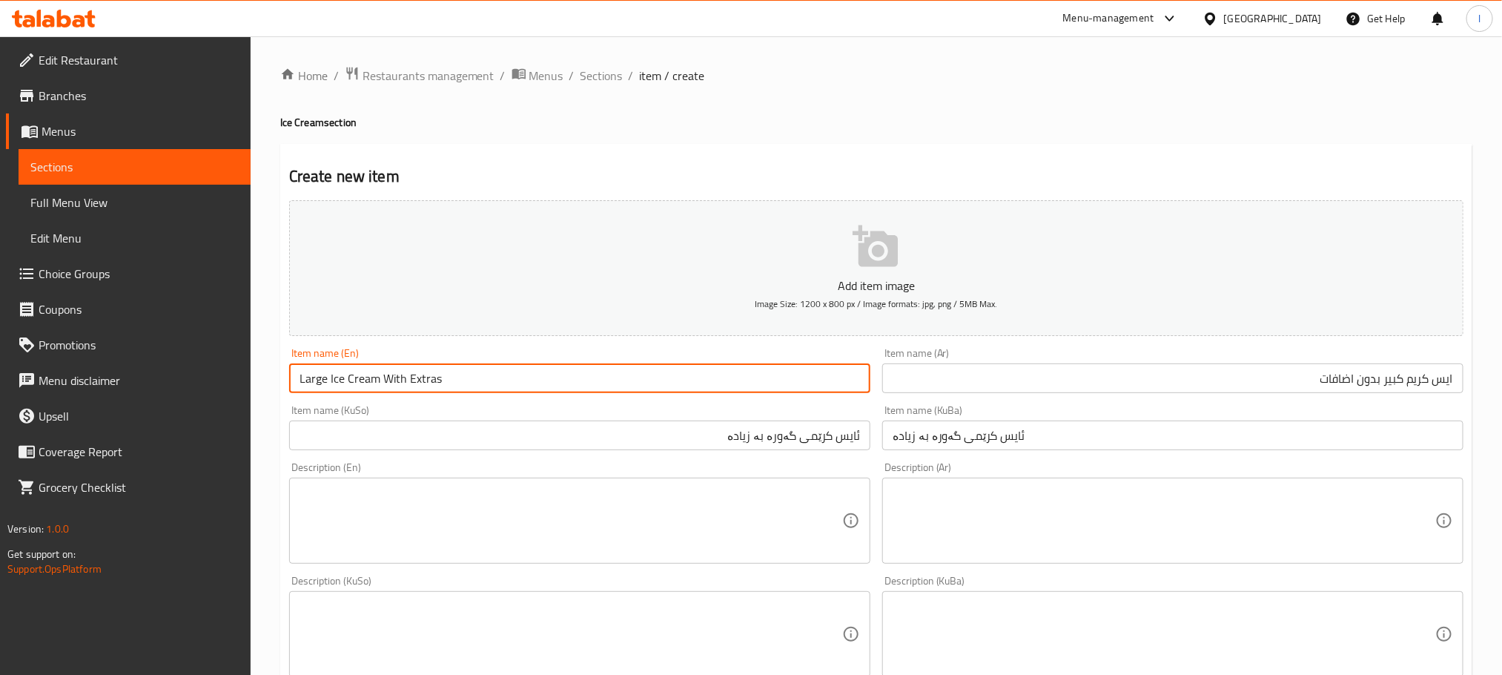
click at [405, 379] on input "Large Ice Cream With Extras" at bounding box center [579, 378] width 581 height 30
type input "Large Ice Cream Without Extras"
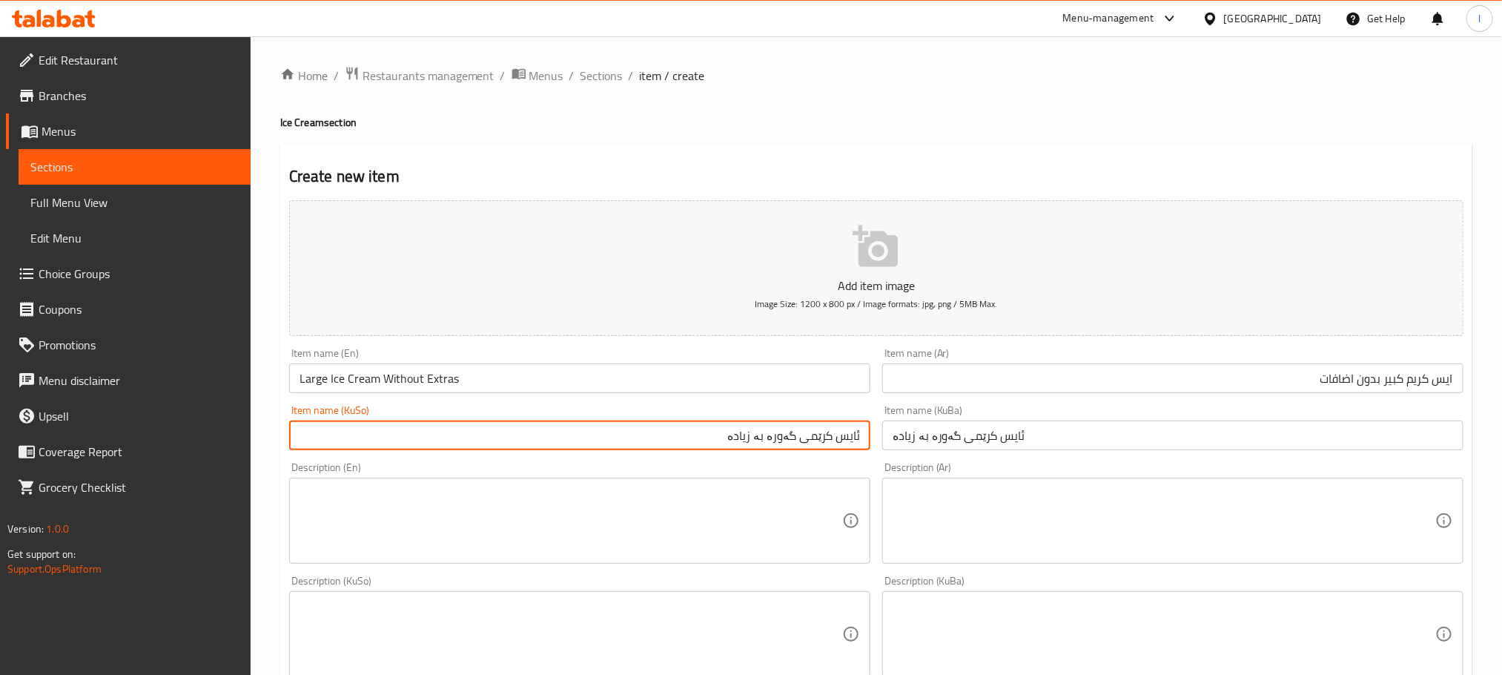
click at [761, 431] on input "ئایس کرێمی گەورە بە زیادە" at bounding box center [579, 435] width 581 height 30
click at [770, 434] on input "ئایس کرێمی گەورە بەبێ زیادە" at bounding box center [579, 435] width 581 height 30
type input "ئایس کرێمی گەورە بەبێ زیادە"
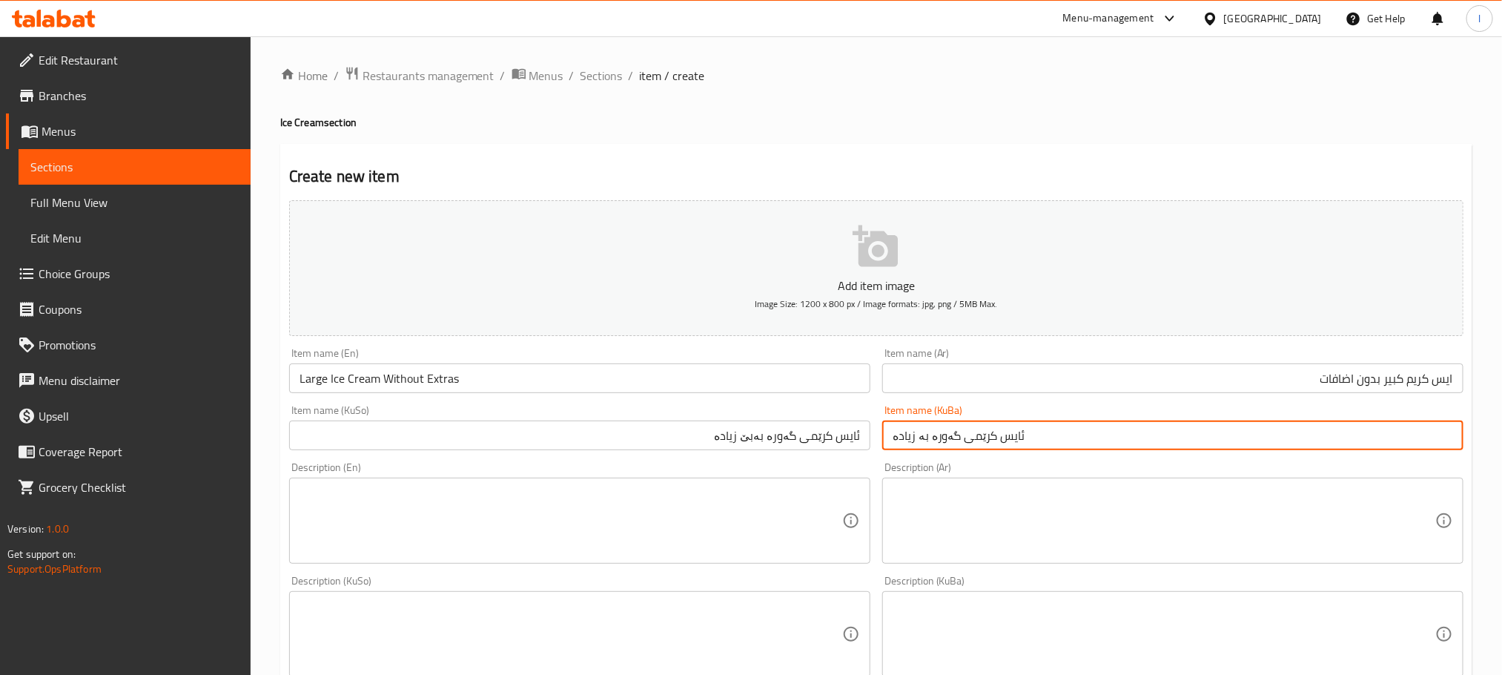
click at [947, 438] on input "ئایس کرێمی گەورە بە زیادە" at bounding box center [1172, 435] width 581 height 30
click at [948, 439] on input "ئایس کرێمی گەورە بە زیادە" at bounding box center [1172, 435] width 581 height 30
paste input "بێ"
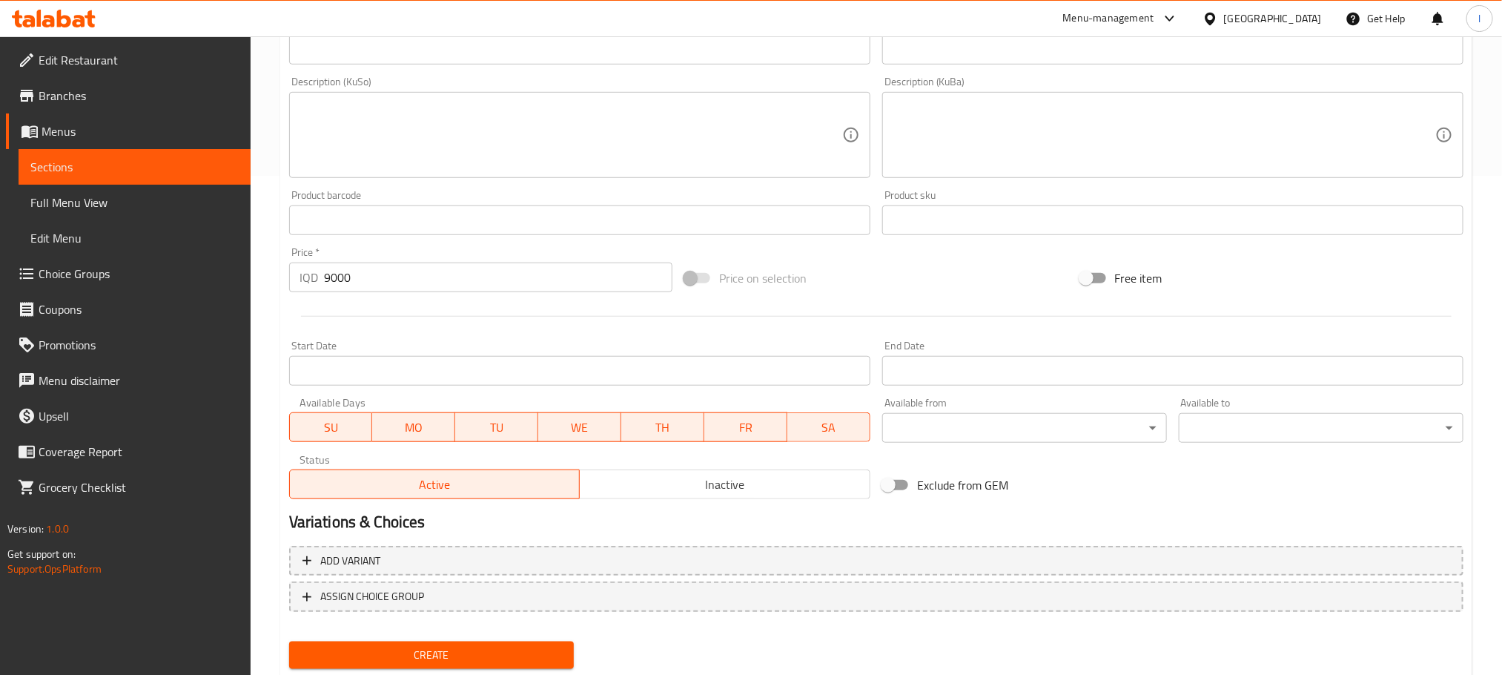
scroll to position [541, 0]
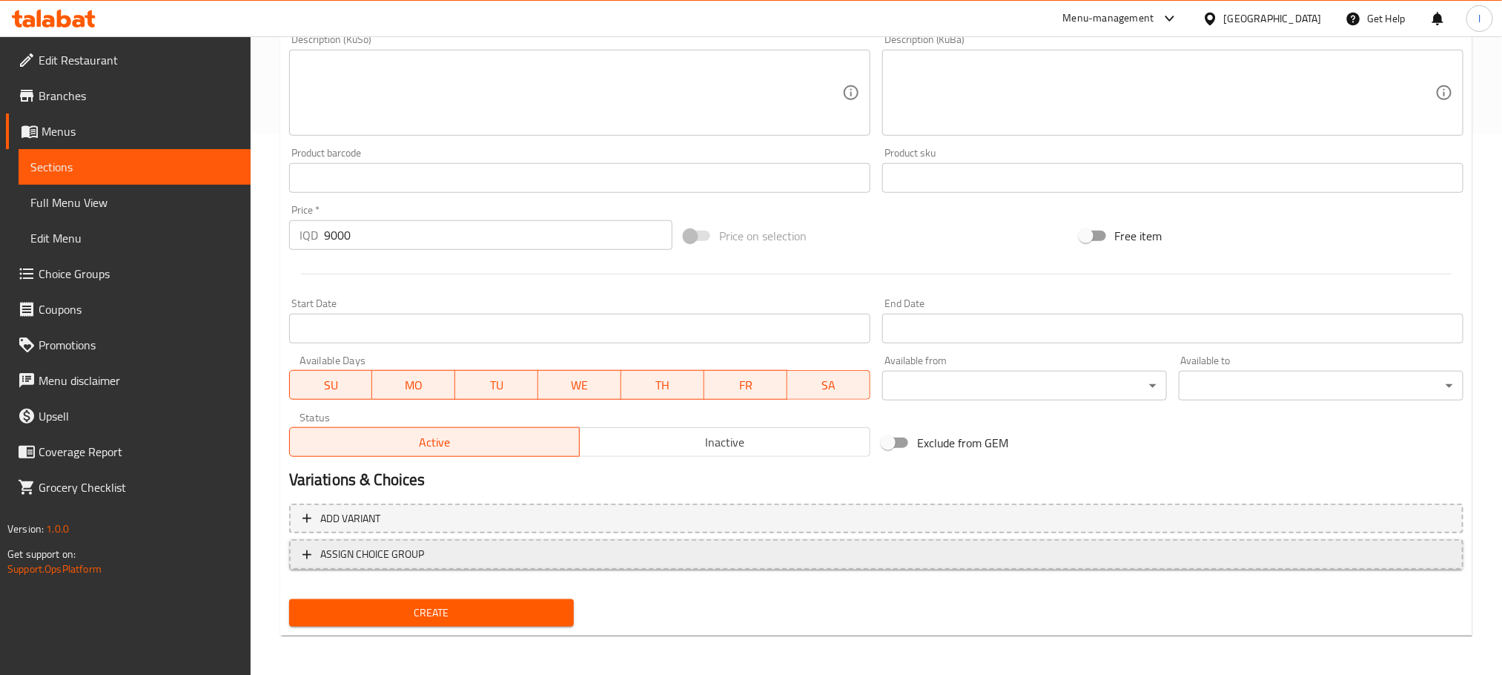
type input "ئایس کرێمی گەورە بەبێ زیادە"
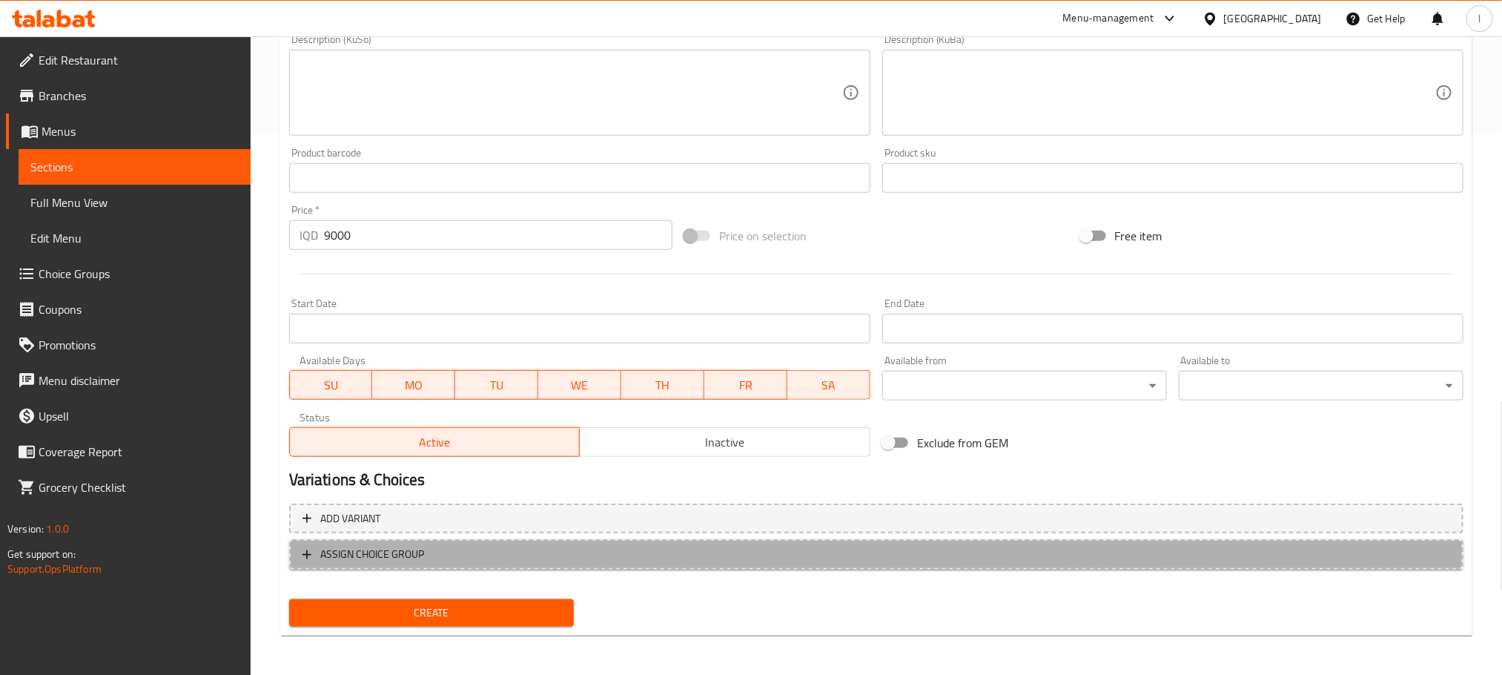
click at [954, 546] on span "ASSIGN CHOICE GROUP" at bounding box center [876, 554] width 1148 height 19
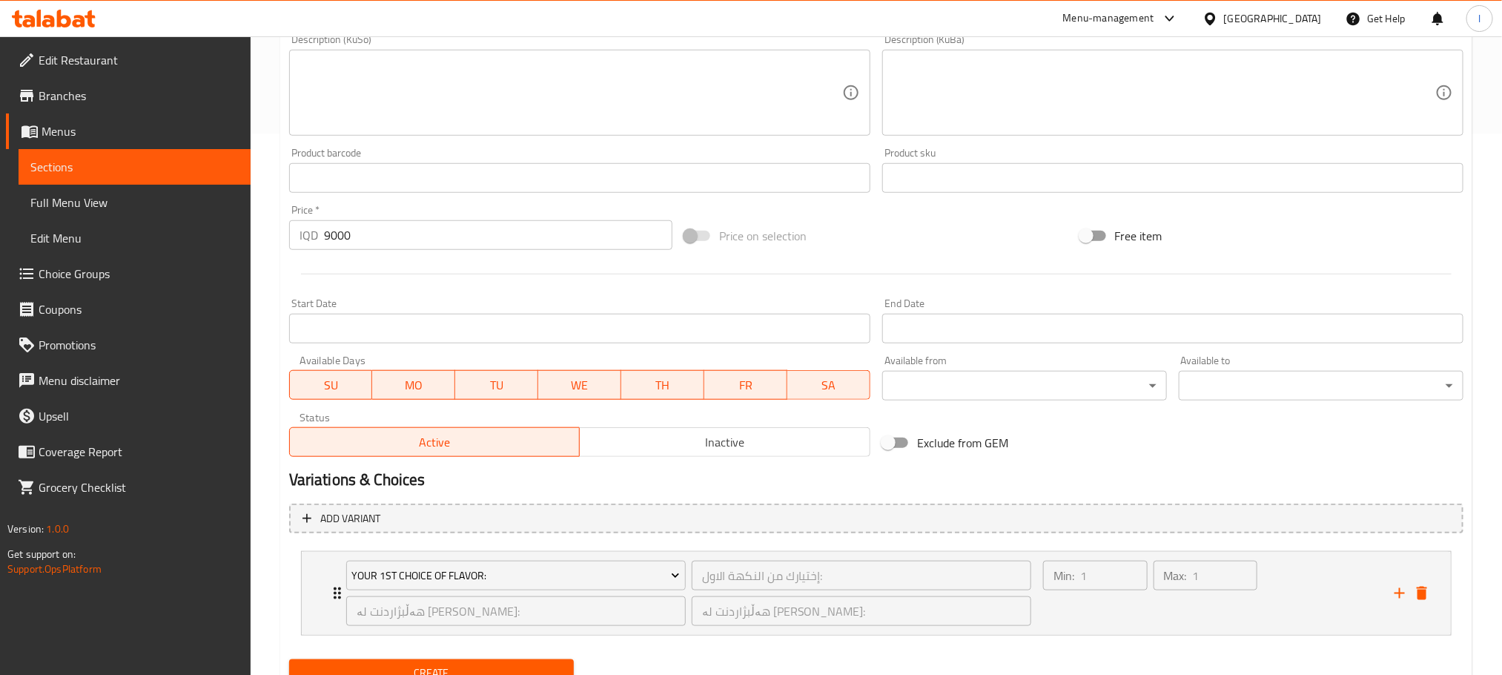
scroll to position [603, 0]
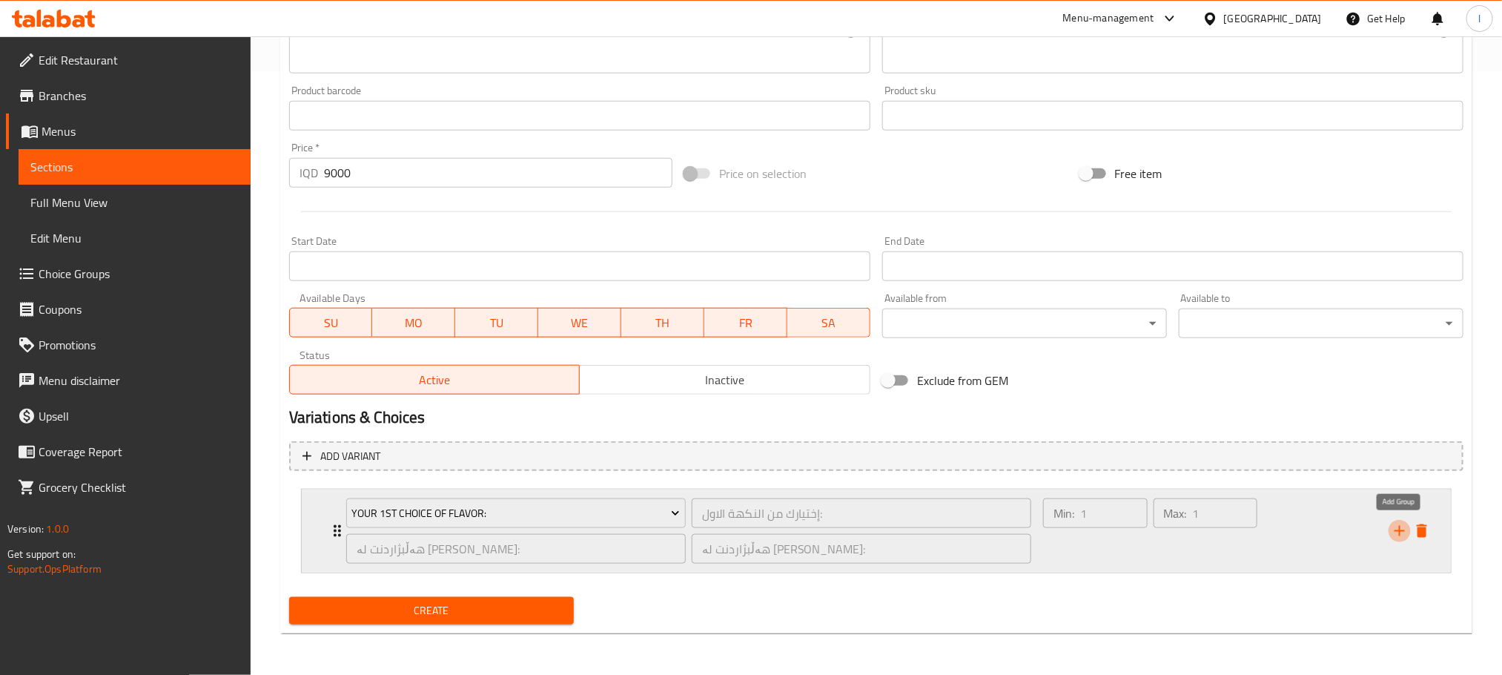
click at [1394, 532] on icon "add" at bounding box center [1400, 531] width 18 height 18
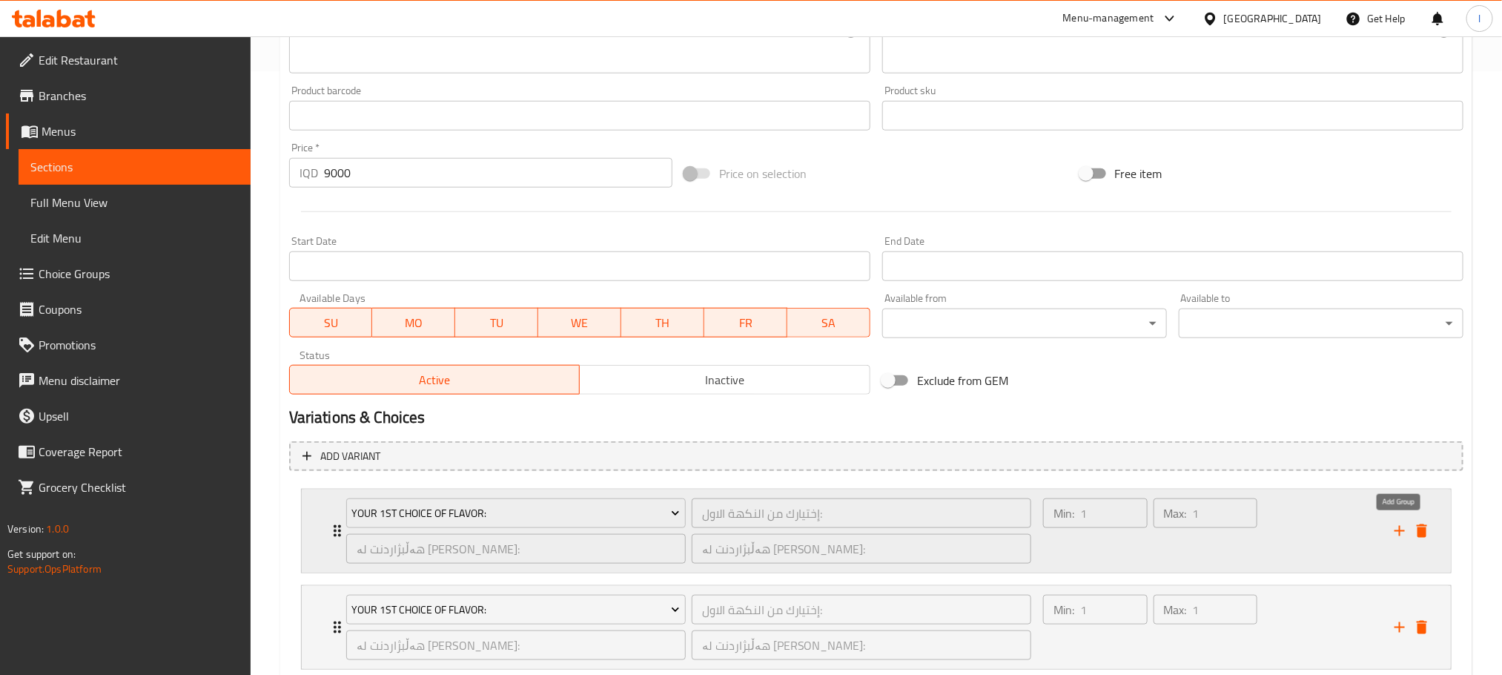
click at [1394, 532] on icon "add" at bounding box center [1400, 531] width 18 height 18
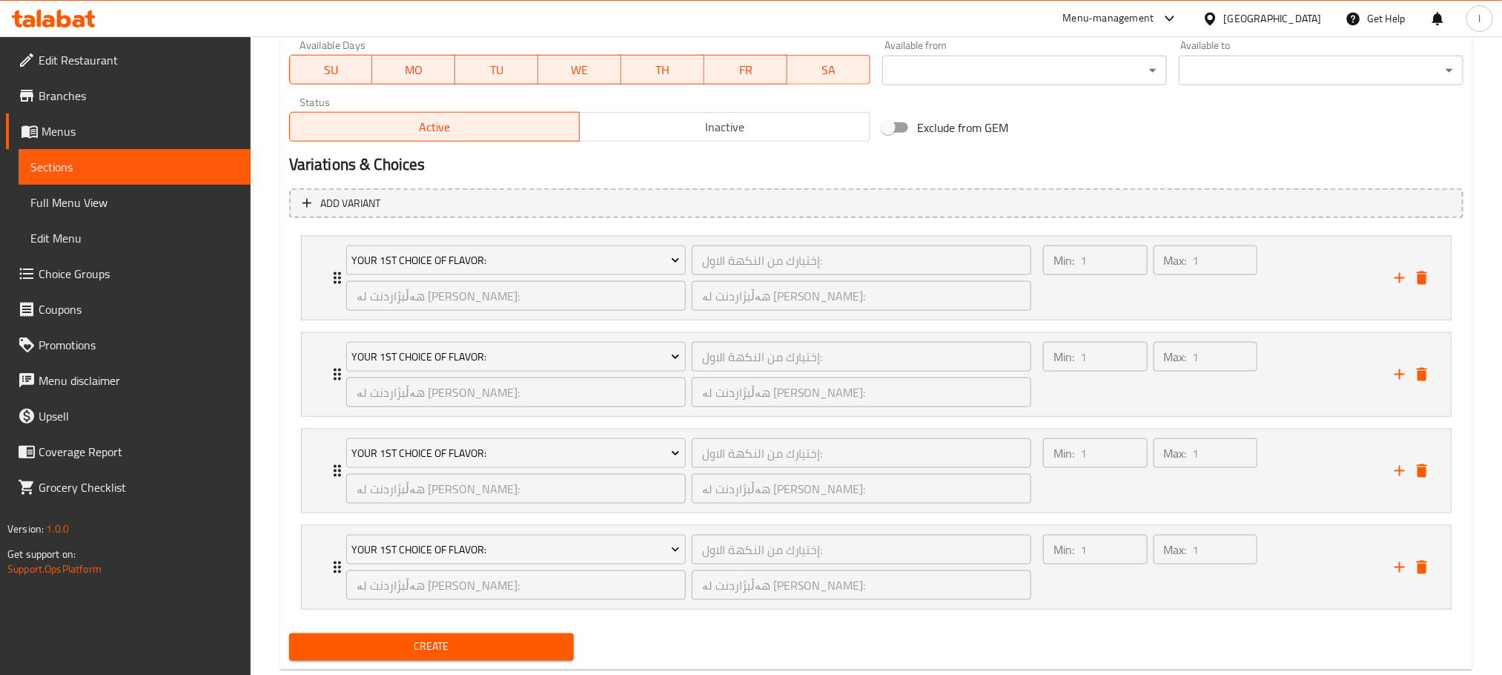
scroll to position [897, 0]
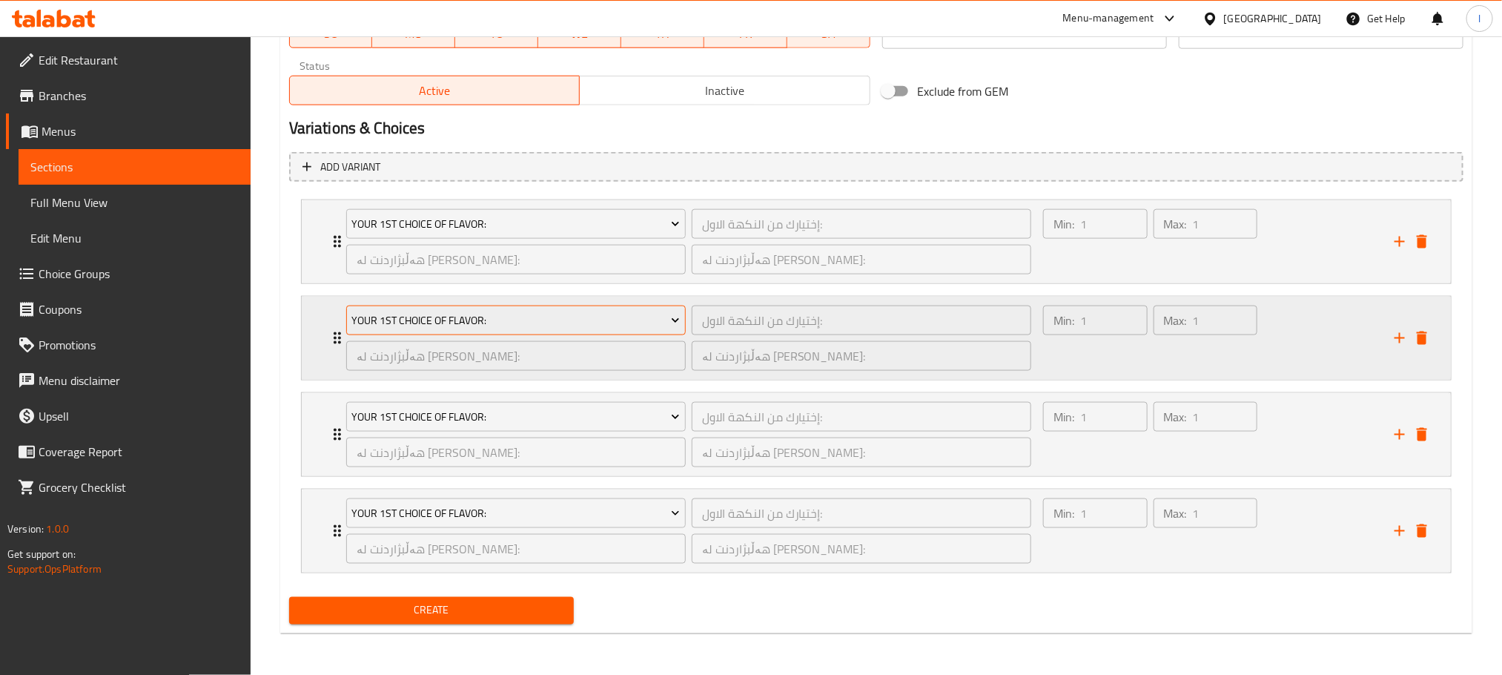
click at [568, 312] on span "Your 1st Choice Of Flavor:" at bounding box center [515, 320] width 328 height 19
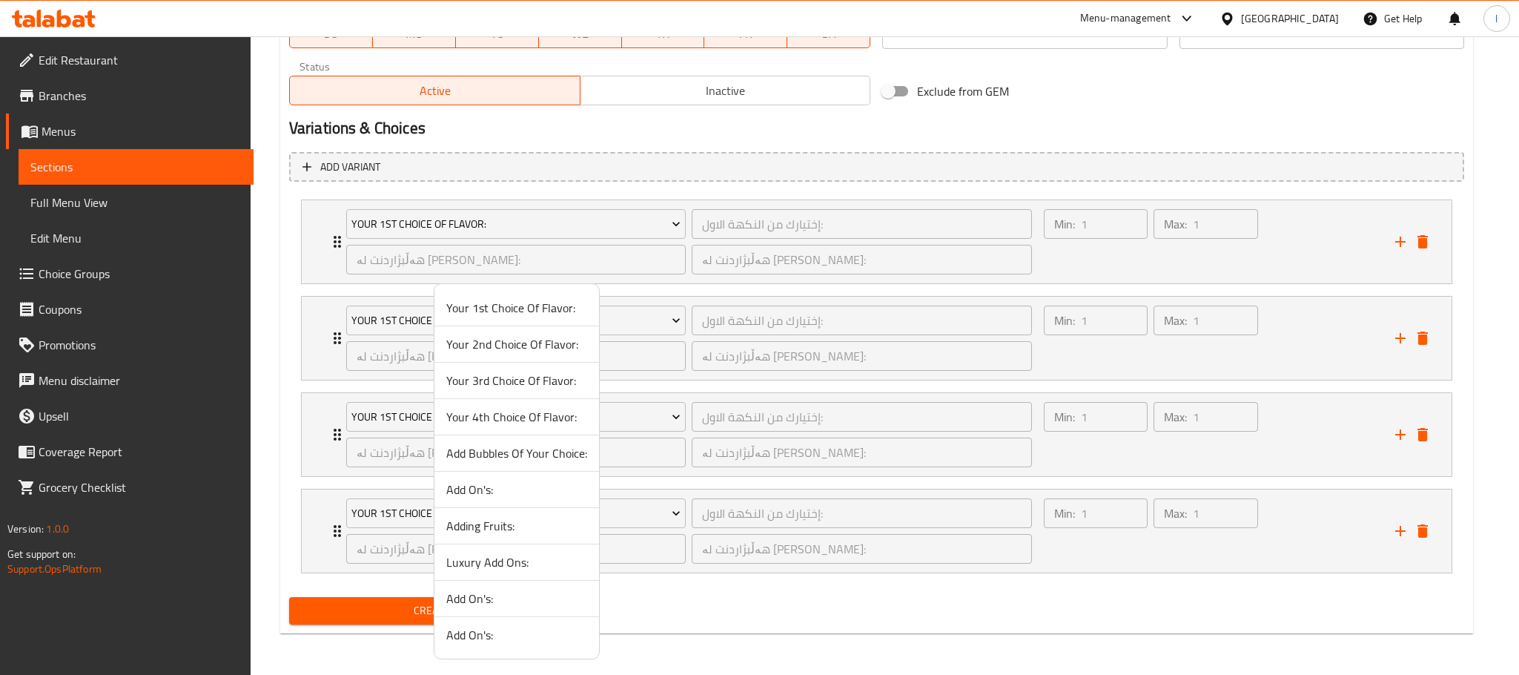
click at [534, 351] on span "Your 2nd Choice Of Flavor:" at bounding box center [516, 344] width 141 height 18
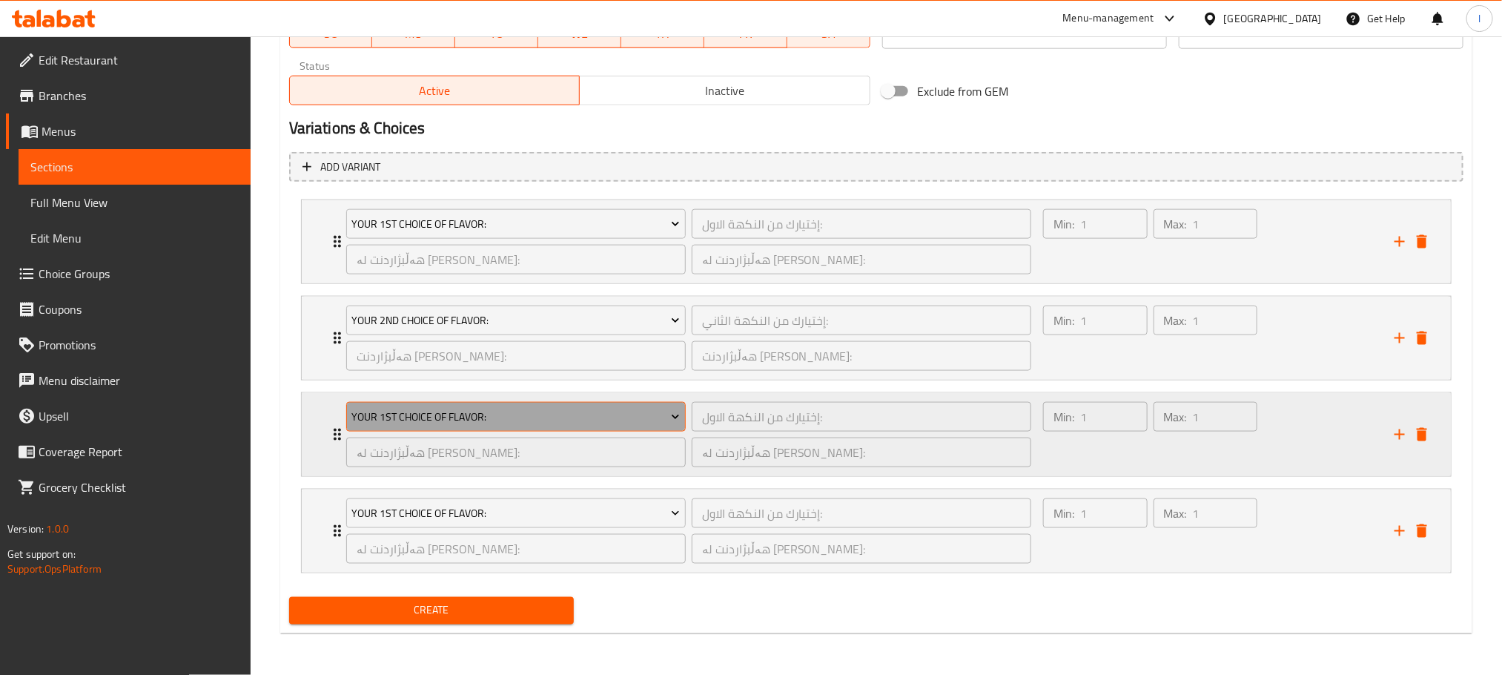
click at [589, 410] on span "Your 1st Choice Of Flavor:" at bounding box center [515, 417] width 328 height 19
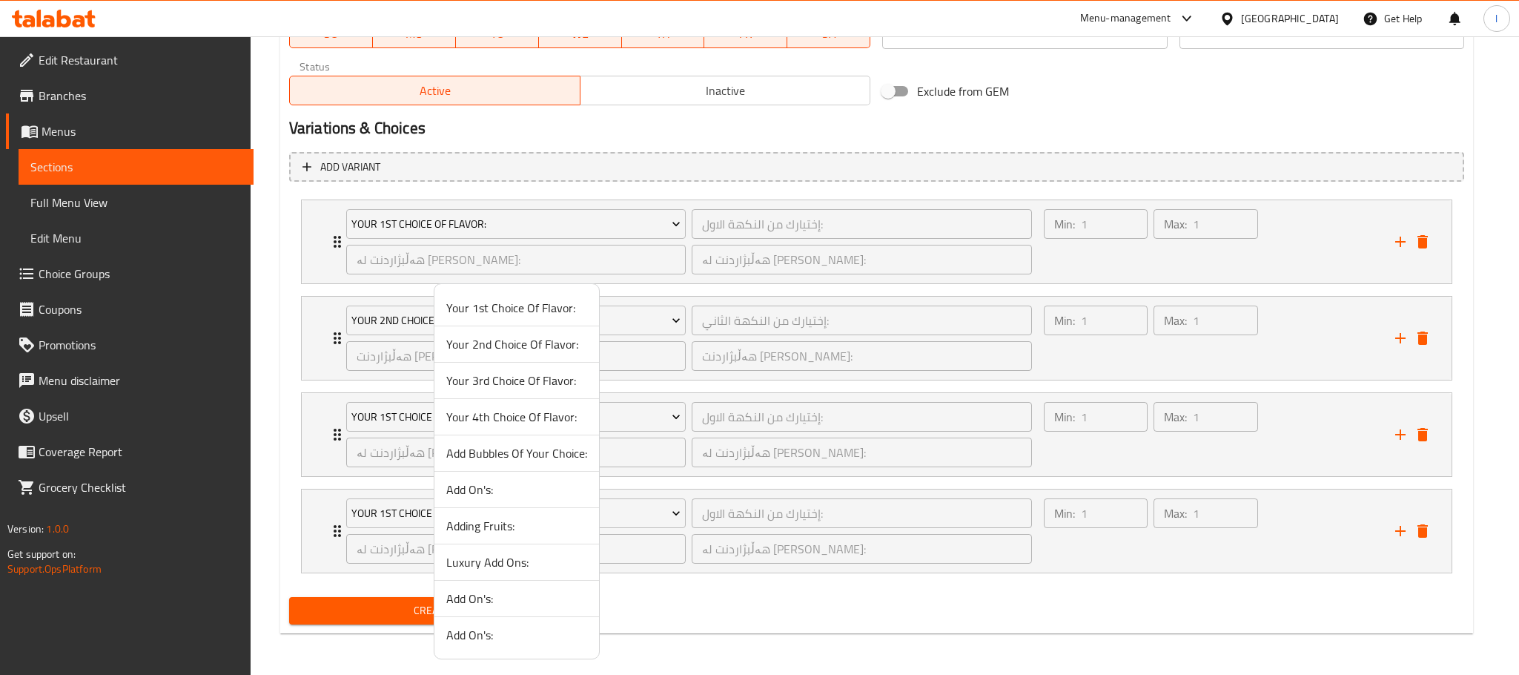
click at [537, 386] on span "Your 3rd Choice Of Flavor:" at bounding box center [516, 380] width 141 height 18
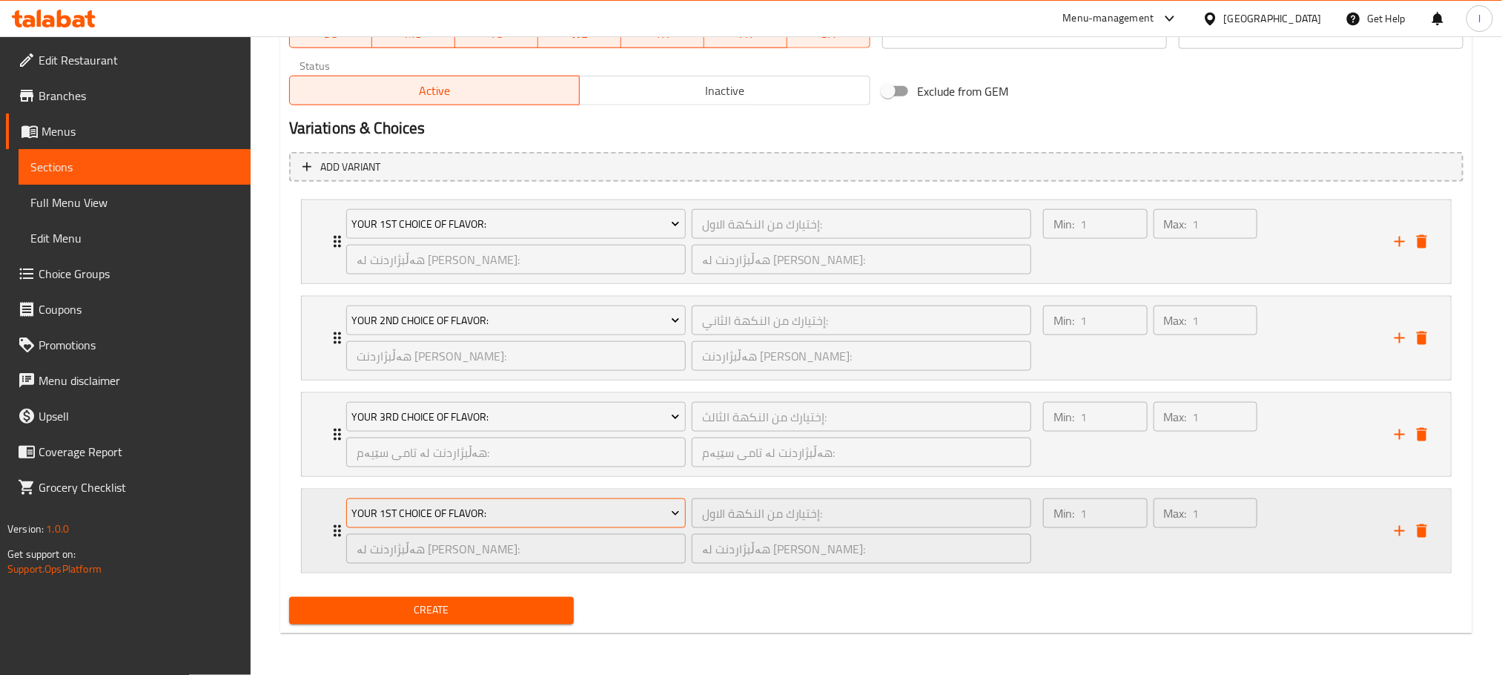
click at [535, 509] on span "Your 1st Choice Of Flavor:" at bounding box center [515, 513] width 328 height 19
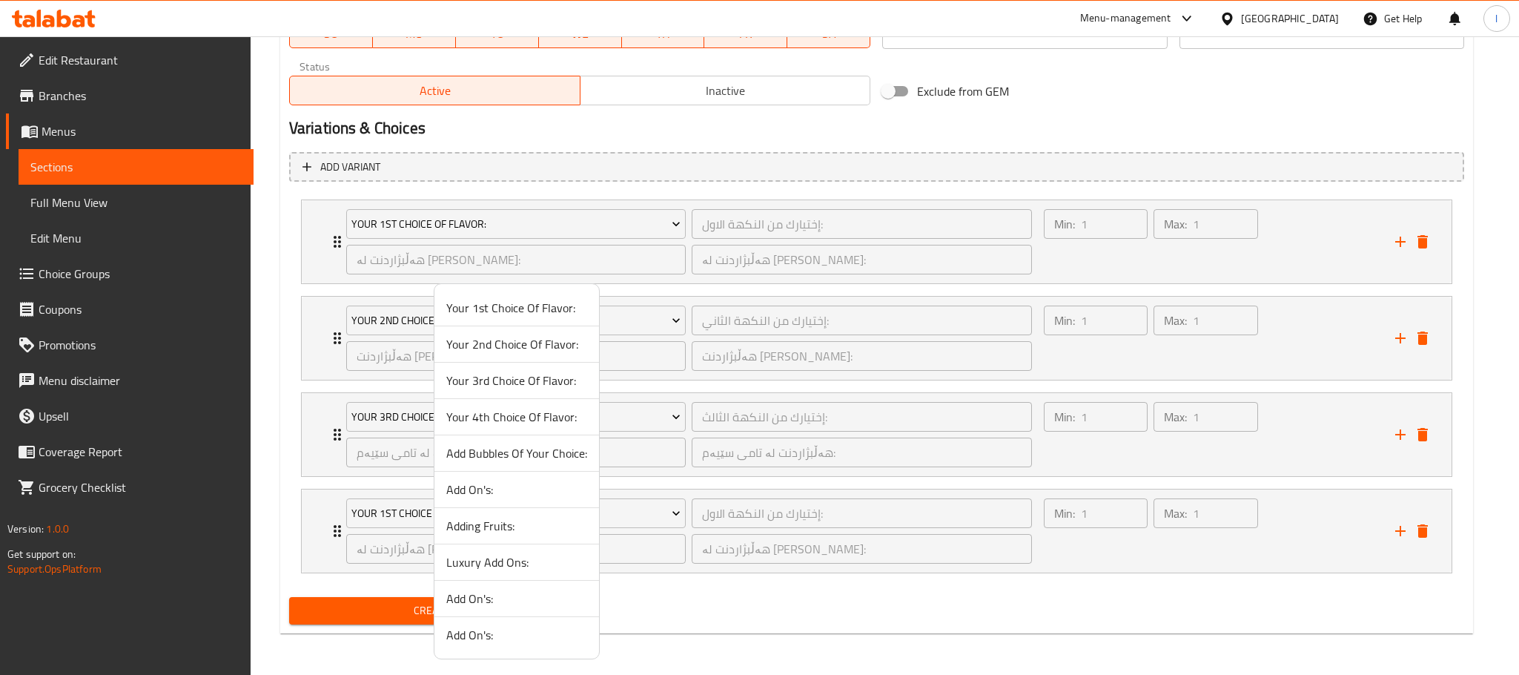
click at [540, 418] on span "Your 4th Choice Of Flavor:" at bounding box center [516, 417] width 141 height 18
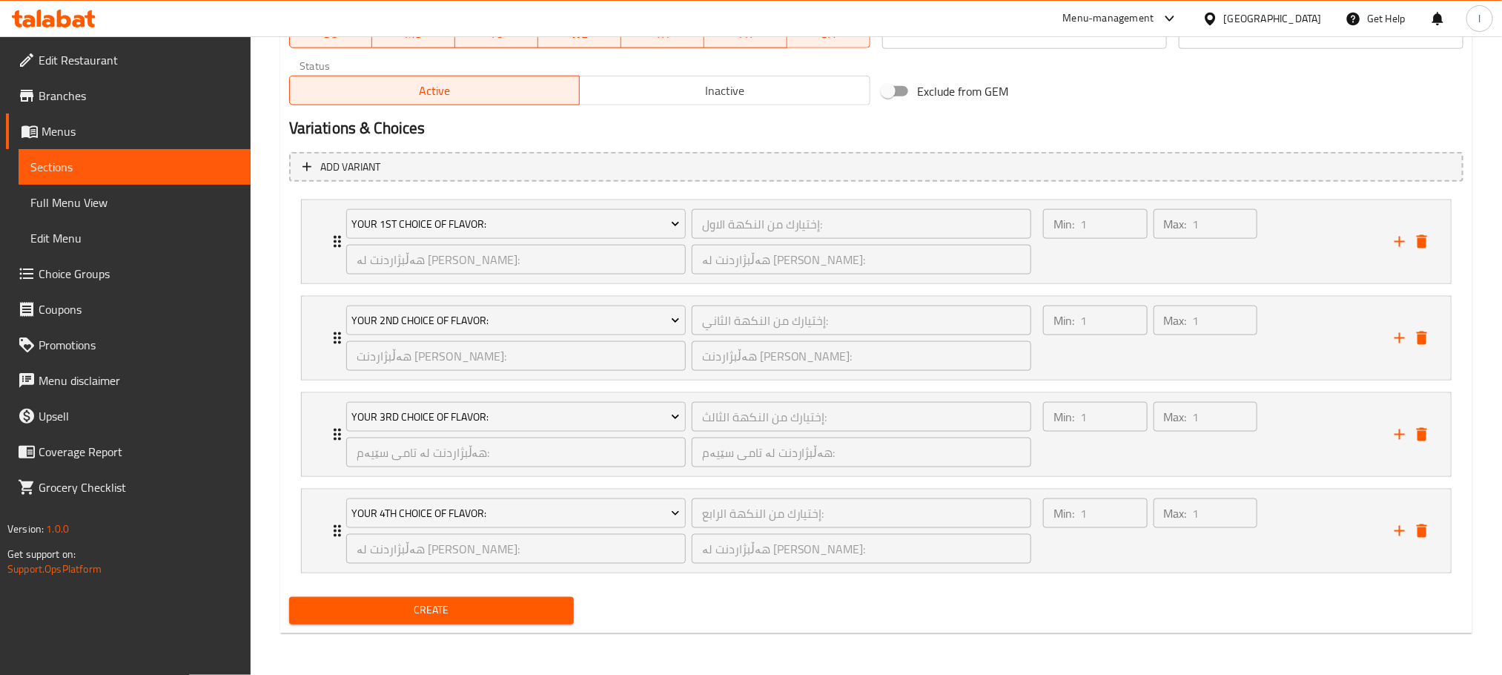
click at [483, 603] on span "Create" at bounding box center [431, 610] width 261 height 19
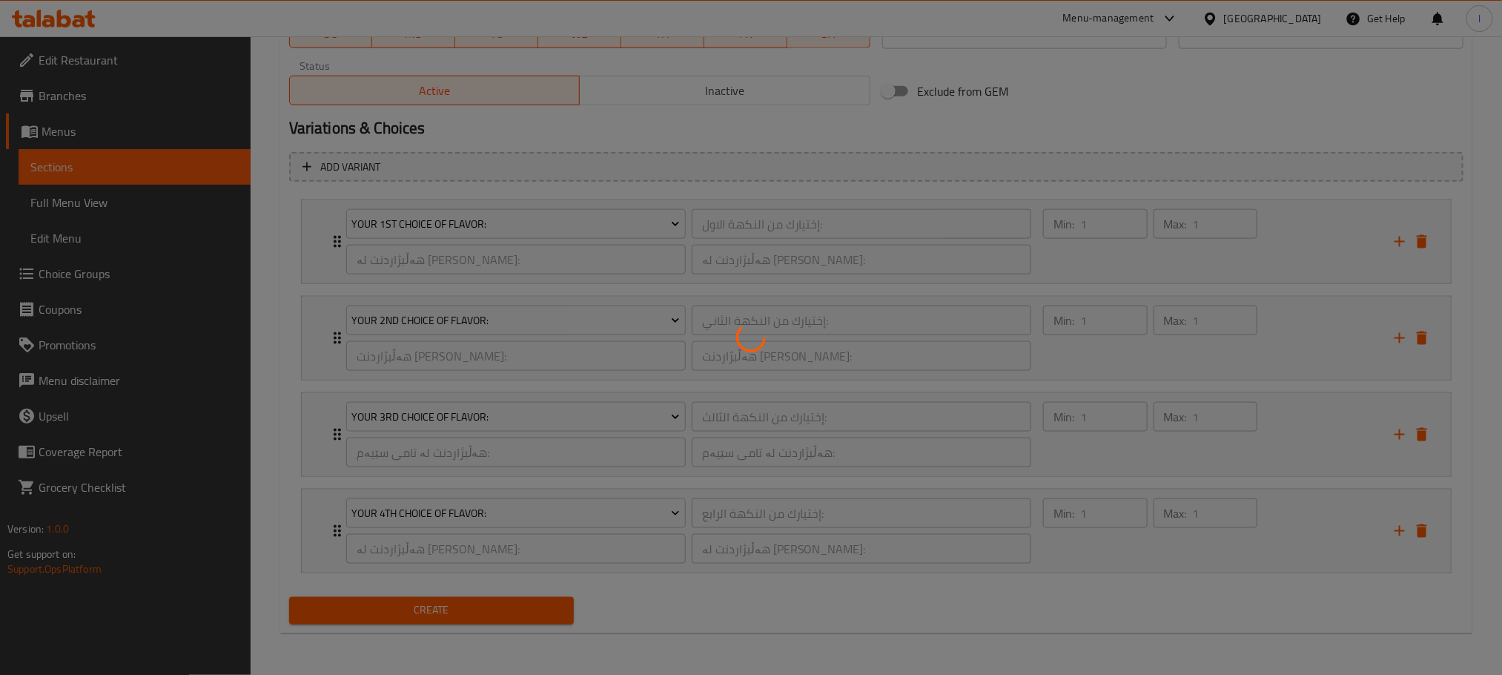
type input "0"
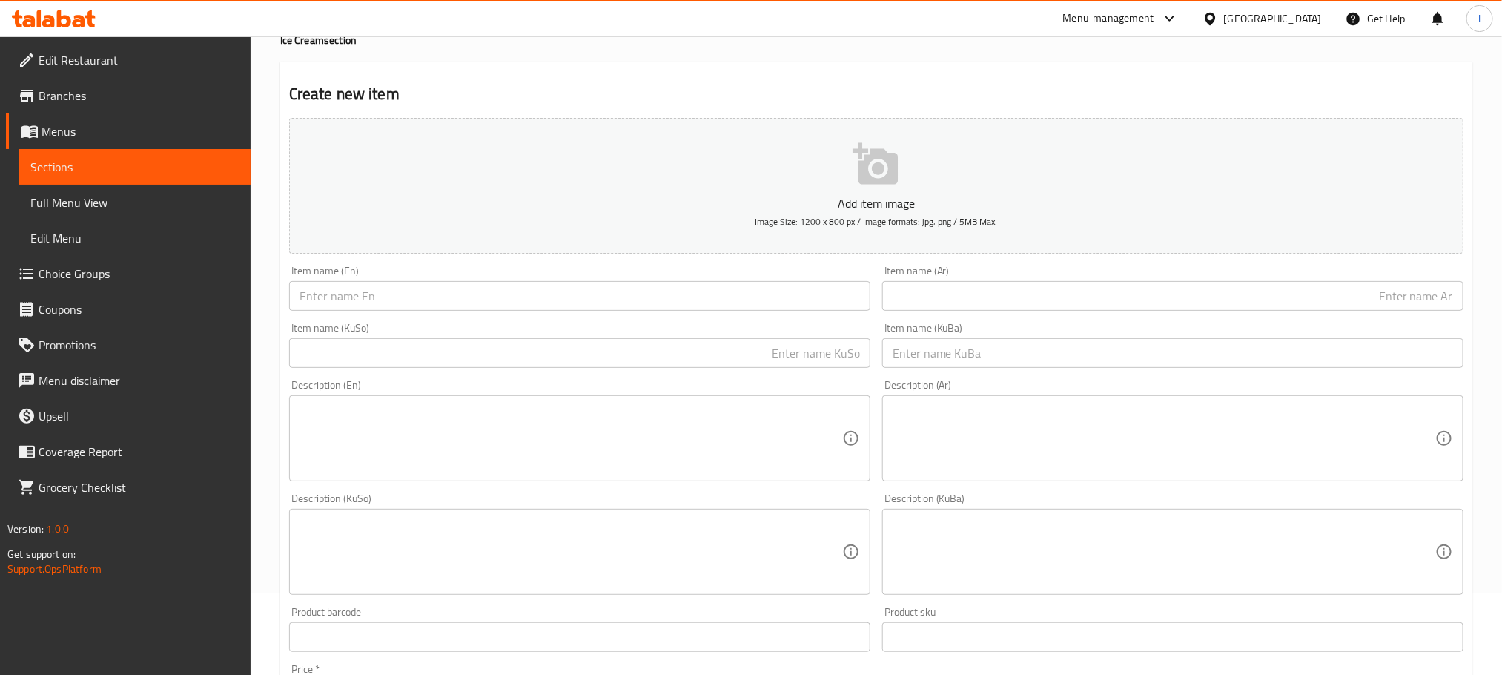
scroll to position [0, 0]
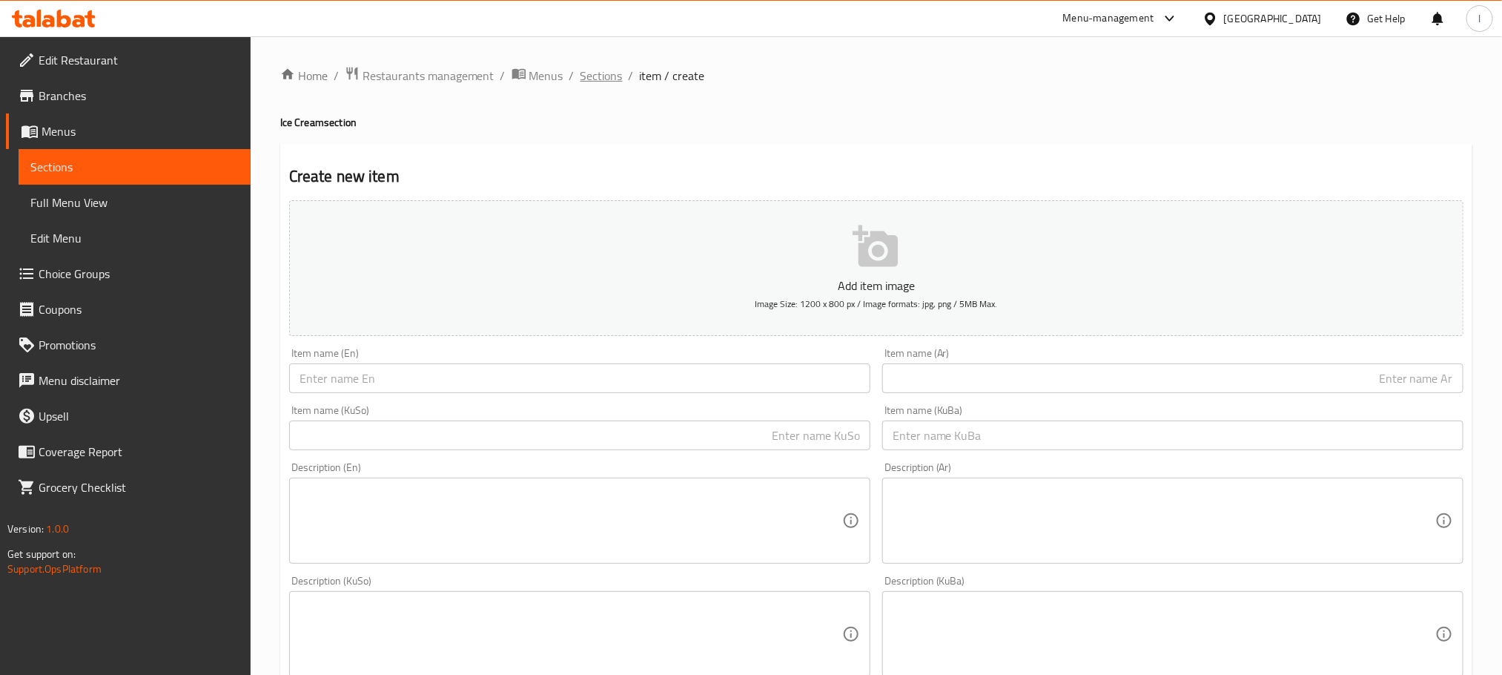
click at [592, 74] on span "Sections" at bounding box center [601, 76] width 42 height 18
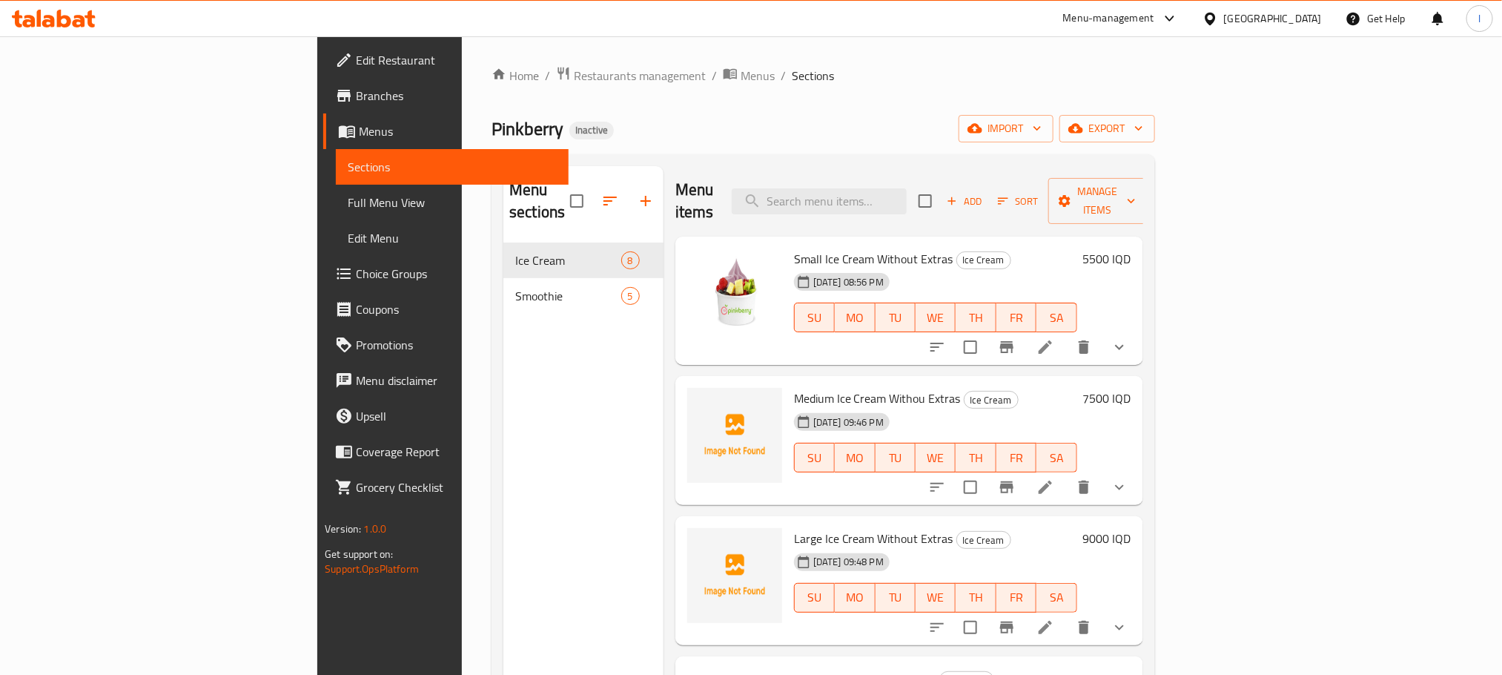
click at [1039, 193] on span "Sort" at bounding box center [1018, 201] width 41 height 17
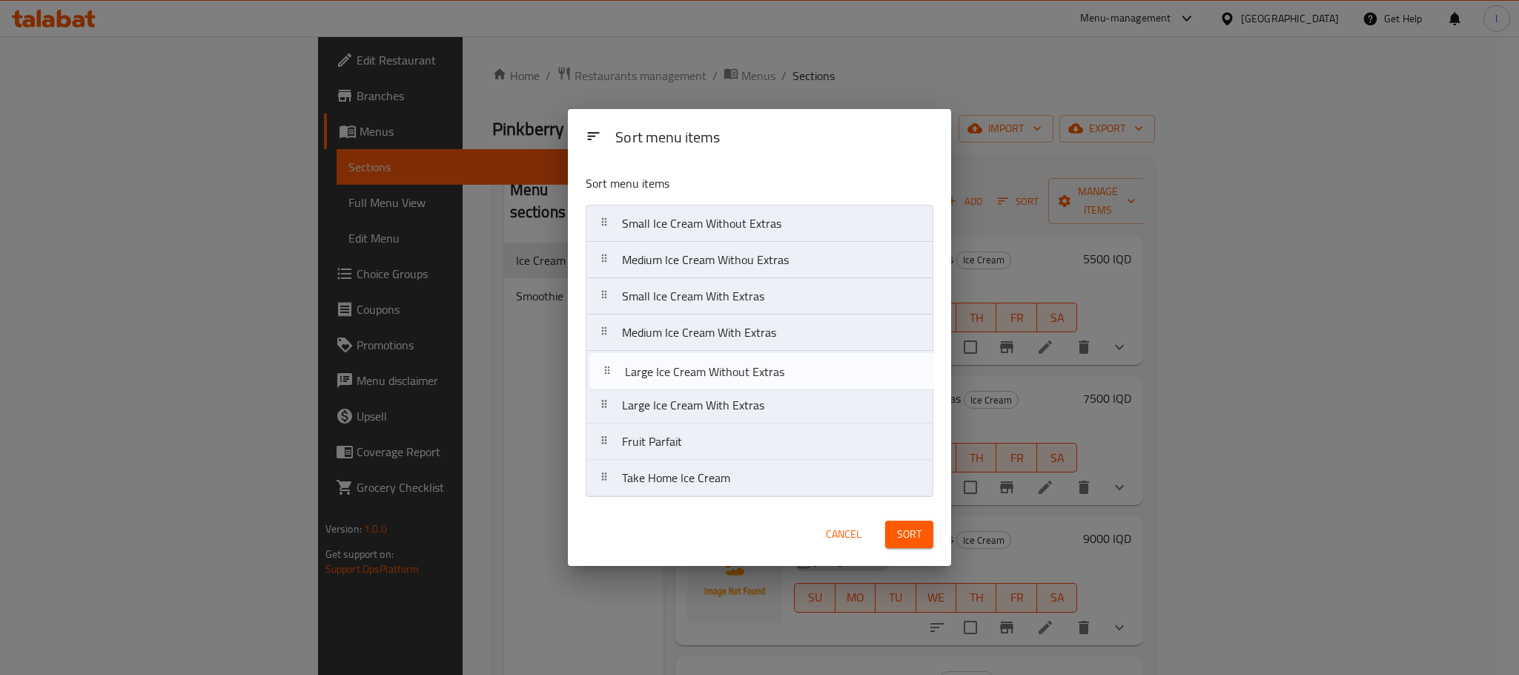
drag, startPoint x: 703, startPoint y: 307, endPoint x: 709, endPoint y: 379, distance: 72.2
click at [706, 390] on nav "Small Ice Cream Without Extras Medium Ice Cream Withou Extras Large Ice Cream W…" at bounding box center [760, 351] width 348 height 292
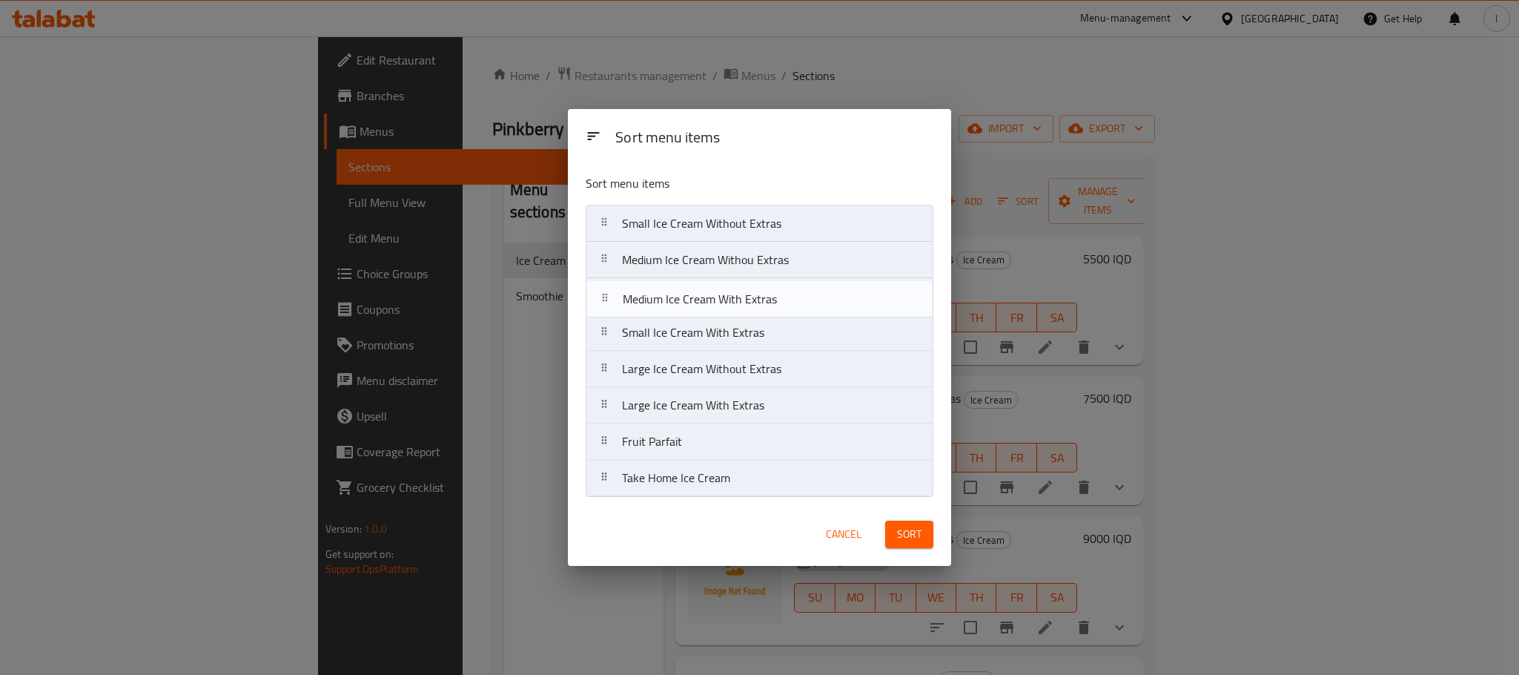
drag, startPoint x: 698, startPoint y: 321, endPoint x: 698, endPoint y: 283, distance: 37.8
click at [698, 283] on nav "Small Ice Cream Without Extras Medium Ice Cream Withou Extras Small Ice Cream W…" at bounding box center [760, 351] width 348 height 292
drag, startPoint x: 675, startPoint y: 325, endPoint x: 683, endPoint y: 257, distance: 69.4
click at [683, 257] on nav "Small Ice Cream Without Extras Medium Ice Cream Withou Extras Medium Ice Cream …" at bounding box center [760, 351] width 348 height 292
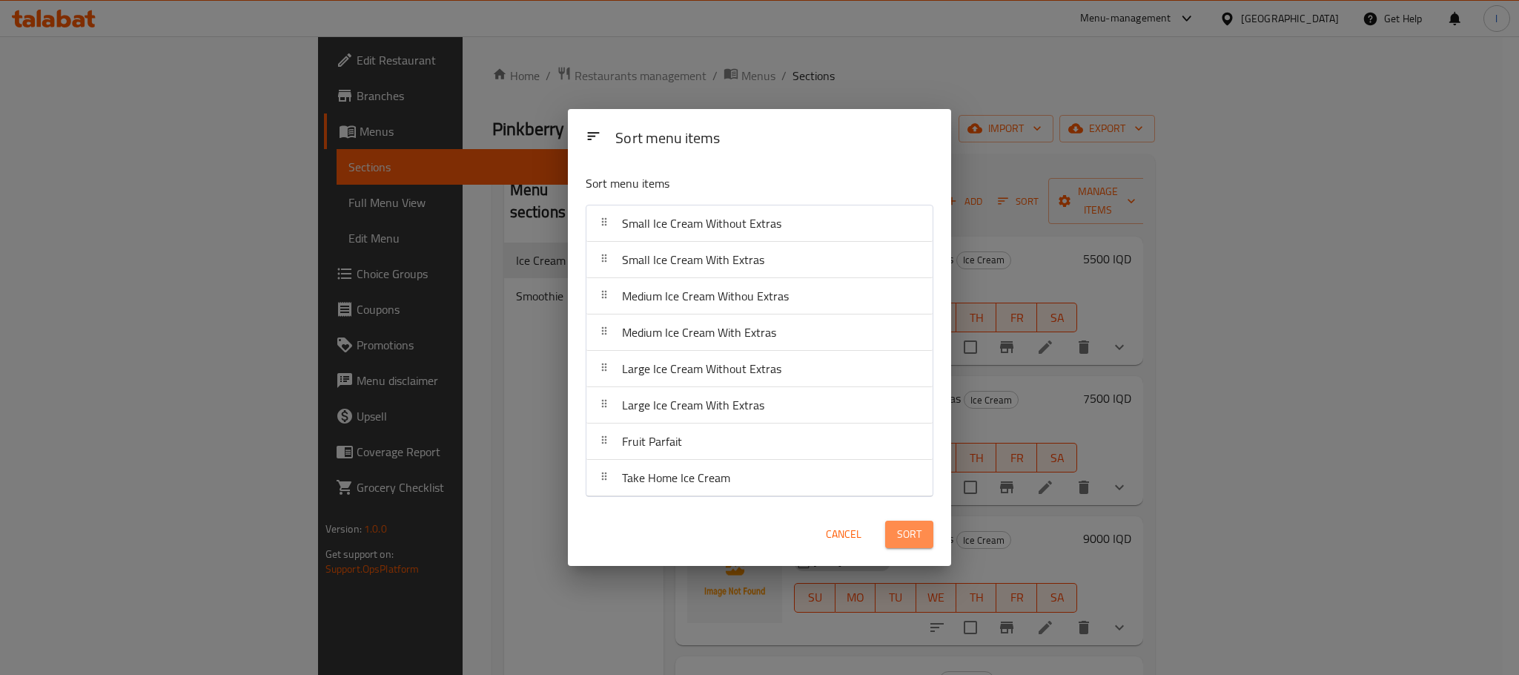
click at [910, 534] on span "Sort" at bounding box center [909, 534] width 24 height 19
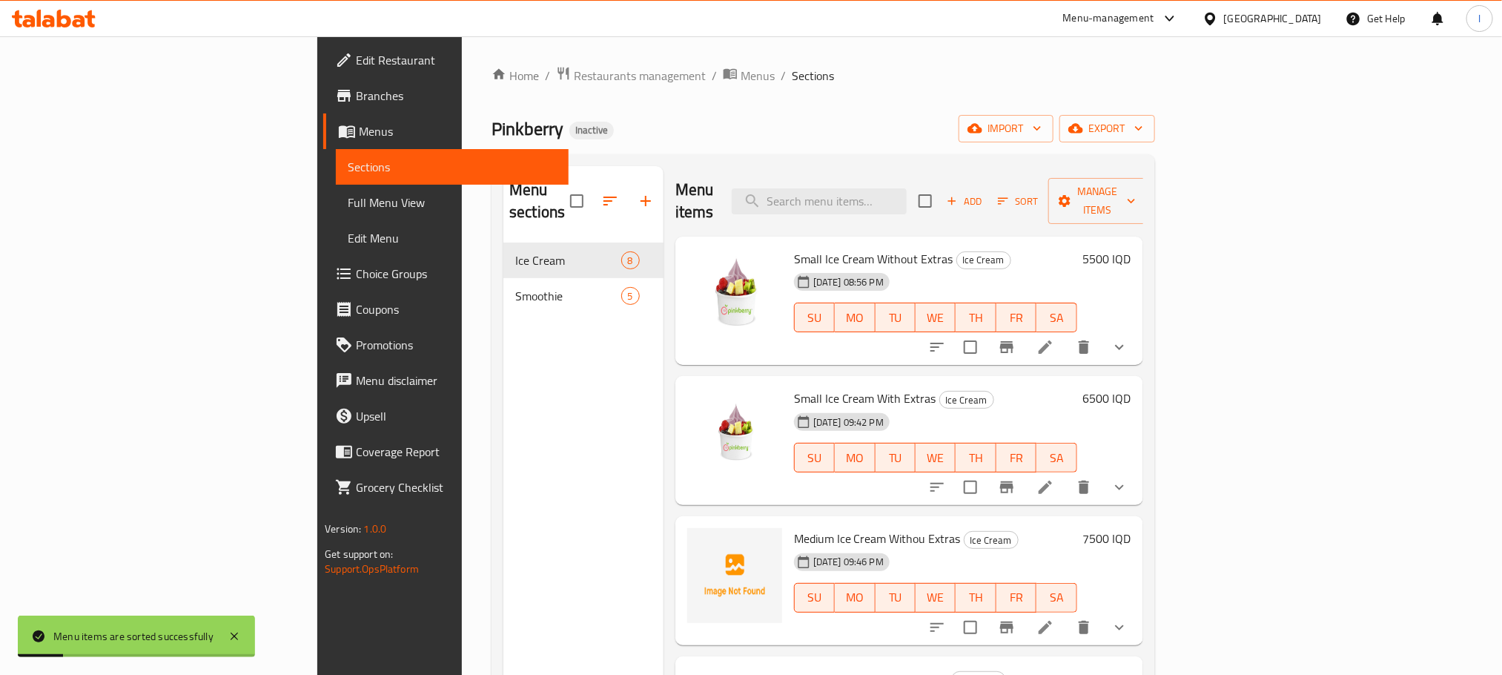
scroll to position [408, 0]
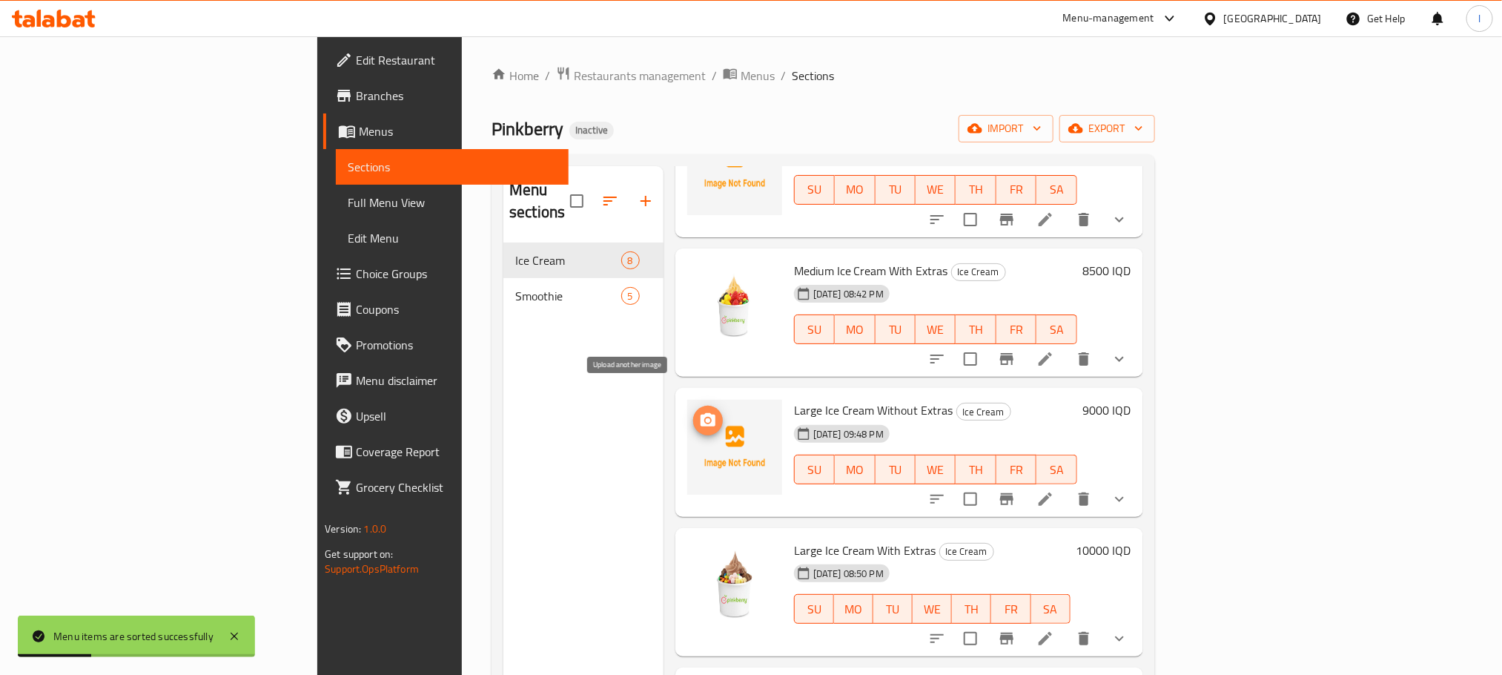
click at [699, 411] on icon "upload picture" at bounding box center [708, 420] width 18 height 18
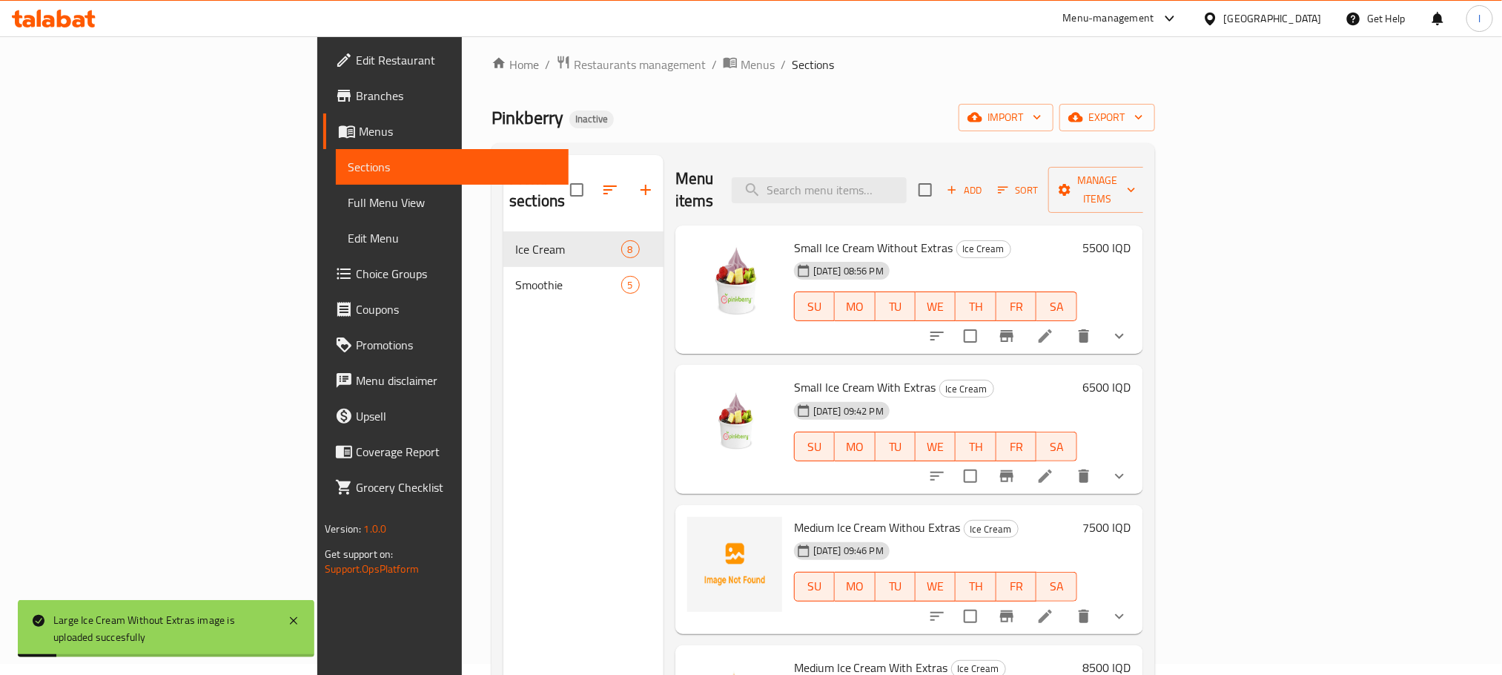
scroll to position [0, 0]
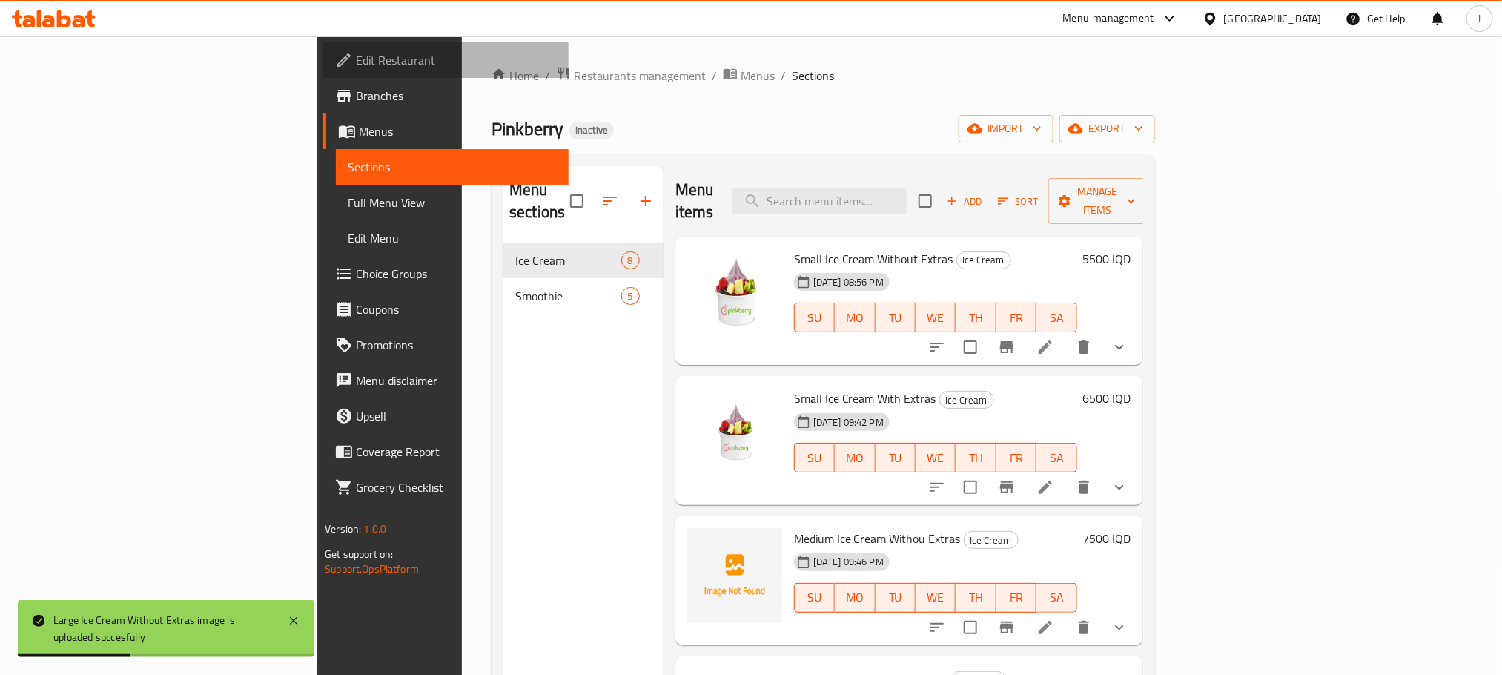
click at [323, 73] on link "Edit Restaurant" at bounding box center [445, 60] width 245 height 36
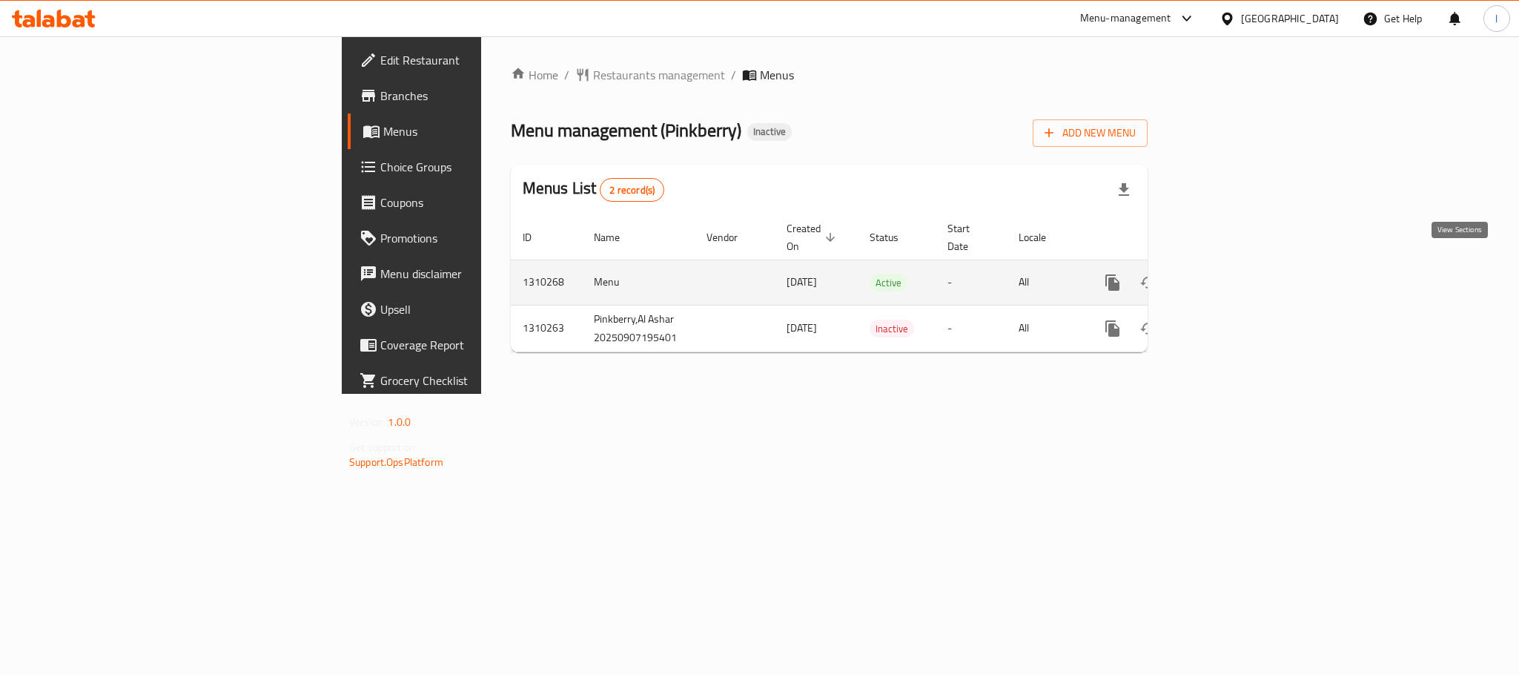
click at [1226, 276] on icon "enhanced table" at bounding box center [1219, 282] width 13 height 13
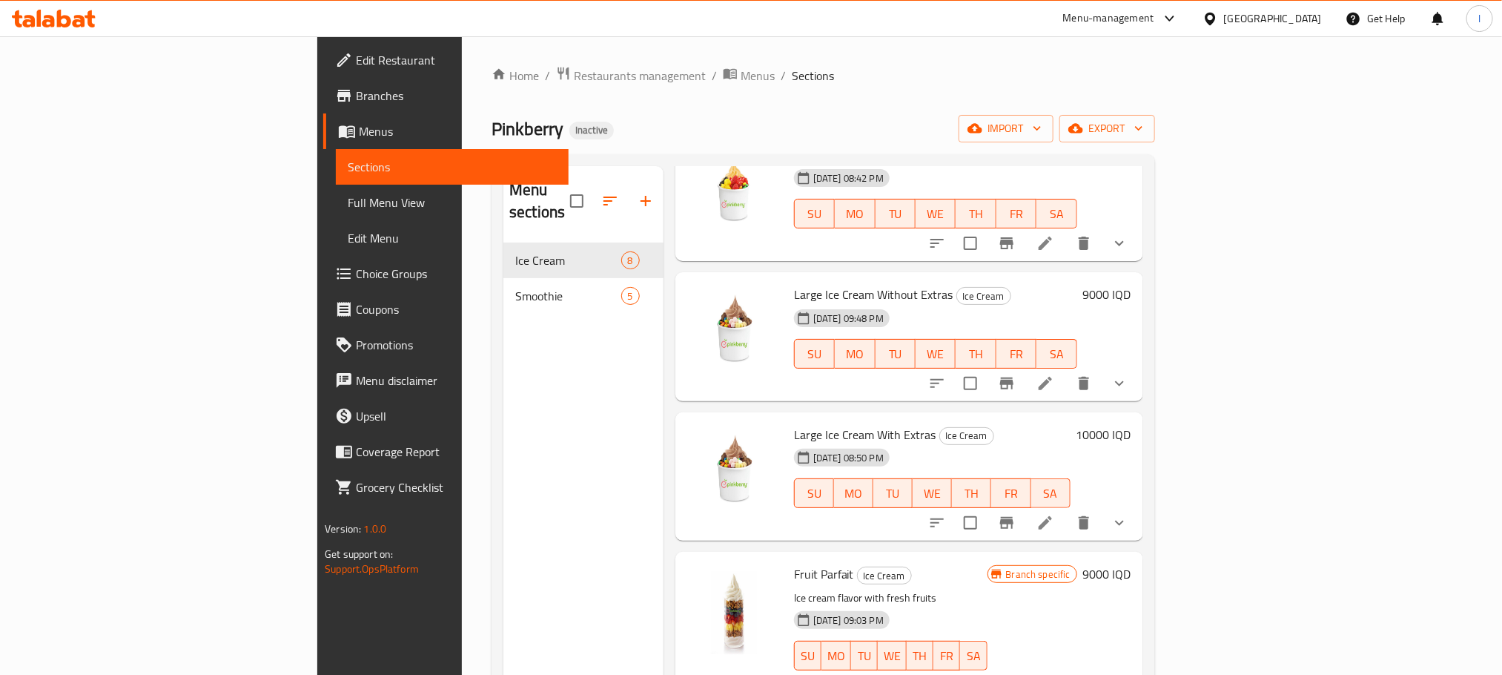
click at [348, 201] on span "Full Menu View" at bounding box center [452, 202] width 208 height 18
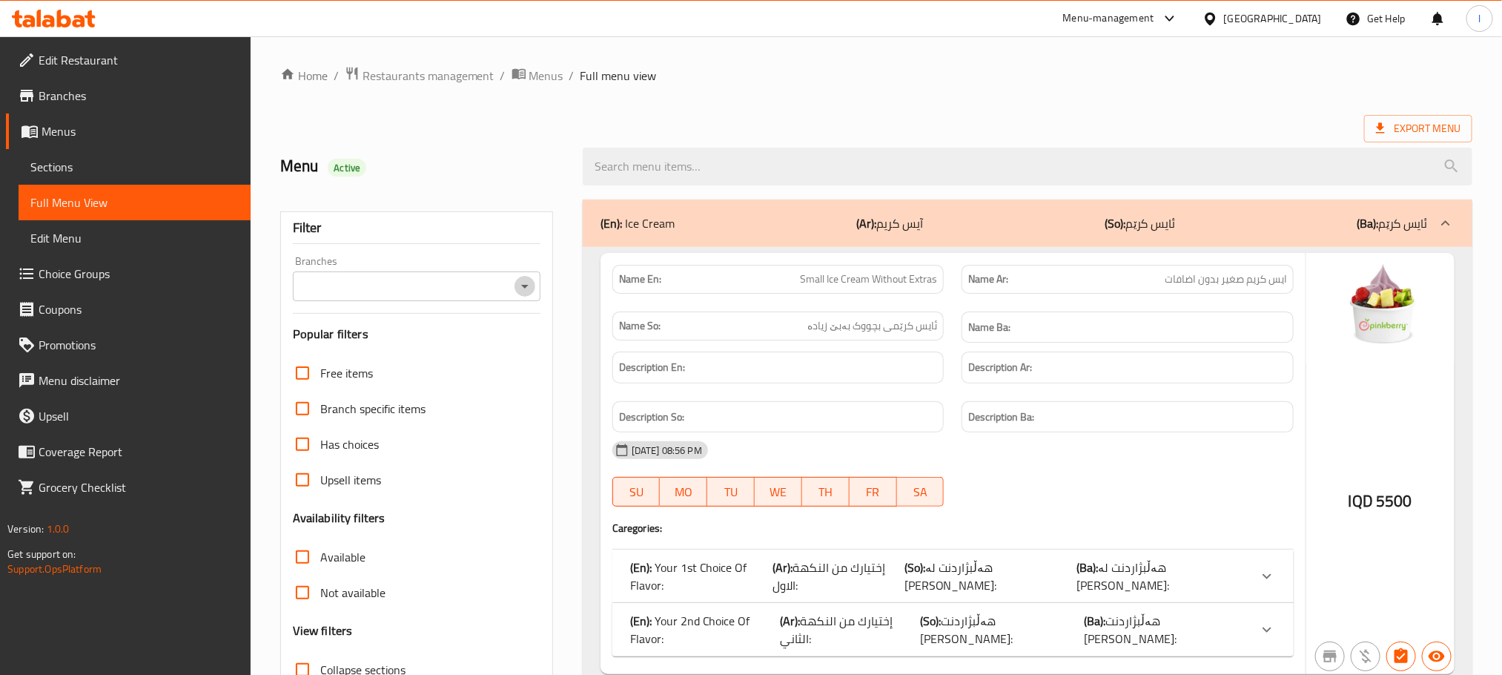
click at [529, 289] on icon "Open" at bounding box center [525, 286] width 18 height 18
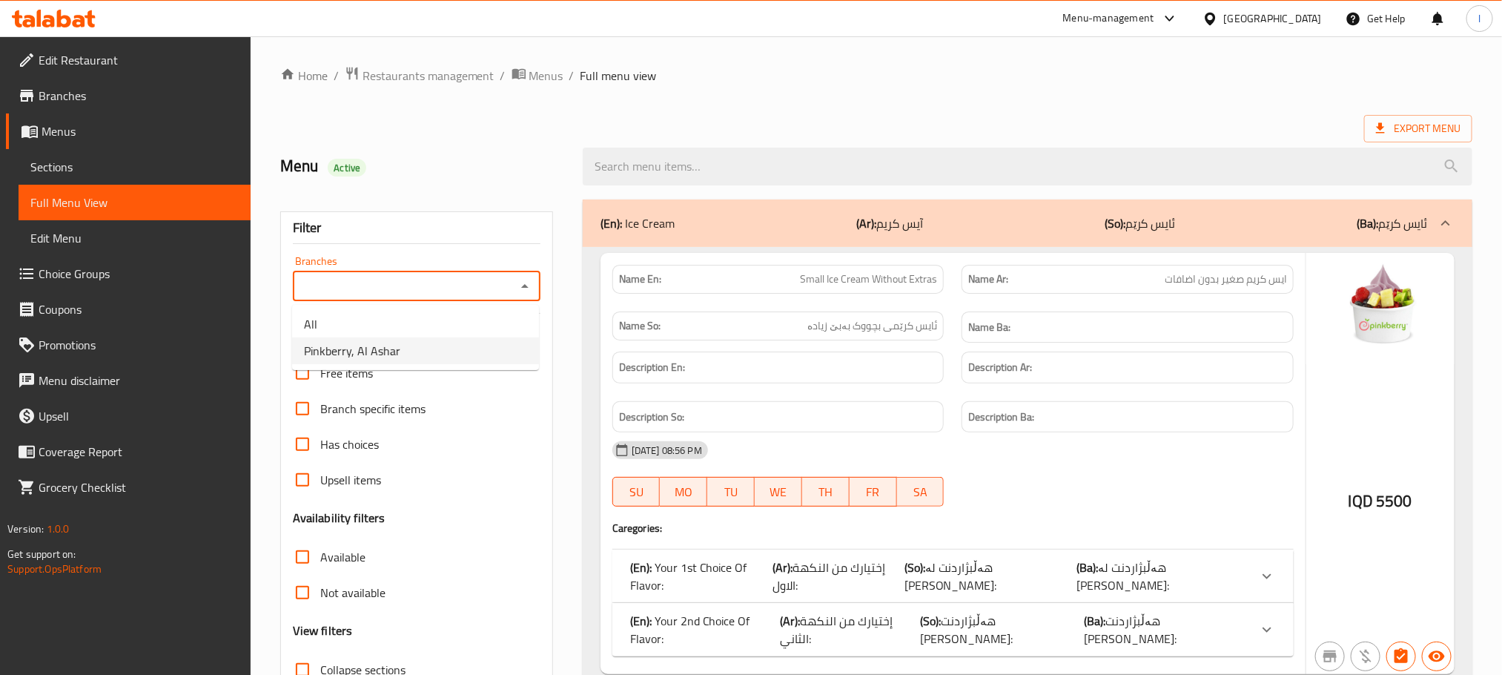
click at [451, 338] on li "Pinkberry, Al Ashar" at bounding box center [415, 350] width 247 height 27
type input "Pinkberry, Al Ashar"
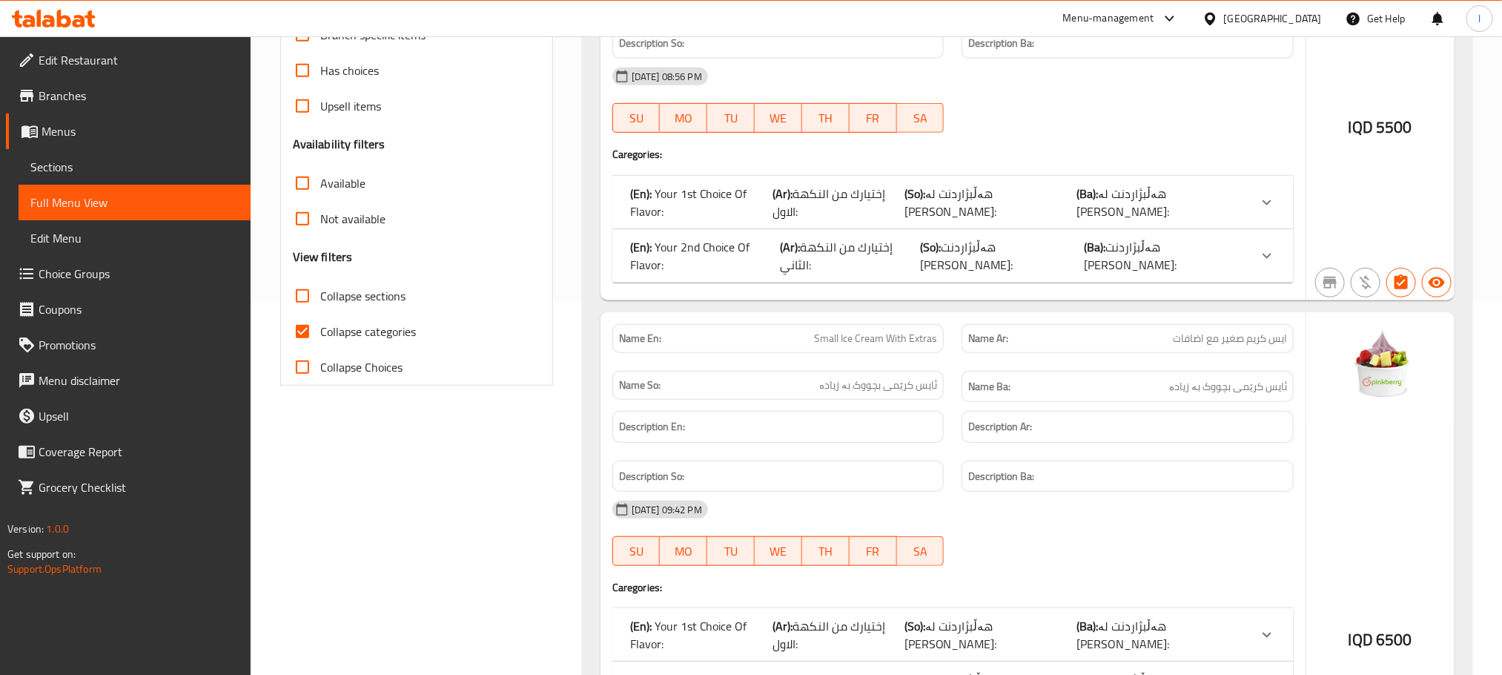
scroll to position [408, 0]
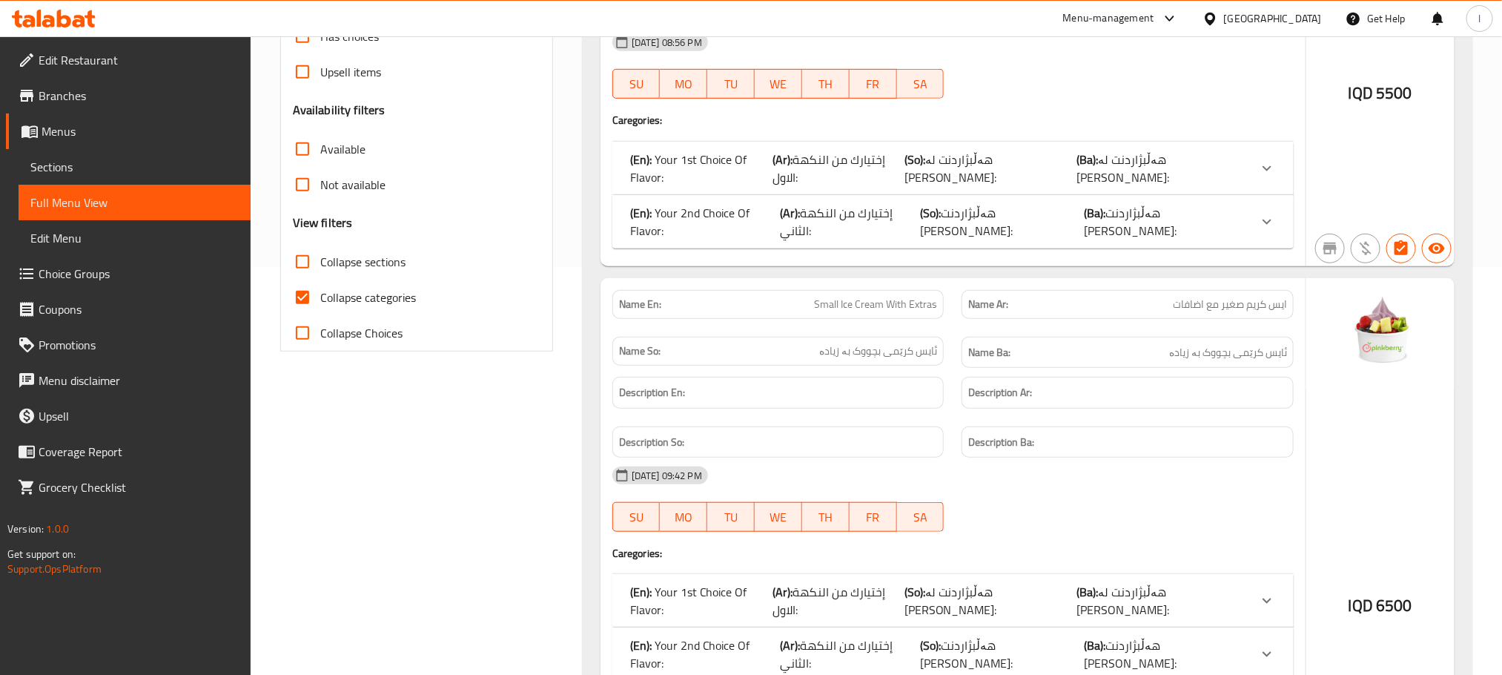
click at [309, 305] on input "Collapse categories" at bounding box center [303, 297] width 36 height 36
checkbox input "false"
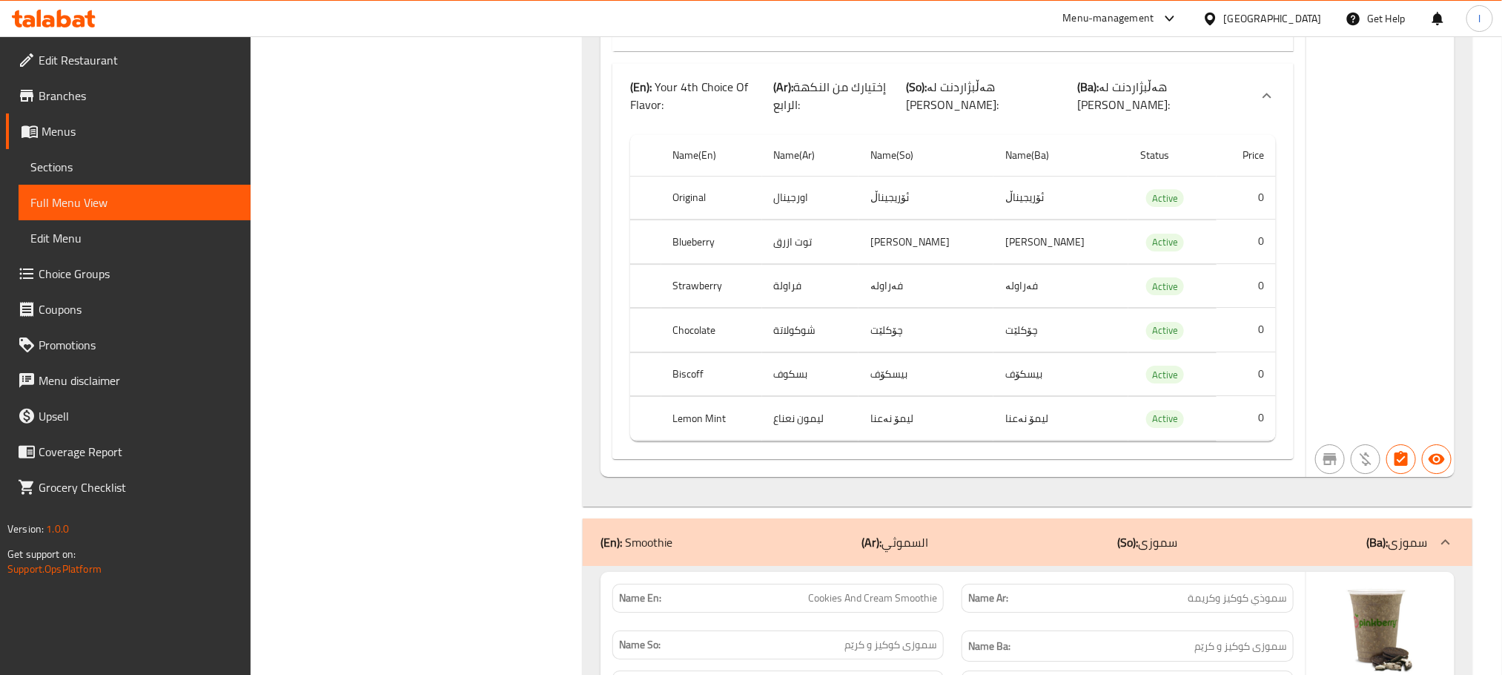
scroll to position [17459, 0]
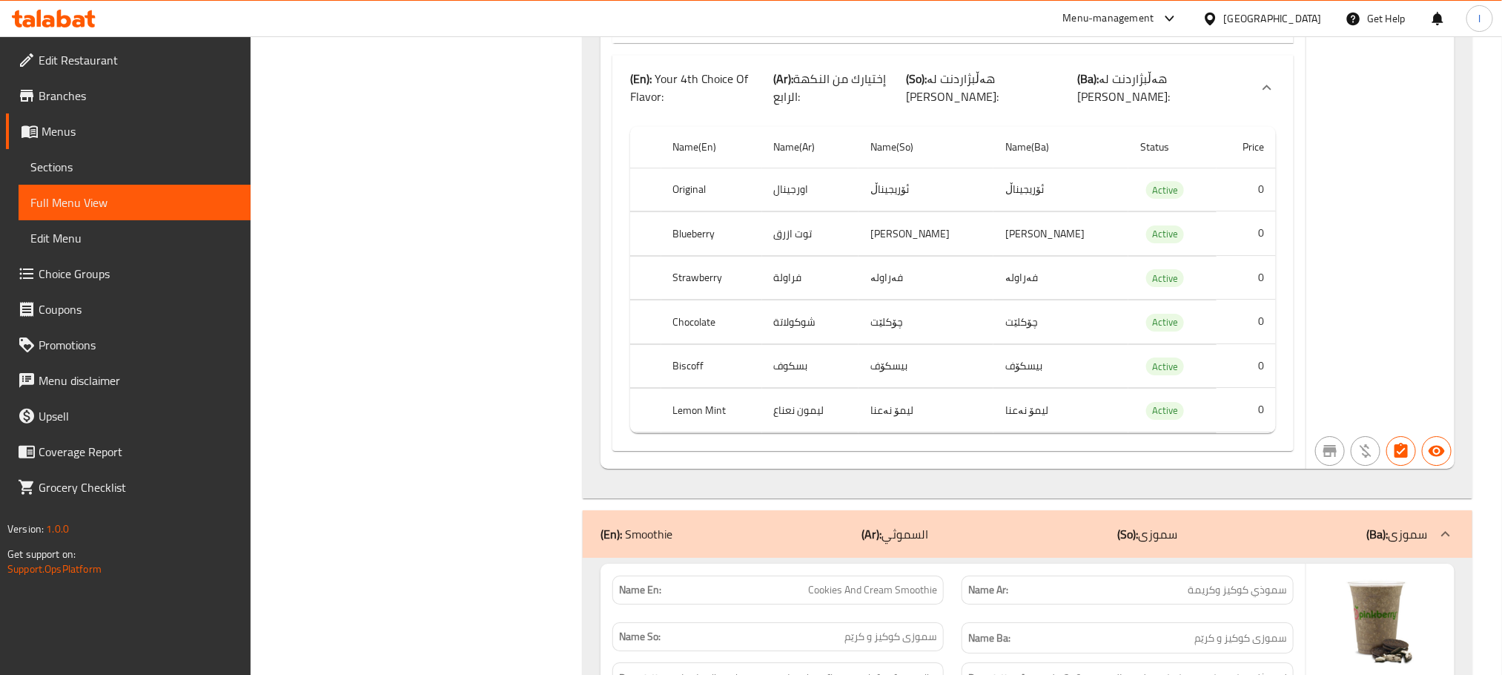
click at [1026, 525] on div "(En): Smoothie (Ar): السموثي (So): سموزی (Ba): سموزی" at bounding box center [1013, 534] width 827 height 18
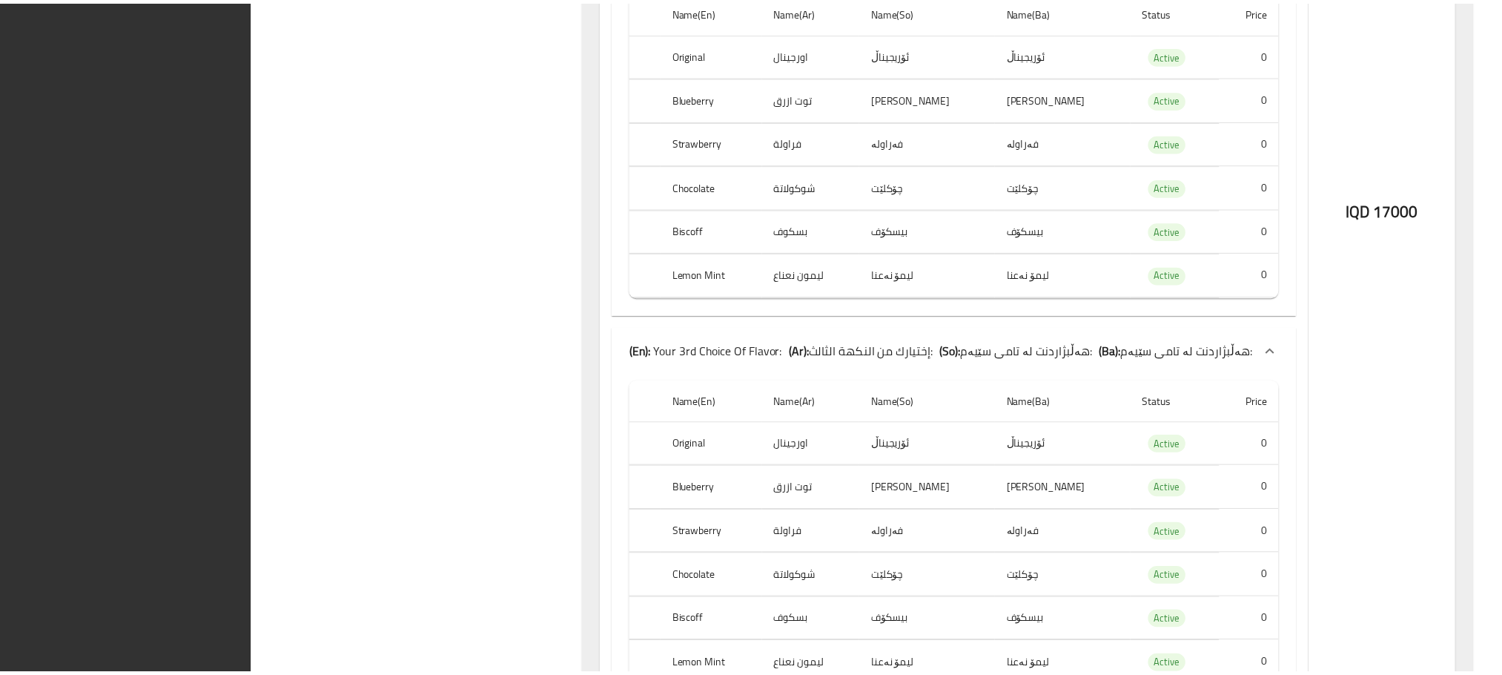
scroll to position [17030, 0]
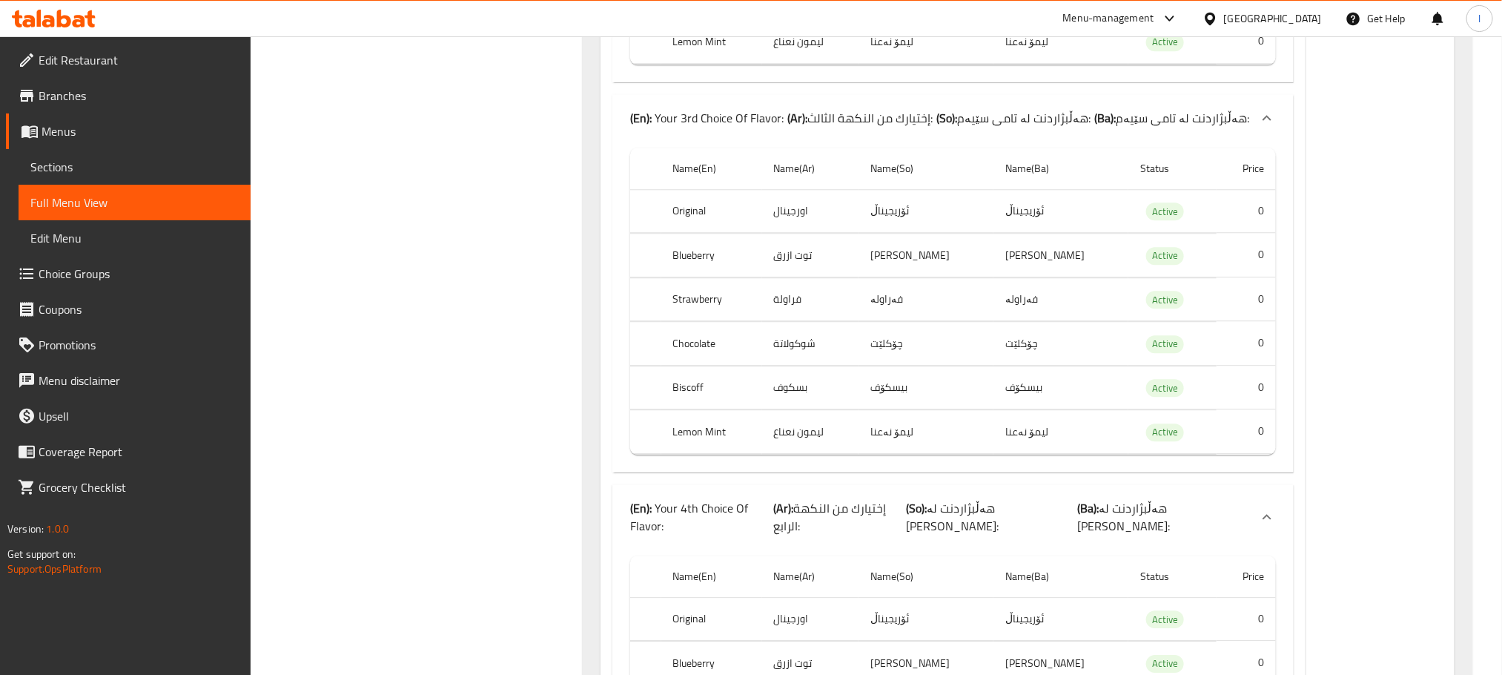
click at [74, 158] on span "Sections" at bounding box center [134, 167] width 208 height 18
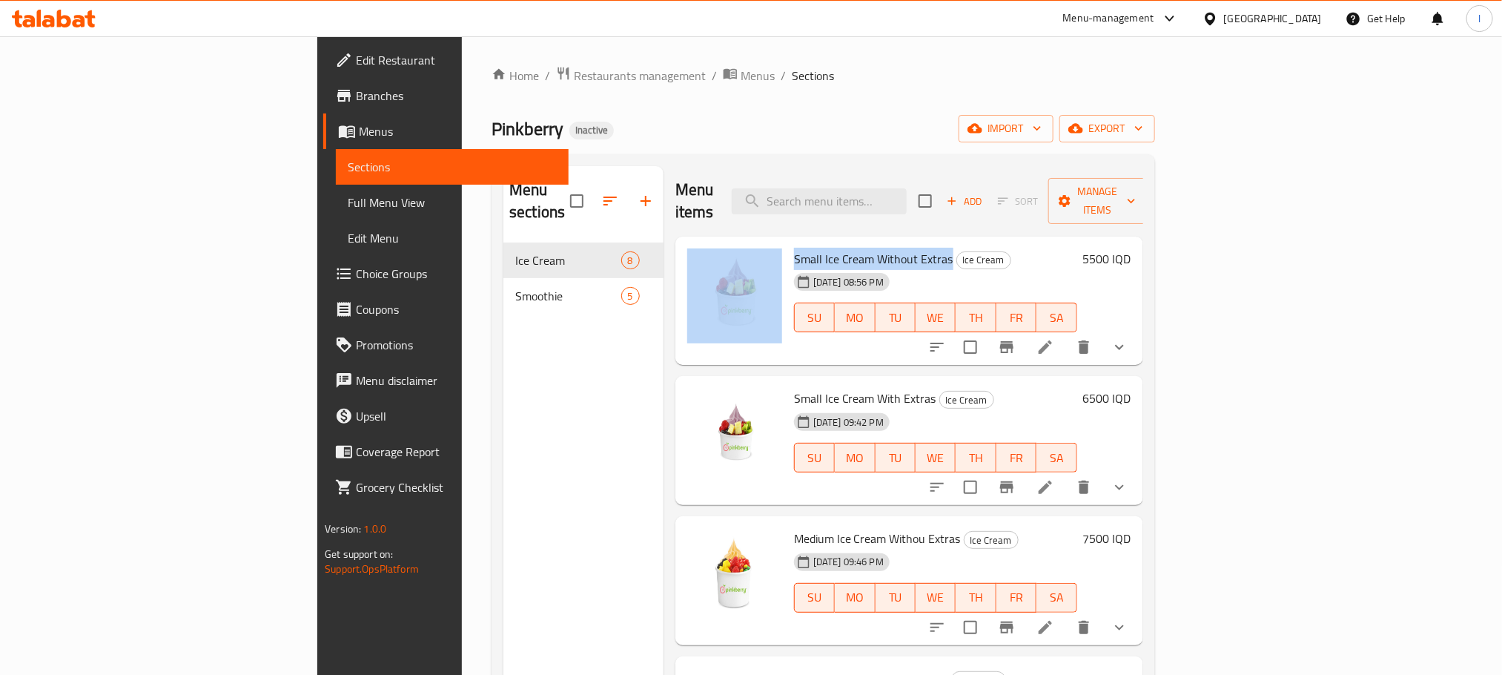
drag, startPoint x: 870, startPoint y: 234, endPoint x: 706, endPoint y: 243, distance: 164.1
click at [706, 243] on div "Small Ice Cream Without Extras Ice Cream [DATE] 08:56 PM SU MO TU WE TH FR SA 5…" at bounding box center [909, 300] width 456 height 117
copy div "Small Ice Cream Without Extras"
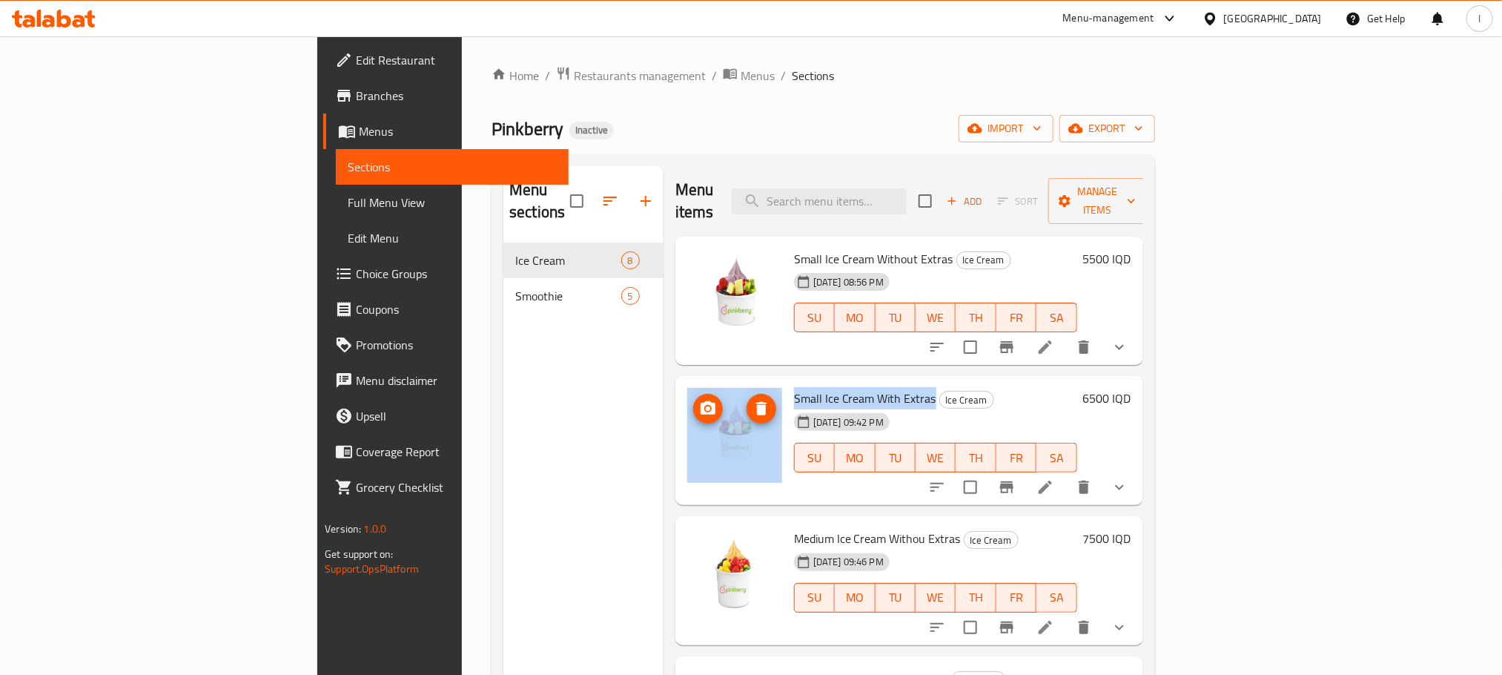
drag, startPoint x: 854, startPoint y: 369, endPoint x: 695, endPoint y: 369, distance: 159.4
click at [695, 382] on div "Small Ice Cream With Extras Ice Cream [DATE] 09:42 PM SU MO TU WE TH FR SA 6500…" at bounding box center [909, 440] width 456 height 117
copy div "Small Ice Cream With Extras"
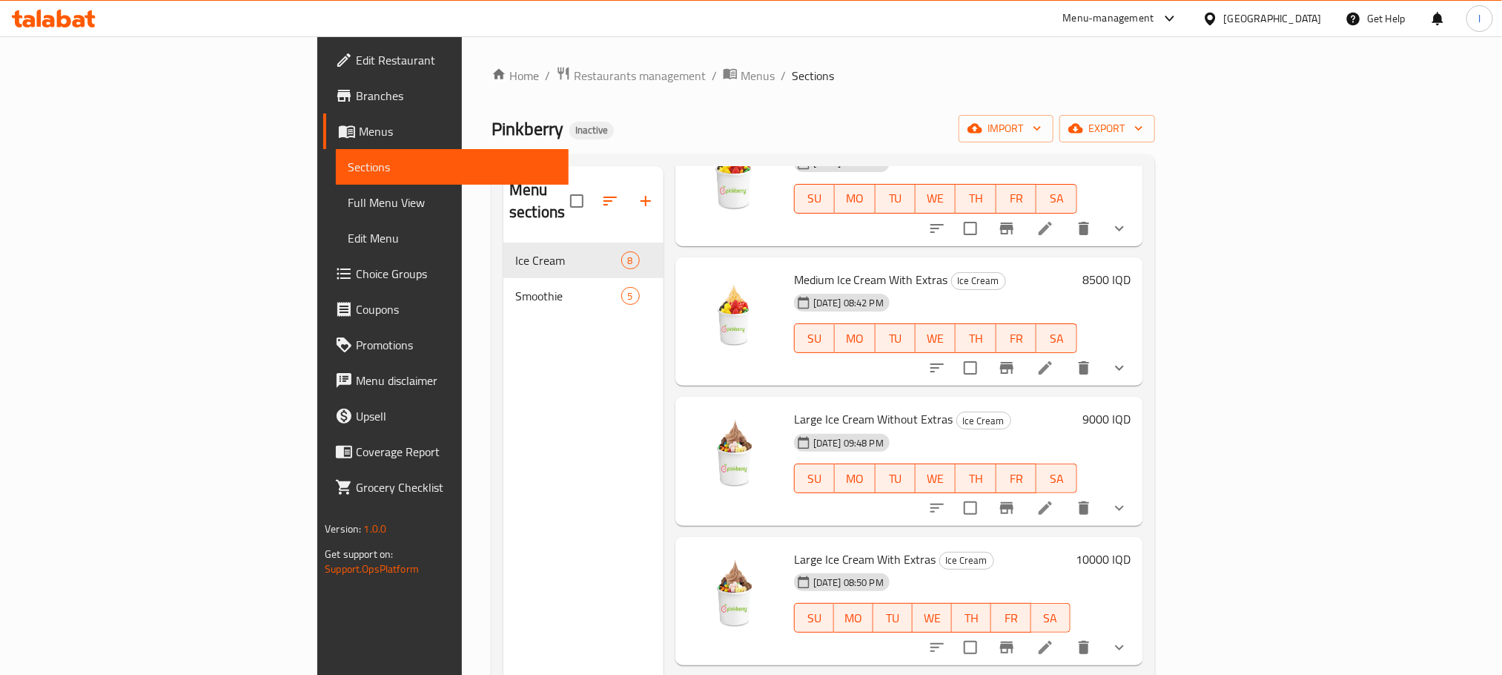
scroll to position [408, 0]
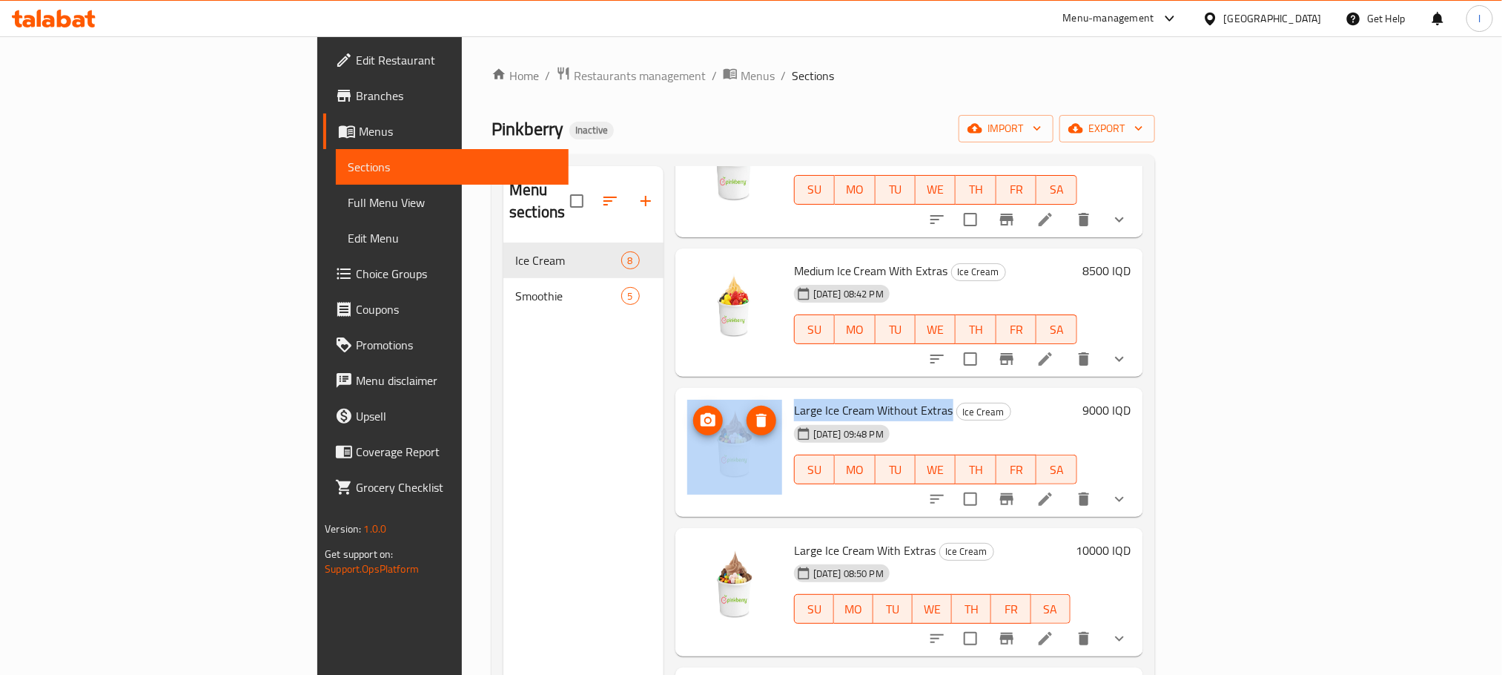
drag, startPoint x: 870, startPoint y: 387, endPoint x: 699, endPoint y: 383, distance: 171.3
click at [699, 394] on div "Large Ice Cream Without Extras Ice Cream [DATE] 09:48 PM SU MO TU WE TH FR SA 9…" at bounding box center [909, 452] width 456 height 117
copy div "Large Ice Cream Without Extras"
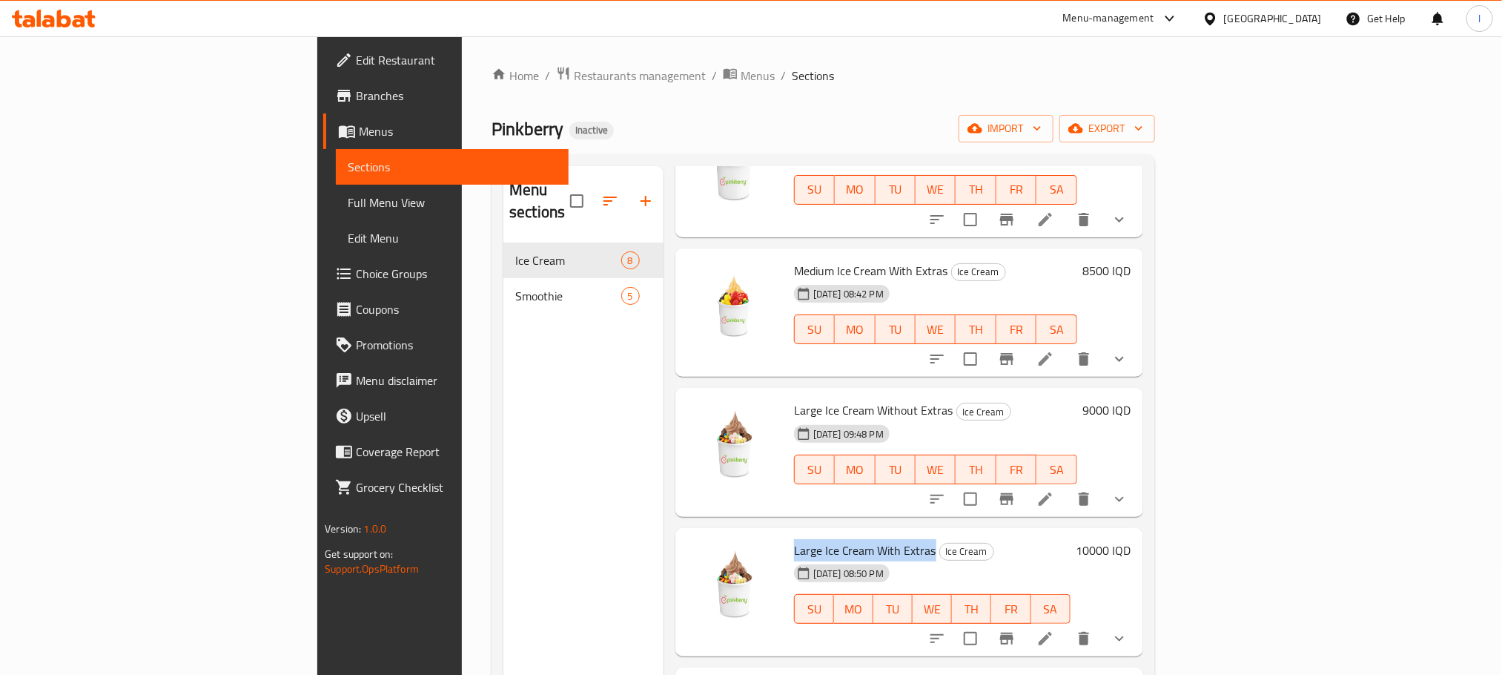
drag, startPoint x: 853, startPoint y: 523, endPoint x: 709, endPoint y: 514, distance: 143.4
click at [788, 534] on div "Large Ice Cream With Extras Ice Cream [DATE] 08:50 PM SU MO TU WE TH FR SA" at bounding box center [932, 592] width 288 height 117
copy span "Large Ice Cream With Extras"
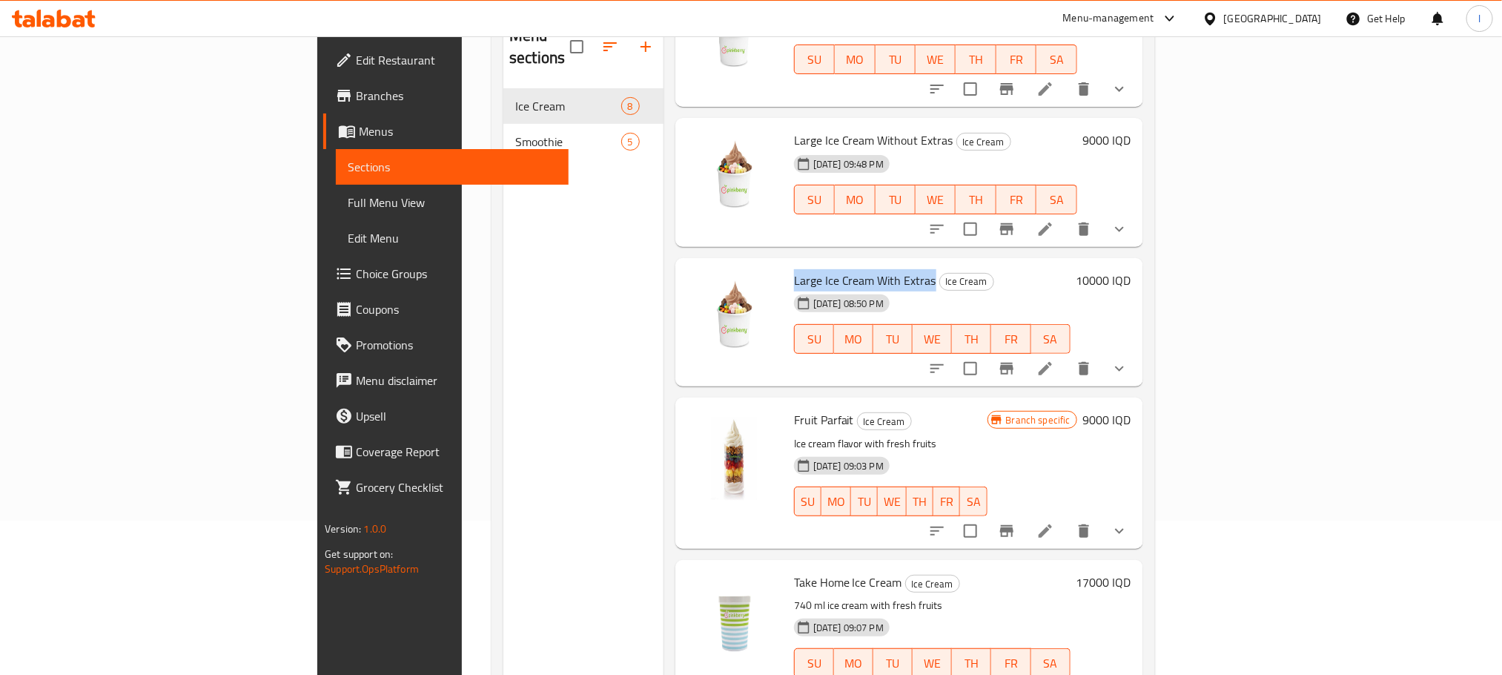
scroll to position [208, 0]
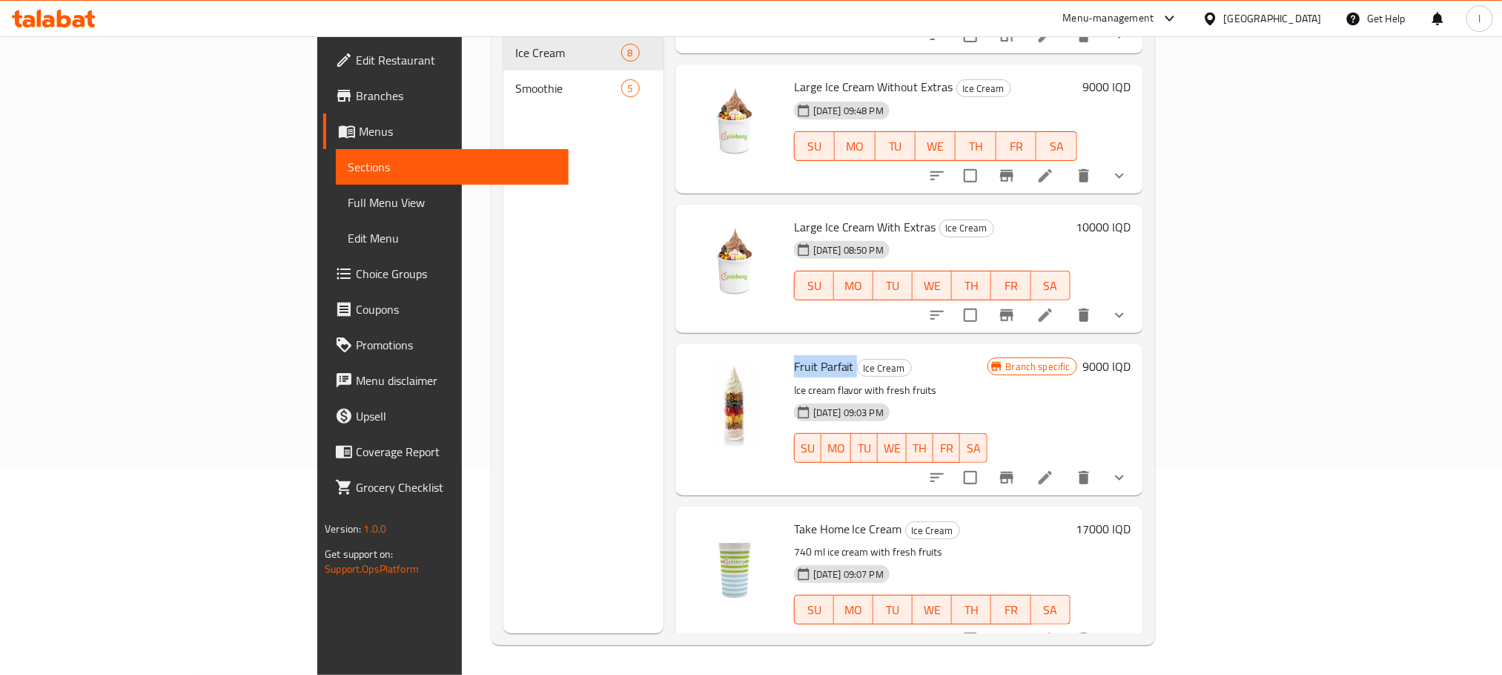
drag, startPoint x: 776, startPoint y: 347, endPoint x: 712, endPoint y: 345, distance: 64.5
click at [788, 350] on div "Fruit Parfait Ice Cream Ice cream flavor with fresh fruits [DATE] 09:03 PM SU M…" at bounding box center [890, 419] width 205 height 139
copy h6 "Fruit Parfait"
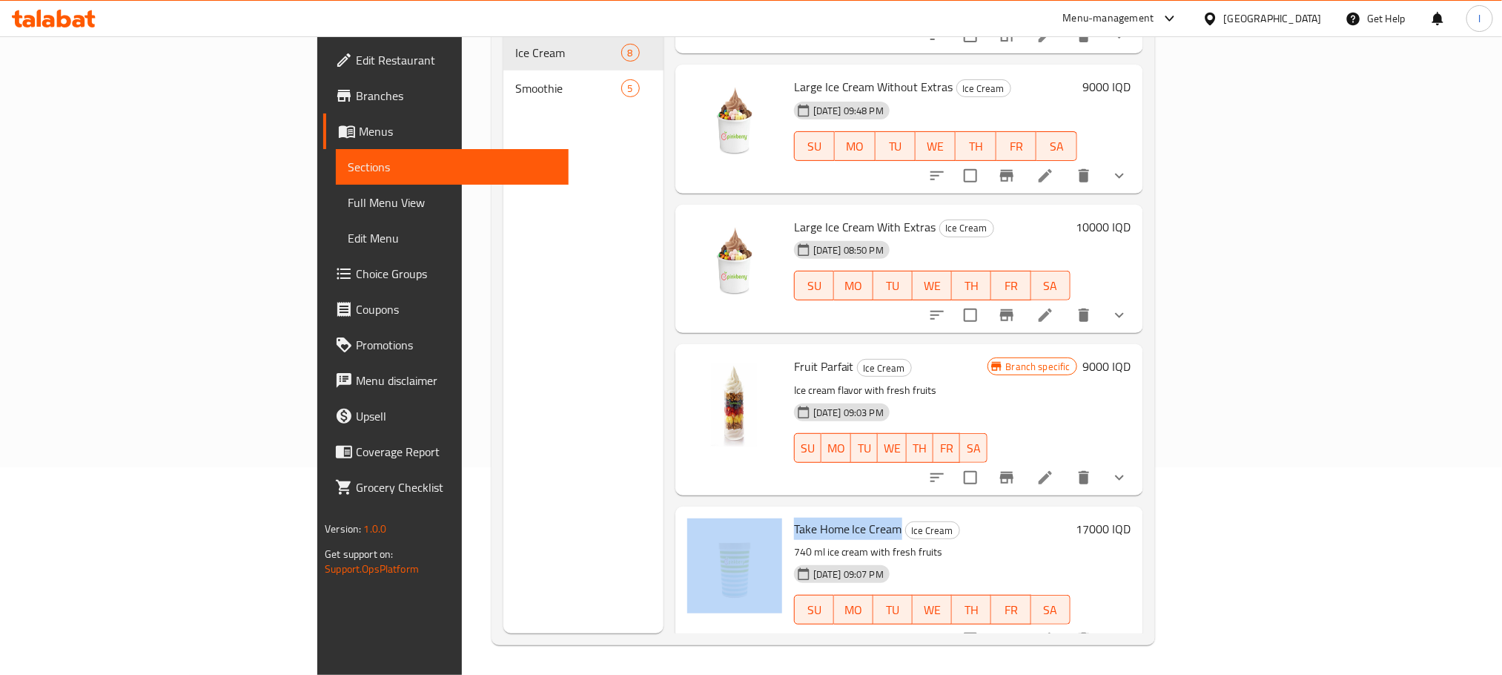
drag, startPoint x: 821, startPoint y: 497, endPoint x: 704, endPoint y: 496, distance: 117.9
click at [704, 512] on div "Take Home Ice Cream Ice Cream 740 ml ice cream with fresh fruits [DATE] 09:07 P…" at bounding box center [909, 581] width 456 height 139
copy div "Take Home Ice Cream"
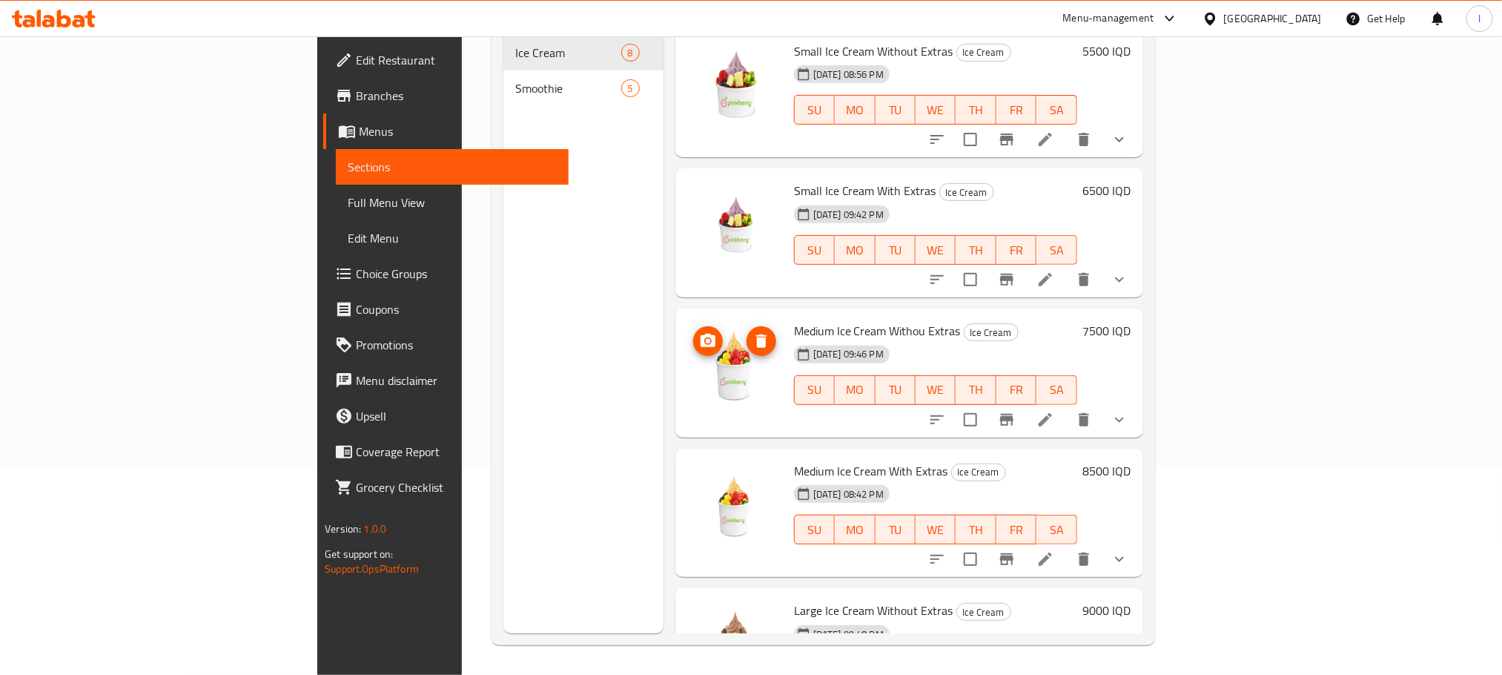
scroll to position [0, 0]
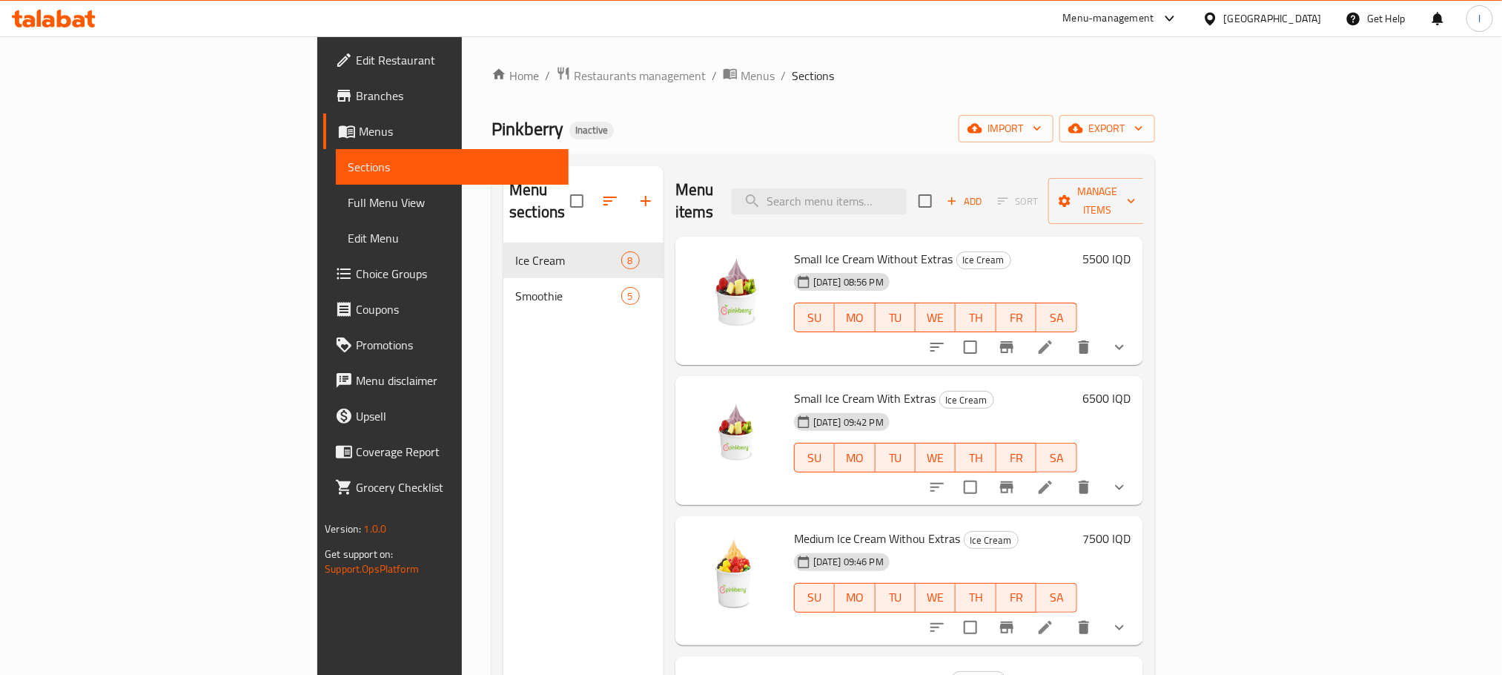
drag, startPoint x: 734, startPoint y: 82, endPoint x: 732, endPoint y: 94, distance: 12.0
click at [736, 82] on ol "Home / Restaurants management / Menus / Sections" at bounding box center [824, 75] width 664 height 19
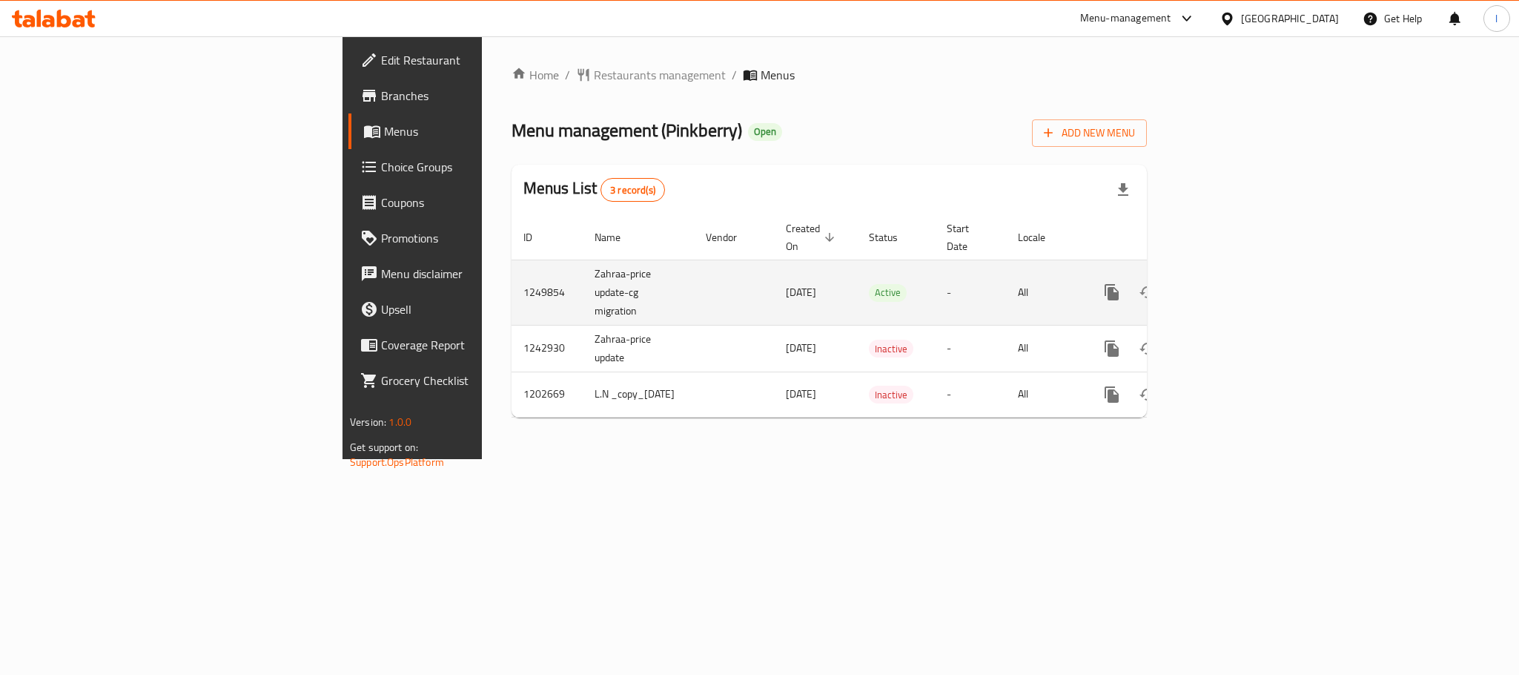
click at [1228, 283] on icon "enhanced table" at bounding box center [1219, 292] width 18 height 18
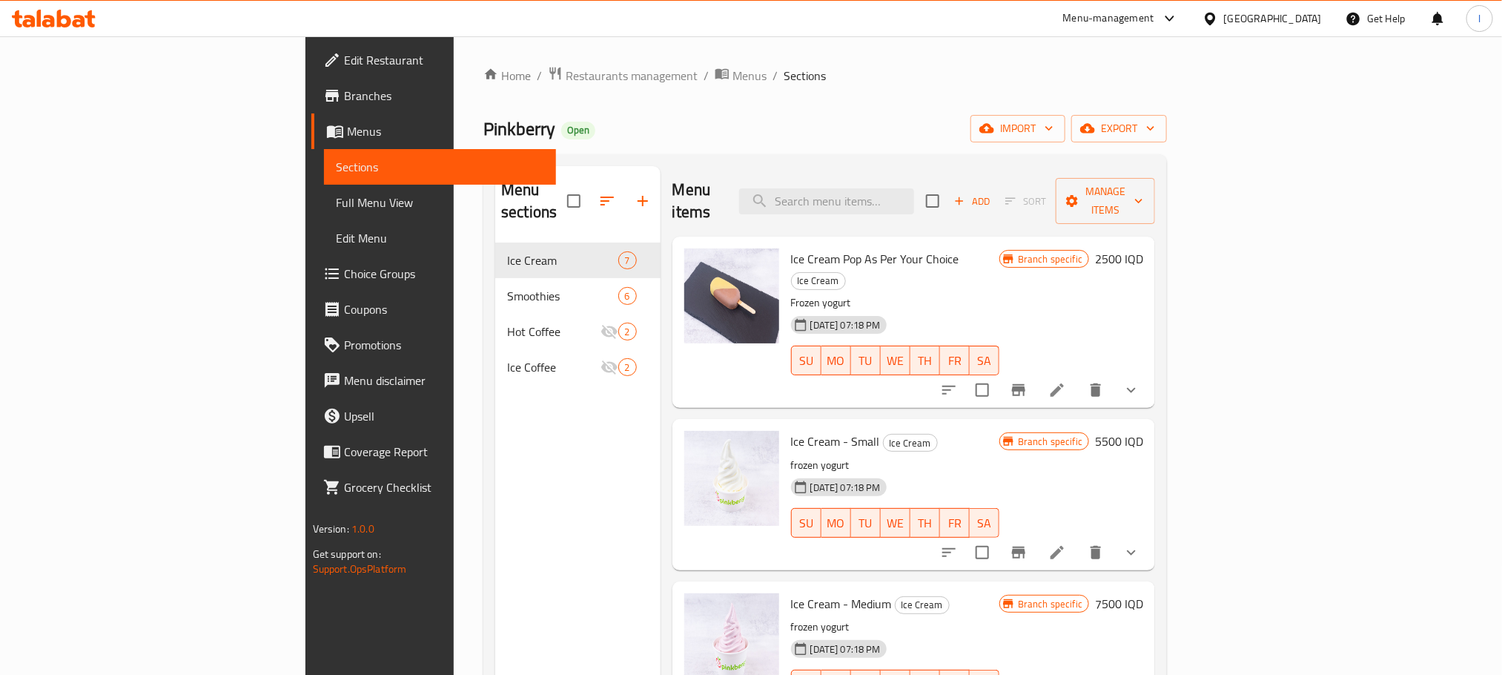
click at [344, 271] on span "Choice Groups" at bounding box center [444, 274] width 200 height 18
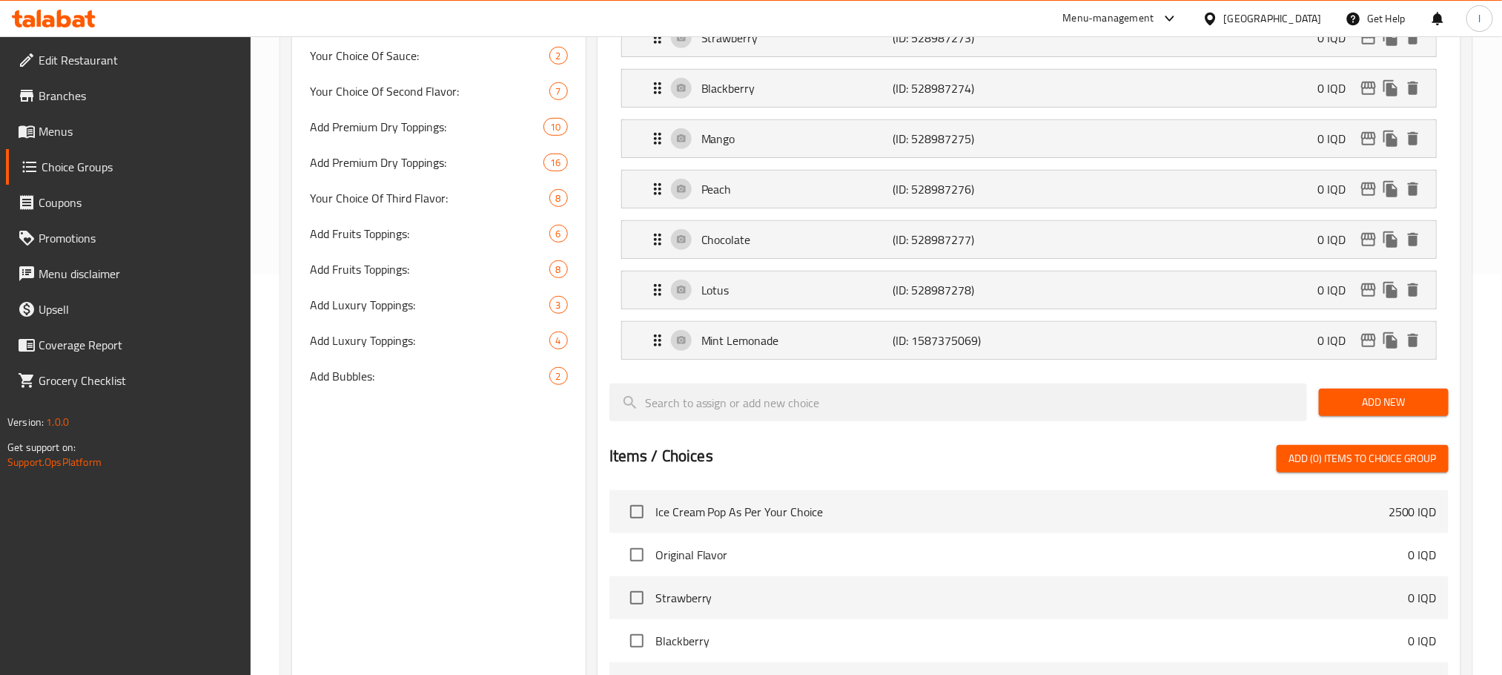
scroll to position [408, 0]
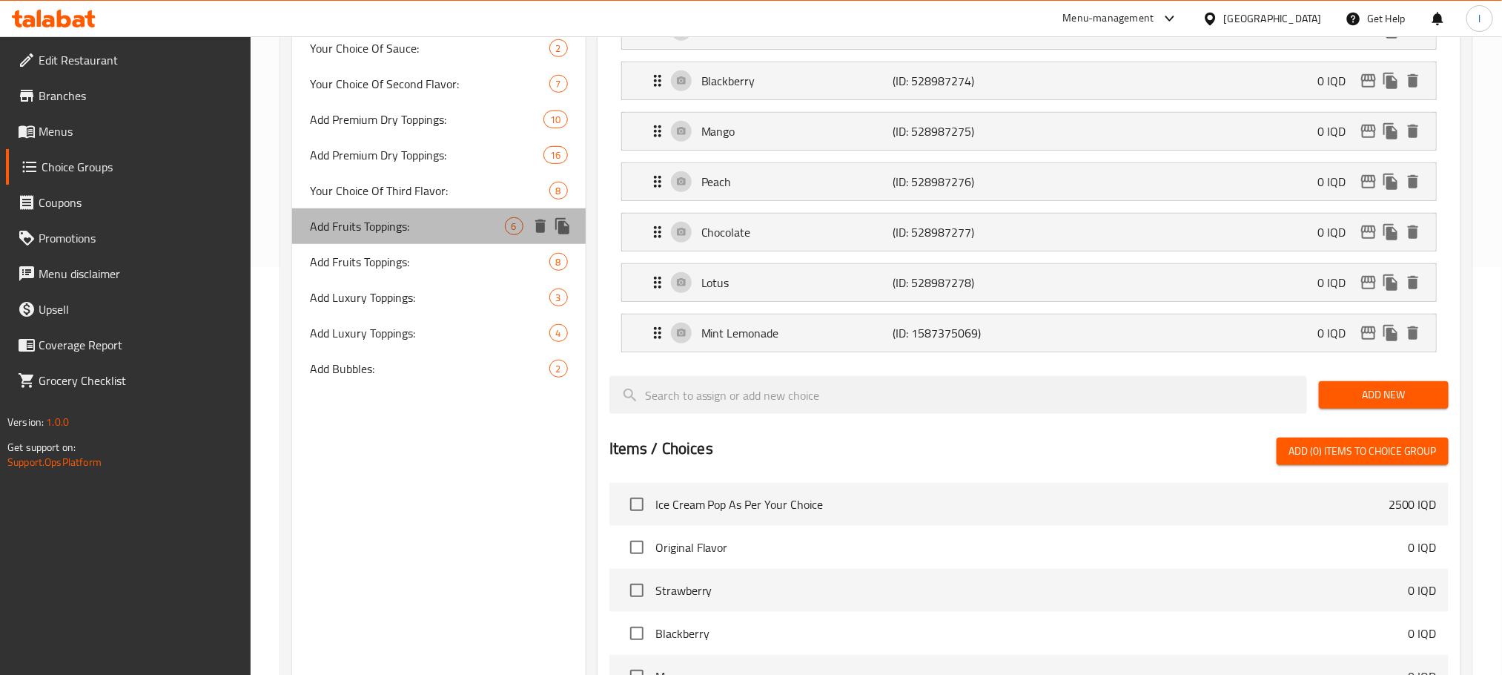
drag, startPoint x: 437, startPoint y: 216, endPoint x: 445, endPoint y: 222, distance: 10.1
click at [443, 220] on span "Add Fruits Toppings:" at bounding box center [407, 226] width 195 height 18
type input "Add Fruits Toppings:"
type input "إضافة توبينج فواكه:"
type input "زیادکردنی تۆپینگی میوە:"
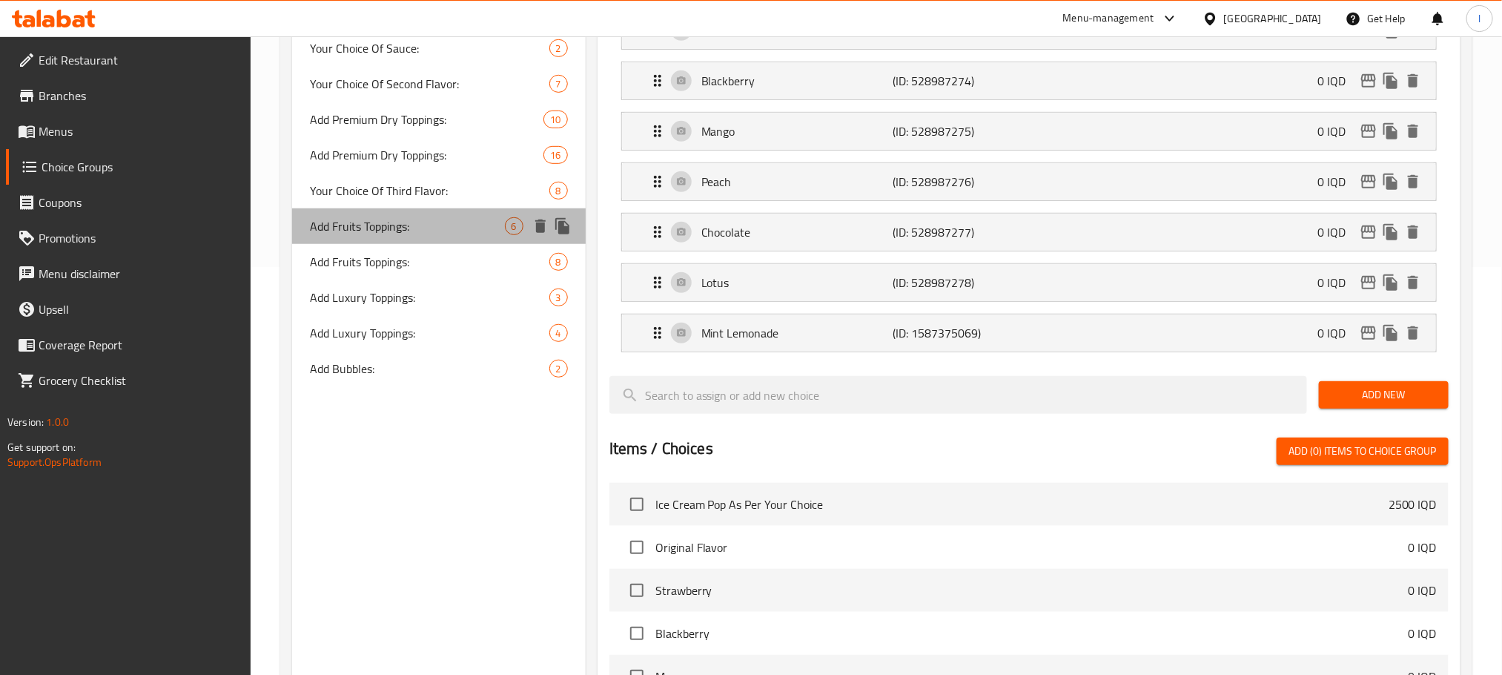
type input "زیادکردنی تۆپینگی میوە:"
type input "0"
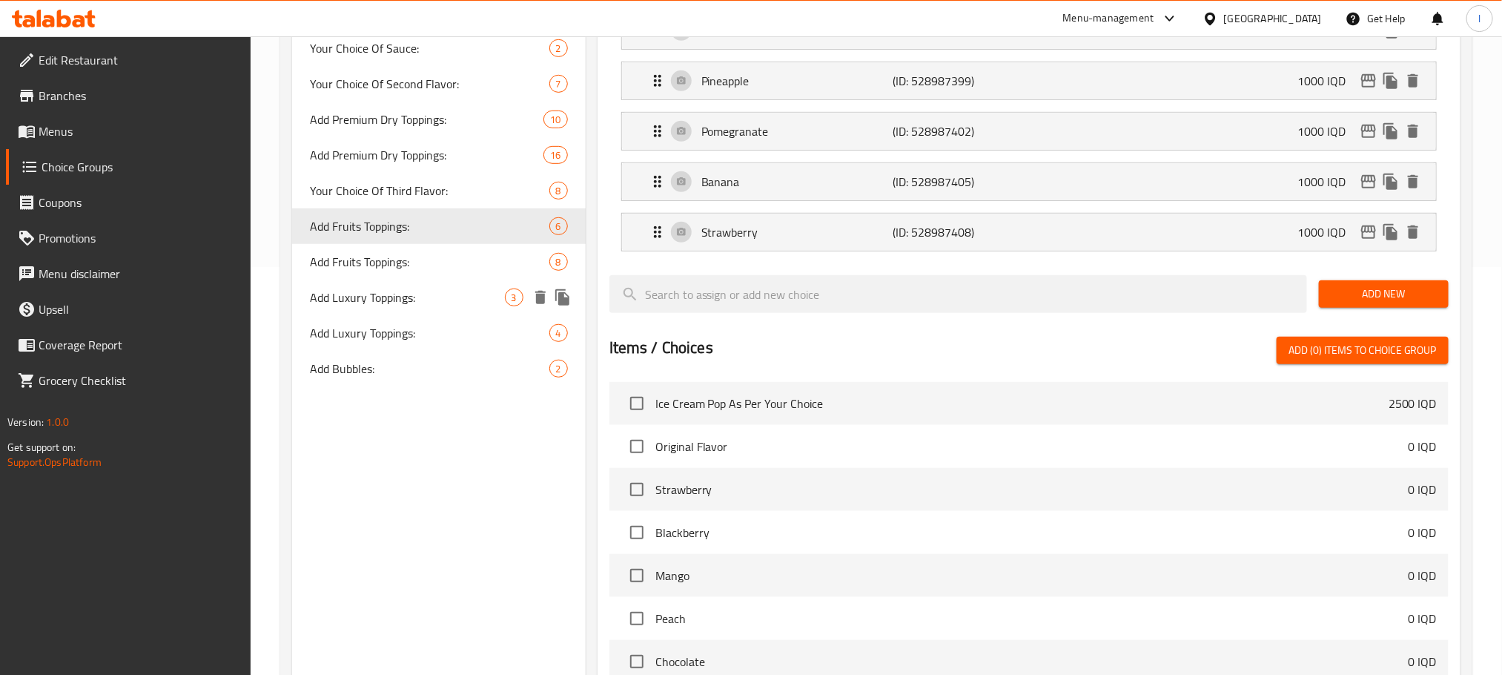
click at [405, 296] on span "Add Luxury Toppings:" at bounding box center [407, 297] width 195 height 18
type input "Add Luxury Toppings:"
type input "إضافة توبينج فخم:"
type input "زیادکردنی تۆپینگی ناوازە:"
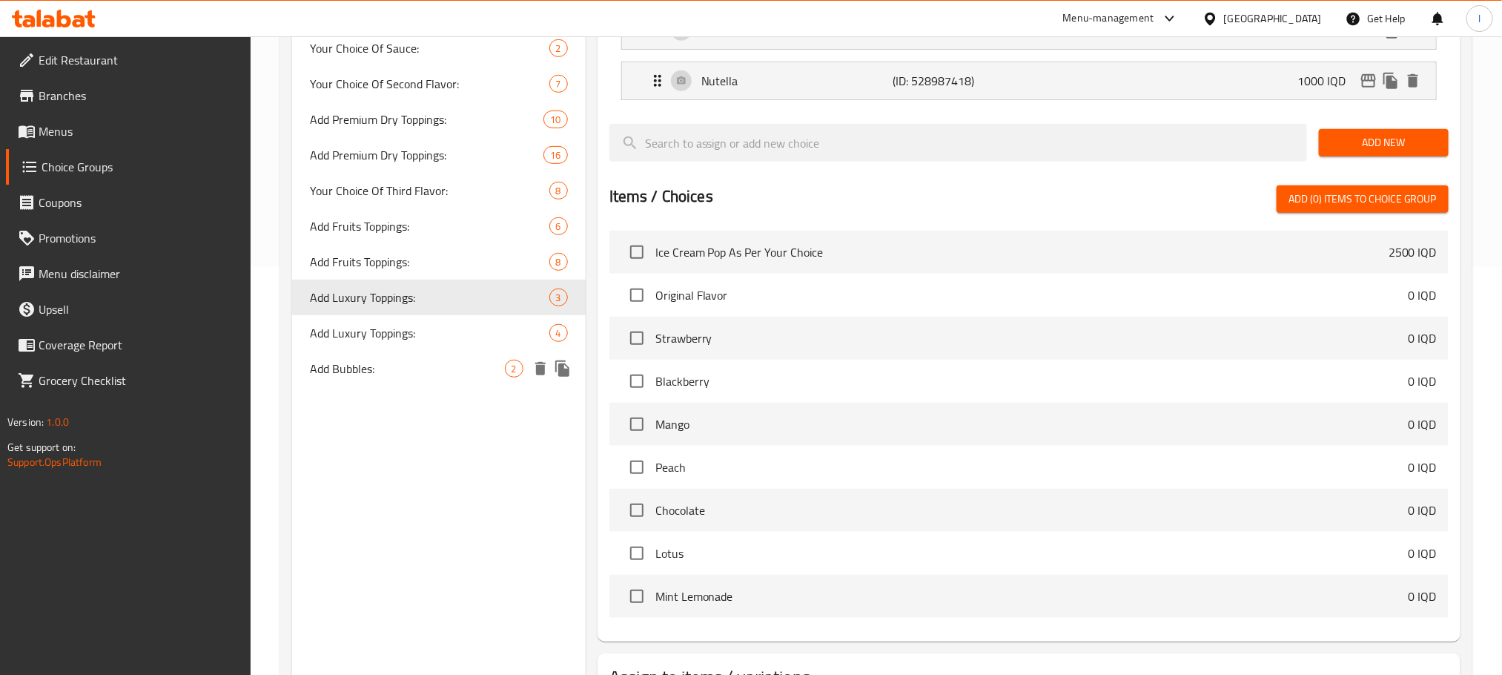
click at [381, 365] on span "Add Bubbles:" at bounding box center [407, 369] width 195 height 18
type input "Add Bubbles:"
type input "إضافة الفقعات:"
type input "زیادکردنی بڵقەکان:"
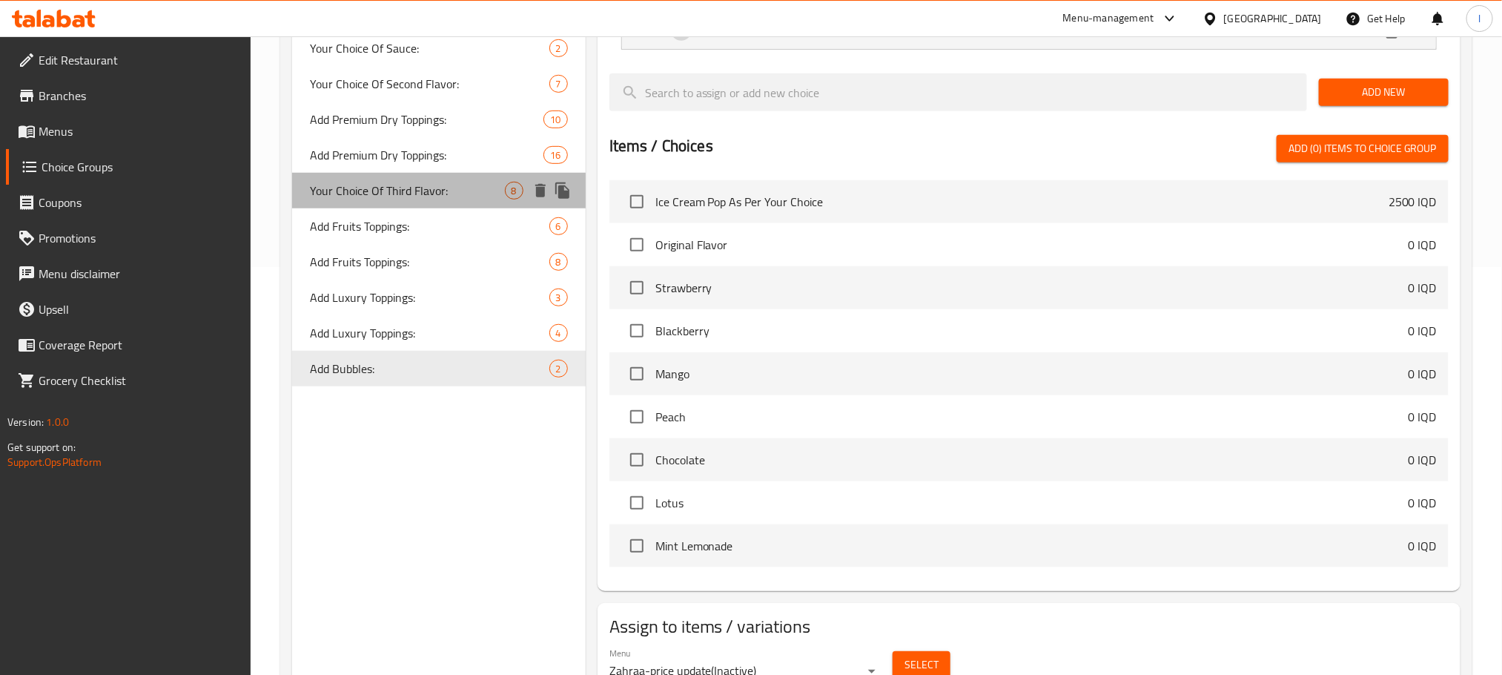
click at [423, 189] on span "Your Choice Of Third Flavor:" at bounding box center [407, 191] width 195 height 18
type input "Your Choice Of Third Flavor:"
type input "اختيارك للنكهة الثالثة:"
type input "هەڵبژاردنت لە تامی سێیەم:"
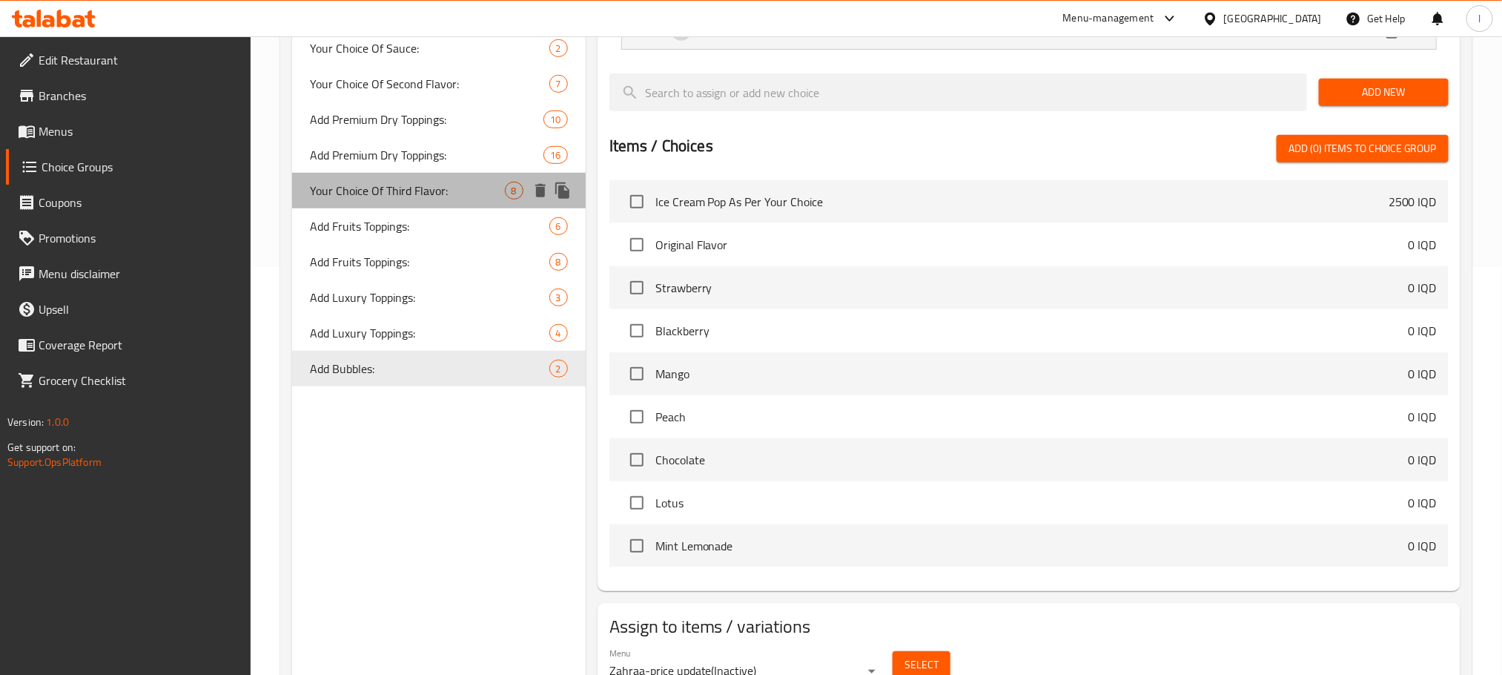
type input "1"
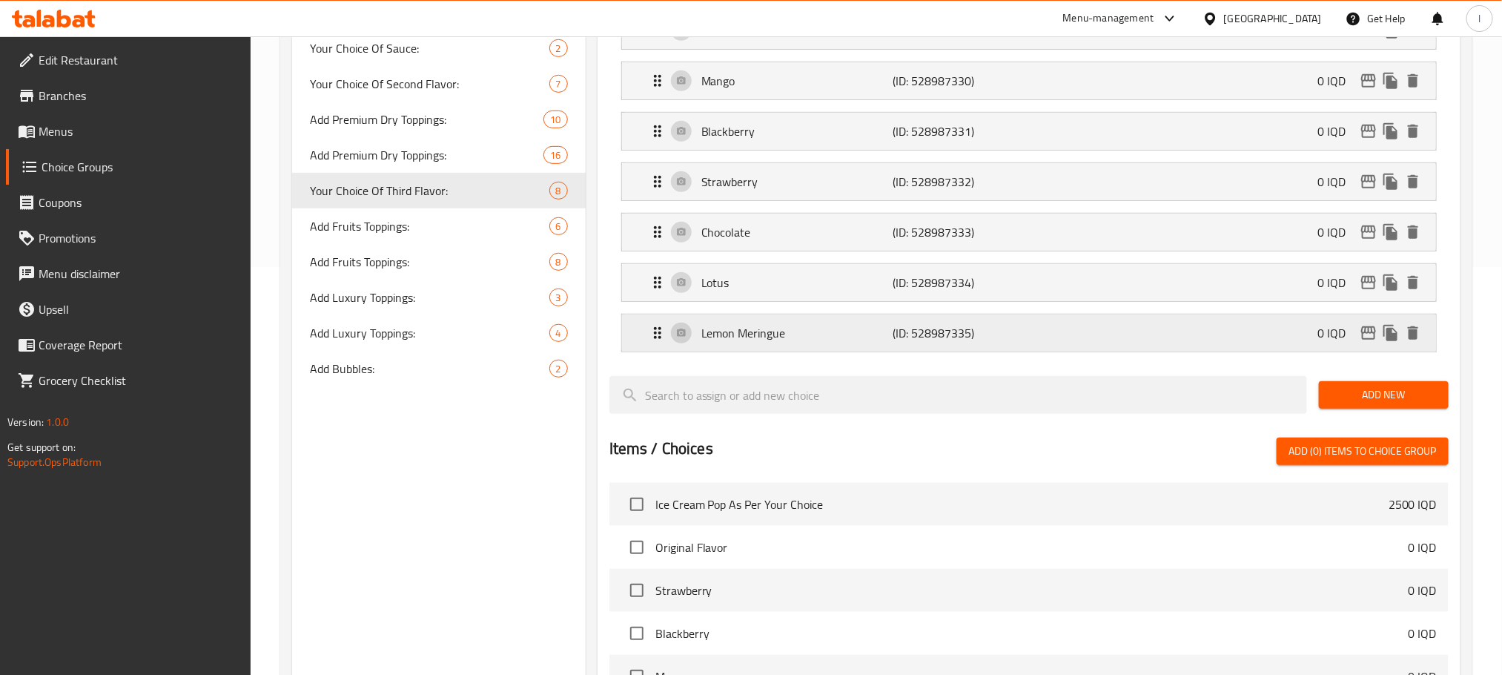
scroll to position [0, 0]
